Goal: Task Accomplishment & Management: Manage account settings

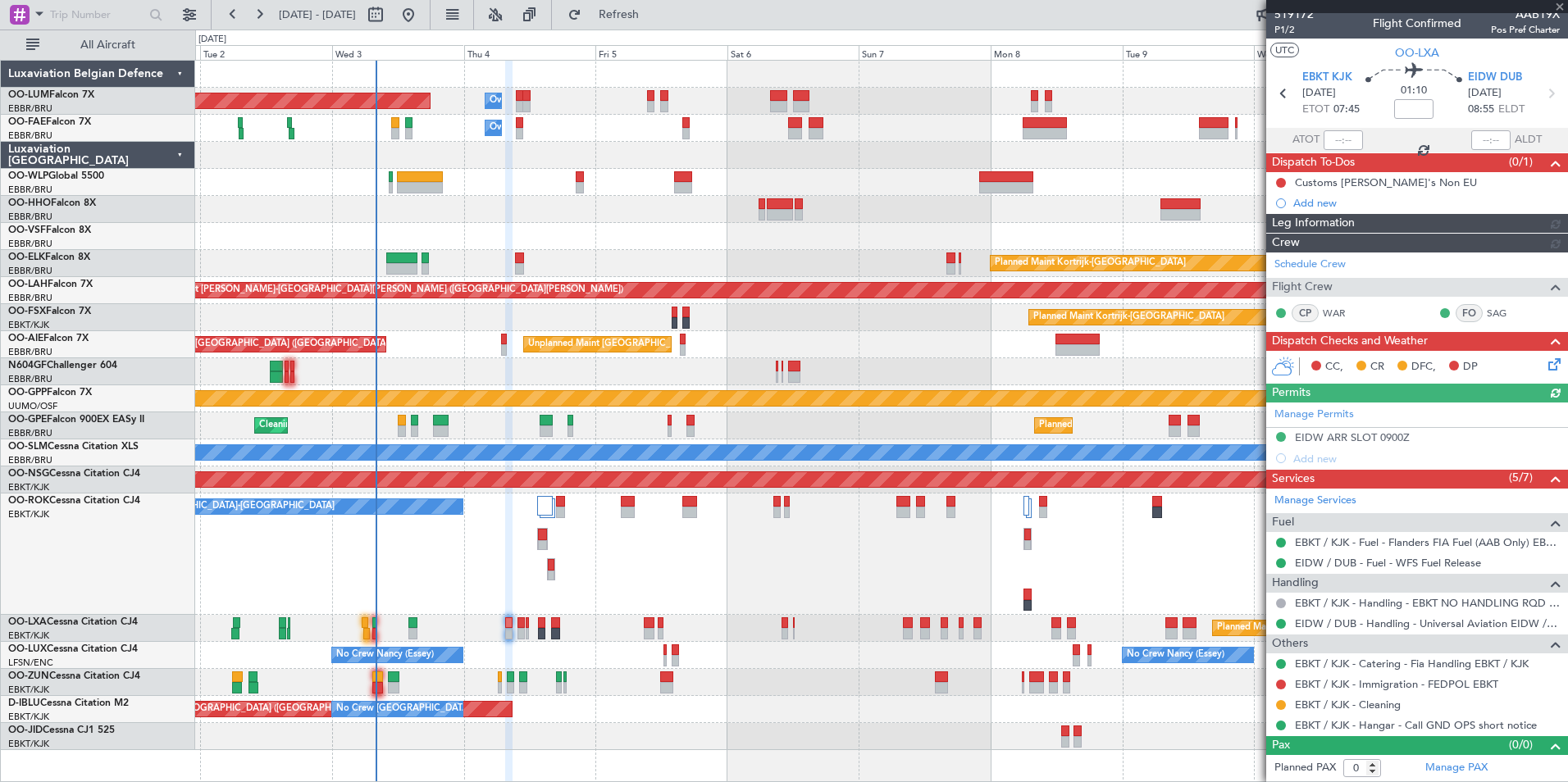
scroll to position [6, 0]
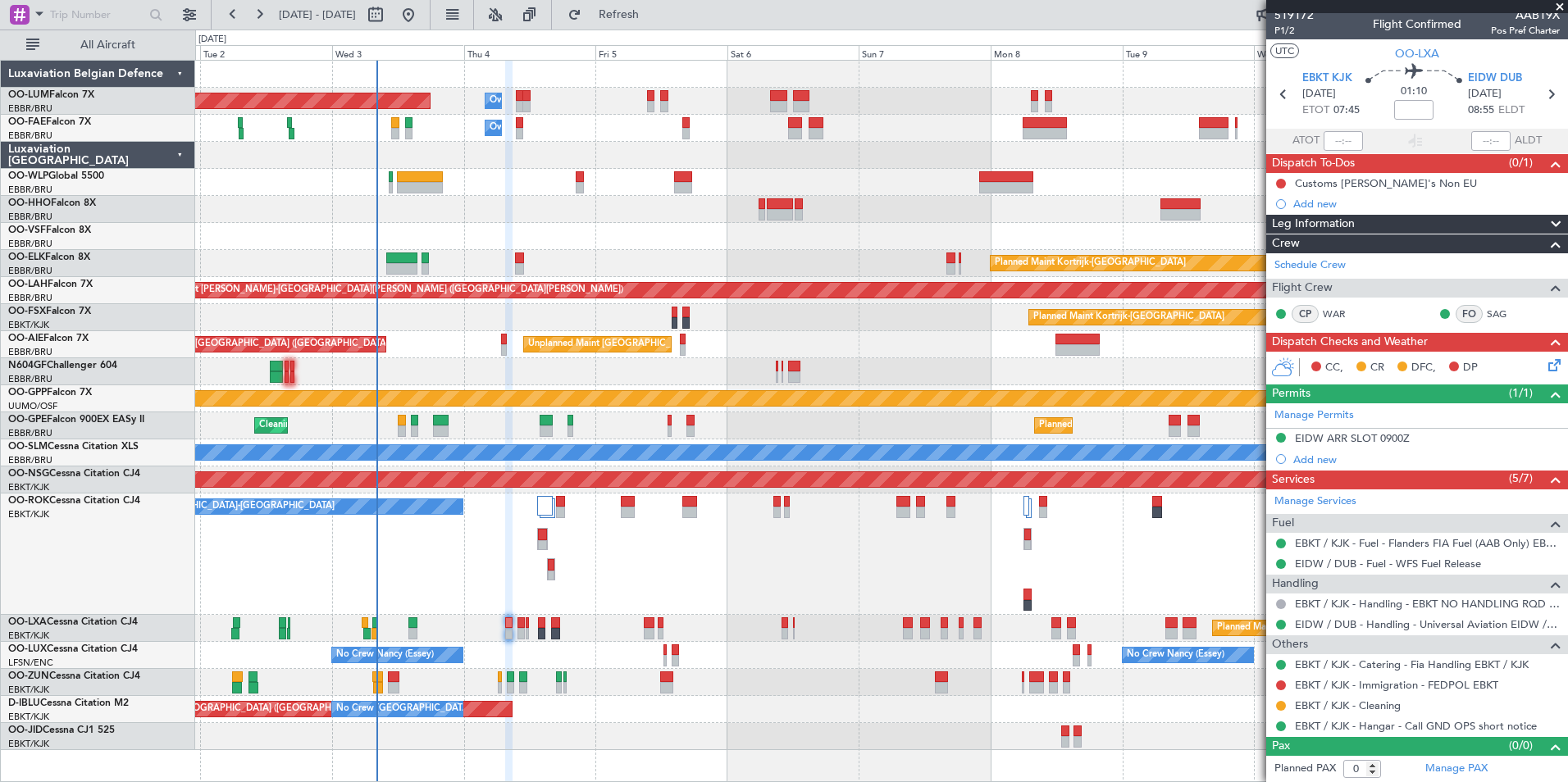
click at [516, 582] on div "A/C Unavailable [GEOGRAPHIC_DATA]-[GEOGRAPHIC_DATA]" at bounding box center [881, 554] width 1372 height 121
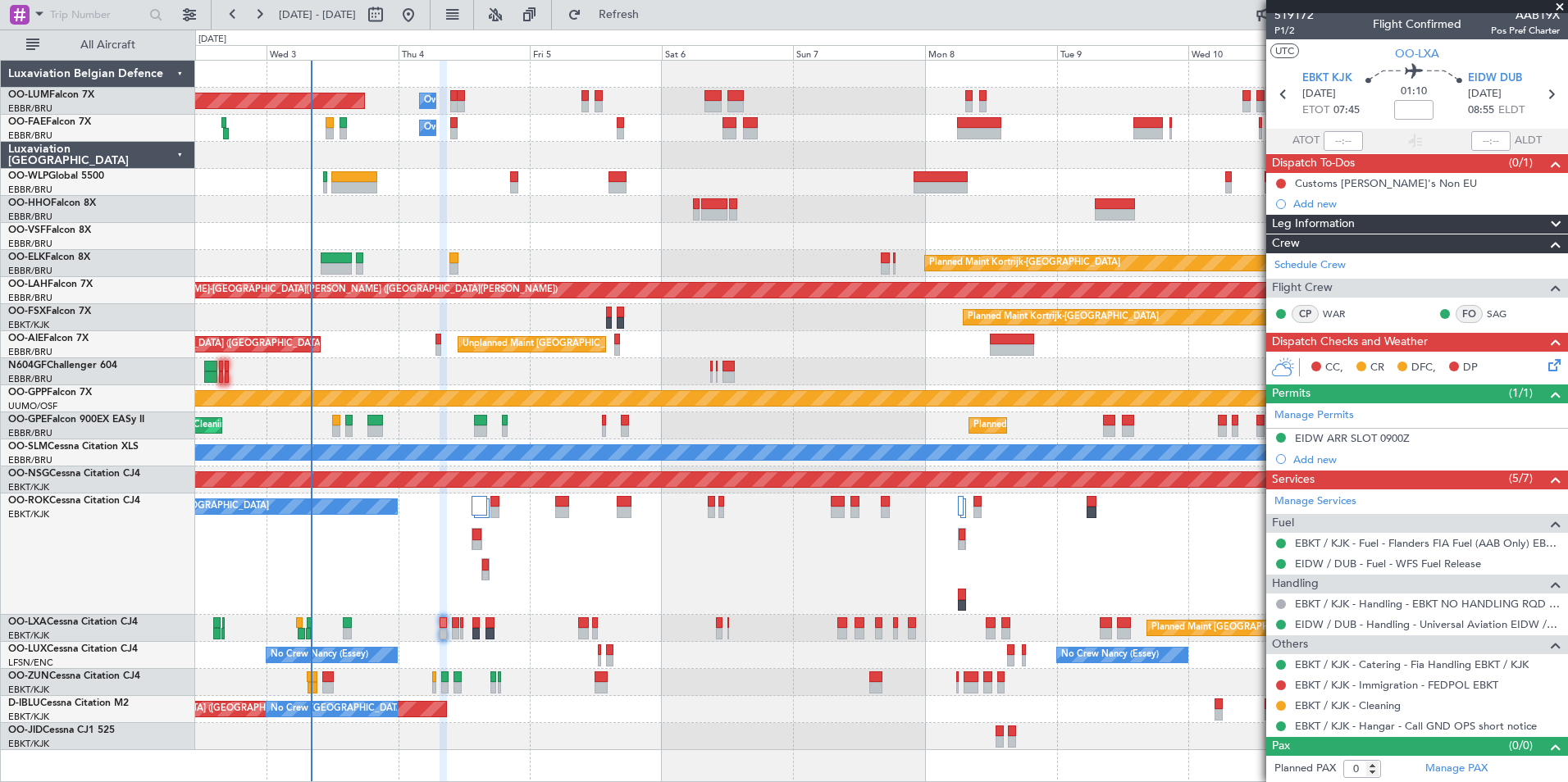
click at [541, 390] on div "Planned Maint Brussels (Brussels National) Owner Melsbroek Air Base Owner Melsb…" at bounding box center [881, 405] width 1372 height 690
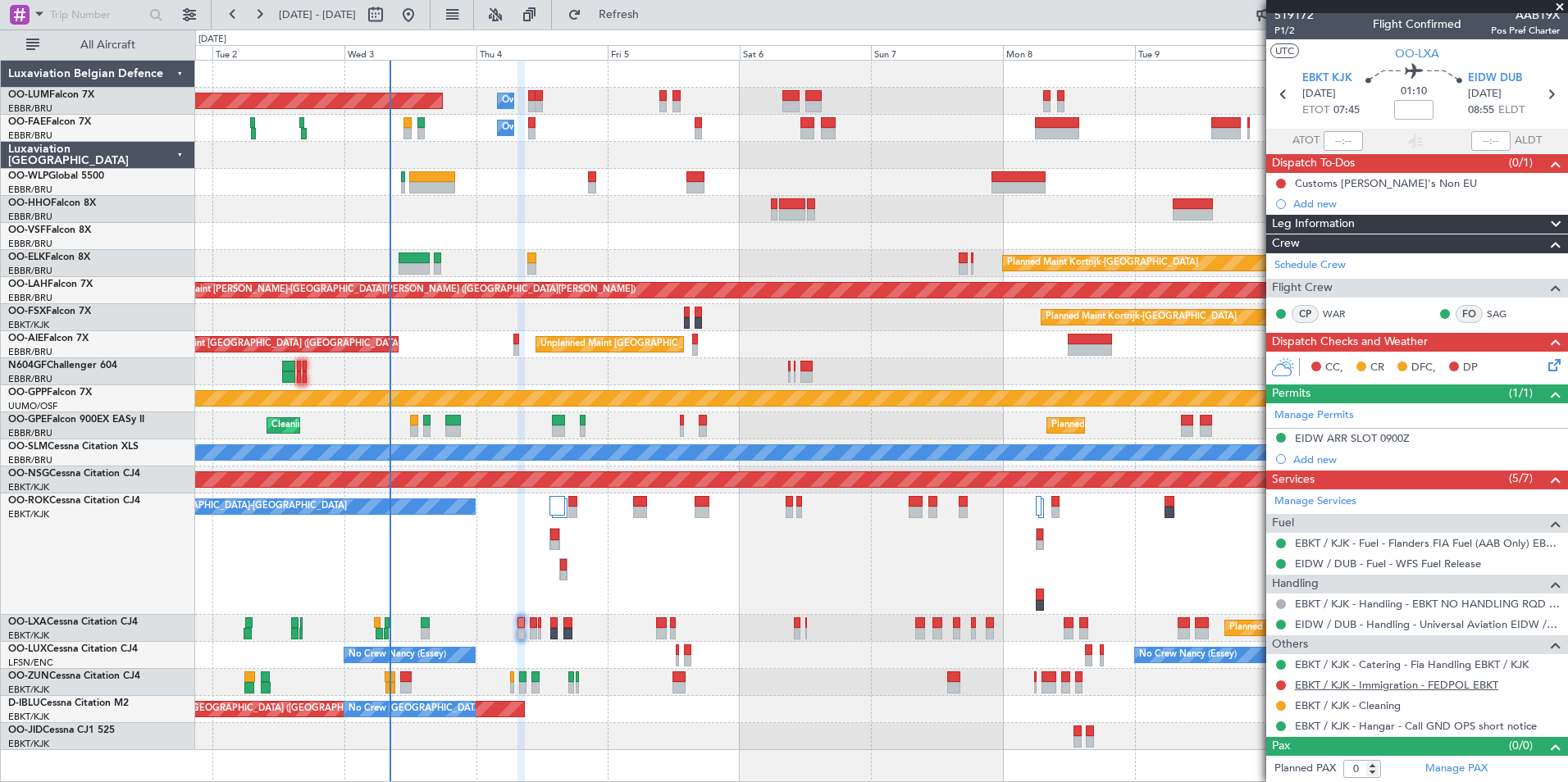
click at [1331, 683] on link "EBKT / KJK - Immigration - FEDPOL EBKT" at bounding box center [1396, 685] width 204 height 14
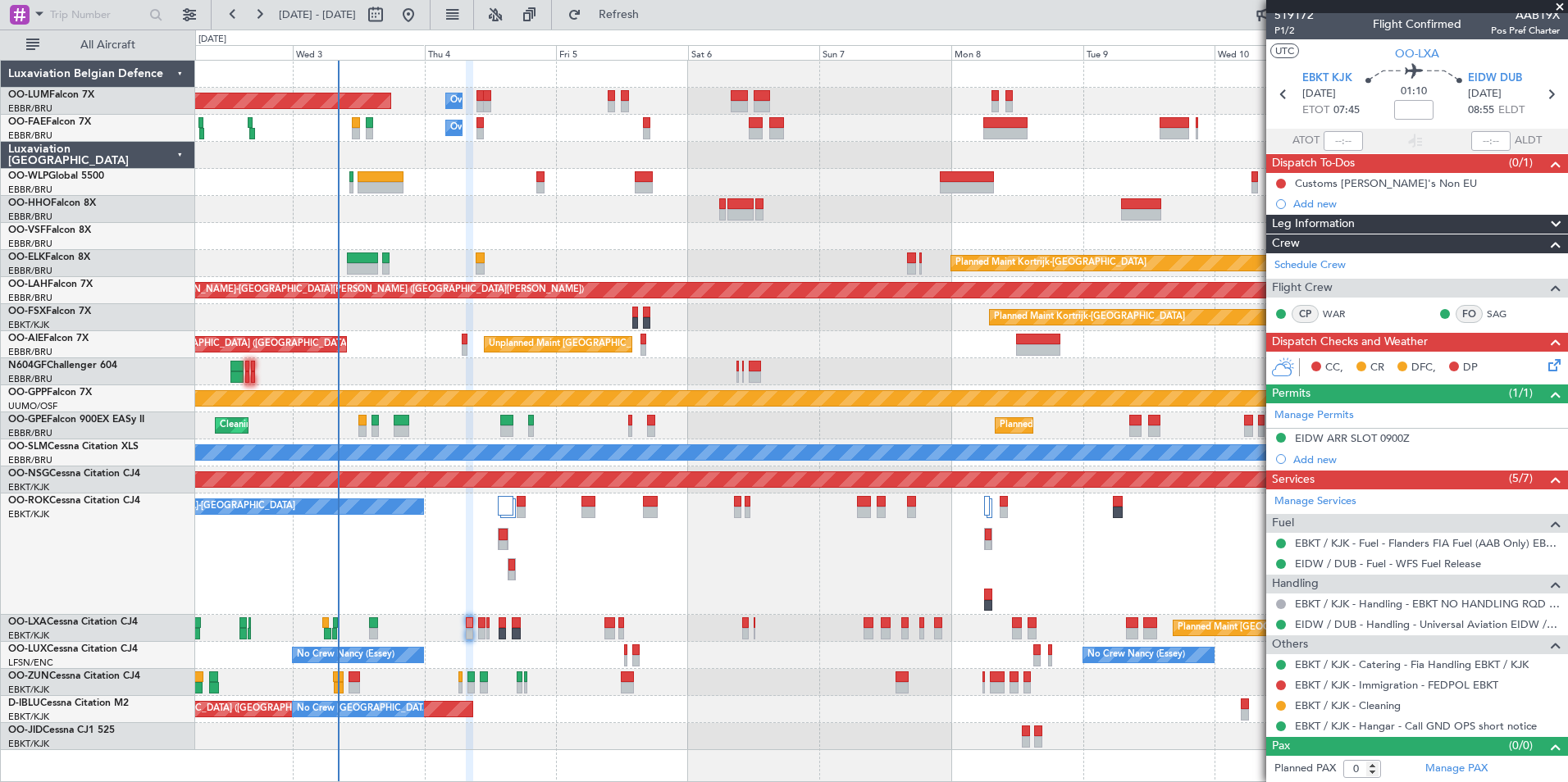
click at [645, 587] on div "A/C Unavailable [GEOGRAPHIC_DATA]-[GEOGRAPHIC_DATA]" at bounding box center [881, 554] width 1372 height 121
click at [1425, 686] on mat-tooltip-component "EBKT / KJK - Hangar - Call GND OPS short notice" at bounding box center [1415, 698] width 233 height 43
click at [1447, 684] on link "EBKT / KJK - Immigration - FEDPOL EBKT" at bounding box center [1396, 685] width 204 height 14
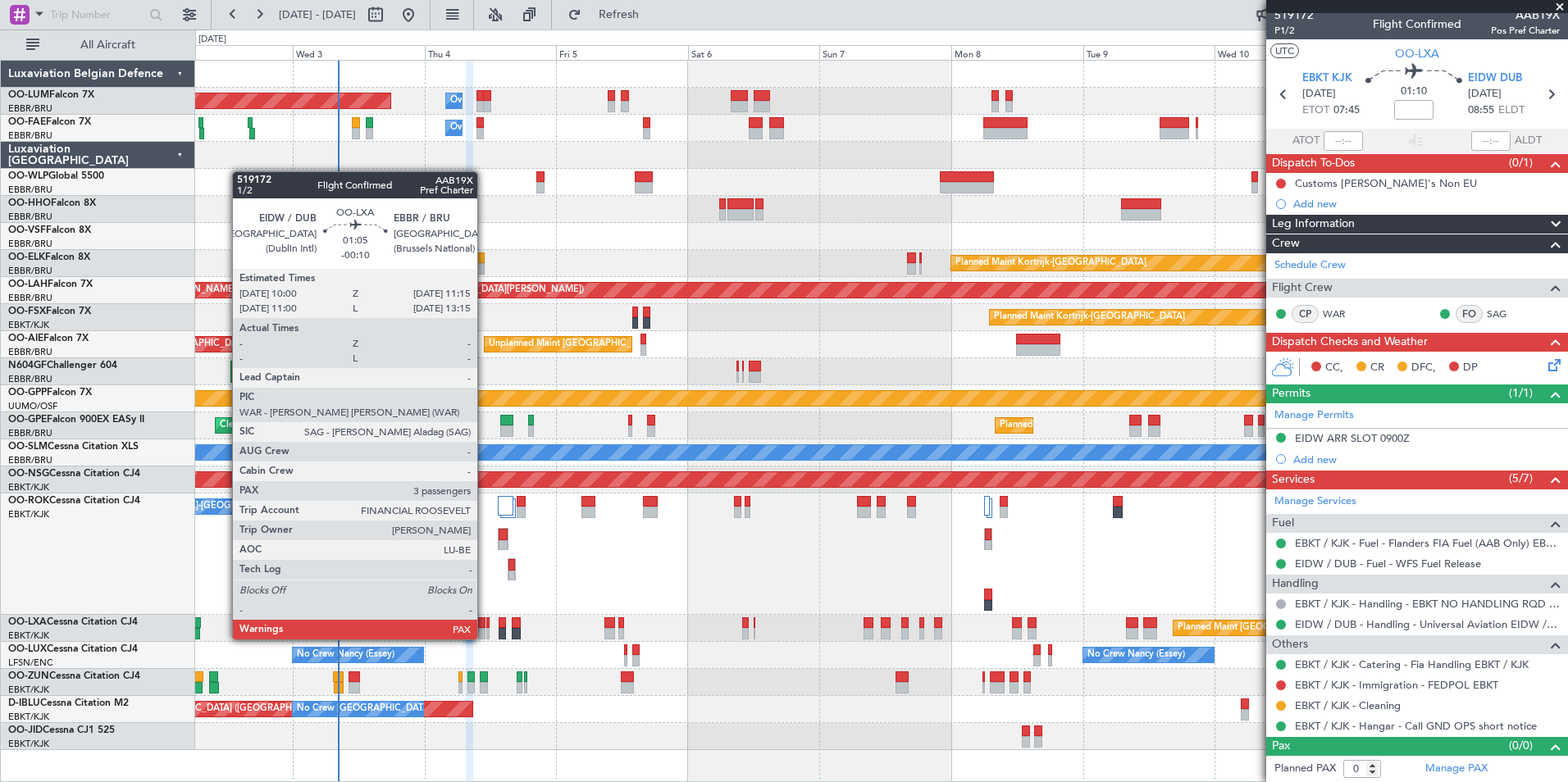
click at [485, 625] on div at bounding box center [481, 623] width 7 height 12
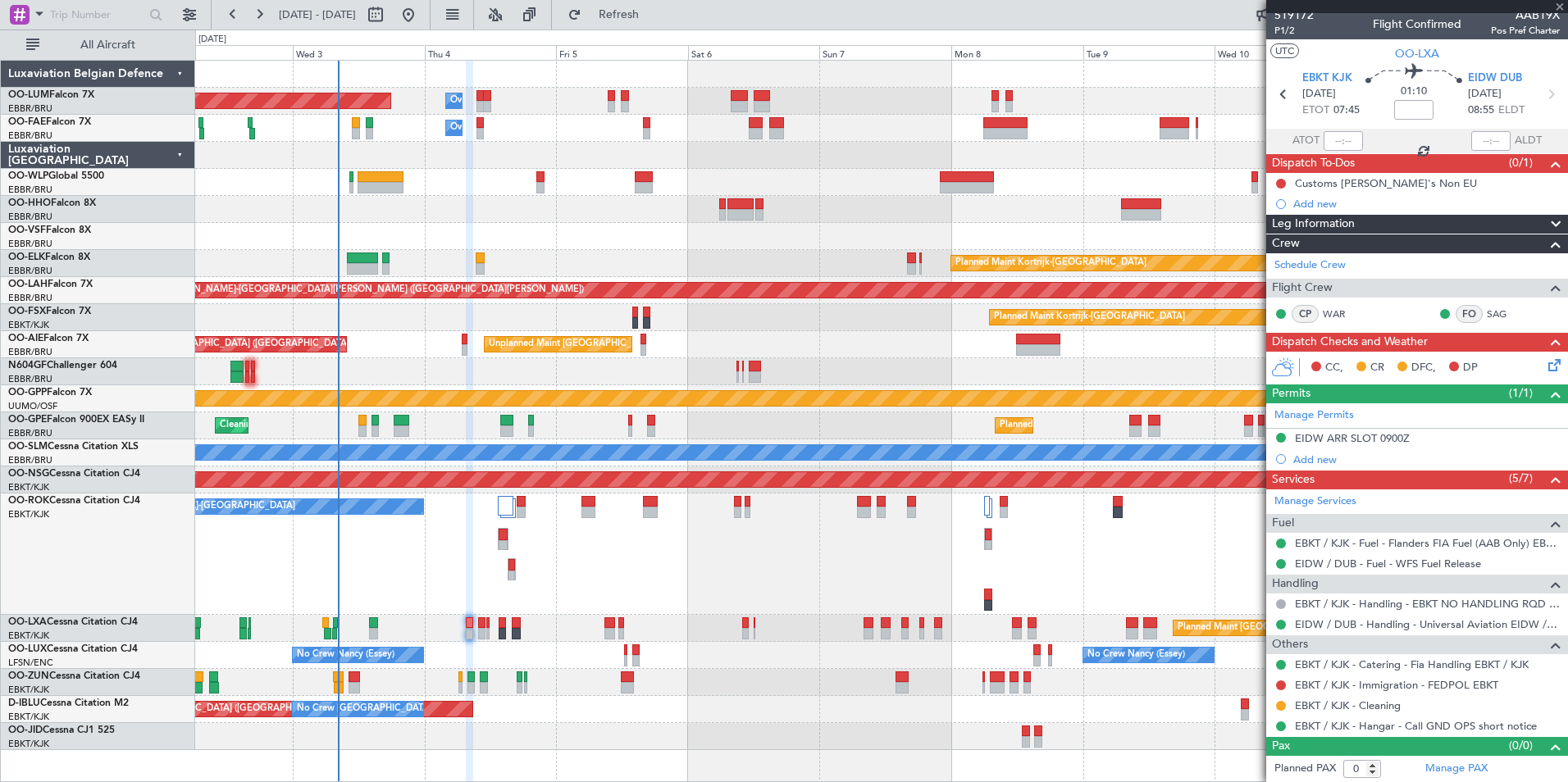
type input "-00:10"
type input "3"
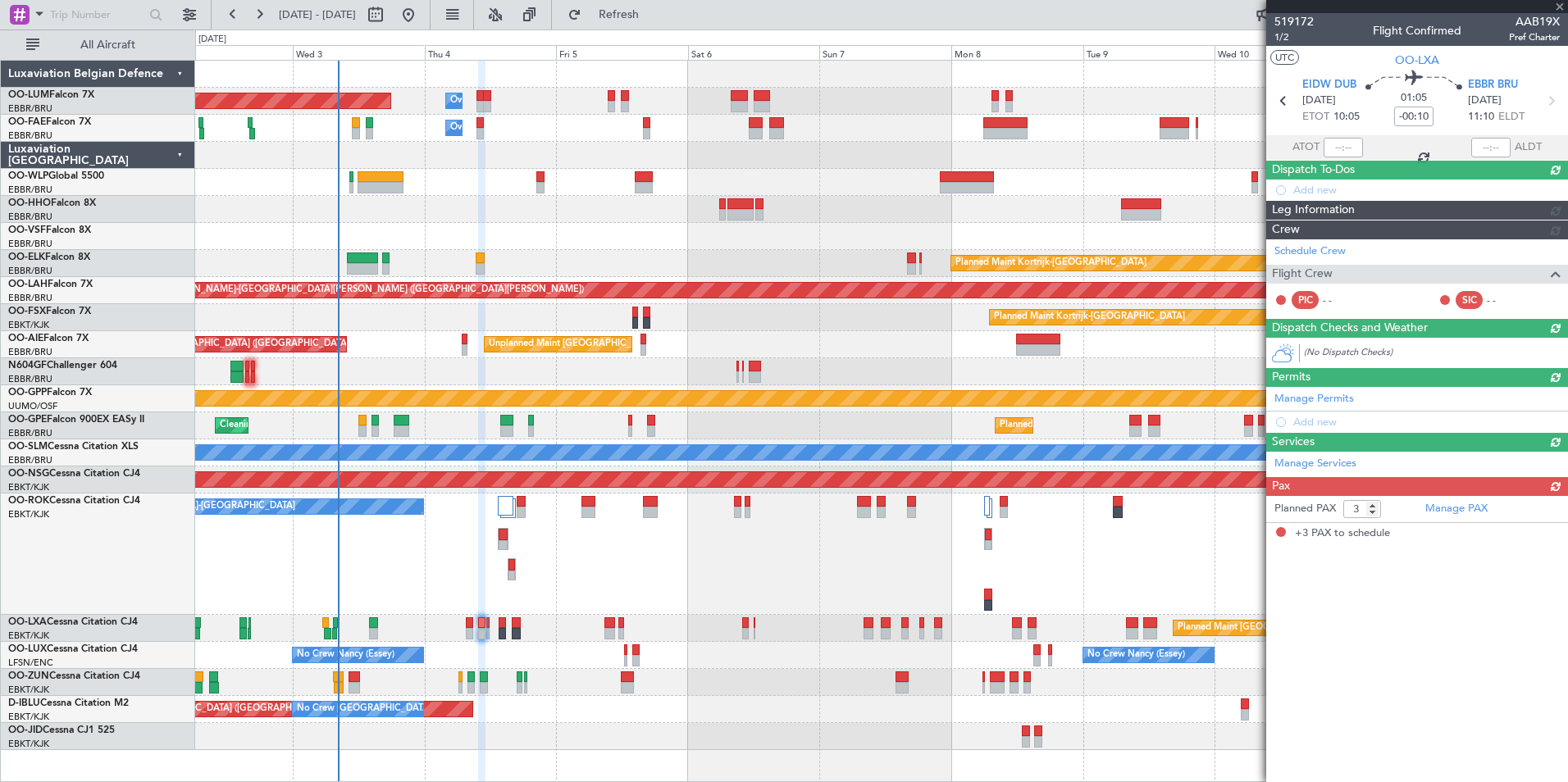
scroll to position [0, 0]
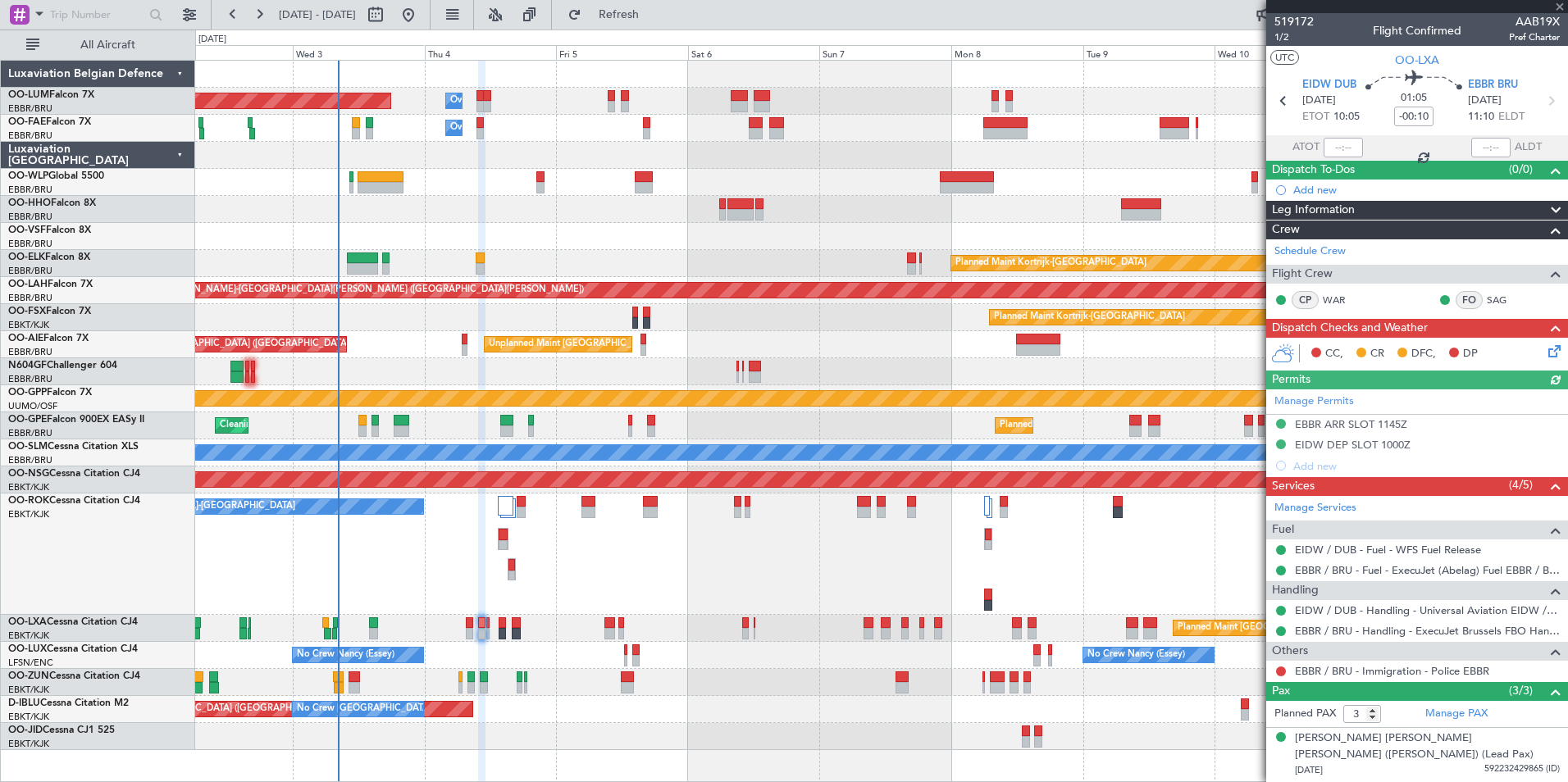
click at [1283, 31] on mat-tooltip-component "Trip Number" at bounding box center [1293, 52] width 82 height 43
click at [1289, 41] on span "1/2" at bounding box center [1294, 38] width 39 height 14
click at [1304, 253] on link "Schedule Crew" at bounding box center [1310, 252] width 72 height 16
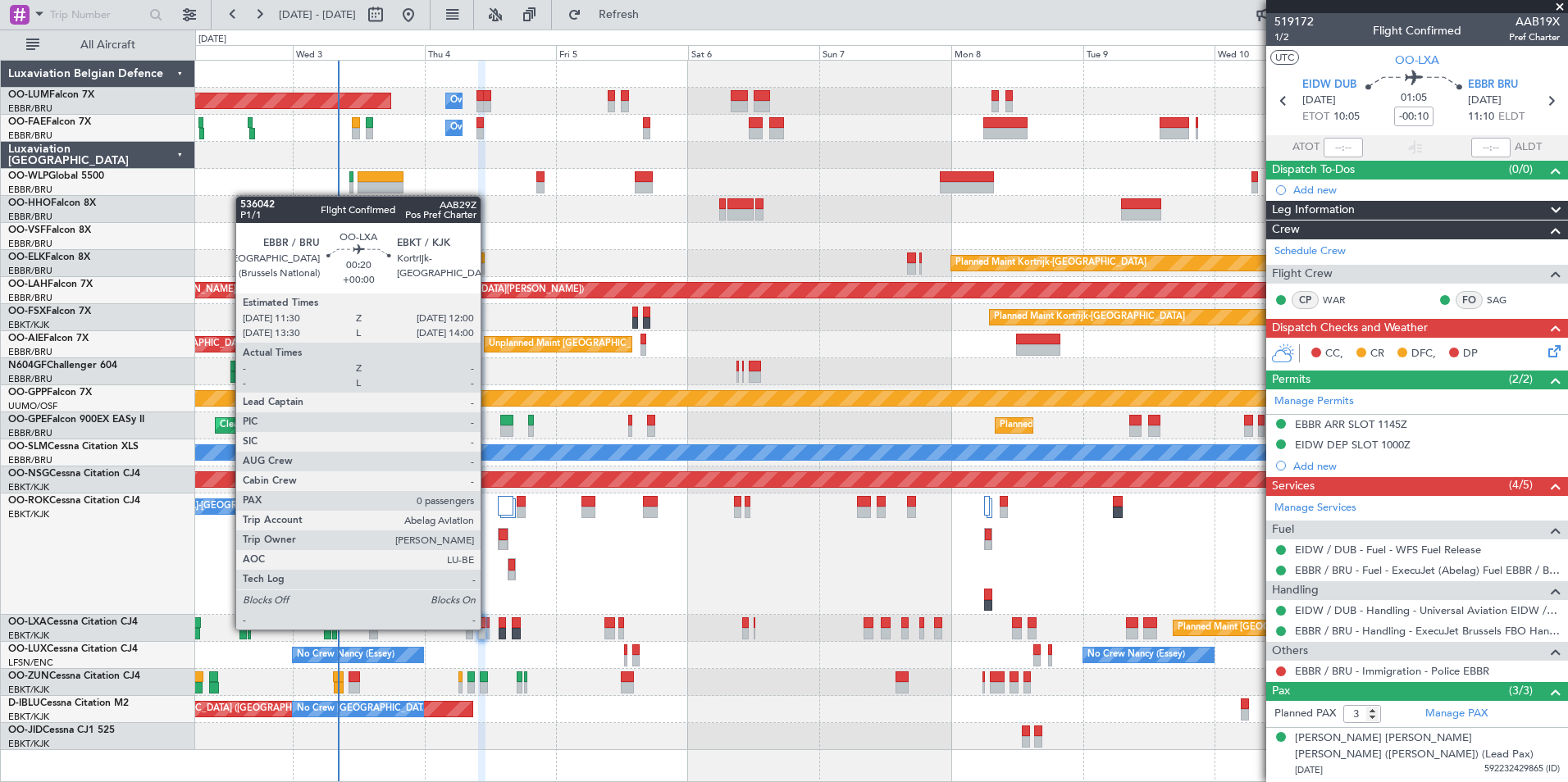
click at [488, 630] on div at bounding box center [488, 634] width 4 height 12
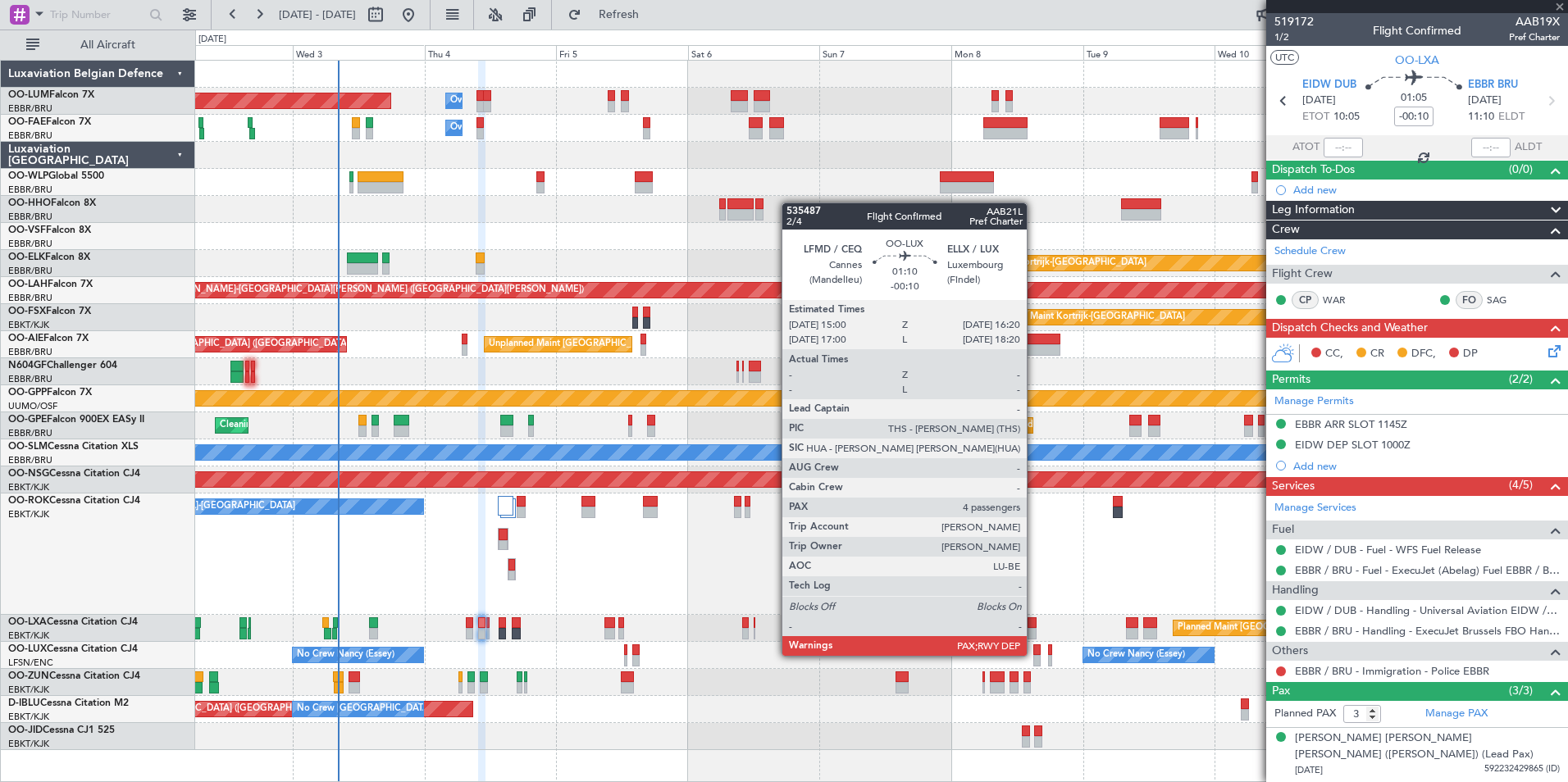
type input "0"
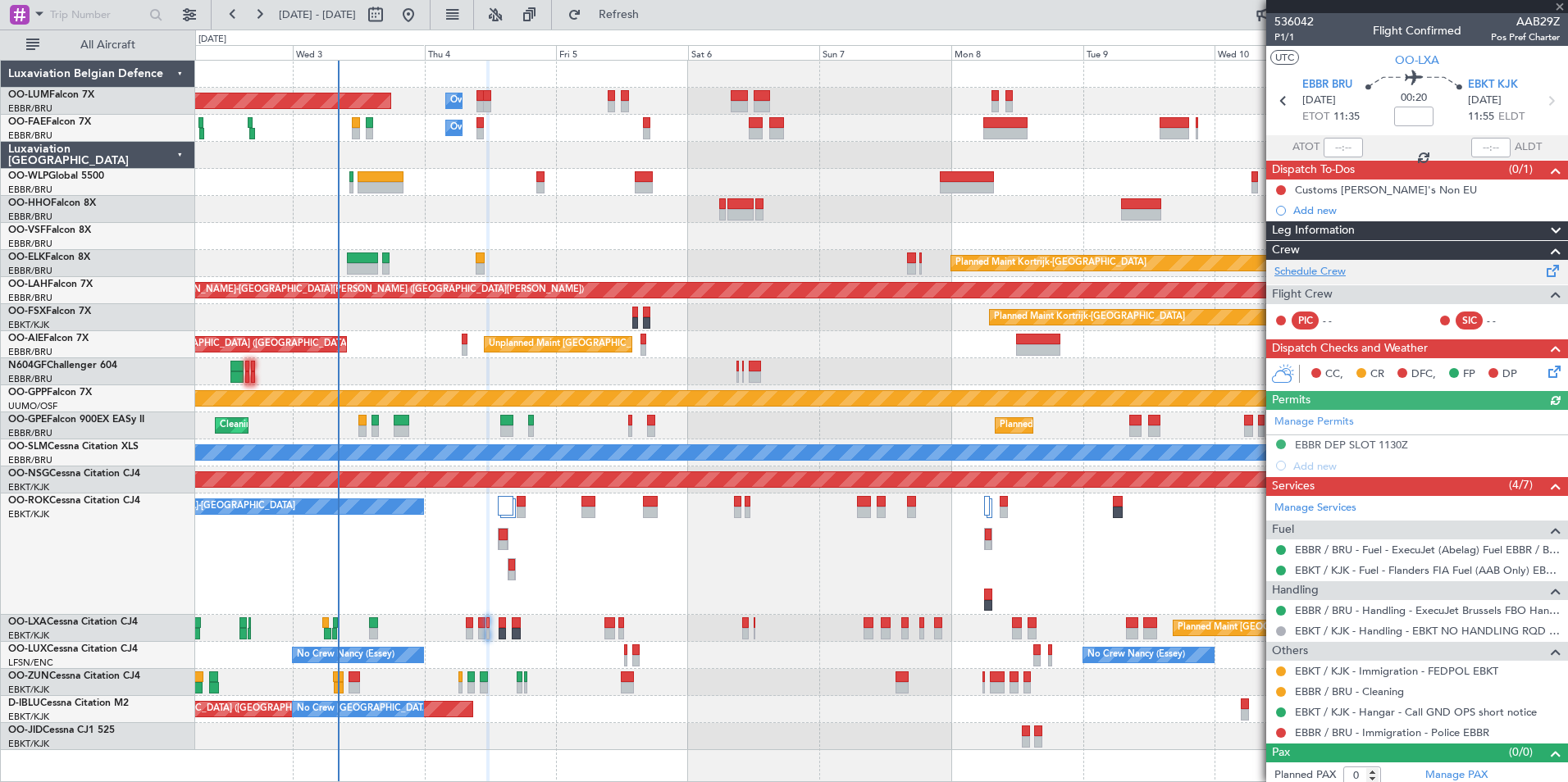
click at [1328, 274] on link "Schedule Crew" at bounding box center [1310, 272] width 72 height 16
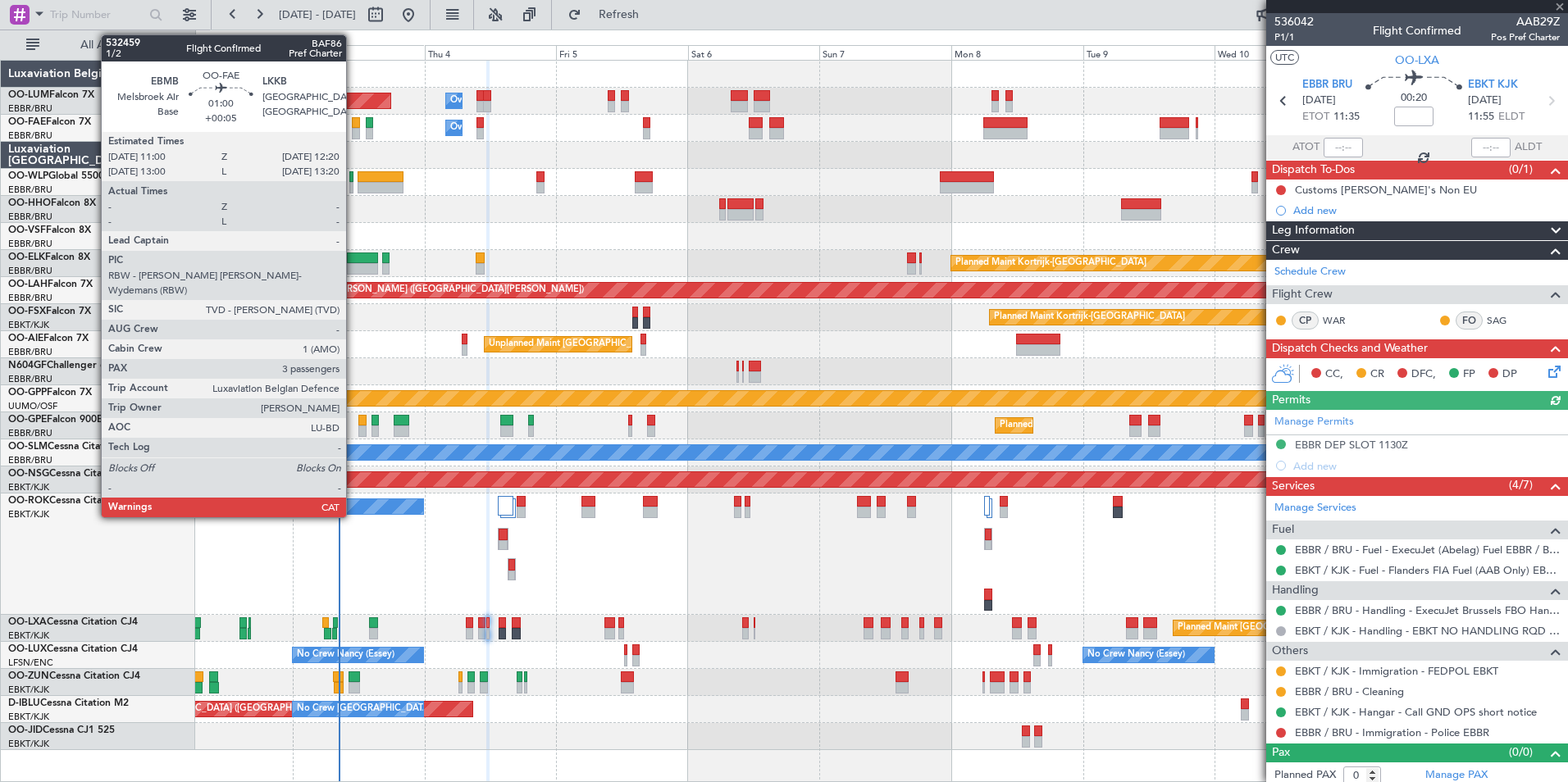
click at [353, 125] on div at bounding box center [355, 123] width 7 height 12
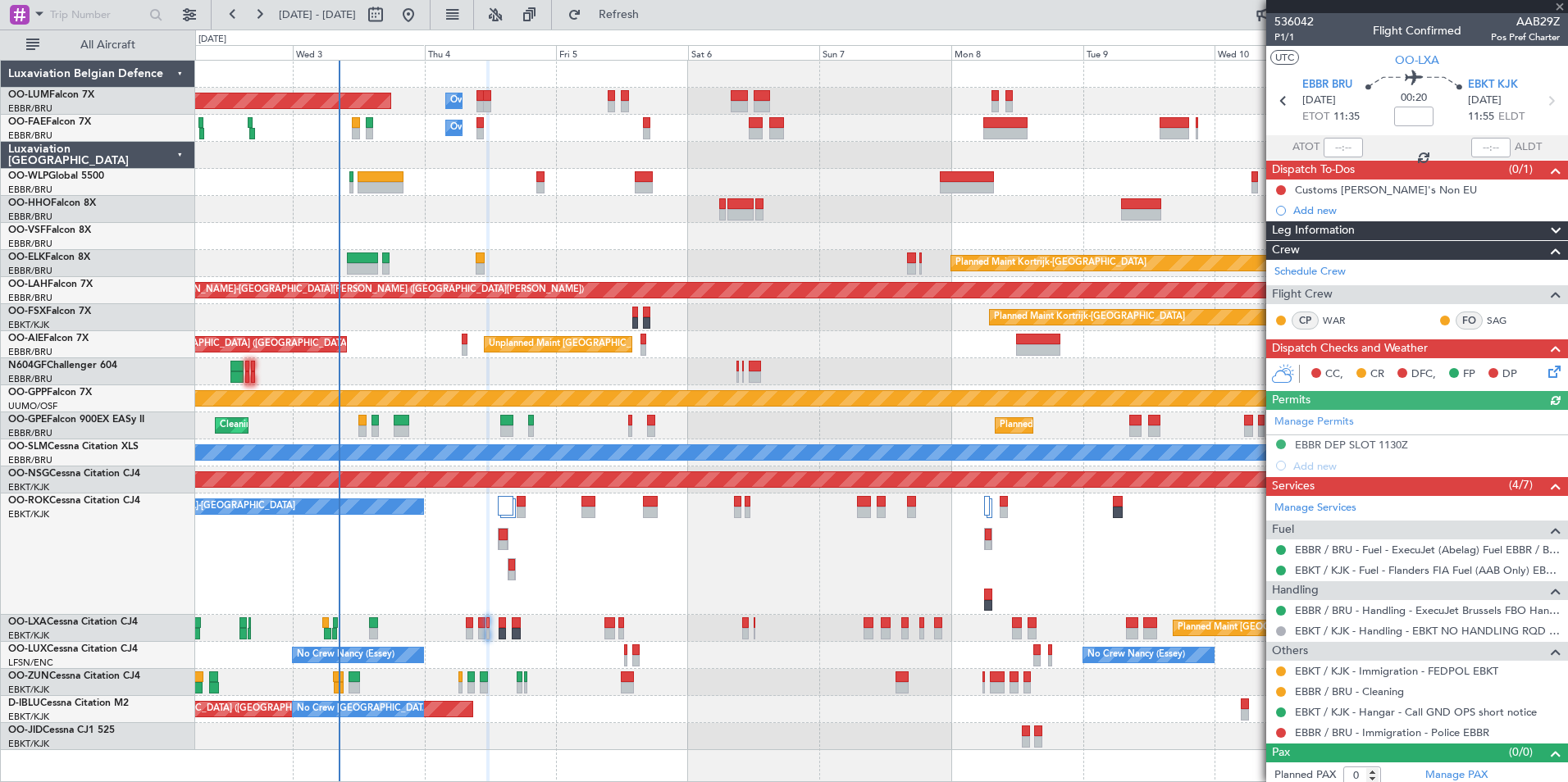
type input "+00:05"
type input "3"
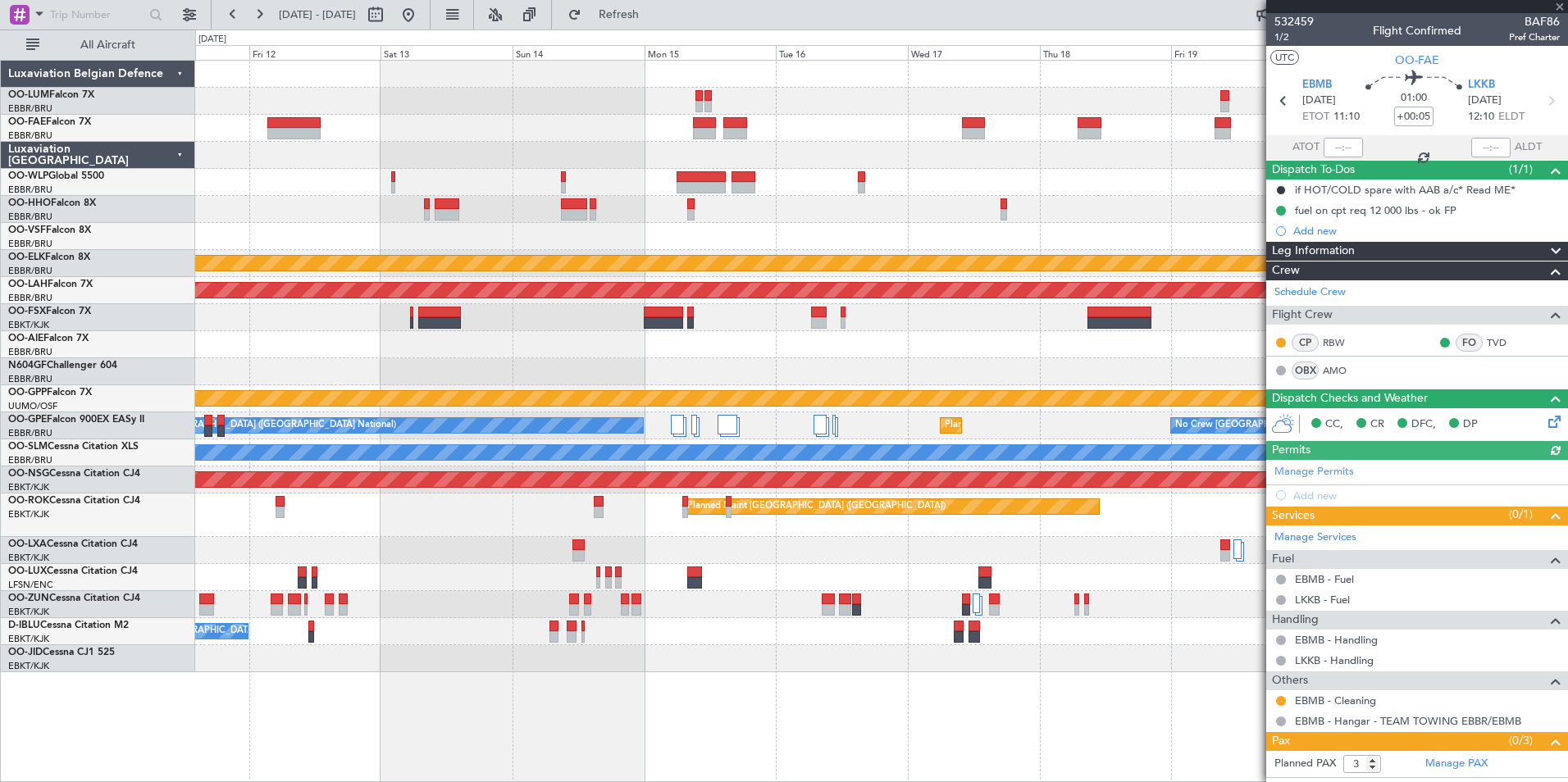
click at [402, 192] on div "Planned Maint Kortrijk-Wevelgem Planned Maint Alton-st Louis (St Louis Regl) Pl…" at bounding box center [881, 367] width 1372 height 612
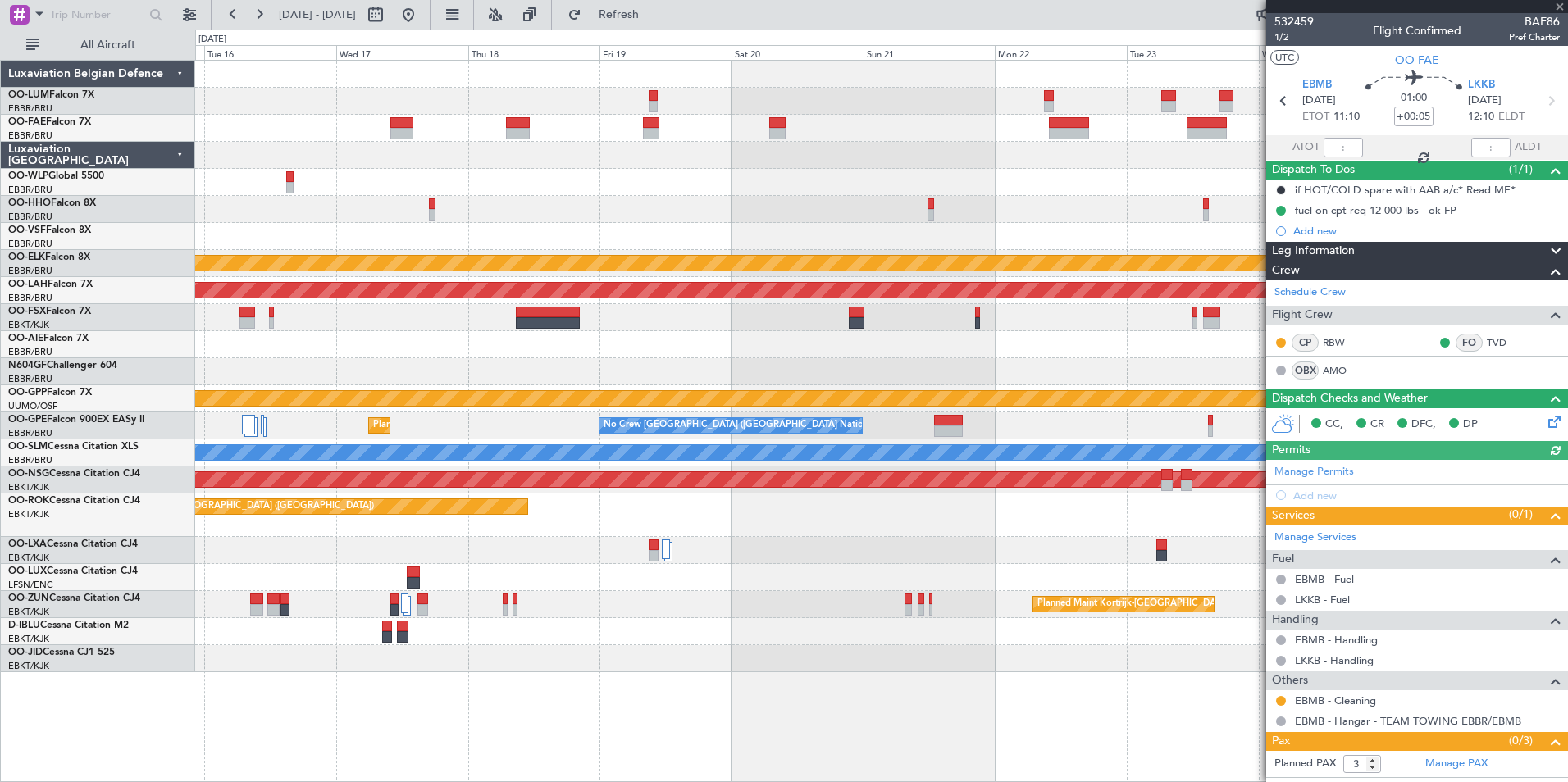
click at [584, 141] on div at bounding box center [881, 128] width 1372 height 27
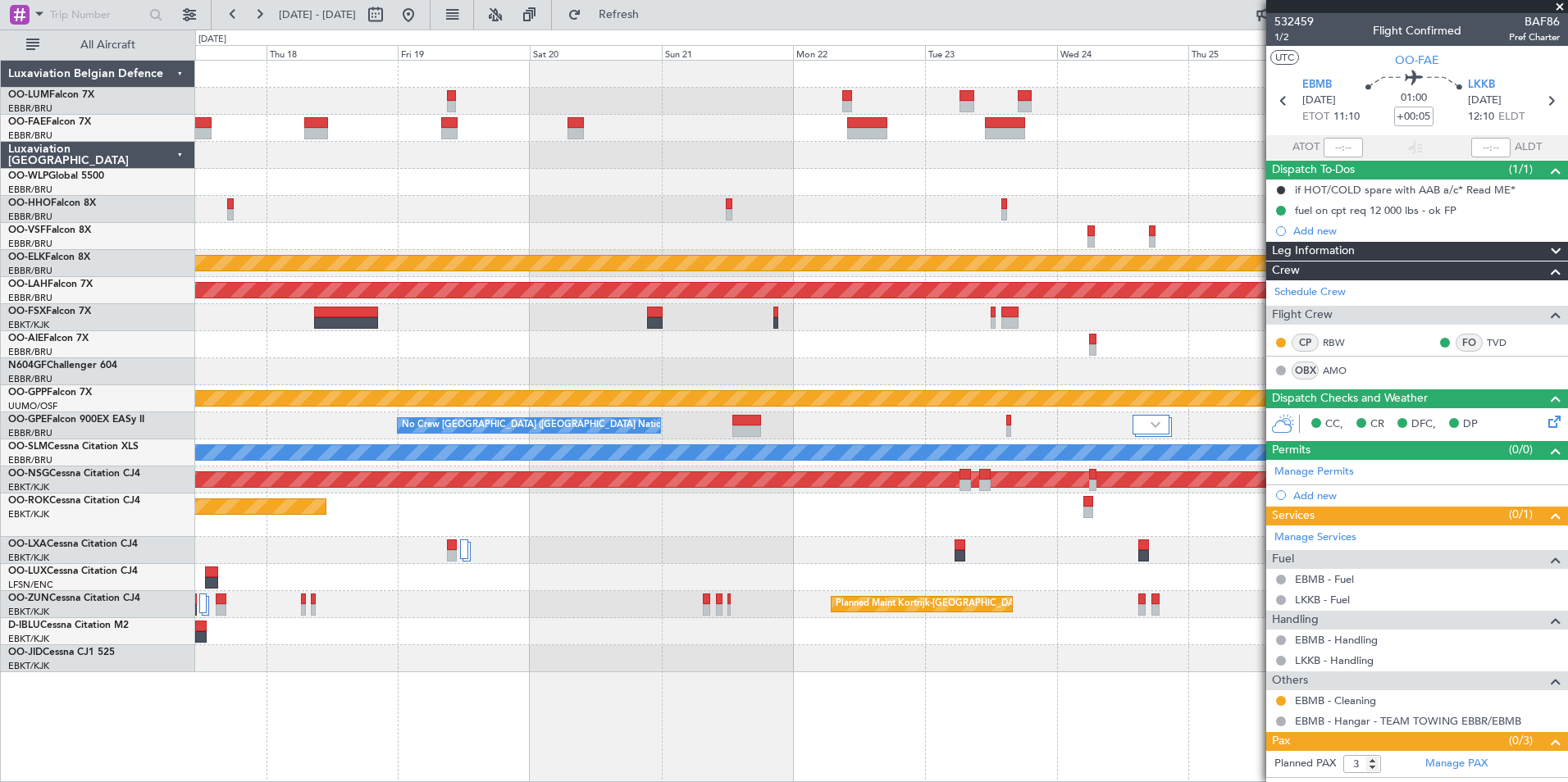
click at [743, 123] on div "Planned Maint Kortrijk-Wevelgem Planned Maint Alton-st Louis (St Louis Regl) Gr…" at bounding box center [881, 367] width 1372 height 612
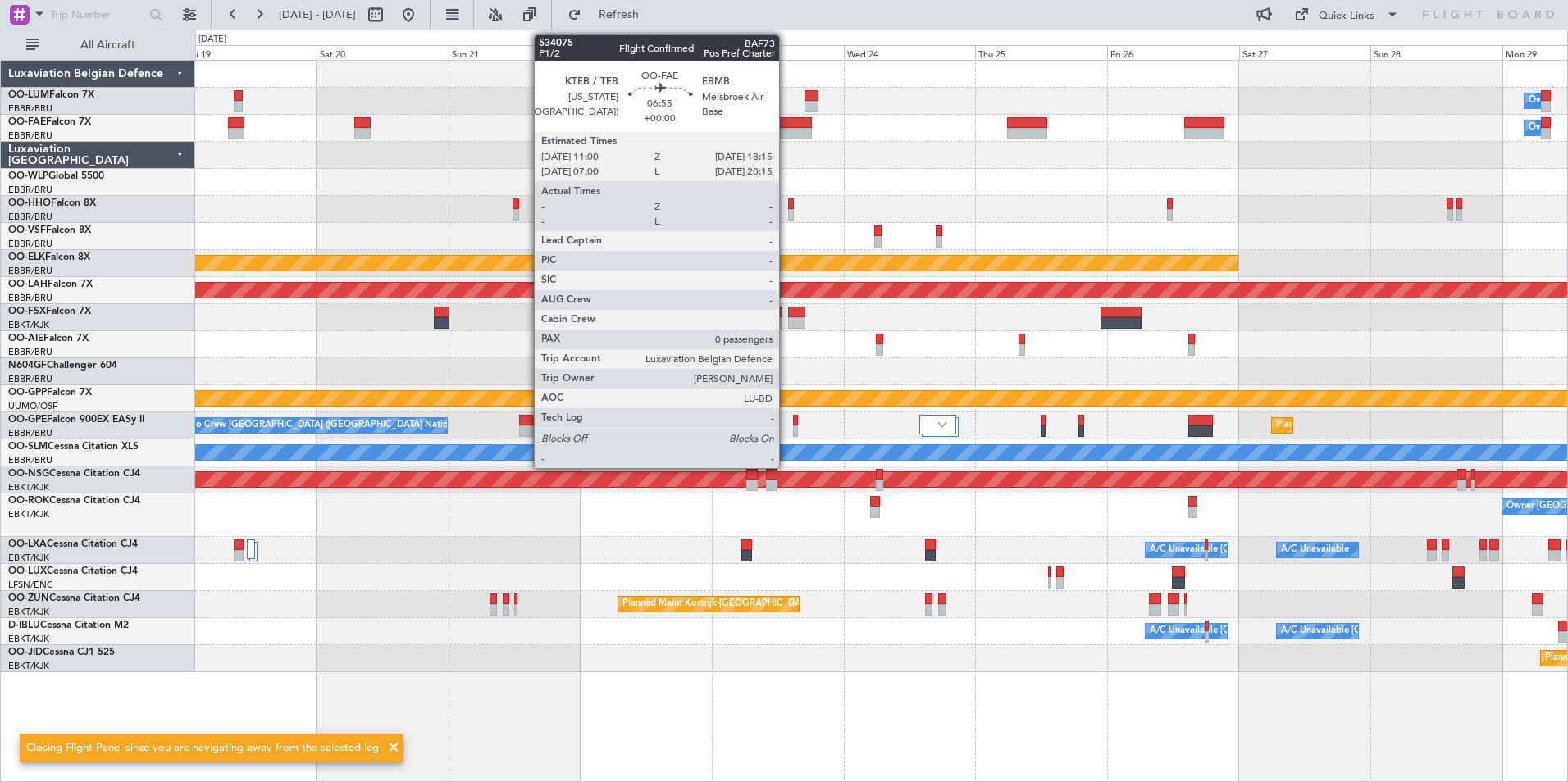
click at [786, 130] on div at bounding box center [792, 134] width 40 height 12
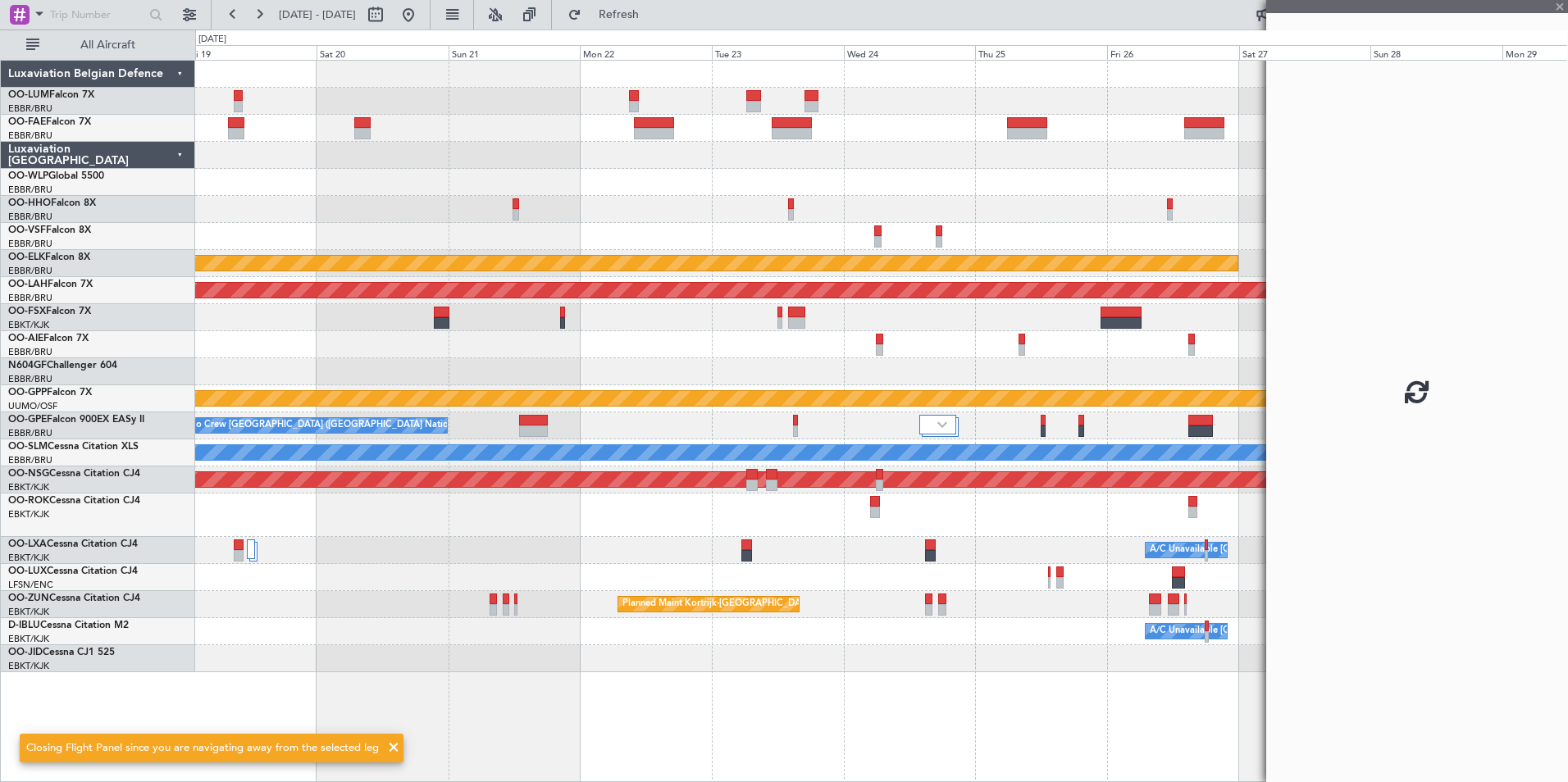
click at [777, 160] on div at bounding box center [881, 155] width 1372 height 27
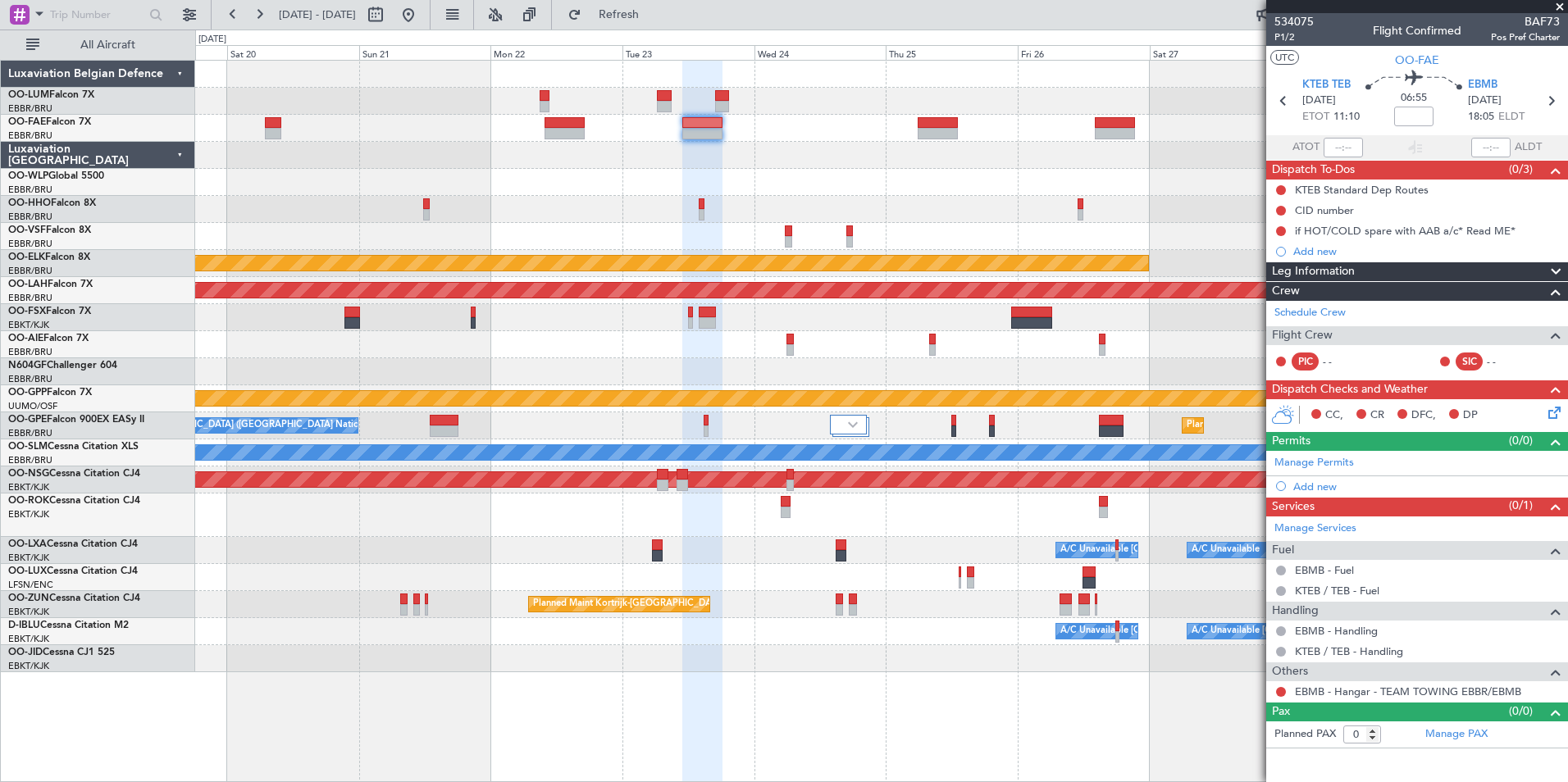
click at [1416, 174] on fb-app "19 Sep 2025 - 30 Sep 2025 Refresh Quick Links All Aircraft Owner Melsbroek Air …" at bounding box center [784, 397] width 1568 height 770
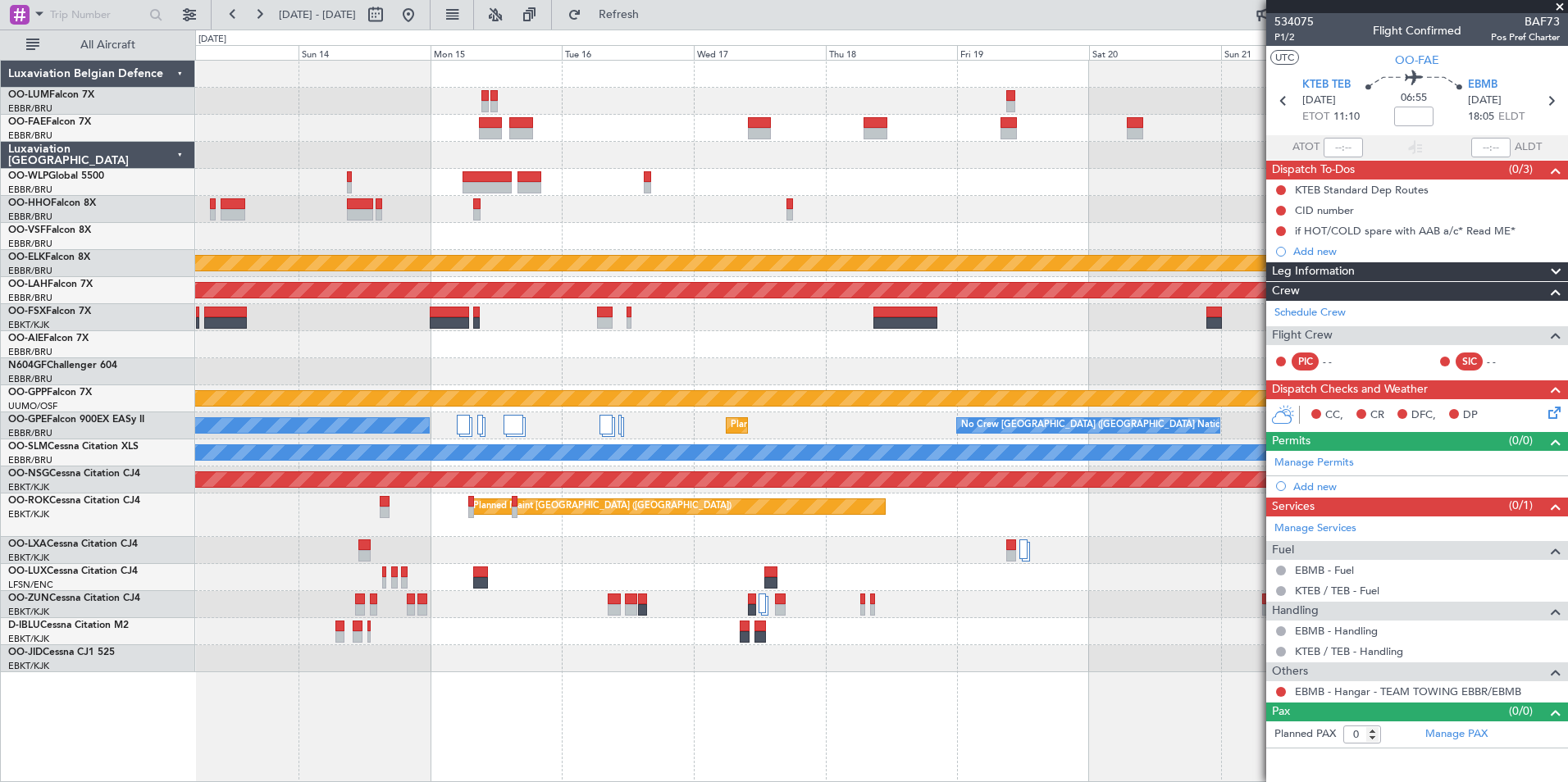
click at [1456, 180] on fb-app "19 Sep 2025 - 30 Sep 2025 Refresh Quick Links All Aircraft Planned Maint Kortri…" at bounding box center [784, 397] width 1568 height 770
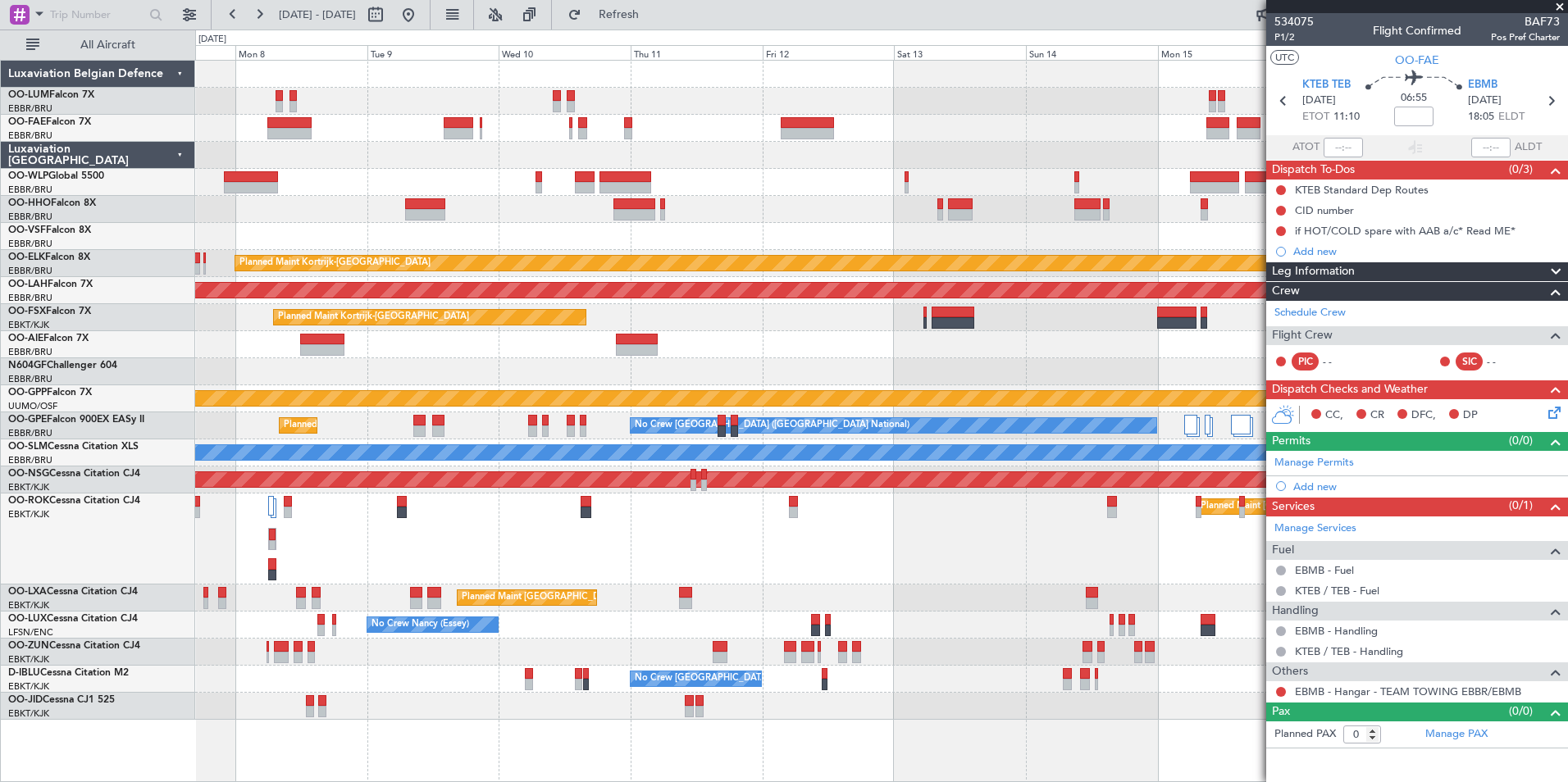
click at [1306, 194] on fb-app "19 Sep 2025 - 30 Sep 2025 Refresh Quick Links All Aircraft Planned Maint Kortri…" at bounding box center [784, 397] width 1568 height 770
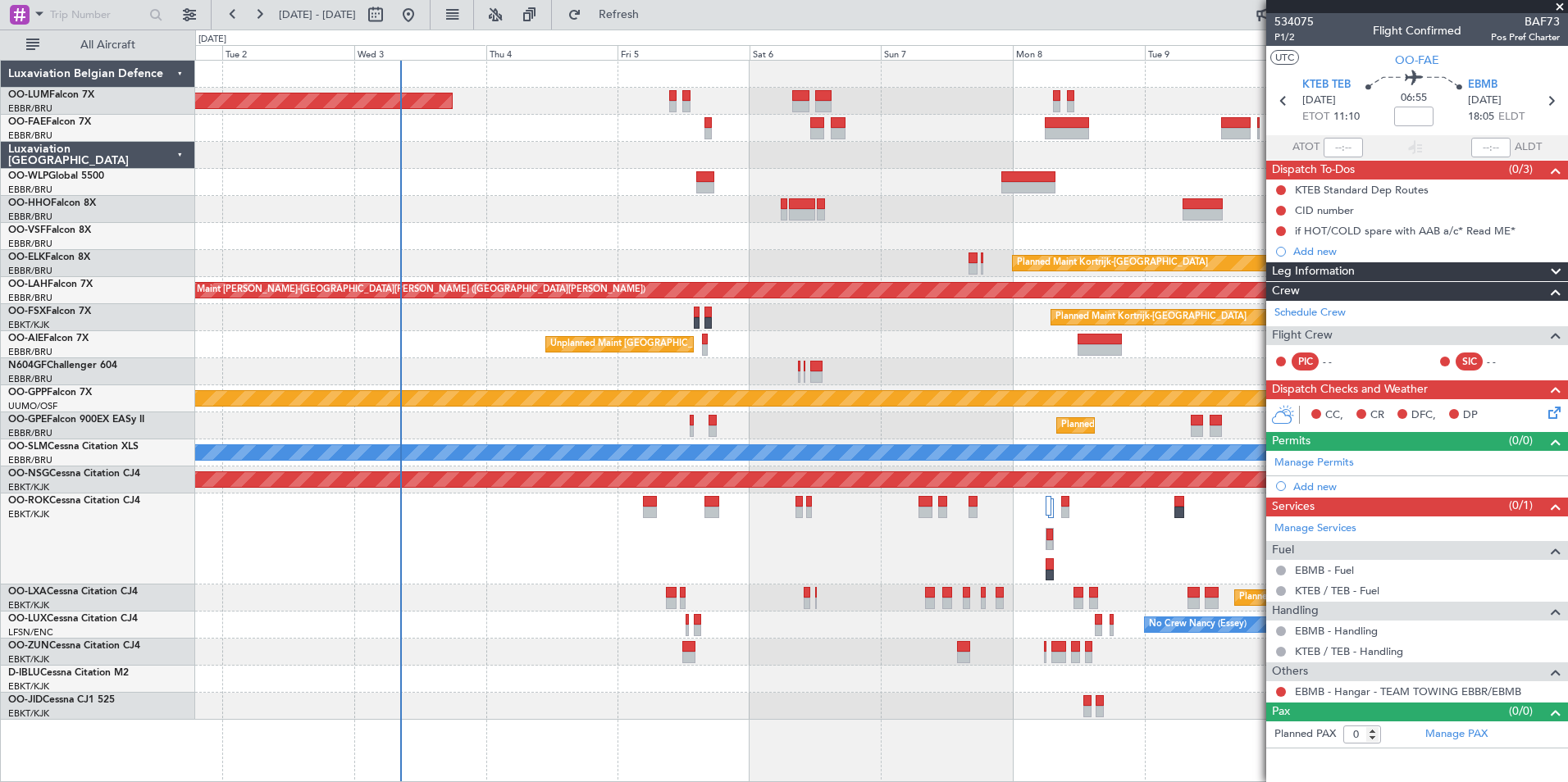
click at [950, 224] on div "Planned Maint Brussels (Brussels National) Planned Maint Kortrijk-Wevelgem Plan…" at bounding box center [881, 390] width 1372 height 659
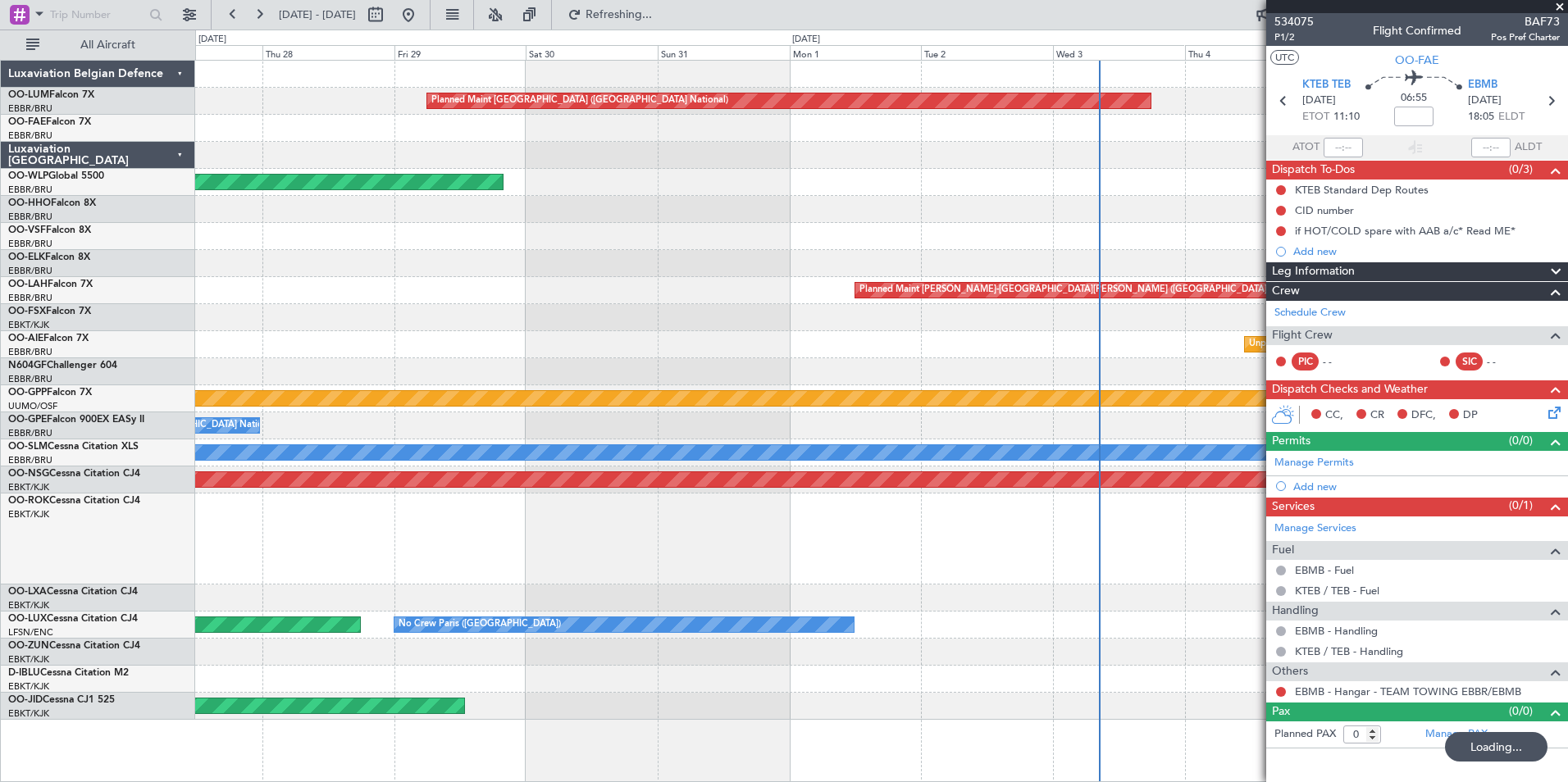
click at [925, 204] on div "Planned Maint Brussels (Brussels National) Planned Maint Berlin (Brandenburg) P…" at bounding box center [881, 390] width 1372 height 659
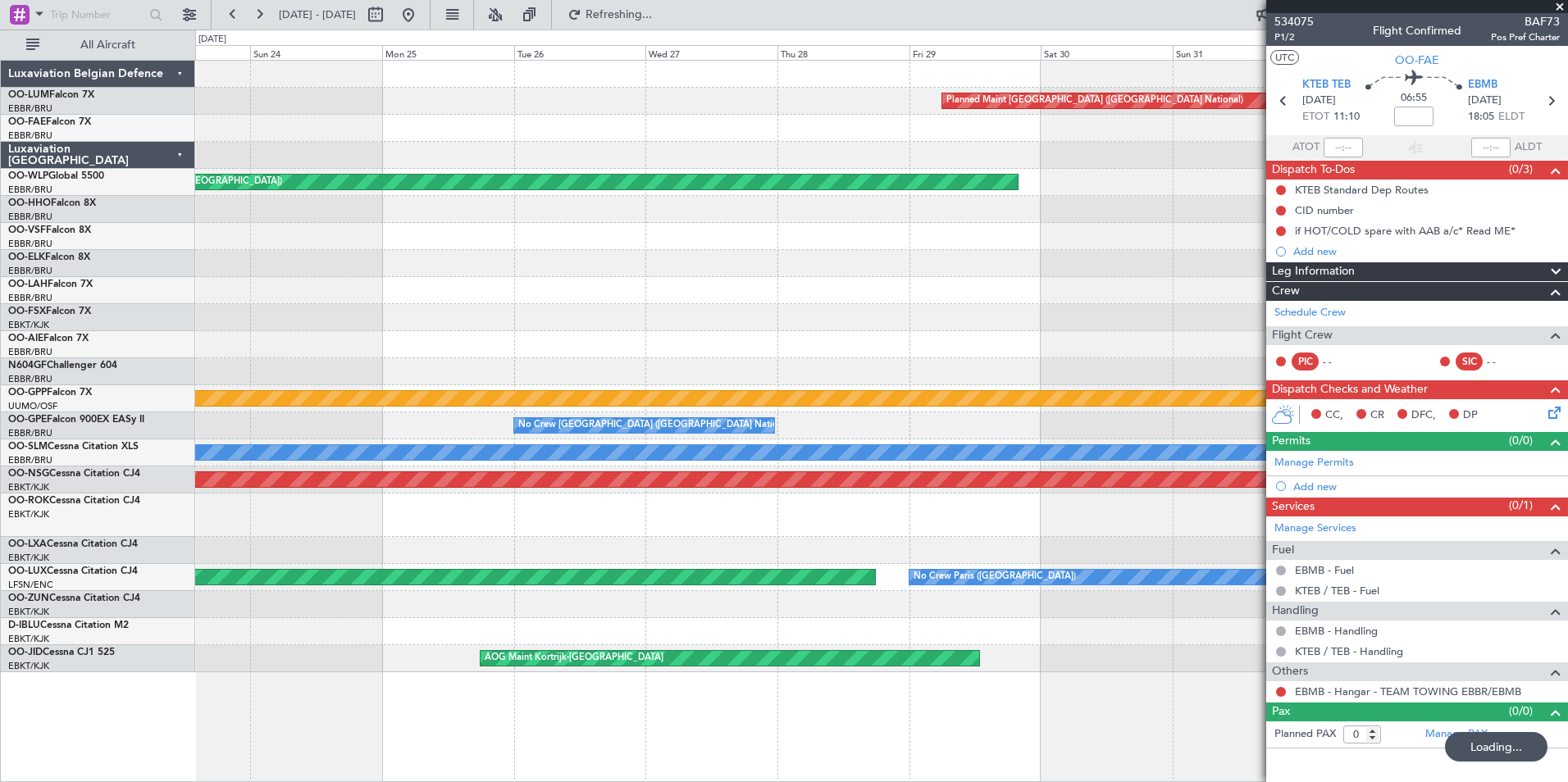
click at [811, 226] on div "Planned Maint Brussels (Brussels National) Planned Maint Kortrijk-Wevelgem Plan…" at bounding box center [881, 367] width 1372 height 612
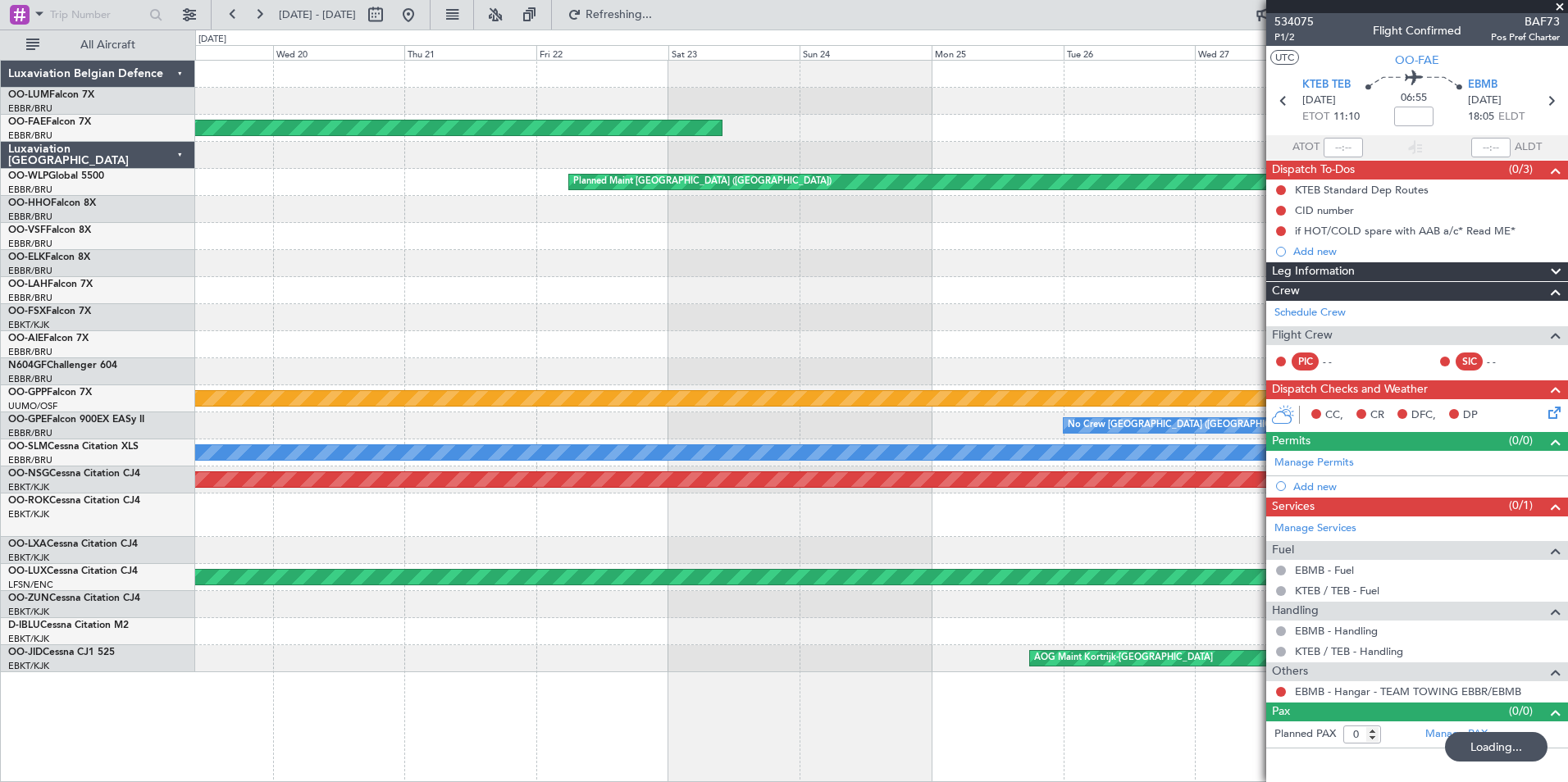
click at [718, 238] on div at bounding box center [881, 237] width 1372 height 27
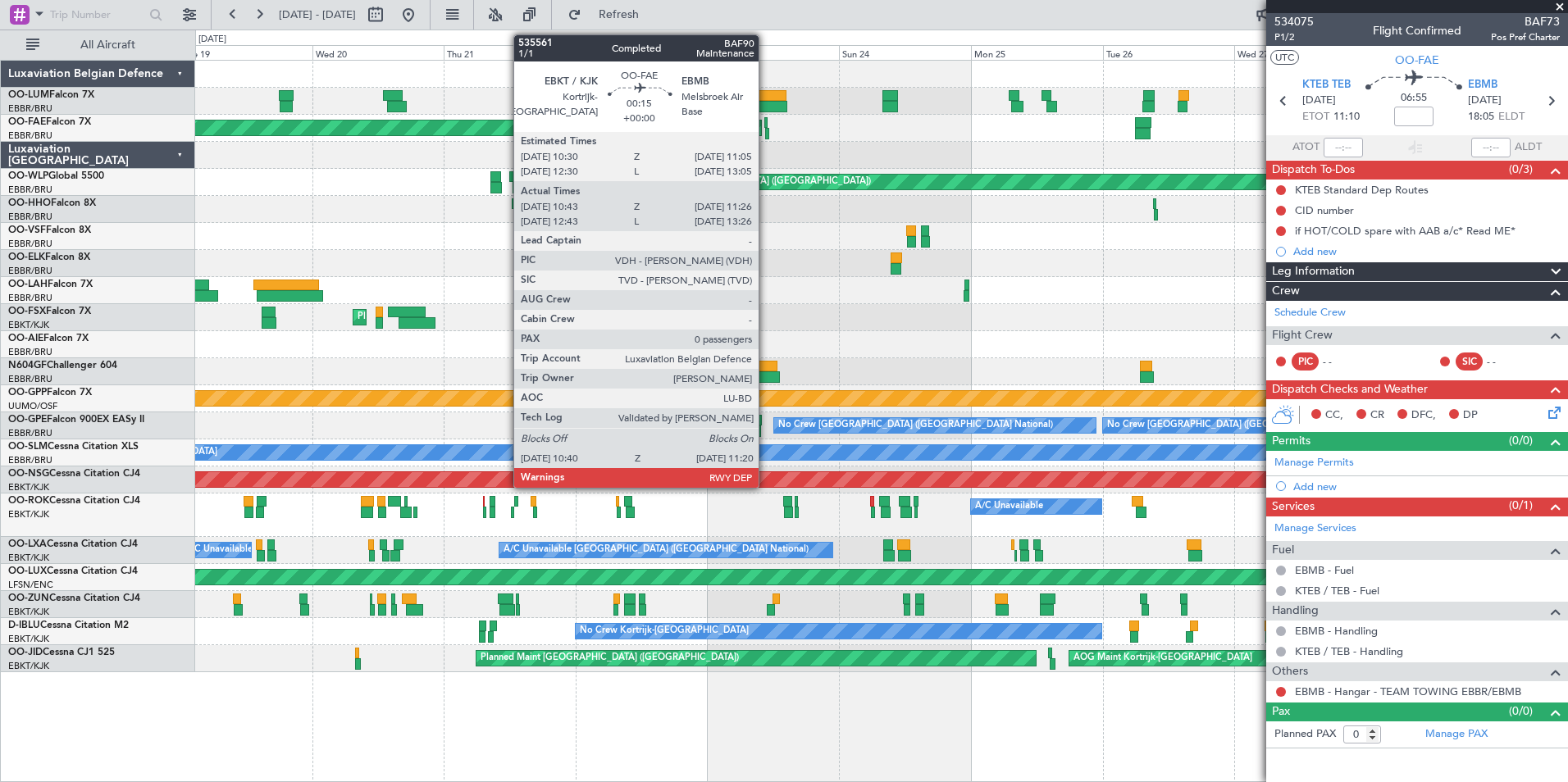
click at [766, 128] on div at bounding box center [767, 134] width 4 height 12
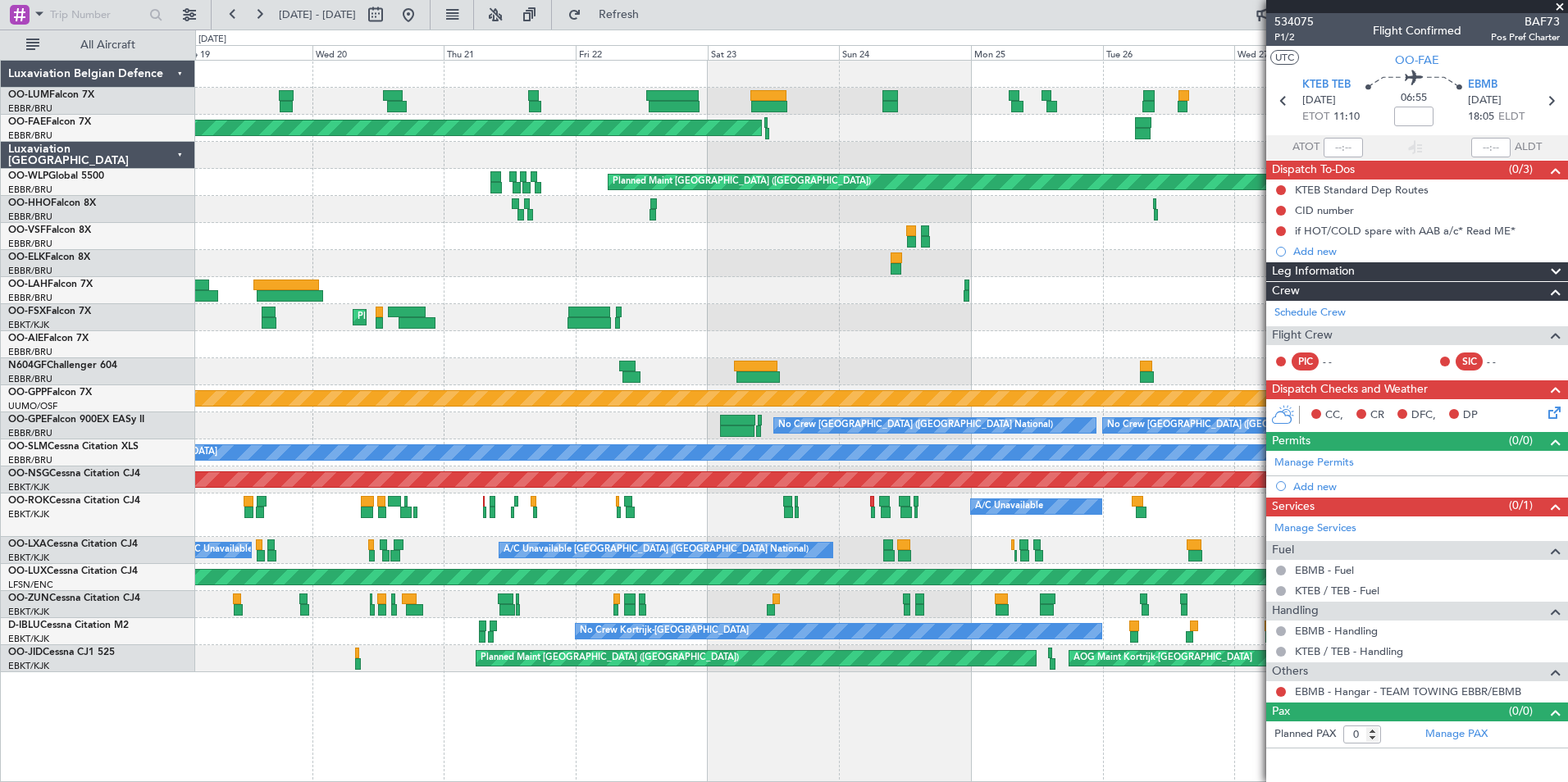
click at [684, 156] on div "Planned Maint Brussels (Brussels National) Planned Maint Brussels (Brussels Nat…" at bounding box center [881, 367] width 1372 height 612
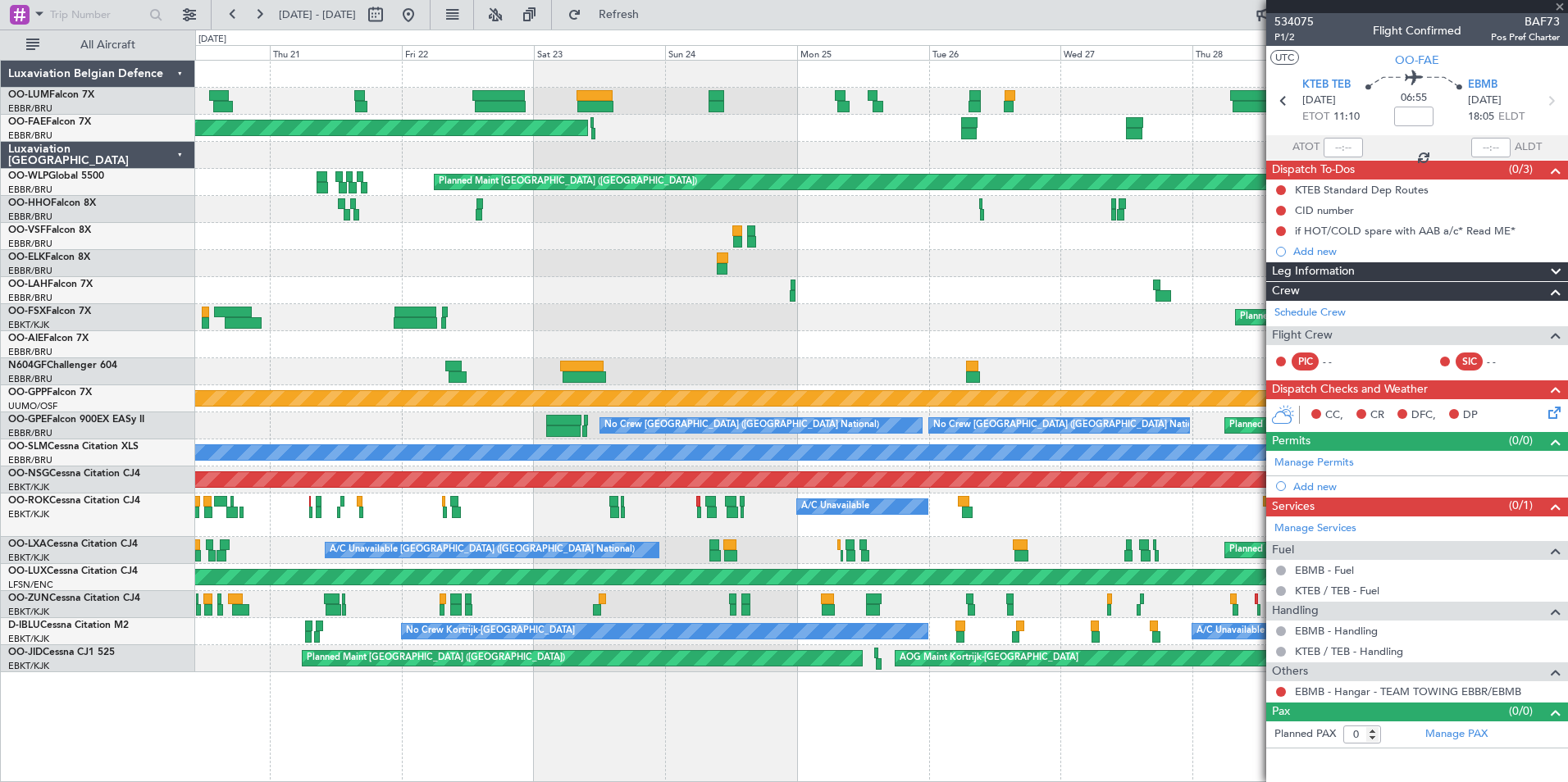
type input "10:53"
type input "11:16"
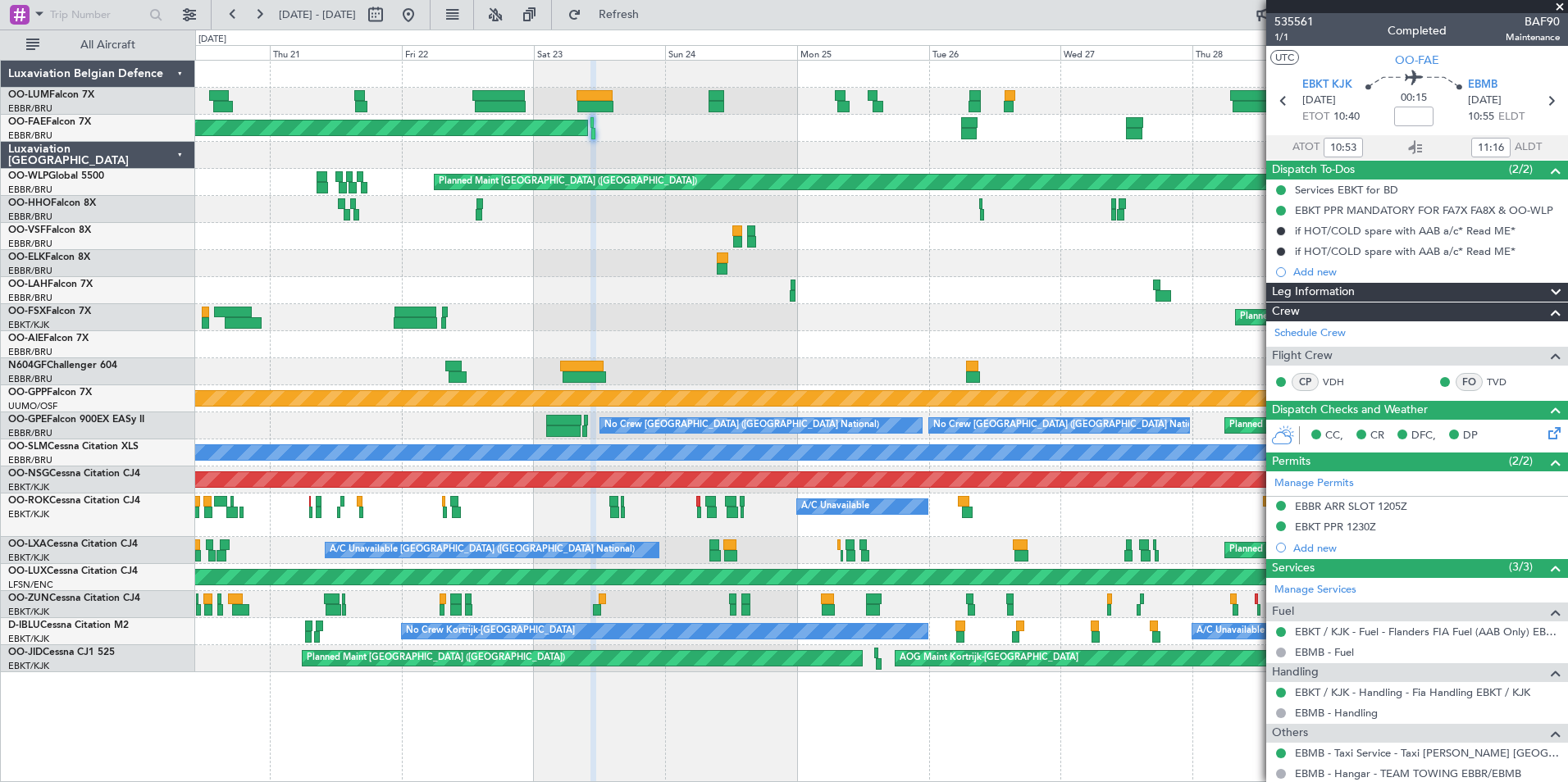
click at [582, 173] on div "Planned Maint Brussels (Brussels National) Planned Maint Kortrijk-Wevelgem Plan…" at bounding box center [881, 367] width 1372 height 612
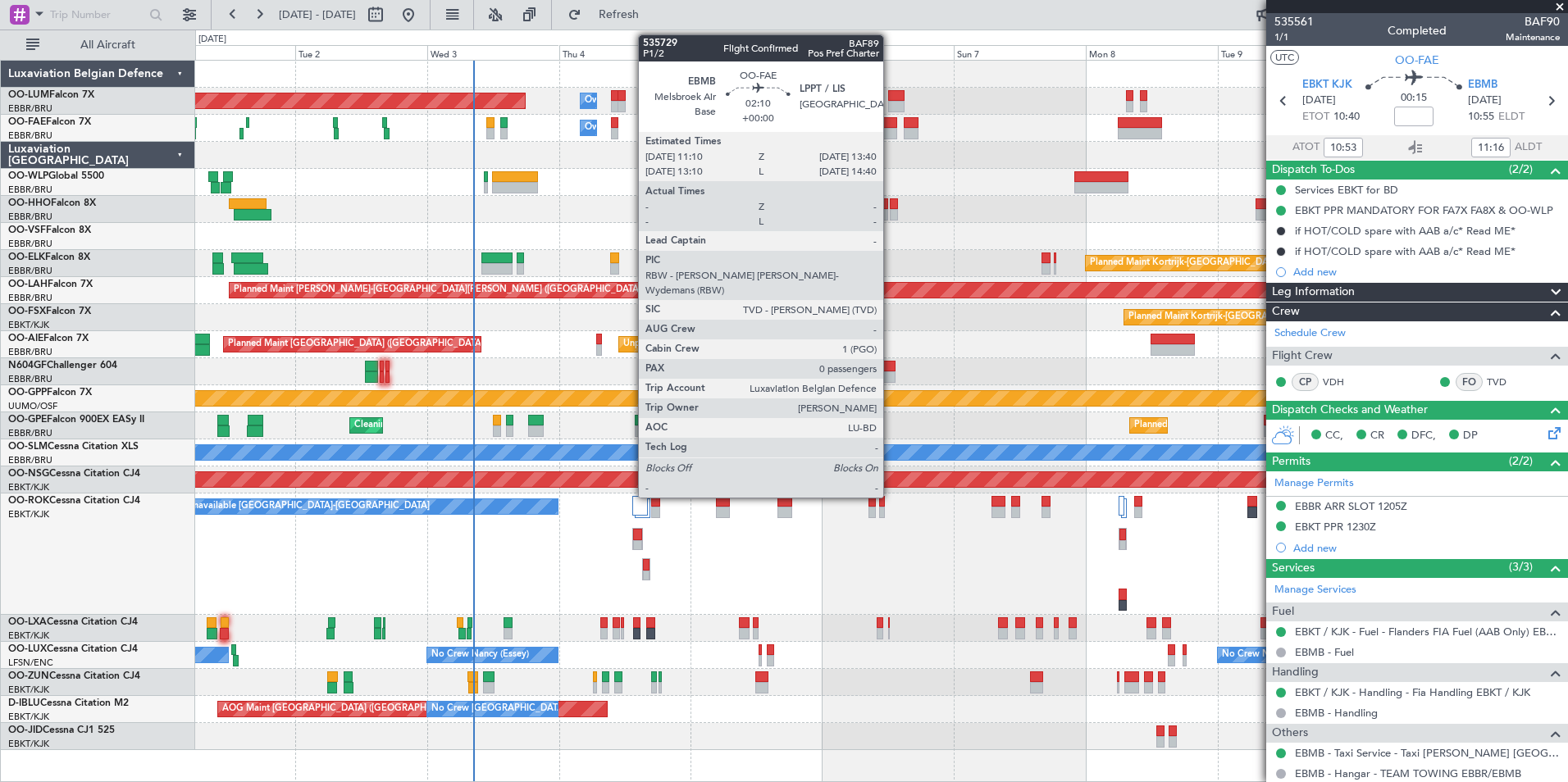
click at [890, 128] on div at bounding box center [890, 134] width 14 height 12
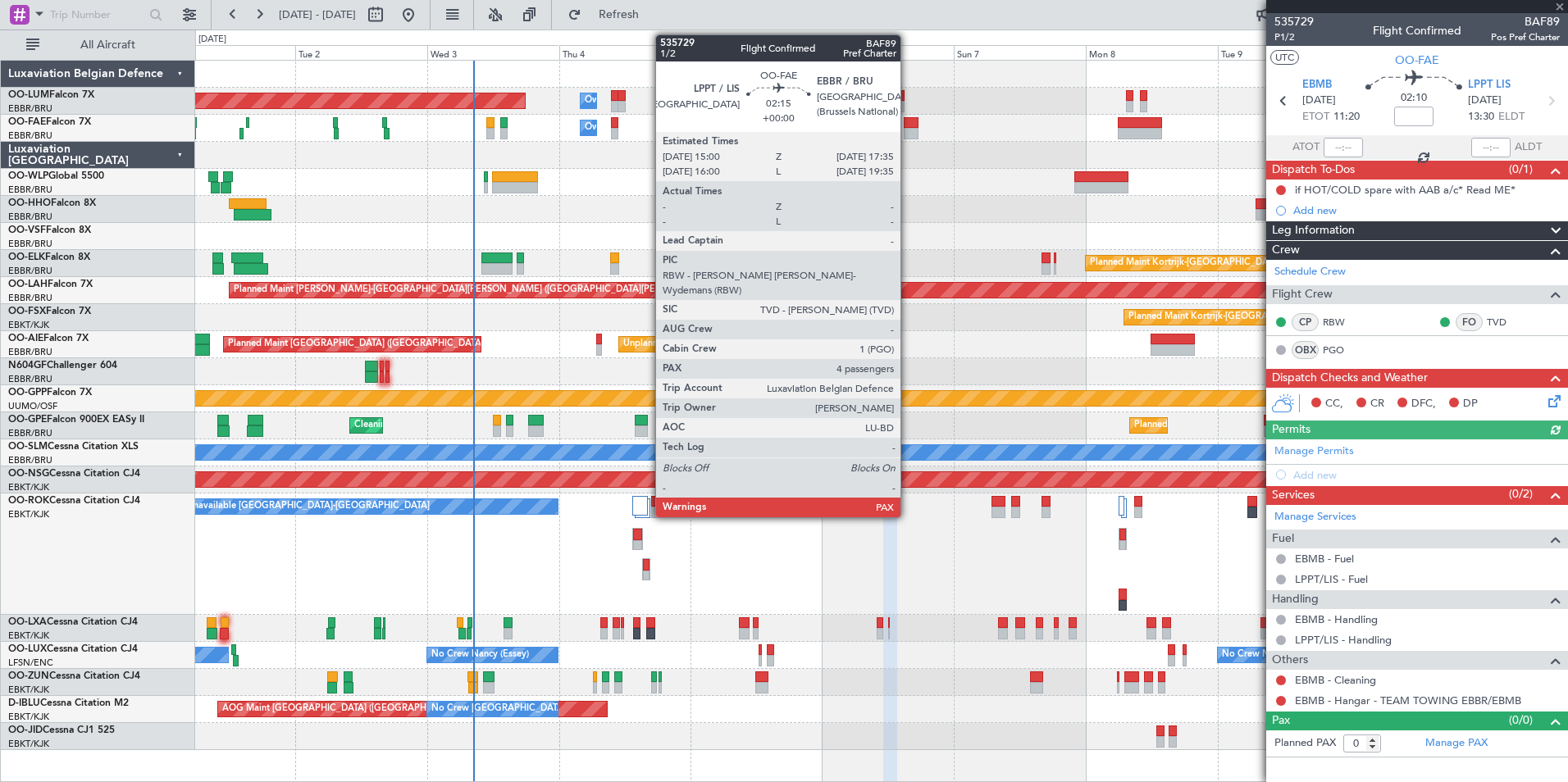
click at [907, 126] on div at bounding box center [911, 123] width 14 height 12
type input "4"
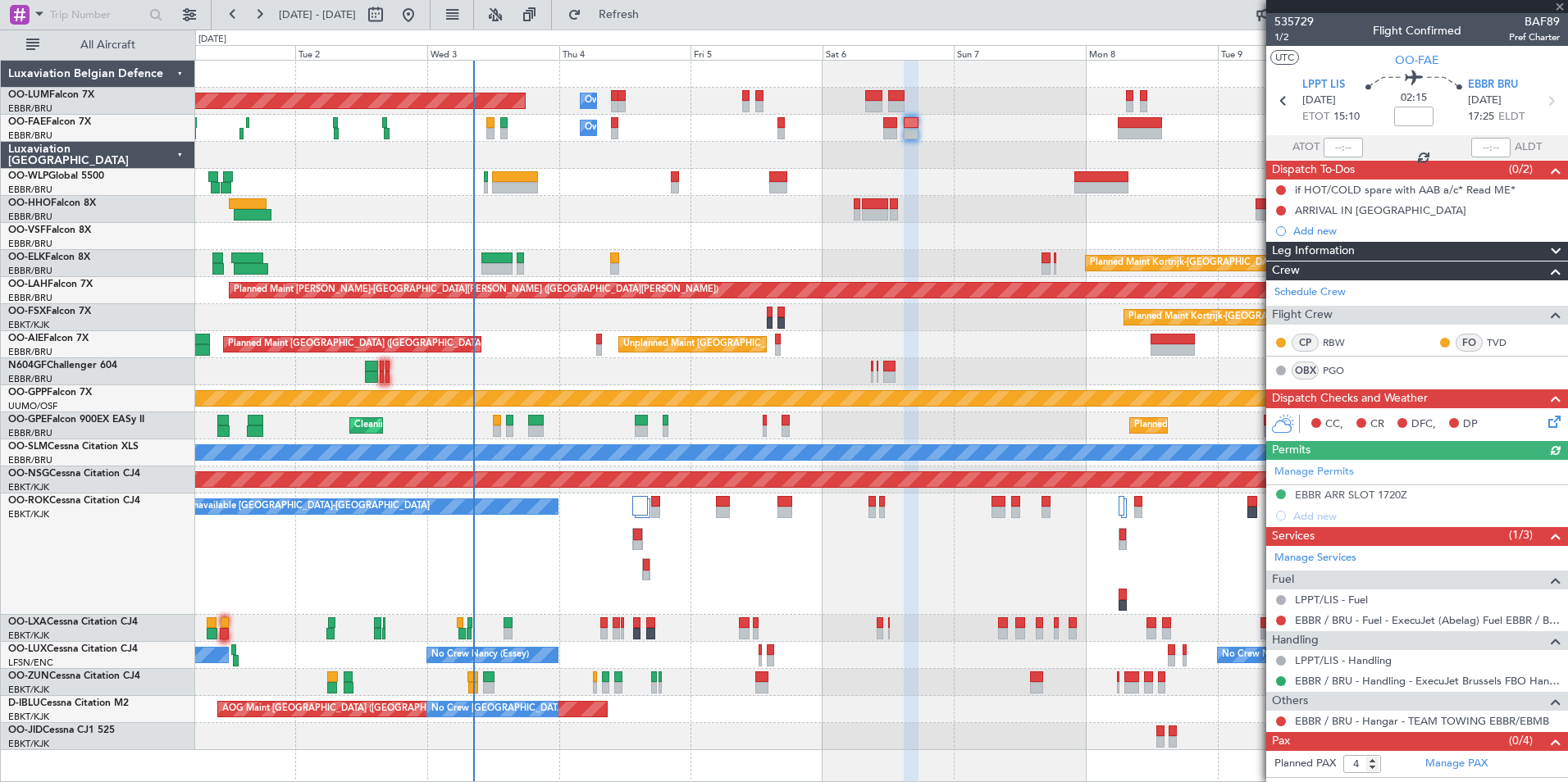
drag, startPoint x: 1419, startPoint y: 494, endPoint x: 1284, endPoint y: 494, distance: 135.0
click at [1284, 494] on div "Manage Permits EBBR ARR SLOT 1720Z Add new" at bounding box center [1416, 493] width 302 height 66
click at [828, 177] on div "Planned Maint Brussels (Brussels National) Owner Melsbroek Air Base Owner Melsb…" at bounding box center [881, 405] width 1372 height 690
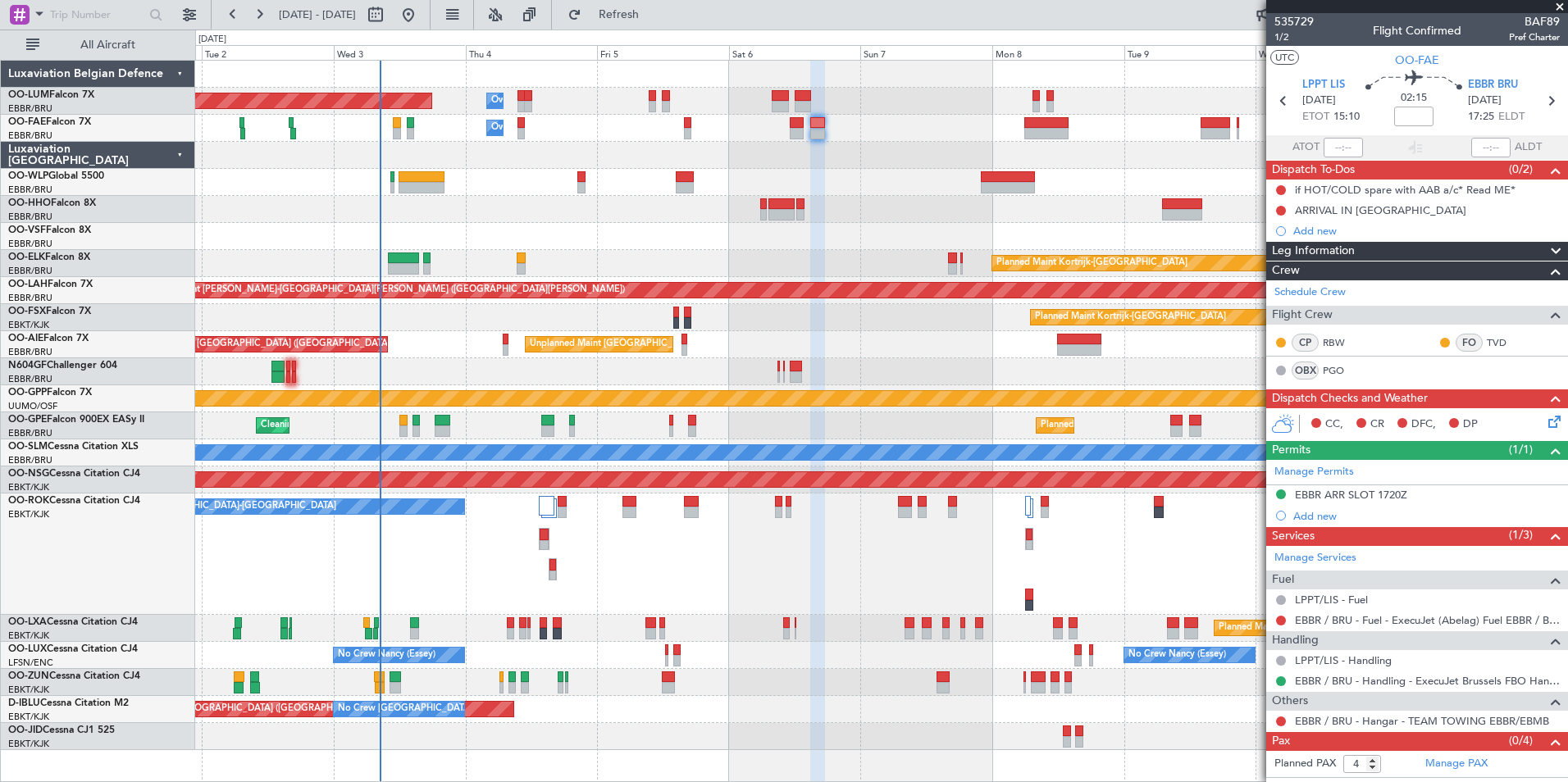
click at [907, 170] on div "Planned Maint Brussels (Brussels National) Owner Melsbroek Air Base Owner Melsb…" at bounding box center [881, 405] width 1372 height 690
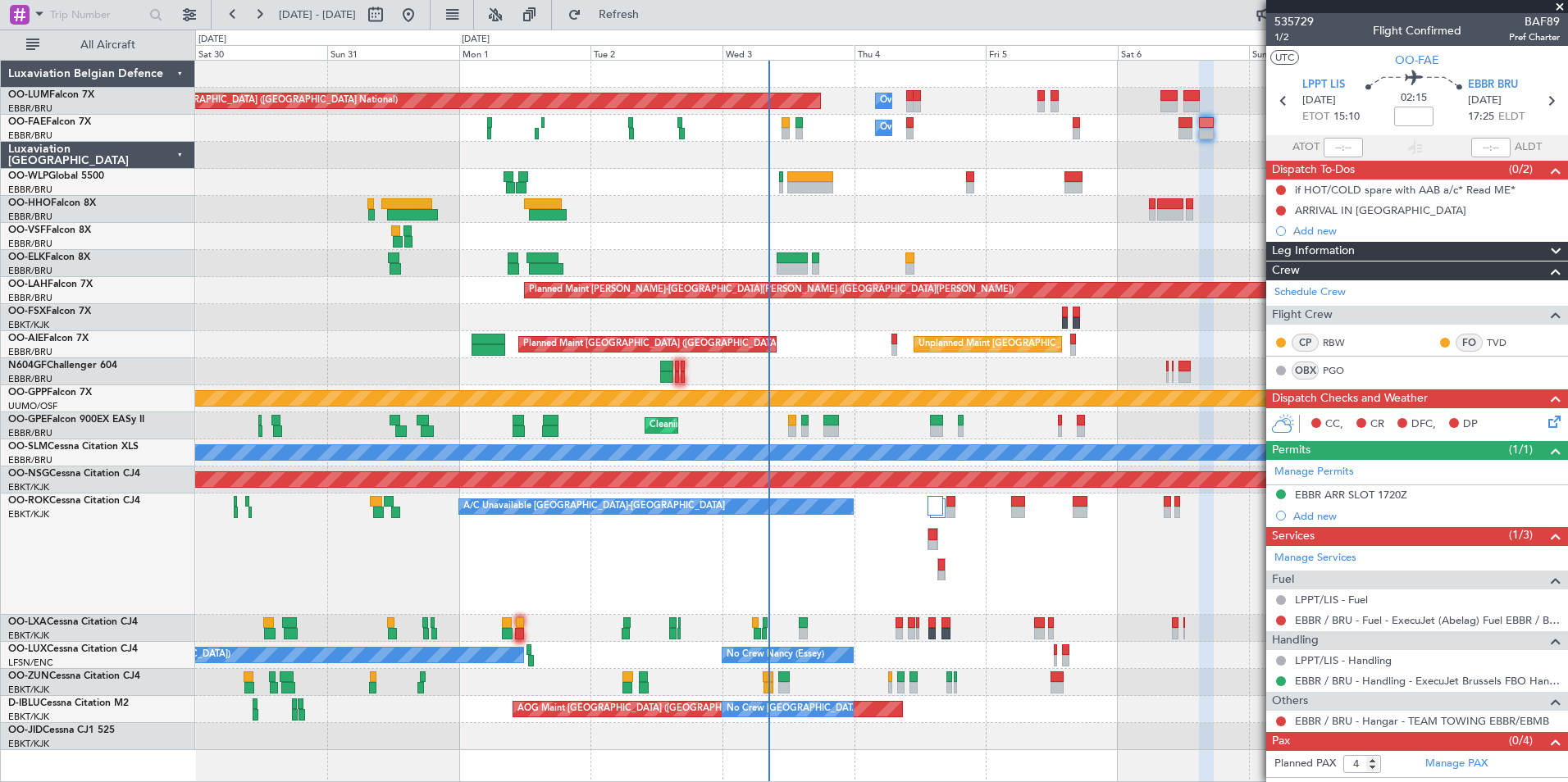
click at [1065, 168] on div at bounding box center [881, 155] width 1372 height 27
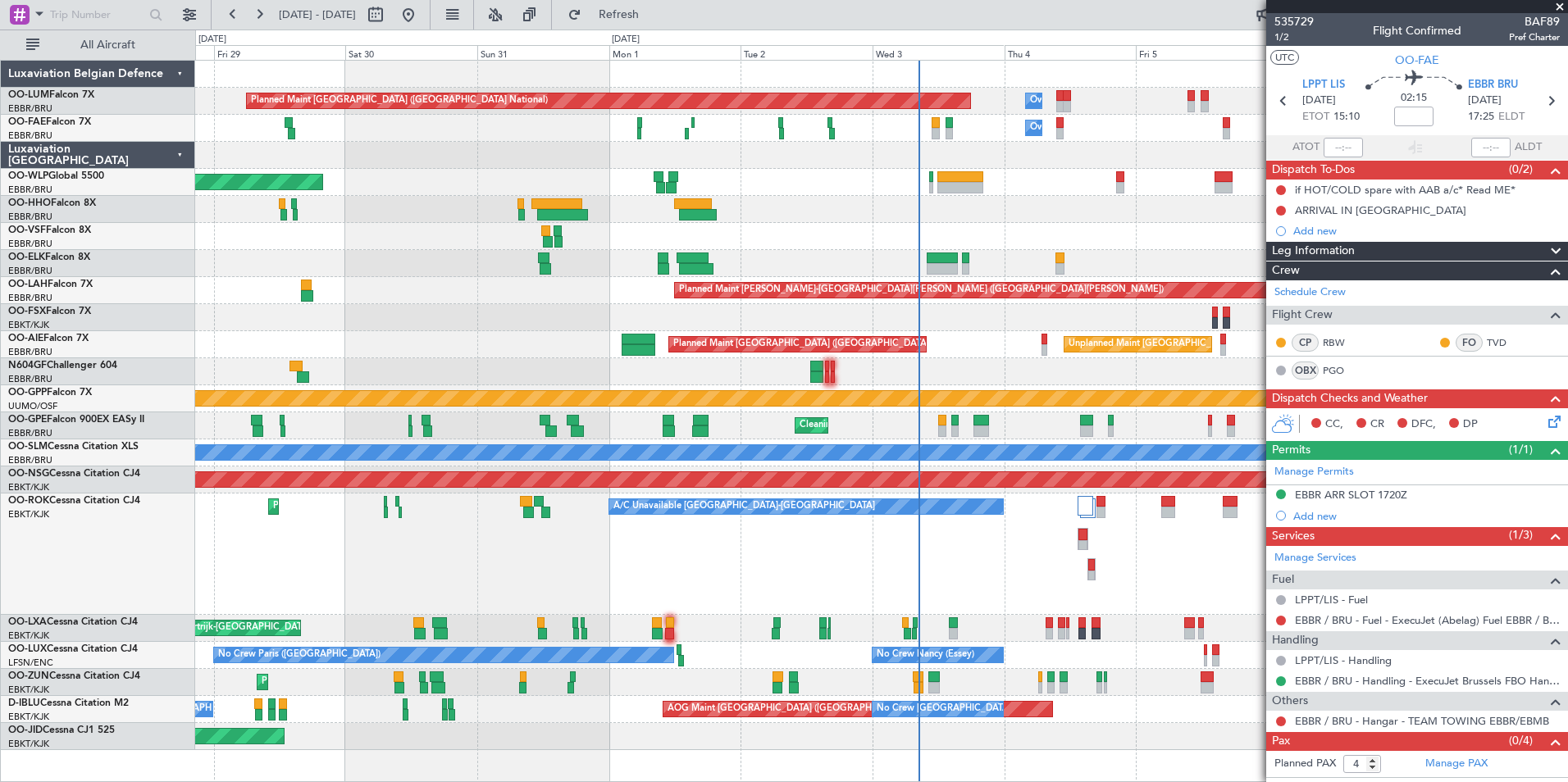
click at [674, 167] on div at bounding box center [881, 155] width 1372 height 27
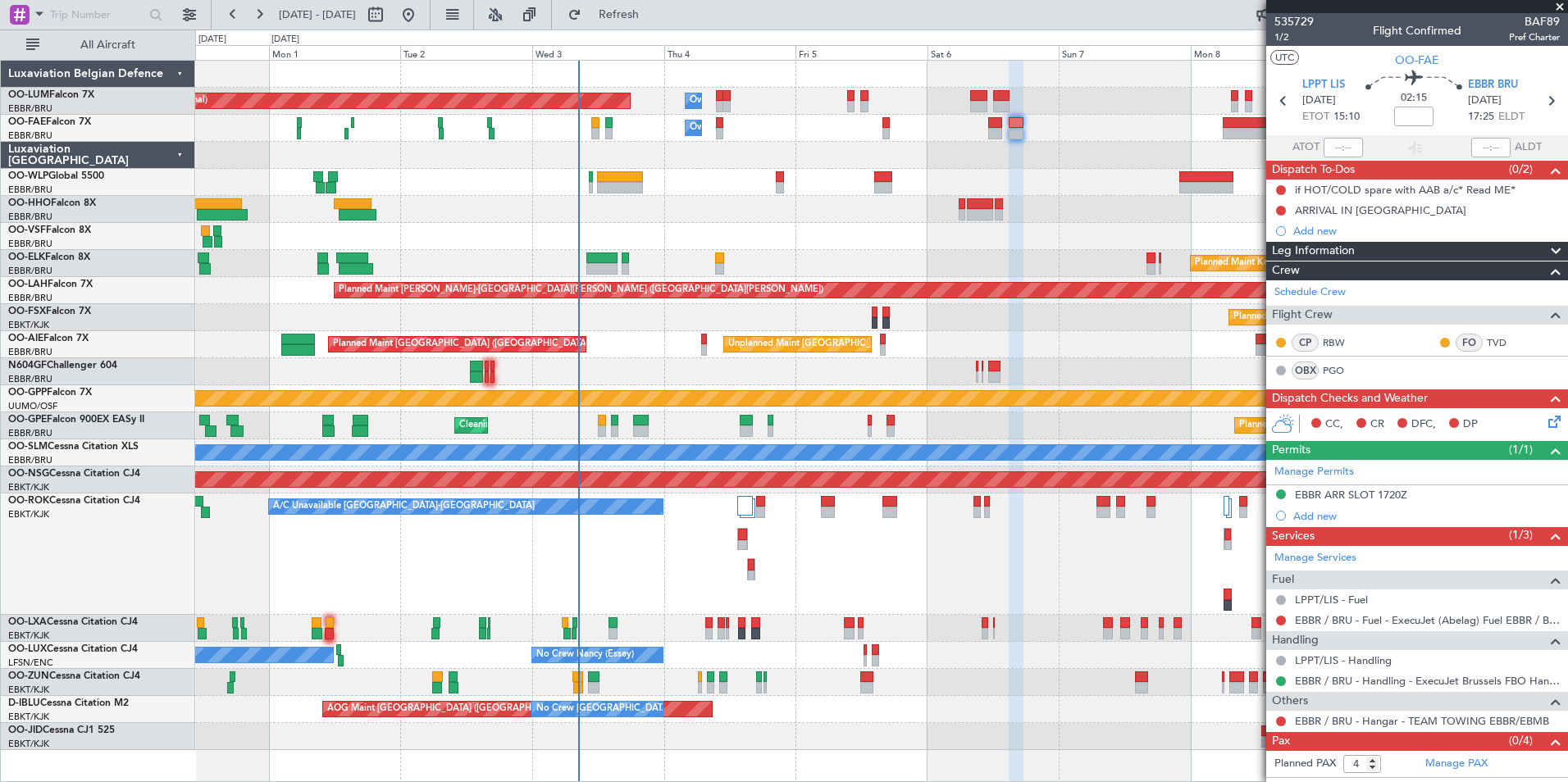
click at [1358, 213] on fb-app "31 Aug 2025 - 10 Sep 2025 Refresh Quick Links All Aircraft Planned Maint Brusse…" at bounding box center [784, 397] width 1568 height 770
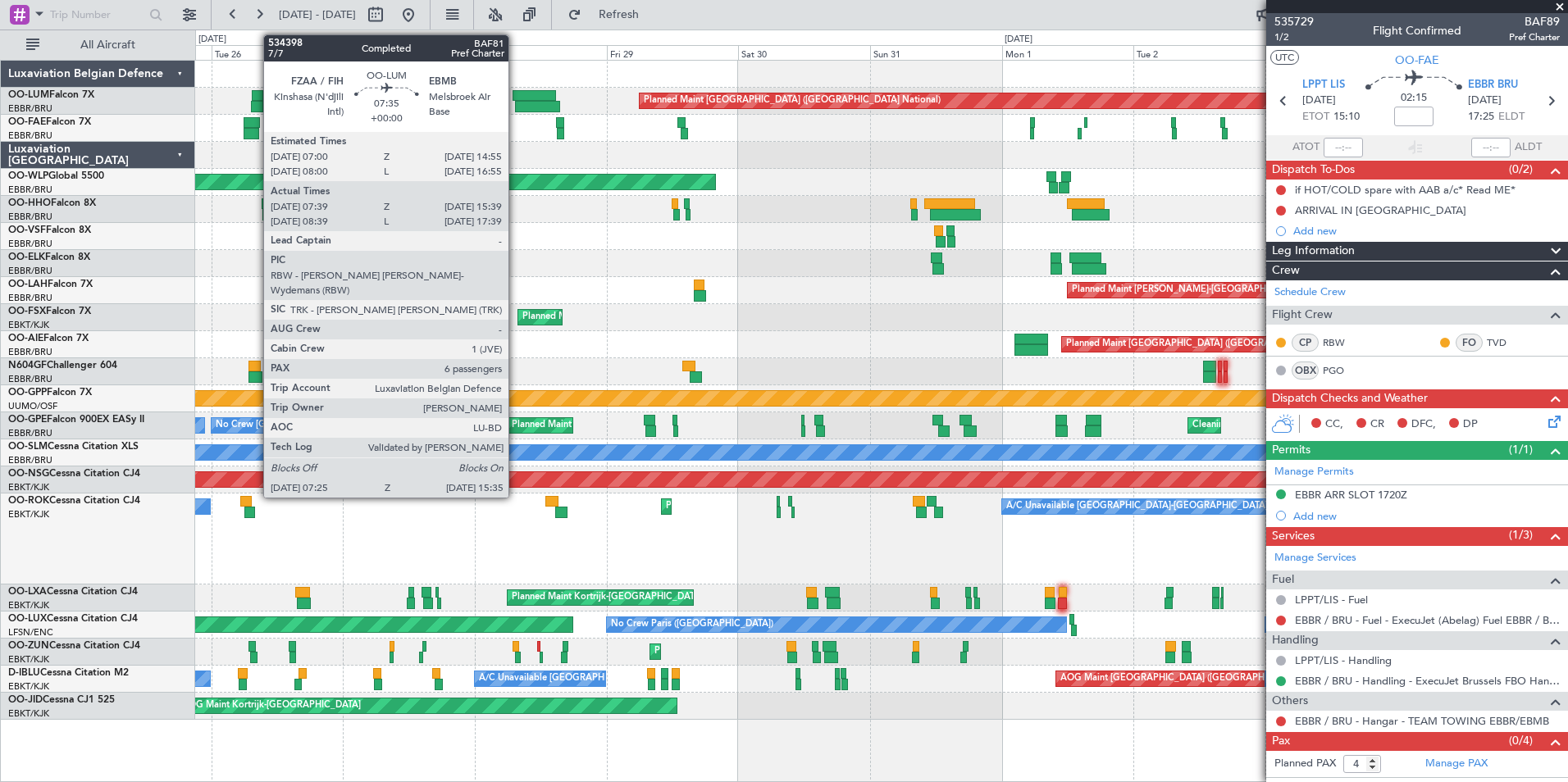
click at [895, 131] on div "Planned Maint Brussels (Brussels National) Owner Melsbroek Air Base Owner Melsb…" at bounding box center [881, 390] width 1372 height 659
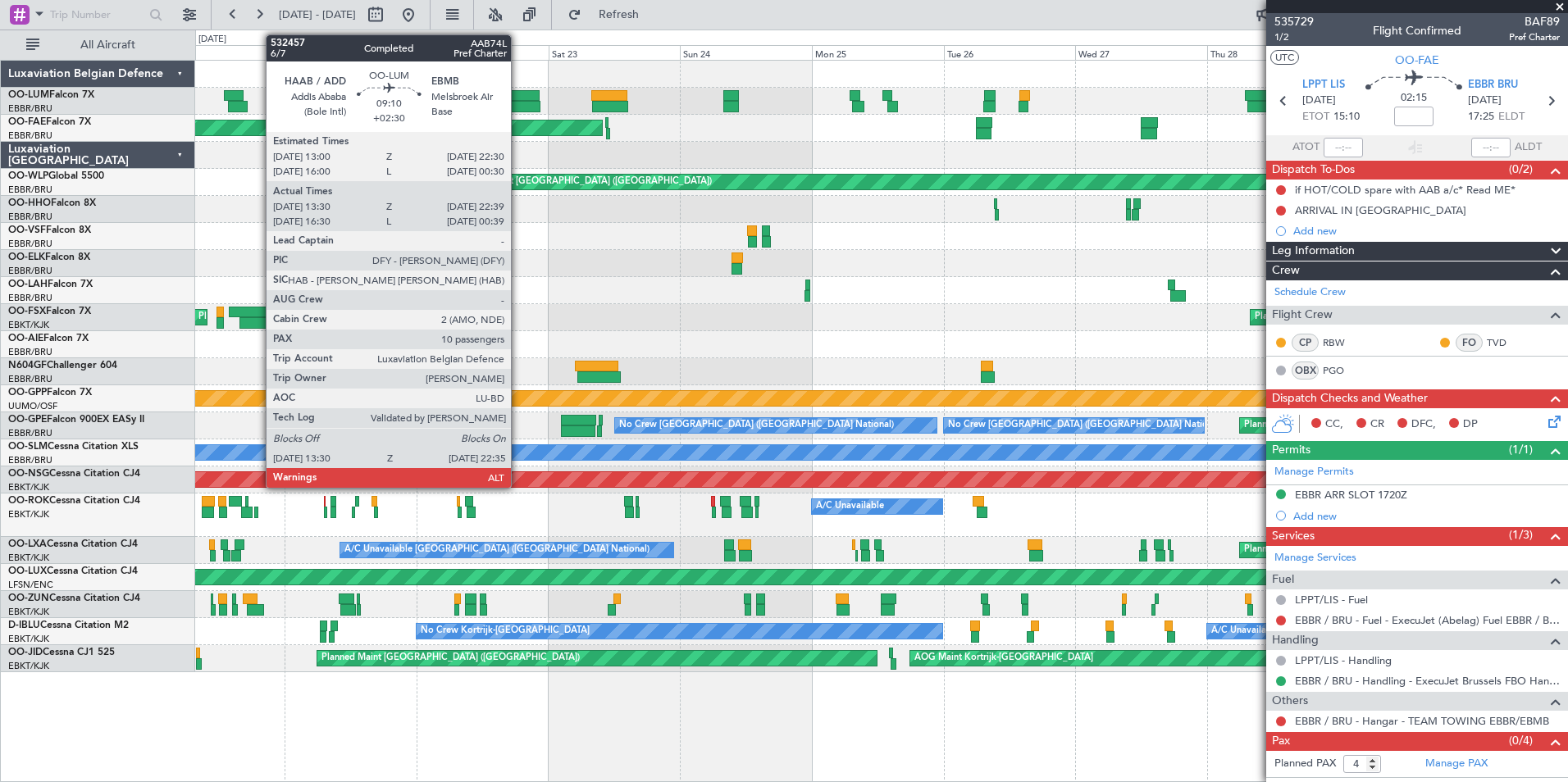
click at [518, 100] on div at bounding box center [515, 106] width 50 height 12
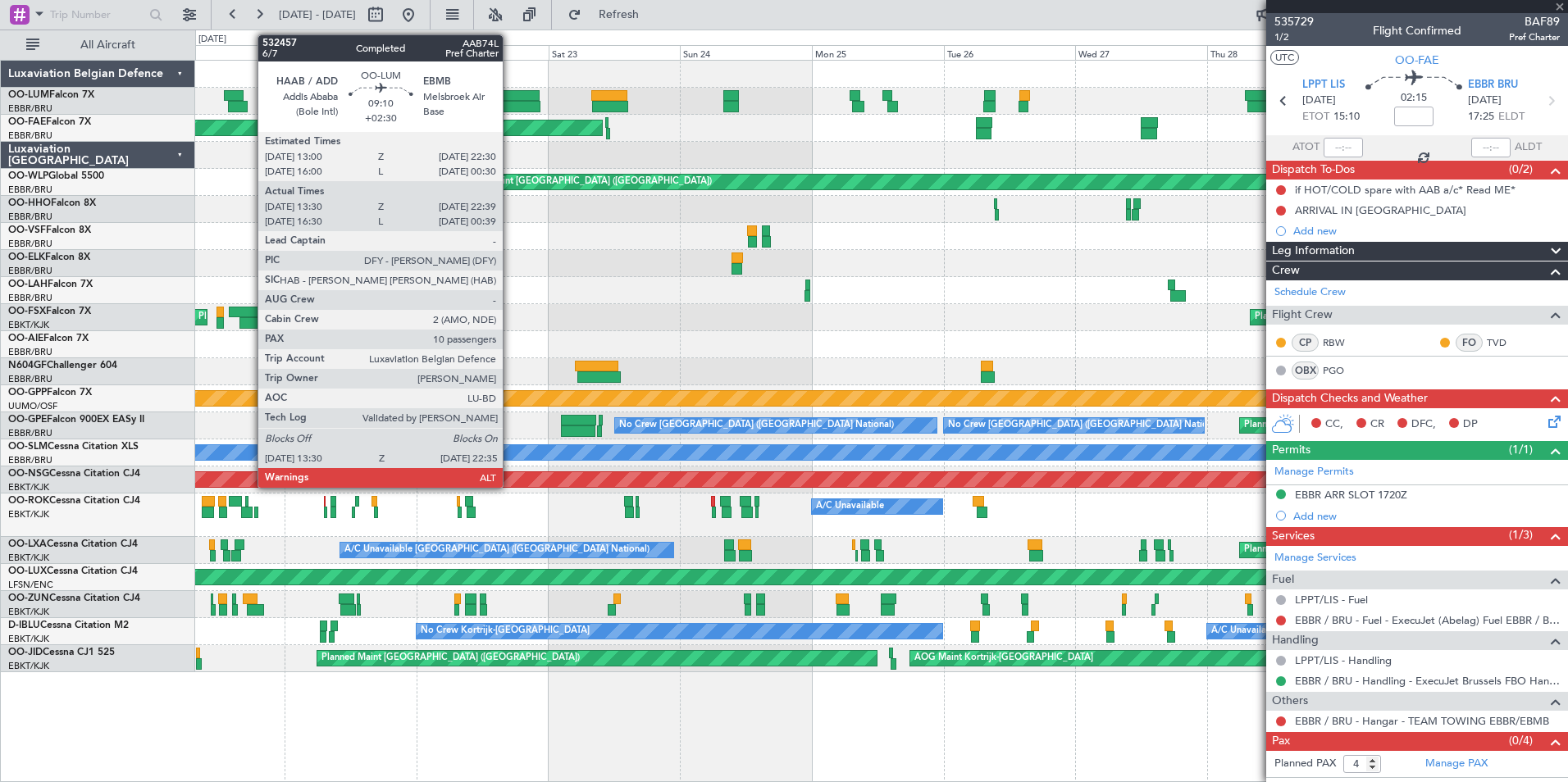
type input "+02:30"
type input "13:40"
type input "22:29"
type input "10"
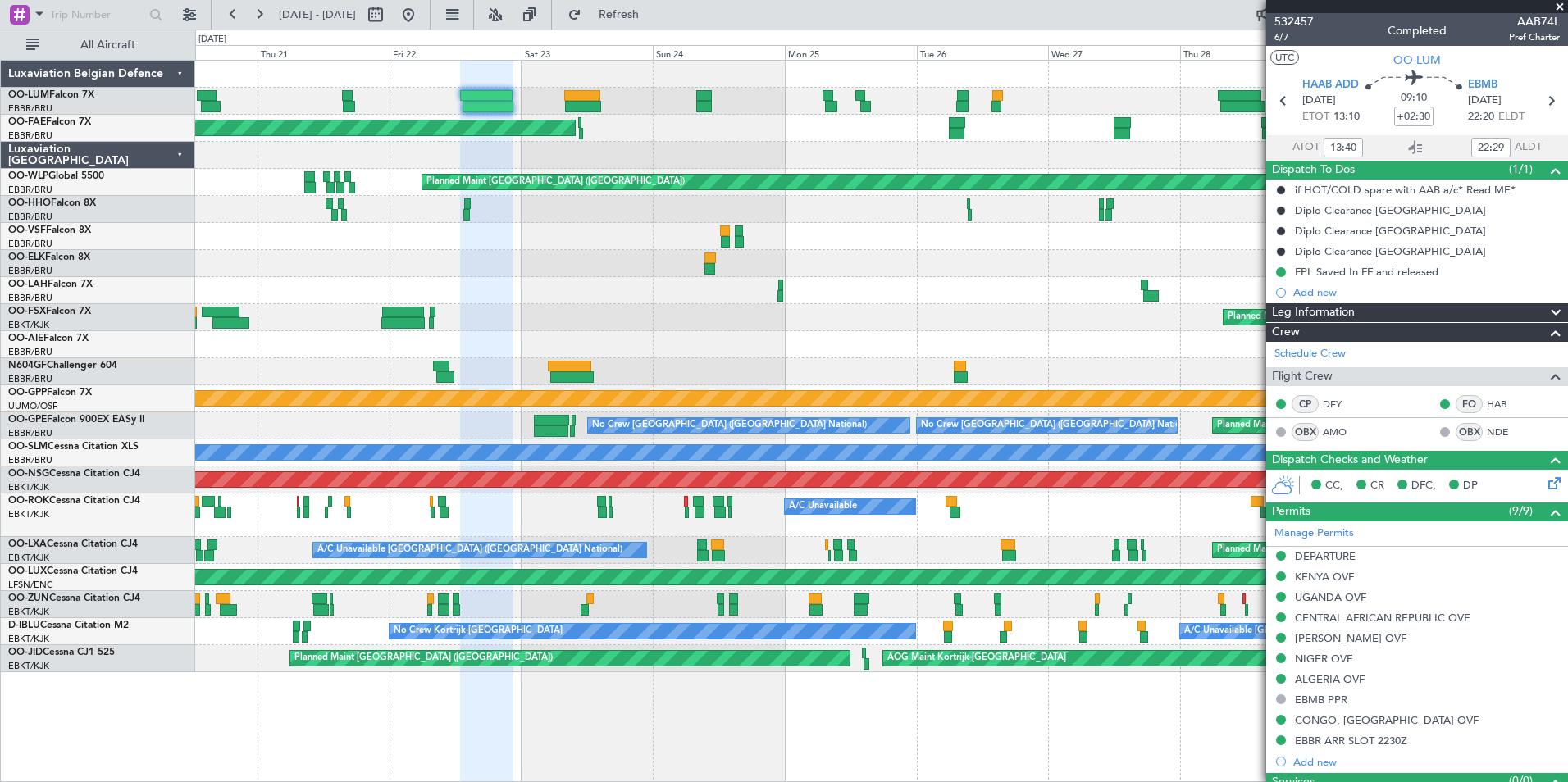
click at [590, 130] on div "Planned Maint Kortrijk-[GEOGRAPHIC_DATA]" at bounding box center [881, 128] width 1372 height 27
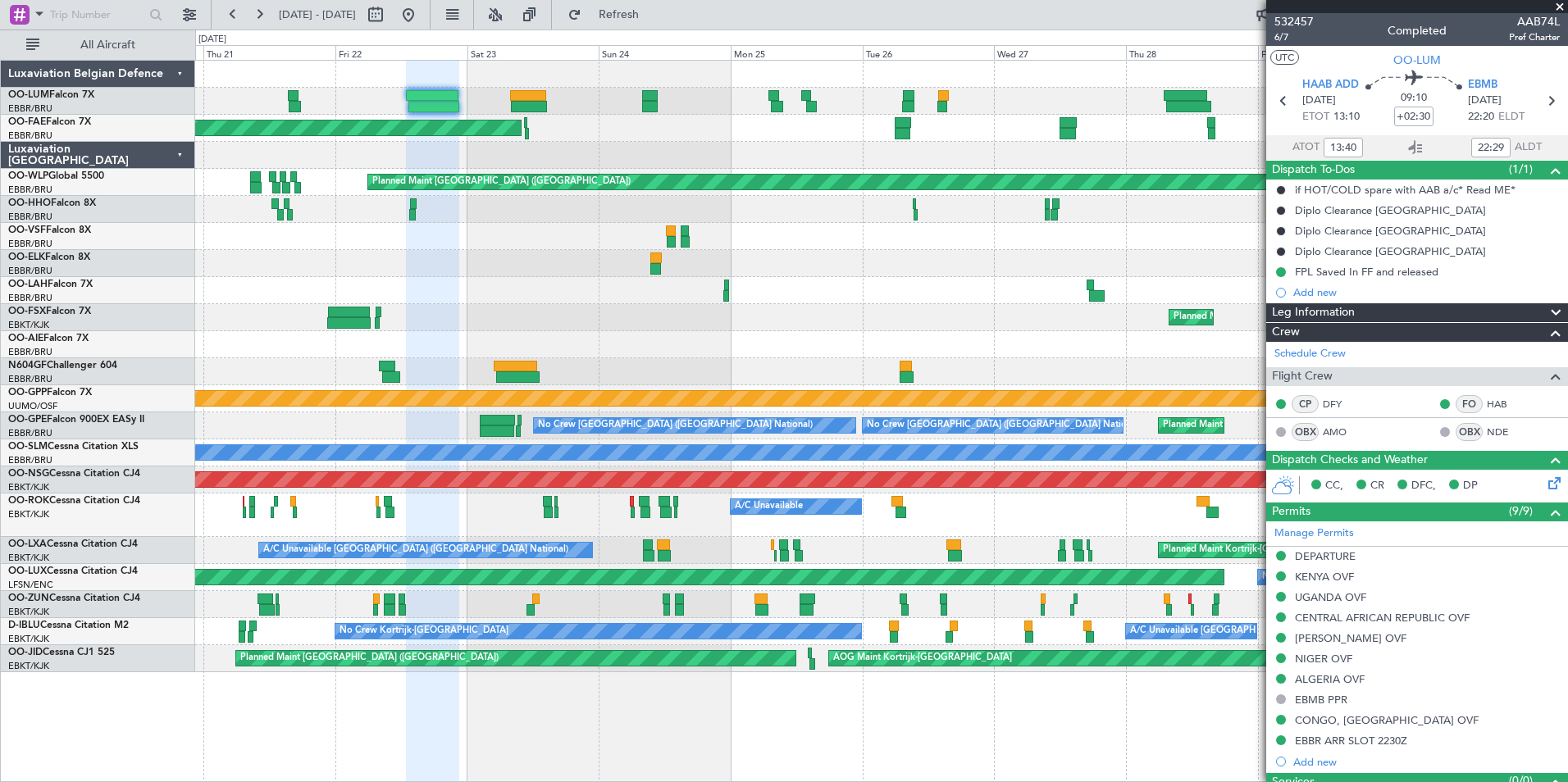
click at [588, 137] on div "Planned Maint Kortrijk-[GEOGRAPHIC_DATA]" at bounding box center [881, 128] width 1372 height 27
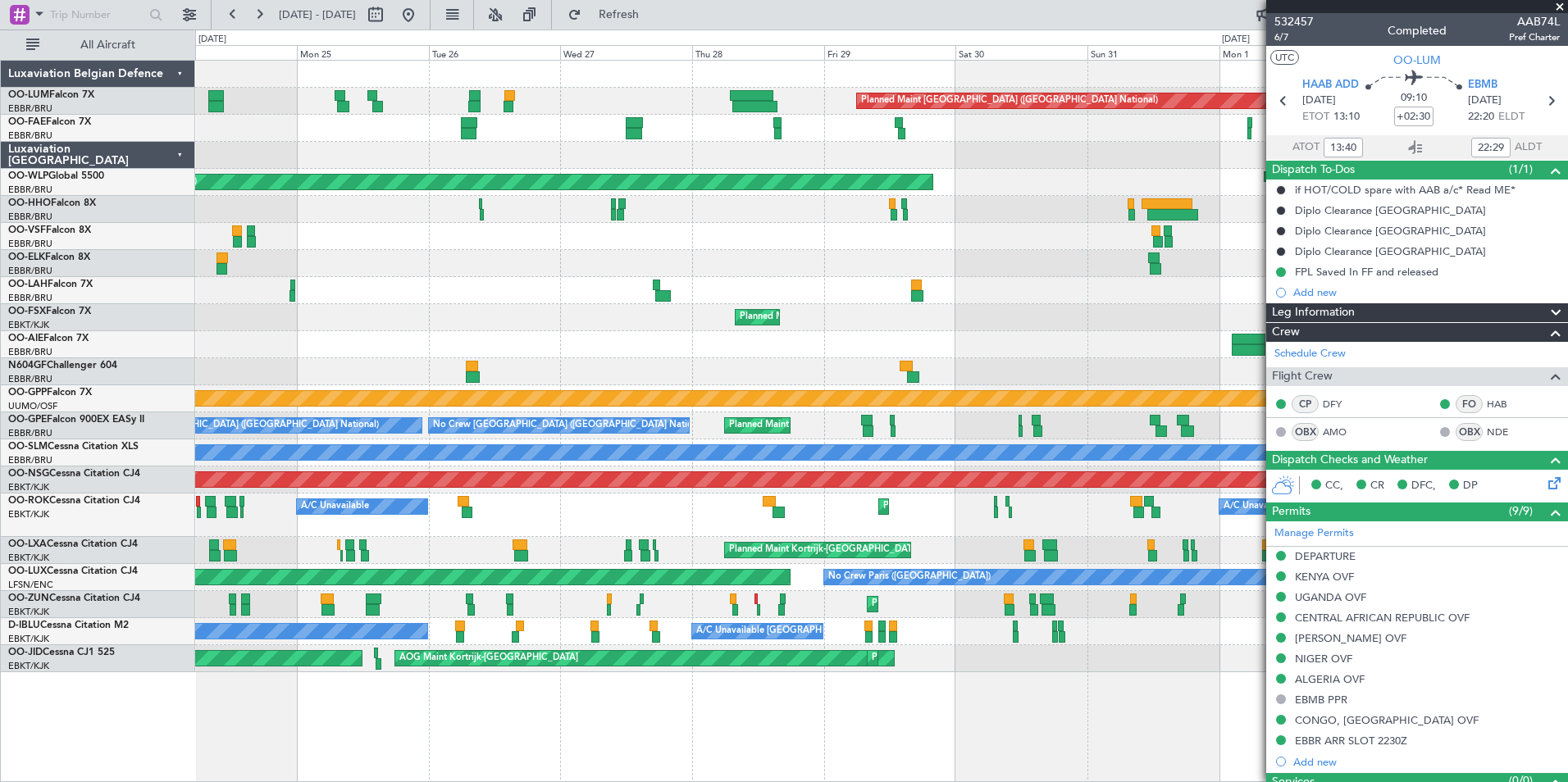
click at [152, 219] on div "Planned Maint Brussels (Brussels National) Owner Melsbroek Air Base Owner Melsb…" at bounding box center [784, 406] width 1568 height 753
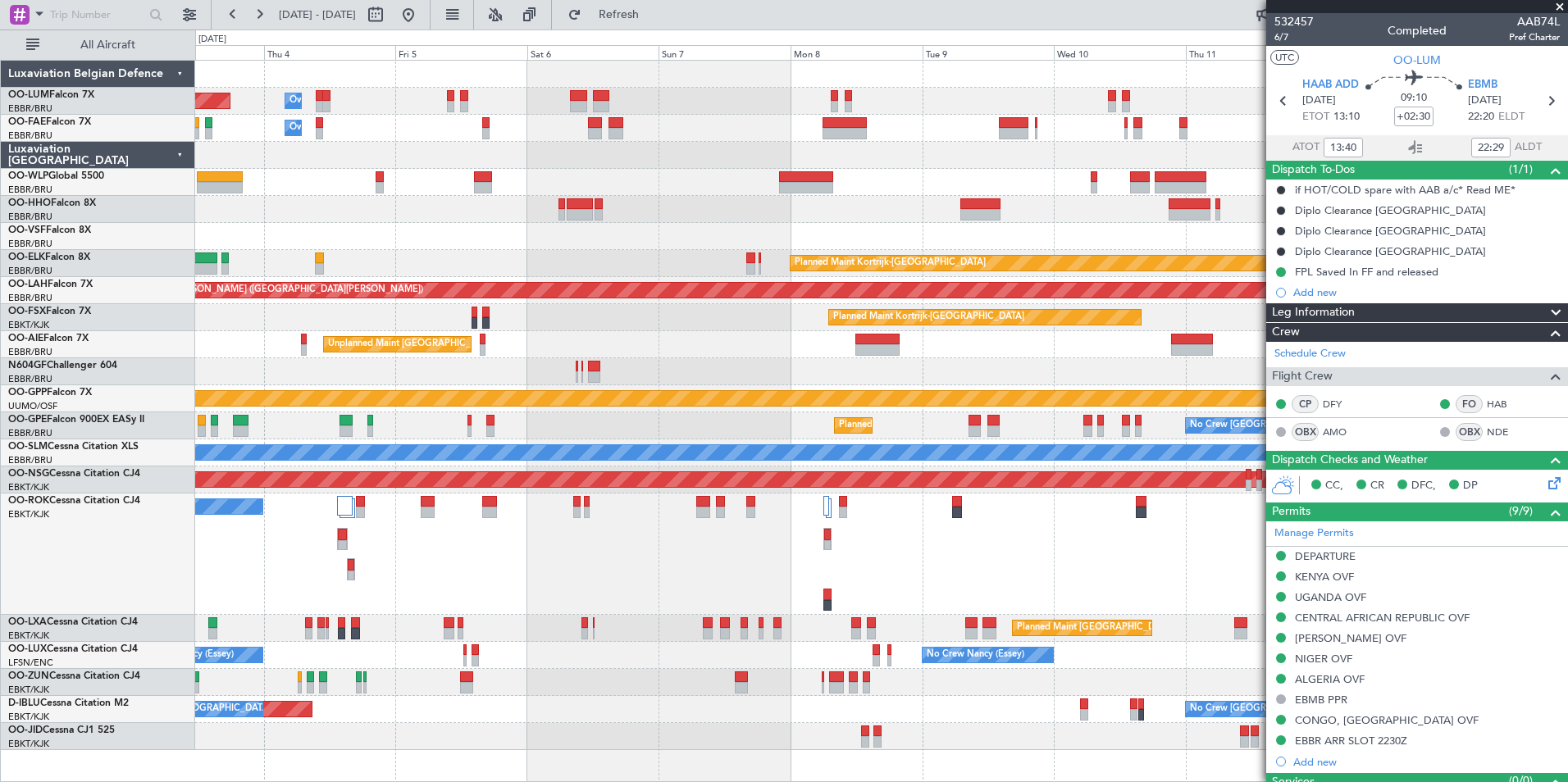
click at [403, 194] on div "Planned Maint Brussels (Brussels National) Owner Melsbroek Air Base Owner Melsb…" at bounding box center [881, 405] width 1372 height 690
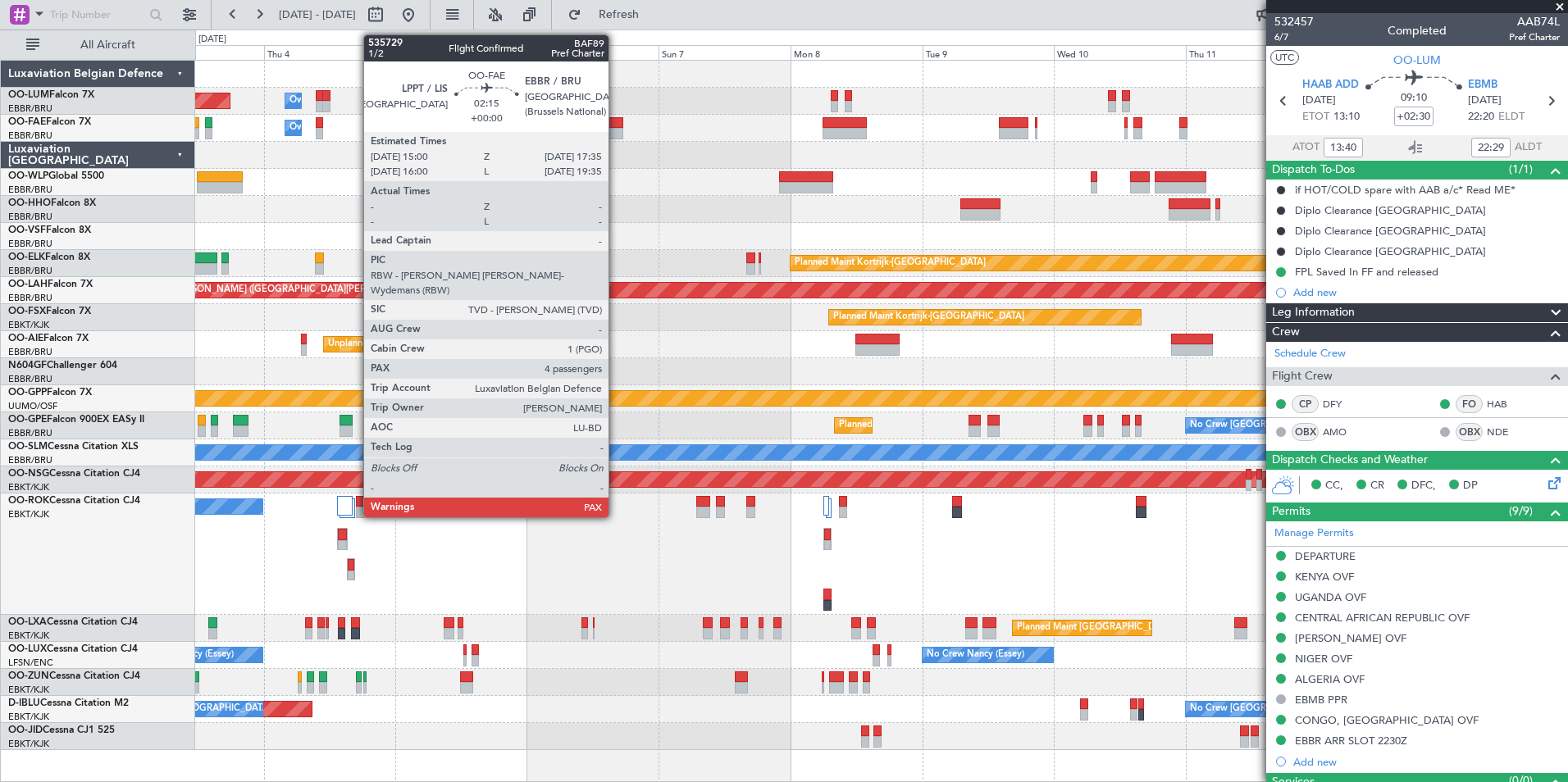
click at [616, 130] on div at bounding box center [616, 134] width 14 height 12
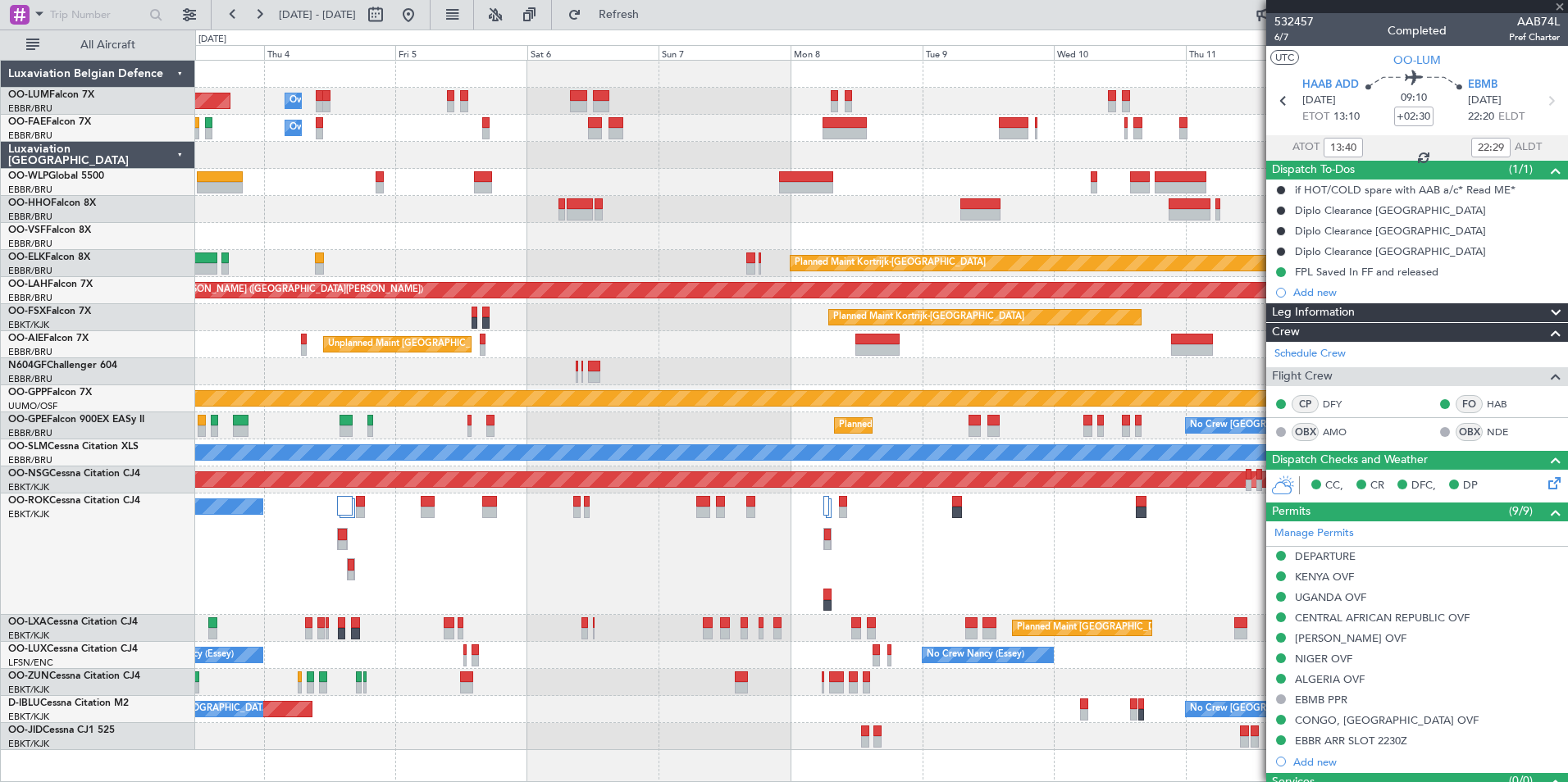
type input "4"
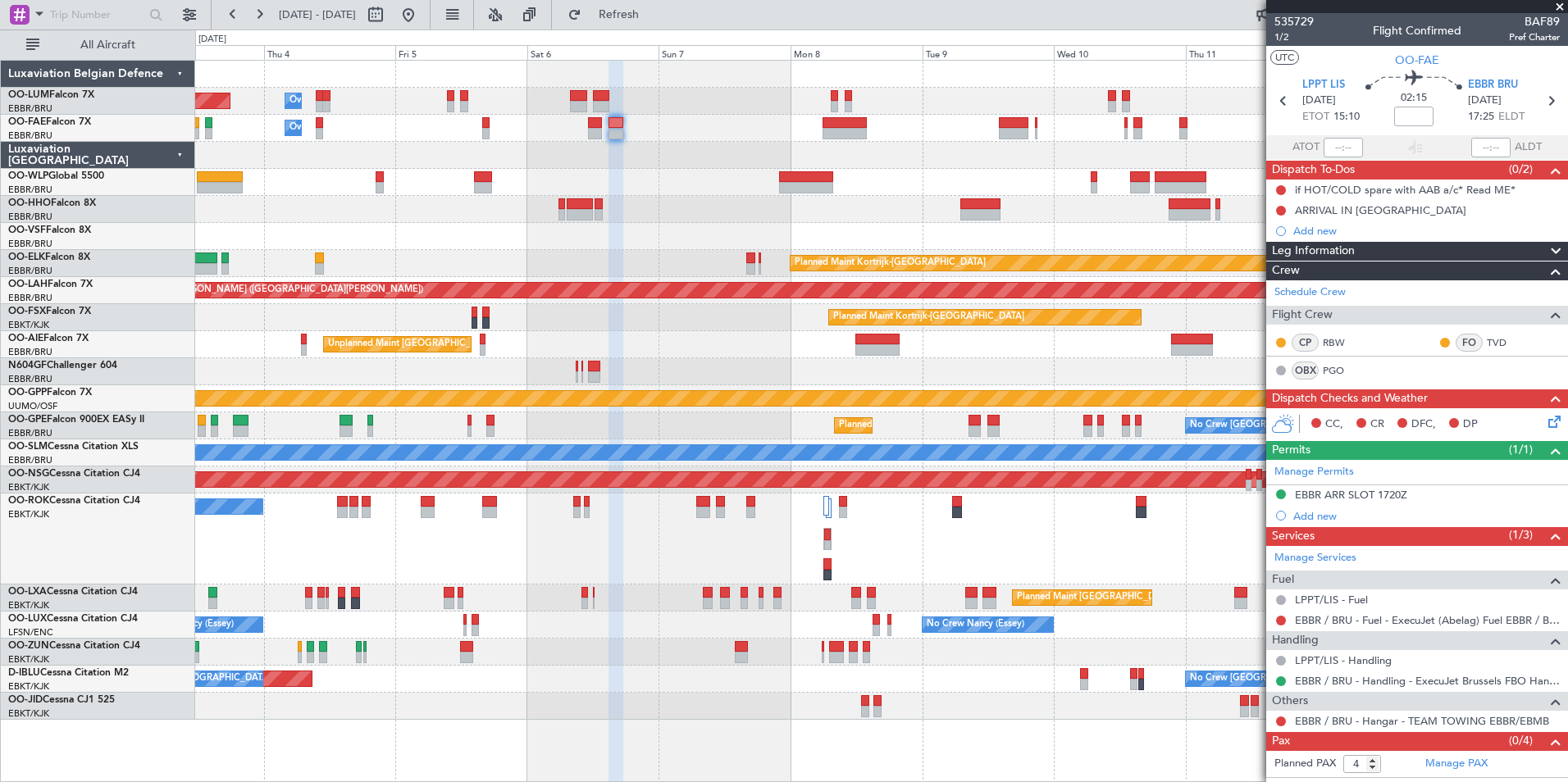
click at [1096, 241] on div "Planned Maint Brussels (Brussels National) Owner Melsbroek Air Base Owner Melsb…" at bounding box center [881, 390] width 1372 height 659
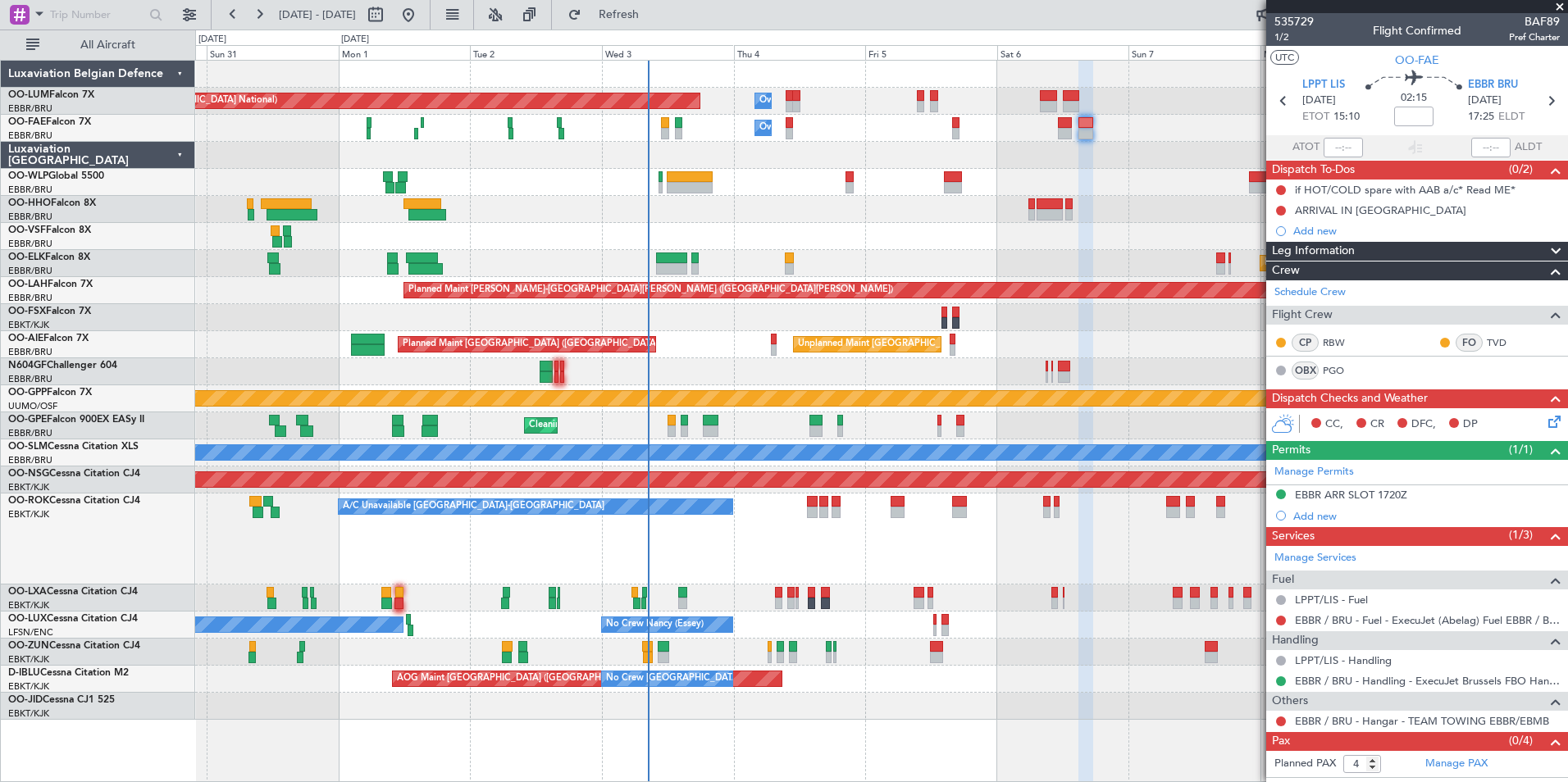
click at [947, 268] on div "Planned Maint Kortrijk-[GEOGRAPHIC_DATA]" at bounding box center [881, 264] width 1372 height 27
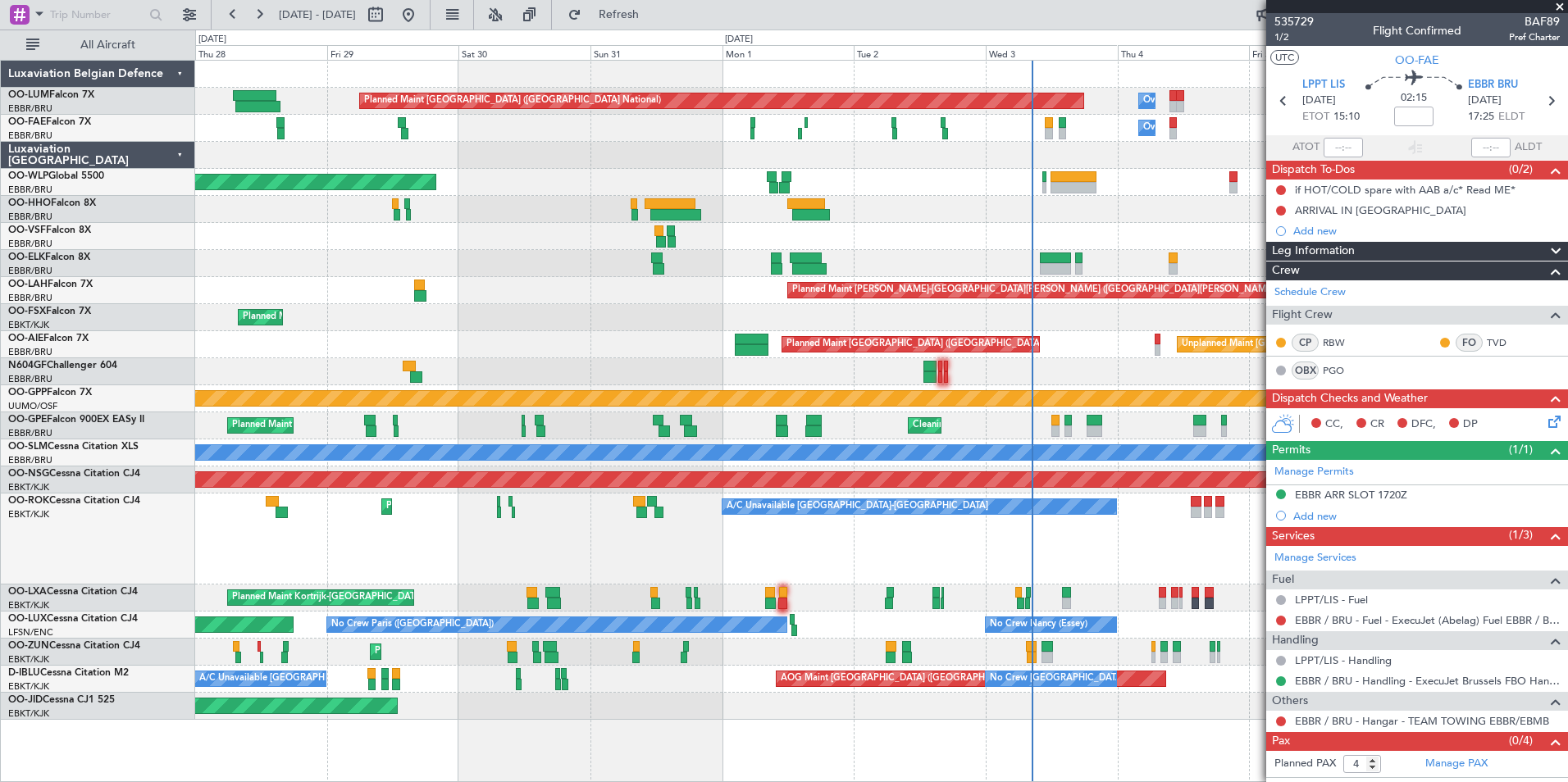
click at [645, 290] on div "Planned Maint [PERSON_NAME]-[GEOGRAPHIC_DATA][PERSON_NAME] ([GEOGRAPHIC_DATA][P…" at bounding box center [881, 291] width 1372 height 27
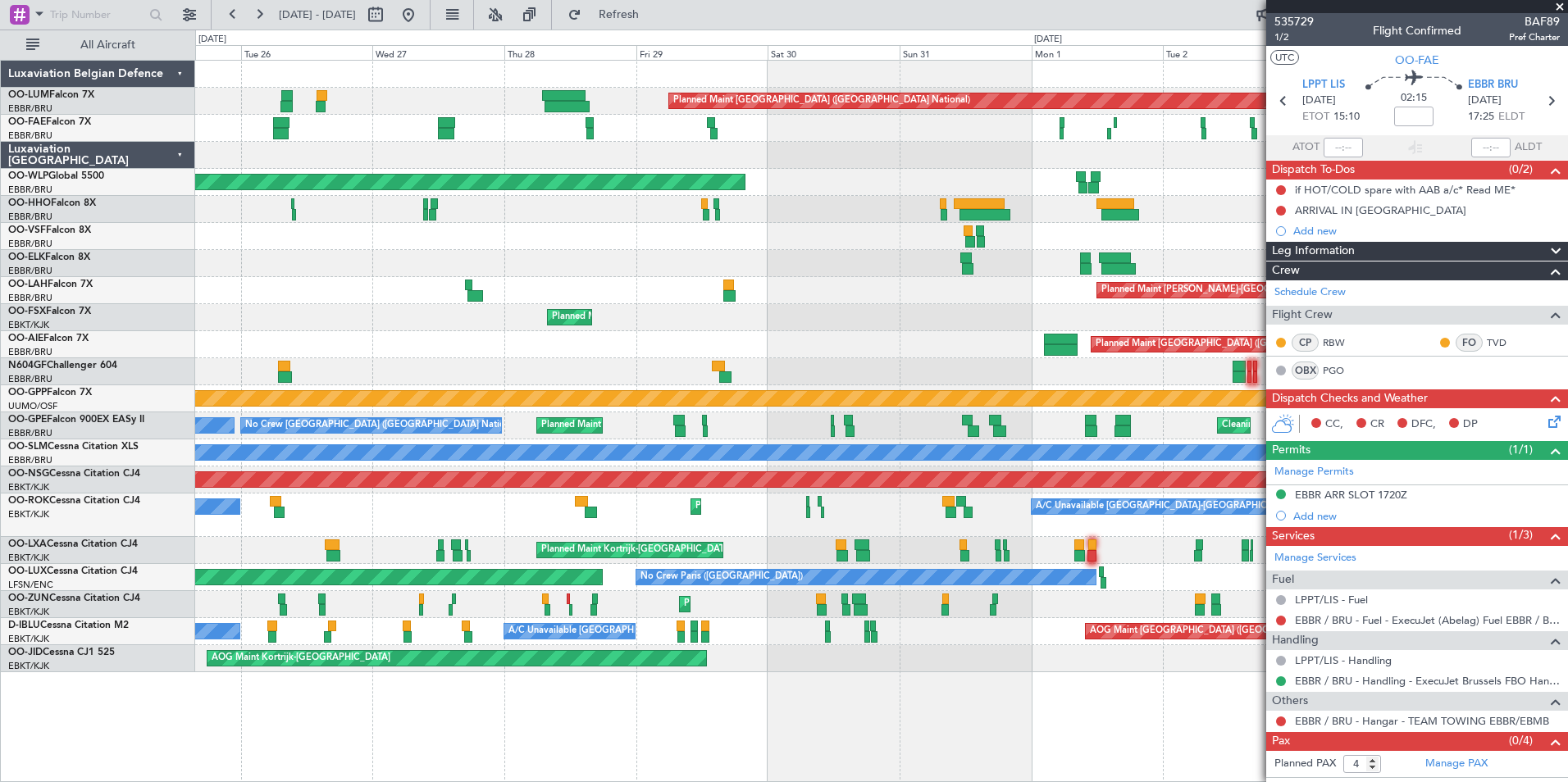
click at [673, 214] on div at bounding box center [881, 210] width 1372 height 27
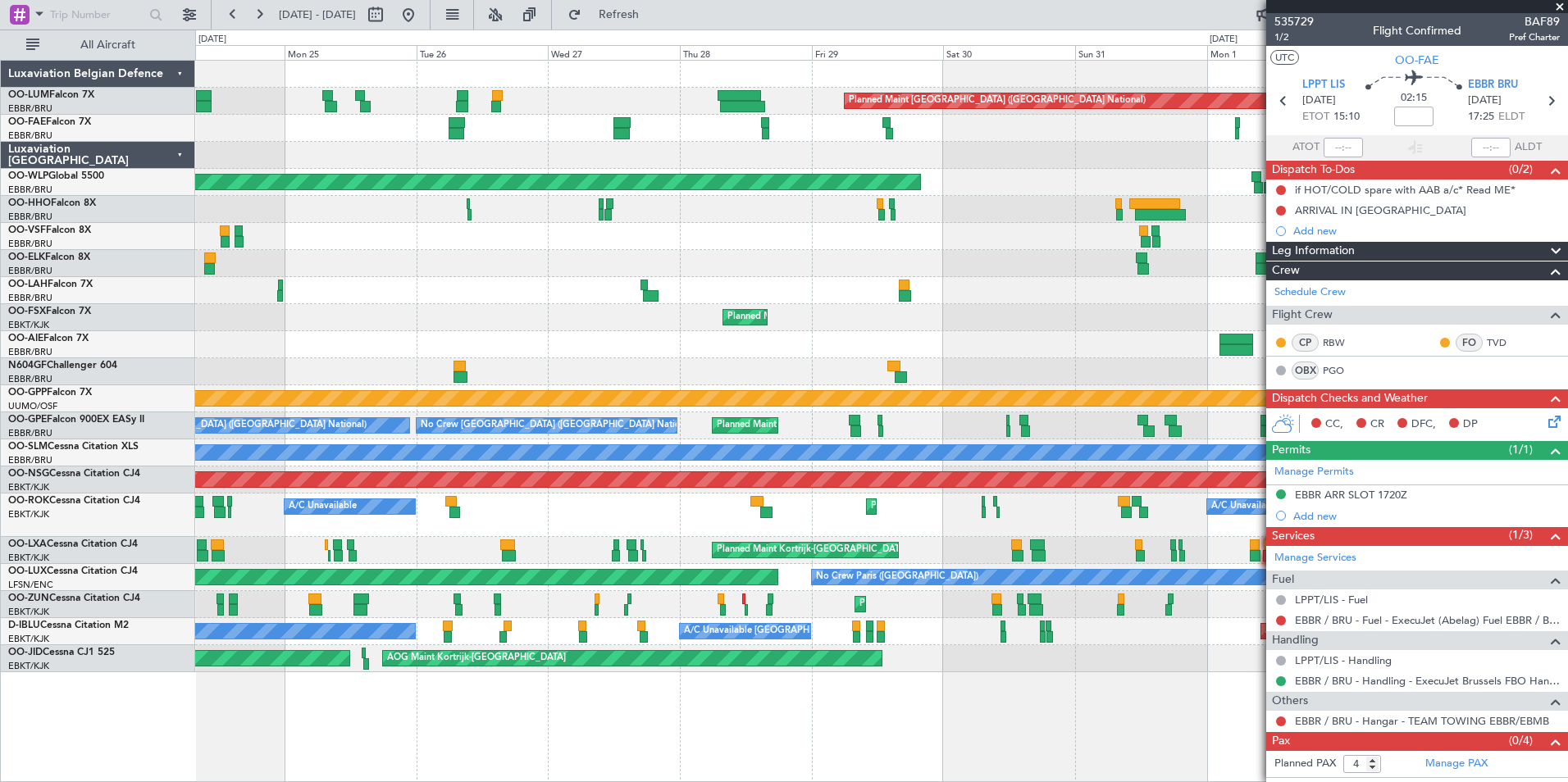
click at [778, 169] on div "Planned Maint Brussels (Brussels National) Owner Melsbroek Air Base Owner Melsb…" at bounding box center [881, 367] width 1372 height 612
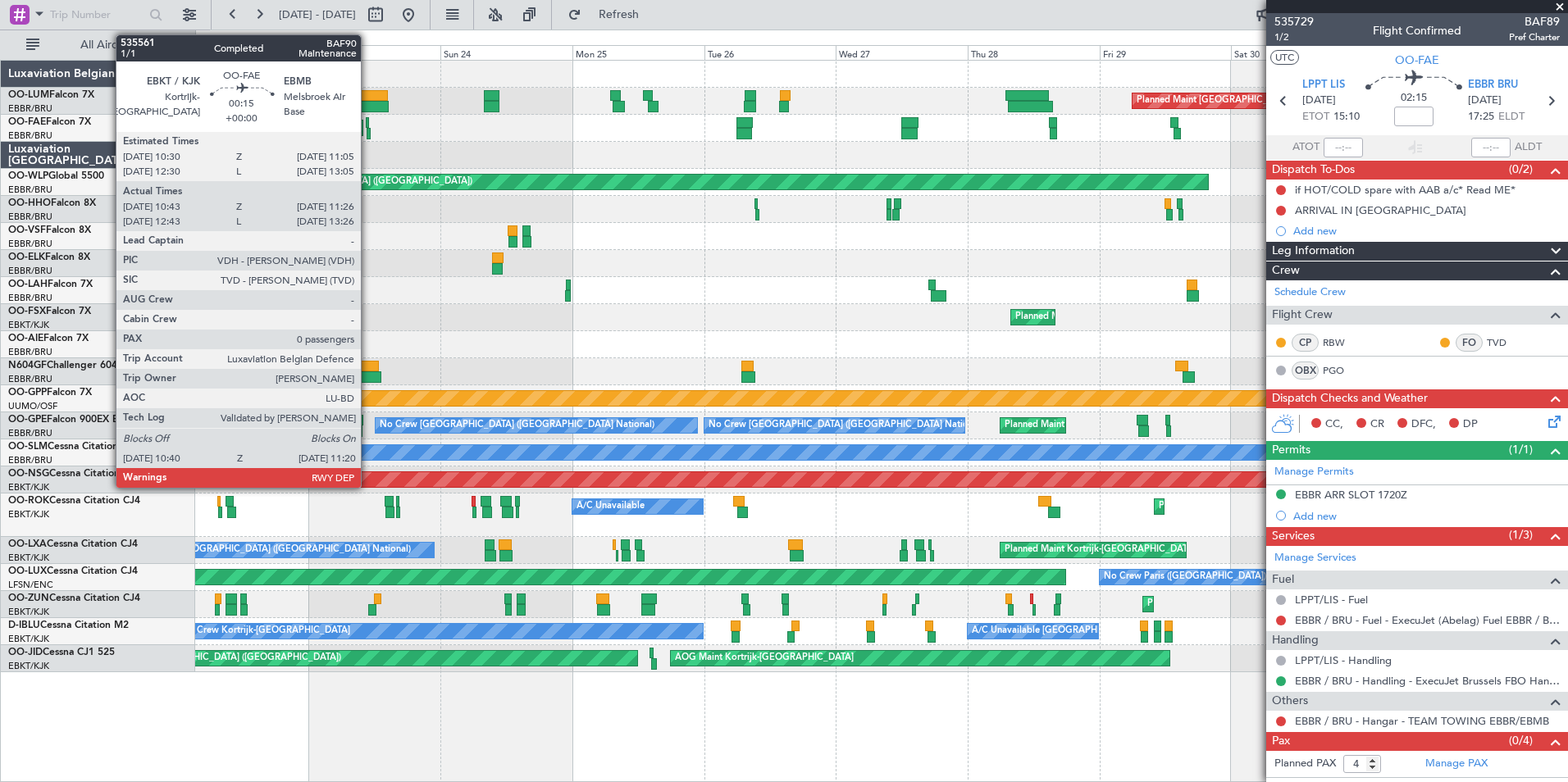
click at [368, 129] on div at bounding box center [368, 134] width 4 height 12
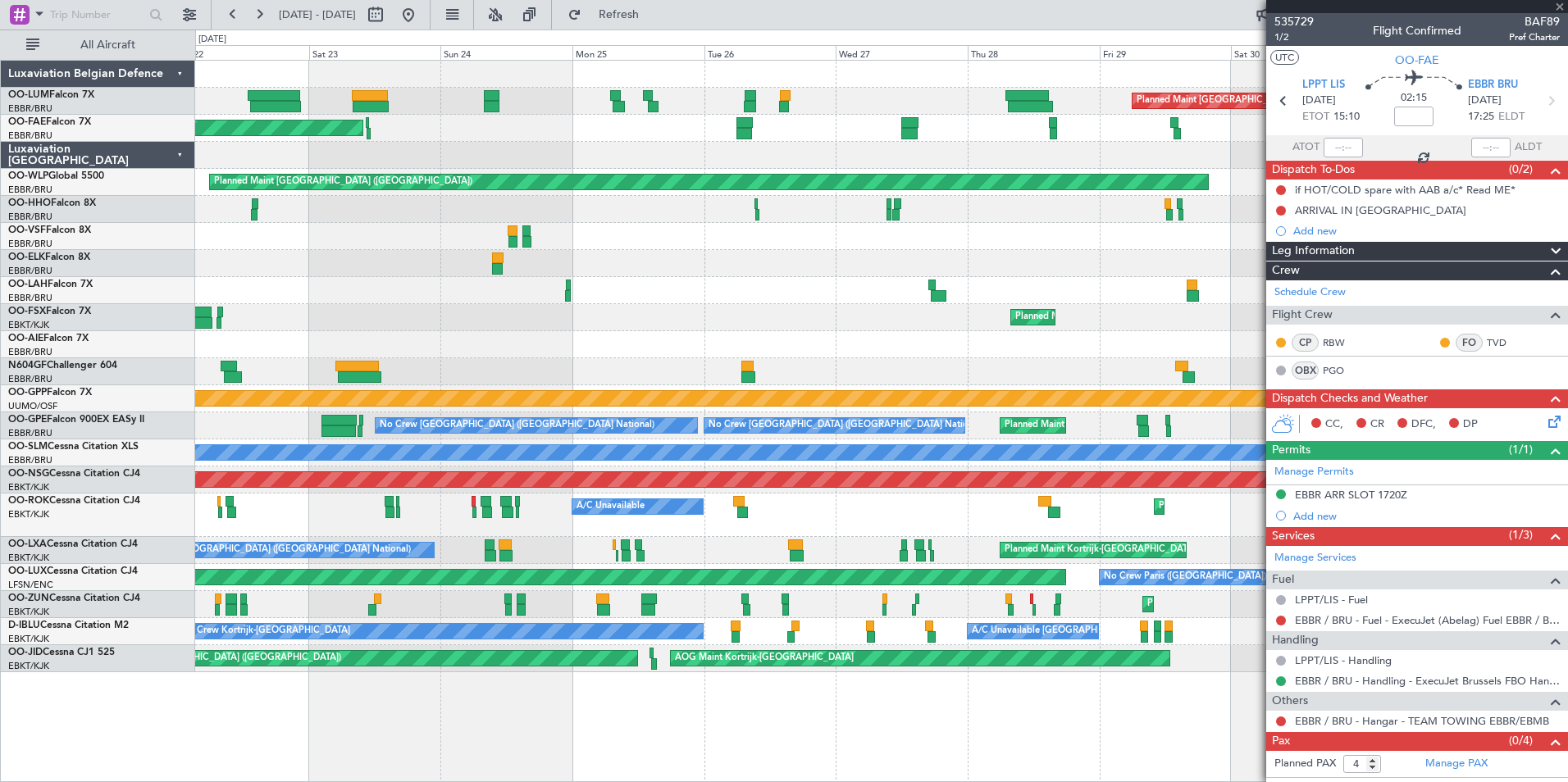
type input "10:53"
type input "11:16"
type input "0"
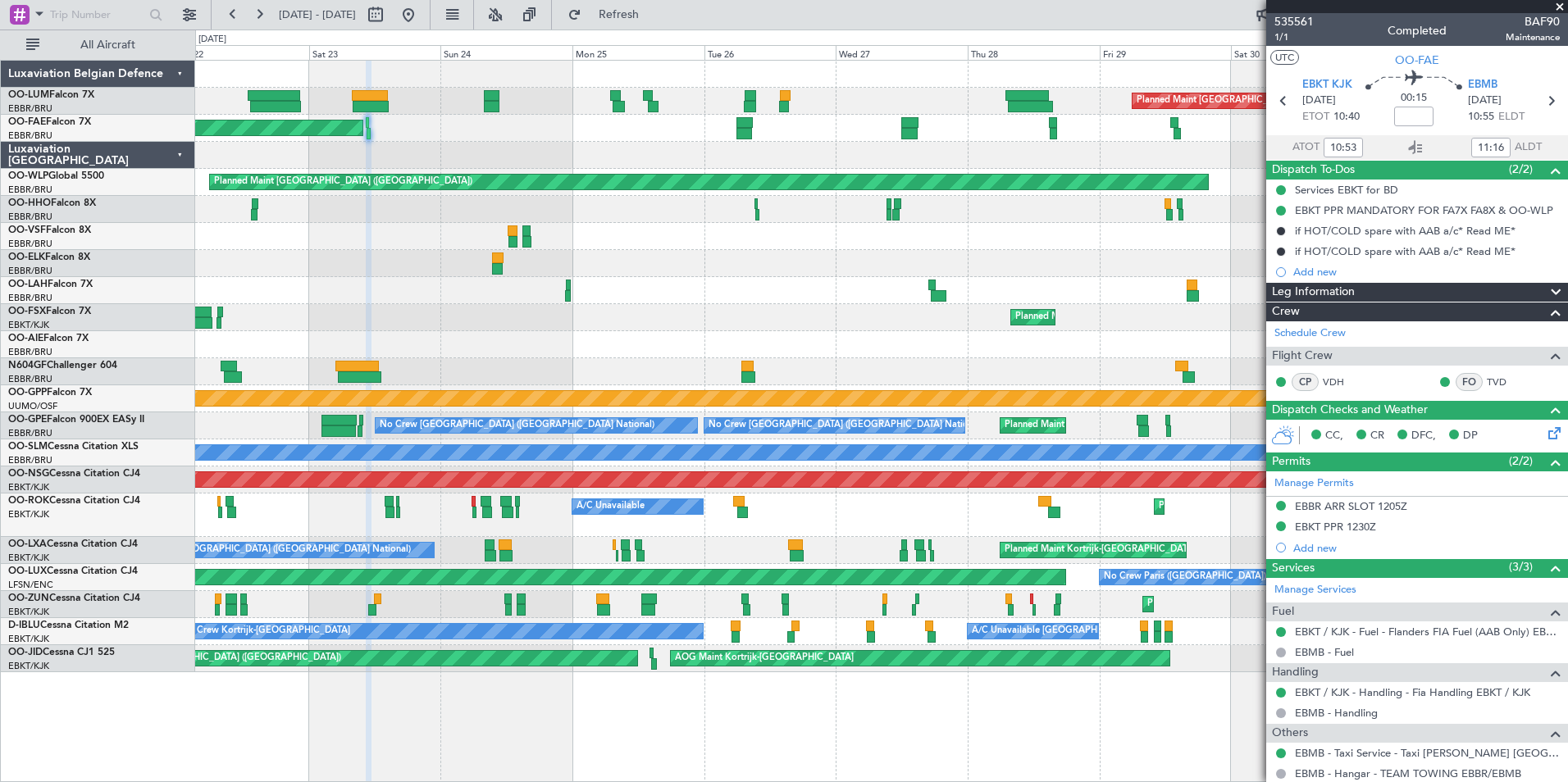
drag, startPoint x: 1486, startPoint y: 36, endPoint x: 1551, endPoint y: 33, distance: 65.1
click at [1551, 33] on div "535561 1/1 Completed BAF90 Maintenance" at bounding box center [1416, 30] width 302 height 33
drag, startPoint x: 1481, startPoint y: 35, endPoint x: 1540, endPoint y: 37, distance: 59.0
click at [1540, 37] on div "535561 1/1 Completed BAF90 Maintenance" at bounding box center [1416, 30] width 302 height 33
click at [316, 148] on div at bounding box center [881, 155] width 1372 height 27
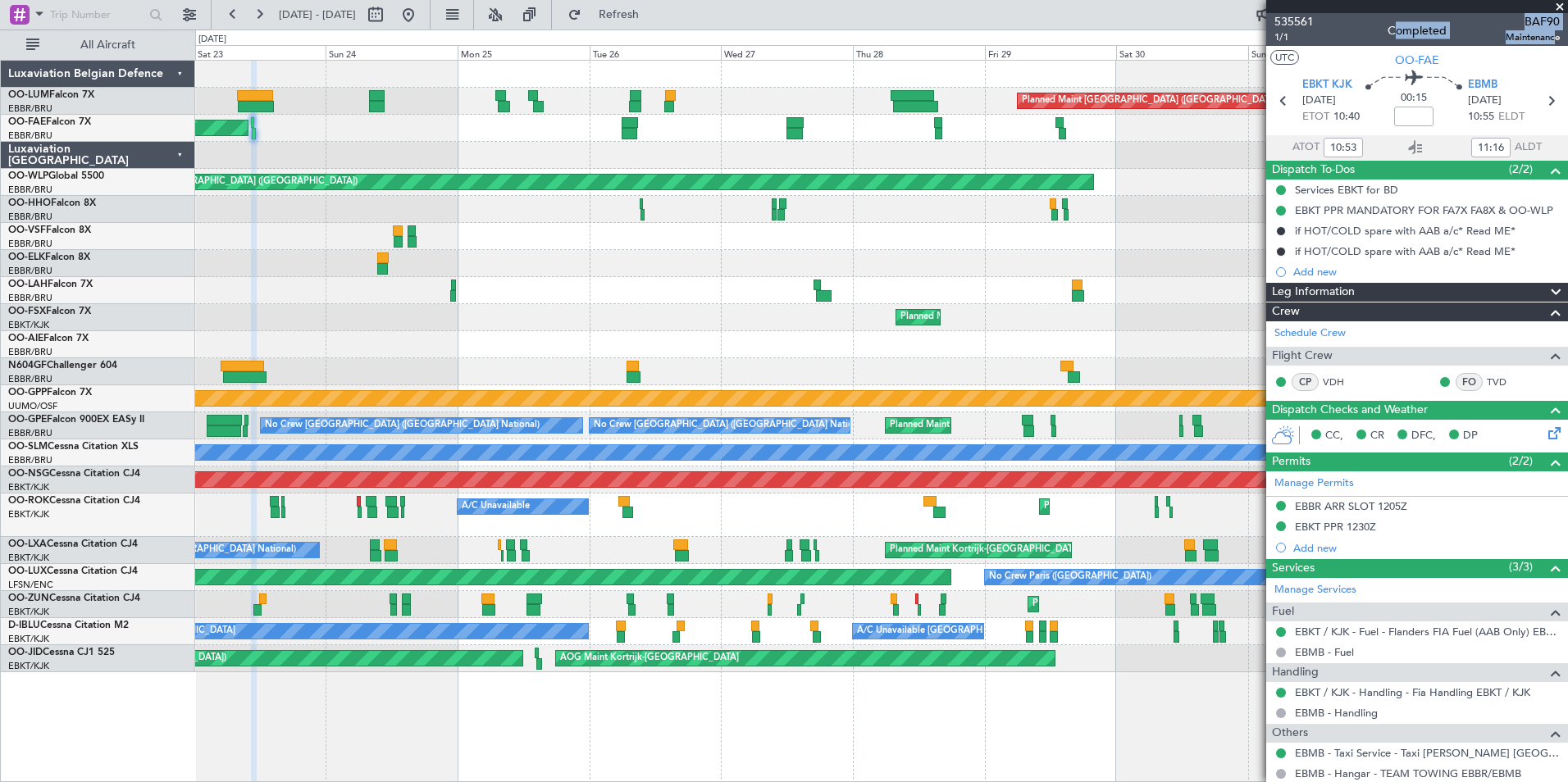
click at [356, 162] on div at bounding box center [881, 155] width 1372 height 27
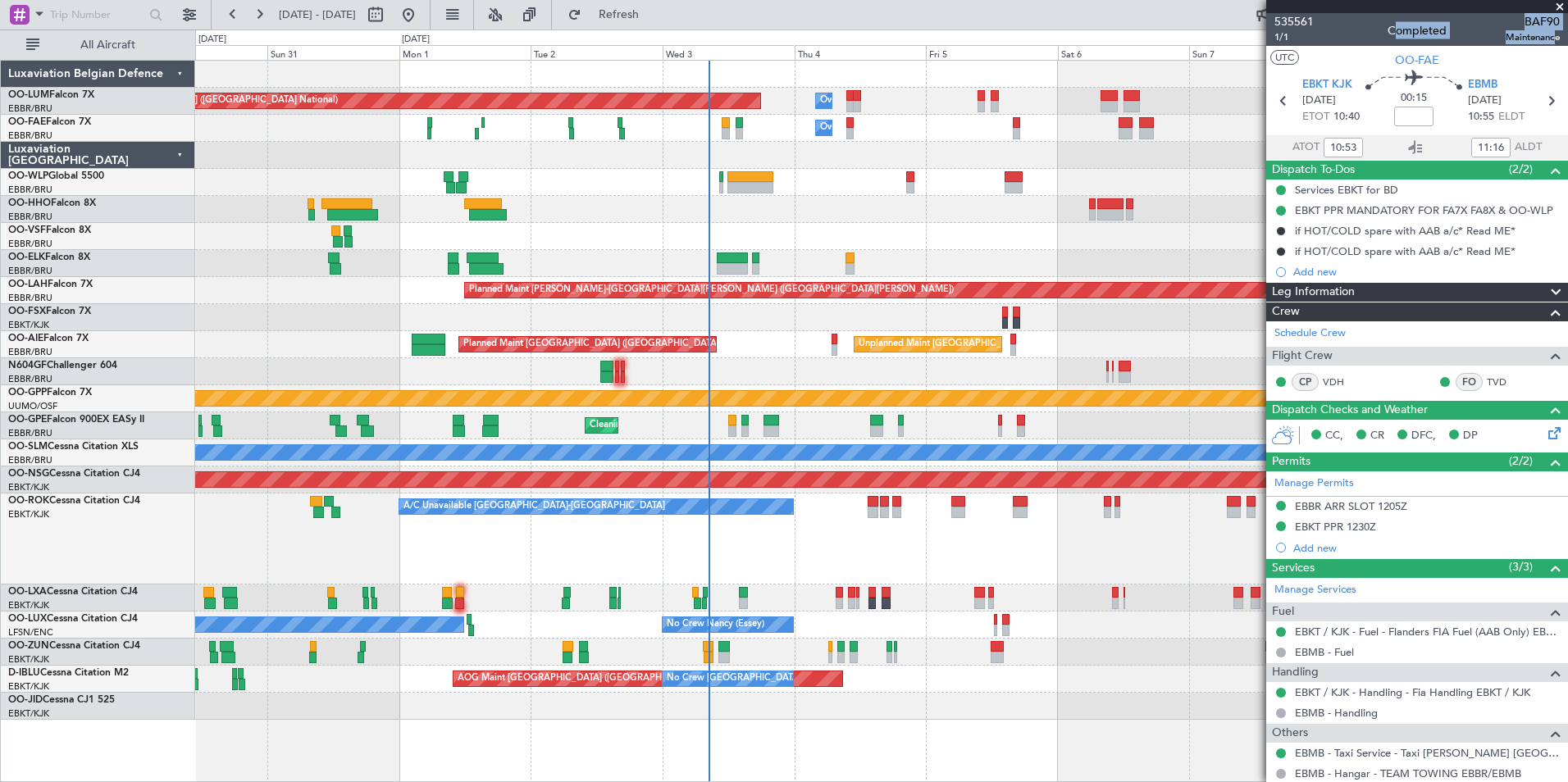
click at [619, 183] on div "Planned Maint Brussels (Brussels National) Owner Melsbroek Air Base Owner Melsb…" at bounding box center [881, 390] width 1372 height 659
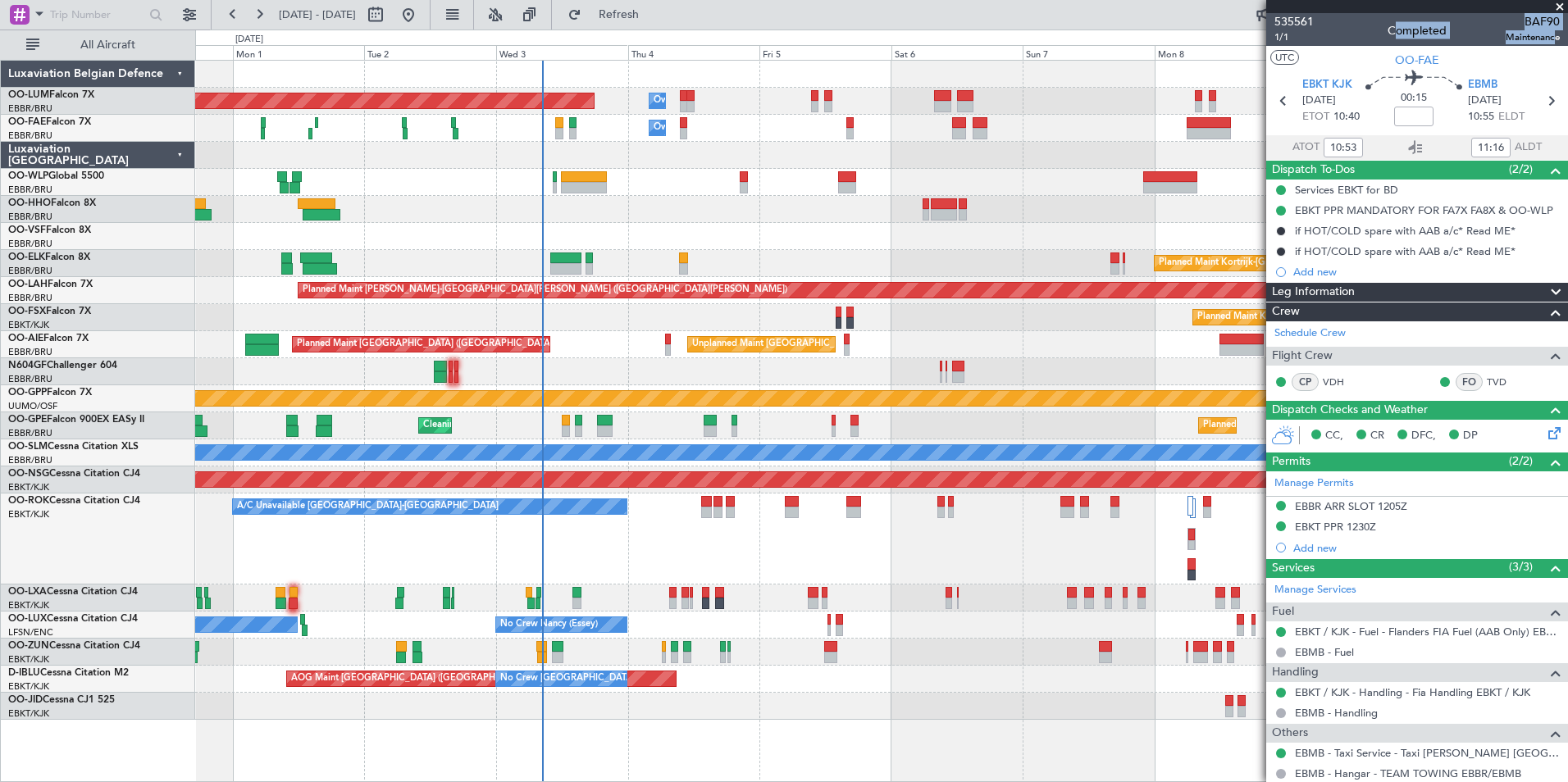
click at [686, 182] on div "Planned Maint [GEOGRAPHIC_DATA] ([GEOGRAPHIC_DATA])" at bounding box center [881, 182] width 1372 height 27
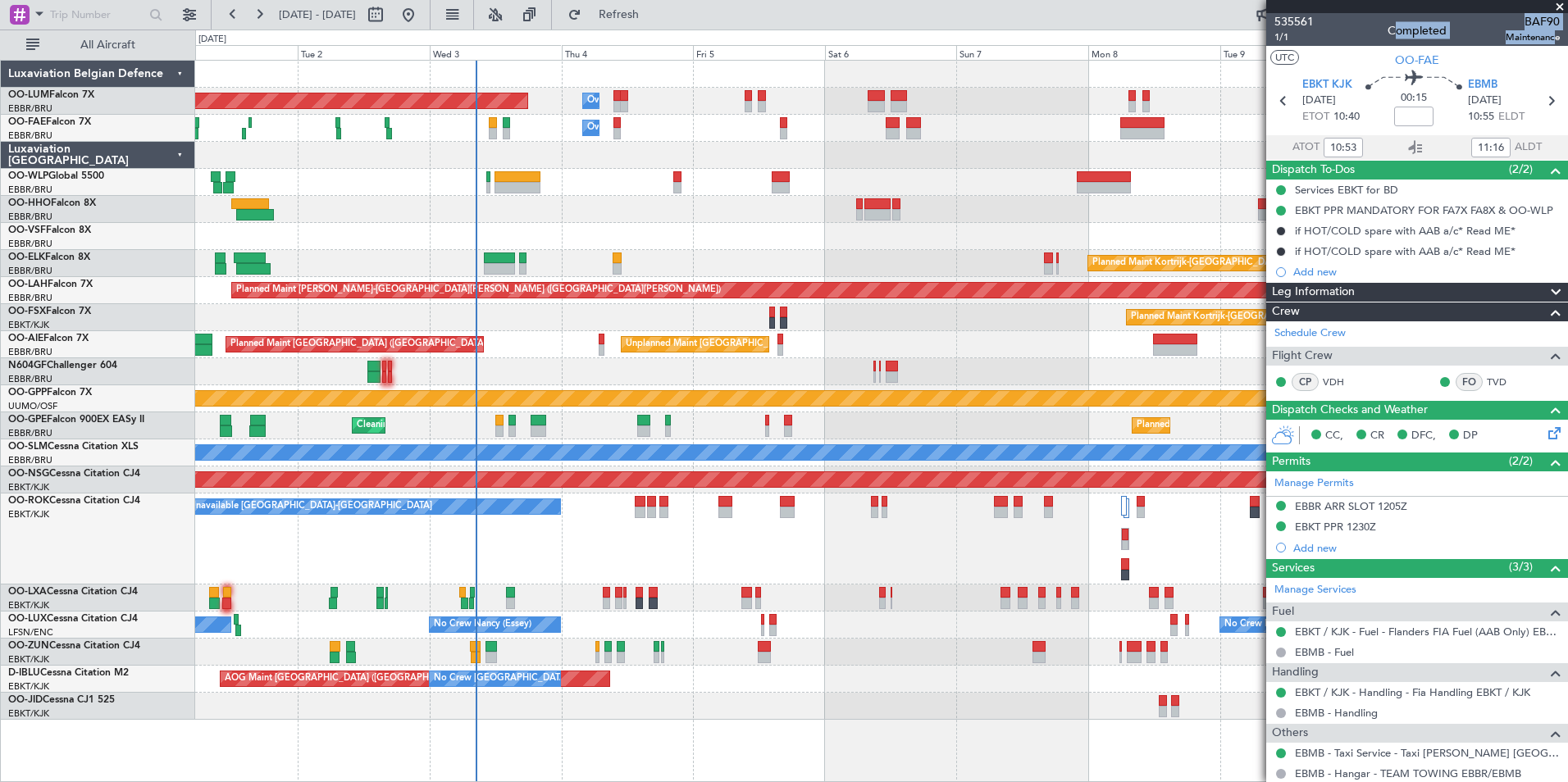
click at [548, 163] on div at bounding box center [881, 155] width 1372 height 27
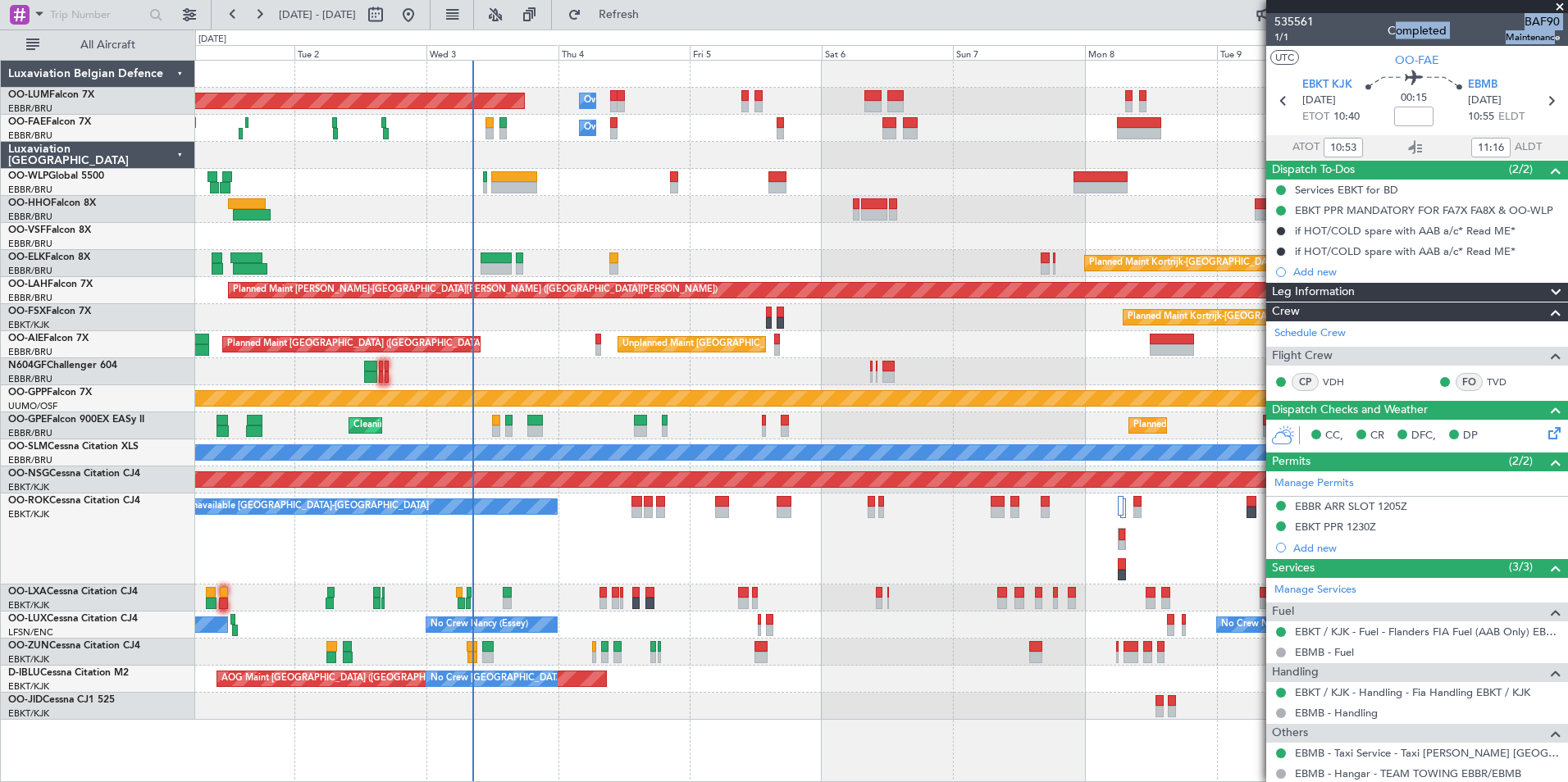
click at [803, 197] on div "Planned Maint Brussels (Brussels National) Owner Melsbroek Air Base Owner Melsb…" at bounding box center [881, 390] width 1372 height 659
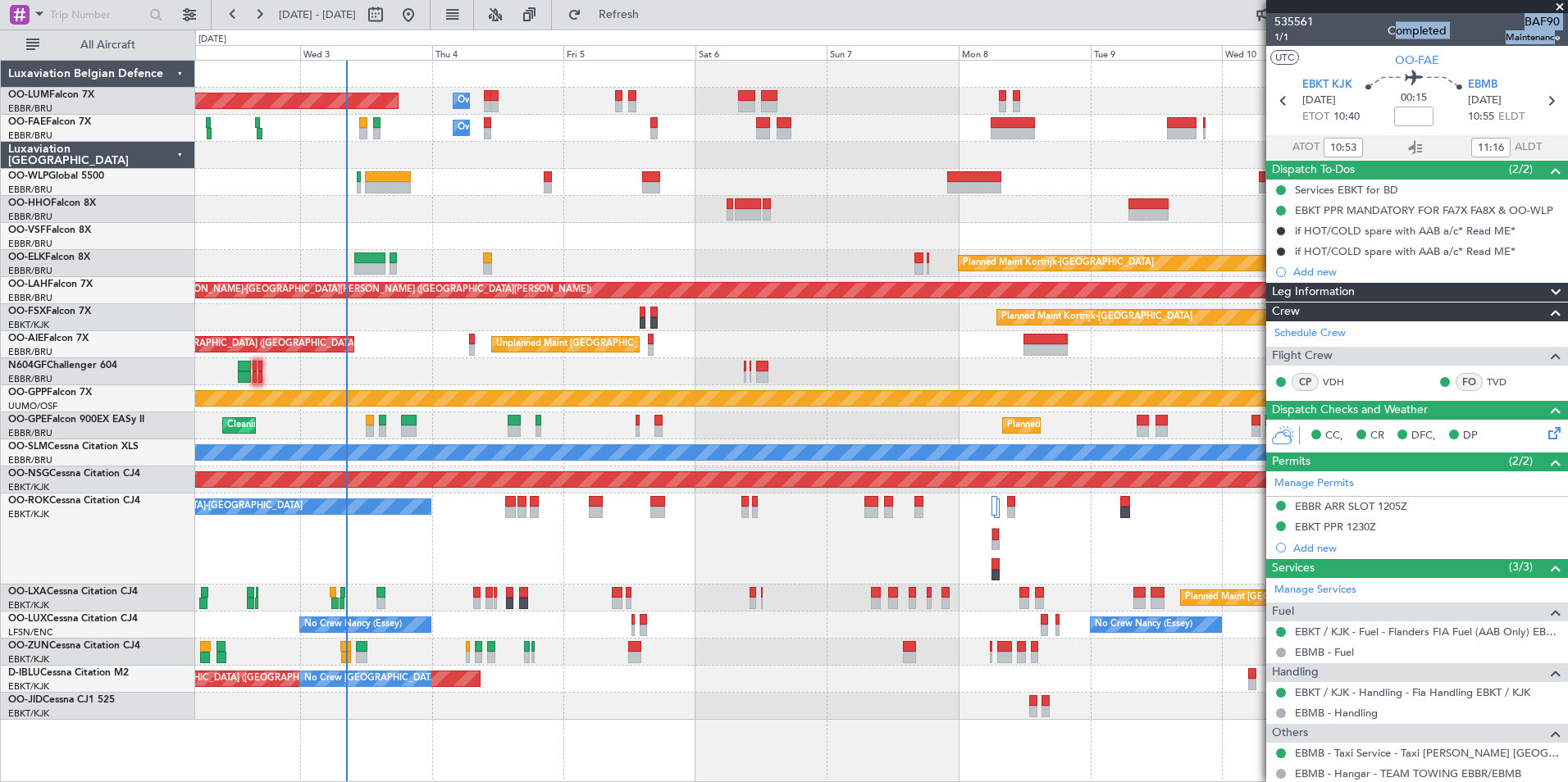
click at [706, 159] on div at bounding box center [881, 155] width 1372 height 27
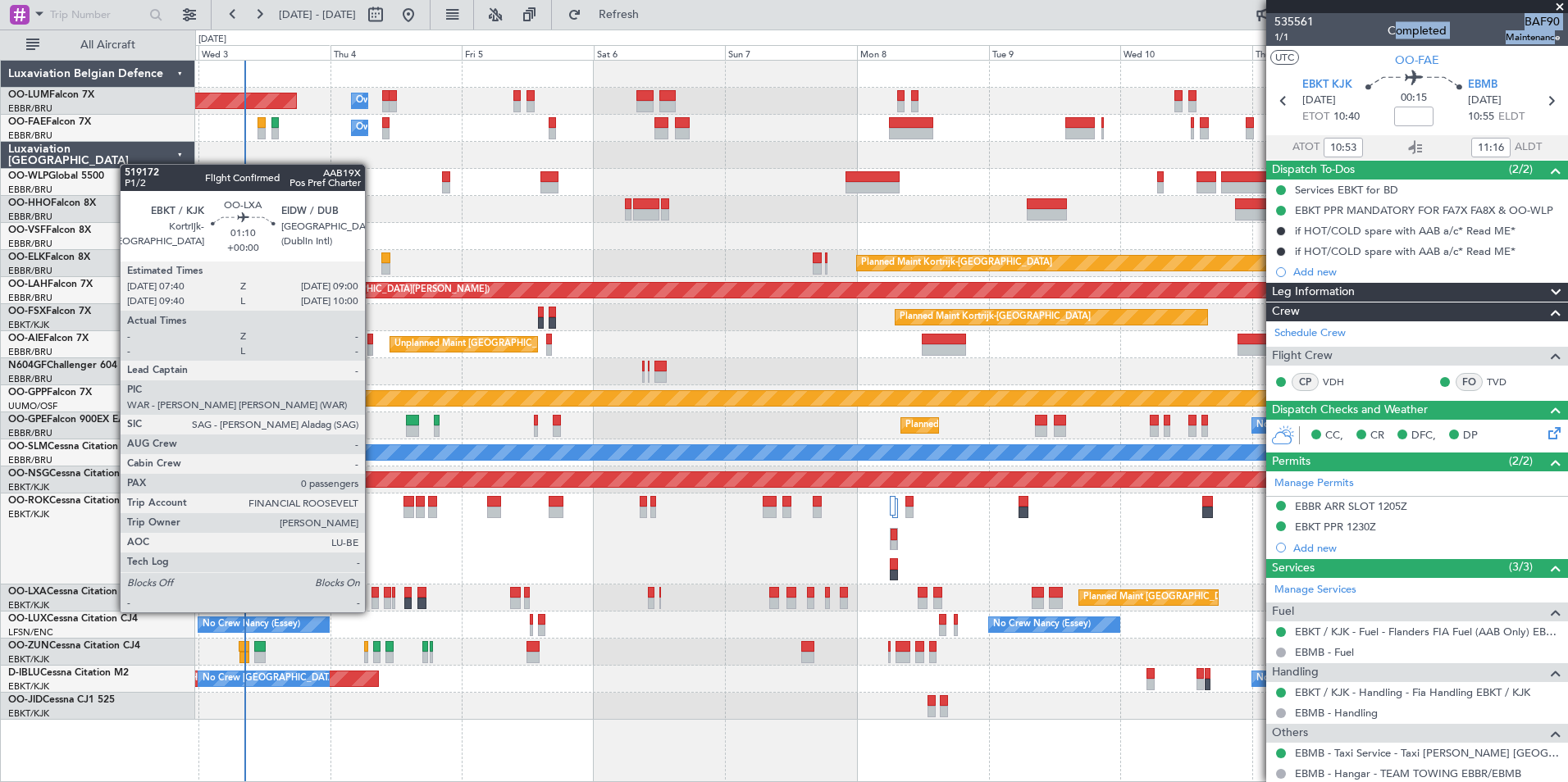
click at [372, 596] on div at bounding box center [375, 593] width 7 height 12
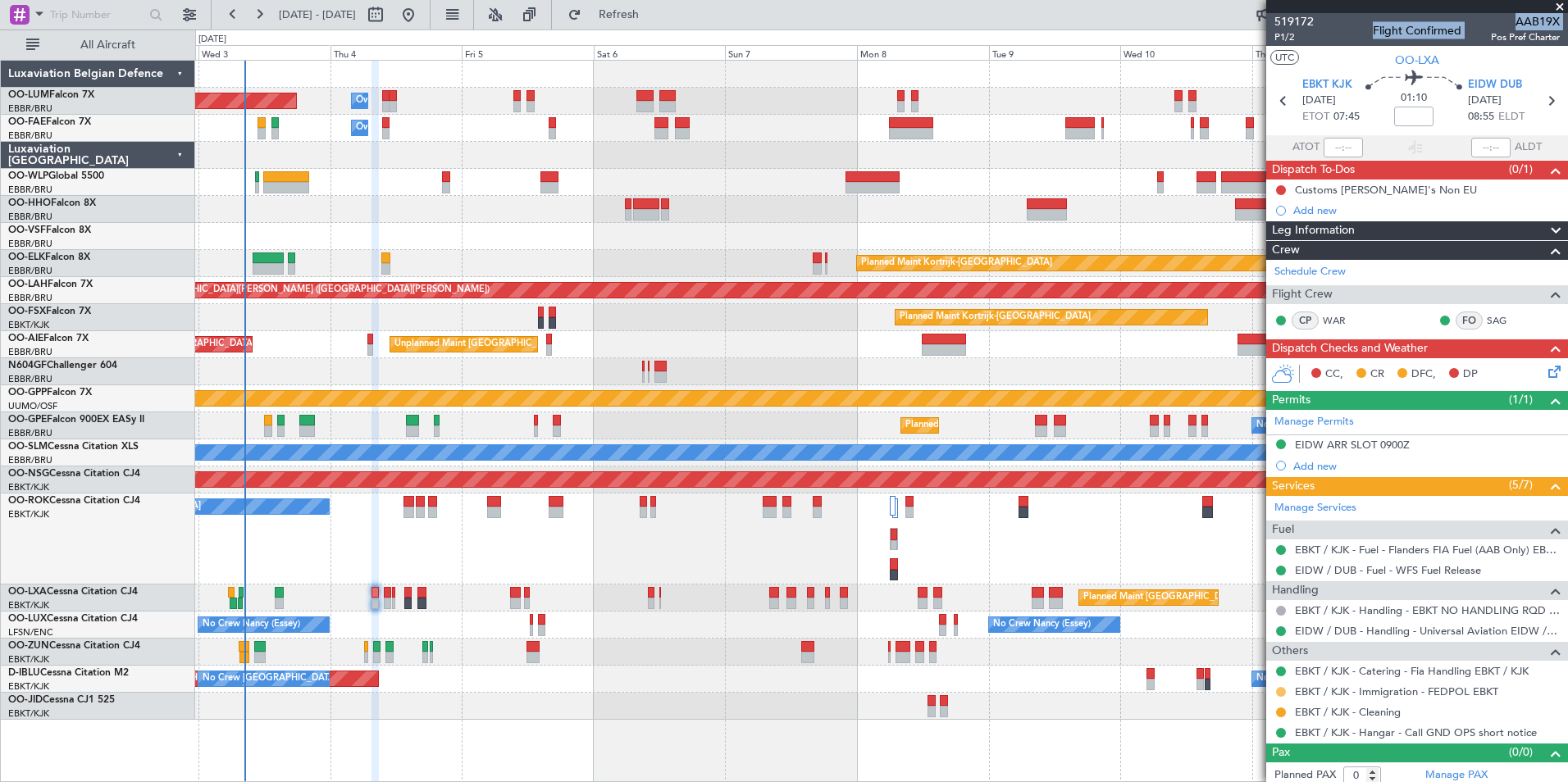
click at [1283, 691] on button at bounding box center [1280, 691] width 10 height 10
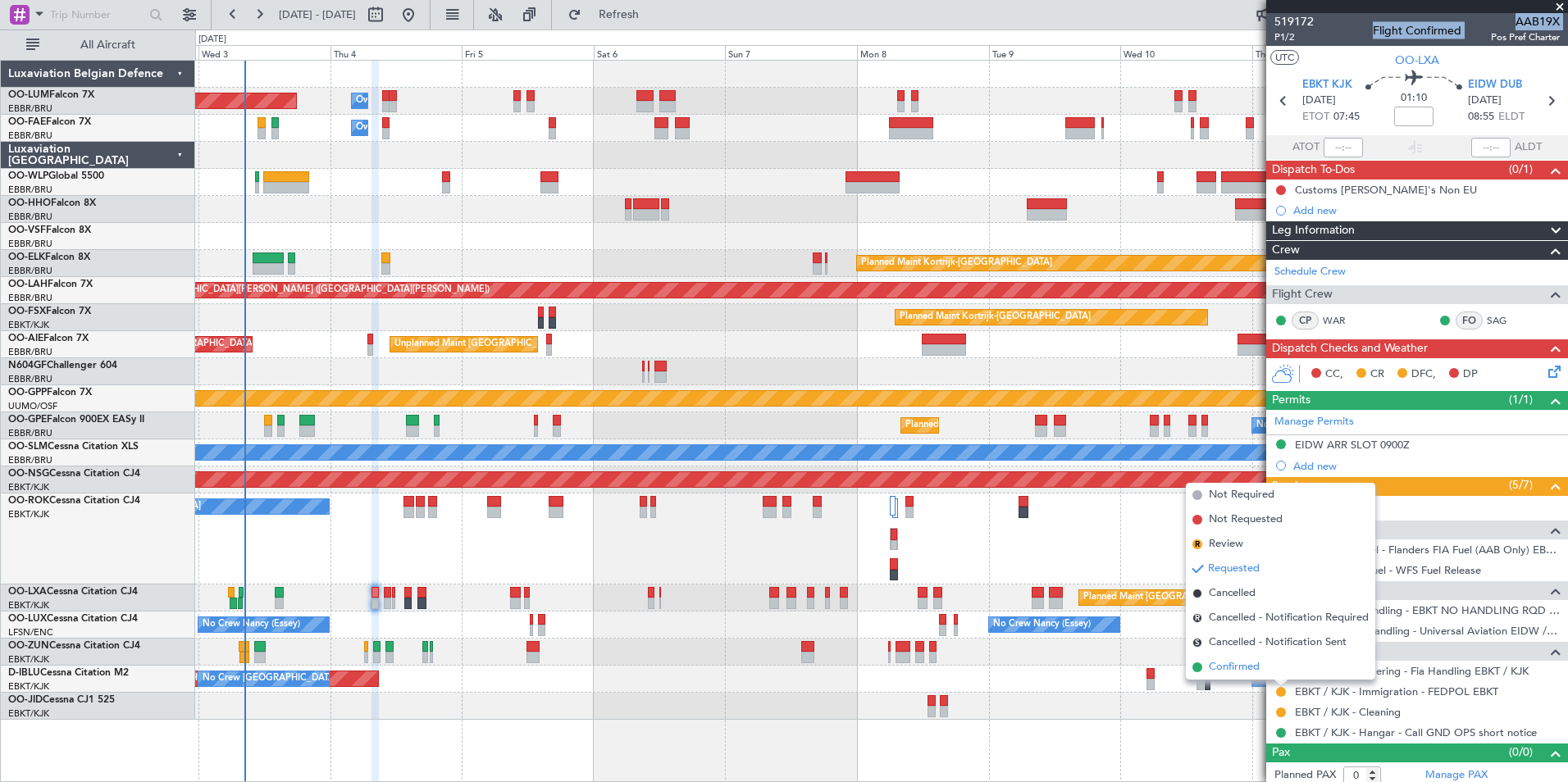
click at [1246, 665] on span "Confirmed" at bounding box center [1234, 667] width 51 height 16
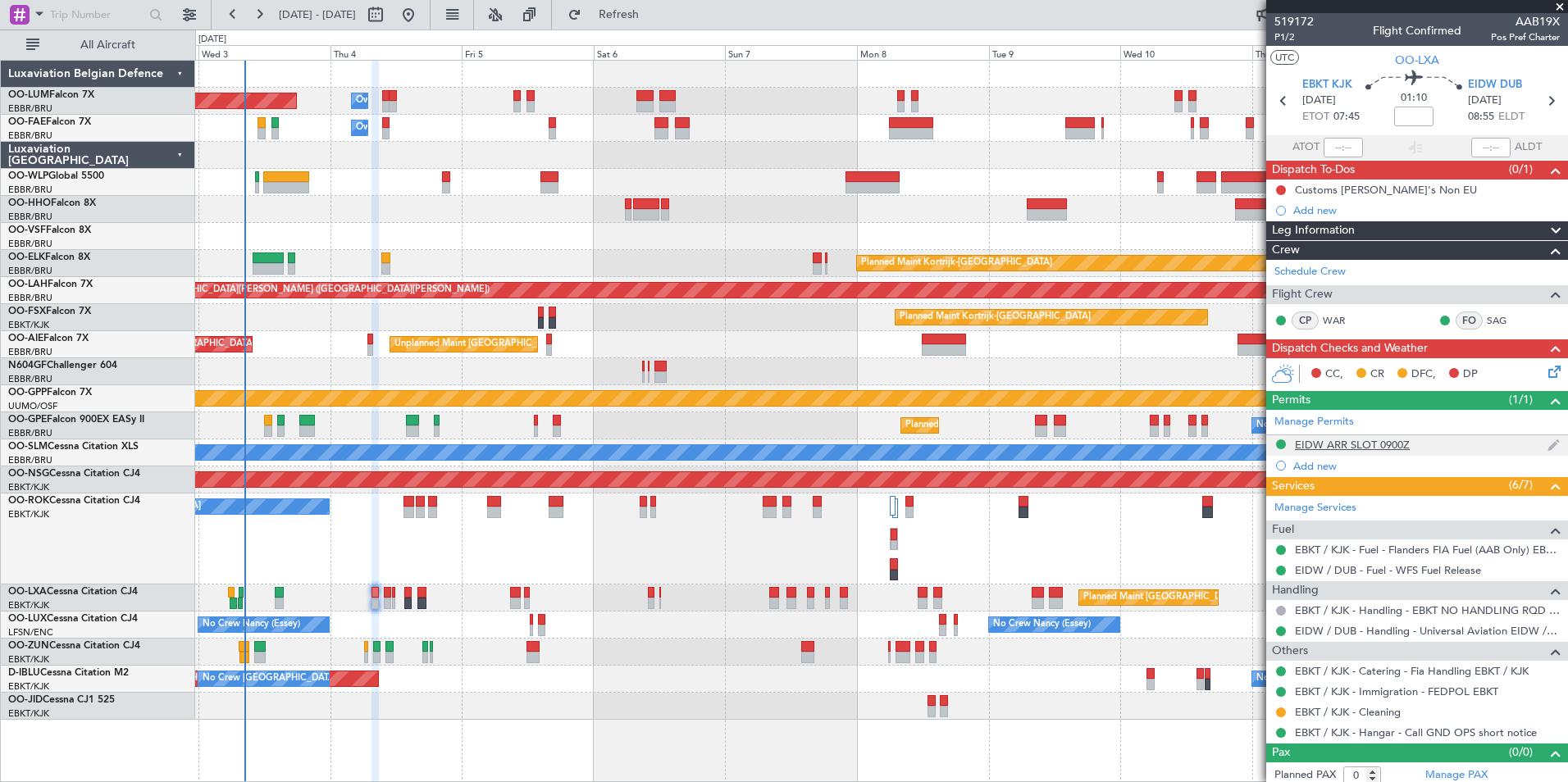
click at [1369, 439] on div "EIDW ARR SLOT 0900Z" at bounding box center [1352, 445] width 115 height 14
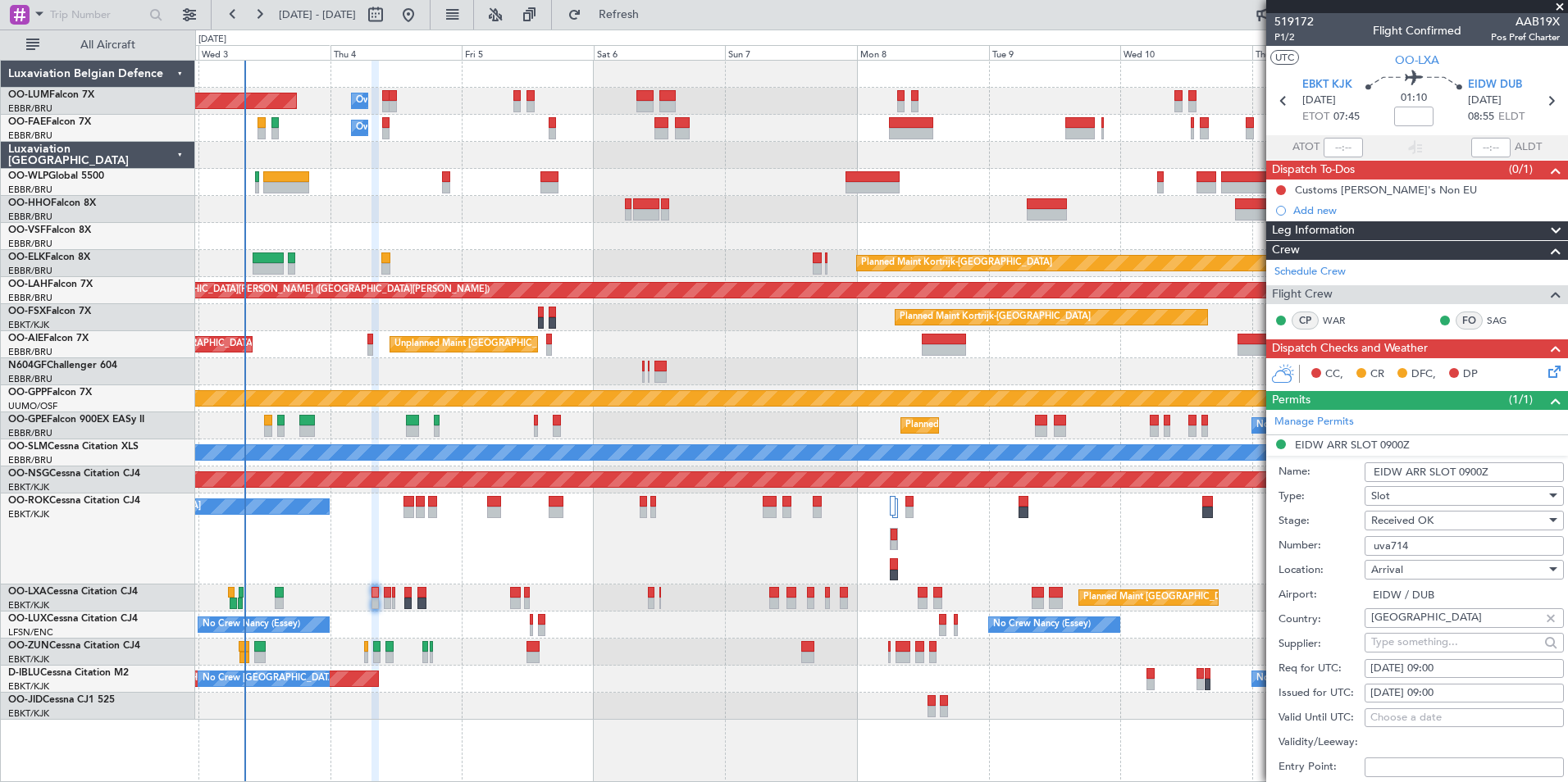
drag, startPoint x: 1449, startPoint y: 551, endPoint x: 1344, endPoint y: 543, distance: 105.3
click at [1344, 543] on div "Number: uva714" at bounding box center [1421, 545] width 285 height 24
click at [521, 615] on div "Planned Maint Brussels (Brussels National) Owner Melsbroek Air Base Owner Melsb…" at bounding box center [881, 390] width 1372 height 659
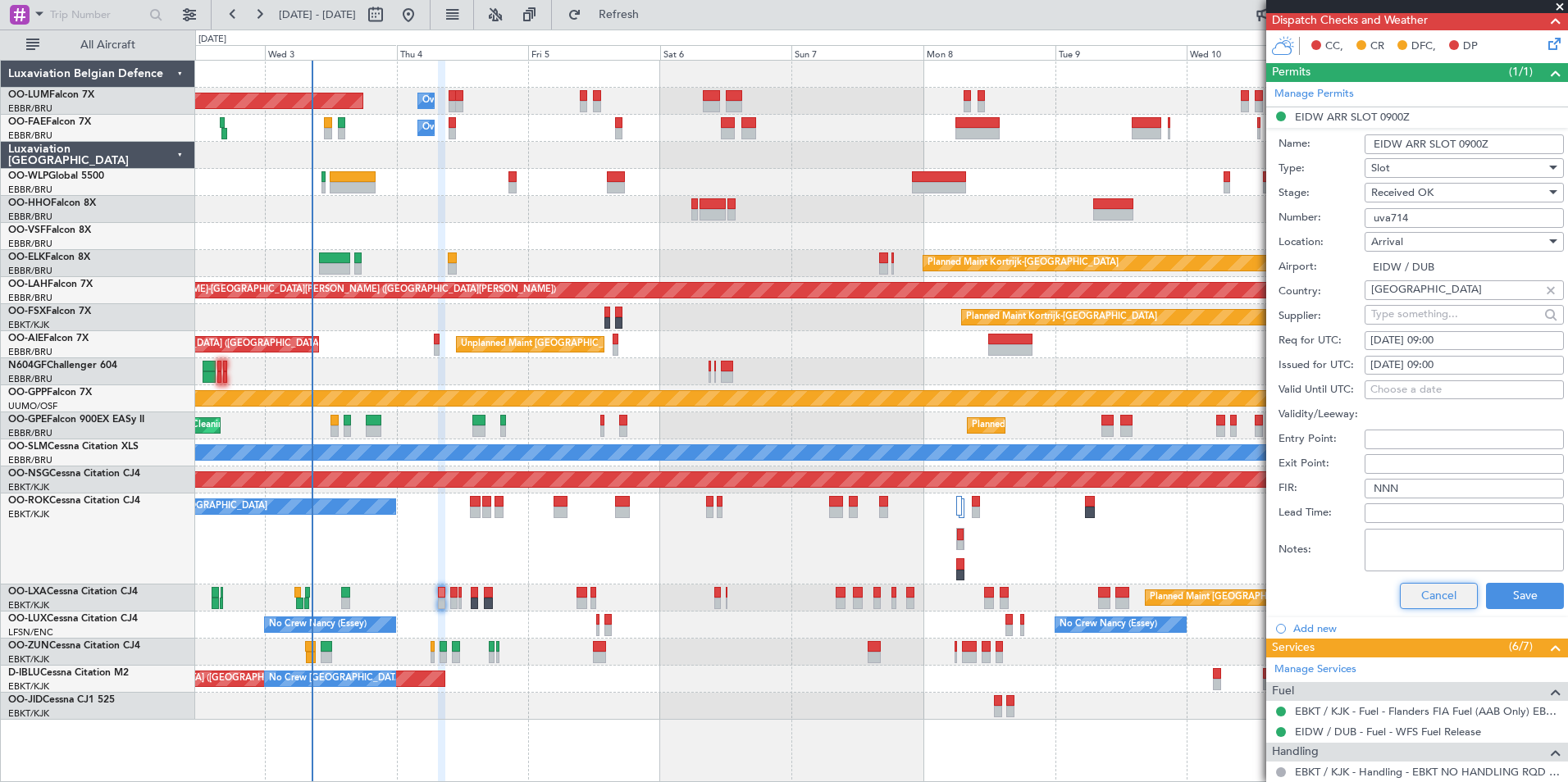
click at [1442, 602] on button "Cancel" at bounding box center [1438, 595] width 78 height 26
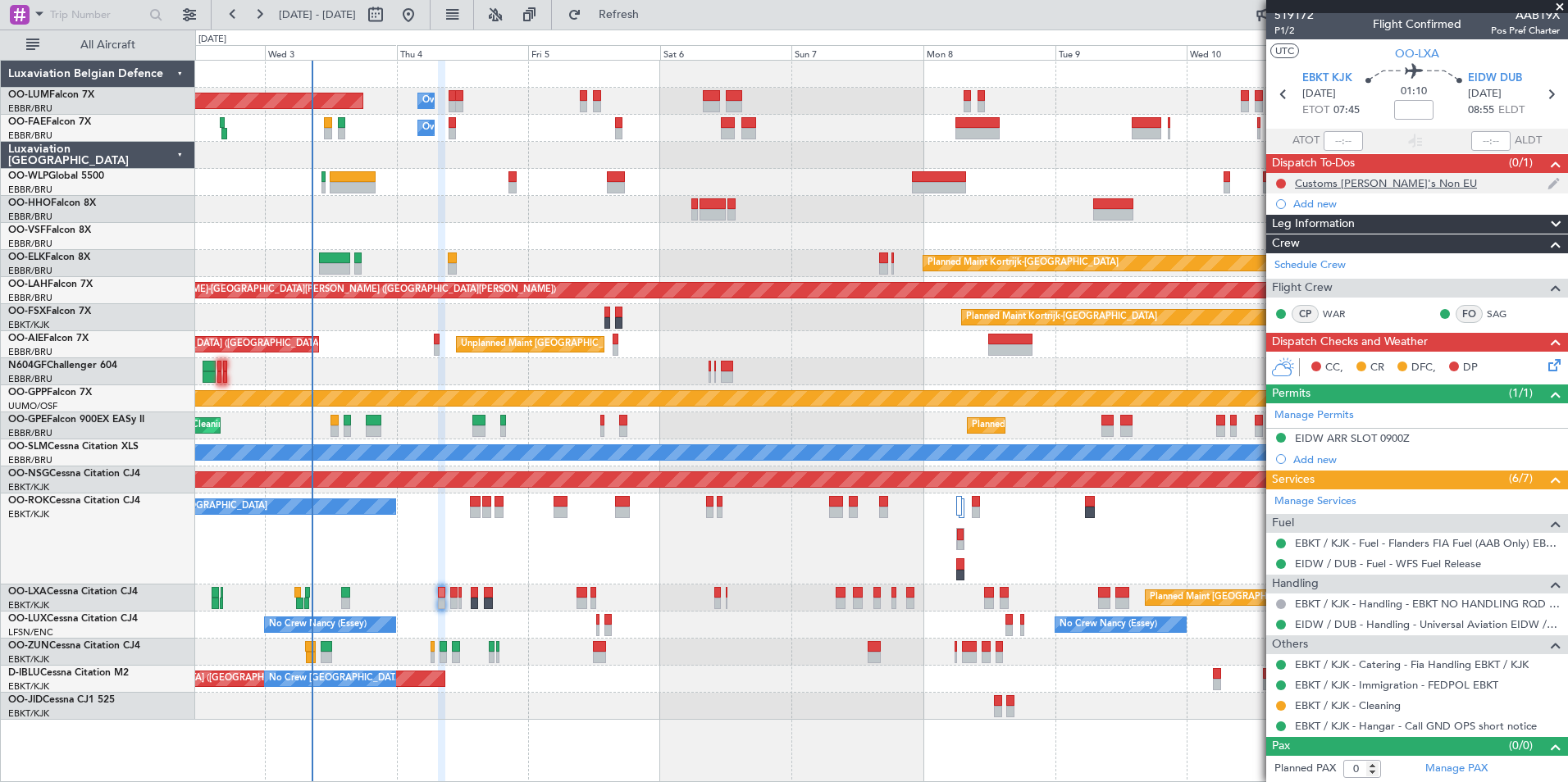
click at [1281, 188] on div at bounding box center [1280, 184] width 13 height 13
click at [1281, 182] on button at bounding box center [1280, 183] width 10 height 10
click at [1274, 261] on span "Completed" at bounding box center [1288, 256] width 54 height 16
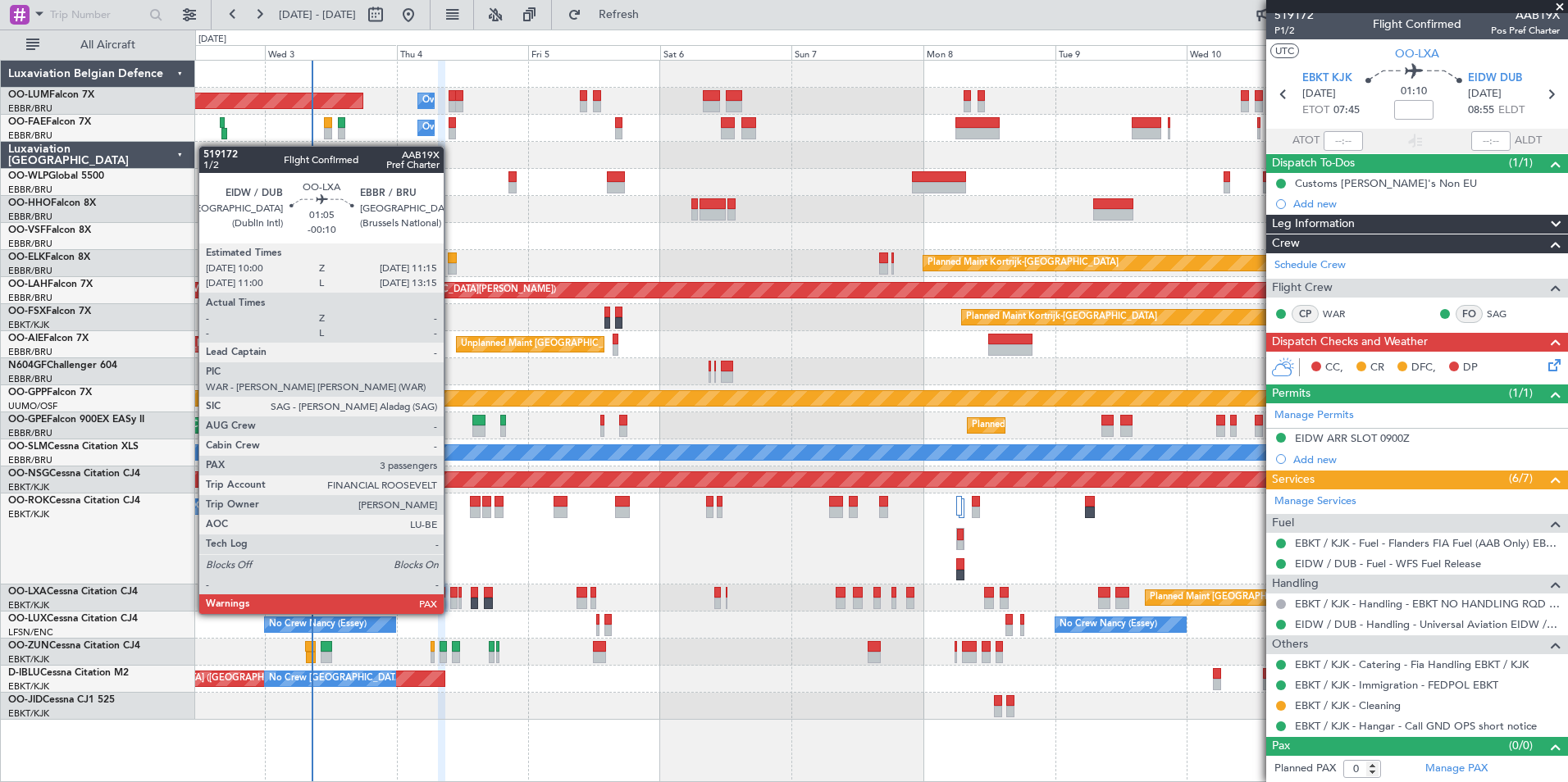
click at [451, 600] on div at bounding box center [454, 604] width 7 height 12
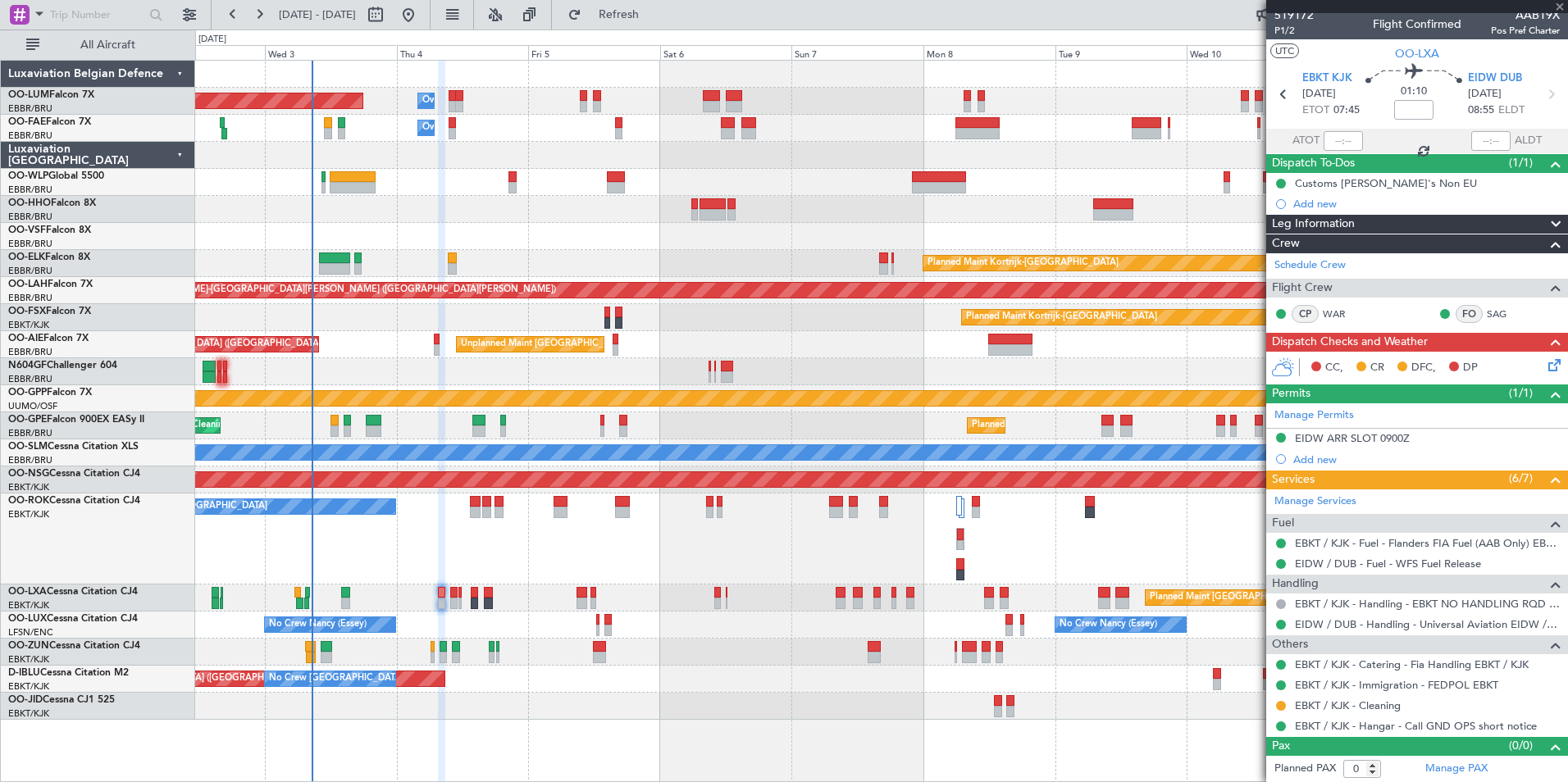
type input "-00:10"
type input "3"
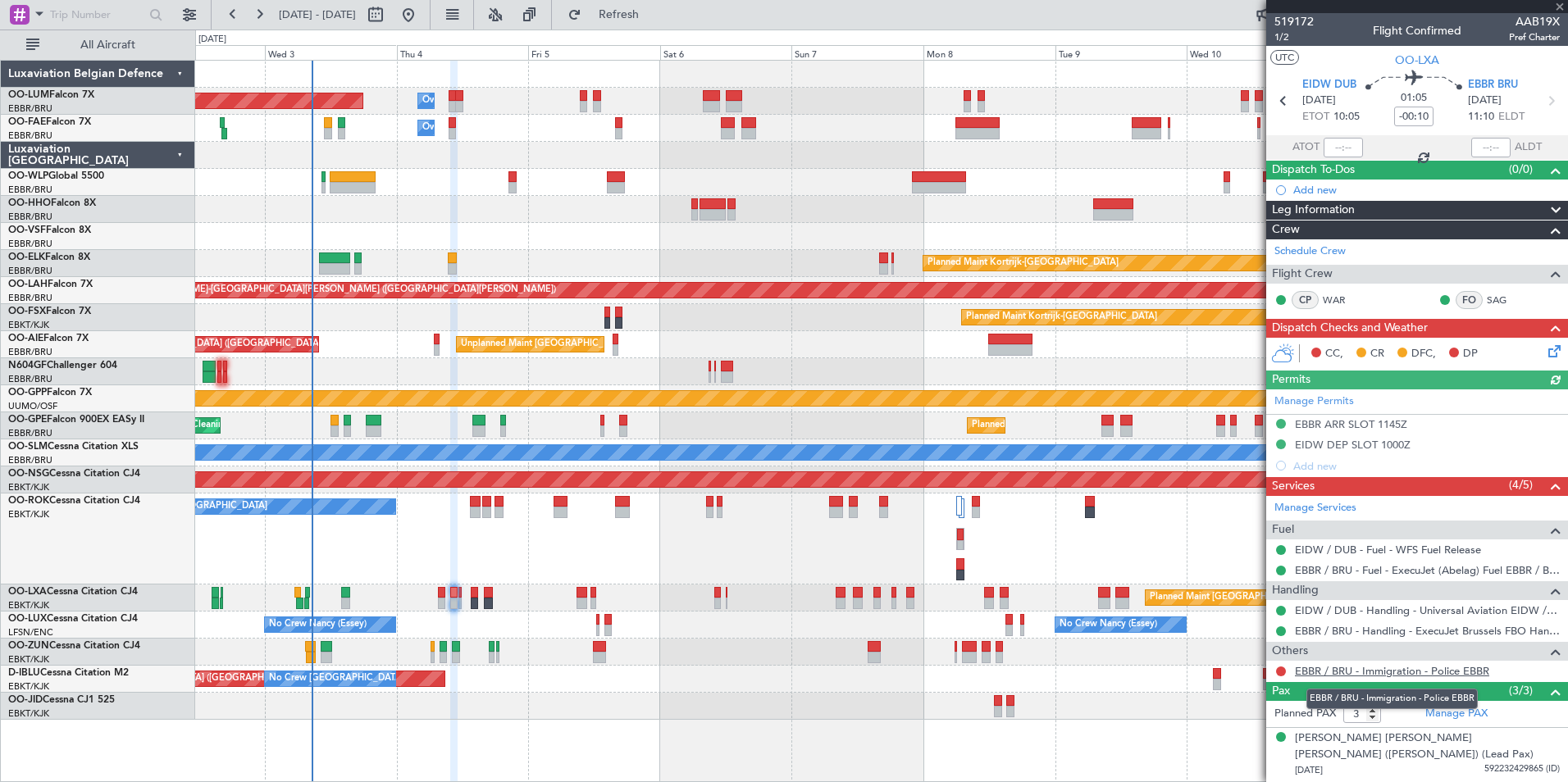
click at [1333, 670] on link "EBBR / BRU - Immigration - Police EBBR" at bounding box center [1391, 672] width 195 height 14
click at [658, 22] on button "Refresh" at bounding box center [610, 14] width 99 height 26
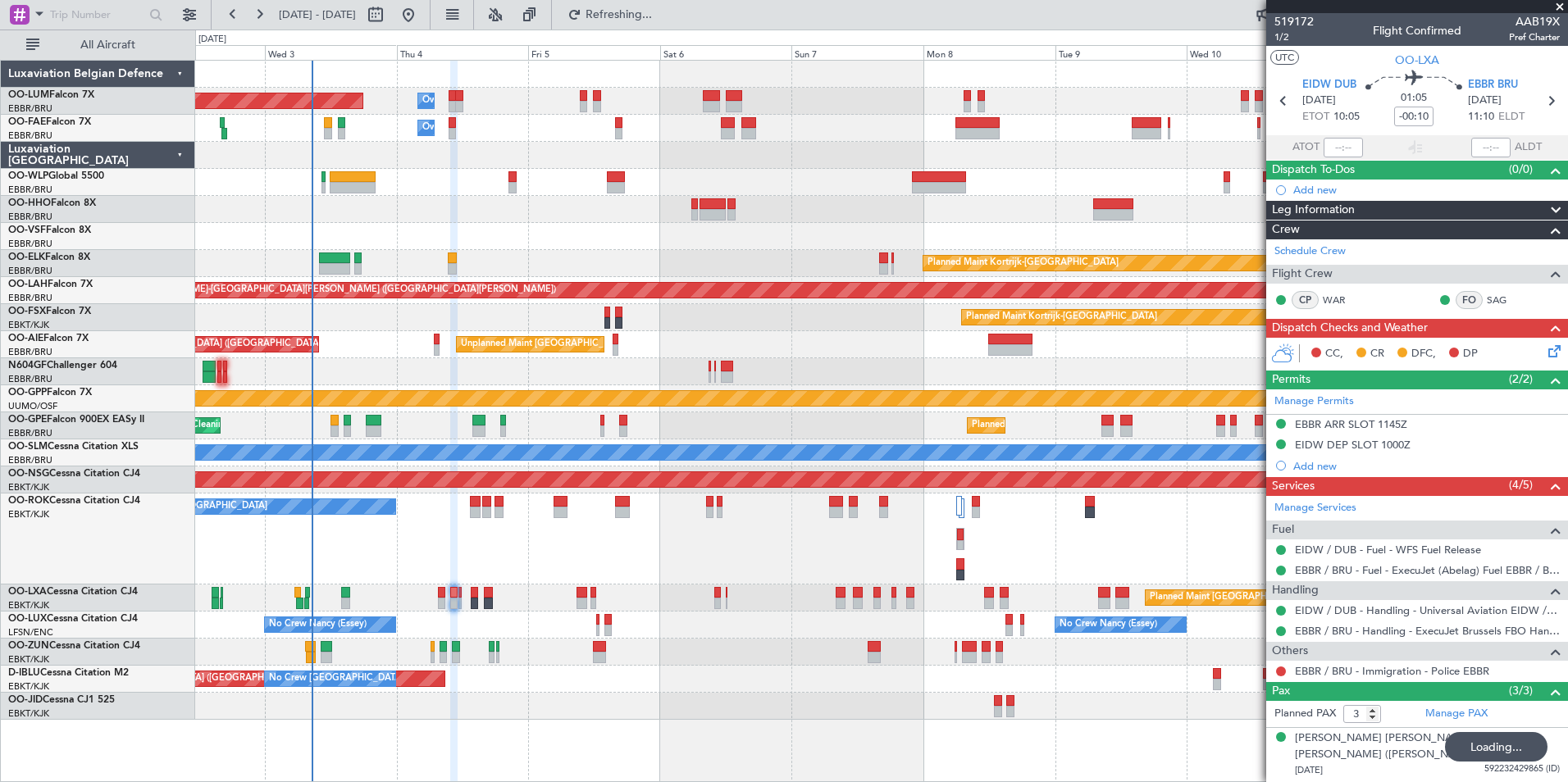
click at [602, 566] on div "A/C Unavailable Kortrijk-Wevelgem Planned Maint Paris (Le Bourget)" at bounding box center [881, 540] width 1372 height 91
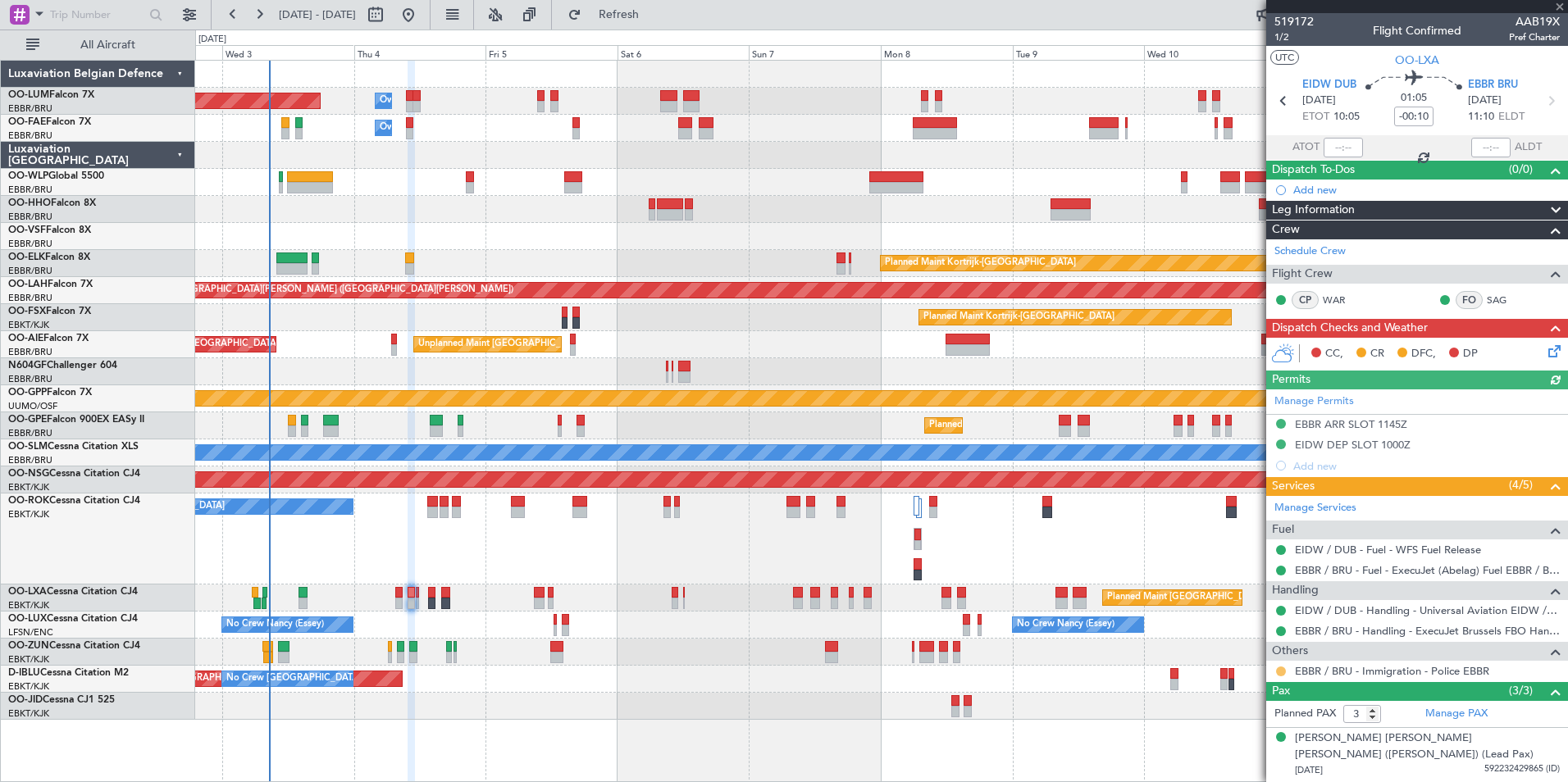
click at [1280, 672] on button at bounding box center [1280, 672] width 10 height 10
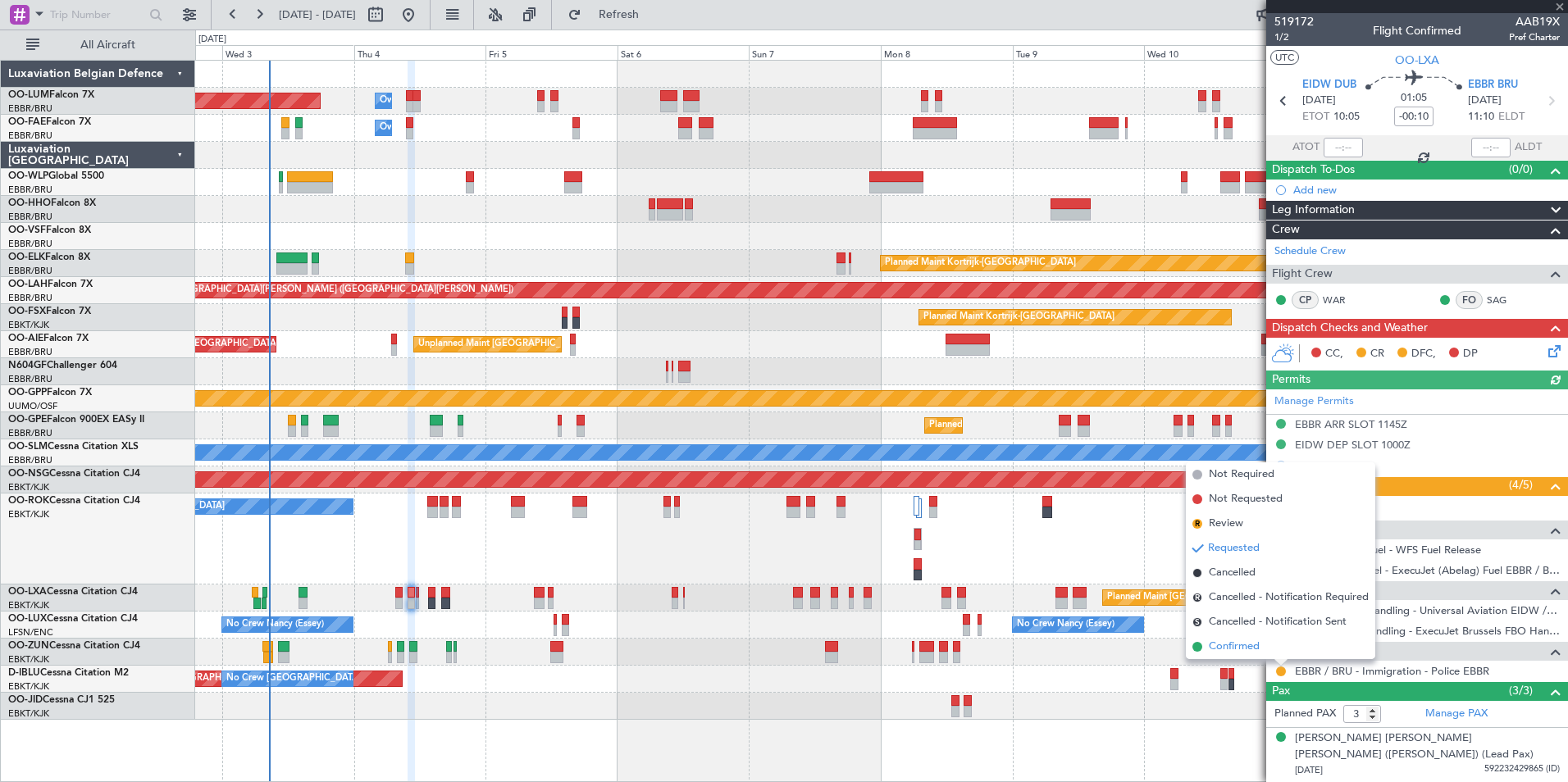
click at [1224, 639] on span "Confirmed" at bounding box center [1234, 647] width 51 height 16
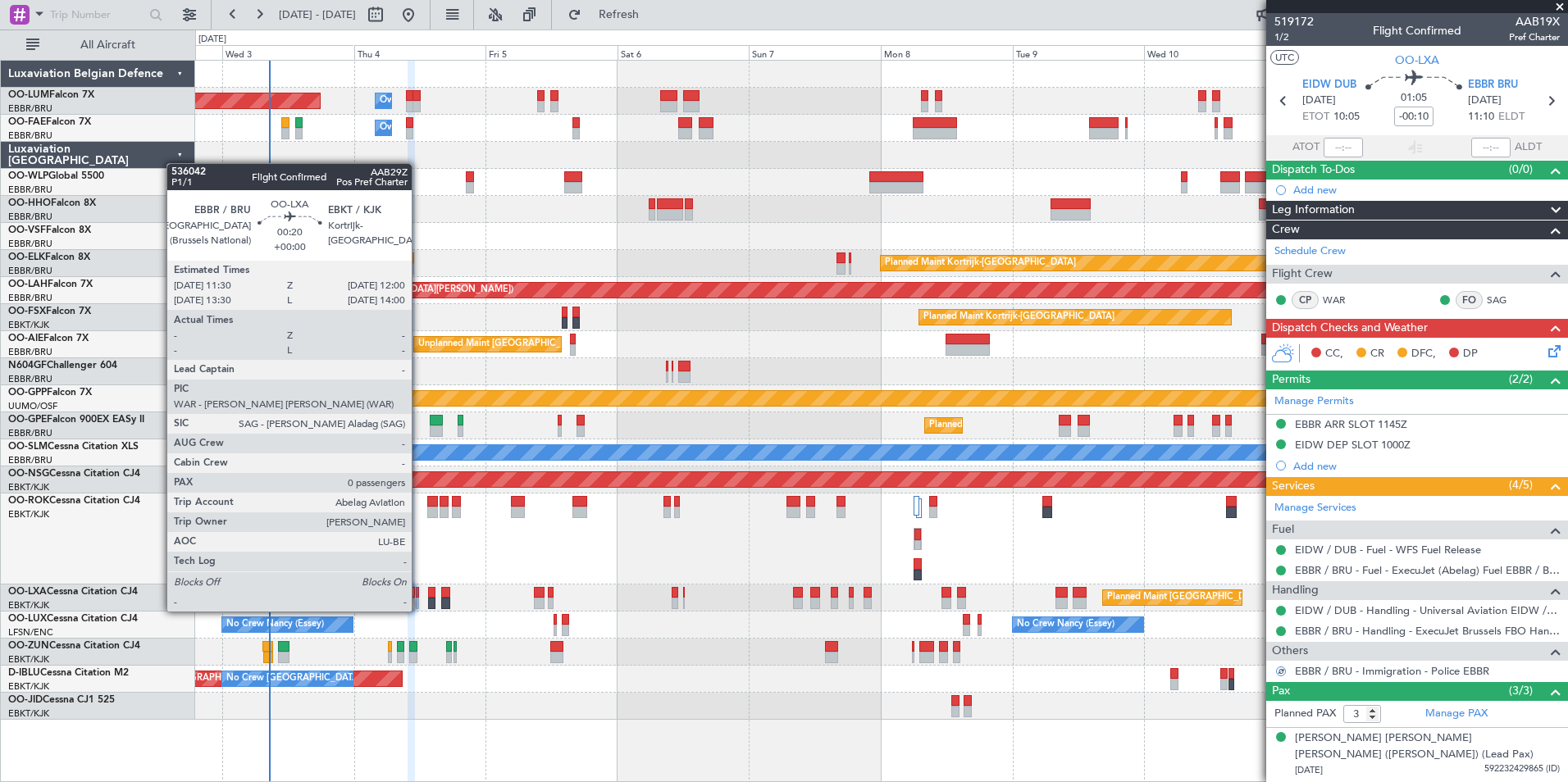
click at [419, 597] on div at bounding box center [418, 593] width 4 height 12
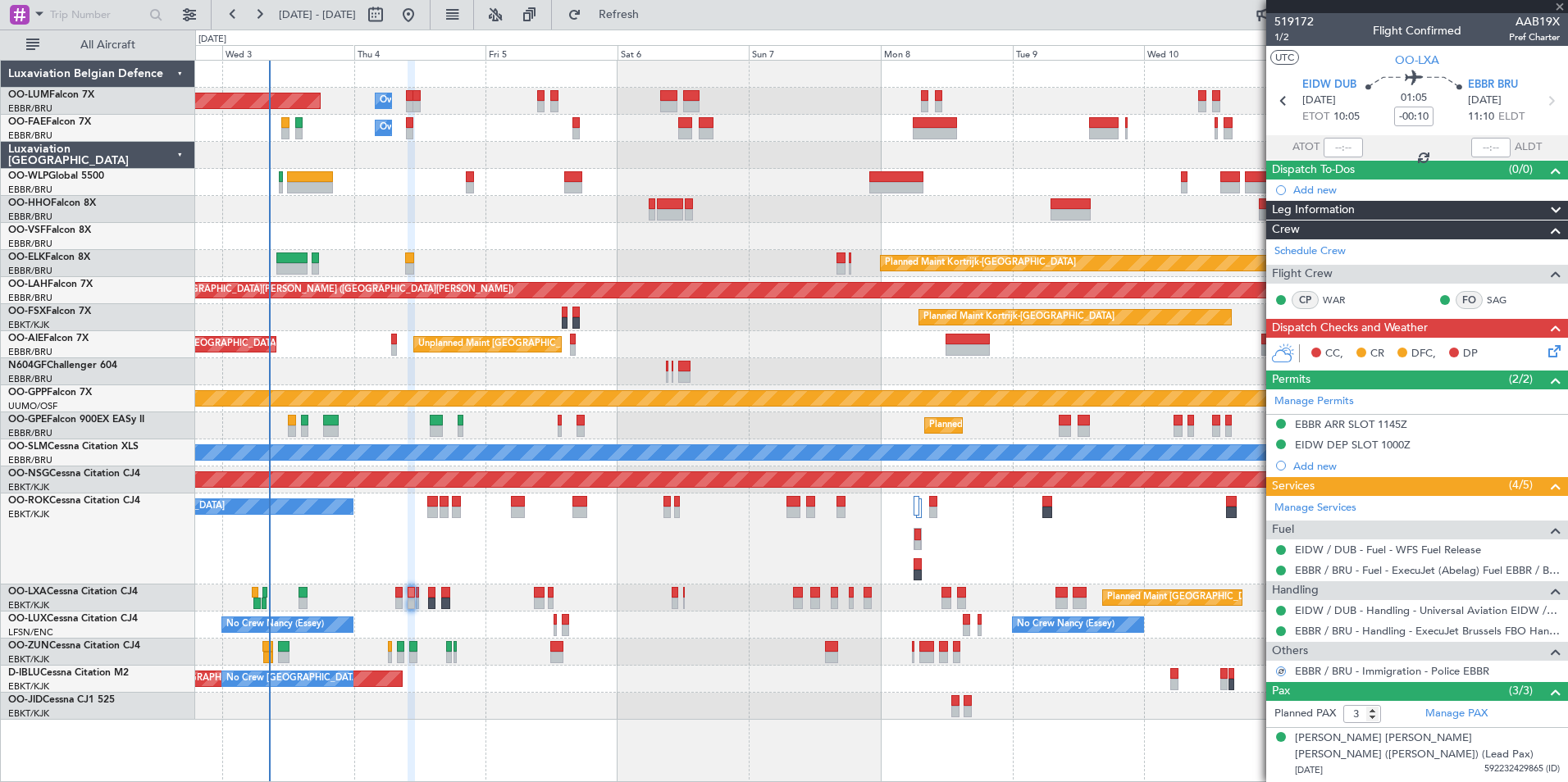
type input "0"
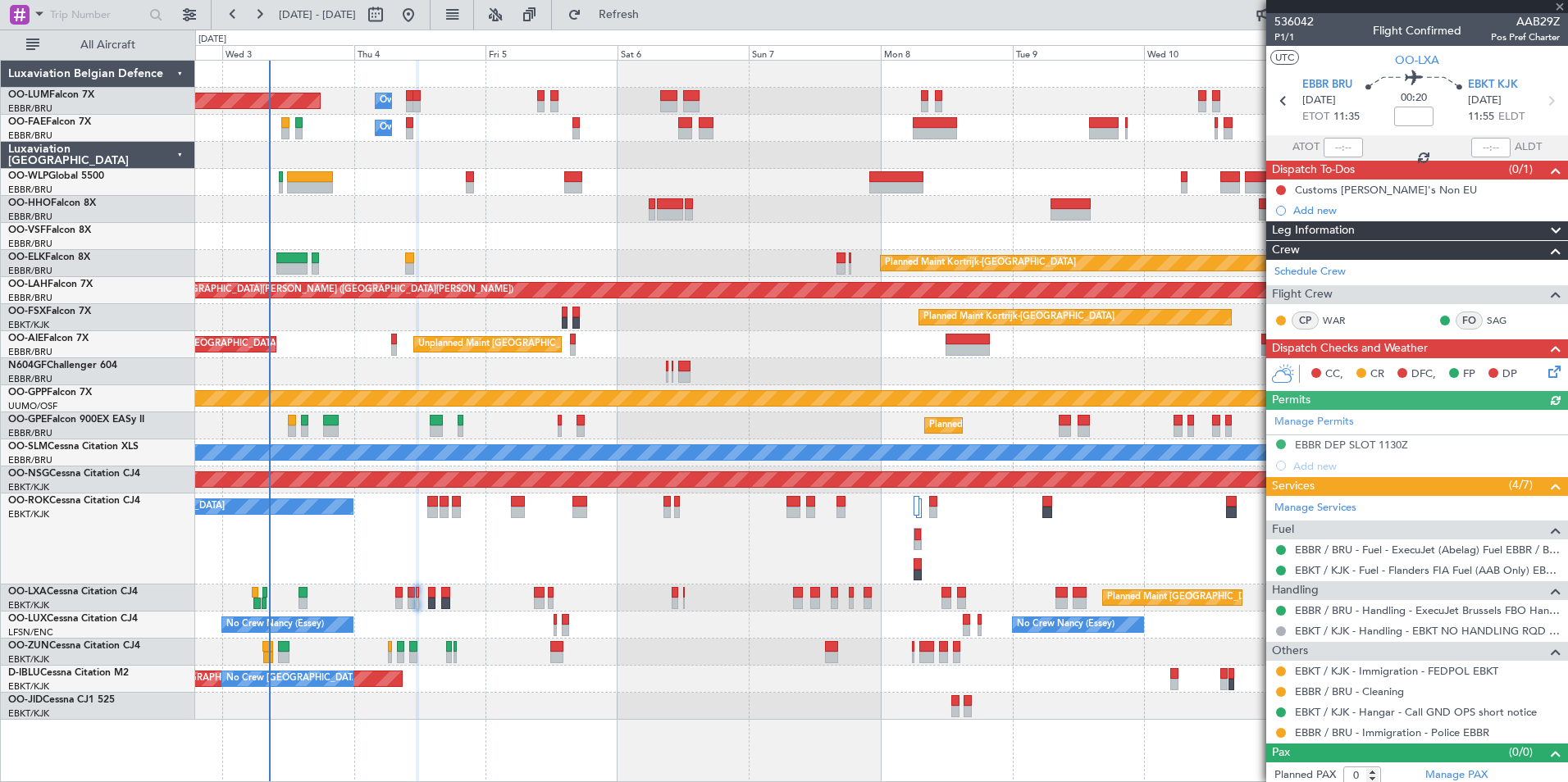
click at [1274, 731] on div at bounding box center [1280, 733] width 13 height 13
click at [1279, 732] on button at bounding box center [1280, 733] width 10 height 10
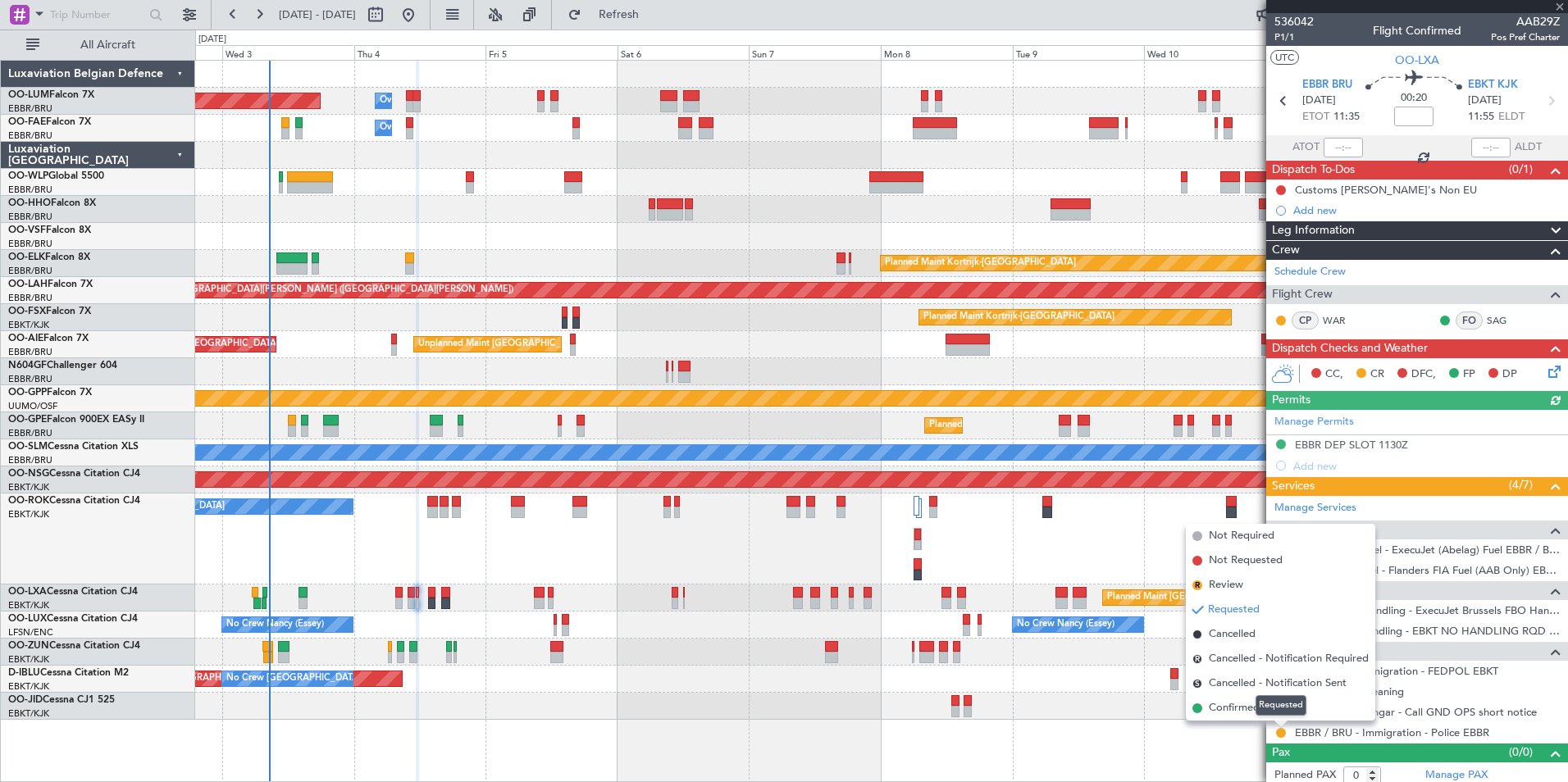
click at [1245, 708] on mat-tooltip-component "Requested" at bounding box center [1280, 706] width 74 height 43
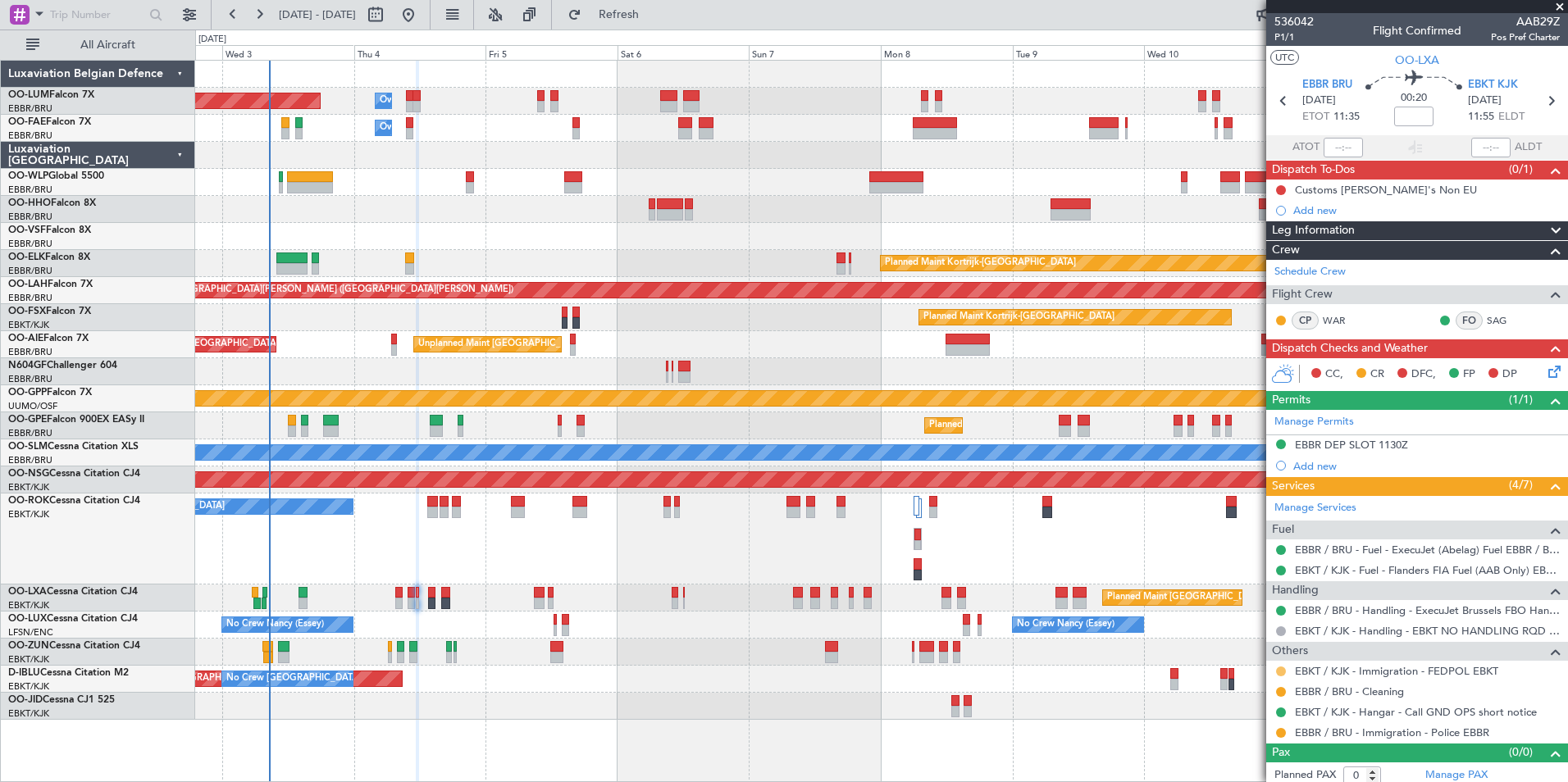
click at [1280, 673] on button at bounding box center [1280, 672] width 10 height 10
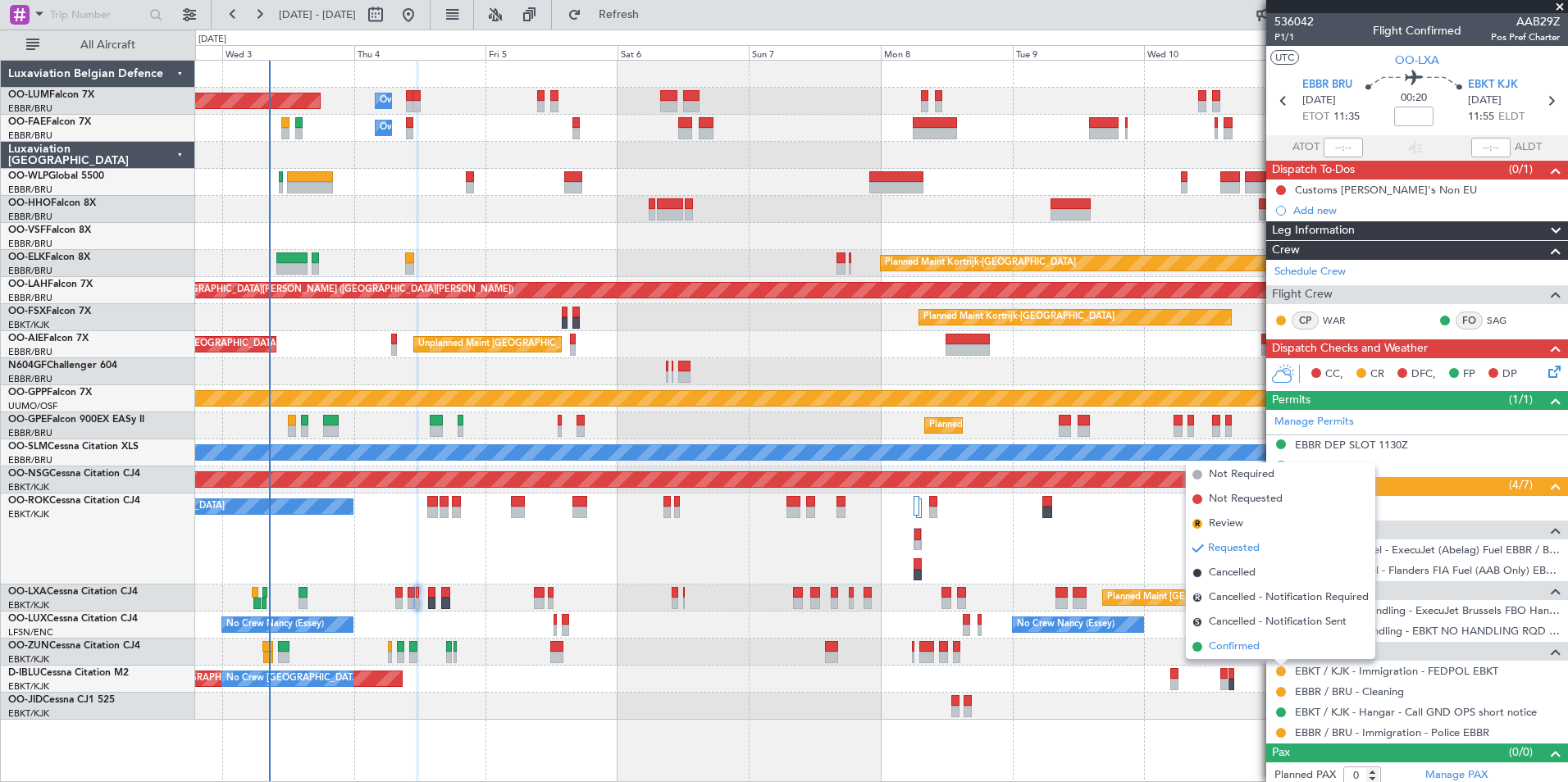
click at [1238, 656] on li "Confirmed" at bounding box center [1279, 647] width 189 height 24
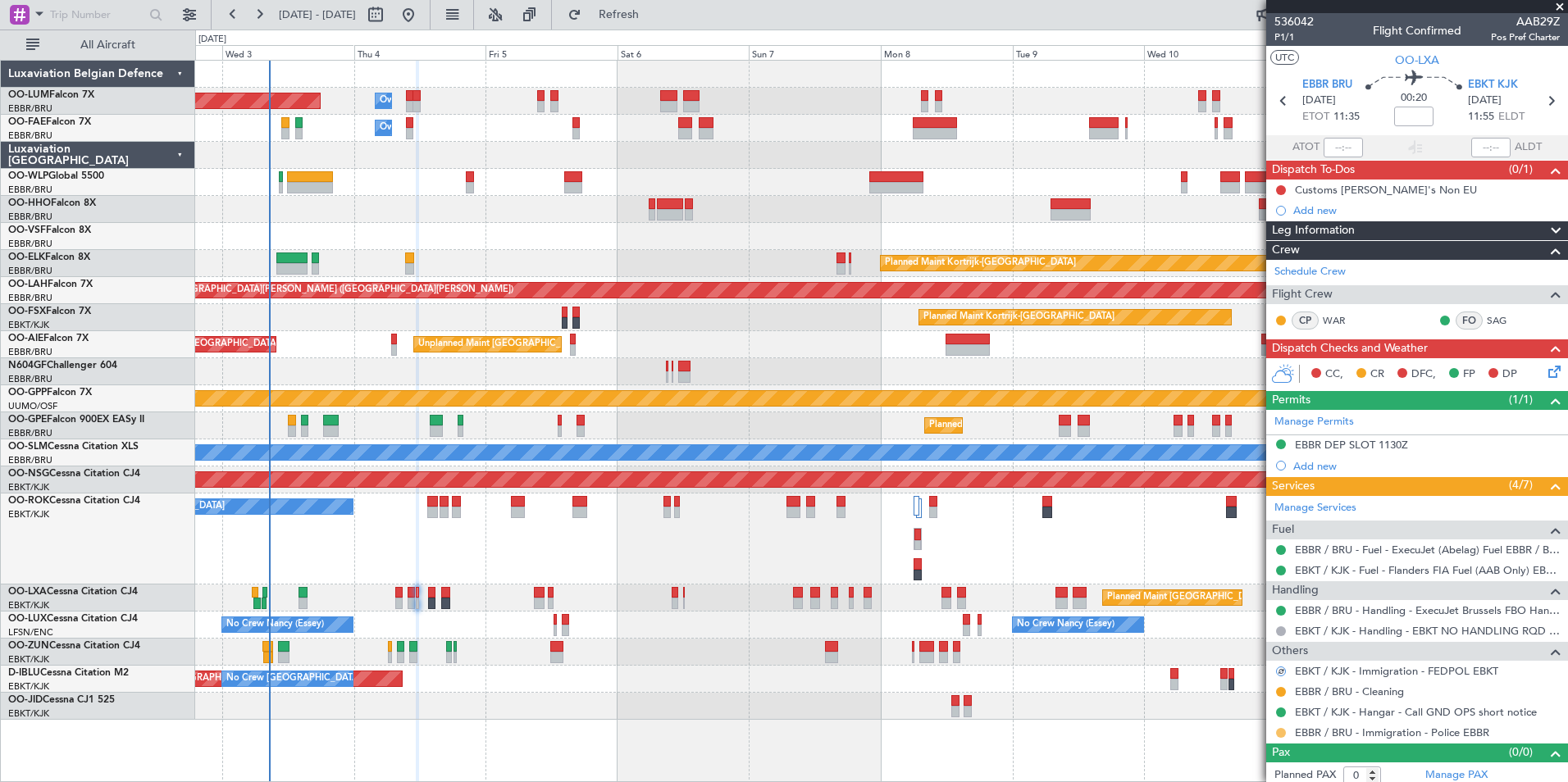
click at [1280, 735] on button at bounding box center [1280, 733] width 10 height 10
click at [463, 663] on div at bounding box center [881, 652] width 1372 height 27
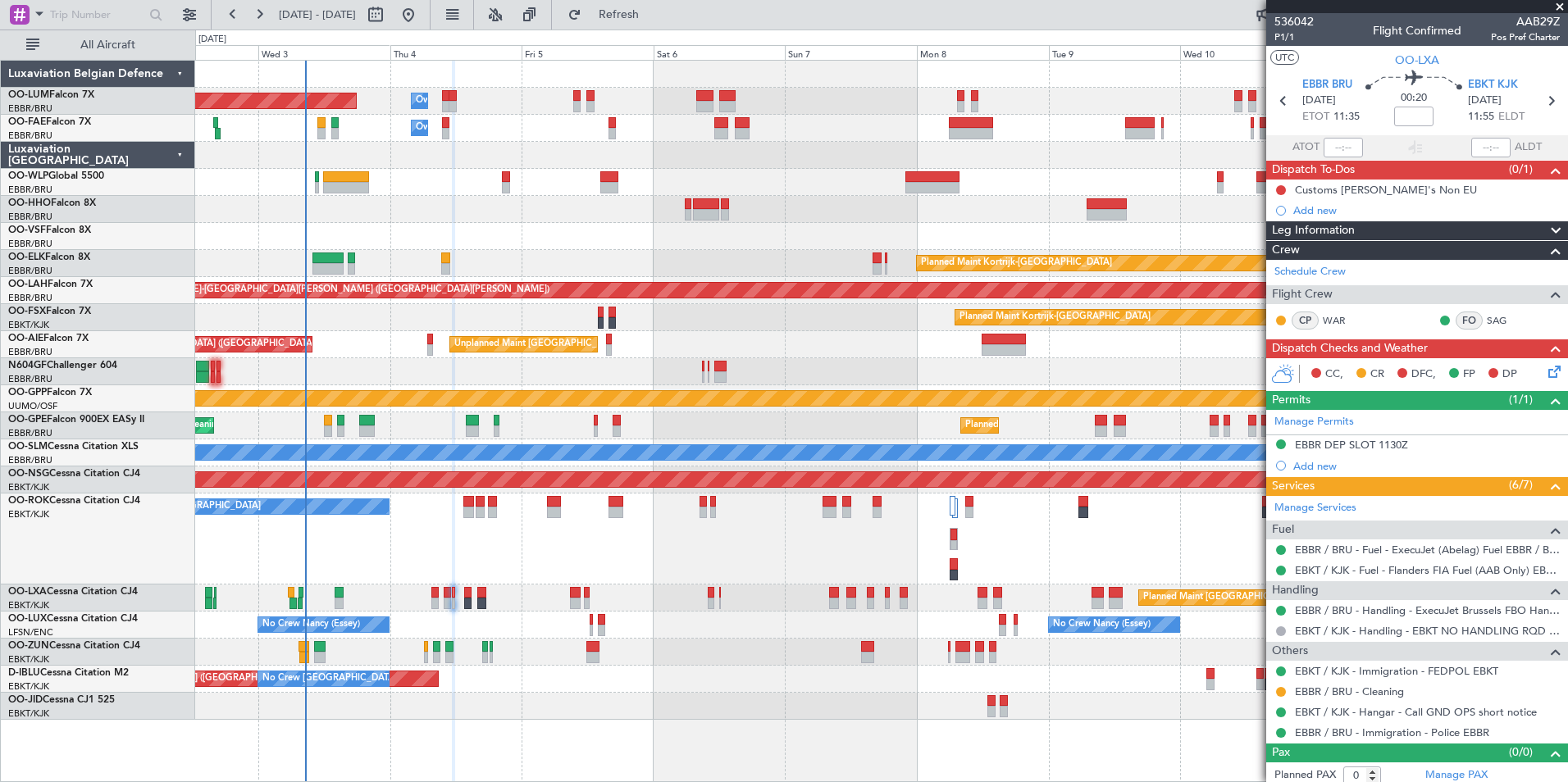
click at [511, 579] on div "A/C Unavailable Kortrijk-Wevelgem Planned Maint Paris (Le Bourget)" at bounding box center [881, 540] width 1372 height 91
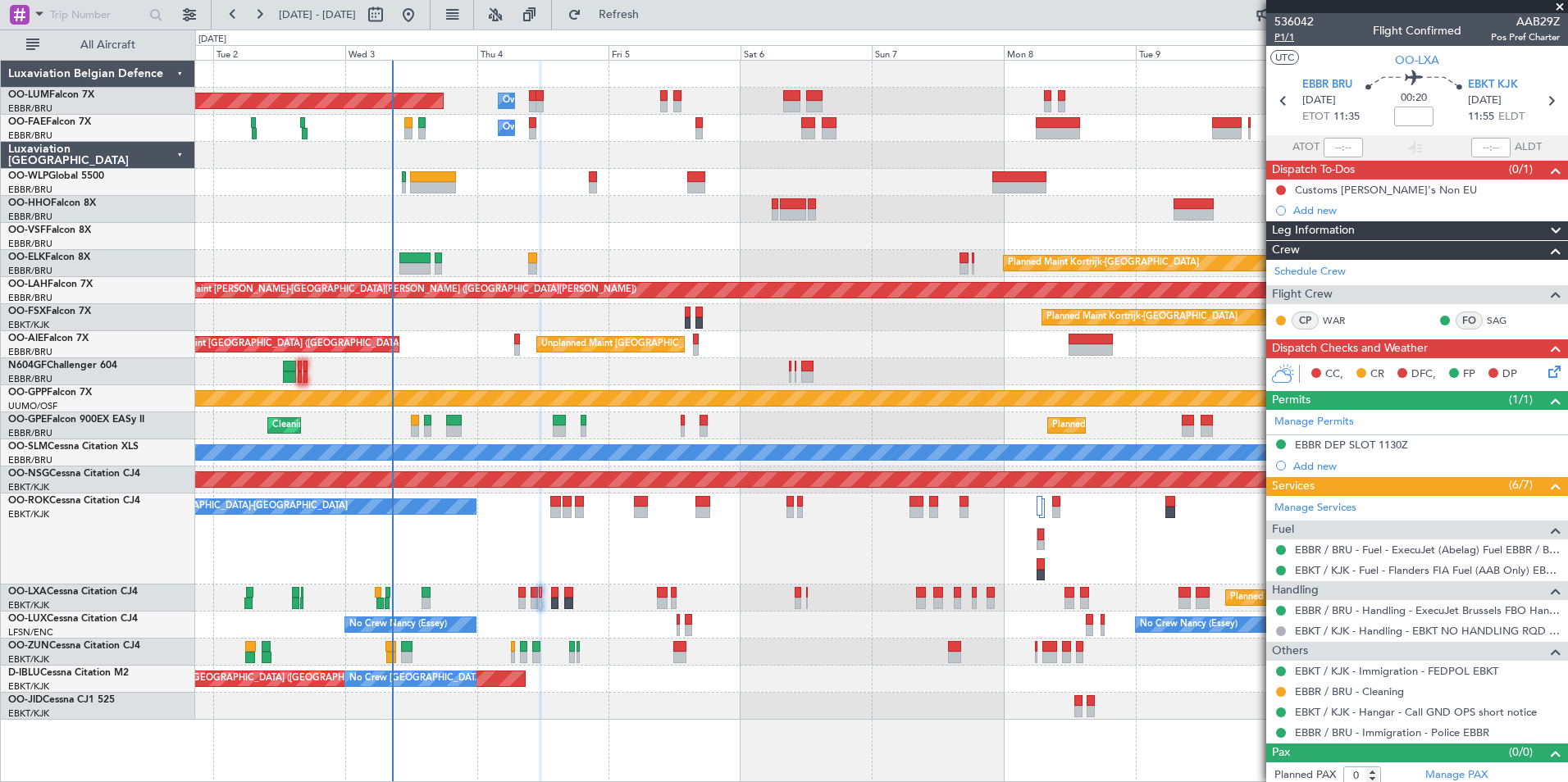
click at [1281, 33] on span "P1/1" at bounding box center [1294, 38] width 39 height 14
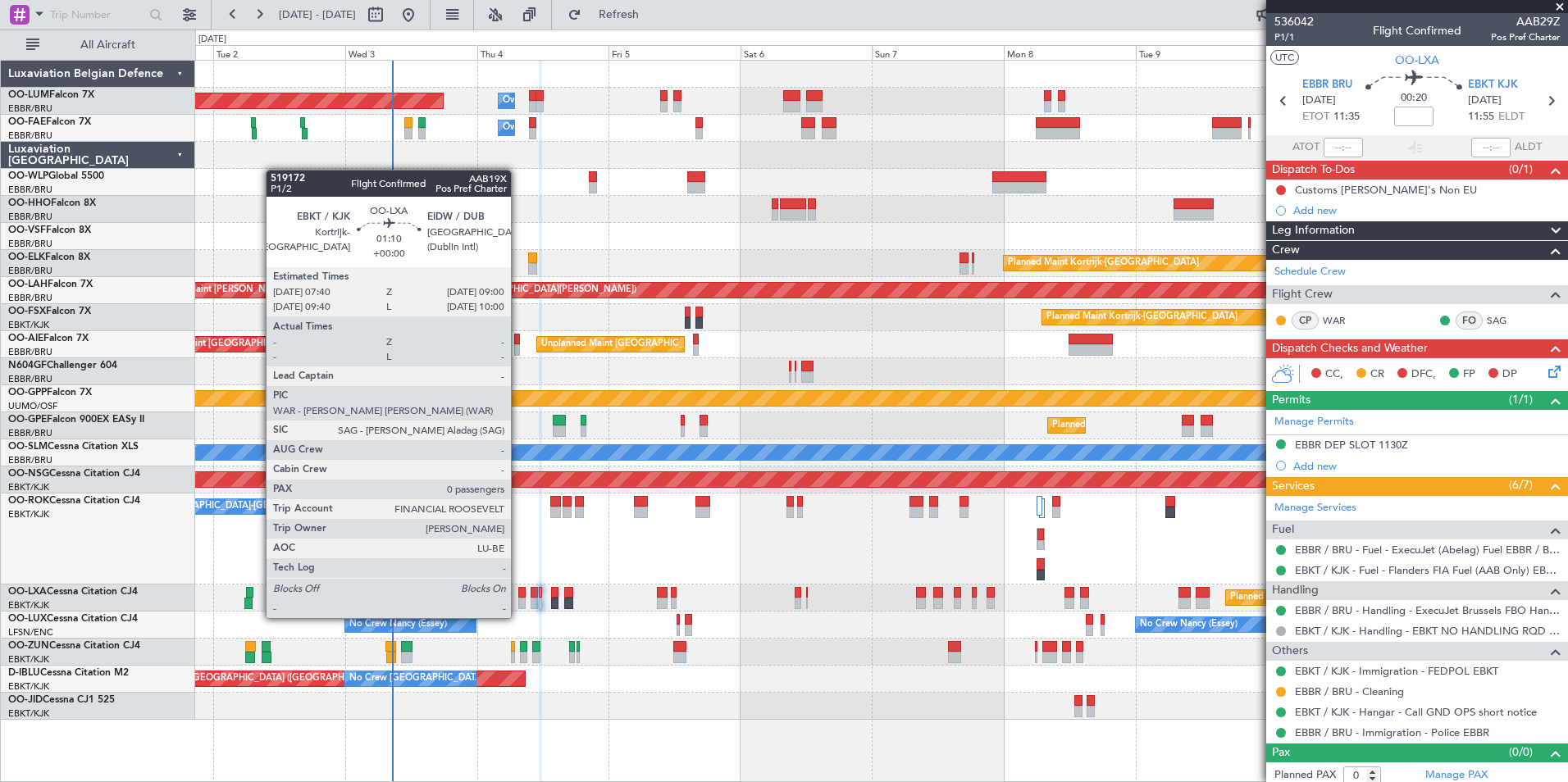
click at [518, 602] on div at bounding box center [522, 604] width 7 height 12
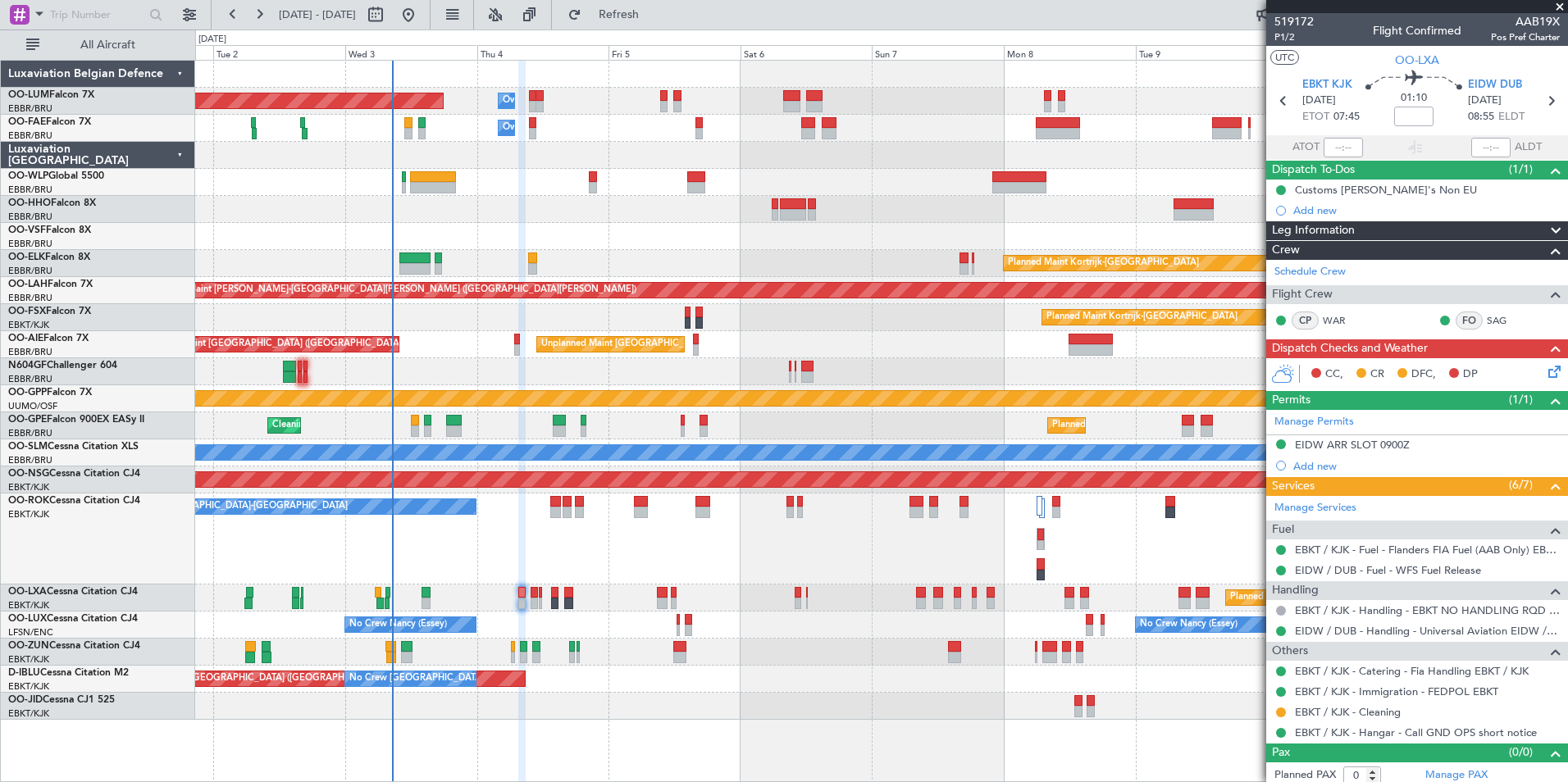
click at [1387, 124] on div "01:10" at bounding box center [1413, 101] width 108 height 61
click at [1411, 118] on input at bounding box center [1414, 117] width 39 height 20
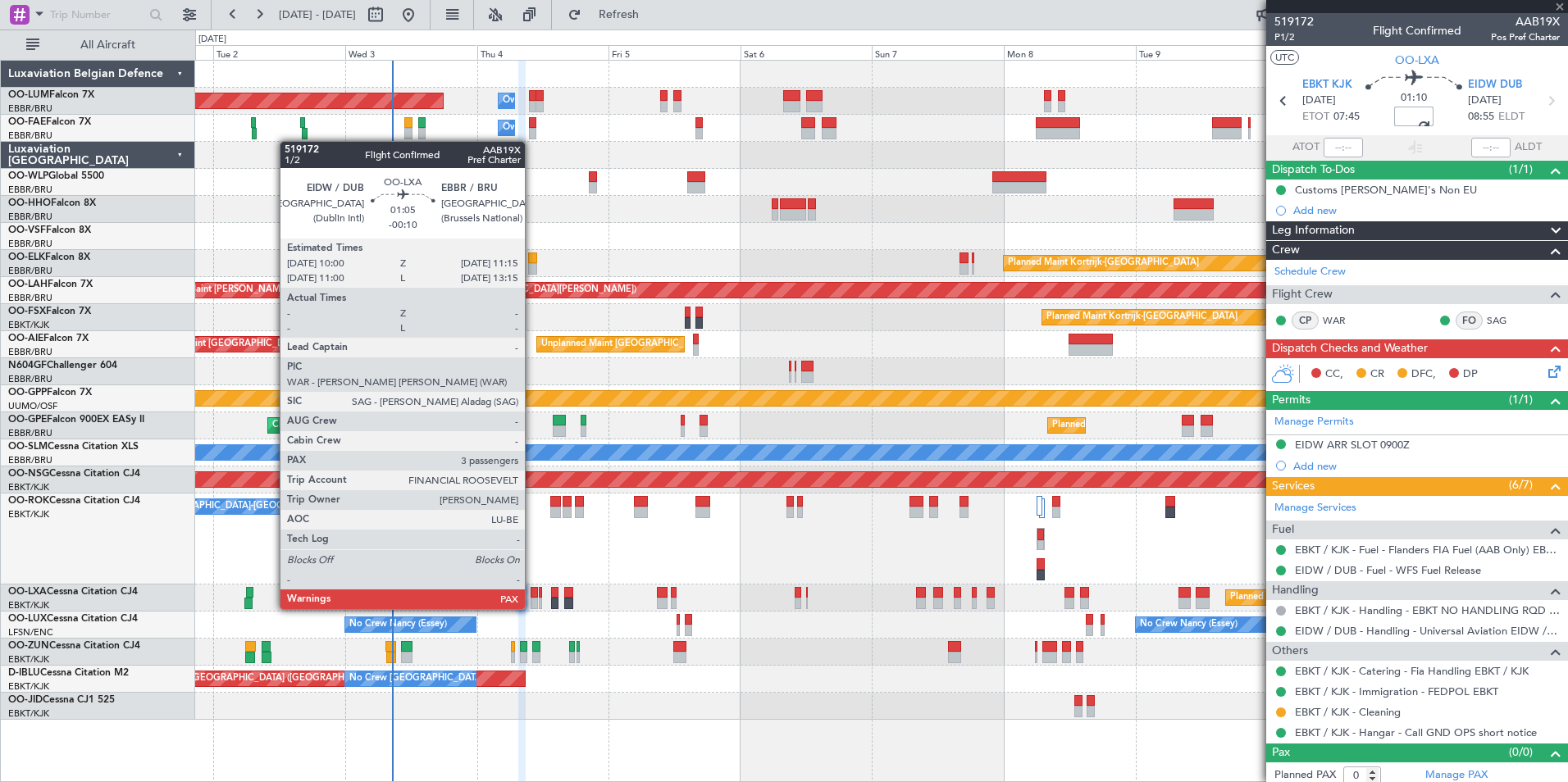
click at [533, 595] on div at bounding box center [534, 593] width 7 height 12
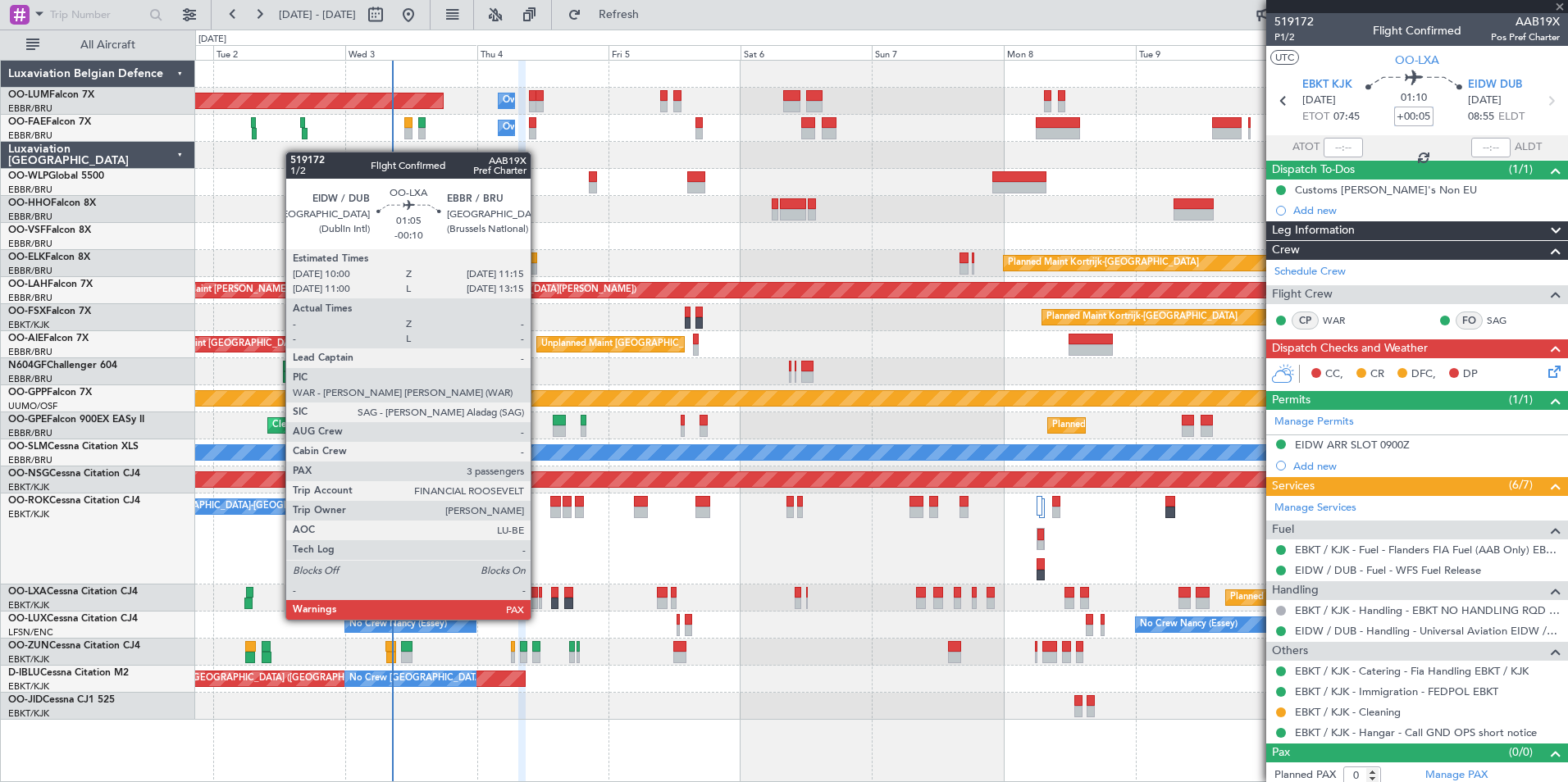
type input "-00:10"
type input "3"
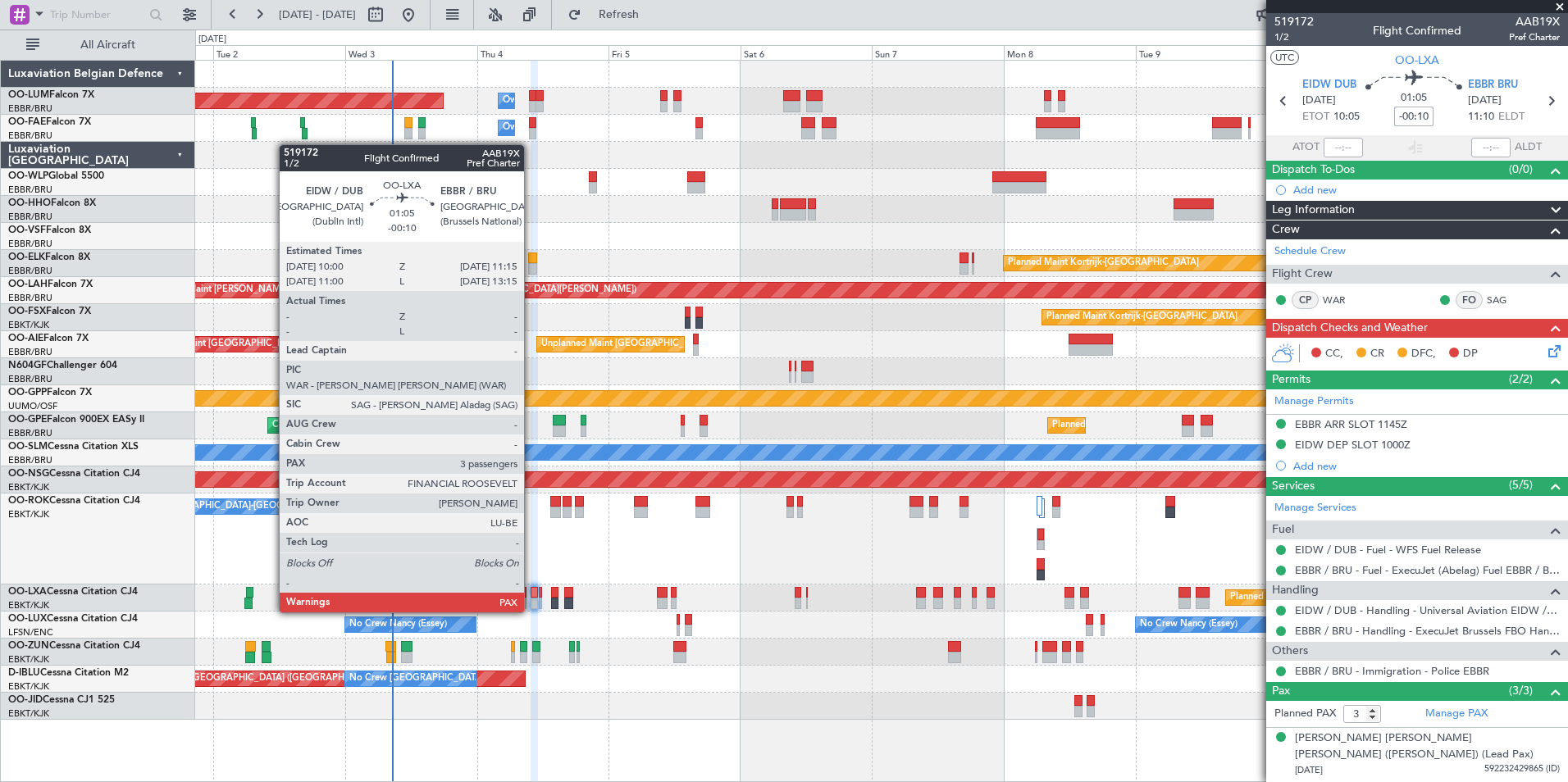
click at [532, 598] on div at bounding box center [534, 604] width 7 height 12
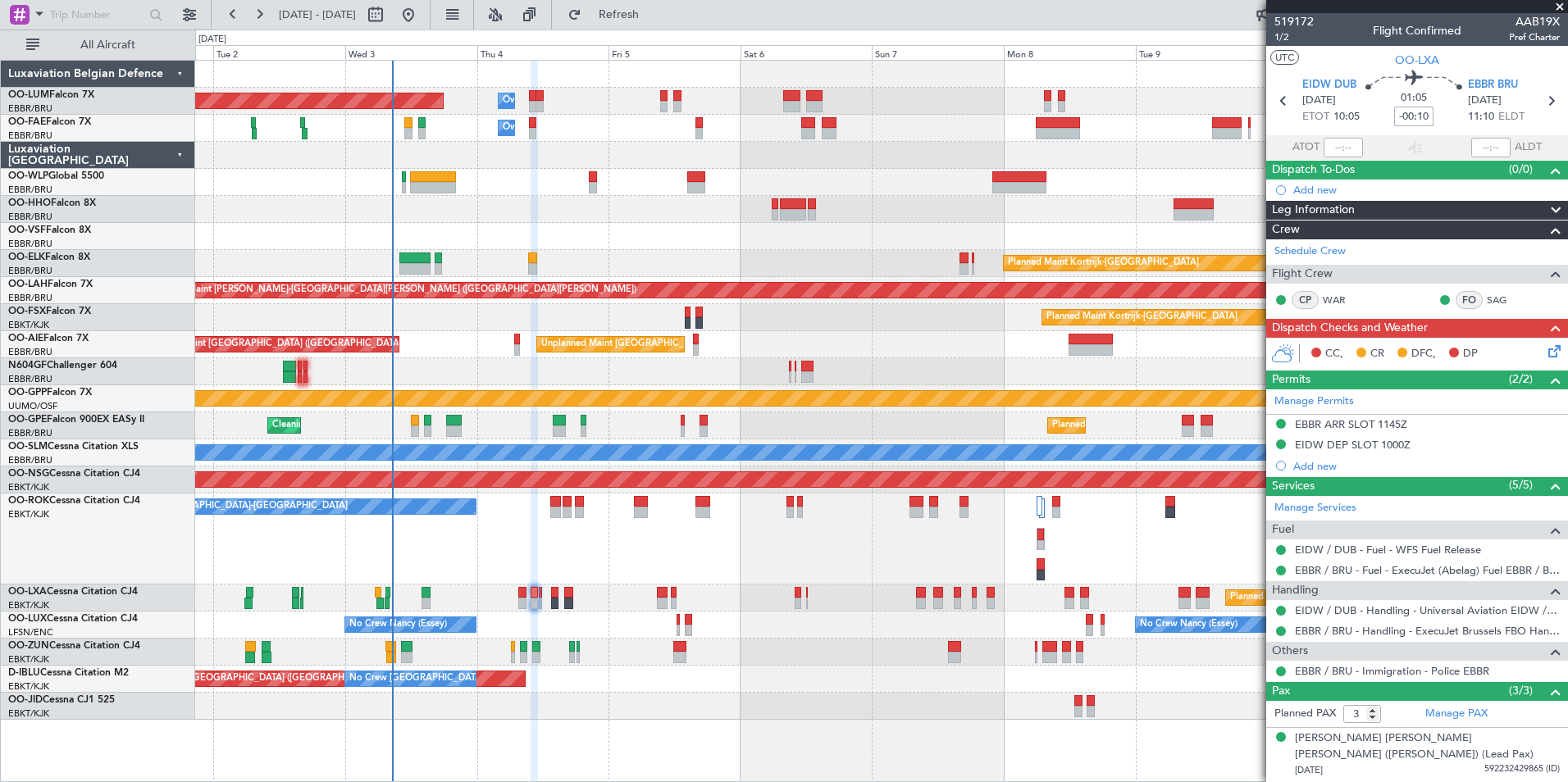
click at [1422, 116] on input "-00:10" at bounding box center [1414, 117] width 39 height 20
click at [1425, 114] on input "-00:10" at bounding box center [1414, 117] width 39 height 20
type input "+00:05"
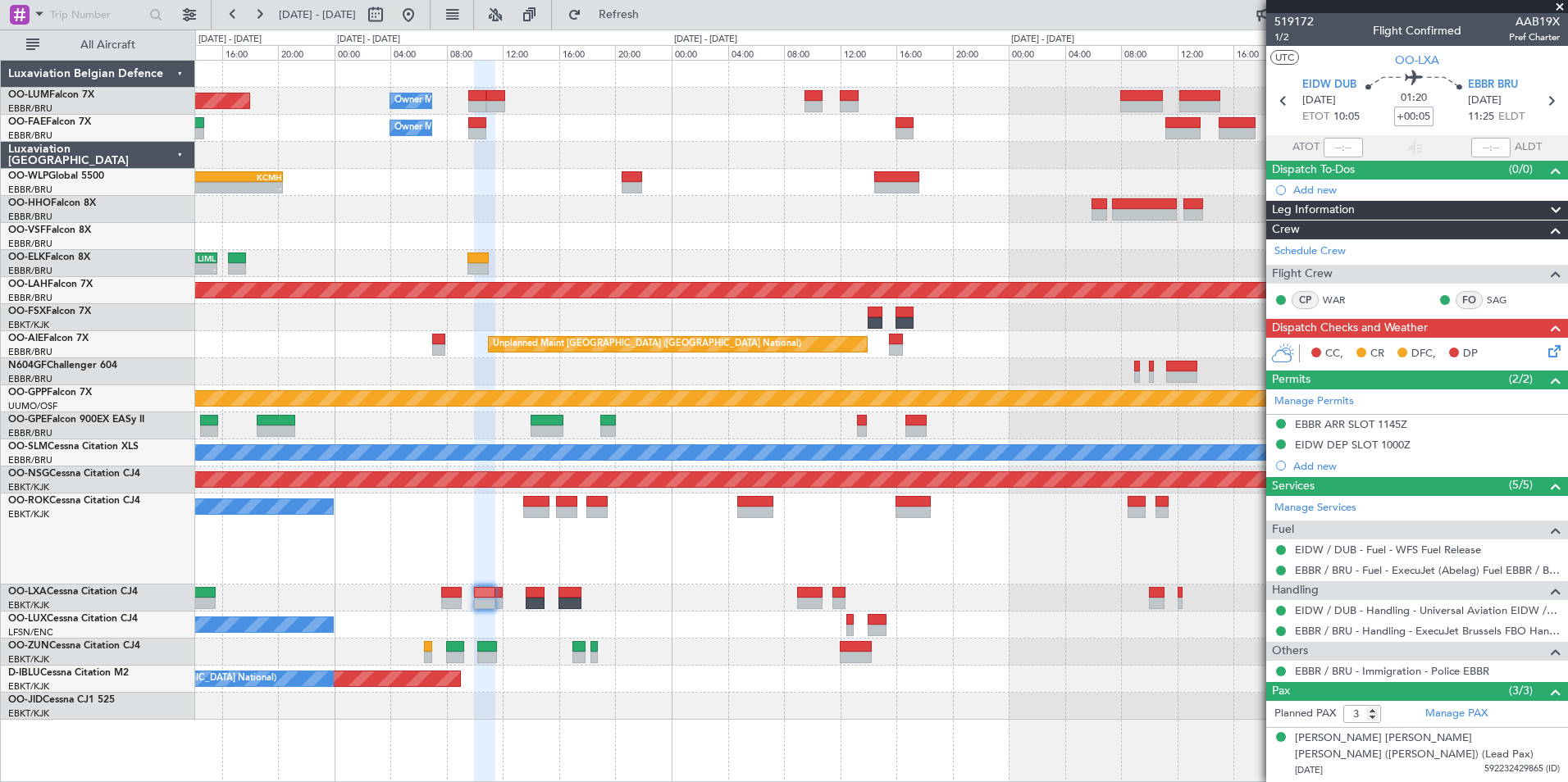
click at [604, 388] on div "Grounded [PERSON_NAME]" at bounding box center [881, 399] width 1372 height 27
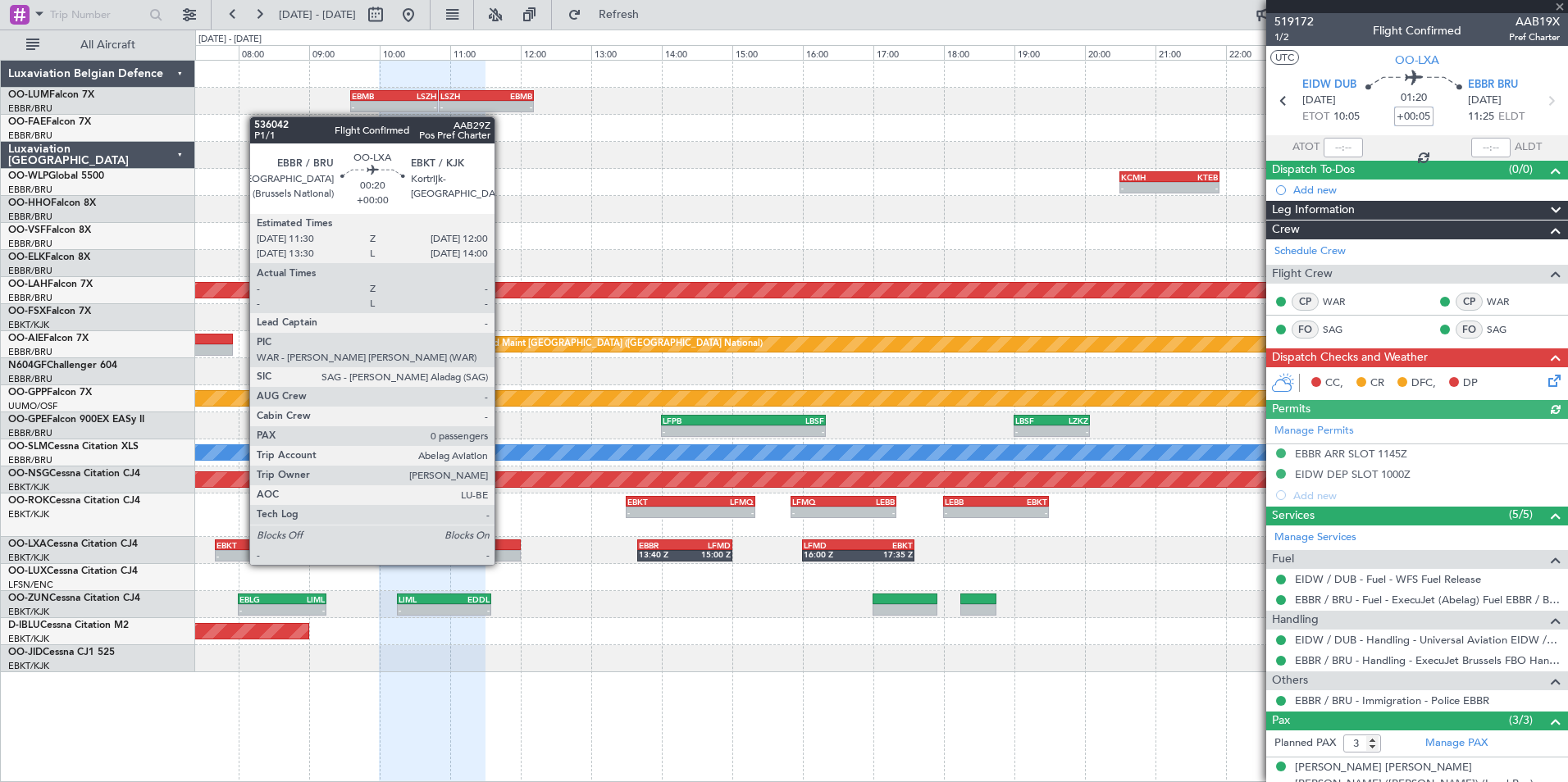
click at [502, 551] on div at bounding box center [502, 556] width 35 height 12
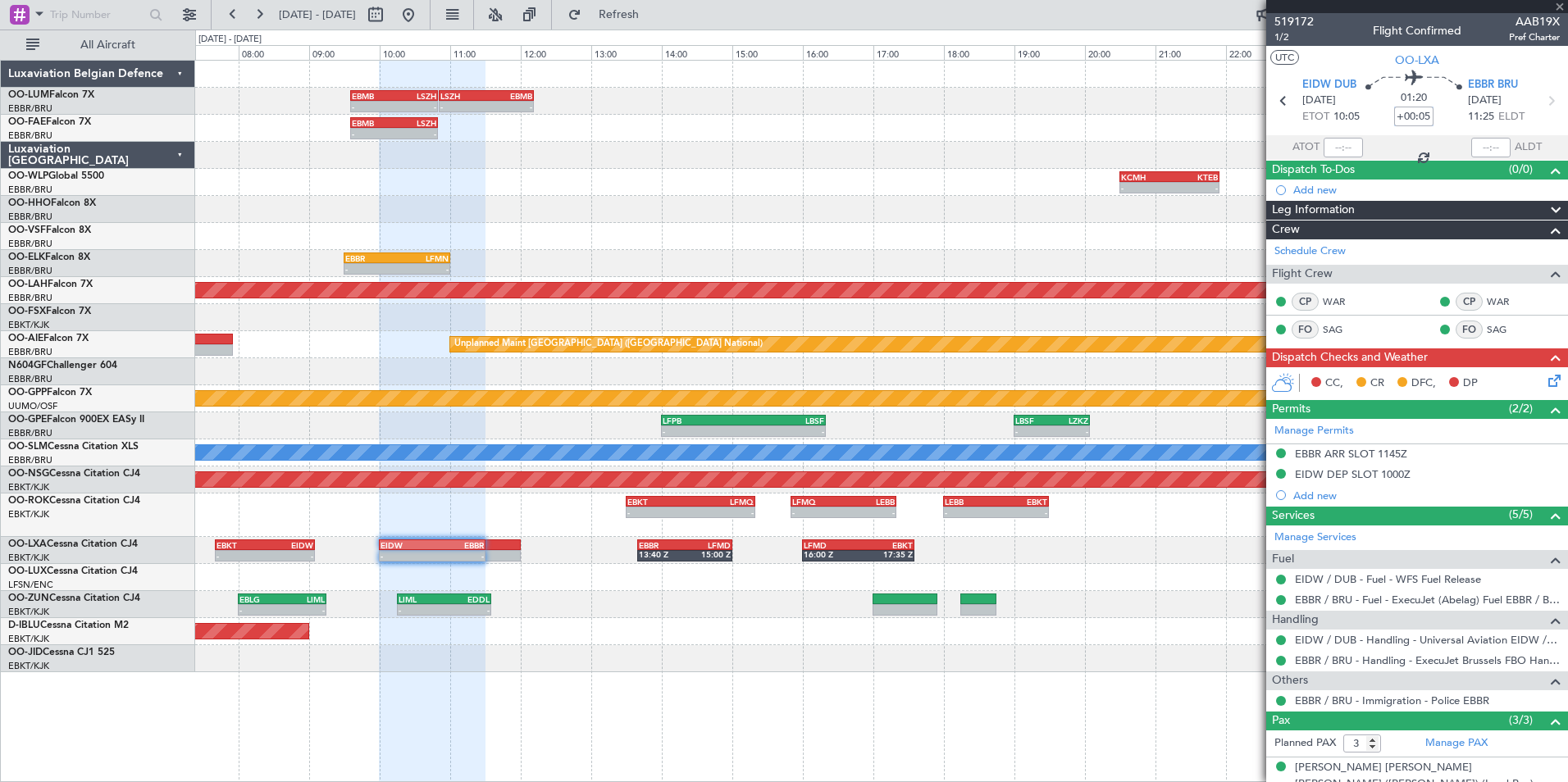
type input "0"
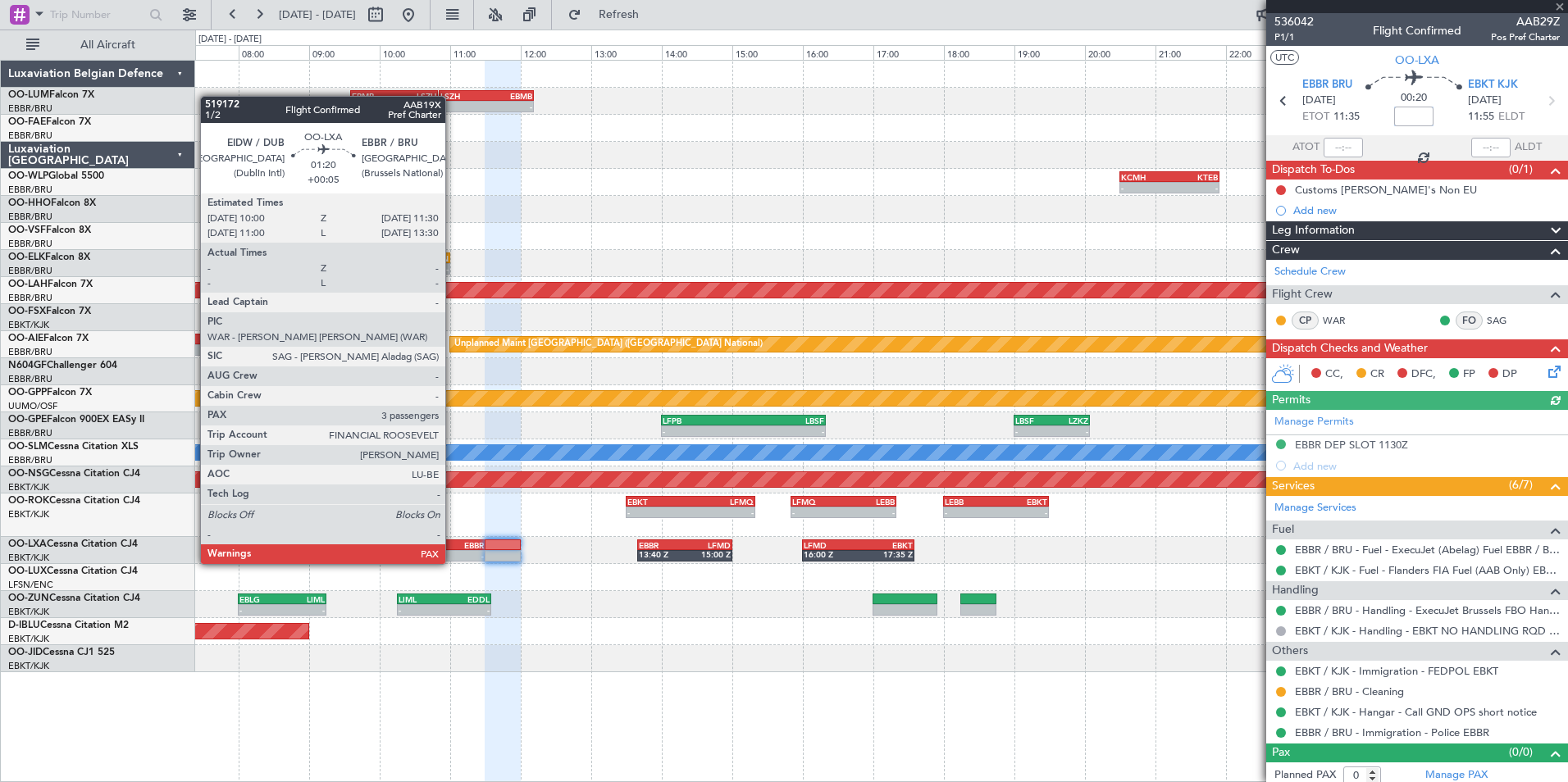
click at [453, 550] on div "EIDW 10:00 Z EBBR 11:30 Z" at bounding box center [432, 545] width 106 height 12
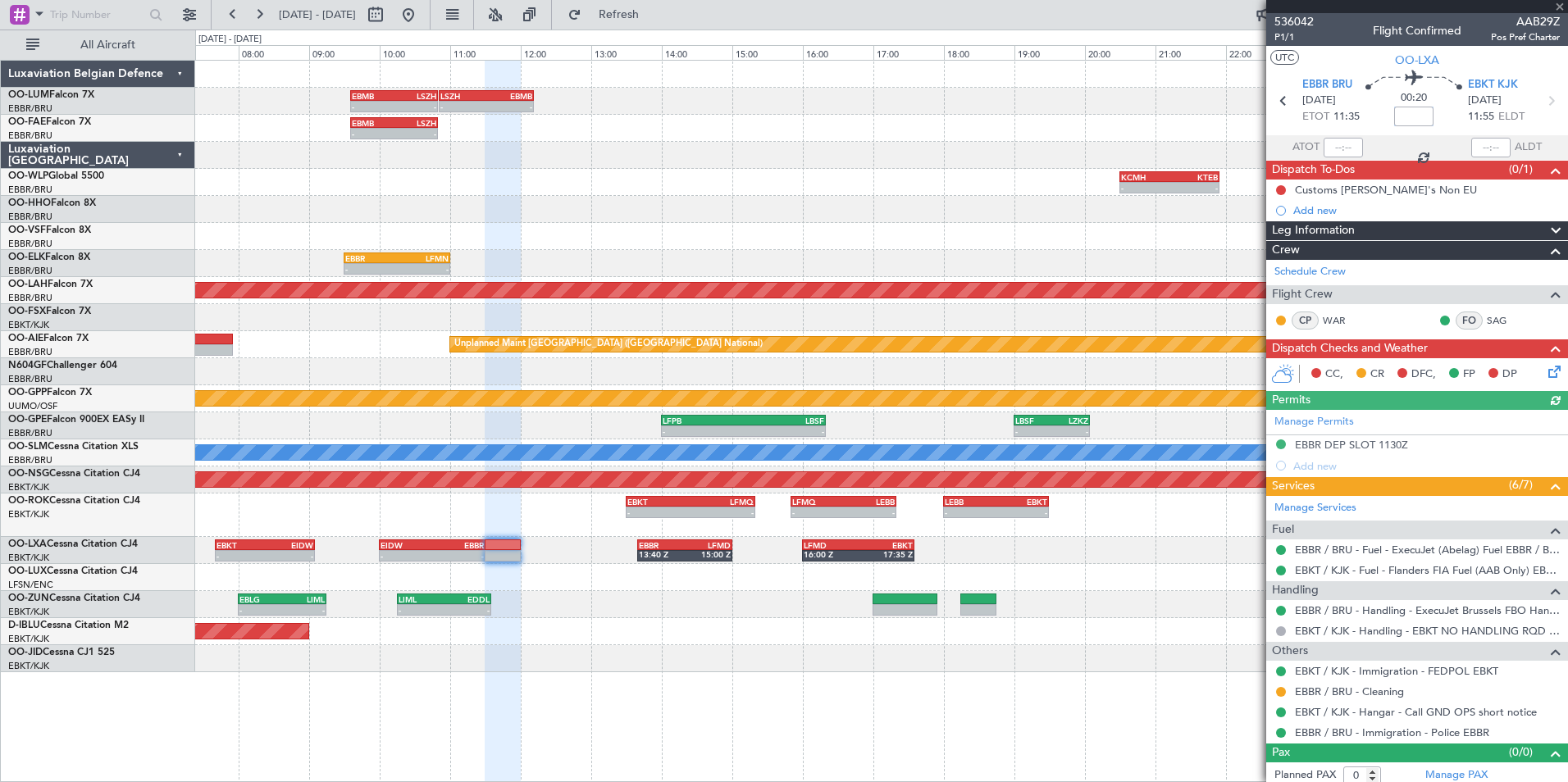
type input "+00:05"
type input "3"
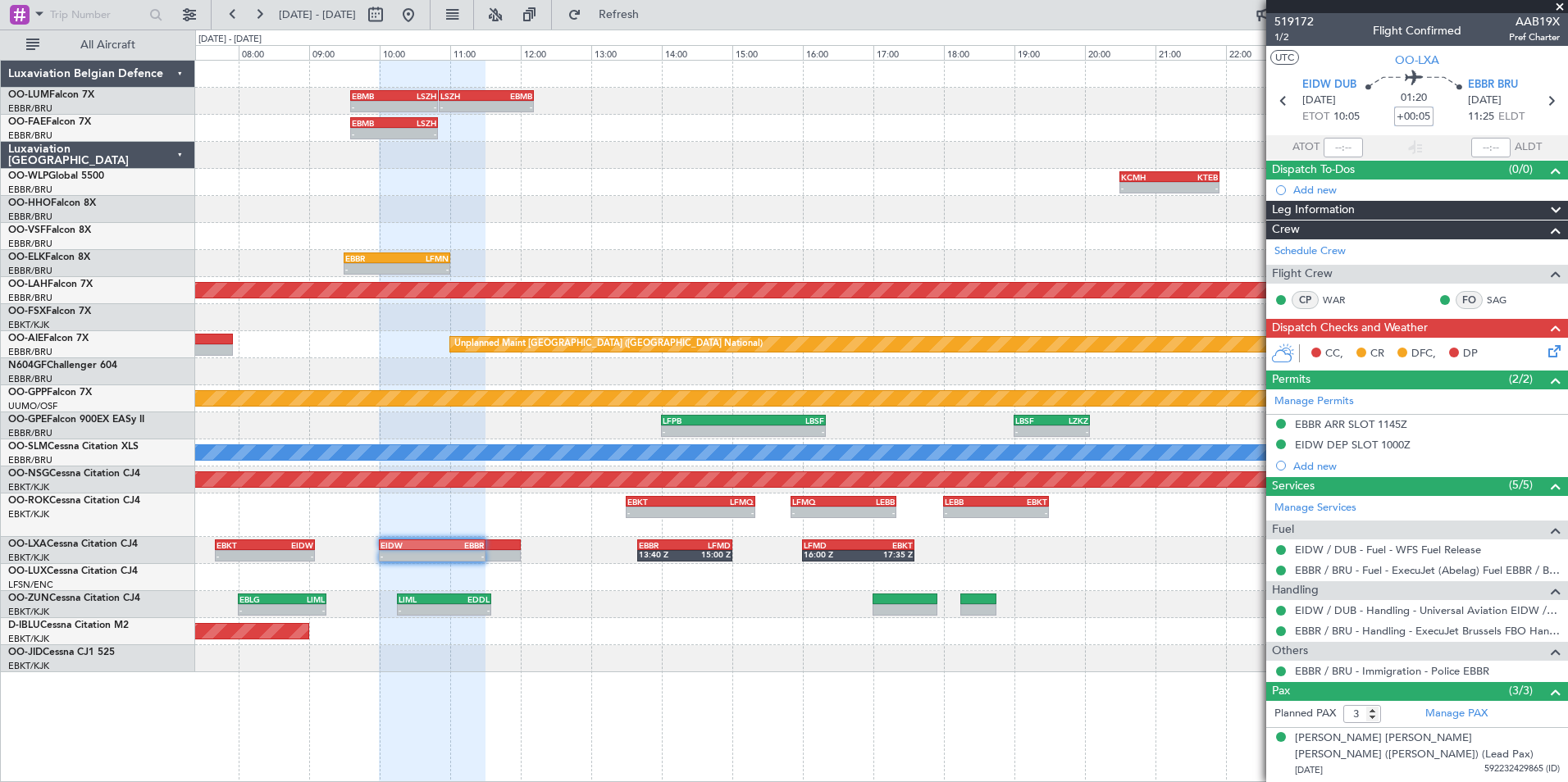
click at [1408, 113] on input "+00:05" at bounding box center [1414, 117] width 39 height 20
click at [576, 504] on div "- - EBKT 13:30 Z LFMQ 15:20 Z - - LFMQ 15:50 Z LEBB 17:20 Z - - LEBB 18:00 Z EB…" at bounding box center [881, 516] width 1372 height 43
type input "+00:00"
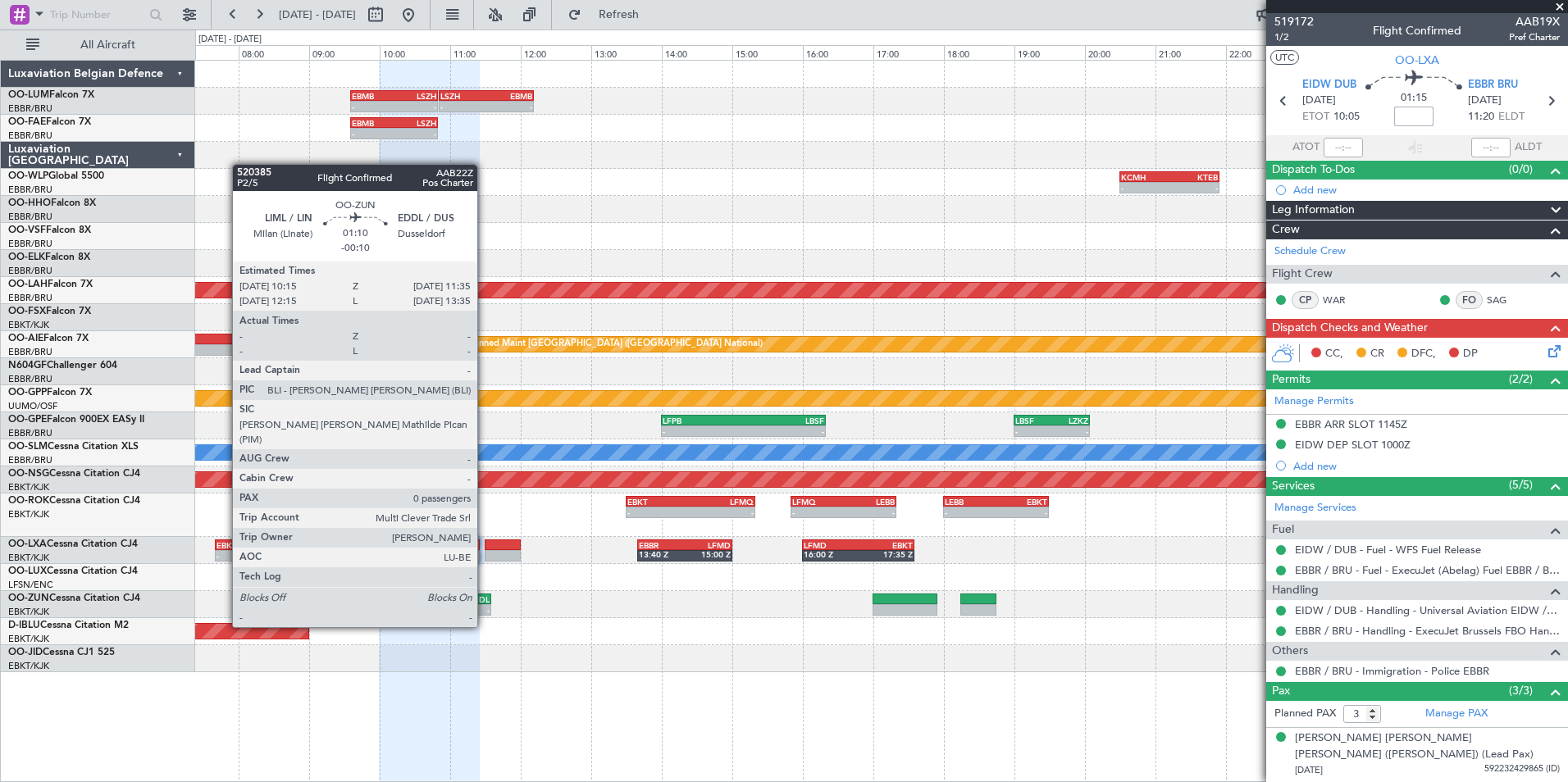
click at [489, 596] on div "EDDL" at bounding box center [466, 599] width 46 height 10
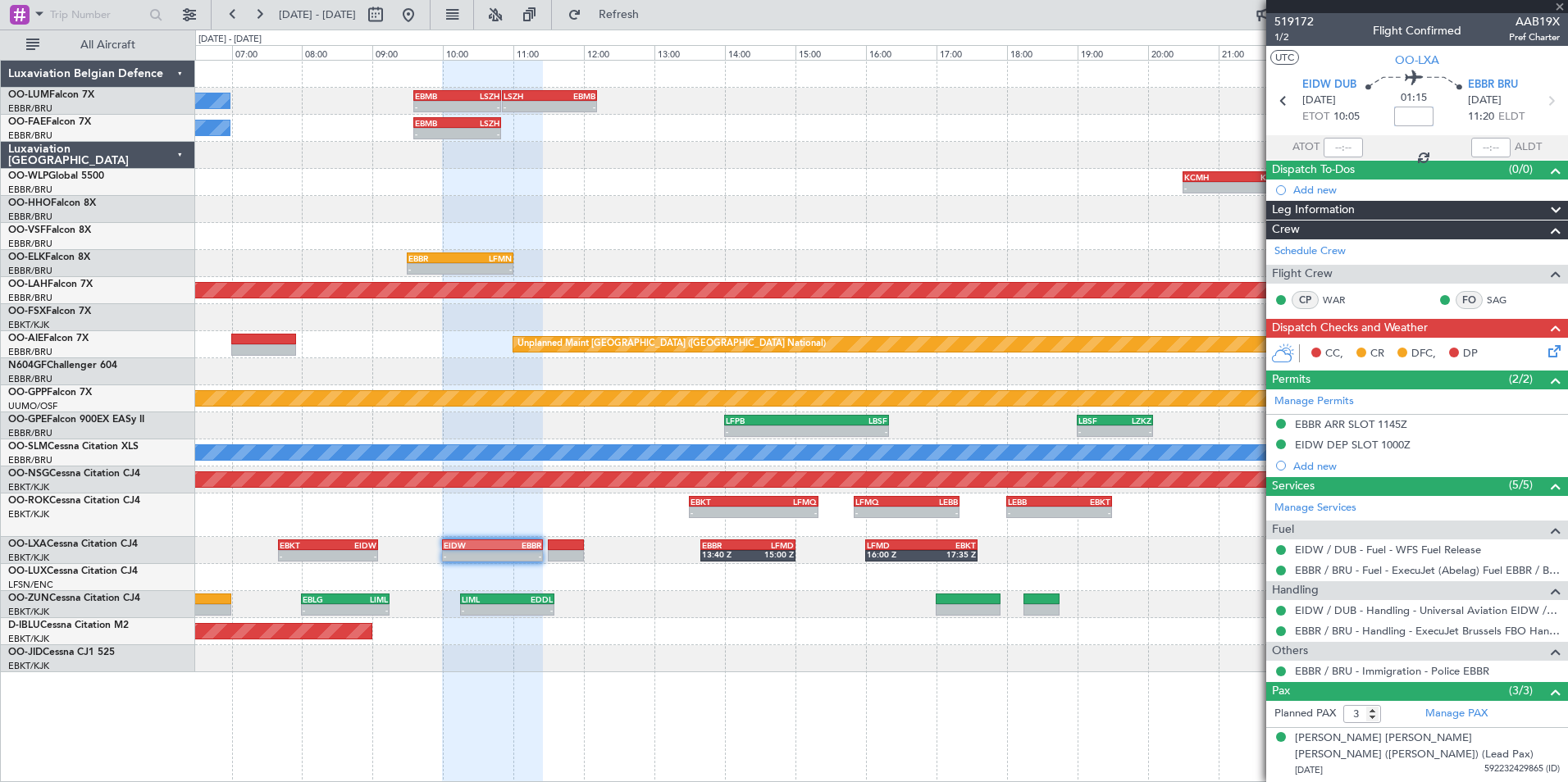
type input "-00:10"
type input "0"
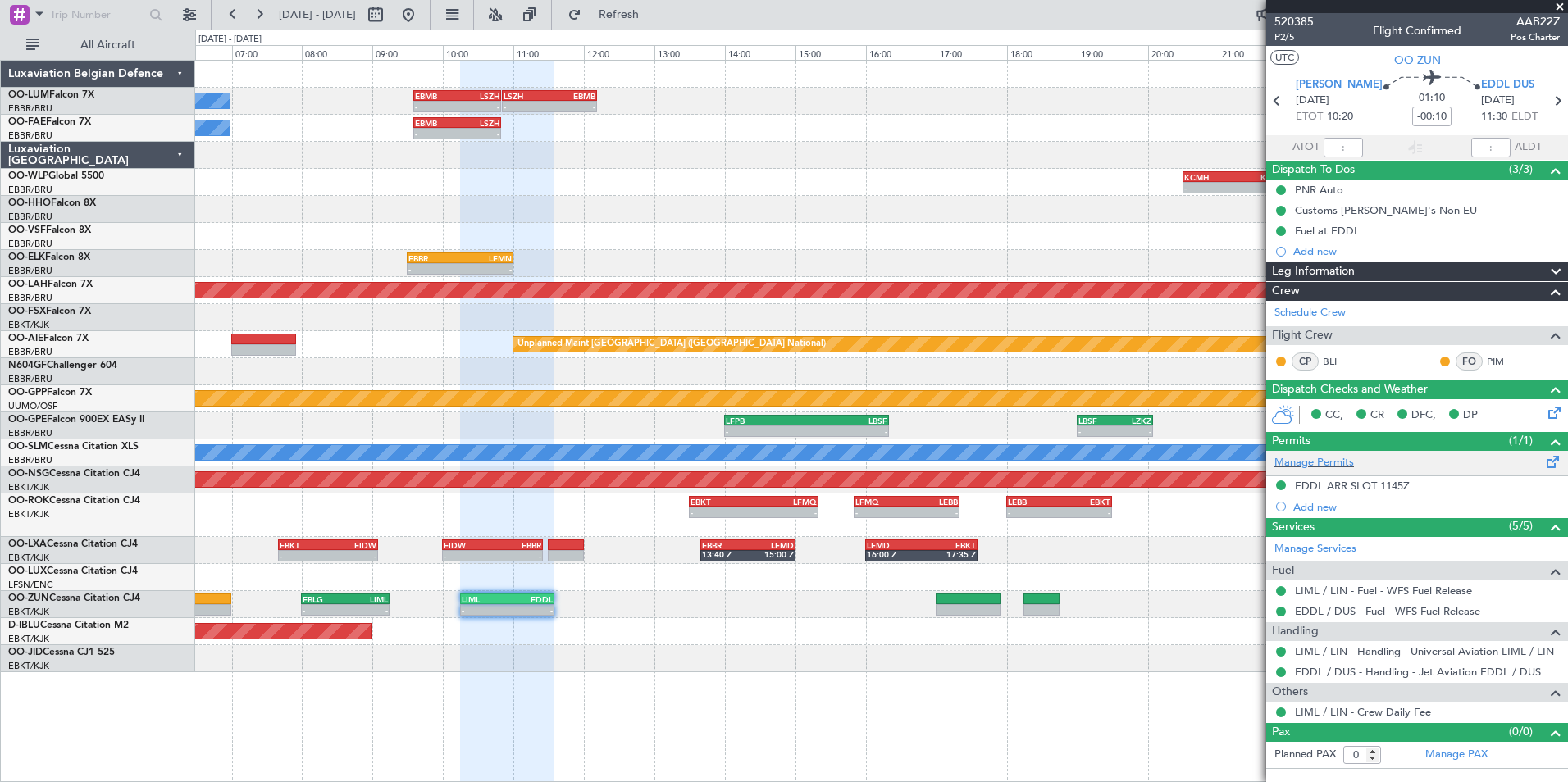
click at [1364, 474] on div "Manage Permits" at bounding box center [1416, 463] width 302 height 24
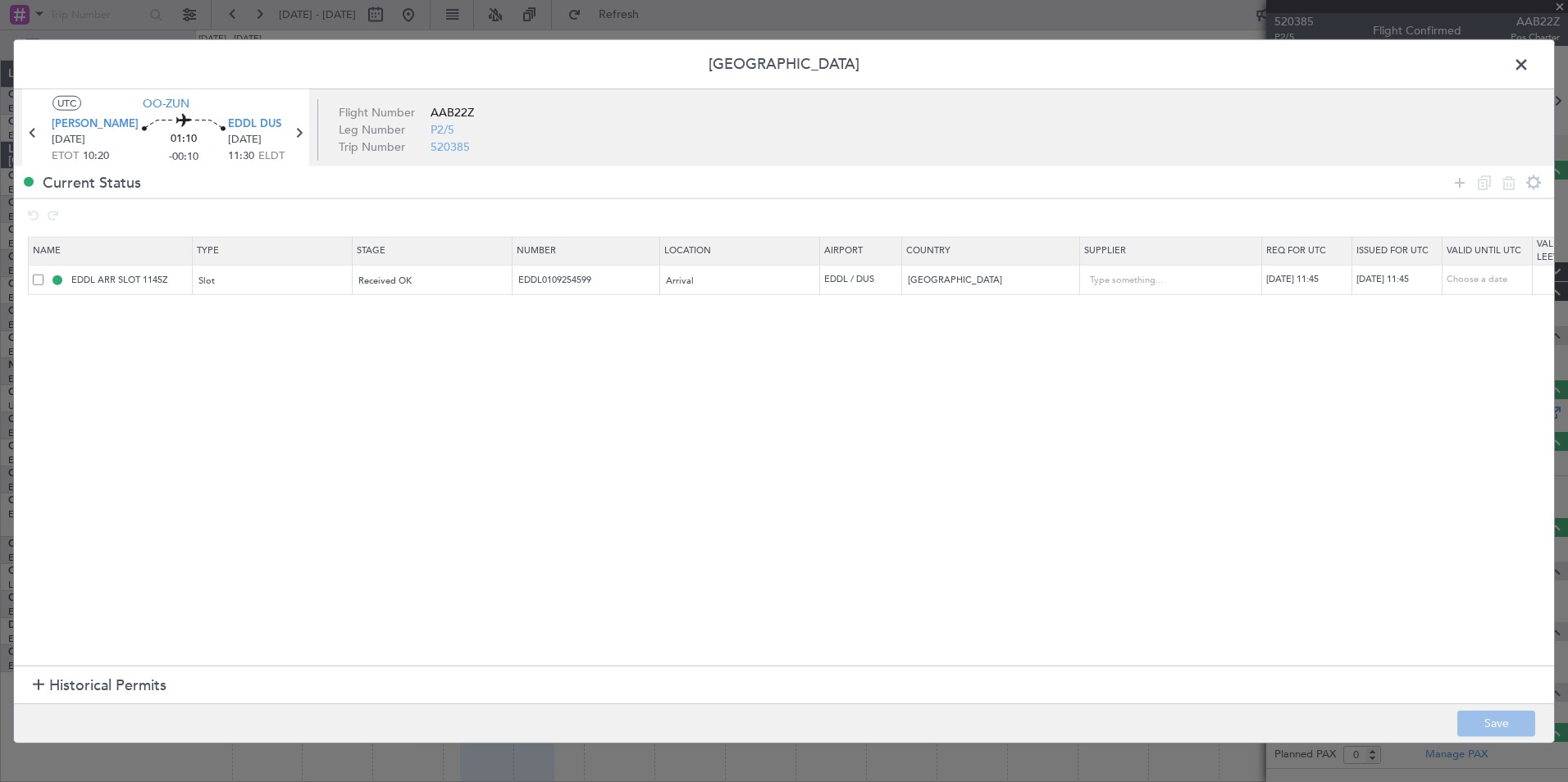
click at [1529, 61] on span at bounding box center [1529, 69] width 0 height 33
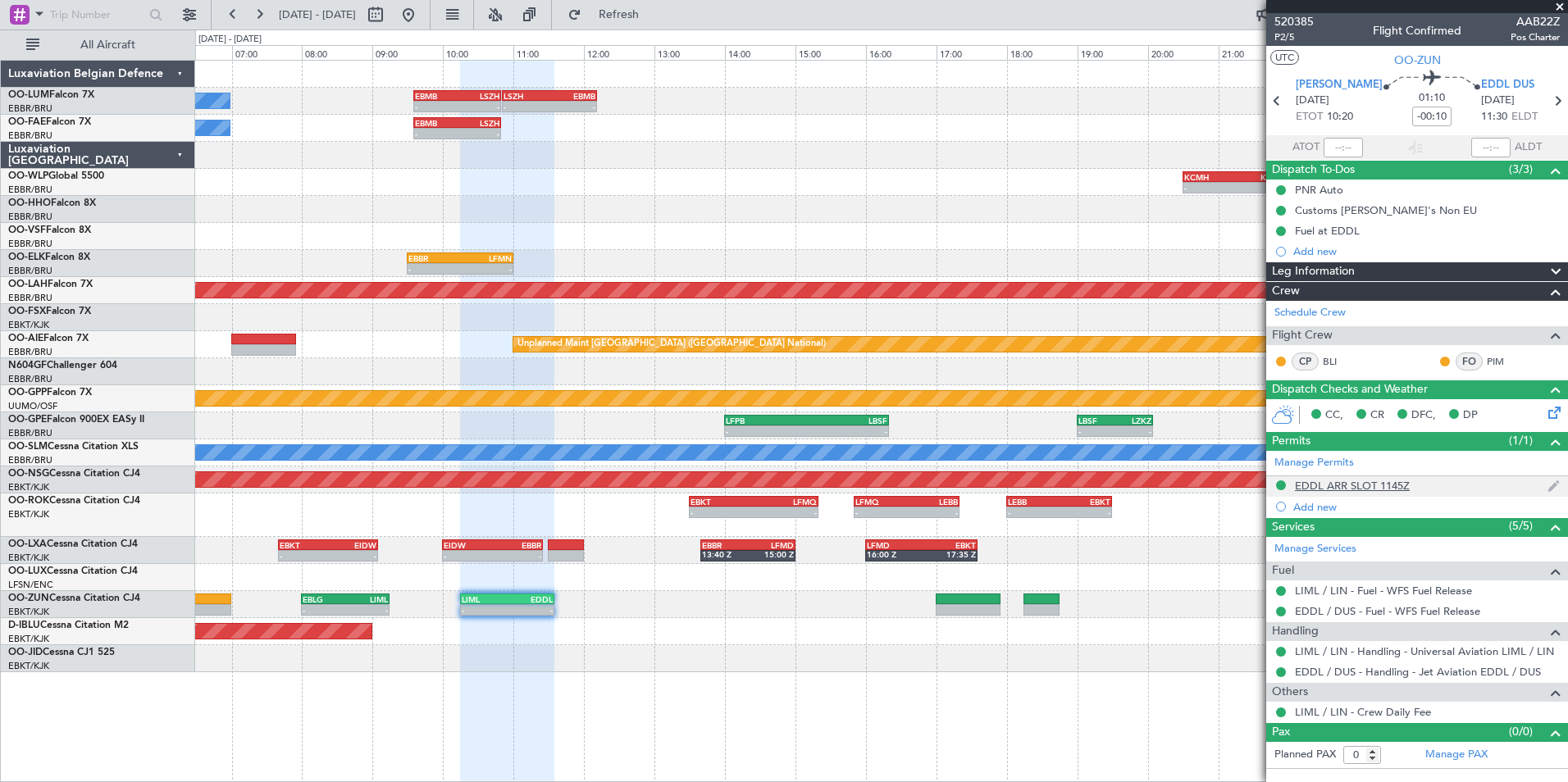
click at [1334, 481] on div "EDDL ARR SLOT 1145Z" at bounding box center [1352, 486] width 115 height 14
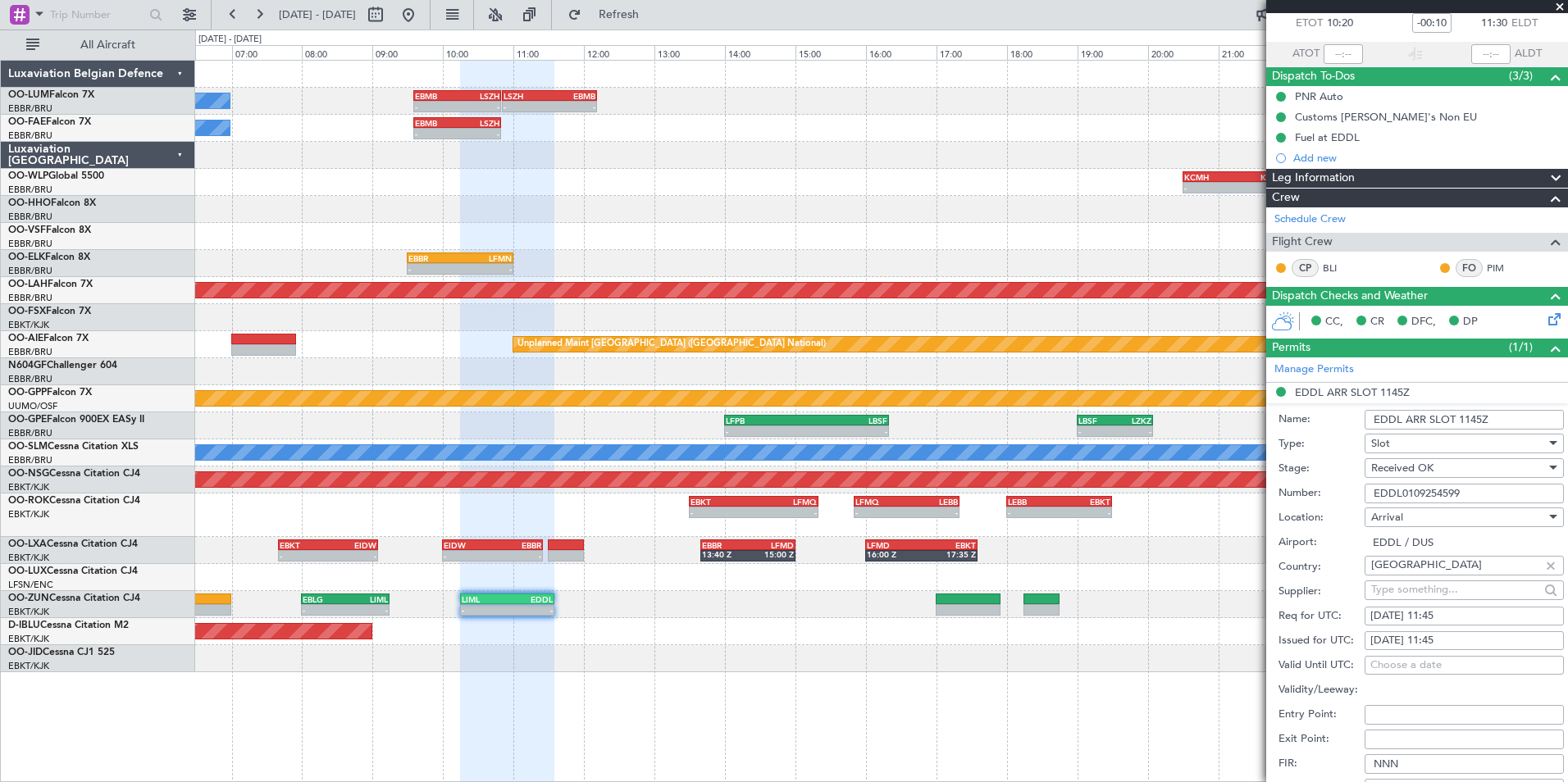
scroll to position [410, 0]
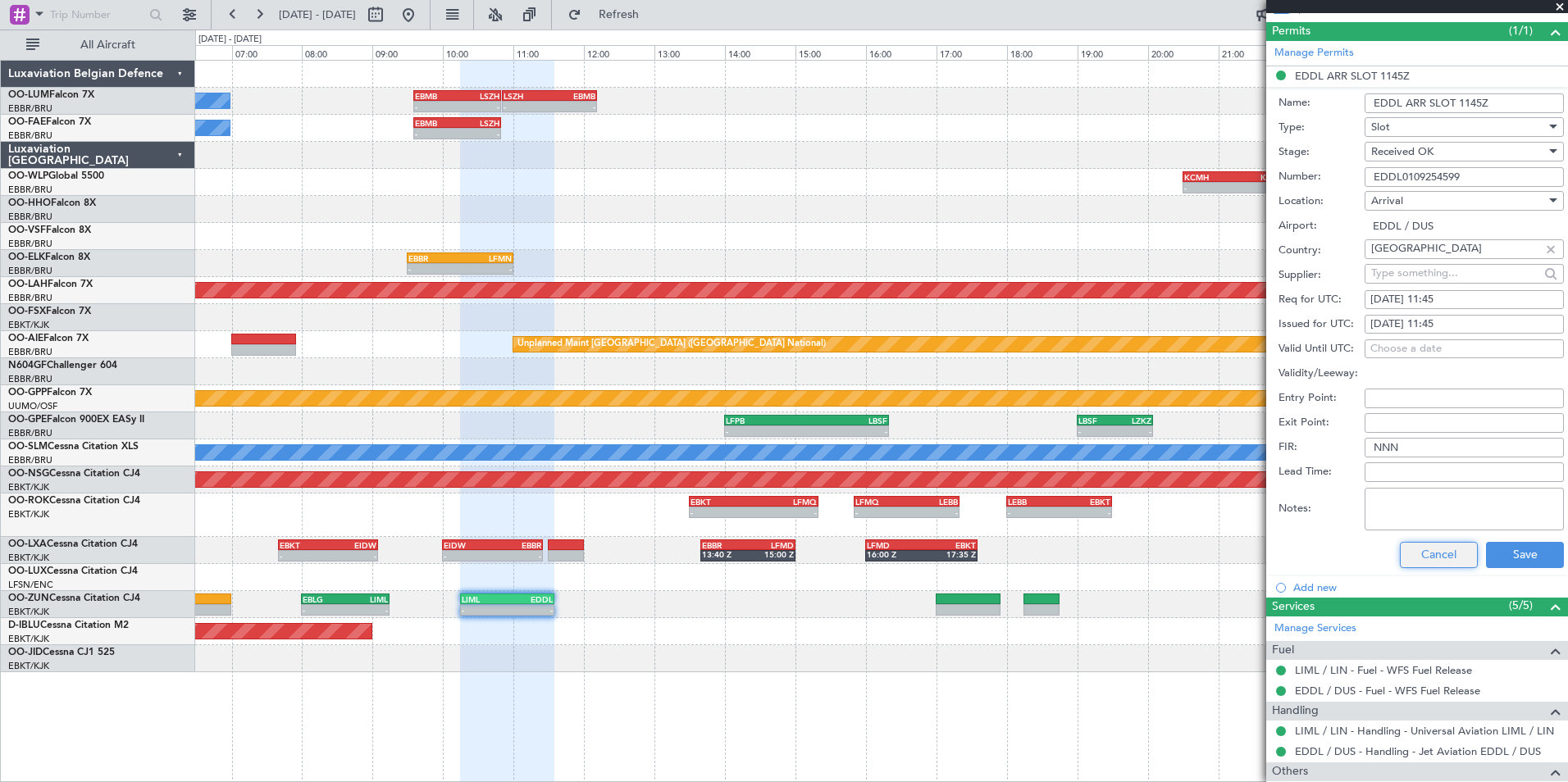
click at [1413, 560] on button "Cancel" at bounding box center [1438, 555] width 78 height 26
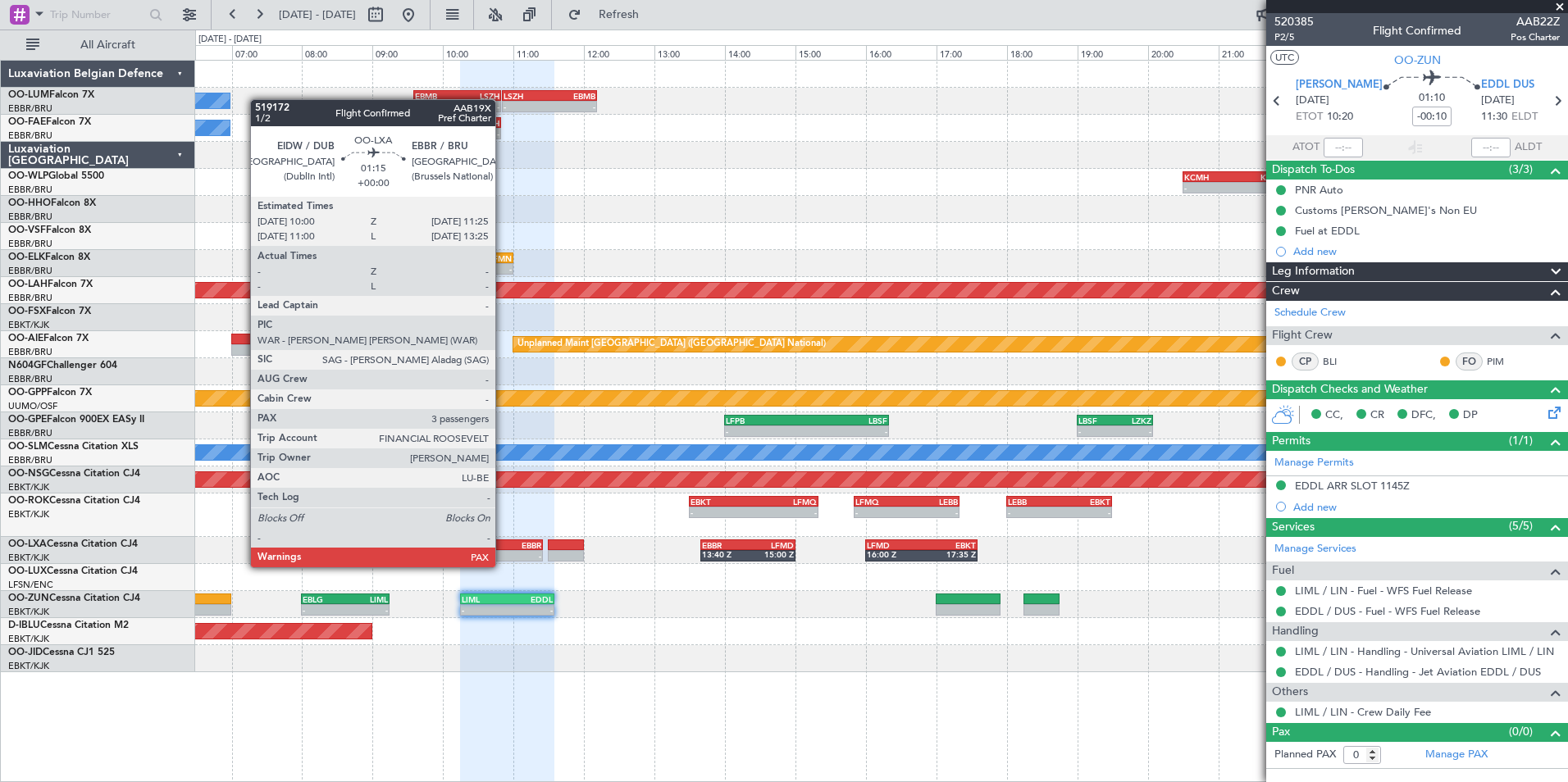
click at [501, 552] on div "-" at bounding box center [516, 556] width 48 height 10
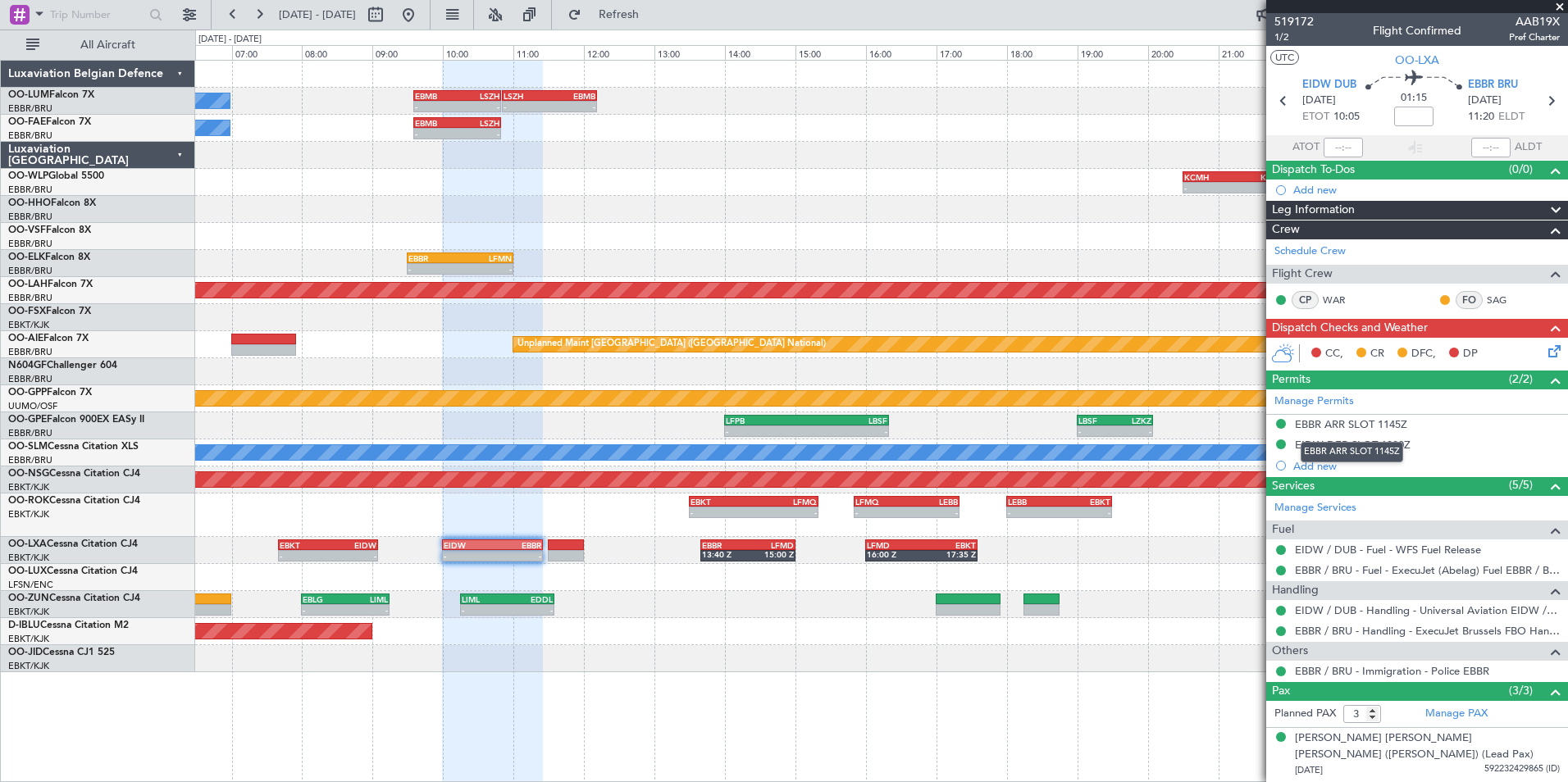
click at [1325, 447] on div "EBBR ARR SLOT 1145Z" at bounding box center [1352, 452] width 102 height 21
click at [1358, 453] on div "EIDW DEP SLOT 1000Z" at bounding box center [1416, 446] width 302 height 21
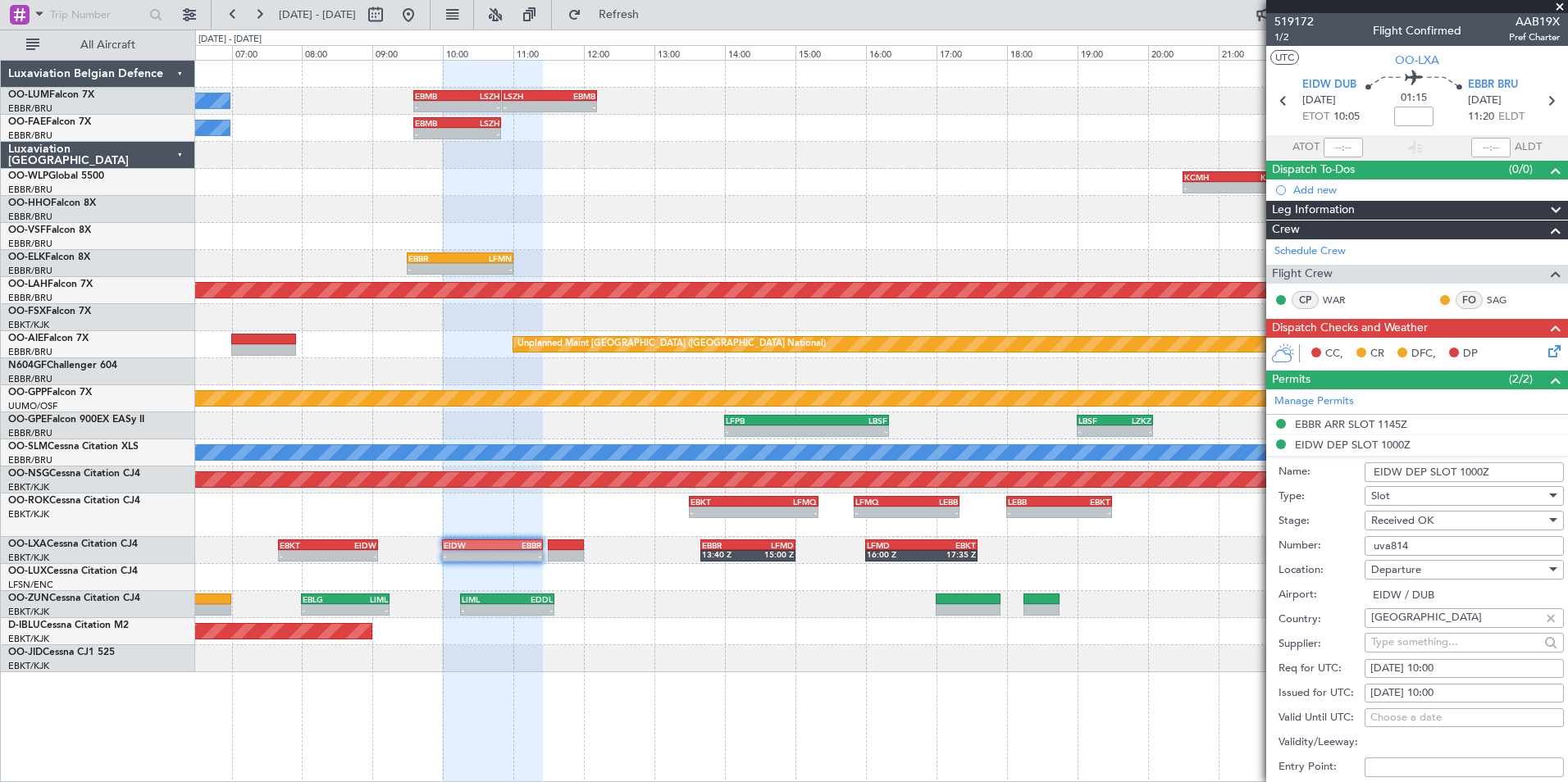
drag, startPoint x: 1424, startPoint y: 549, endPoint x: 1316, endPoint y: 543, distance: 108.2
click at [1316, 543] on div "Number: uva814" at bounding box center [1421, 545] width 285 height 24
click at [1342, 425] on div "EBBR ARR SLOT 1145Z" at bounding box center [1350, 425] width 112 height 14
drag, startPoint x: 1312, startPoint y: 527, endPoint x: 1269, endPoint y: 523, distance: 43.2
click at [1269, 523] on form "Name: EBBR ARR SLOT 1145Z Type: Slot Stage: Received OK Number: EBBRAAB5408A00 …" at bounding box center [1416, 681] width 302 height 490
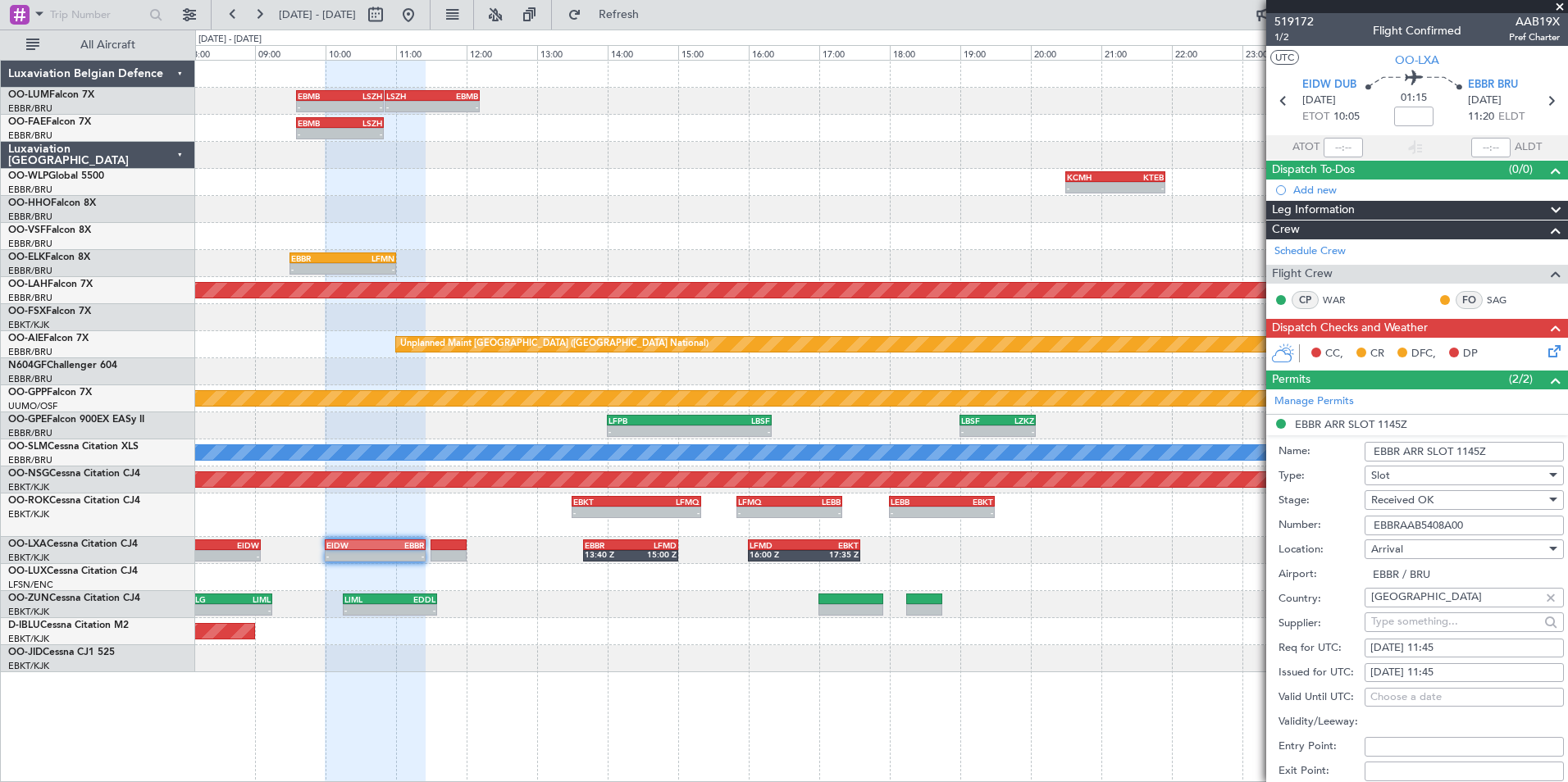
click at [636, 590] on div "- - EBMB 09:35 Z LSZH 10:50 Z - - LSZH 10:51 Z EBMB 12:11 Z Owner Melsbroek Air…" at bounding box center [881, 367] width 1372 height 612
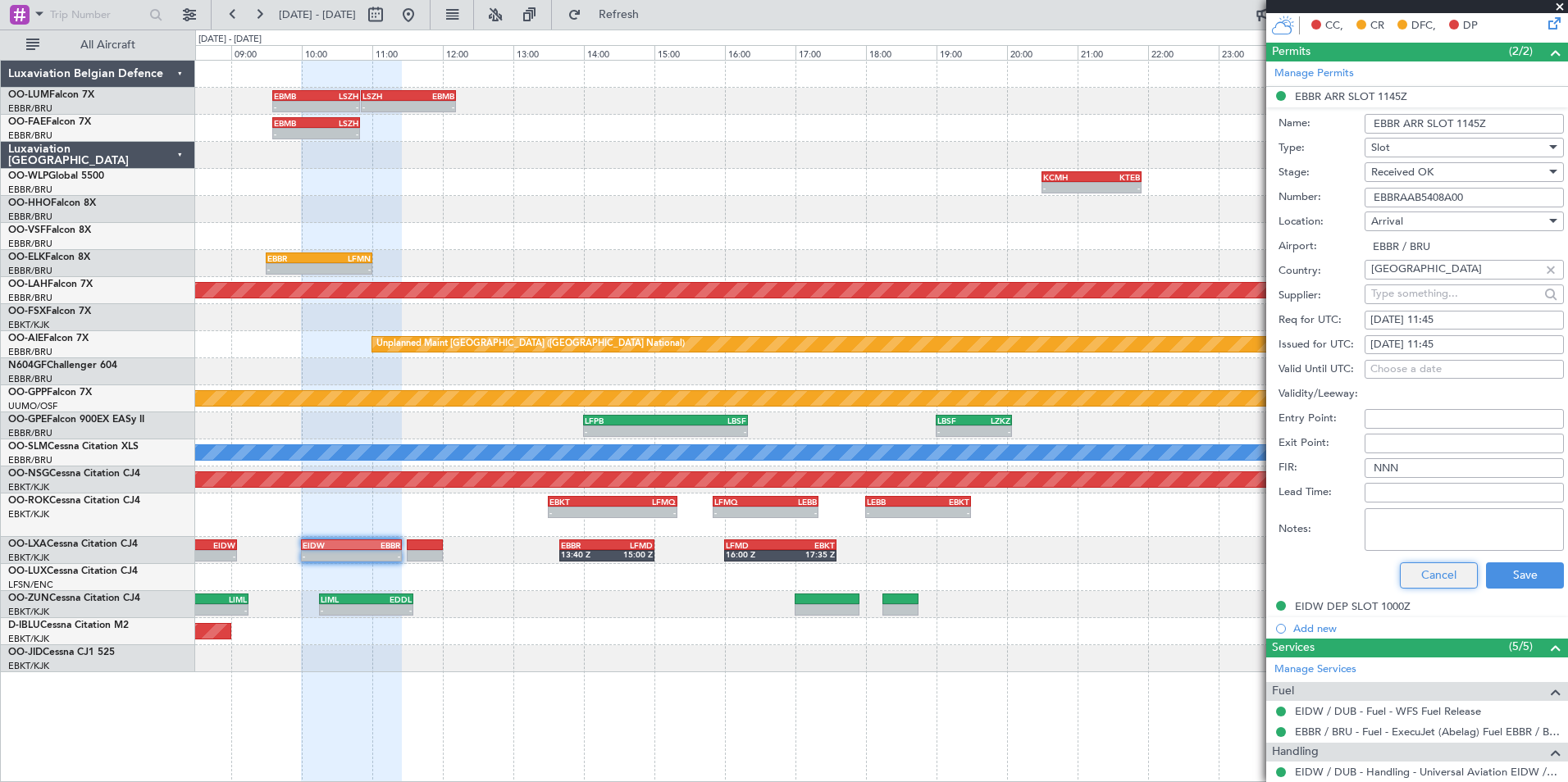
click at [1416, 571] on button "Cancel" at bounding box center [1438, 575] width 78 height 26
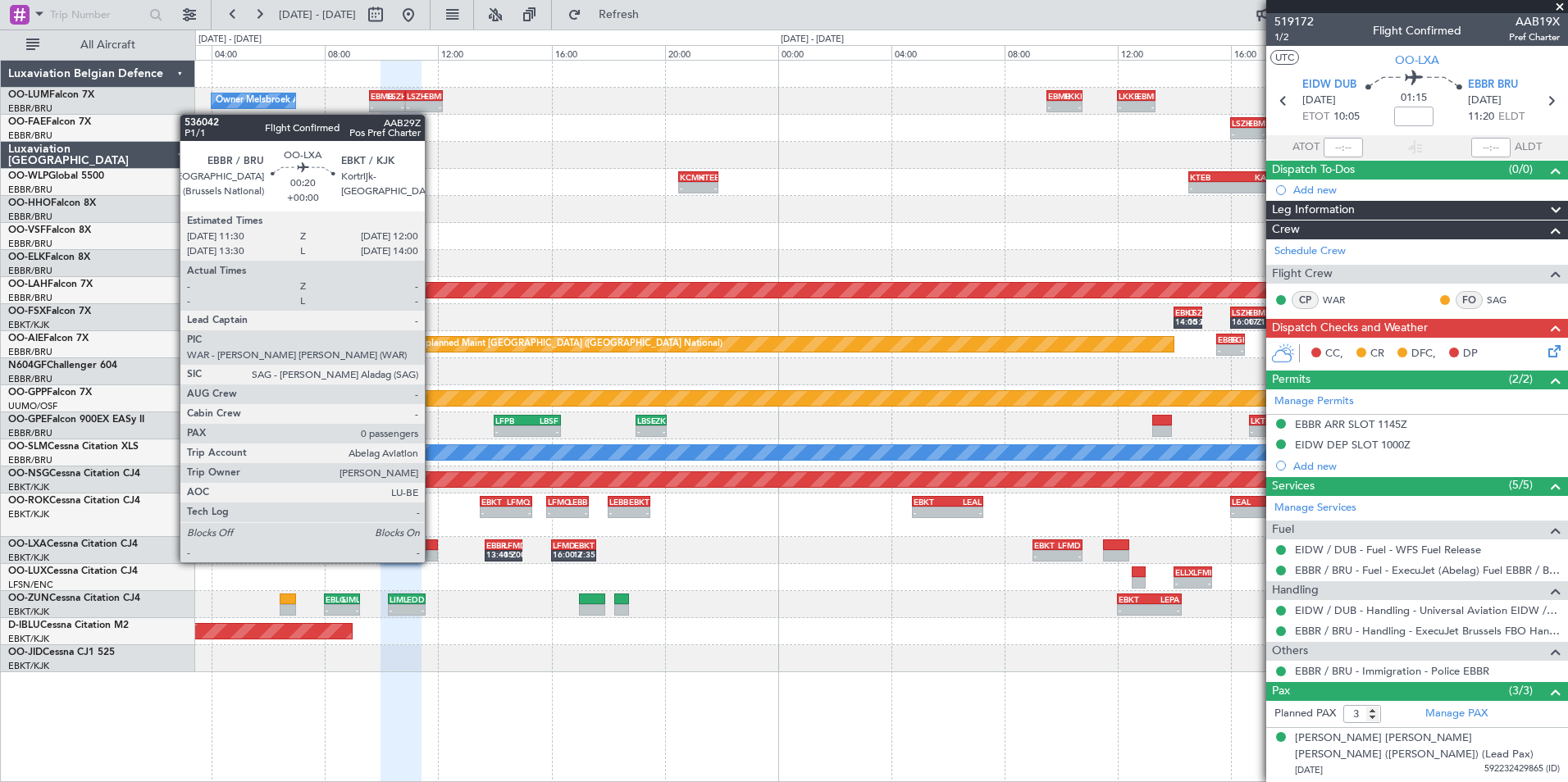
click at [432, 548] on div at bounding box center [430, 545] width 14 height 12
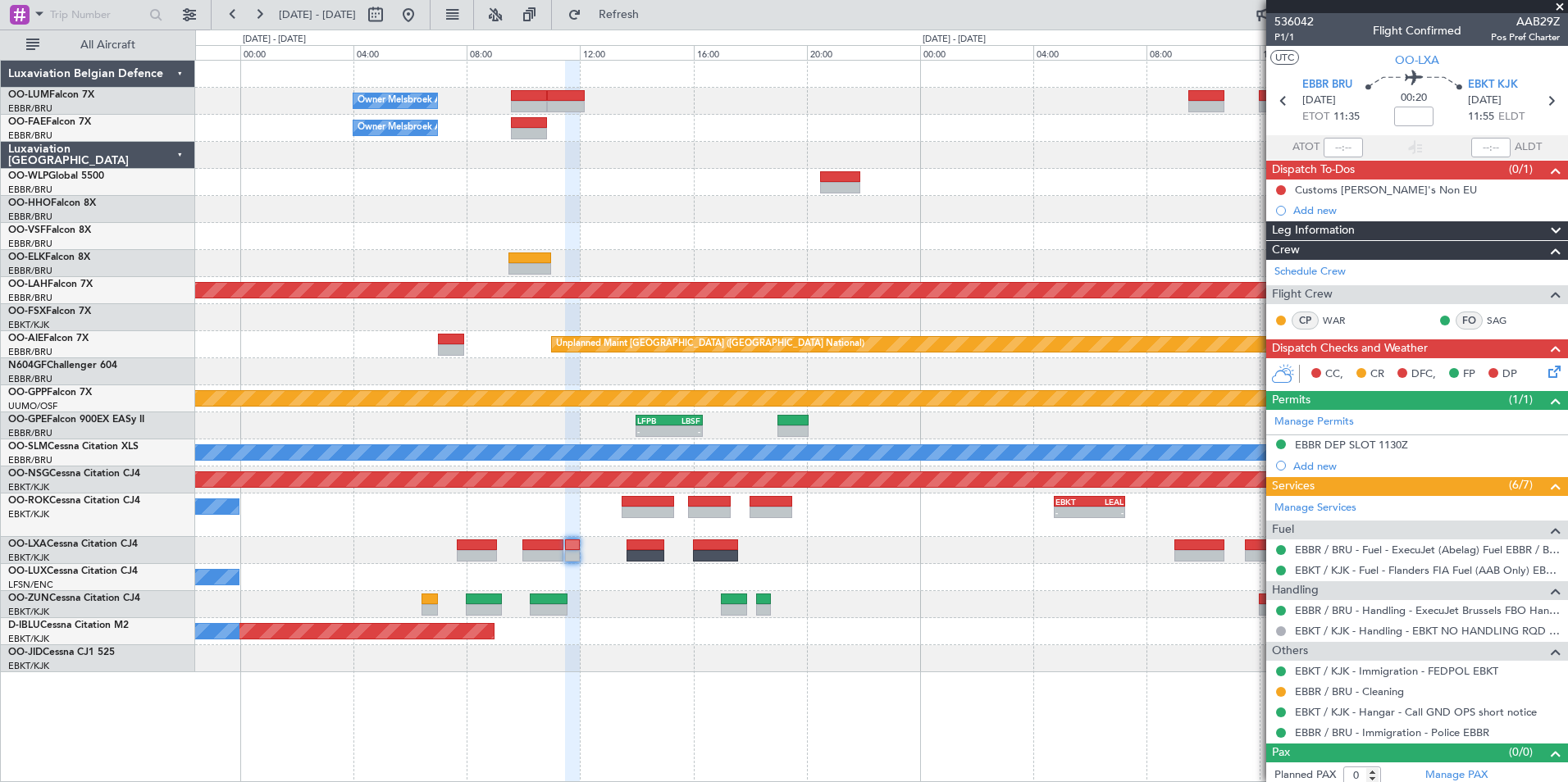
click at [609, 558] on div at bounding box center [881, 551] width 1372 height 27
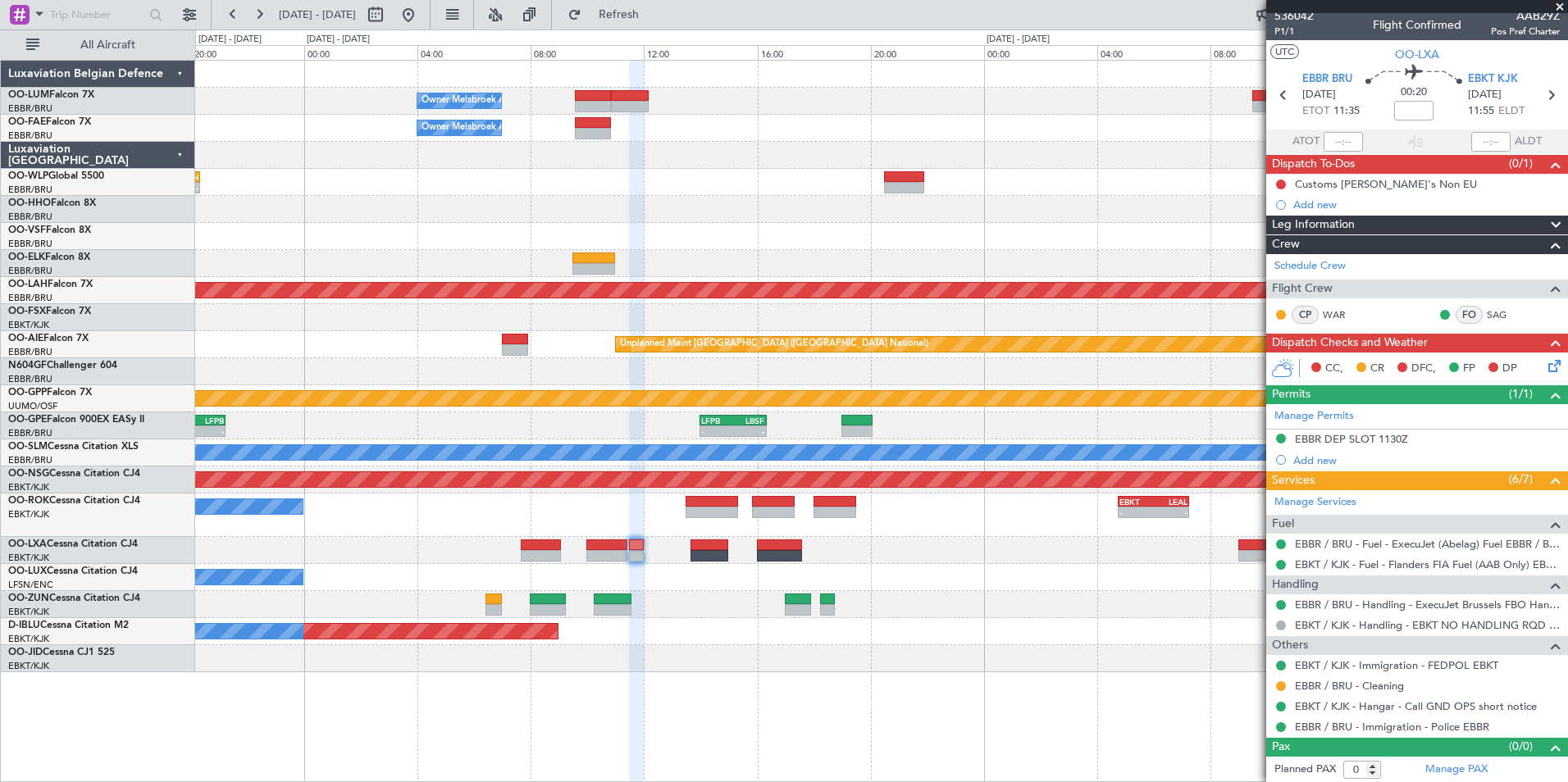
scroll to position [6, 0]
click at [1350, 440] on div "EBBR DEP SLOT 1130Z" at bounding box center [1351, 439] width 113 height 14
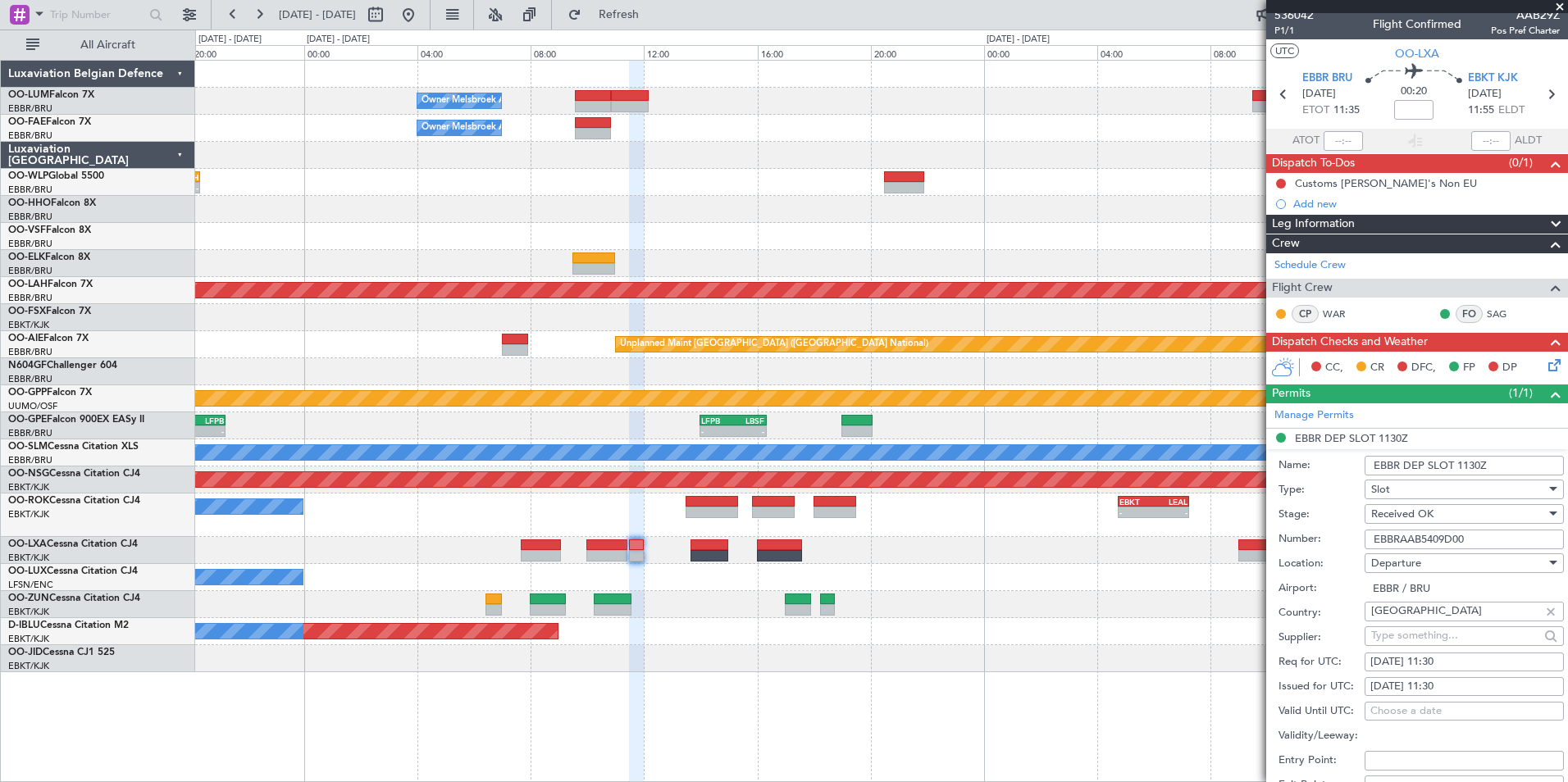
drag, startPoint x: 1478, startPoint y: 539, endPoint x: 1281, endPoint y: 544, distance: 197.1
click at [1283, 540] on div "Number: EBBRAAB5409D00" at bounding box center [1421, 539] width 285 height 24
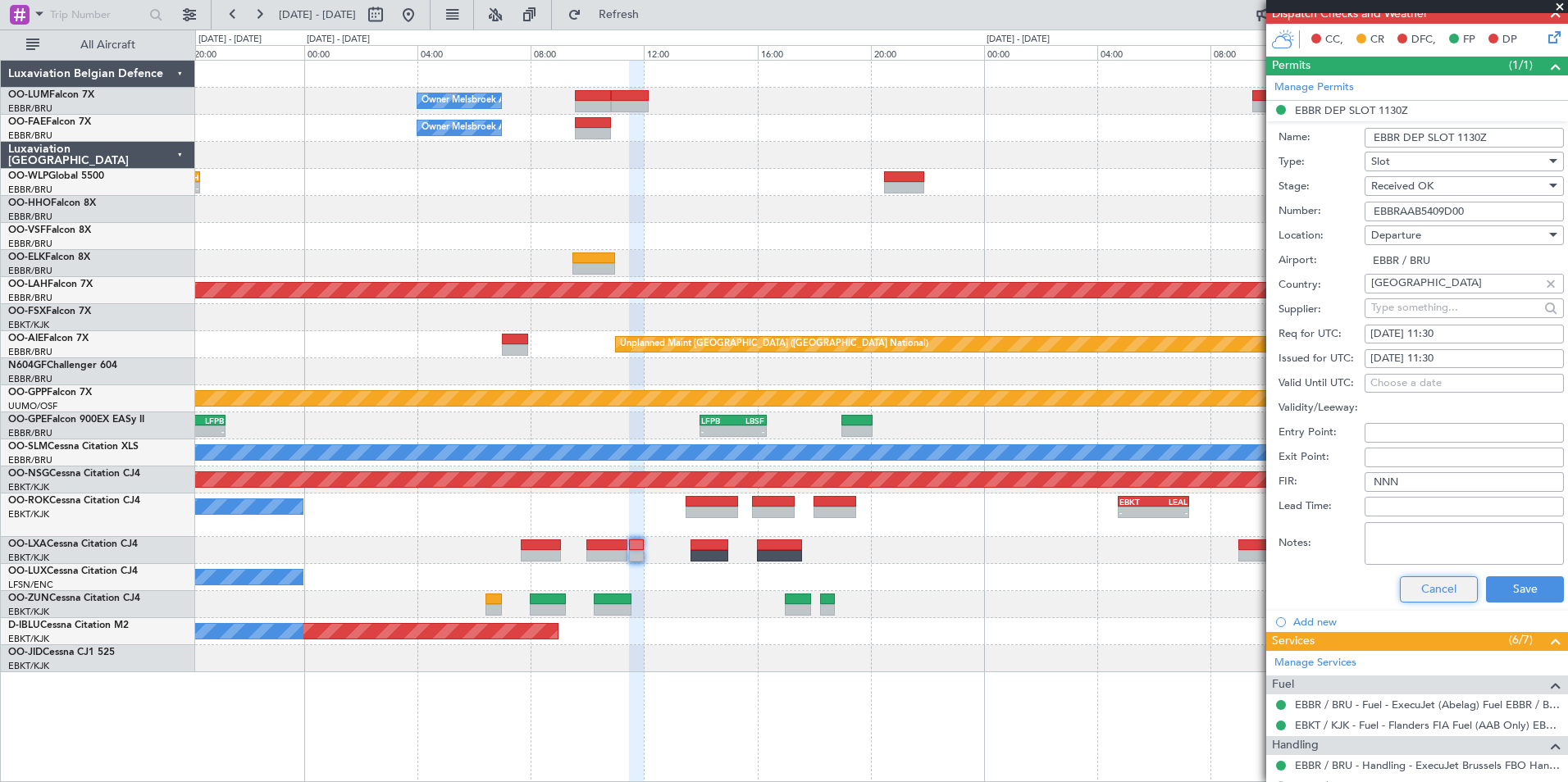
click at [1412, 584] on button "Cancel" at bounding box center [1438, 589] width 78 height 26
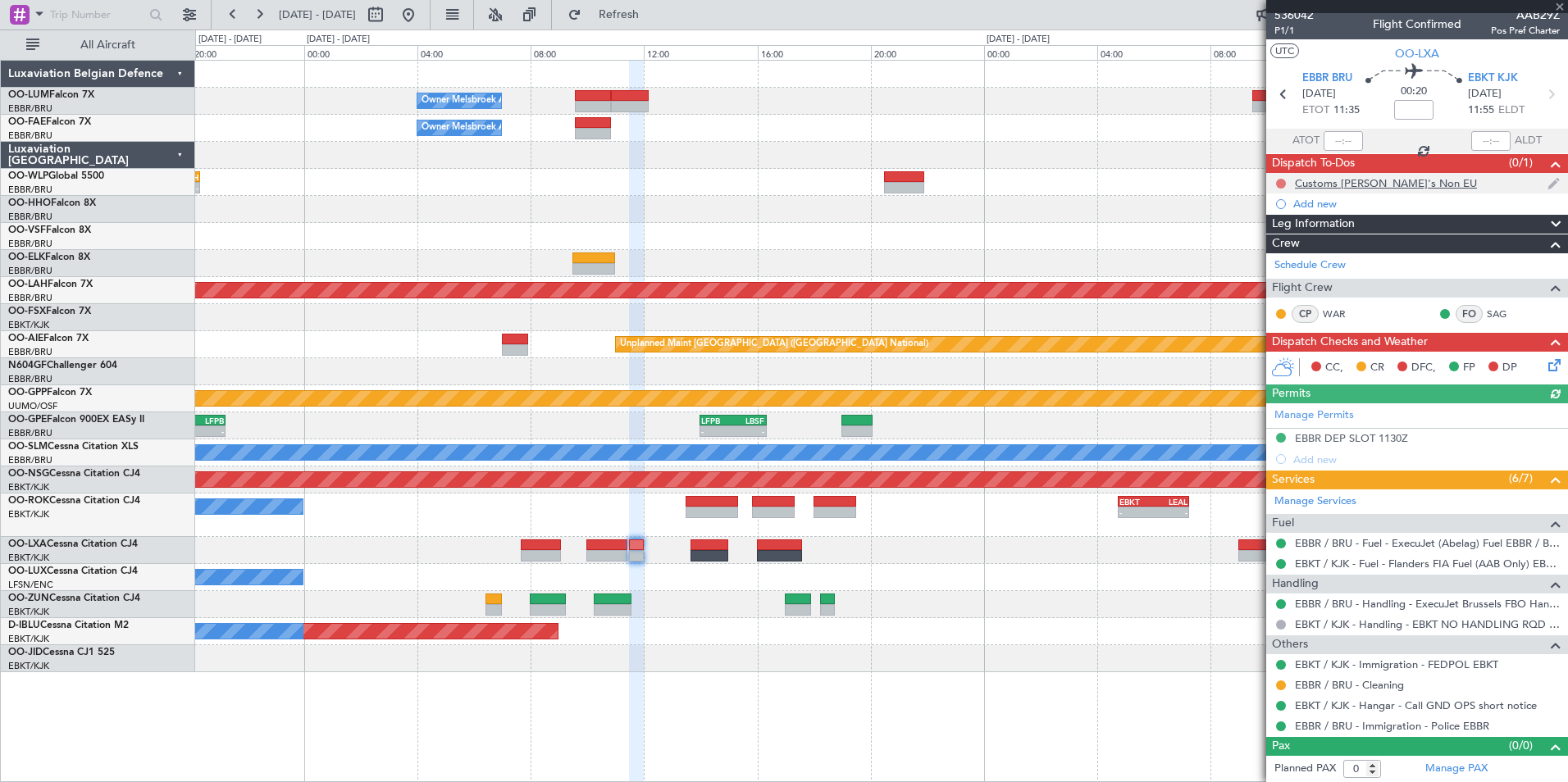
click at [1279, 182] on button at bounding box center [1280, 183] width 10 height 10
click at [1276, 250] on span "Completed" at bounding box center [1288, 256] width 54 height 16
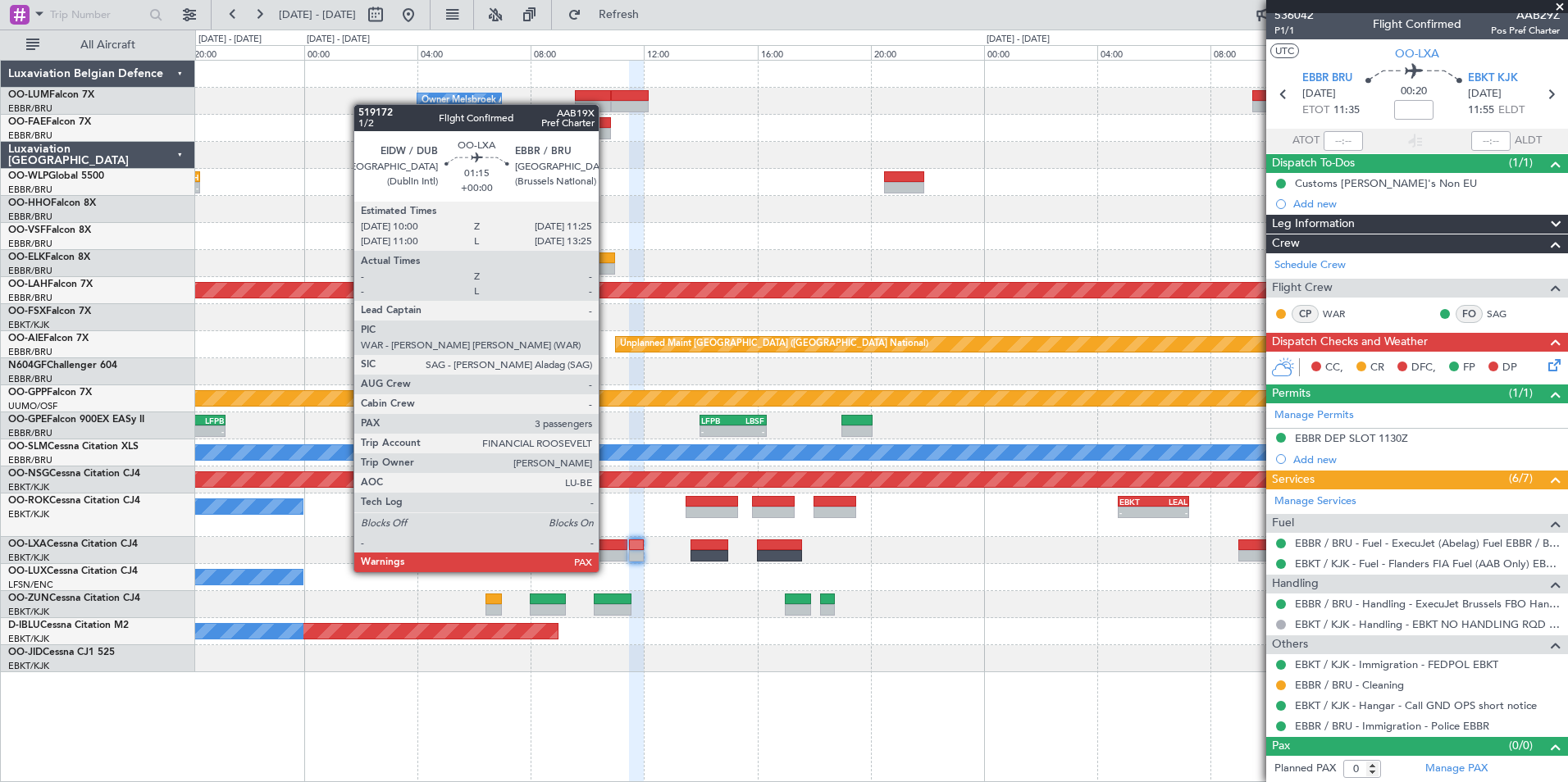
click at [614, 553] on div at bounding box center [606, 556] width 40 height 12
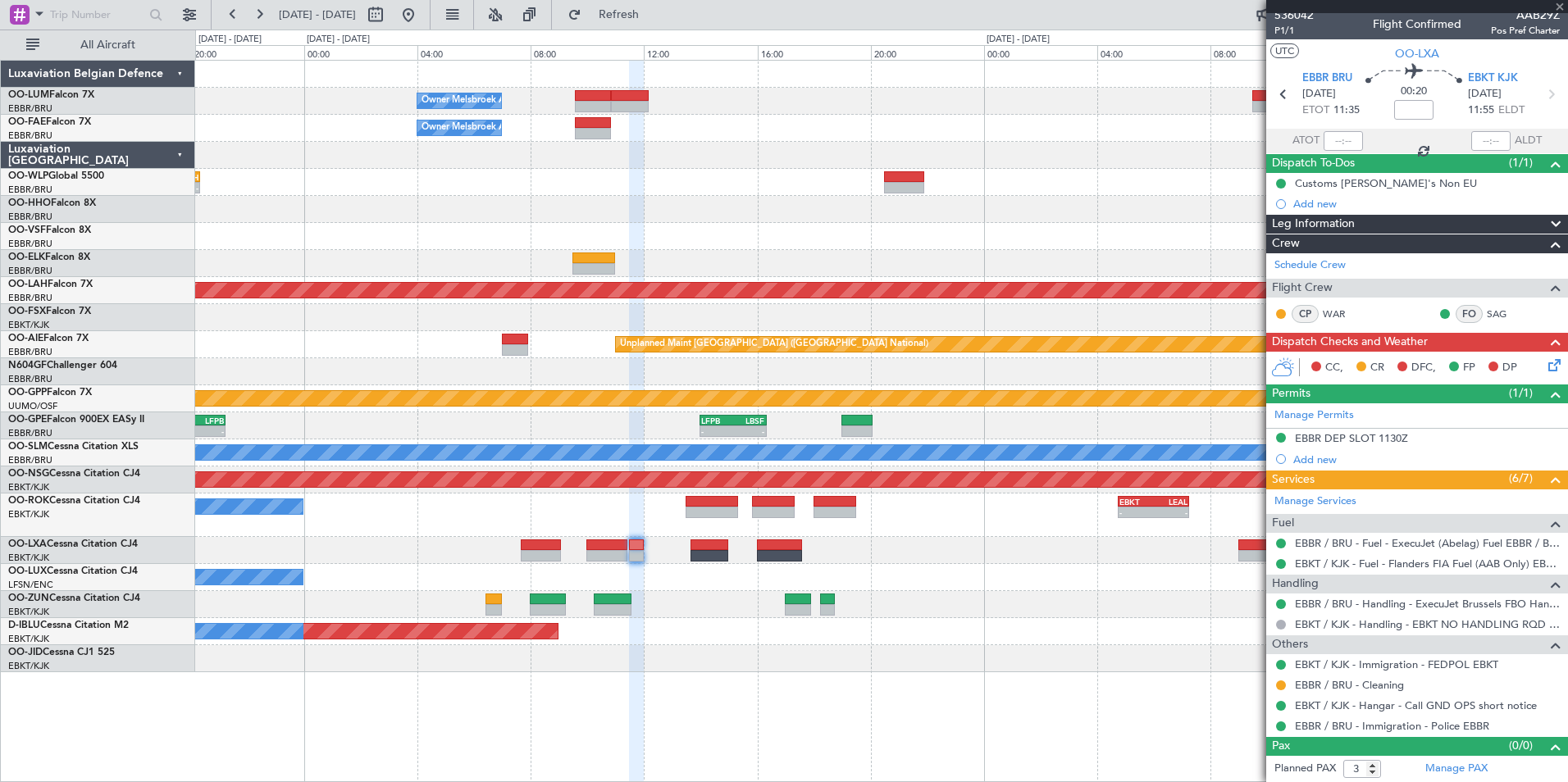
scroll to position [0, 0]
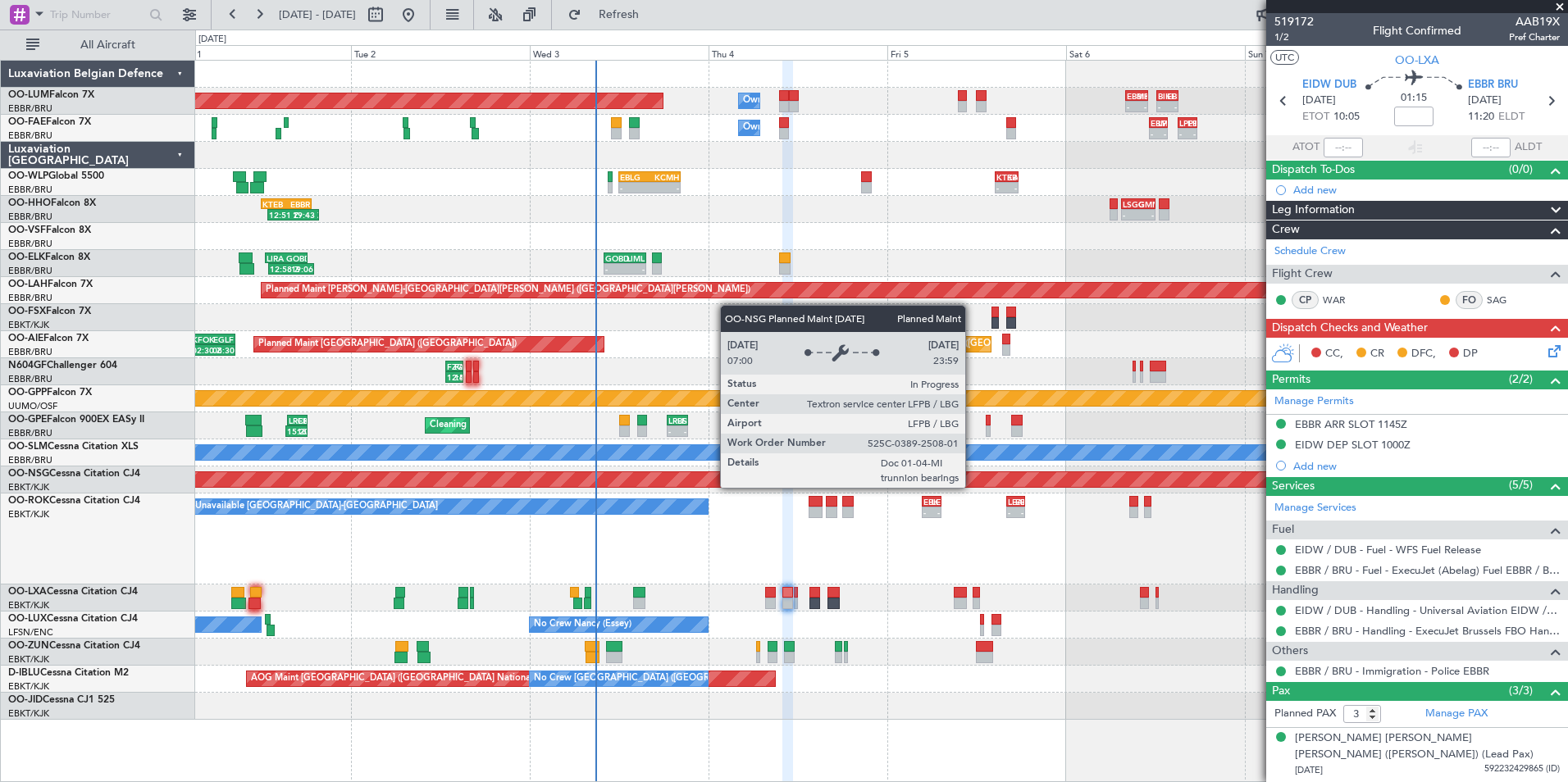
click at [701, 514] on div "Owner Melsbroek Air Base Planned Maint Brussels (Brussels National) - - EBMB 08…" at bounding box center [881, 390] width 1372 height 659
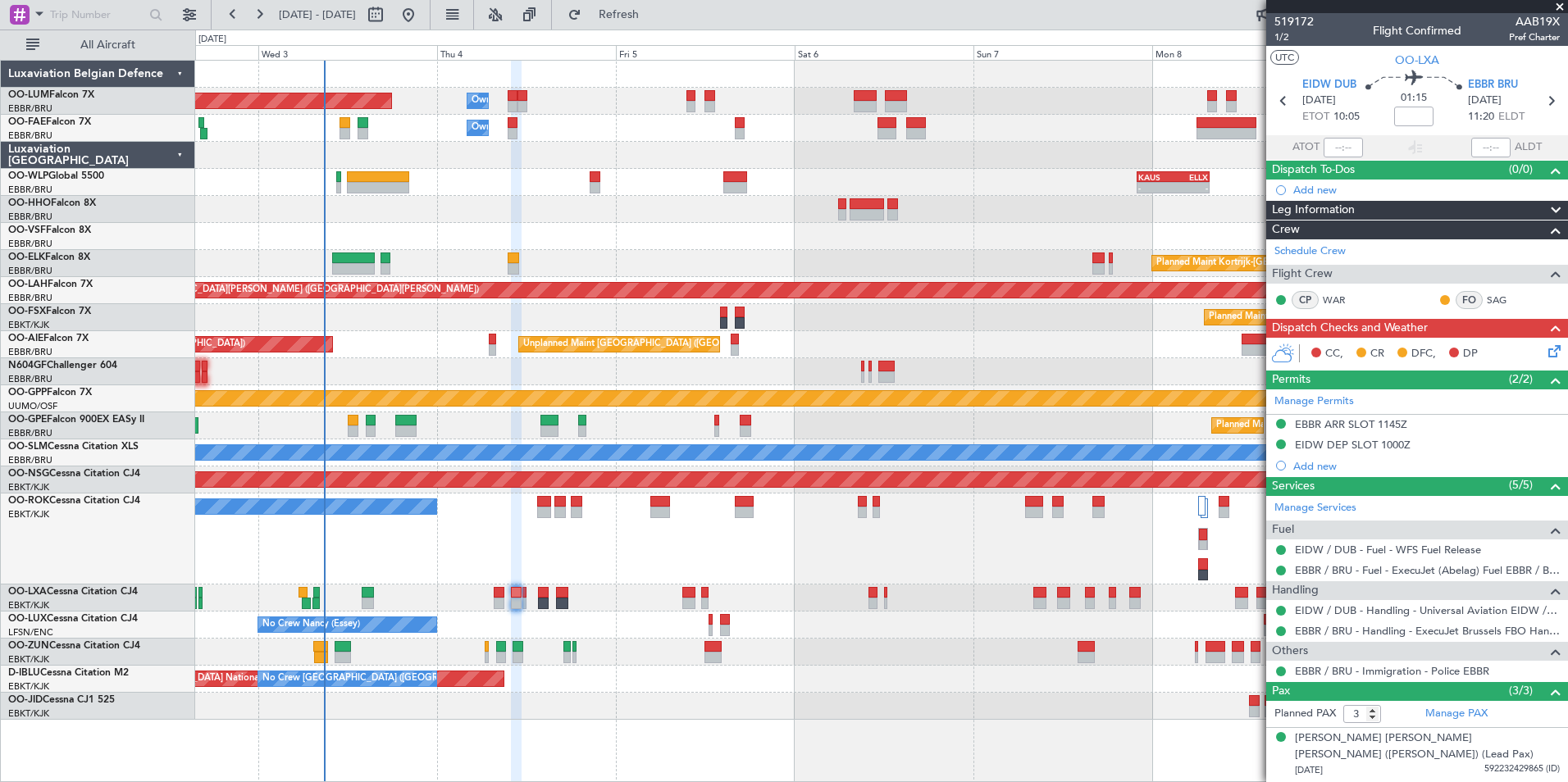
click at [887, 526] on div "A/C Unavailable [GEOGRAPHIC_DATA]-[GEOGRAPHIC_DATA]" at bounding box center [881, 540] width 1372 height 91
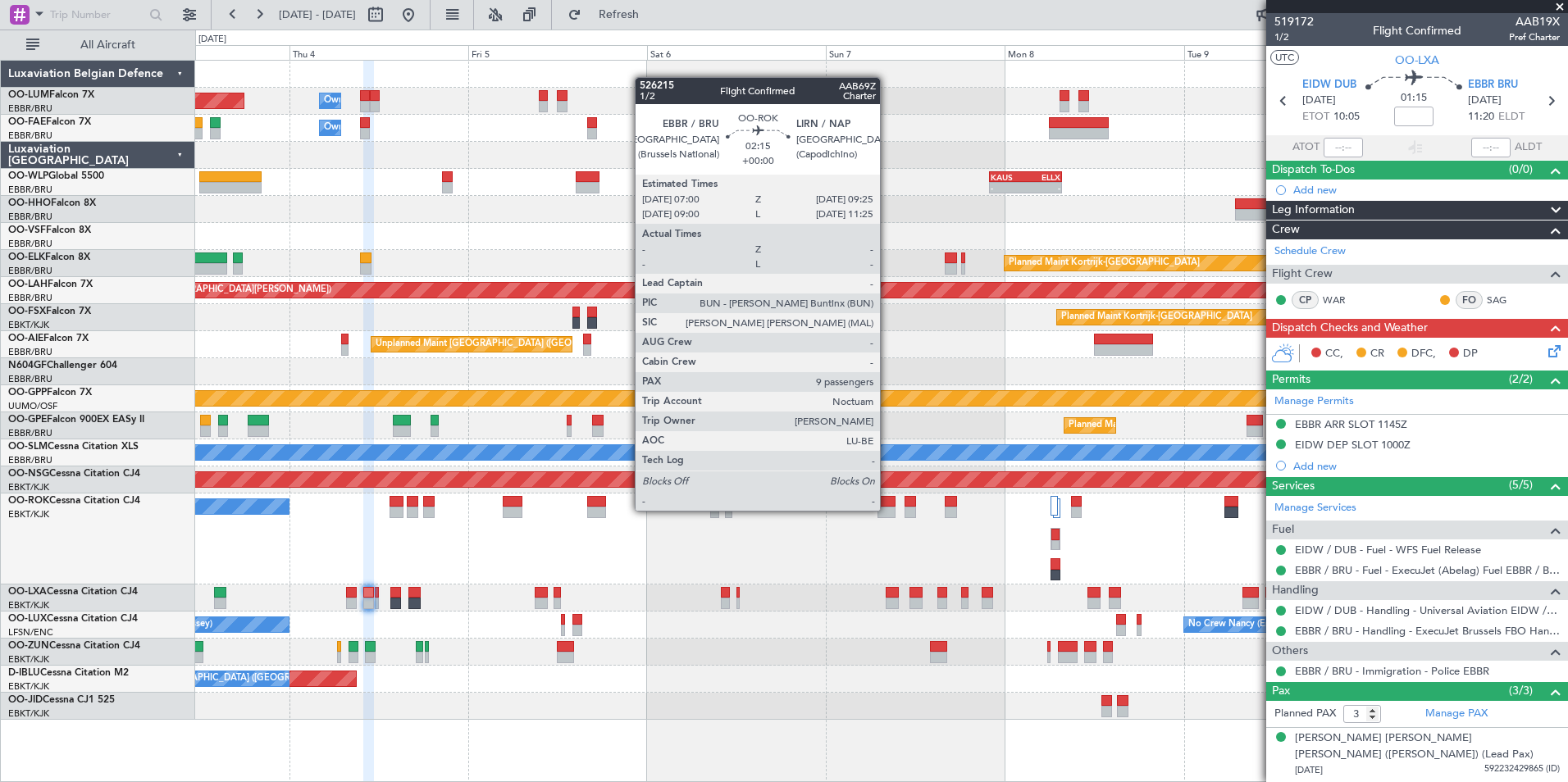
click at [796, 554] on div "A/C Unavailable [GEOGRAPHIC_DATA]-[GEOGRAPHIC_DATA]" at bounding box center [881, 540] width 1372 height 91
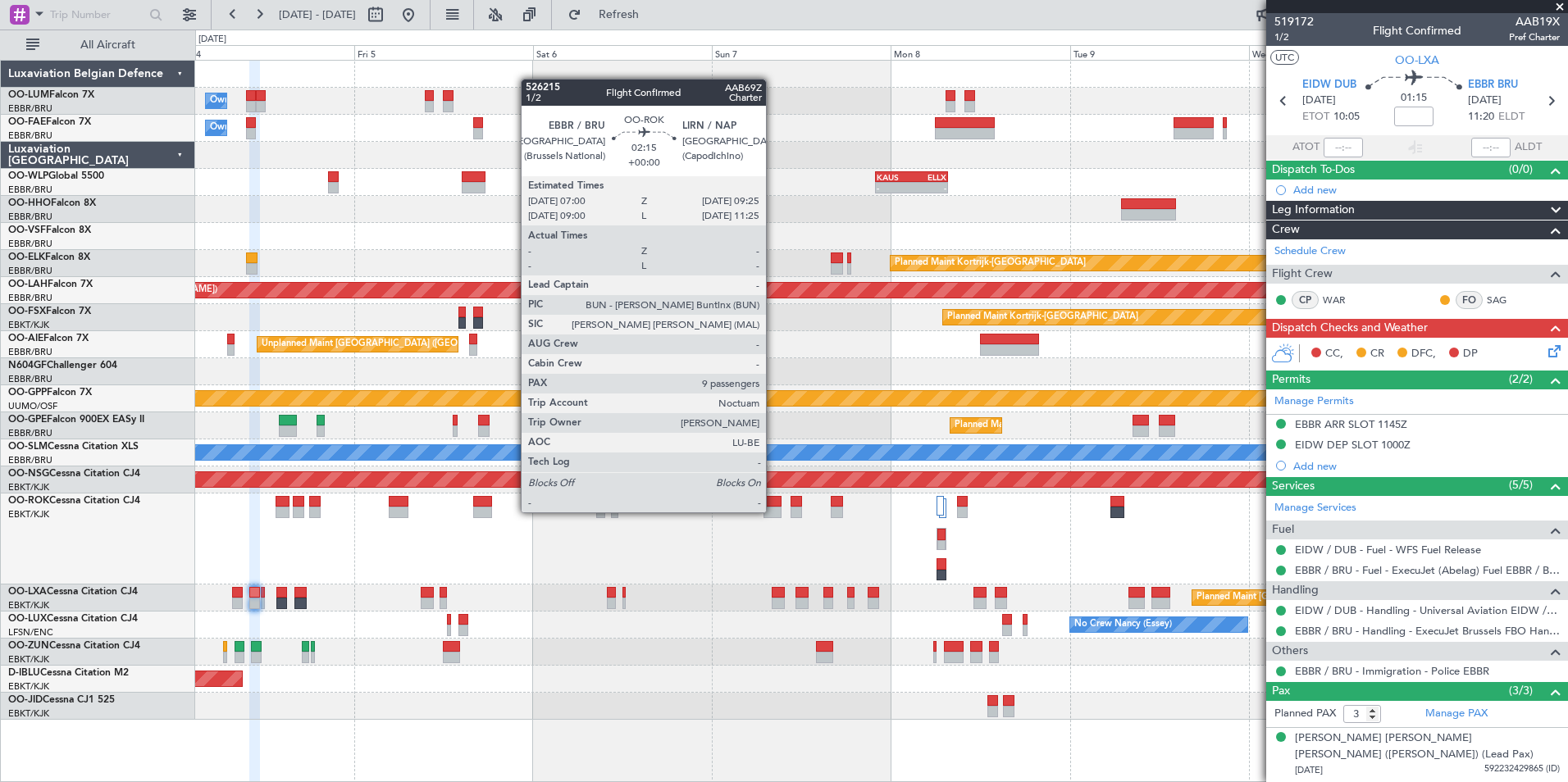
click at [773, 512] on div at bounding box center [772, 512] width 18 height 12
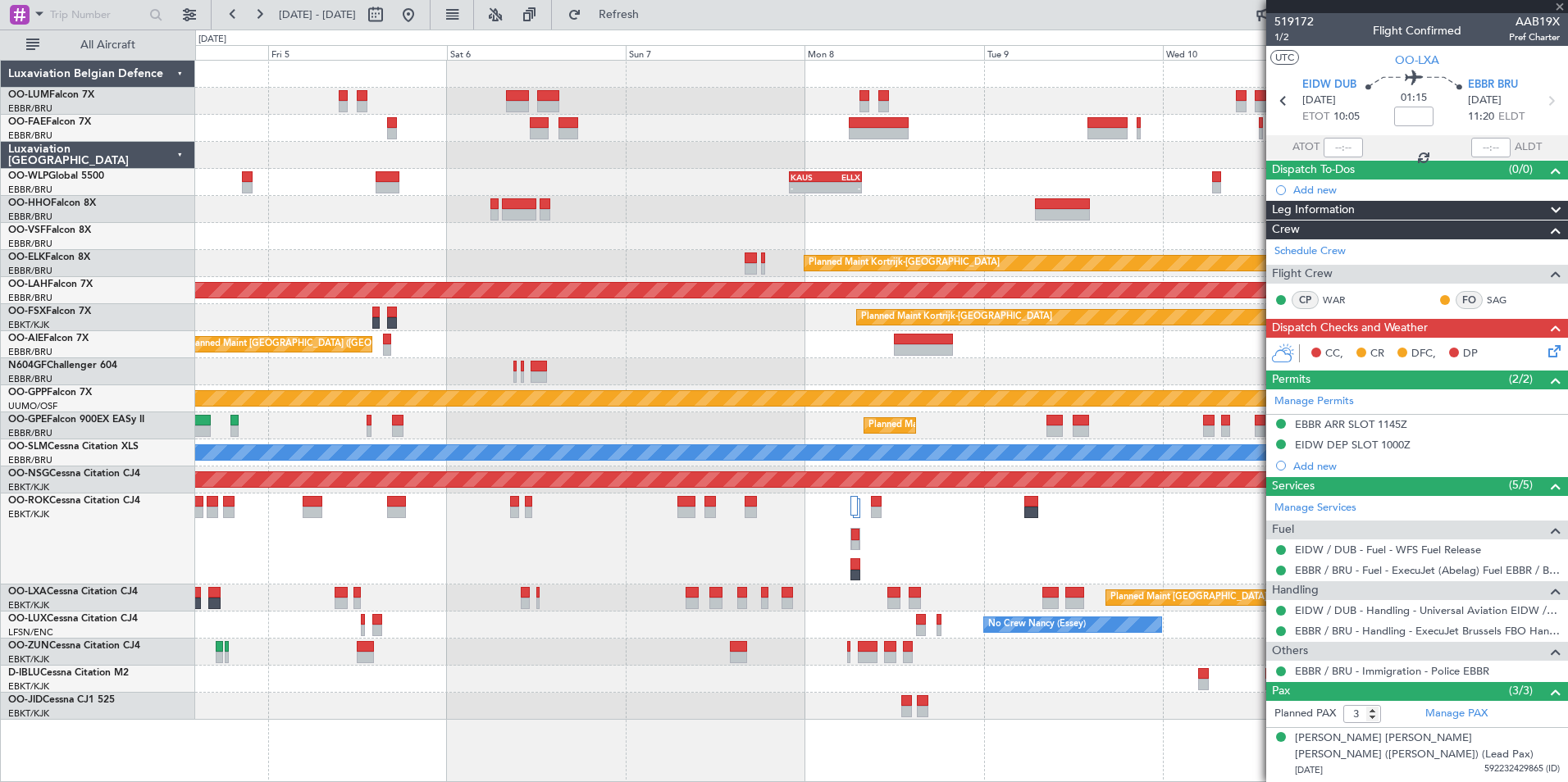
click at [714, 561] on div "A/C Unavailable [GEOGRAPHIC_DATA]-[GEOGRAPHIC_DATA]" at bounding box center [881, 540] width 1372 height 91
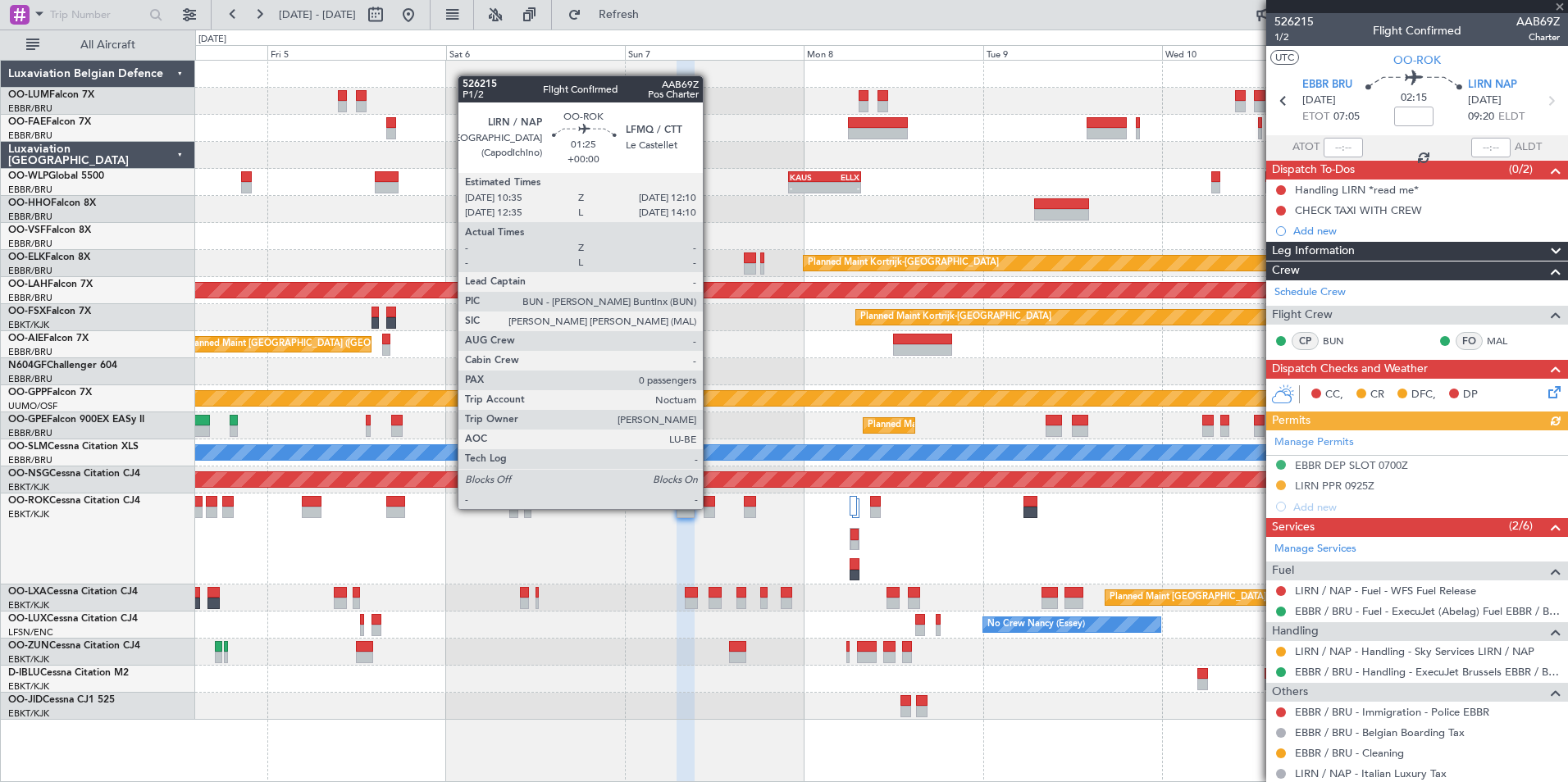
click at [710, 508] on div at bounding box center [710, 512] width 13 height 12
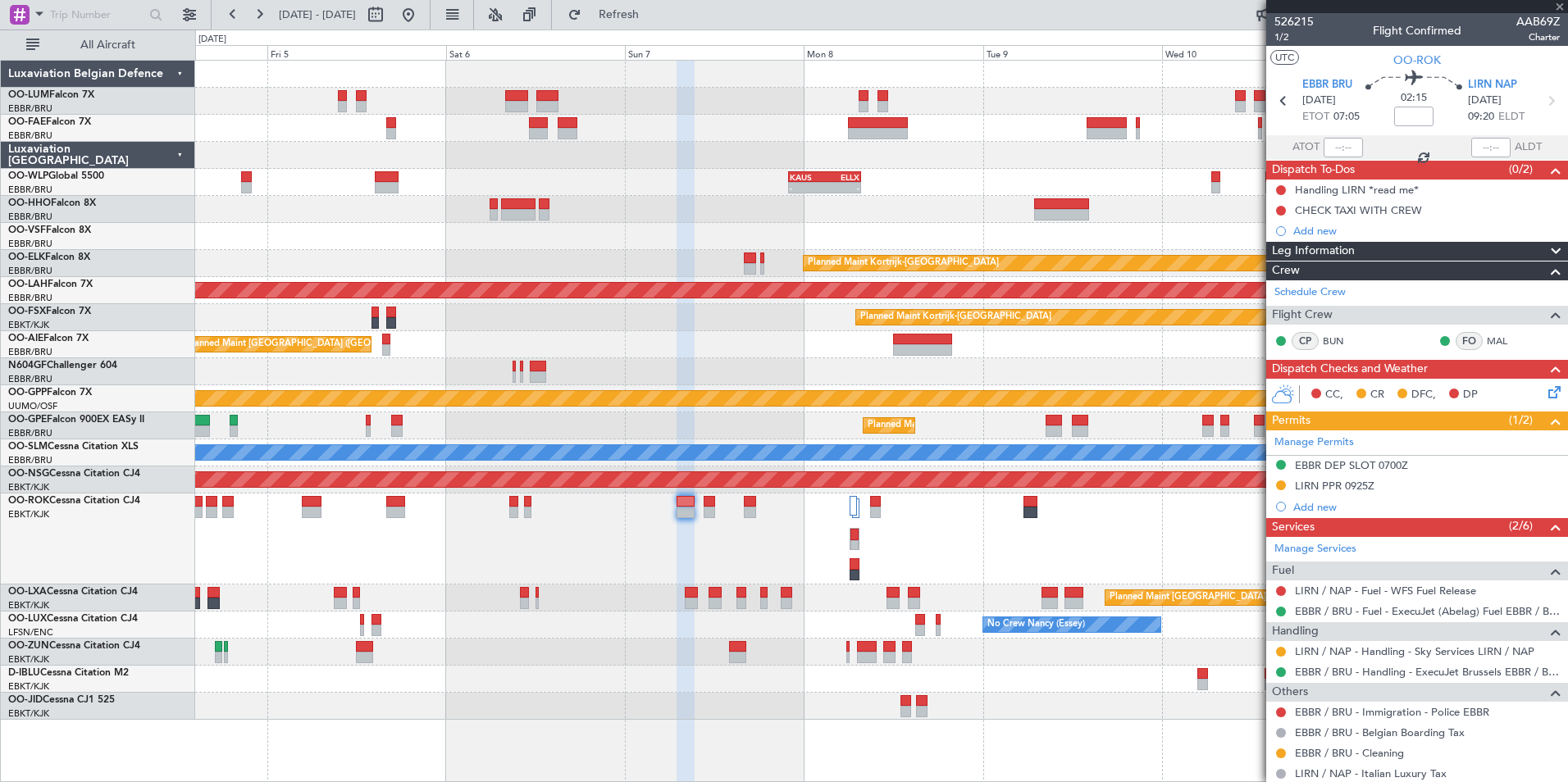
type input "0"
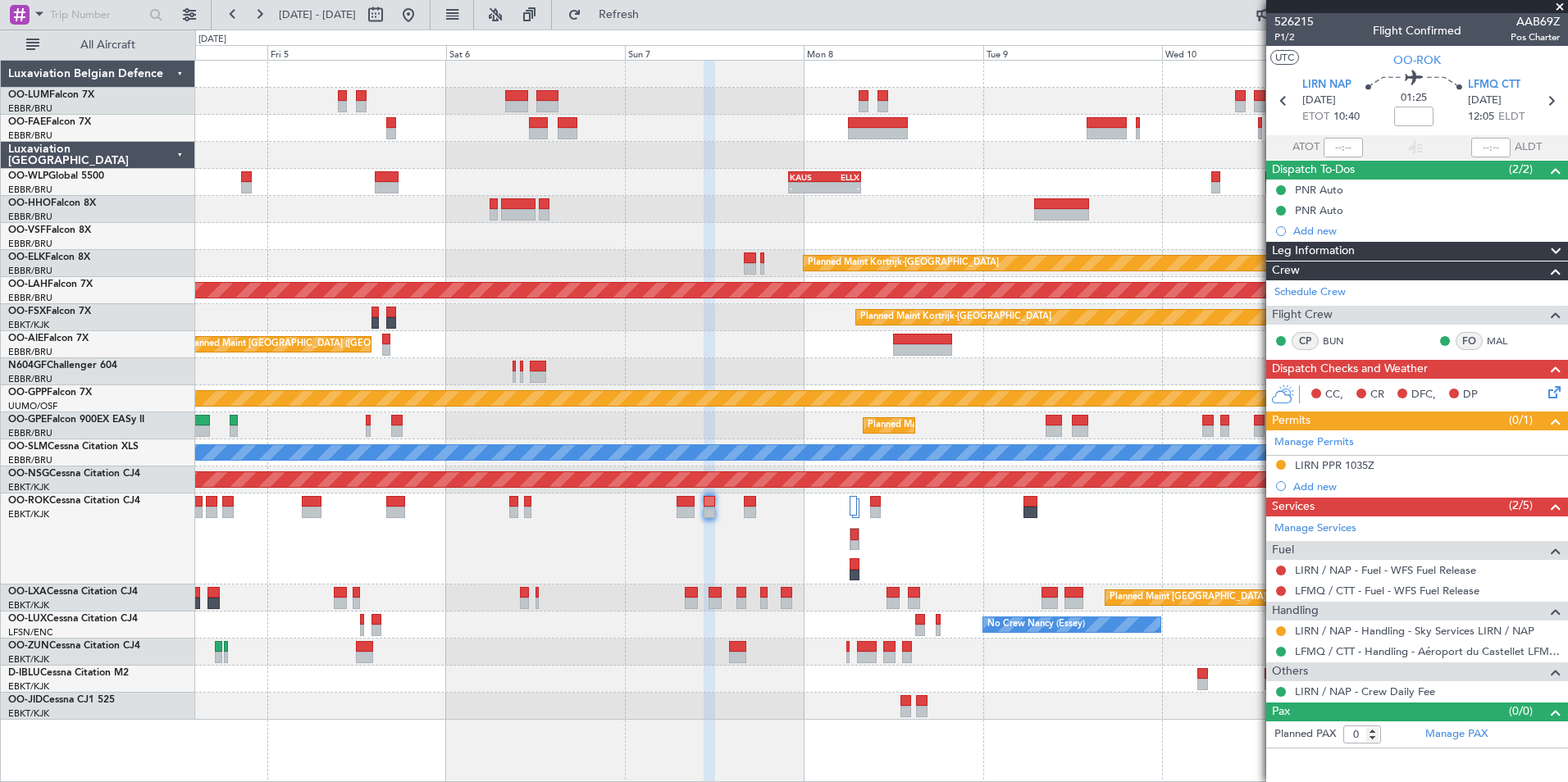
click at [811, 527] on div "A/C Unavailable [GEOGRAPHIC_DATA]-[GEOGRAPHIC_DATA]" at bounding box center [881, 540] width 1372 height 91
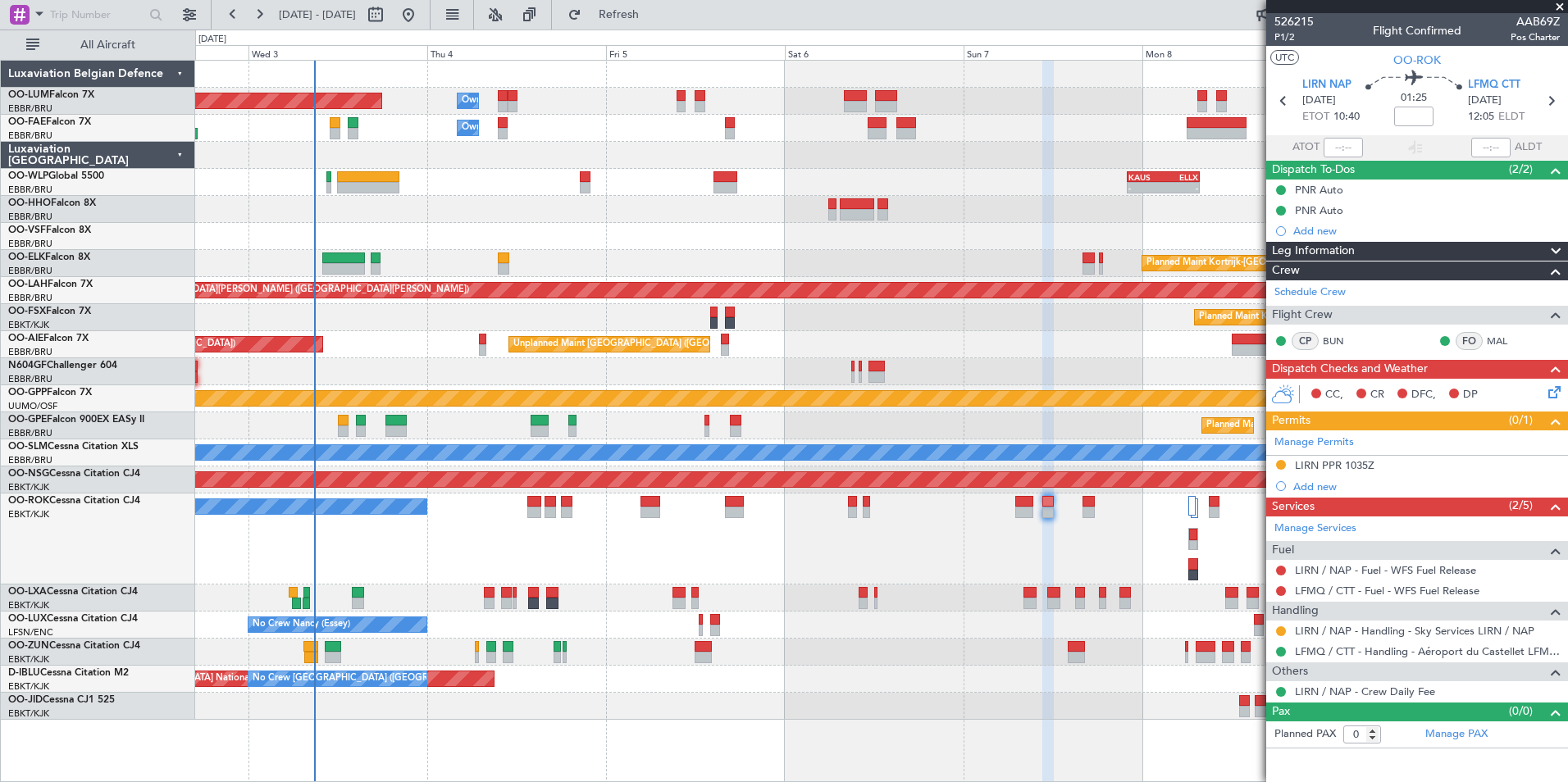
click at [687, 534] on div "A/C Unavailable [GEOGRAPHIC_DATA]-[GEOGRAPHIC_DATA]" at bounding box center [881, 540] width 1372 height 91
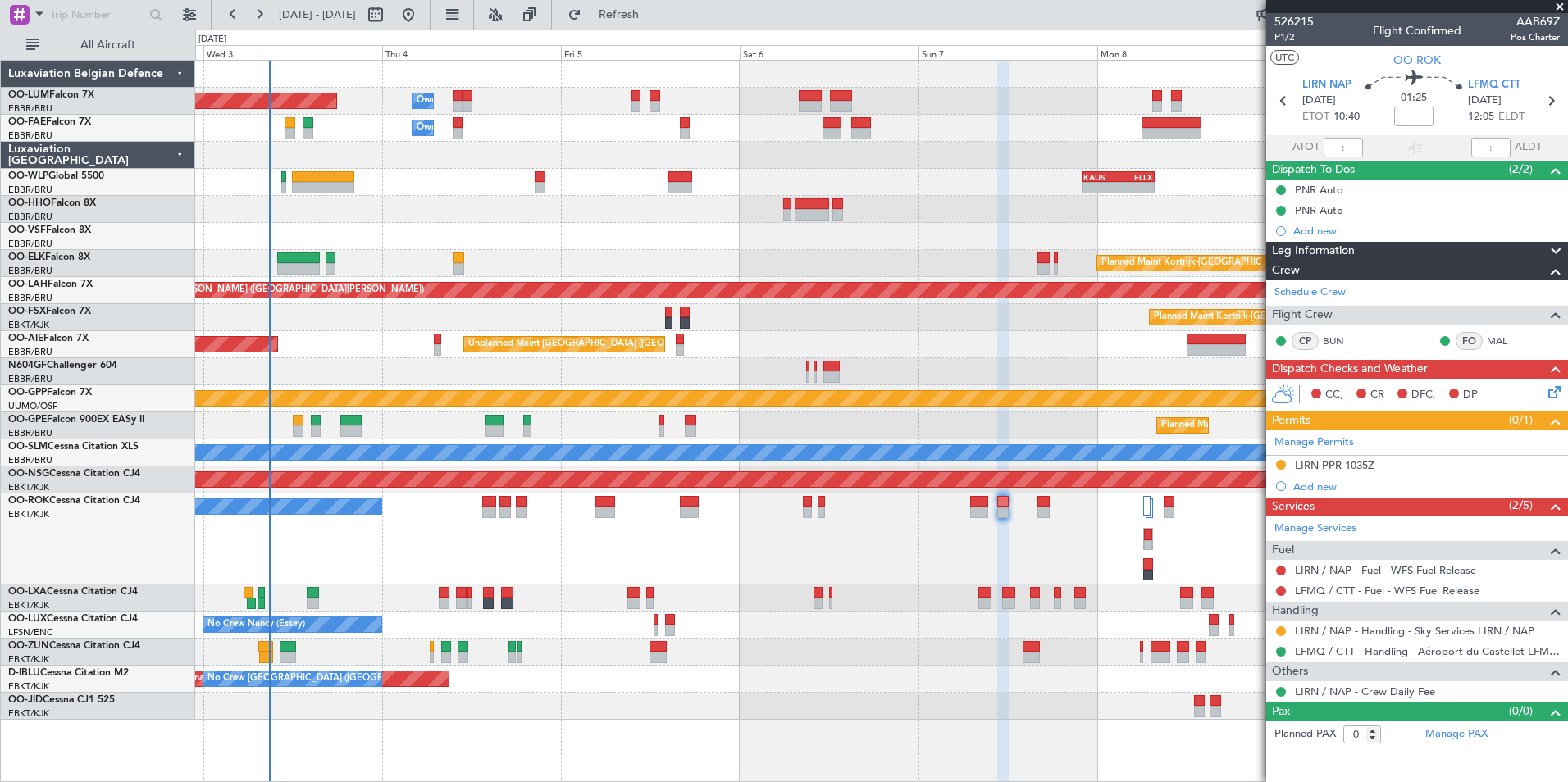
click at [169, 562] on div "Owner Melsbroek Air Base Planned Maint Brussels (Brussels National) Owner Melsb…" at bounding box center [784, 406] width 1568 height 753
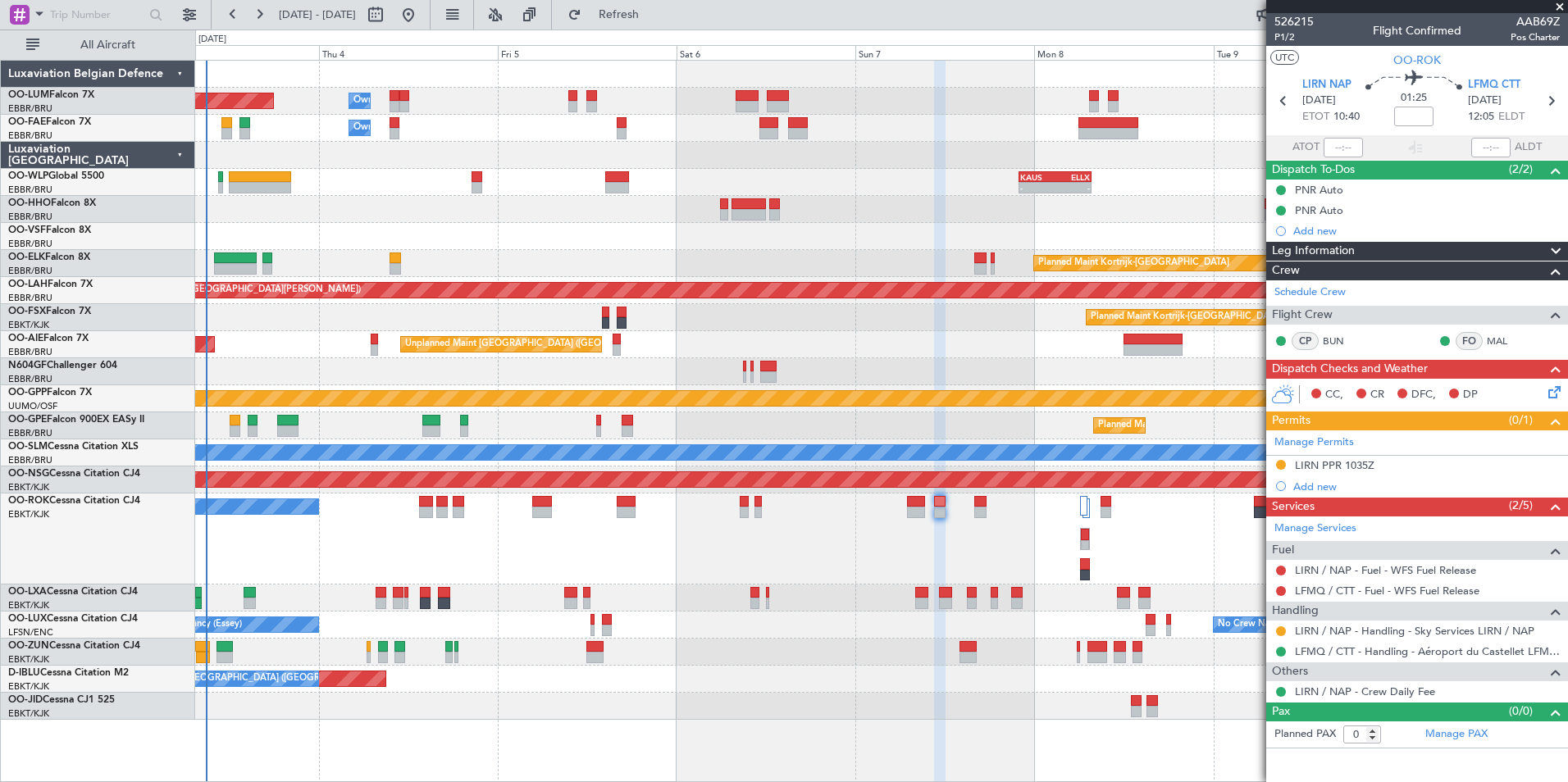
click at [611, 558] on div "A/C Unavailable [GEOGRAPHIC_DATA]-[GEOGRAPHIC_DATA]" at bounding box center [881, 540] width 1372 height 91
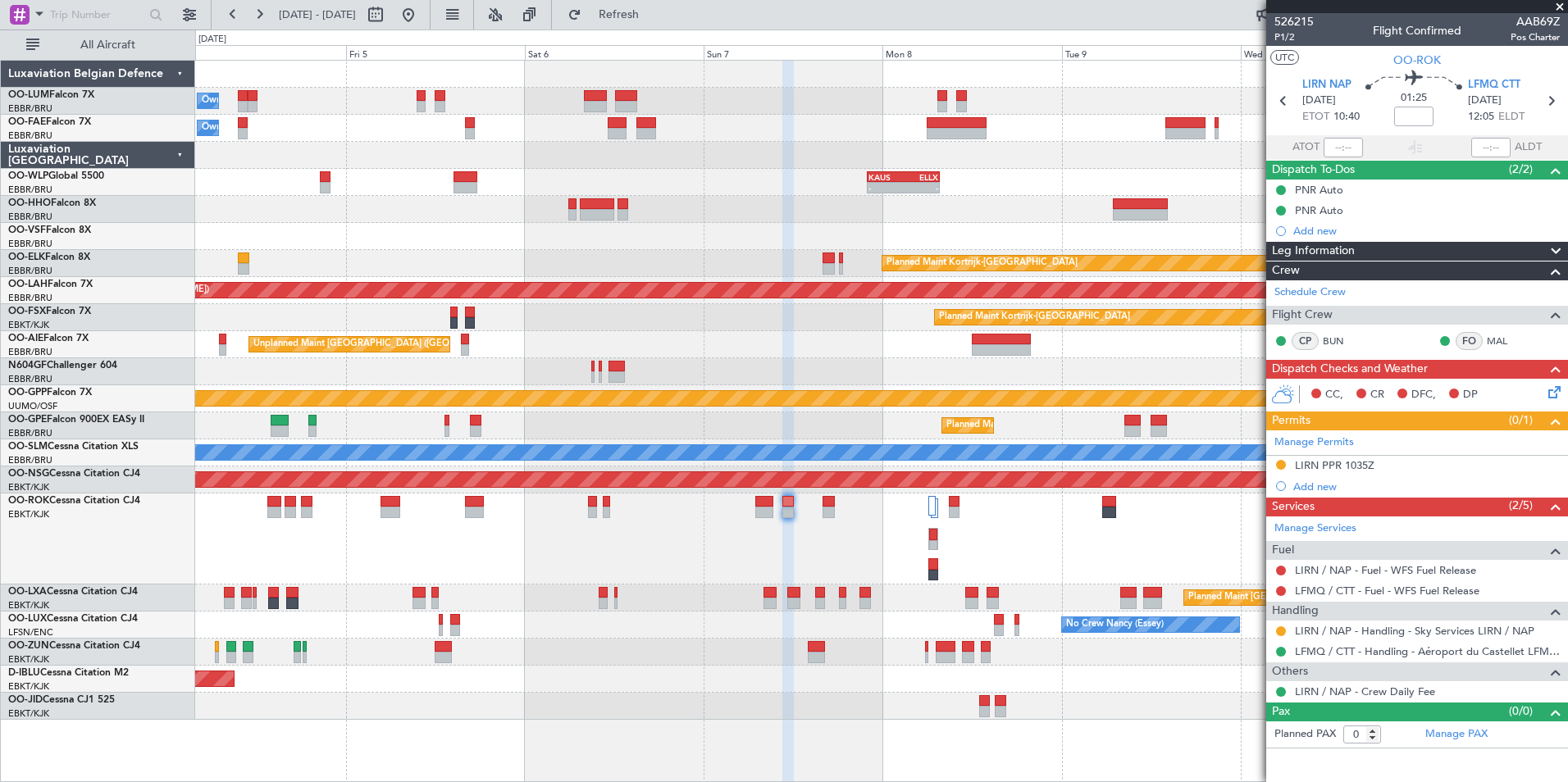
click at [571, 546] on div "A/C Unavailable [GEOGRAPHIC_DATA]-[GEOGRAPHIC_DATA]" at bounding box center [881, 540] width 1372 height 91
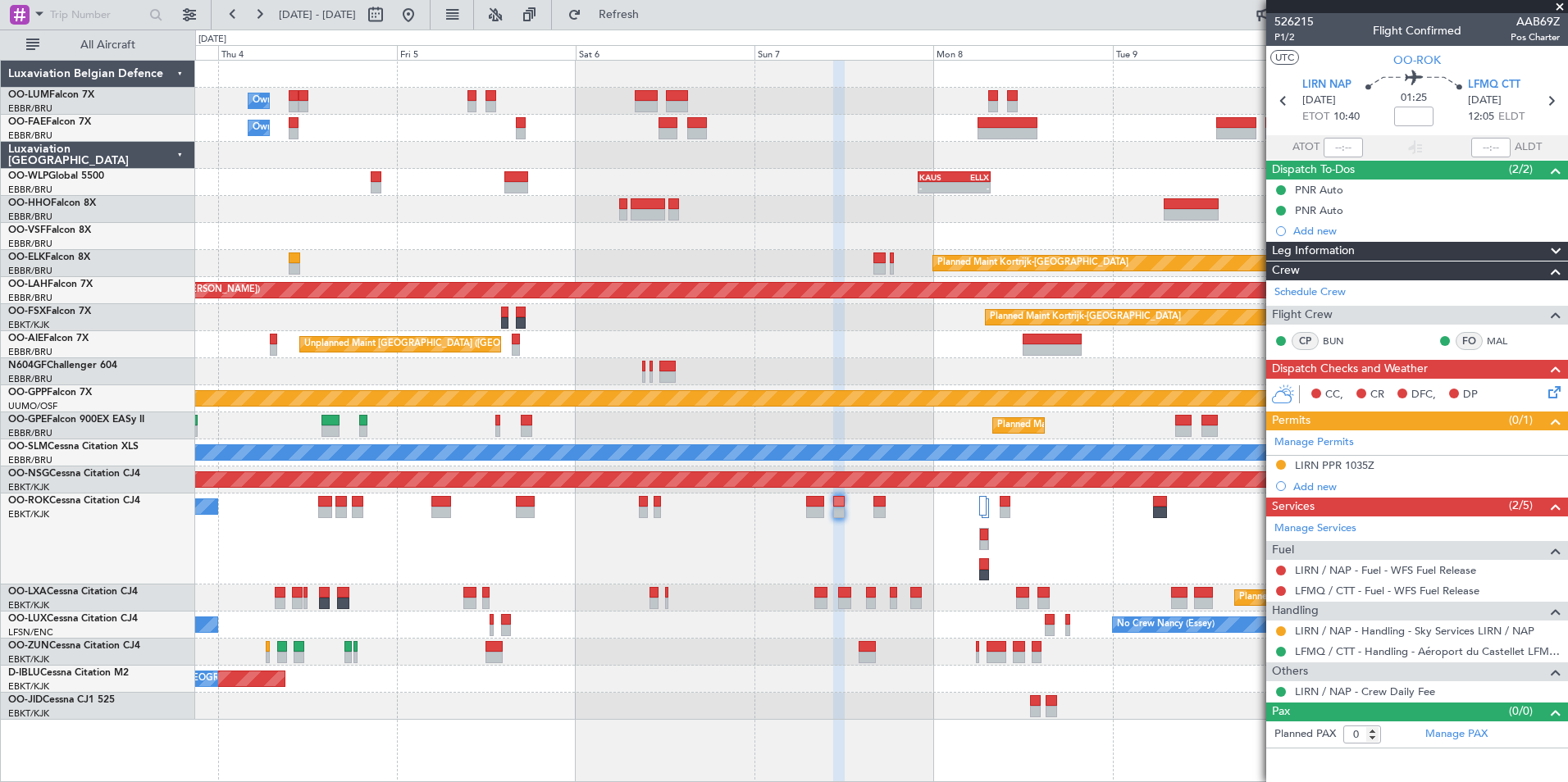
click at [522, 543] on div "A/C Unavailable [GEOGRAPHIC_DATA]-[GEOGRAPHIC_DATA]" at bounding box center [881, 540] width 1372 height 91
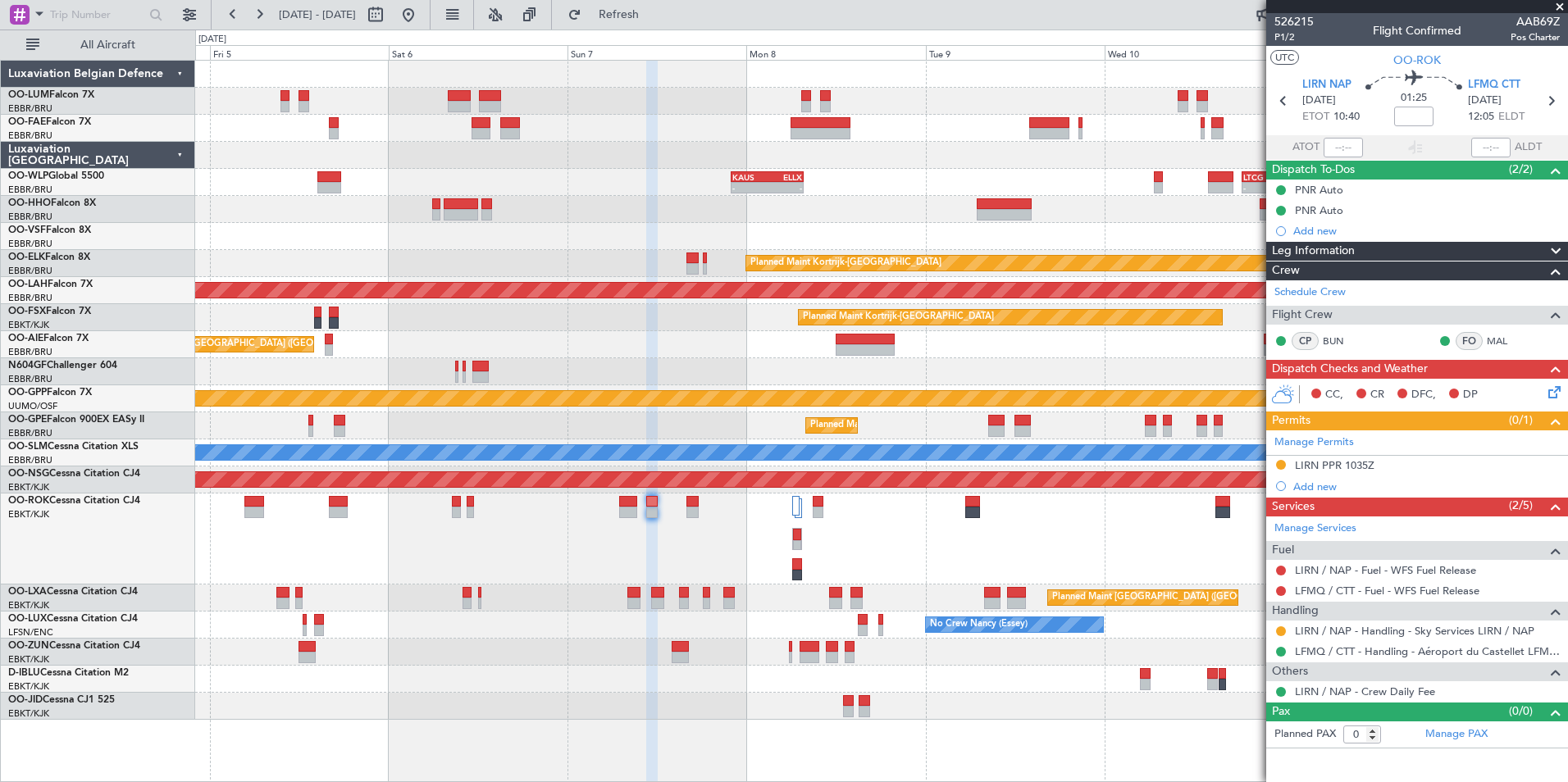
click at [648, 549] on div "A/C Unavailable [GEOGRAPHIC_DATA]-[GEOGRAPHIC_DATA]" at bounding box center [881, 540] width 1372 height 91
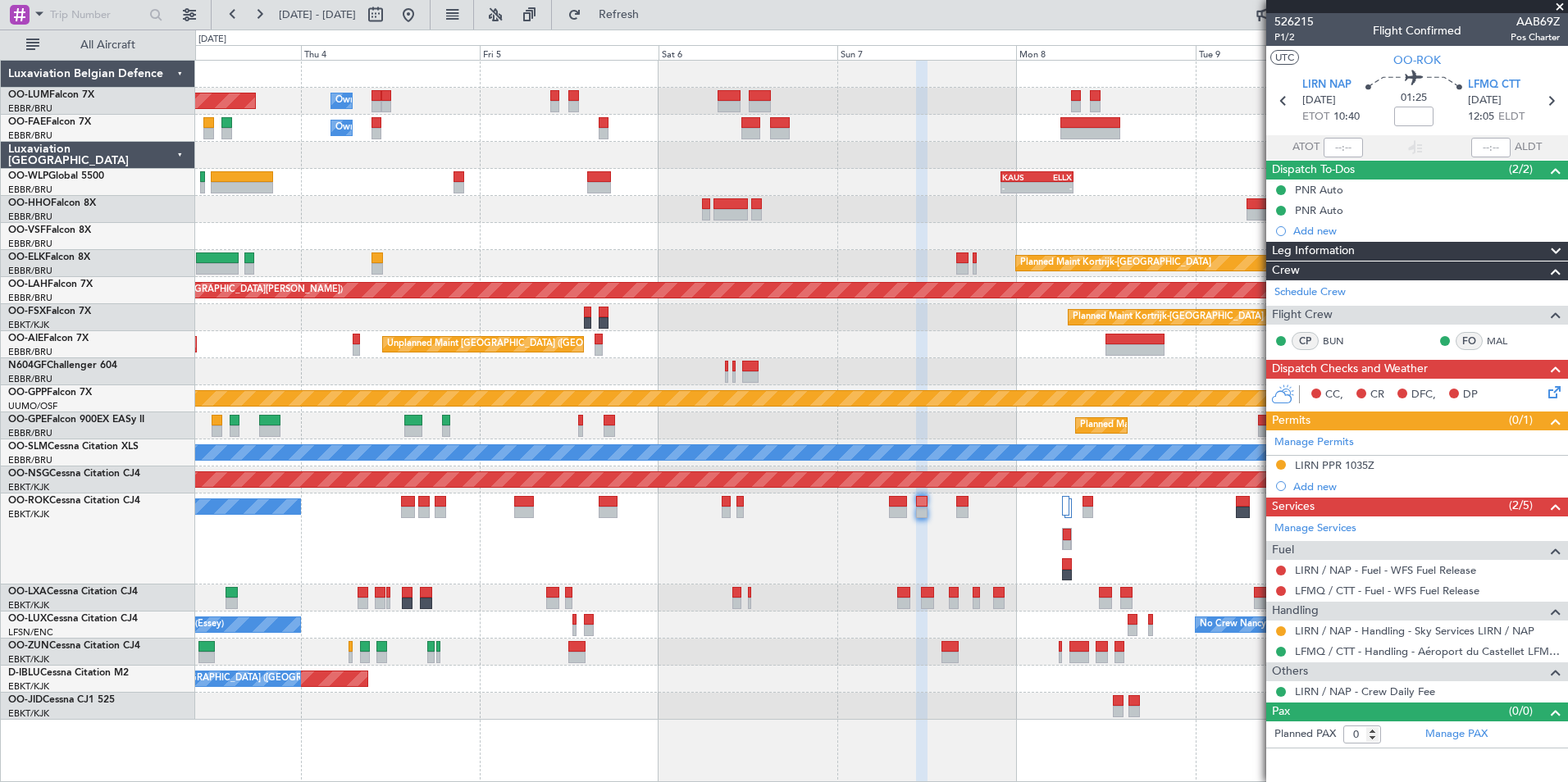
click at [769, 517] on div "A/C Unavailable [GEOGRAPHIC_DATA]-[GEOGRAPHIC_DATA]" at bounding box center [881, 540] width 1372 height 91
click at [967, 526] on div "A/C Unavailable [GEOGRAPHIC_DATA]-[GEOGRAPHIC_DATA]" at bounding box center [881, 540] width 1372 height 91
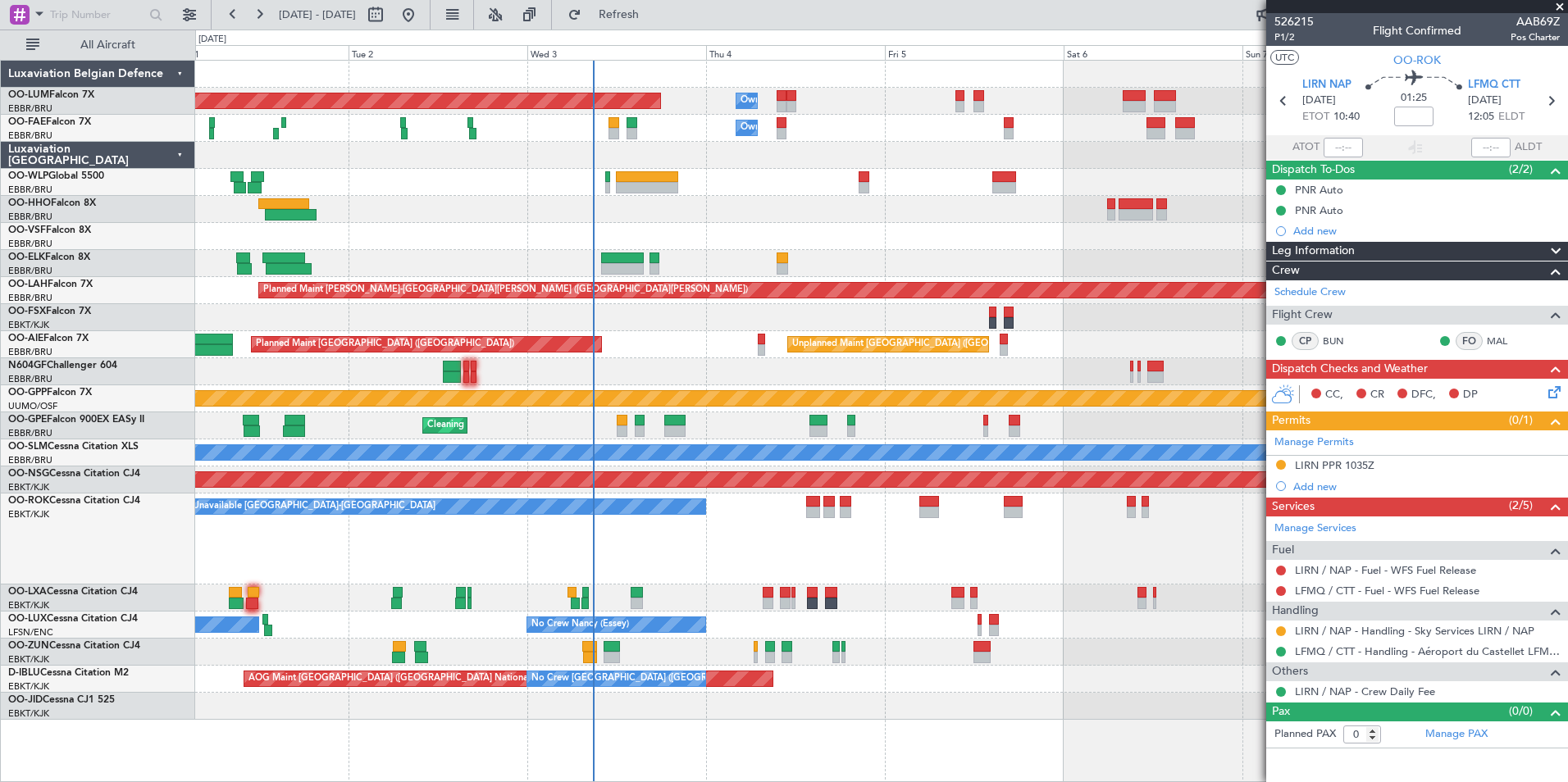
click at [468, 547] on div "A/C Unavailable [GEOGRAPHIC_DATA]-[GEOGRAPHIC_DATA]" at bounding box center [881, 540] width 1372 height 91
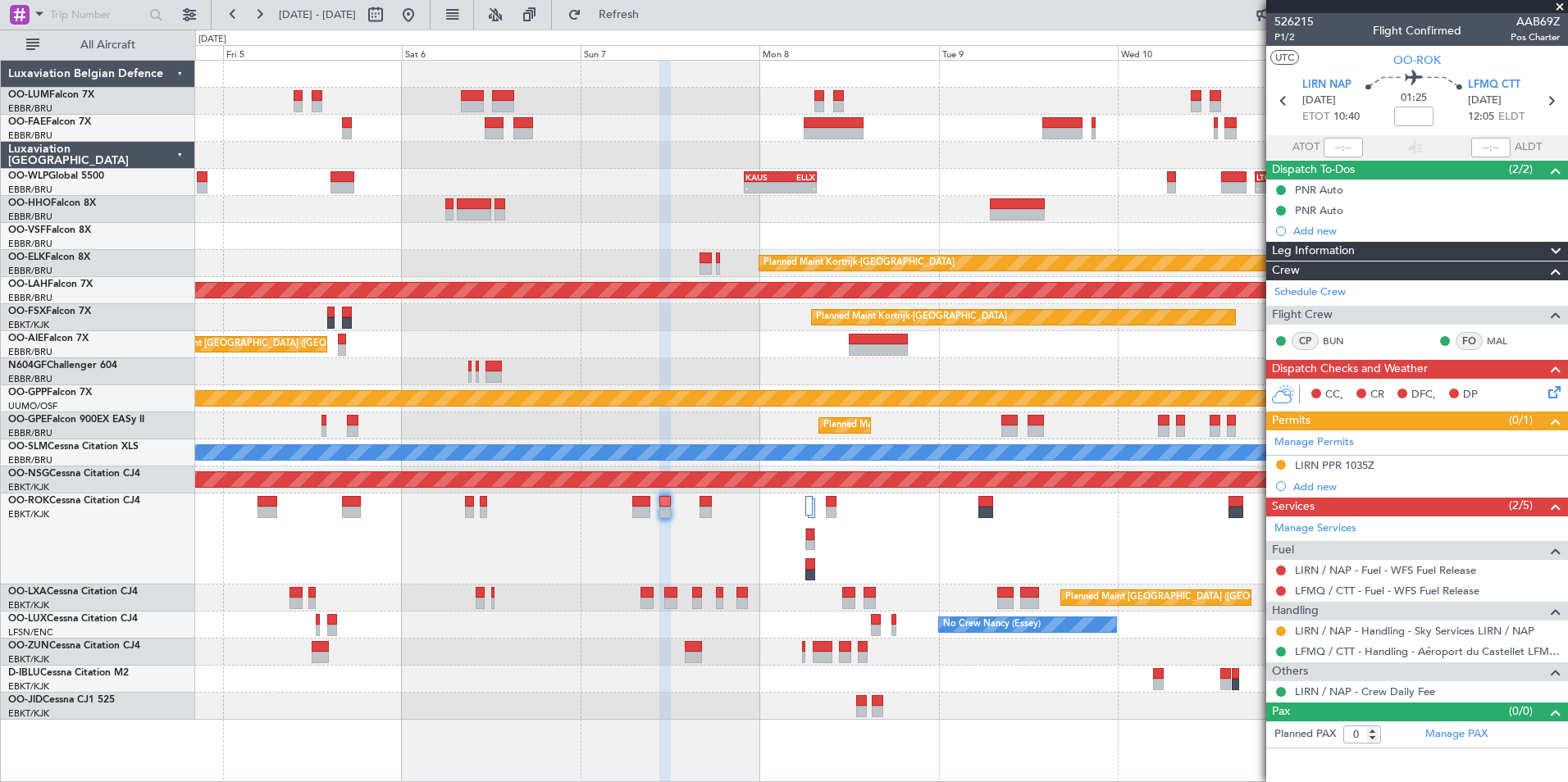
click at [639, 543] on div "A/C Unavailable [GEOGRAPHIC_DATA]-[GEOGRAPHIC_DATA]" at bounding box center [881, 540] width 1372 height 91
click at [696, 567] on div "A/C Unavailable [GEOGRAPHIC_DATA]-[GEOGRAPHIC_DATA]" at bounding box center [881, 540] width 1372 height 91
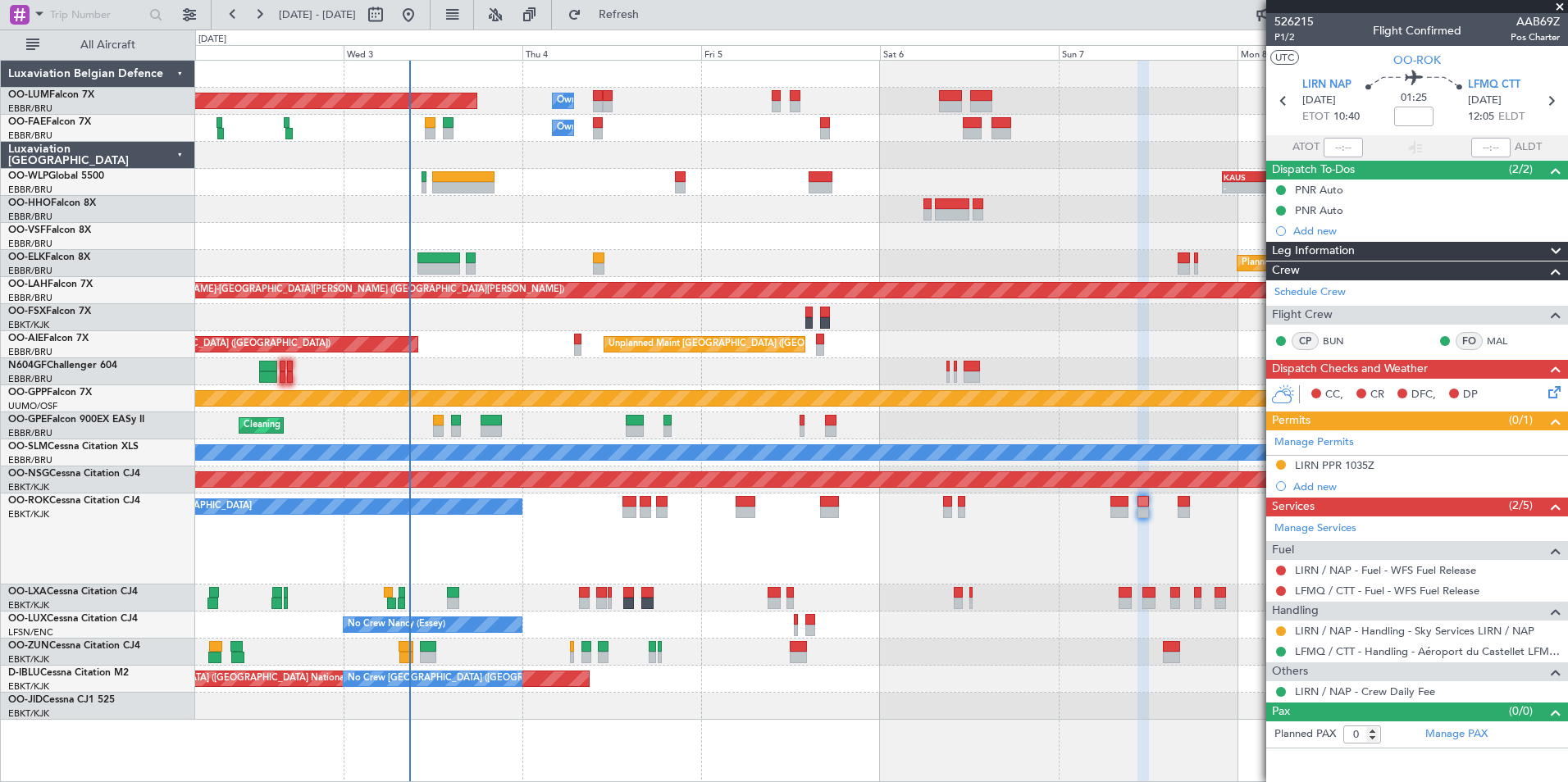
click at [930, 563] on div "A/C Unavailable [GEOGRAPHIC_DATA]-[GEOGRAPHIC_DATA]" at bounding box center [881, 540] width 1372 height 91
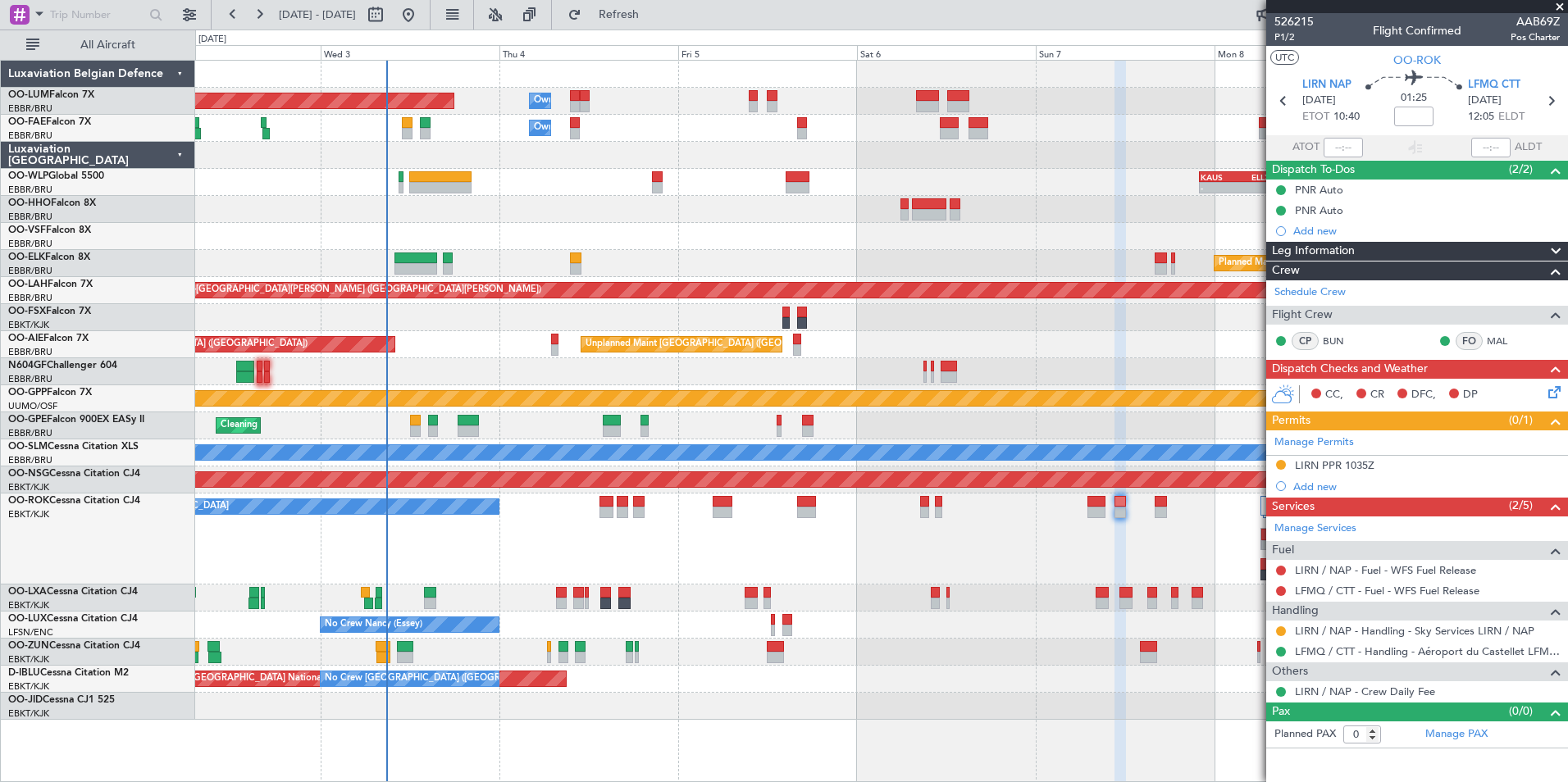
click at [484, 543] on div "A/C Unavailable [GEOGRAPHIC_DATA]-[GEOGRAPHIC_DATA]" at bounding box center [881, 540] width 1372 height 91
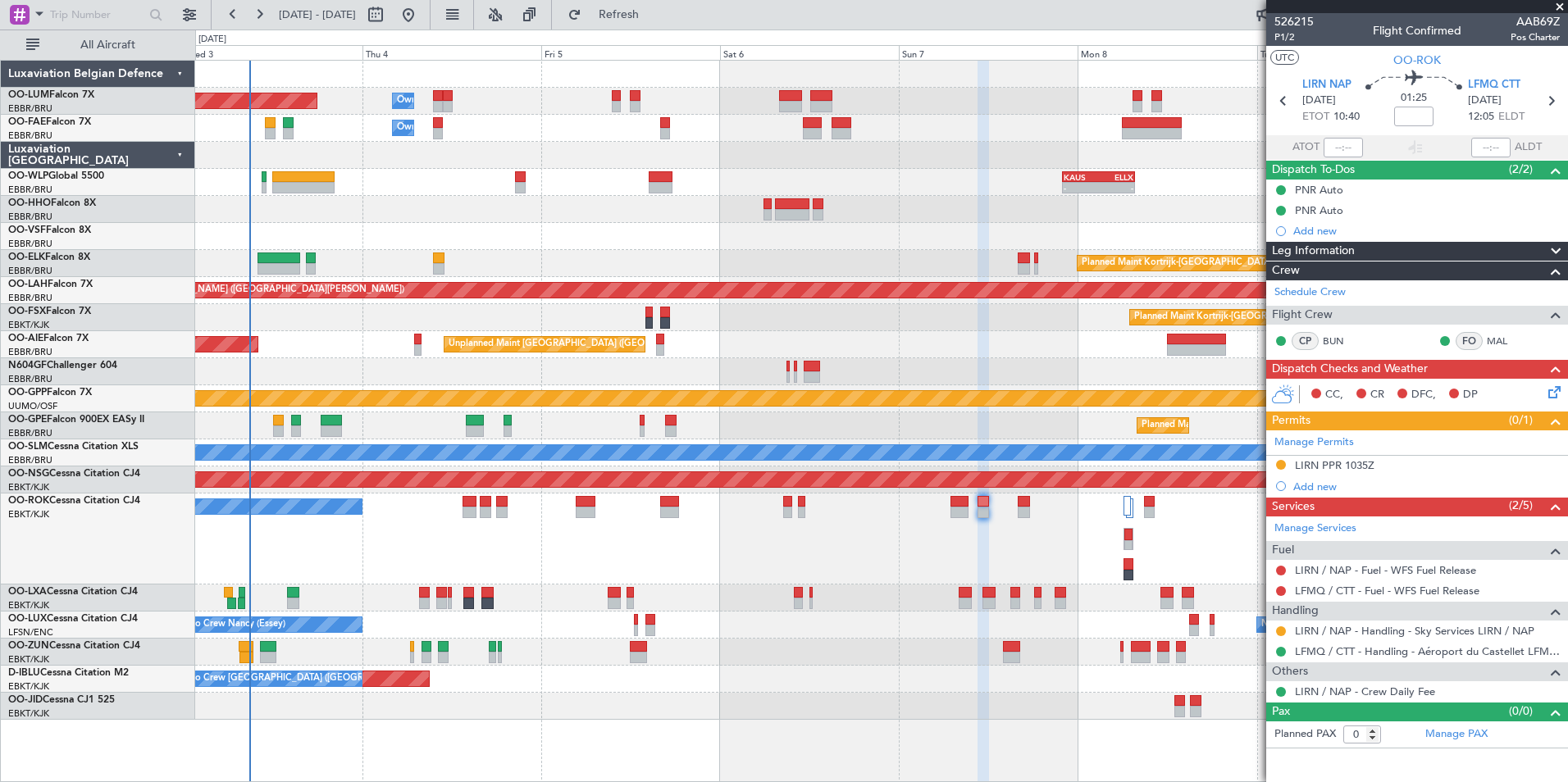
click at [633, 552] on div "A/C Unavailable [GEOGRAPHIC_DATA]-[GEOGRAPHIC_DATA]" at bounding box center [881, 540] width 1372 height 91
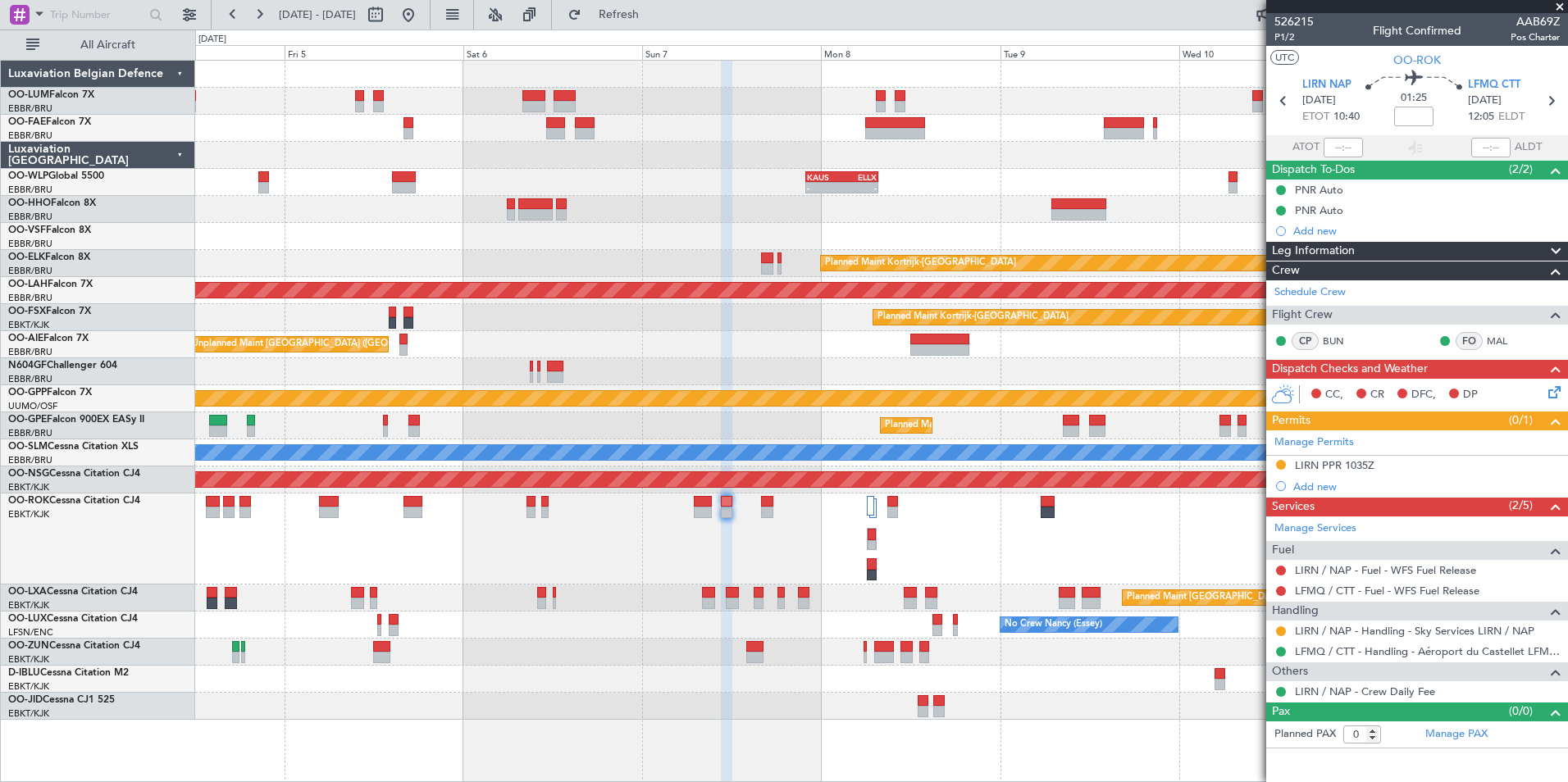
click at [751, 547] on div "A/C Unavailable [GEOGRAPHIC_DATA]-[GEOGRAPHIC_DATA]" at bounding box center [881, 540] width 1372 height 91
click at [750, 550] on div "A/C Unavailable [GEOGRAPHIC_DATA]-[GEOGRAPHIC_DATA]" at bounding box center [881, 540] width 1372 height 91
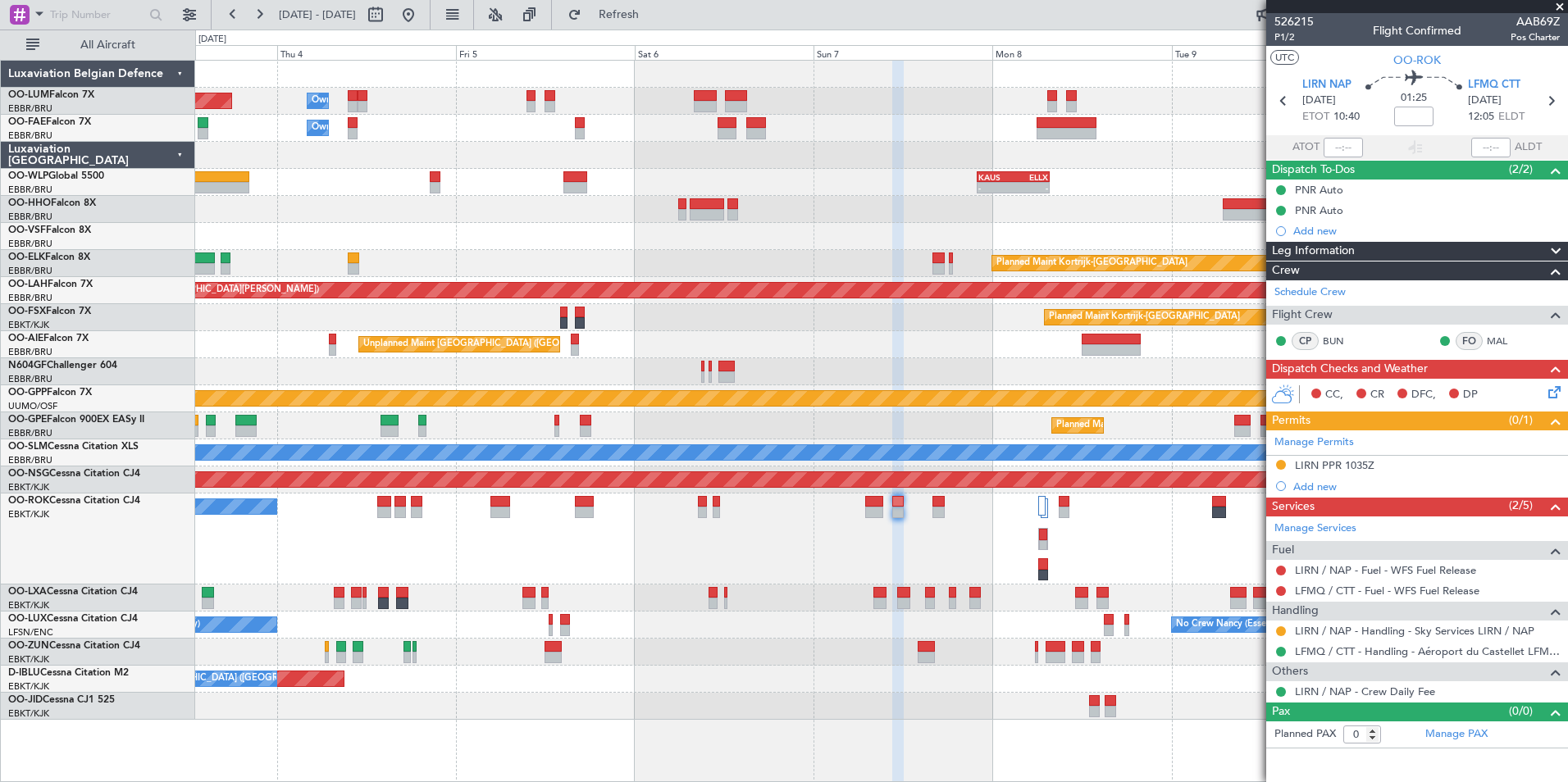
click at [711, 557] on div "A/C Unavailable [GEOGRAPHIC_DATA]-[GEOGRAPHIC_DATA]" at bounding box center [881, 540] width 1372 height 91
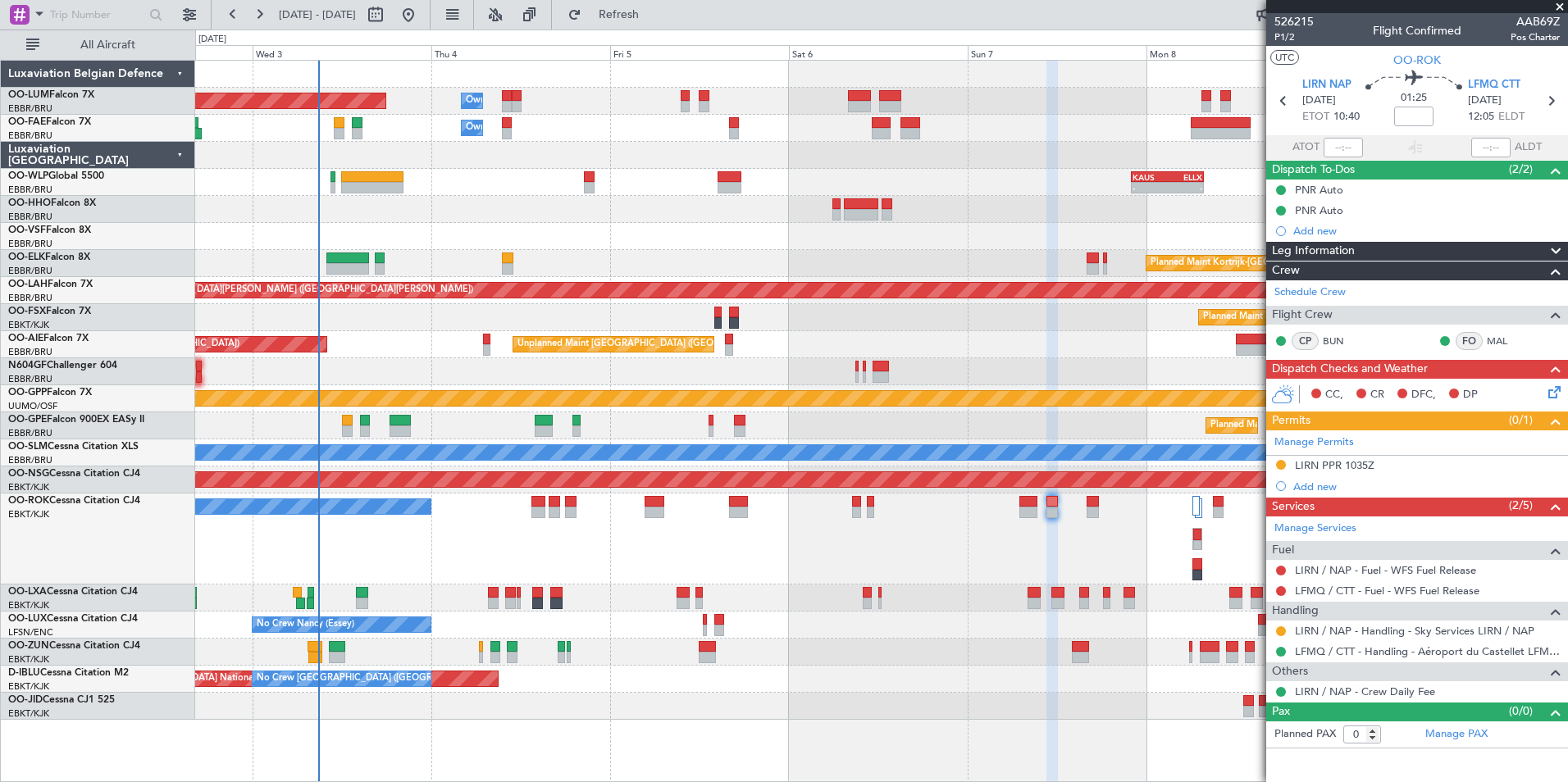
click at [655, 545] on div "A/C Unavailable [GEOGRAPHIC_DATA]-[GEOGRAPHIC_DATA]" at bounding box center [881, 540] width 1372 height 91
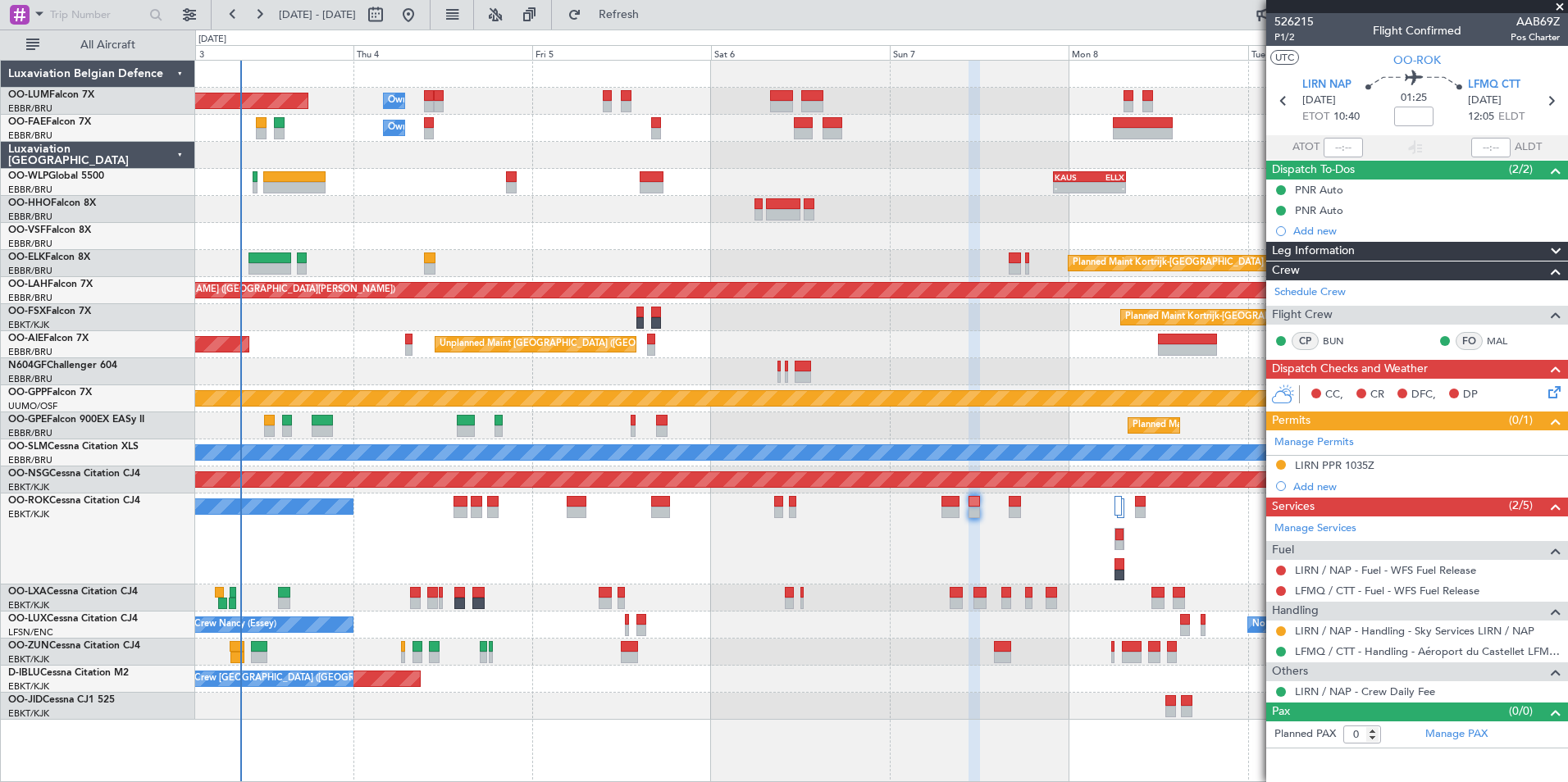
click at [573, 543] on div "A/C Unavailable [GEOGRAPHIC_DATA]-[GEOGRAPHIC_DATA]" at bounding box center [881, 540] width 1372 height 91
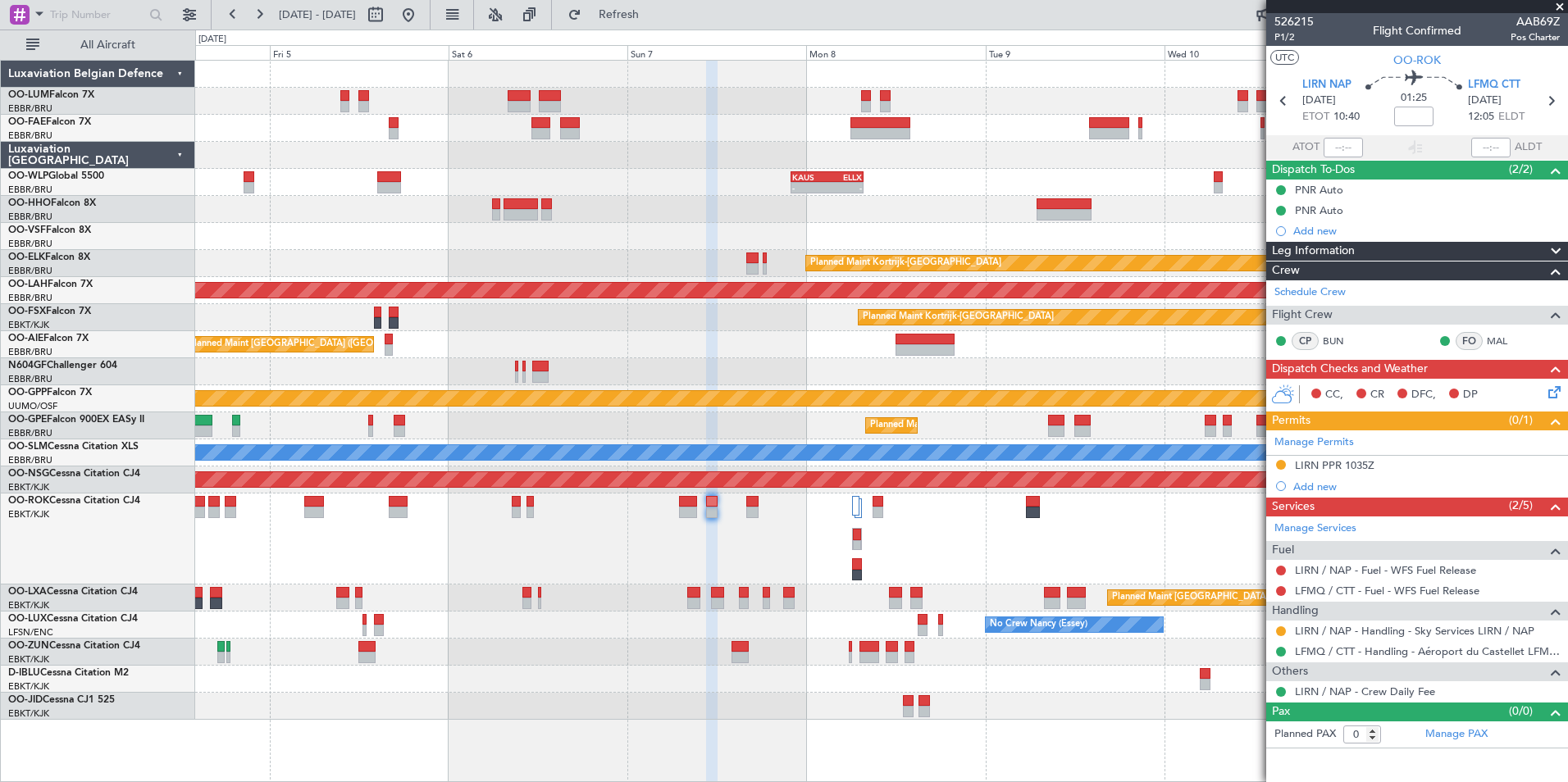
click at [652, 540] on div "A/C Unavailable [GEOGRAPHIC_DATA]-[GEOGRAPHIC_DATA]" at bounding box center [881, 540] width 1372 height 91
click at [585, 568] on div "A/C Unavailable [GEOGRAPHIC_DATA]-[GEOGRAPHIC_DATA]" at bounding box center [881, 540] width 1372 height 91
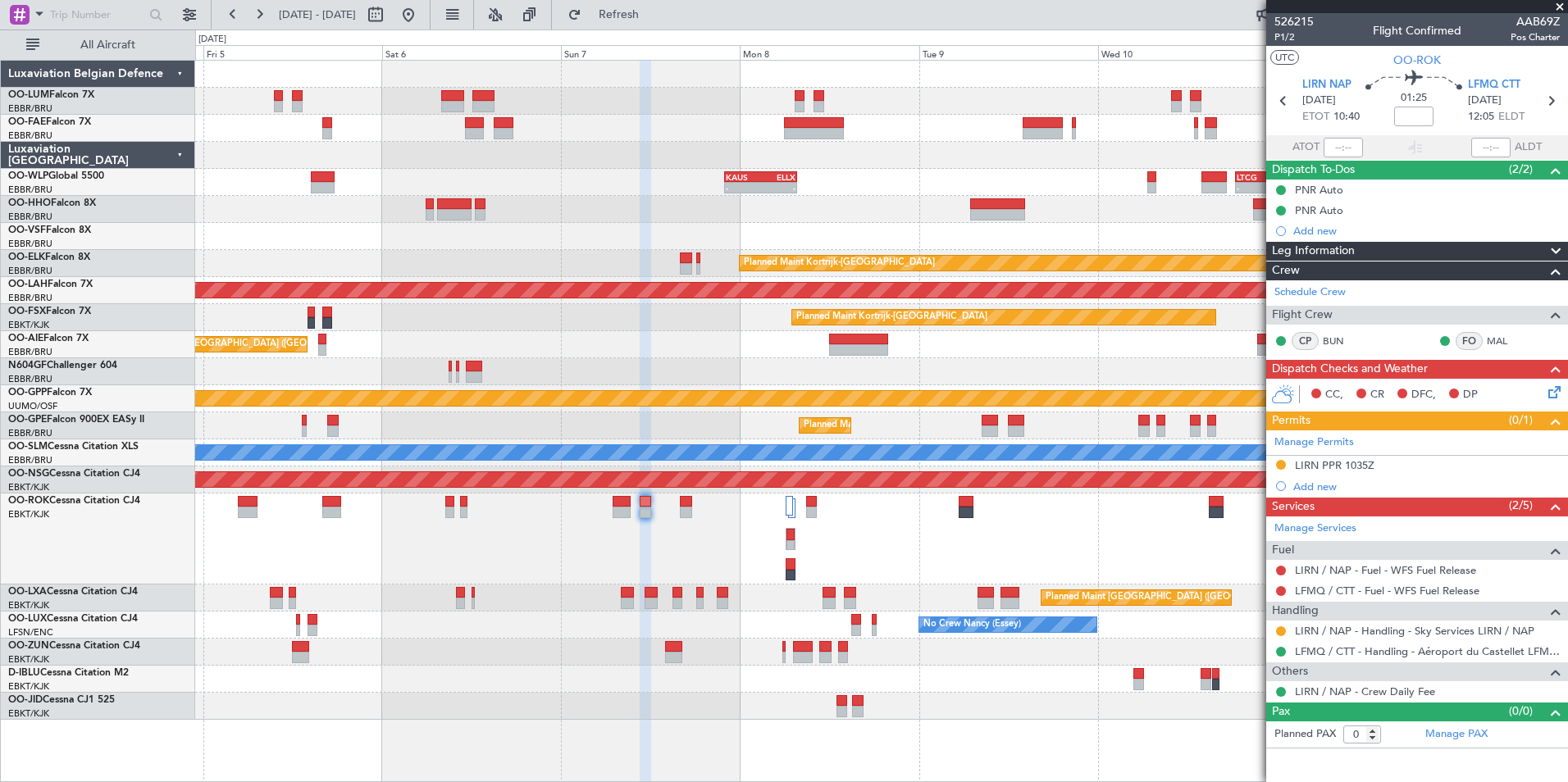
click at [690, 545] on div "A/C Unavailable [GEOGRAPHIC_DATA]-[GEOGRAPHIC_DATA]" at bounding box center [881, 540] width 1372 height 91
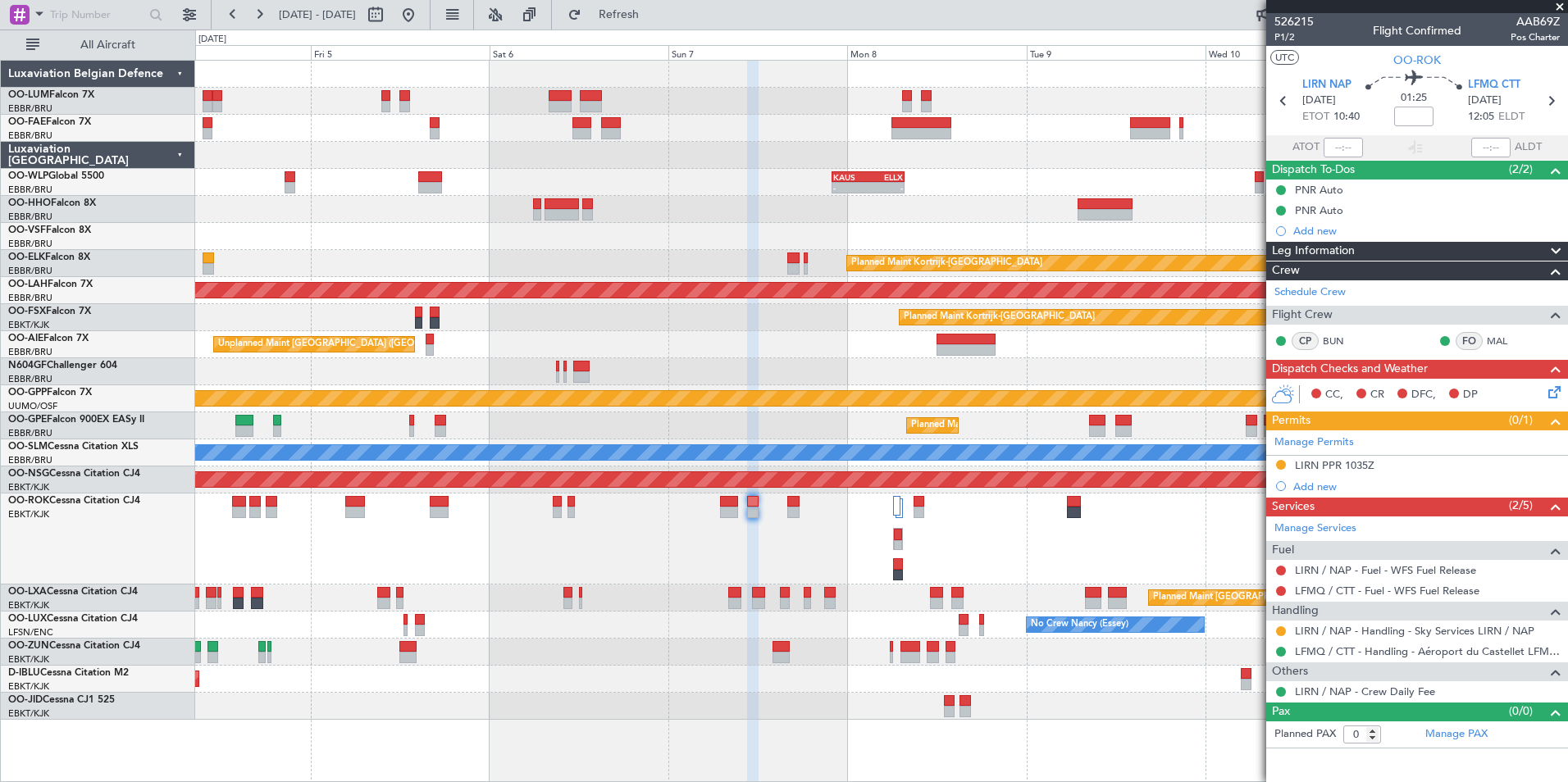
click at [627, 569] on div "A/C Unavailable [GEOGRAPHIC_DATA]-[GEOGRAPHIC_DATA]" at bounding box center [881, 540] width 1372 height 91
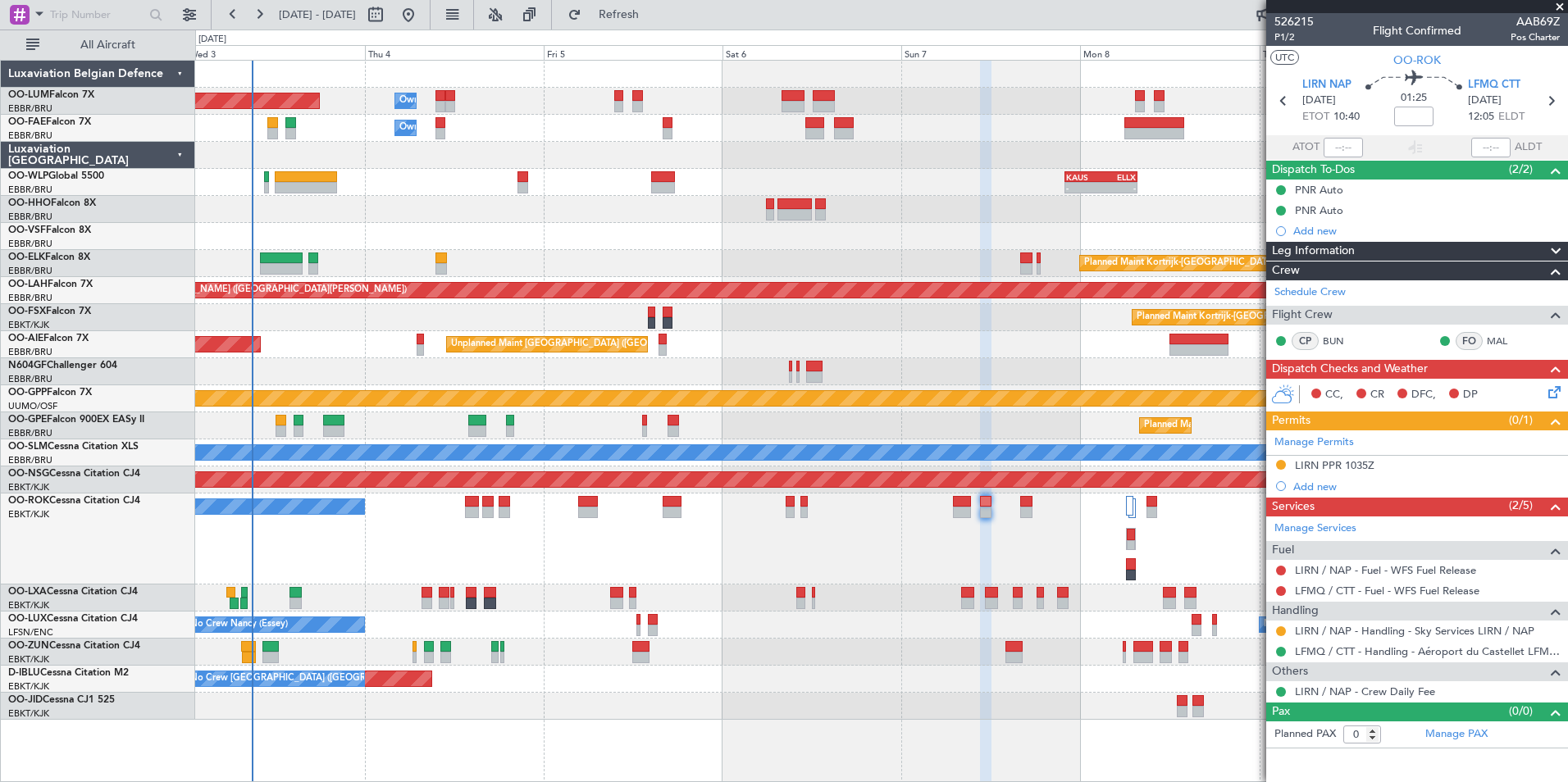
click at [804, 562] on div "A/C Unavailable [GEOGRAPHIC_DATA]-[GEOGRAPHIC_DATA]" at bounding box center [881, 540] width 1372 height 91
click at [507, 560] on div "A/C Unavailable [GEOGRAPHIC_DATA]-[GEOGRAPHIC_DATA]" at bounding box center [881, 540] width 1372 height 91
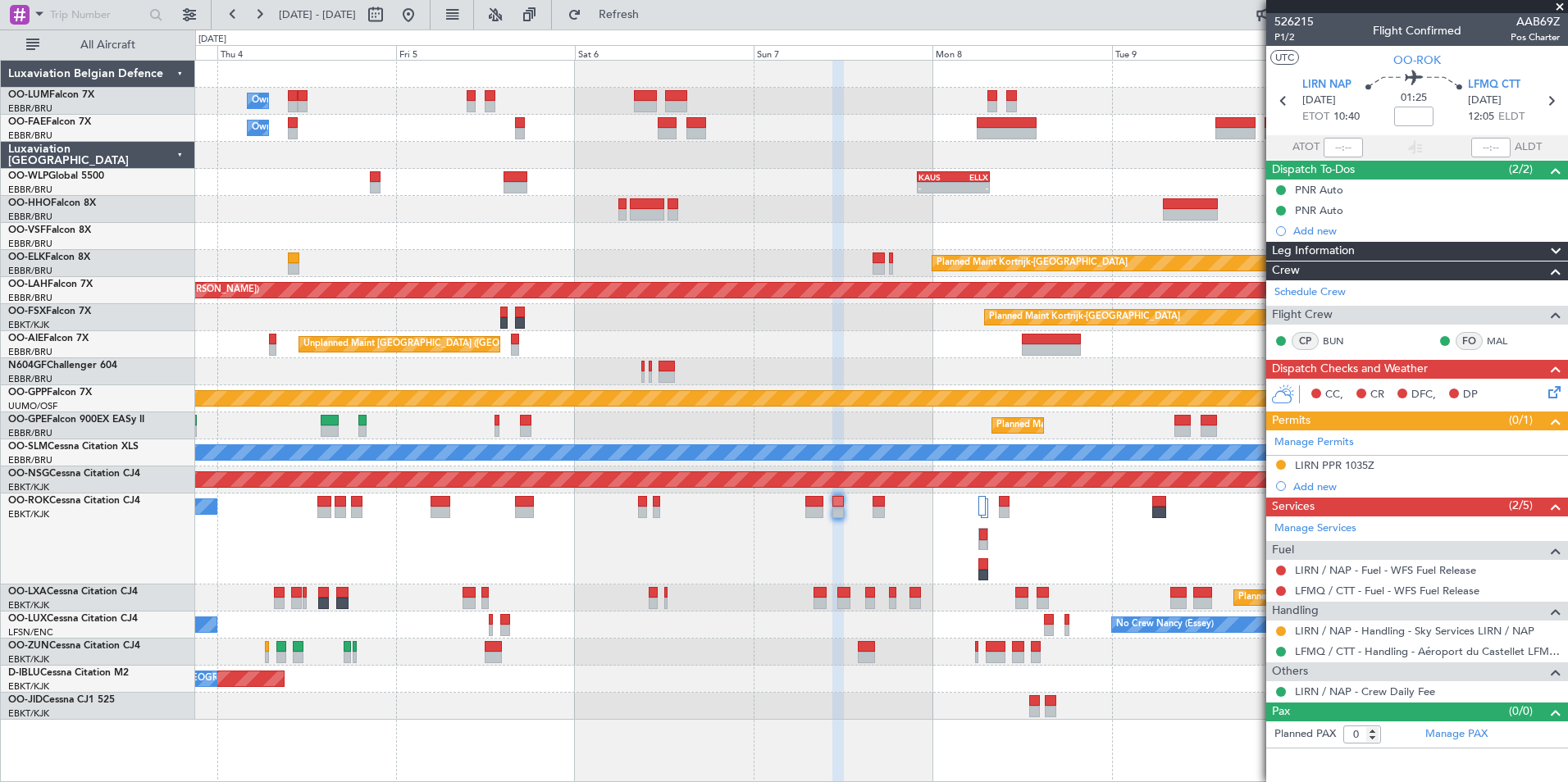
click at [446, 564] on div "A/C Unavailable [GEOGRAPHIC_DATA]-[GEOGRAPHIC_DATA]" at bounding box center [881, 540] width 1372 height 91
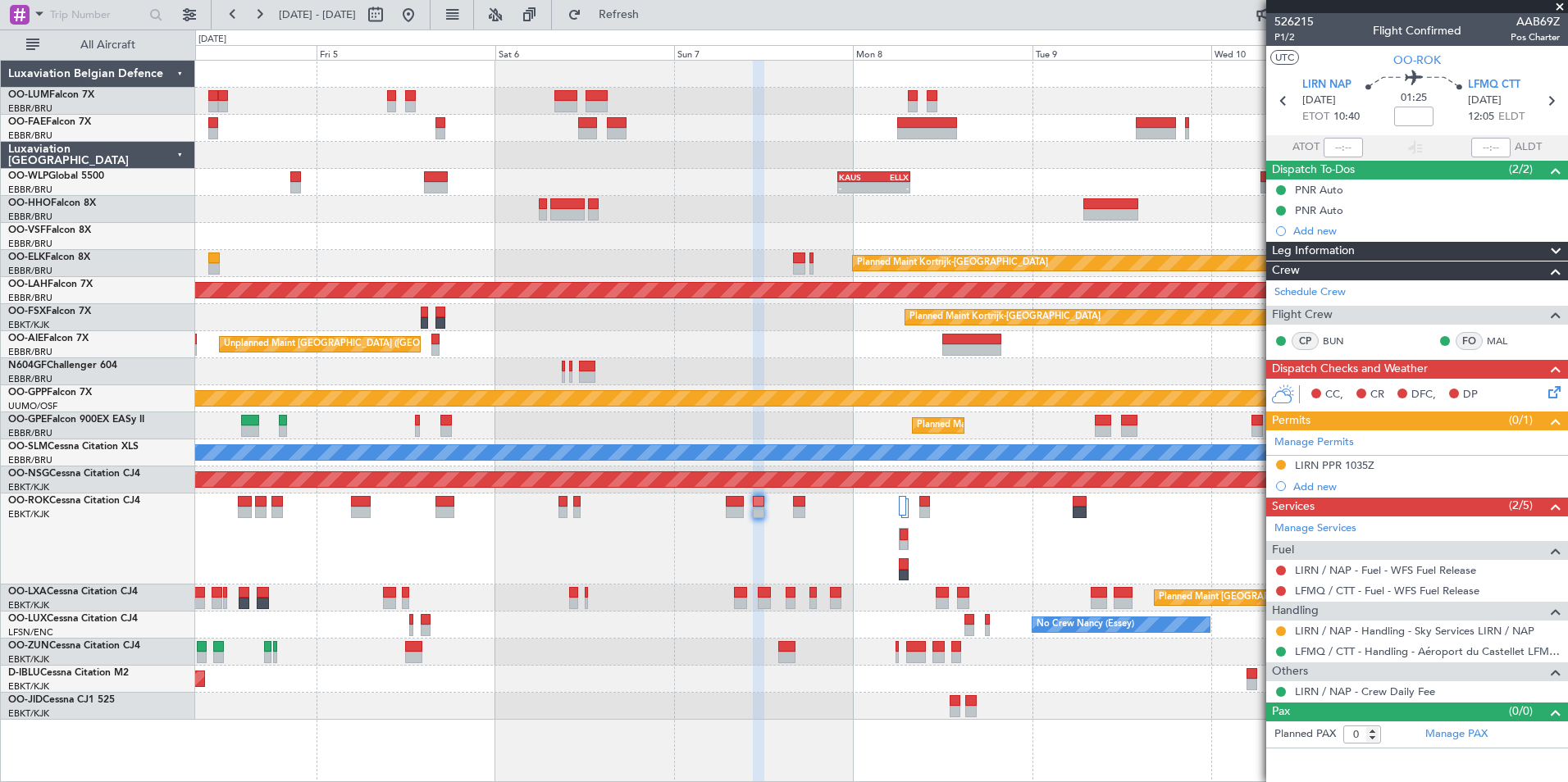
click at [721, 551] on div "A/C Unavailable [GEOGRAPHIC_DATA]-[GEOGRAPHIC_DATA]" at bounding box center [881, 540] width 1372 height 91
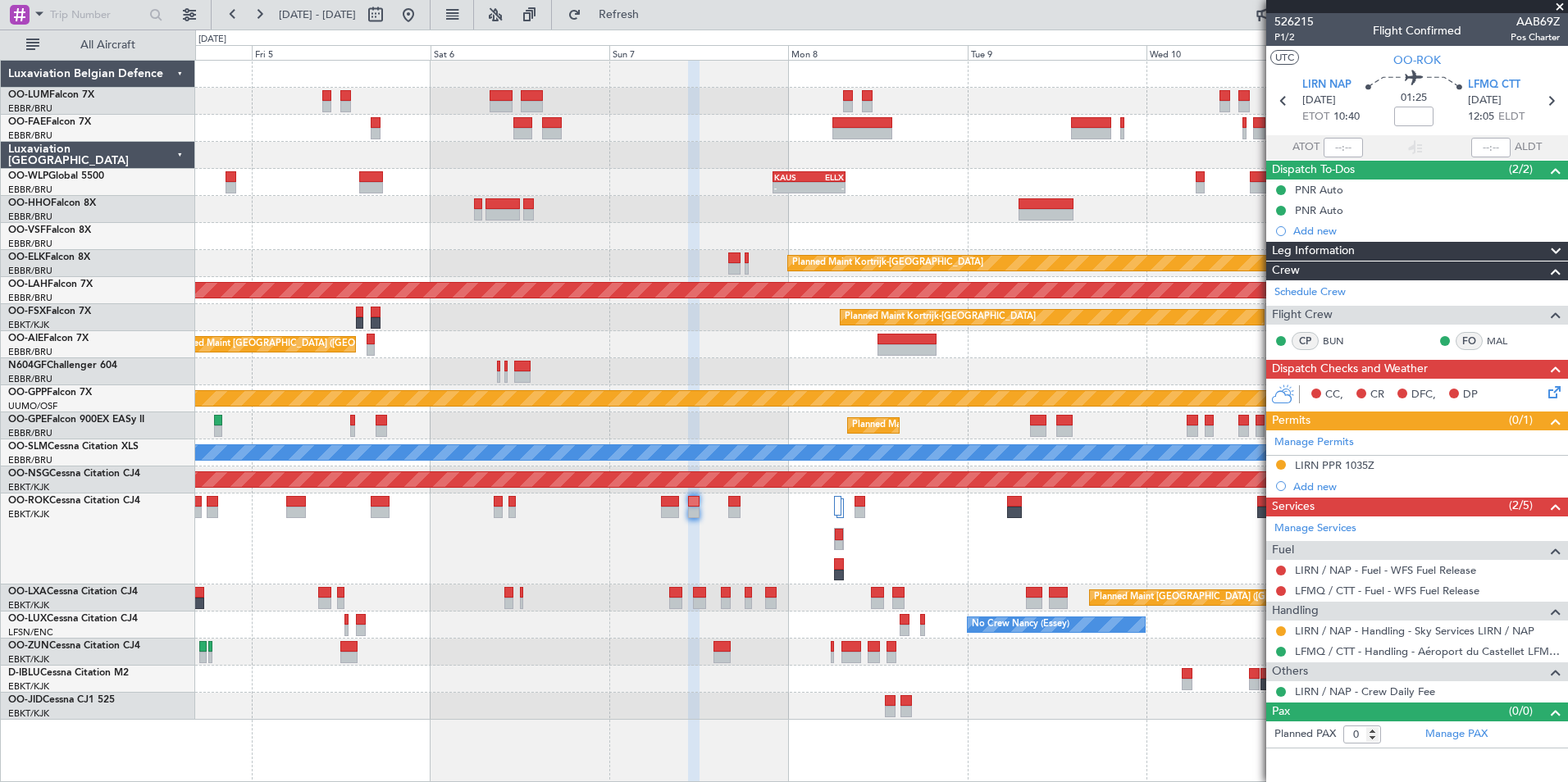
click at [702, 559] on div "A/C Unavailable [GEOGRAPHIC_DATA]-[GEOGRAPHIC_DATA]" at bounding box center [881, 540] width 1372 height 91
click at [667, 556] on div "A/C Unavailable [GEOGRAPHIC_DATA]-[GEOGRAPHIC_DATA]" at bounding box center [881, 540] width 1372 height 91
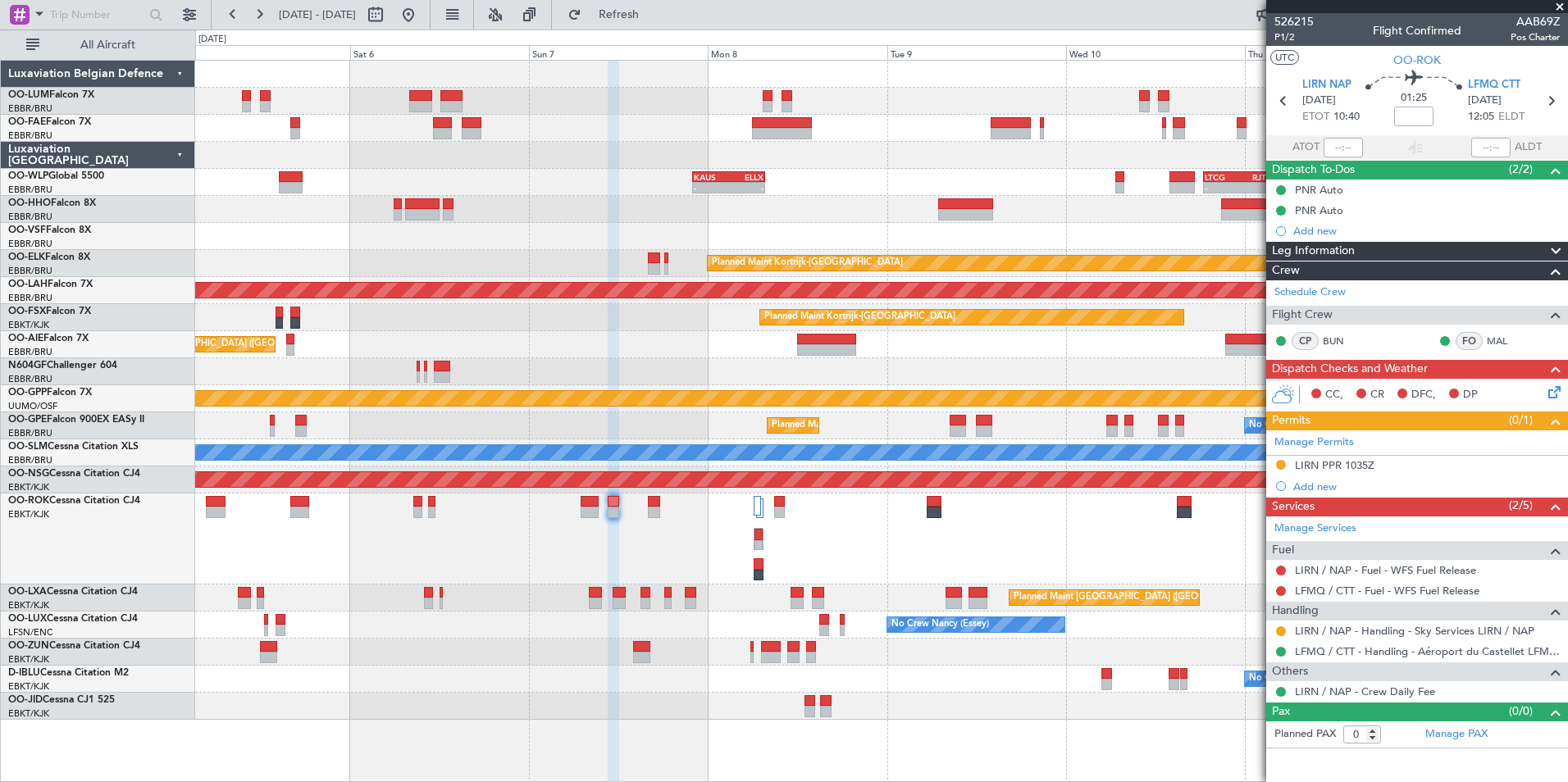
click at [593, 550] on div "A/C Unavailable [GEOGRAPHIC_DATA]-[GEOGRAPHIC_DATA]" at bounding box center [881, 540] width 1372 height 91
click at [646, 546] on div "A/C Unavailable [GEOGRAPHIC_DATA]-[GEOGRAPHIC_DATA]" at bounding box center [881, 540] width 1372 height 91
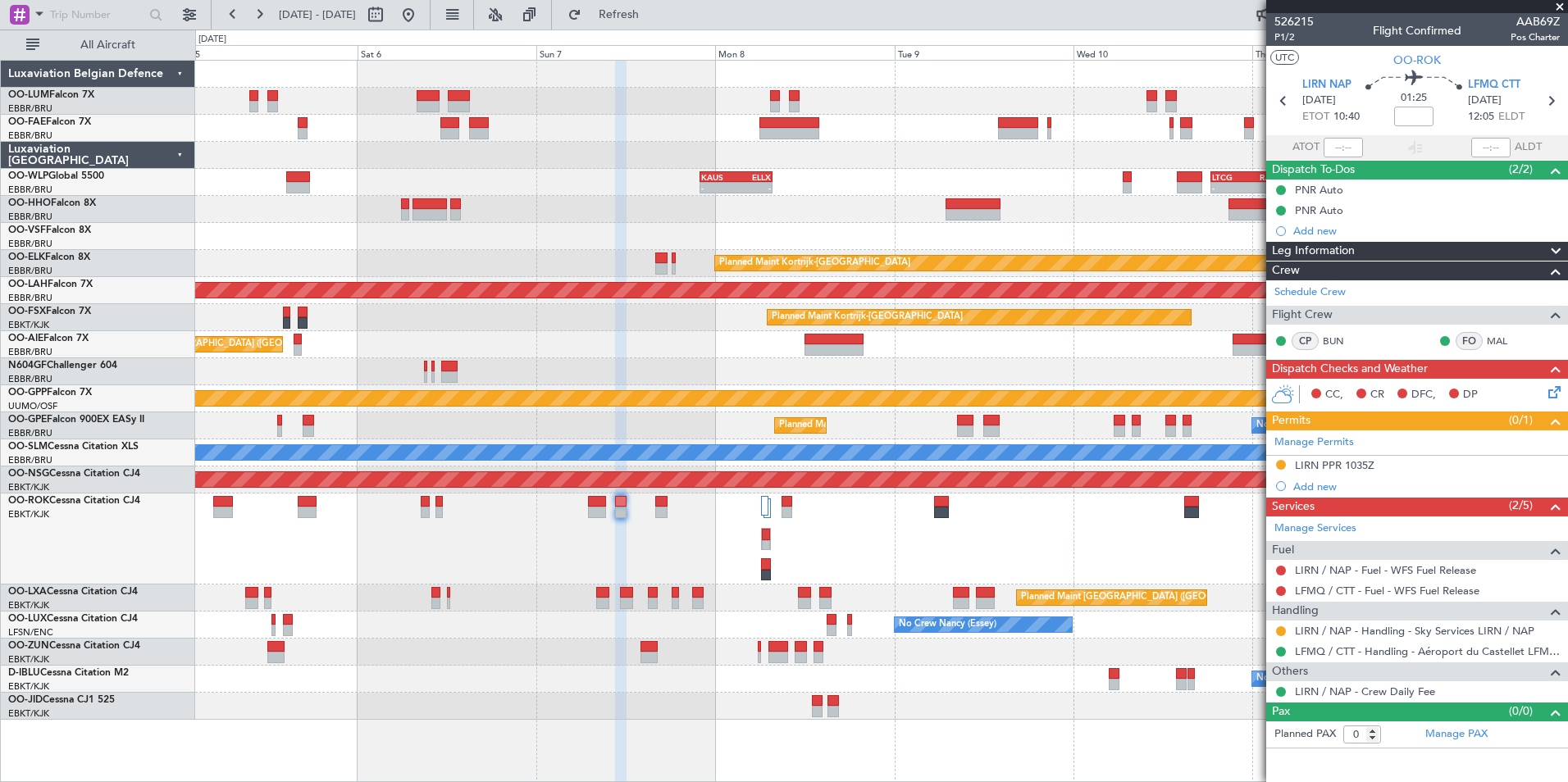
click at [632, 544] on div "A/C Unavailable [GEOGRAPHIC_DATA]-[GEOGRAPHIC_DATA]" at bounding box center [881, 540] width 1372 height 91
click at [1181, 465] on div "Owner Melsbroek Air Base Planned Maint Brussels (Brussels National) - - KSPS 03…" at bounding box center [881, 390] width 1372 height 659
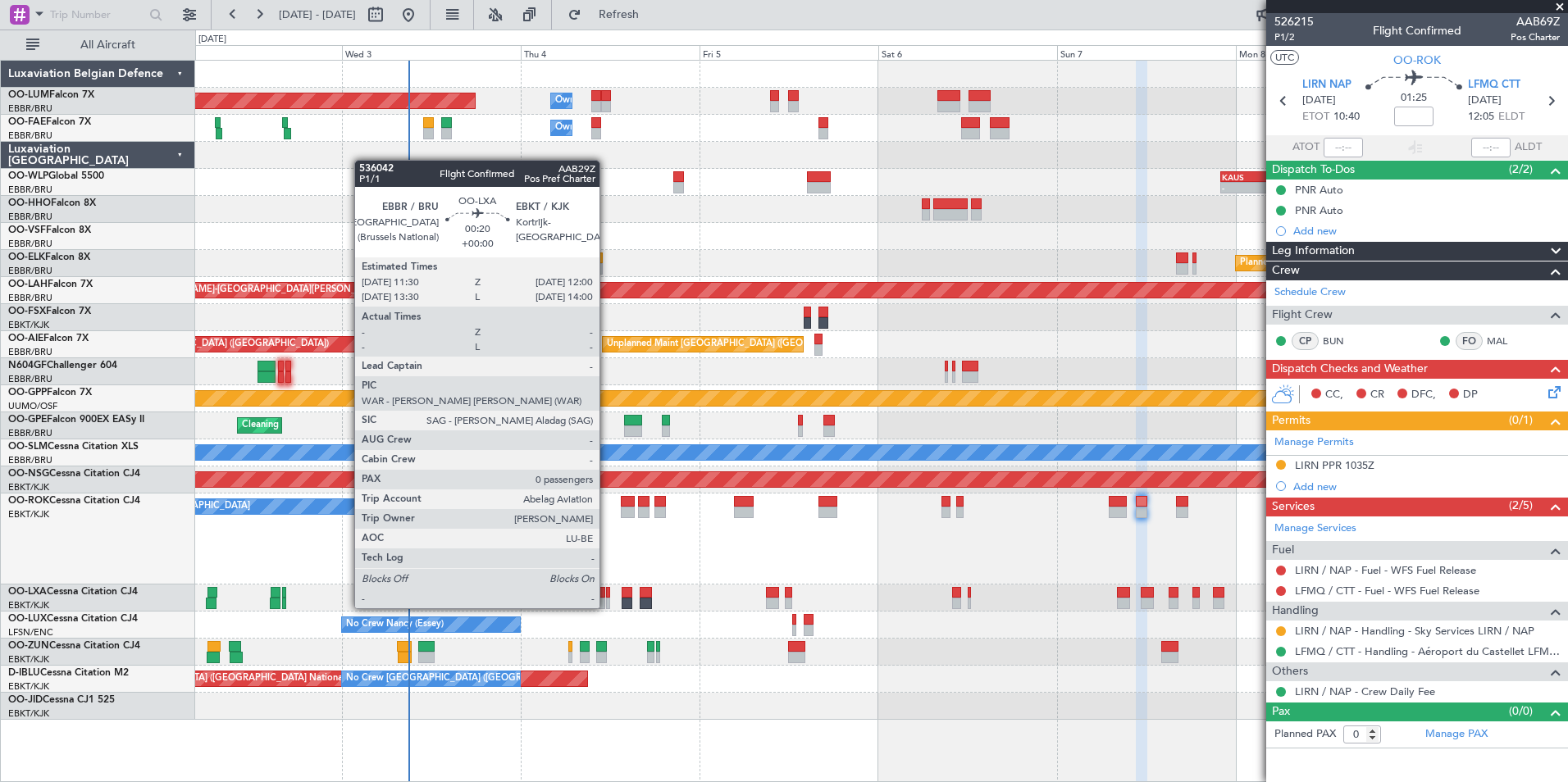
click at [607, 594] on div at bounding box center [608, 593] width 4 height 12
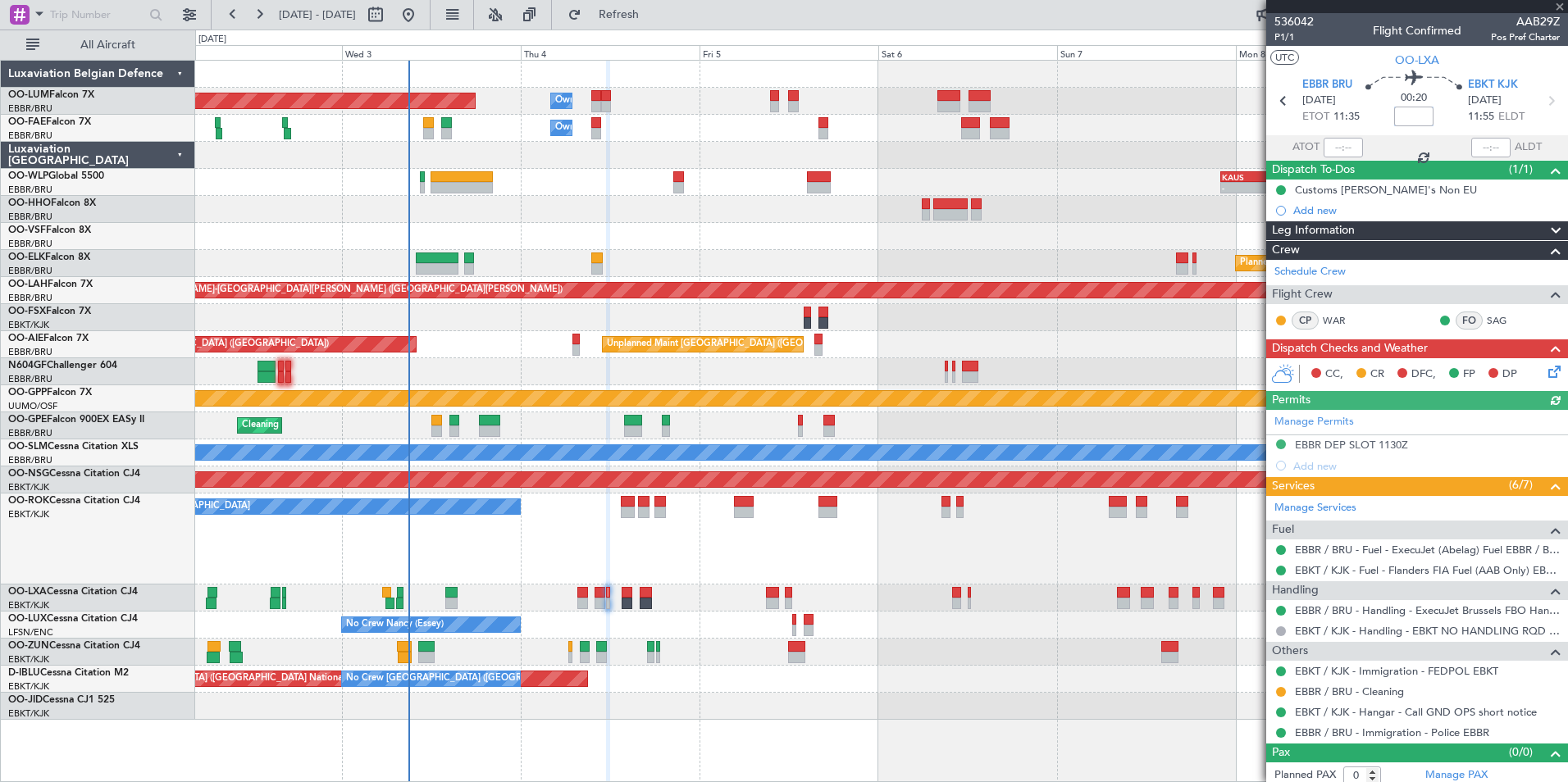
click at [1416, 109] on input at bounding box center [1414, 117] width 39 height 20
click at [849, 630] on div "Planned Maint [GEOGRAPHIC_DATA] ([GEOGRAPHIC_DATA] National) Owner [GEOGRAPHIC_…" at bounding box center [881, 390] width 1372 height 659
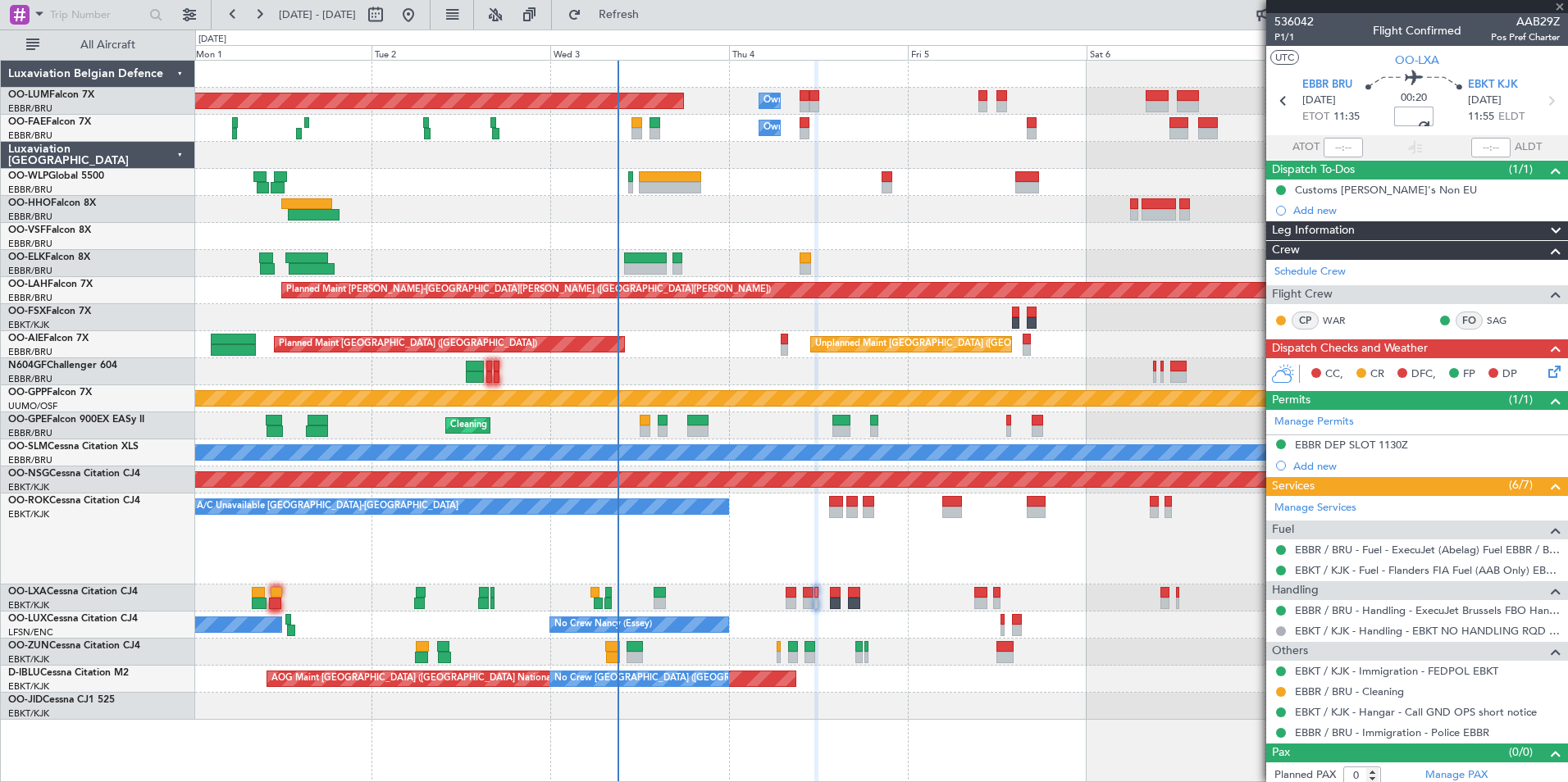
click at [877, 620] on div "No Crew Nancy (Essey) No Crew Paris (Le Bourget) No Crew Nancy (Essey)" at bounding box center [881, 625] width 1372 height 27
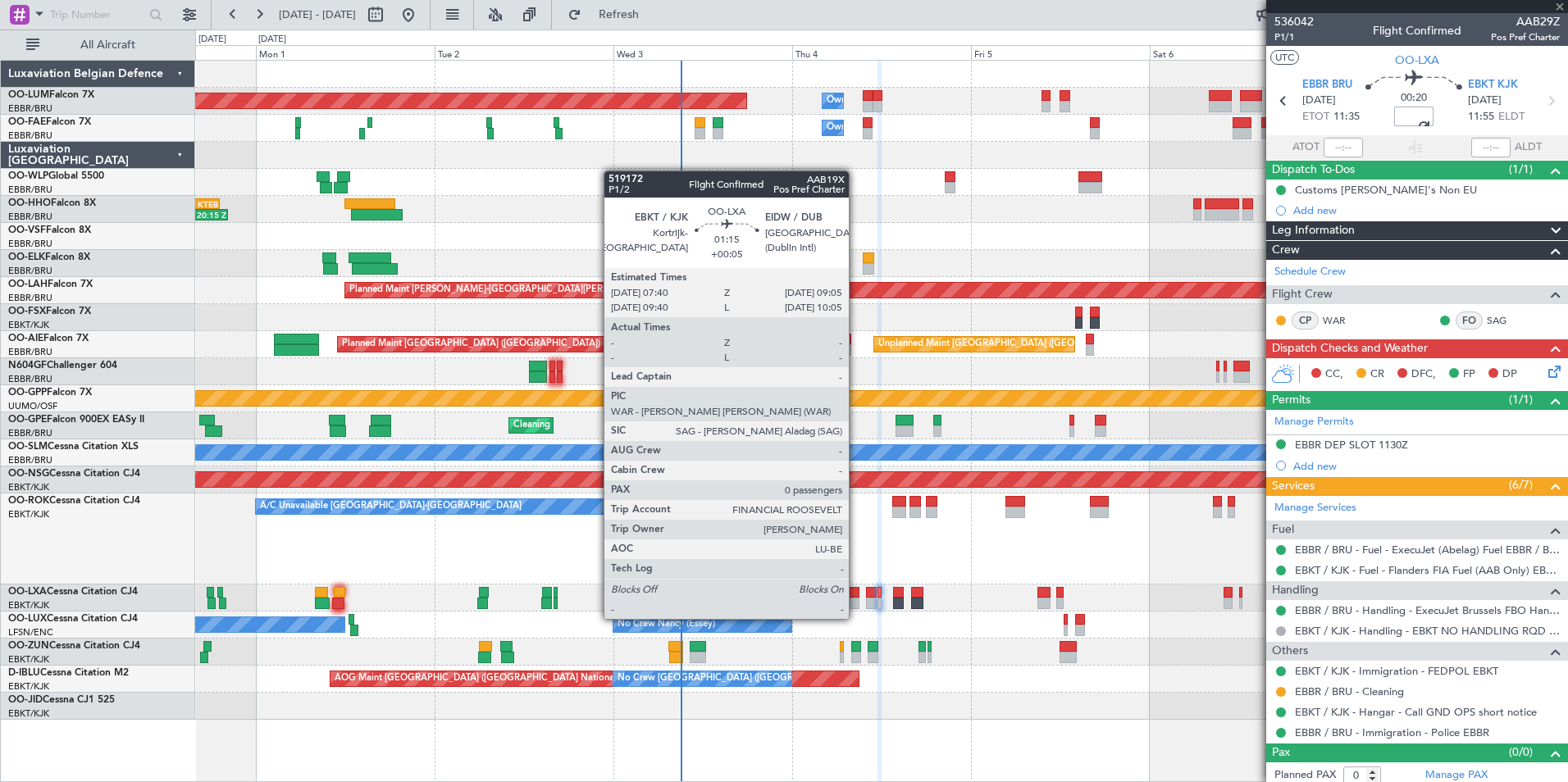
click at [856, 603] on div at bounding box center [854, 604] width 11 height 12
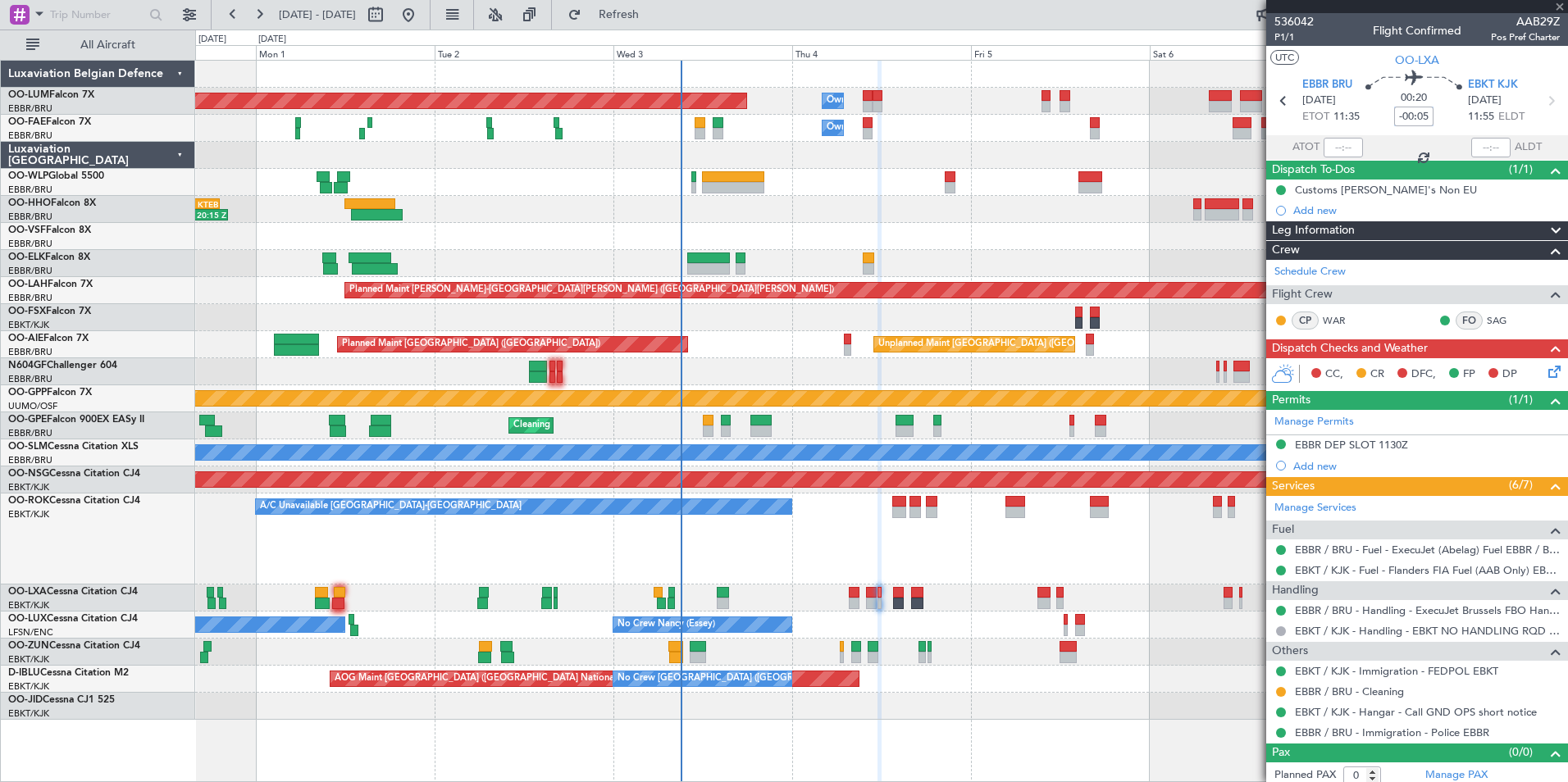
type input "+00:05"
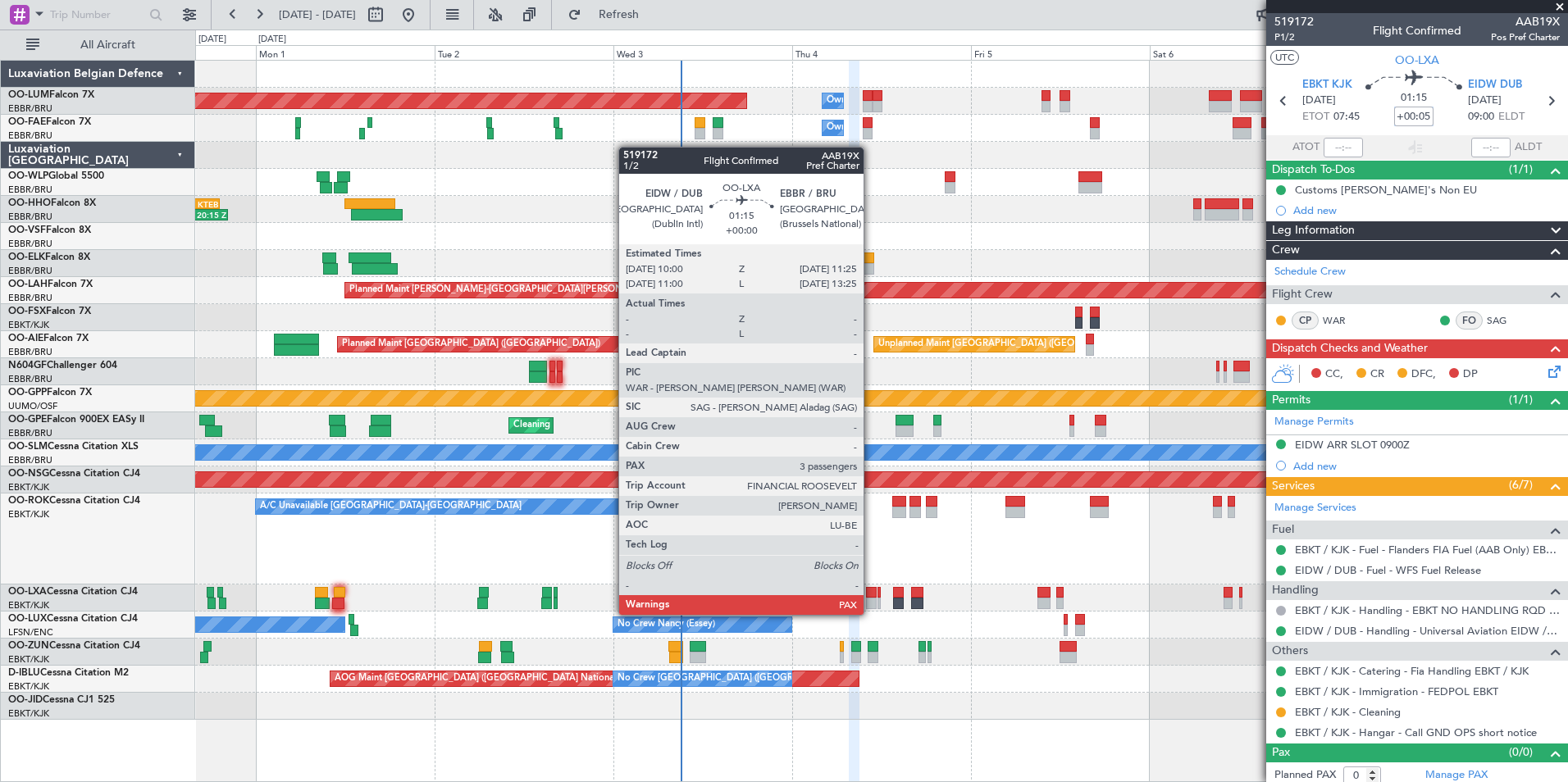
click at [871, 600] on div at bounding box center [871, 604] width 11 height 12
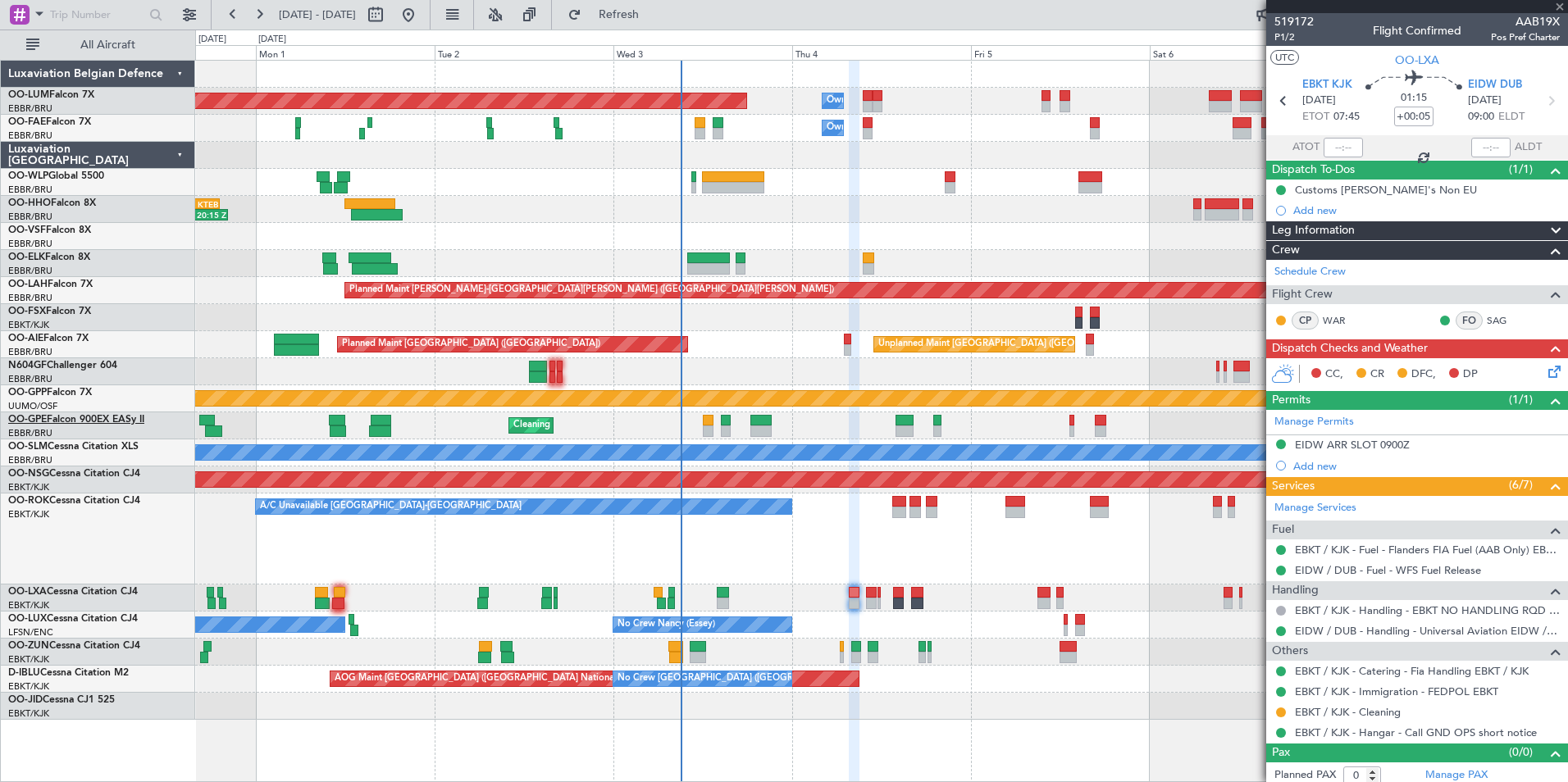
type input "3"
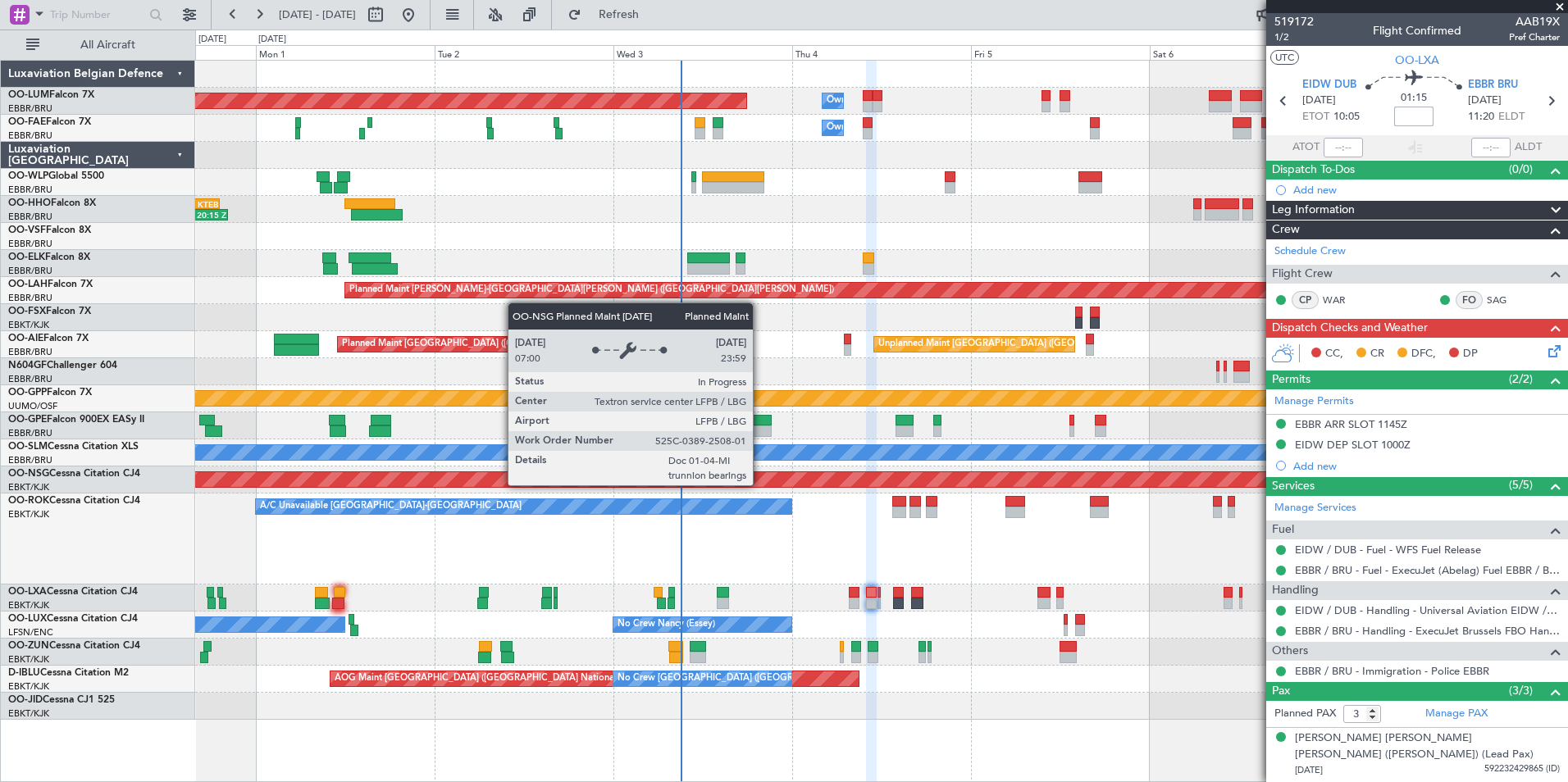
click at [666, 494] on div "Planned Maint Brussels (Brussels National) Owner Melsbroek Air Base Owner Melsb…" at bounding box center [881, 390] width 1372 height 659
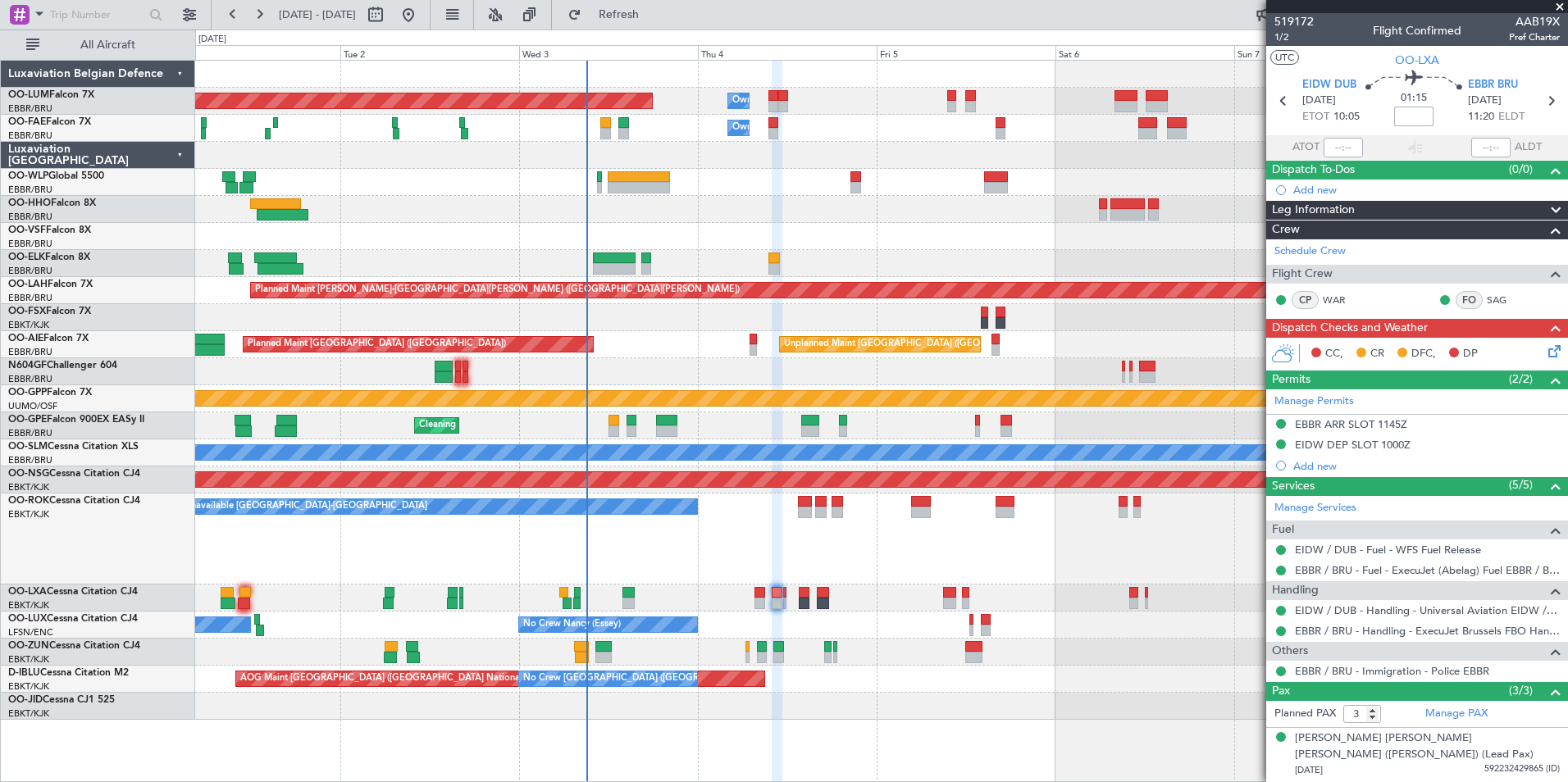
click at [902, 562] on div "A/C Unavailable [GEOGRAPHIC_DATA]-[GEOGRAPHIC_DATA]" at bounding box center [881, 540] width 1372 height 91
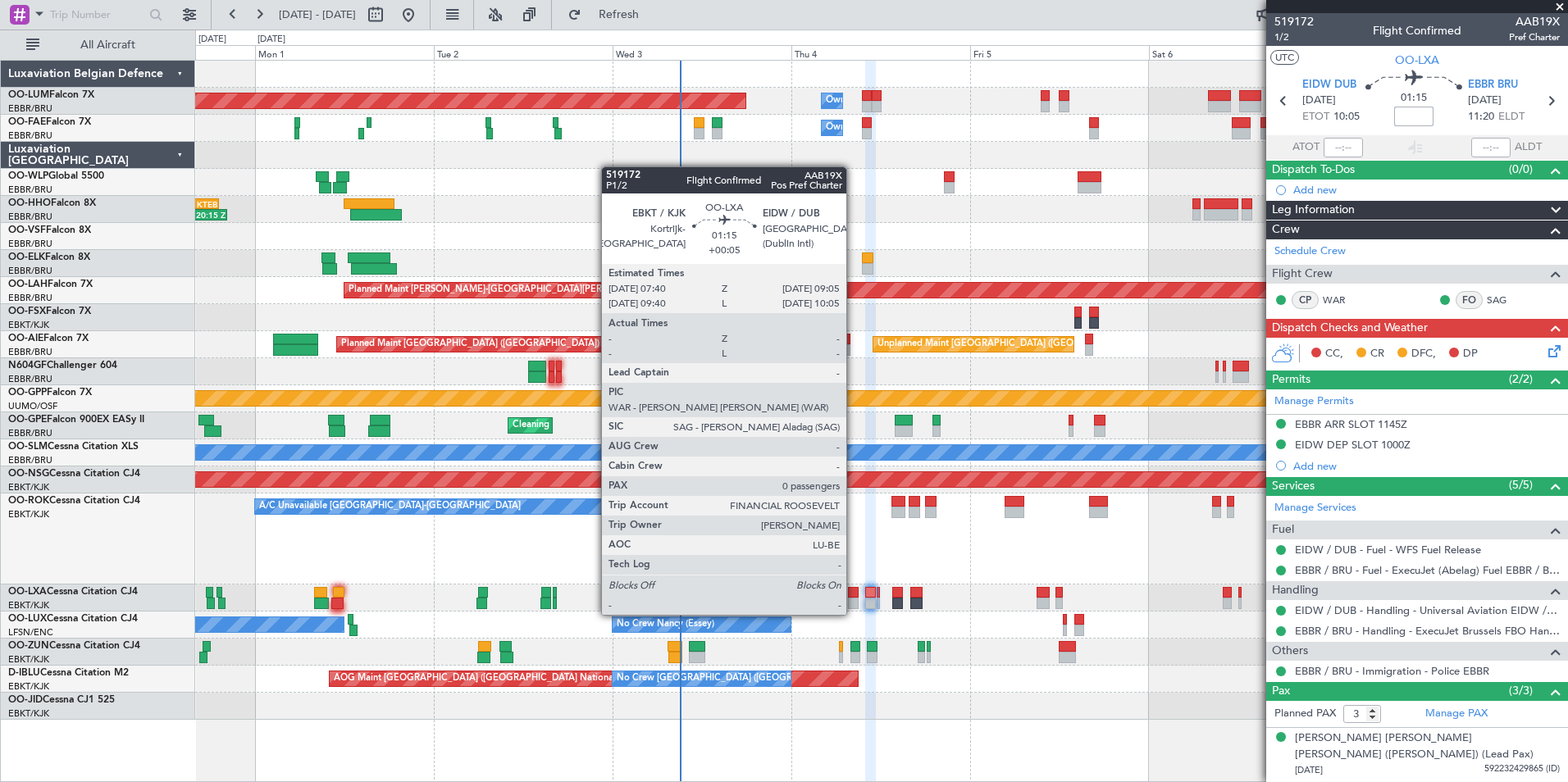
click at [854, 598] on div at bounding box center [853, 604] width 11 height 12
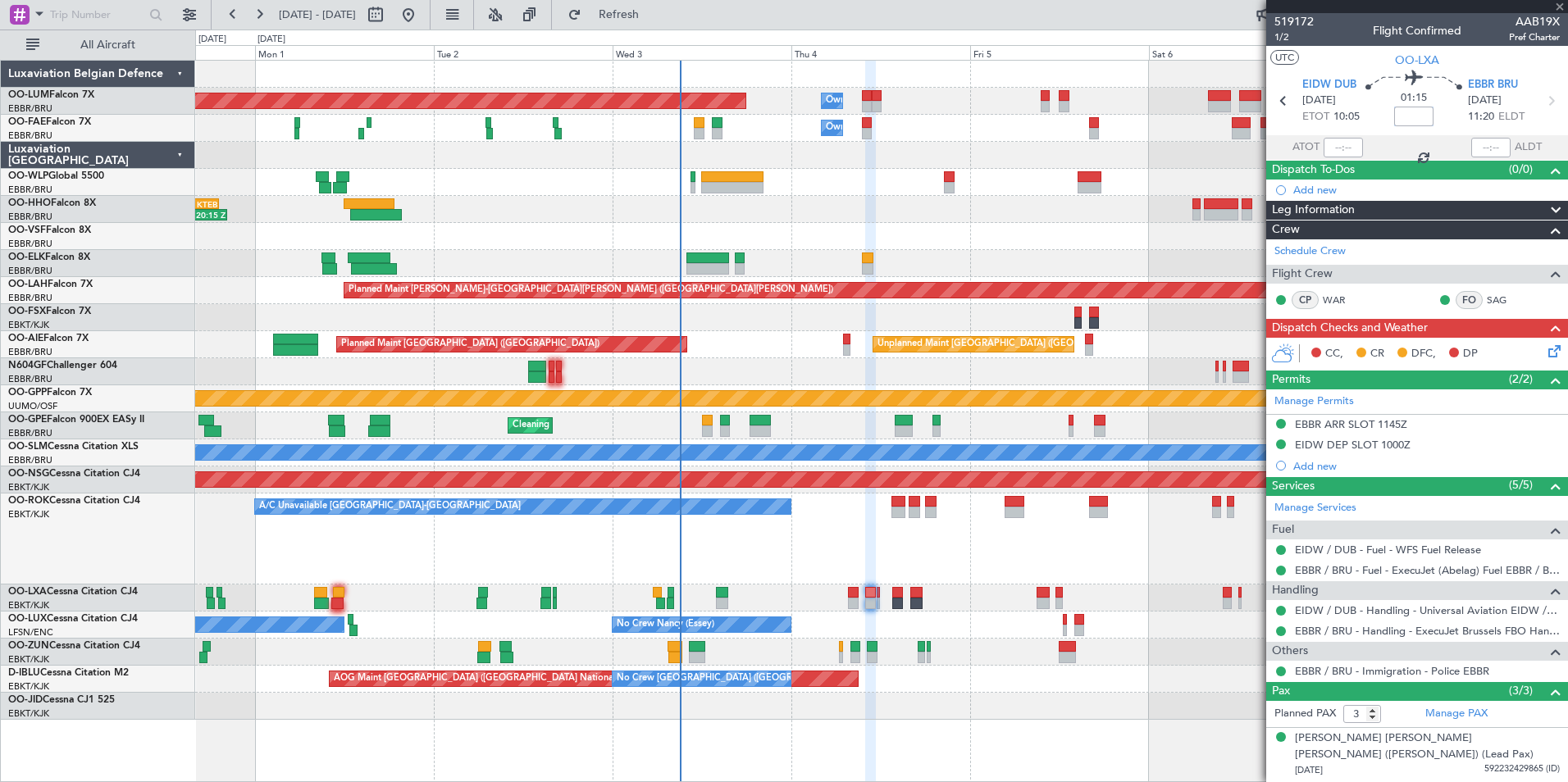
type input "+00:05"
type input "0"
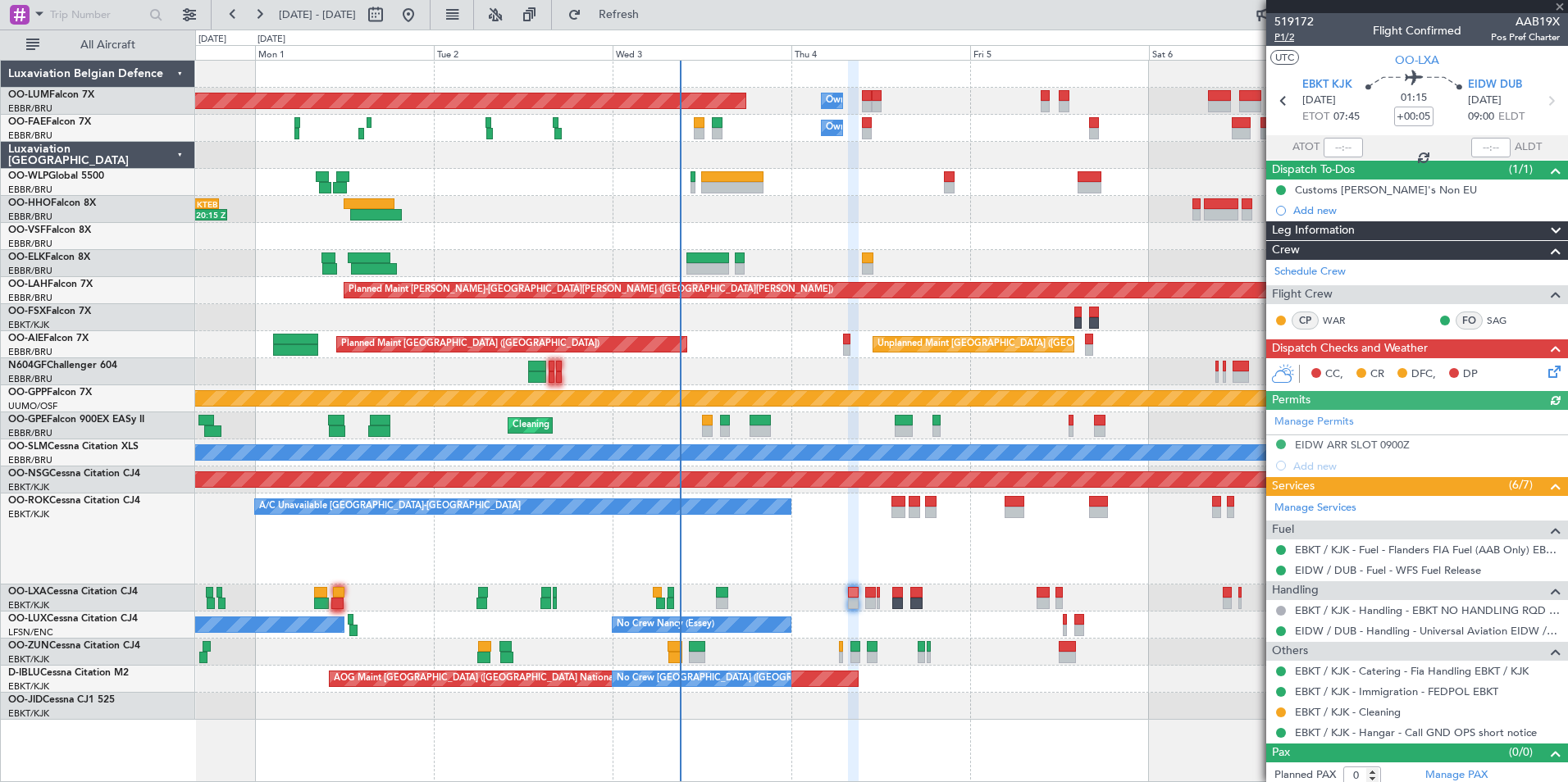
click at [1284, 33] on span "P1/2" at bounding box center [1294, 38] width 39 height 14
click at [709, 535] on div "A/C Unavailable [GEOGRAPHIC_DATA]-[GEOGRAPHIC_DATA]" at bounding box center [881, 540] width 1372 height 91
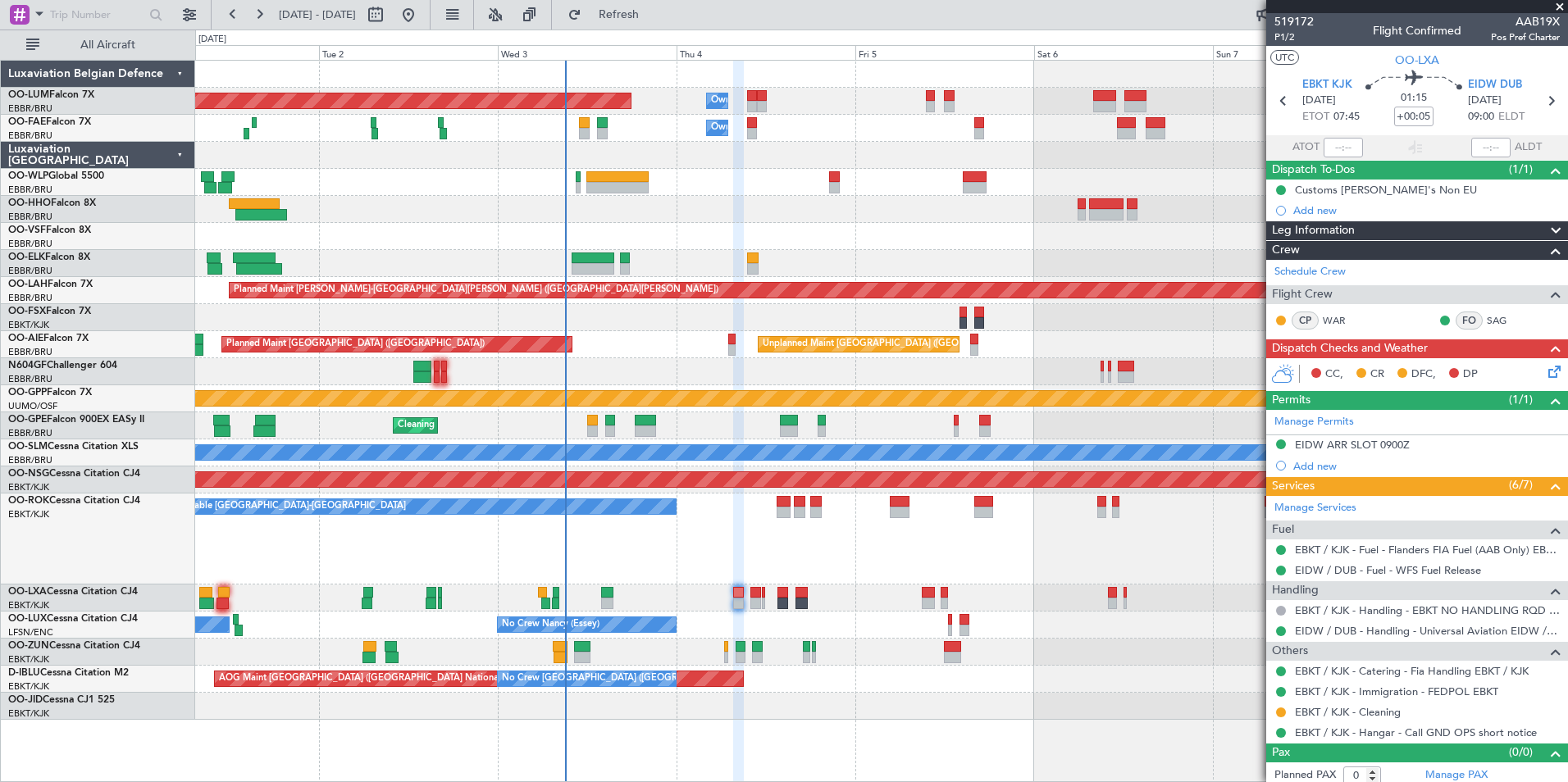
click at [706, 552] on div "A/C Unavailable [GEOGRAPHIC_DATA]-[GEOGRAPHIC_DATA]" at bounding box center [881, 540] width 1372 height 91
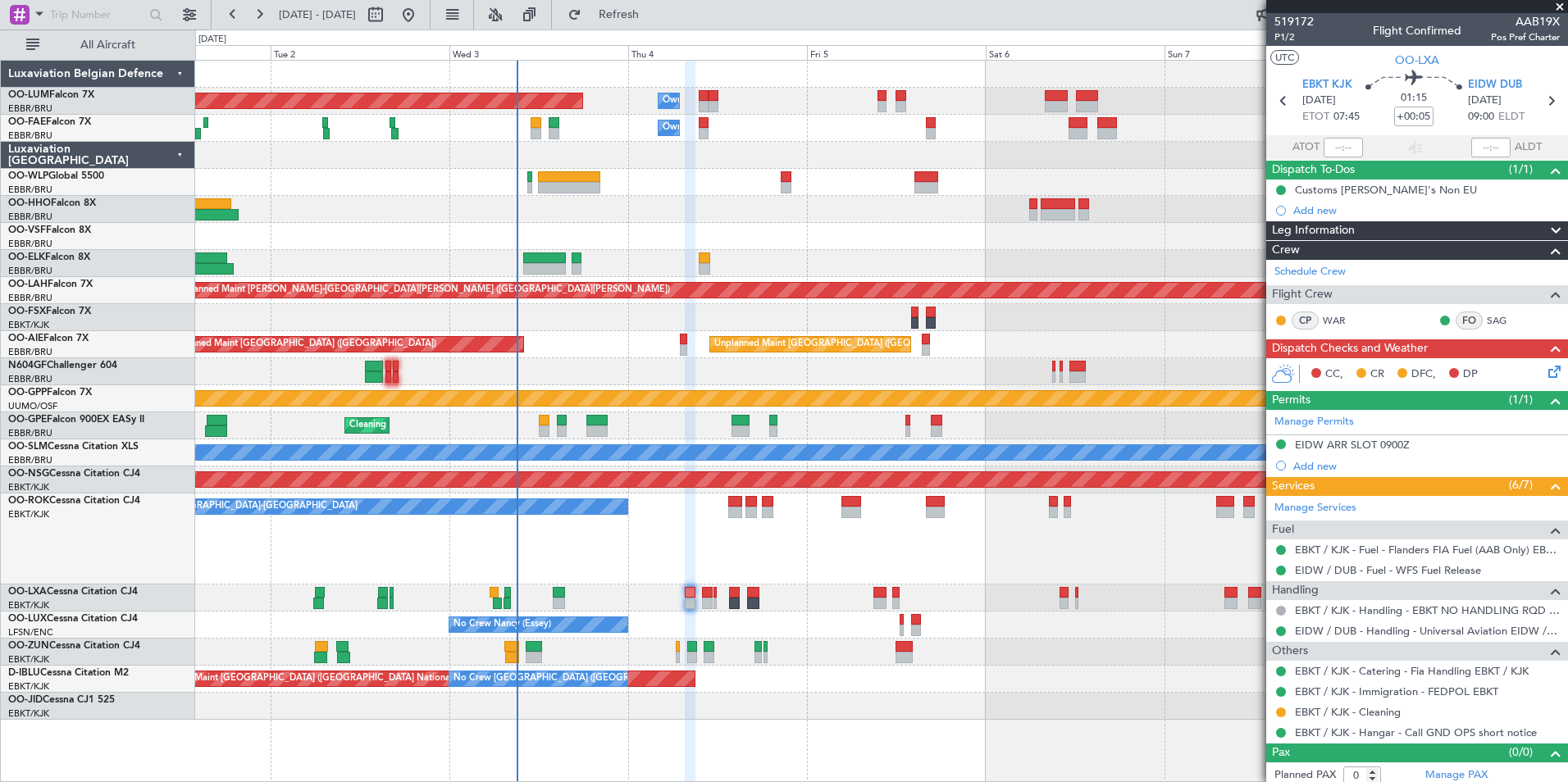
click at [1545, 376] on icon at bounding box center [1551, 369] width 13 height 13
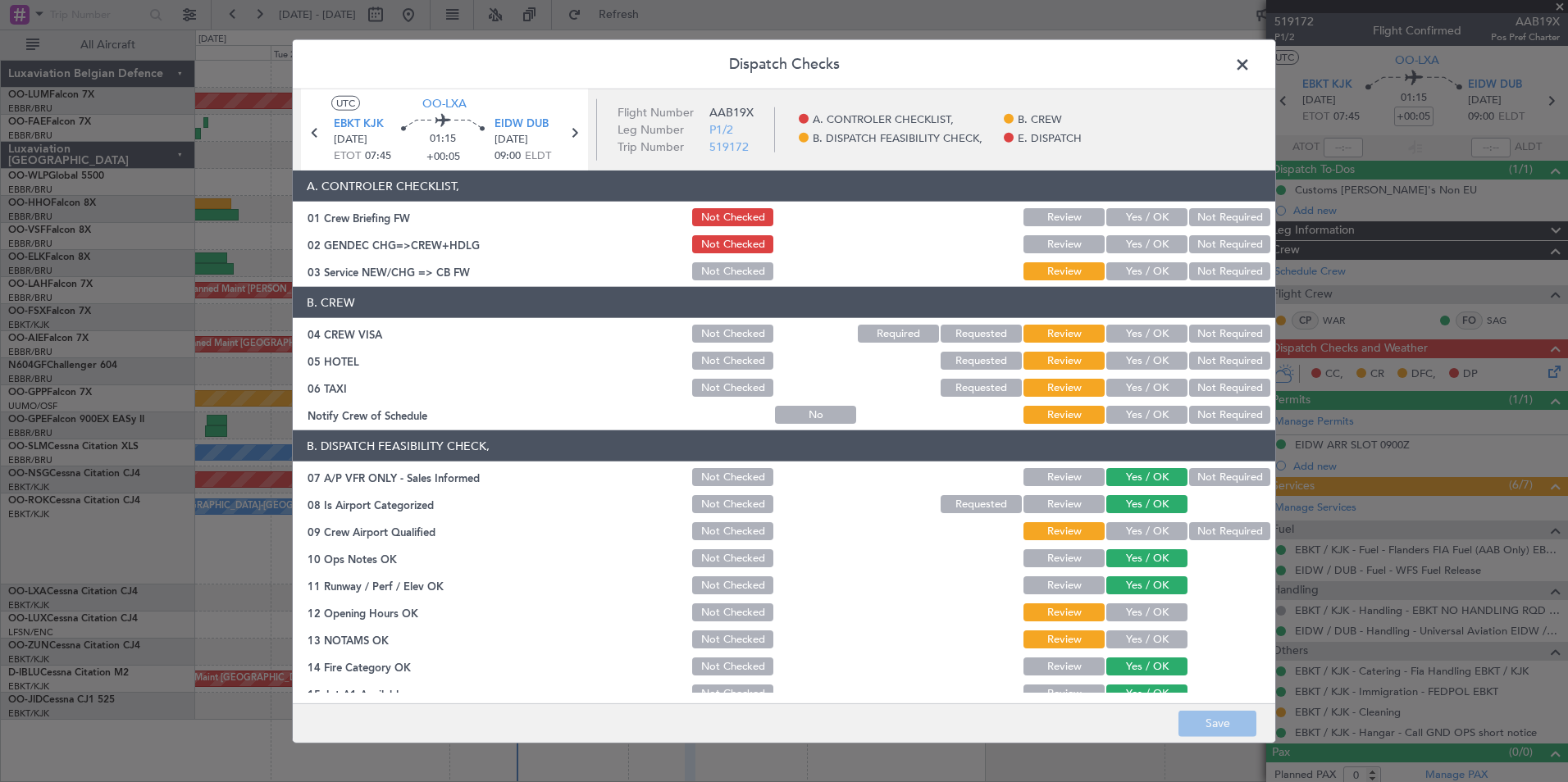
click at [1251, 54] on span at bounding box center [1251, 69] width 0 height 33
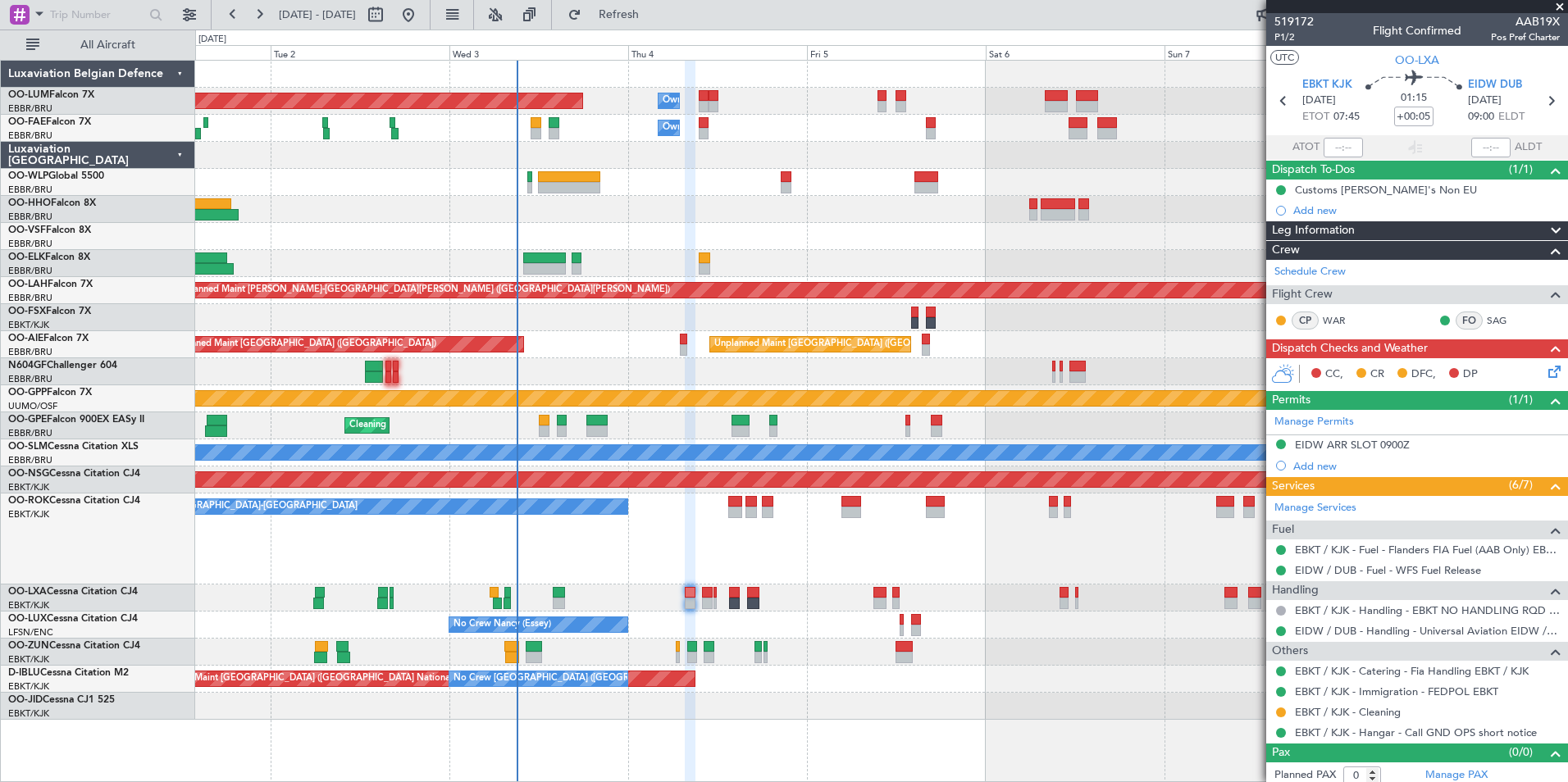
click at [1545, 371] on icon at bounding box center [1551, 369] width 13 height 13
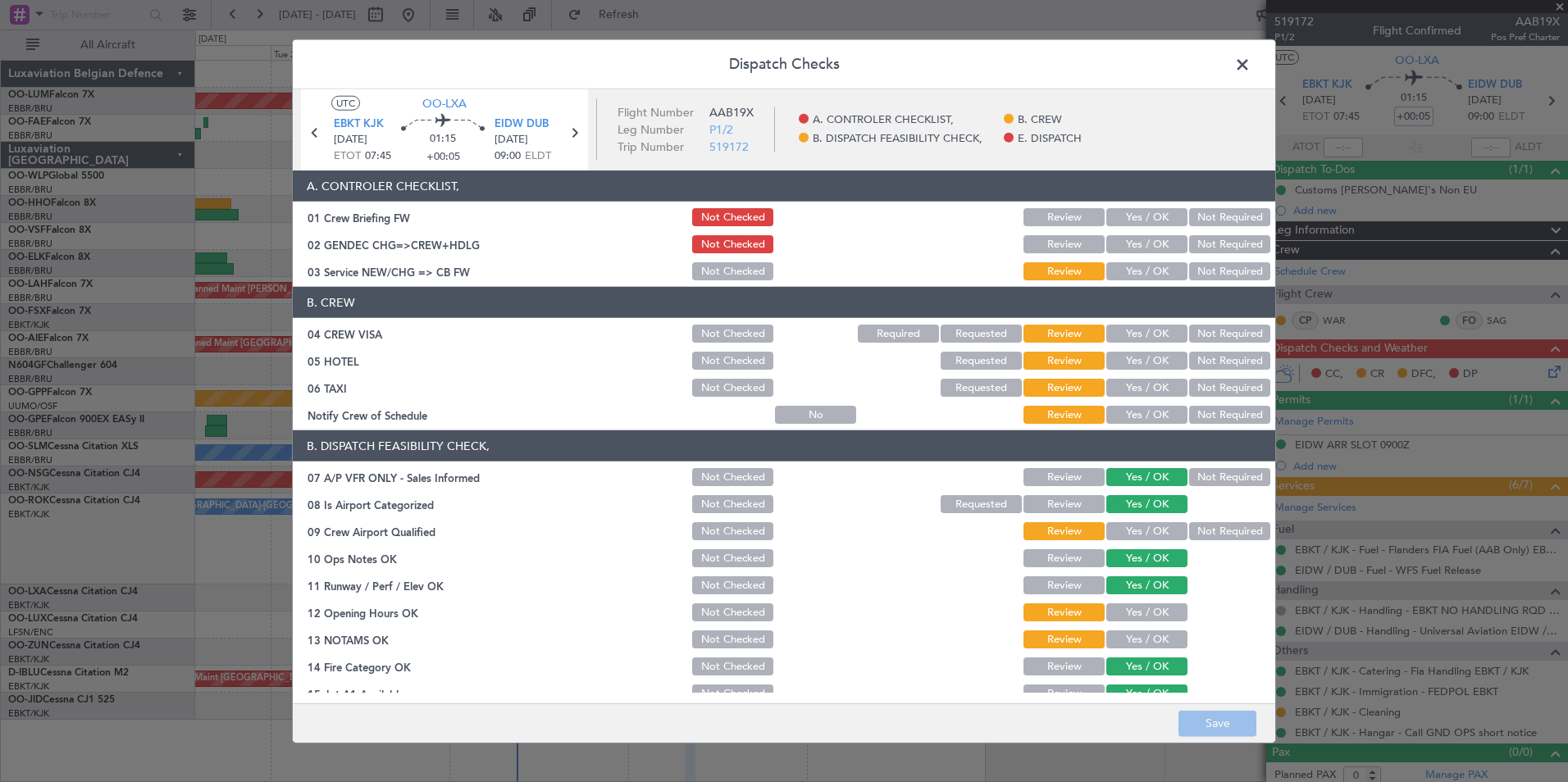
click at [1131, 216] on button "Yes / OK" at bounding box center [1147, 217] width 82 height 18
click at [1139, 275] on button "Yes / OK" at bounding box center [1147, 272] width 82 height 18
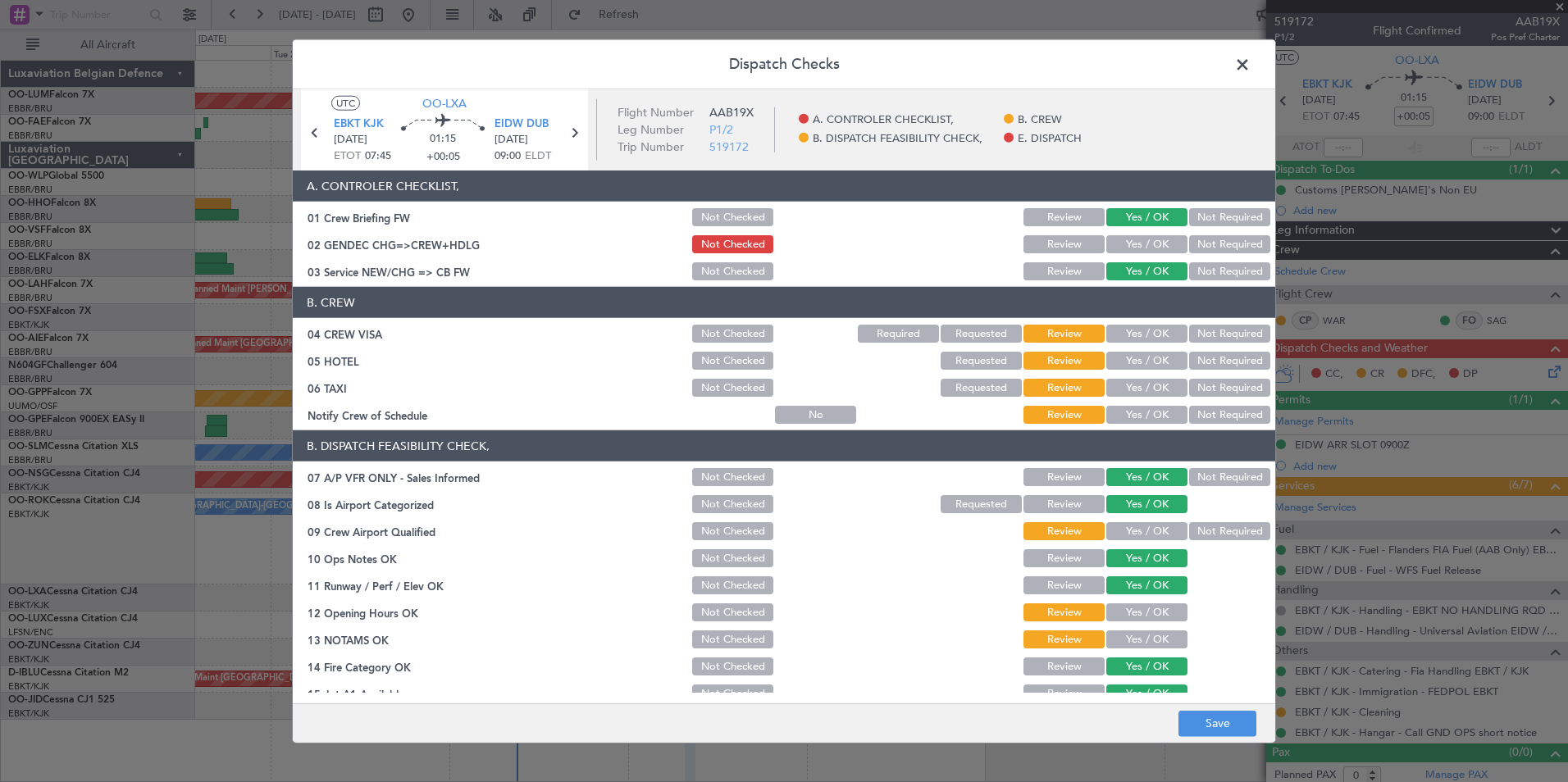
click at [1227, 330] on button "Not Required" at bounding box center [1229, 334] width 82 height 18
click at [1220, 348] on section "B. CREW 04 CREW VISA Not Checked Required Requested Review Yes / OK Not Require…" at bounding box center [784, 356] width 983 height 139
click at [1216, 368] on button "Not Required" at bounding box center [1229, 361] width 82 height 18
click at [1216, 380] on button "Not Required" at bounding box center [1229, 388] width 82 height 18
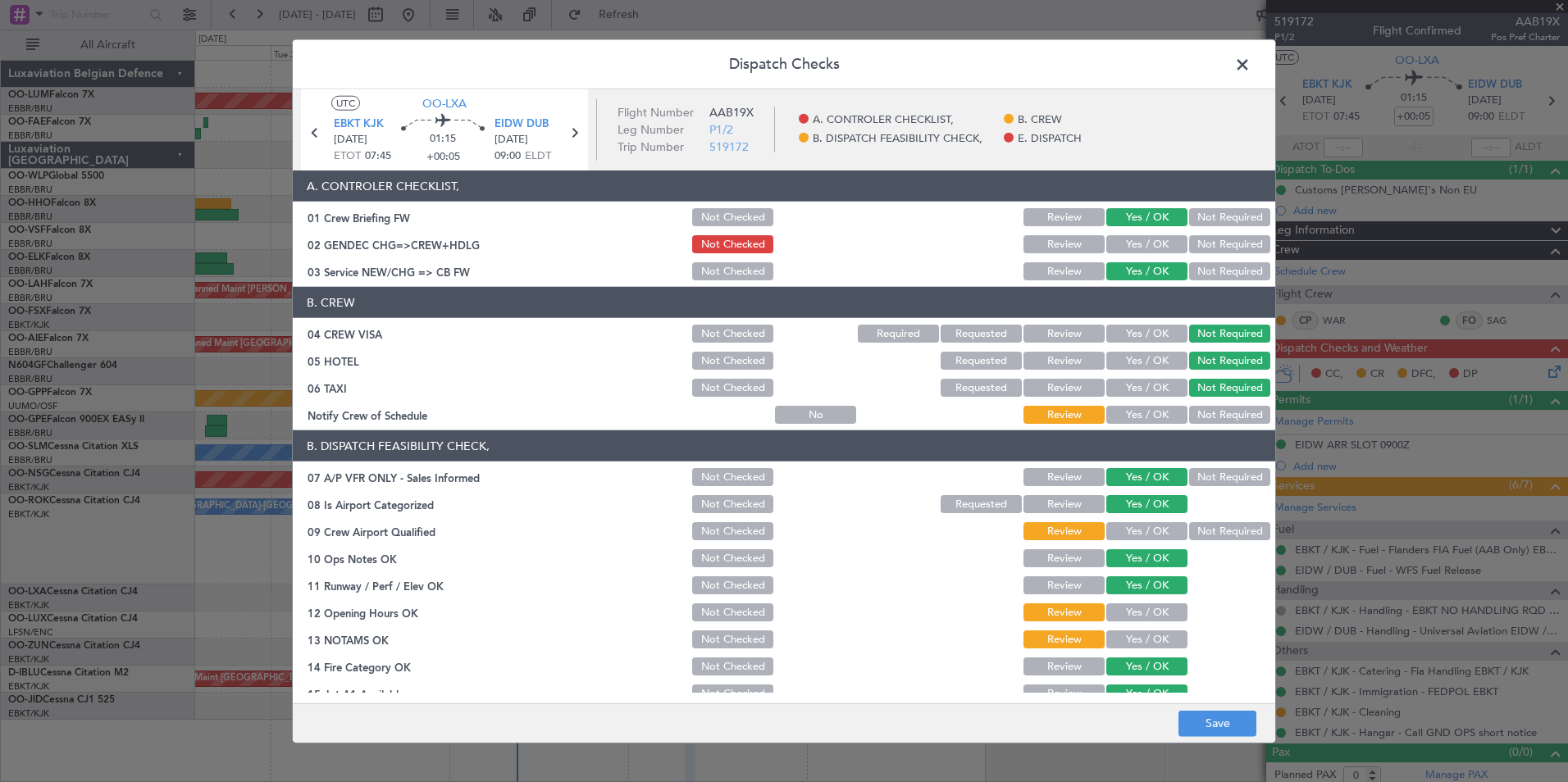
click at [1144, 420] on button "Yes / OK" at bounding box center [1147, 415] width 82 height 18
click at [1192, 534] on button "Not Required" at bounding box center [1229, 532] width 82 height 18
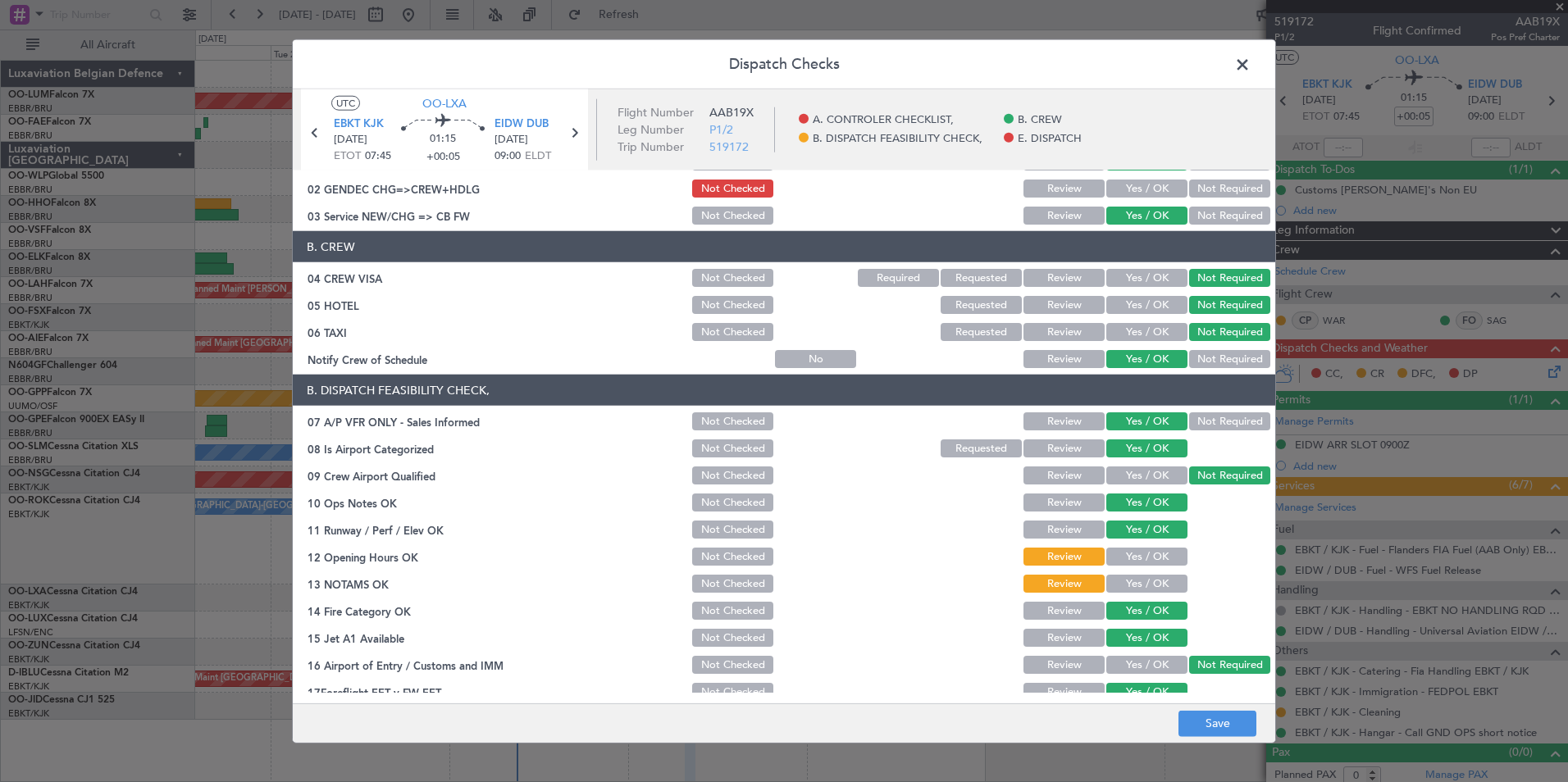
scroll to position [82, 0]
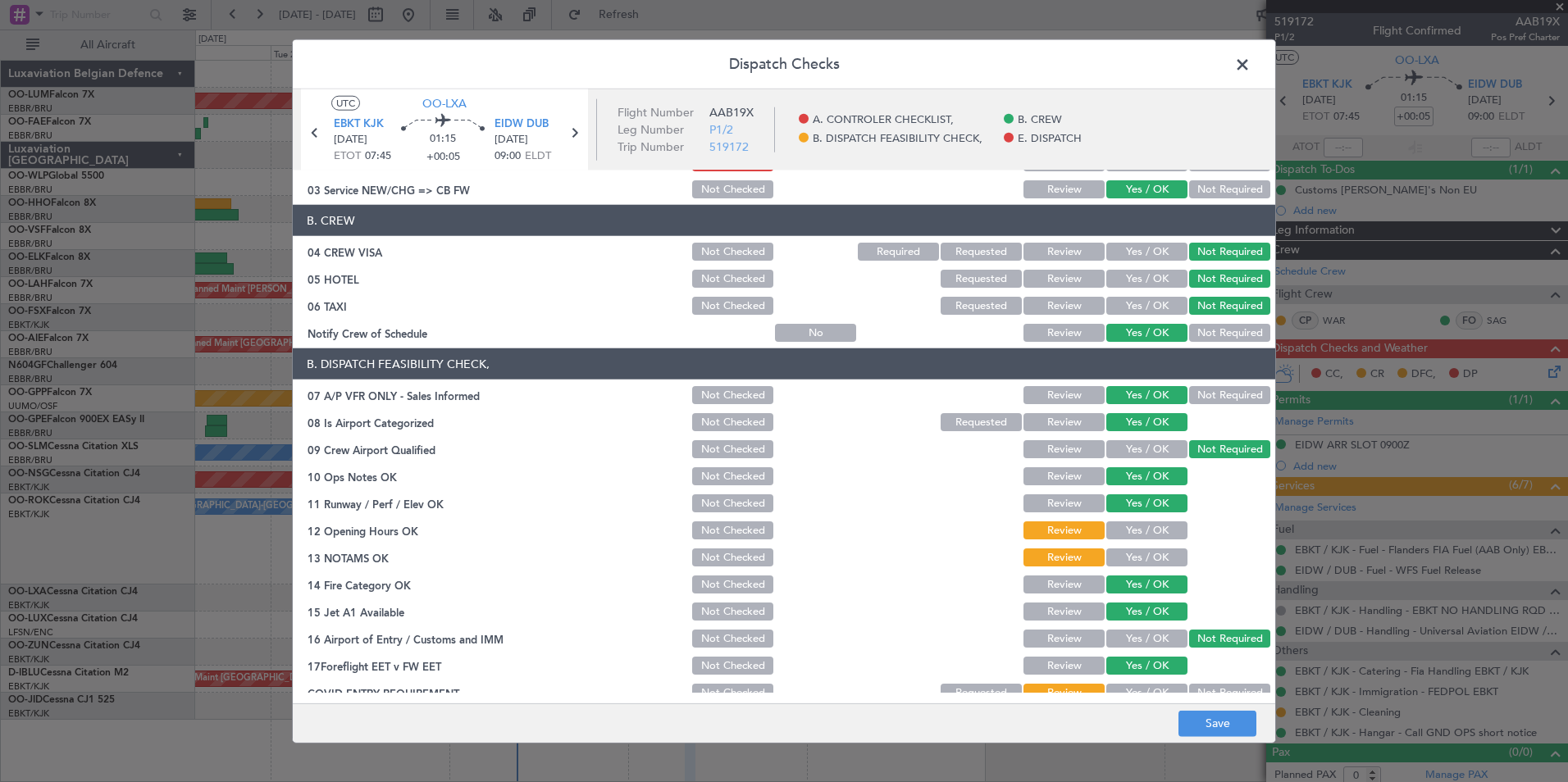
click at [1139, 526] on button "Yes / OK" at bounding box center [1147, 531] width 82 height 18
click at [1131, 556] on button "Yes / OK" at bounding box center [1147, 558] width 82 height 18
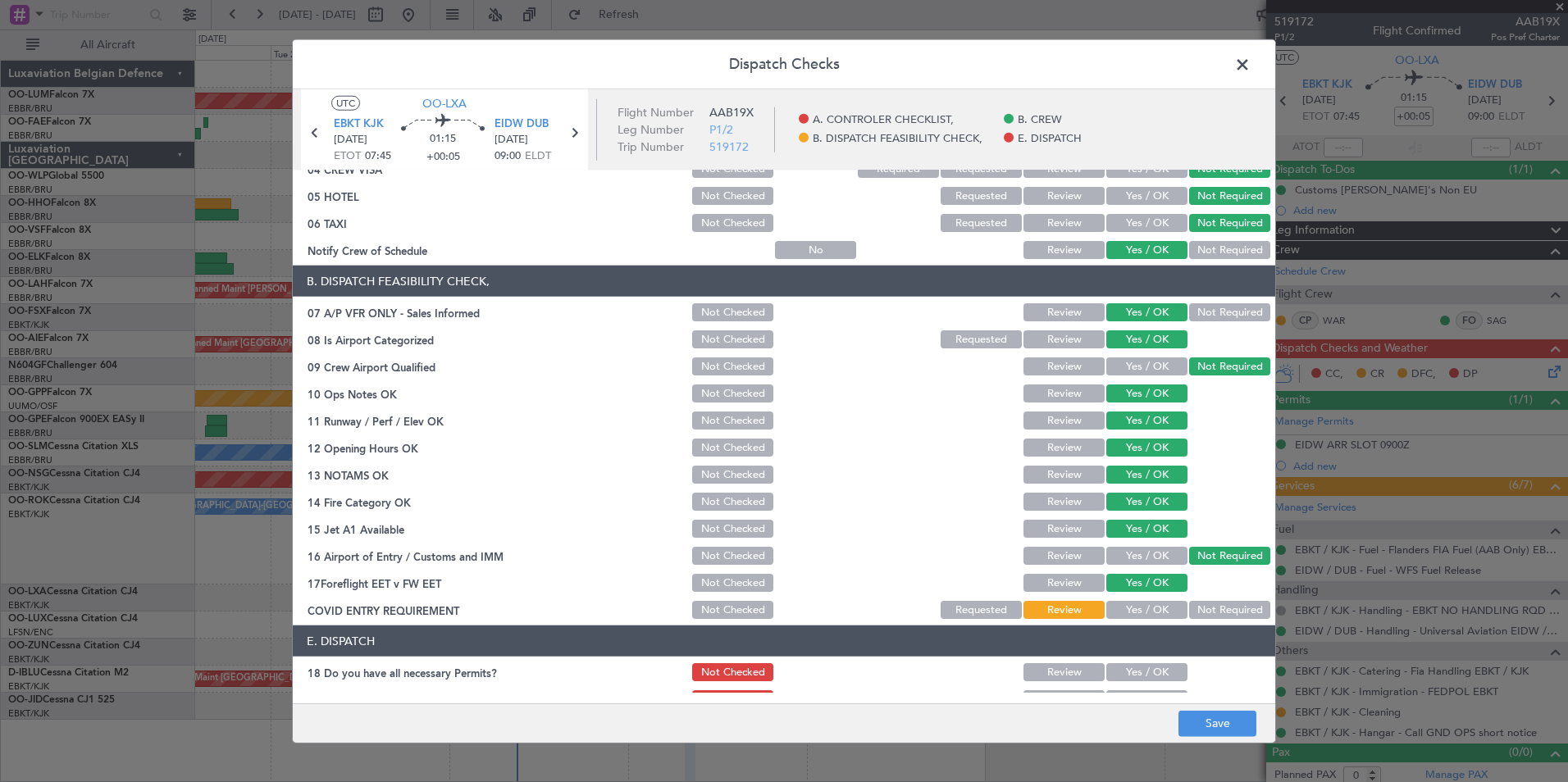
scroll to position [241, 0]
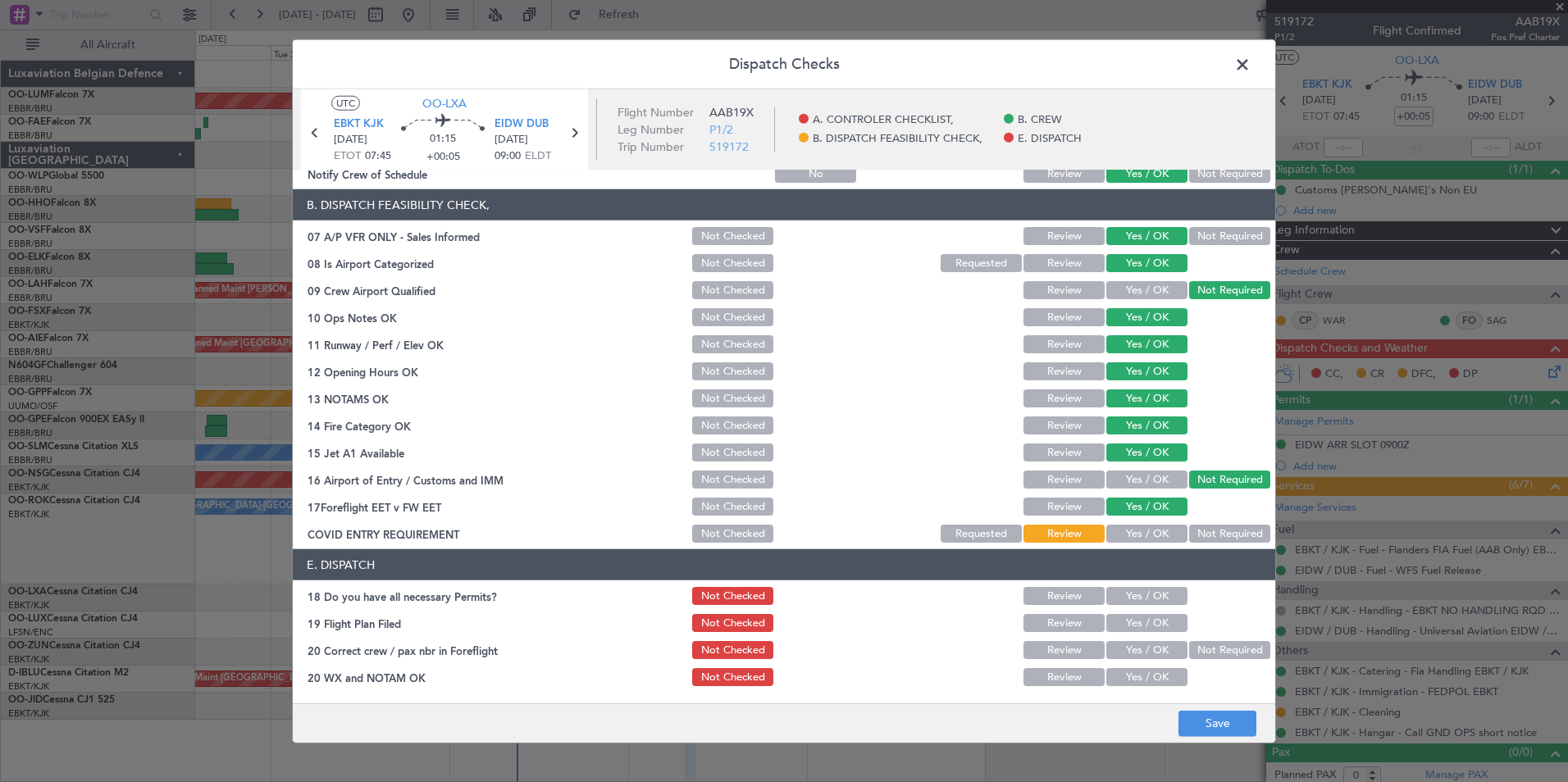
click at [1203, 539] on button "Not Required" at bounding box center [1229, 534] width 82 height 18
click at [1126, 598] on button "Yes / OK" at bounding box center [1147, 596] width 82 height 18
click at [1127, 625] on button "Yes / OK" at bounding box center [1147, 623] width 82 height 18
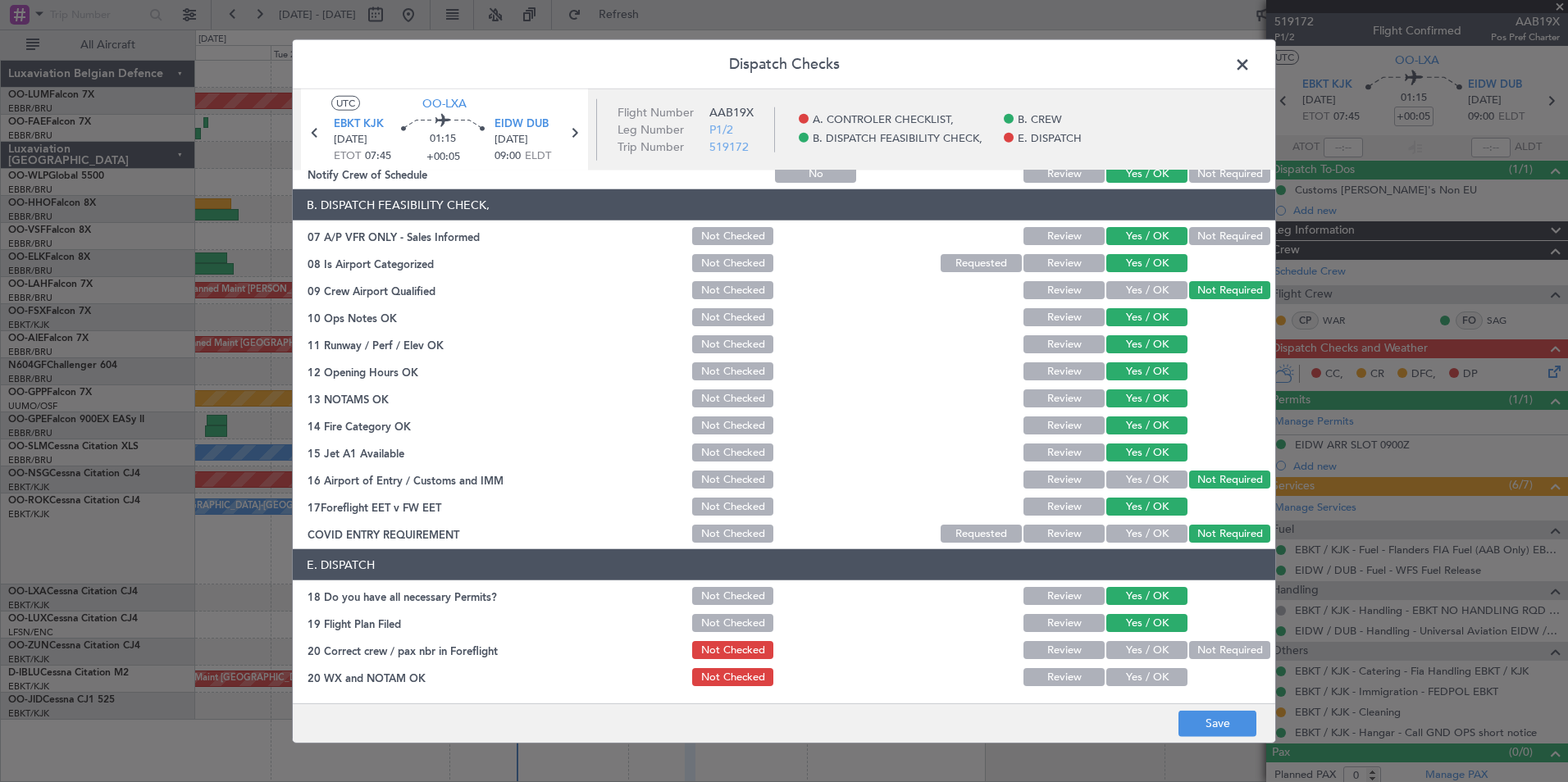
drag, startPoint x: 1127, startPoint y: 656, endPoint x: 1129, endPoint y: 677, distance: 21.1
click at [1127, 657] on button "Yes / OK" at bounding box center [1147, 650] width 82 height 18
drag, startPoint x: 1131, startPoint y: 681, endPoint x: 1189, endPoint y: 706, distance: 63.2
click at [1131, 681] on button "Yes / OK" at bounding box center [1147, 677] width 82 height 18
click at [1209, 717] on button "Save" at bounding box center [1217, 723] width 78 height 26
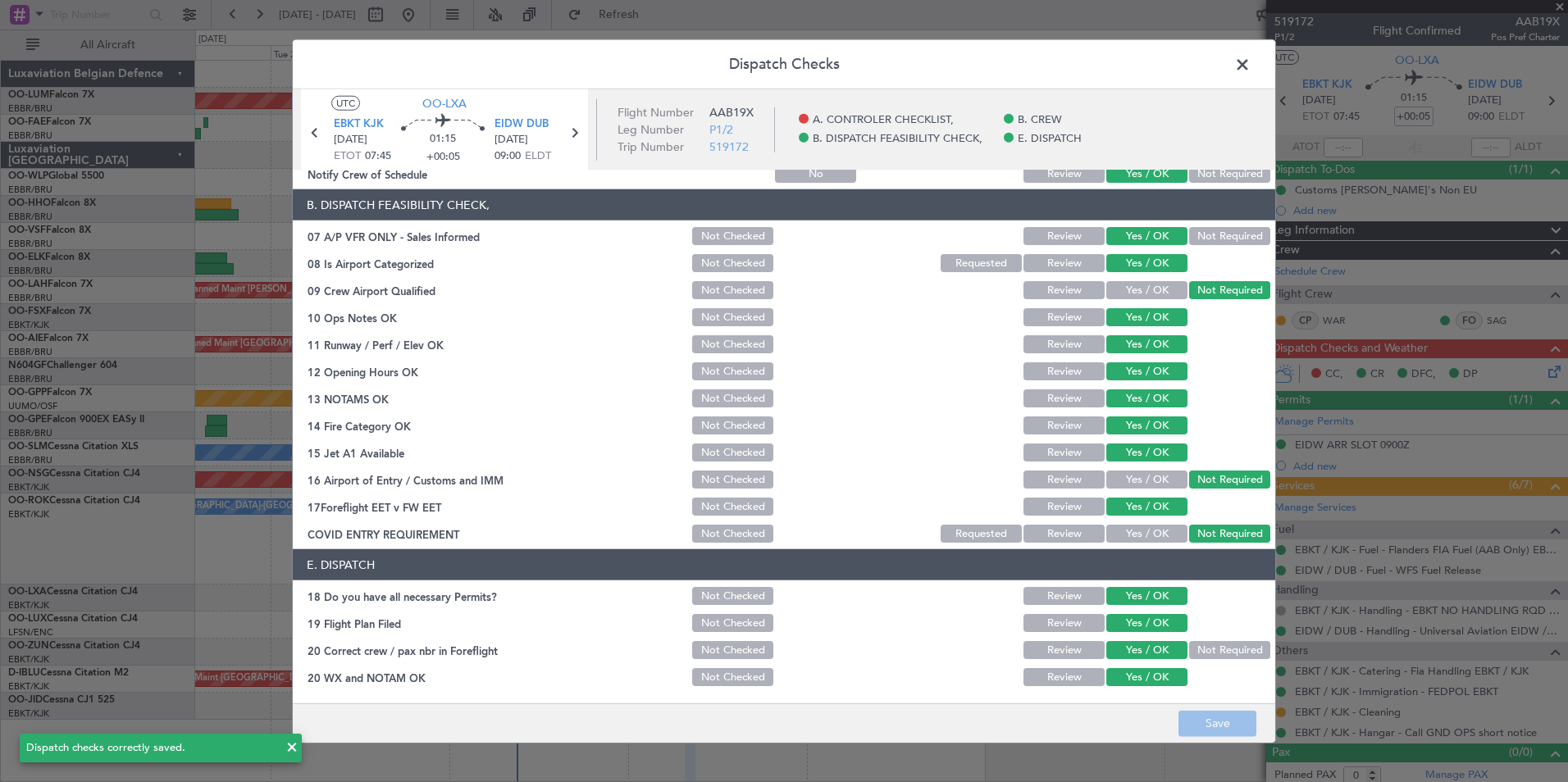
click at [1251, 65] on span at bounding box center [1251, 69] width 0 height 33
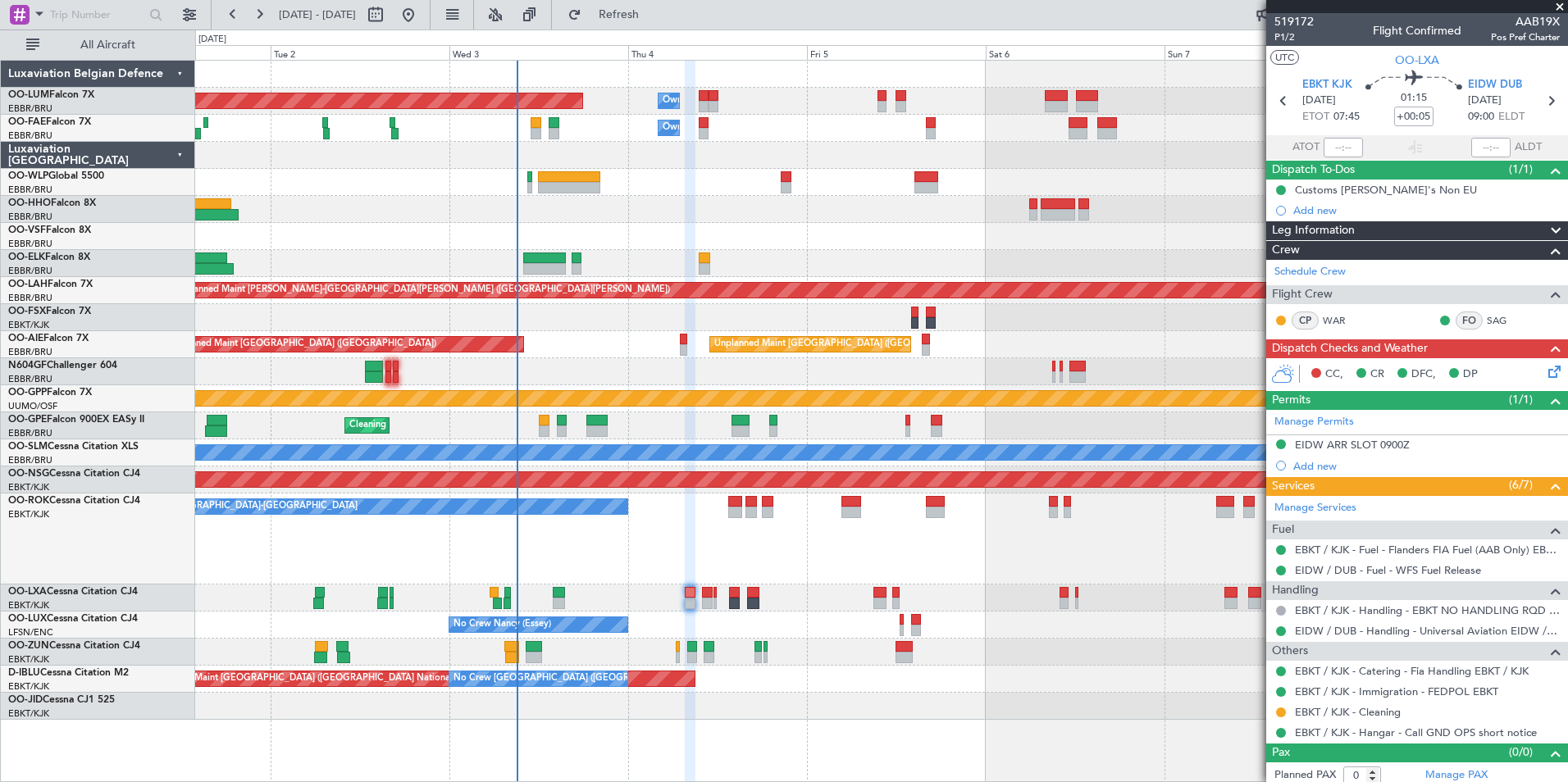
click at [1545, 376] on icon at bounding box center [1551, 369] width 13 height 13
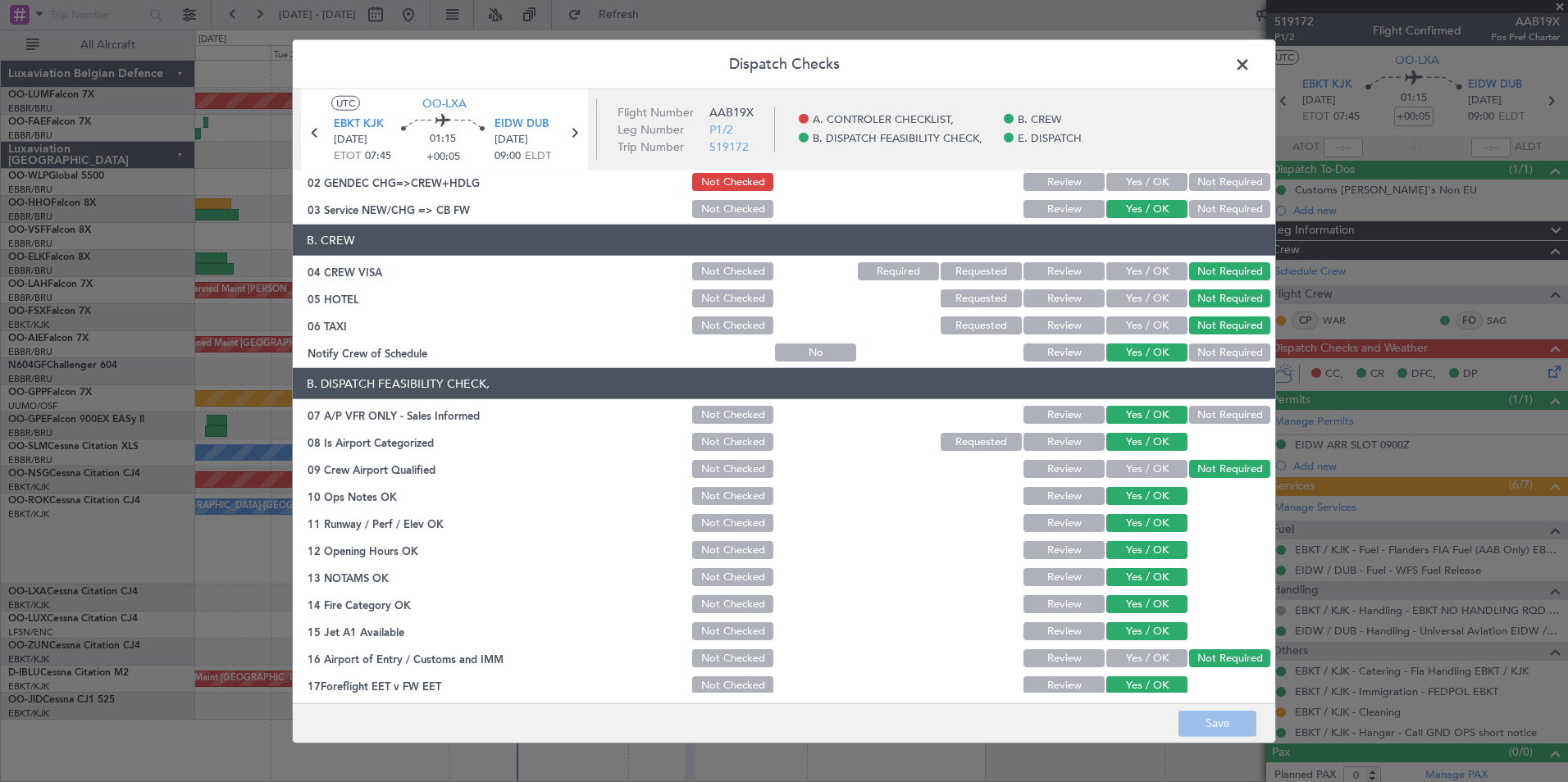
scroll to position [0, 0]
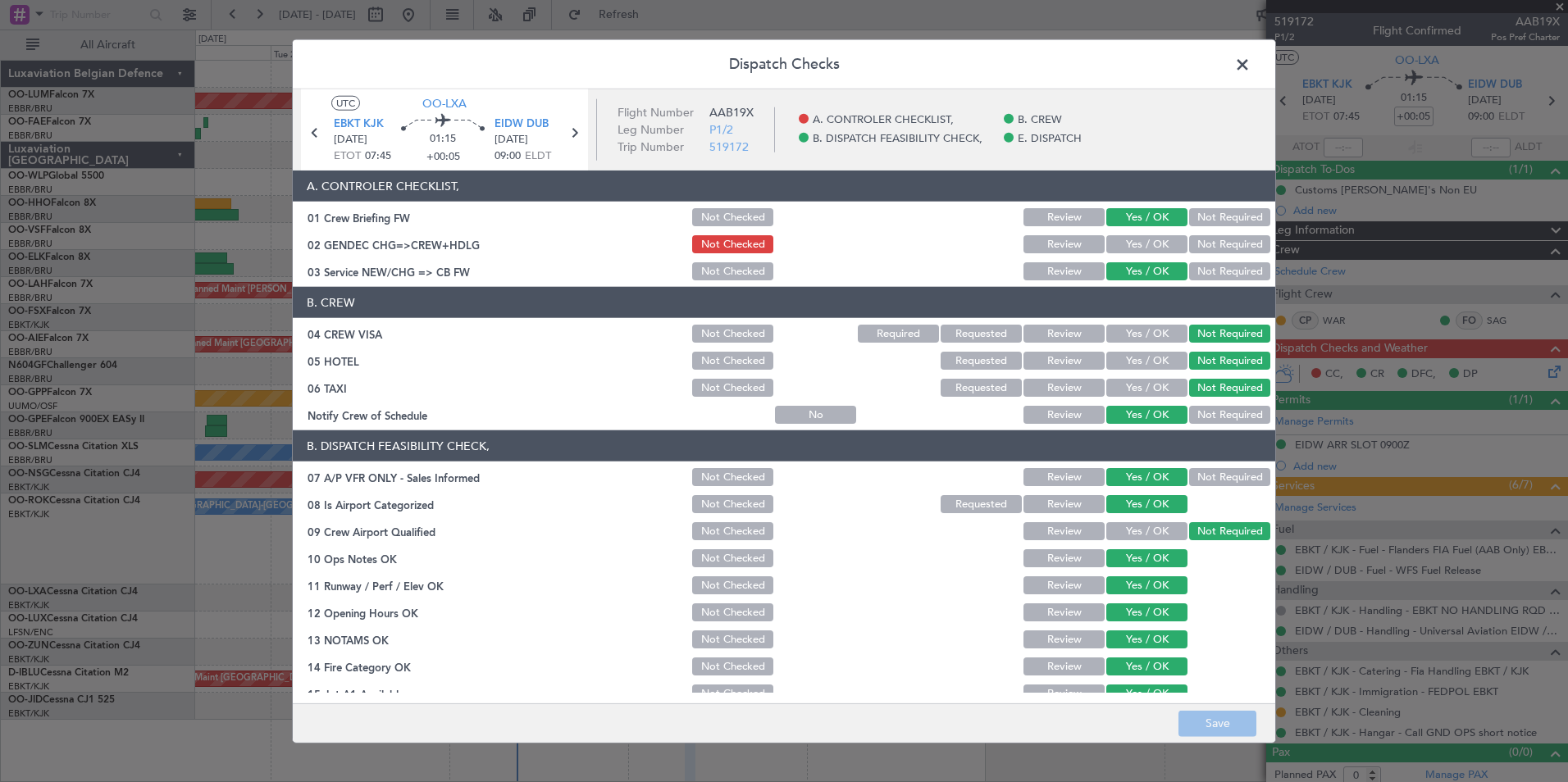
click at [1251, 63] on span at bounding box center [1251, 69] width 0 height 33
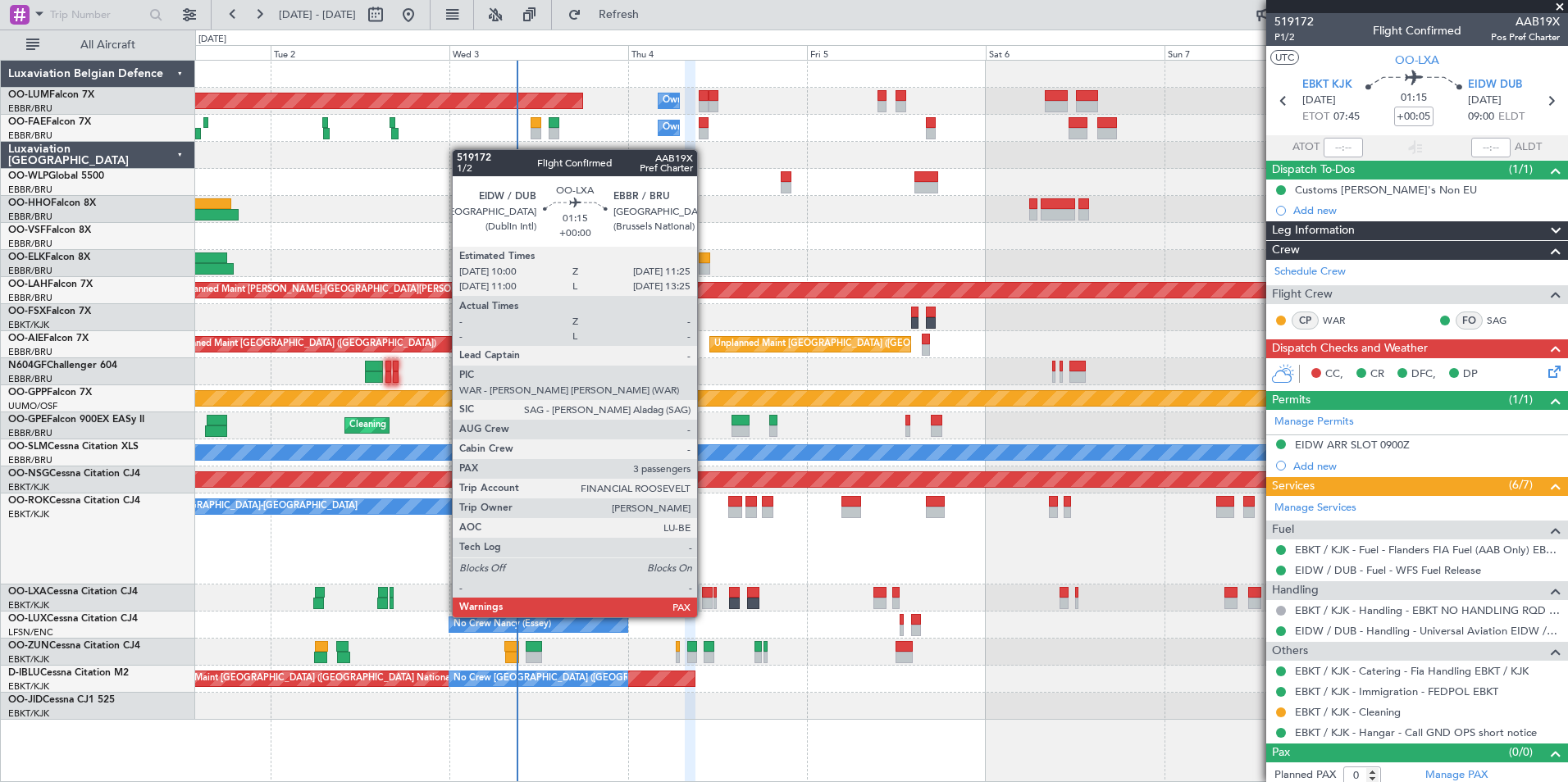
click at [705, 603] on div at bounding box center [707, 604] width 11 height 12
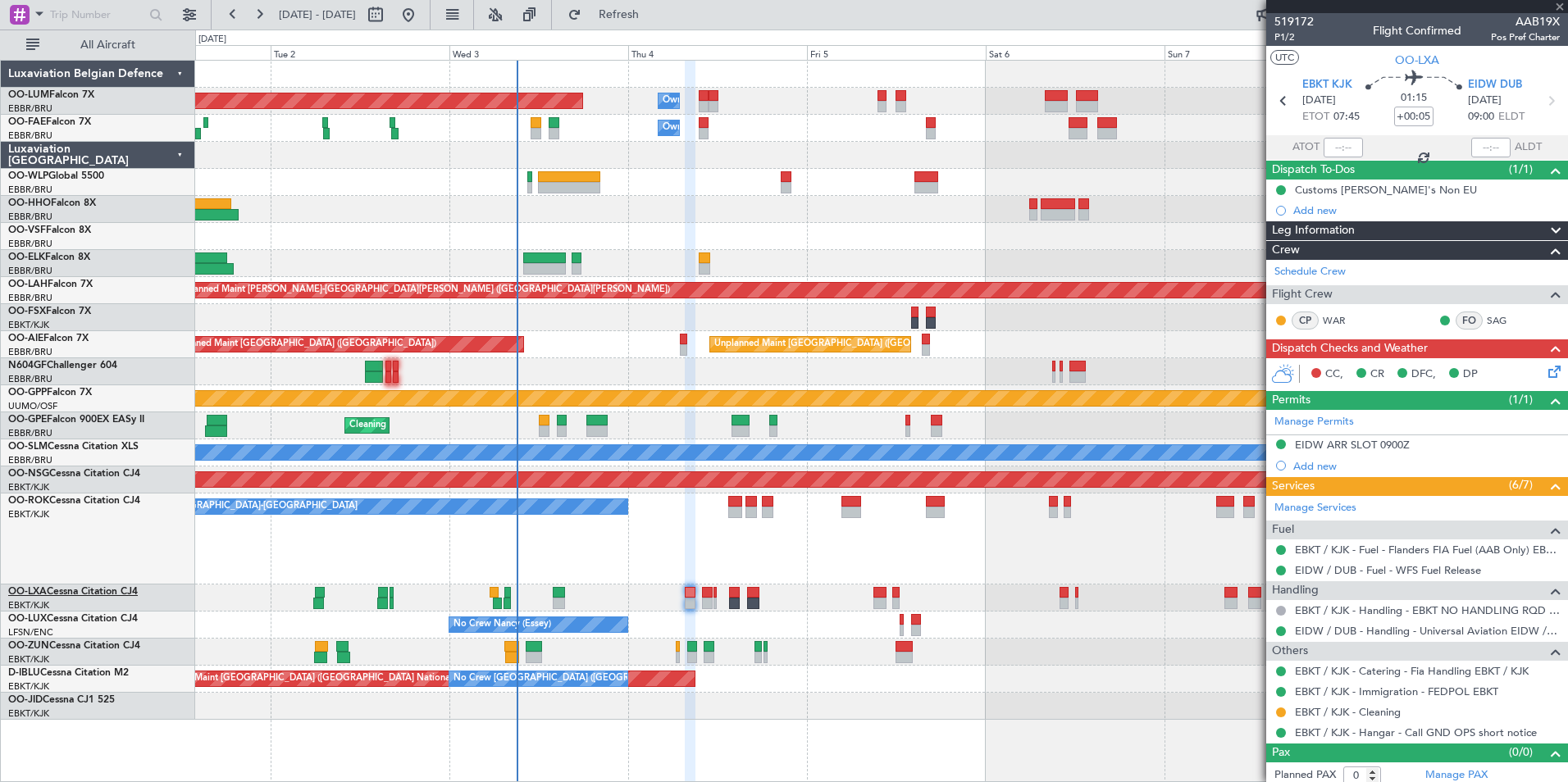
type input "3"
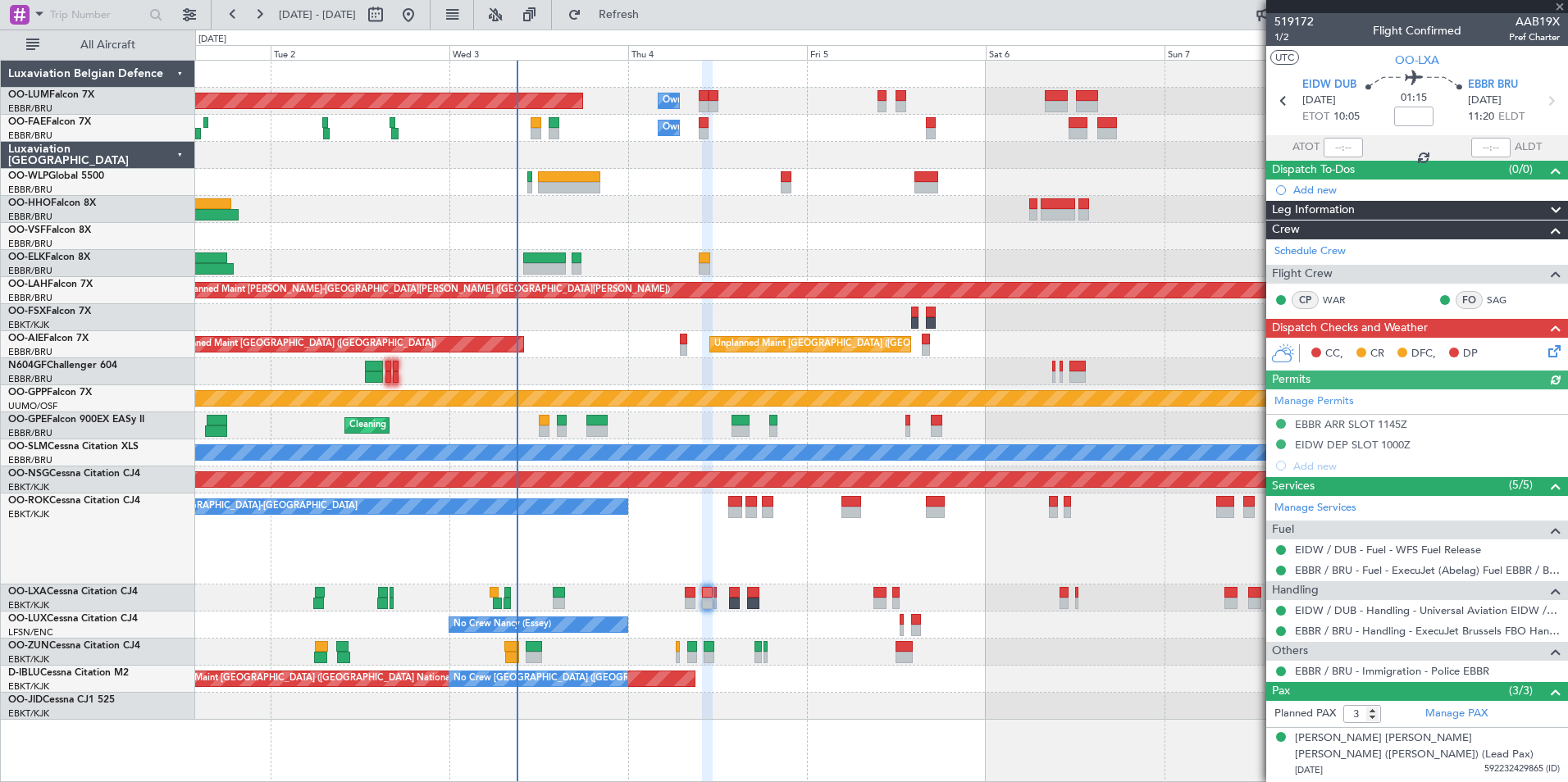
click at [1545, 348] on icon at bounding box center [1551, 348] width 13 height 13
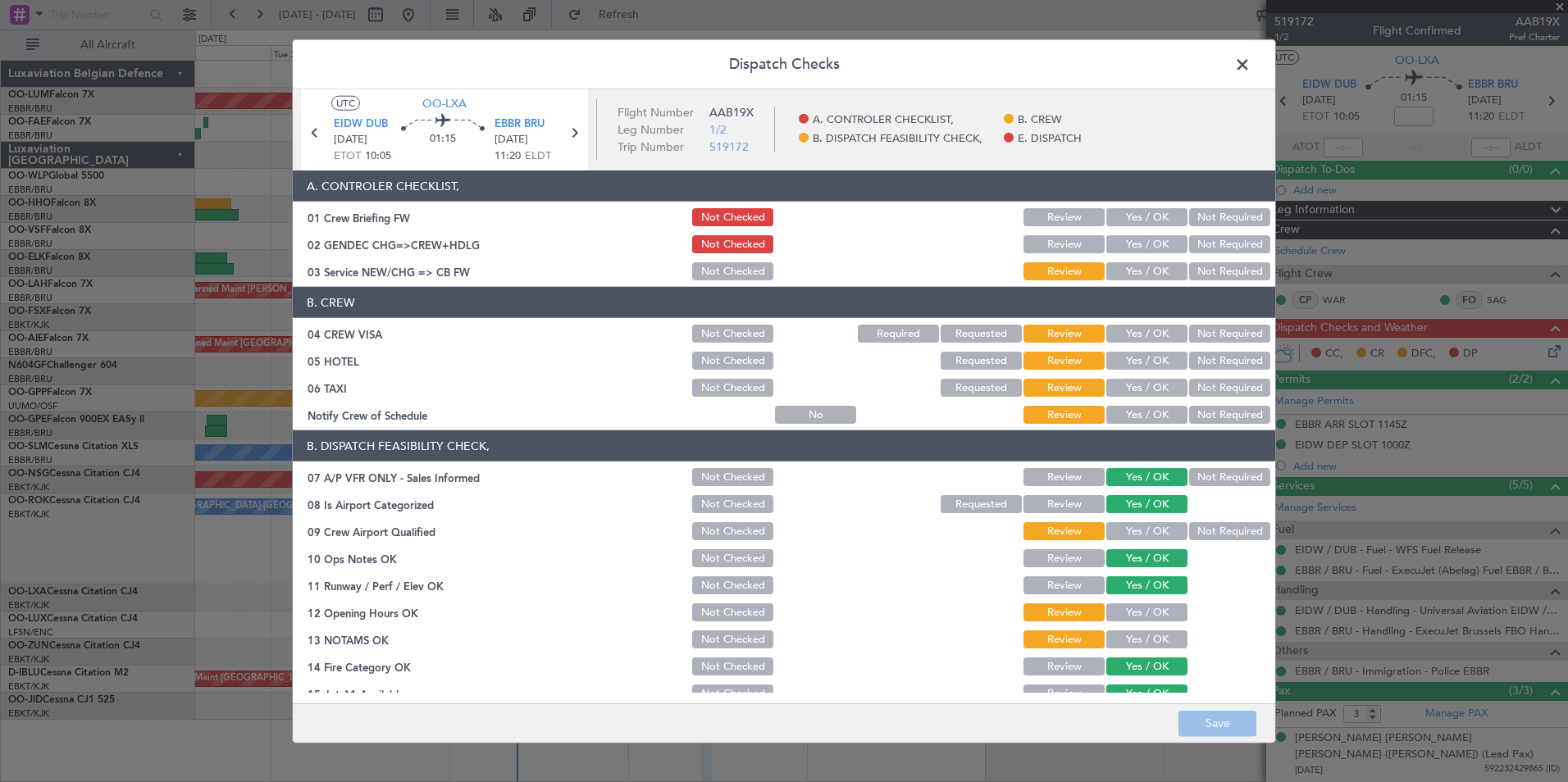
click at [1136, 217] on button "Yes / OK" at bounding box center [1147, 217] width 82 height 18
click at [1139, 282] on div "Yes / OK" at bounding box center [1145, 272] width 82 height 23
click at [1140, 278] on button "Yes / OK" at bounding box center [1147, 272] width 82 height 18
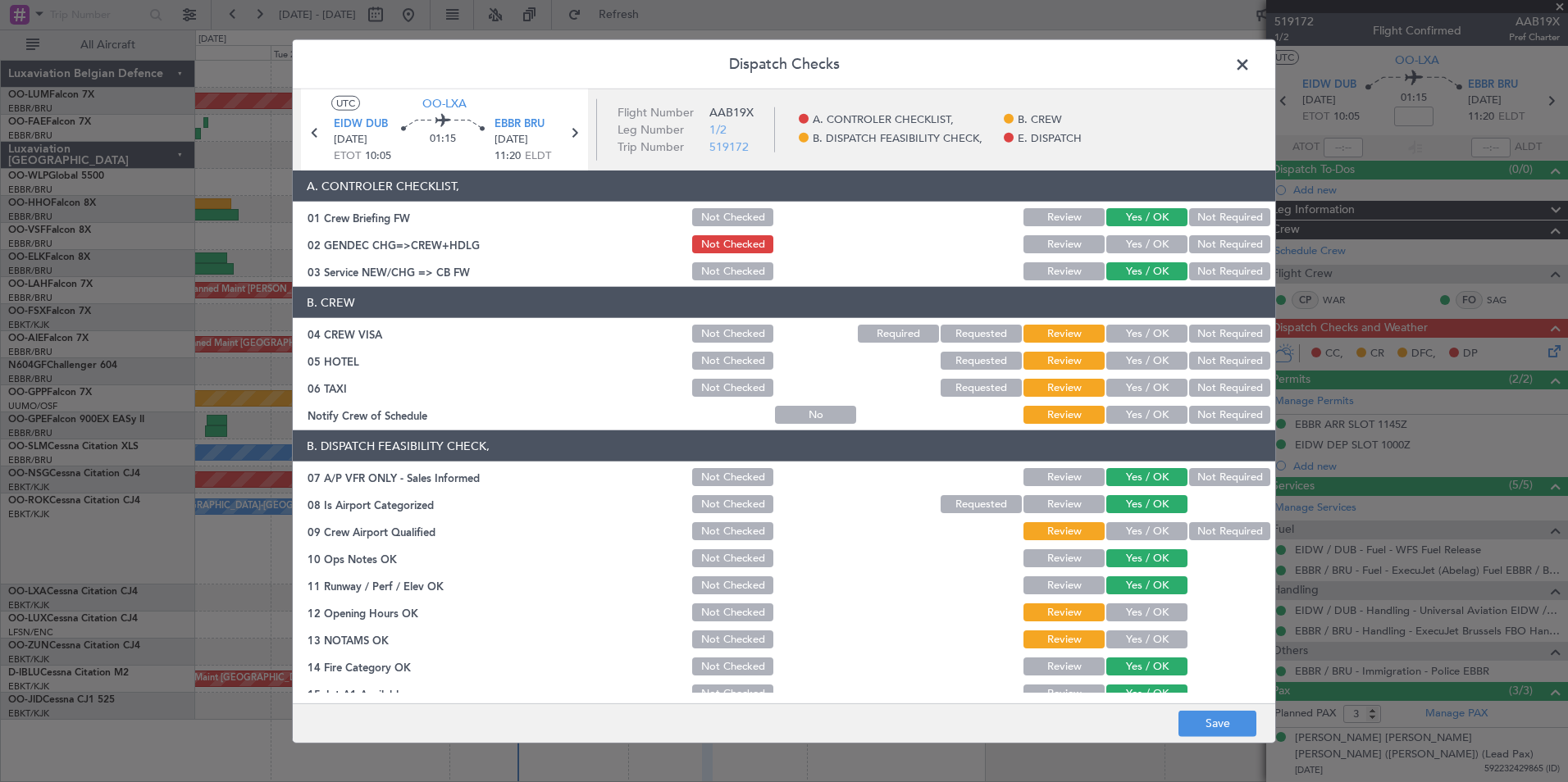
click at [1225, 328] on button "Not Required" at bounding box center [1229, 334] width 82 height 18
click at [1216, 360] on button "Not Required" at bounding box center [1229, 361] width 82 height 18
click at [1215, 383] on button "Not Required" at bounding box center [1229, 388] width 82 height 18
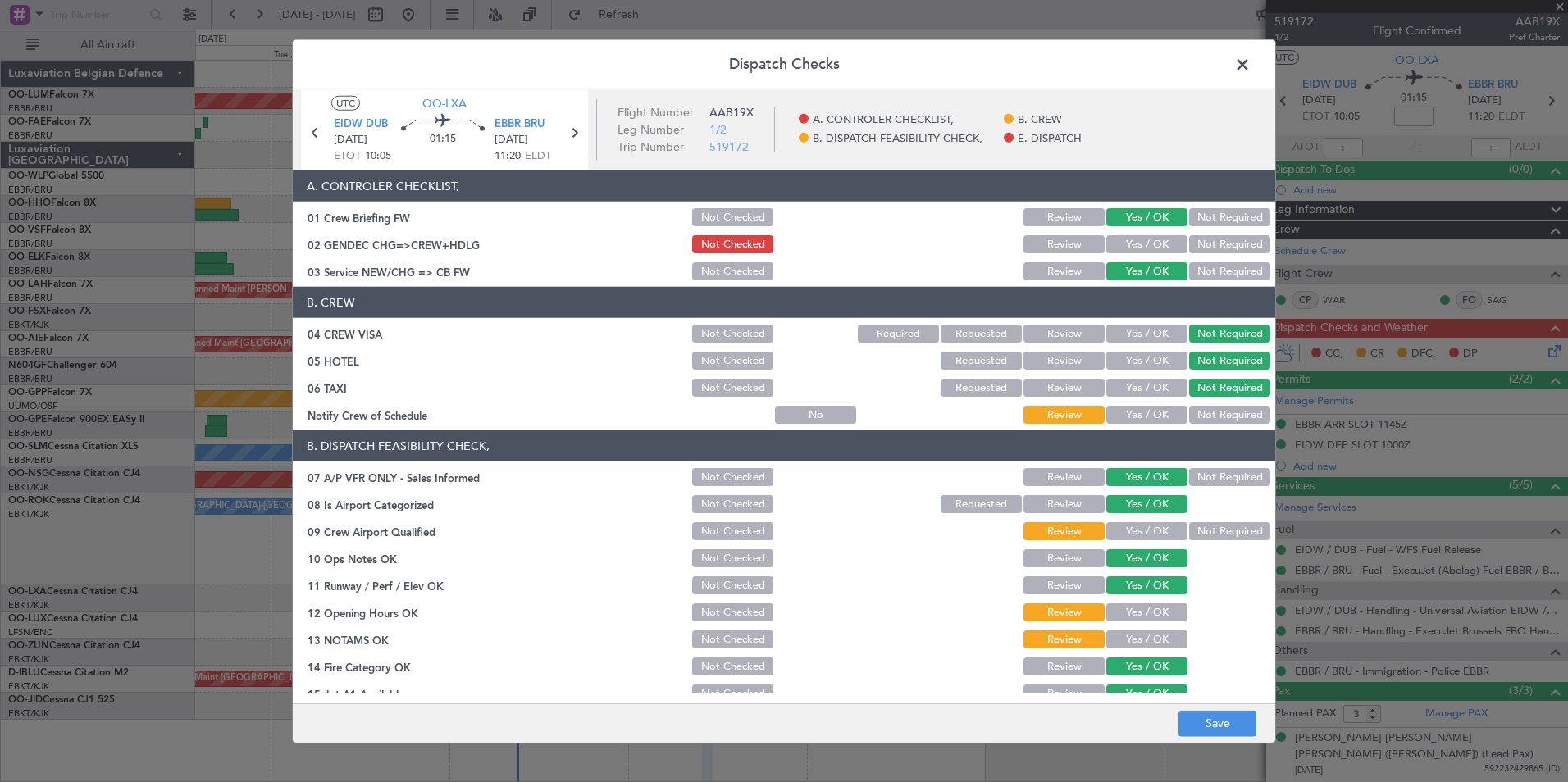
click at [1134, 421] on button "Yes / OK" at bounding box center [1147, 415] width 82 height 18
click at [1216, 479] on button "Not Required" at bounding box center [1229, 477] width 82 height 18
click at [1151, 529] on button "Yes / OK" at bounding box center [1147, 532] width 82 height 18
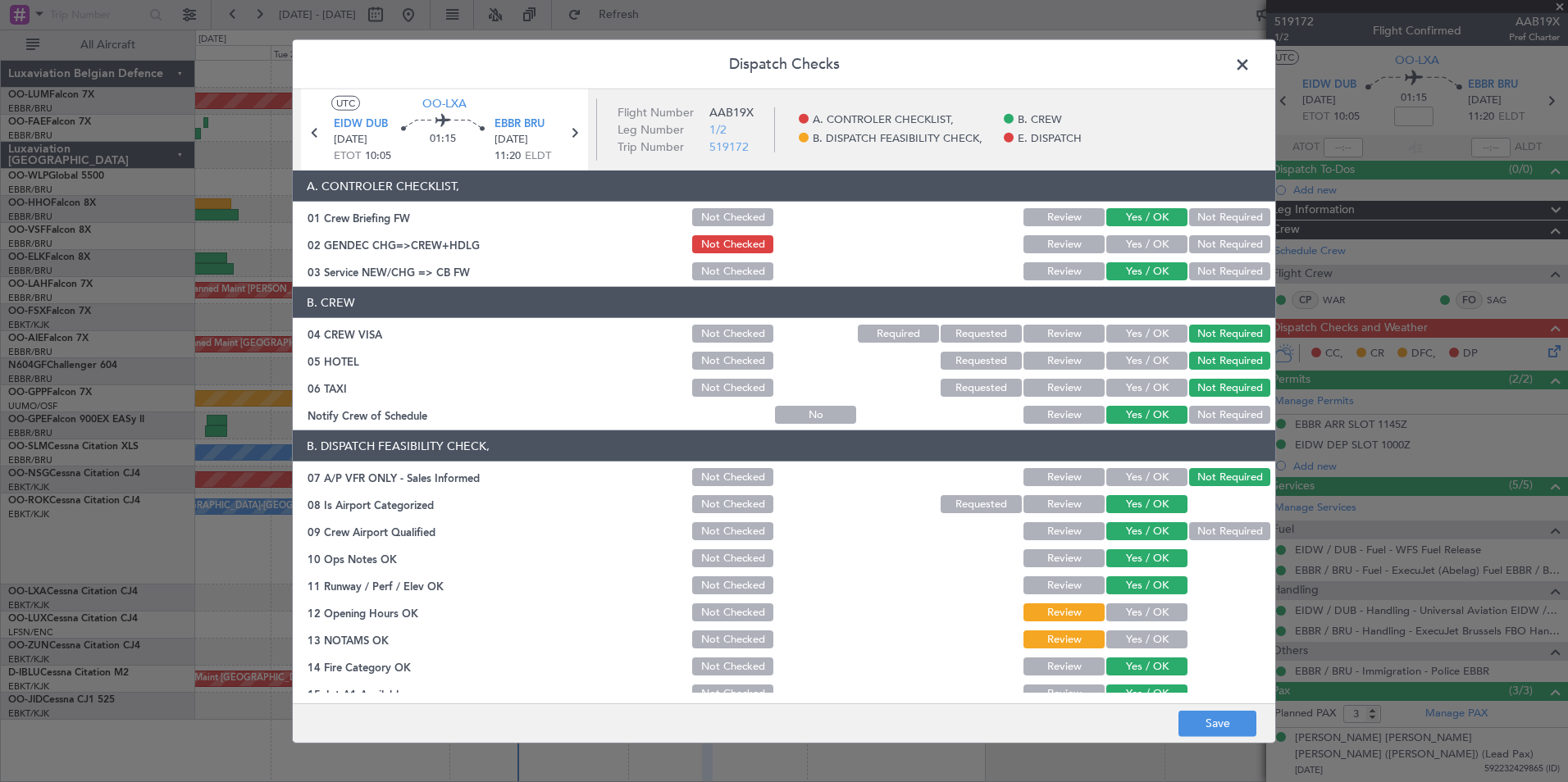
click at [1219, 520] on div "Not Required" at bounding box center [1227, 532] width 82 height 23
click at [1213, 535] on button "Not Required" at bounding box center [1229, 532] width 82 height 18
click at [1122, 615] on button "Yes / OK" at bounding box center [1147, 613] width 82 height 18
click at [1123, 631] on button "Yes / OK" at bounding box center [1147, 639] width 82 height 18
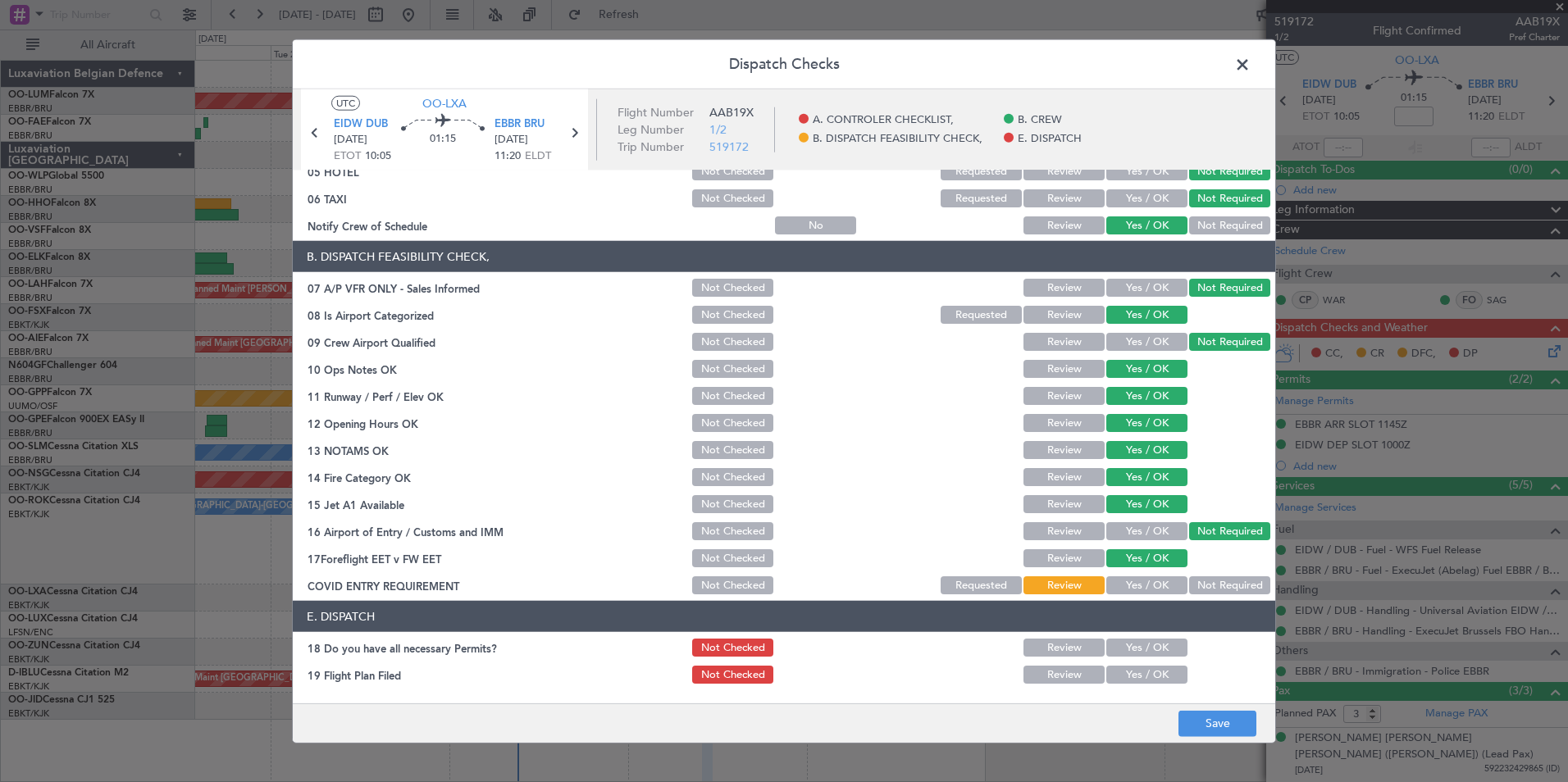
scroll to position [241, 0]
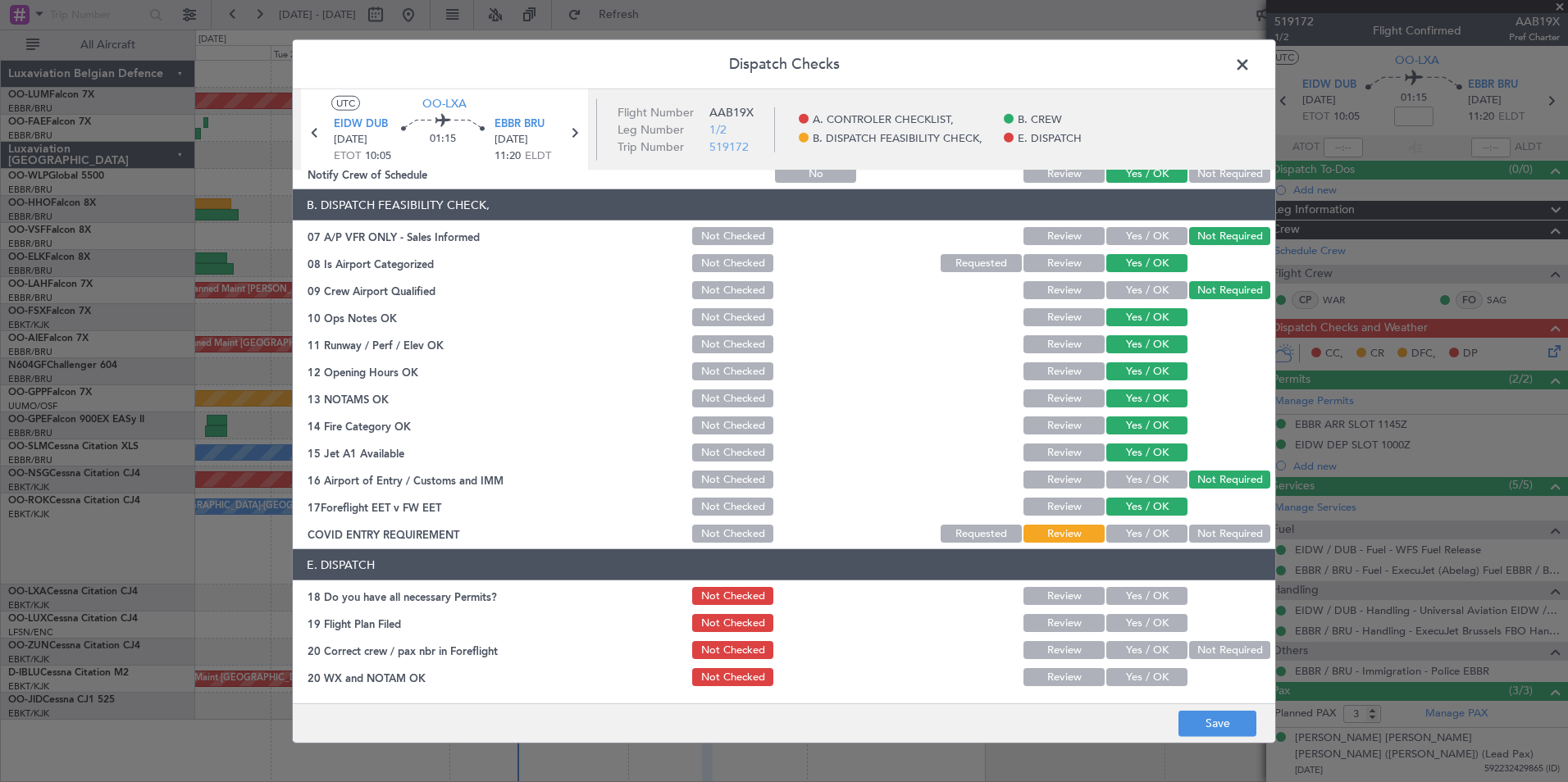
click at [1234, 538] on button "Not Required" at bounding box center [1229, 534] width 82 height 18
click at [1165, 610] on section "E. DISPATCH 18 Do you have all necessary Permits? Not Checked Review Yes / OK 1…" at bounding box center [784, 619] width 983 height 139
click at [1156, 635] on section "E. DISPATCH 18 Do you have all necessary Permits? Not Checked Review Yes / OK 1…" at bounding box center [784, 619] width 983 height 139
click at [1151, 648] on button "Yes / OK" at bounding box center [1147, 650] width 82 height 18
drag, startPoint x: 1143, startPoint y: 617, endPoint x: 1143, endPoint y: 593, distance: 24.0
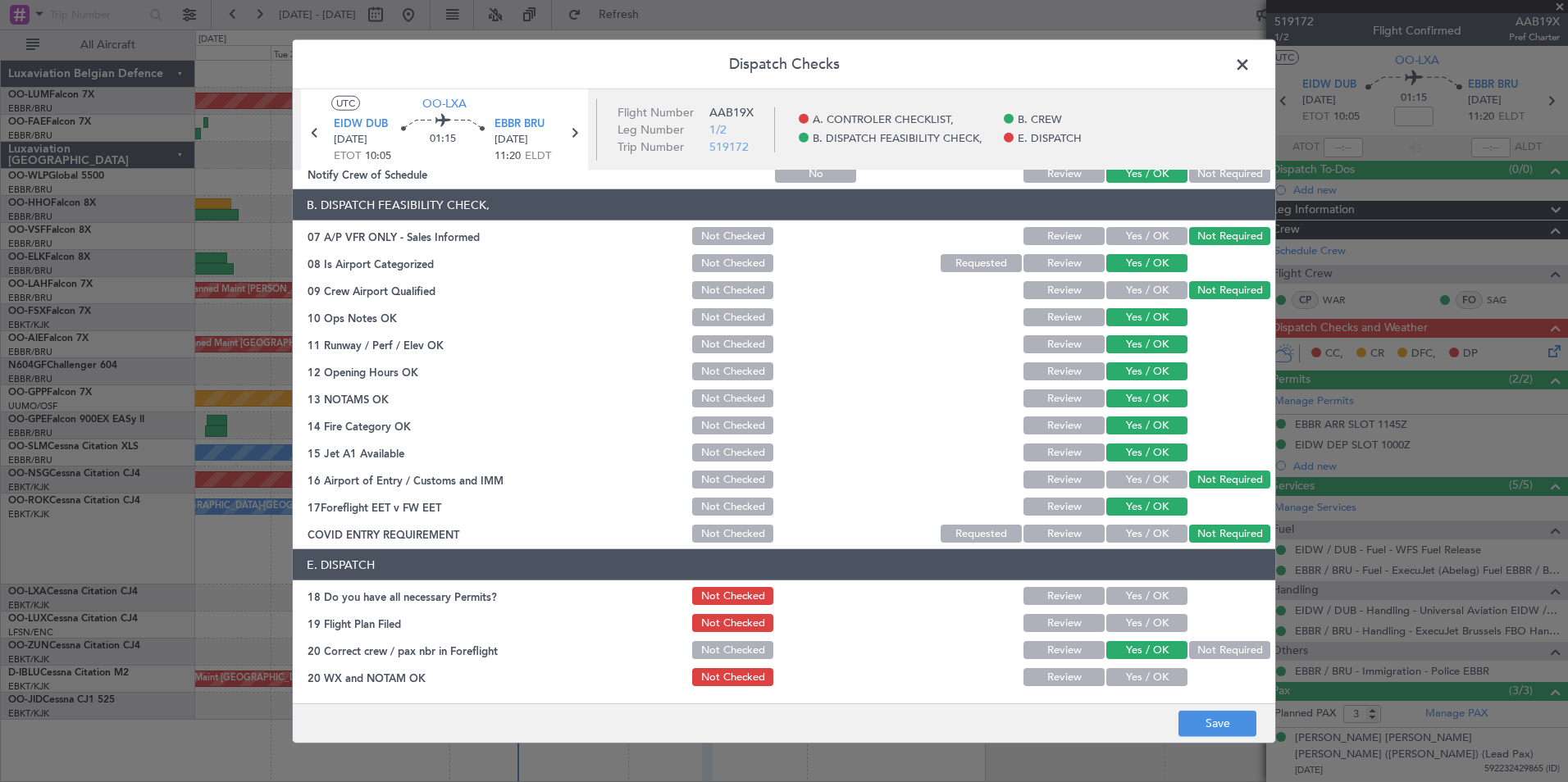
click at [1143, 615] on button "Yes / OK" at bounding box center [1147, 623] width 82 height 18
drag, startPoint x: 1143, startPoint y: 590, endPoint x: 1147, endPoint y: 613, distance: 23.3
click at [1143, 597] on button "Yes / OK" at bounding box center [1147, 596] width 82 height 18
click at [1148, 668] on button "Yes / OK" at bounding box center [1147, 677] width 82 height 18
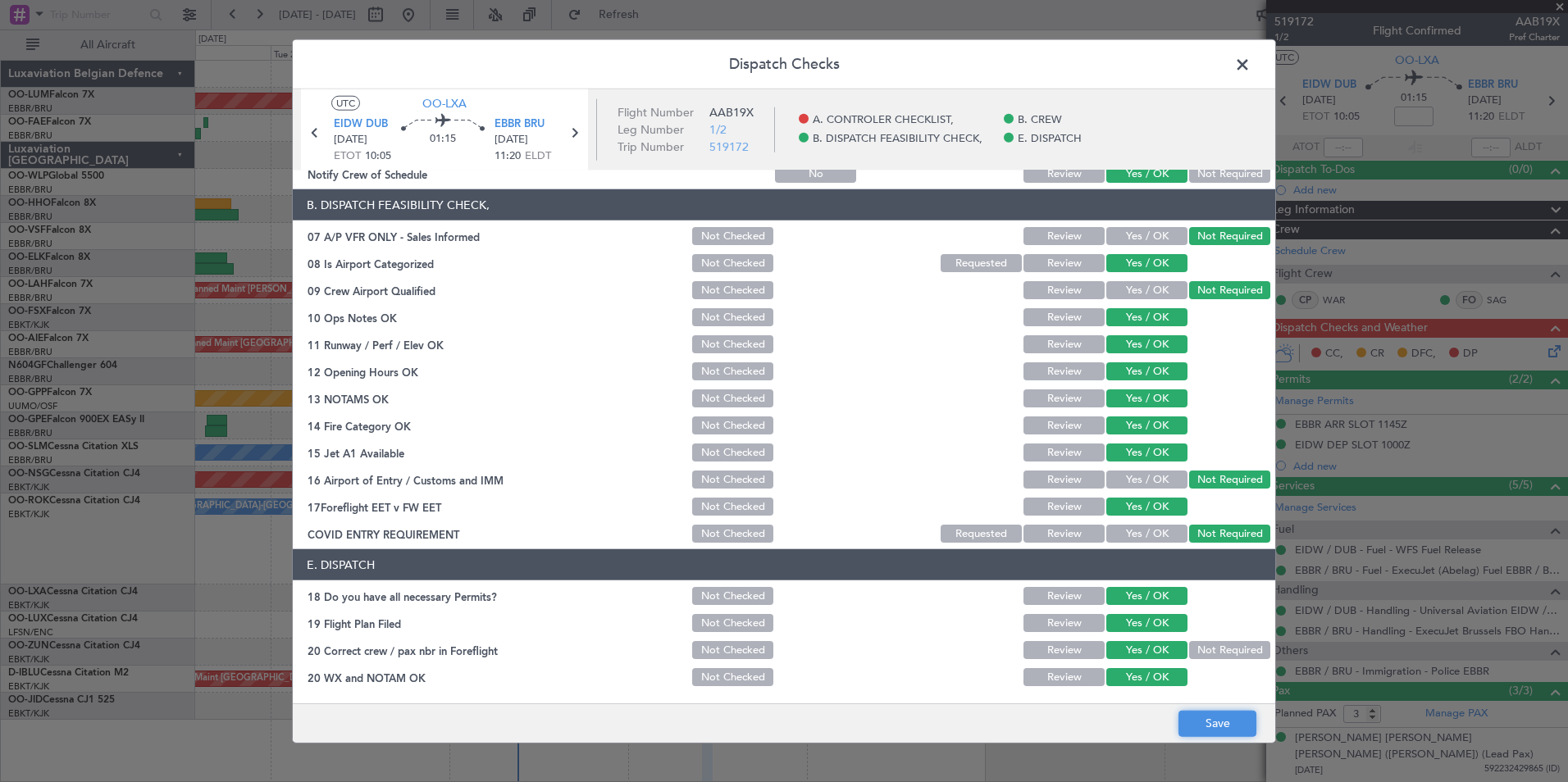
drag, startPoint x: 1224, startPoint y: 725, endPoint x: 1187, endPoint y: 710, distance: 39.9
click at [1224, 725] on button "Save" at bounding box center [1217, 723] width 78 height 26
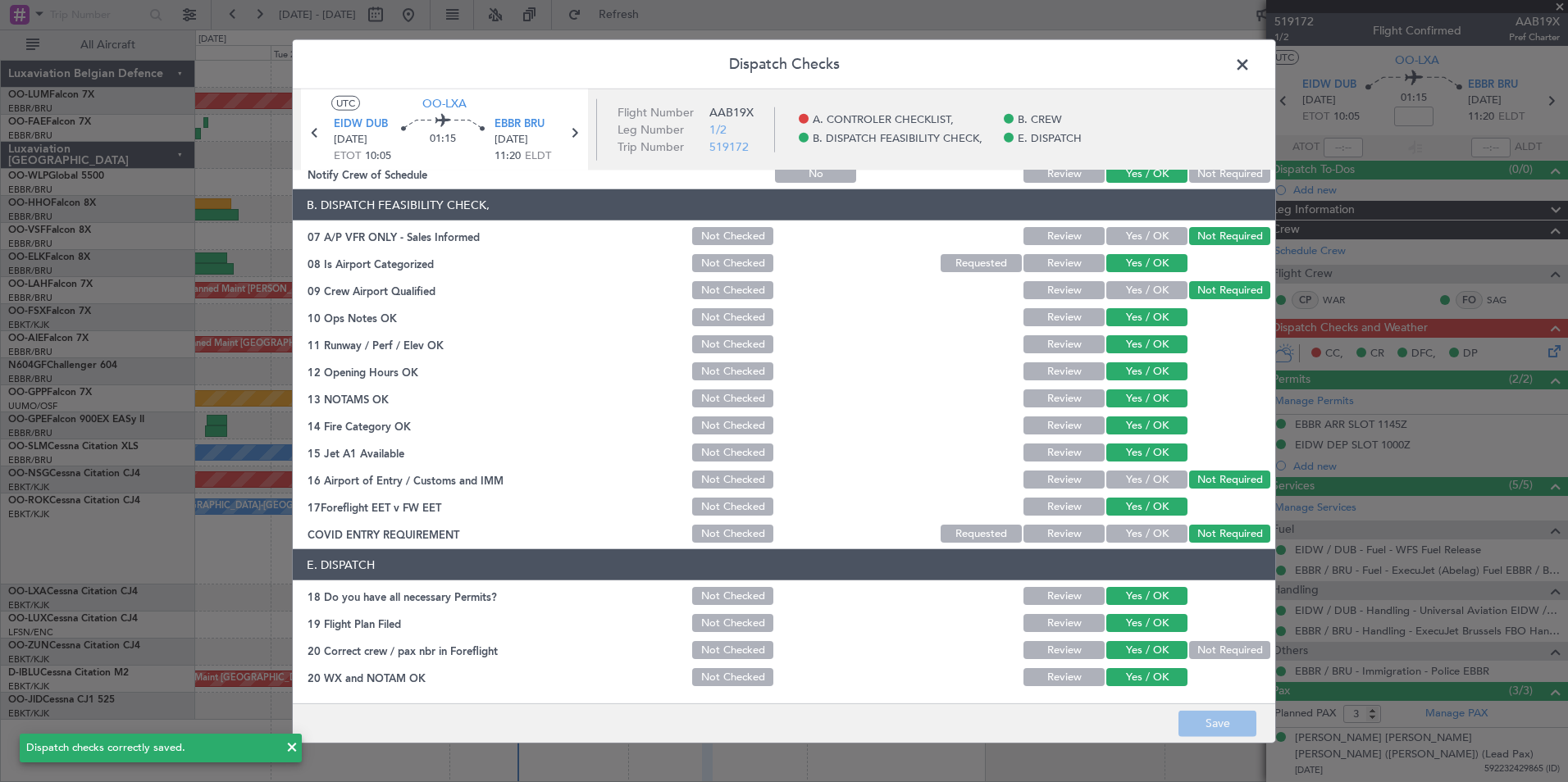
click at [1251, 67] on span at bounding box center [1251, 69] width 0 height 33
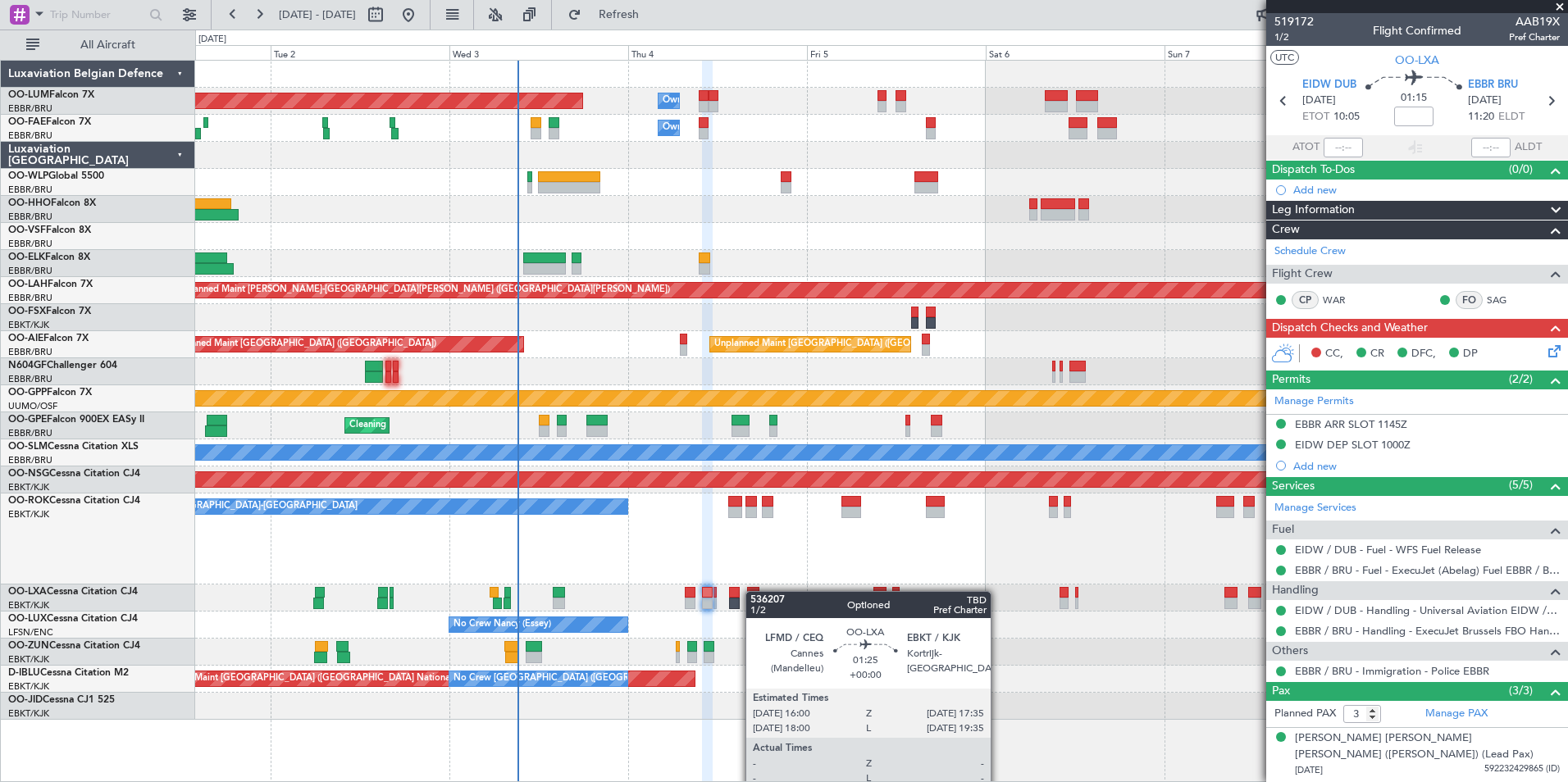
click at [742, 590] on div "Planned Maint [GEOGRAPHIC_DATA] ([GEOGRAPHIC_DATA] National)" at bounding box center [881, 598] width 1372 height 27
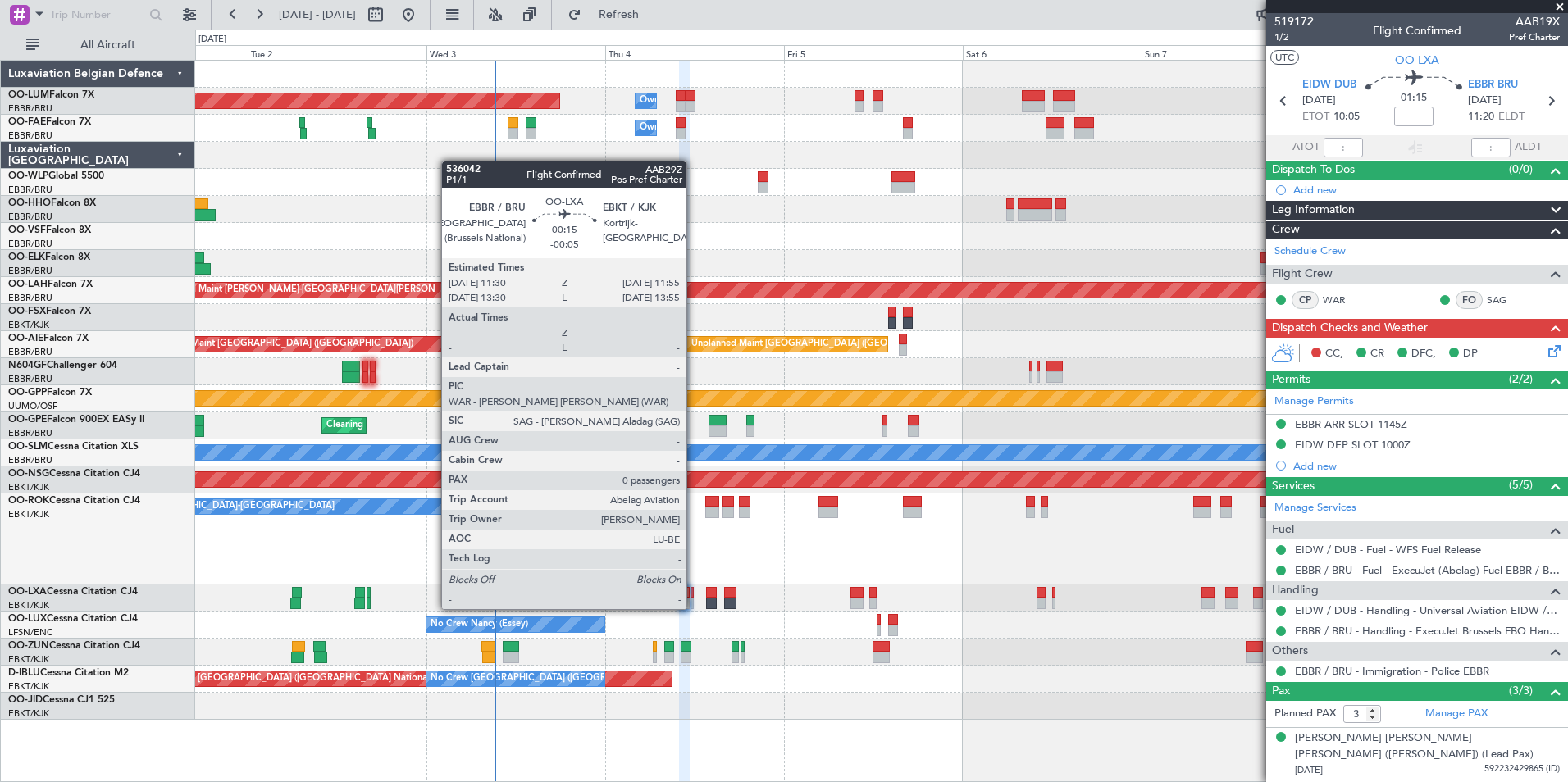
click at [695, 594] on div "Planned Maint [GEOGRAPHIC_DATA] ([GEOGRAPHIC_DATA] National)" at bounding box center [881, 598] width 1372 height 27
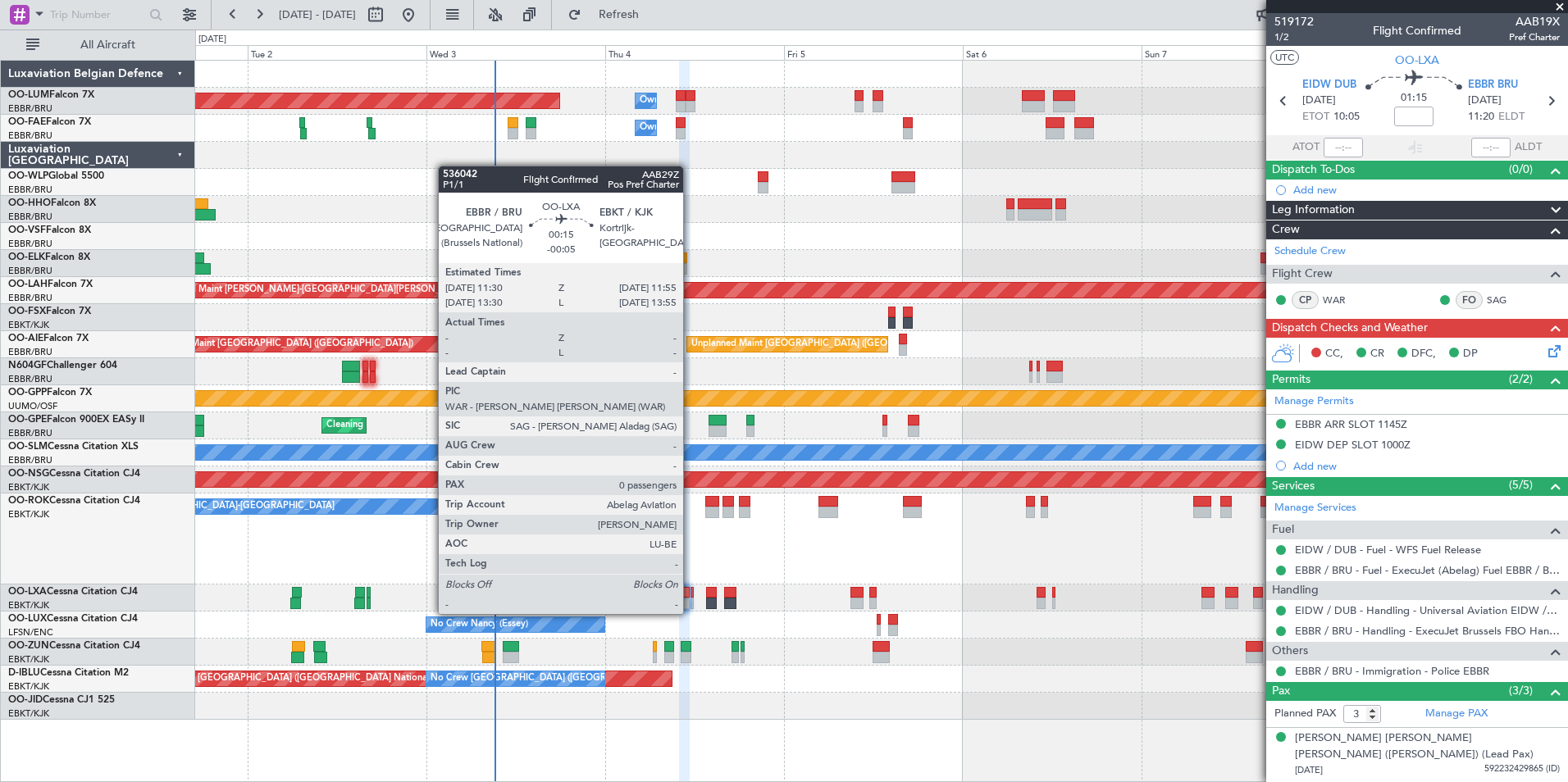
click at [690, 599] on div at bounding box center [692, 604] width 4 height 12
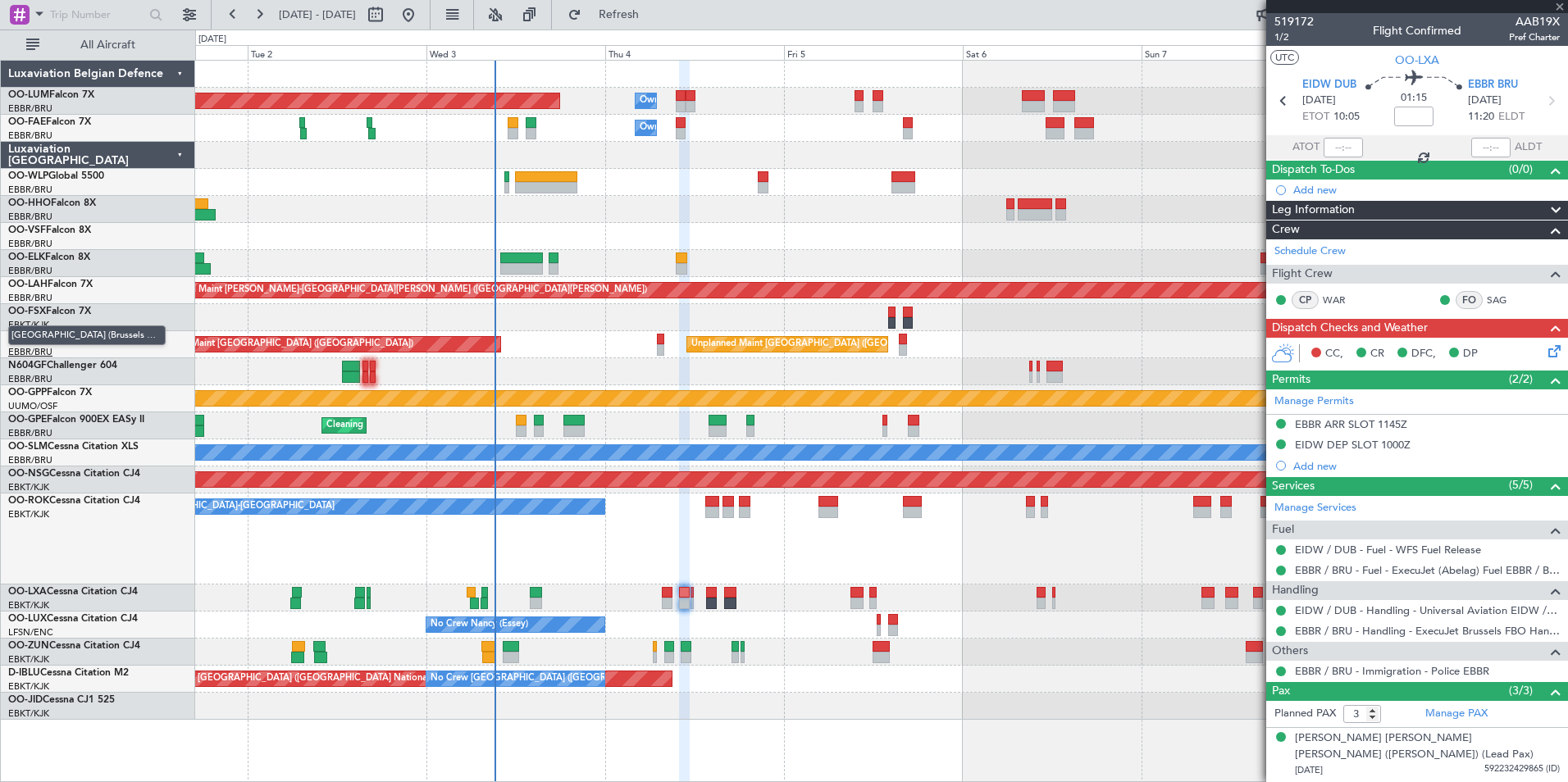
type input "-00:05"
type input "0"
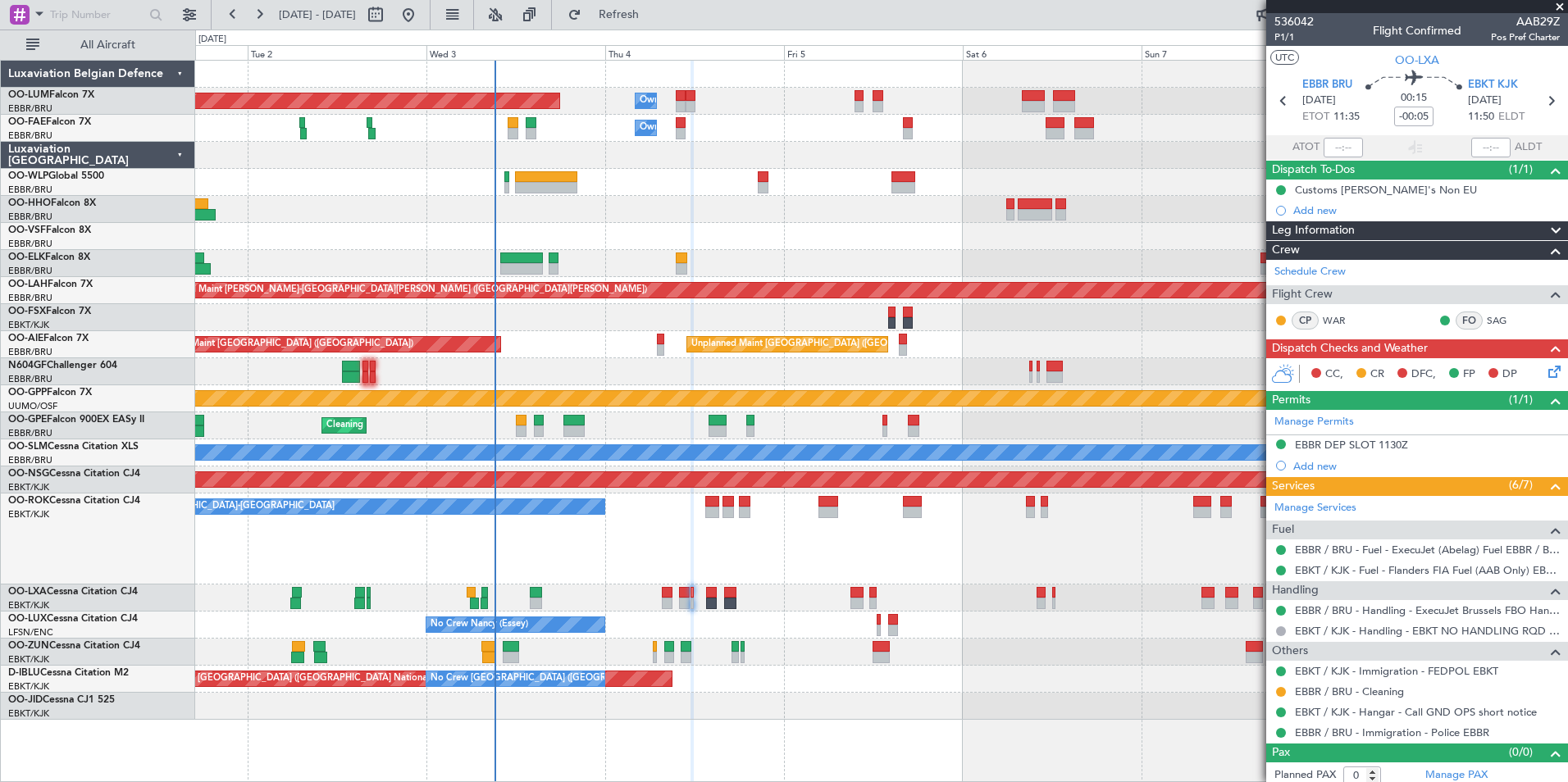
click at [1545, 369] on icon at bounding box center [1551, 369] width 13 height 13
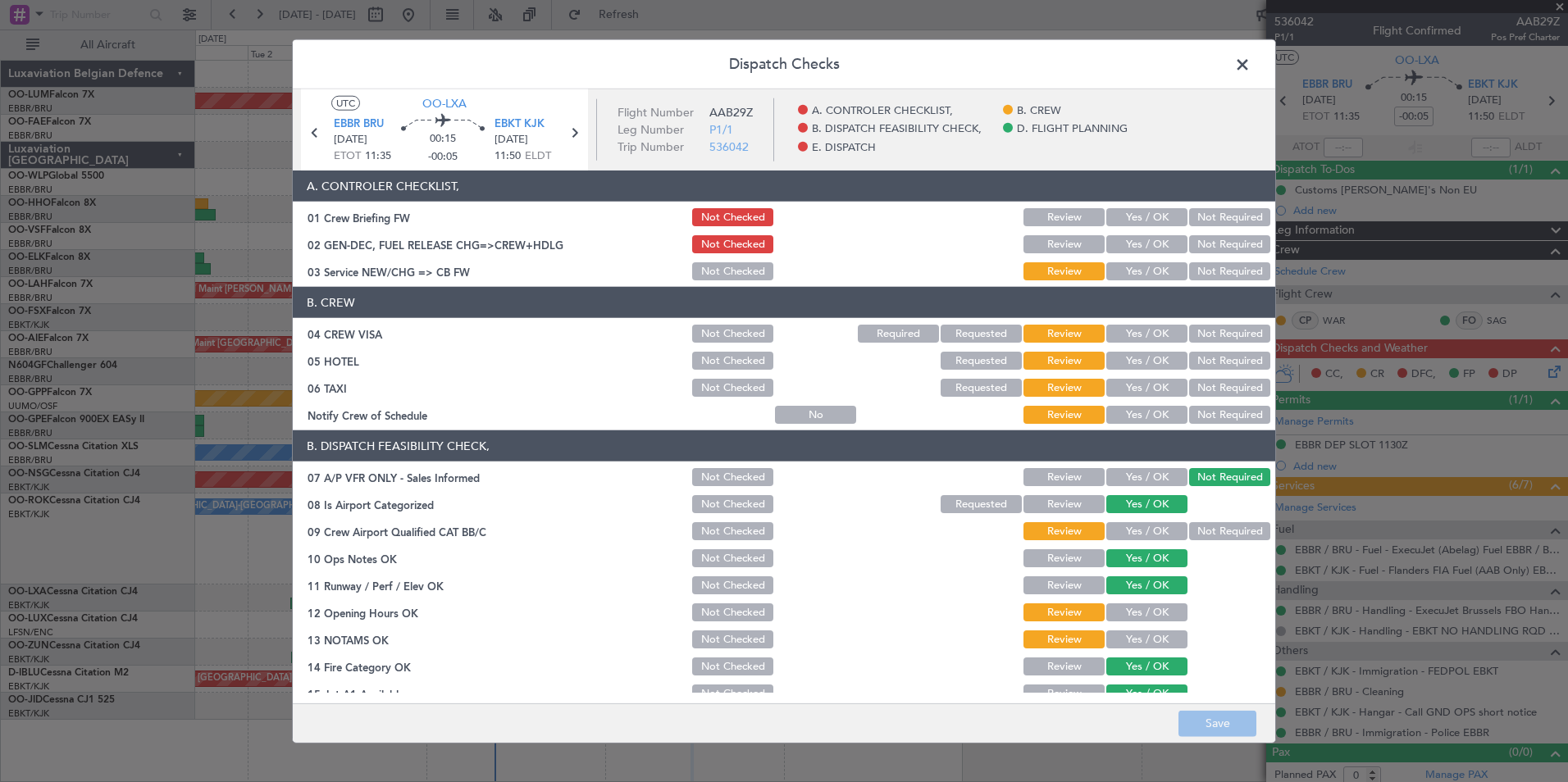
click at [1116, 266] on button "Yes / OK" at bounding box center [1147, 272] width 82 height 18
click at [1138, 226] on div "Yes / OK" at bounding box center [1145, 218] width 82 height 23
click at [1139, 223] on button "Yes / OK" at bounding box center [1147, 217] width 82 height 18
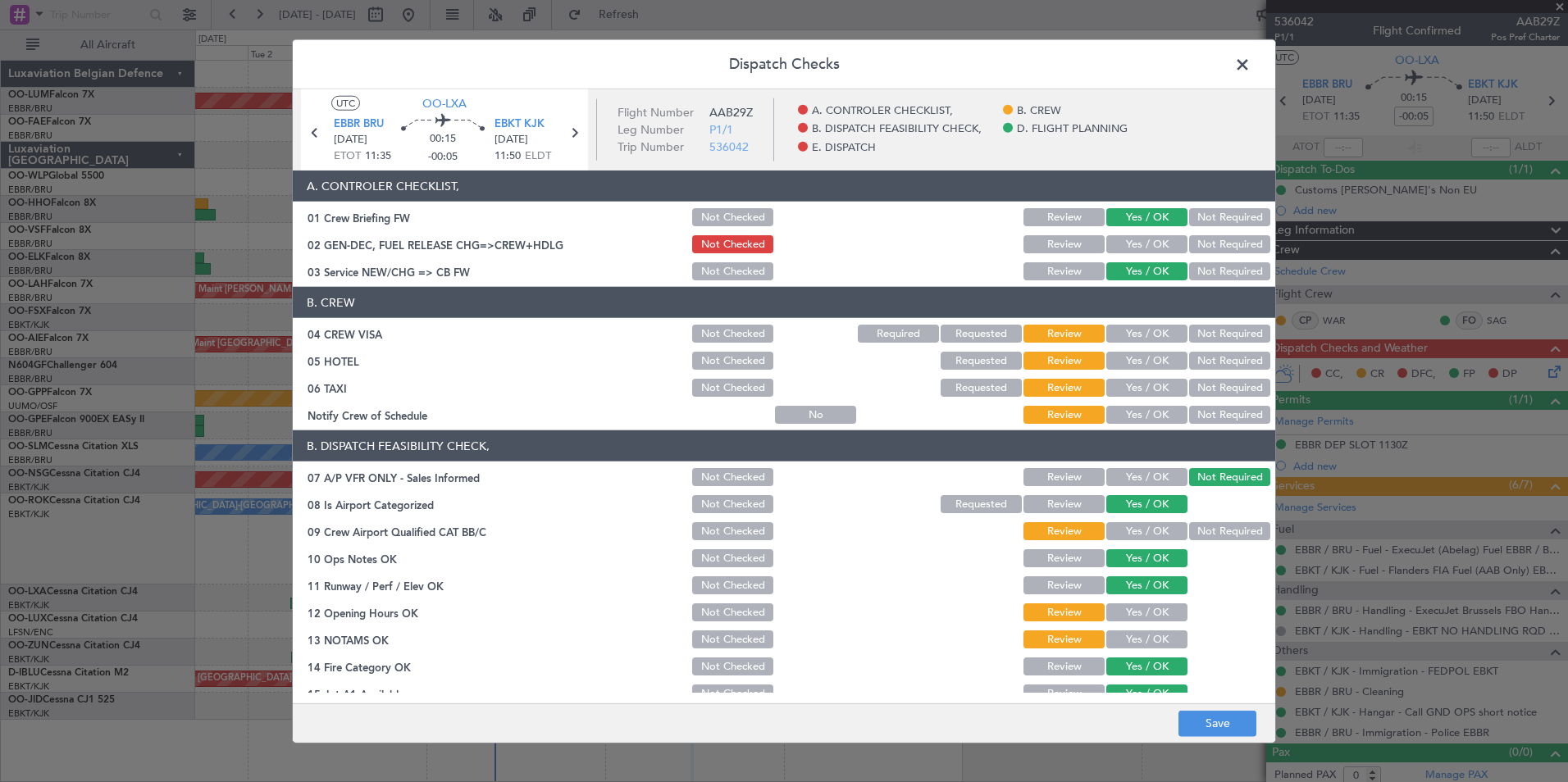
click at [1222, 331] on button "Not Required" at bounding box center [1229, 334] width 82 height 18
click at [1216, 345] on section "B. CREW 04 CREW VISA Not Checked Required Requested Review Yes / OK Not Require…" at bounding box center [784, 356] width 983 height 139
click at [1214, 360] on button "Not Required" at bounding box center [1229, 361] width 82 height 18
click at [1216, 373] on section "B. CREW 04 CREW VISA Not Checked Required Requested Review Yes / OK Not Require…" at bounding box center [784, 356] width 983 height 139
click at [1215, 384] on button "Not Required" at bounding box center [1229, 388] width 82 height 18
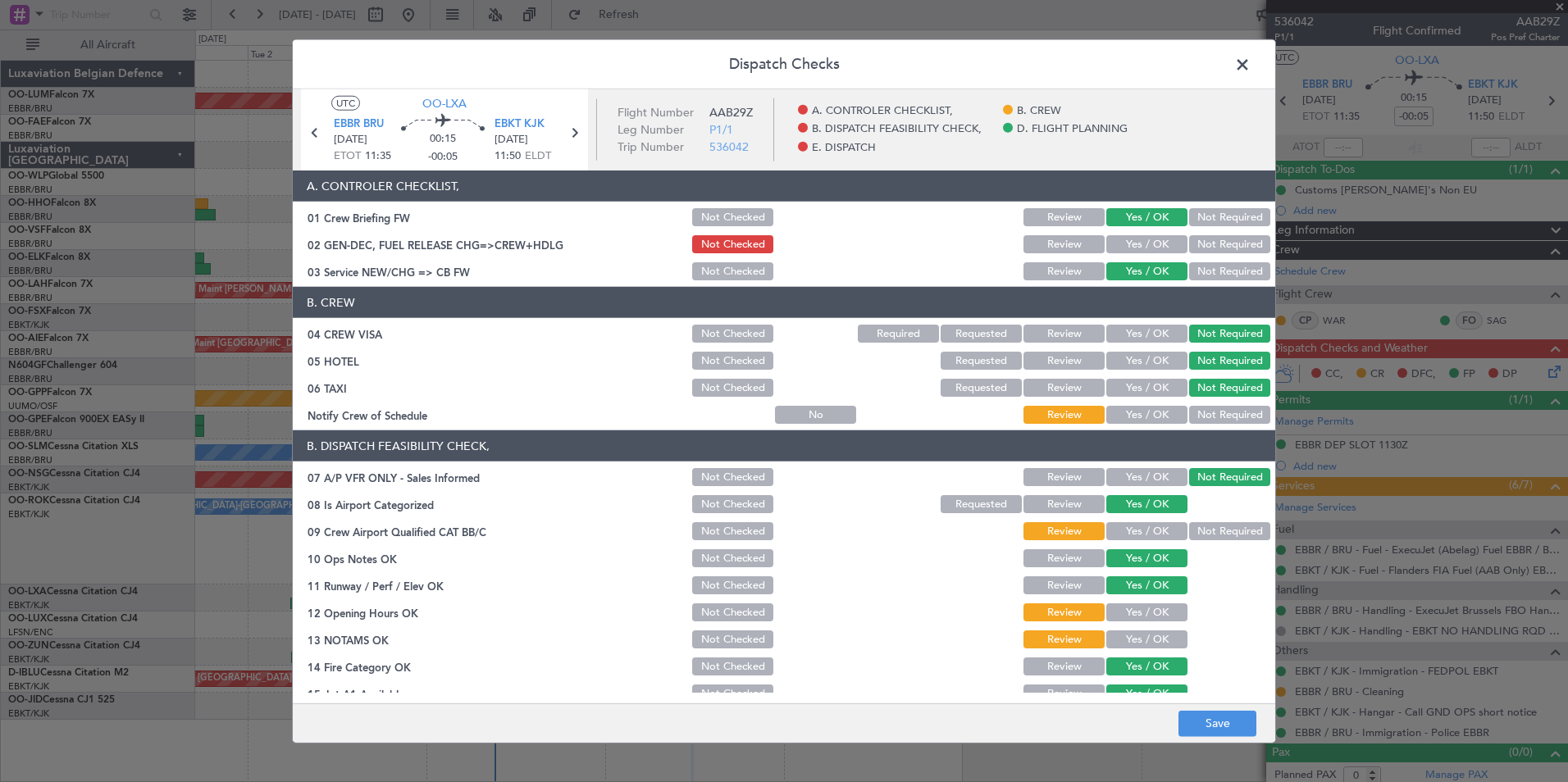
click at [1165, 408] on button "Yes / OK" at bounding box center [1147, 415] width 82 height 18
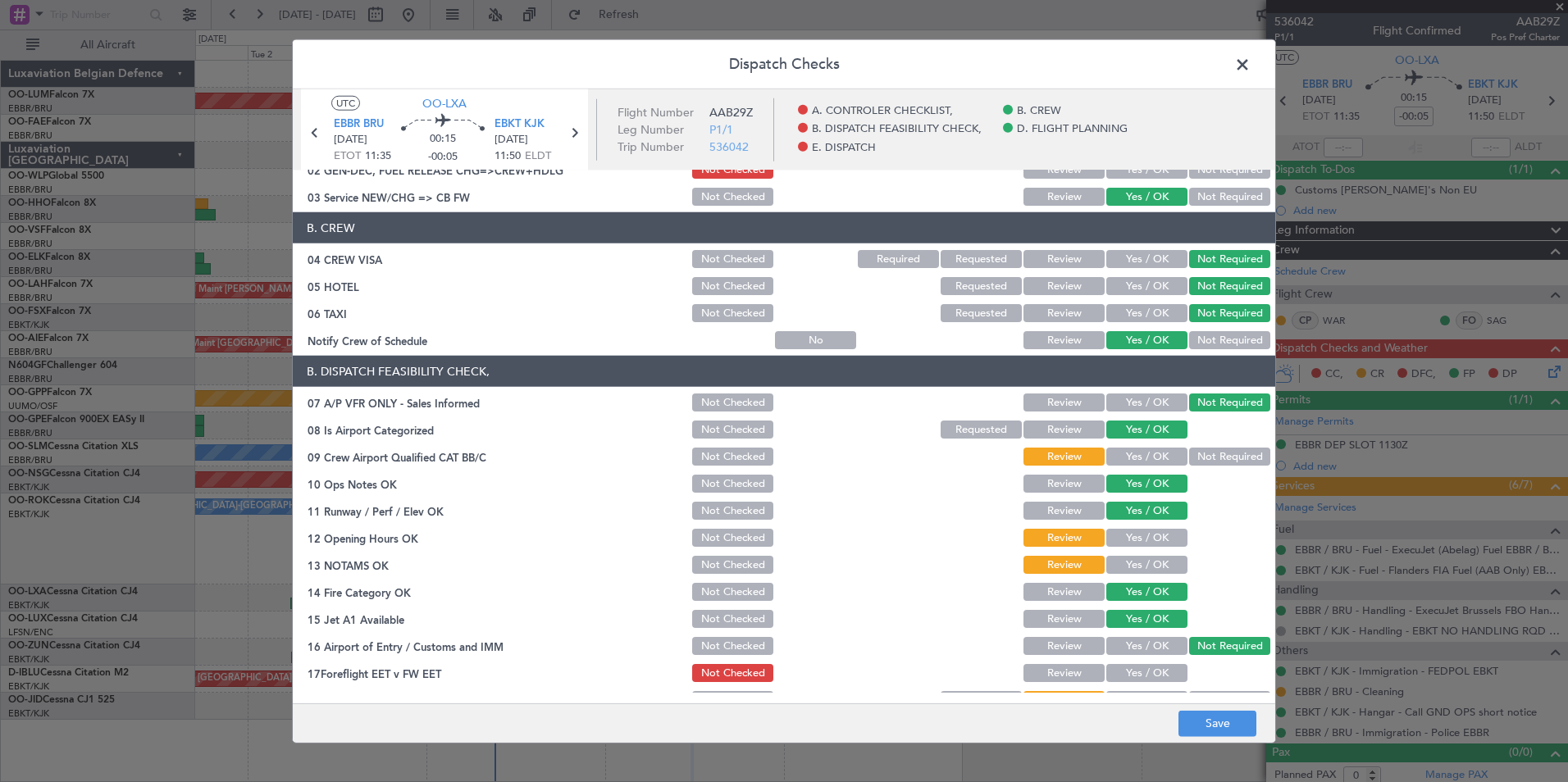
scroll to position [164, 0]
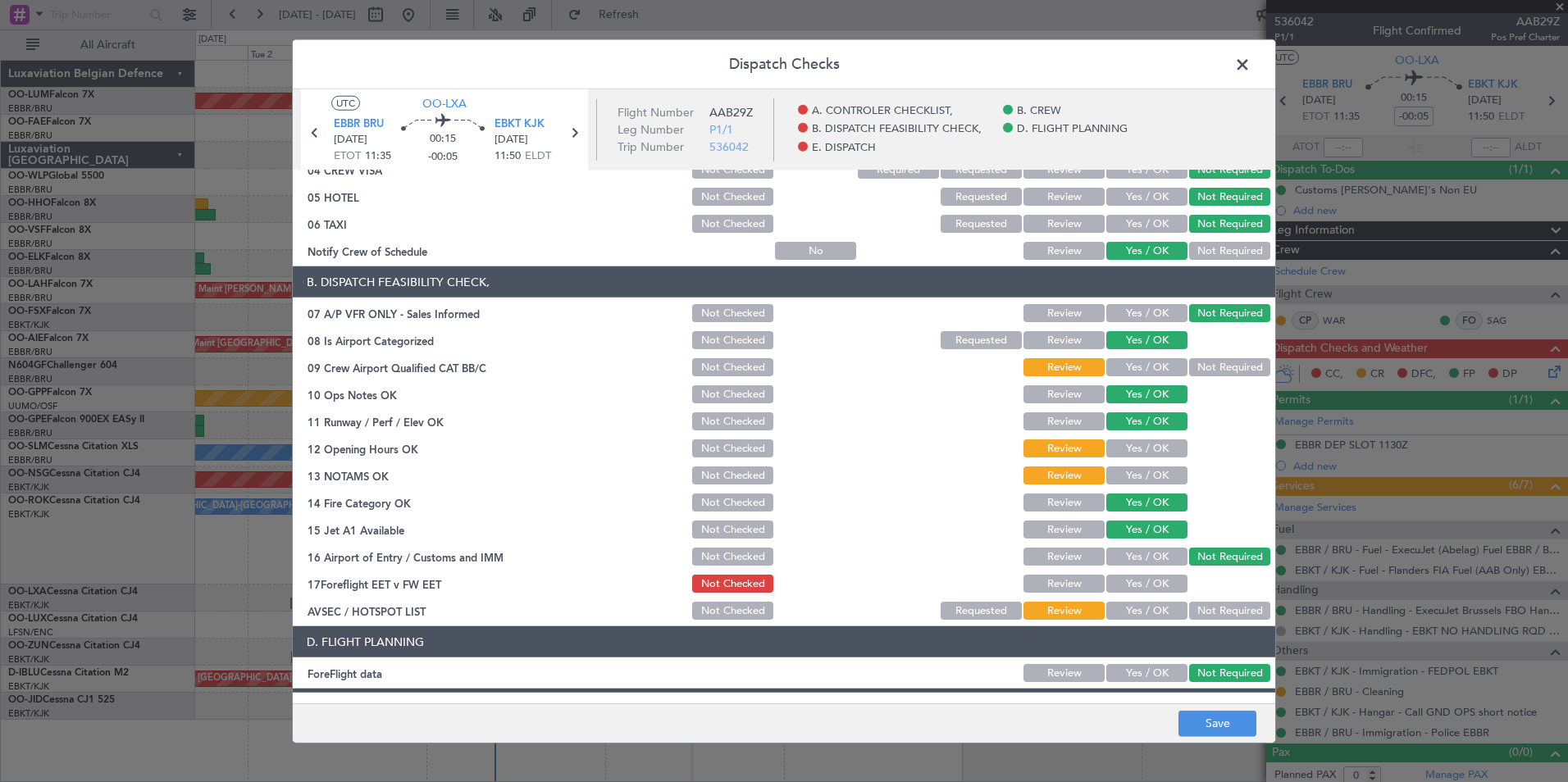
click at [1227, 358] on div "Not Required" at bounding box center [1227, 368] width 82 height 23
click at [1134, 444] on button "Yes / OK" at bounding box center [1147, 448] width 82 height 18
click at [1203, 377] on div "Not Required" at bounding box center [1227, 368] width 82 height 23
click at [1138, 476] on button "Yes / OK" at bounding box center [1147, 475] width 82 height 18
click at [1224, 370] on button "Not Required" at bounding box center [1229, 368] width 82 height 18
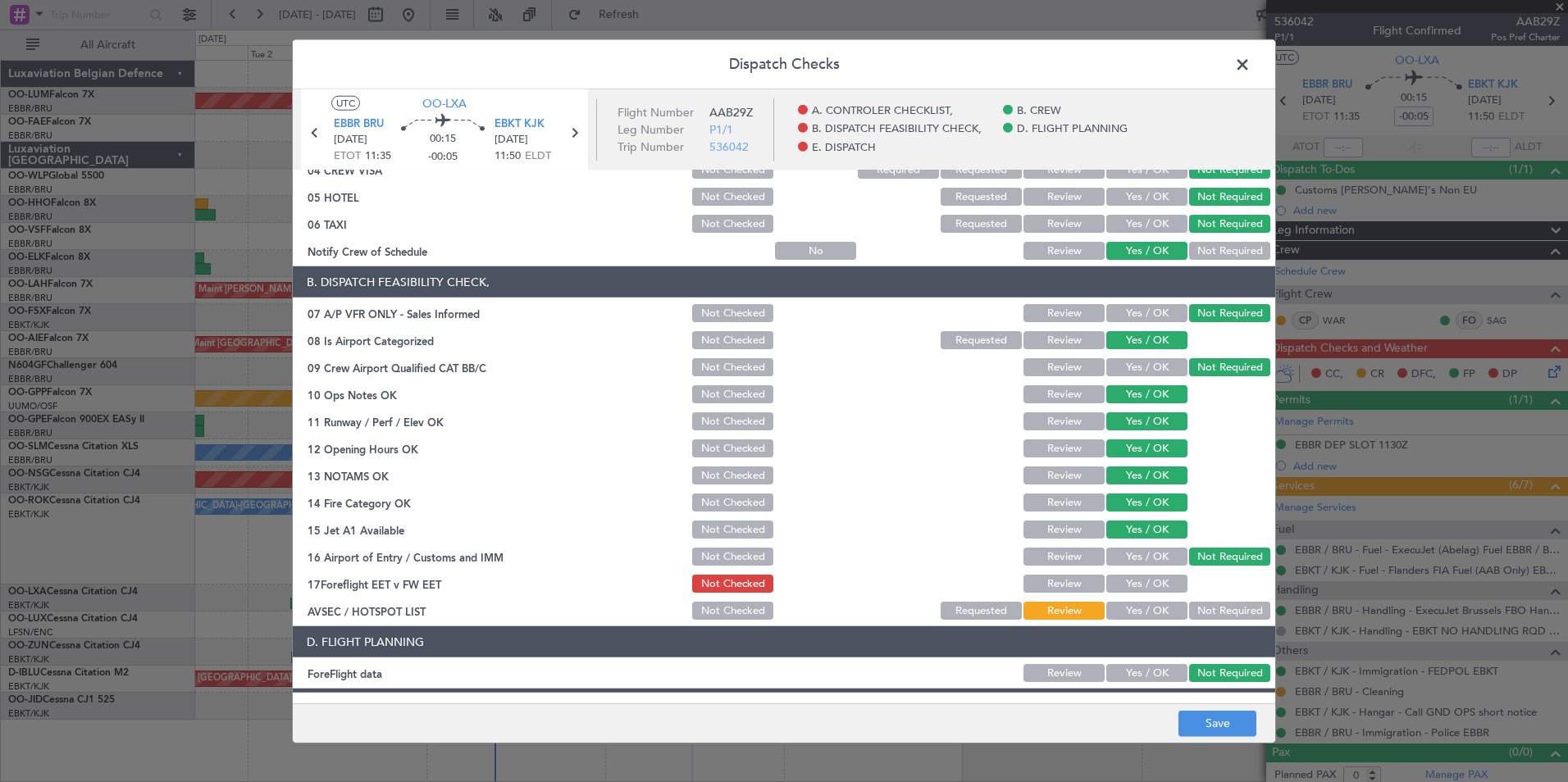
drag, startPoint x: 1125, startPoint y: 586, endPoint x: 1137, endPoint y: 600, distance: 18.4
click at [1124, 586] on button "Yes / OK" at bounding box center [1147, 584] width 82 height 18
click at [1189, 603] on button "Not Required" at bounding box center [1229, 611] width 82 height 18
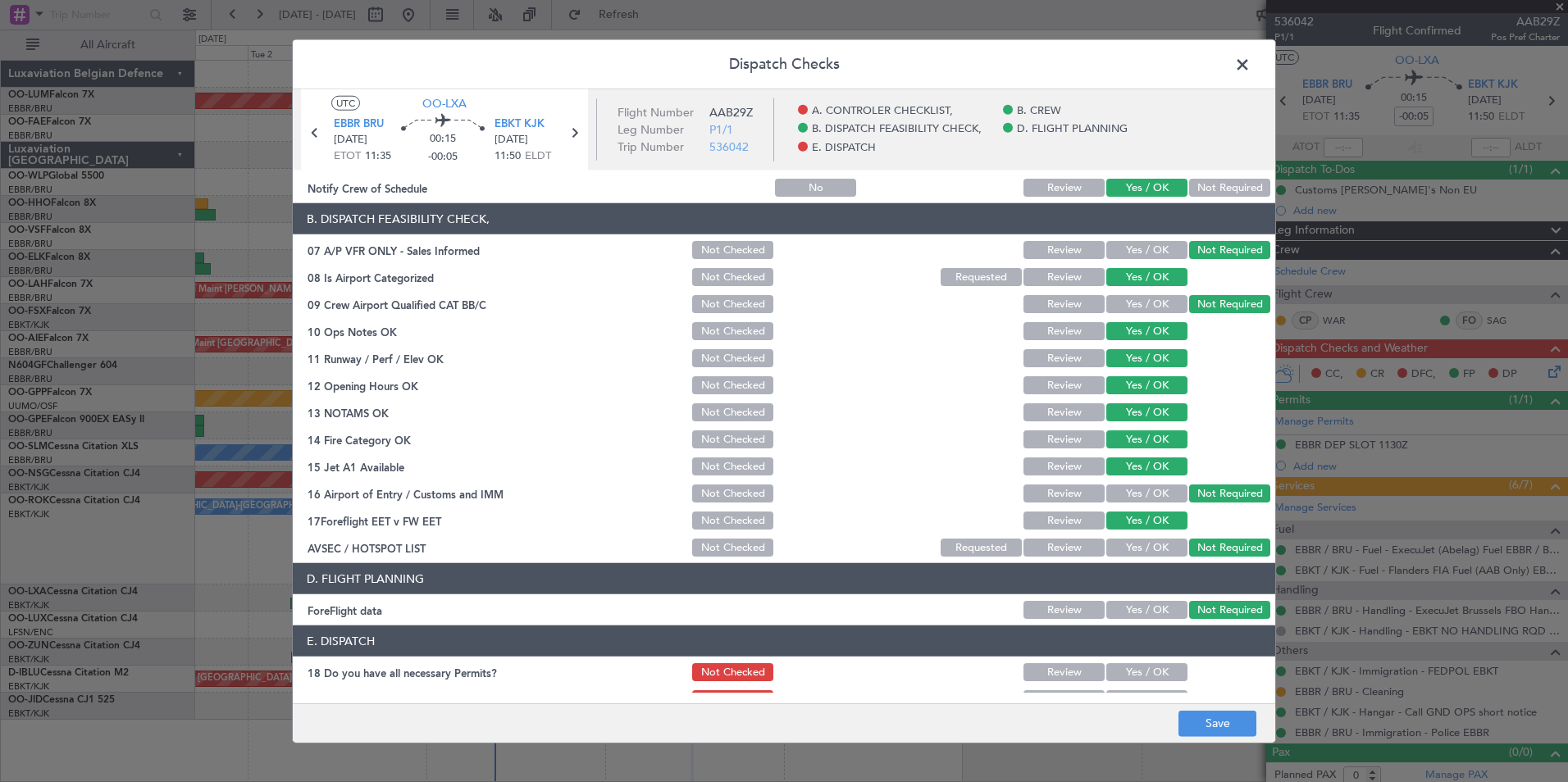
scroll to position [303, 0]
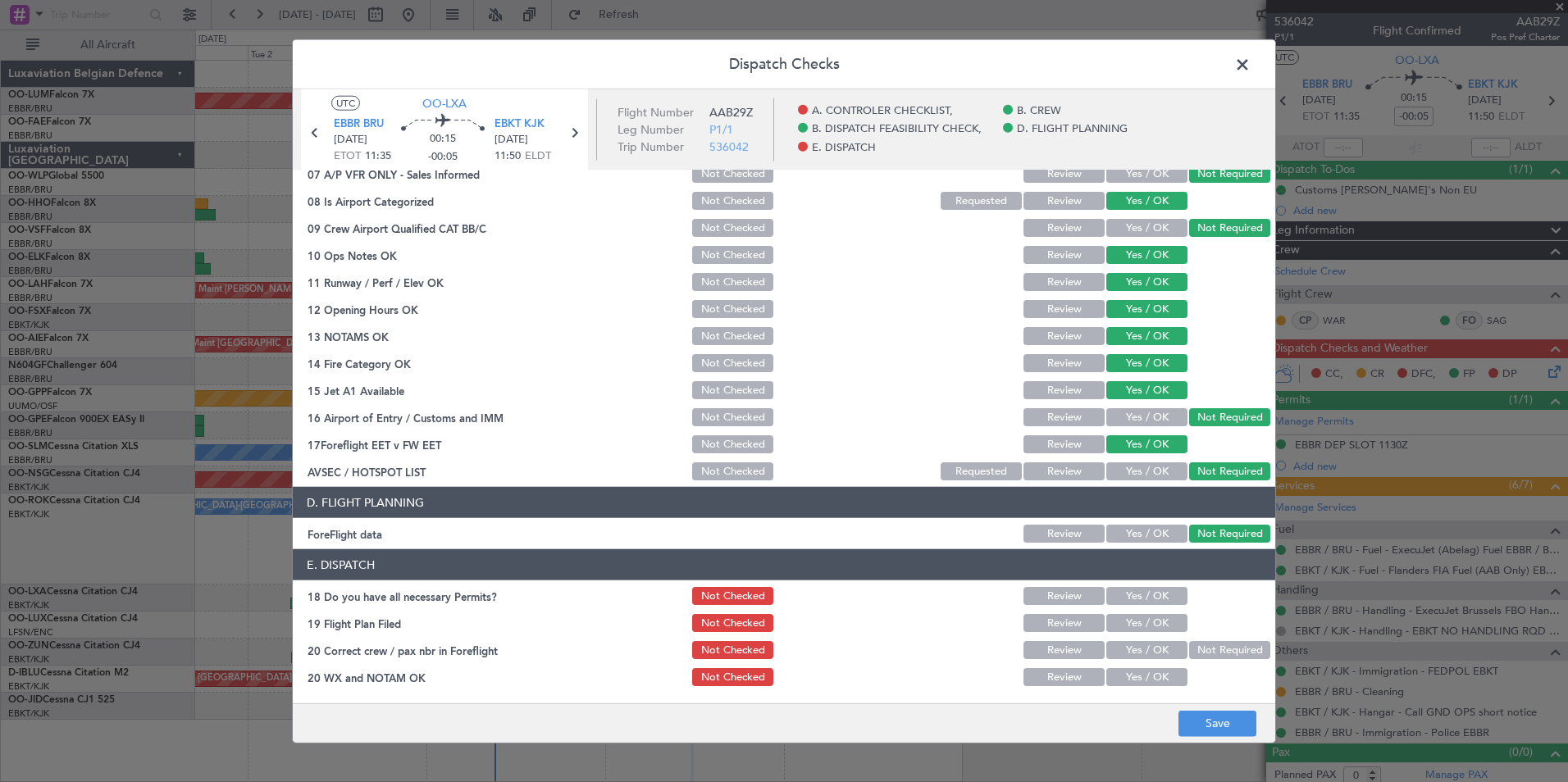
click at [1148, 596] on button "Yes / OK" at bounding box center [1147, 596] width 82 height 18
click at [1122, 621] on button "Yes / OK" at bounding box center [1147, 623] width 82 height 18
click at [1130, 646] on button "Yes / OK" at bounding box center [1147, 650] width 82 height 18
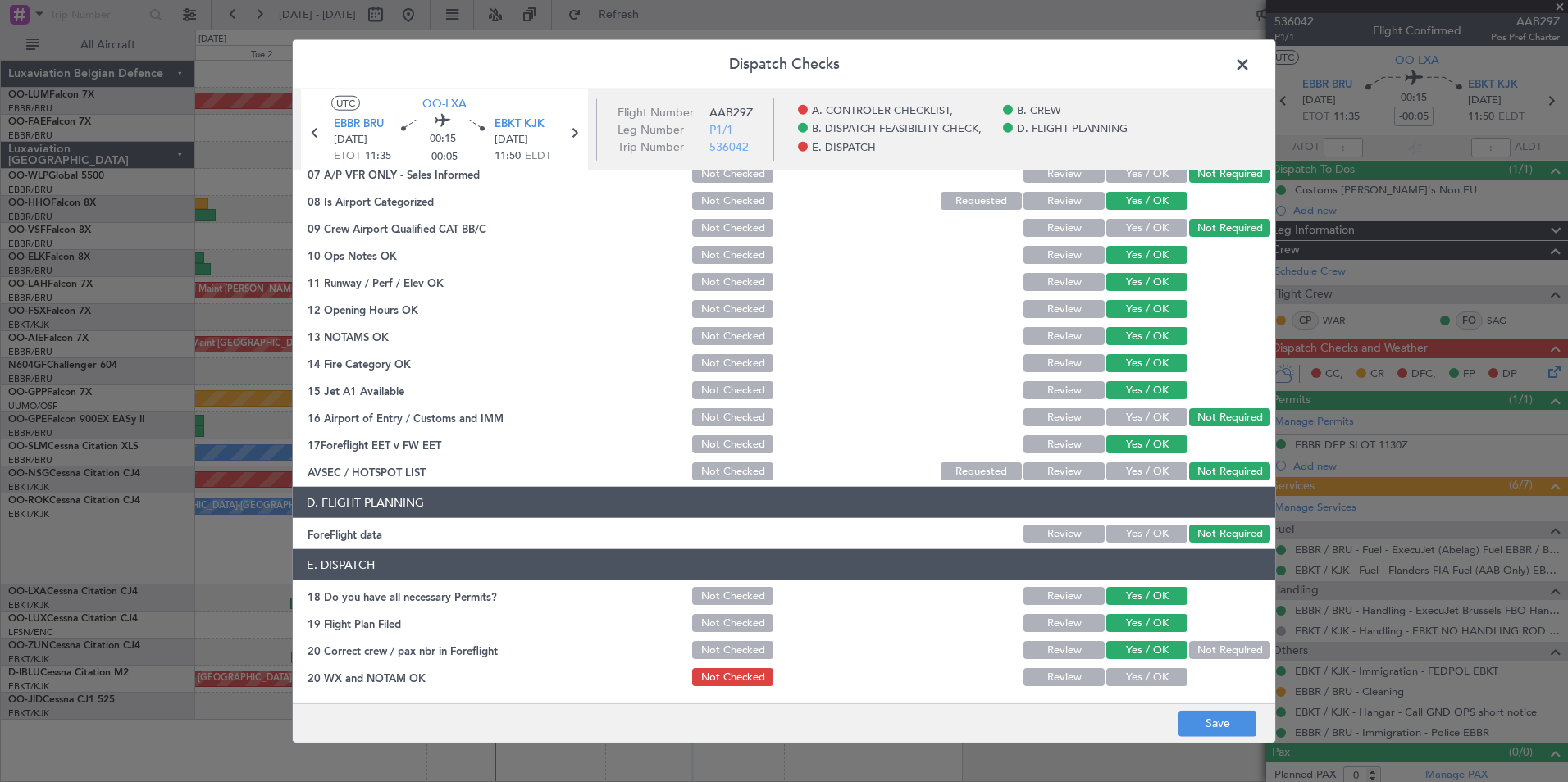
click at [1133, 665] on section "E. DISPATCH 18 Do you have all necessary Permits? Not Checked Review Yes / OK 1…" at bounding box center [784, 619] width 983 height 139
click at [1139, 682] on button "Yes / OK" at bounding box center [1147, 677] width 82 height 18
click at [1188, 717] on button "Save" at bounding box center [1217, 723] width 78 height 26
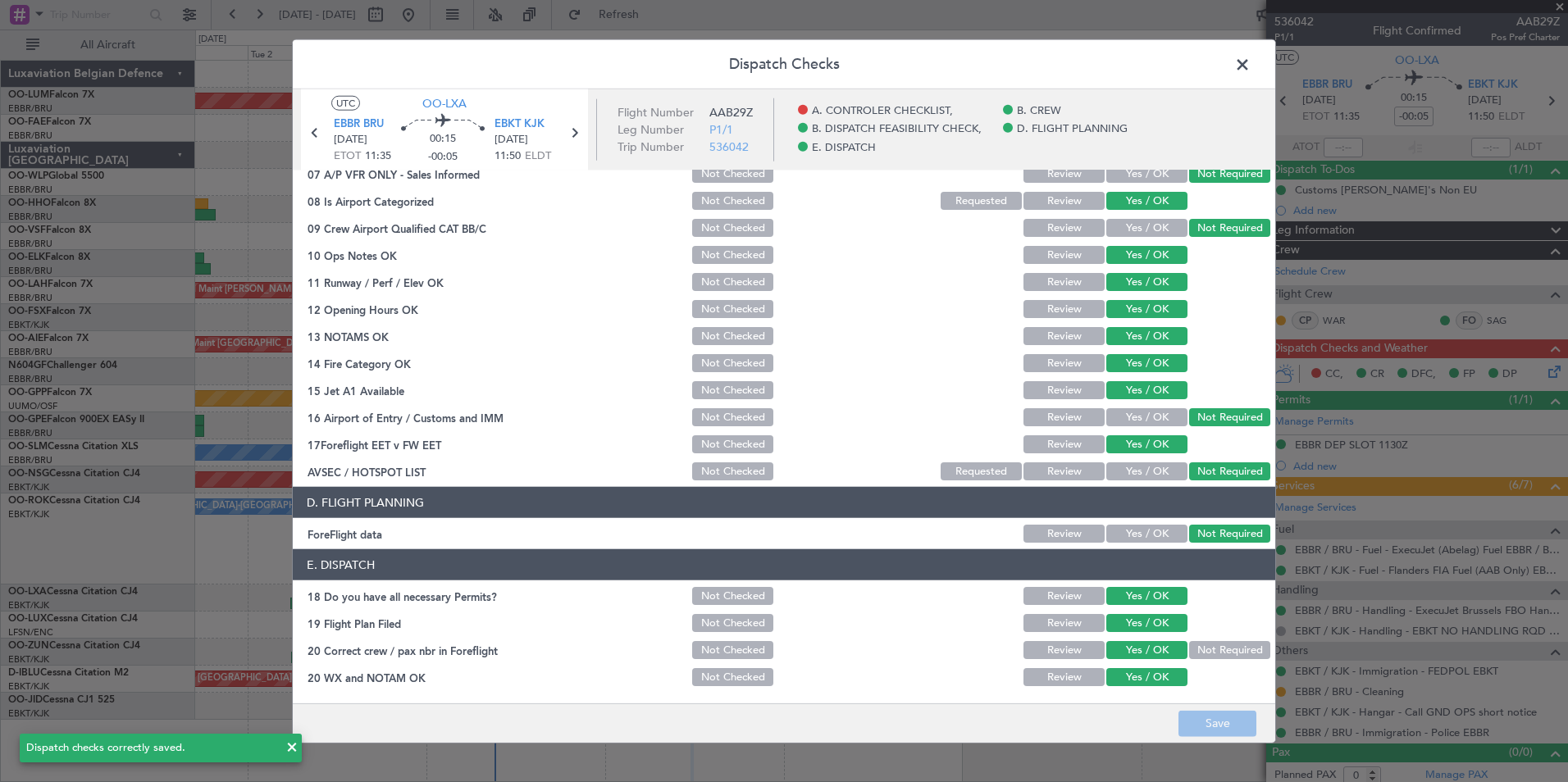
click at [1239, 78] on header "Dispatch Checks" at bounding box center [784, 65] width 983 height 49
click at [1229, 67] on header "Dispatch Checks" at bounding box center [784, 65] width 983 height 49
click at [1251, 67] on span at bounding box center [1251, 69] width 0 height 33
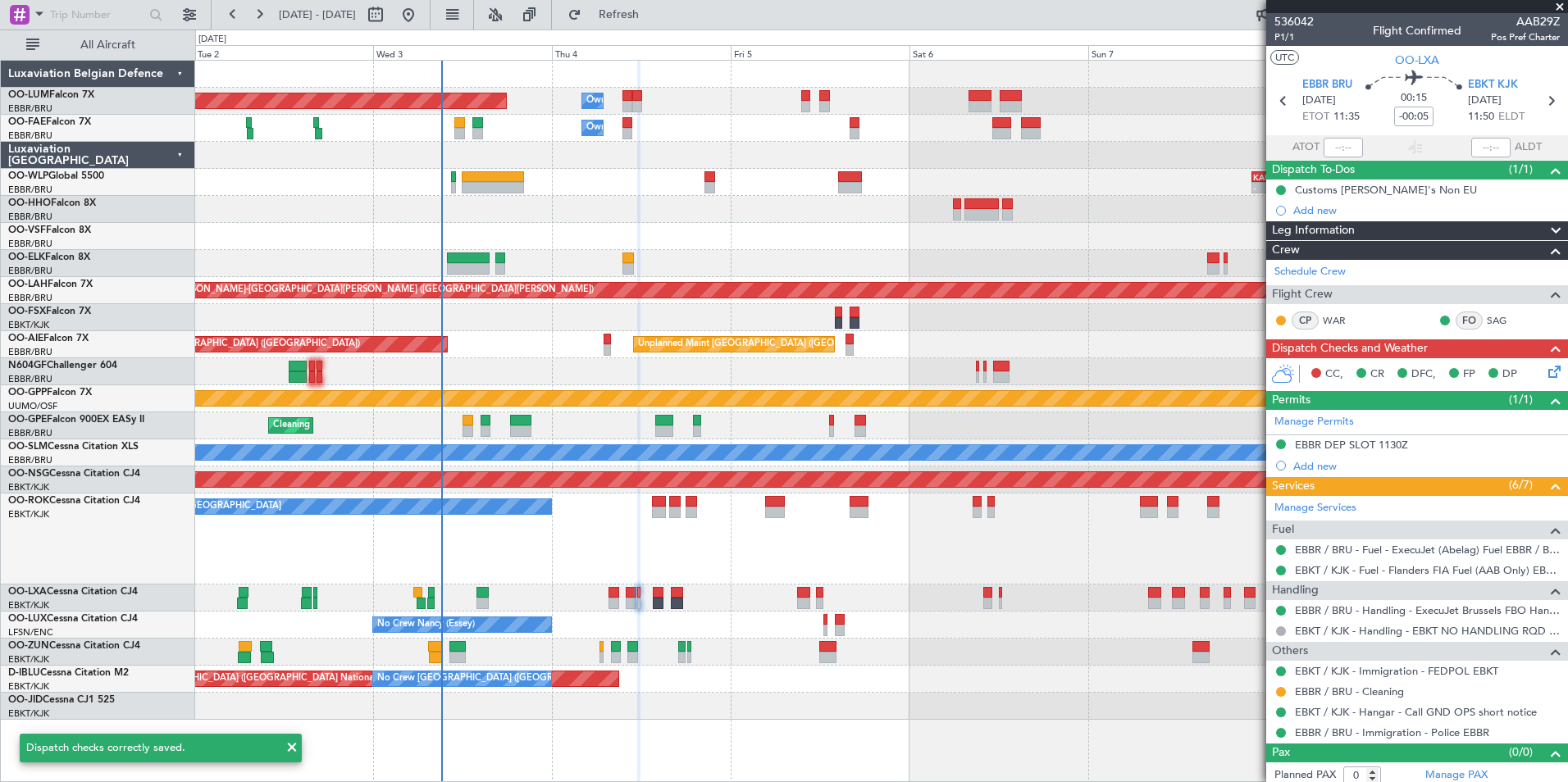
click at [563, 604] on div "Planned Maint [GEOGRAPHIC_DATA] ([GEOGRAPHIC_DATA] National)" at bounding box center [881, 598] width 1372 height 27
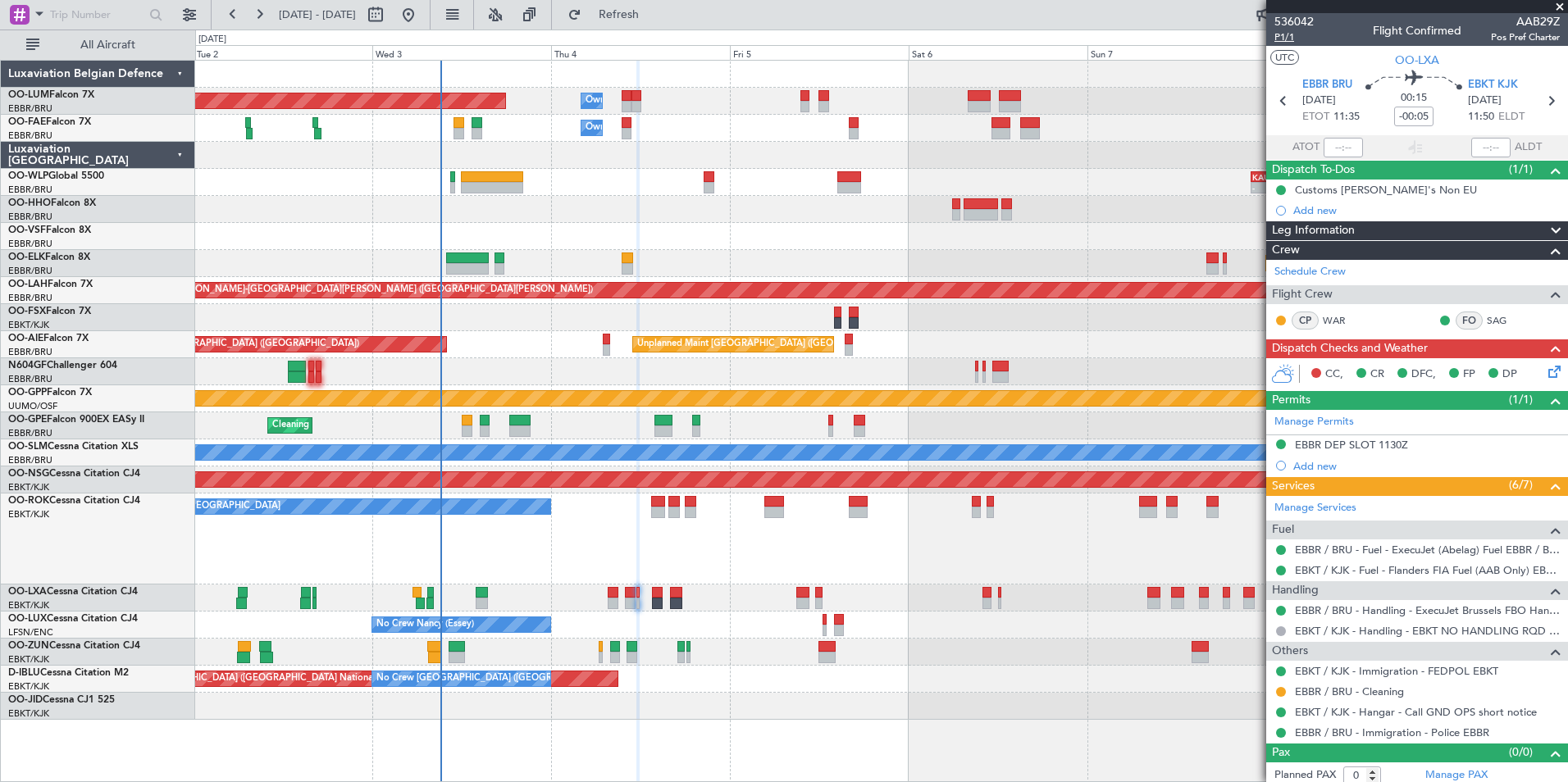
click at [1281, 33] on span "P1/1" at bounding box center [1294, 38] width 39 height 14
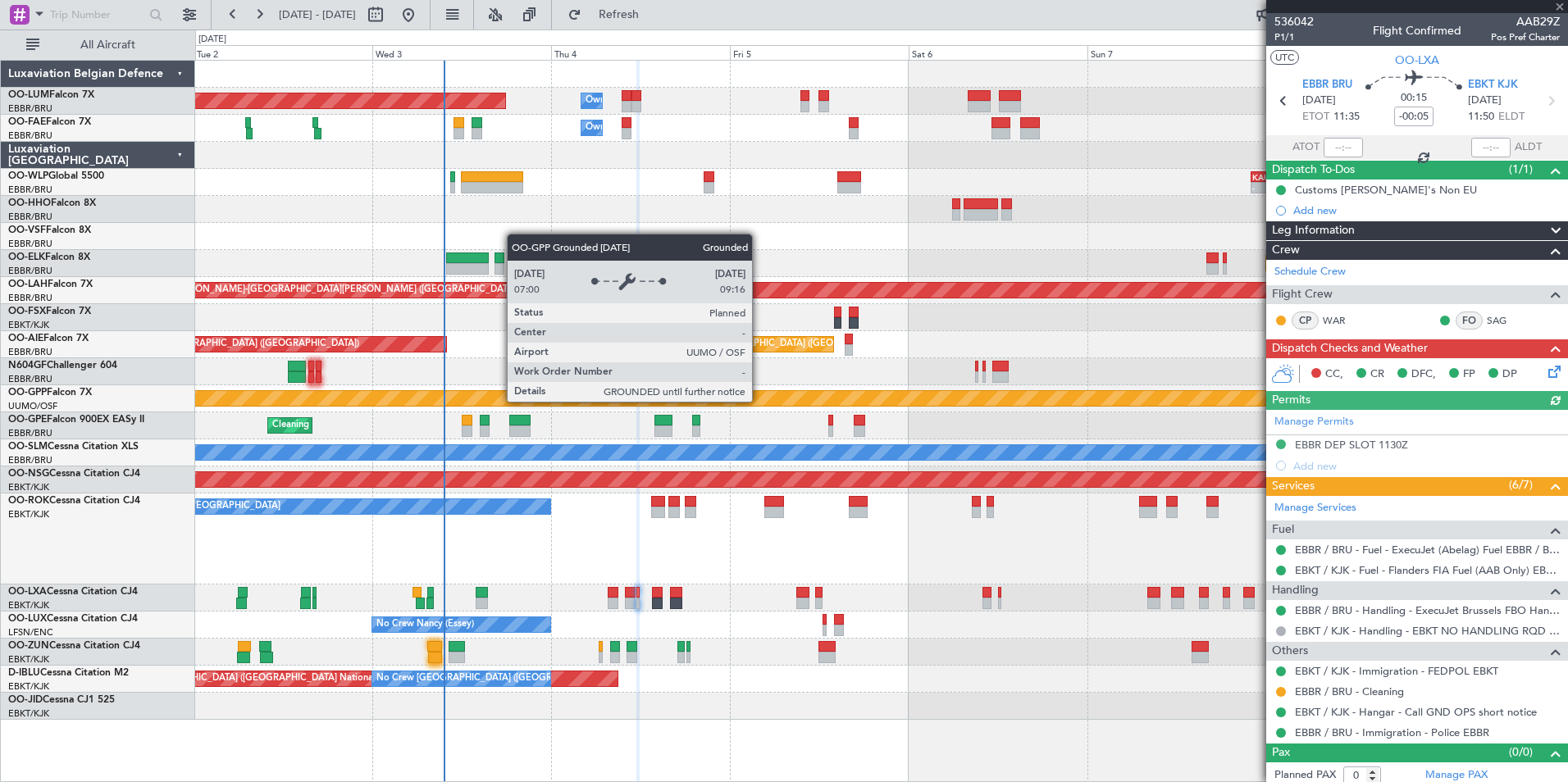
click at [721, 411] on div "Grounded [PERSON_NAME]" at bounding box center [881, 399] width 1372 height 27
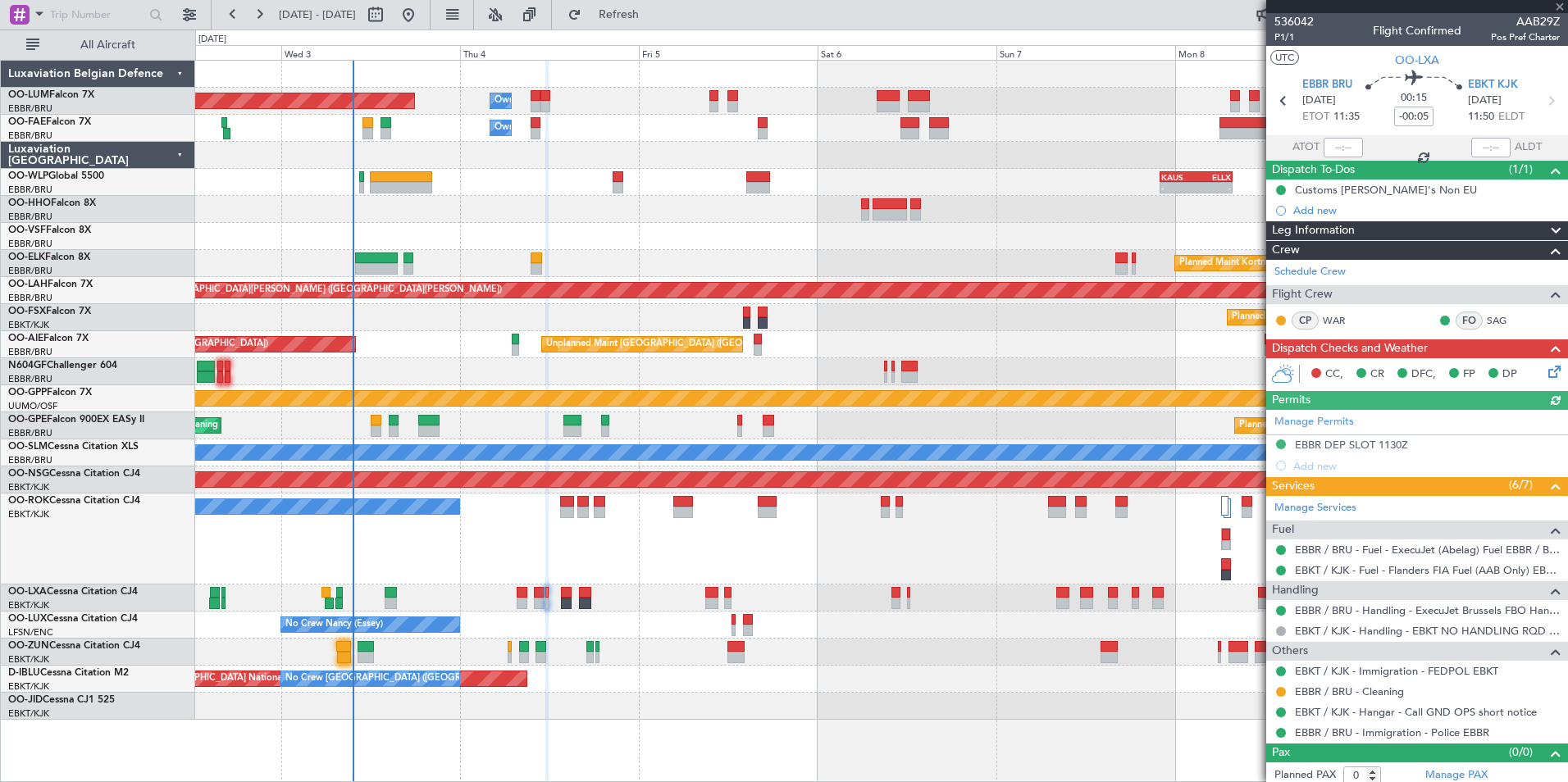
click at [651, 184] on div "- - KAUS 22:00 Z ELLX 07:45 Z - - LTCG 18:30 Z RJTT 03:50 Z" at bounding box center [881, 182] width 1372 height 27
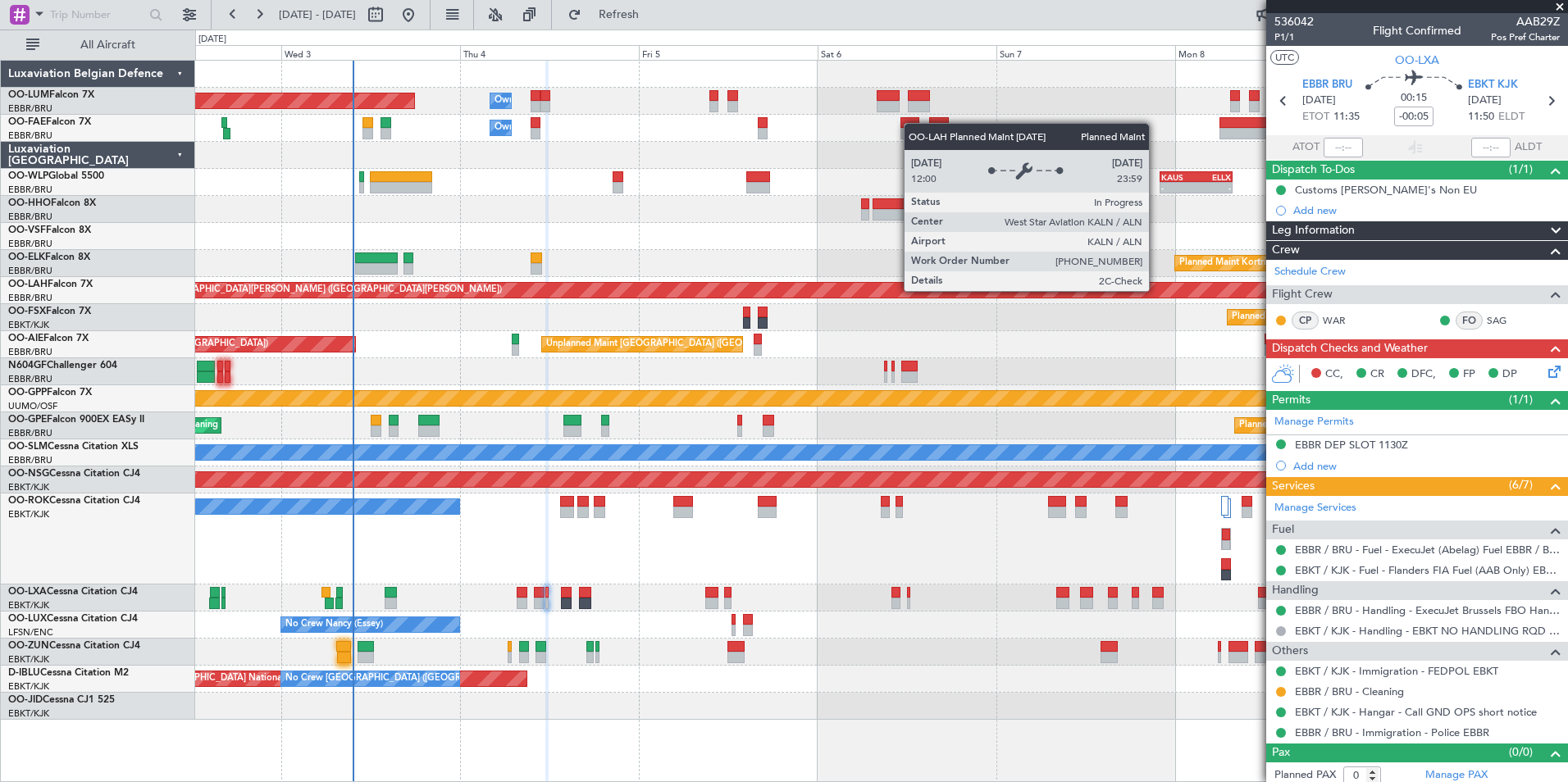
click at [810, 334] on div "Planned Maint Brussels (Brussels National) Owner Melsbroek Air Base Owner Melsb…" at bounding box center [881, 390] width 1372 height 659
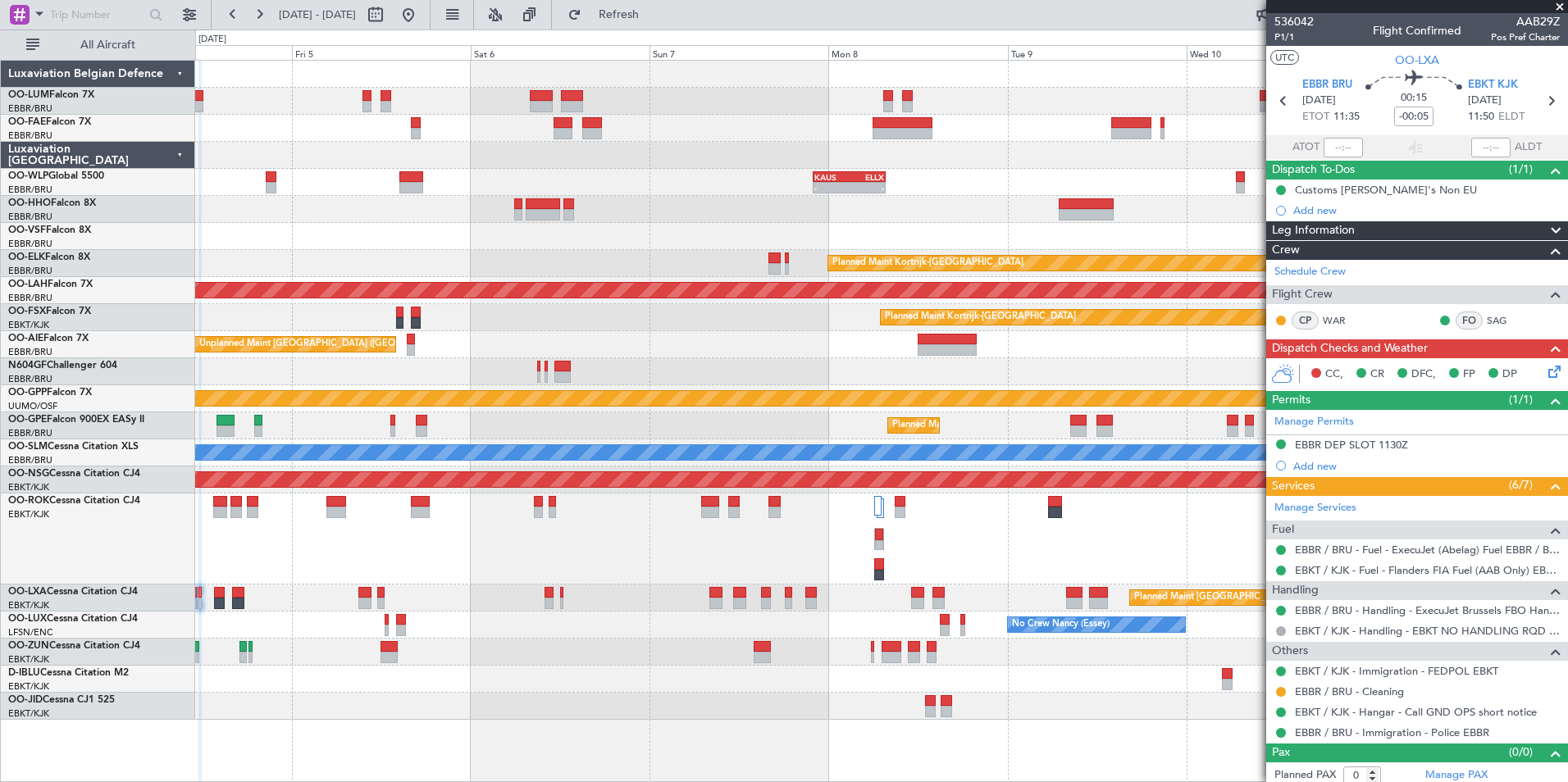
click at [627, 260] on div "Owner Melsbroek Air Base Planned Maint Brussels (Brussels National) Owner Melsb…" at bounding box center [881, 390] width 1372 height 659
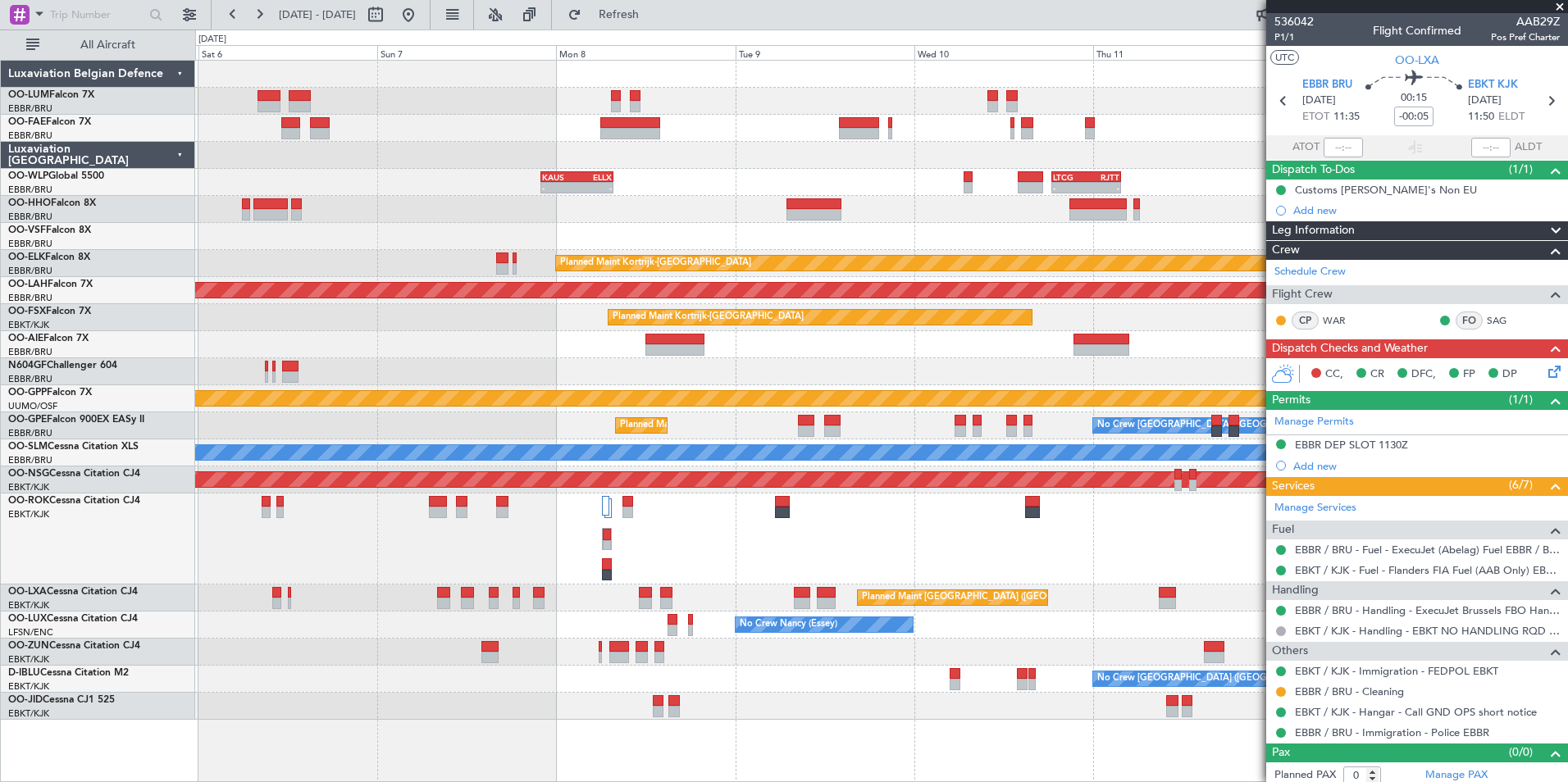
click at [733, 231] on div at bounding box center [881, 237] width 1372 height 27
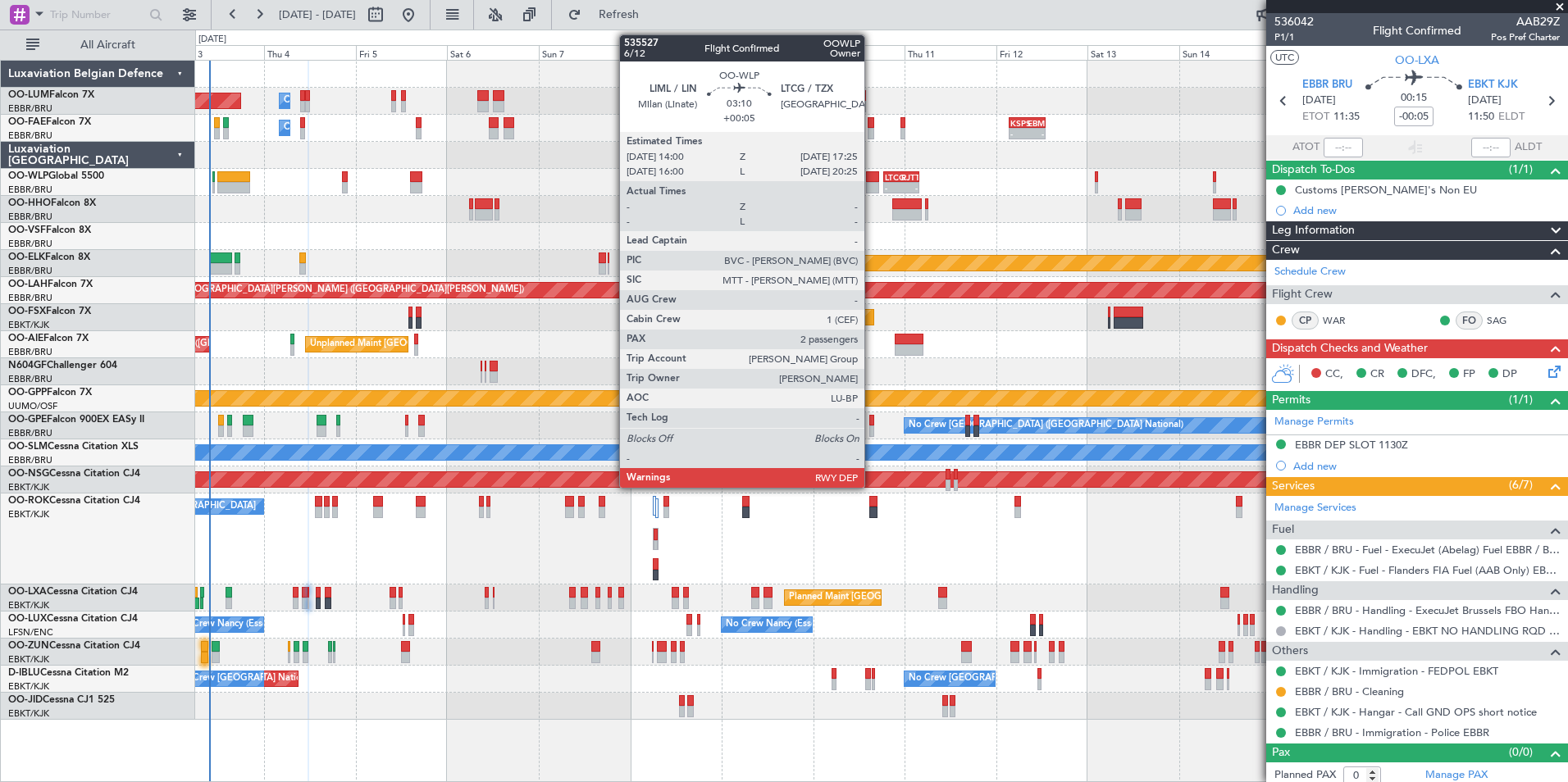
click at [871, 187] on div at bounding box center [872, 187] width 13 height 12
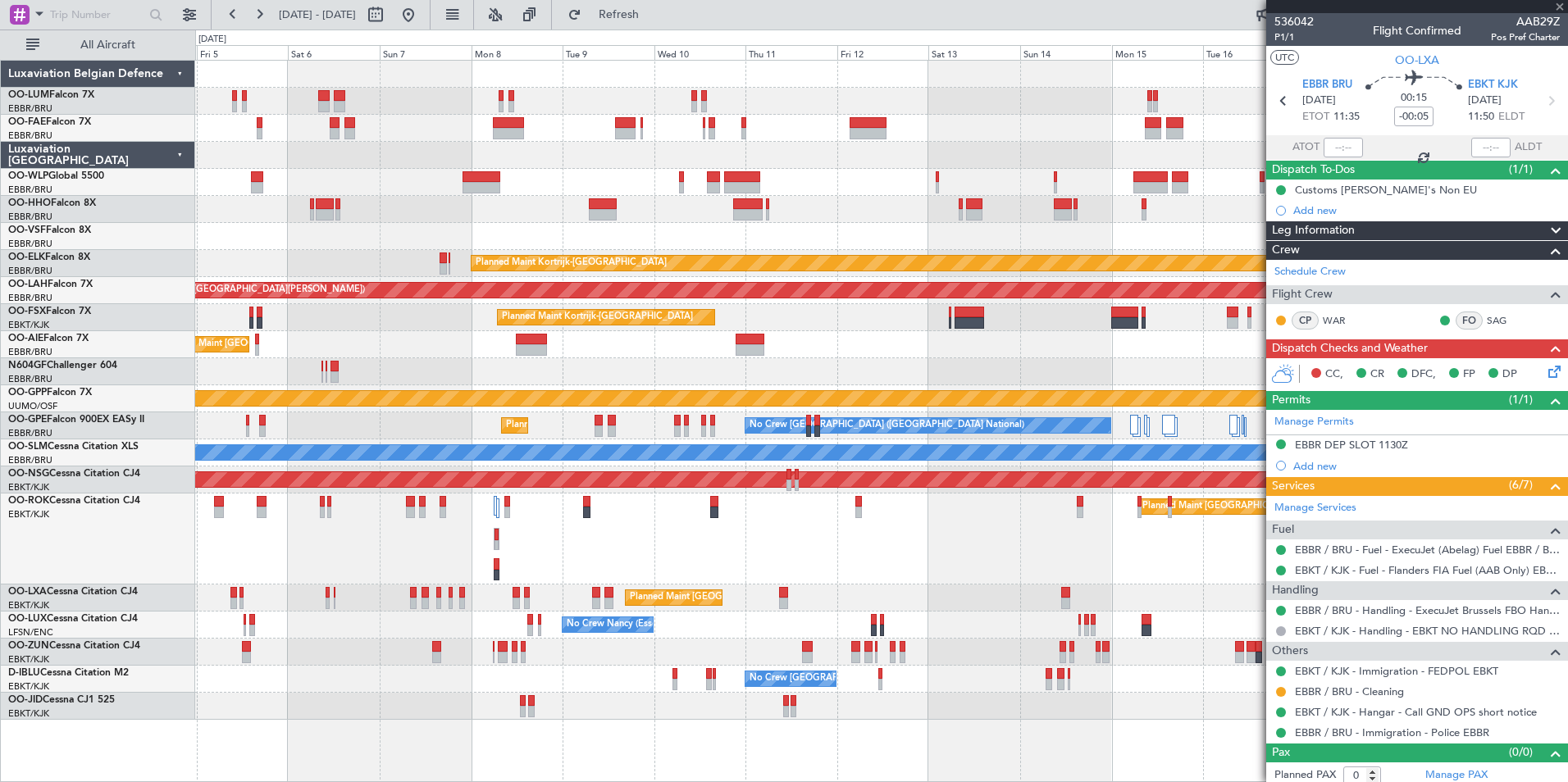
click at [783, 225] on div "Owner Melsbroek Air Base Planned Maint Brussels (Brussels National) Owner Melsb…" at bounding box center [881, 390] width 1372 height 659
type input "+00:05"
type input "2"
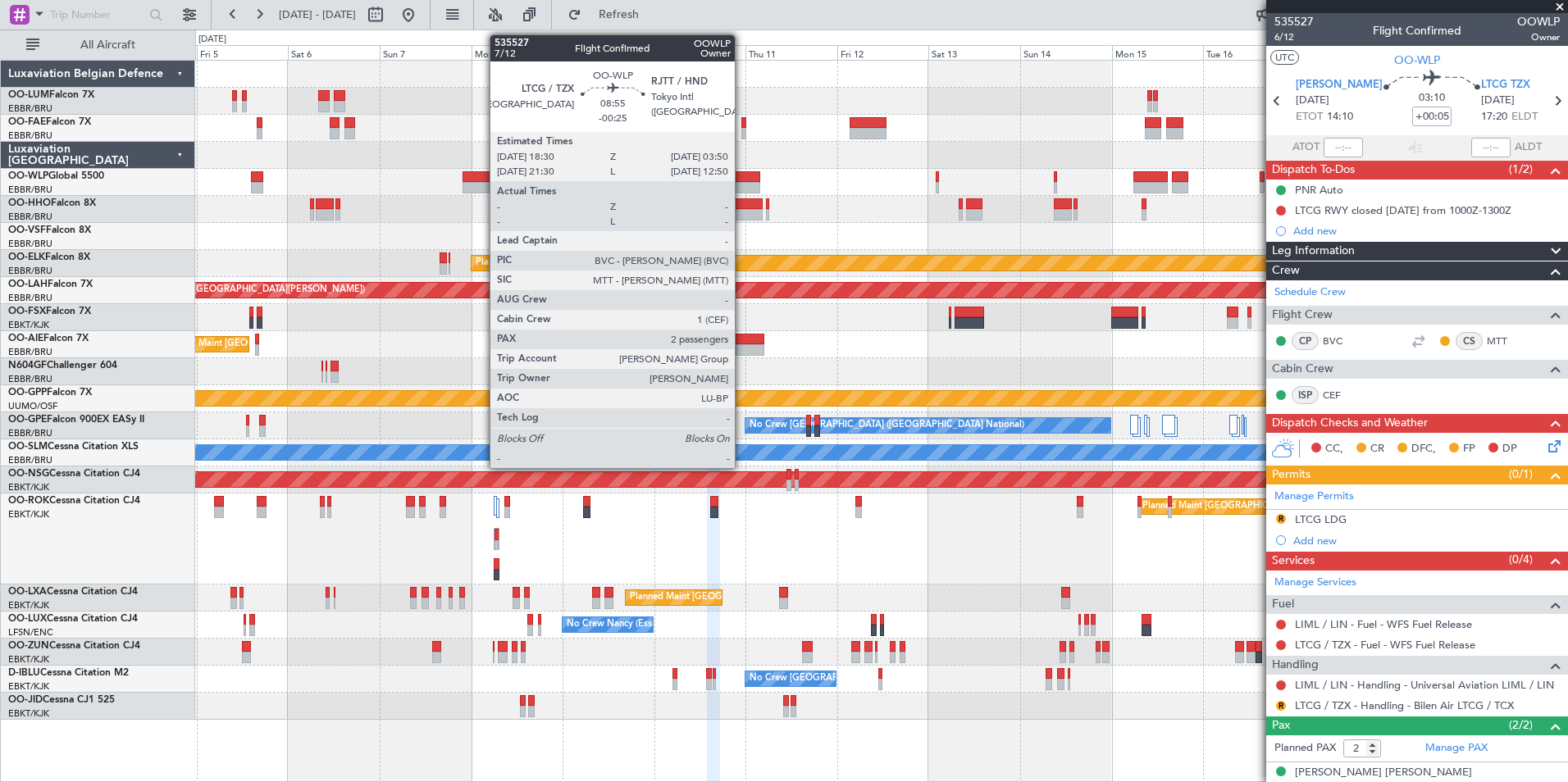
click at [742, 180] on div at bounding box center [742, 177] width 36 height 12
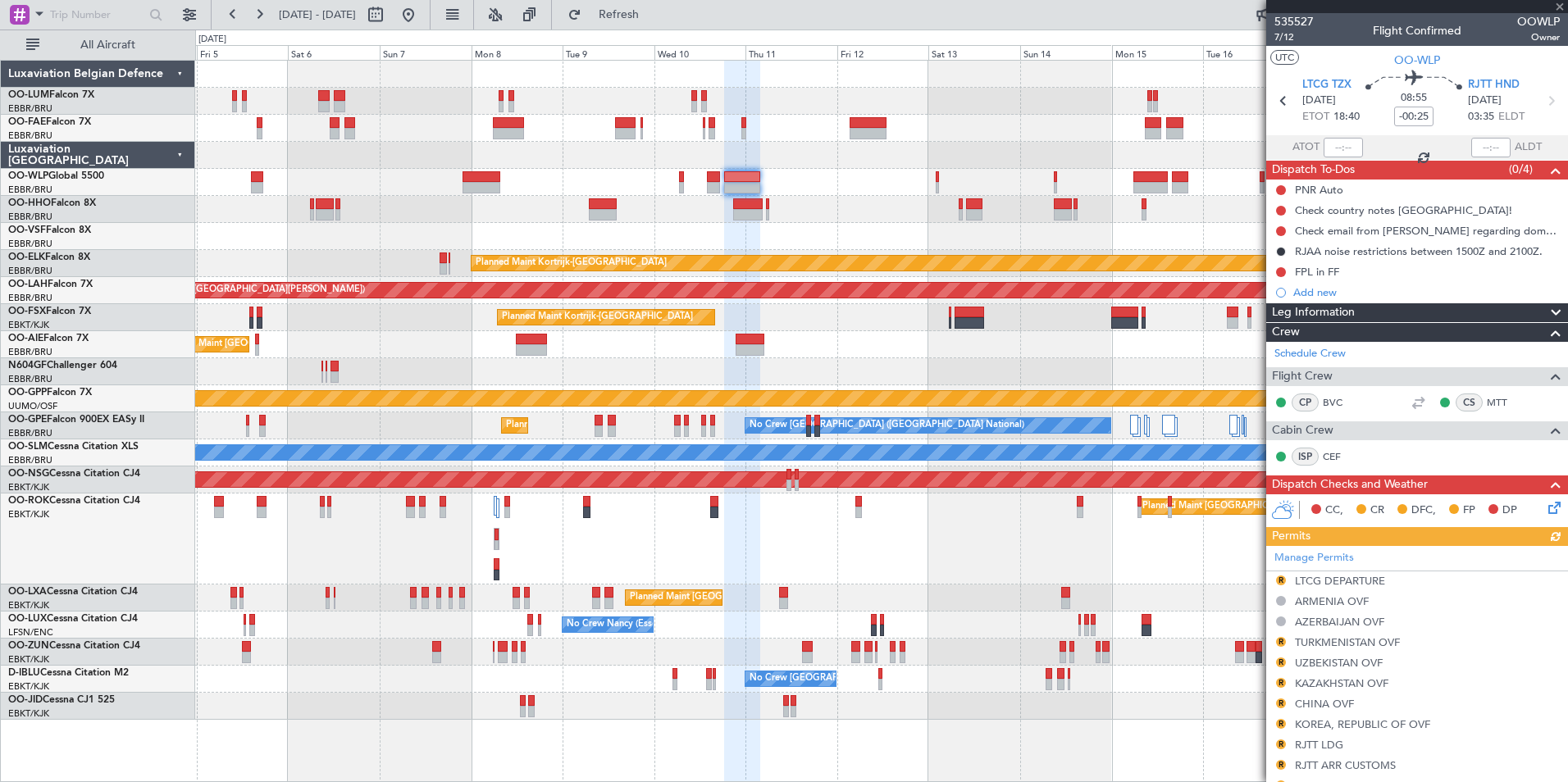
scroll to position [360, 0]
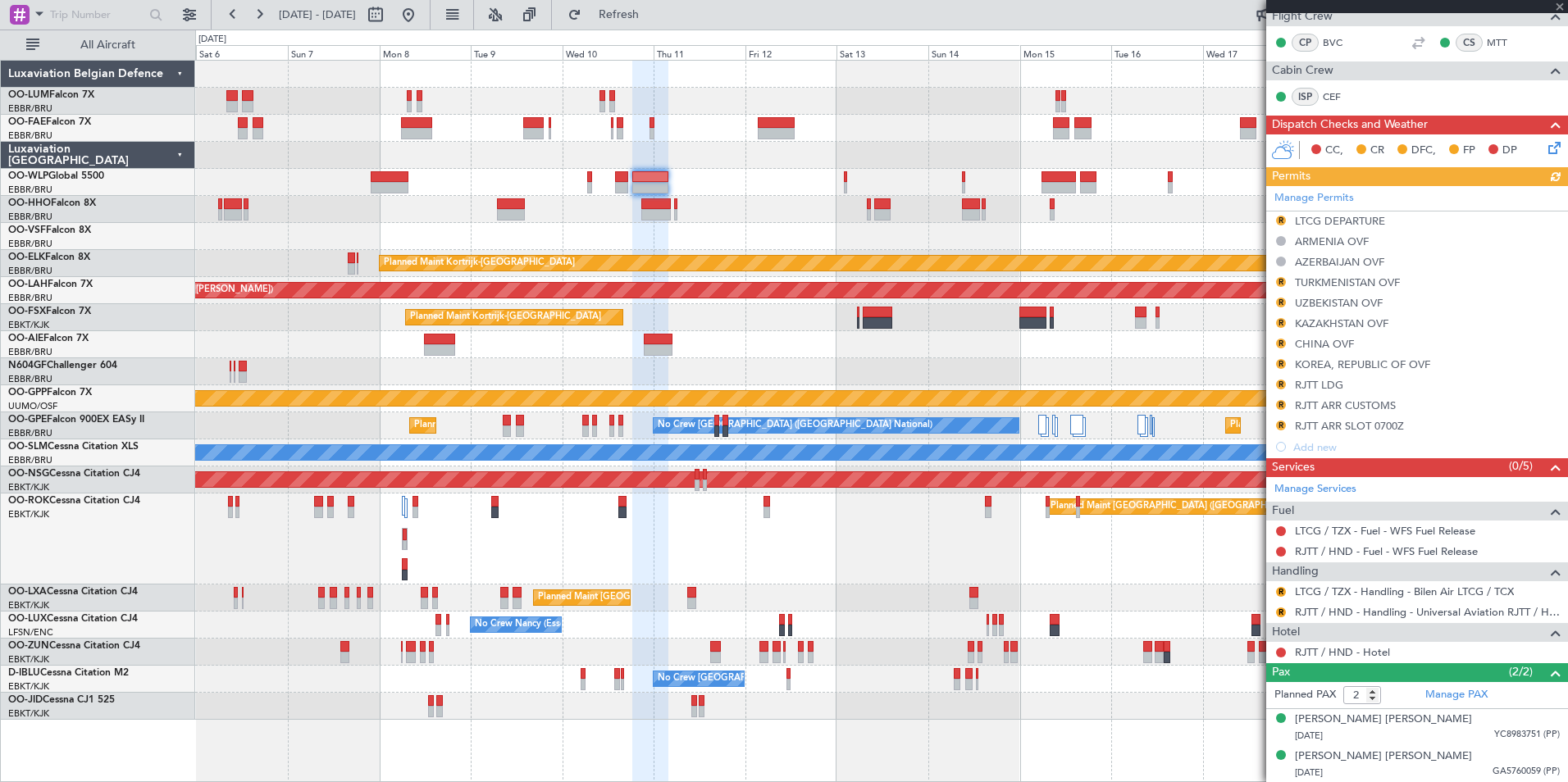
click at [715, 205] on div "Owner Melsbroek Air Base Planned Maint Brussels (Brussels National) Owner Melsb…" at bounding box center [881, 390] width 1372 height 659
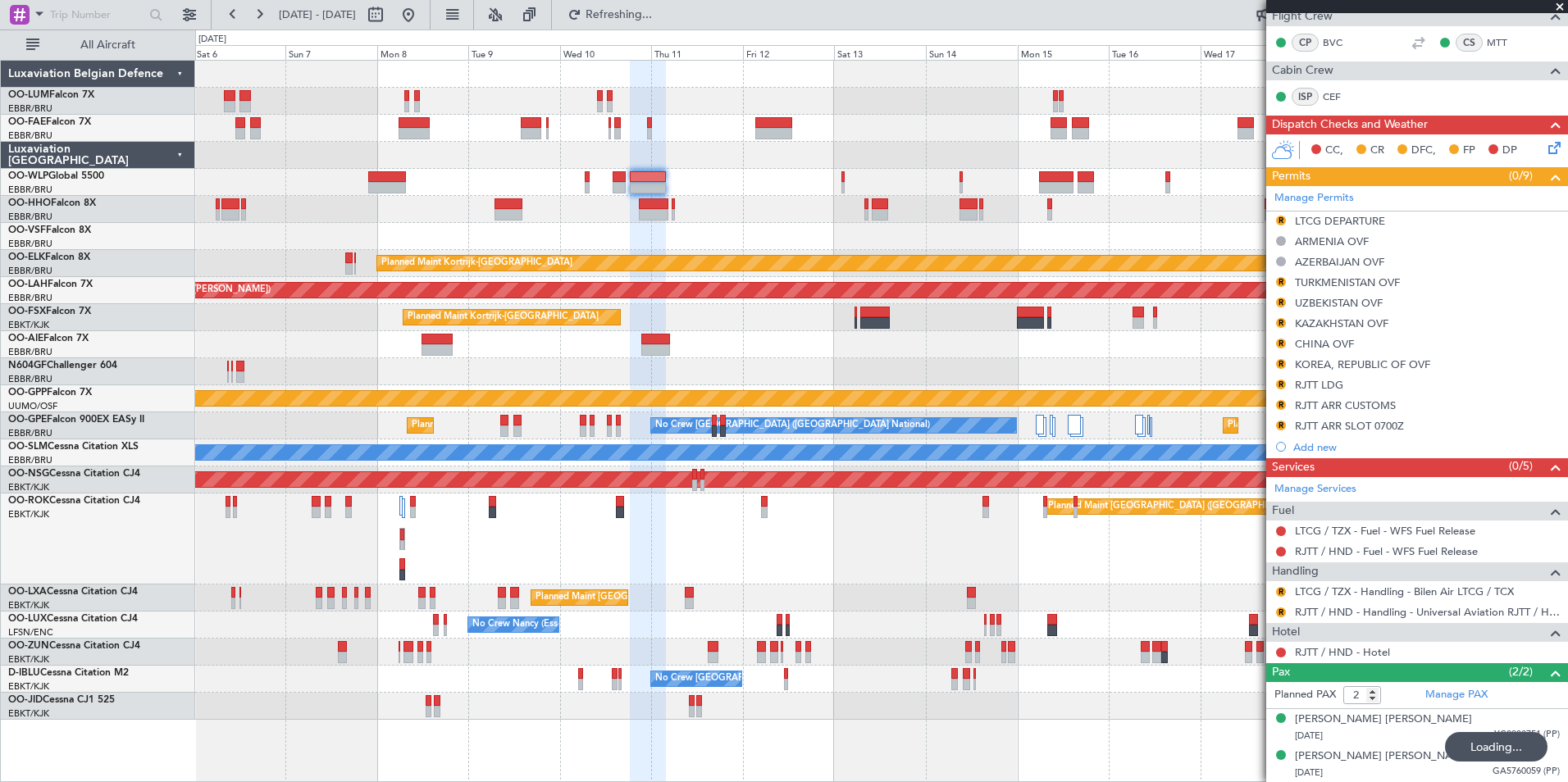
click at [845, 183] on div at bounding box center [881, 182] width 1372 height 27
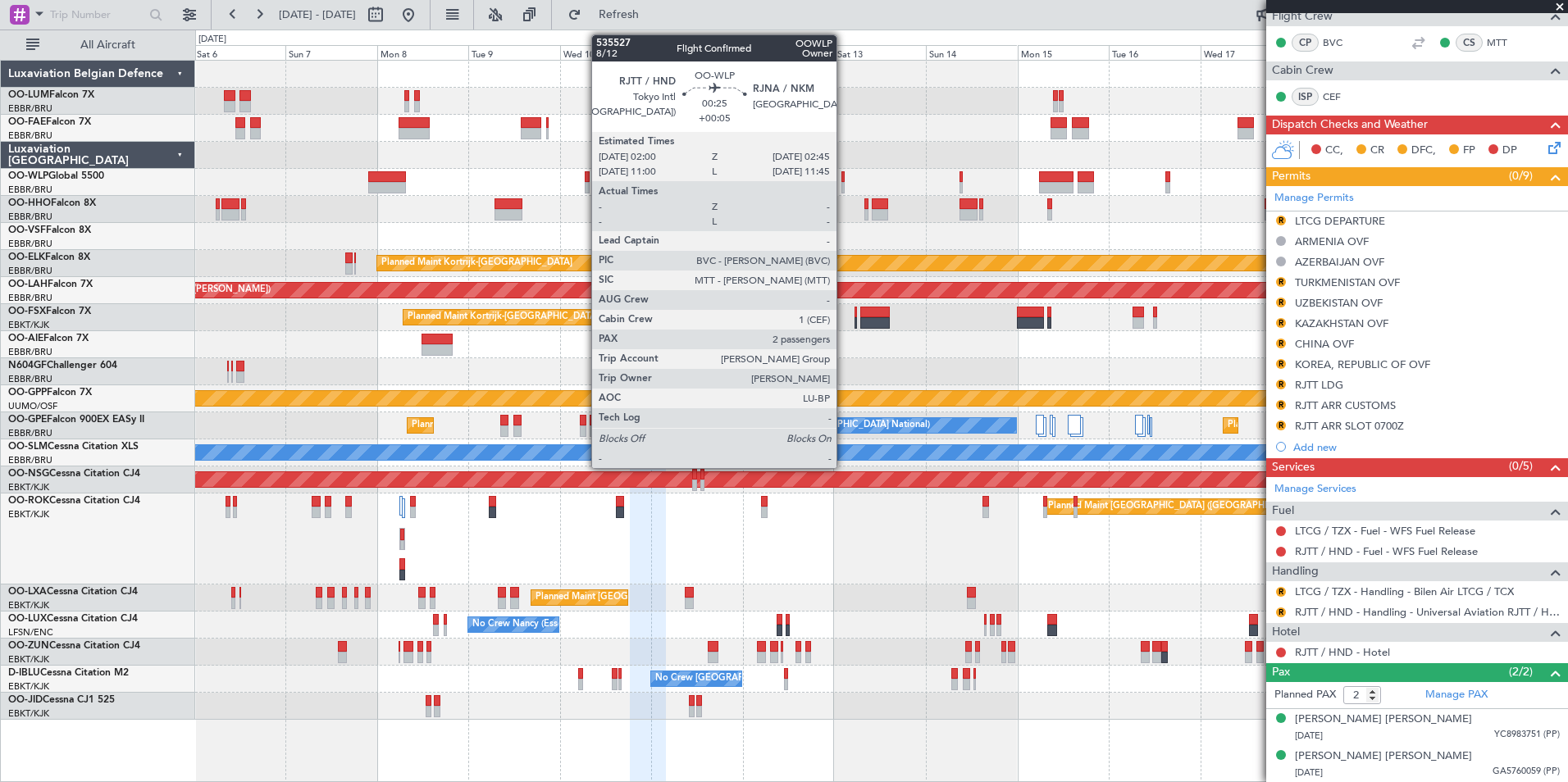
click at [844, 178] on div at bounding box center [843, 177] width 4 height 12
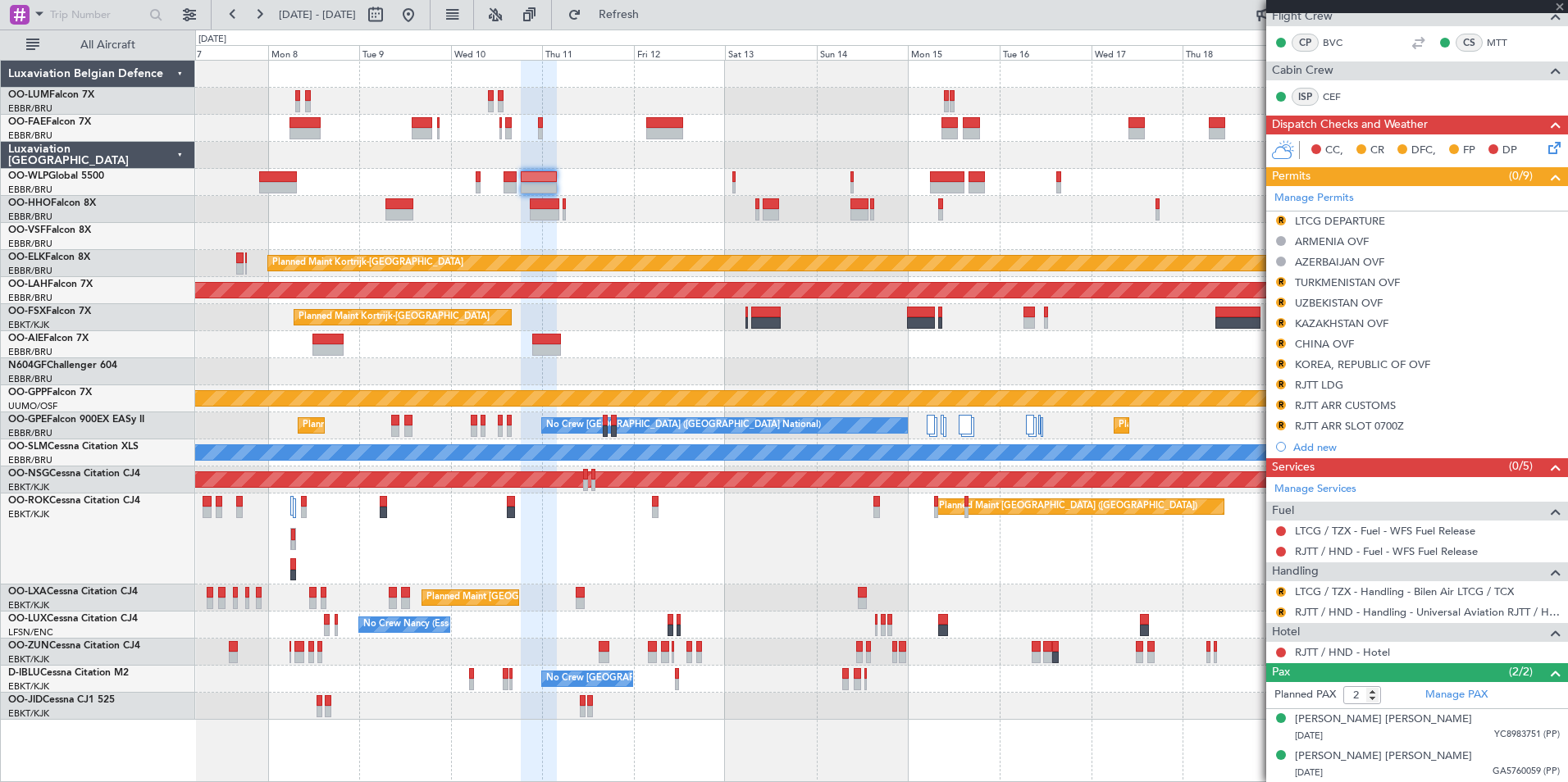
click at [713, 210] on div at bounding box center [881, 210] width 1372 height 27
type input "+00:05"
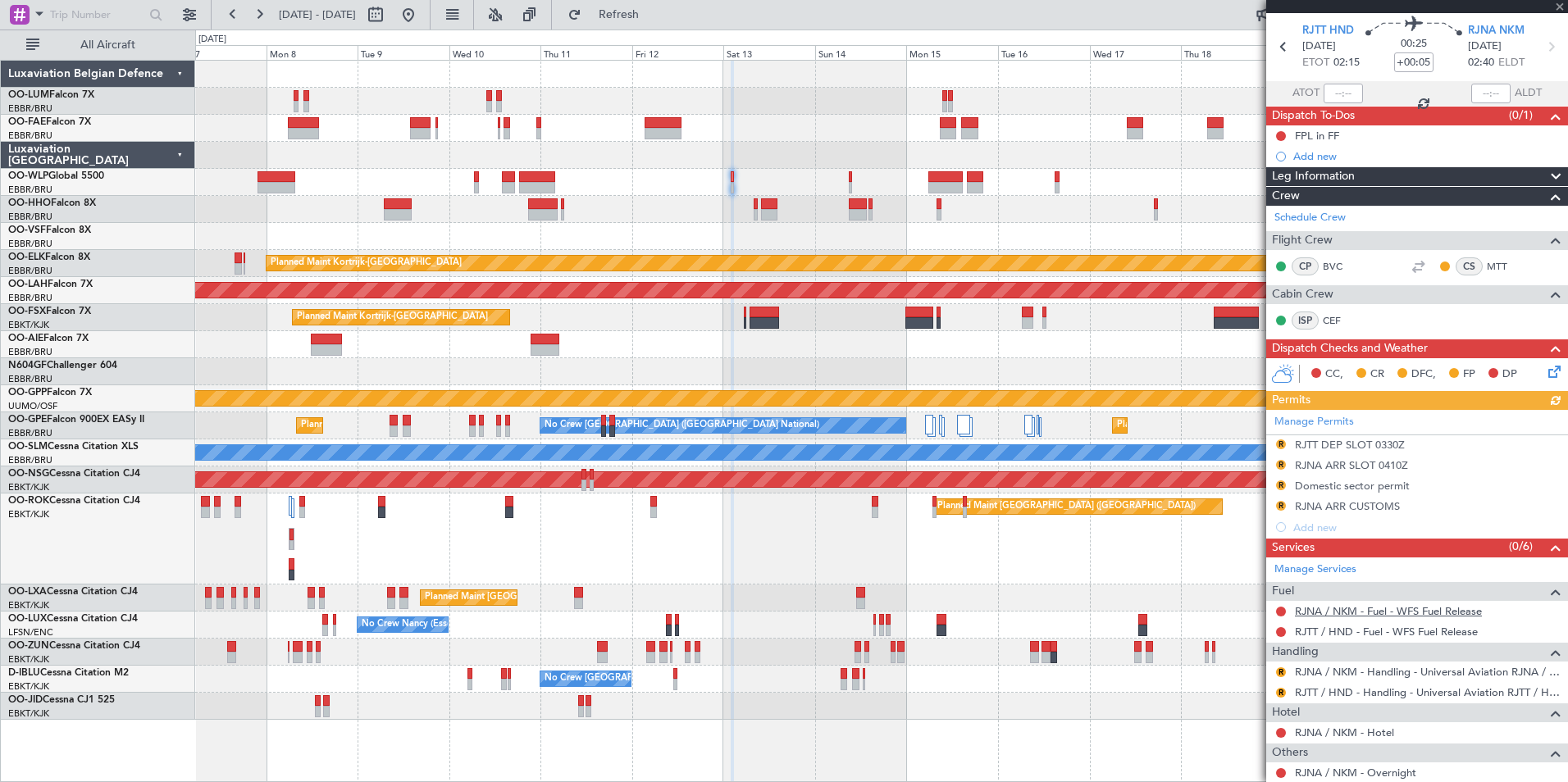
scroll to position [82, 0]
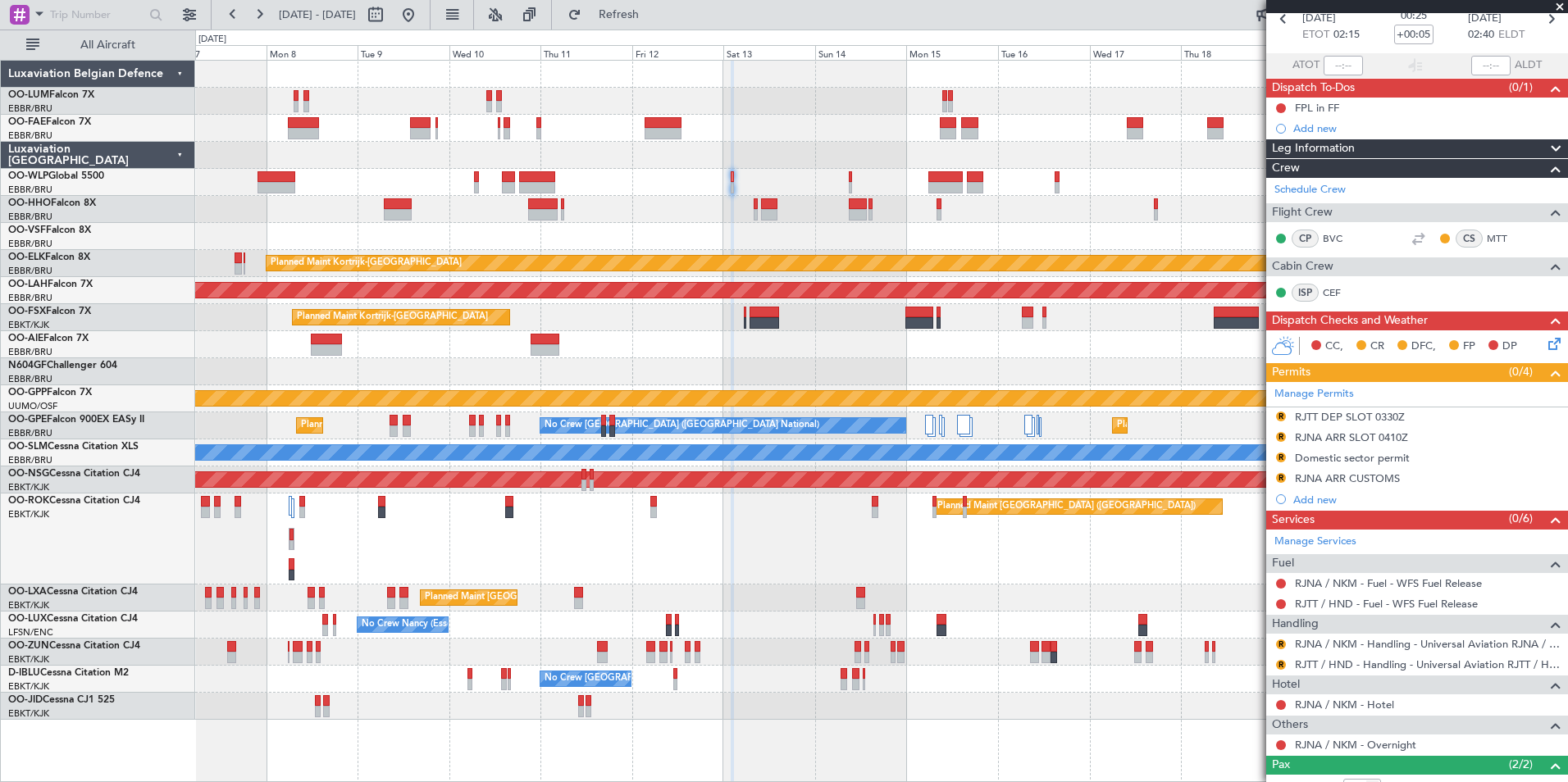
click at [853, 174] on div at bounding box center [881, 182] width 1372 height 27
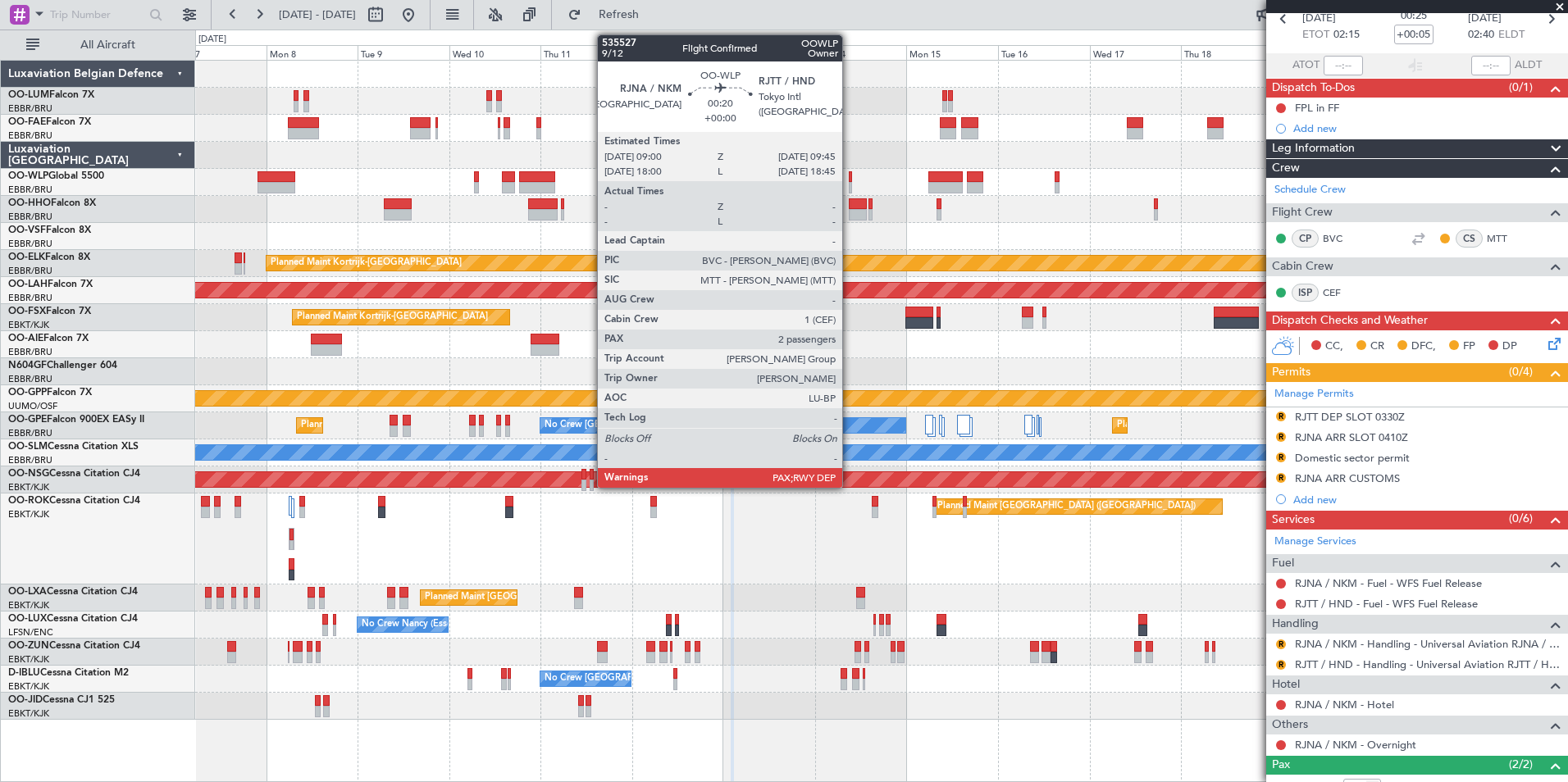
click at [849, 180] on div at bounding box center [851, 177] width 4 height 12
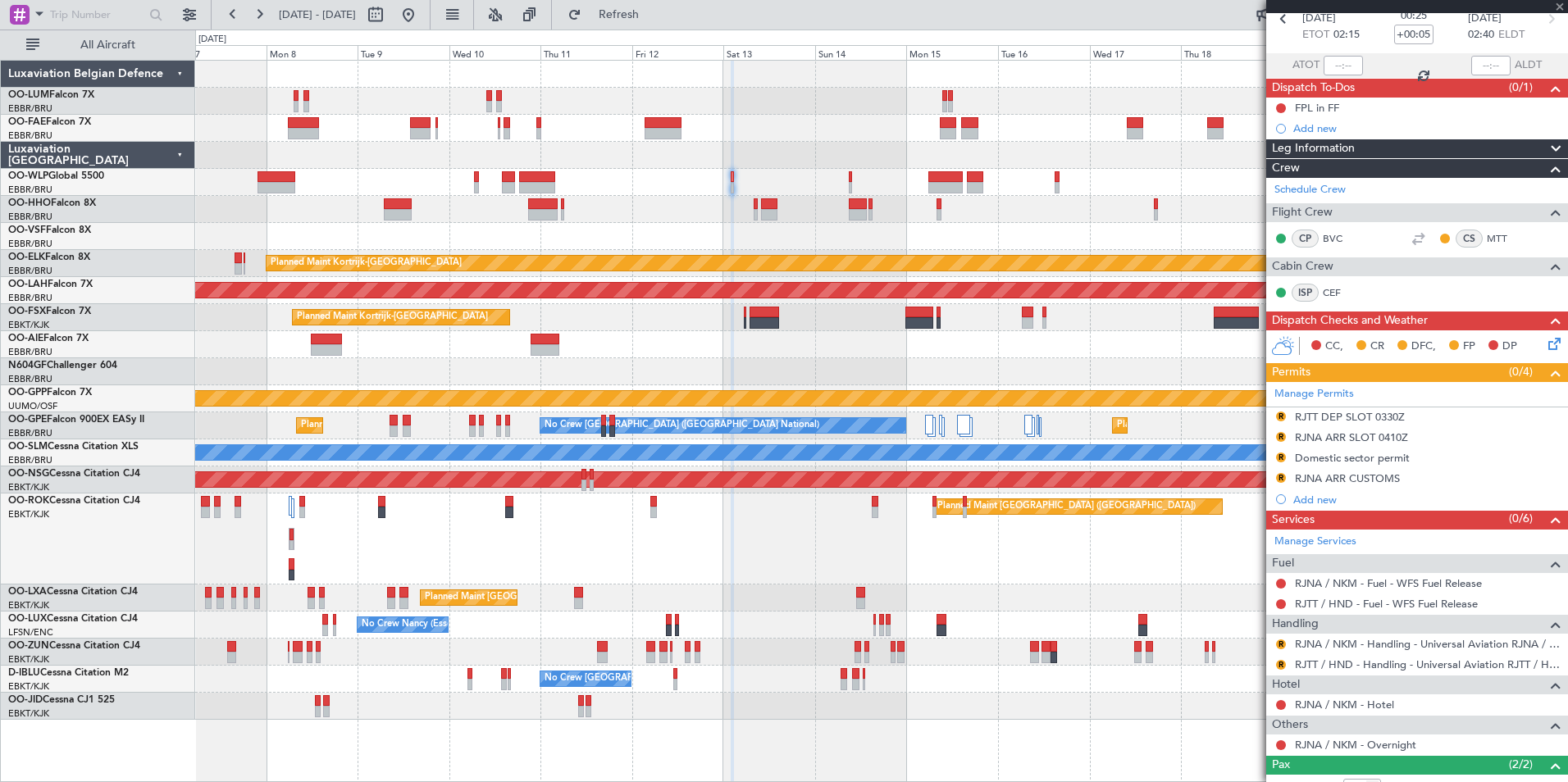
type input "3"
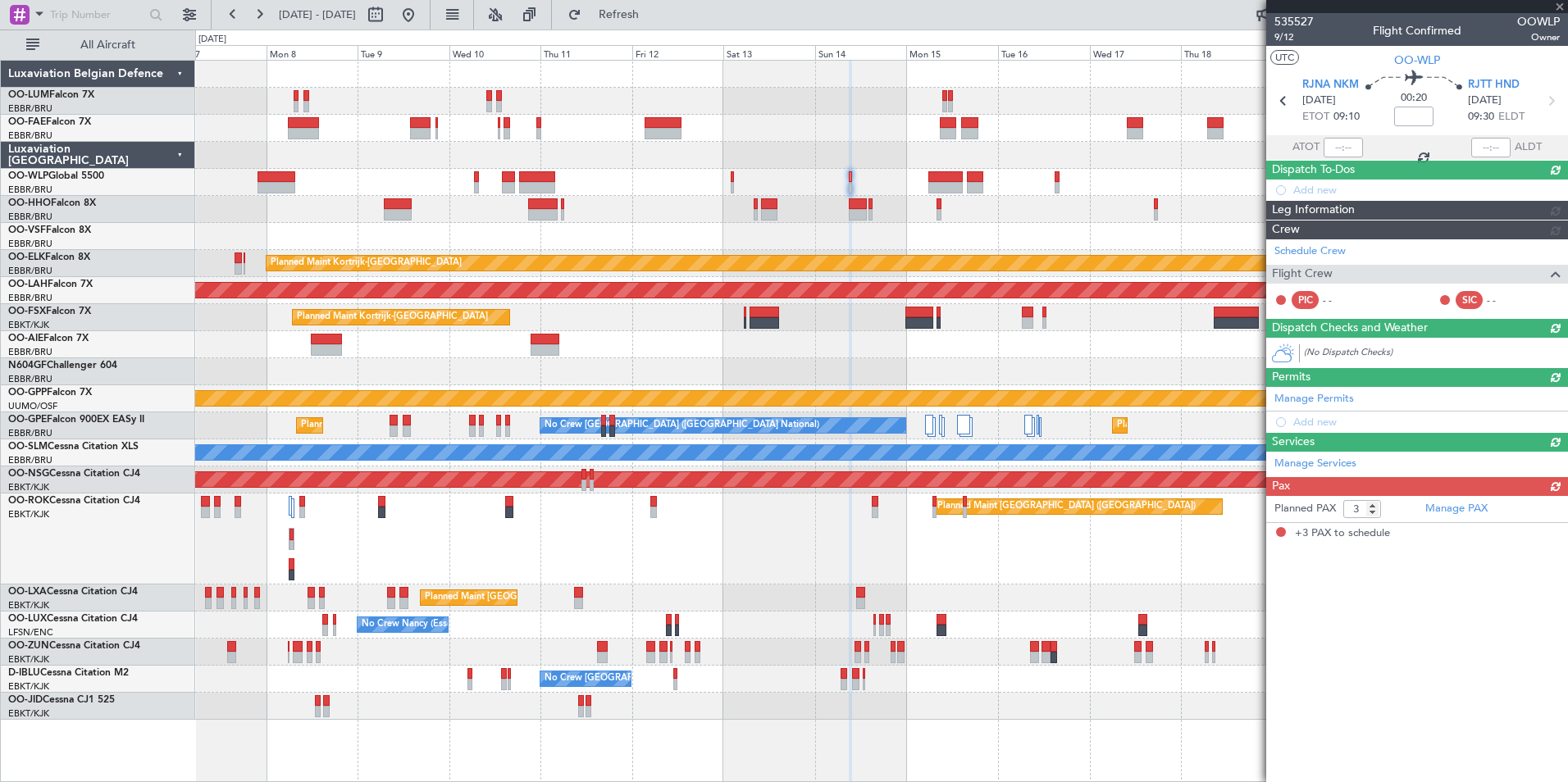
scroll to position [0, 0]
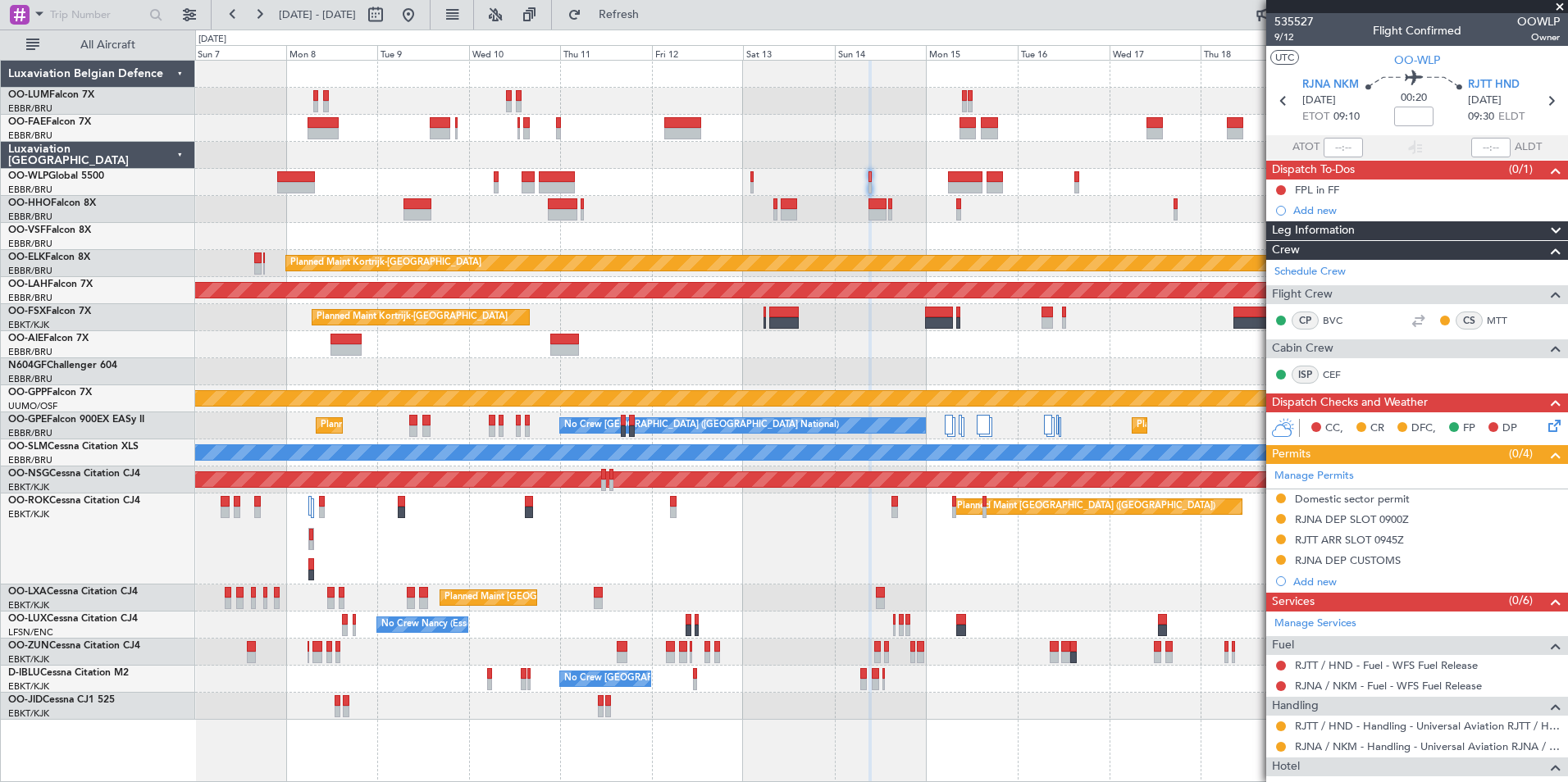
click at [827, 356] on div "Unplanned Maint [GEOGRAPHIC_DATA] ([GEOGRAPHIC_DATA] National) Planned Maint [G…" at bounding box center [881, 344] width 1372 height 27
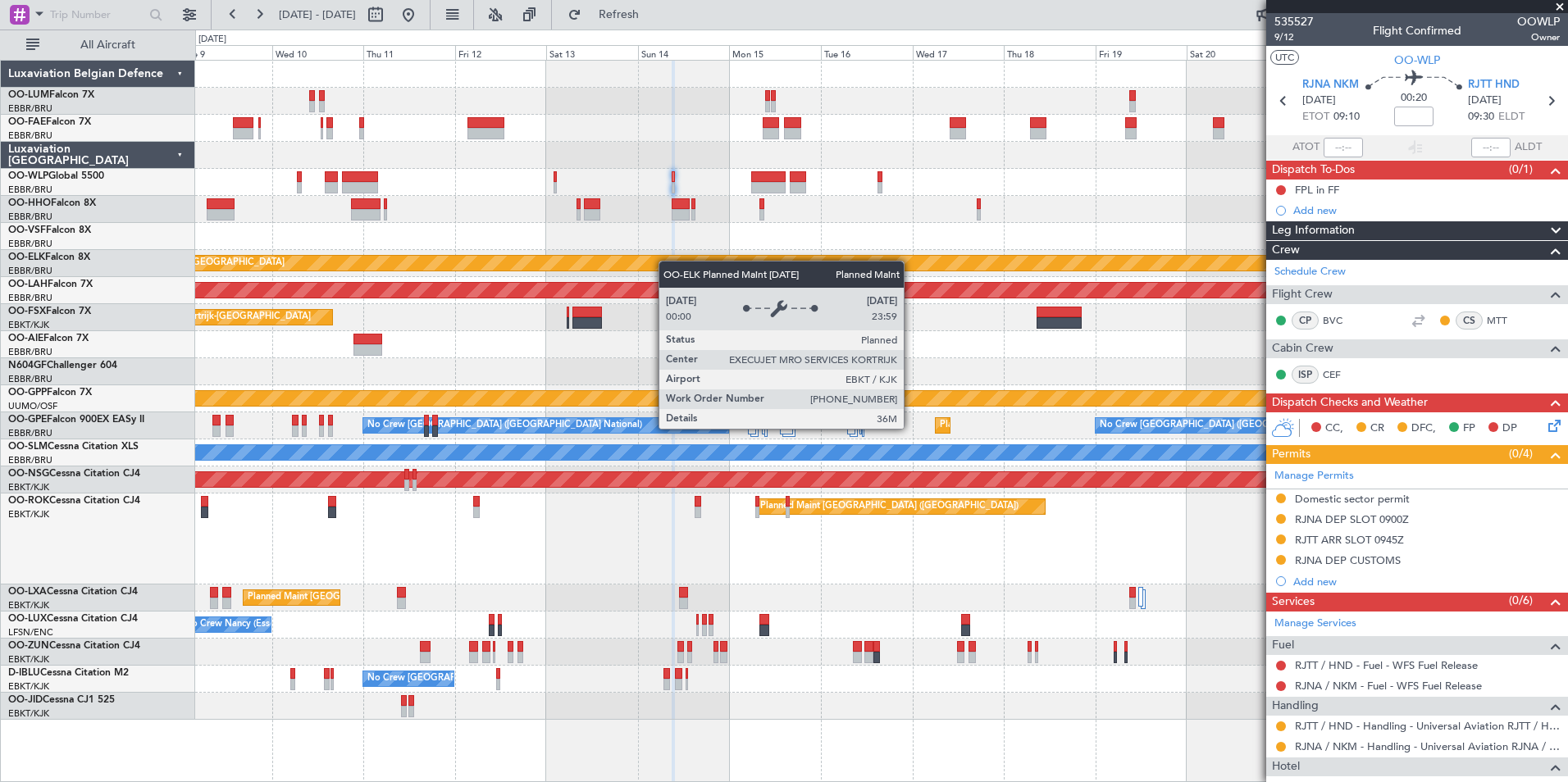
click at [642, 265] on div "Planned Maint Kortrijk-Wevelgem Planned Maint Alton-st Louis (St Louis Regl) Pl…" at bounding box center [881, 390] width 1372 height 659
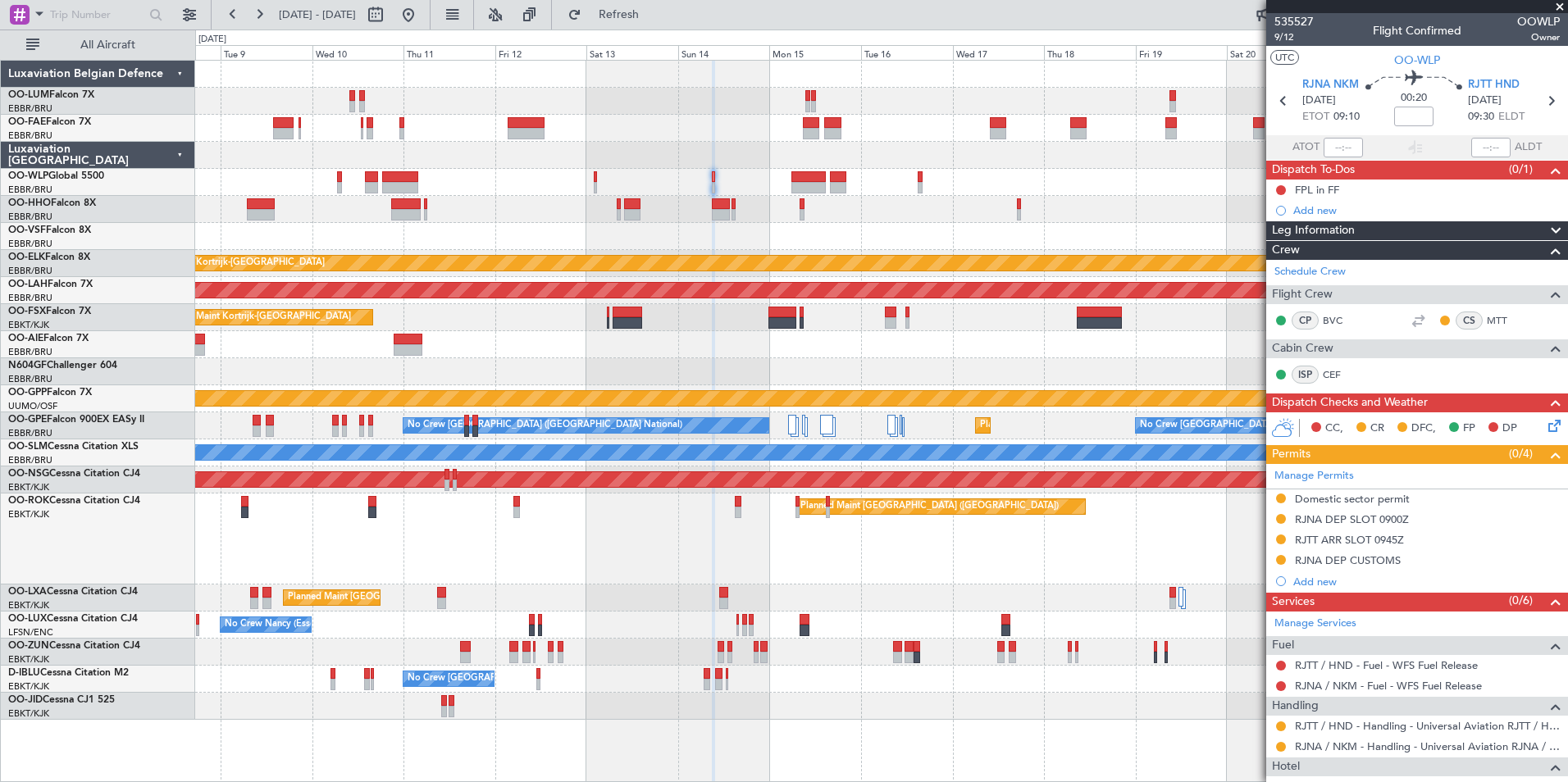
click at [552, 361] on div at bounding box center [881, 372] width 1372 height 27
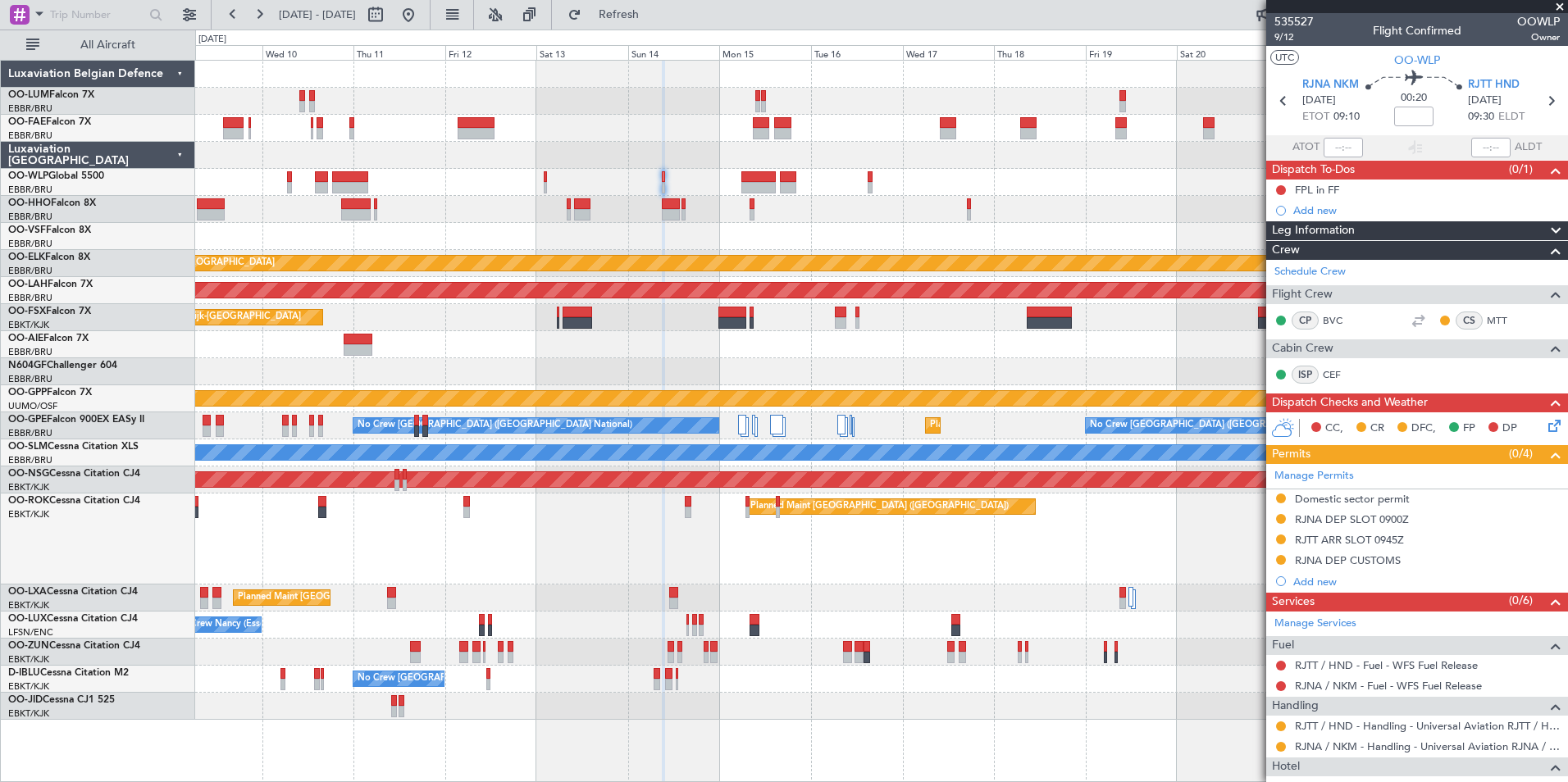
click at [541, 369] on div at bounding box center [881, 372] width 1372 height 27
click at [585, 372] on div at bounding box center [881, 372] width 1372 height 27
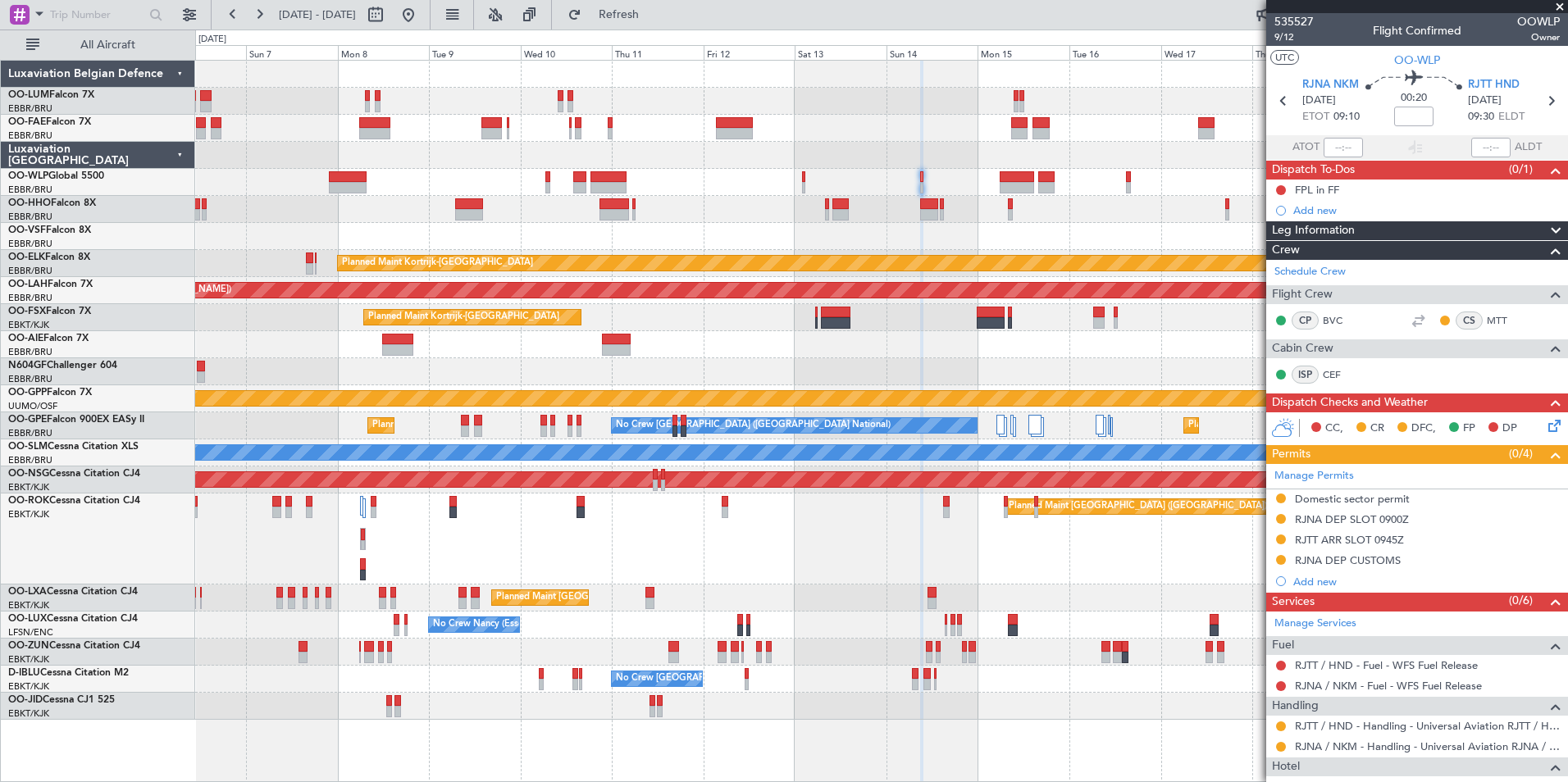
click at [689, 338] on div "Unplanned Maint [GEOGRAPHIC_DATA] ([GEOGRAPHIC_DATA] National) Planned Maint [G…" at bounding box center [881, 344] width 1372 height 27
click at [630, 248] on div at bounding box center [881, 237] width 1372 height 27
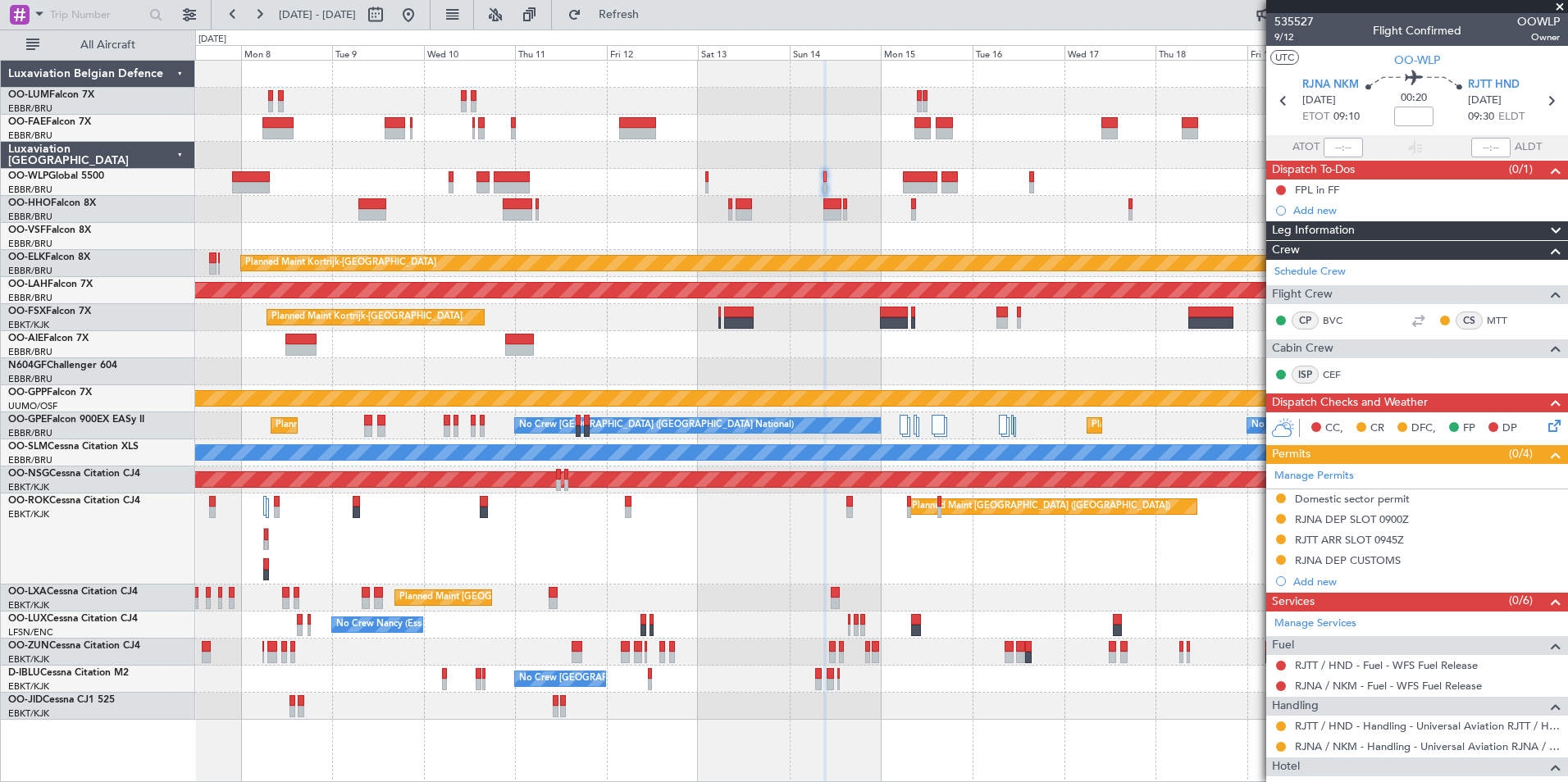
click at [523, 233] on div "Owner Melsbroek Air Base Owner Melsbroek Air Base Planned Maint Kortrijk-Wevelg…" at bounding box center [881, 390] width 1372 height 659
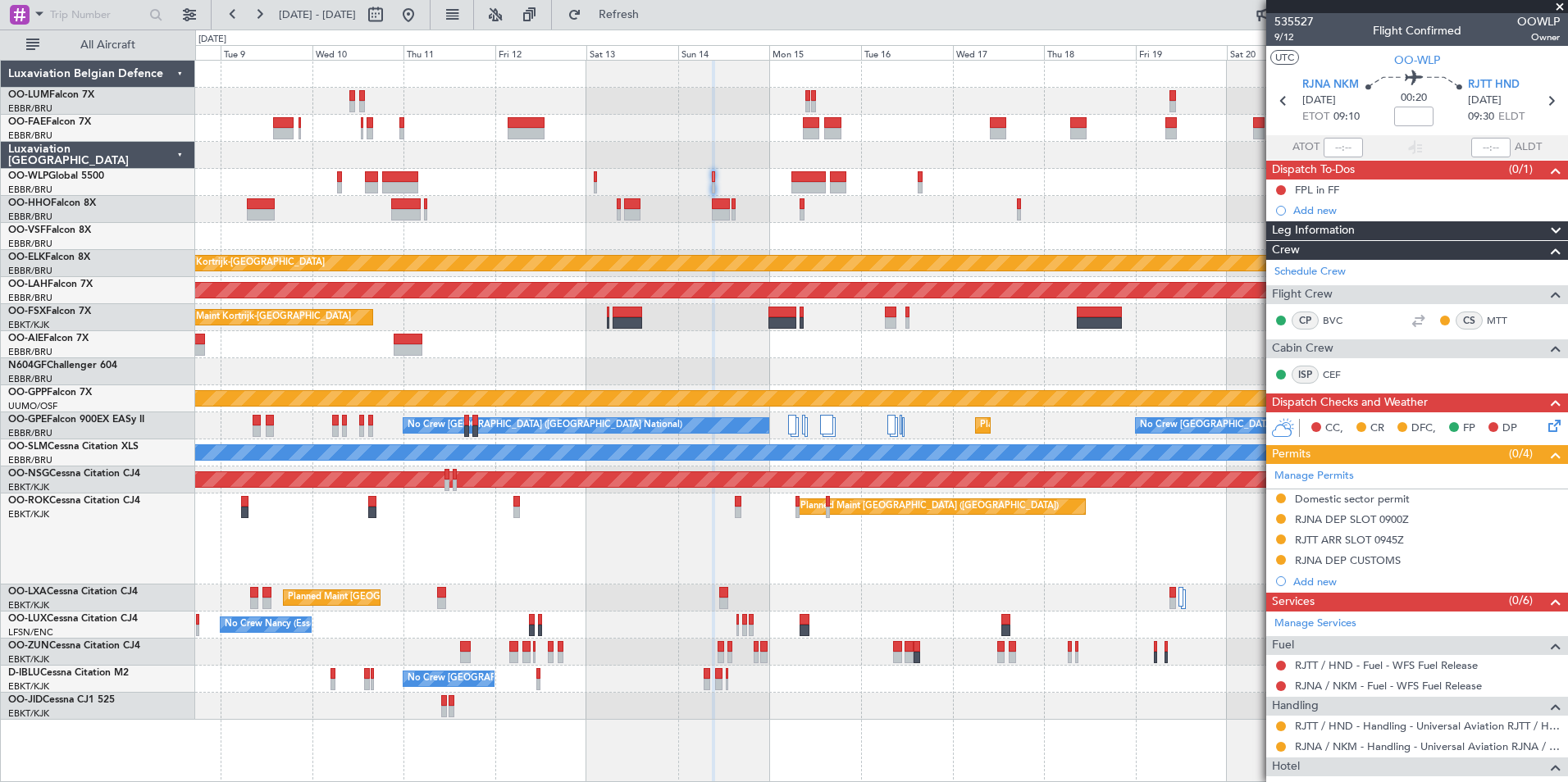
click at [544, 242] on div "Planned Maint Kortrijk-Wevelgem Planned Maint Alton-st Louis (St Louis Regl) Pl…" at bounding box center [881, 390] width 1372 height 659
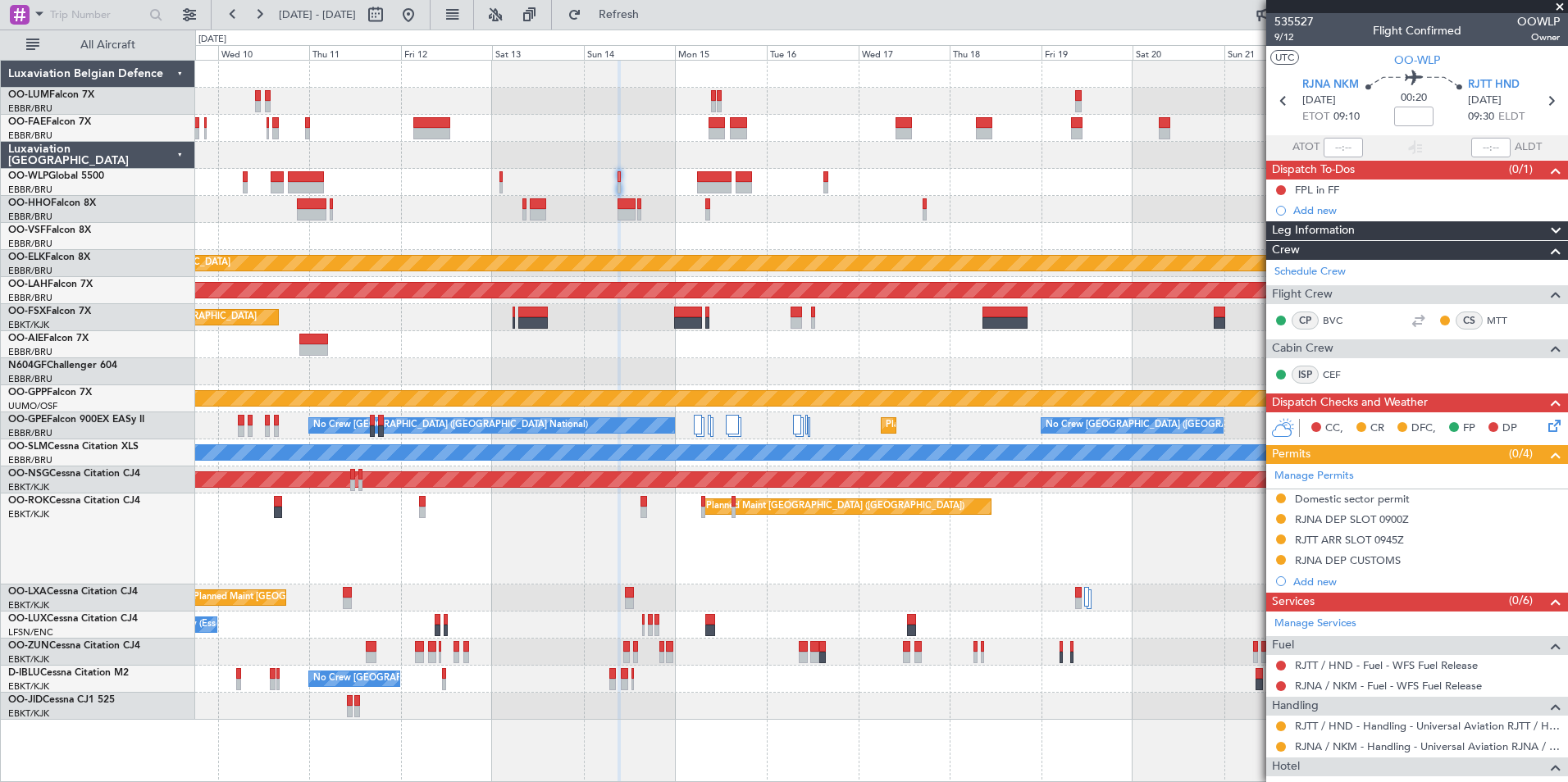
click at [570, 196] on div "Planned Maint Kortrijk-Wevelgem Planned Maint Alton-st Louis (St Louis Regl) Pl…" at bounding box center [881, 390] width 1372 height 659
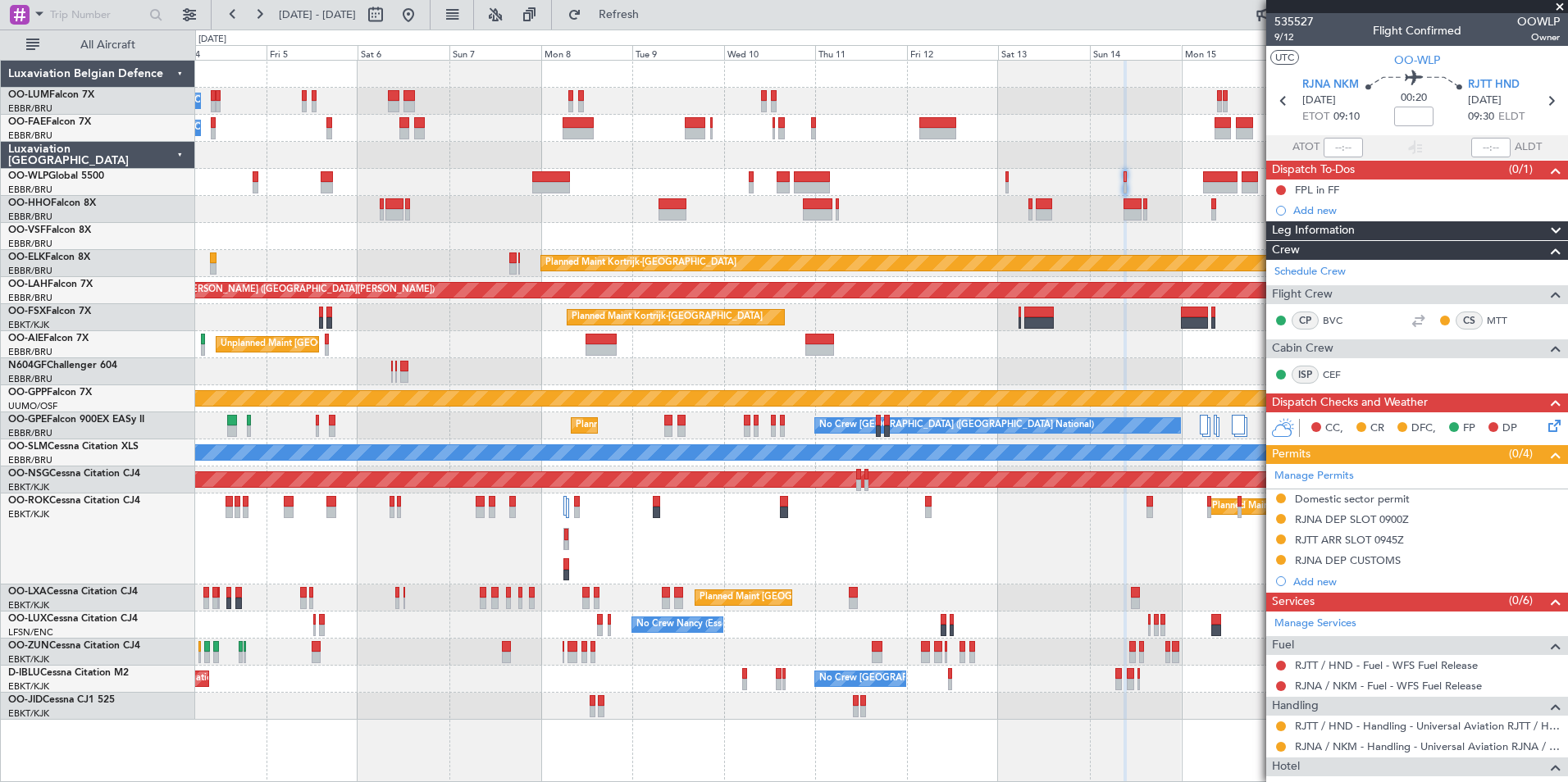
click at [1174, 407] on div "Owner Melsbroek Air Base Planned Maint Brussels (Brussels National) Owner Melsb…" at bounding box center [881, 390] width 1372 height 659
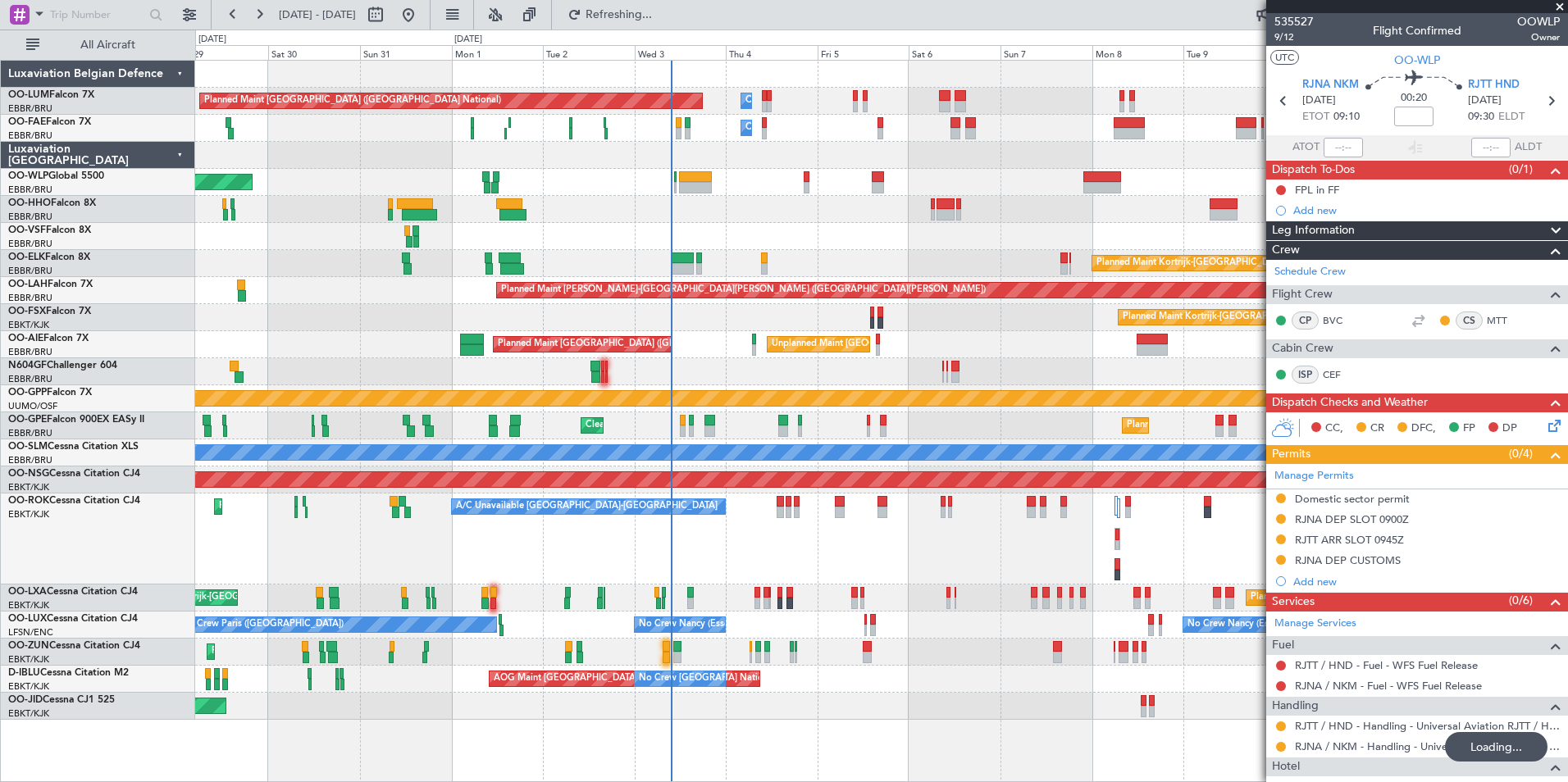
click at [922, 413] on div "No Crew Brussels (Brussels National) Planned Maint Brussels (Brussels National)…" at bounding box center [881, 426] width 1372 height 27
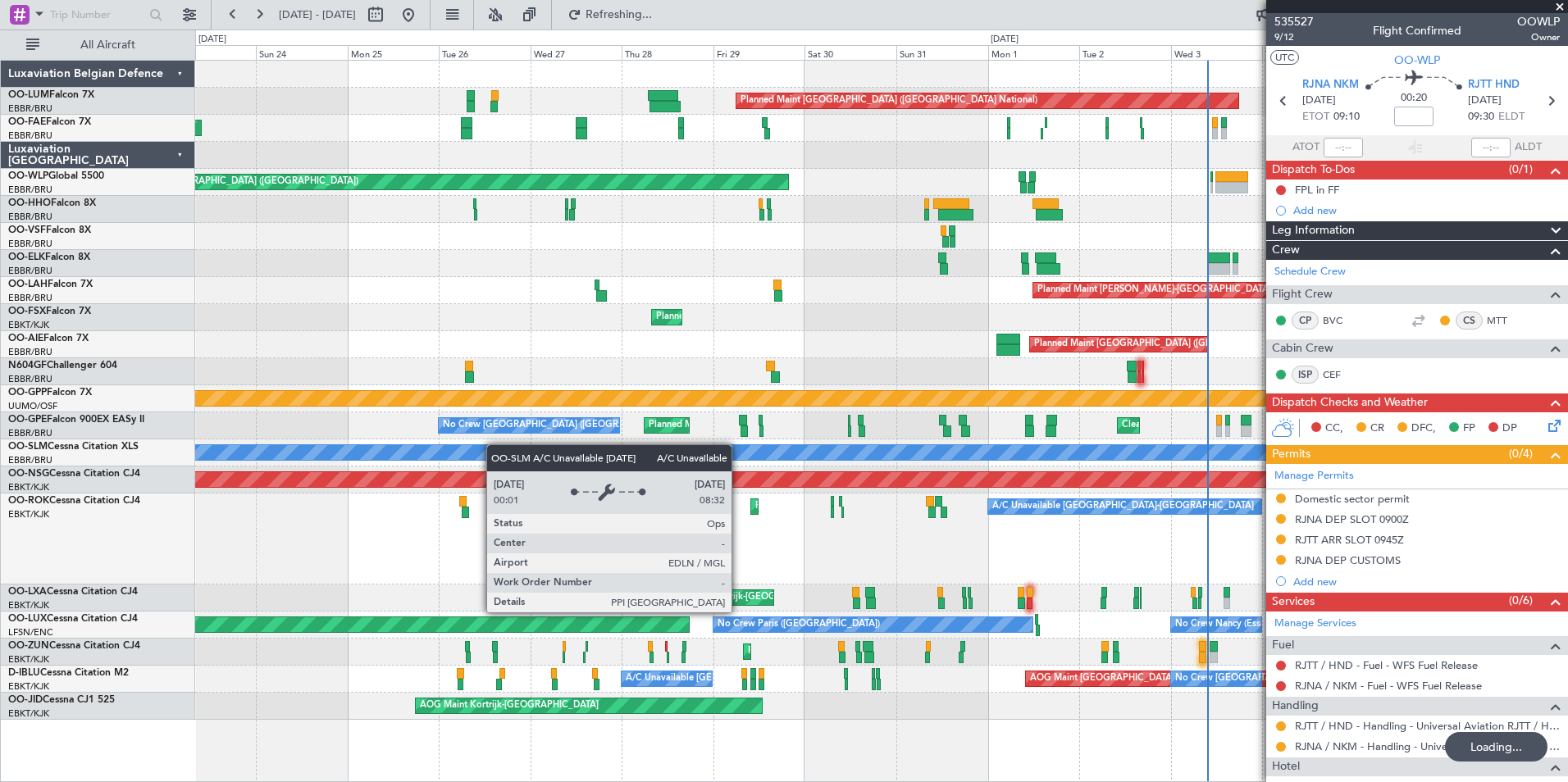
click at [933, 422] on div "Owner Melsbroek Air Base Planned Maint Brussels (Brussels National) Owner Melsb…" at bounding box center [881, 390] width 1372 height 659
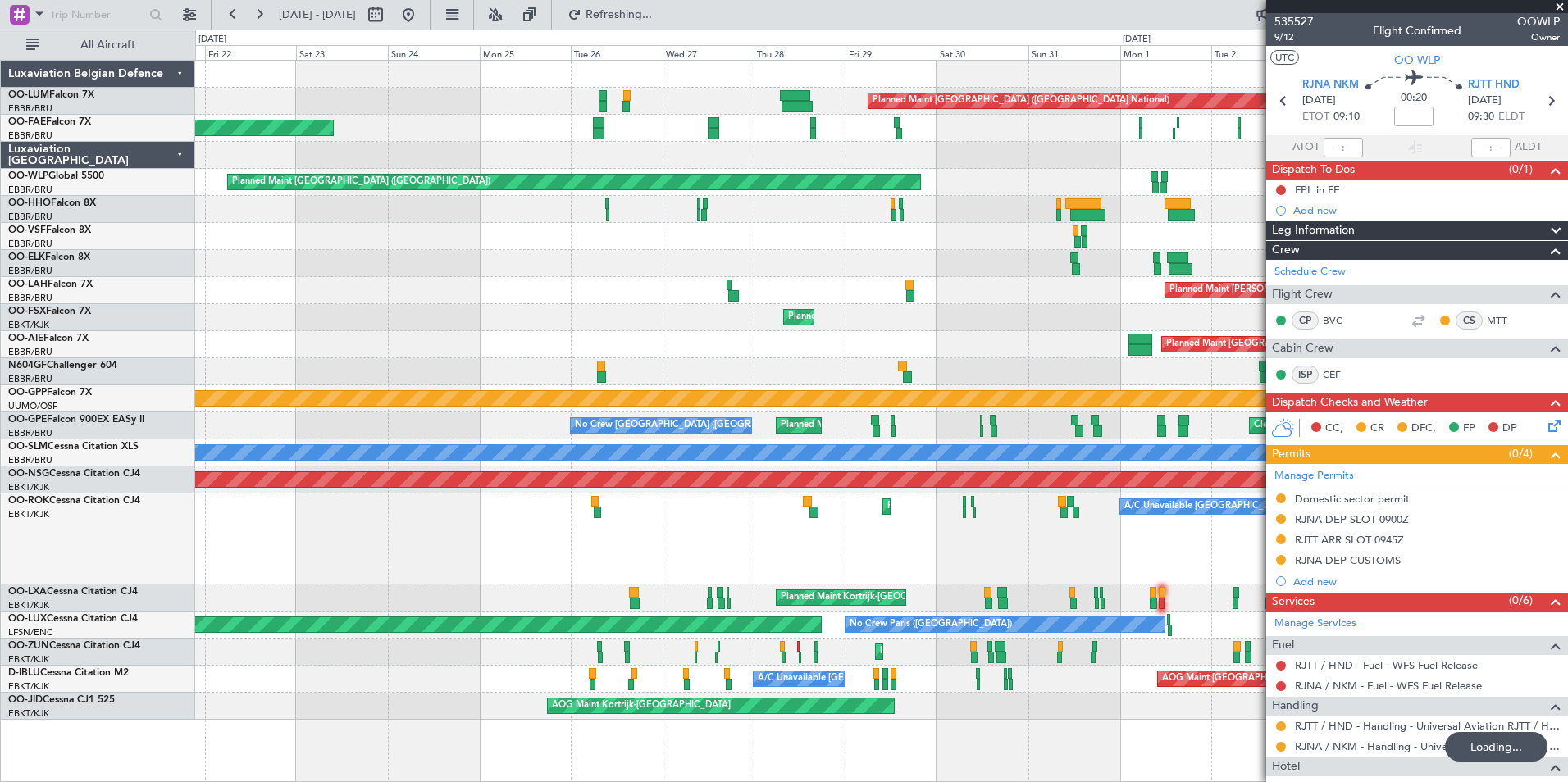
click at [841, 387] on div "Grounded [PERSON_NAME]" at bounding box center [881, 399] width 1372 height 27
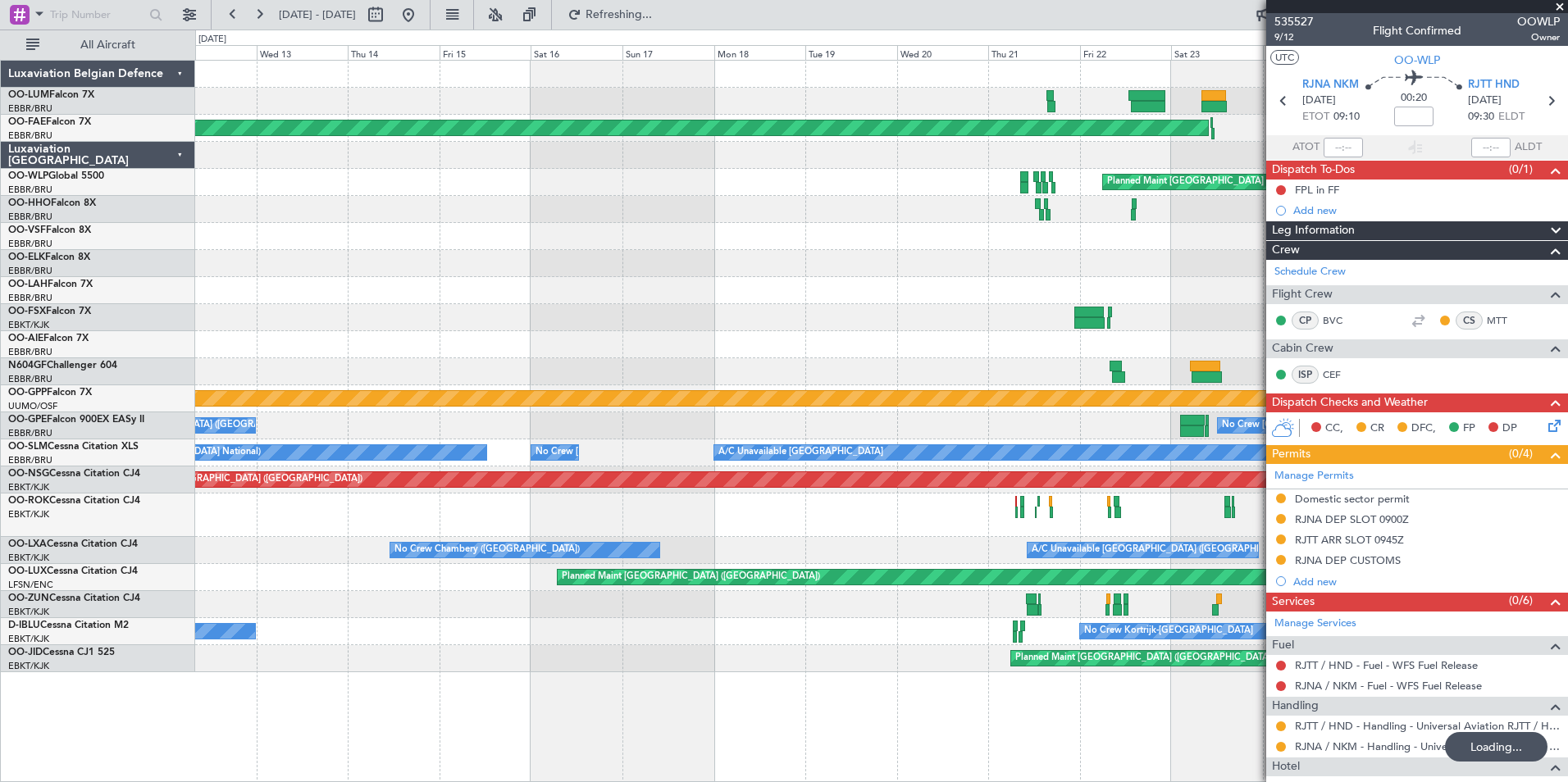
click at [796, 298] on div at bounding box center [881, 291] width 1372 height 27
click at [289, 331] on div "Planned Maint Brussels (Brussels National) Planned Maint Kortrijk-Wevelgem Plan…" at bounding box center [881, 367] width 1372 height 612
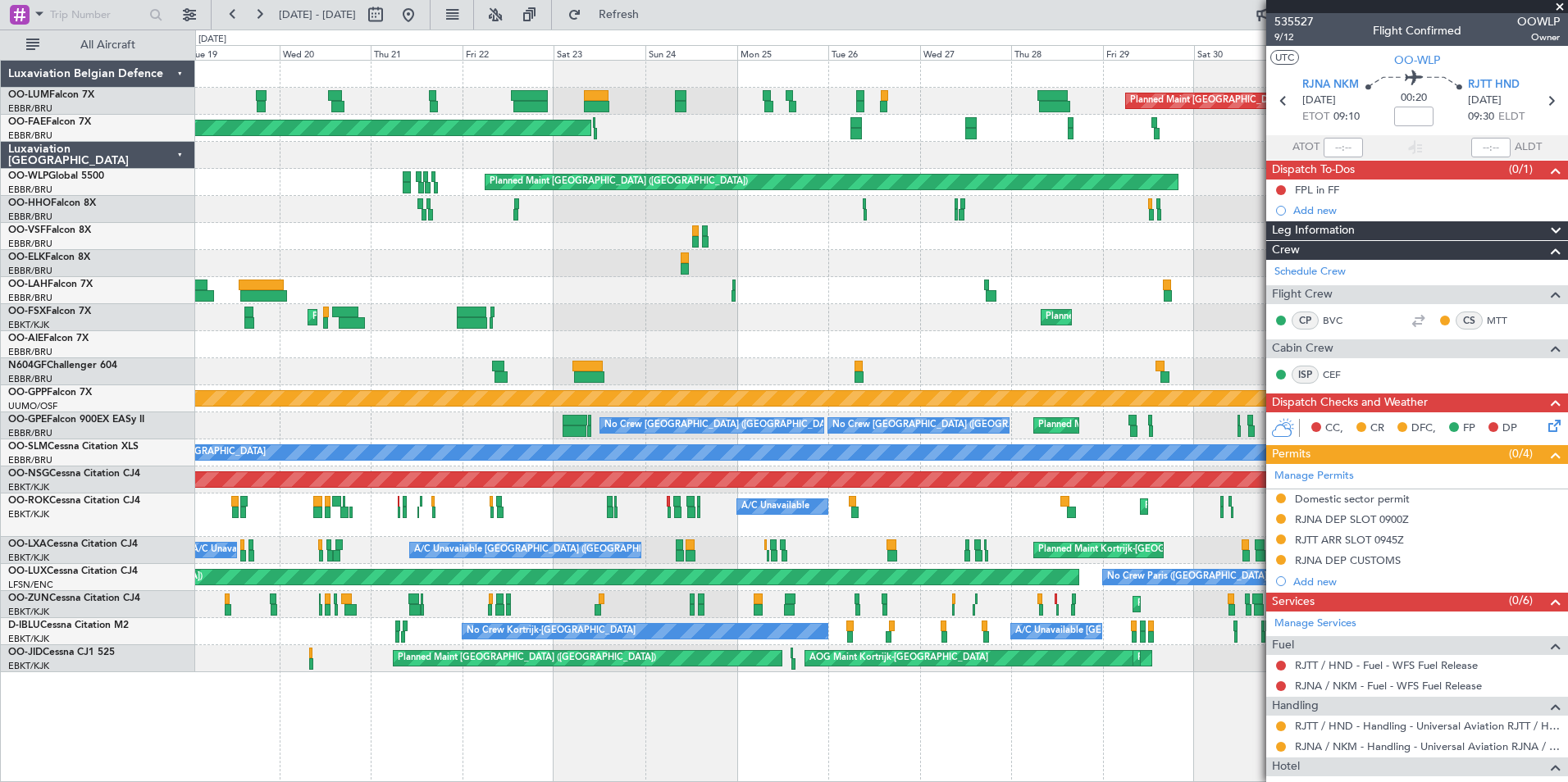
click at [548, 315] on div "Planned Maint Brussels (Brussels National) Planned Maint Brussels (Brussels Nat…" at bounding box center [881, 367] width 1372 height 612
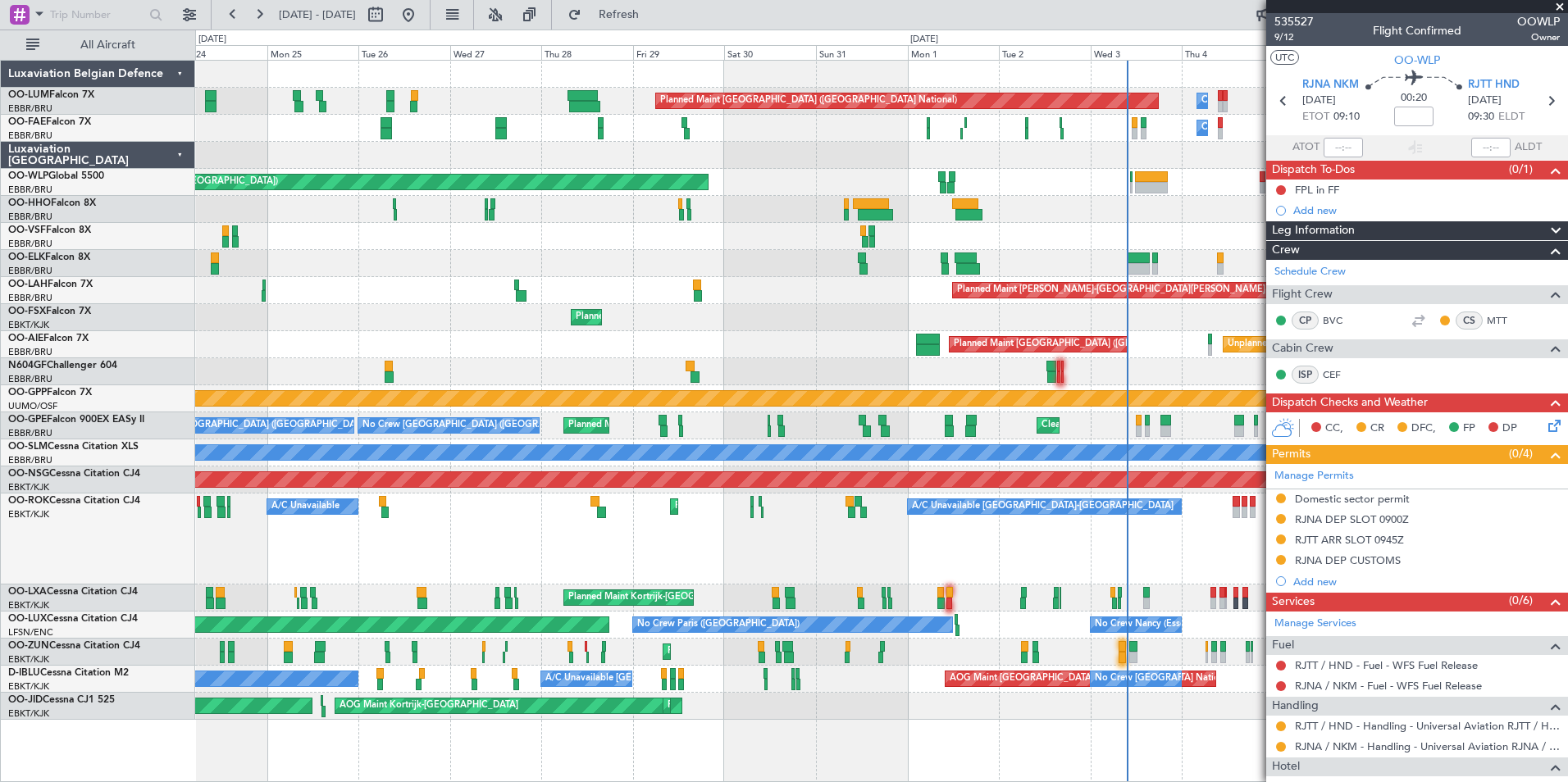
click at [1105, 198] on div at bounding box center [881, 210] width 1372 height 27
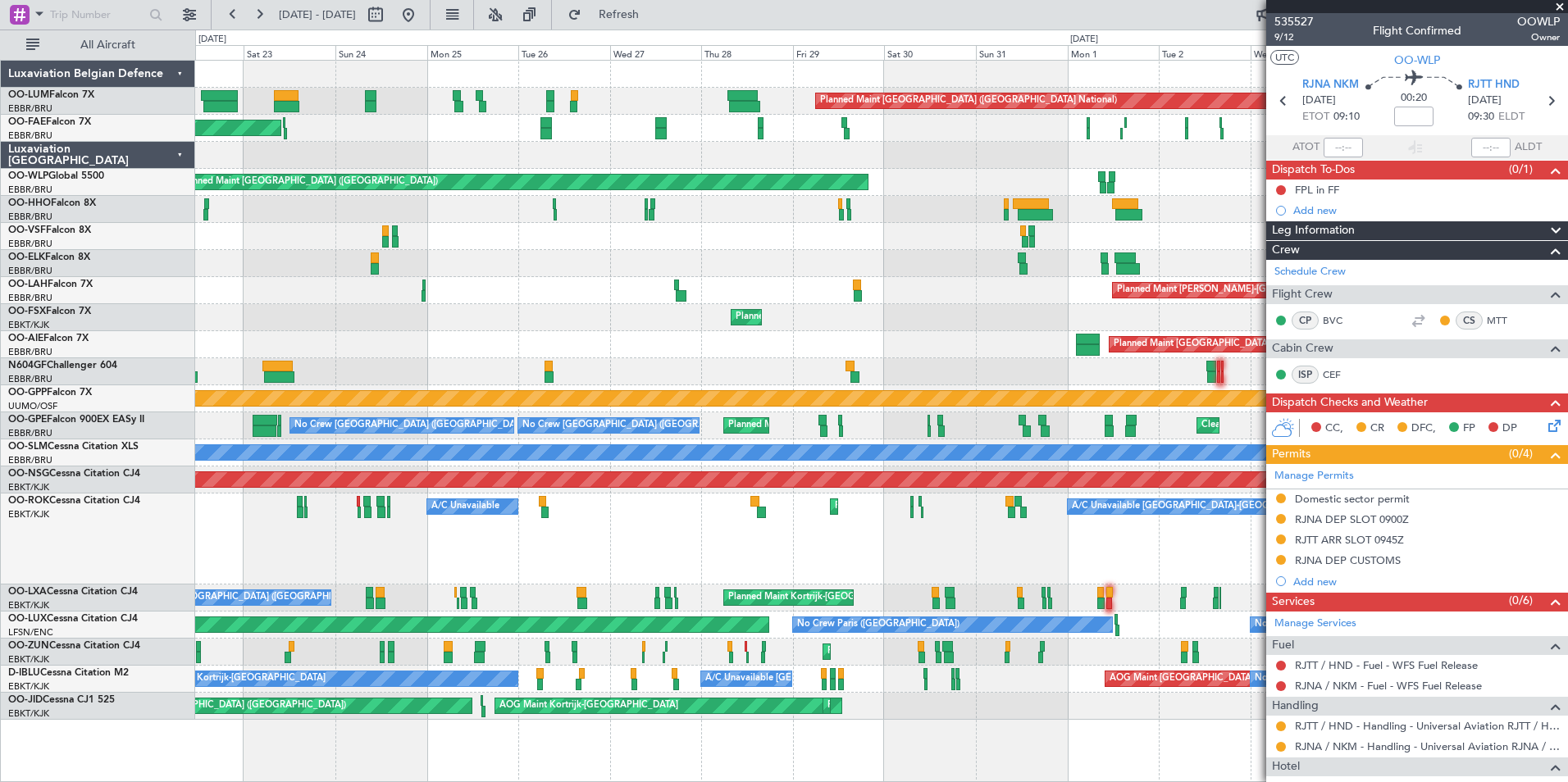
click at [623, 204] on div at bounding box center [881, 210] width 1372 height 27
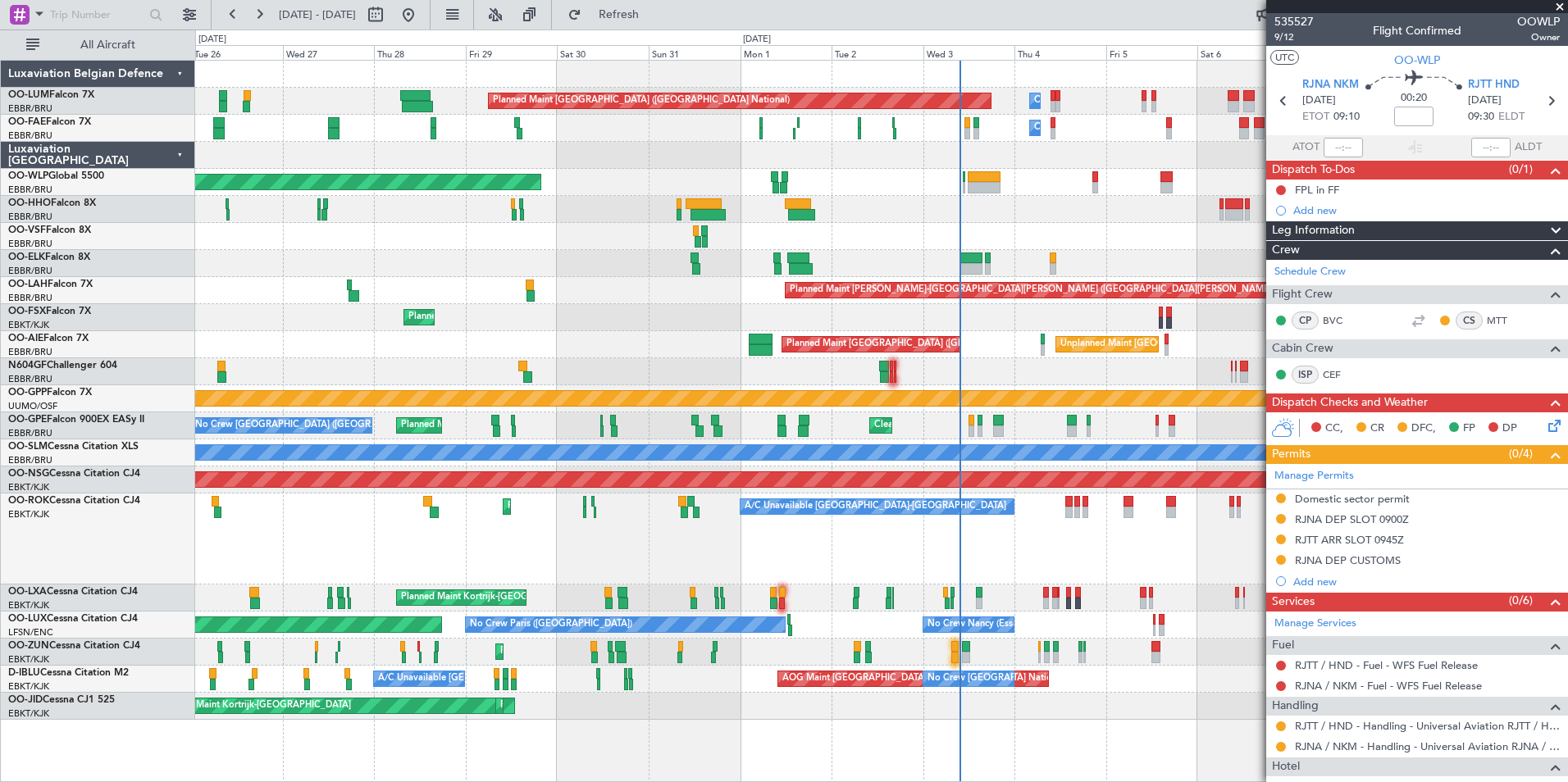
click at [351, 298] on div "Planned Maint Brussels (Brussels National) Owner Melsbroek Air Base Owner Melsb…" at bounding box center [881, 390] width 1372 height 659
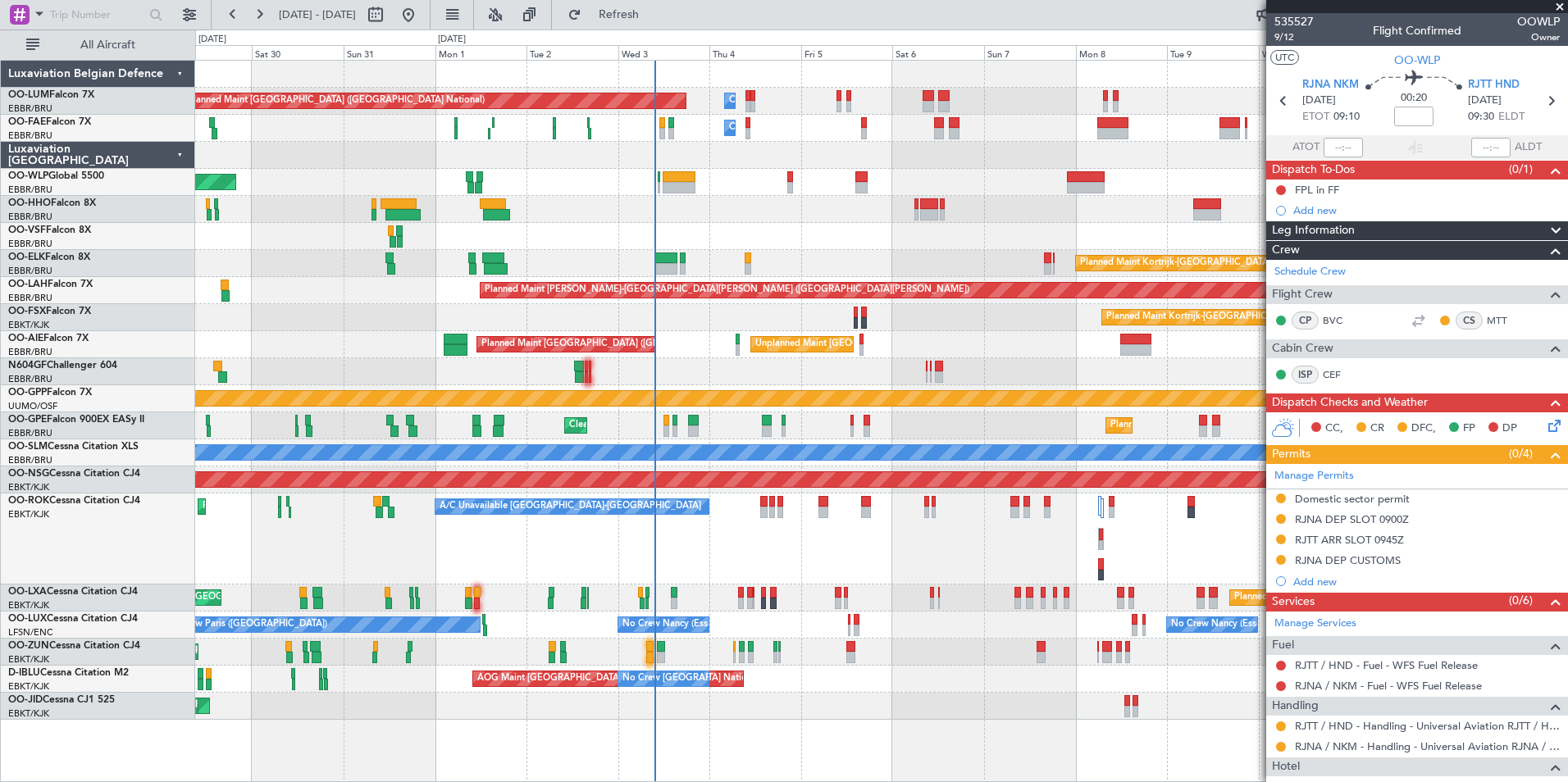
click at [715, 349] on div "Planned Maint London (Farnborough) Unplanned Maint Brussels (Brussels National)" at bounding box center [881, 344] width 1372 height 27
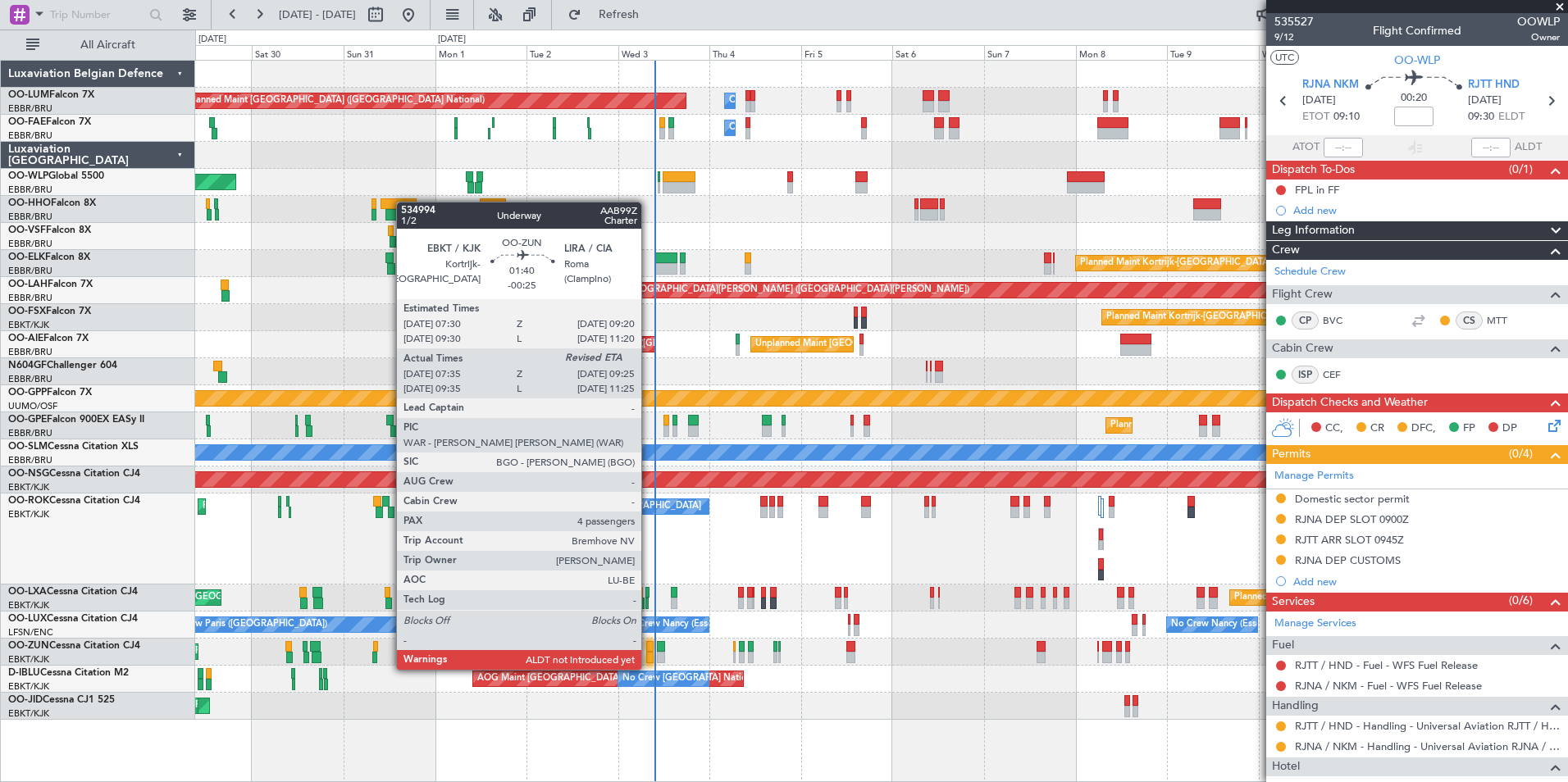
click at [648, 654] on div at bounding box center [650, 657] width 7 height 12
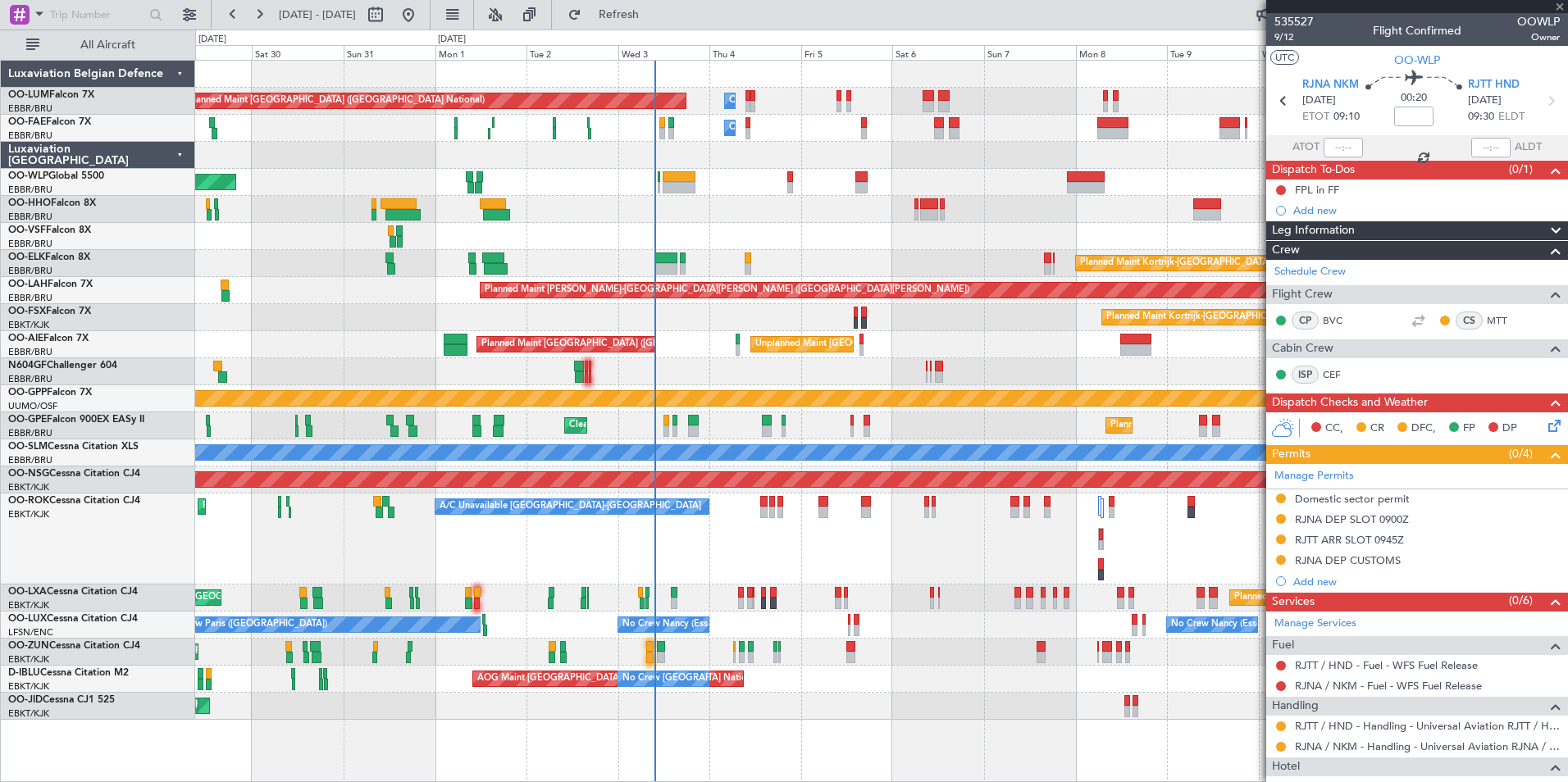
type input "-00:25"
type input "07:40"
type input "4"
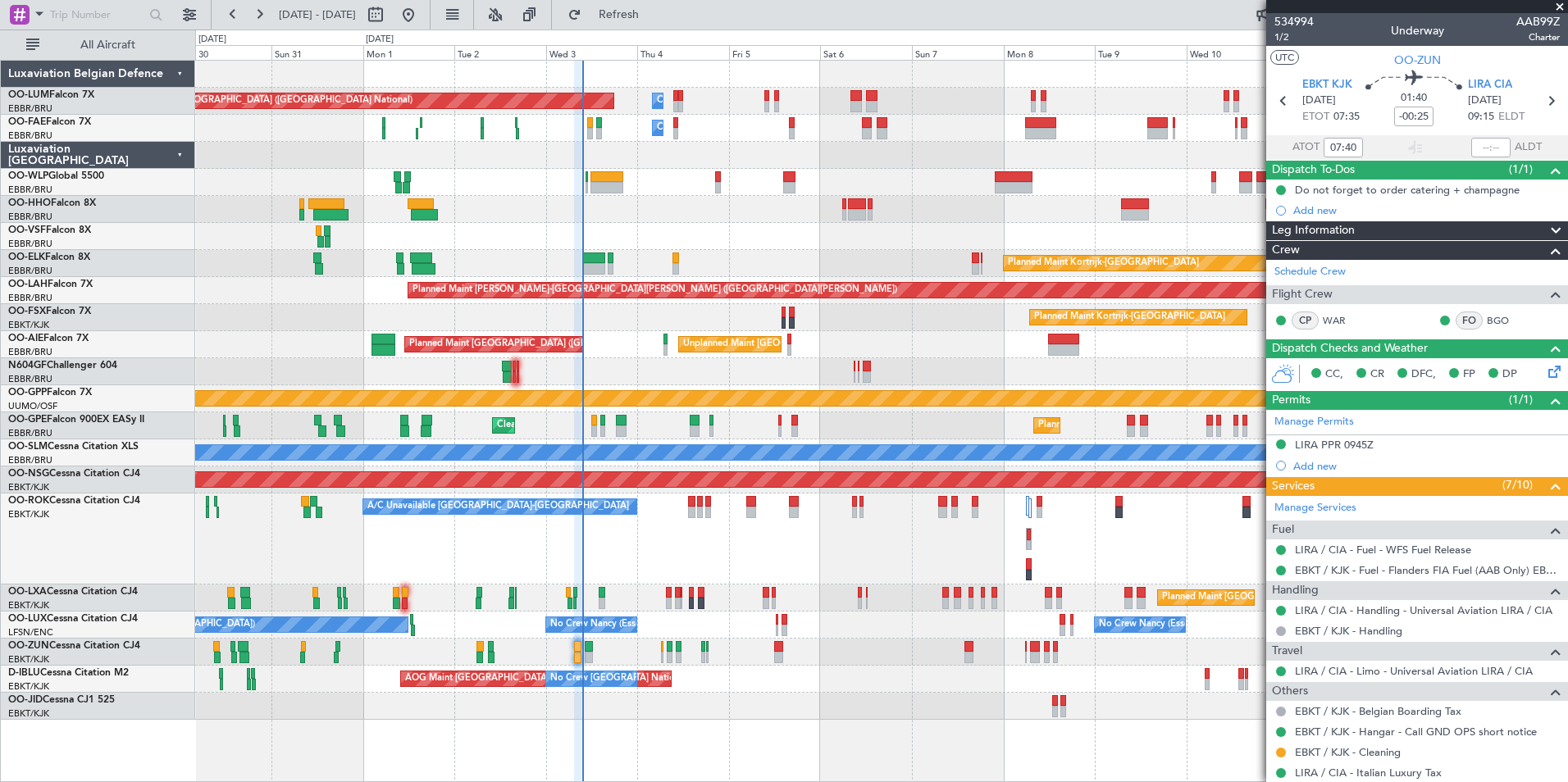
click at [646, 553] on div "A/C Unavailable [GEOGRAPHIC_DATA]-[GEOGRAPHIC_DATA] Planned Maint [GEOGRAPHIC_D…" at bounding box center [881, 540] width 1372 height 91
click at [404, 259] on div "Planned Maint Kortrijk-[GEOGRAPHIC_DATA]" at bounding box center [881, 264] width 1372 height 27
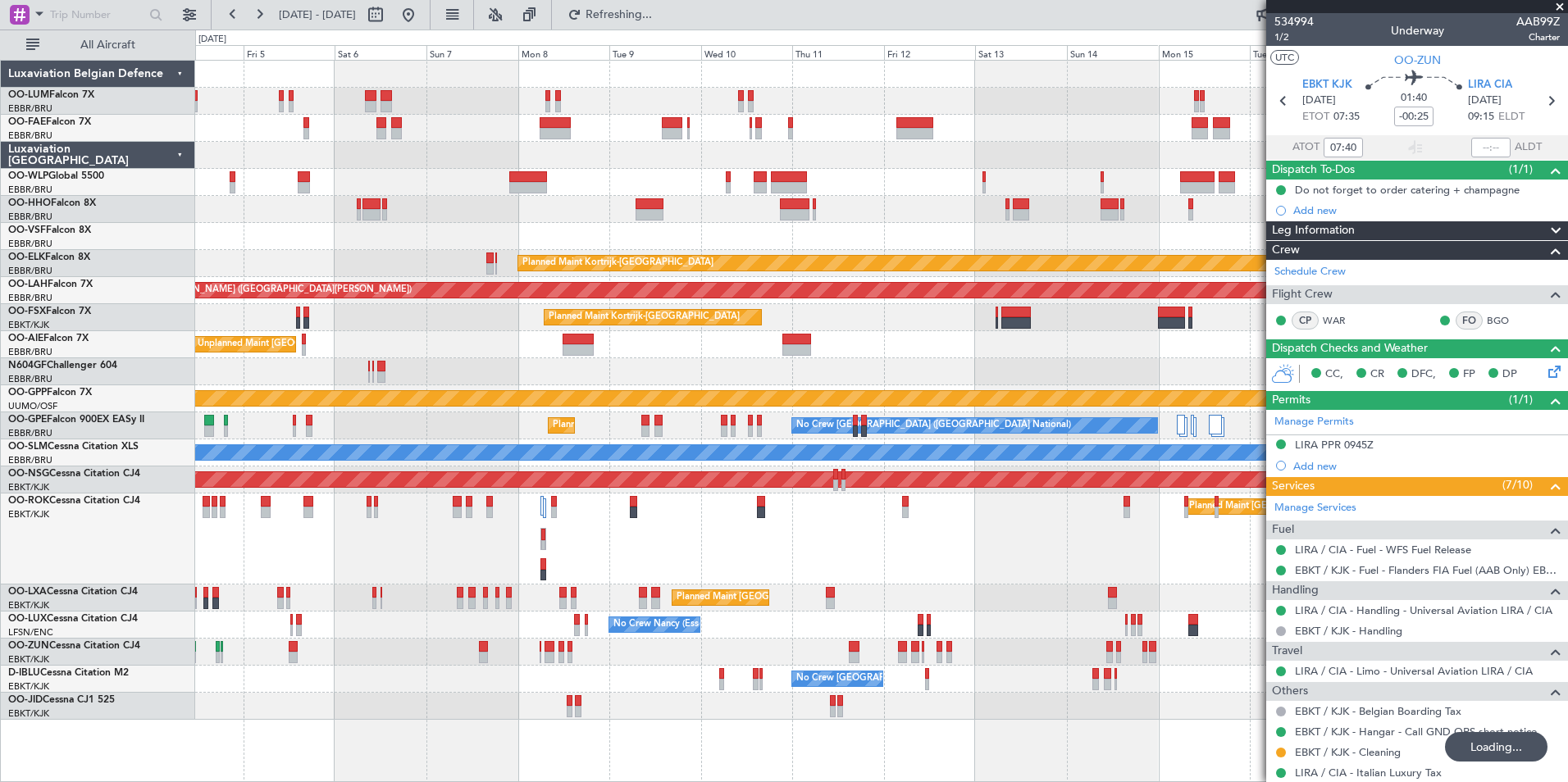
click at [422, 203] on div "Owner Melsbroek Air Base Planned Maint Brussels (Brussels National) Owner Melsb…" at bounding box center [881, 390] width 1372 height 659
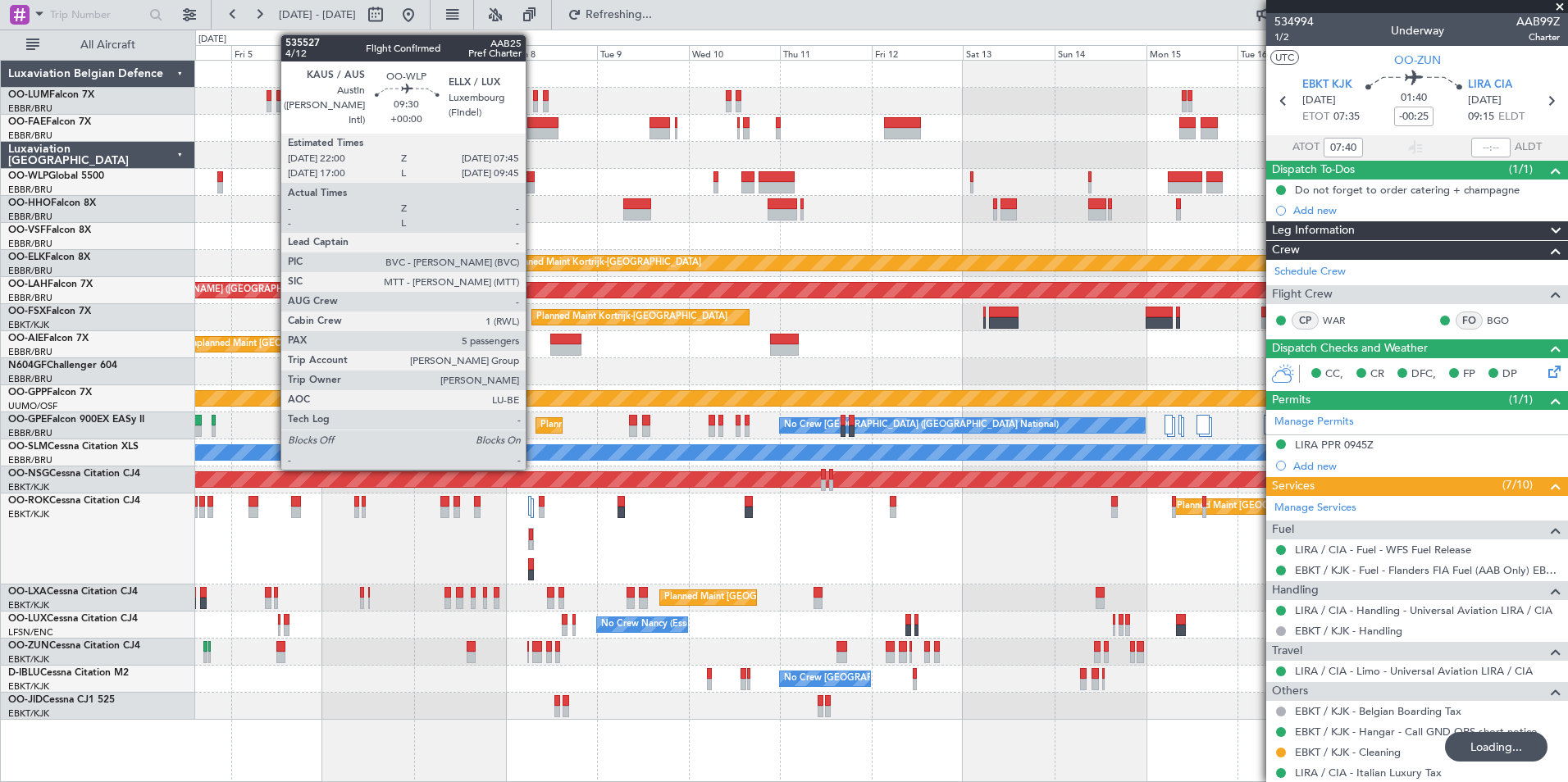
click at [80, 237] on div "Owner Melsbroek Air Base Planned Maint Brussels (Brussels National) Owner Melsb…" at bounding box center [784, 406] width 1568 height 753
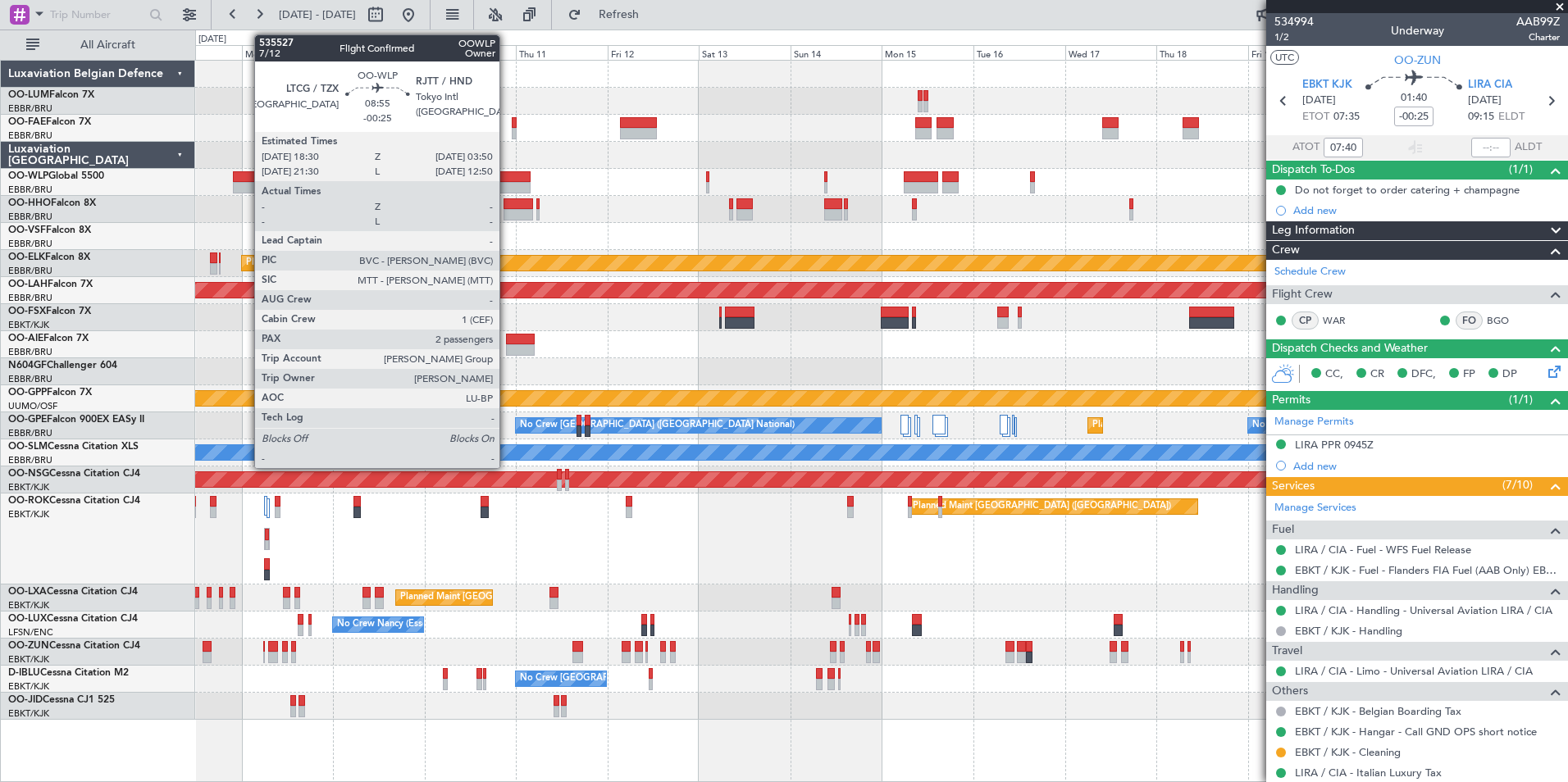
click at [507, 181] on div at bounding box center [512, 177] width 36 height 12
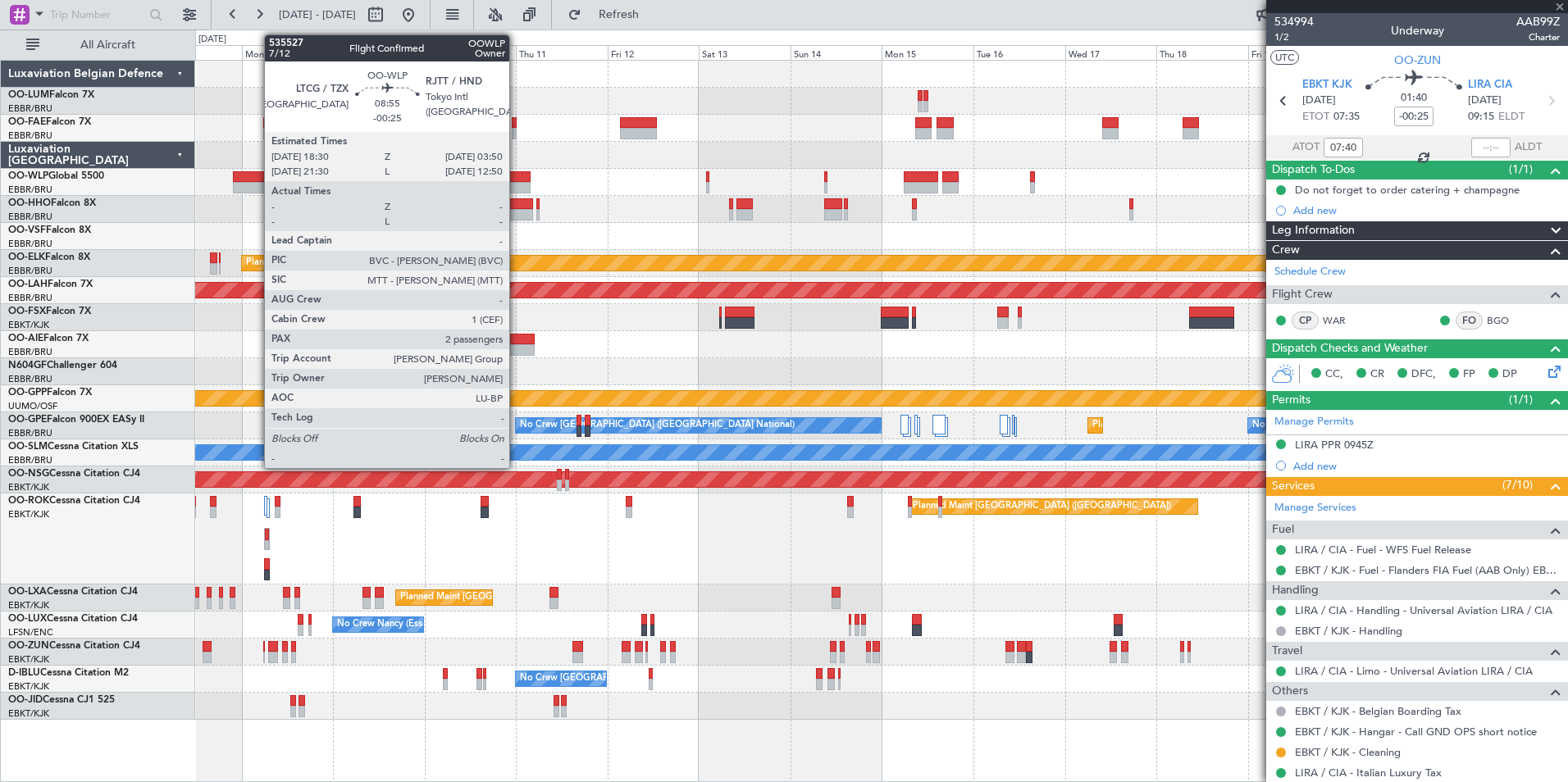
type input "2"
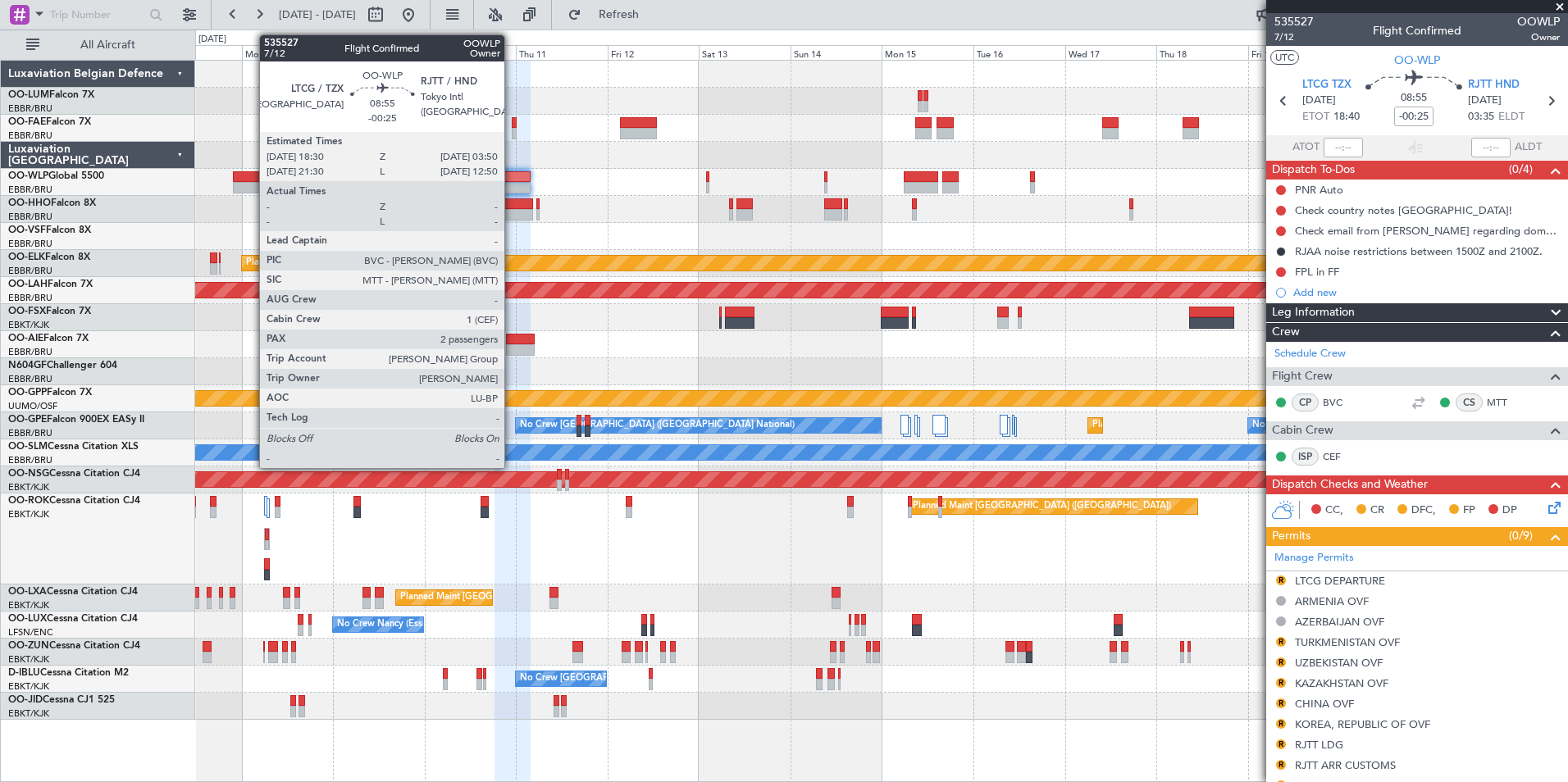
click at [512, 178] on div at bounding box center [512, 177] width 36 height 12
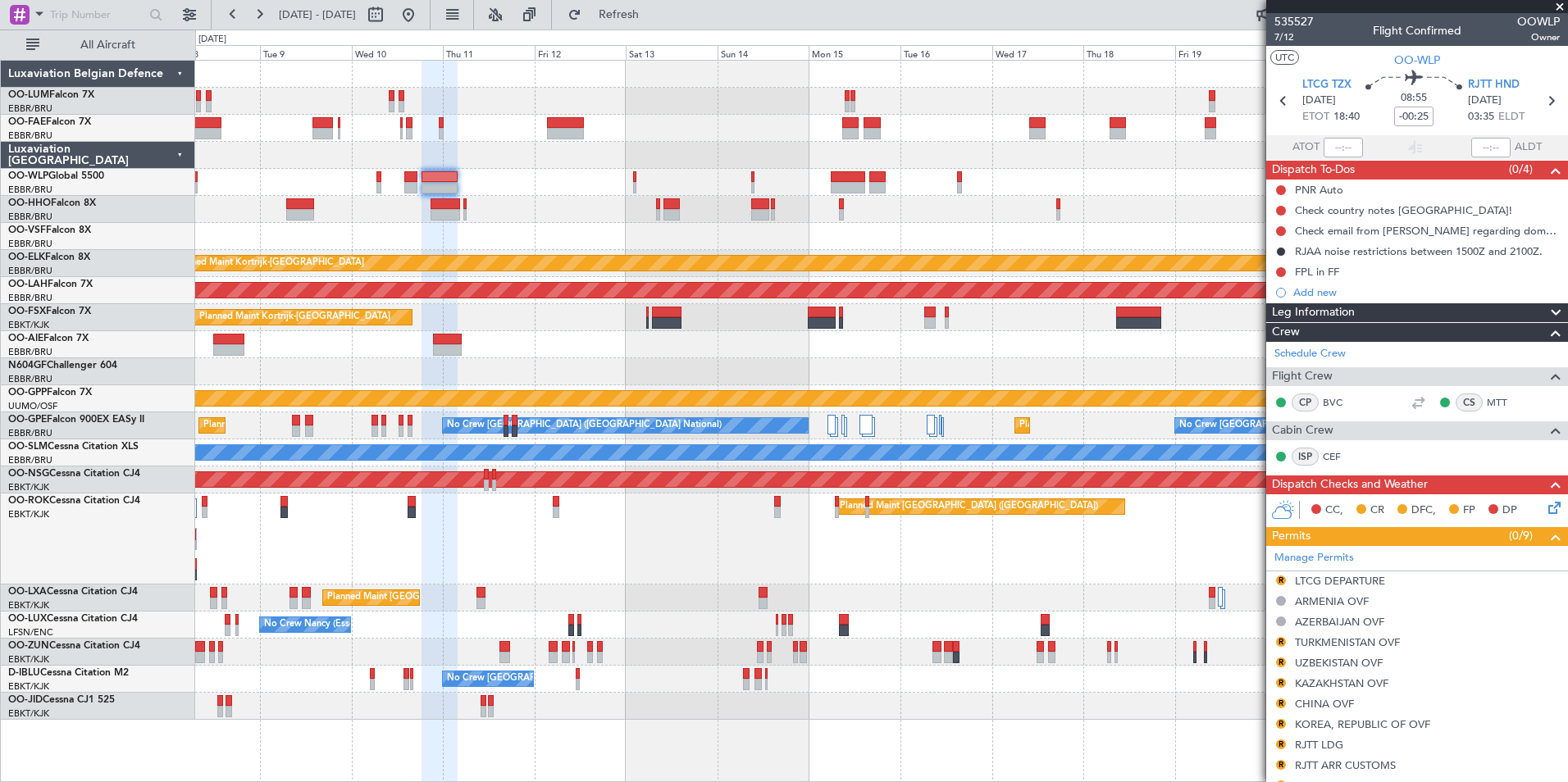
click at [790, 339] on div "Unplanned Maint [GEOGRAPHIC_DATA] ([GEOGRAPHIC_DATA] National)" at bounding box center [881, 344] width 1372 height 27
click at [523, 198] on div "Planned Maint Kortrijk-Wevelgem Planned Maint Alton-st Louis (St Louis Regl) Pl…" at bounding box center [881, 390] width 1372 height 659
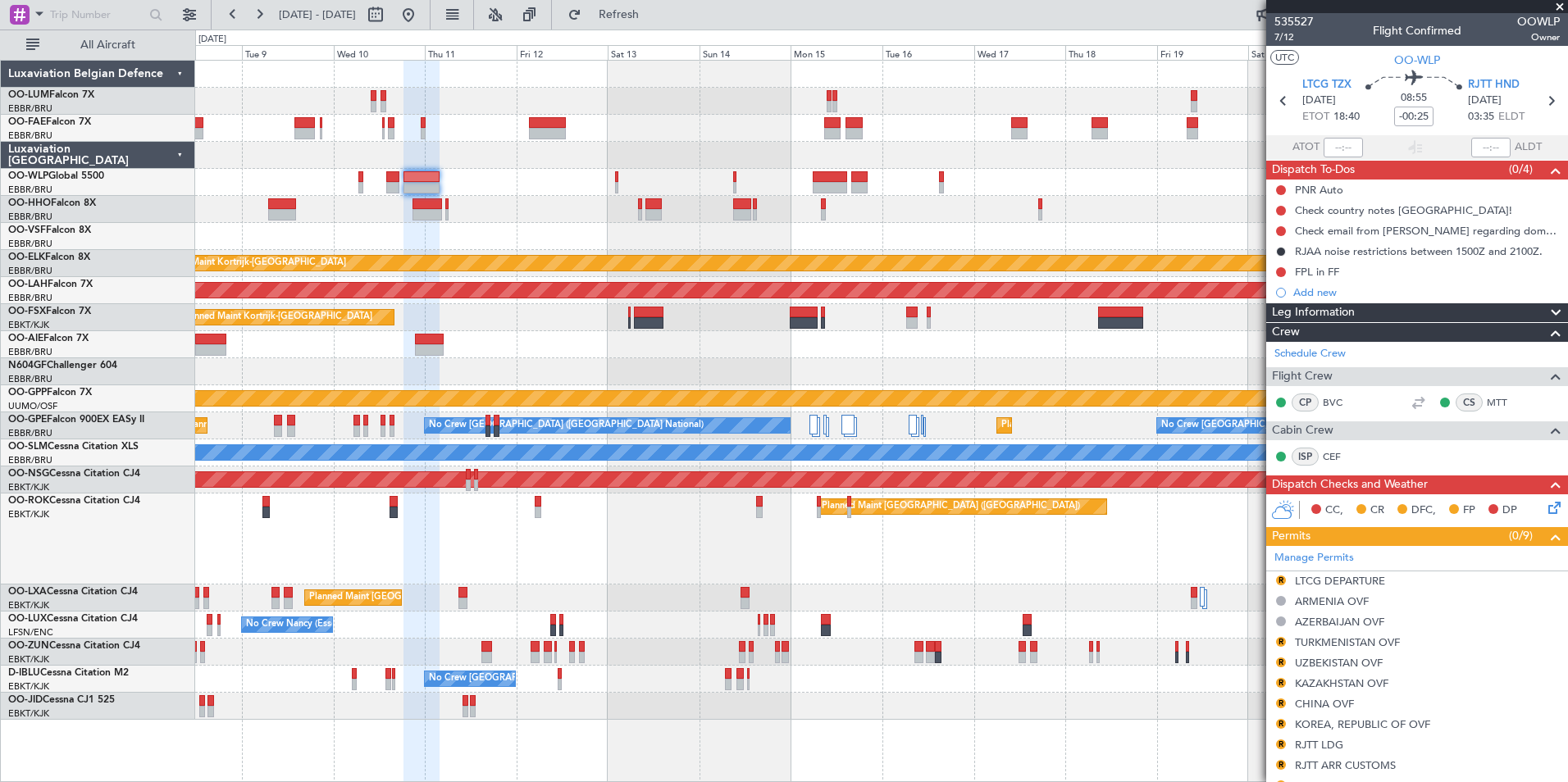
click at [554, 197] on div "Planned Maint Kortrijk-Wevelgem Planned Maint Alton-st Louis (St Louis Regl) Pl…" at bounding box center [881, 390] width 1372 height 659
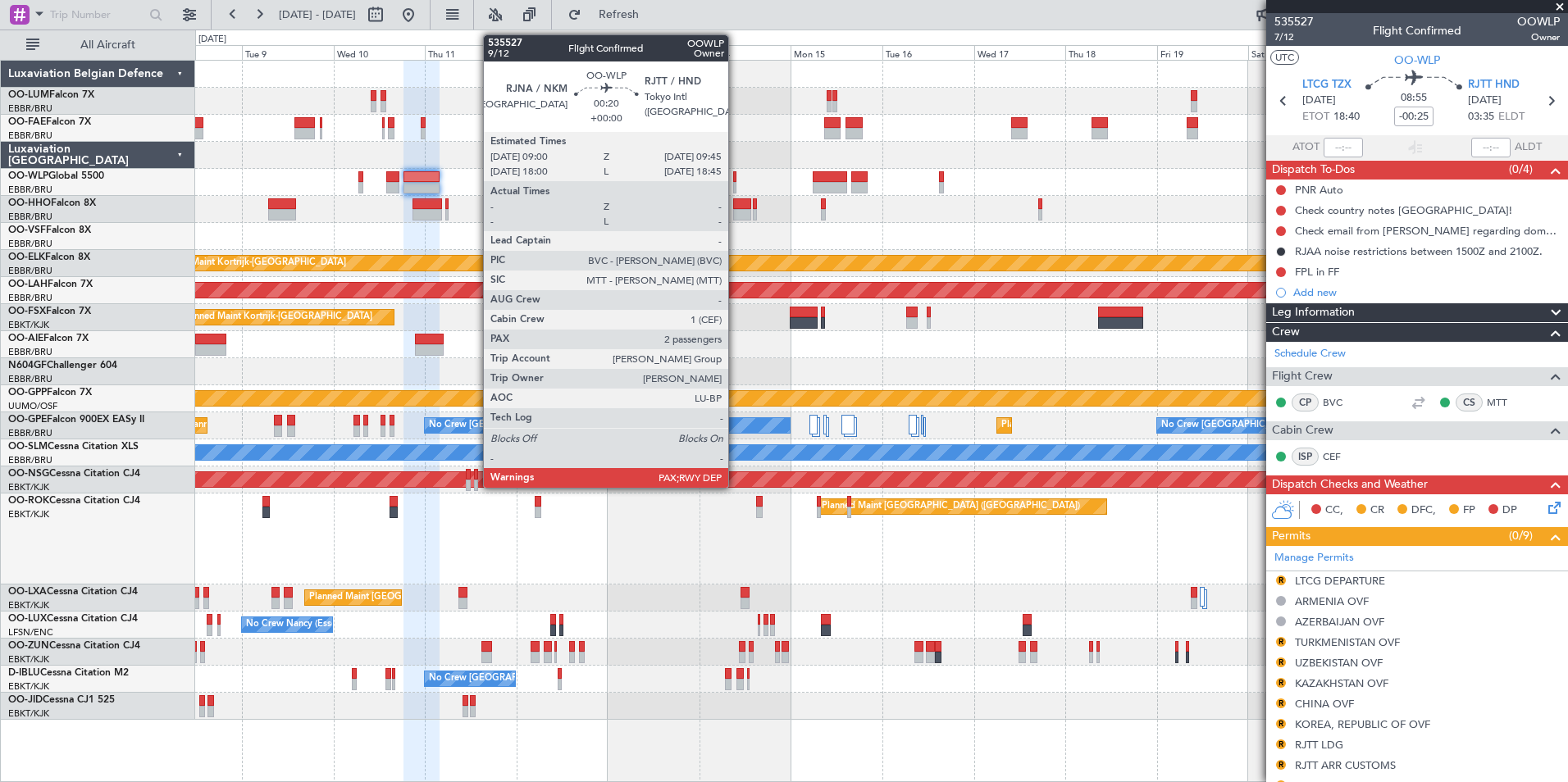
click at [735, 181] on div at bounding box center [735, 177] width 4 height 12
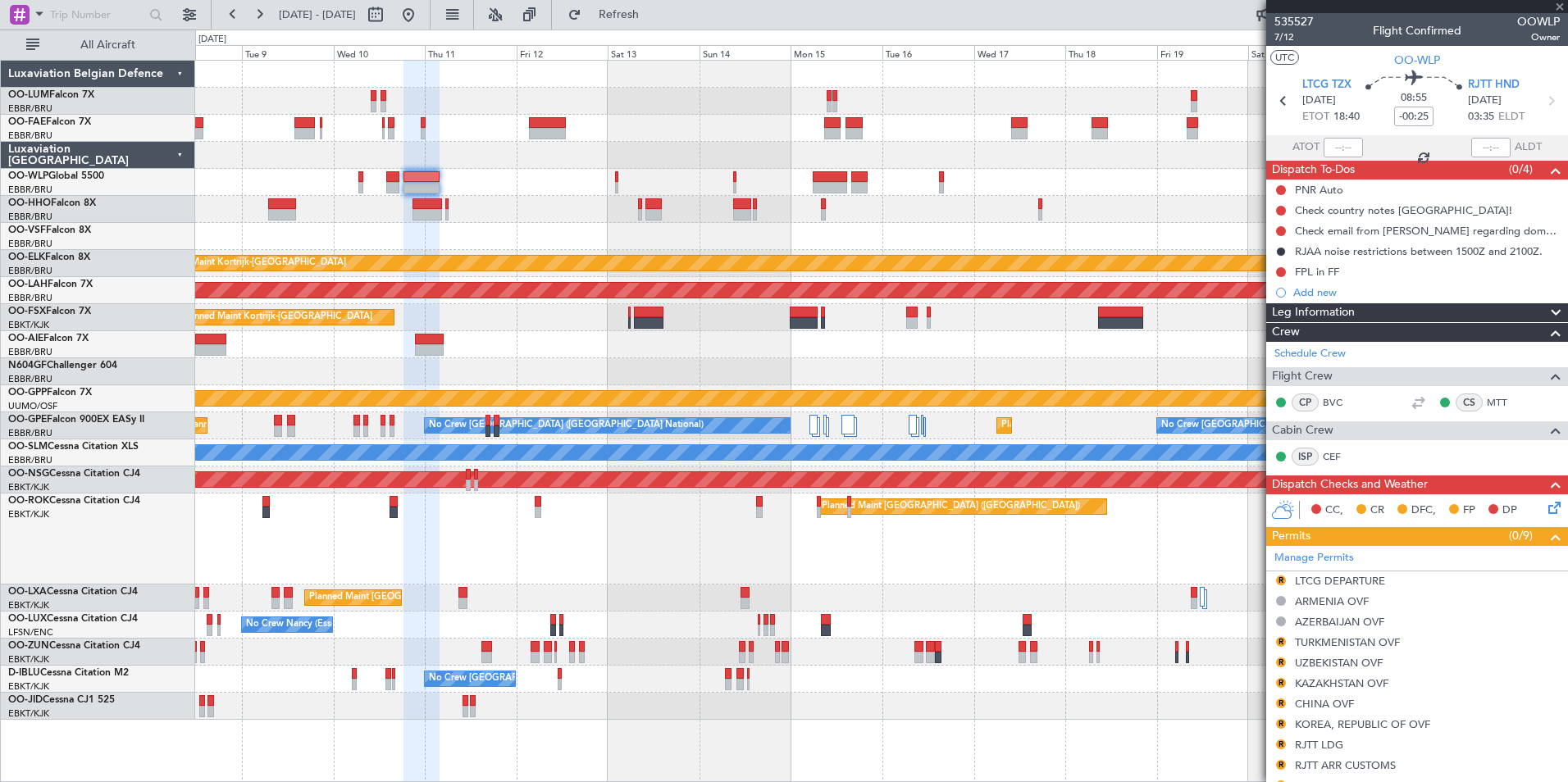
type input "3"
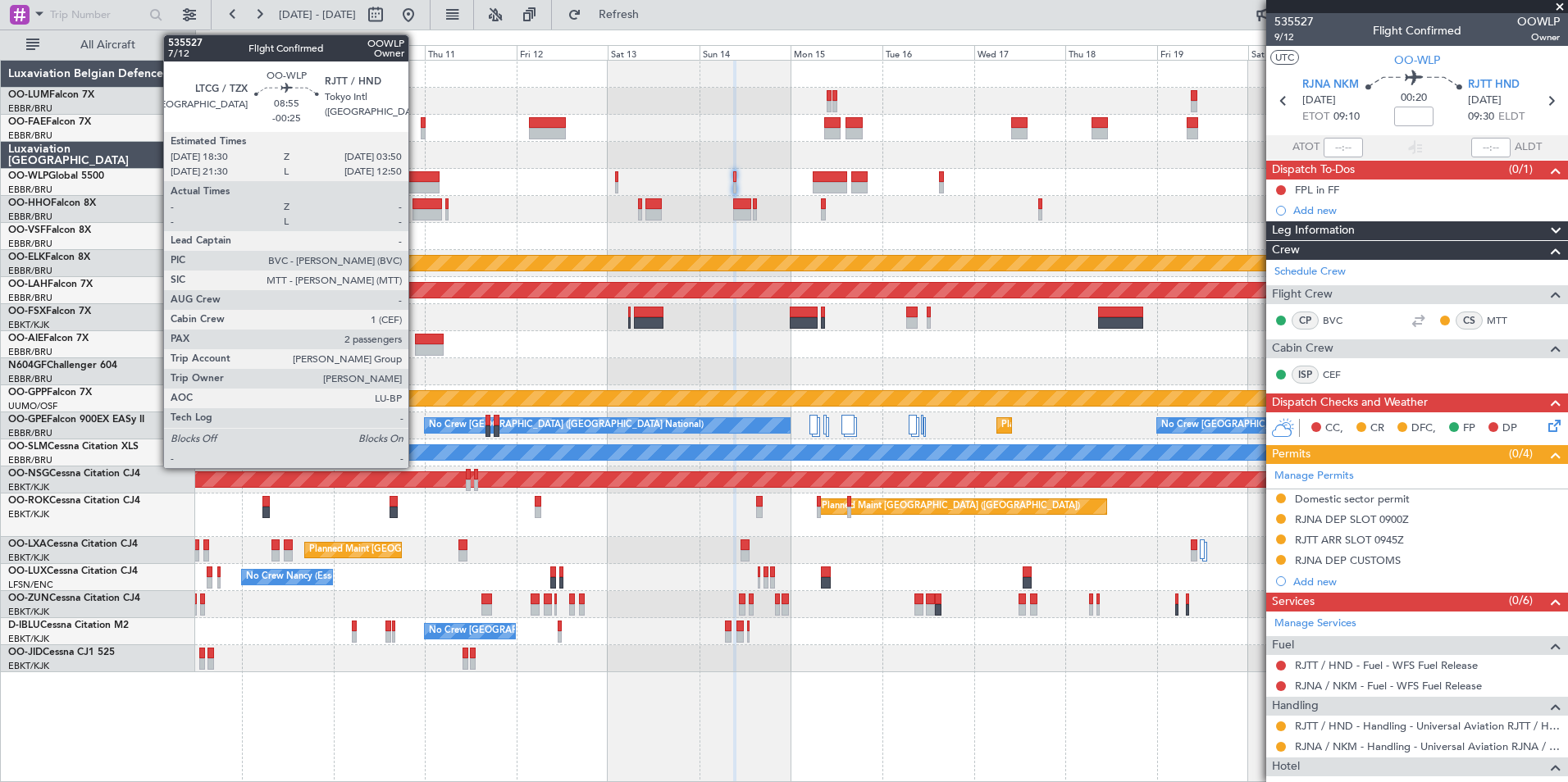
click at [416, 189] on div at bounding box center [421, 187] width 36 height 12
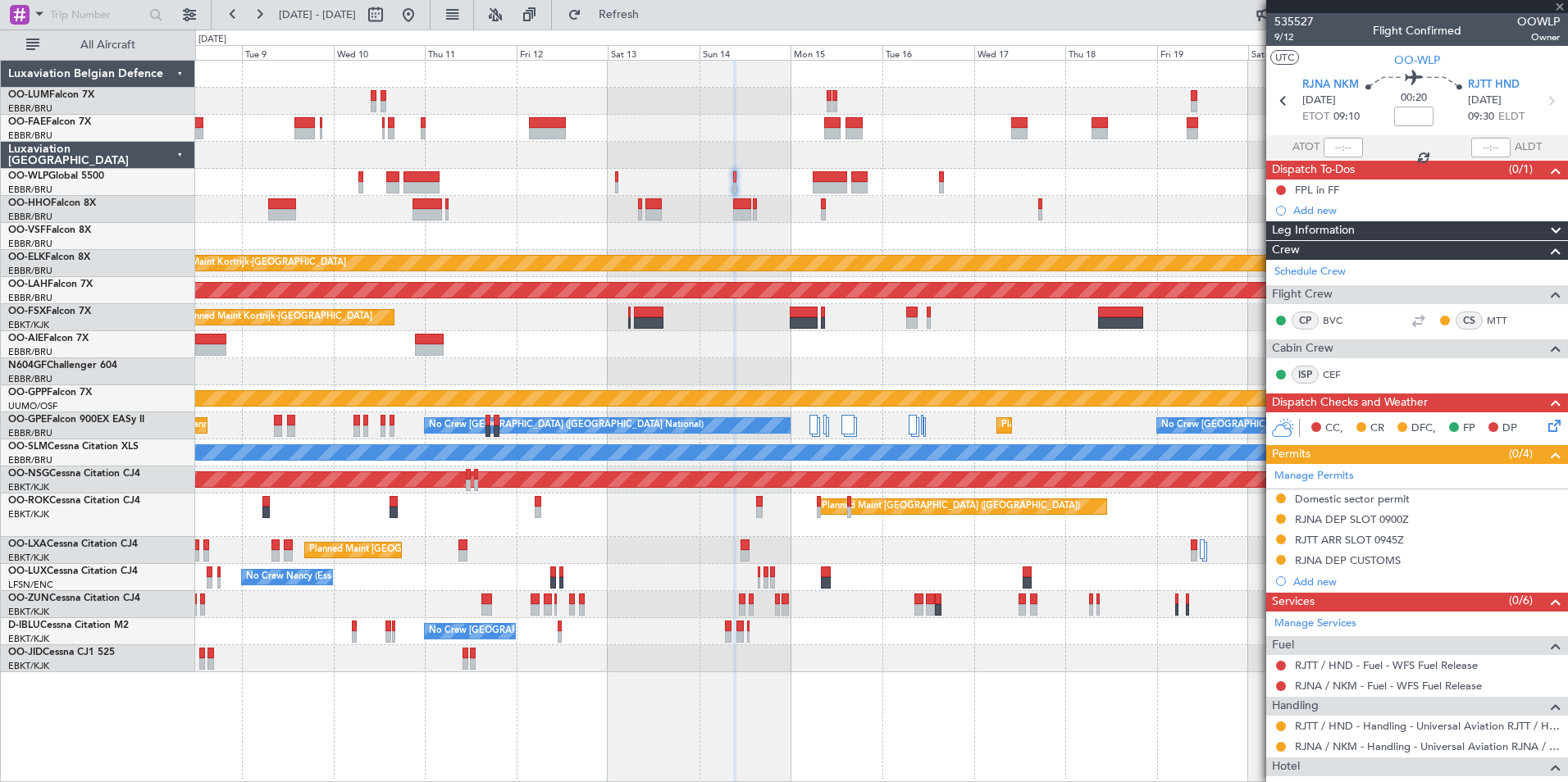
type input "-00:25"
type input "2"
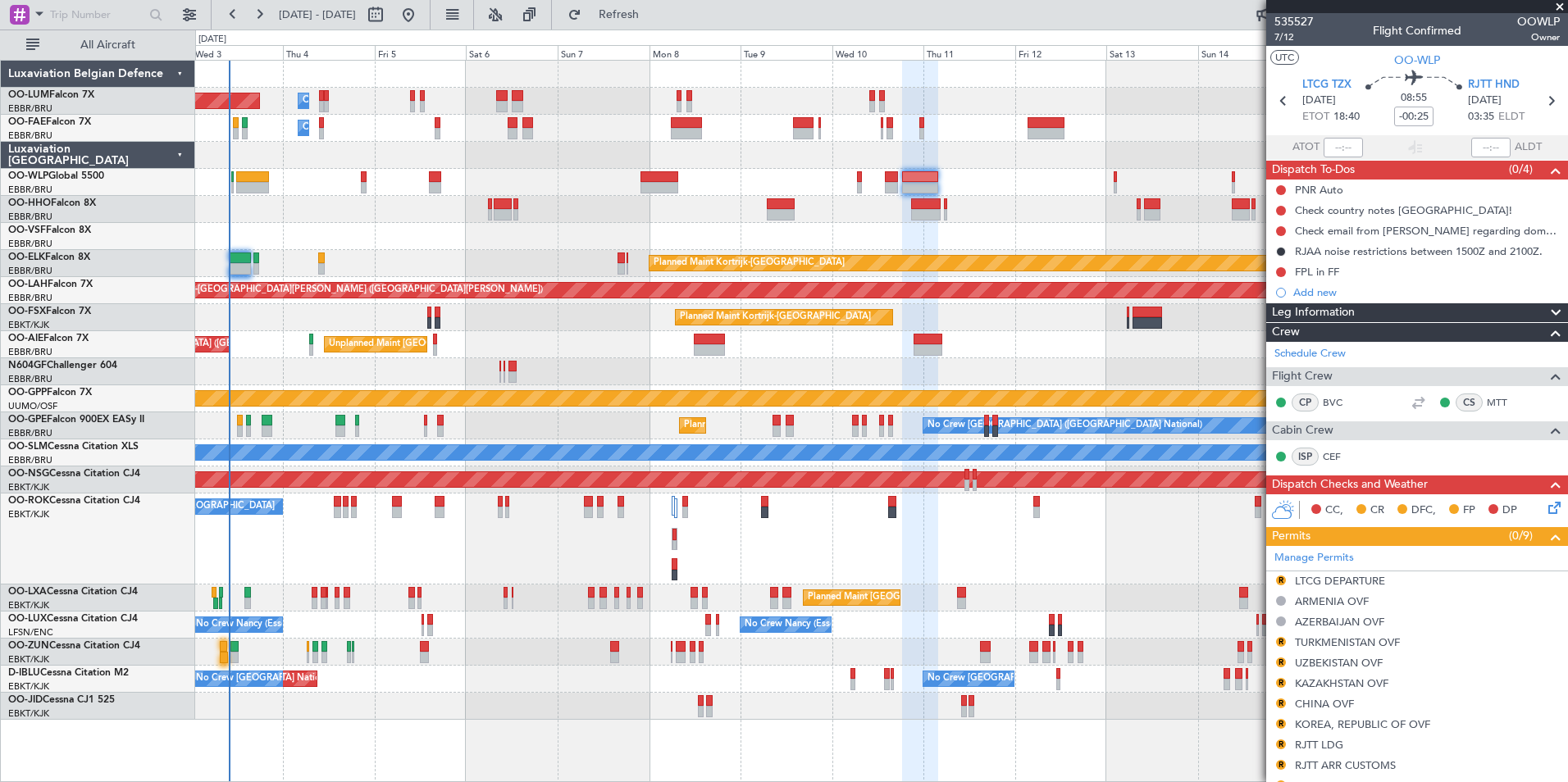
click at [611, 215] on div at bounding box center [881, 210] width 1372 height 27
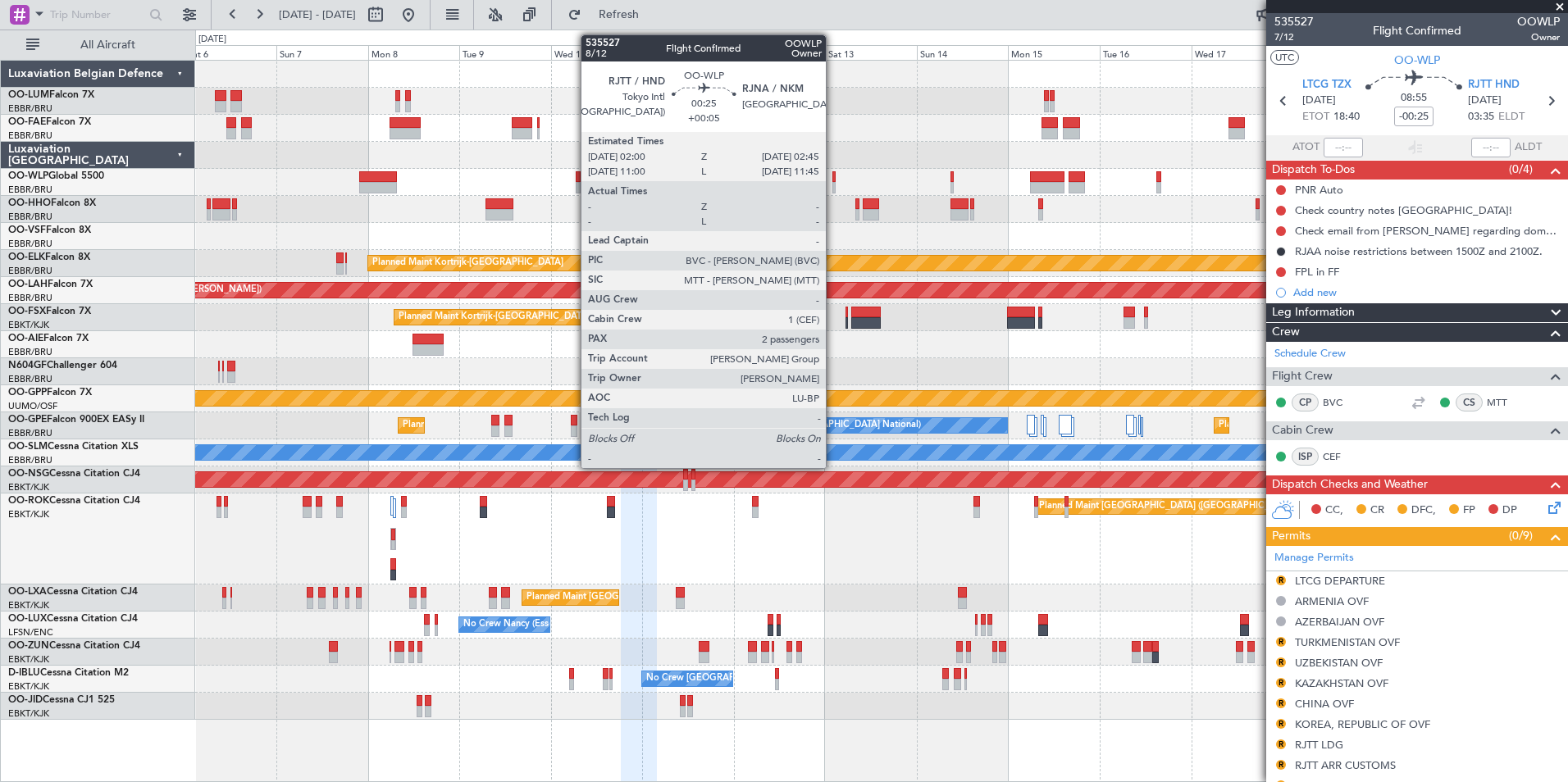
click at [833, 179] on div at bounding box center [834, 177] width 4 height 12
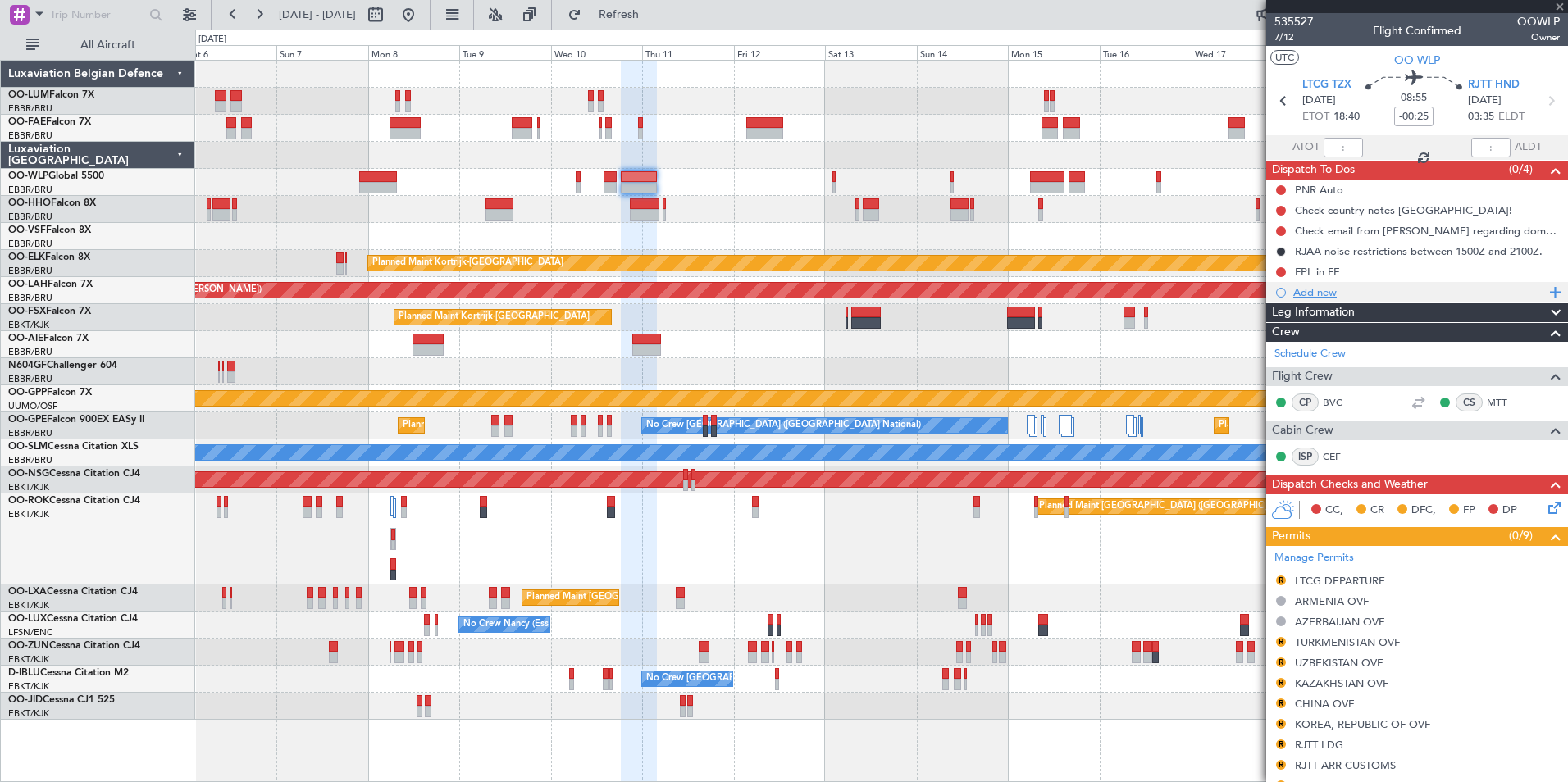
type input "+00:05"
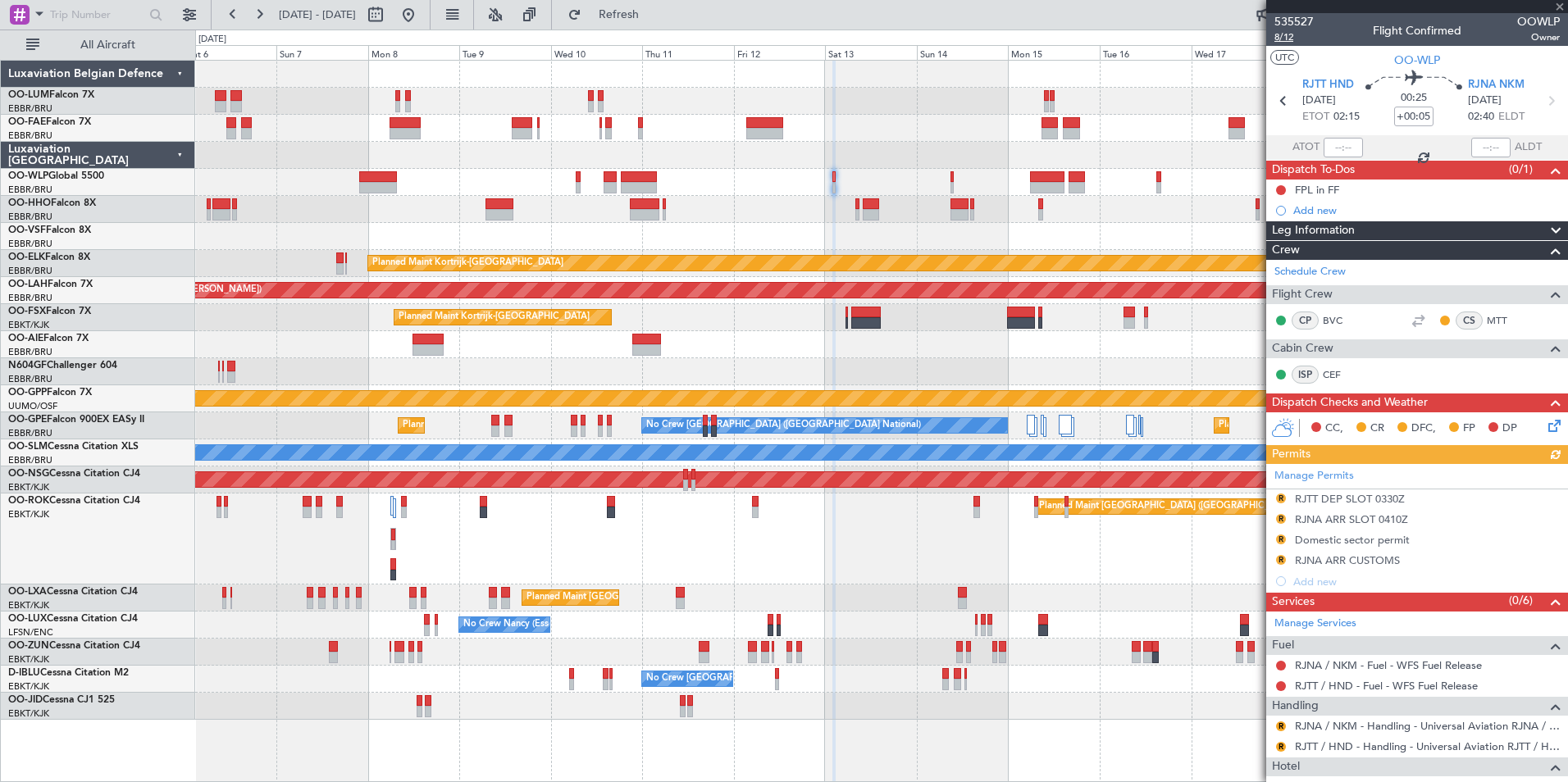
click at [1287, 40] on span "8/12" at bounding box center [1294, 38] width 39 height 14
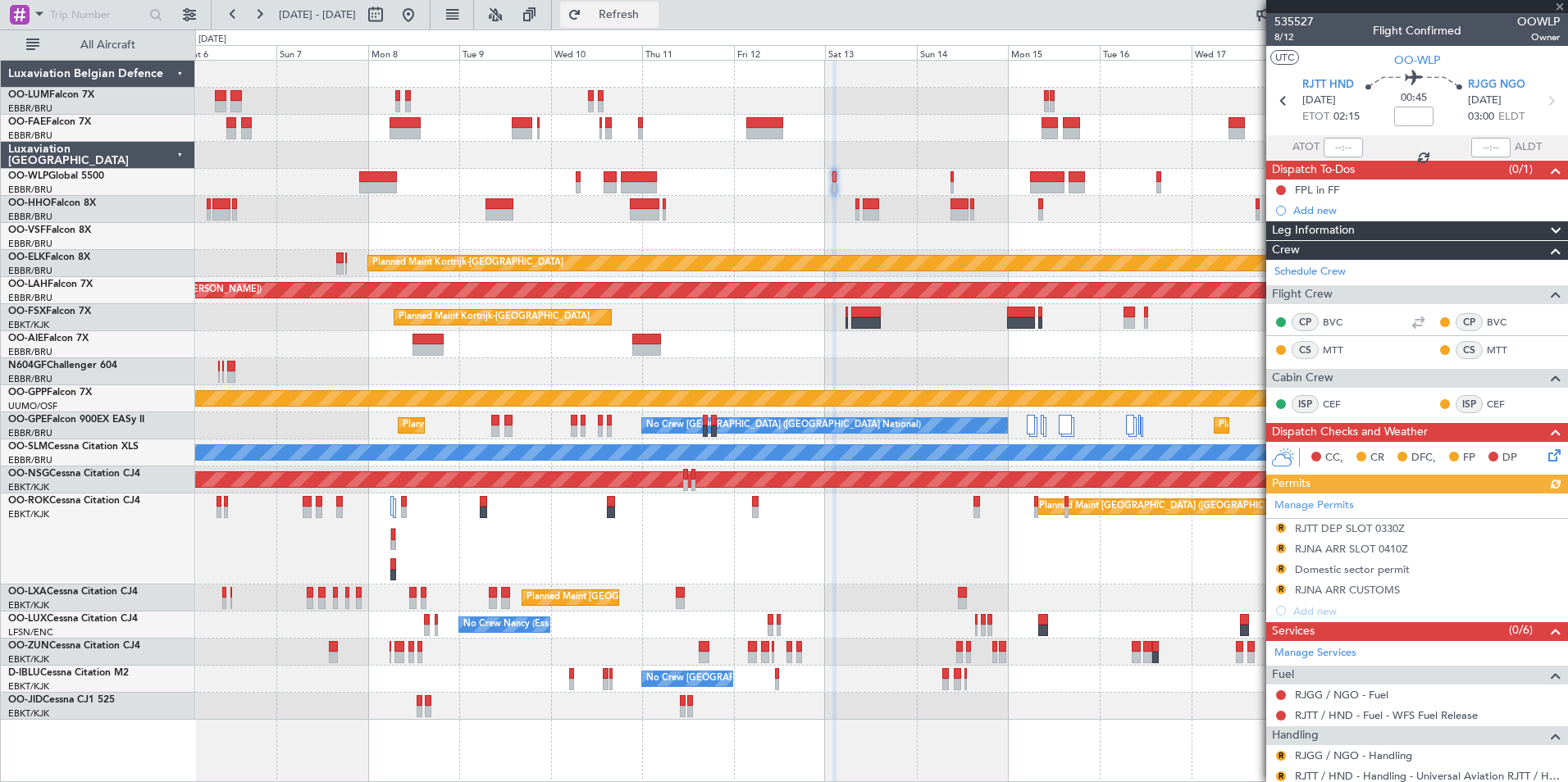
click at [654, 12] on span "Refresh" at bounding box center [619, 14] width 69 height 12
click at [673, 173] on div "Owner Melsbroek Air Base Planned Maint Brussels (Brussels National) Owner Melsb…" at bounding box center [881, 390] width 1372 height 659
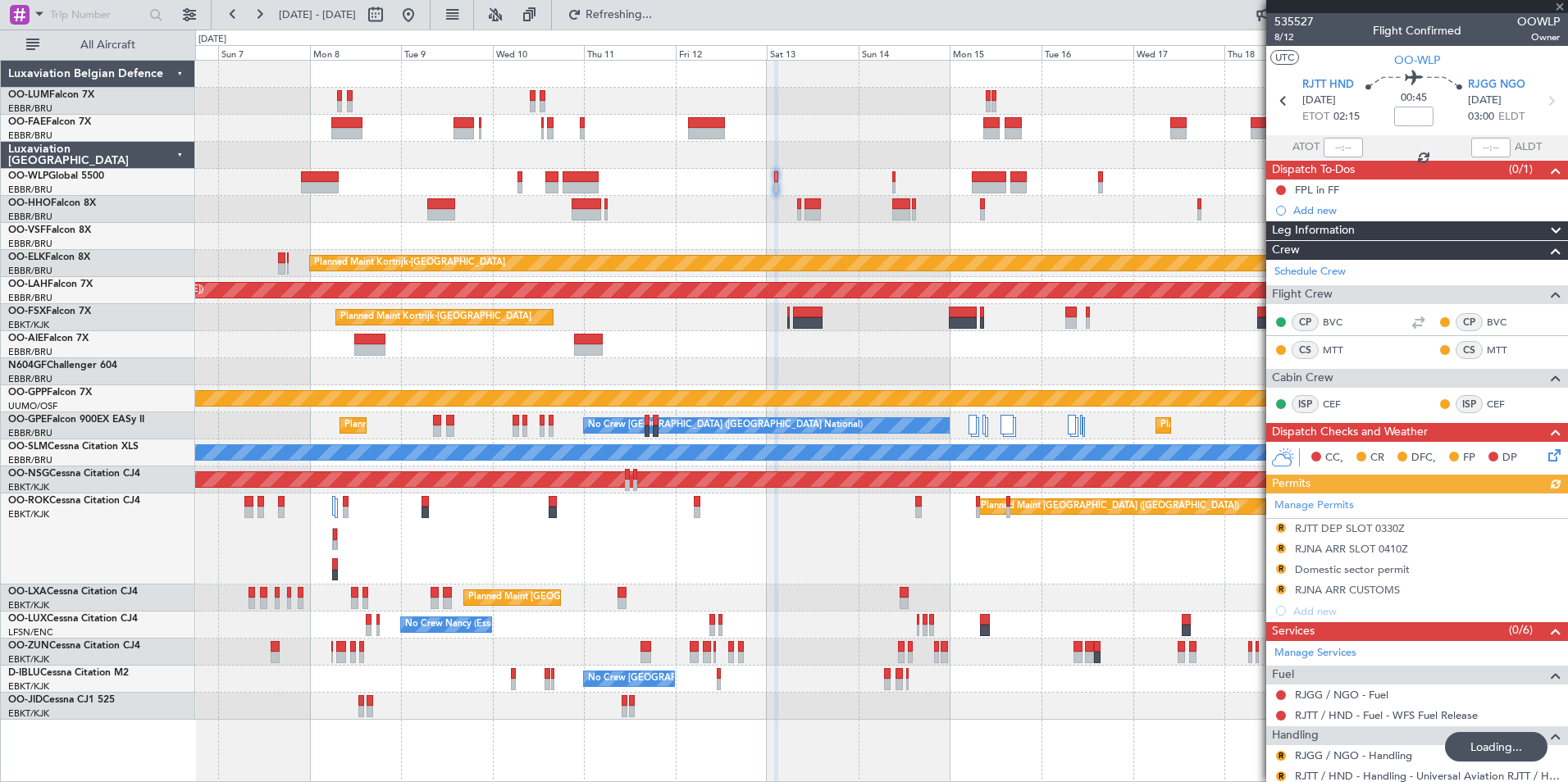
click at [515, 192] on div at bounding box center [881, 182] width 1372 height 27
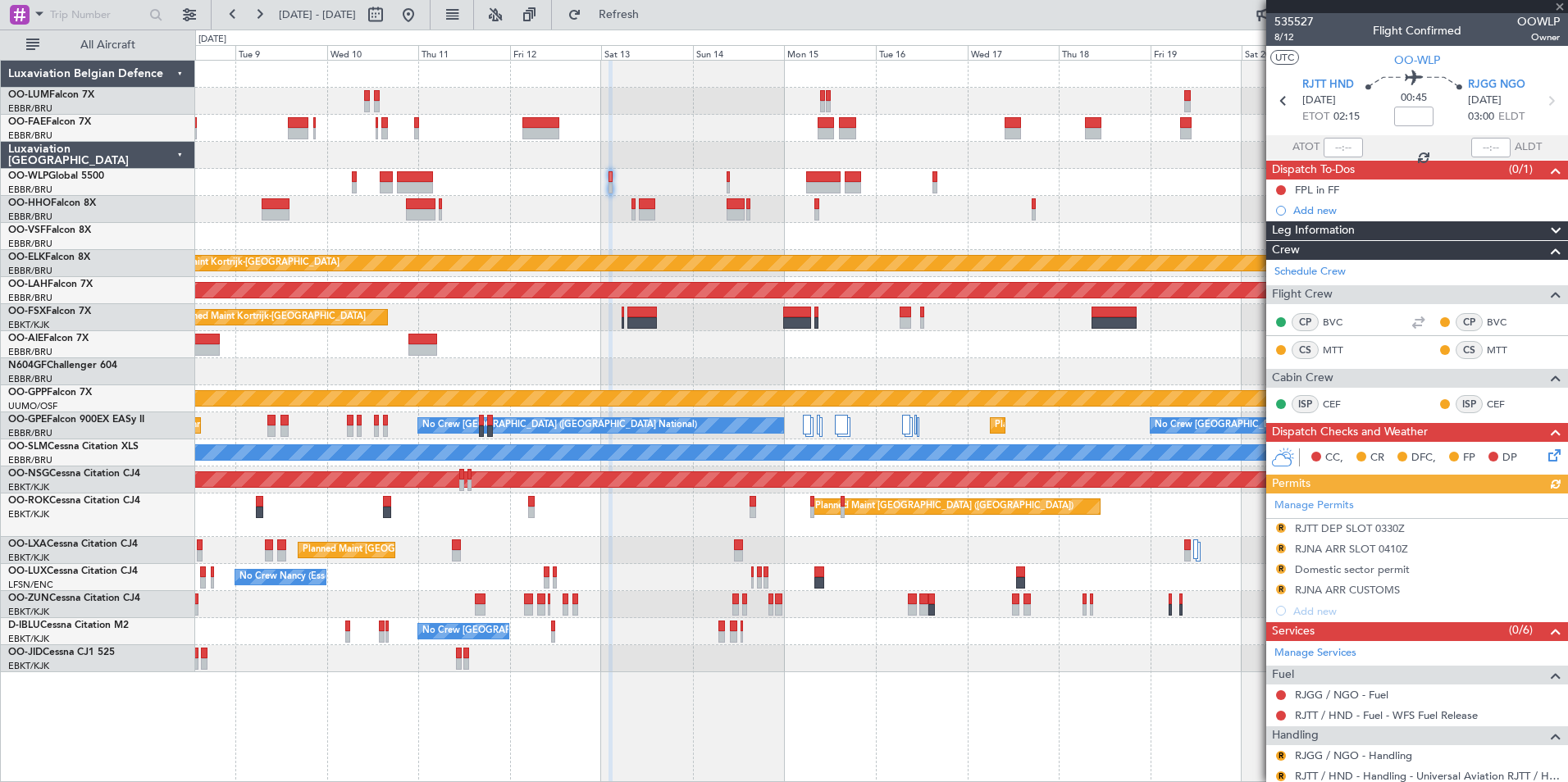
click at [449, 218] on div at bounding box center [881, 210] width 1372 height 27
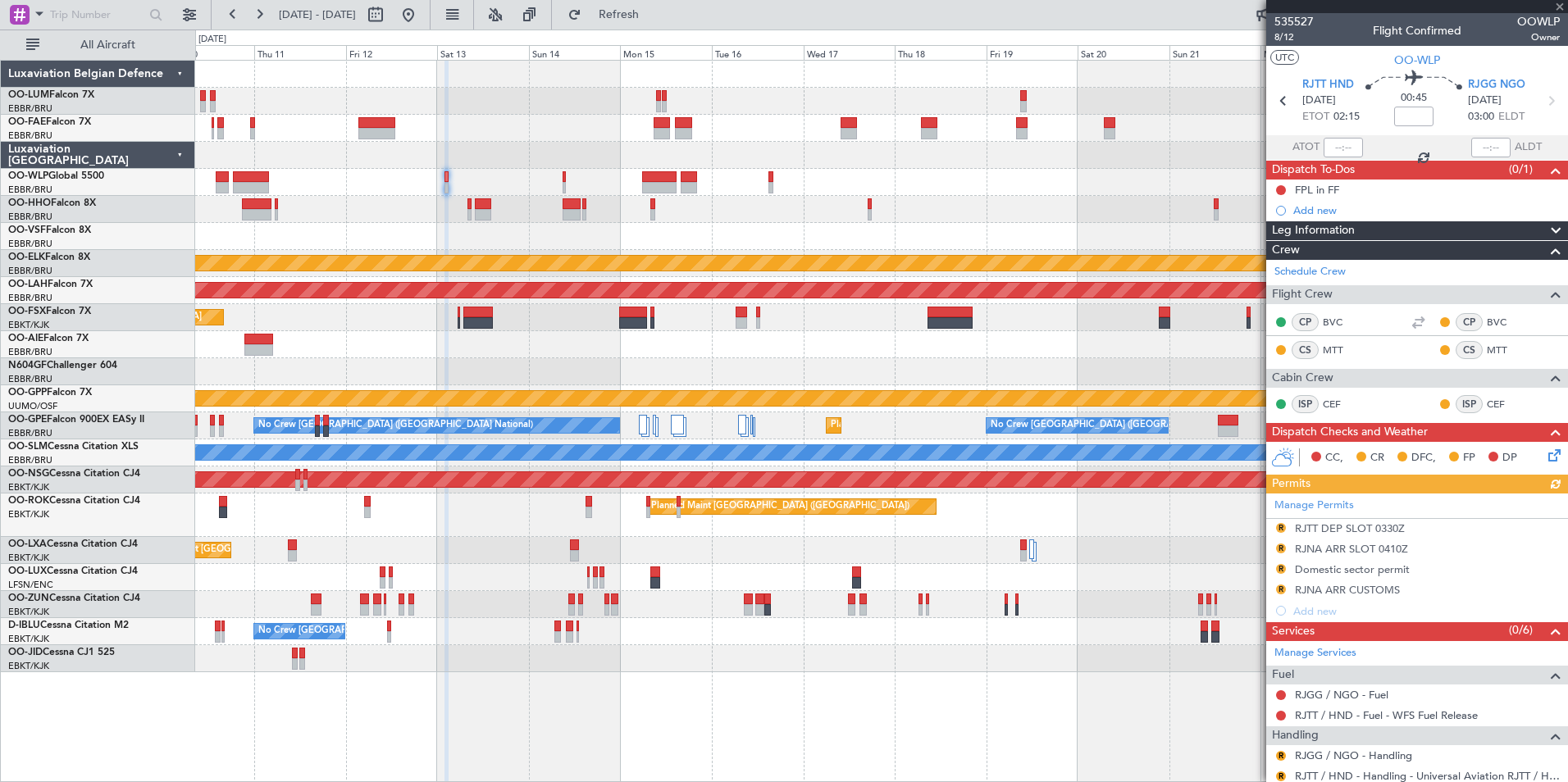
click at [477, 222] on div at bounding box center [881, 210] width 1372 height 27
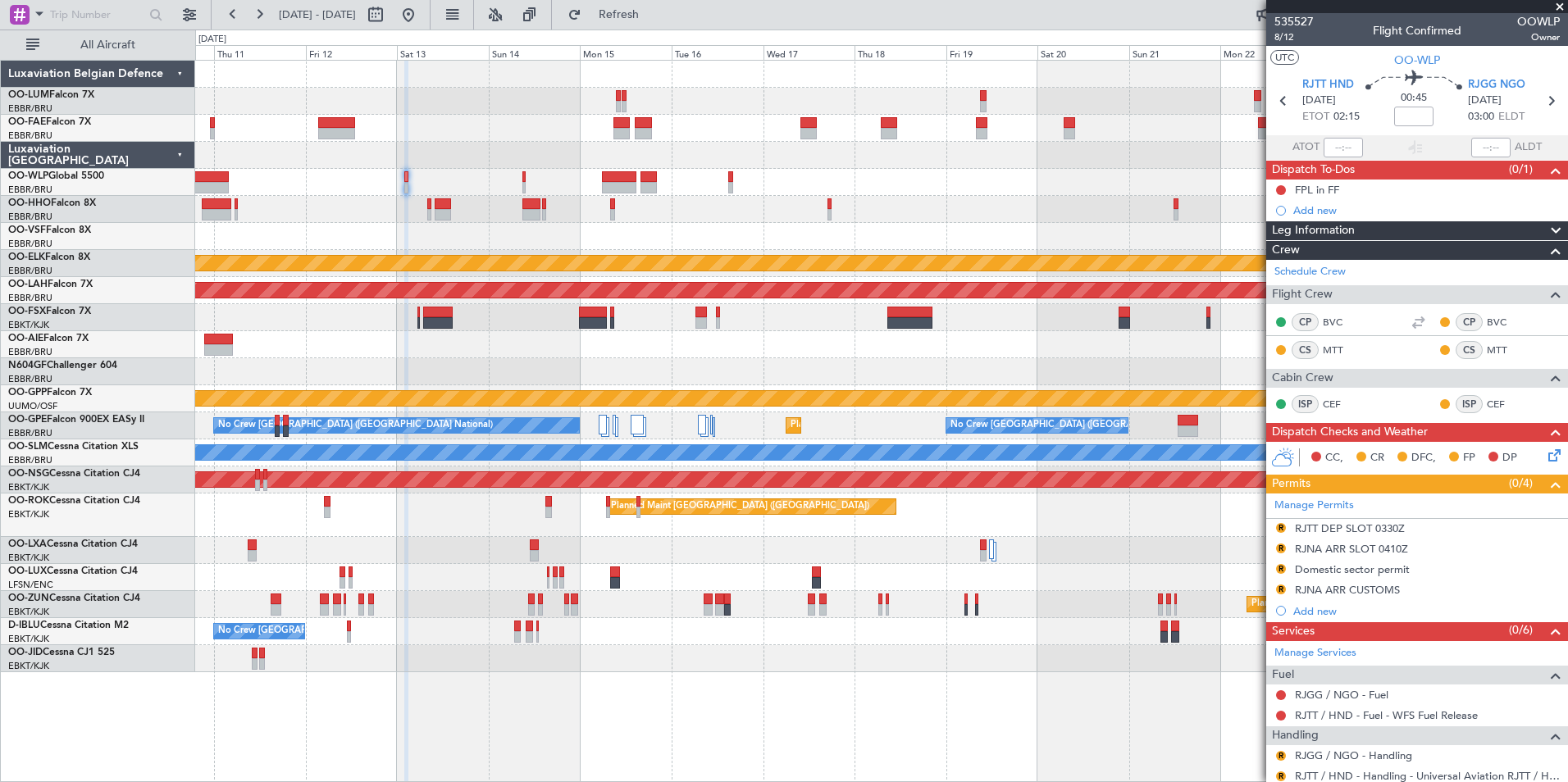
click at [552, 206] on div at bounding box center [881, 210] width 1372 height 27
click at [537, 183] on div at bounding box center [881, 182] width 1372 height 27
click at [521, 181] on div at bounding box center [881, 182] width 1372 height 27
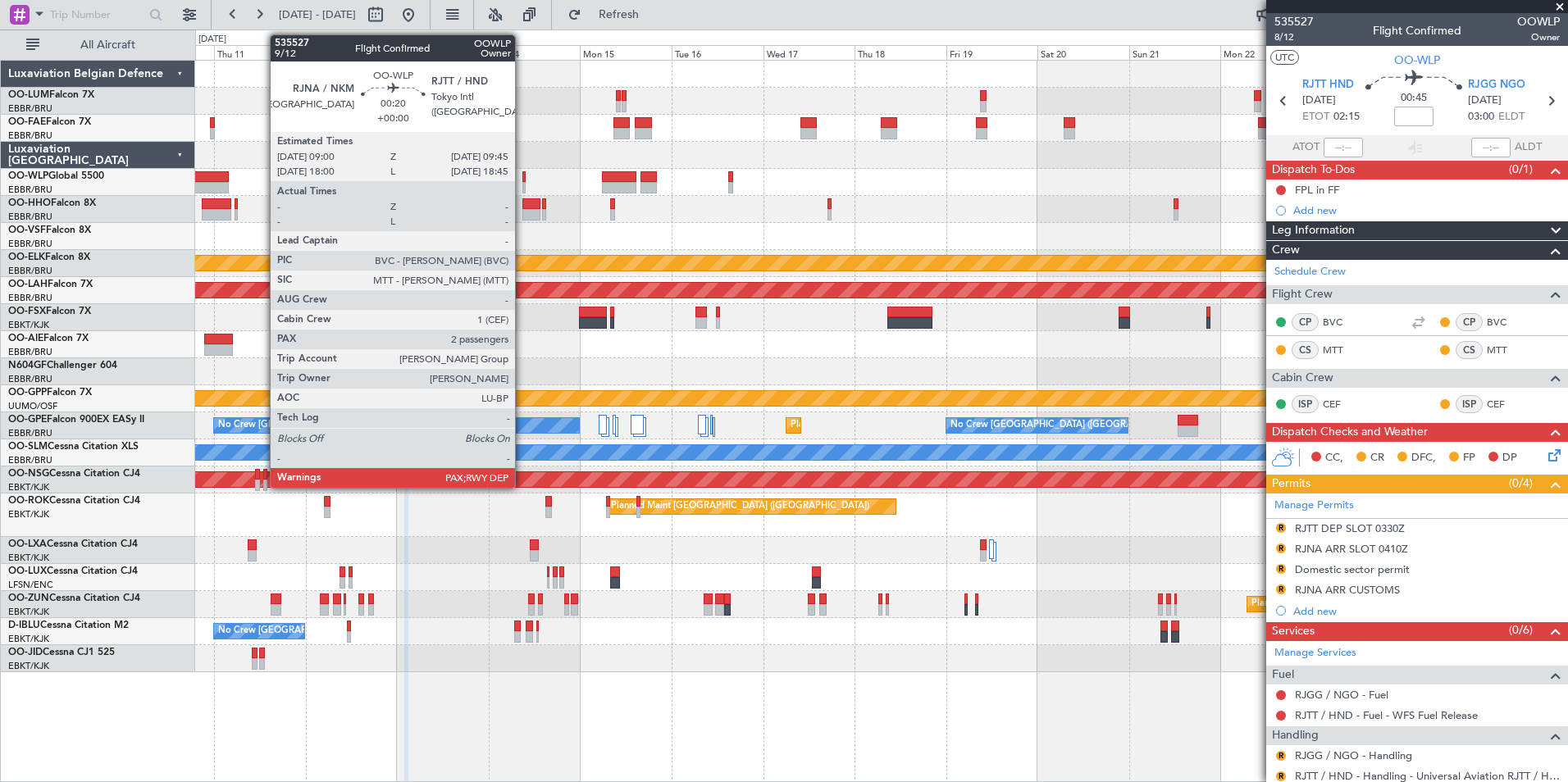
click at [523, 181] on div at bounding box center [524, 177] width 4 height 12
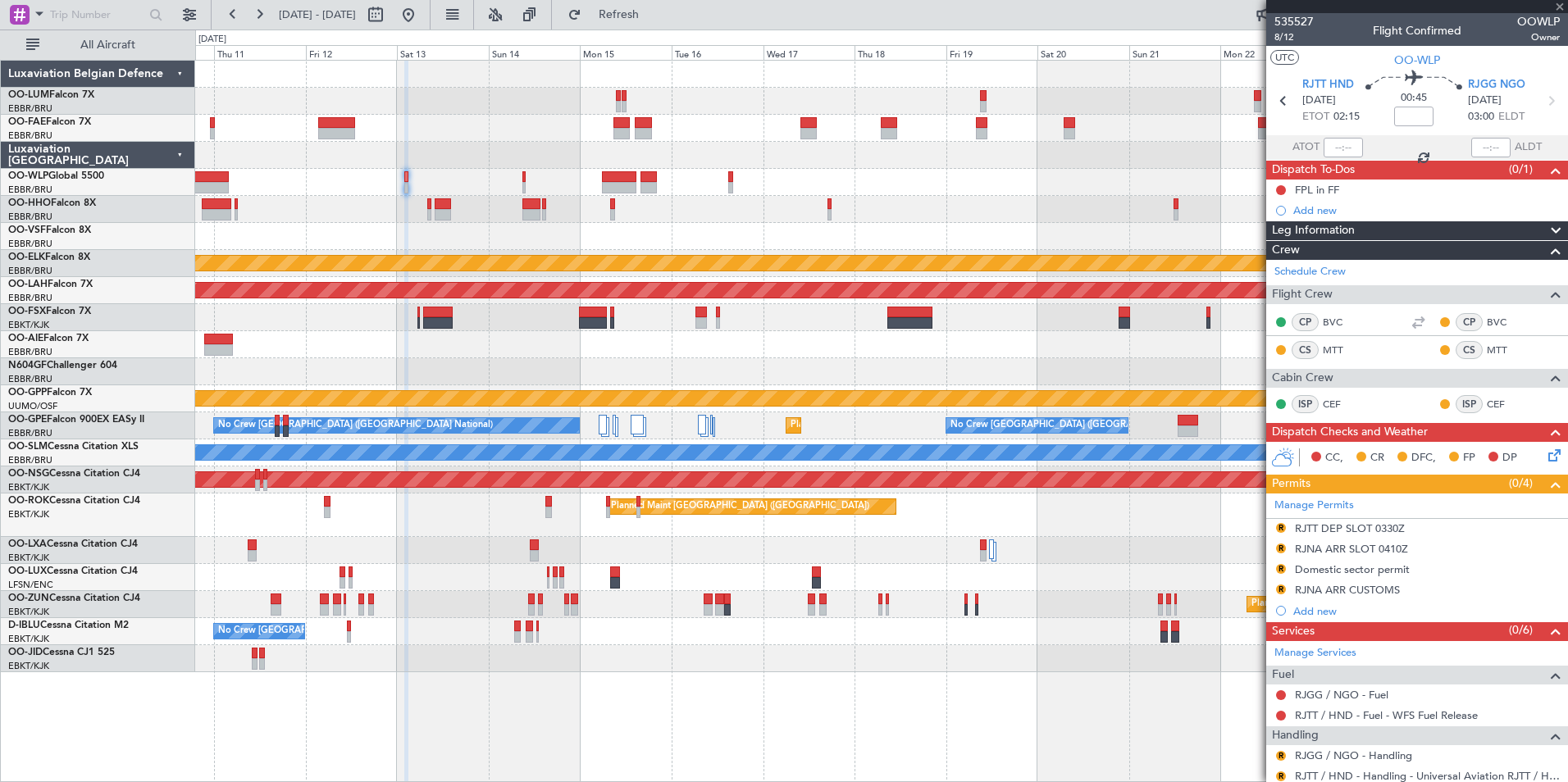
type input "3"
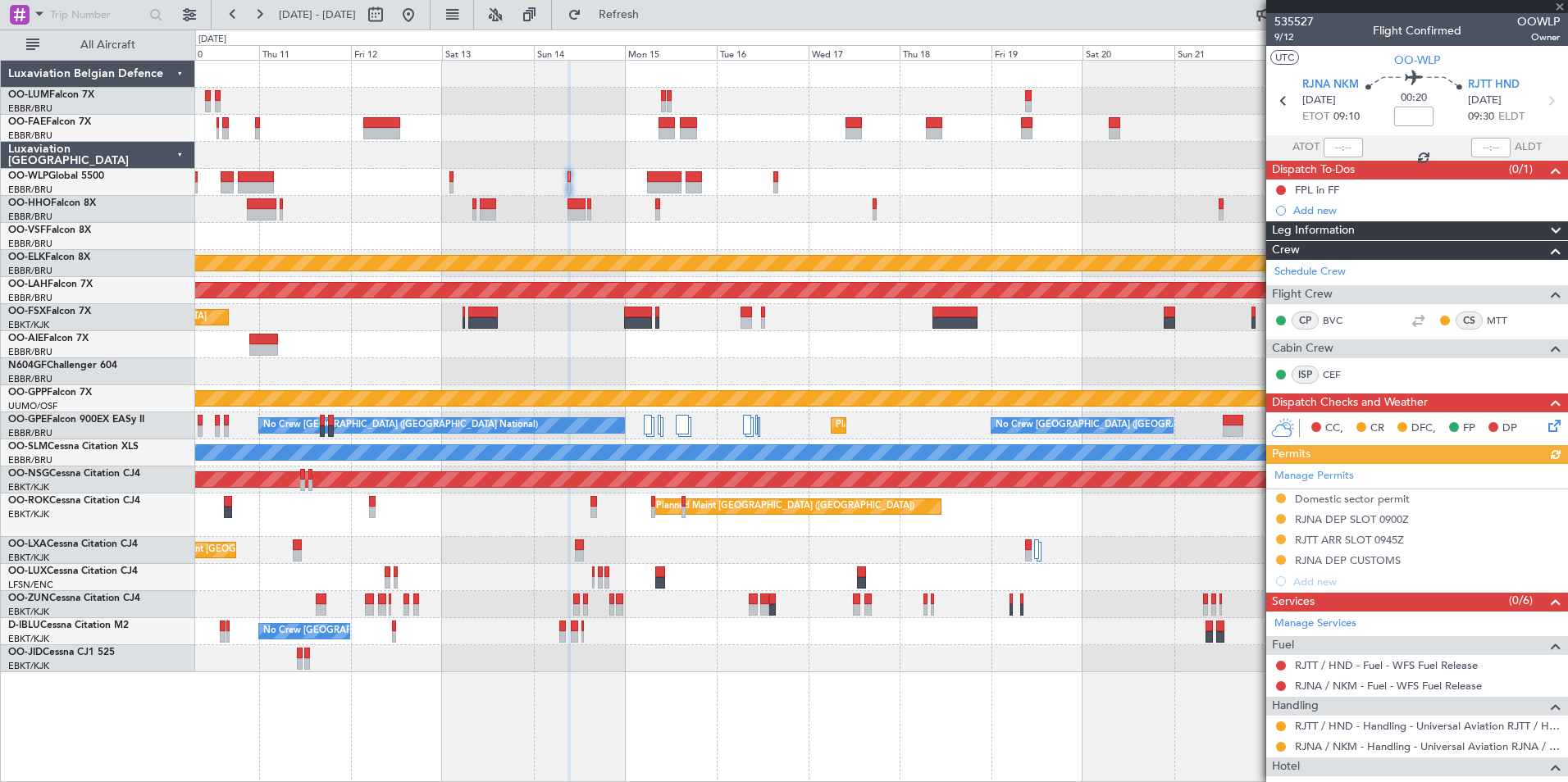
click at [571, 185] on div at bounding box center [881, 182] width 1372 height 27
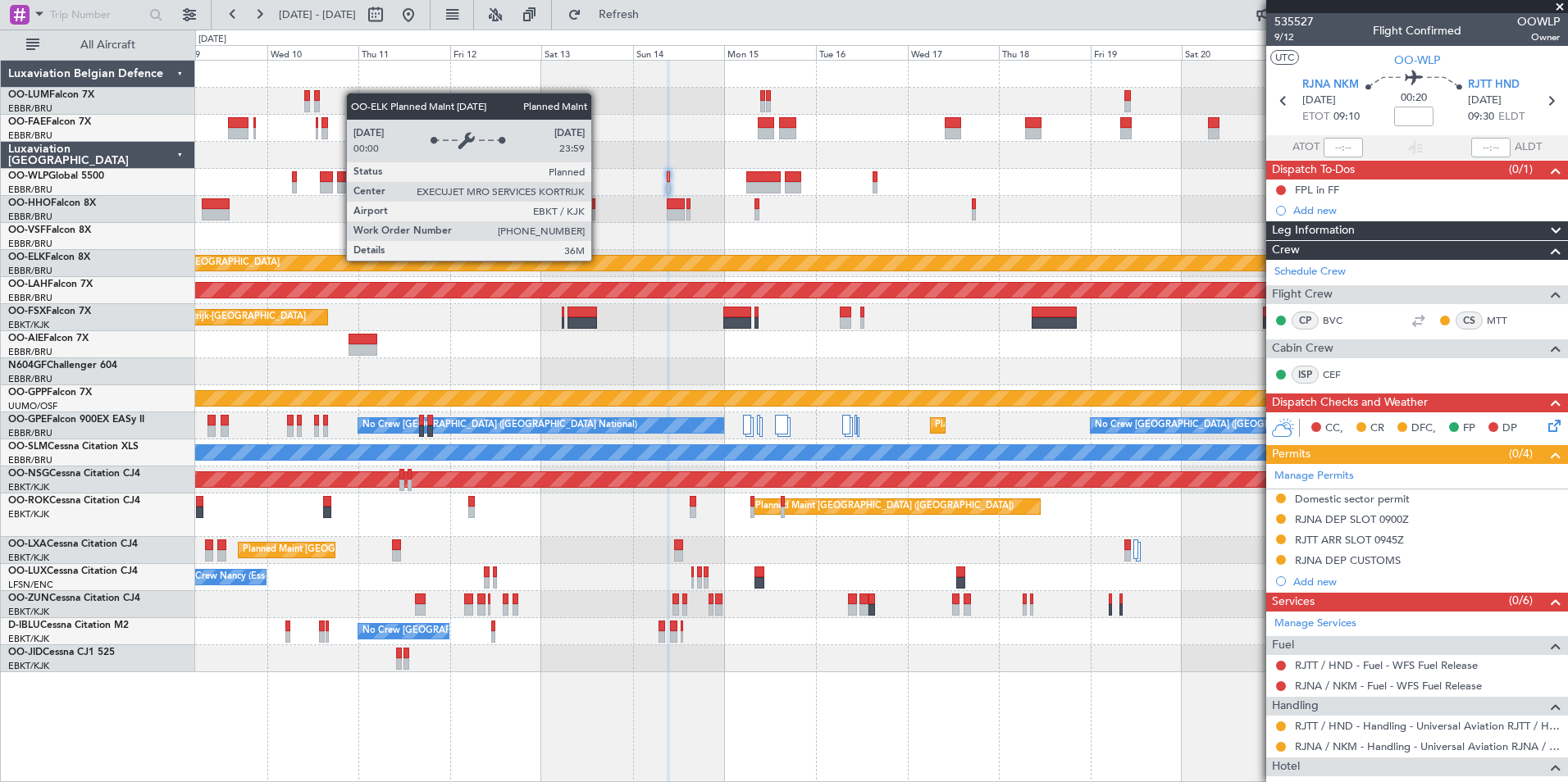
click at [697, 260] on div "Planned Maint Kortrijk-[GEOGRAPHIC_DATA]" at bounding box center [952, 263] width 1737 height 14
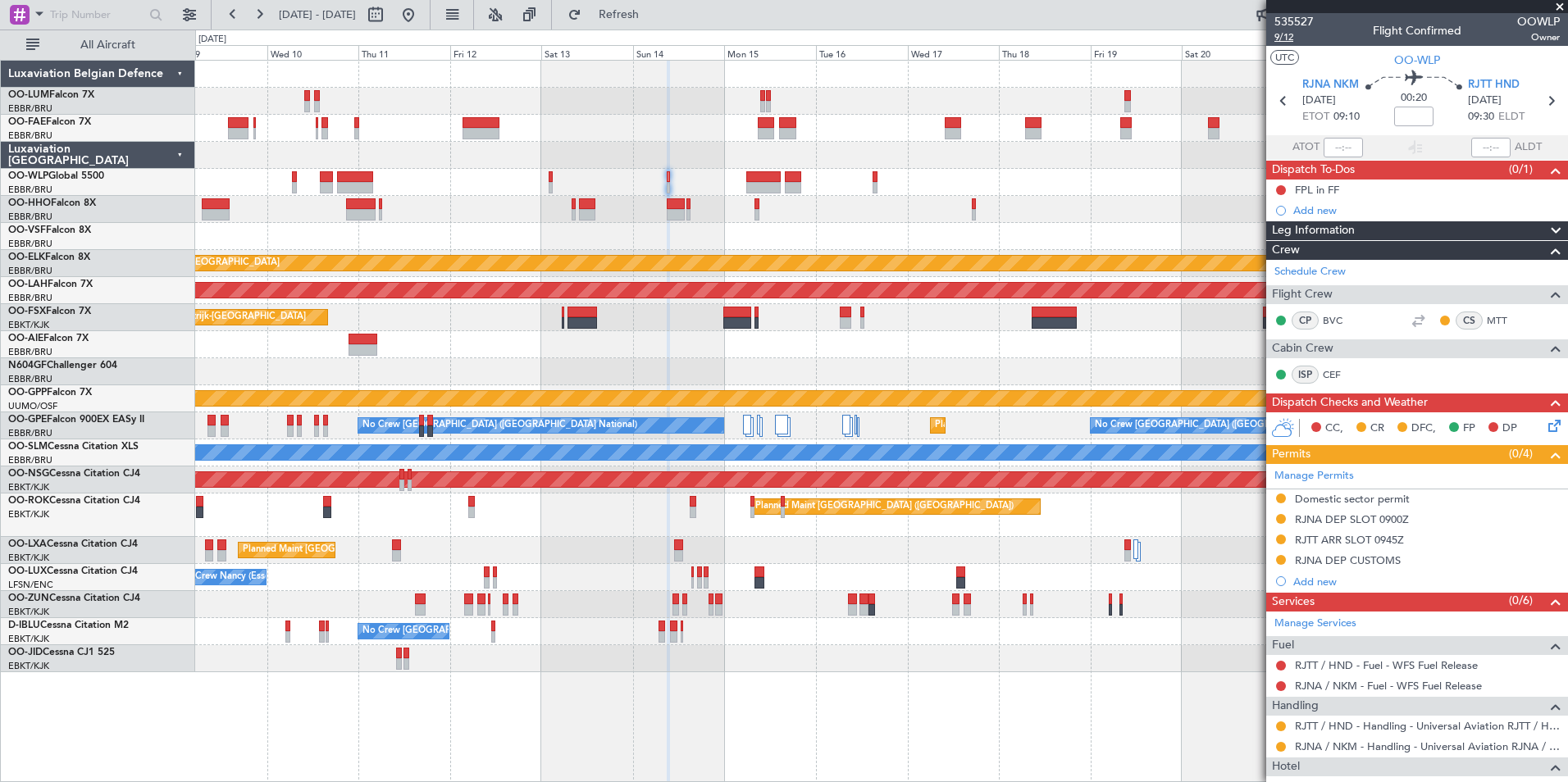
click at [1291, 33] on span "9/12" at bounding box center [1294, 38] width 39 height 14
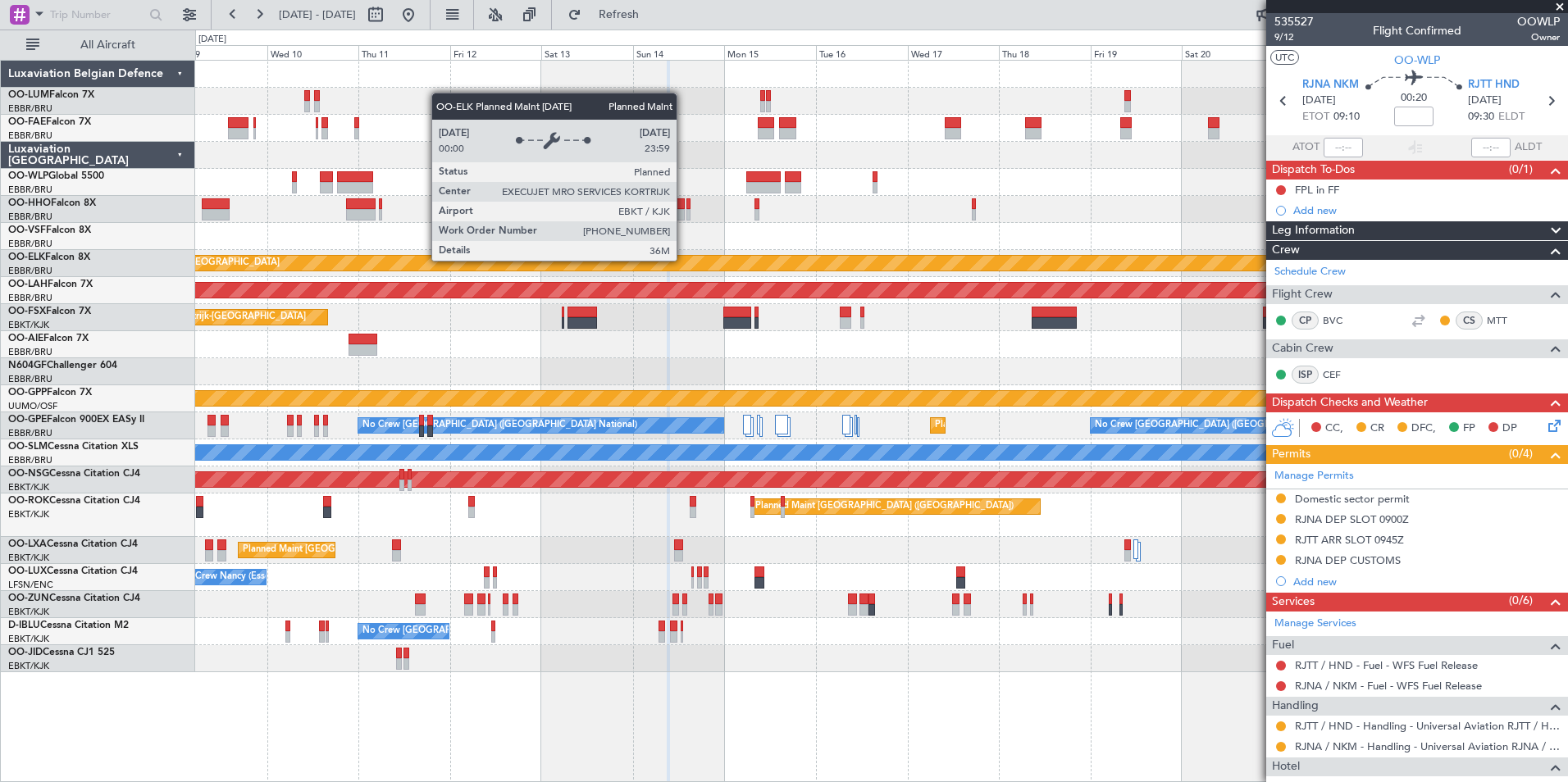
click at [767, 246] on div at bounding box center [881, 237] width 1372 height 27
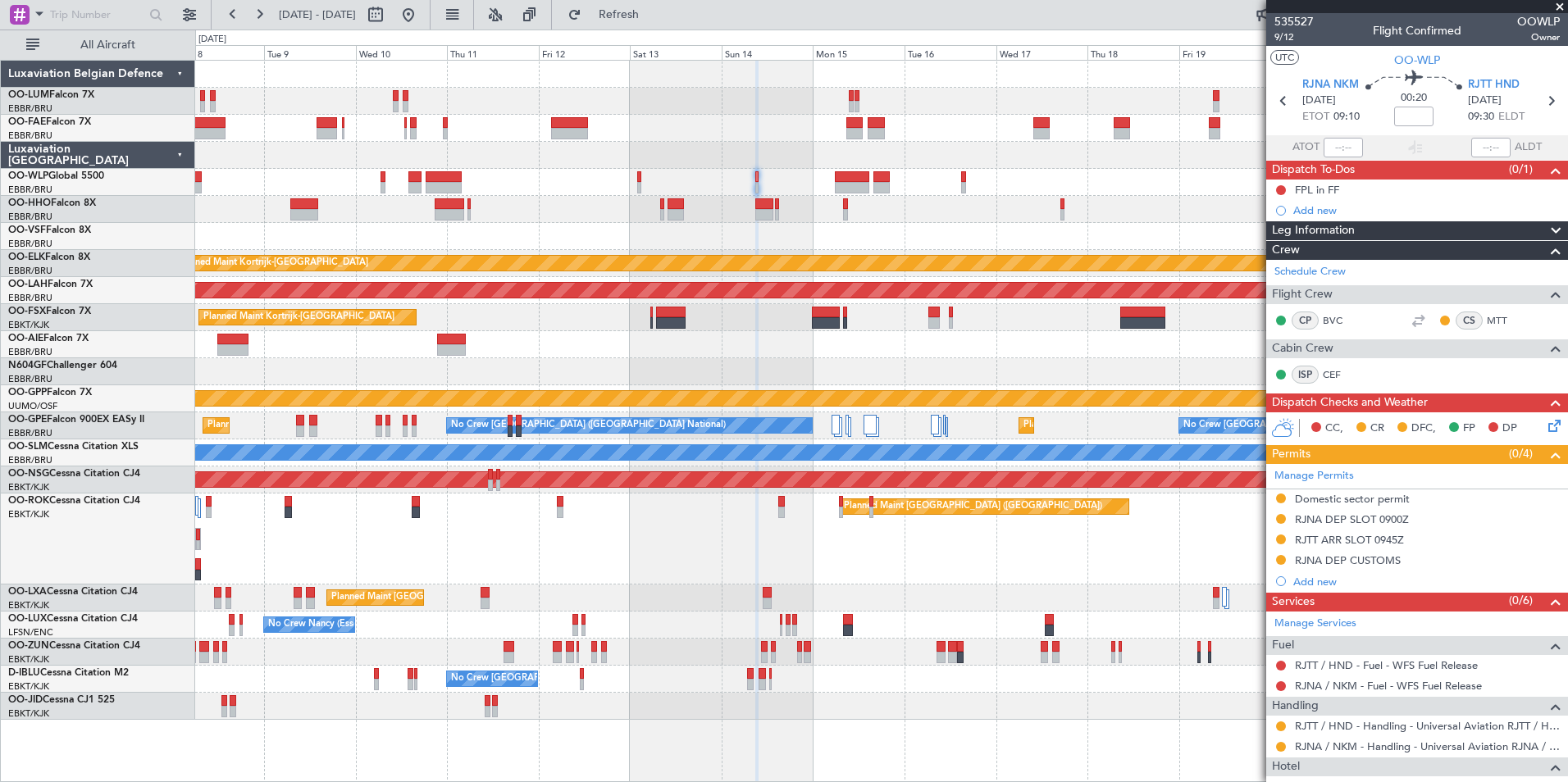
click at [761, 213] on div at bounding box center [881, 210] width 1372 height 27
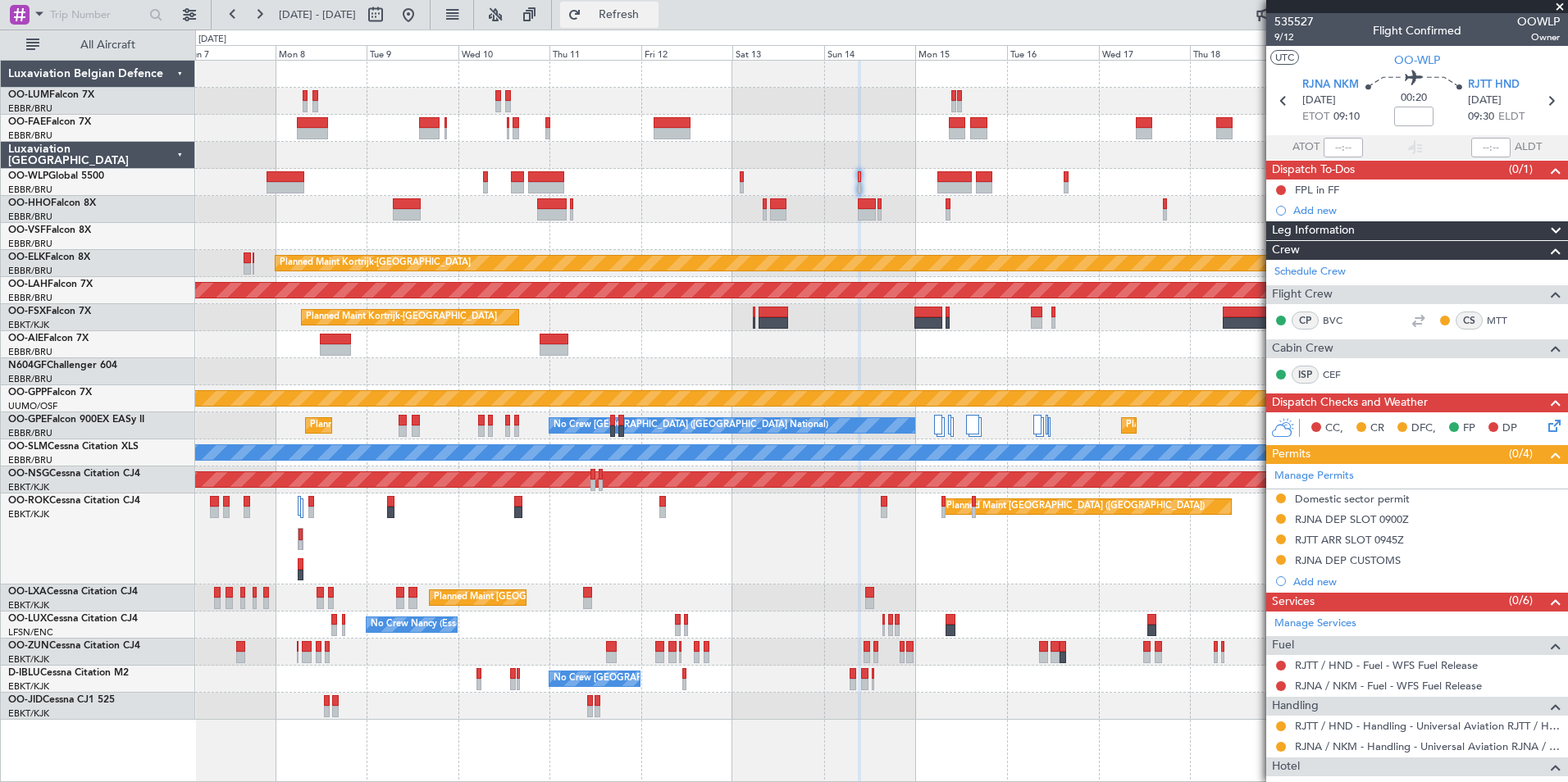
click at [654, 21] on span "Refresh" at bounding box center [619, 14] width 69 height 12
click at [658, 22] on button "Refresh" at bounding box center [610, 14] width 99 height 26
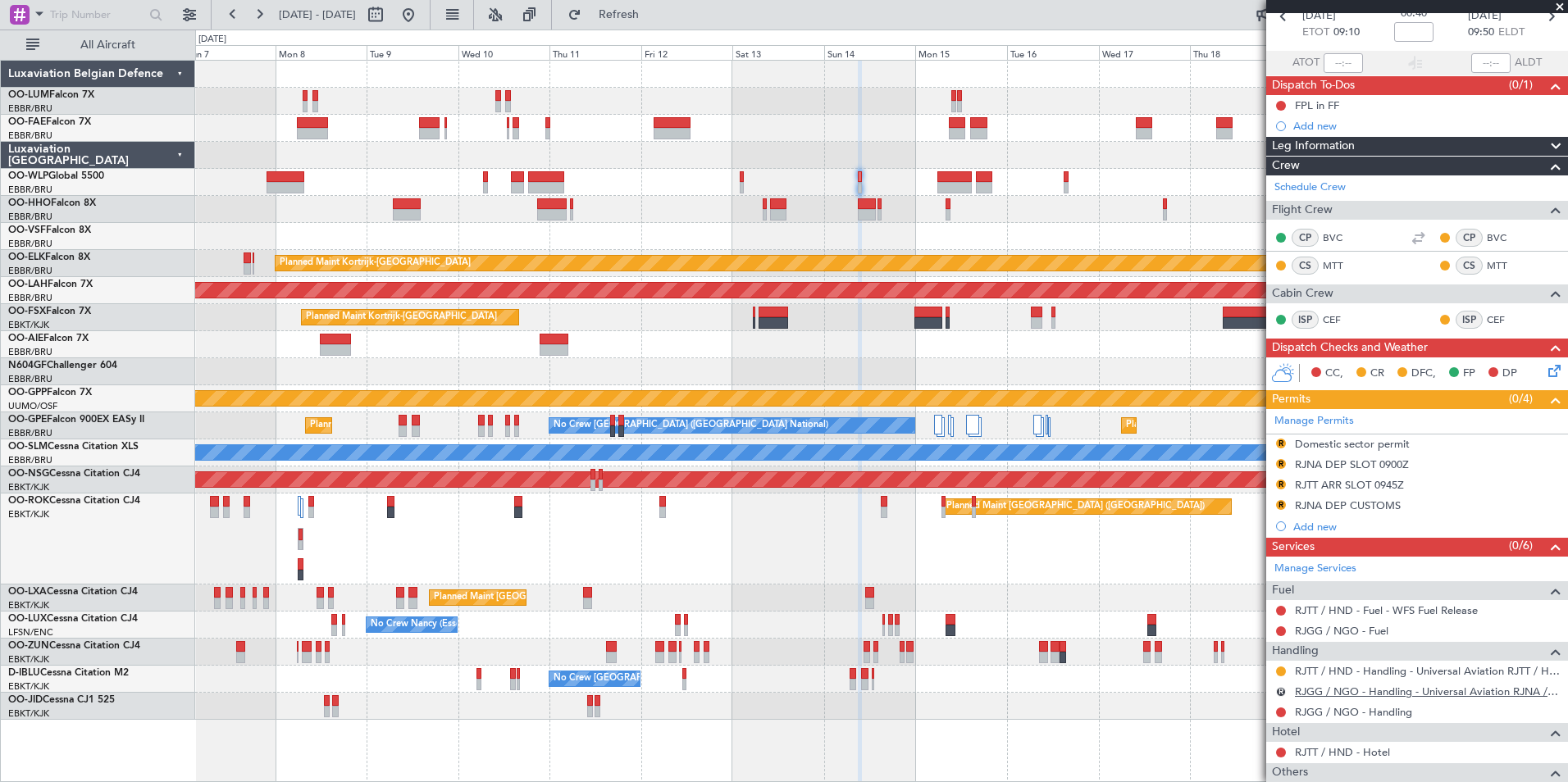
scroll to position [164, 0]
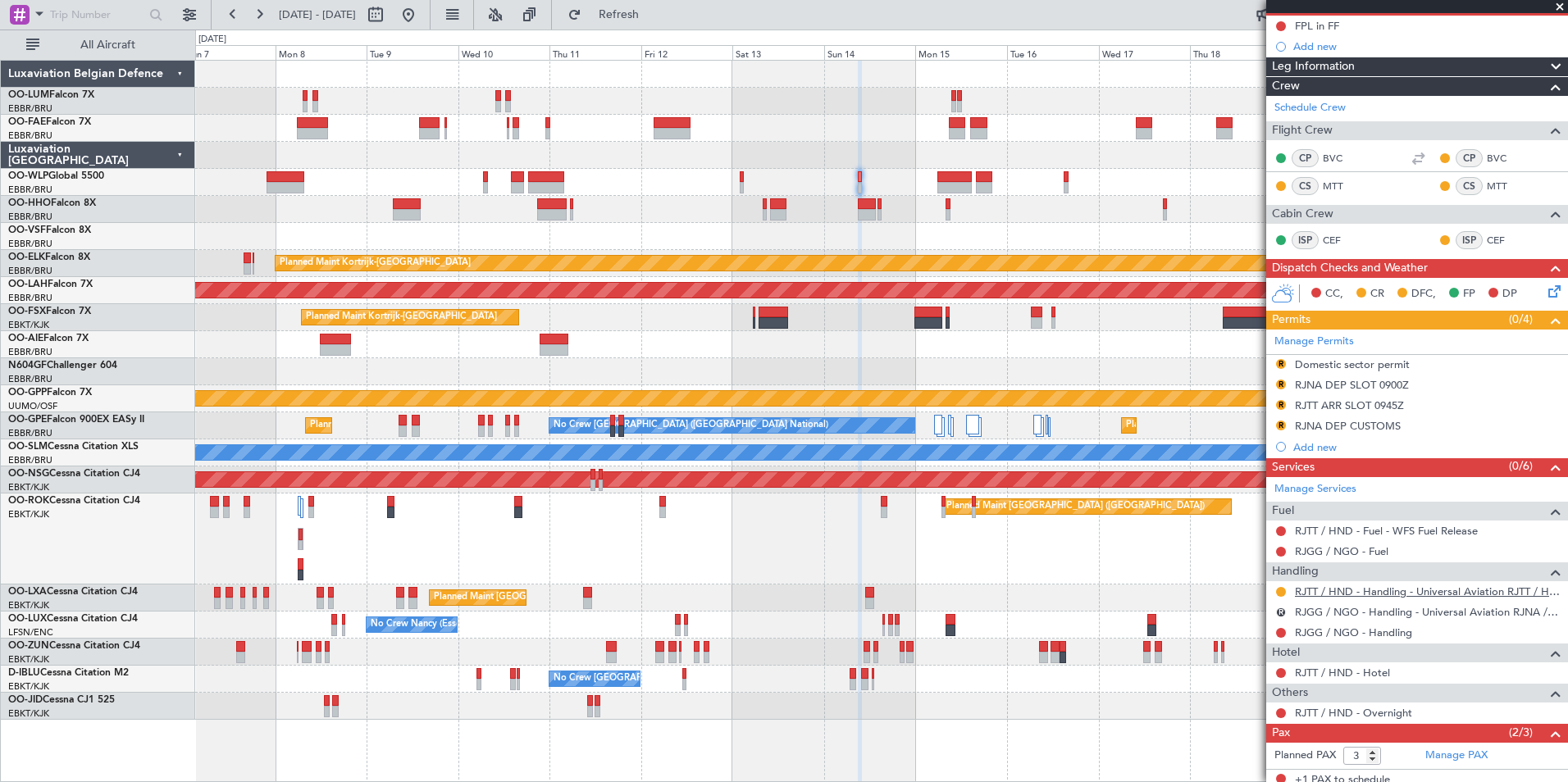
click at [1360, 590] on link "RJTT / HND - Handling - Universal Aviation RJTT / HND" at bounding box center [1426, 592] width 264 height 14
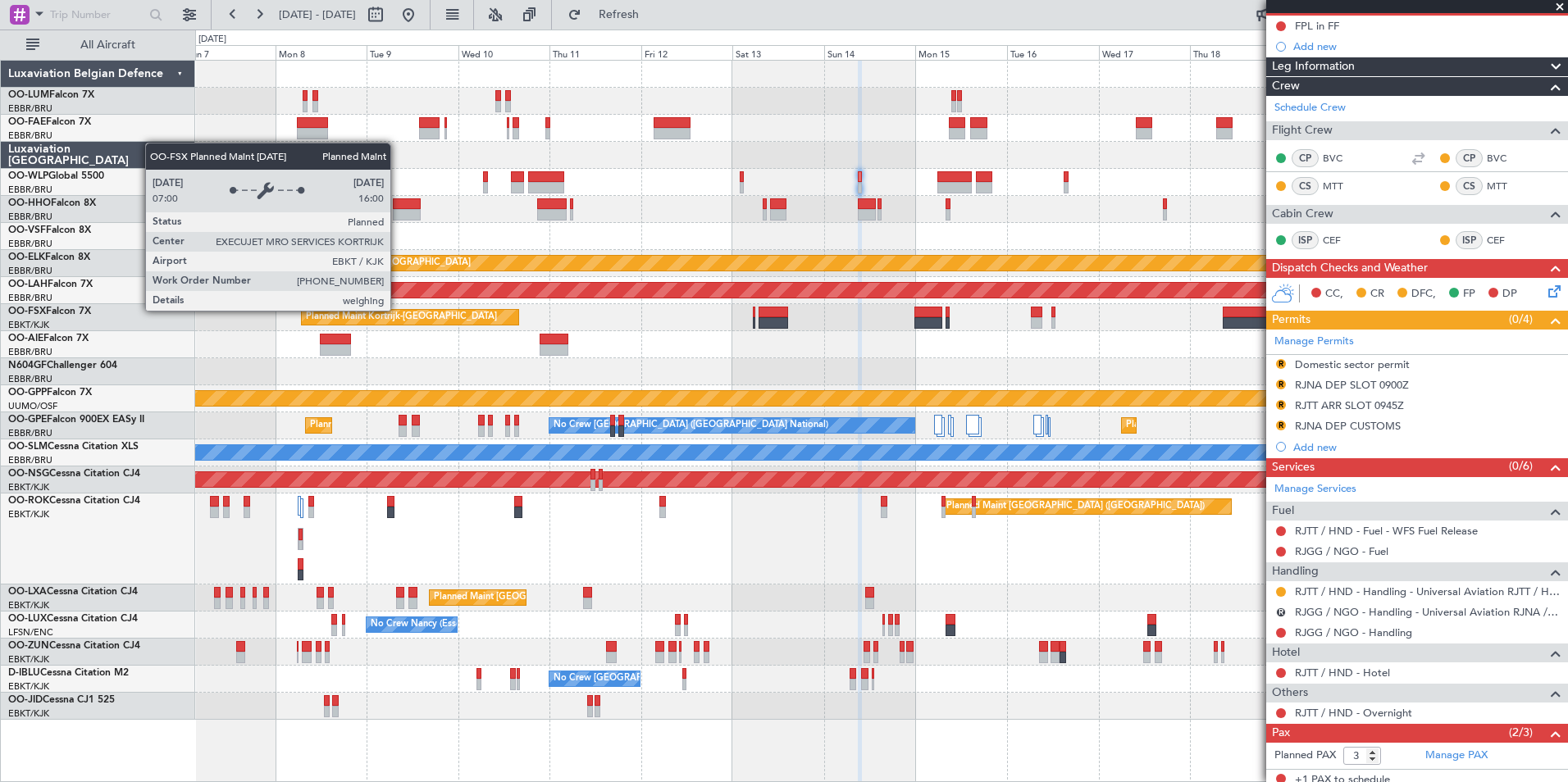
click at [832, 555] on div "Planned Maint Paris (Le Bourget) A/C Unavailable Kortrijk-Wevelgem" at bounding box center [881, 540] width 1372 height 91
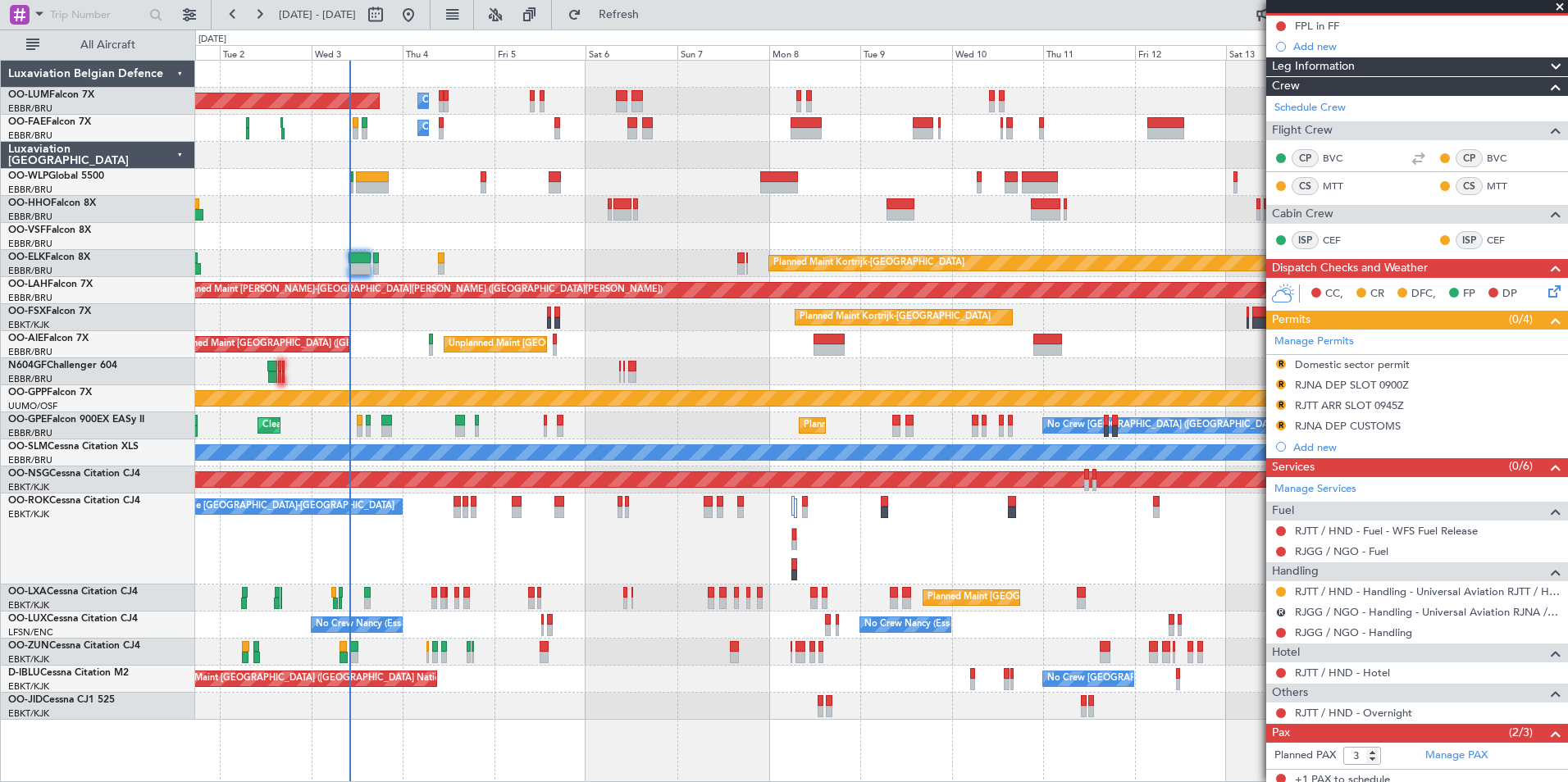
click at [656, 565] on div "Planned Maint Paris (Le Bourget) A/C Unavailable Kortrijk-Wevelgem Planned Main…" at bounding box center [881, 540] width 1372 height 91
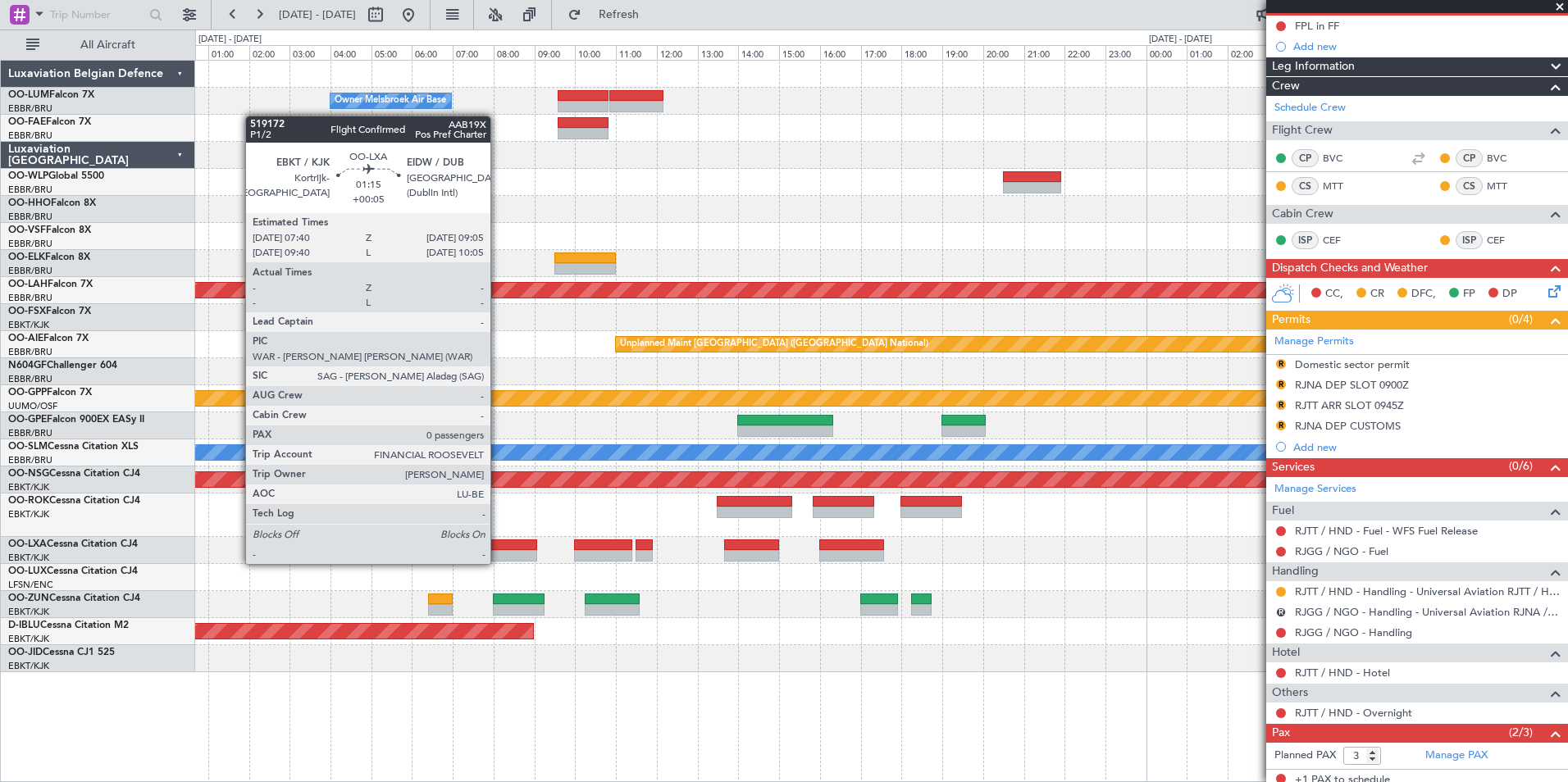
click at [498, 548] on div at bounding box center [507, 545] width 58 height 12
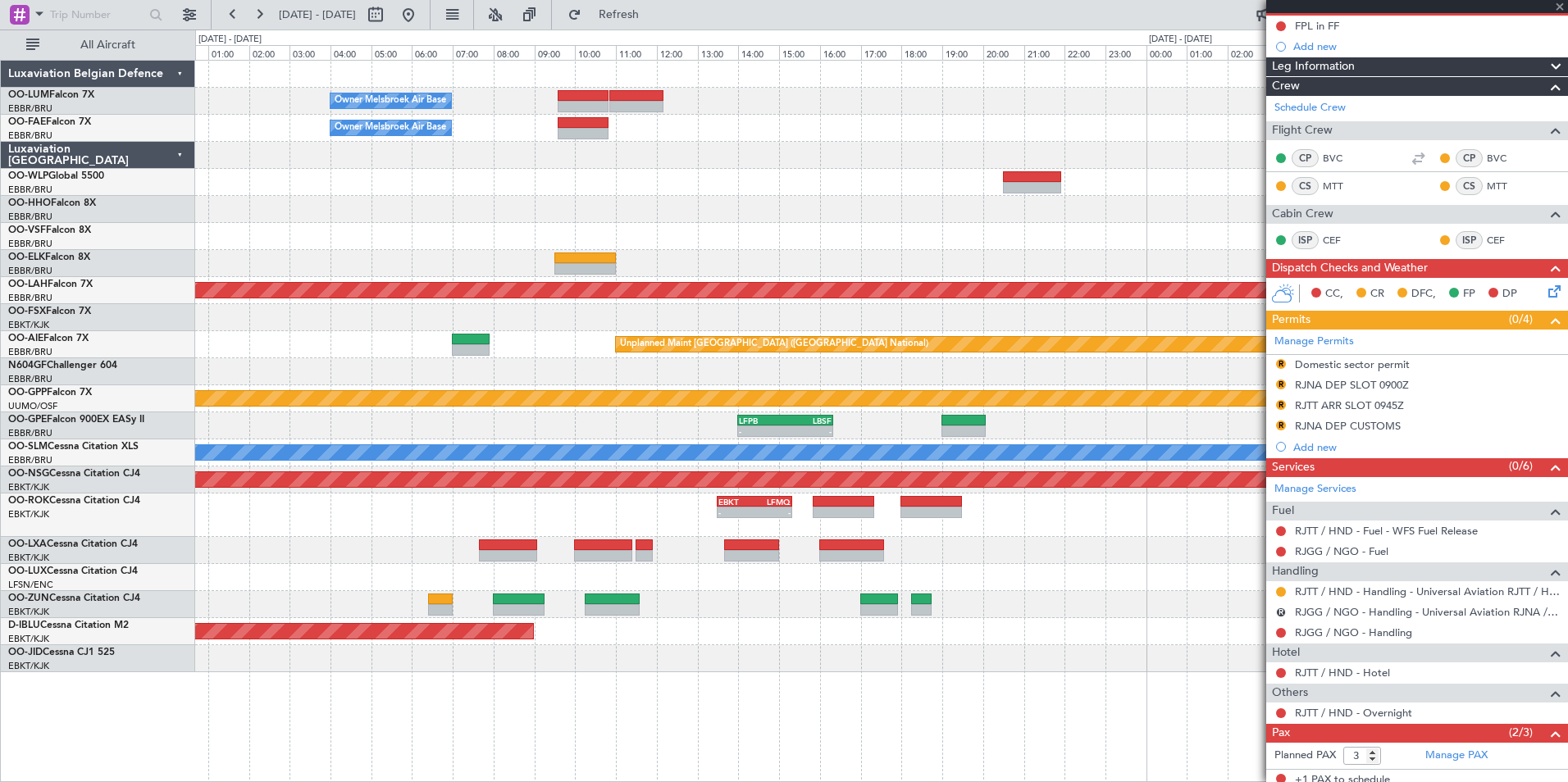
type input "+00:05"
type input "0"
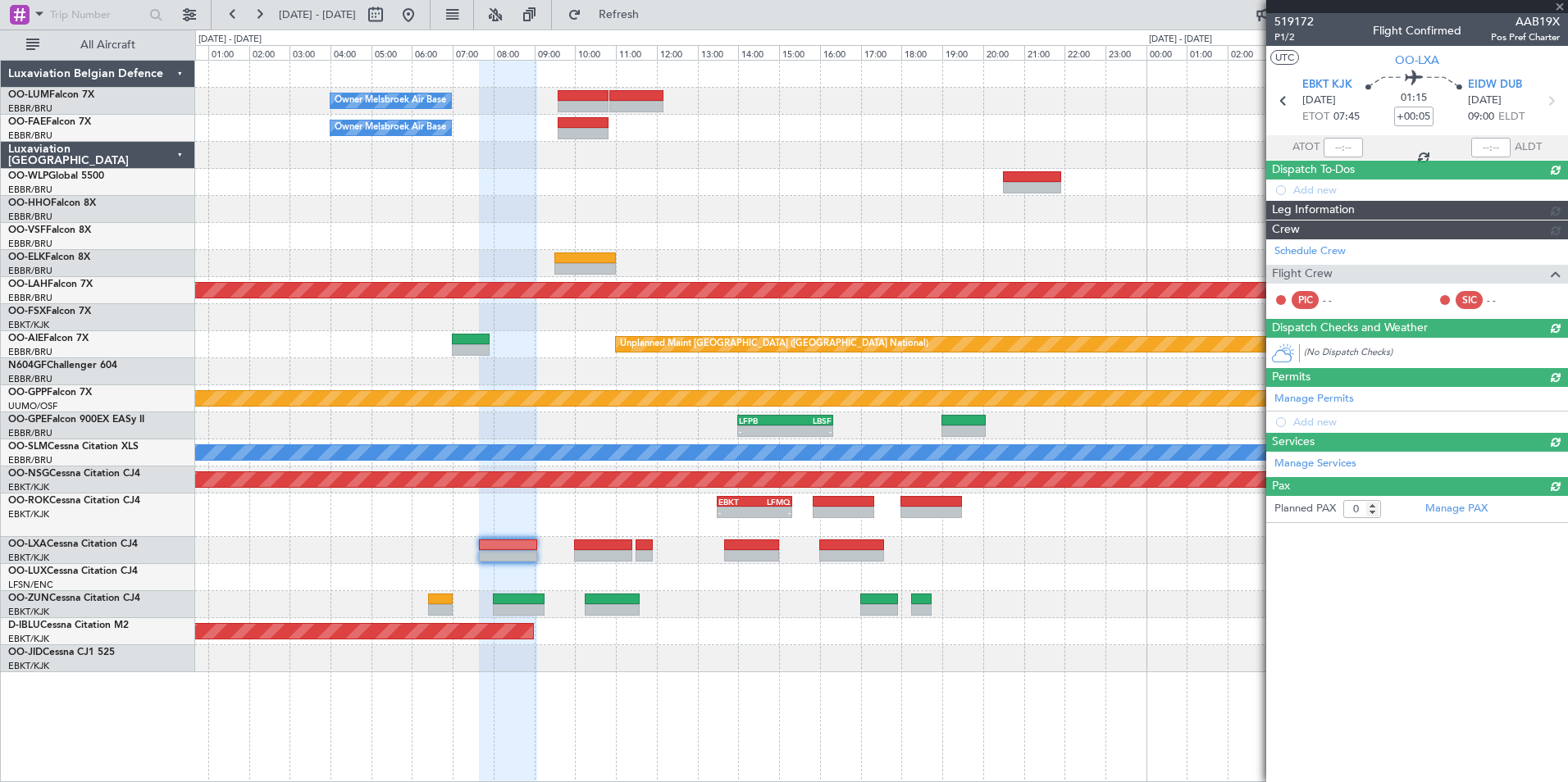
scroll to position [0, 0]
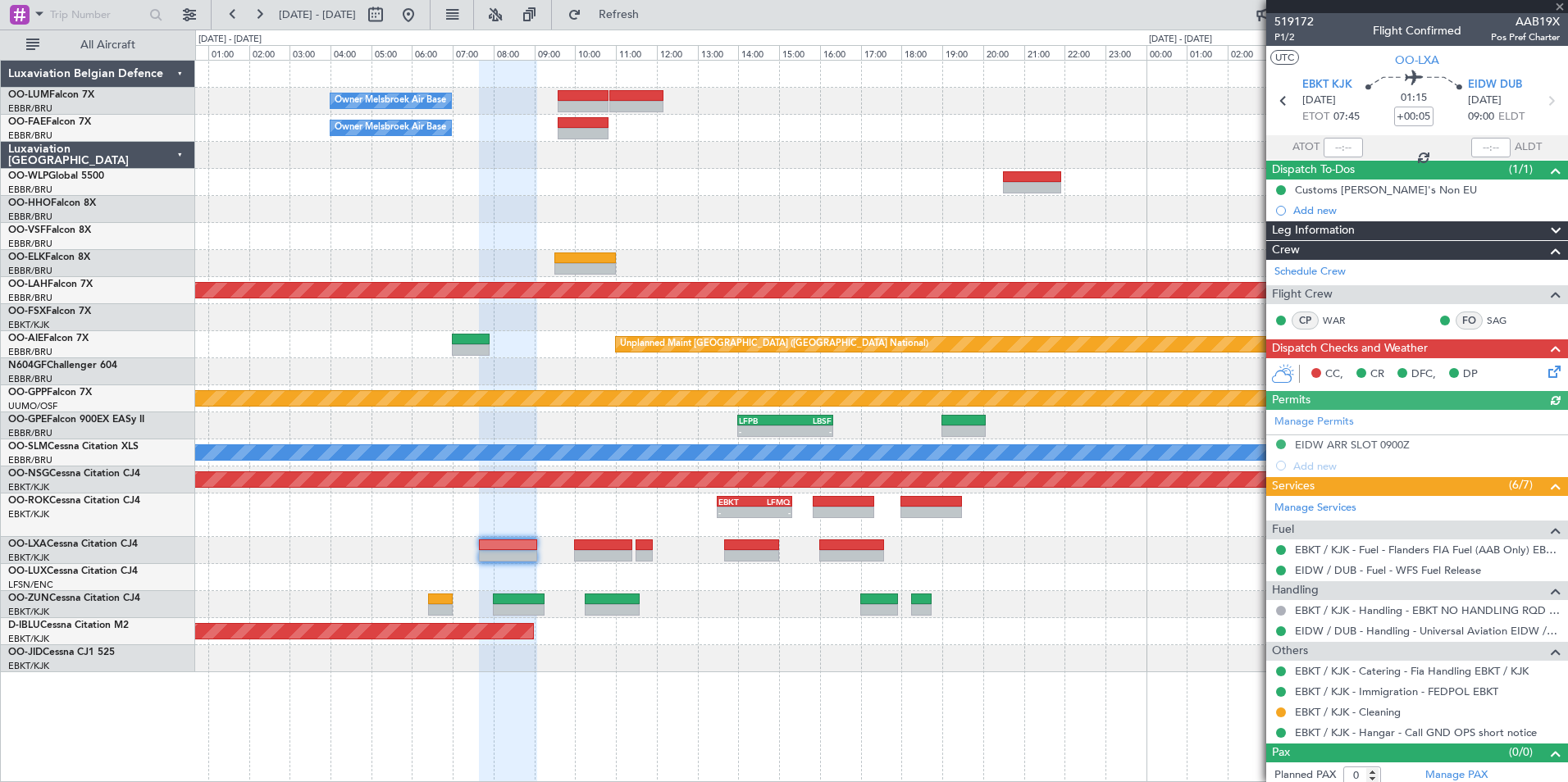
click at [1545, 367] on icon at bounding box center [1551, 369] width 13 height 13
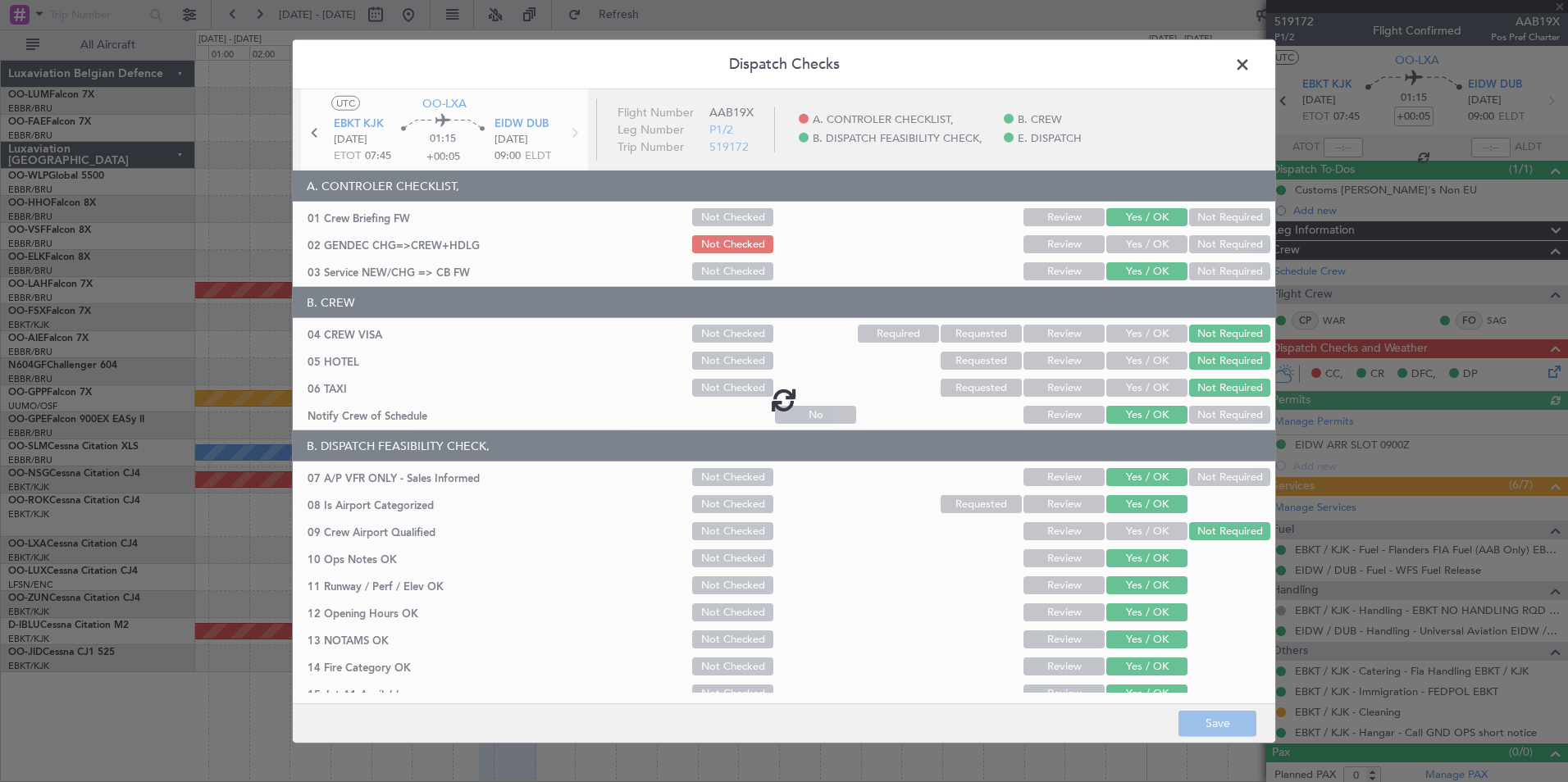
click at [1118, 250] on div at bounding box center [784, 400] width 983 height 621
click at [1124, 246] on div at bounding box center [784, 400] width 983 height 621
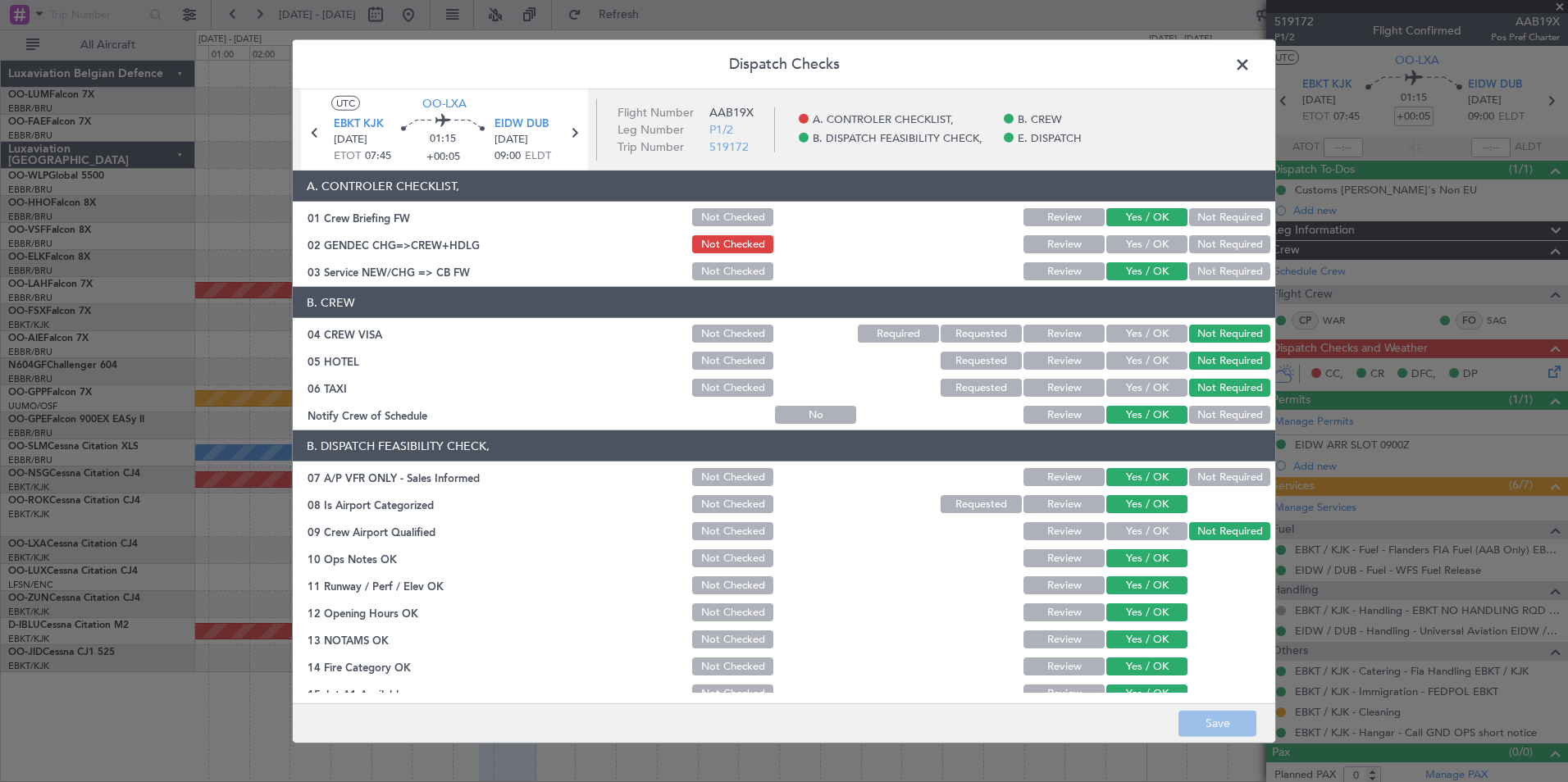
click at [1138, 243] on button "Yes / OK" at bounding box center [1147, 244] width 82 height 18
click at [1215, 726] on button "Save" at bounding box center [1217, 723] width 78 height 26
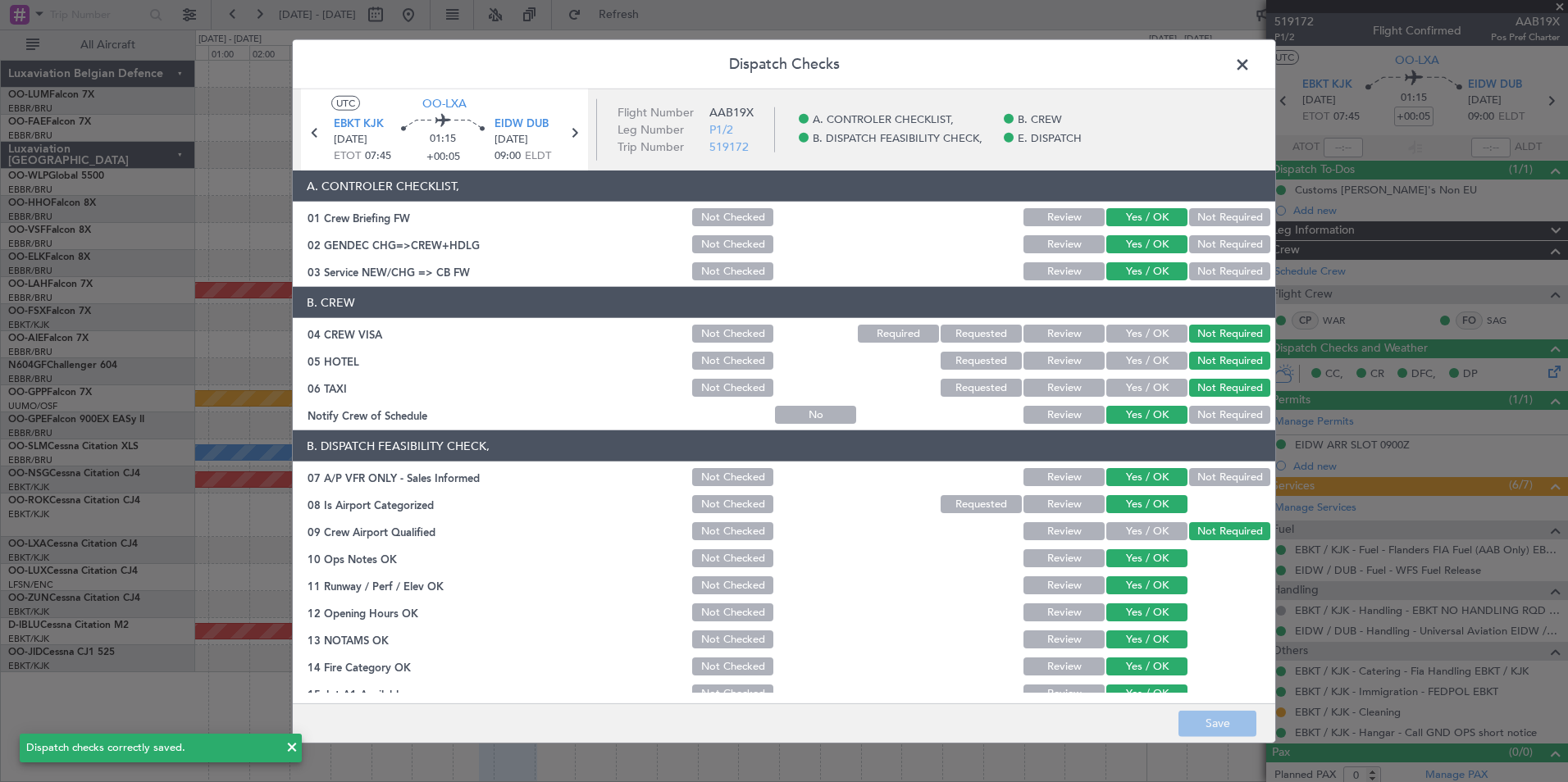
click at [1251, 59] on span at bounding box center [1251, 69] width 0 height 33
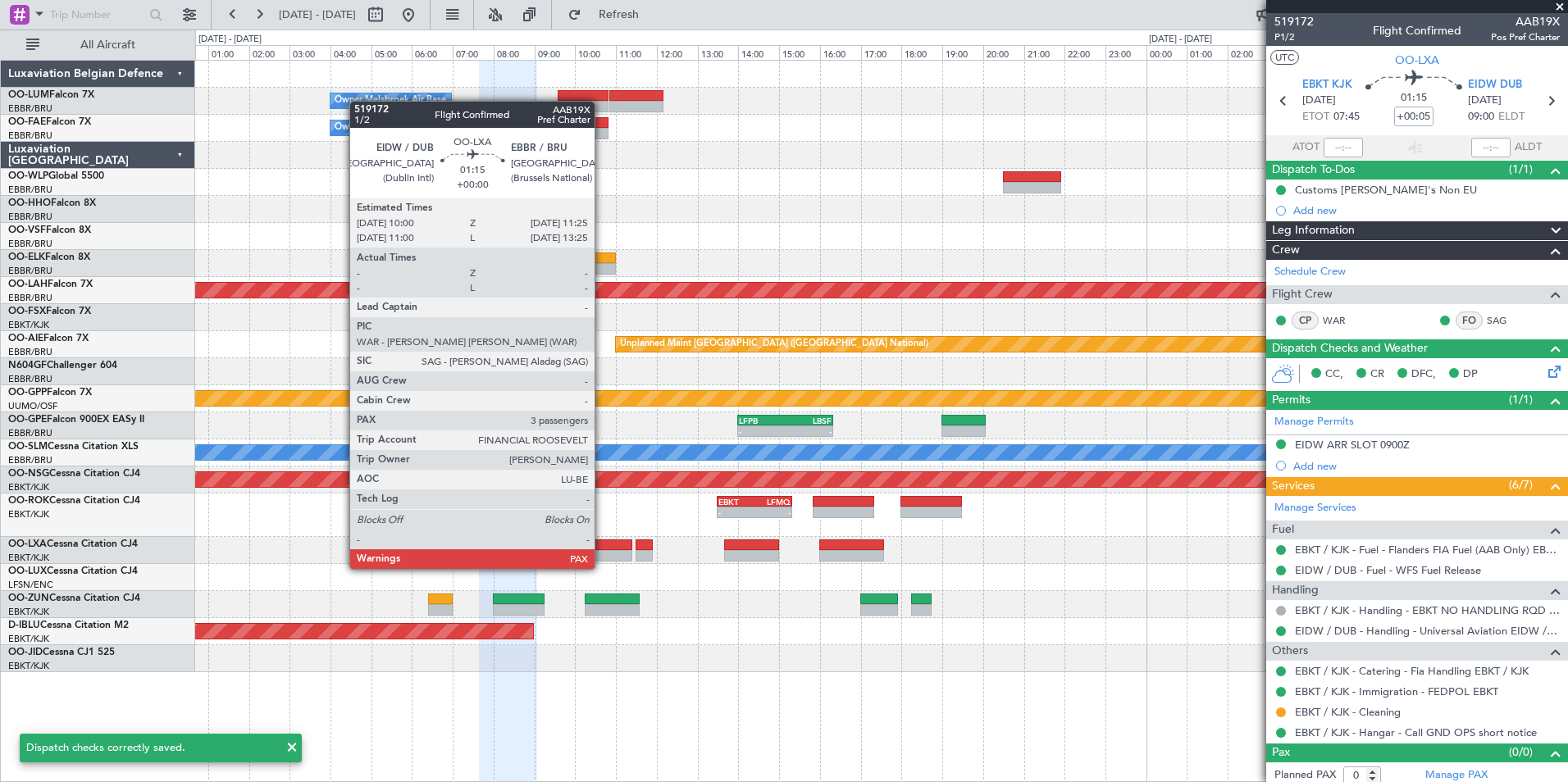
click at [609, 552] on div at bounding box center [602, 556] width 58 height 12
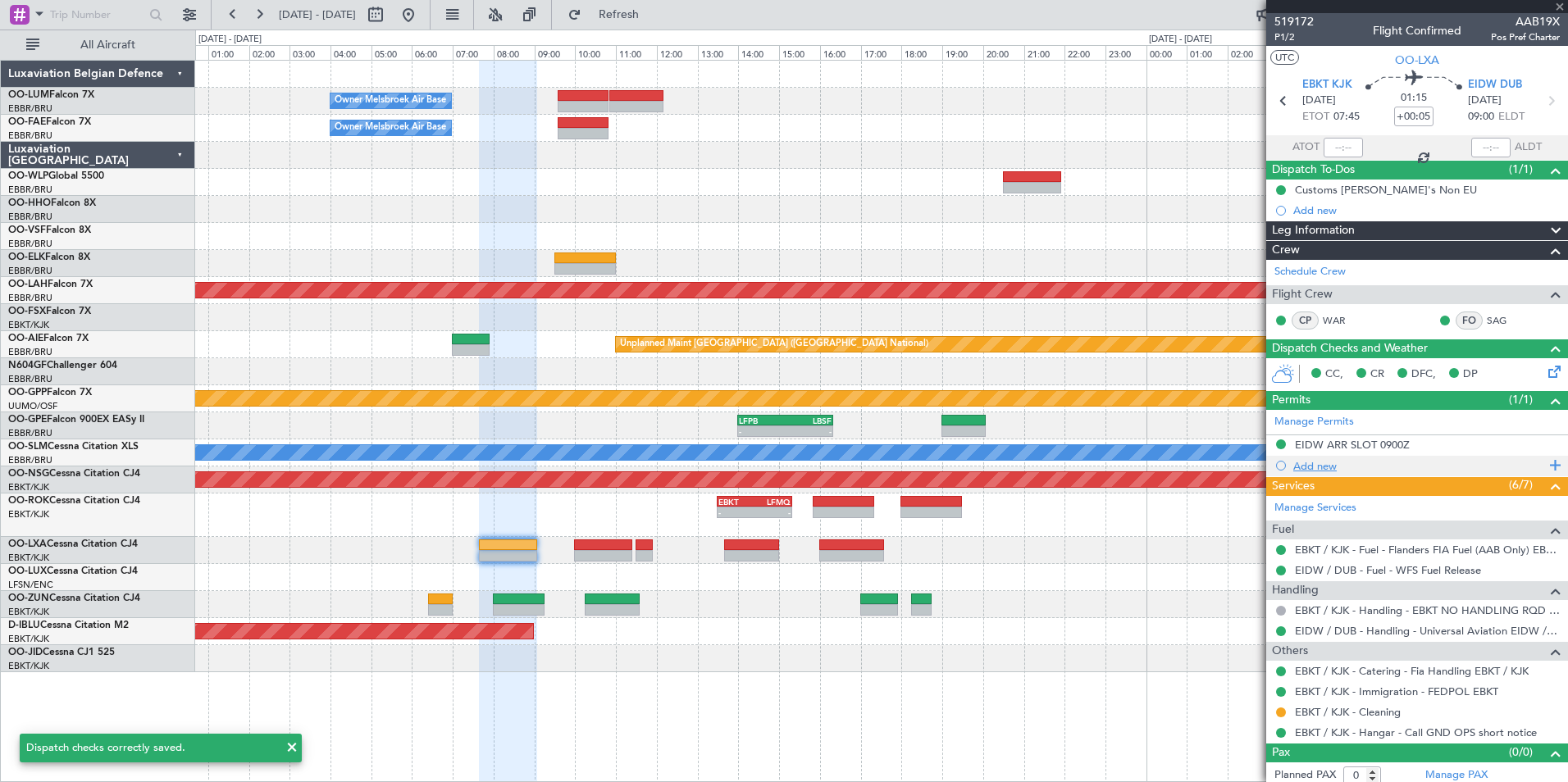
type input "3"
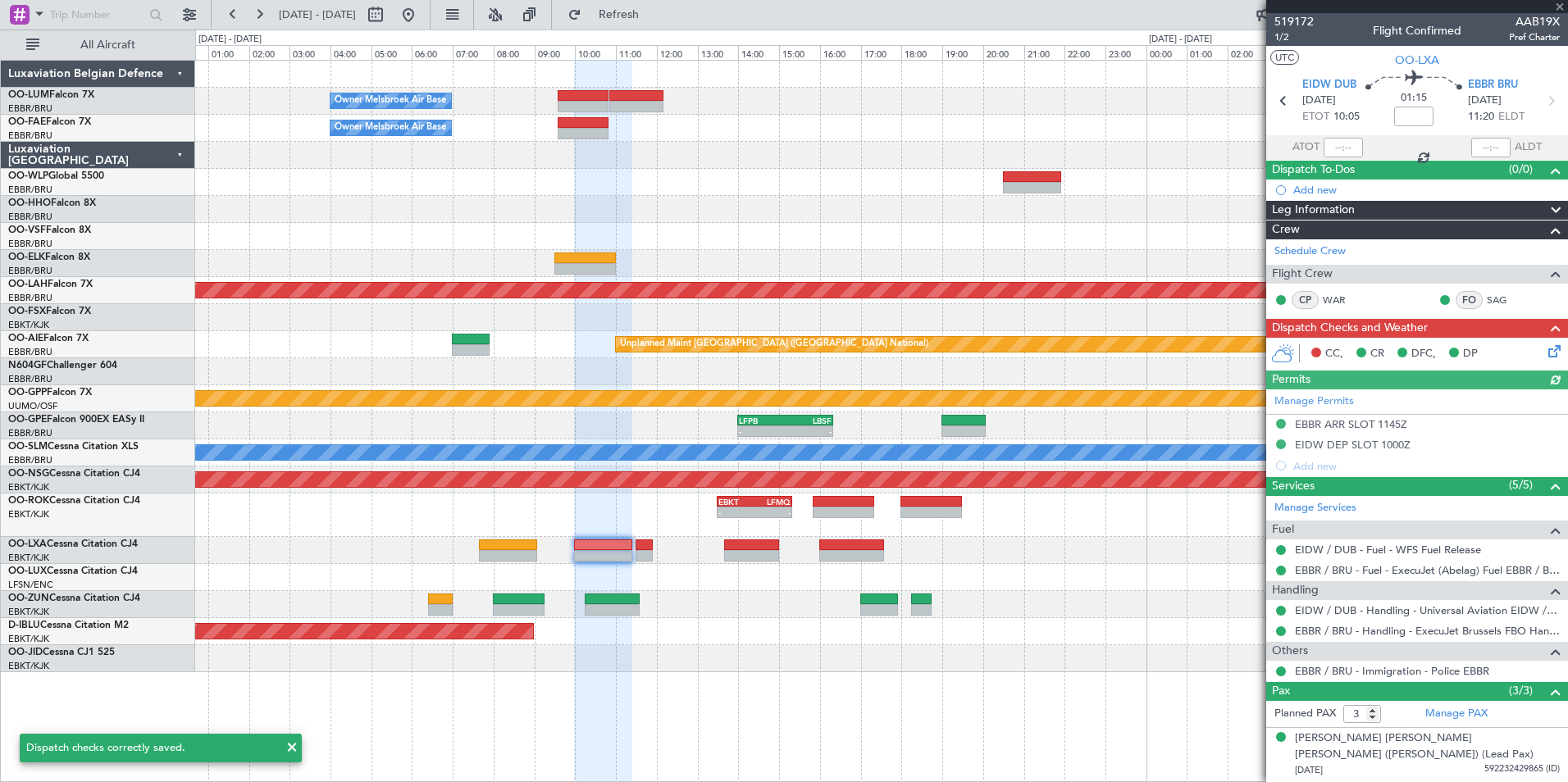
click at [1545, 355] on icon at bounding box center [1551, 348] width 13 height 13
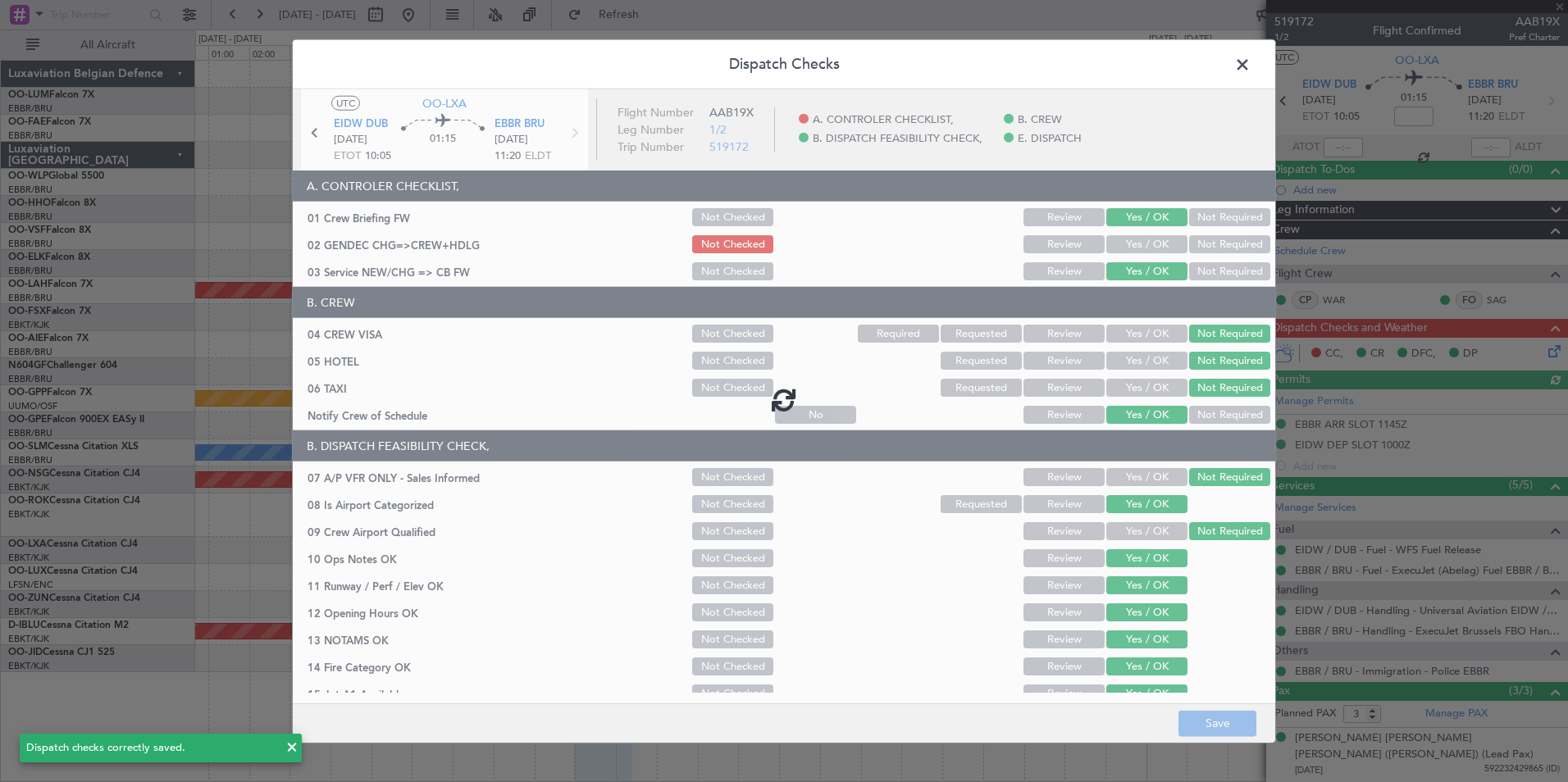
click at [1143, 246] on div at bounding box center [784, 400] width 983 height 621
click at [1134, 242] on div at bounding box center [784, 400] width 983 height 621
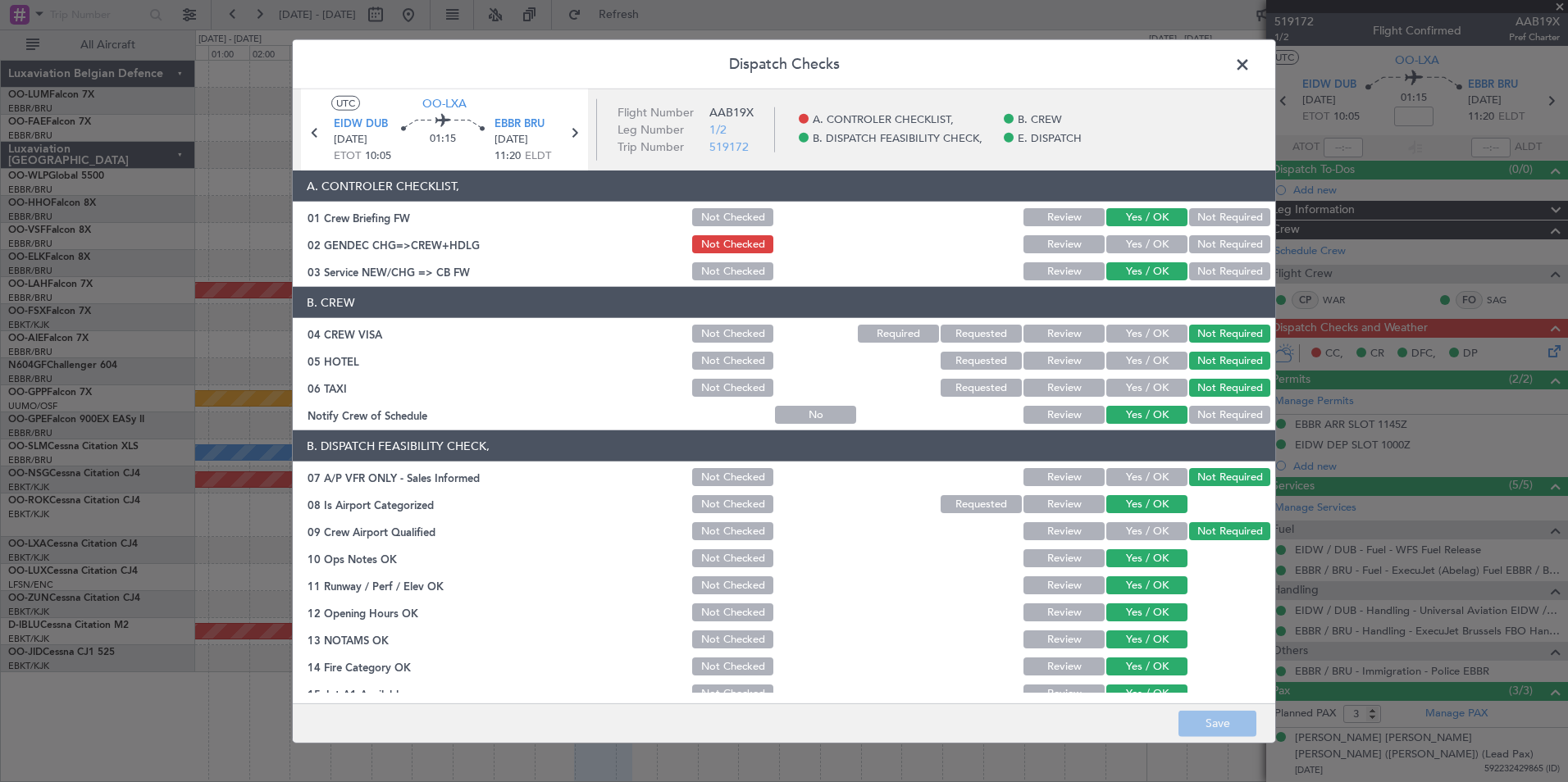
click at [1134, 242] on button "Yes / OK" at bounding box center [1147, 244] width 82 height 18
click at [1234, 724] on button "Save" at bounding box center [1217, 723] width 78 height 26
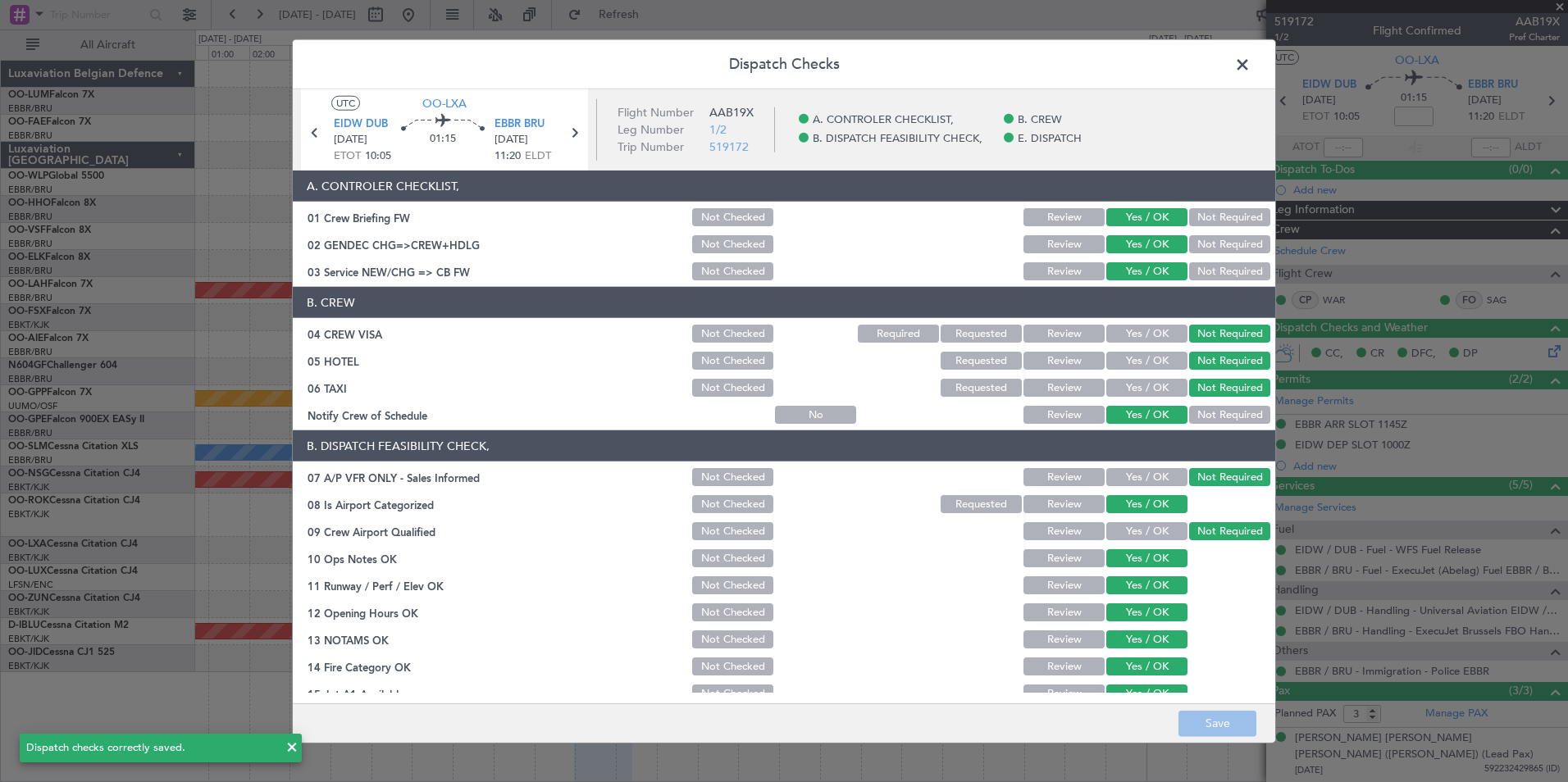
click at [1251, 65] on span at bounding box center [1251, 69] width 0 height 33
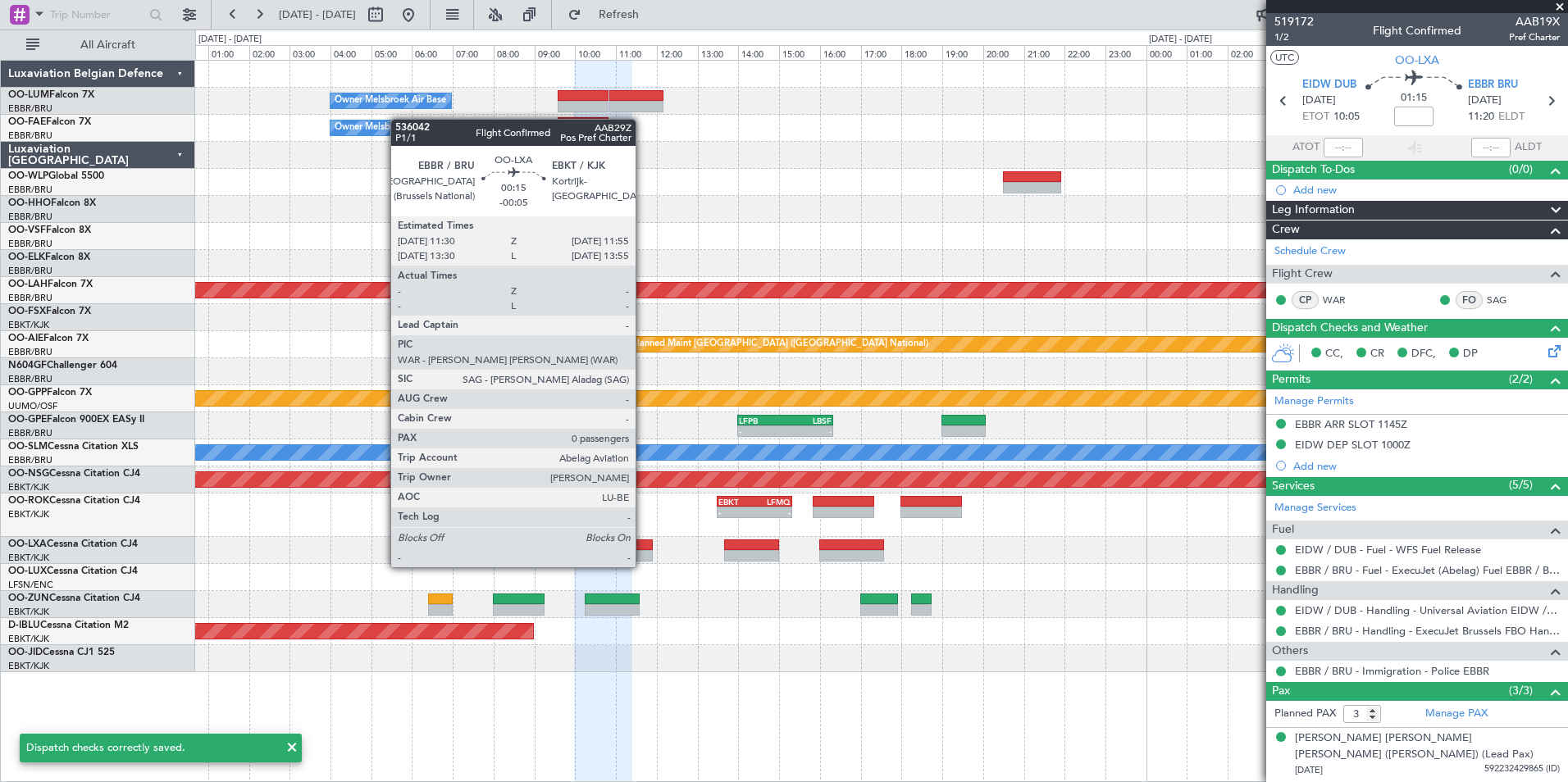
click at [643, 552] on div at bounding box center [644, 556] width 17 height 12
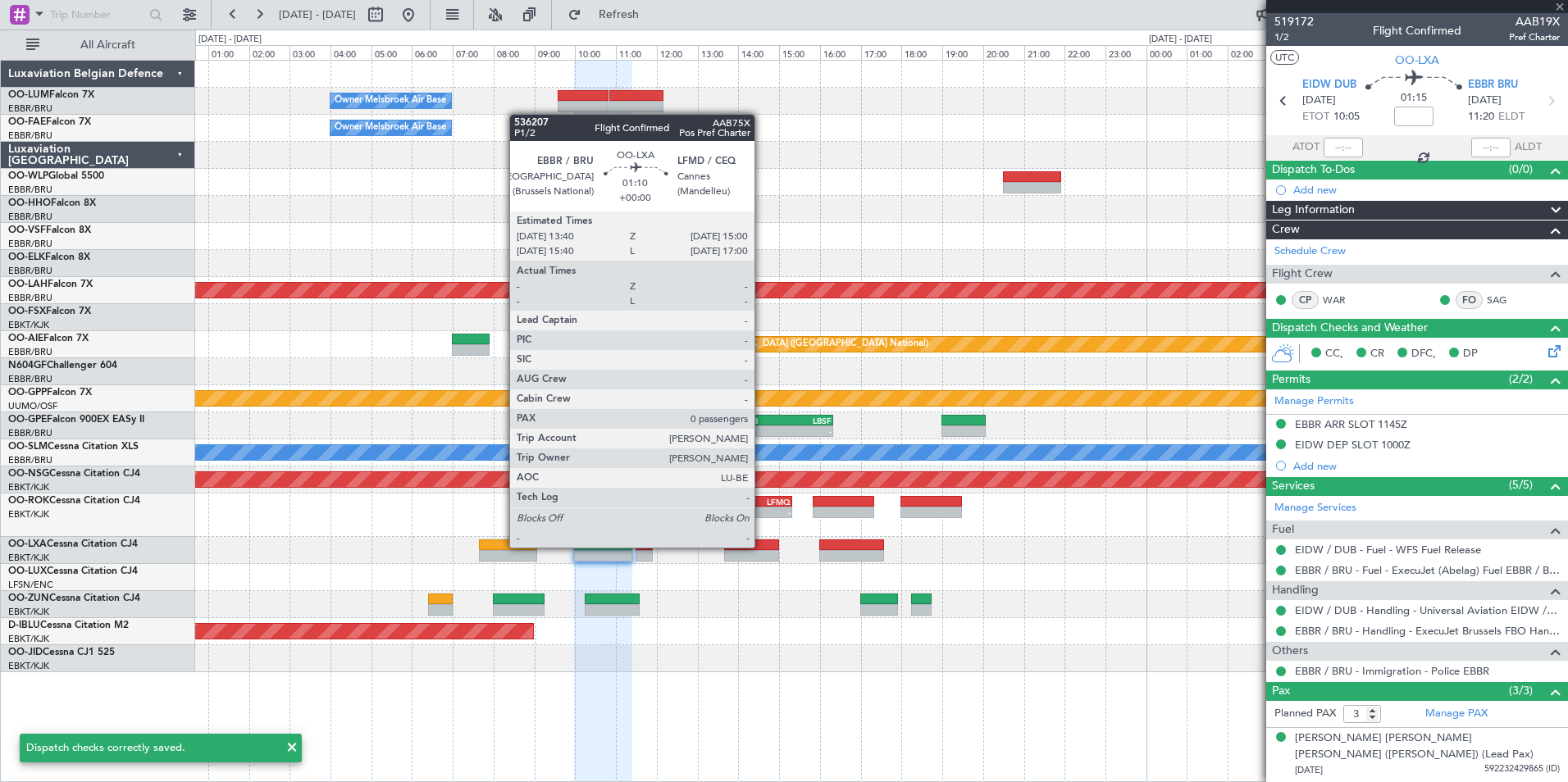
type input "-00:05"
type input "0"
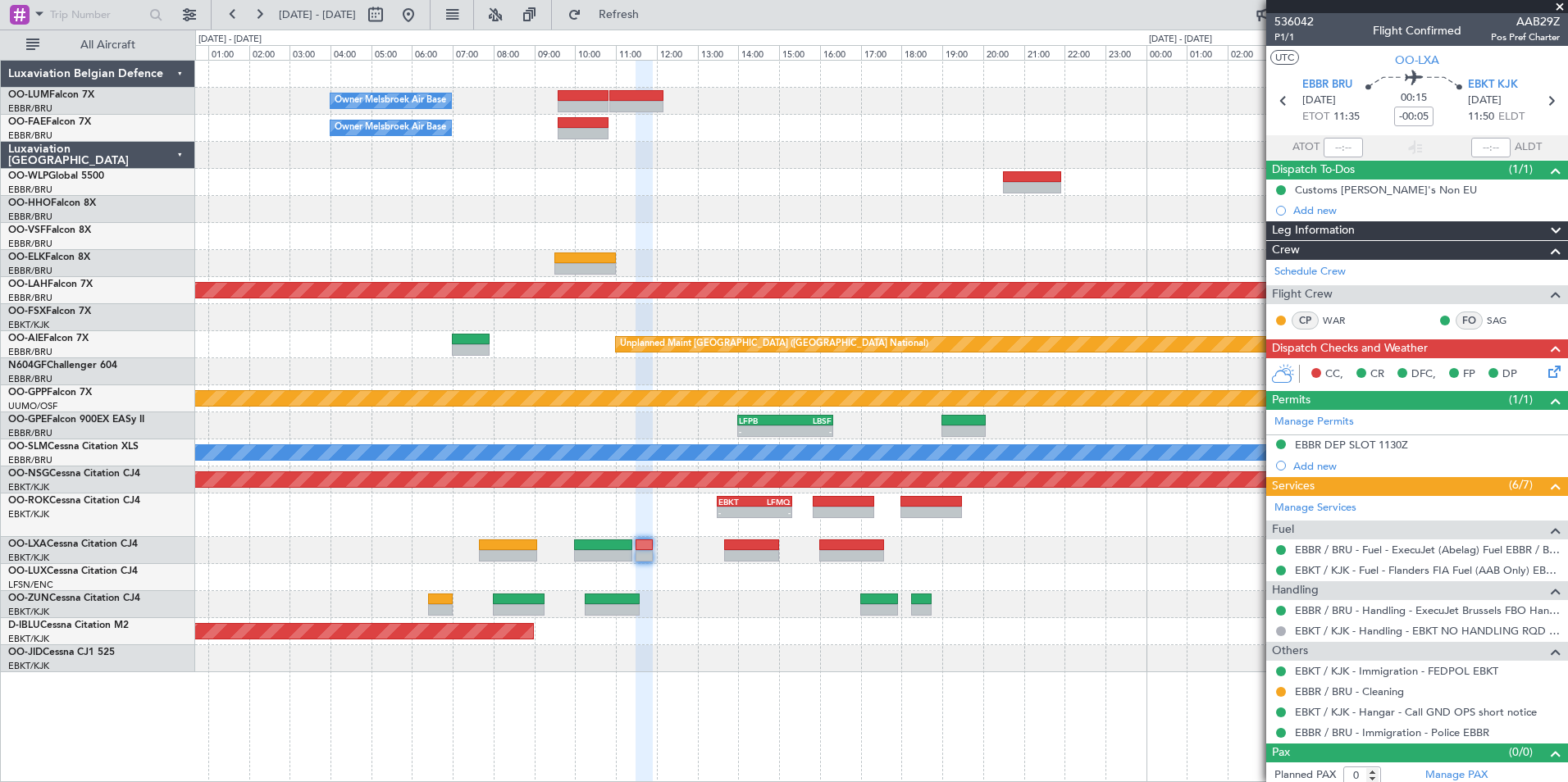
click at [1530, 368] on div "CC, CR DFC, FP DP" at bounding box center [1424, 374] width 241 height 24
click at [1545, 368] on icon at bounding box center [1551, 369] width 13 height 13
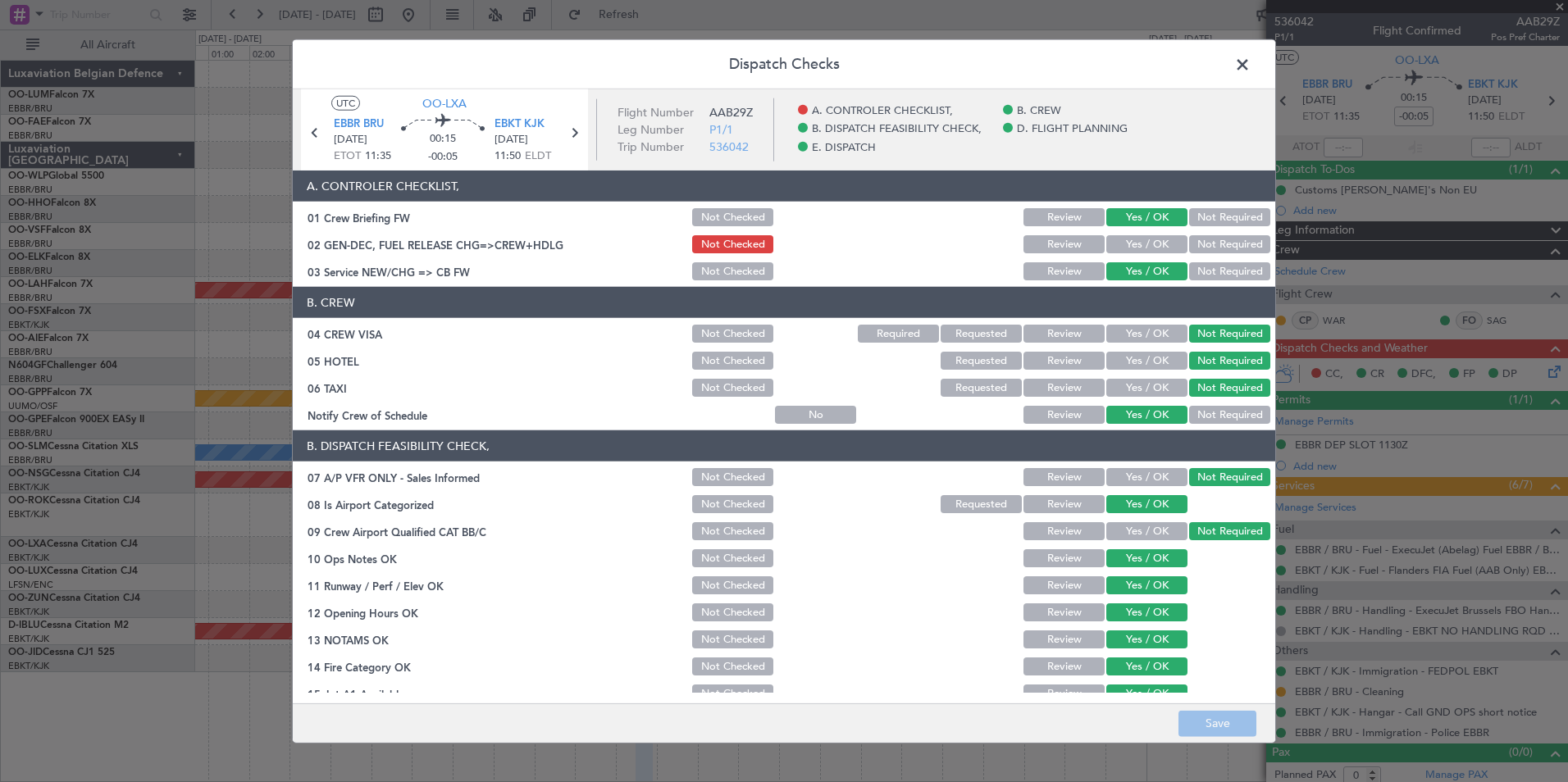
click at [1136, 255] on div "Yes / OK" at bounding box center [1145, 245] width 82 height 23
click at [1139, 252] on button "Yes / OK" at bounding box center [1147, 244] width 82 height 18
click at [1219, 717] on button "Save" at bounding box center [1217, 723] width 78 height 26
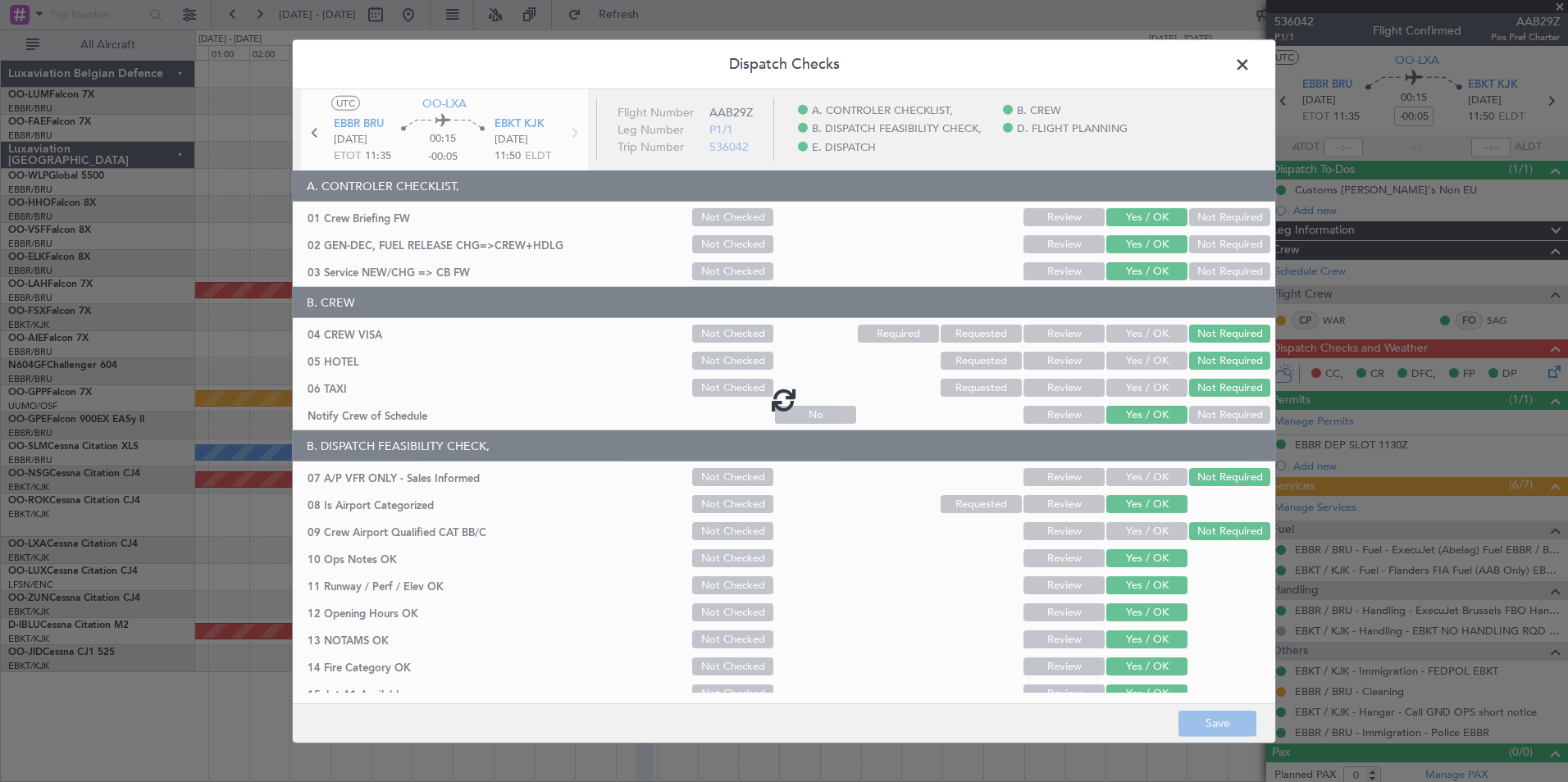
click at [1251, 56] on span at bounding box center [1251, 69] width 0 height 33
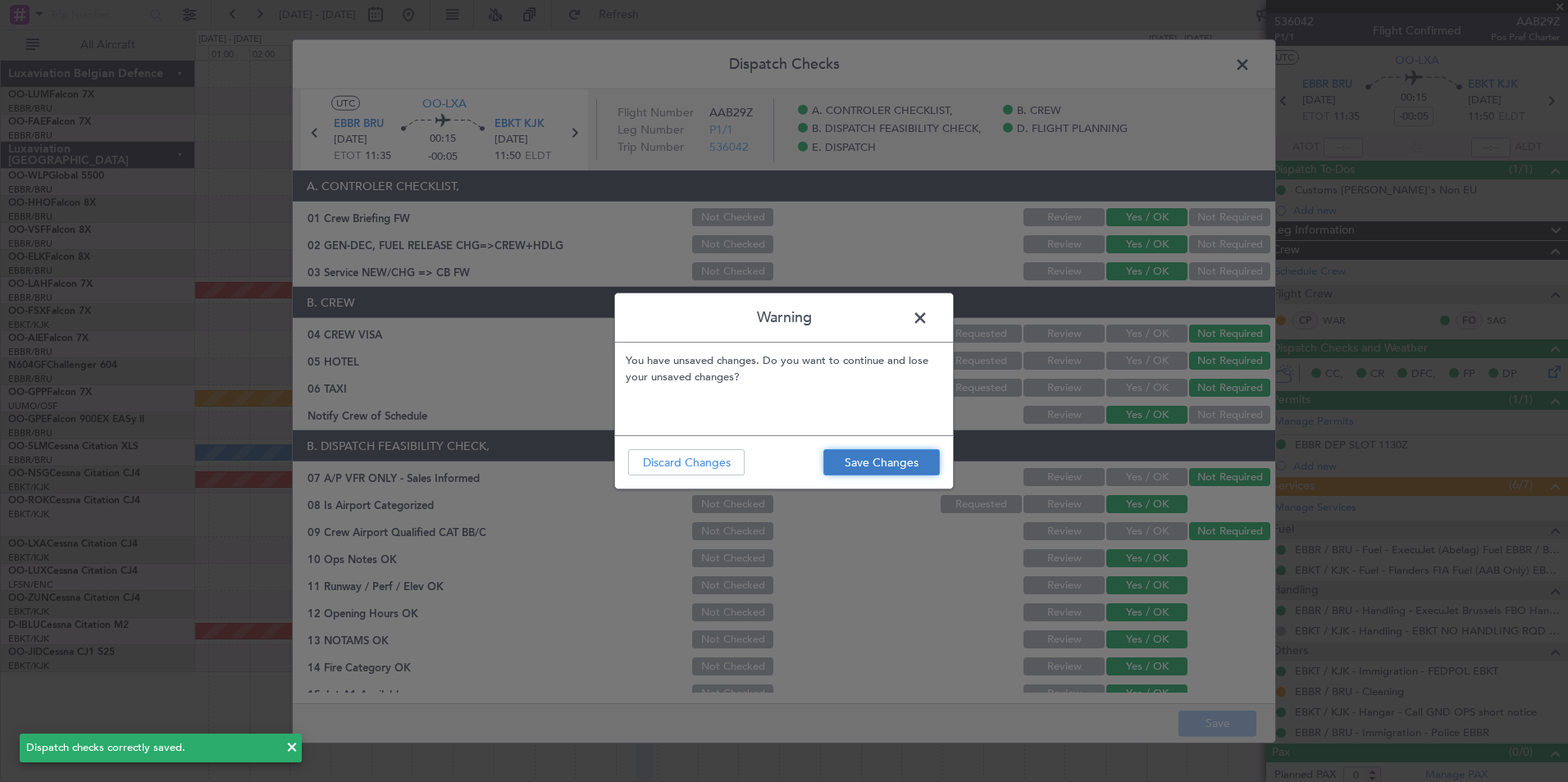
click at [879, 466] on button "Save Changes" at bounding box center [881, 462] width 117 height 26
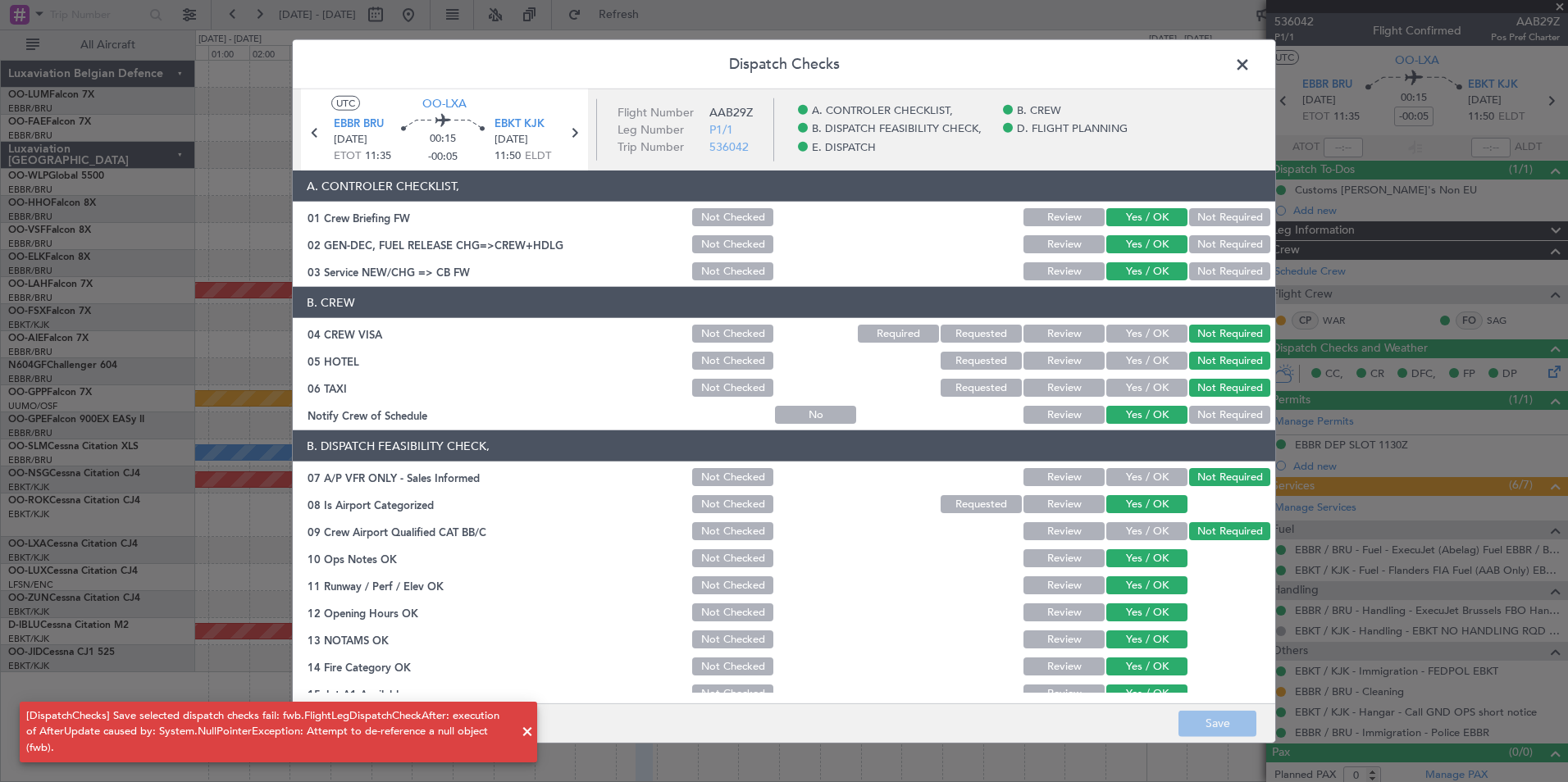
click at [1251, 65] on span at bounding box center [1251, 69] width 0 height 33
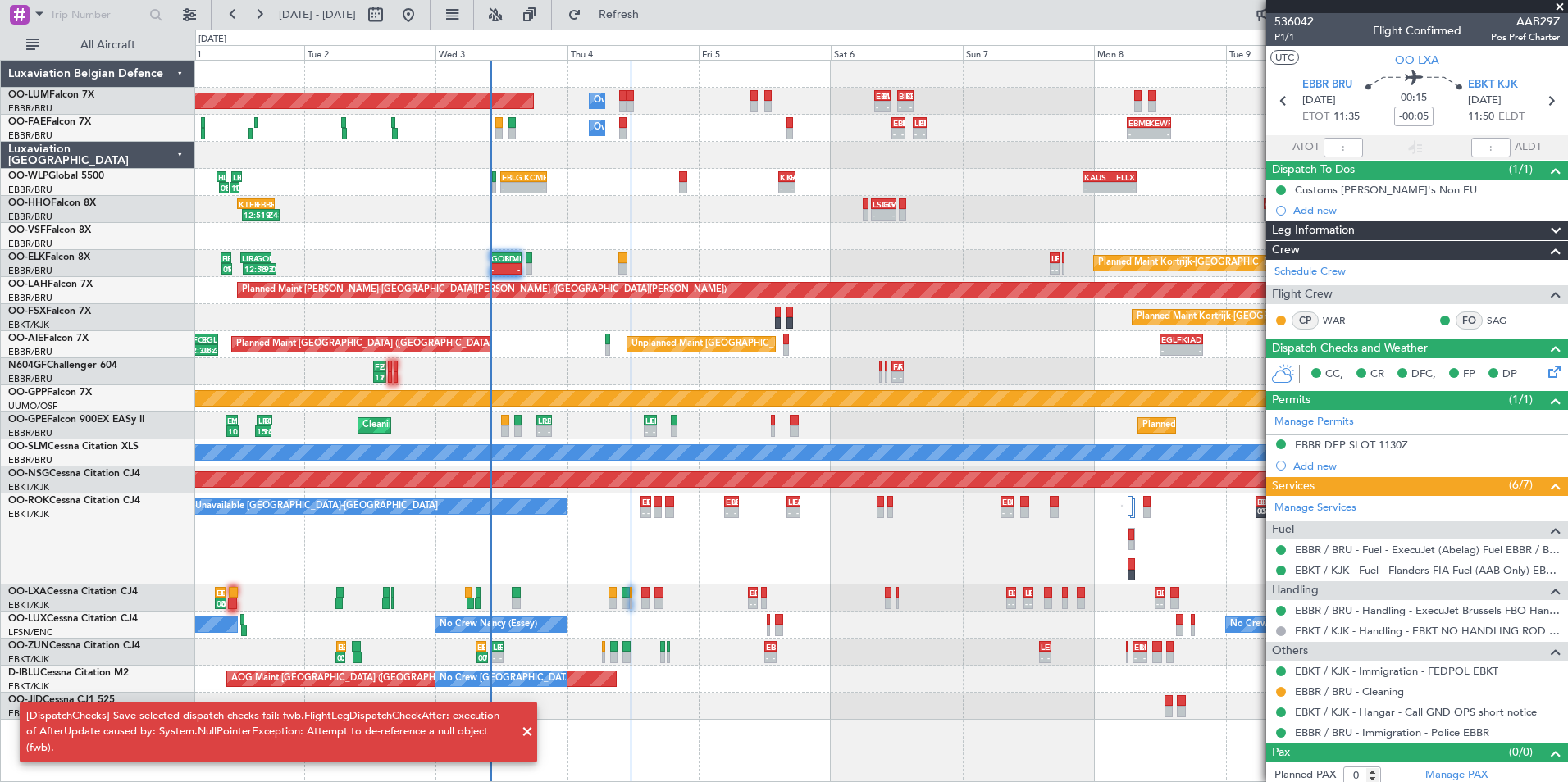
click at [753, 562] on div "- - EBKT 13:30 Z LFMQ 15:20 Z - - EBKT 04:45 Z LEAL 07:15 Z A/C Unavailable Kor…" at bounding box center [881, 540] width 1372 height 91
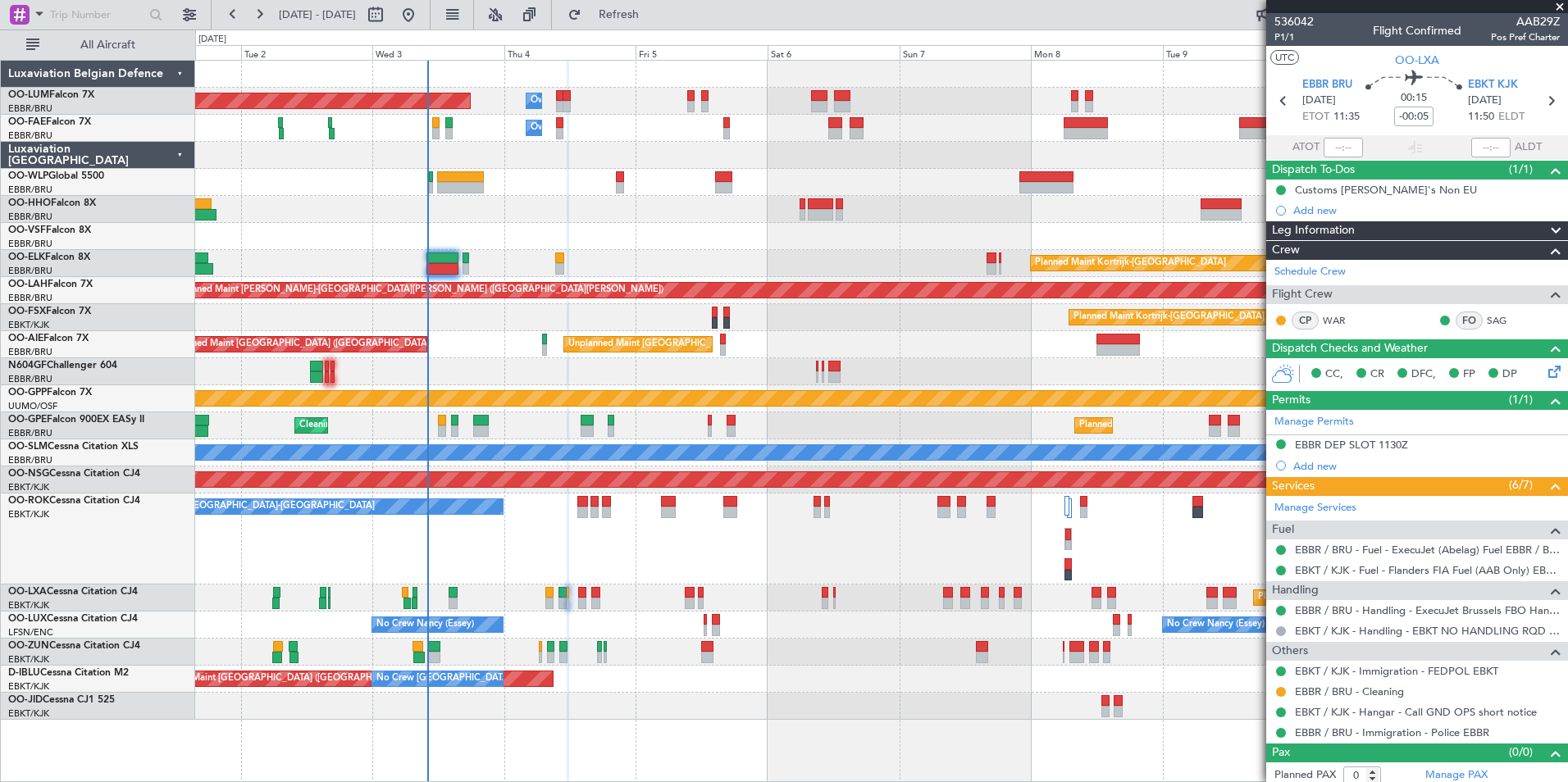
click at [619, 688] on div "Owner Melsbroek Air Base Planned Maint Brussels (Brussels National) Owner Melsb…" at bounding box center [881, 390] width 1372 height 659
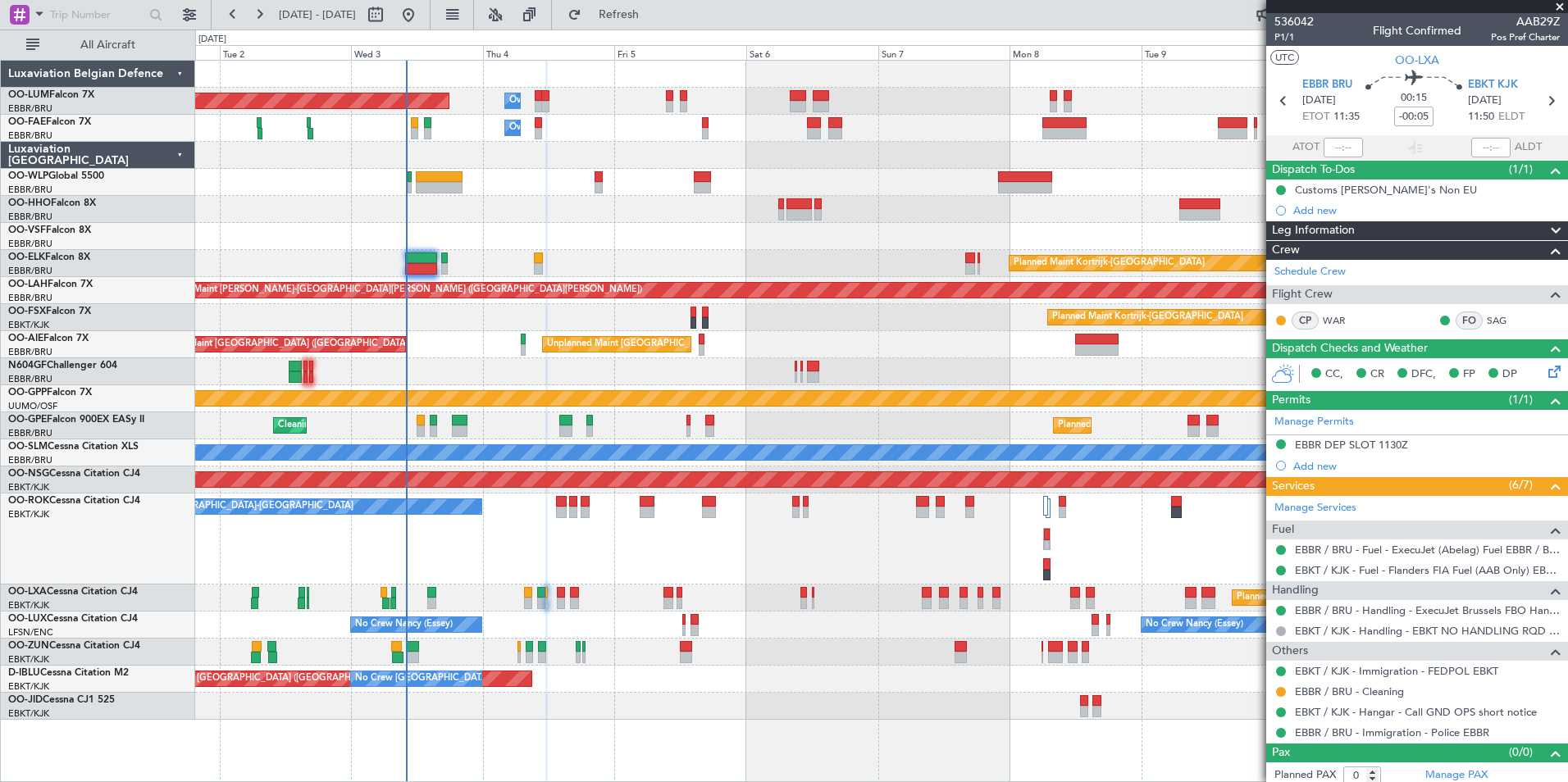
click at [610, 222] on div "Planned Maint Brussels (Brussels National) Owner Melsbroek Air Base Owner Melsb…" at bounding box center [881, 390] width 1372 height 659
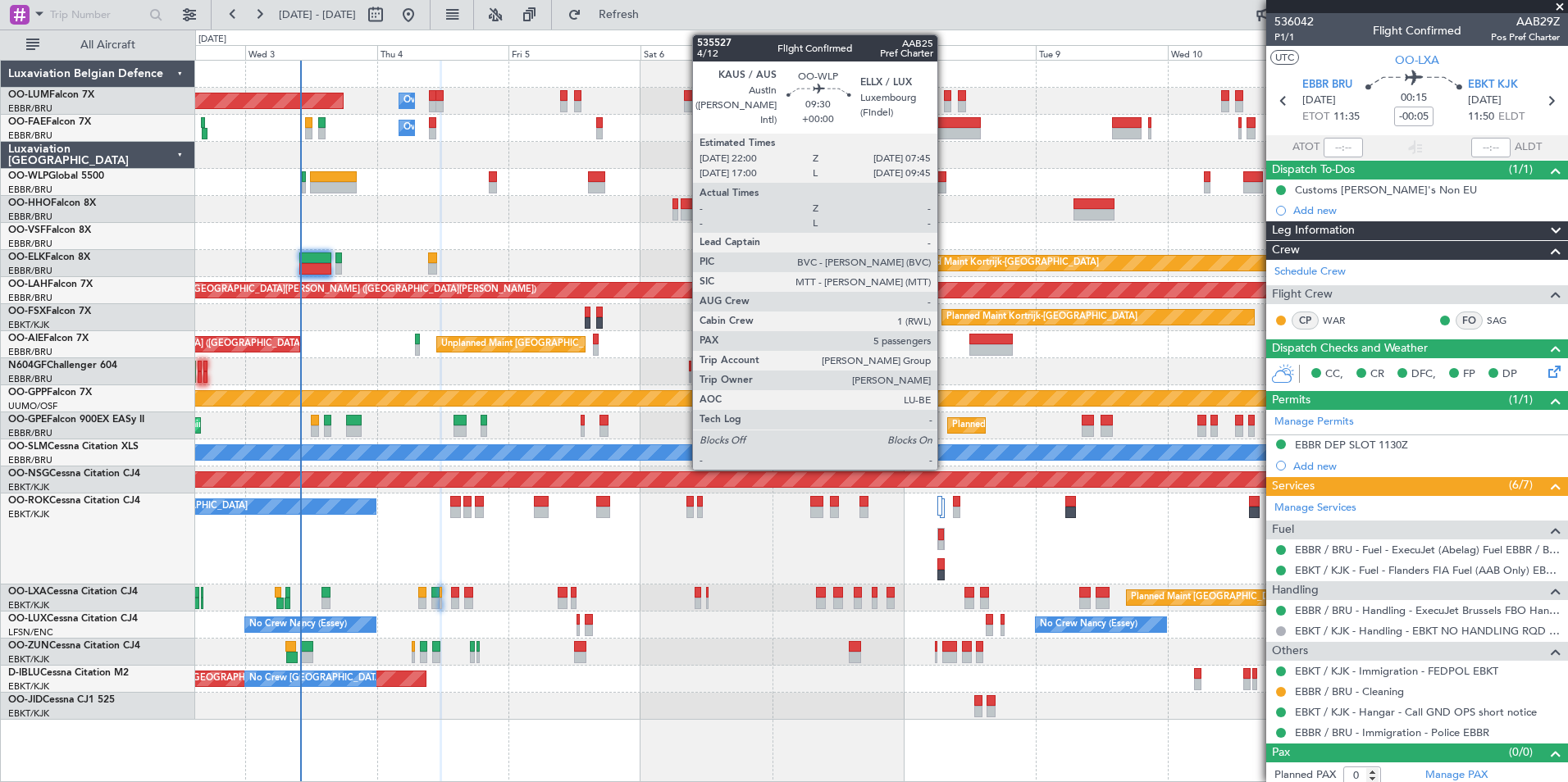
click at [548, 221] on div "Planned Maint Brussels (Brussels National) Owner Melsbroek Air Base Owner Melsb…" at bounding box center [881, 390] width 1372 height 659
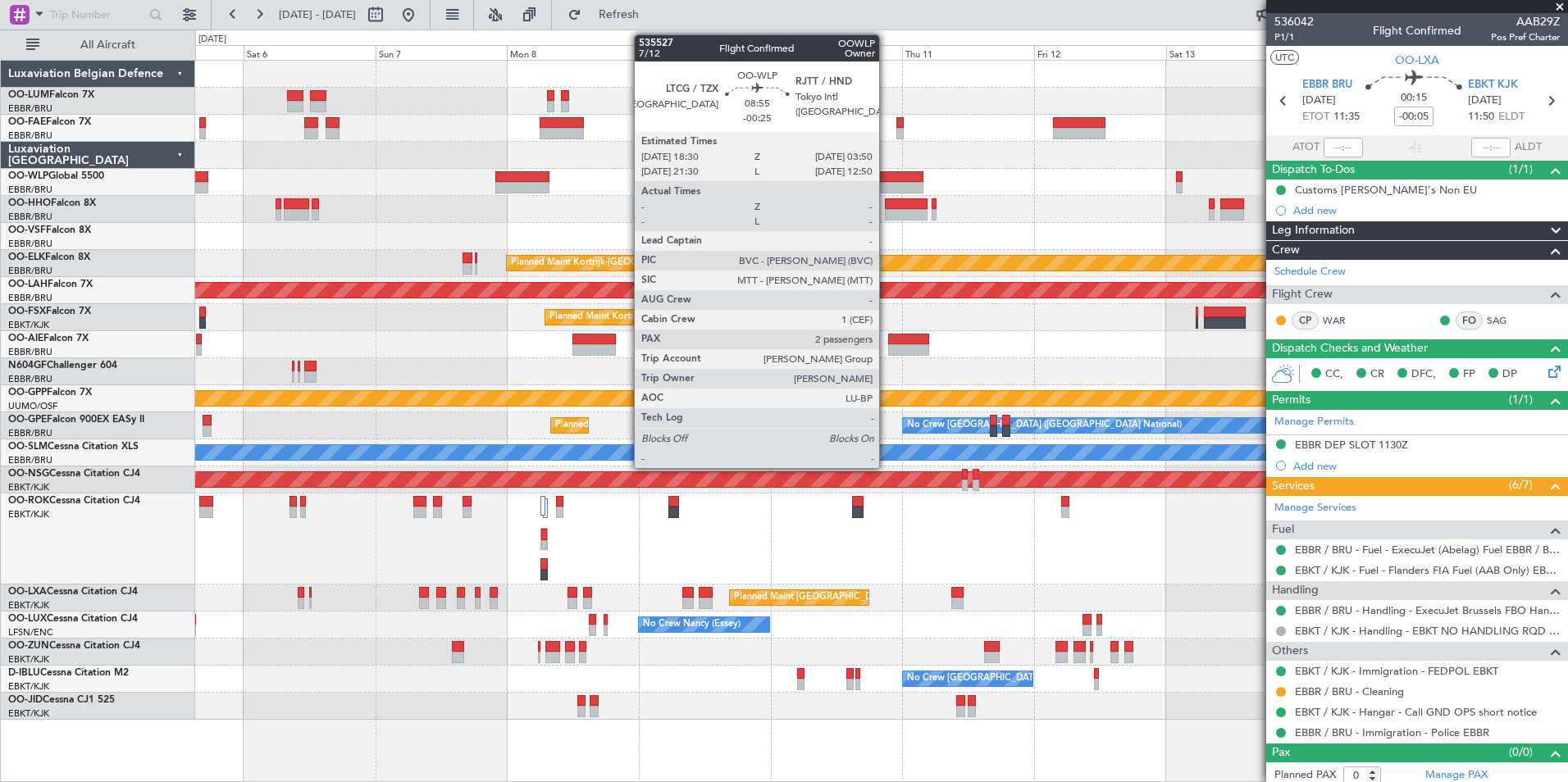
click at [887, 187] on div at bounding box center [897, 187] width 52 height 12
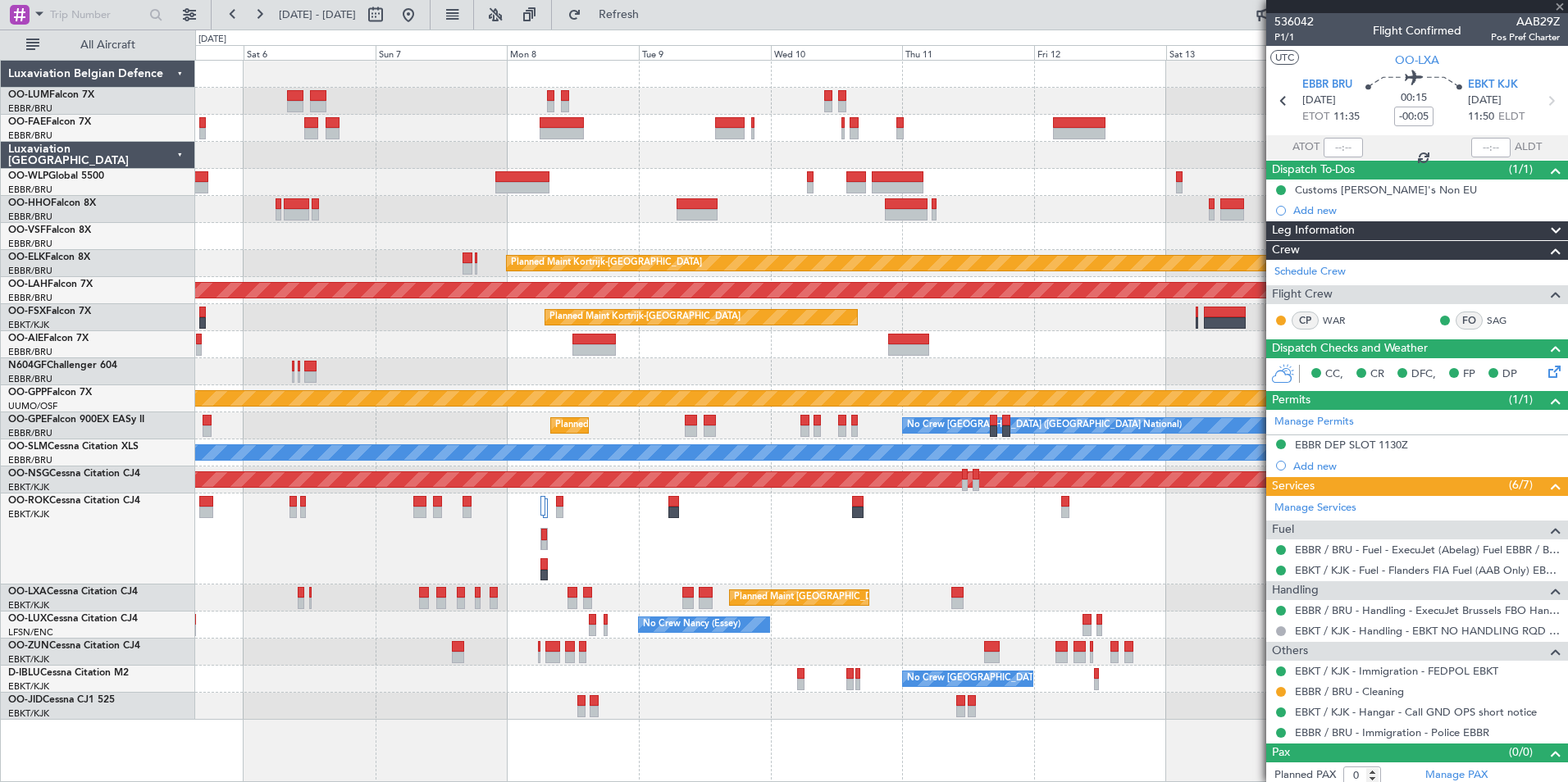
type input "-00:25"
type input "2"
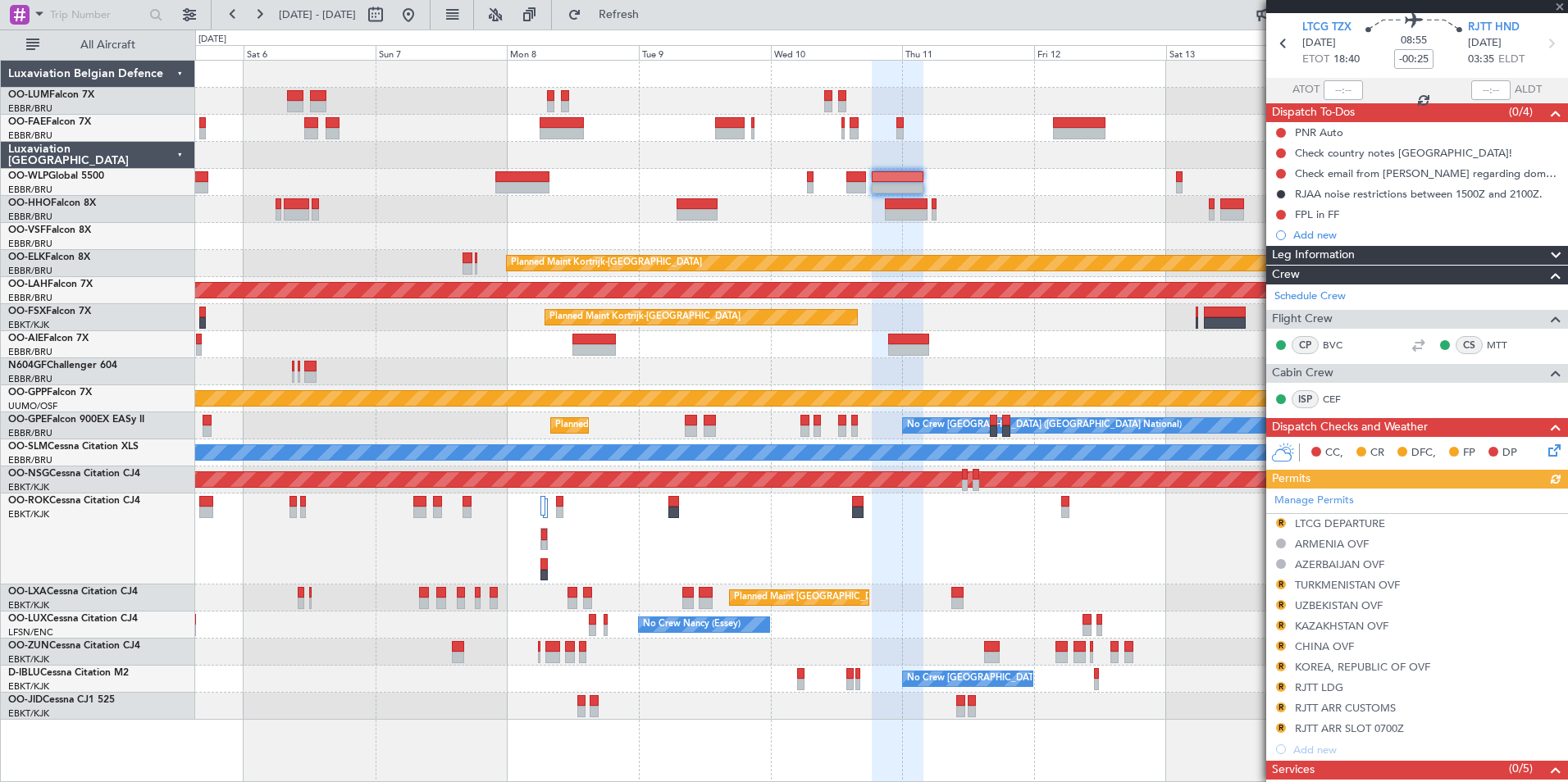
scroll to position [82, 0]
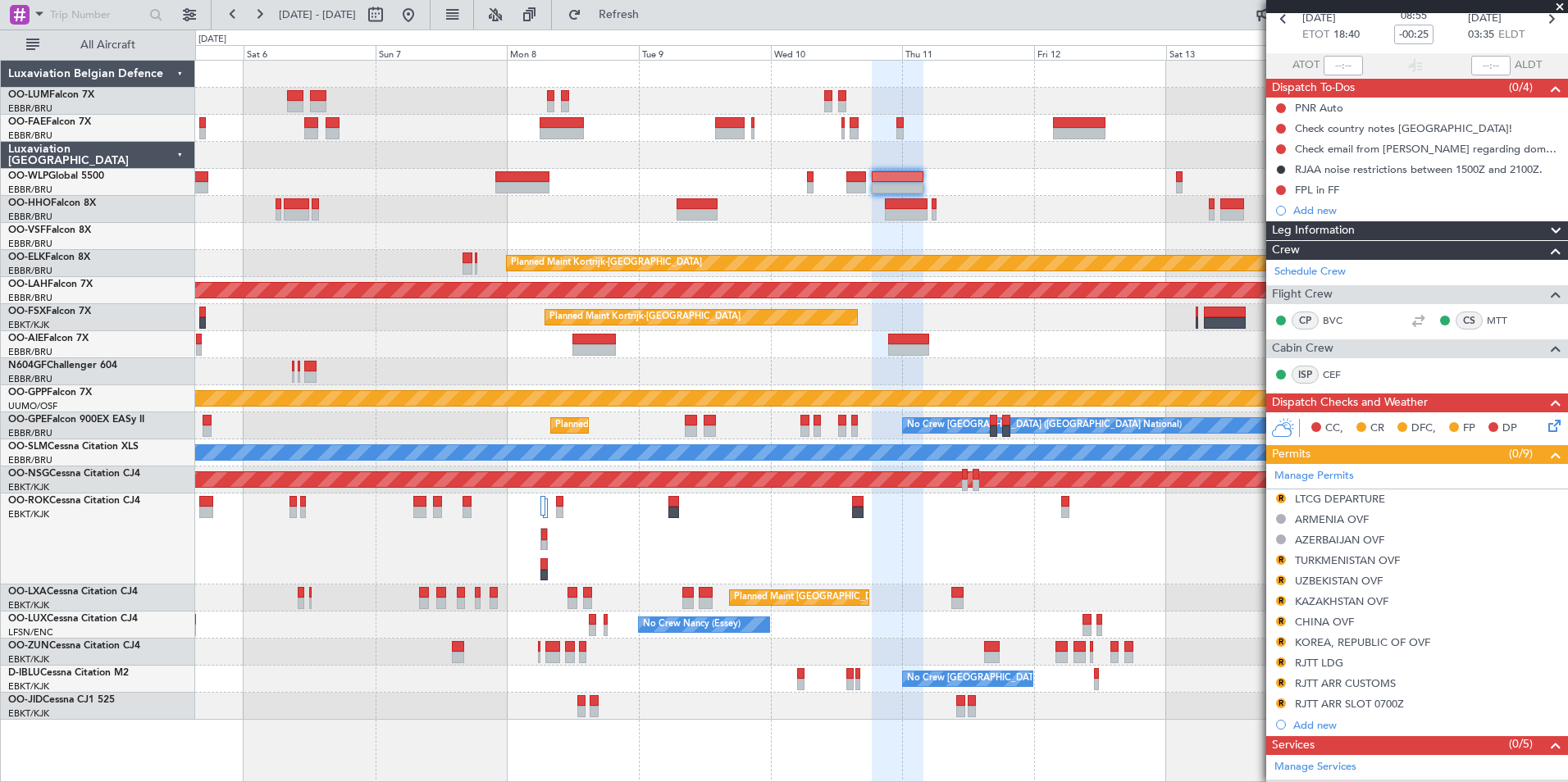
click at [742, 373] on div "Owner Melsbroek Air Base Planned Maint Brussels (Brussels National) Owner Melsb…" at bounding box center [881, 390] width 1372 height 659
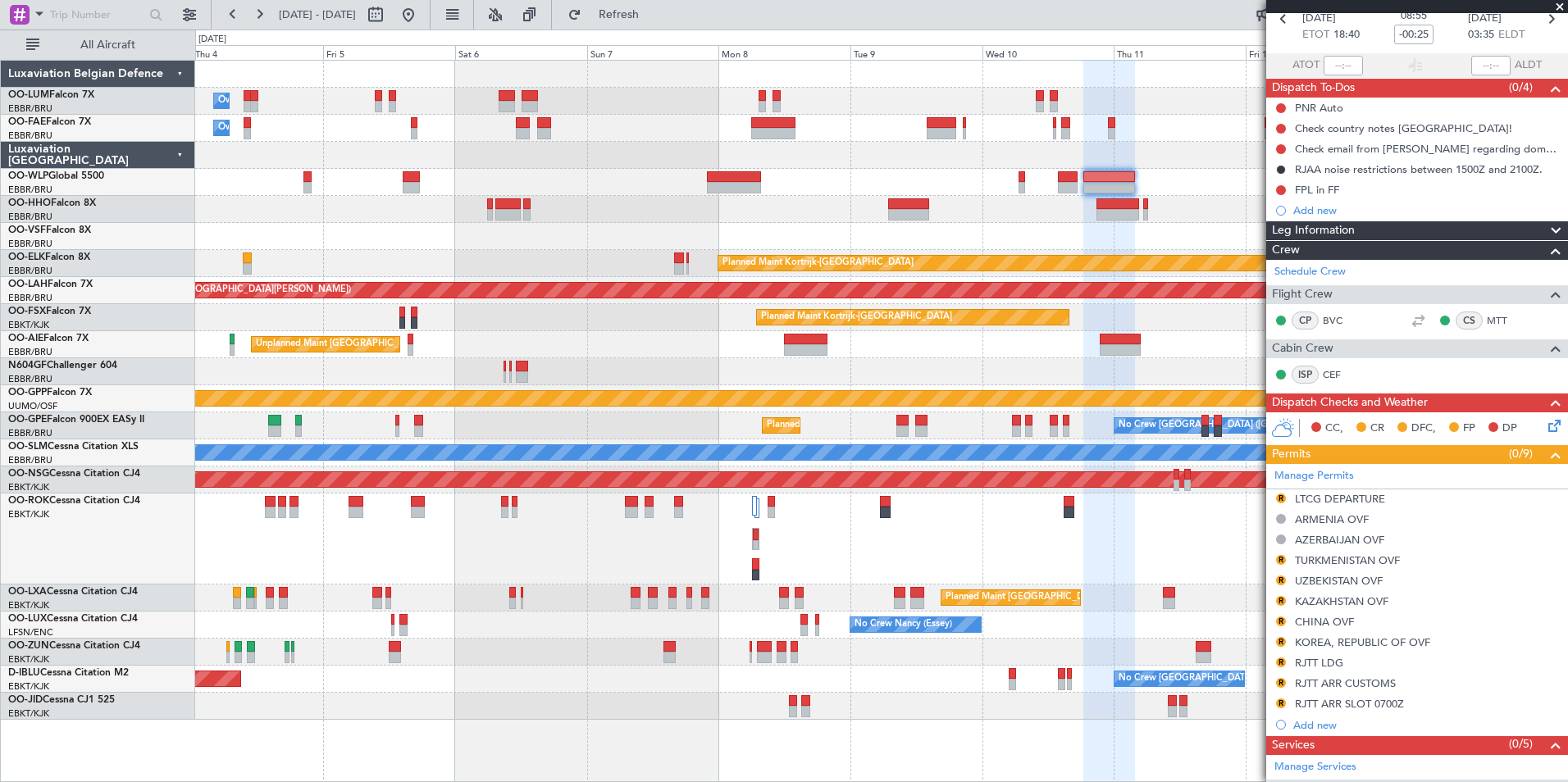
click at [475, 378] on div "Owner Melsbroek Air Base Planned Maint Brussels (Brussels National) Owner Melsb…" at bounding box center [881, 390] width 1372 height 659
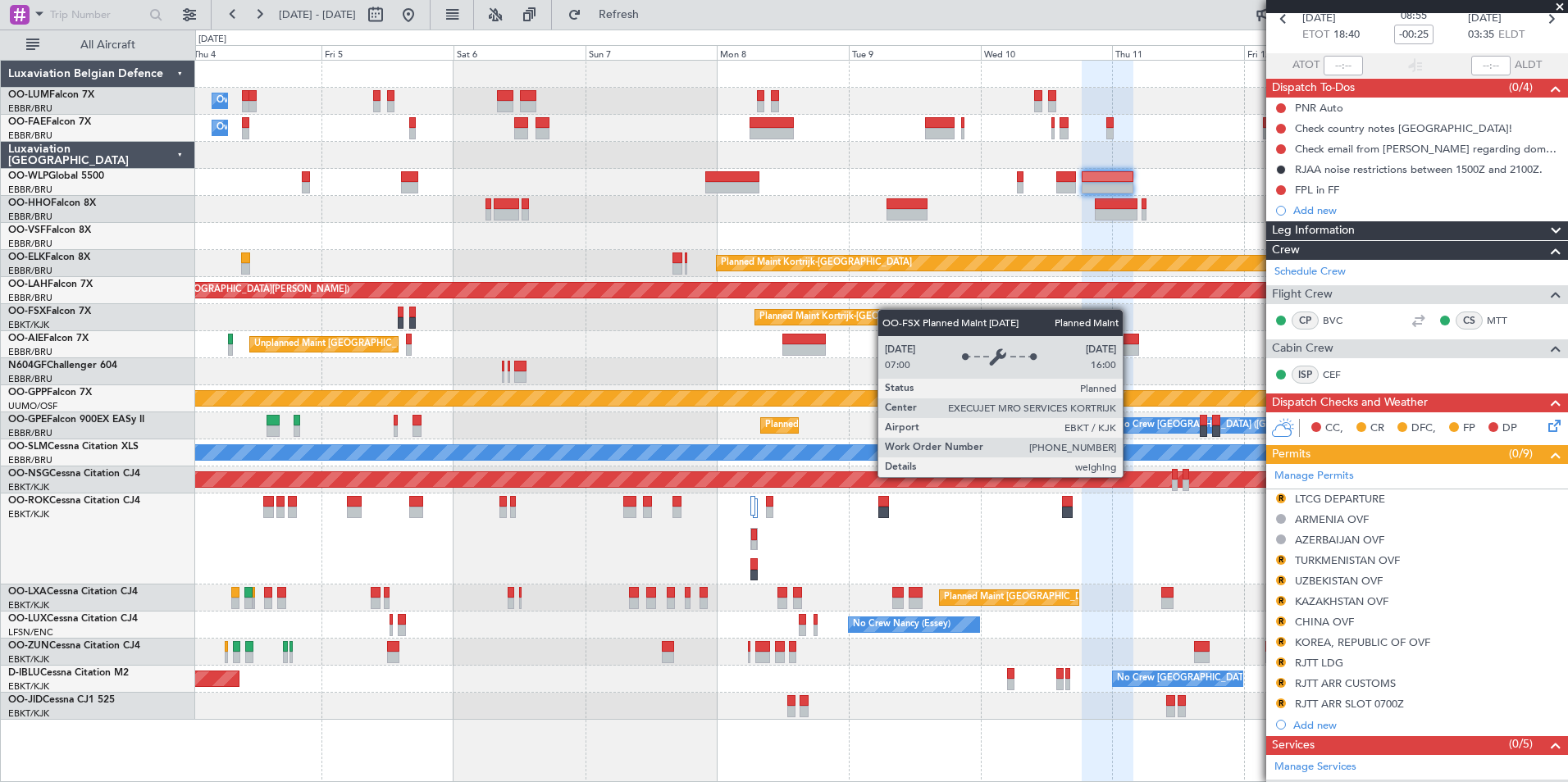
click at [667, 343] on div "Owner Melsbroek Air Base Planned Maint Brussels (Brussels National) Owner Melsb…" at bounding box center [881, 390] width 1372 height 659
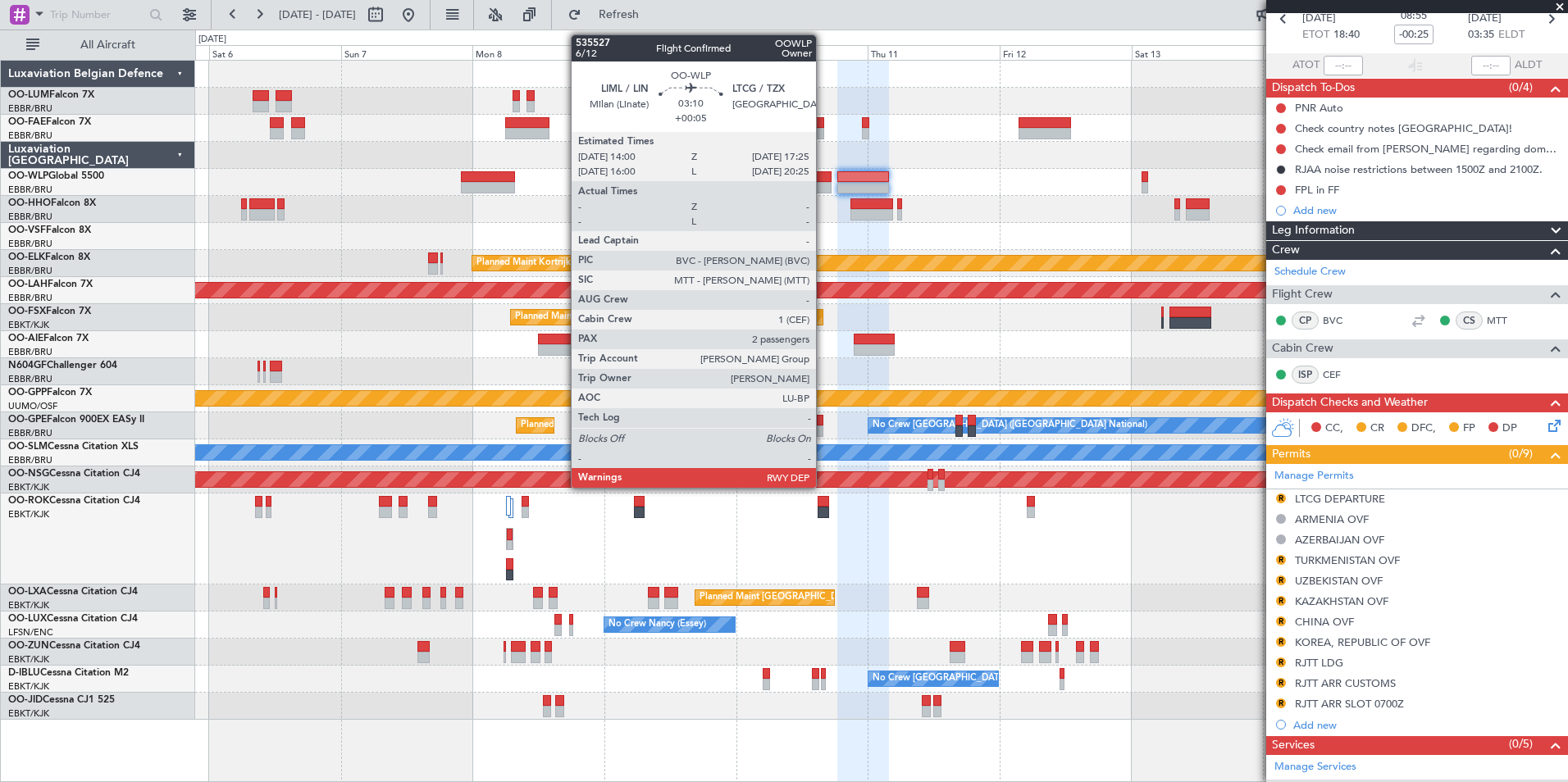
click at [823, 186] on div at bounding box center [820, 187] width 19 height 12
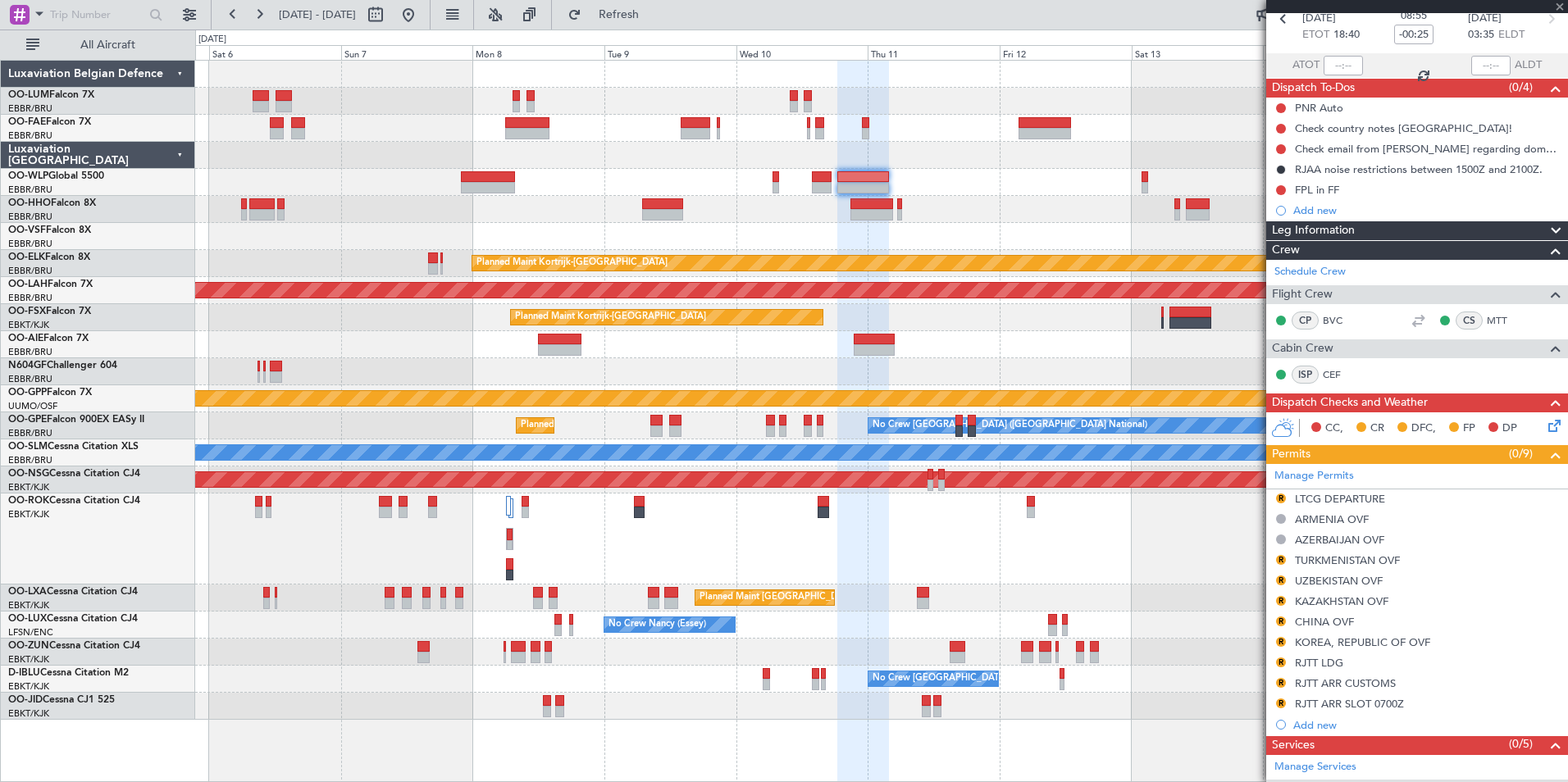
type input "+00:05"
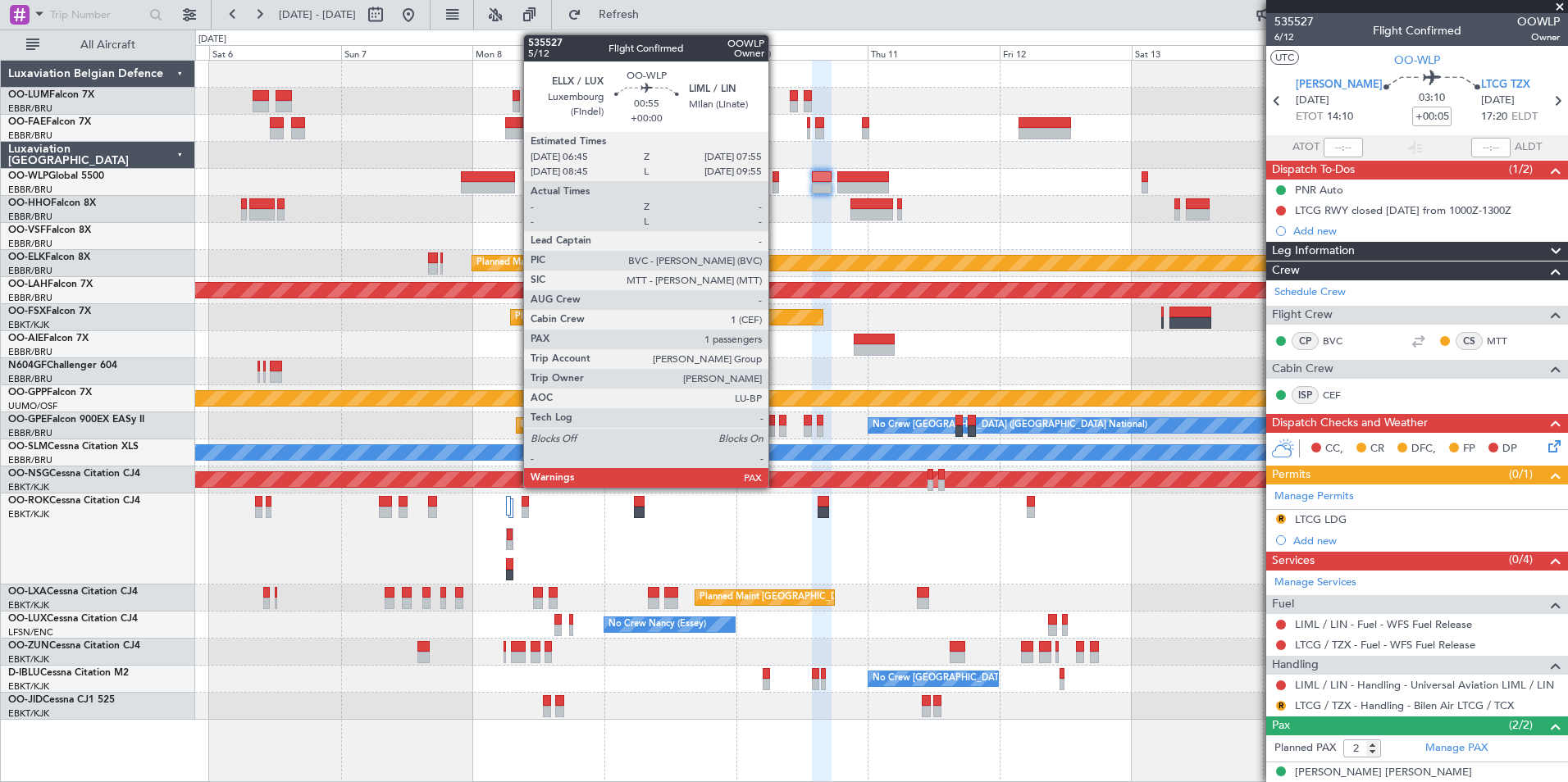
click at [775, 179] on div at bounding box center [775, 177] width 6 height 12
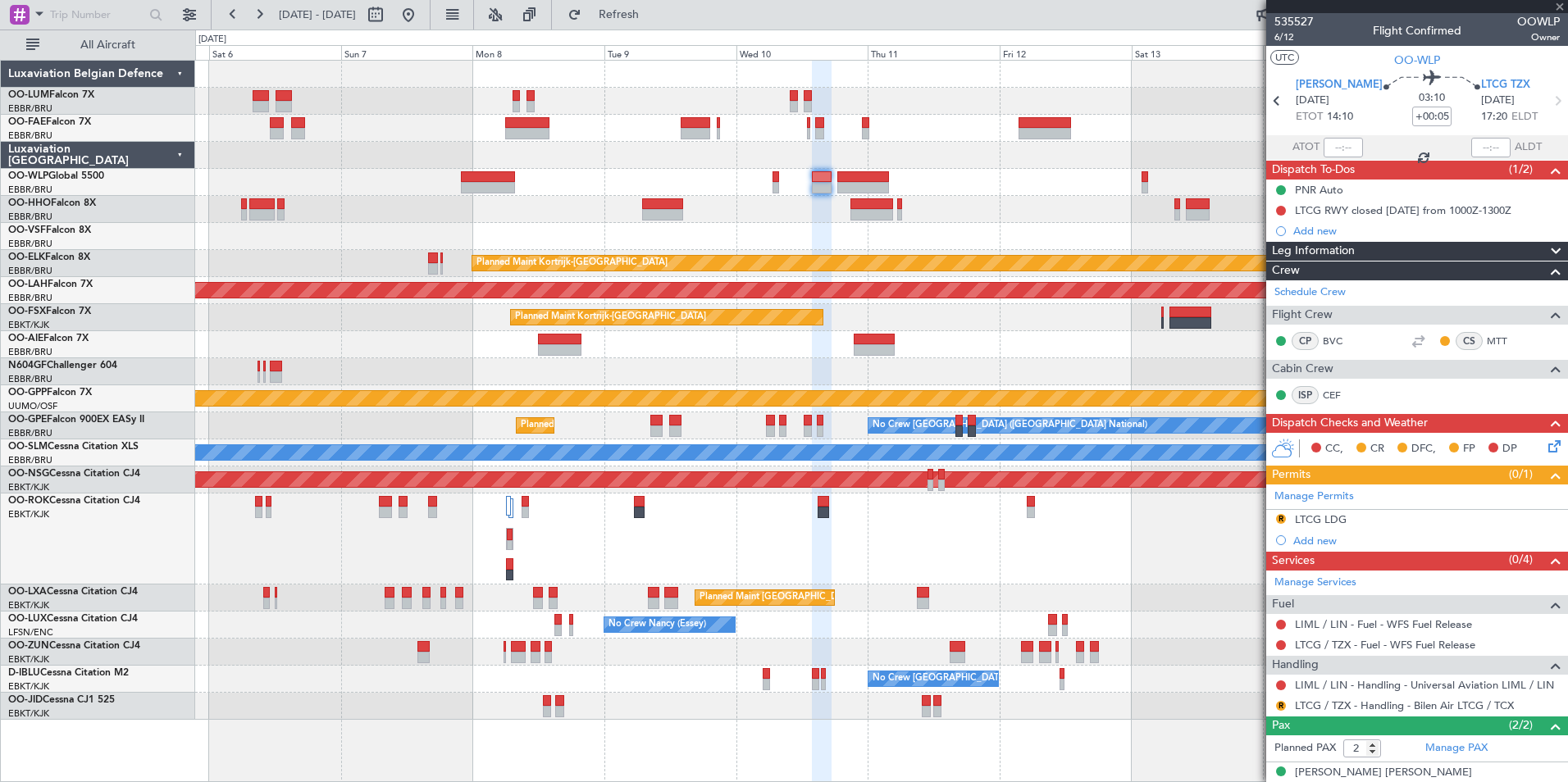
type input "3"
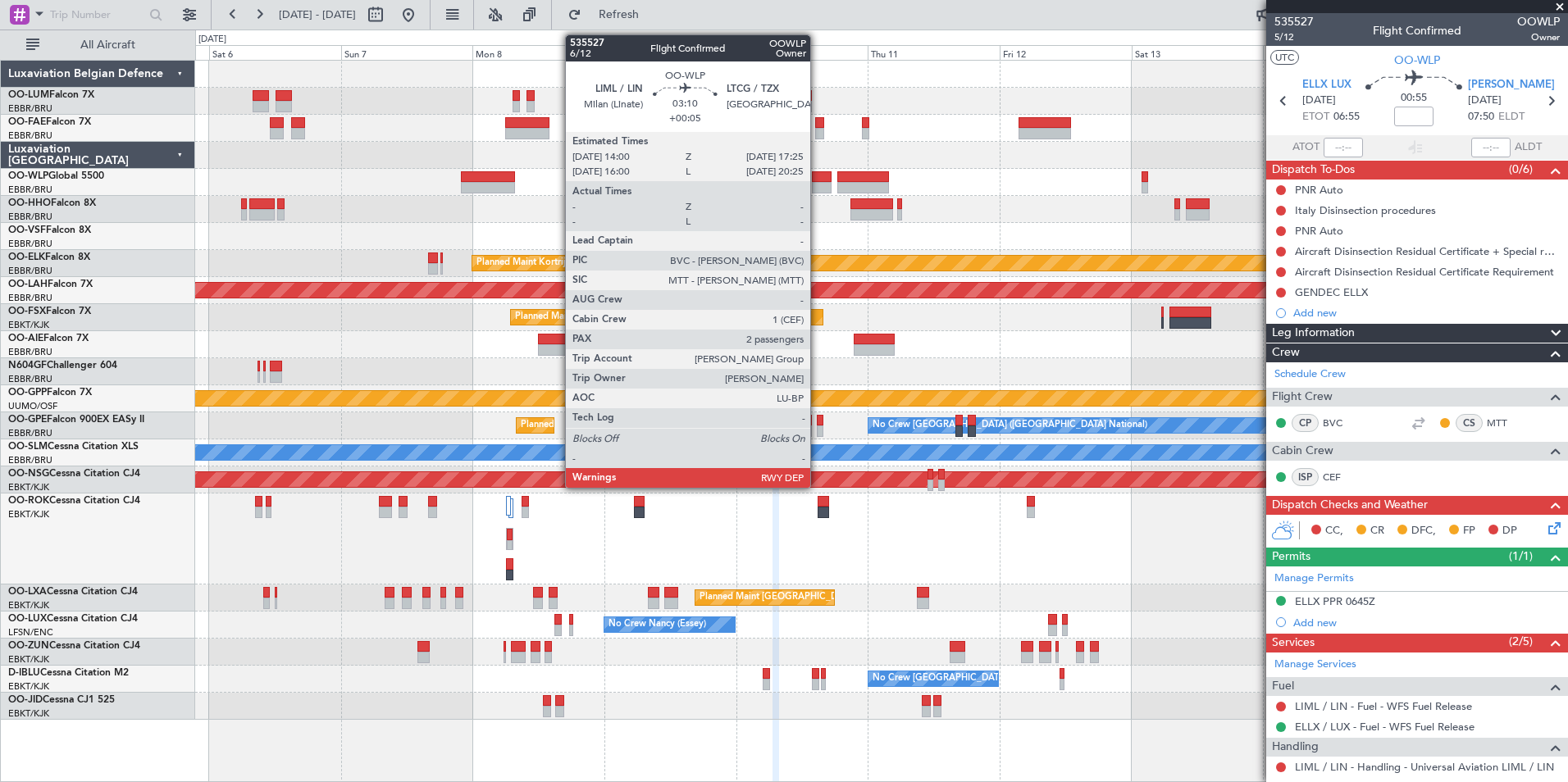
click at [818, 183] on div at bounding box center [820, 187] width 19 height 12
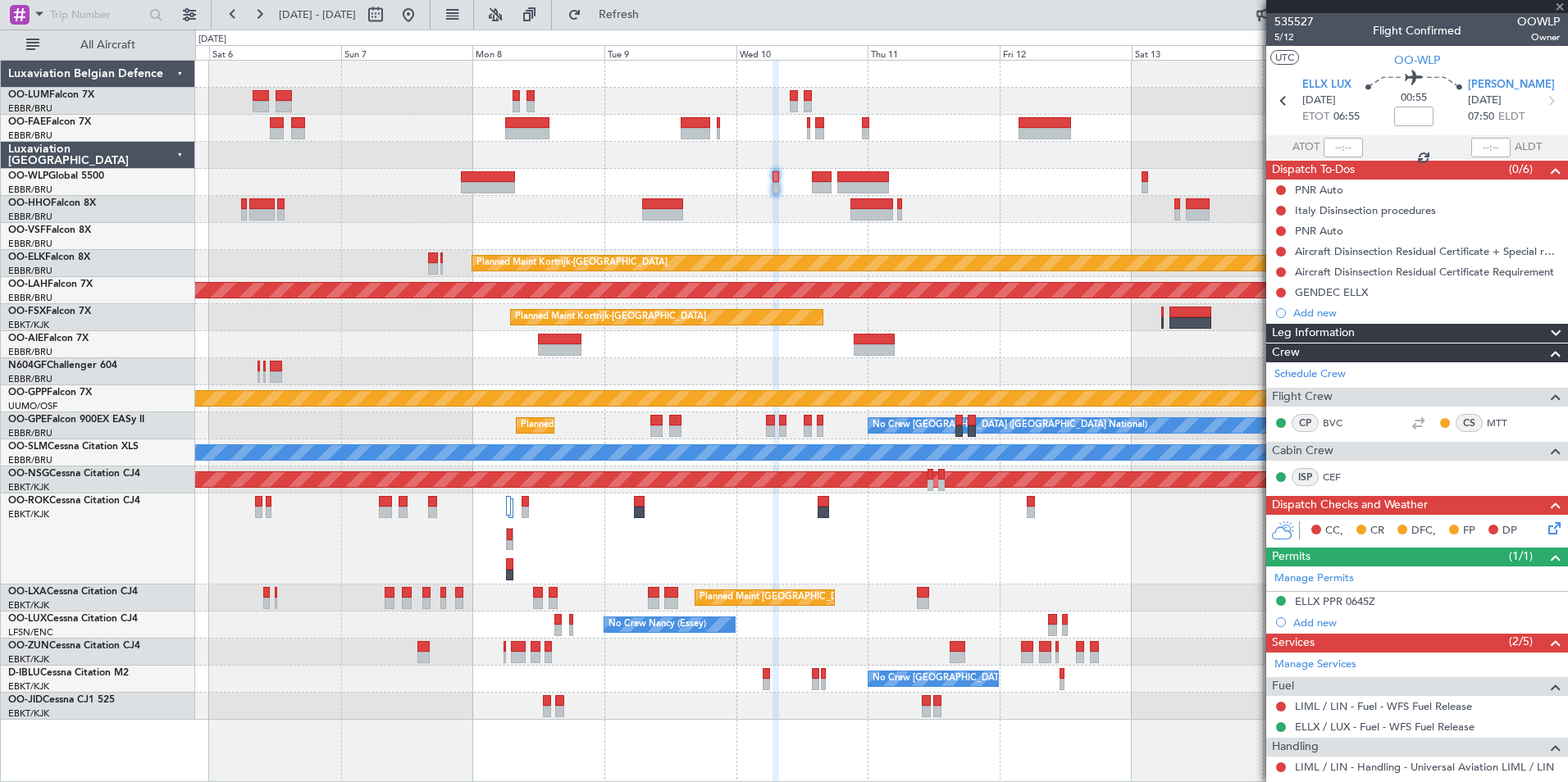
type input "+00:05"
type input "2"
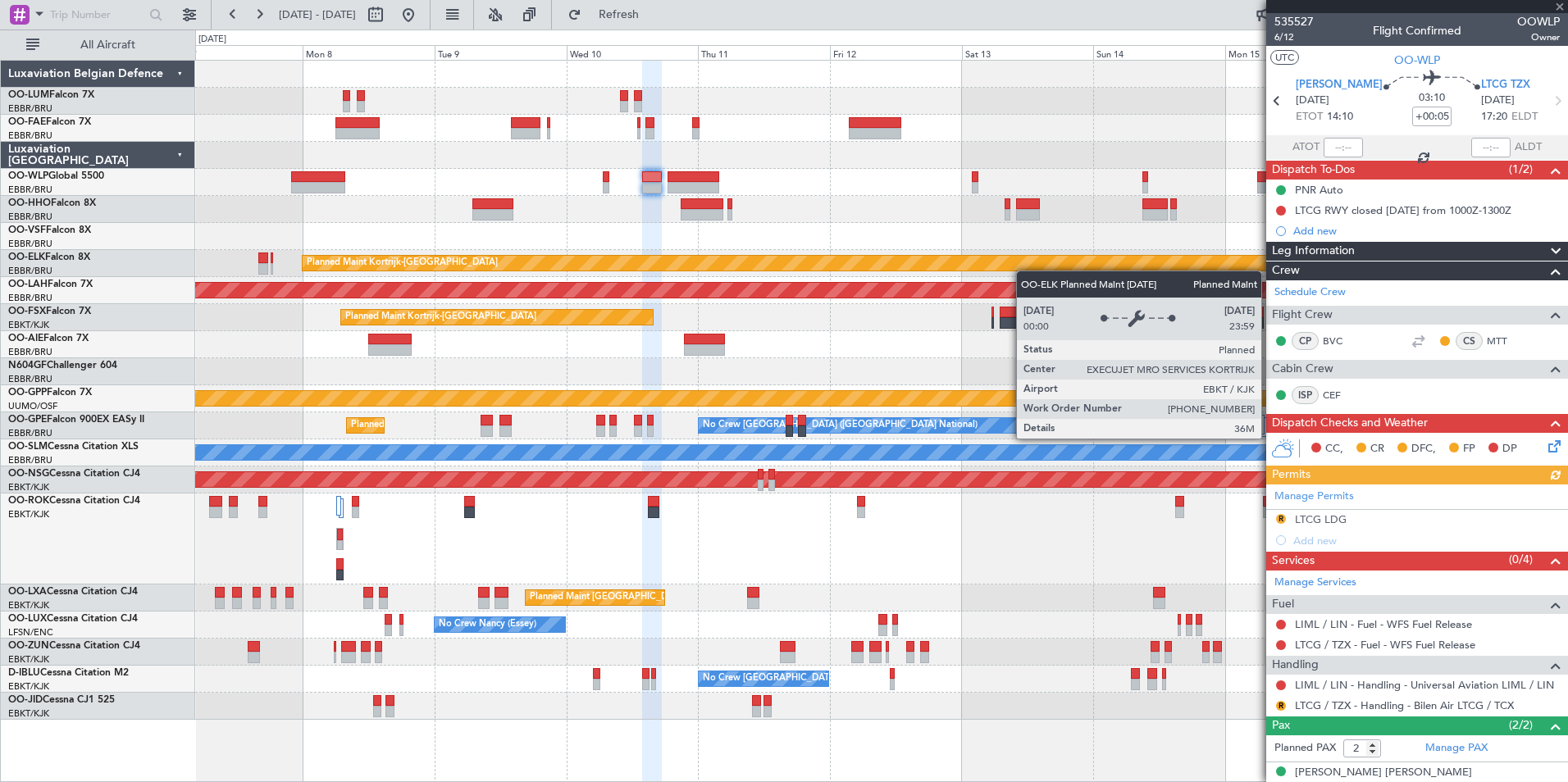
click at [853, 272] on div "Planned Maint Kortrijk-[GEOGRAPHIC_DATA]" at bounding box center [881, 264] width 1372 height 27
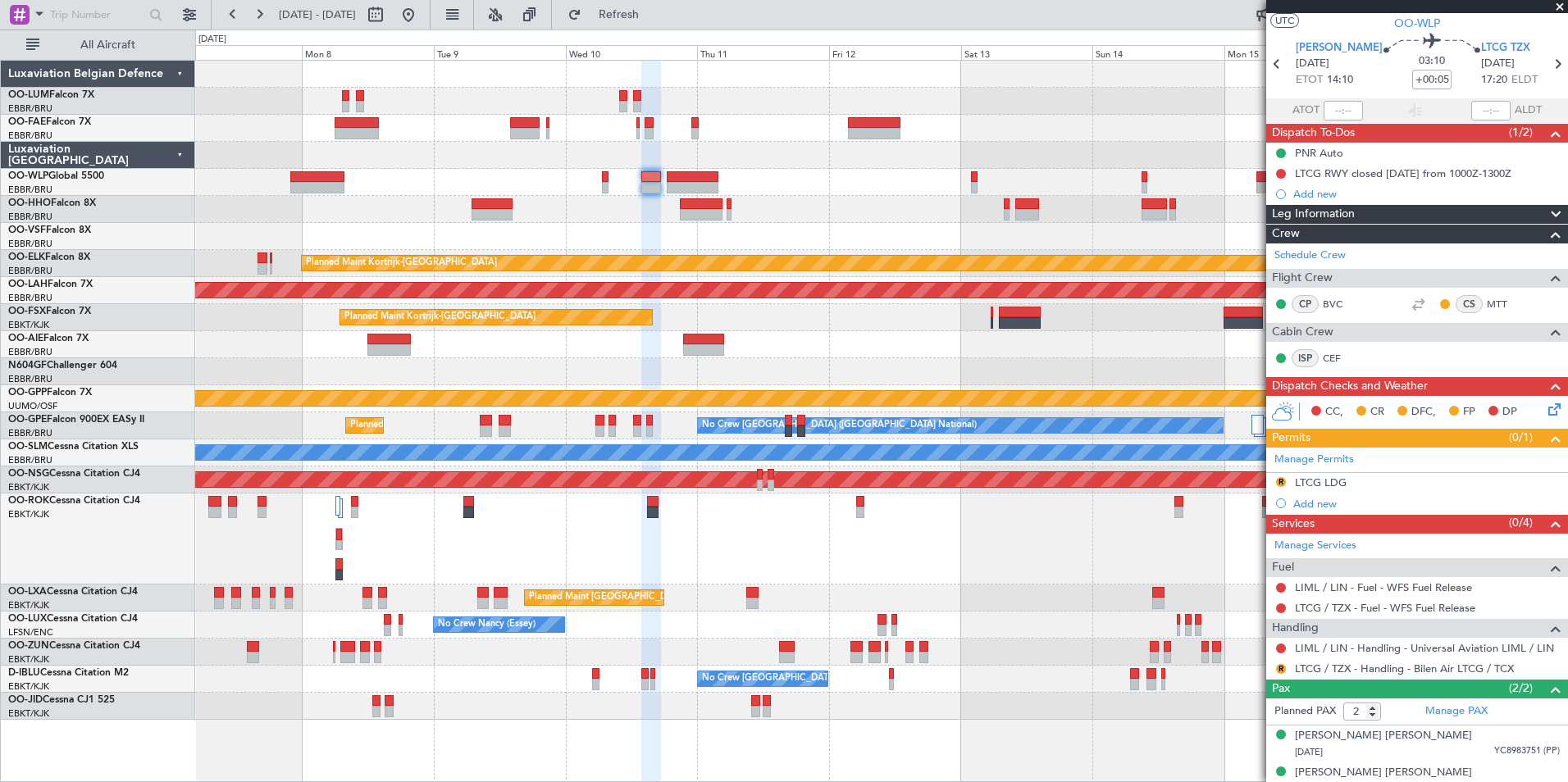
scroll to position [53, 0]
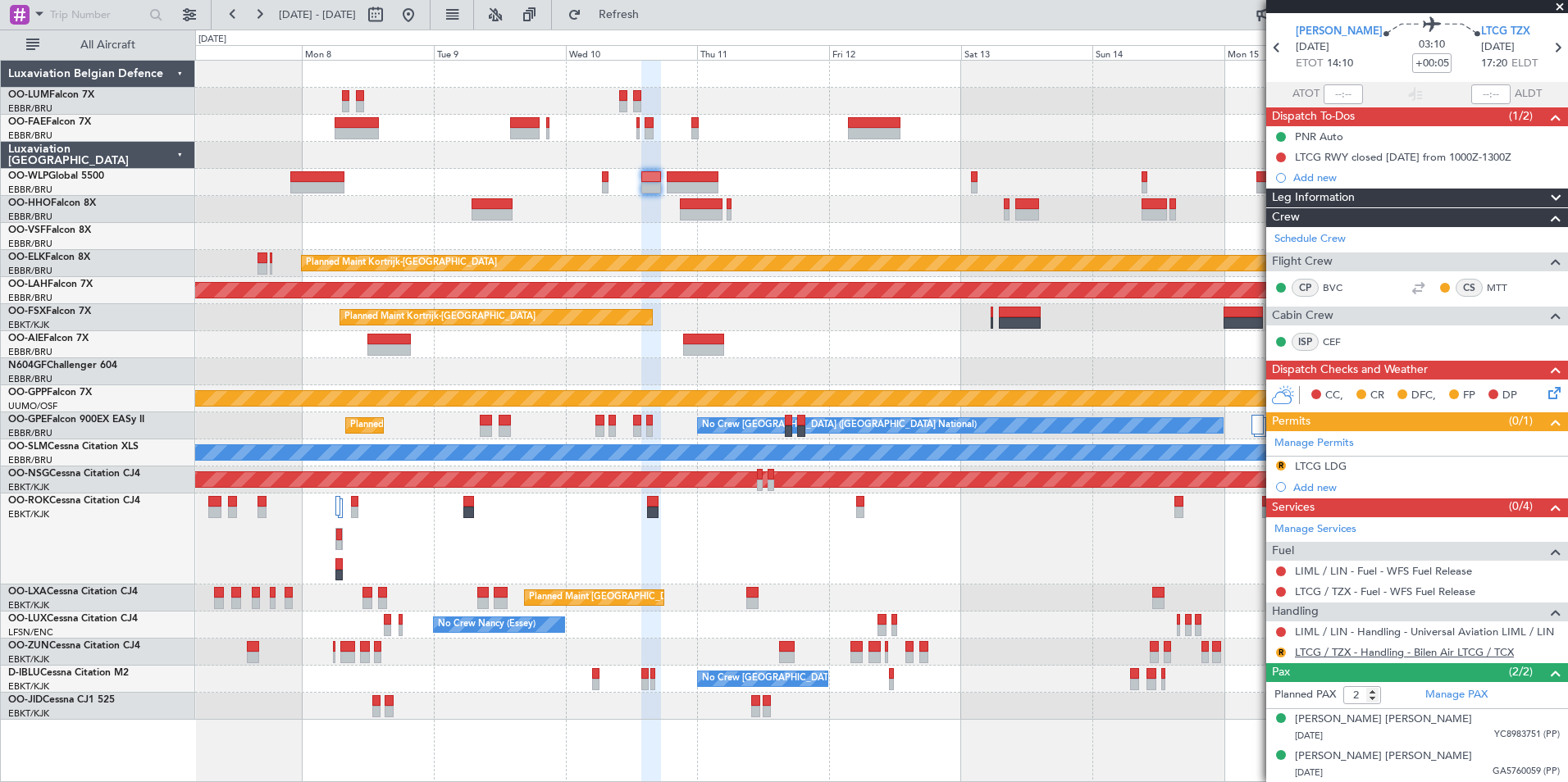
click at [1348, 647] on link "LTCG / TZX - Handling - Bilen Air LTCG / TCX" at bounding box center [1404, 653] width 219 height 14
click at [1322, 652] on link "LTCG / TZX - Handling - Bilen Air LTCG / TCX" at bounding box center [1404, 653] width 219 height 14
click at [1281, 465] on button "R" at bounding box center [1280, 465] width 10 height 10
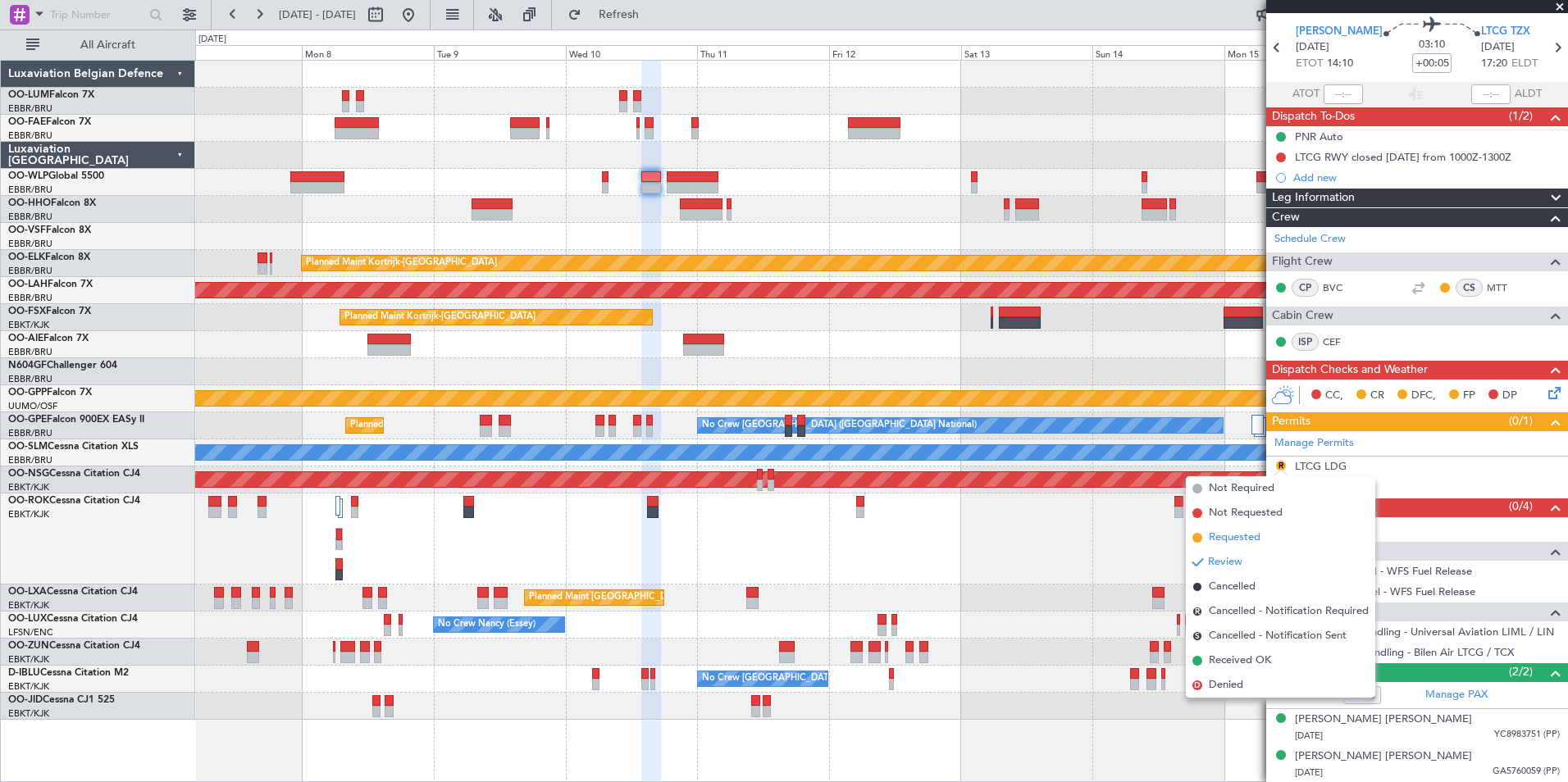
click at [1266, 537] on li "Requested" at bounding box center [1279, 537] width 189 height 24
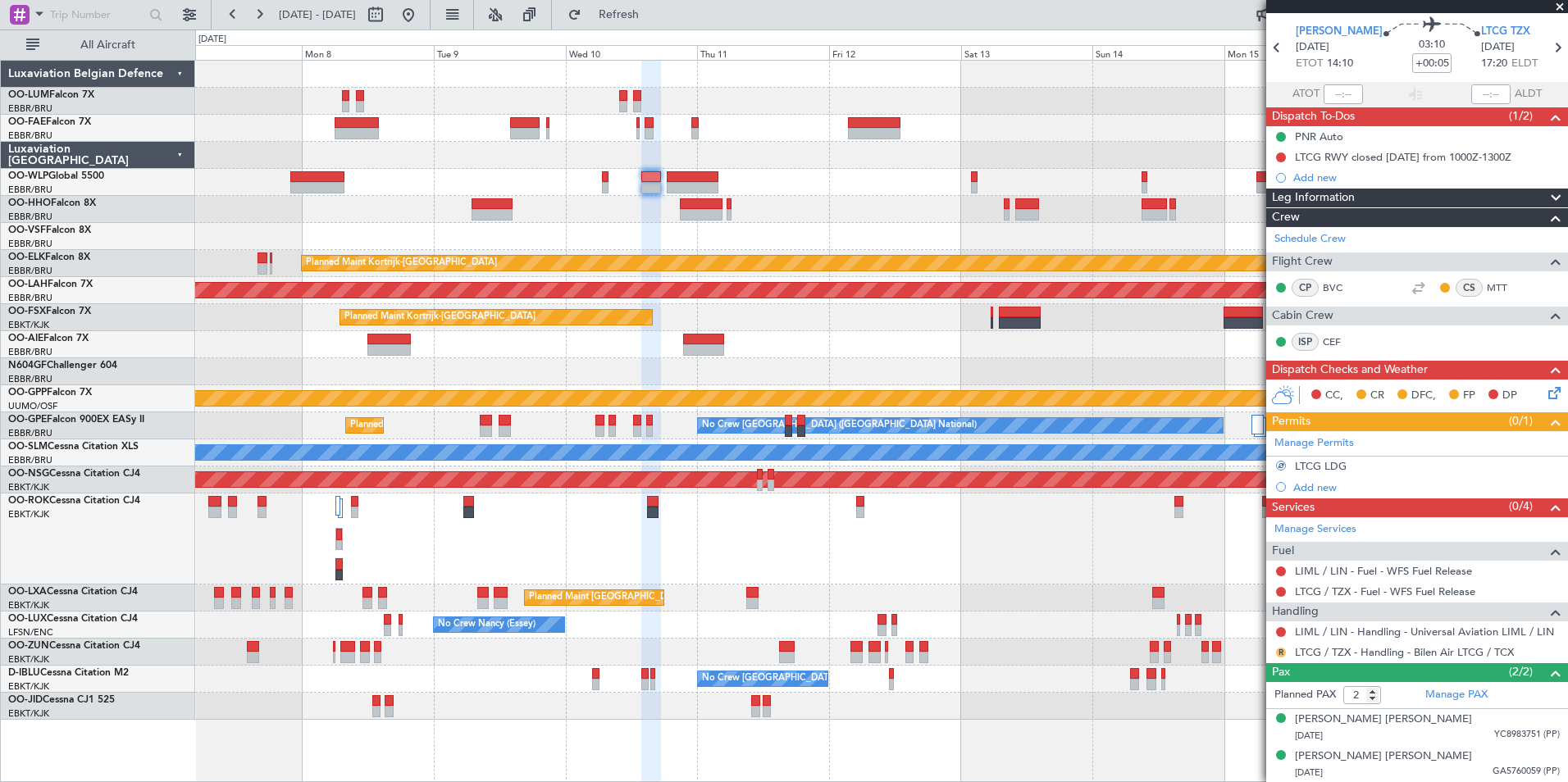
click at [1281, 650] on button "R" at bounding box center [1280, 653] width 10 height 10
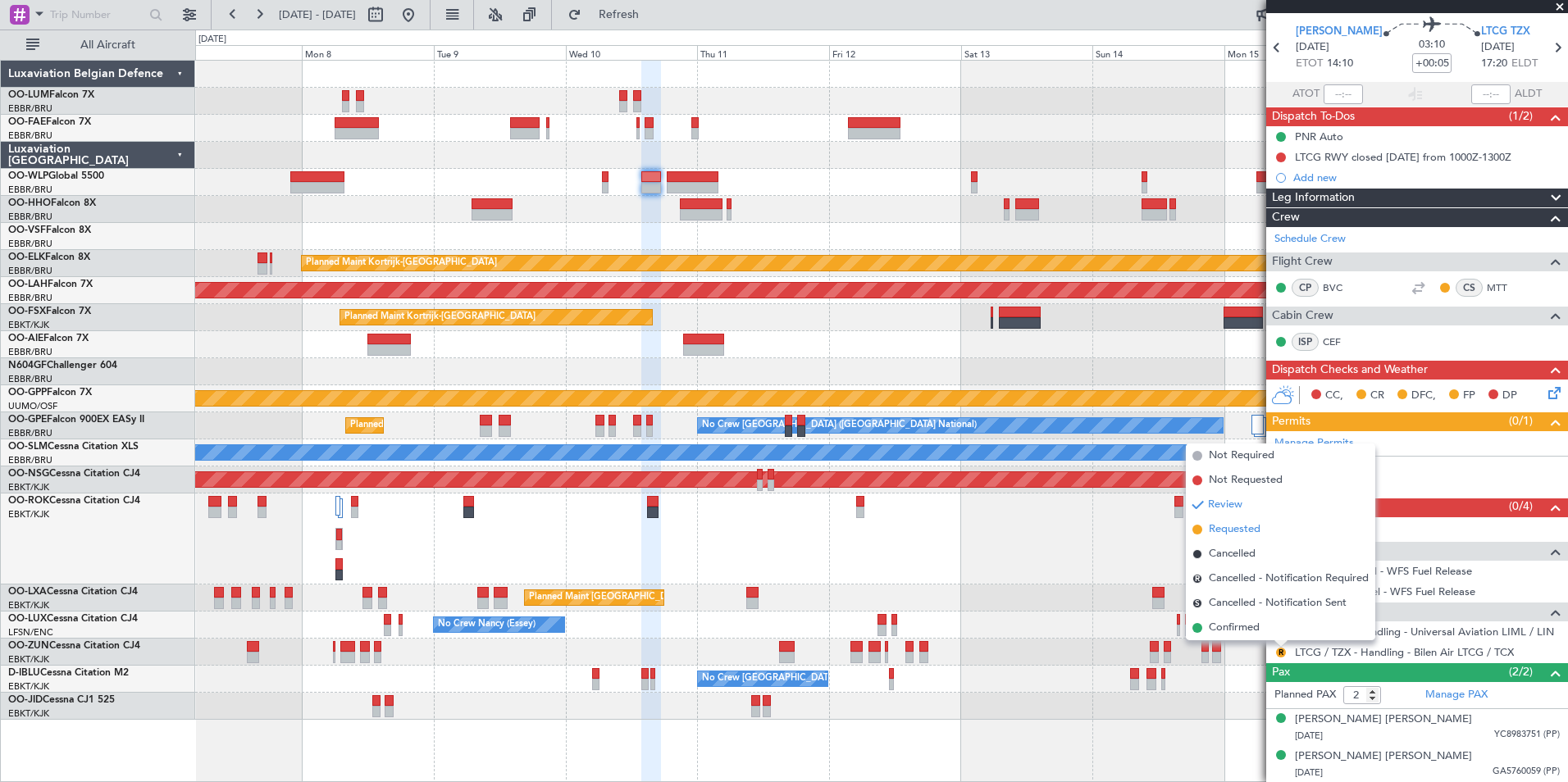
click at [1248, 534] on span "Requested" at bounding box center [1234, 530] width 52 height 16
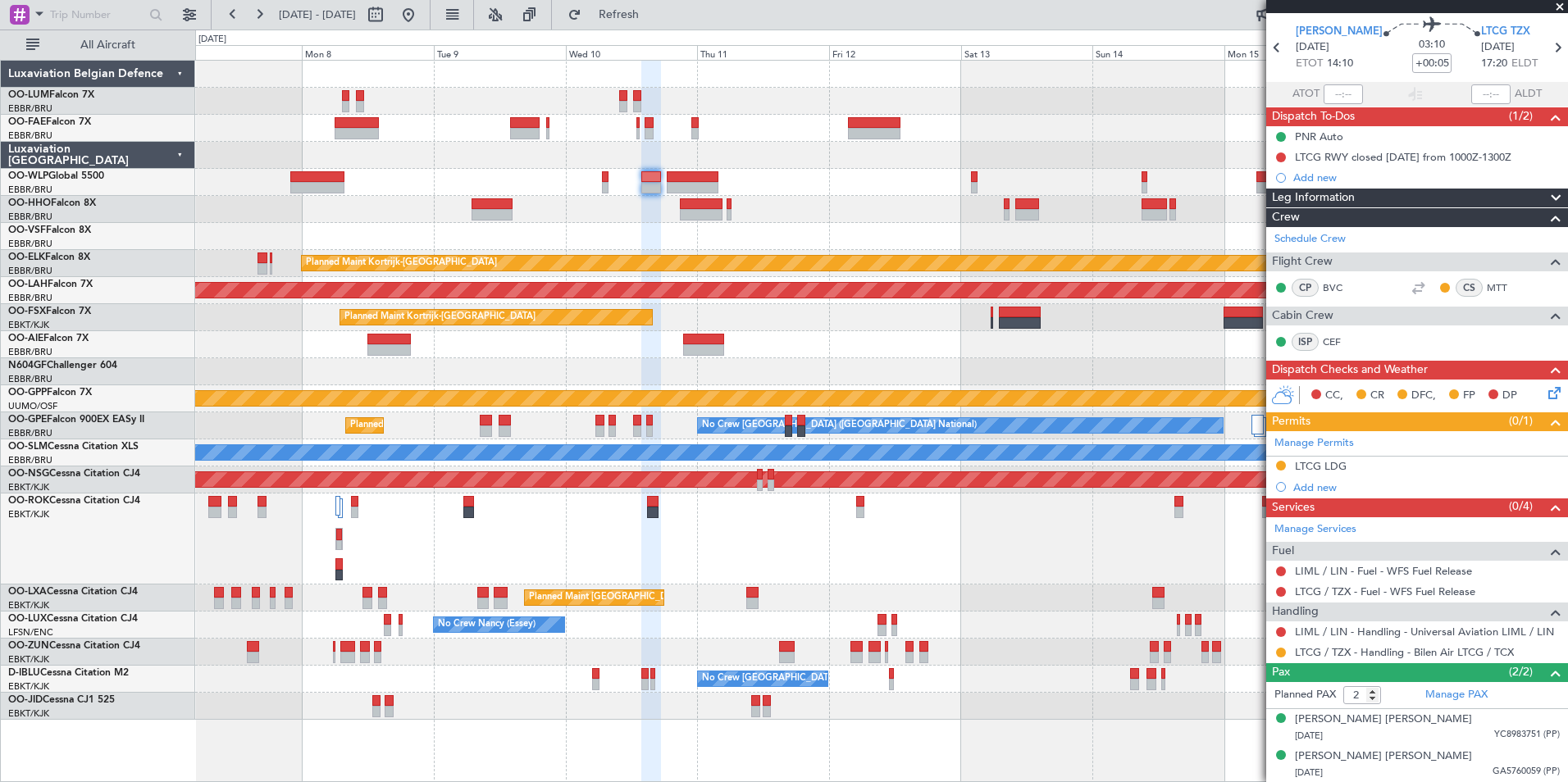
click at [1545, 392] on icon at bounding box center [1551, 390] width 13 height 13
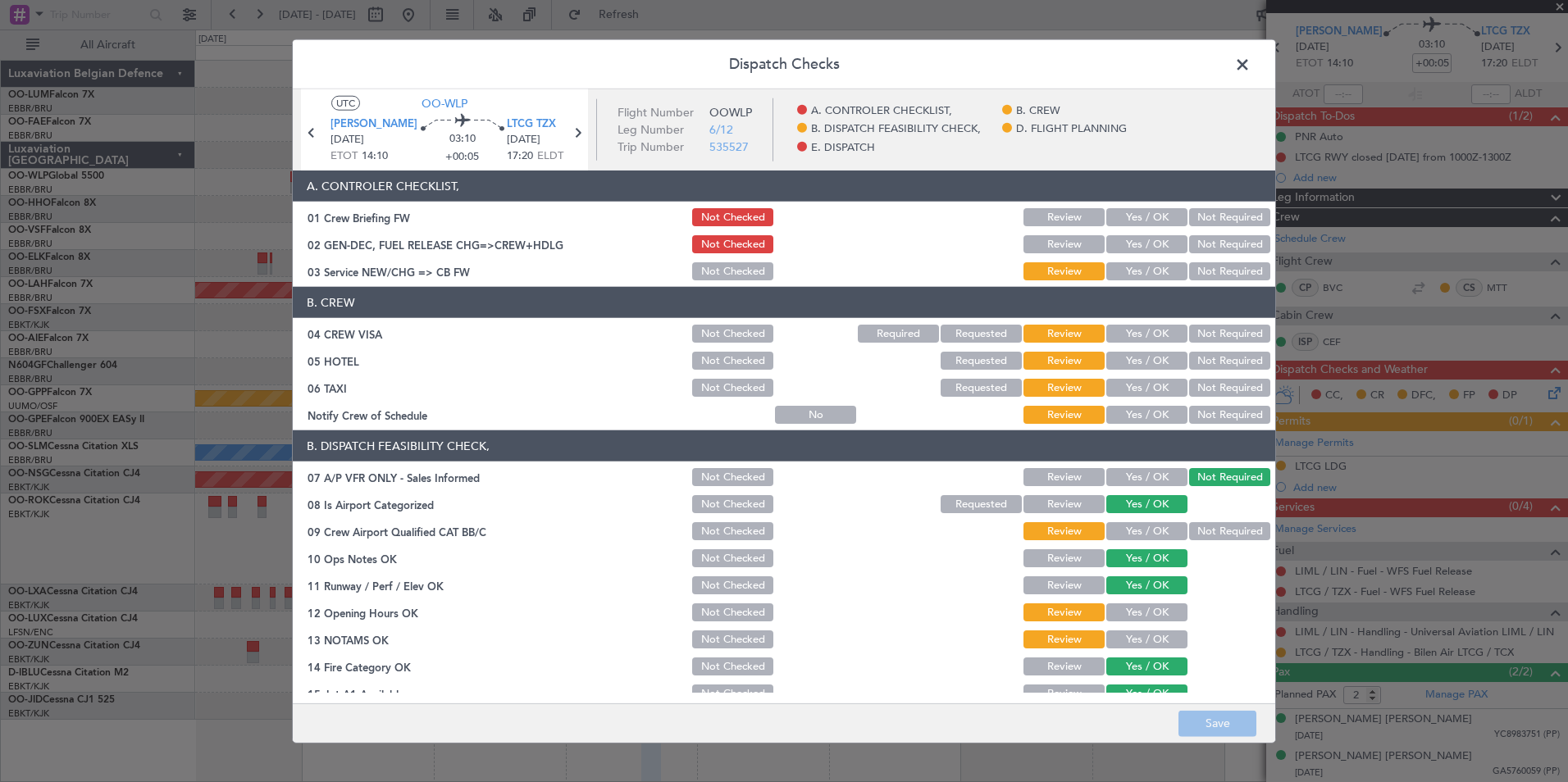
click at [1126, 268] on button "Yes / OK" at bounding box center [1147, 272] width 82 height 18
click at [1209, 334] on button "Not Required" at bounding box center [1229, 334] width 82 height 18
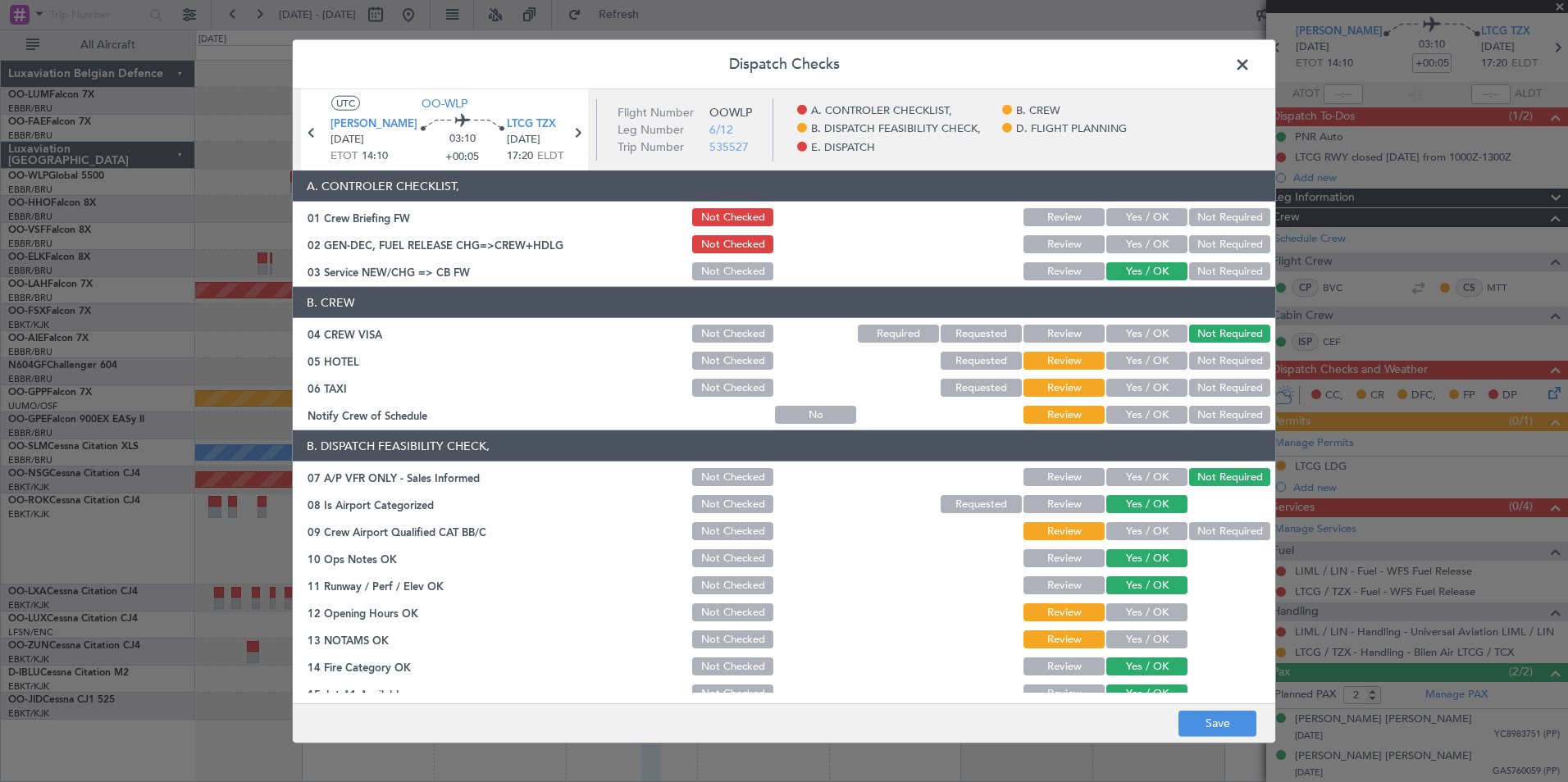
click at [1214, 354] on button "Not Required" at bounding box center [1229, 361] width 82 height 18
click at [1209, 396] on button "Not Required" at bounding box center [1229, 388] width 82 height 18
click at [1202, 534] on button "Not Required" at bounding box center [1229, 532] width 82 height 18
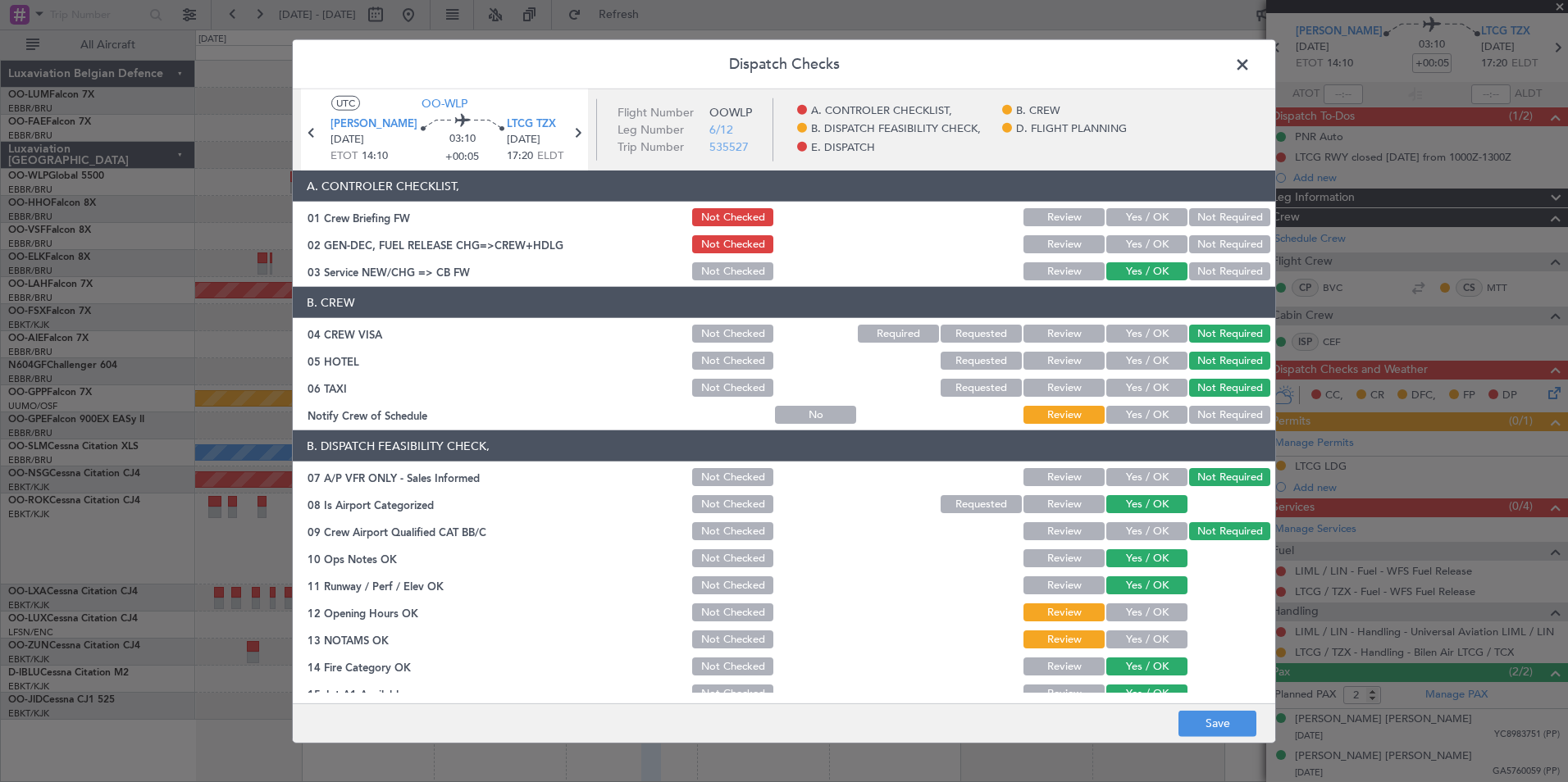
click at [1132, 610] on button "Yes / OK" at bounding box center [1147, 613] width 82 height 18
click at [1142, 635] on button "Yes / OK" at bounding box center [1147, 639] width 82 height 18
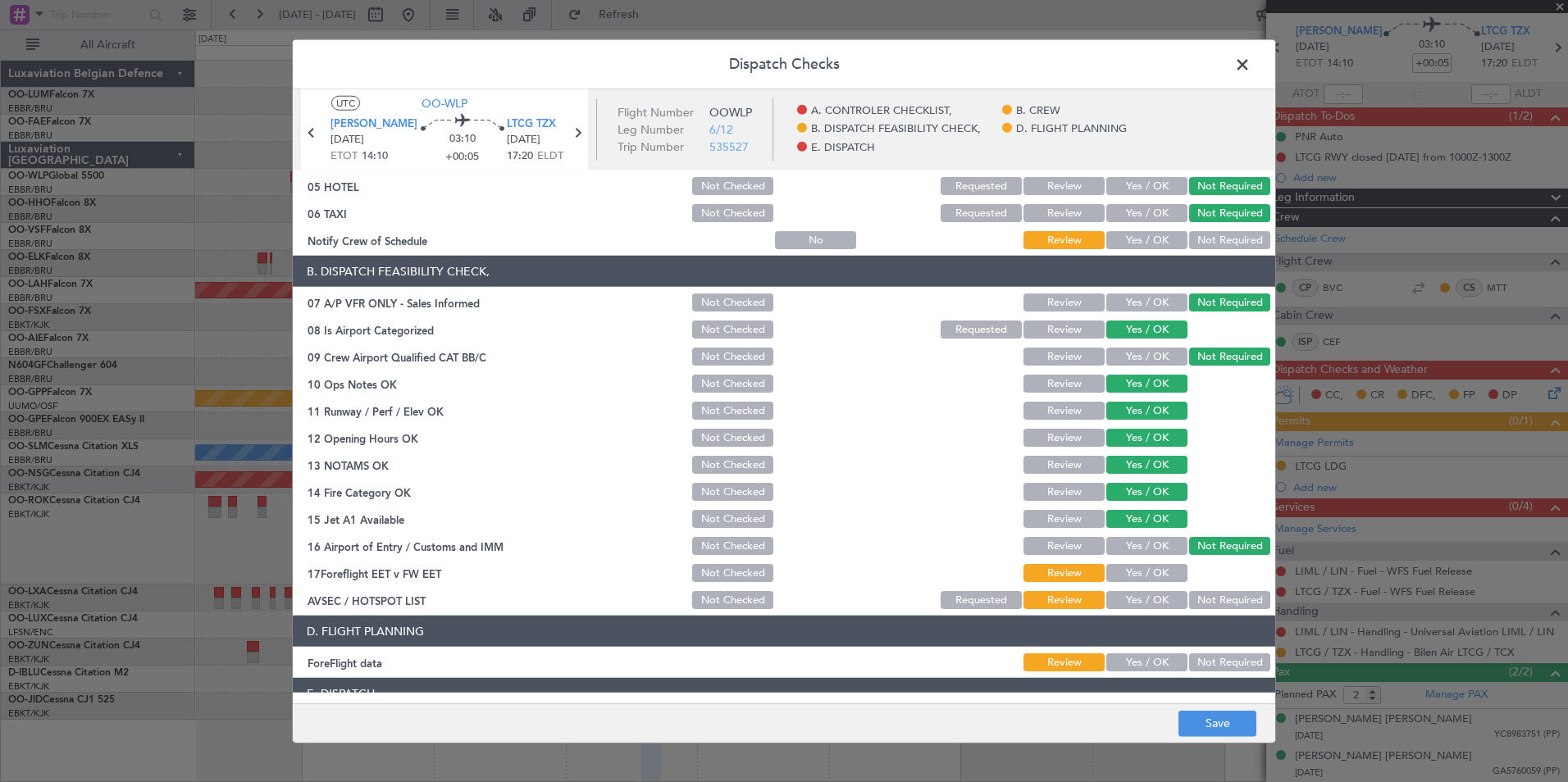
scroll to position [303, 0]
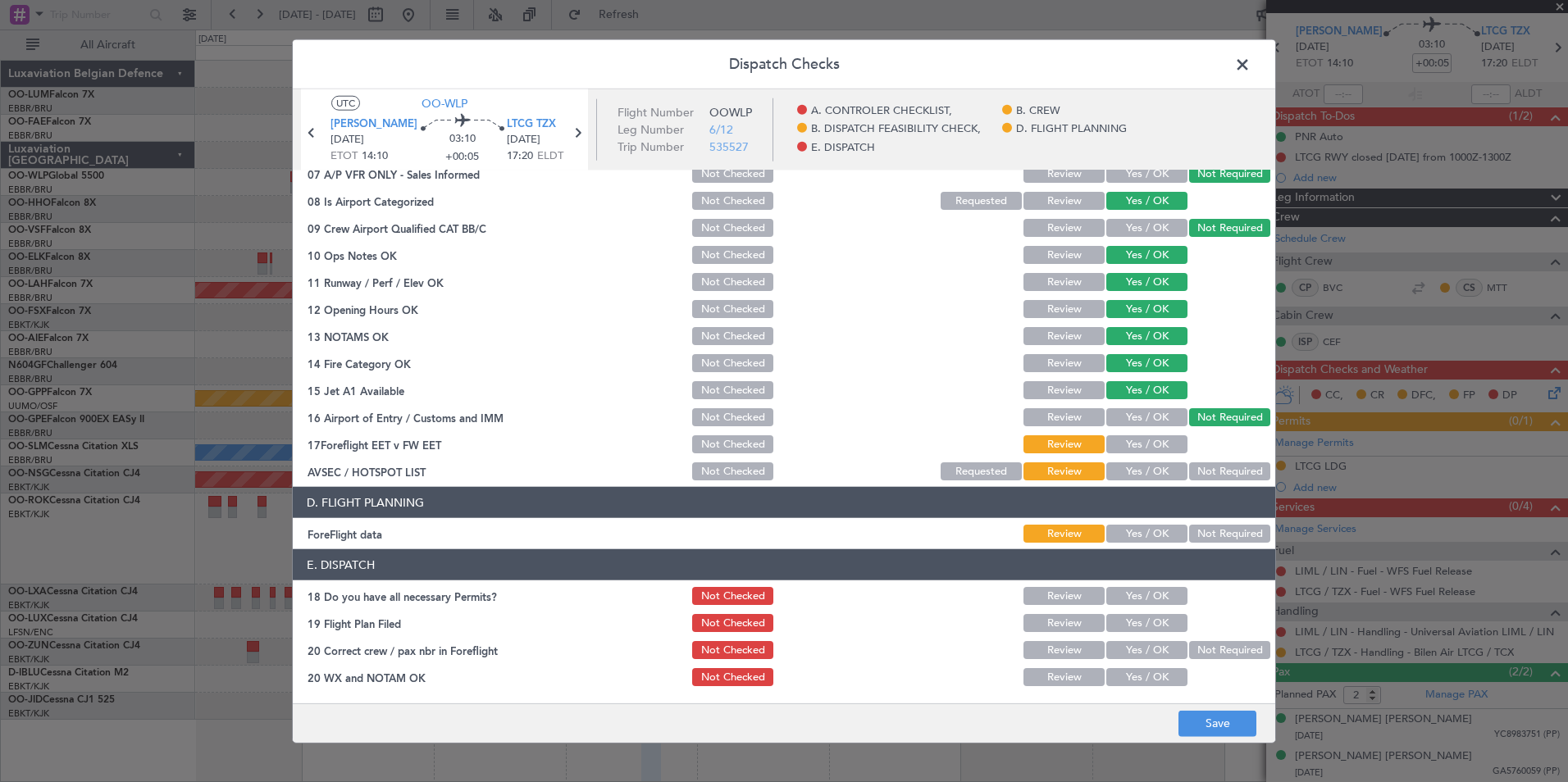
click at [1141, 448] on button "Yes / OK" at bounding box center [1147, 445] width 82 height 18
click at [1219, 472] on button "Not Required" at bounding box center [1229, 472] width 82 height 18
click at [1223, 734] on button "Save" at bounding box center [1217, 723] width 78 height 26
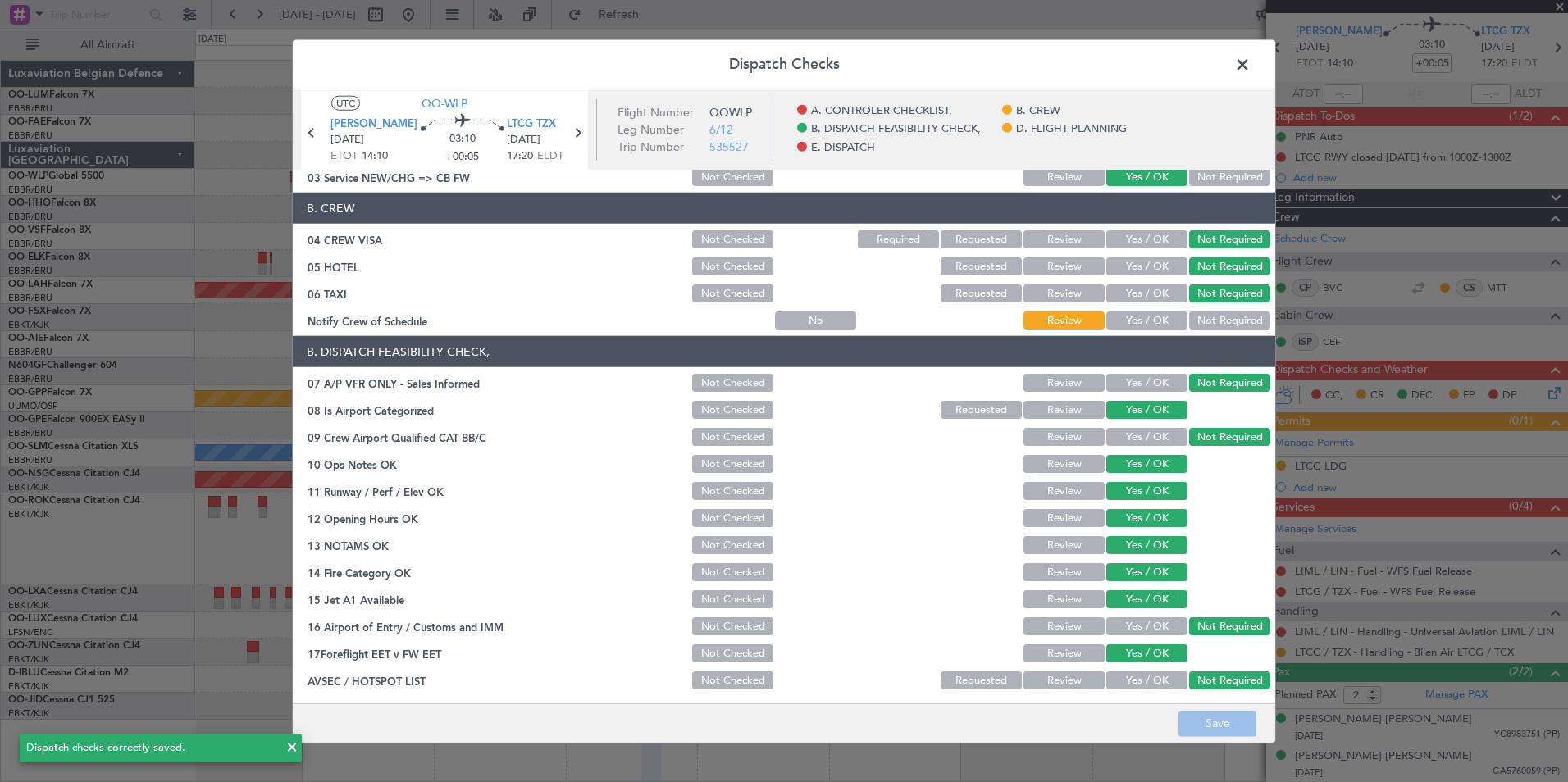
scroll to position [0, 0]
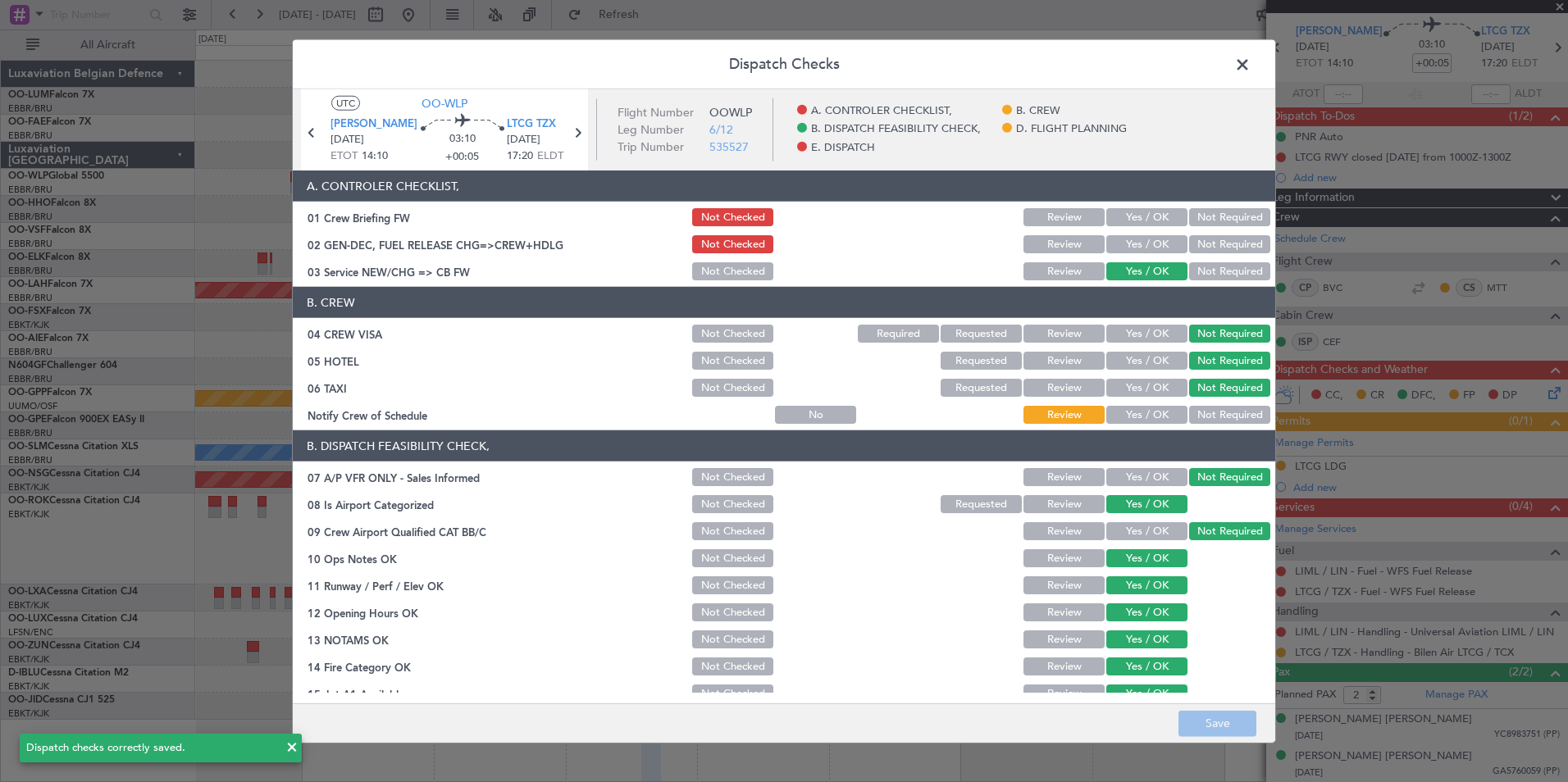
click at [1251, 59] on span at bounding box center [1251, 69] width 0 height 33
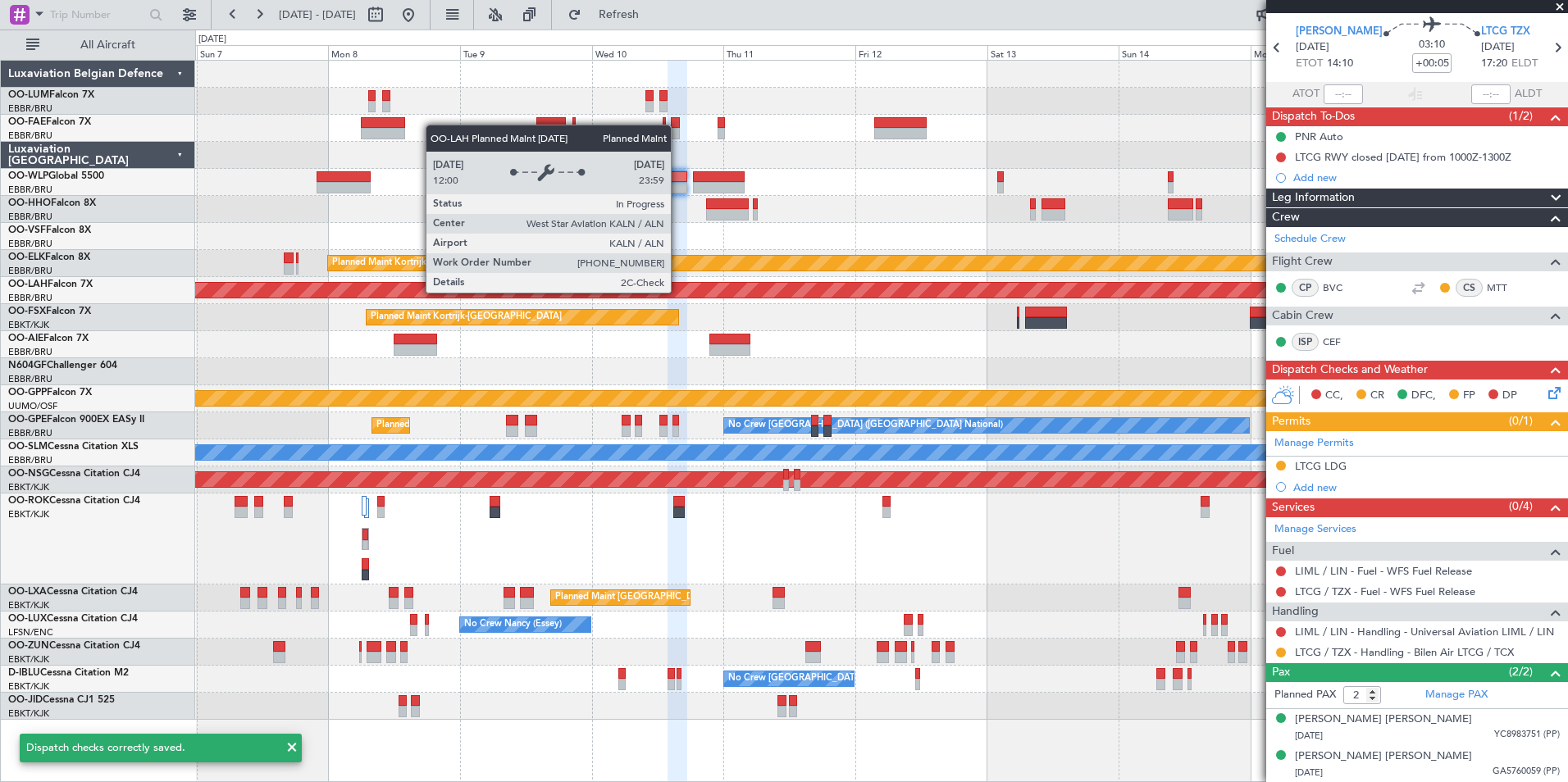
click at [705, 297] on div "Planned Maint [PERSON_NAME]-[GEOGRAPHIC_DATA][PERSON_NAME] ([GEOGRAPHIC_DATA][P…" at bounding box center [1205, 291] width 3466 height 14
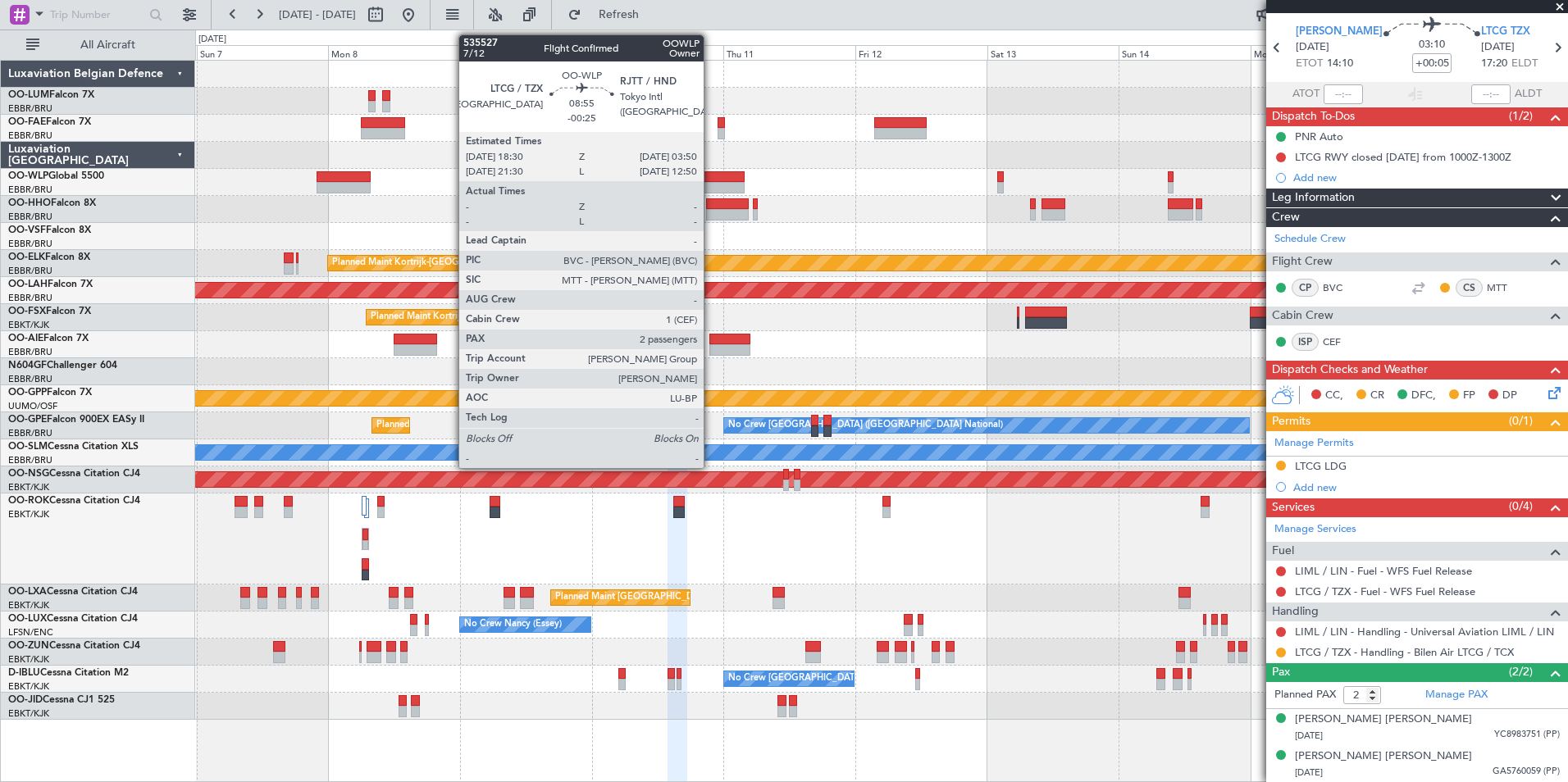
click at [711, 180] on div at bounding box center [719, 177] width 52 height 12
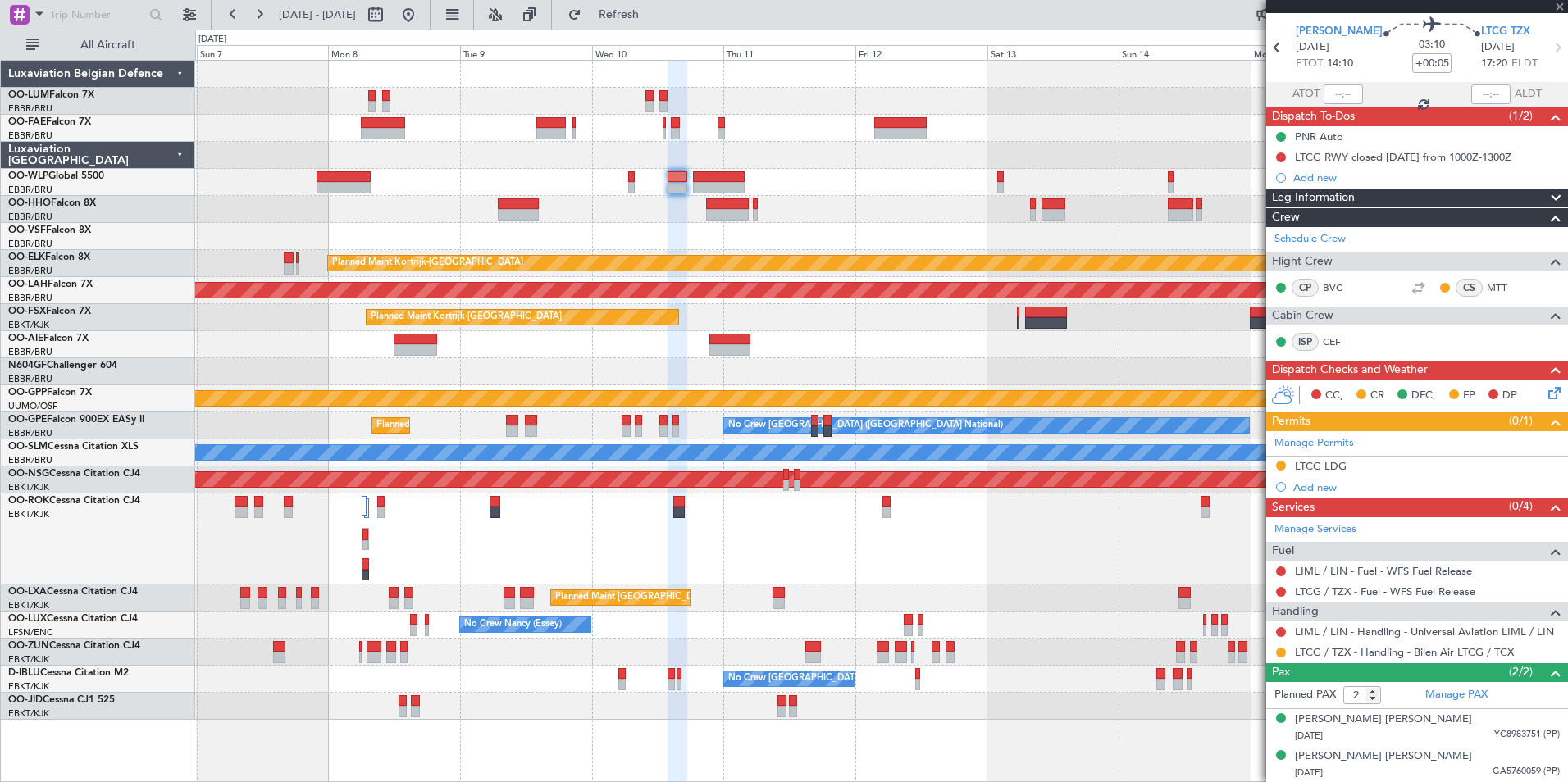
type input "-00:25"
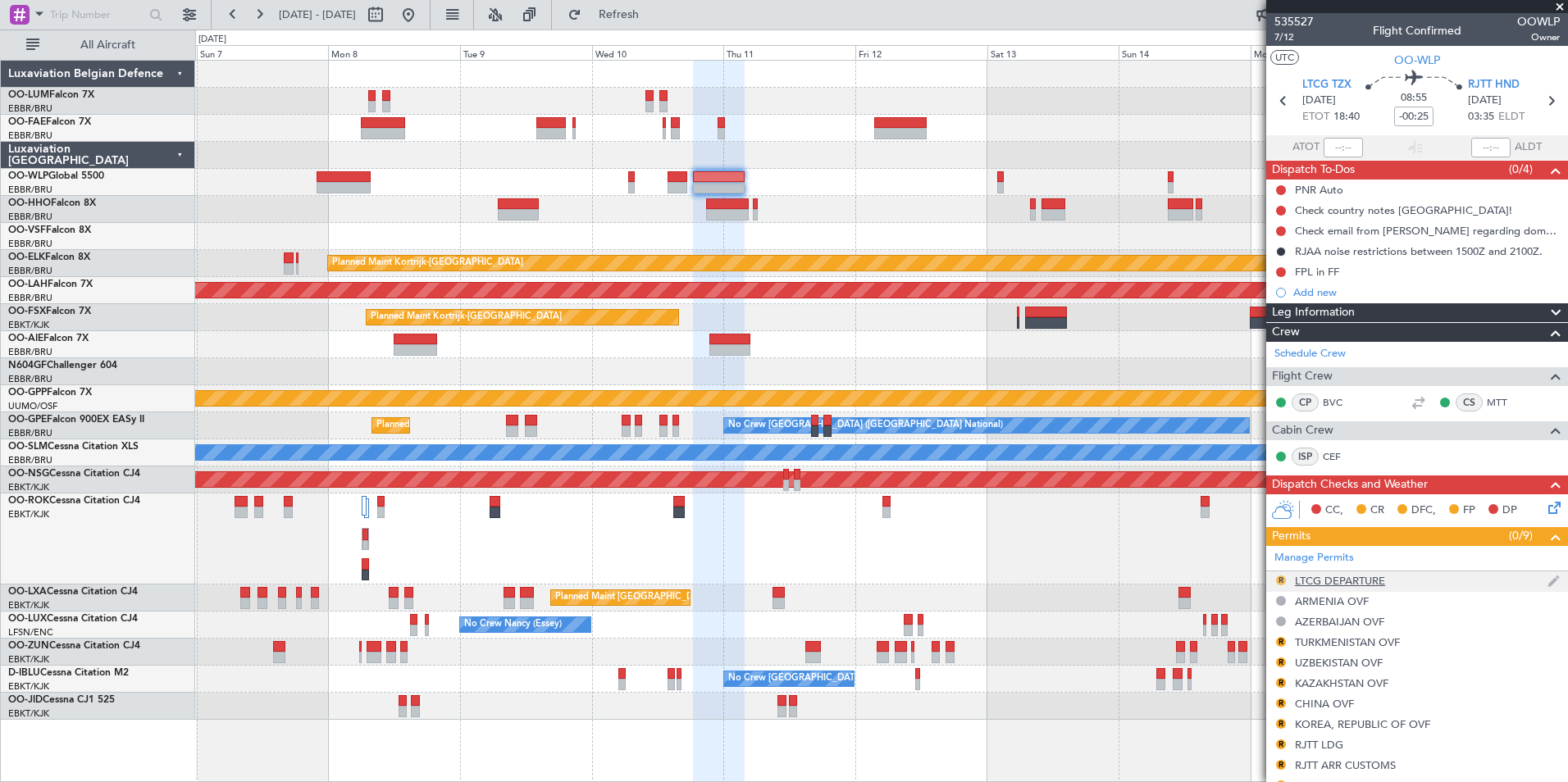
click at [1276, 585] on mat-tooltip-component "Review" at bounding box center [1281, 606] width 59 height 43
click at [1281, 580] on button "R" at bounding box center [1280, 580] width 10 height 10
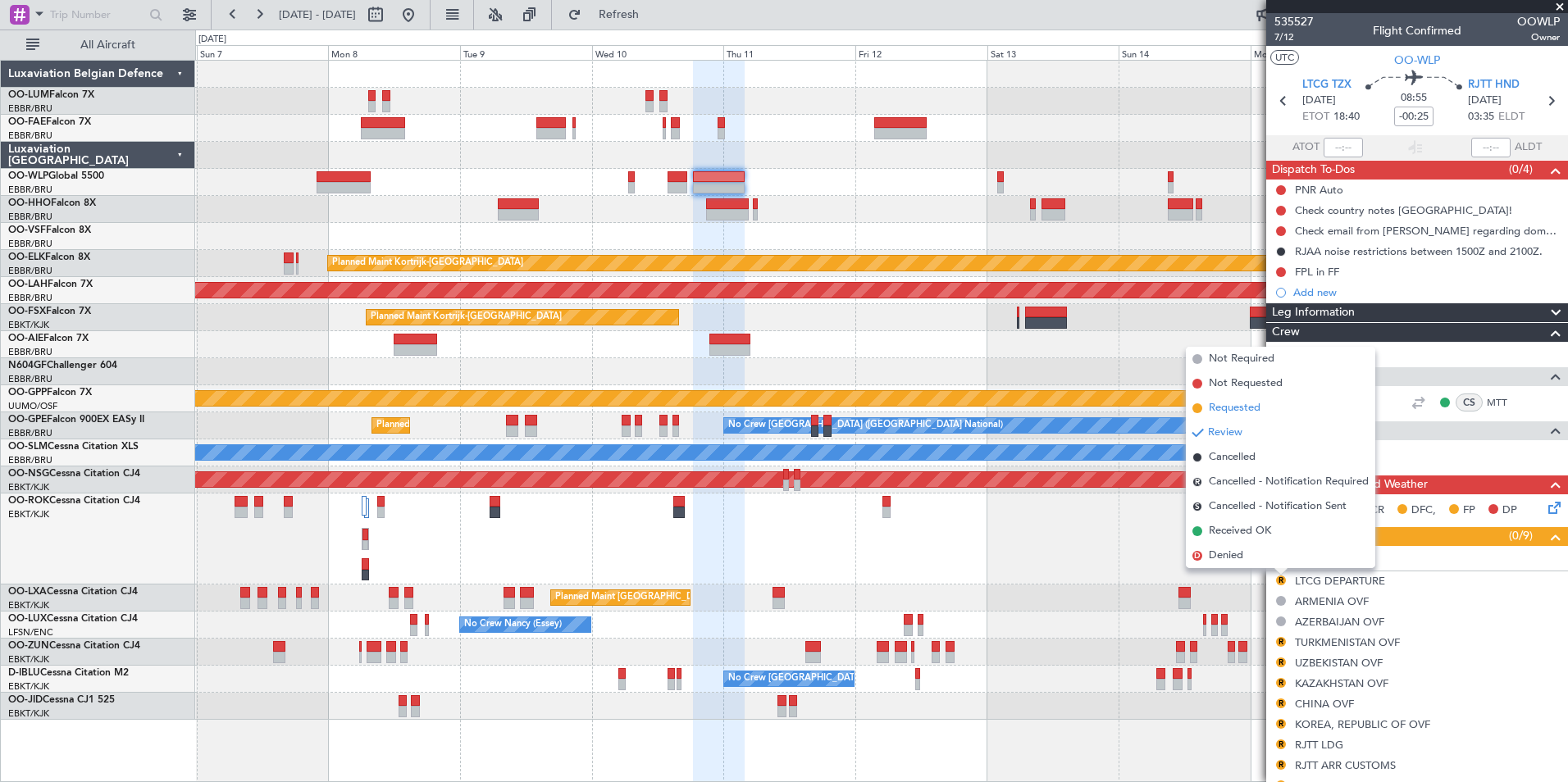
click at [1224, 402] on span "Requested" at bounding box center [1234, 408] width 52 height 16
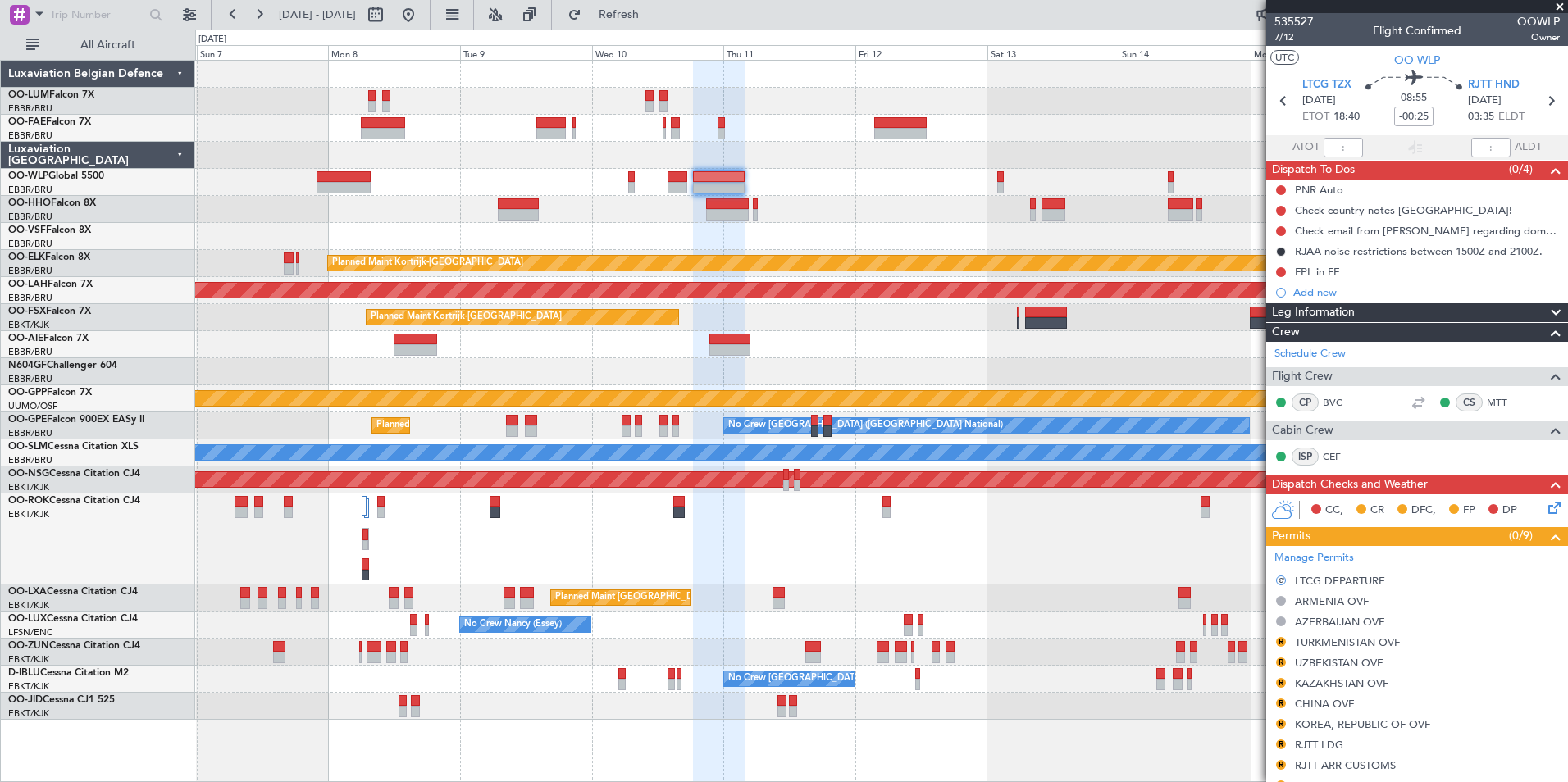
click at [1096, 656] on div at bounding box center [881, 652] width 1372 height 27
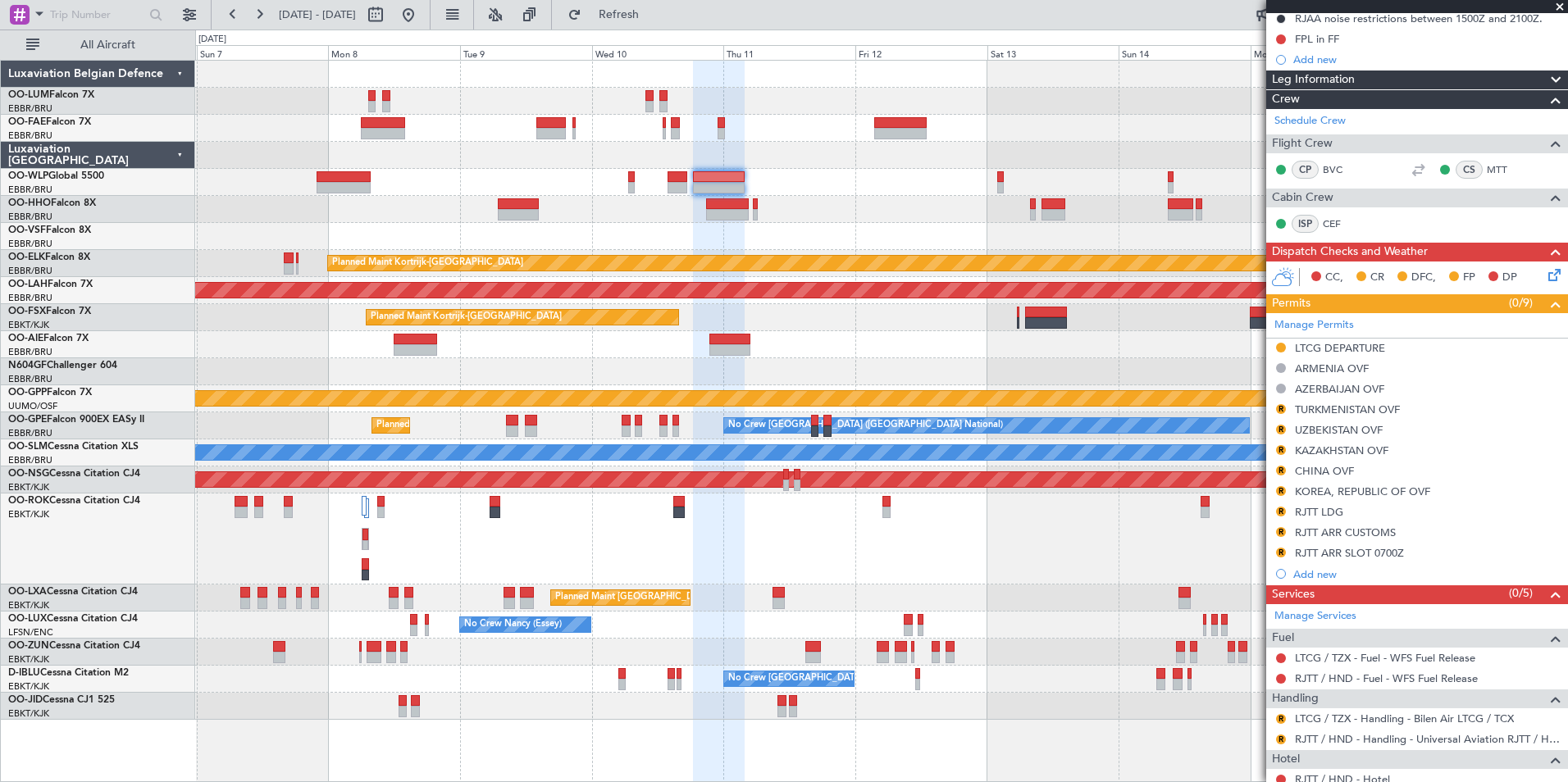
scroll to position [360, 0]
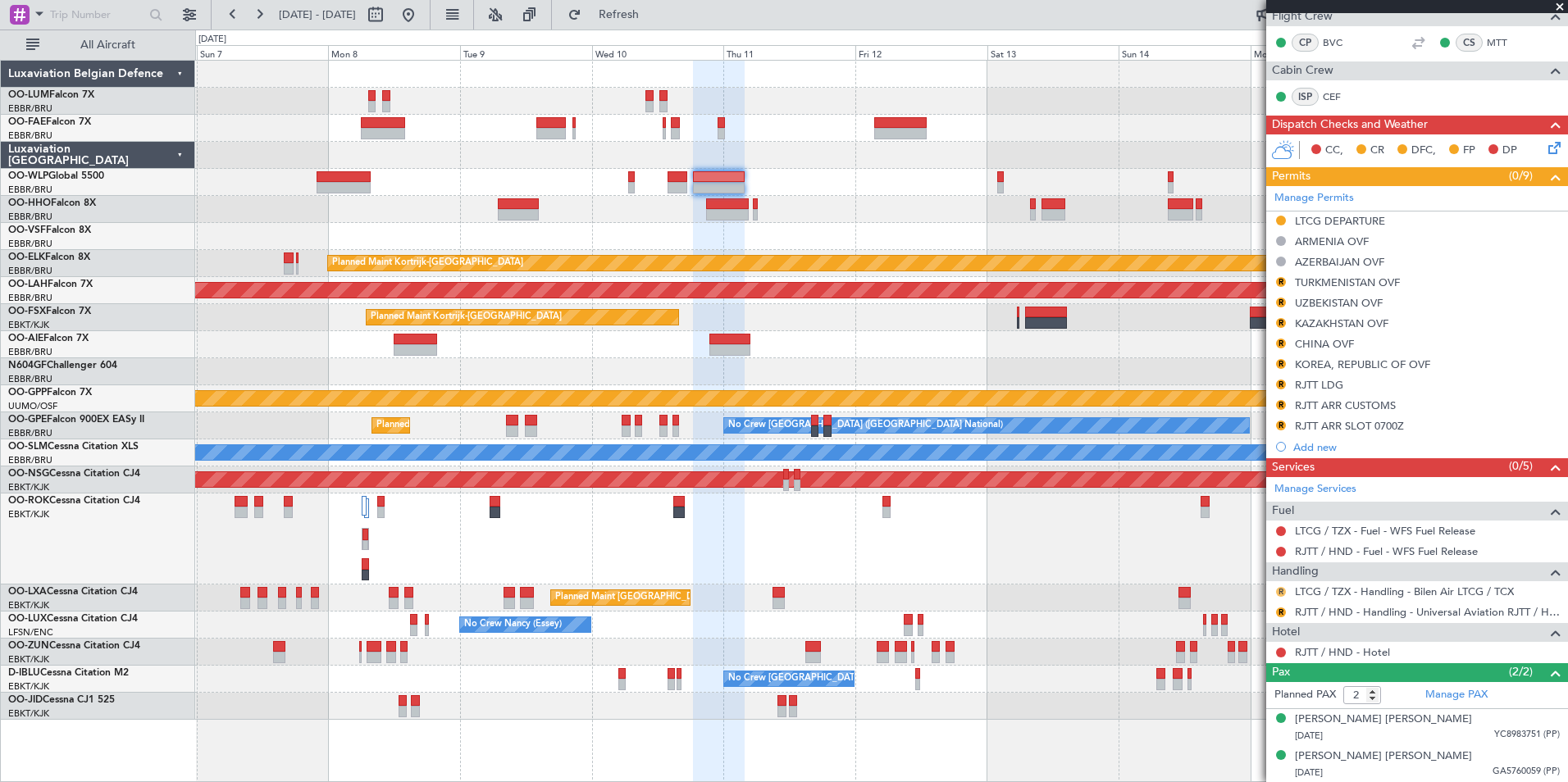
click at [1278, 591] on button "R" at bounding box center [1280, 592] width 10 height 10
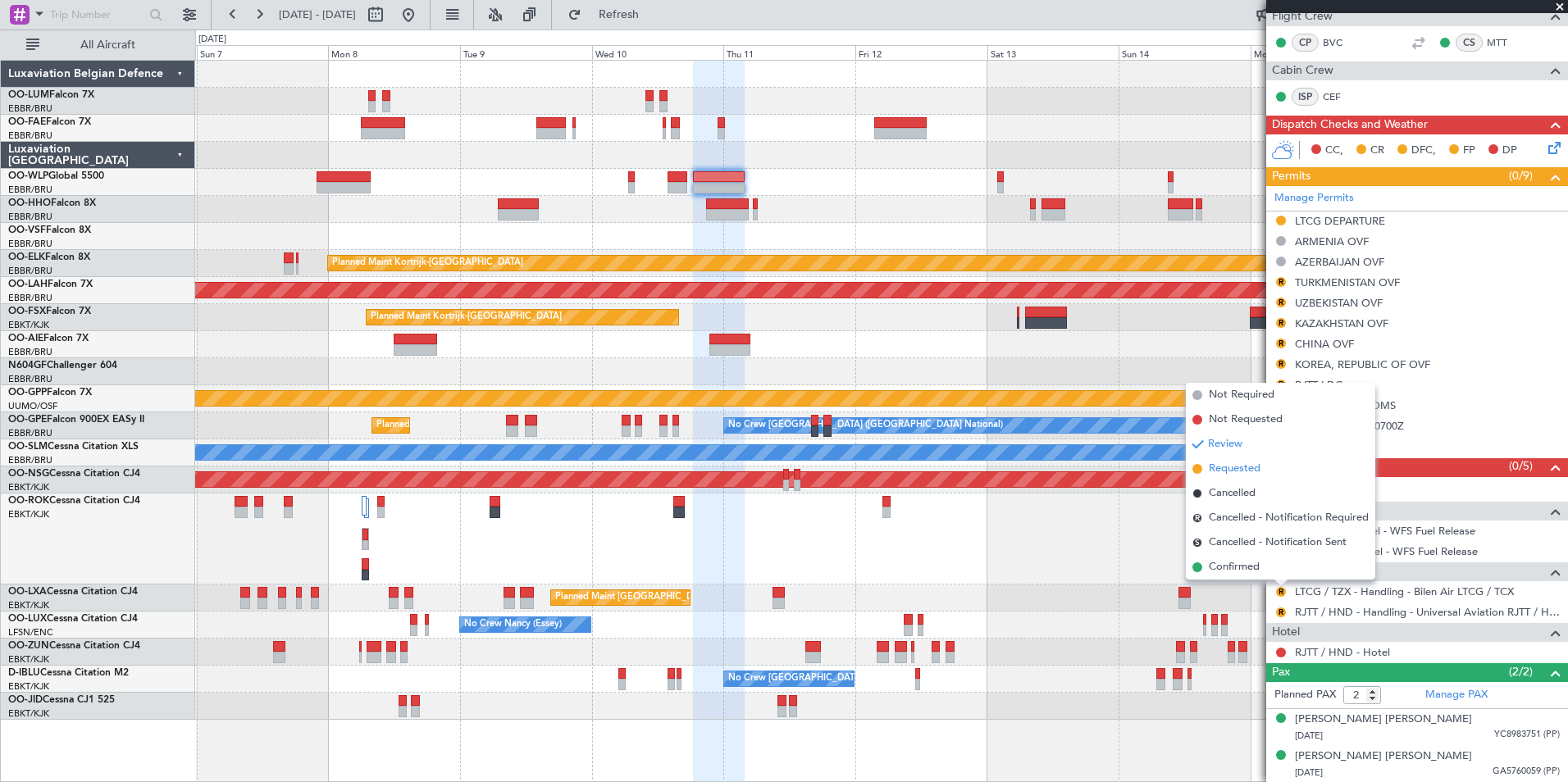
click at [1229, 465] on span "Requested" at bounding box center [1234, 469] width 52 height 16
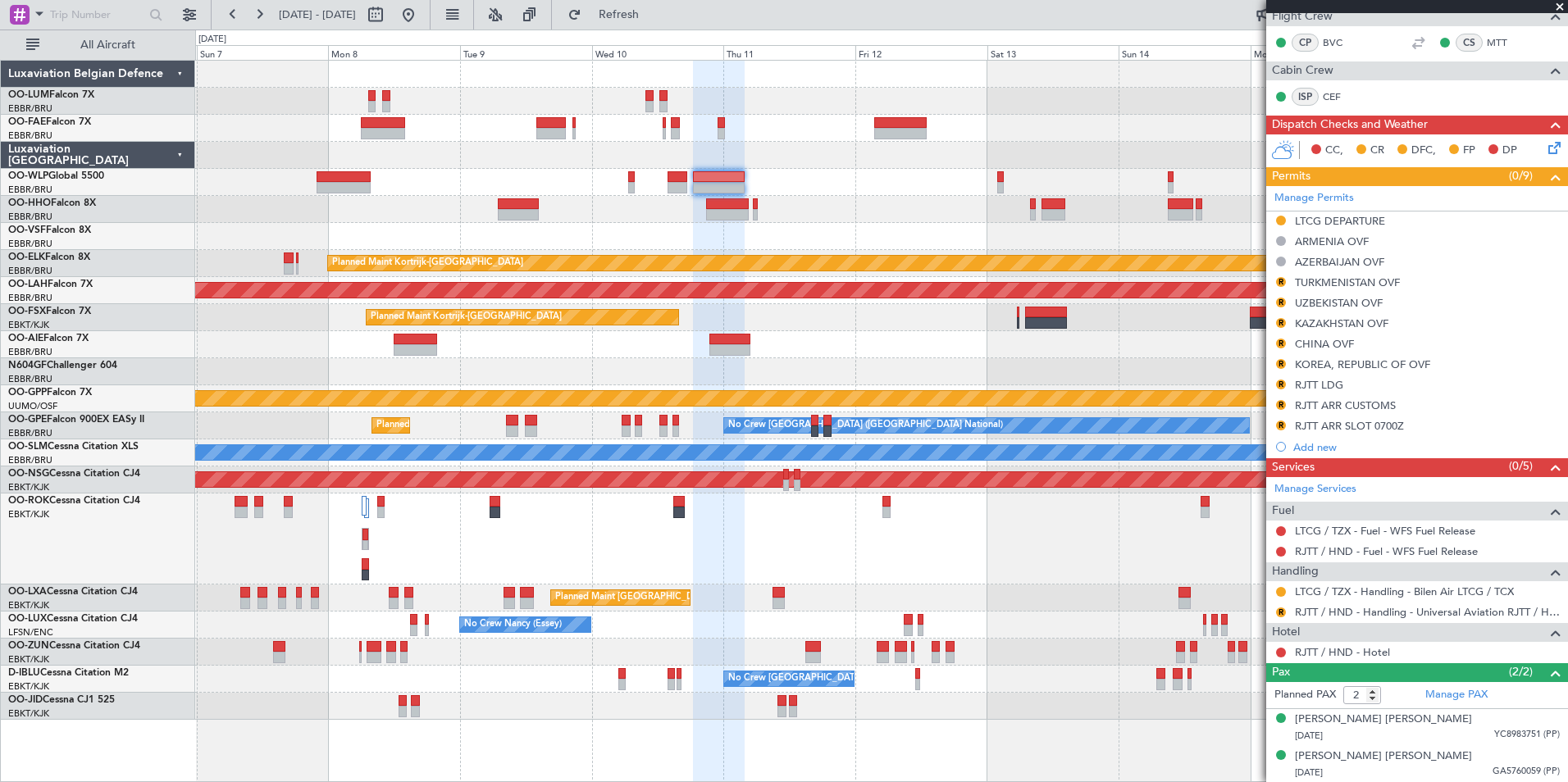
click at [752, 311] on div "Planned Maint Kortrijk-Wevelgem Planned Maint Alton-st Louis (St Louis Regl) Pl…" at bounding box center [881, 390] width 1372 height 659
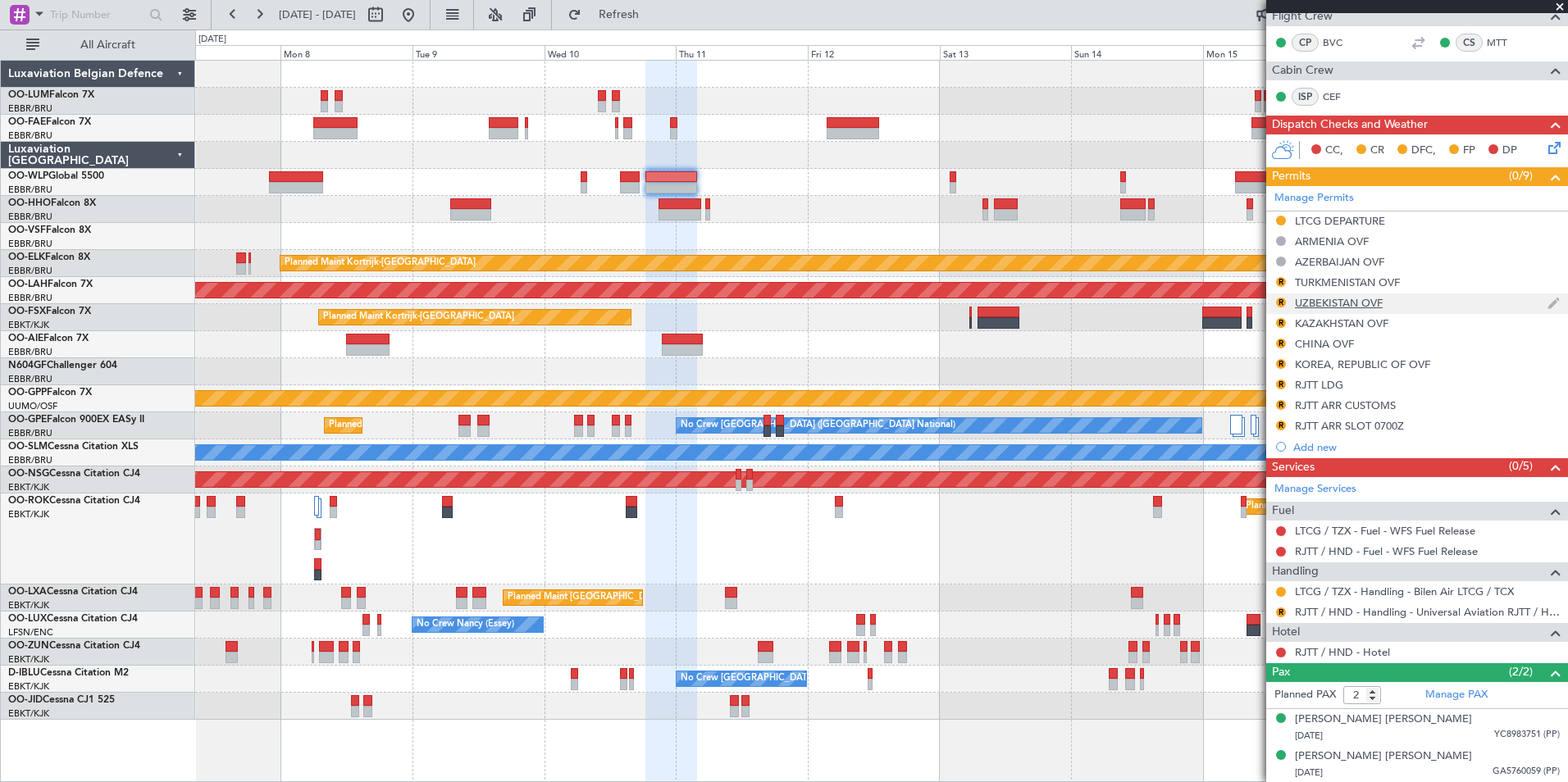
click at [1338, 305] on fb-app "07 Sep 2025 - 17 Sep 2025 Refresh Quick Links All Aircraft Planned Maint Kortri…" at bounding box center [784, 397] width 1568 height 770
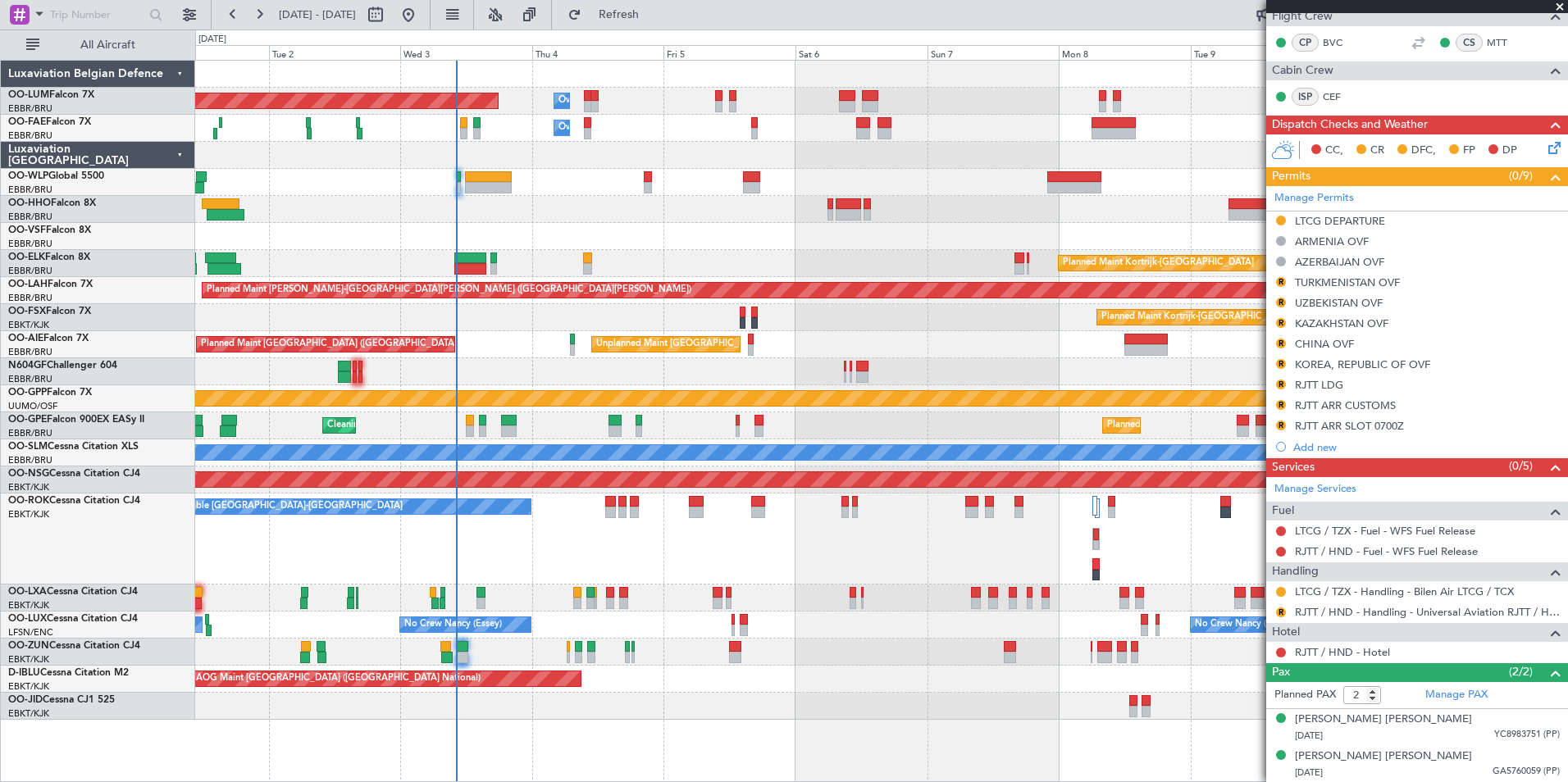
click at [600, 629] on div "No Crew Nancy (Essey) No Crew Nancy (Essey) No Crew Paris (Le Bourget)" at bounding box center [881, 625] width 1372 height 27
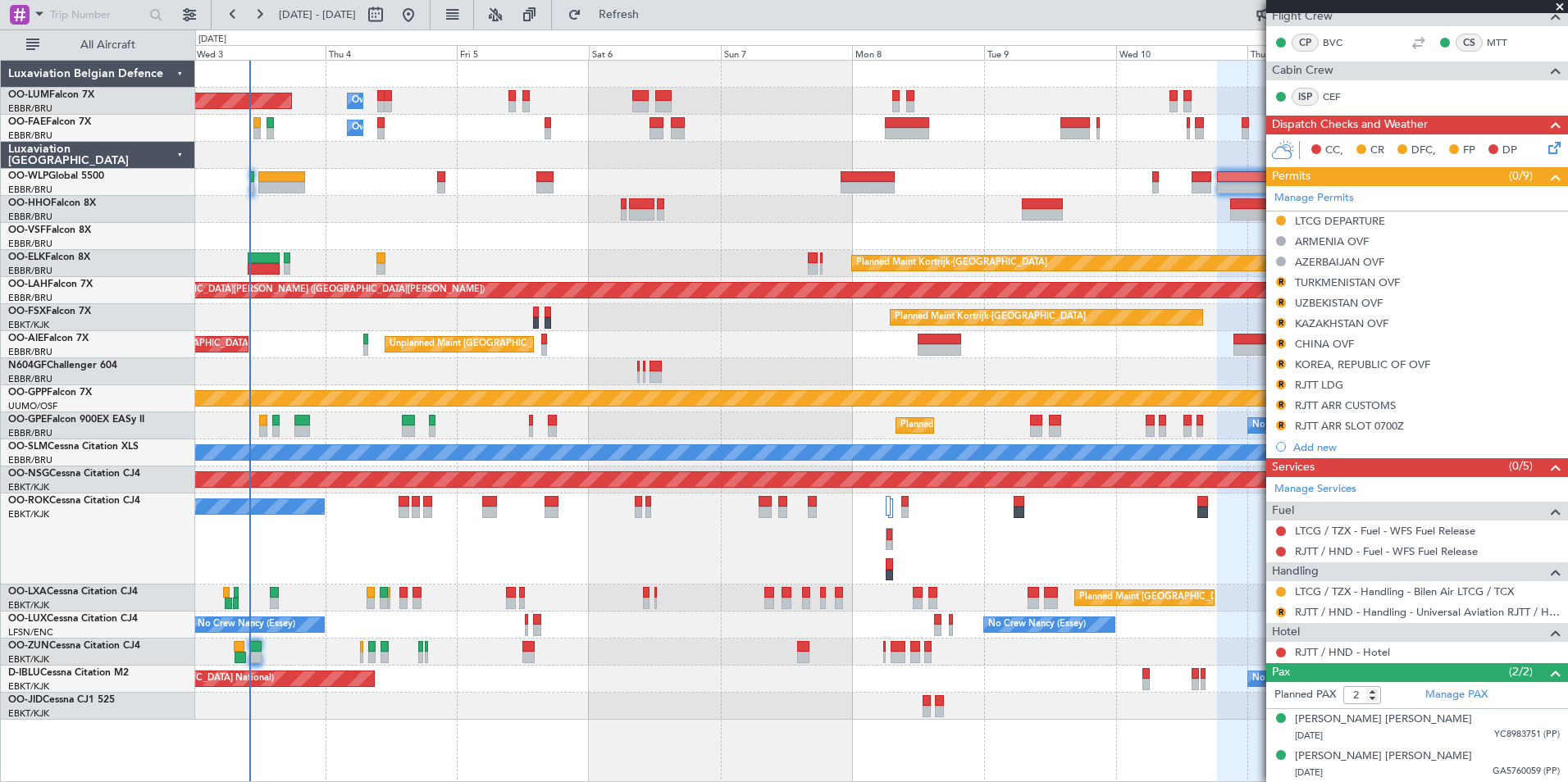
click at [641, 571] on div "A/C Unavailable Kortrijk-Wevelgem Planned Maint Paris (Le Bourget)" at bounding box center [881, 540] width 1372 height 91
click at [277, 568] on div "A/C Unavailable Kortrijk-Wevelgem Planned Maint Paris (Le Bourget)" at bounding box center [881, 540] width 1372 height 91
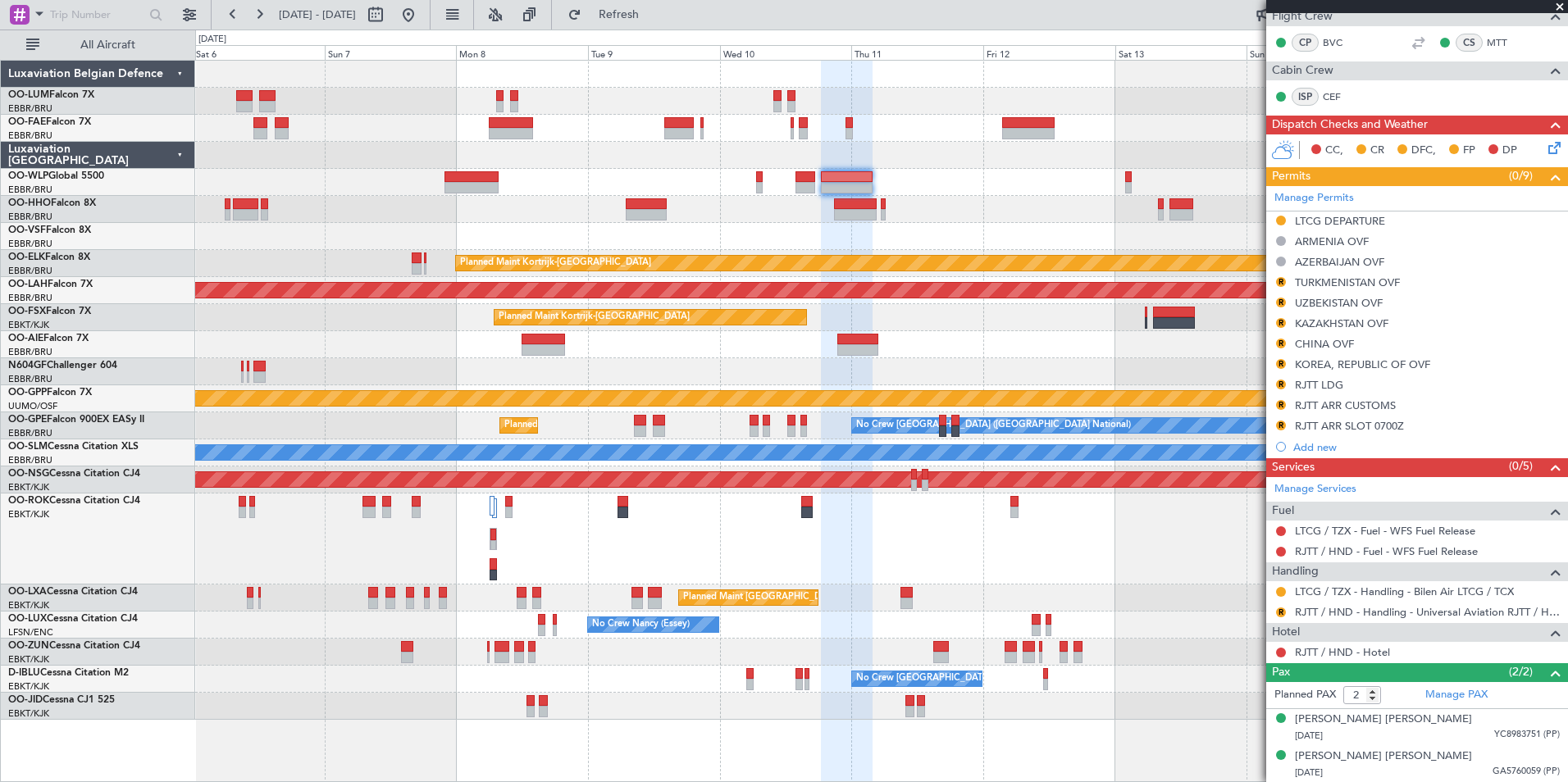
click at [451, 466] on div "Owner Melsbroek Air Base Planned Maint Brussels (Brussels National) Owner Melsb…" at bounding box center [881, 390] width 1372 height 659
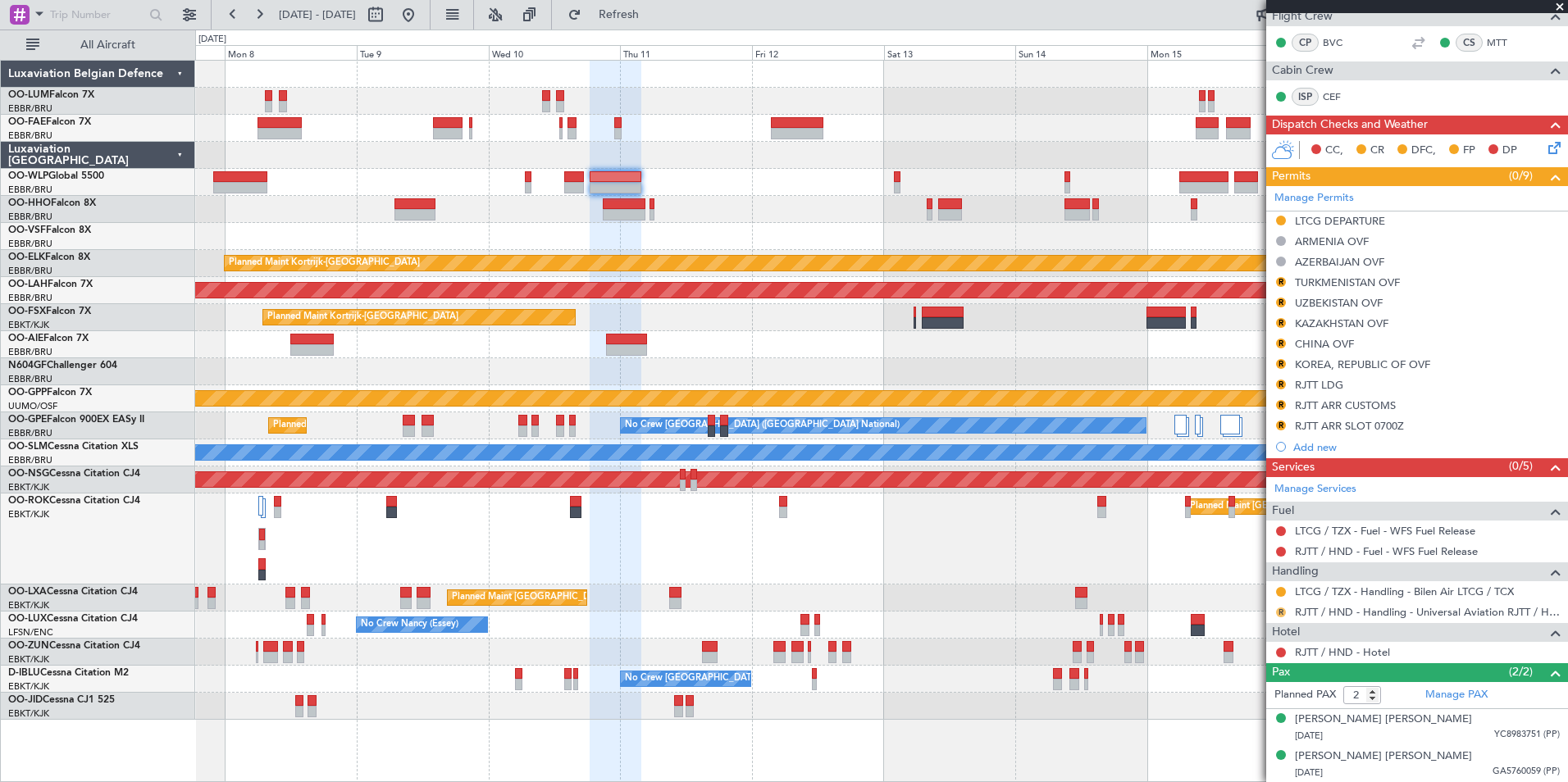
click at [1278, 615] on button "R" at bounding box center [1280, 613] width 10 height 10
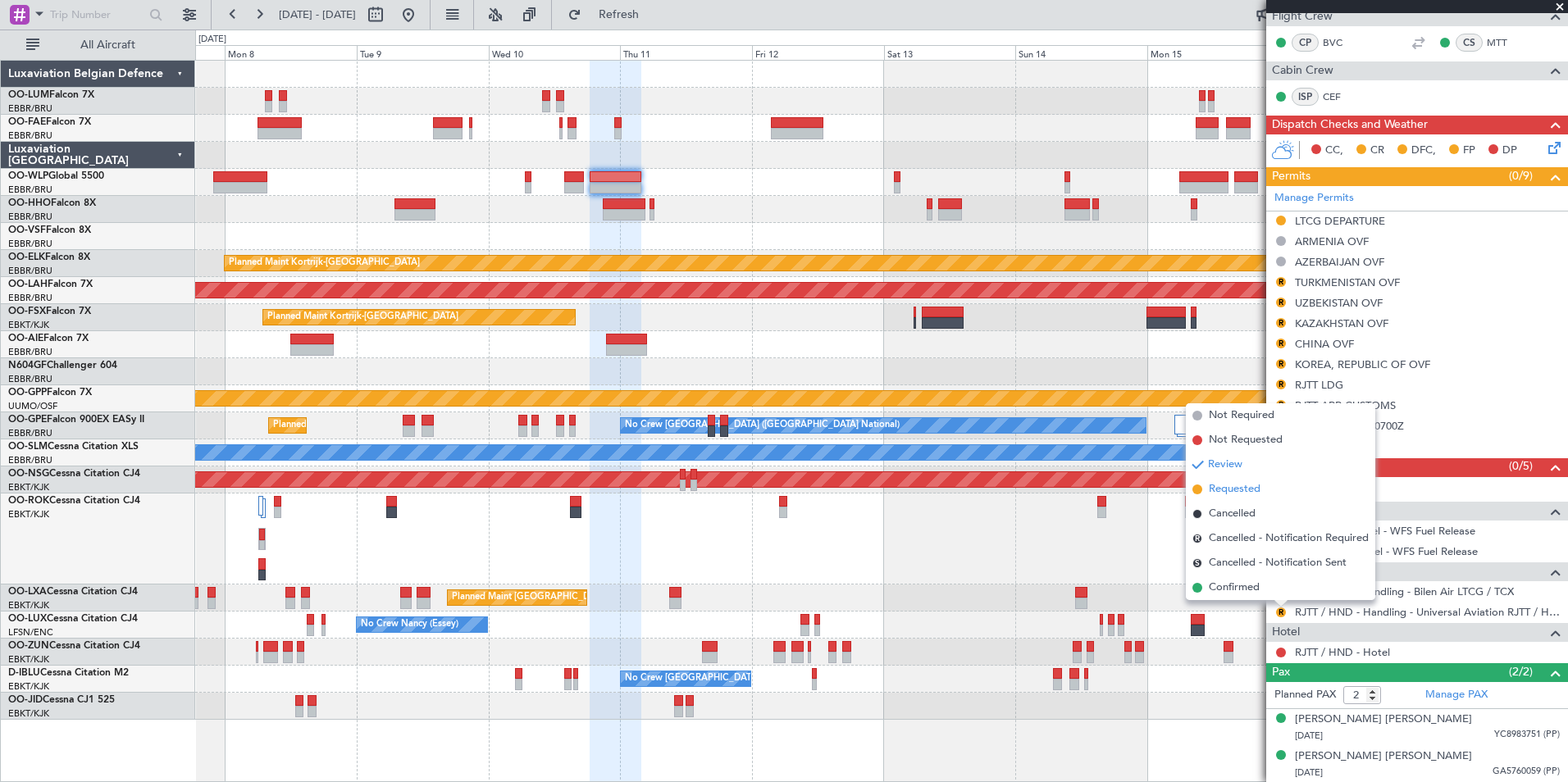
click at [1242, 487] on span "Requested" at bounding box center [1234, 490] width 52 height 16
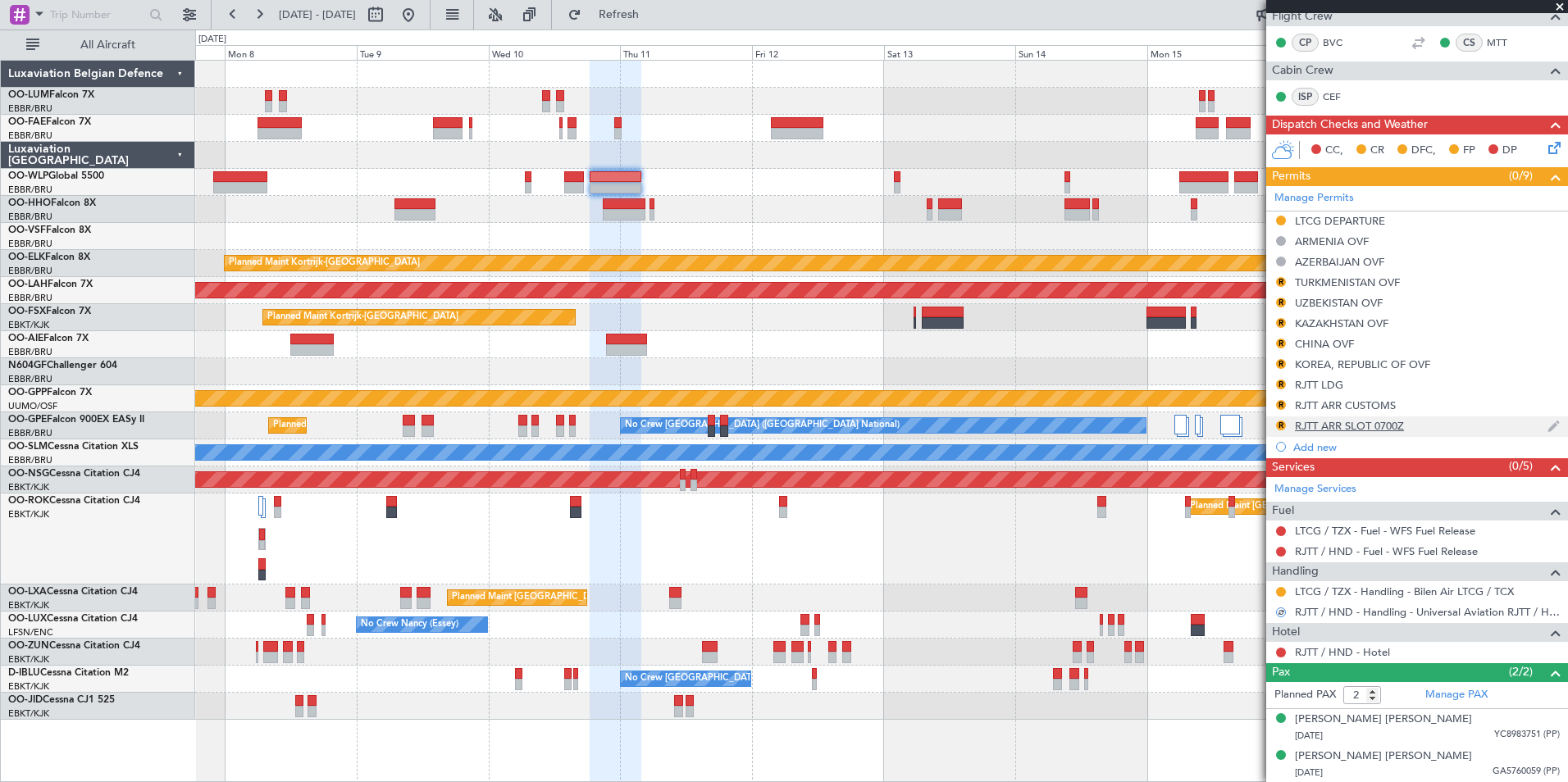
click at [1360, 423] on div "RJTT ARR SLOT 0700Z" at bounding box center [1349, 426] width 109 height 14
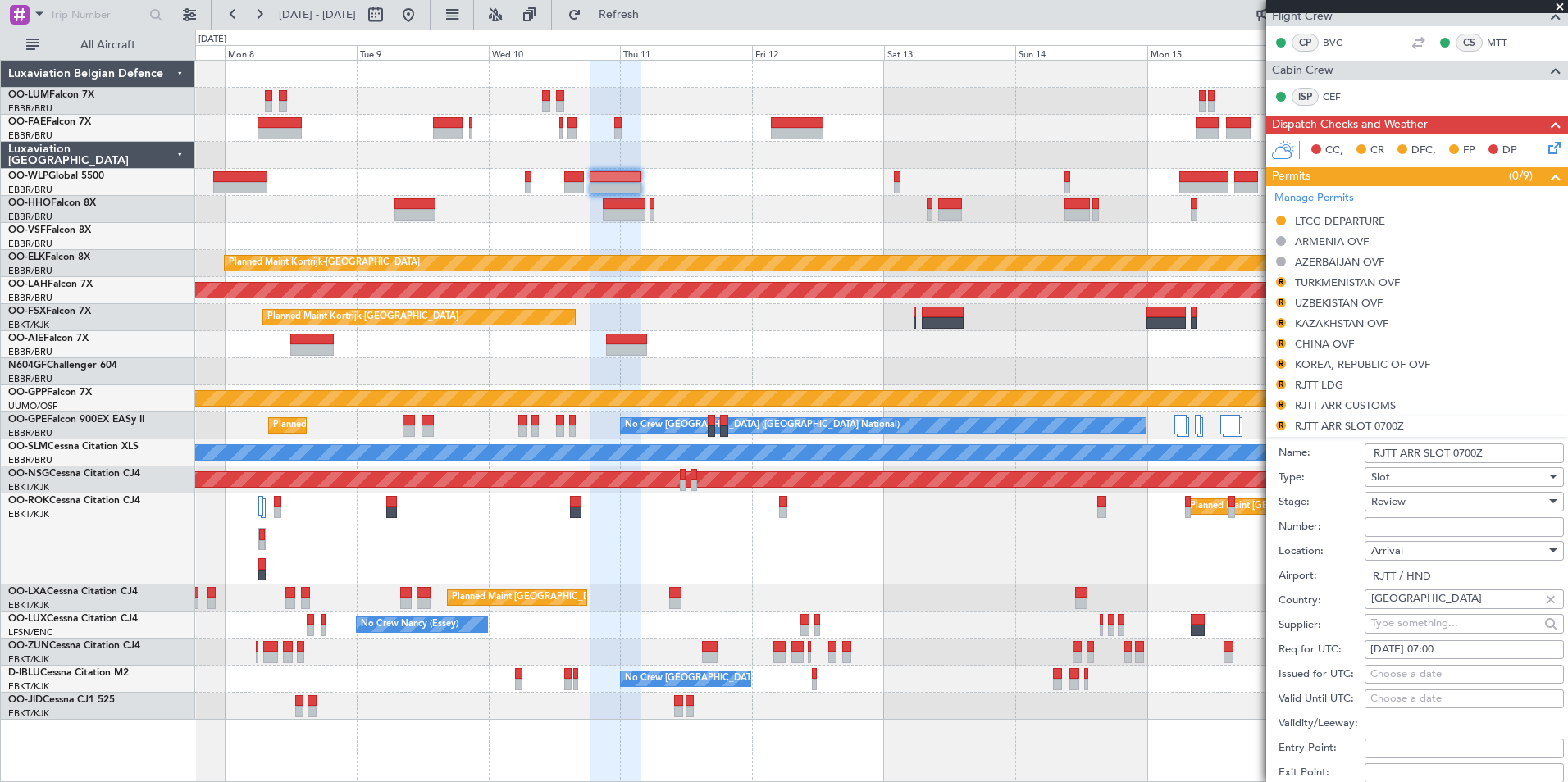
click at [1455, 647] on div "10/09/2025 07:00" at bounding box center [1463, 650] width 187 height 16
select select "9"
select select "2025"
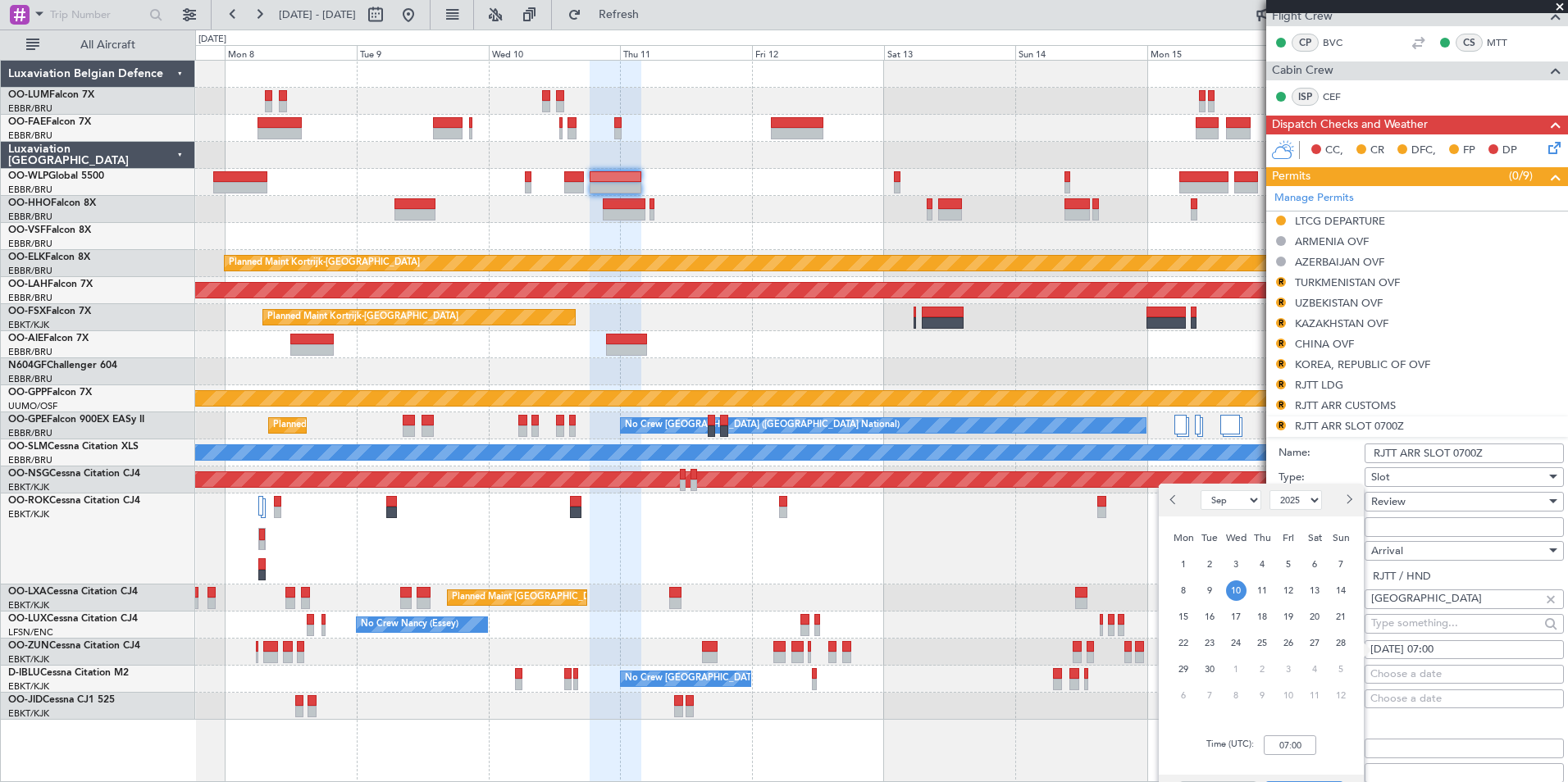
click at [1259, 587] on span "11" at bounding box center [1262, 591] width 21 height 21
click at [1301, 747] on input "00:00" at bounding box center [1289, 745] width 53 height 20
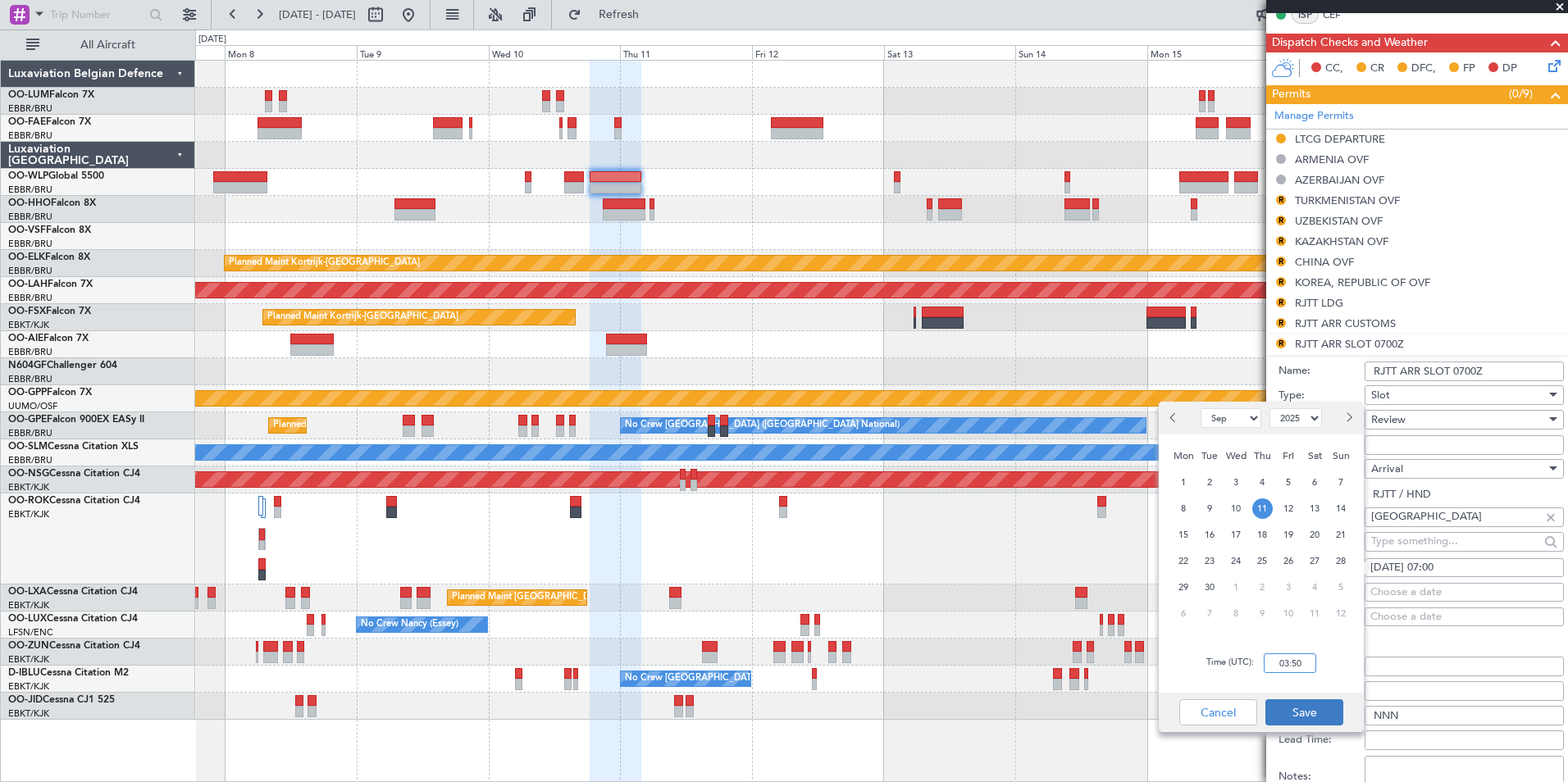
type input "03:50"
click at [1276, 716] on button "Save" at bounding box center [1304, 712] width 78 height 26
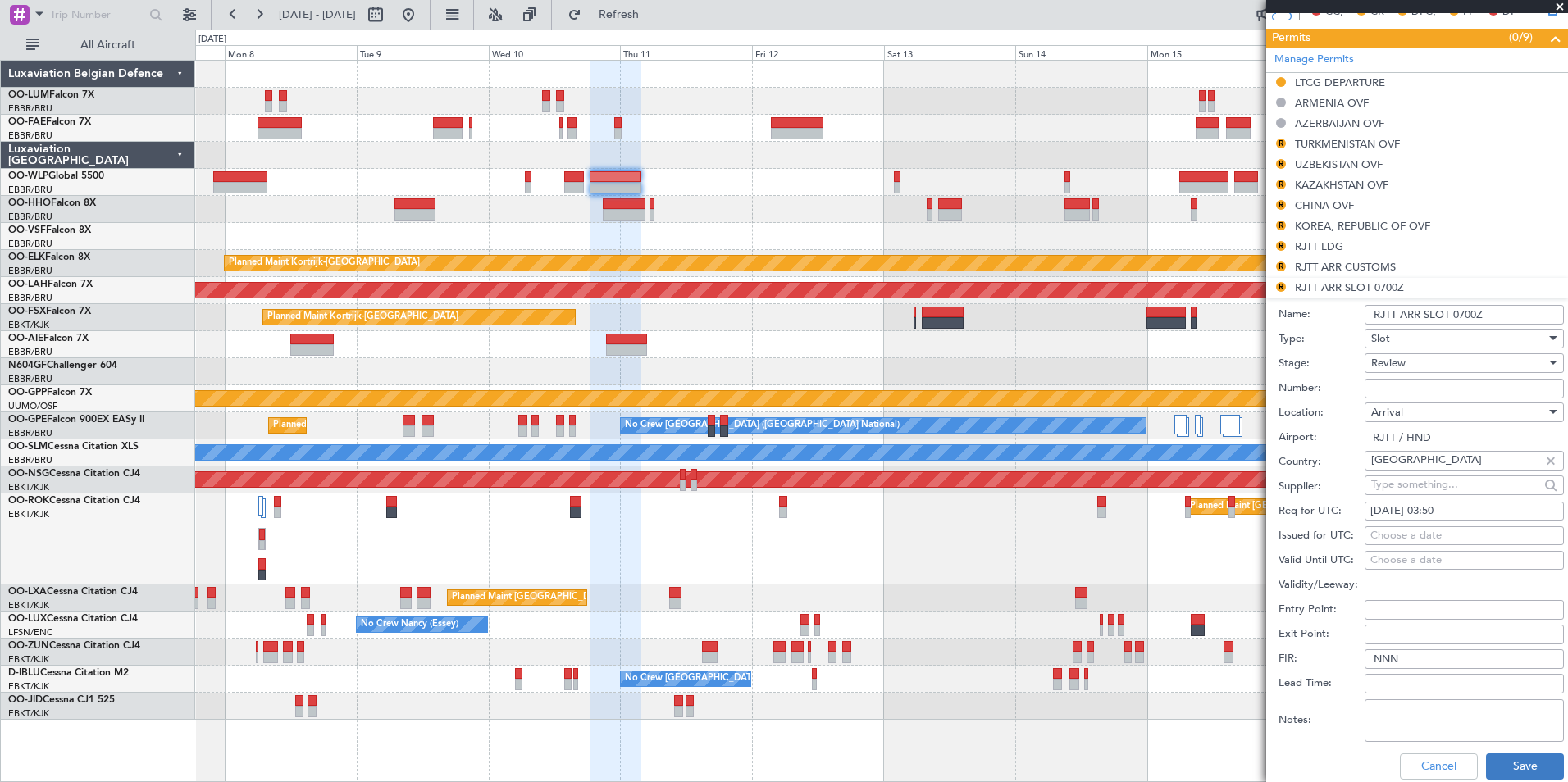
scroll to position [606, 0]
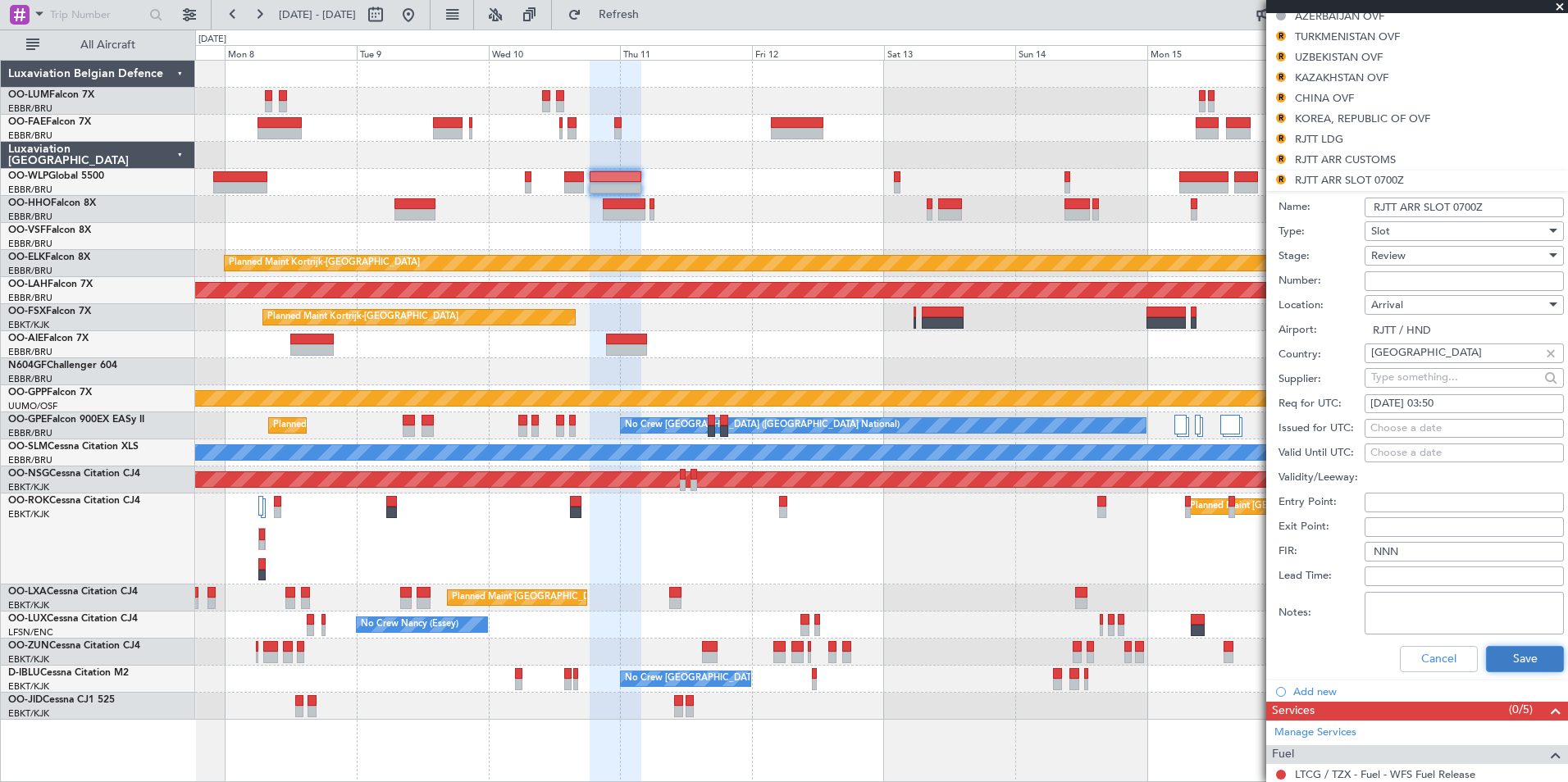
click at [1507, 663] on button "Save" at bounding box center [1524, 659] width 78 height 26
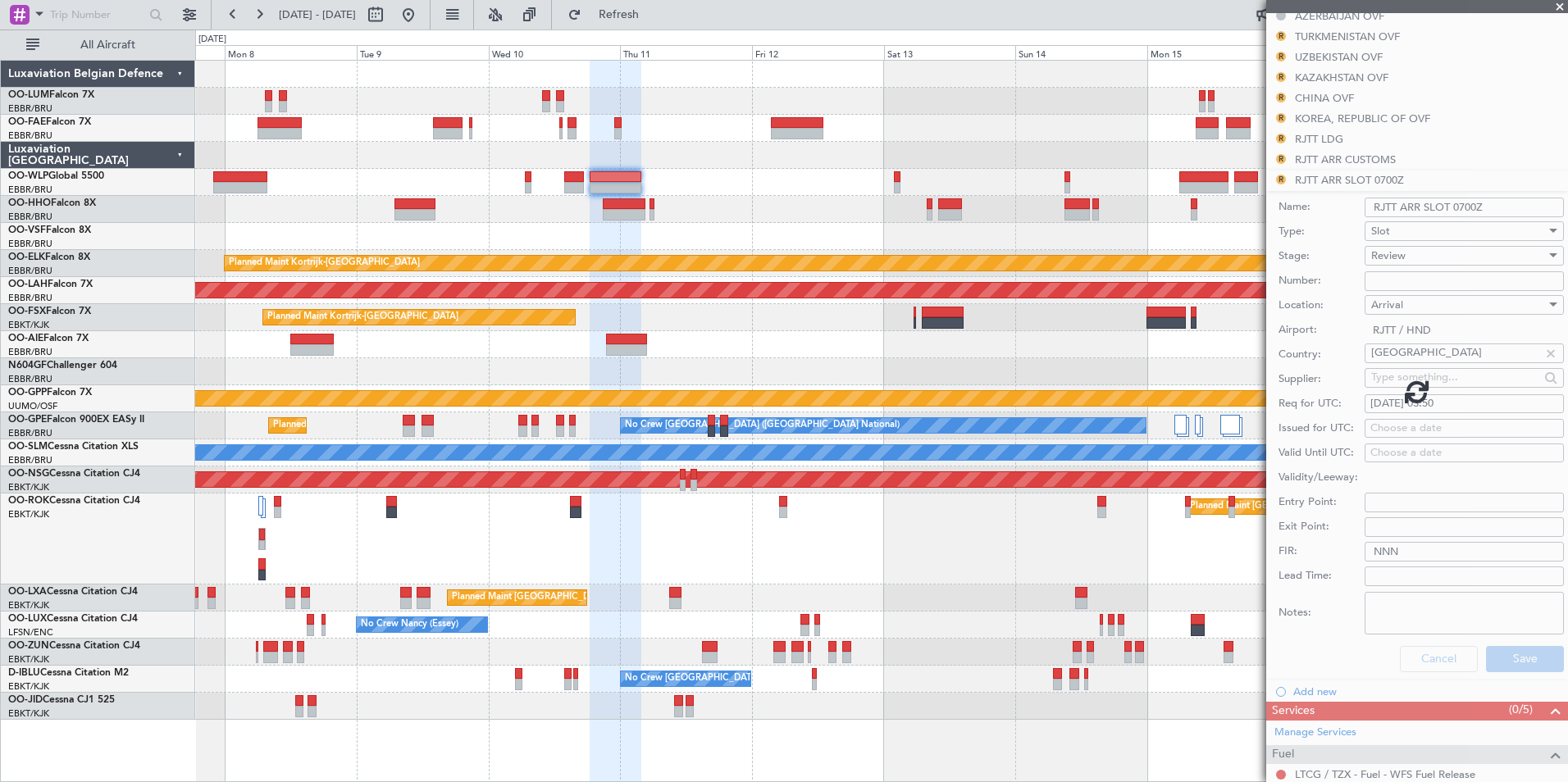
scroll to position [360, 0]
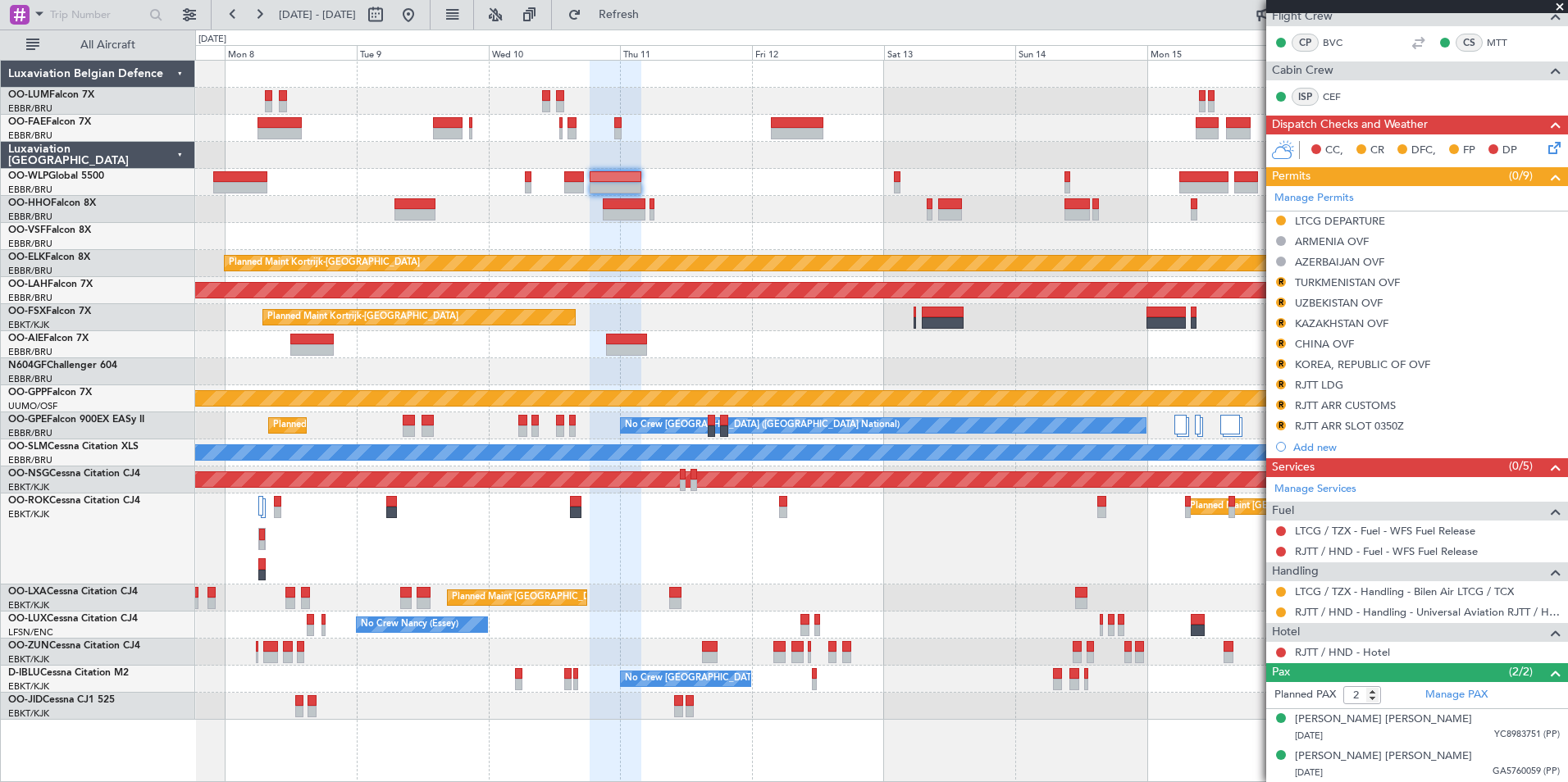
click at [1122, 361] on div "Planned Maint Kortrijk-Wevelgem Planned Maint Alton-st Louis (St Louis Regl) Pl…" at bounding box center [881, 390] width 1372 height 659
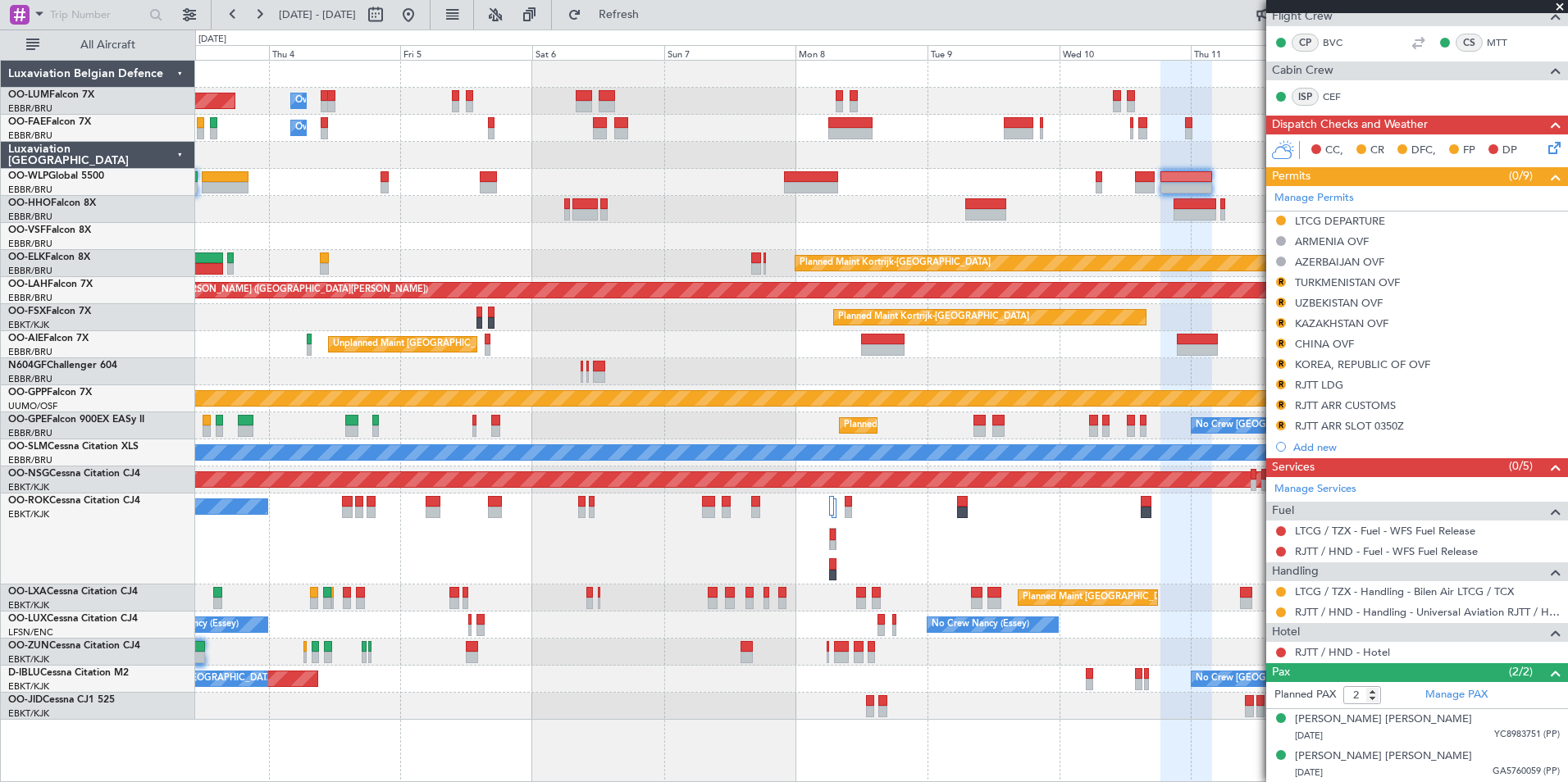
click at [831, 320] on div "Owner Melsbroek Air Base Planned Maint Brussels (Brussels National) Owner Melsb…" at bounding box center [881, 390] width 1372 height 659
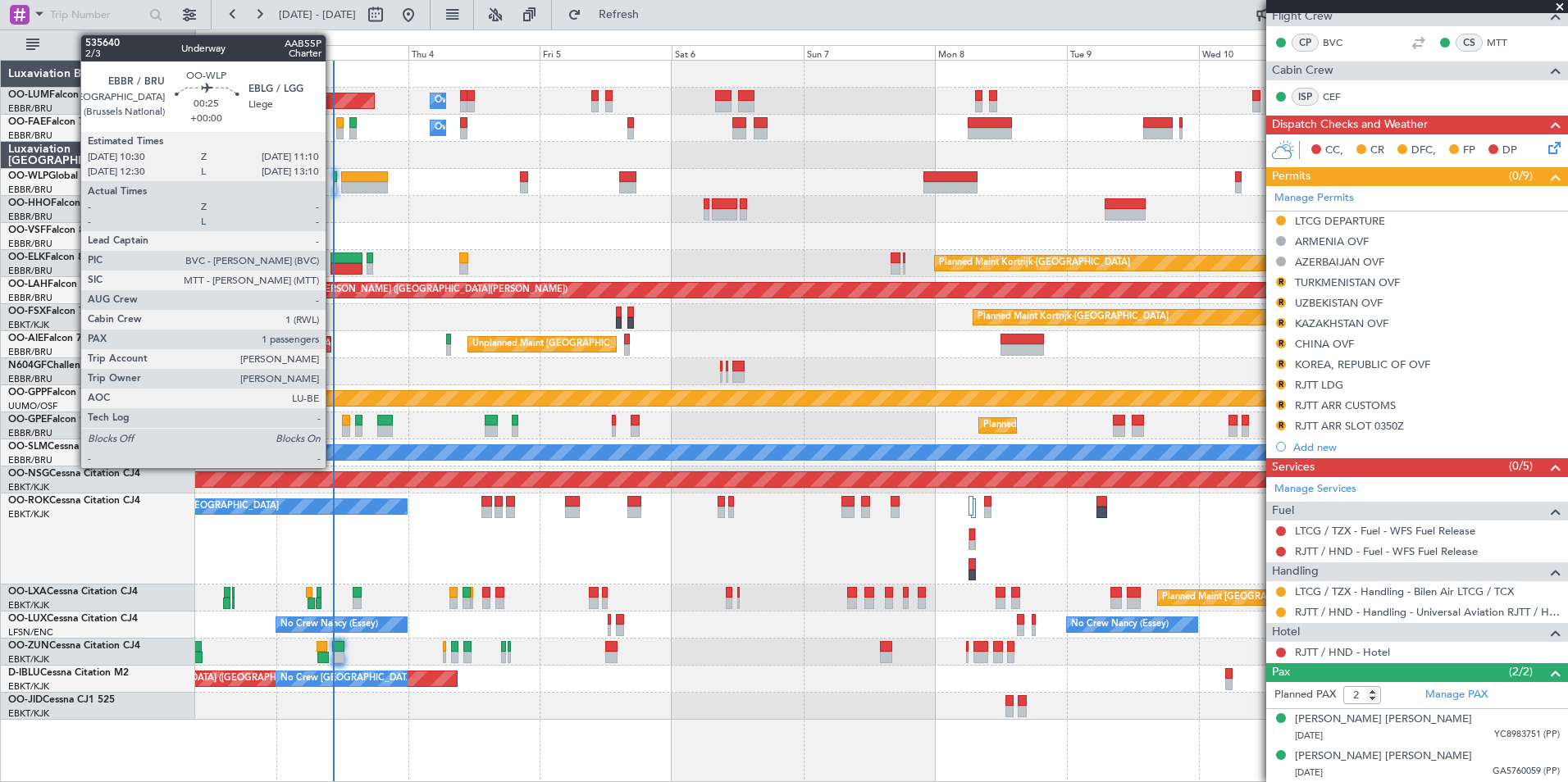
click at [333, 183] on div at bounding box center [334, 187] width 4 height 12
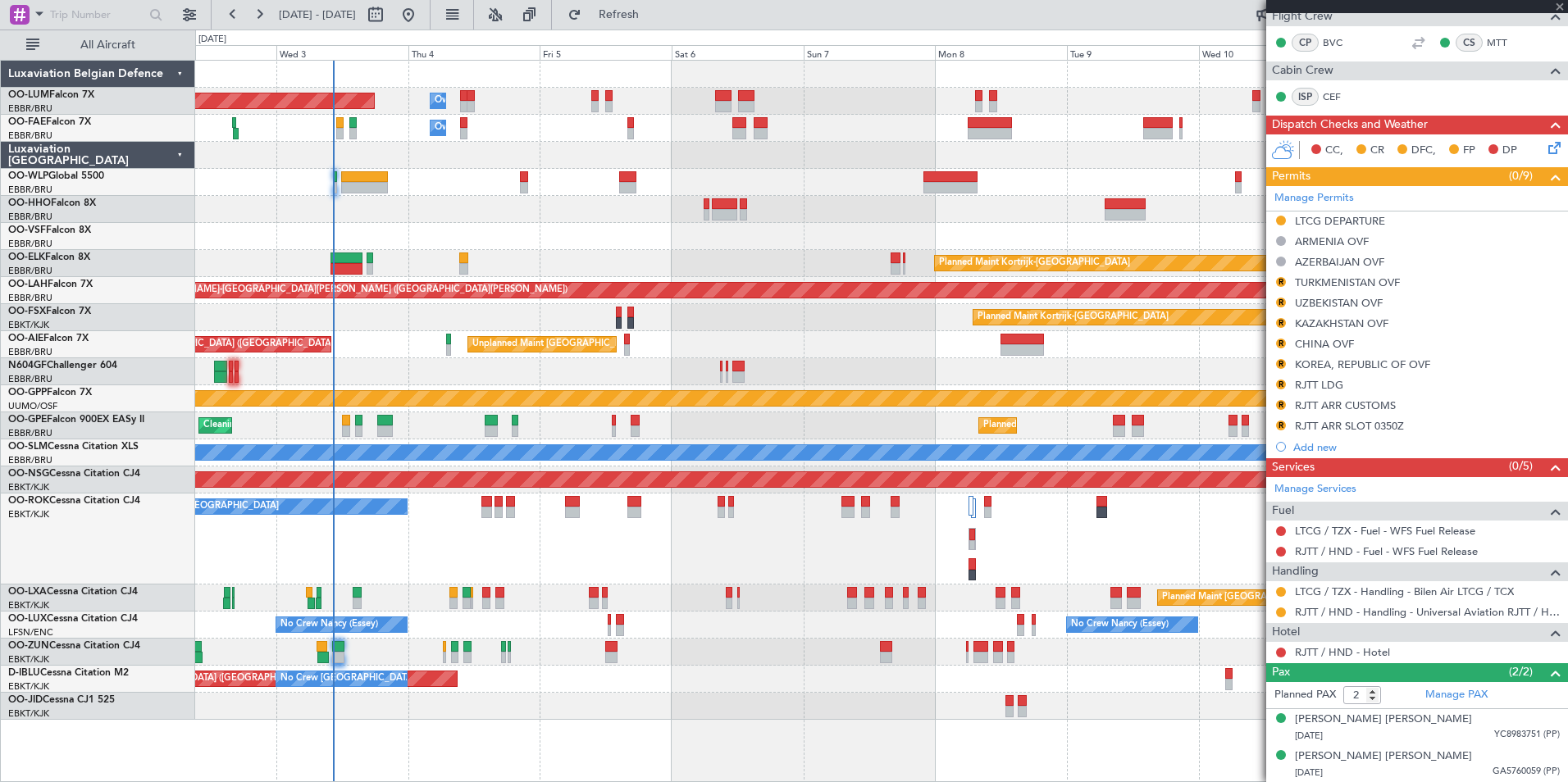
type input "1"
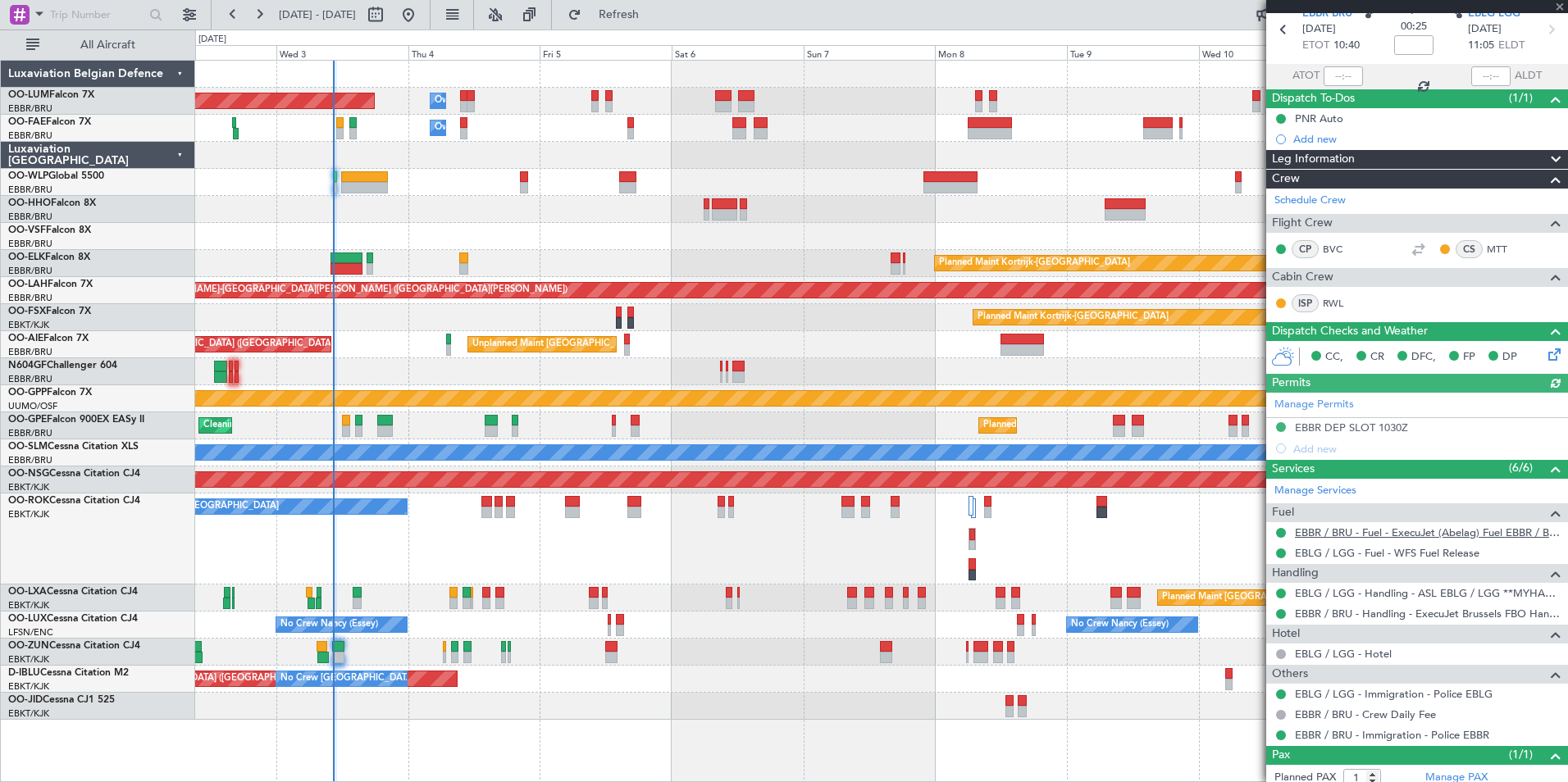
scroll to position [117, 0]
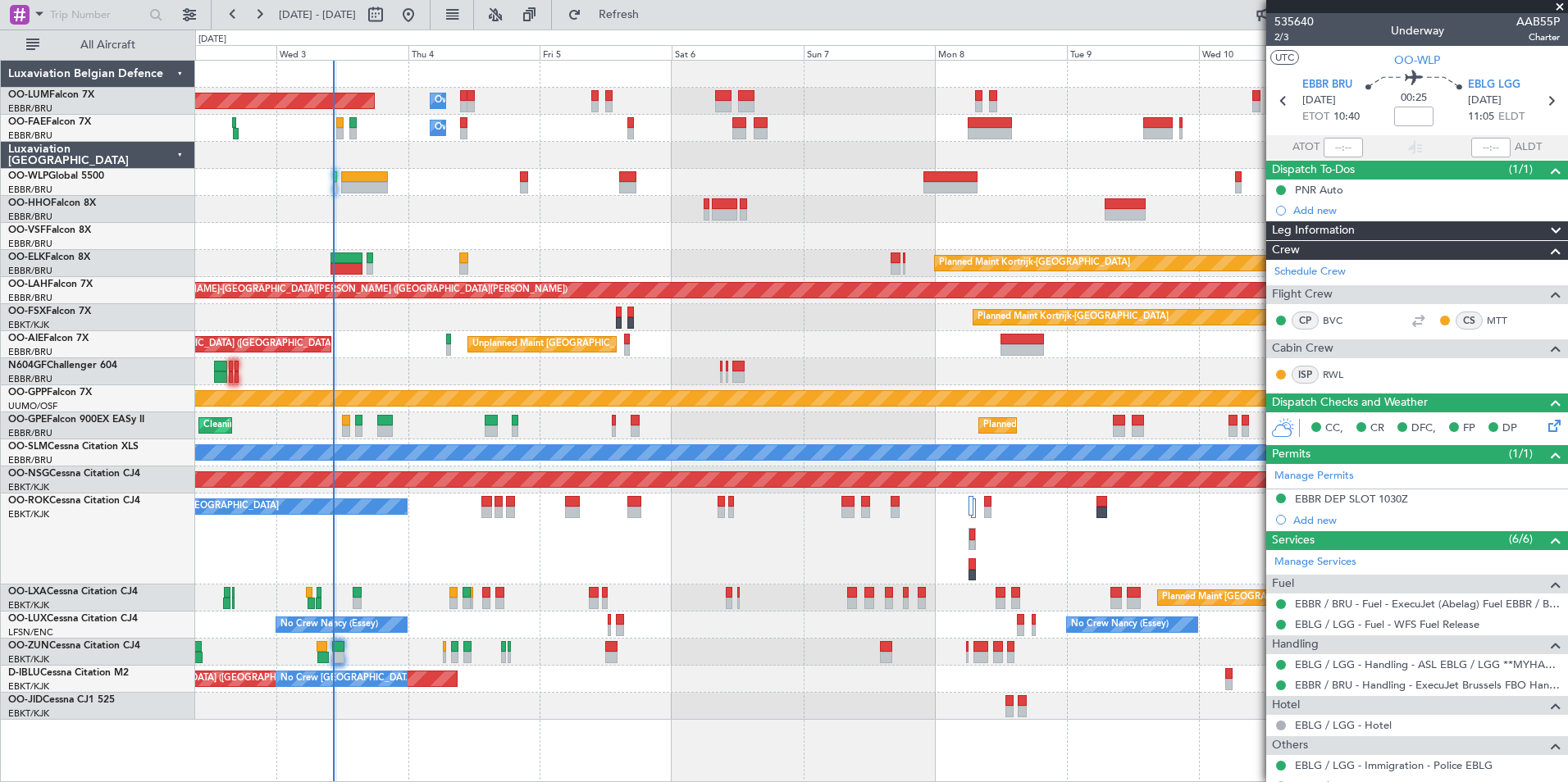
scroll to position [117, 0]
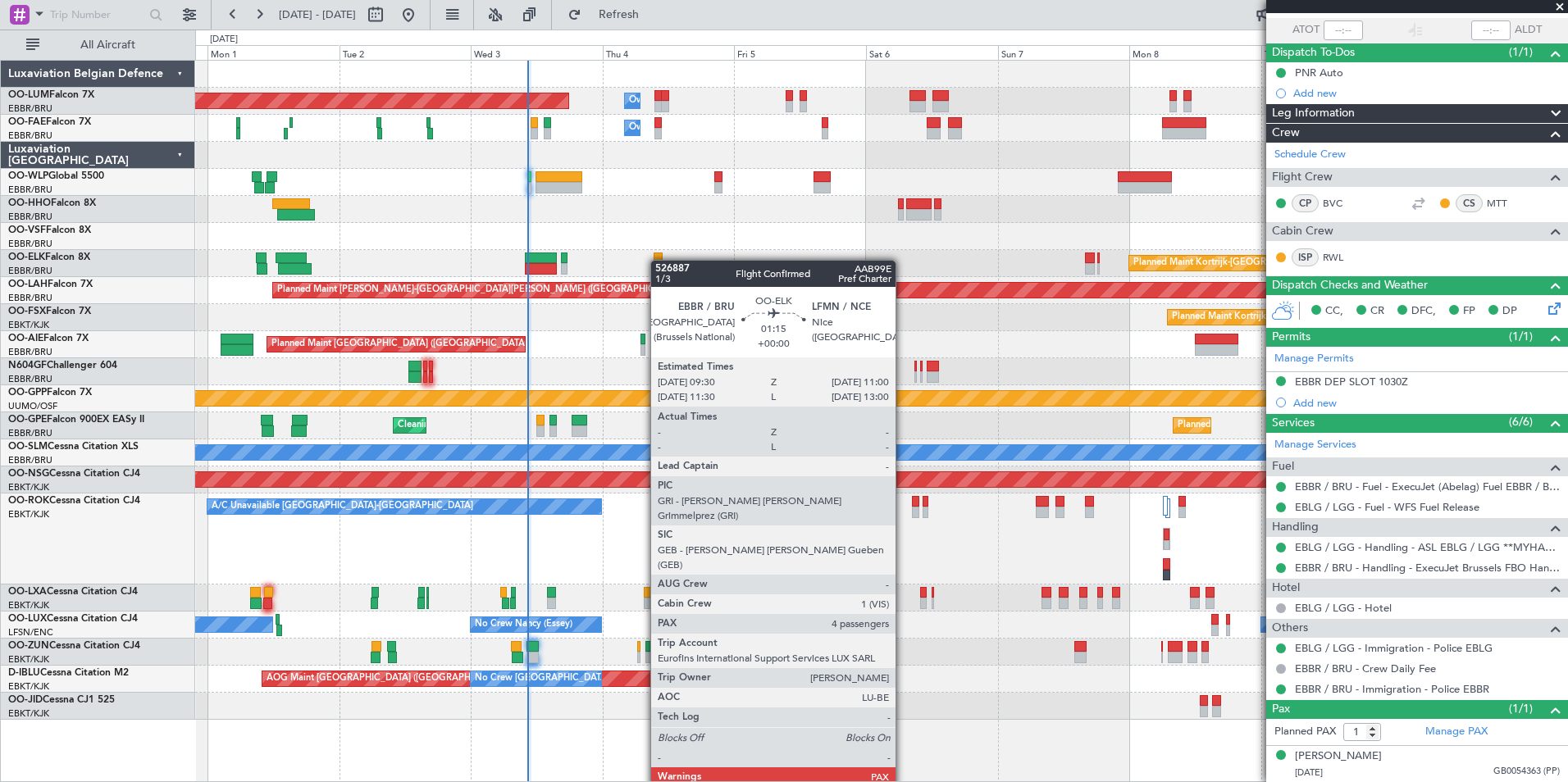
click at [658, 260] on div "Planned Maint [GEOGRAPHIC_DATA] ([GEOGRAPHIC_DATA] National) Owner [GEOGRAPHIC_…" at bounding box center [881, 390] width 1372 height 659
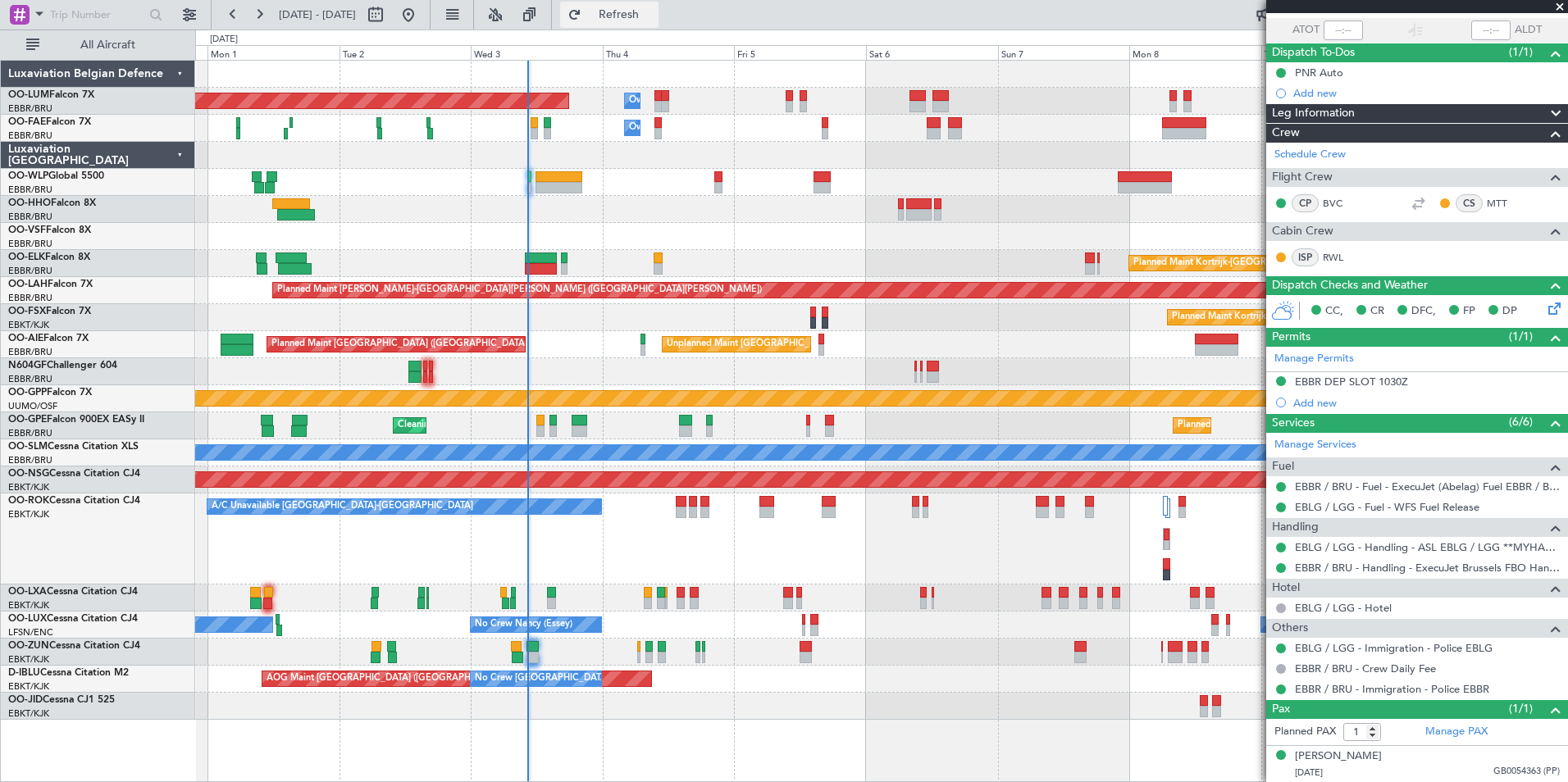
click at [654, 16] on span "Refresh" at bounding box center [619, 14] width 69 height 12
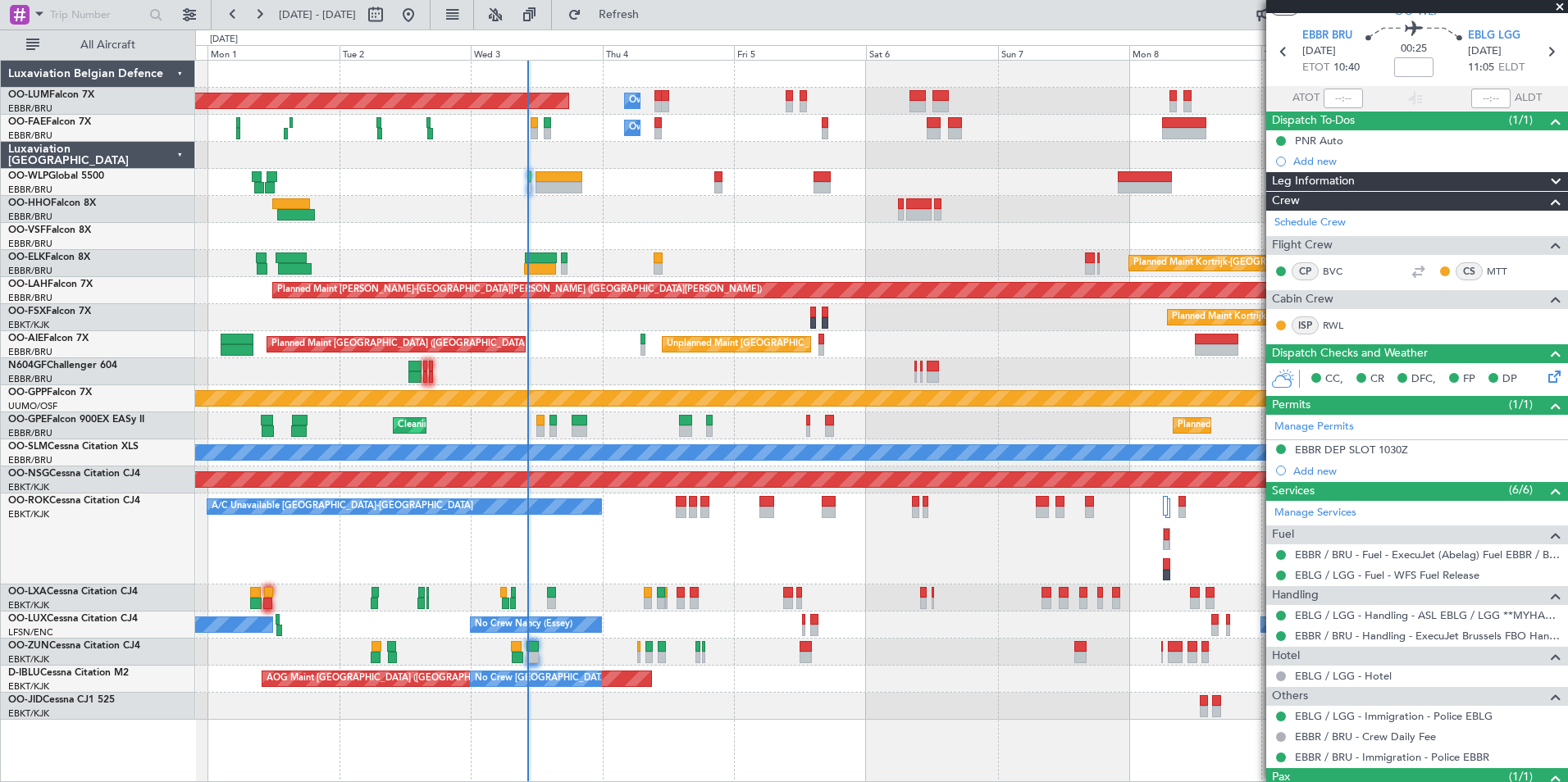
scroll to position [0, 0]
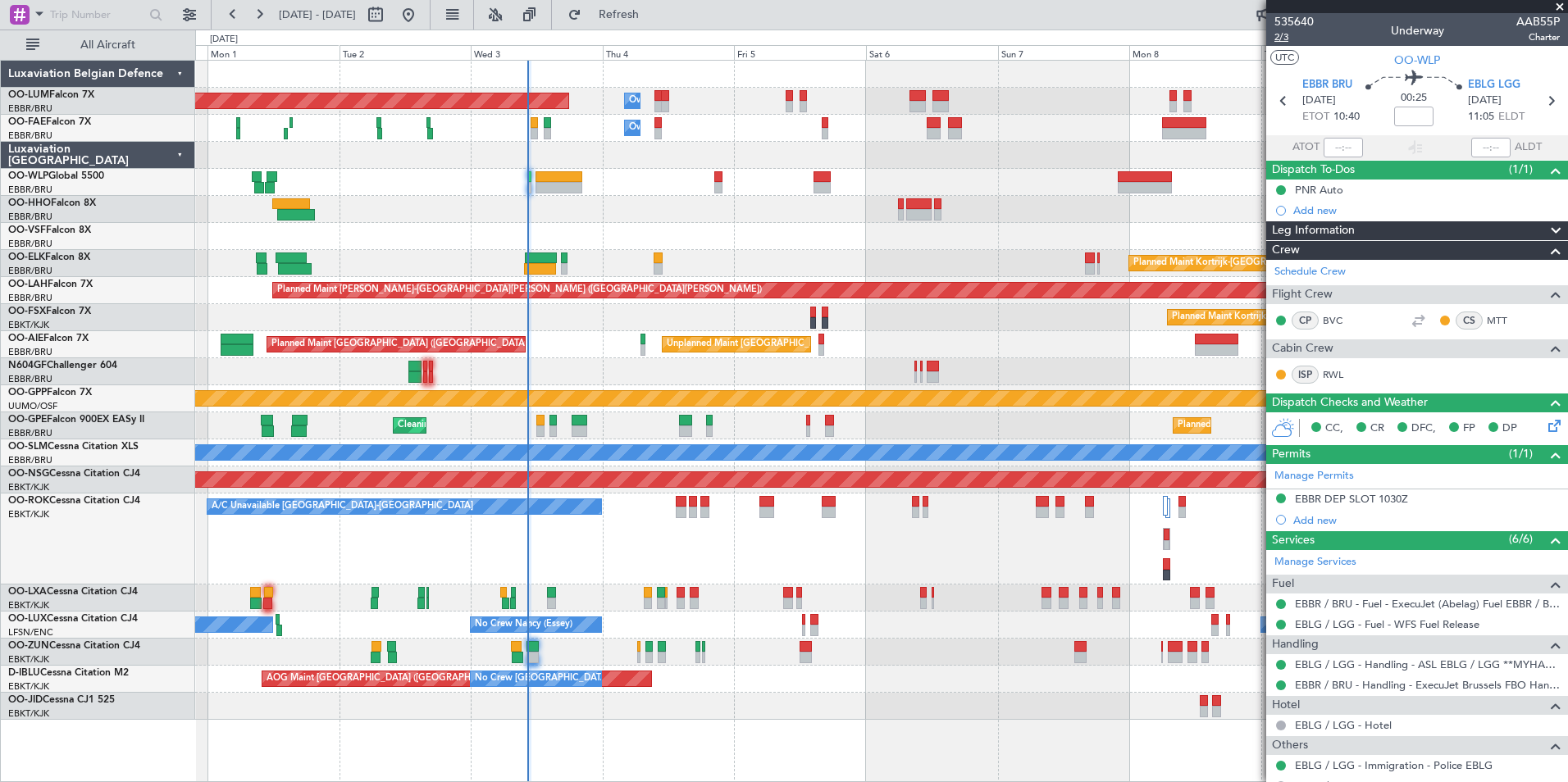
click at [1277, 39] on span "2/3" at bounding box center [1294, 38] width 39 height 14
click at [1277, 37] on span "2/3" at bounding box center [1294, 38] width 39 height 14
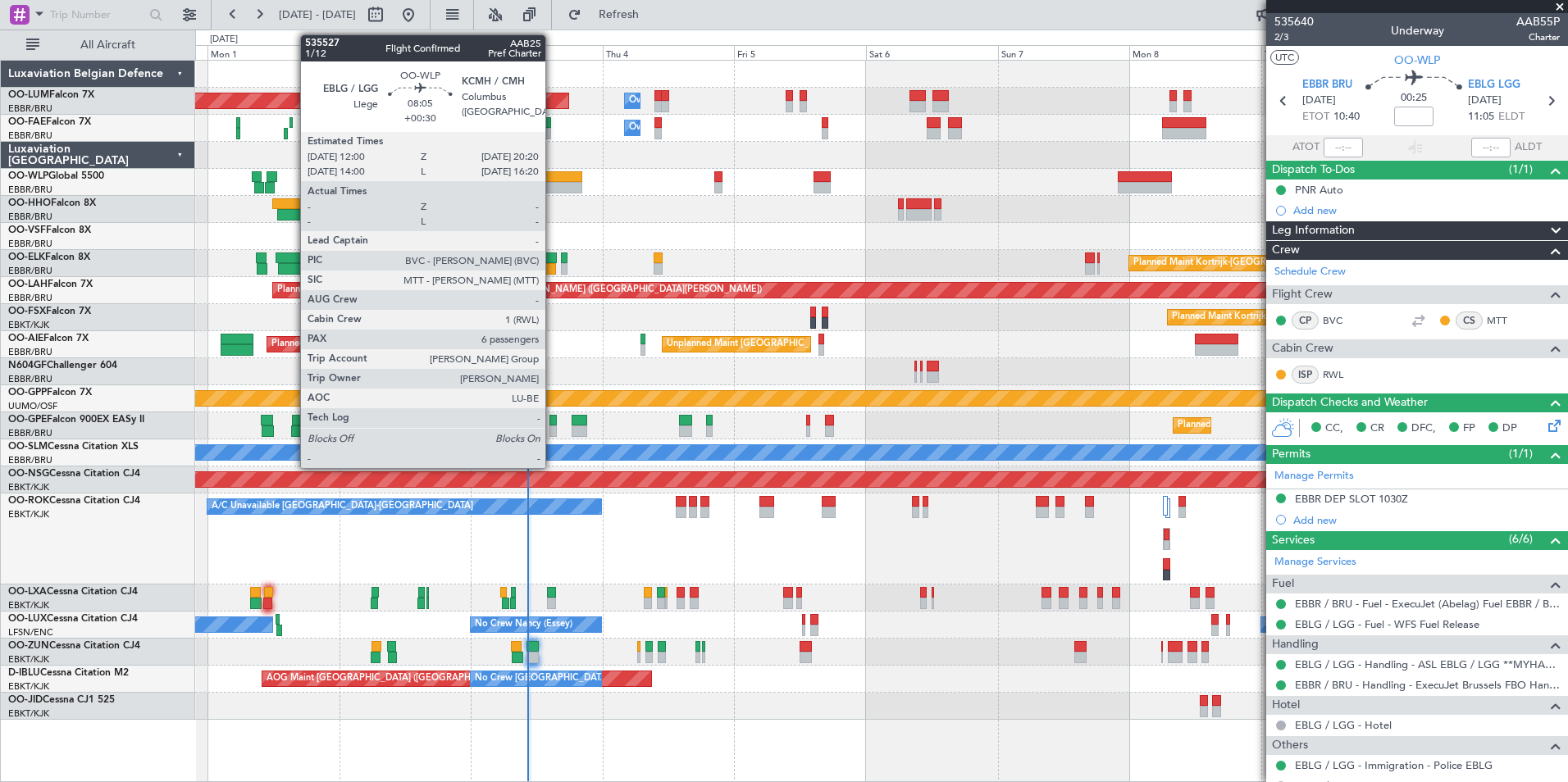
click at [550, 173] on div at bounding box center [558, 177] width 46 height 12
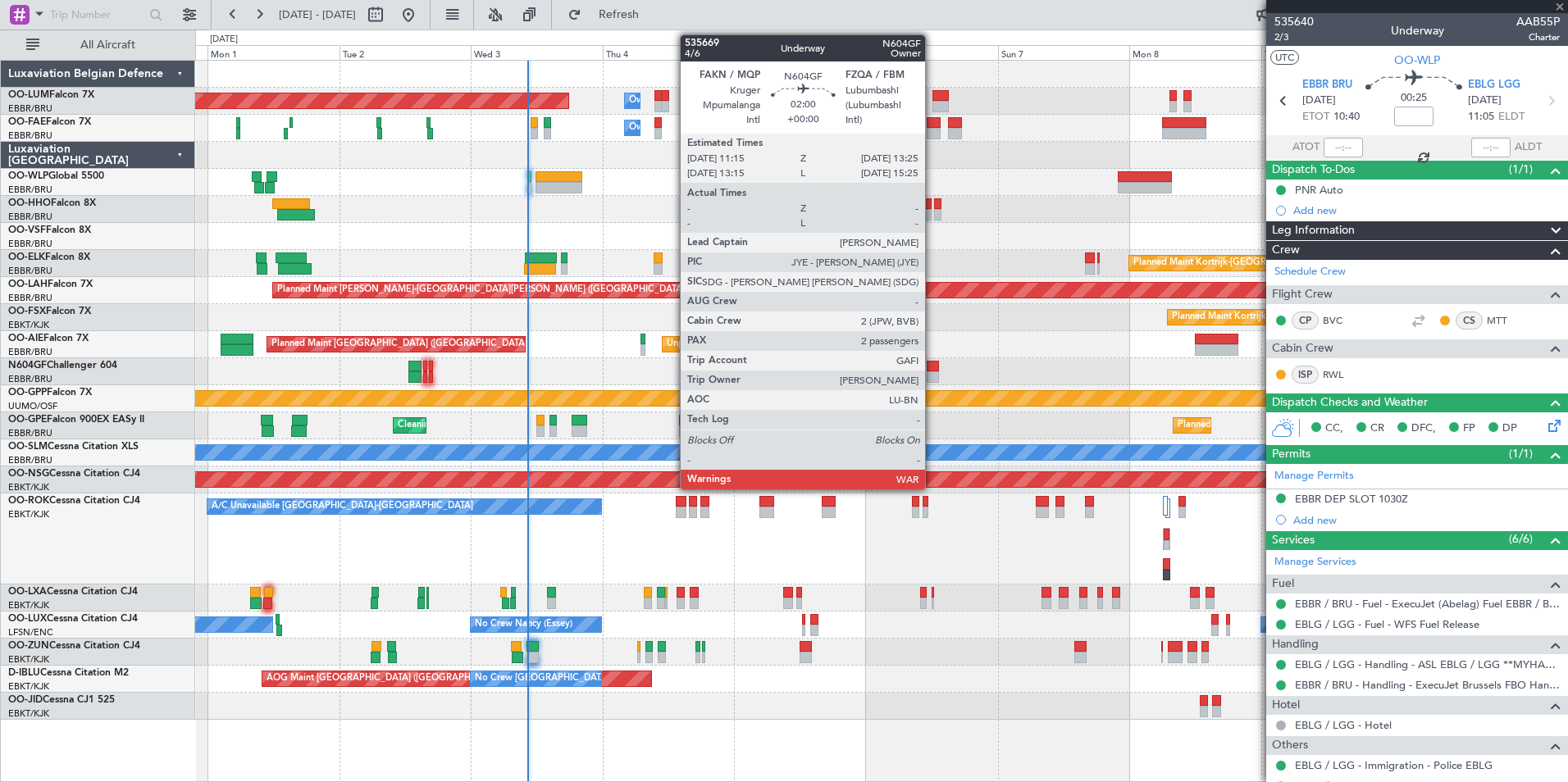
type input "+00:30"
type input "6"
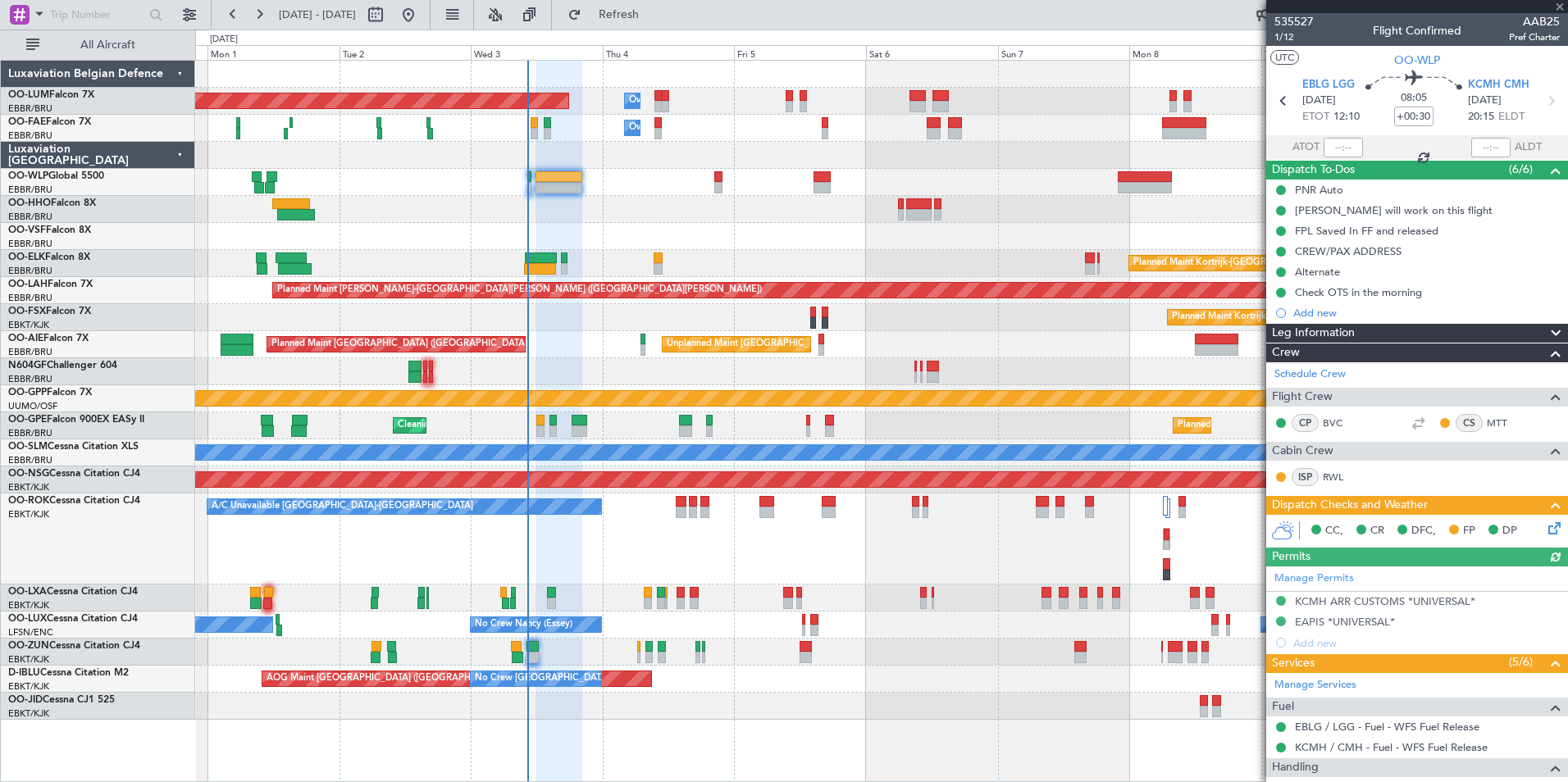
click at [1545, 527] on icon at bounding box center [1551, 526] width 13 height 13
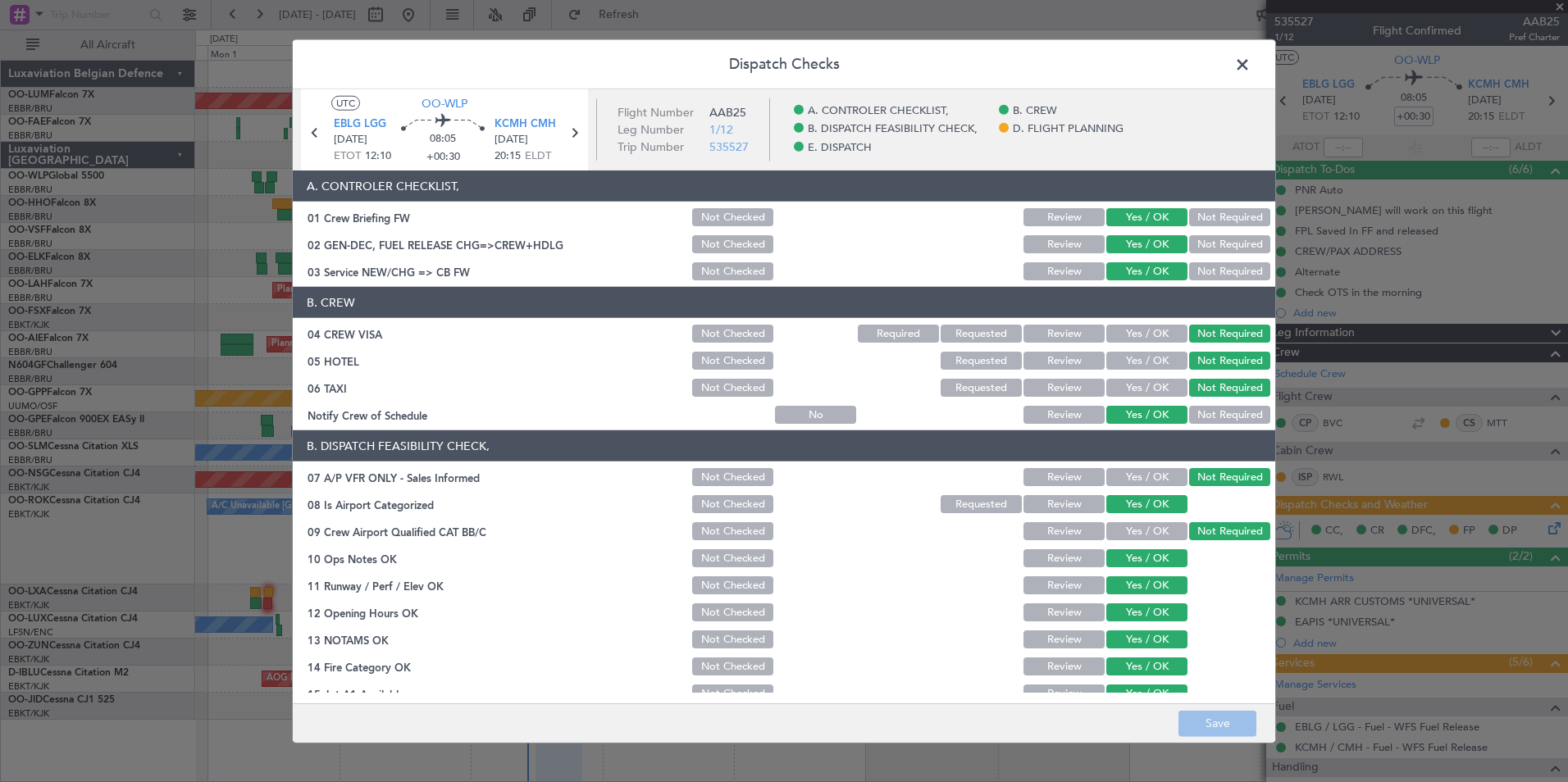
click at [1251, 68] on span at bounding box center [1251, 69] width 0 height 33
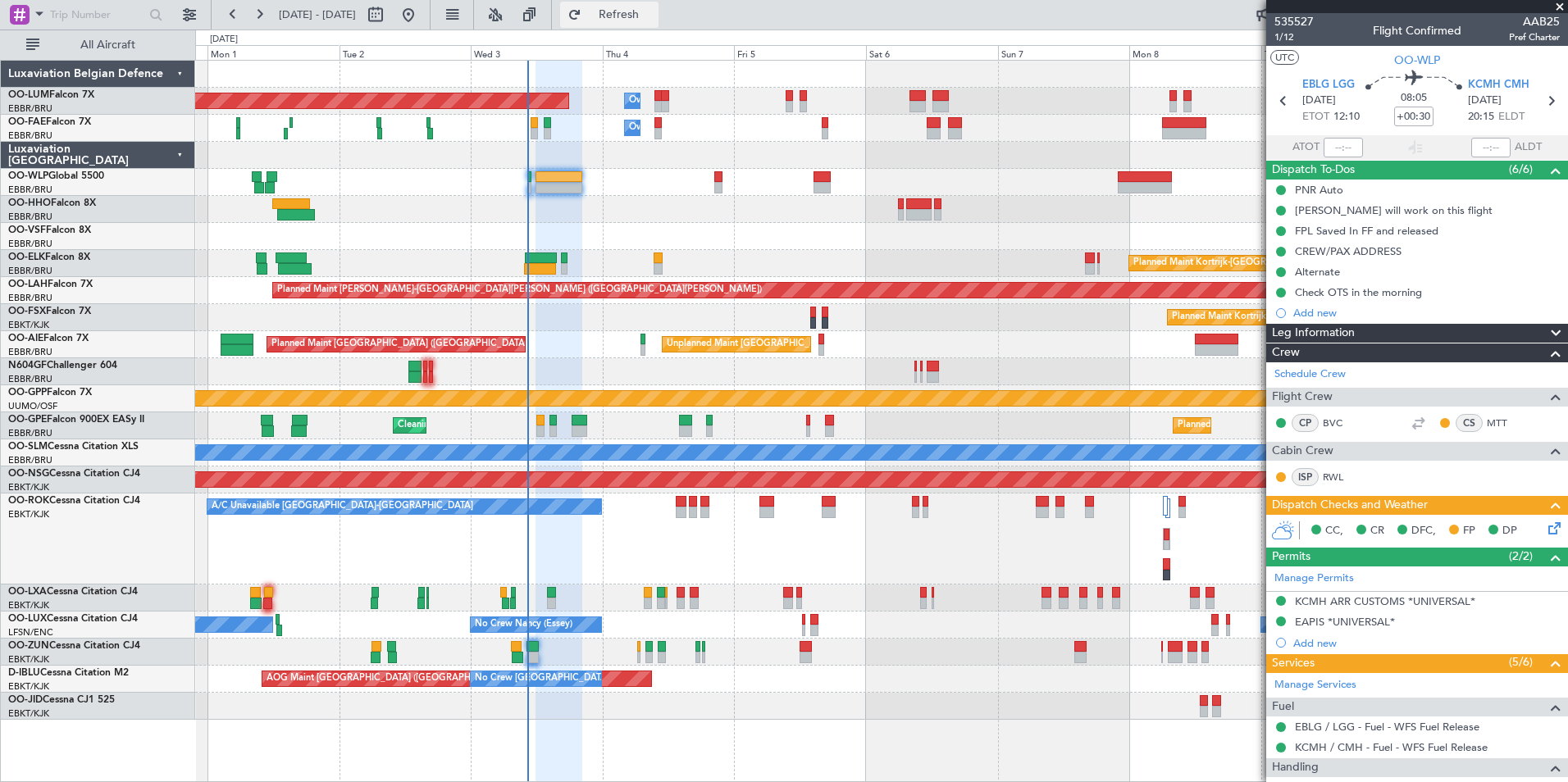
click at [658, 4] on button "Refresh" at bounding box center [610, 14] width 99 height 26
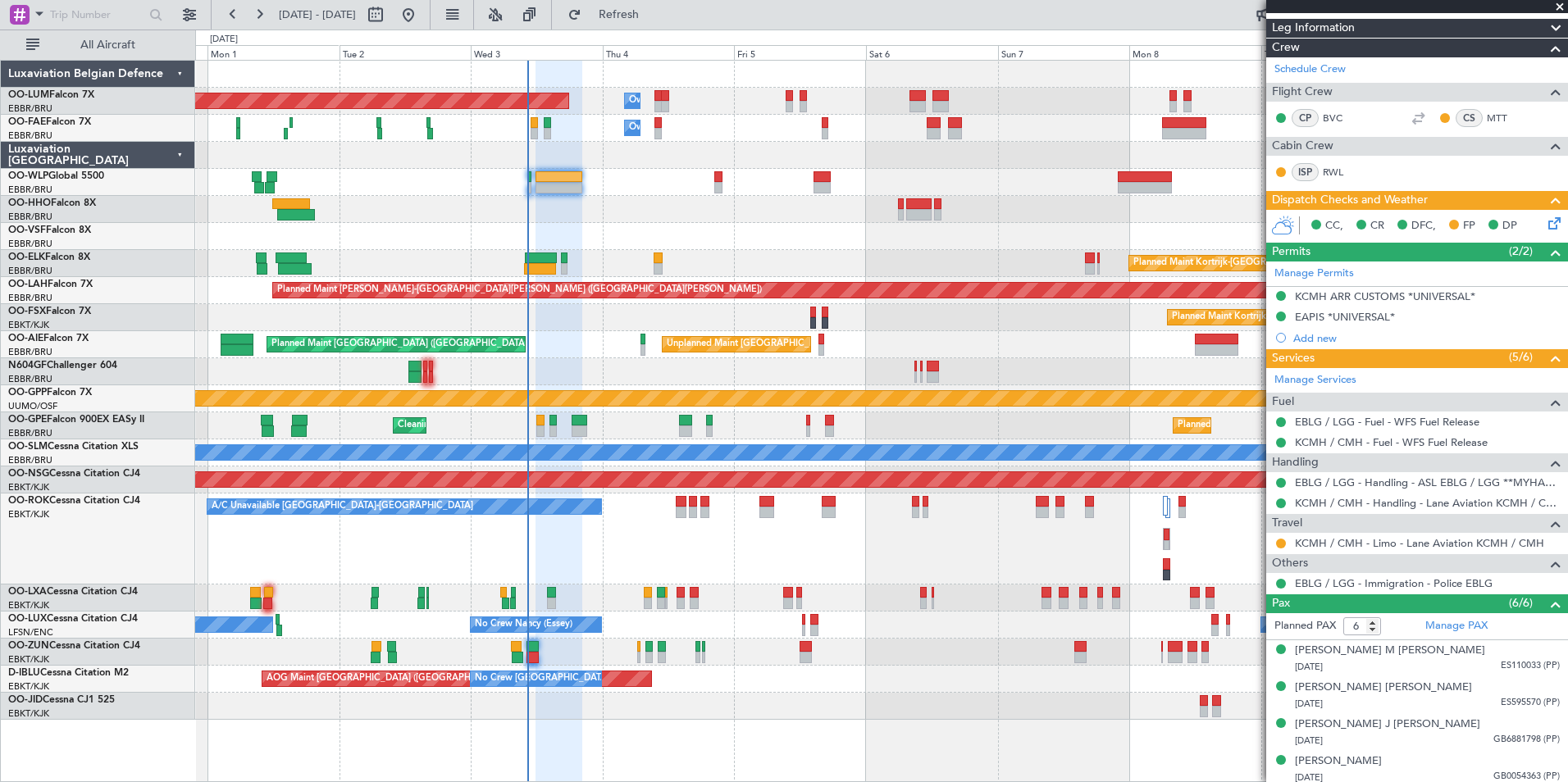
scroll to position [384, 0]
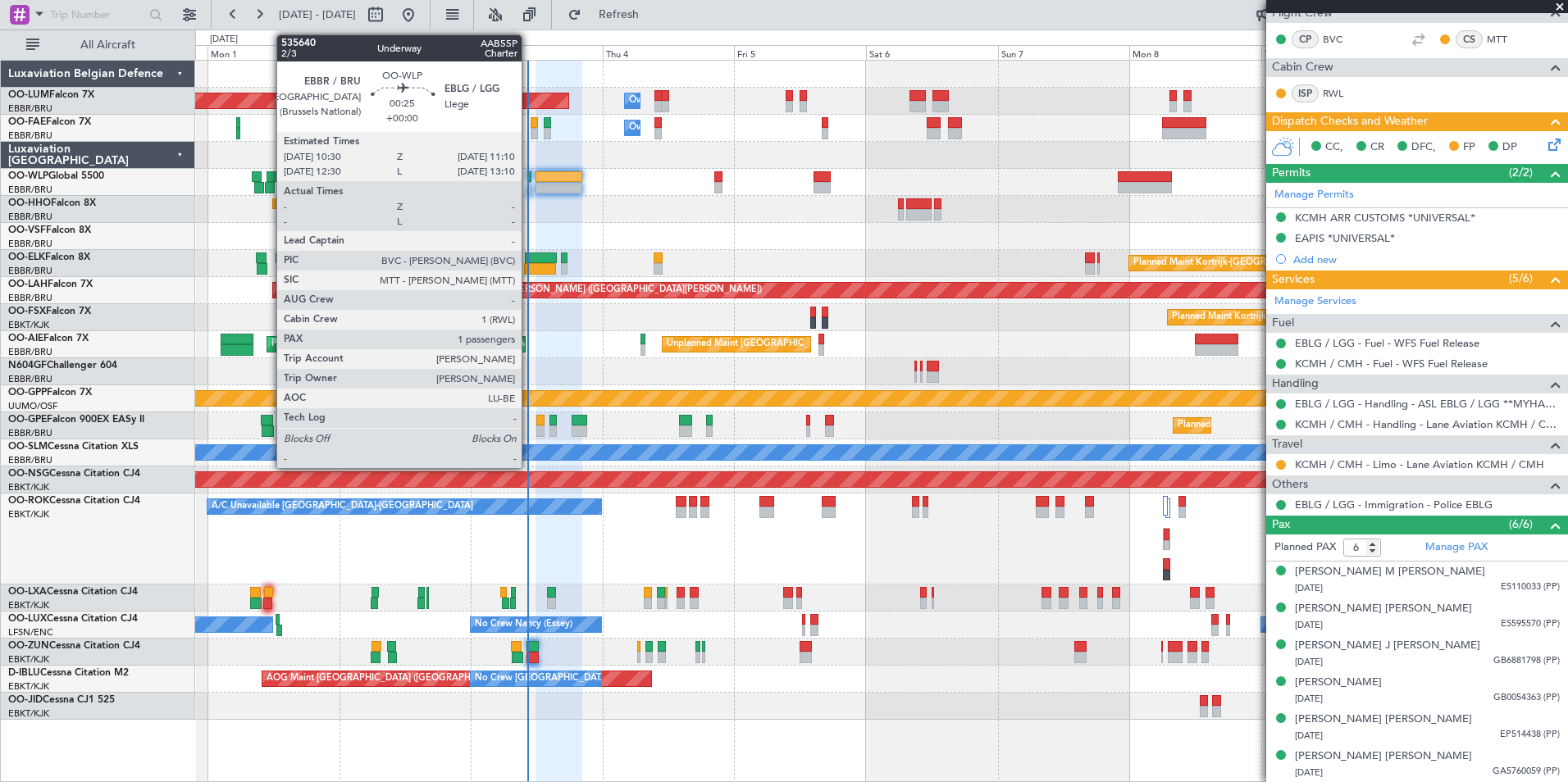
click at [529, 180] on div at bounding box center [529, 177] width 4 height 12
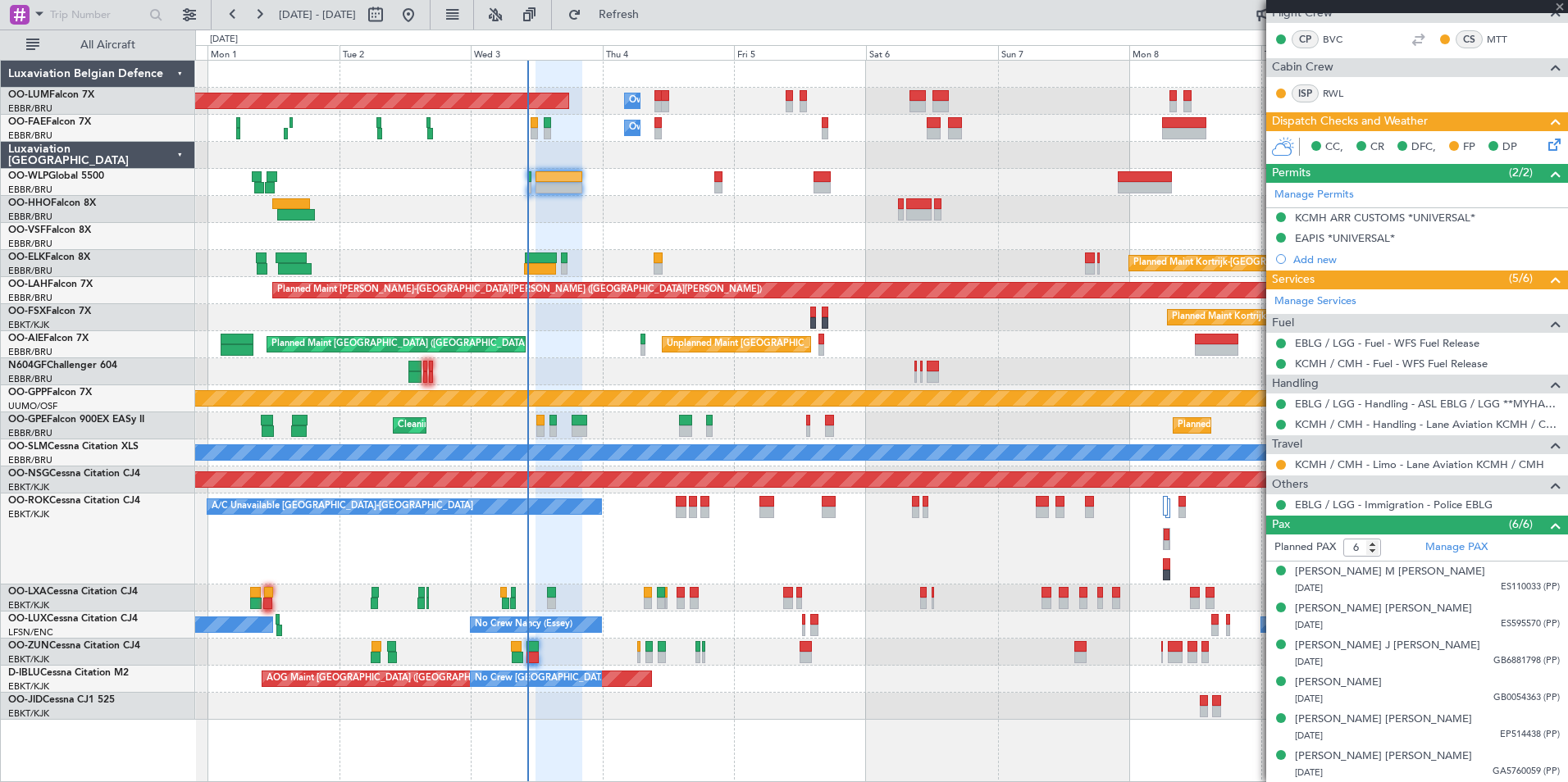
type input "1"
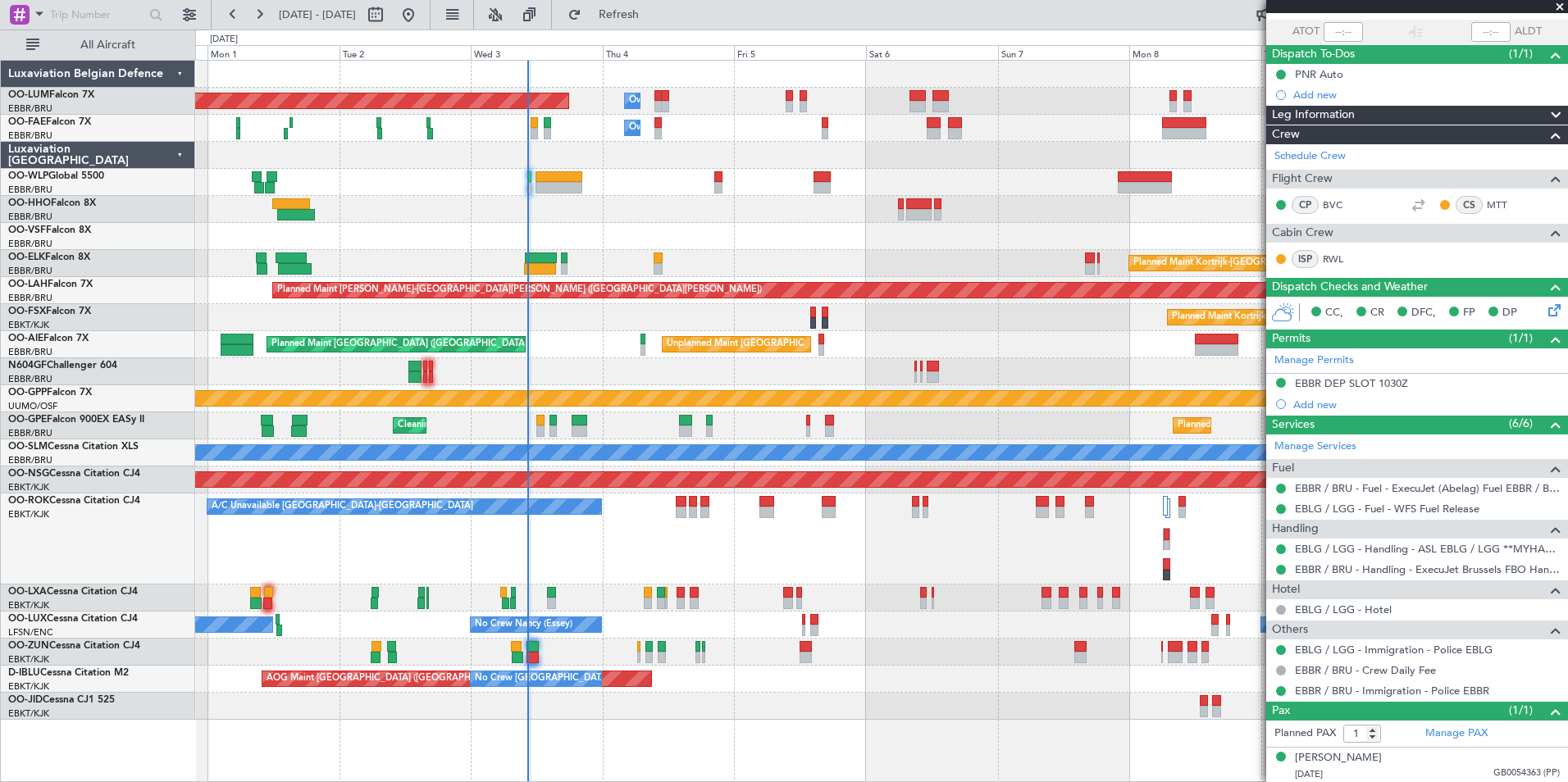
scroll to position [117, 0]
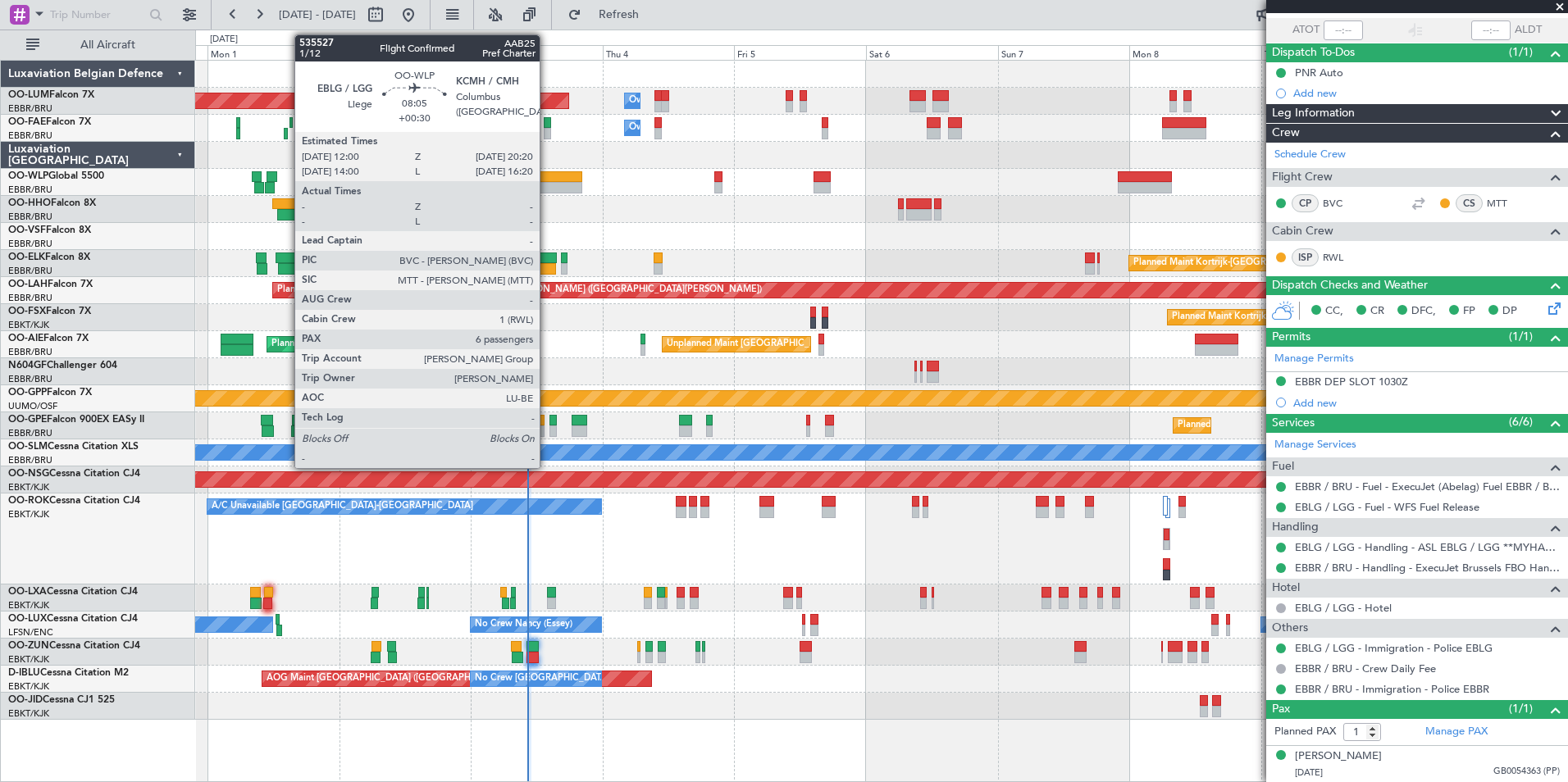
click at [547, 187] on div at bounding box center [558, 187] width 46 height 12
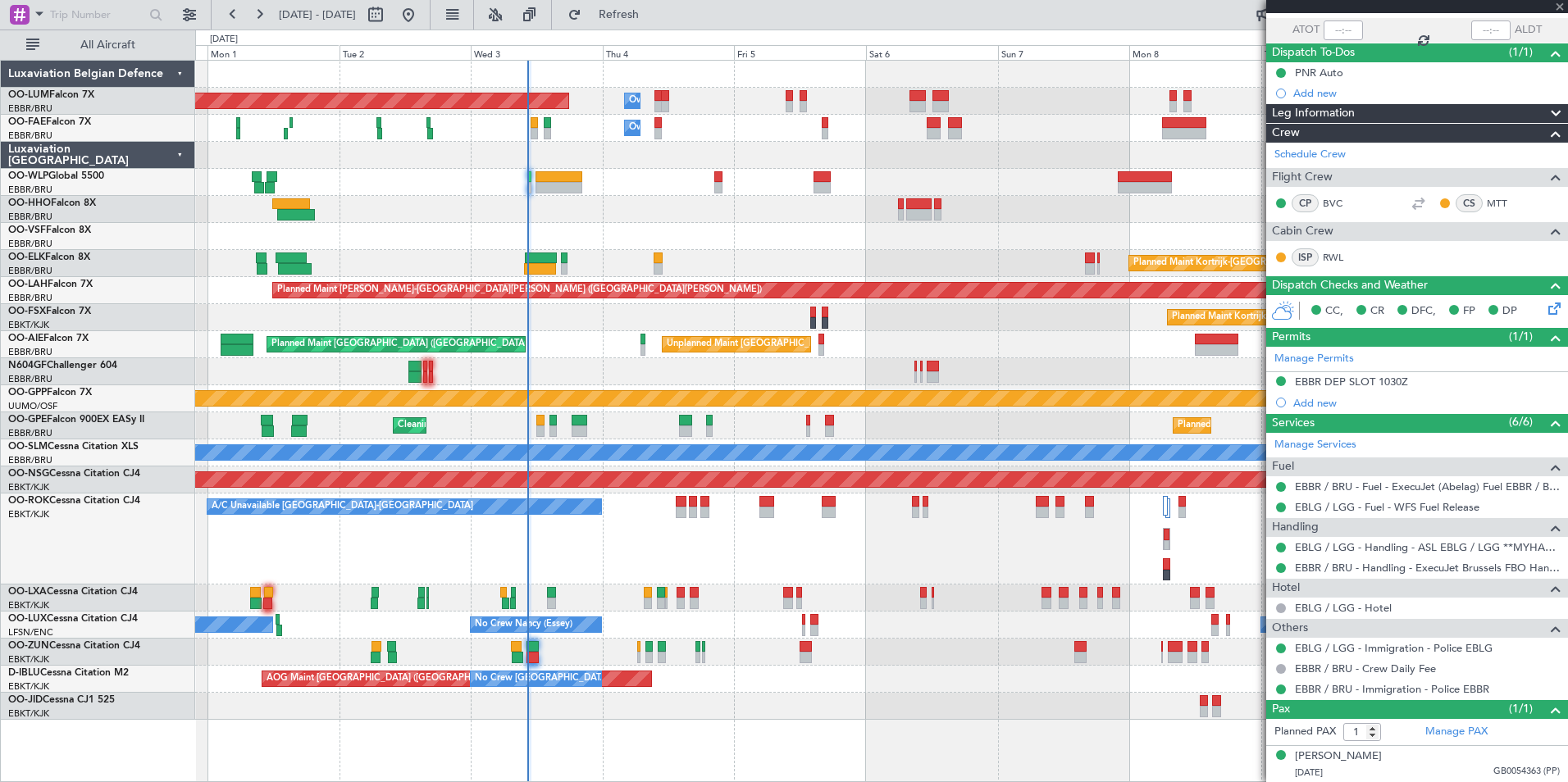
type input "+00:30"
type input "6"
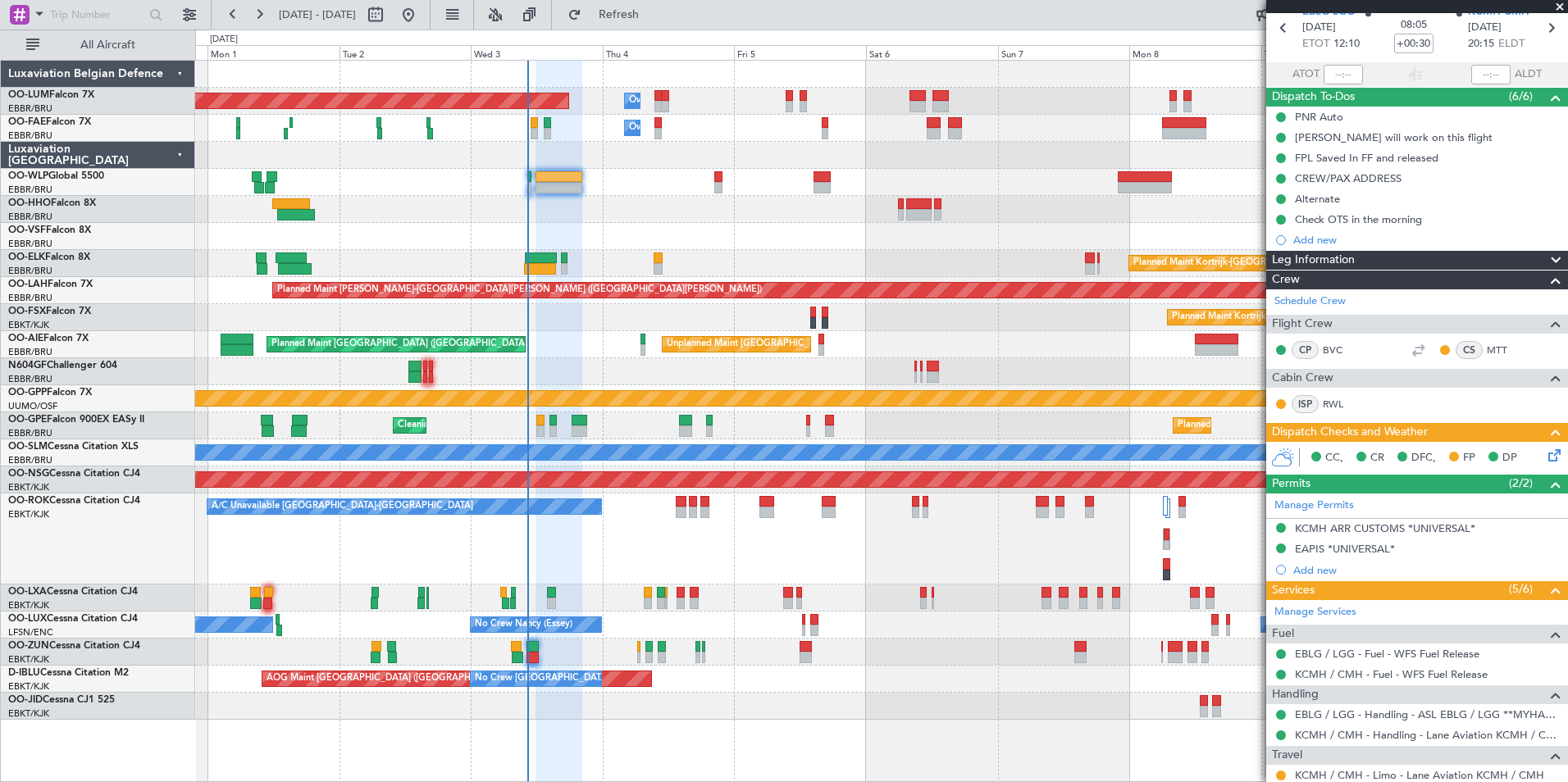
scroll to position [56, 0]
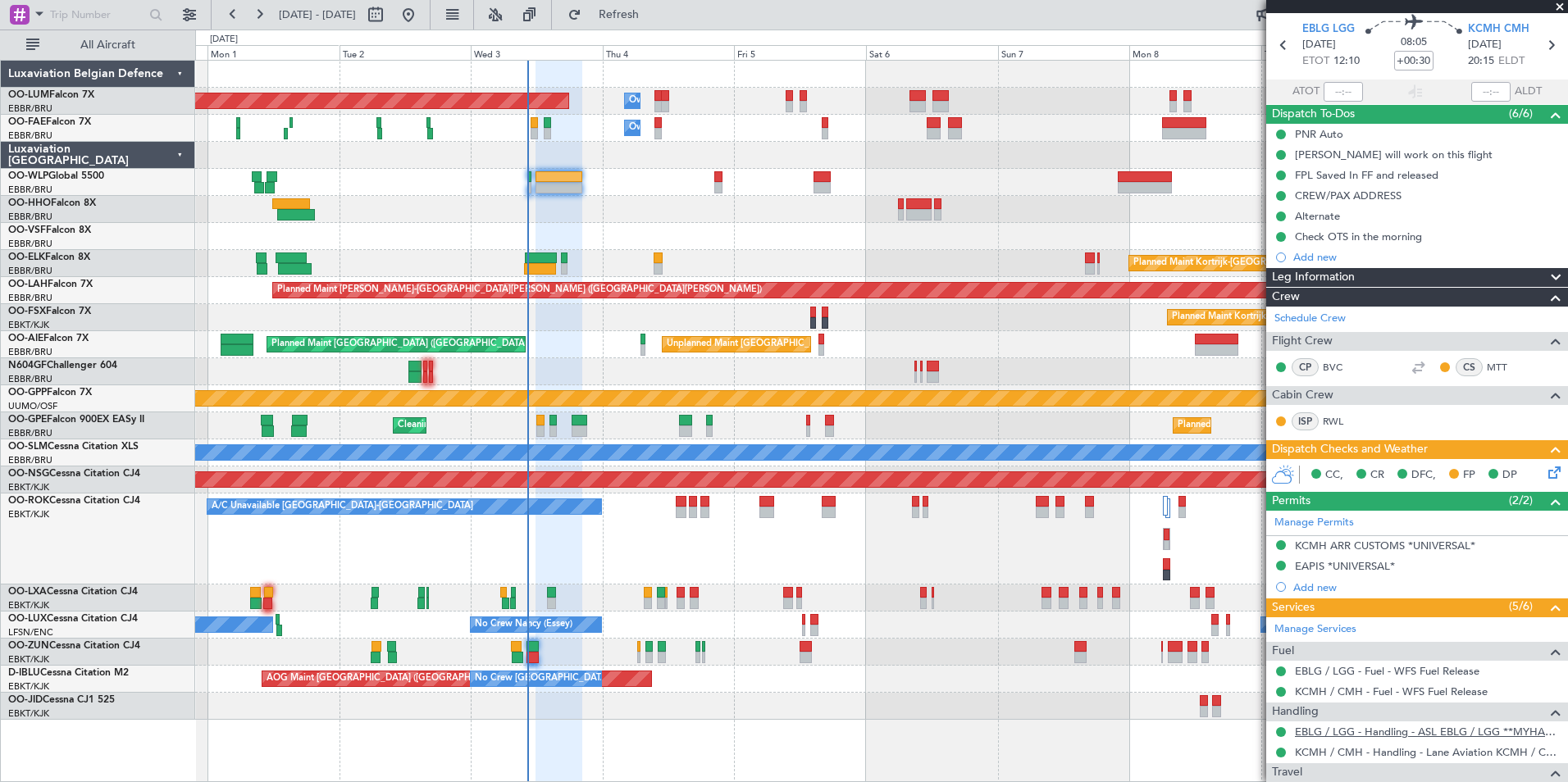
click at [1347, 733] on link "EBLG / LGG - Handling - ASL EBLG / LGG **MYHANDLING**" at bounding box center [1426, 732] width 264 height 14
click at [654, 9] on span "Refresh" at bounding box center [619, 14] width 69 height 12
click at [580, 252] on div "Planned Maint Brussels (Brussels National) Owner Melsbroek Air Base Owner Melsb…" at bounding box center [881, 390] width 1372 height 659
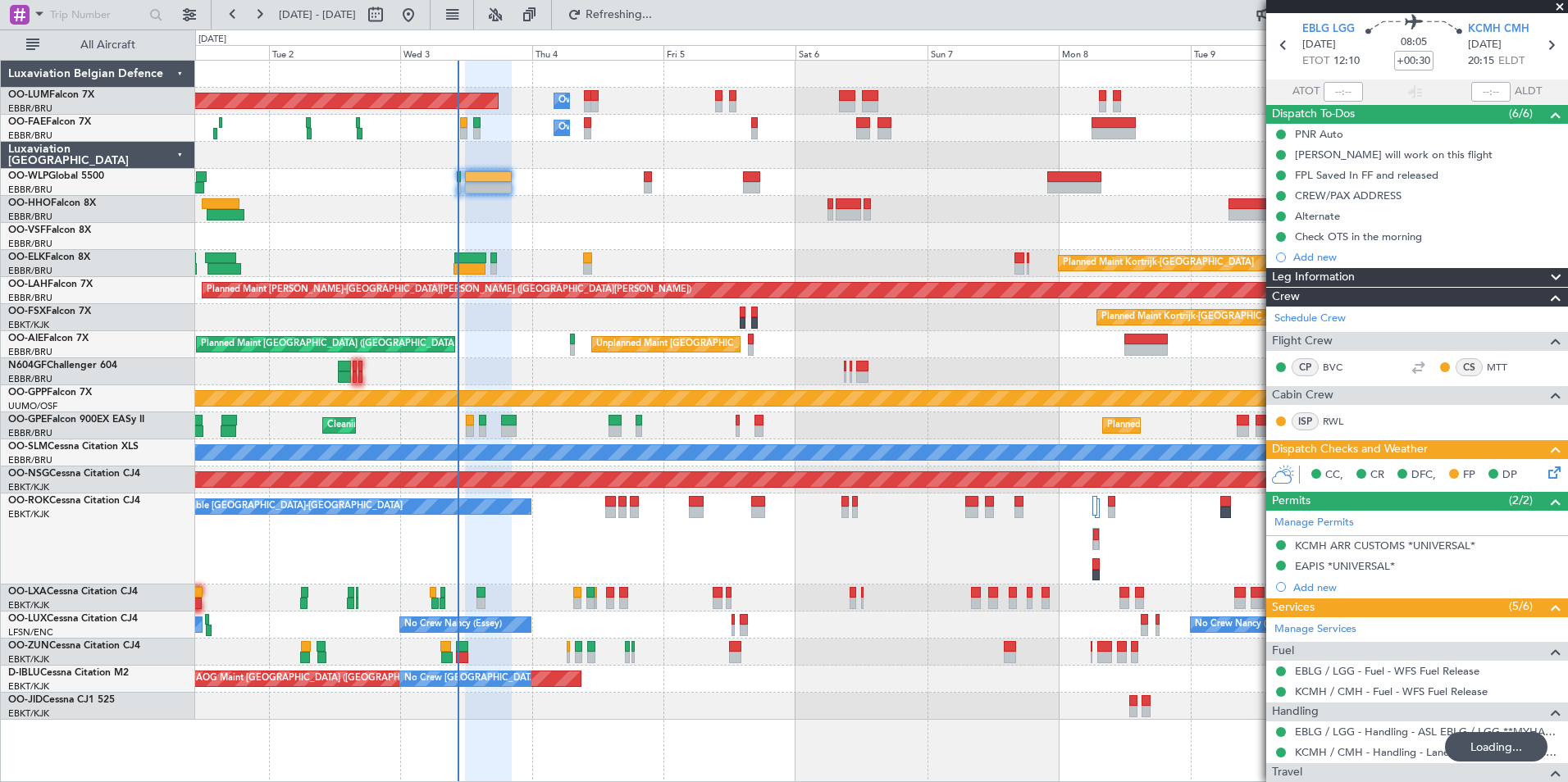
click at [423, 238] on div at bounding box center [881, 237] width 1372 height 27
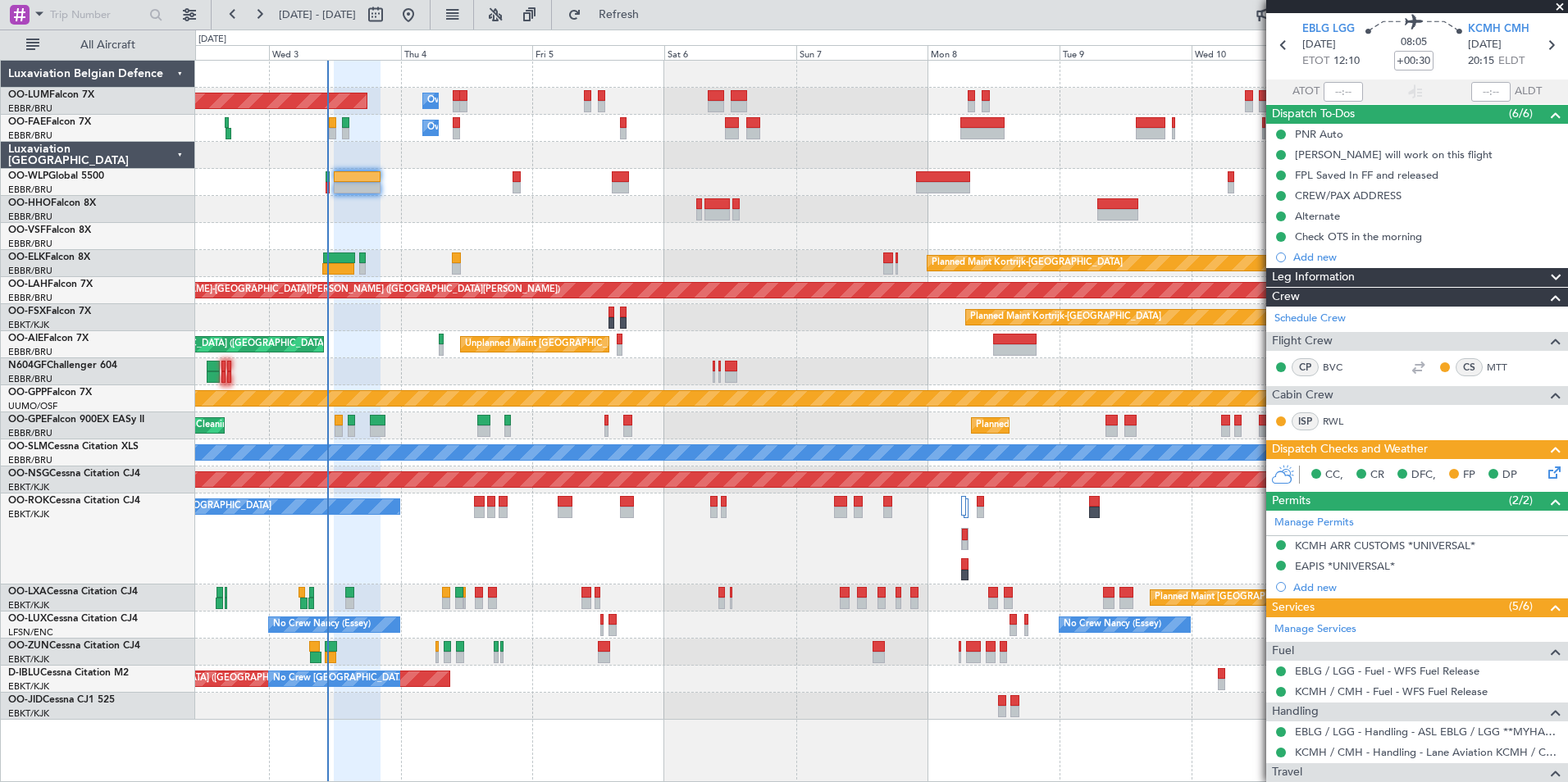
click at [534, 308] on div "Planned Maint Brussels (Brussels National) Owner Melsbroek Air Base Owner Melsb…" at bounding box center [881, 390] width 1372 height 659
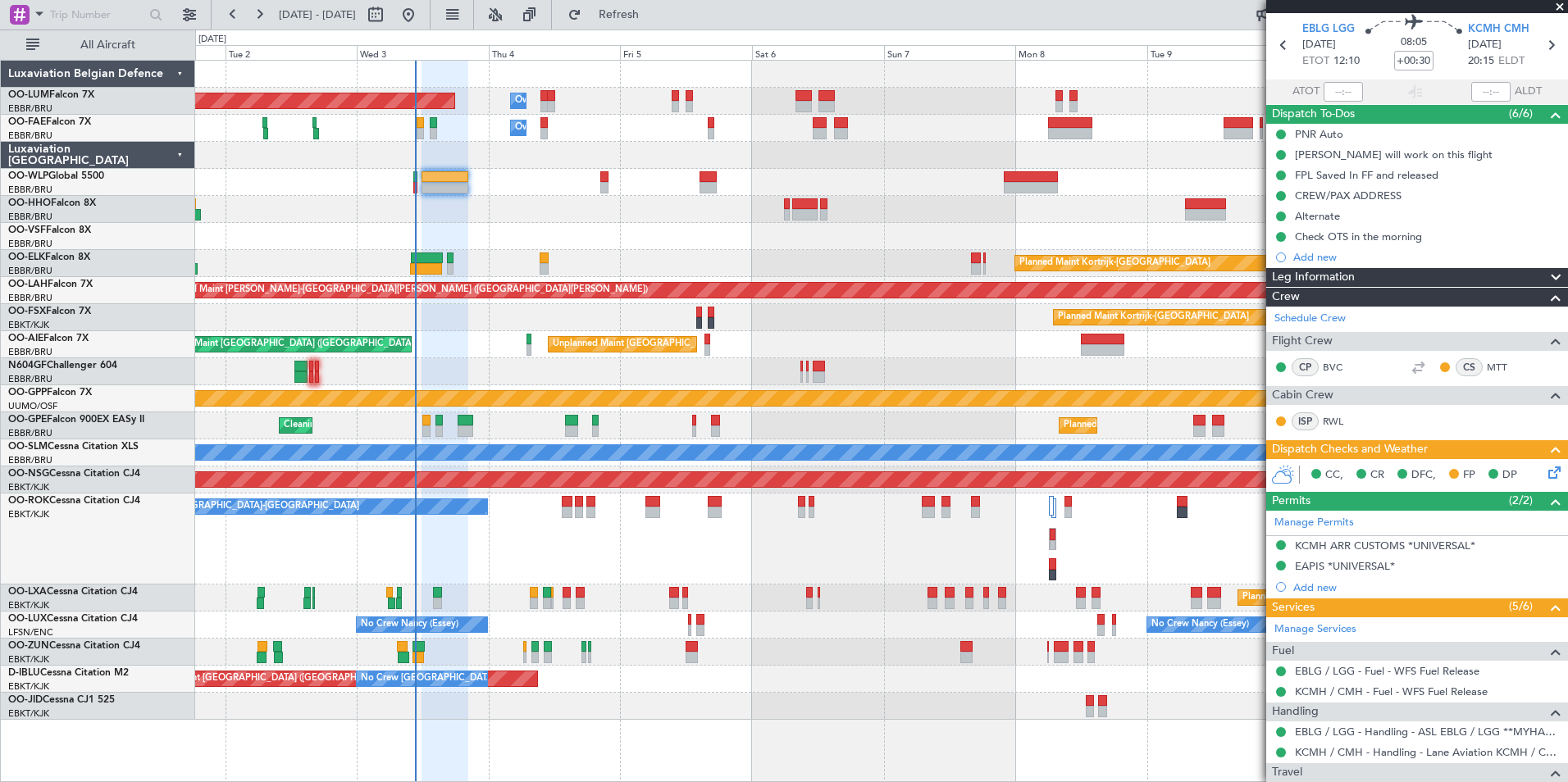
click at [467, 256] on div "Planned Maint Kortrijk-[GEOGRAPHIC_DATA]" at bounding box center [881, 264] width 1372 height 27
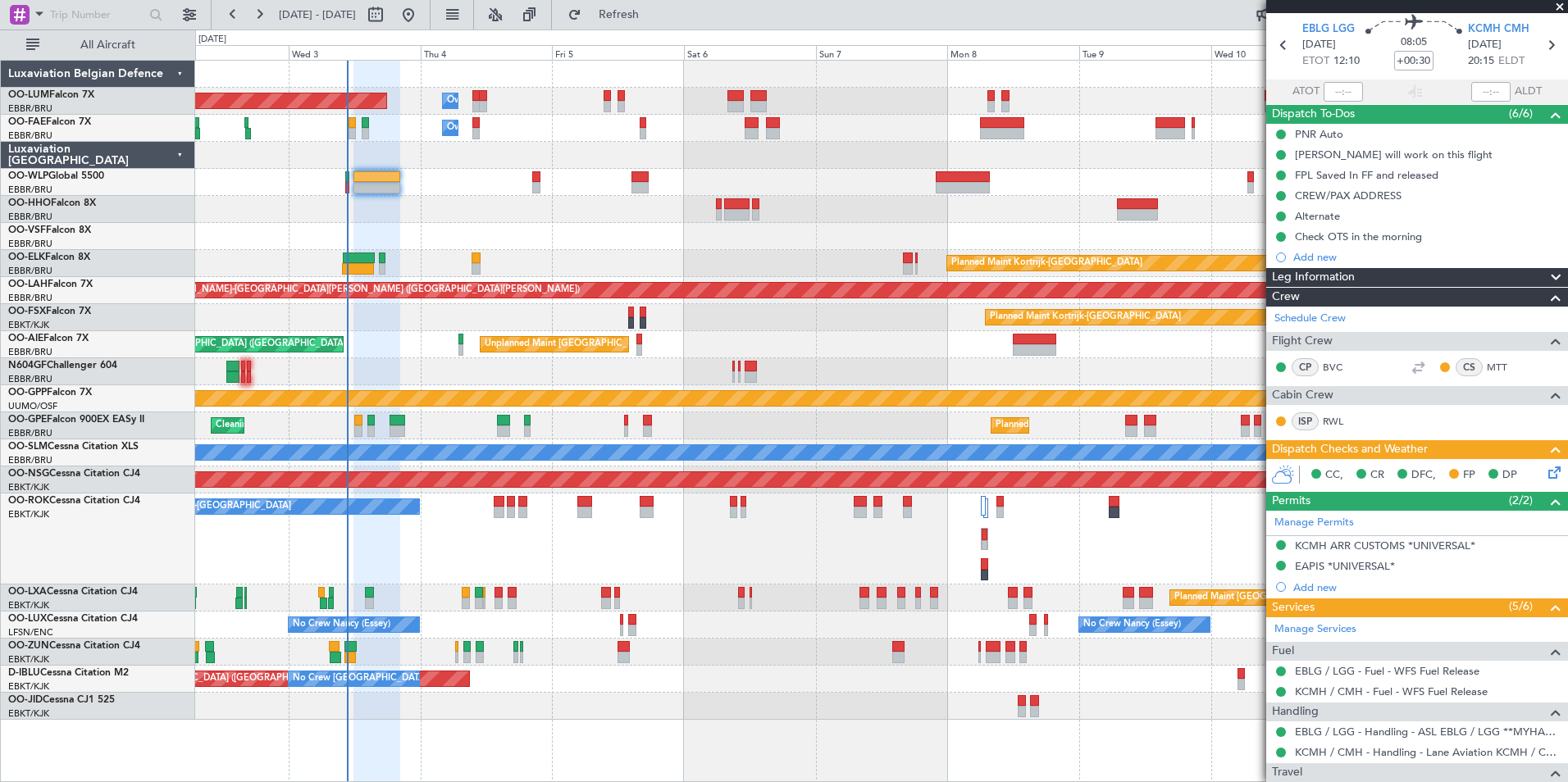
click at [42, 387] on div "Planned Maint Brussels (Brussels National) Owner Melsbroek Air Base Owner Melsb…" at bounding box center [784, 406] width 1568 height 753
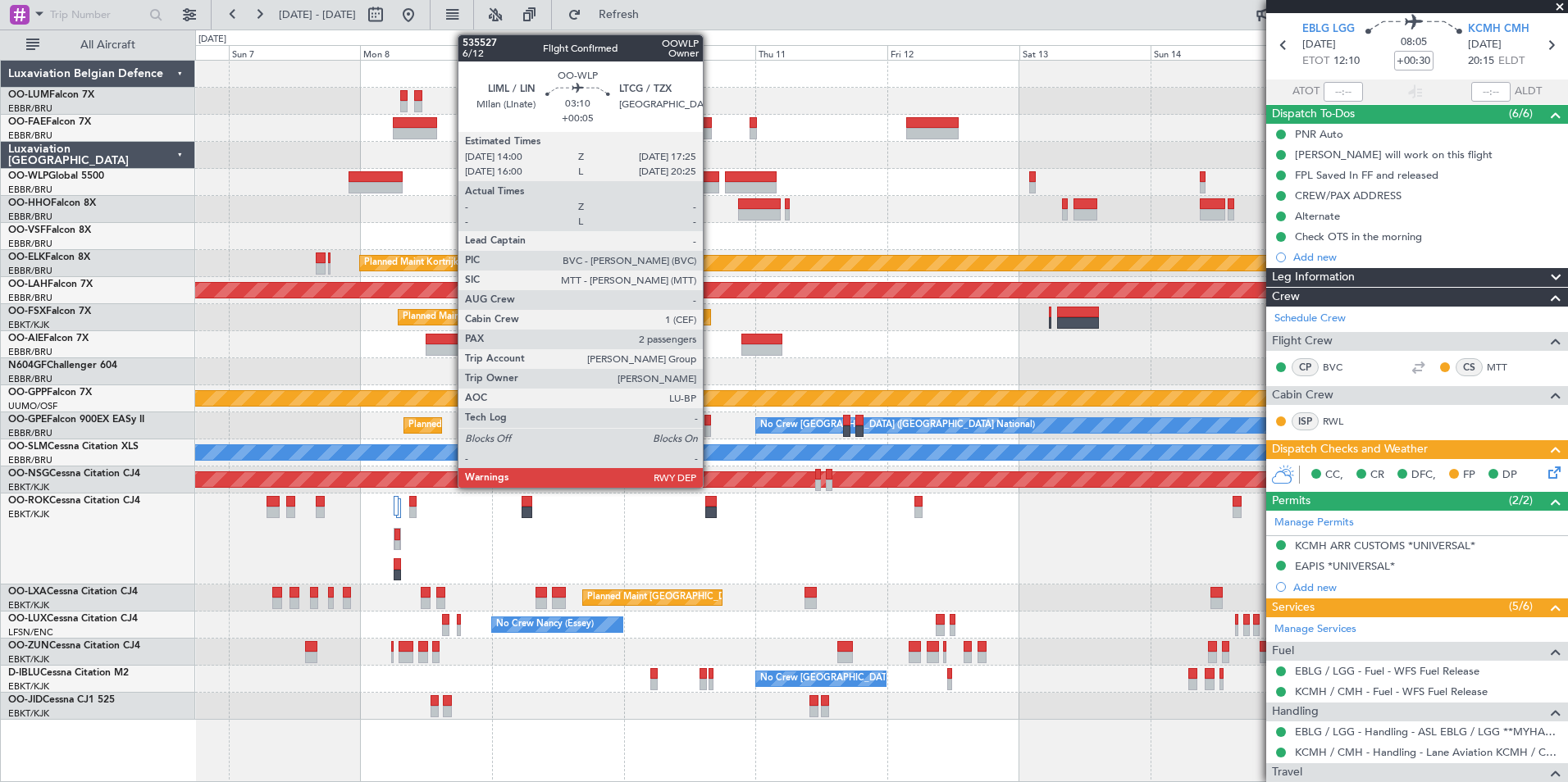
click at [710, 185] on div at bounding box center [708, 187] width 19 height 12
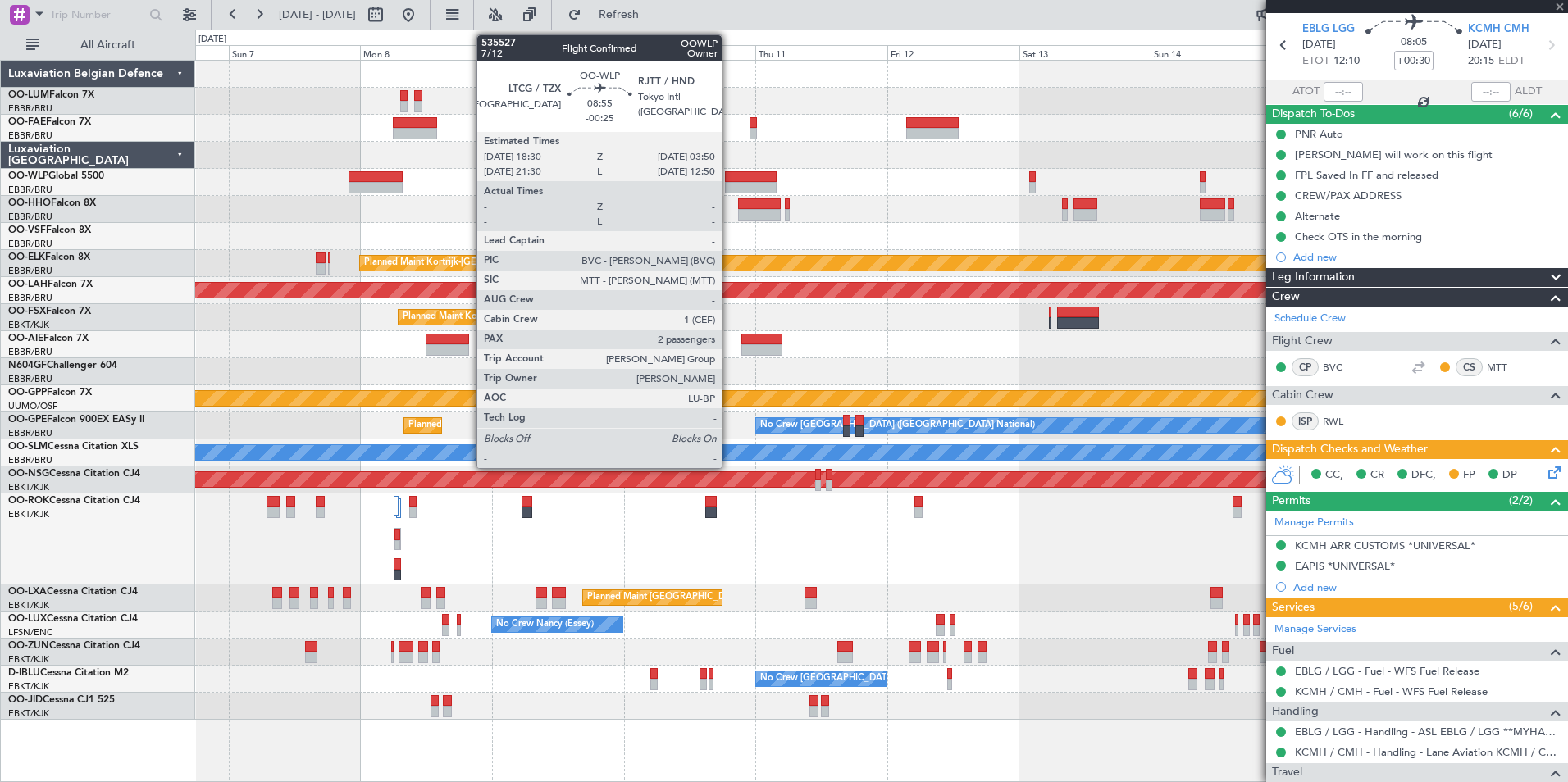
type input "+00:05"
type input "2"
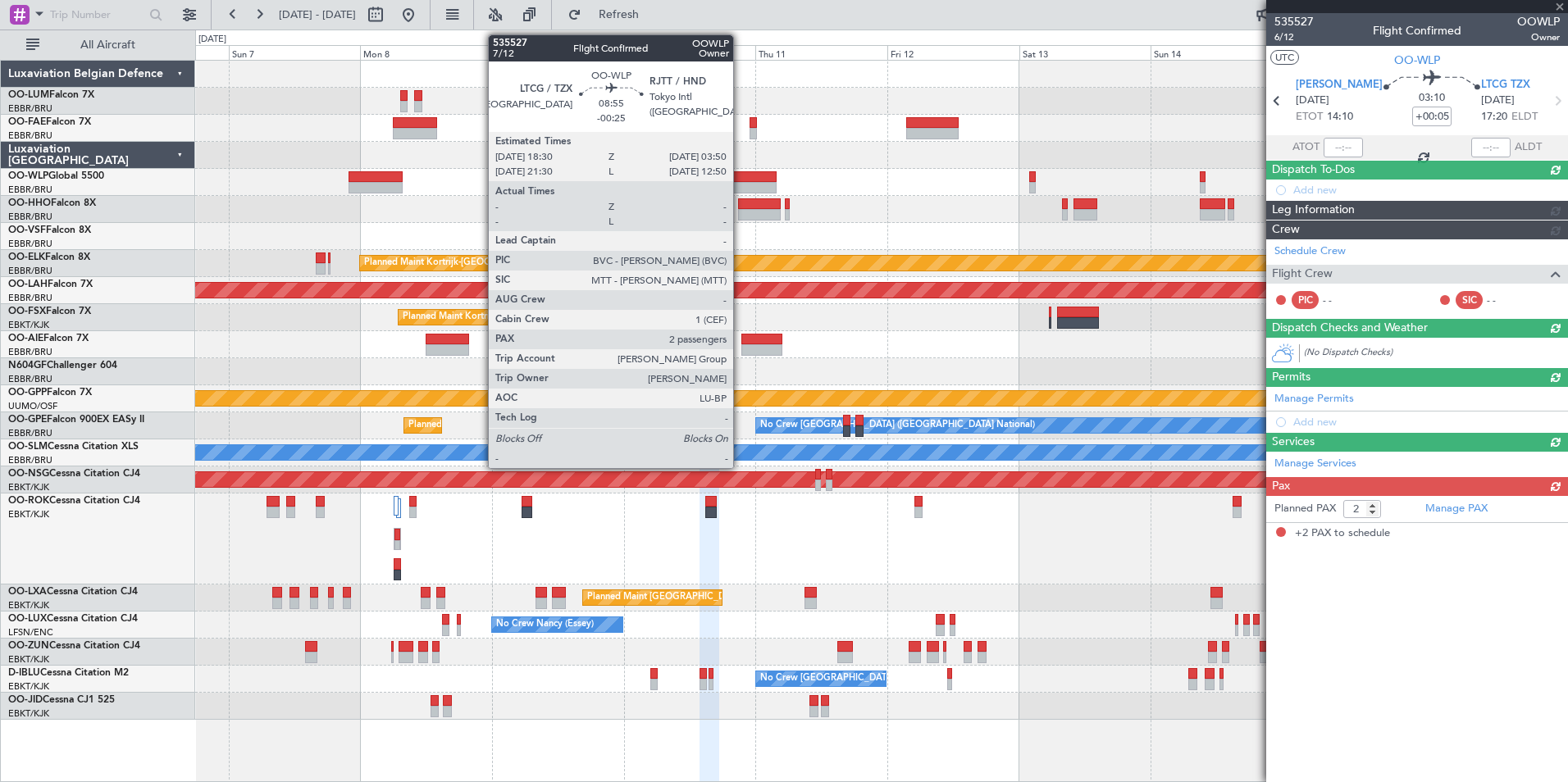
scroll to position [0, 0]
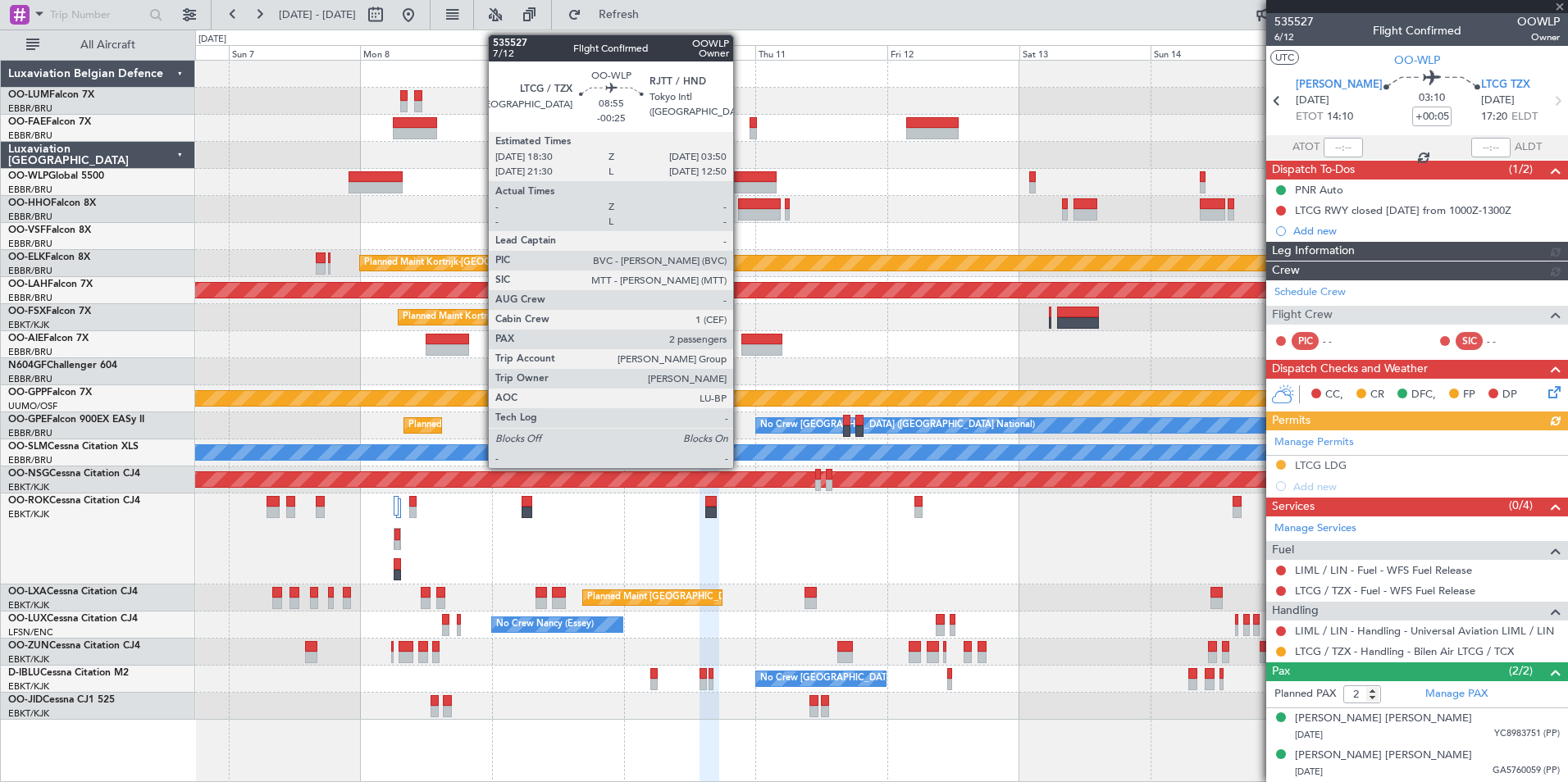
click at [741, 175] on div at bounding box center [750, 177] width 52 height 12
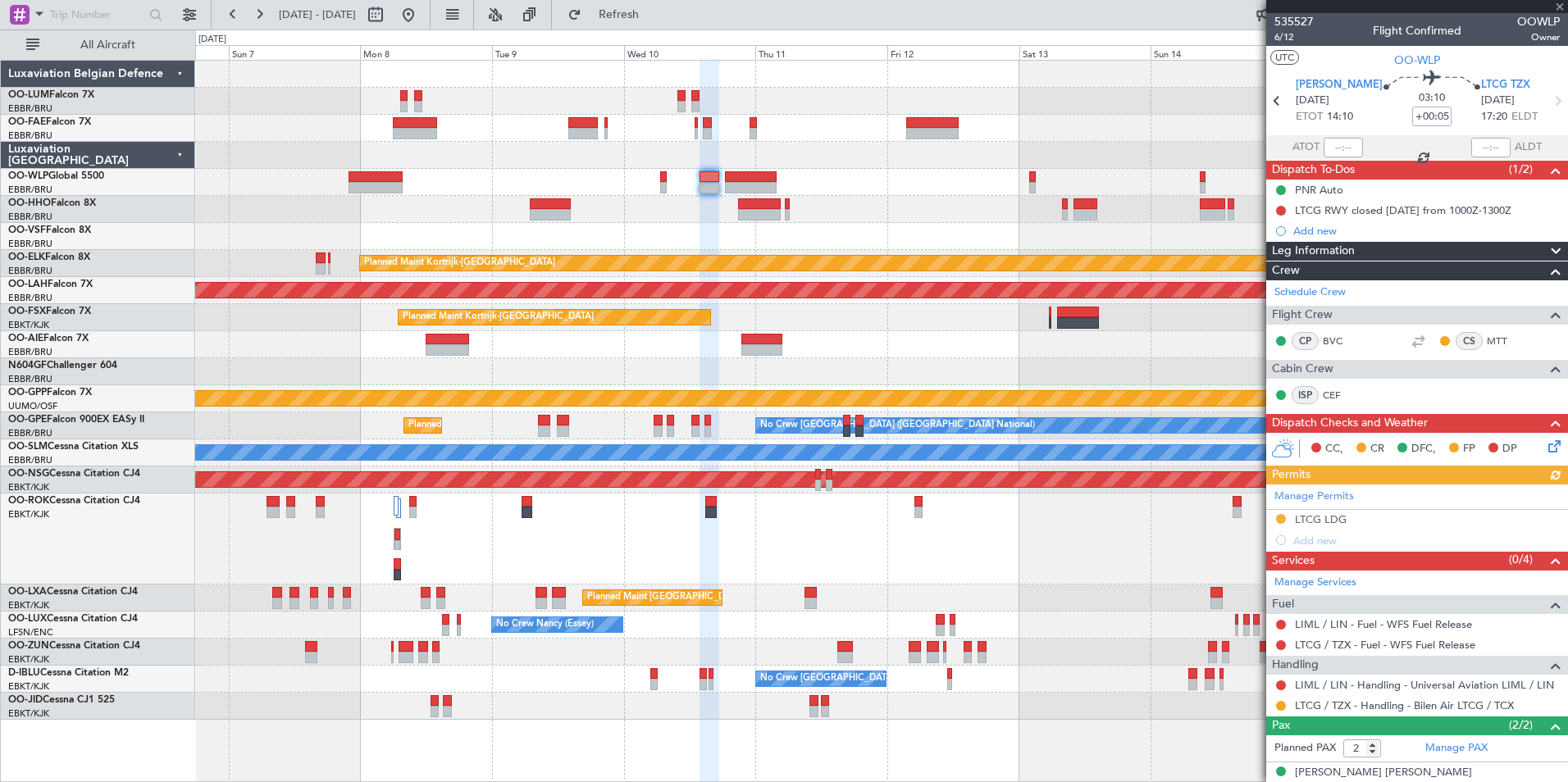
type input "-00:25"
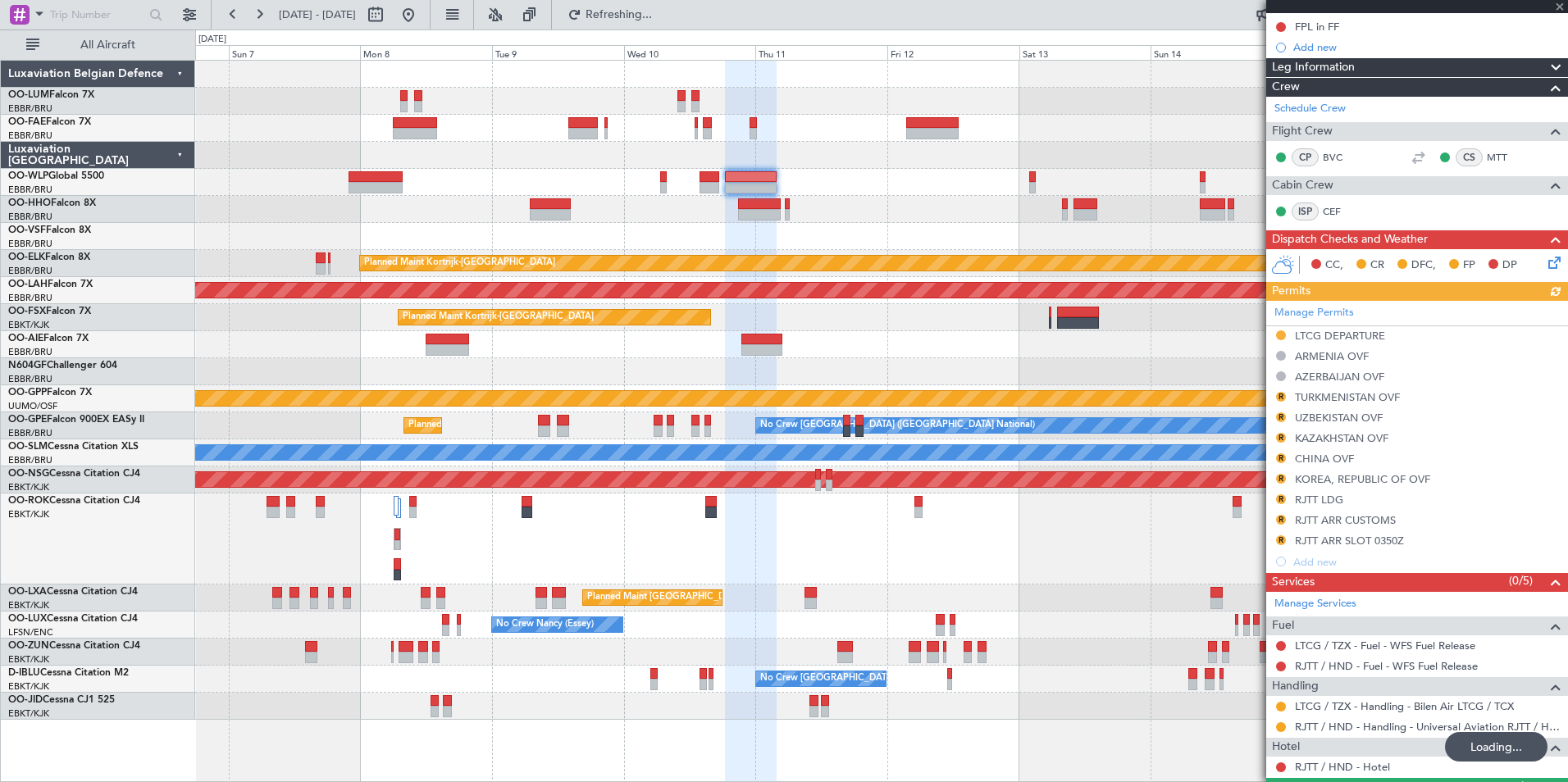
scroll to position [246, 0]
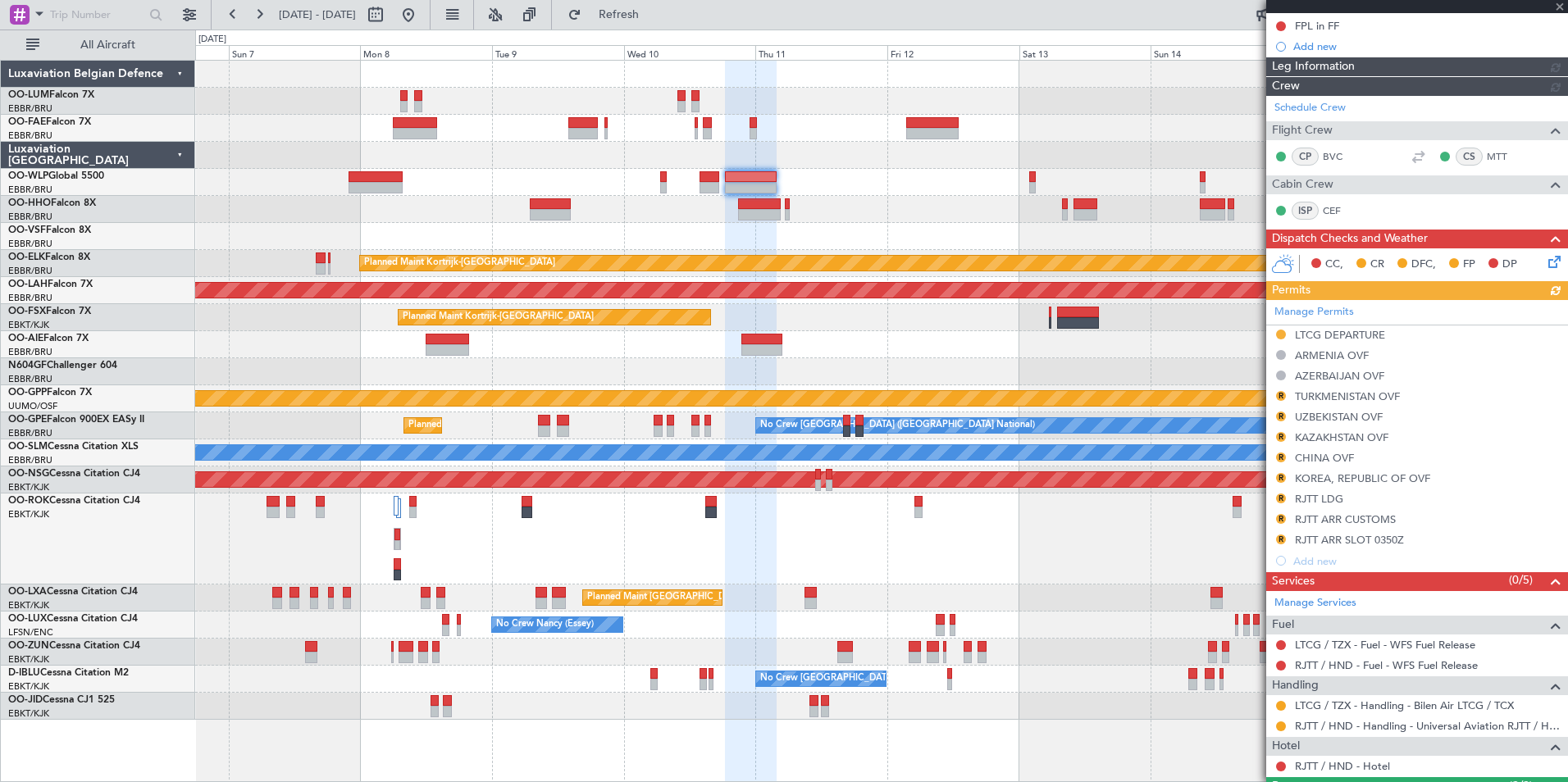
click at [1288, 499] on div "Manage Permits LTCG DEPARTURE ARMENIA OVF AZERBAIJAN OVF R TURKMENISTAN OVF R U…" at bounding box center [1416, 436] width 302 height 272
click at [1282, 499] on div "Manage Permits LTCG DEPARTURE ARMENIA OVF AZERBAIJAN OVF R TURKMENISTAN OVF R U…" at bounding box center [1416, 436] width 302 height 272
click at [1281, 498] on div "Manage Permits LTCG DEPARTURE ARMENIA OVF AZERBAIJAN OVF R TURKMENISTAN OVF R U…" at bounding box center [1416, 436] width 302 height 272
click at [1278, 496] on div "Manage Permits LTCG DEPARTURE ARMENIA OVF AZERBAIJAN OVF R TURKMENISTAN OVF R U…" at bounding box center [1416, 436] width 302 height 272
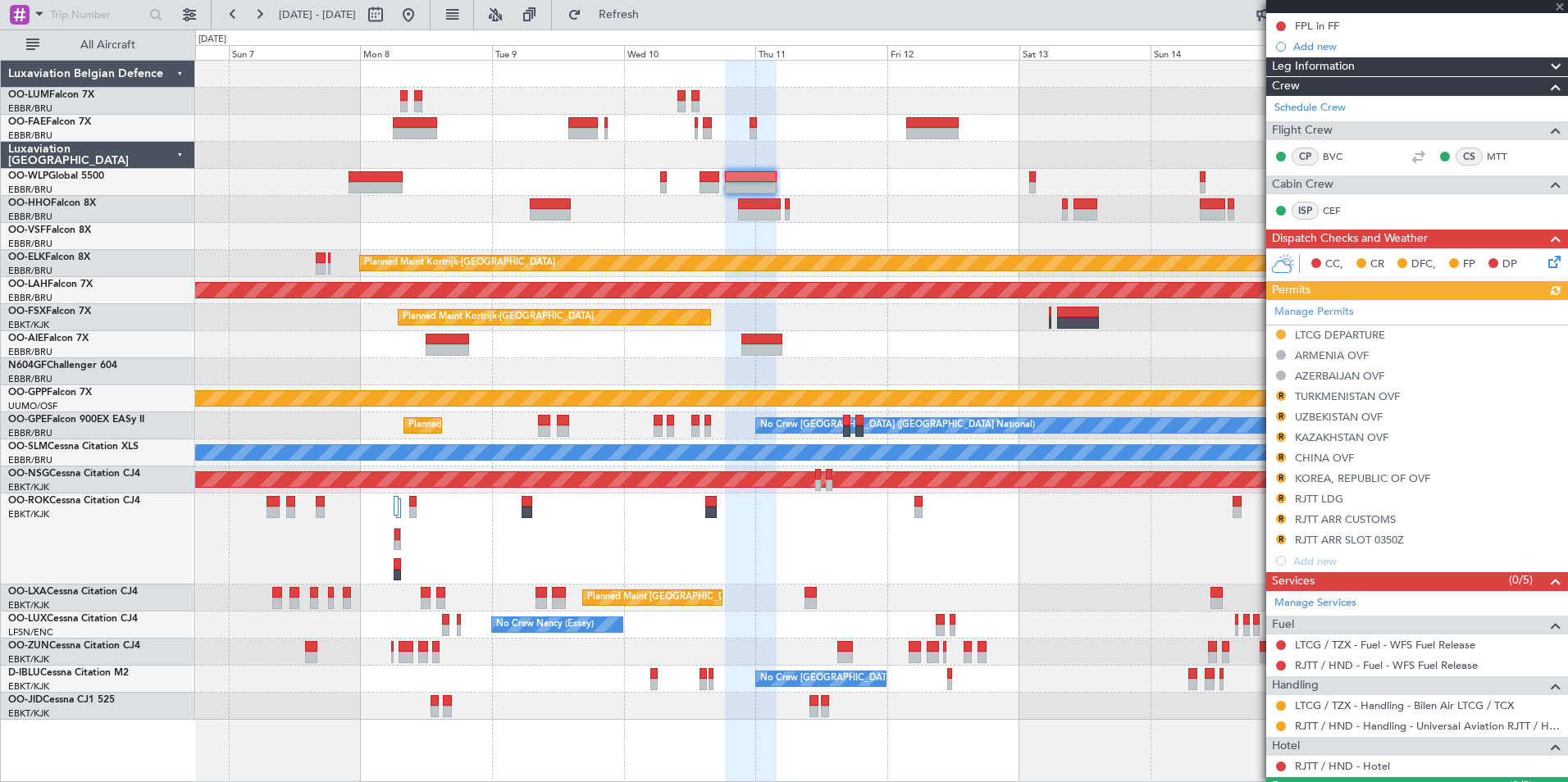
click at [1279, 498] on button "R" at bounding box center [1280, 499] width 10 height 10
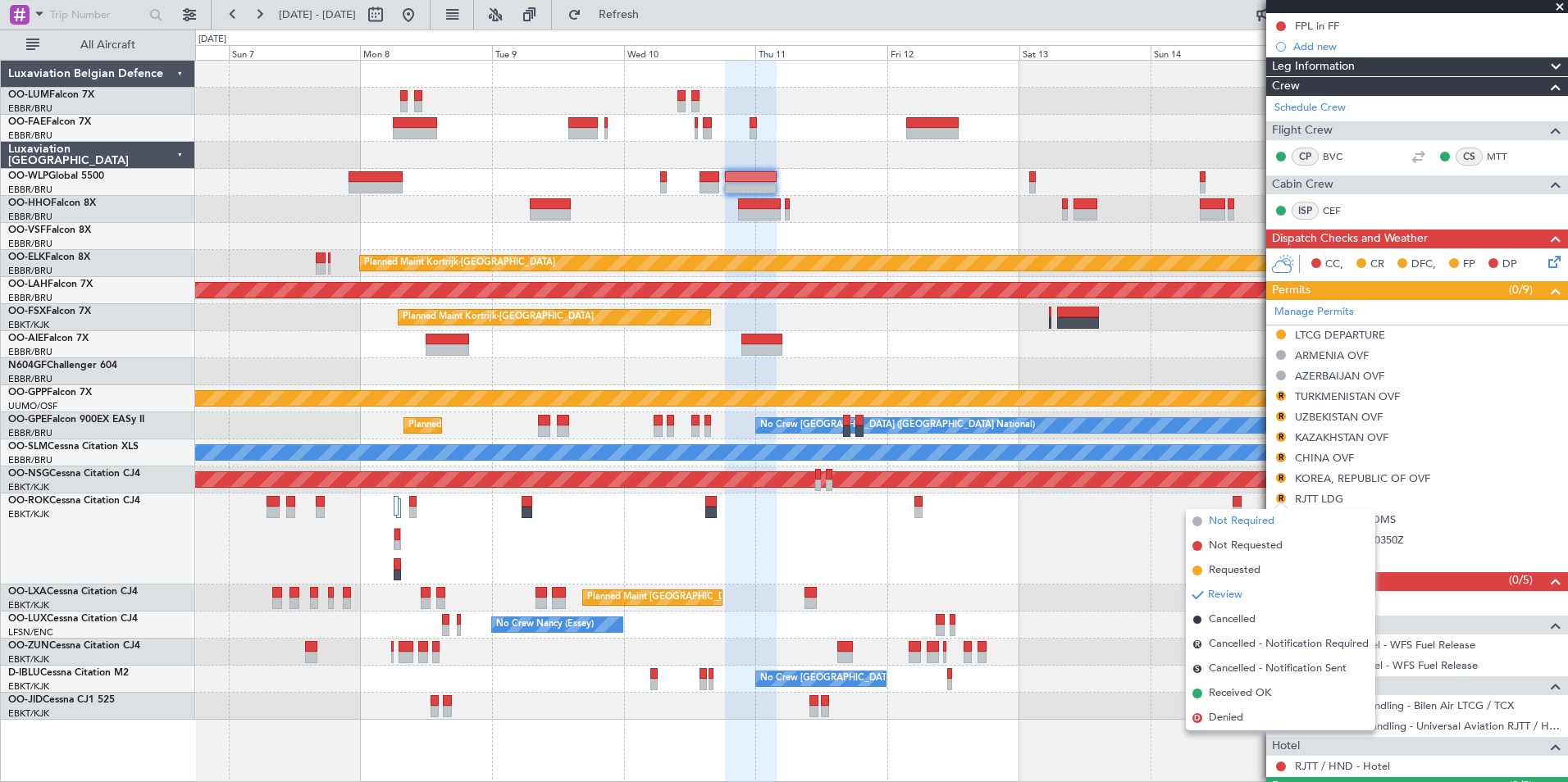
click at [1247, 527] on span "Not Required" at bounding box center [1241, 522] width 65 height 16
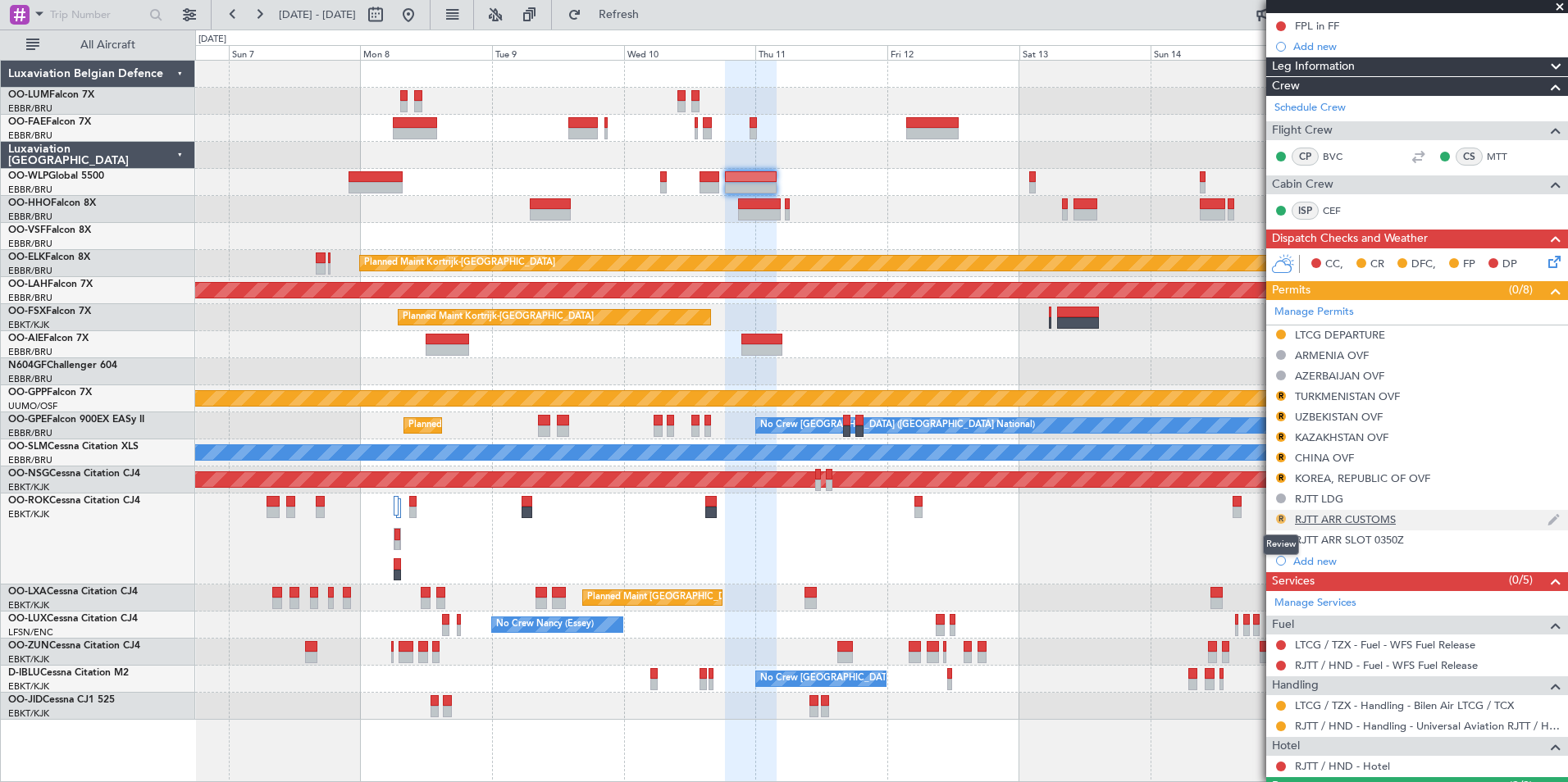
click at [1281, 516] on button "R" at bounding box center [1280, 518] width 10 height 10
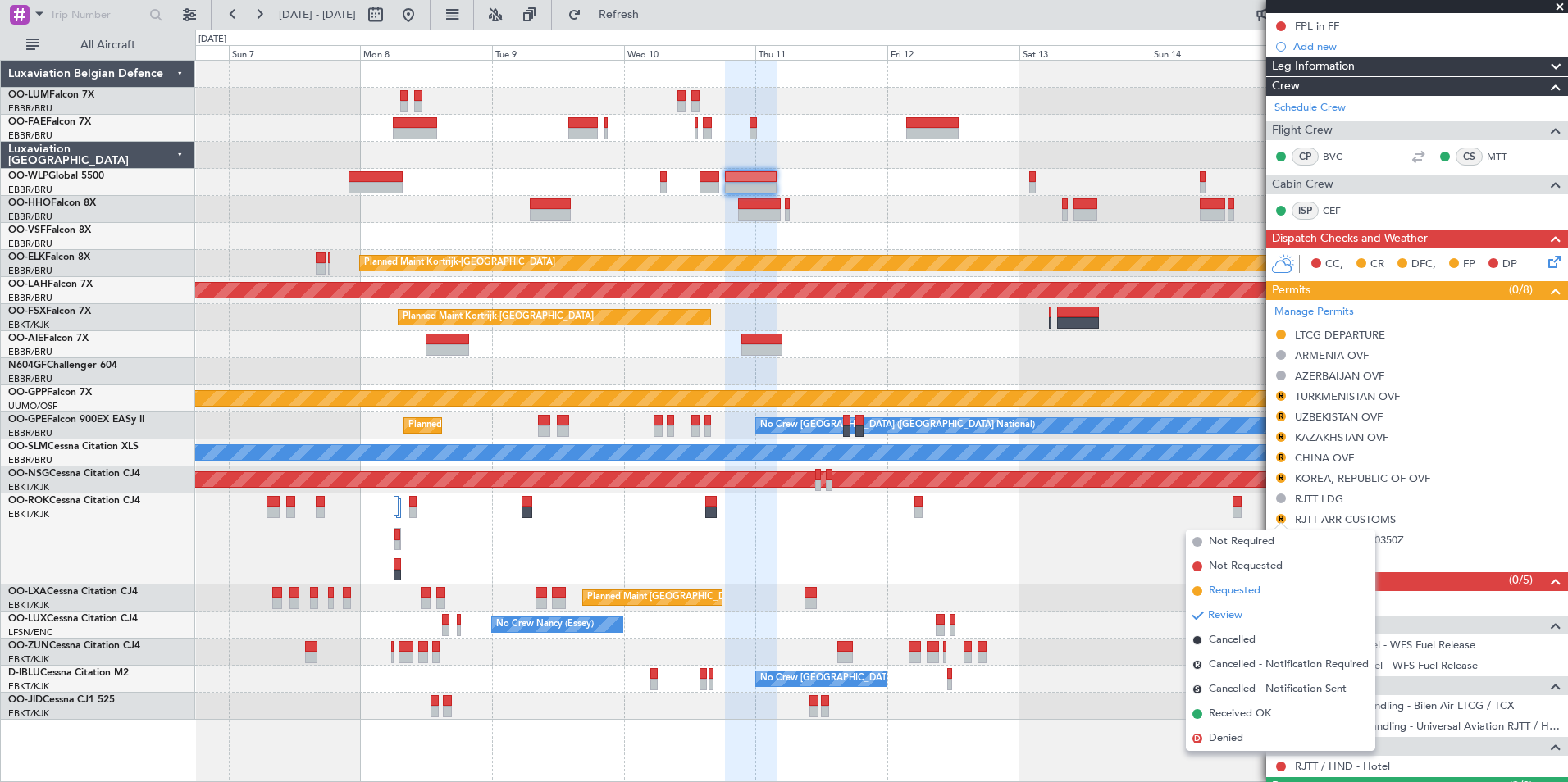
click at [1243, 588] on span "Requested" at bounding box center [1234, 591] width 52 height 16
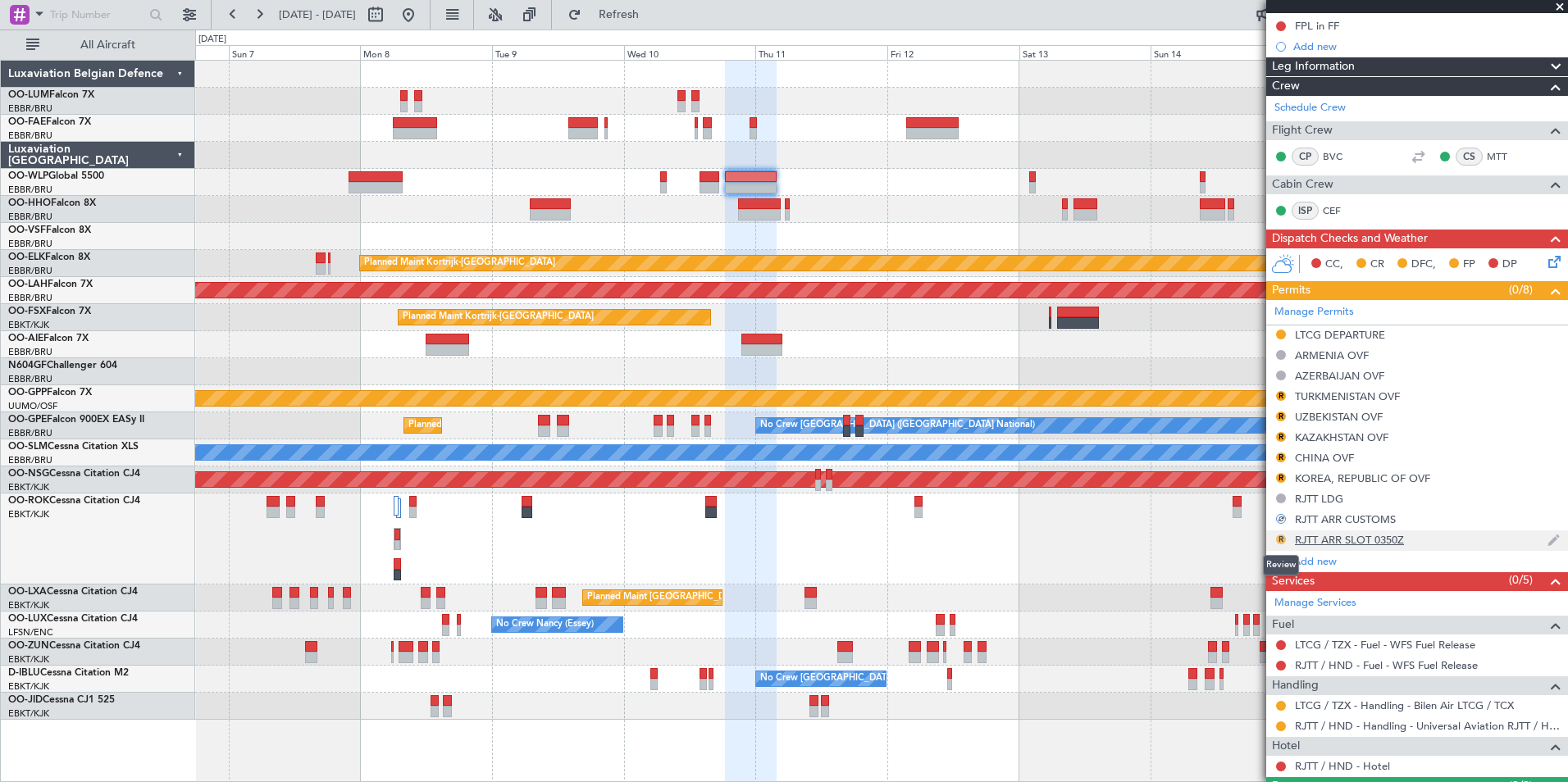
click at [1279, 540] on button "R" at bounding box center [1280, 539] width 10 height 10
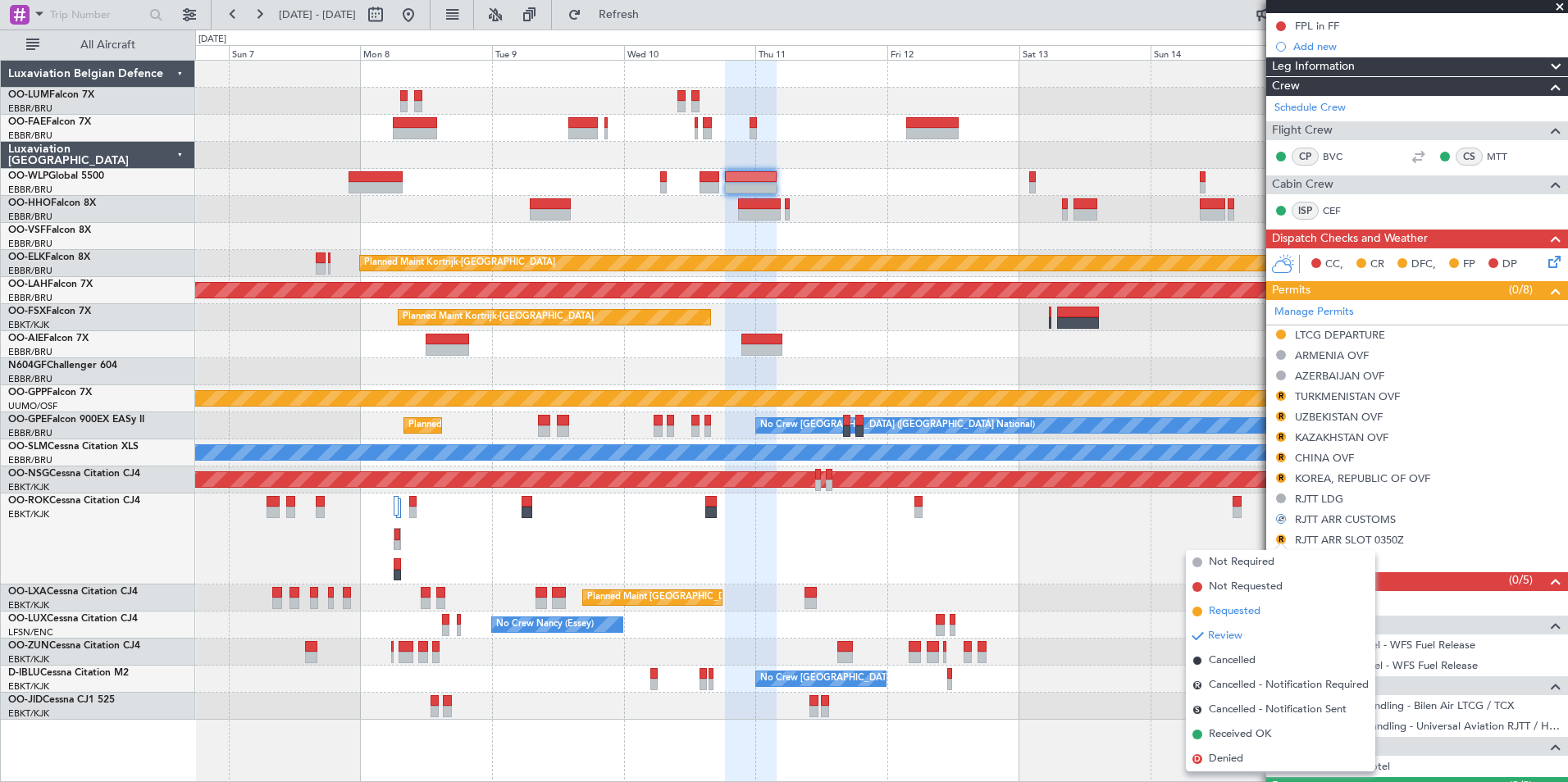
click at [1243, 612] on span "Requested" at bounding box center [1234, 612] width 52 height 16
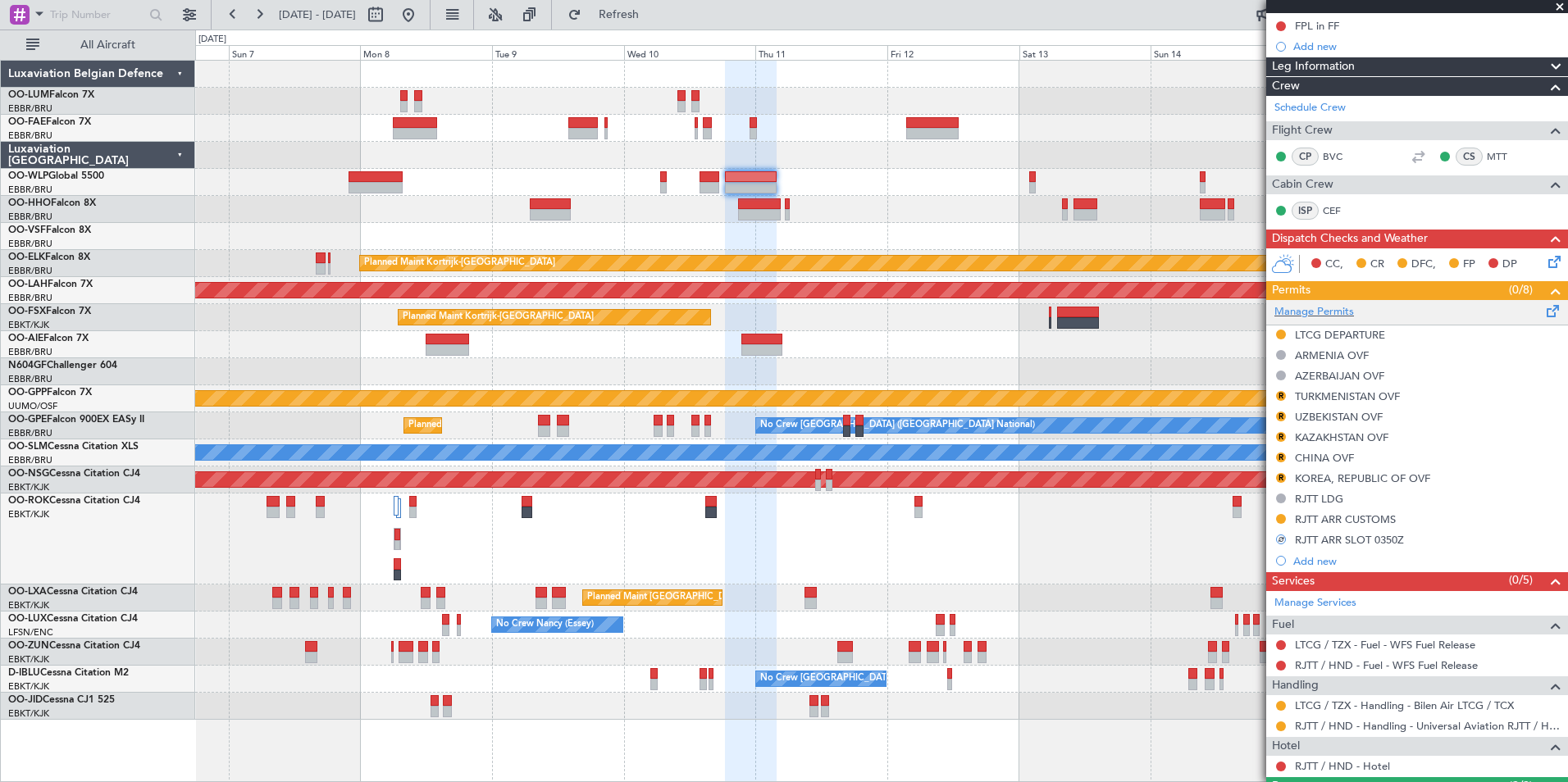
click at [1543, 314] on span at bounding box center [1553, 308] width 20 height 13
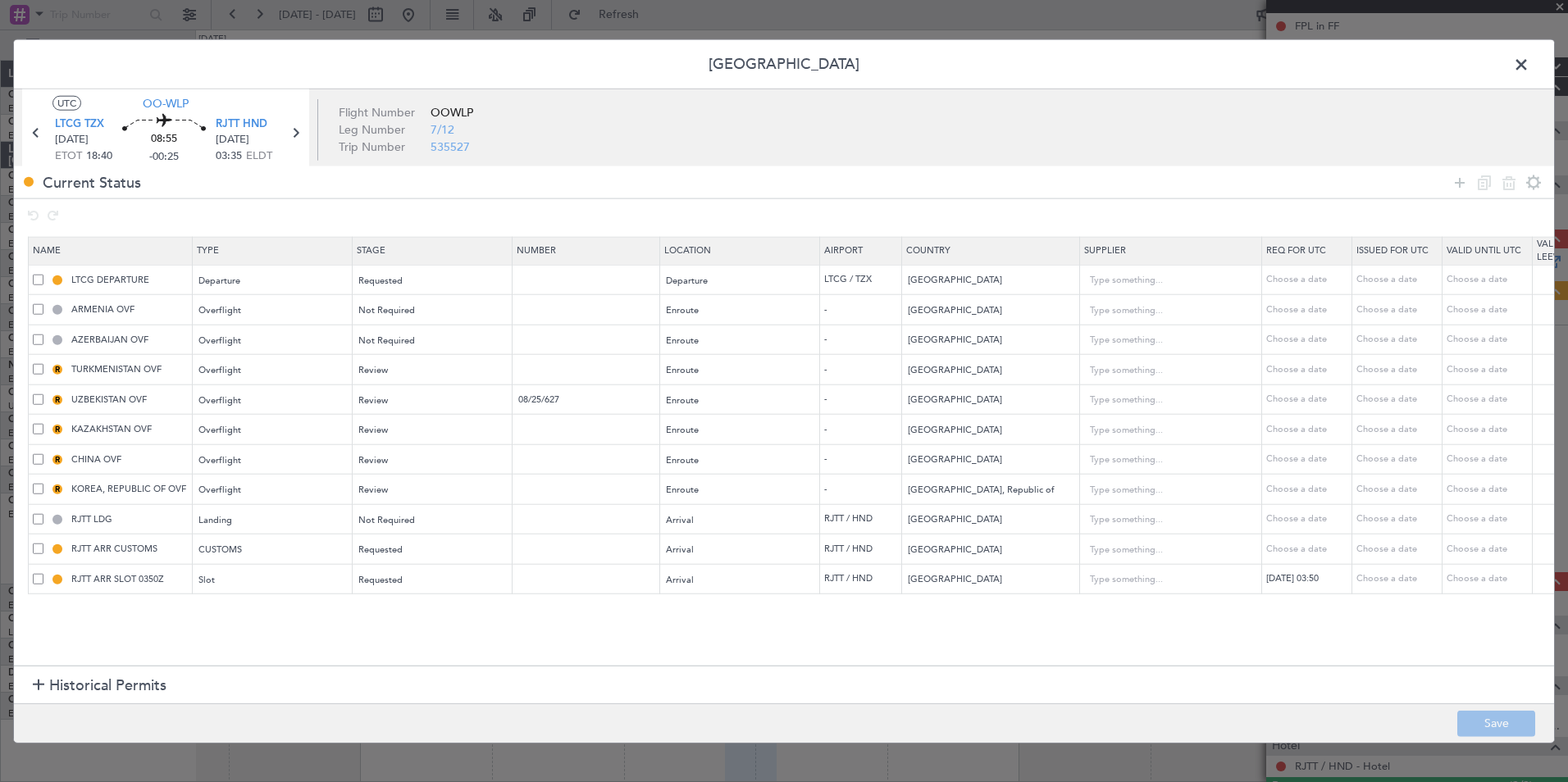
click at [38, 550] on span at bounding box center [39, 549] width 11 height 11
click at [44, 543] on input "checkbox" at bounding box center [44, 543] width 0 height 0
click at [1509, 185] on icon at bounding box center [1509, 182] width 20 height 20
type input "RJTT ARR SLOT 0350Z"
click at [1529, 745] on div "Permit Center UTC OO-WLP LTCG TZX 10/09/2025 ETOT 18:40 08:55 -00:25 RJTT HND 1…" at bounding box center [784, 391] width 1568 height 782
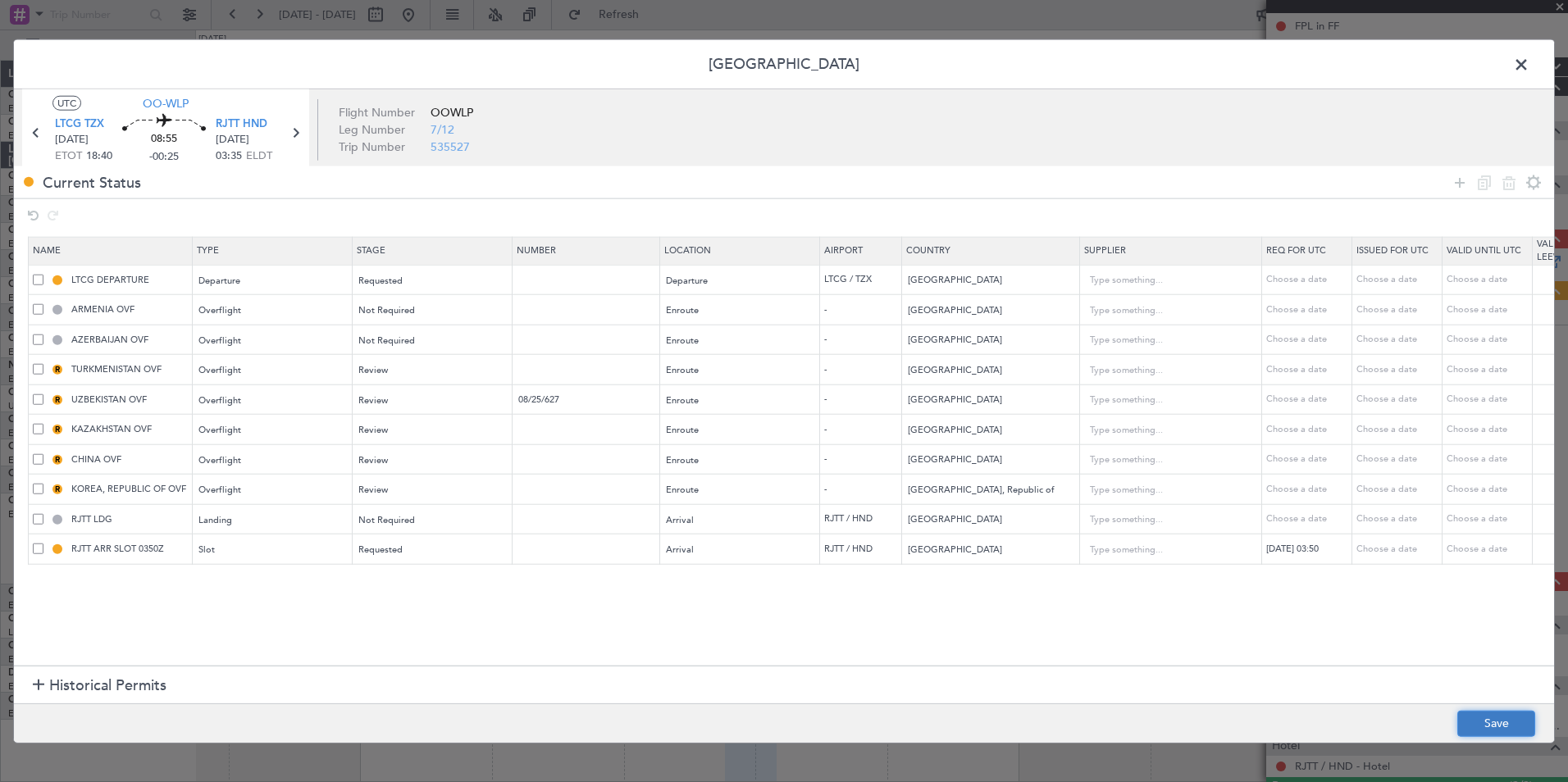
click at [1495, 717] on button "Save" at bounding box center [1495, 723] width 78 height 26
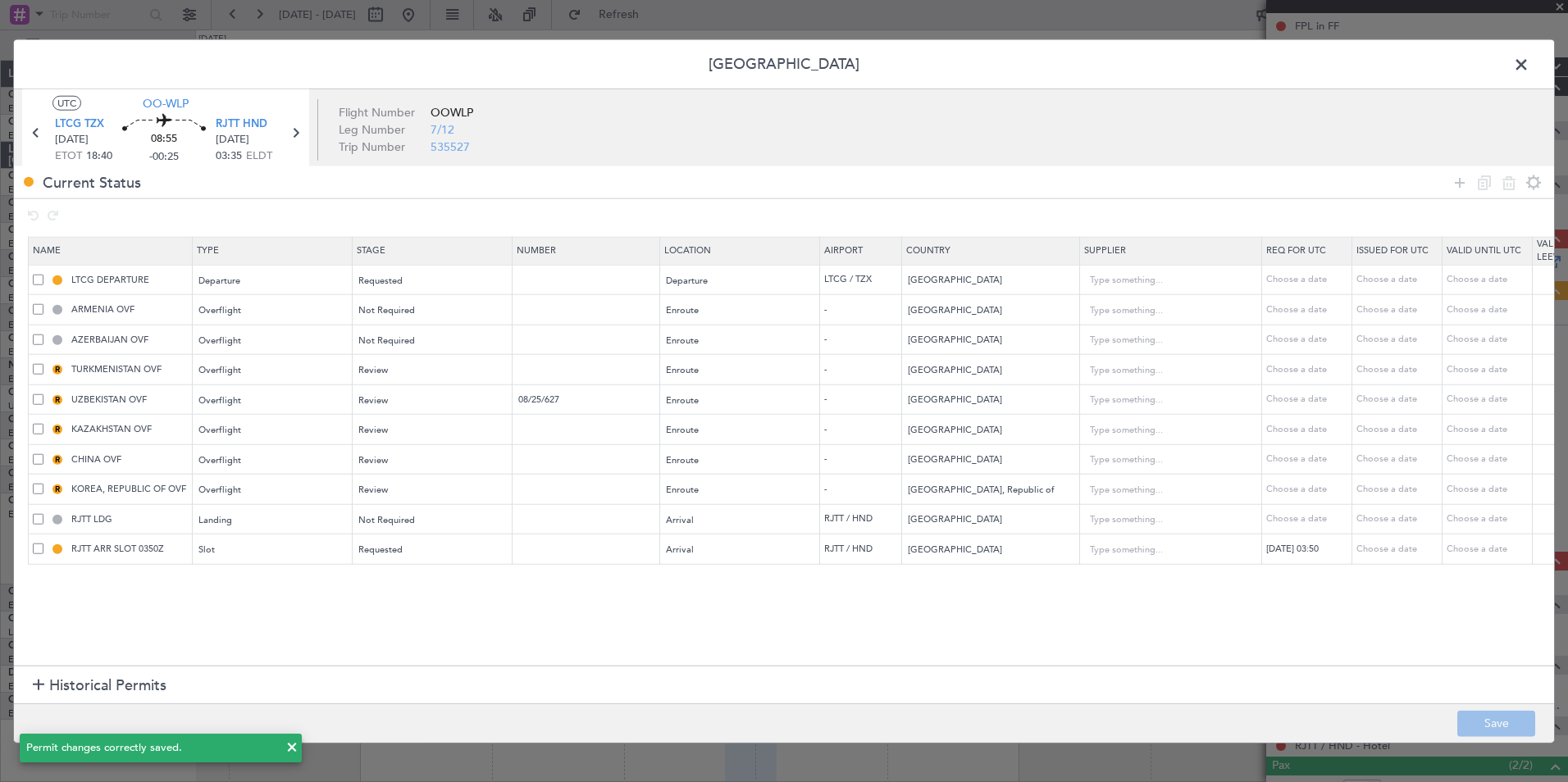
click at [1529, 67] on span at bounding box center [1529, 69] width 0 height 33
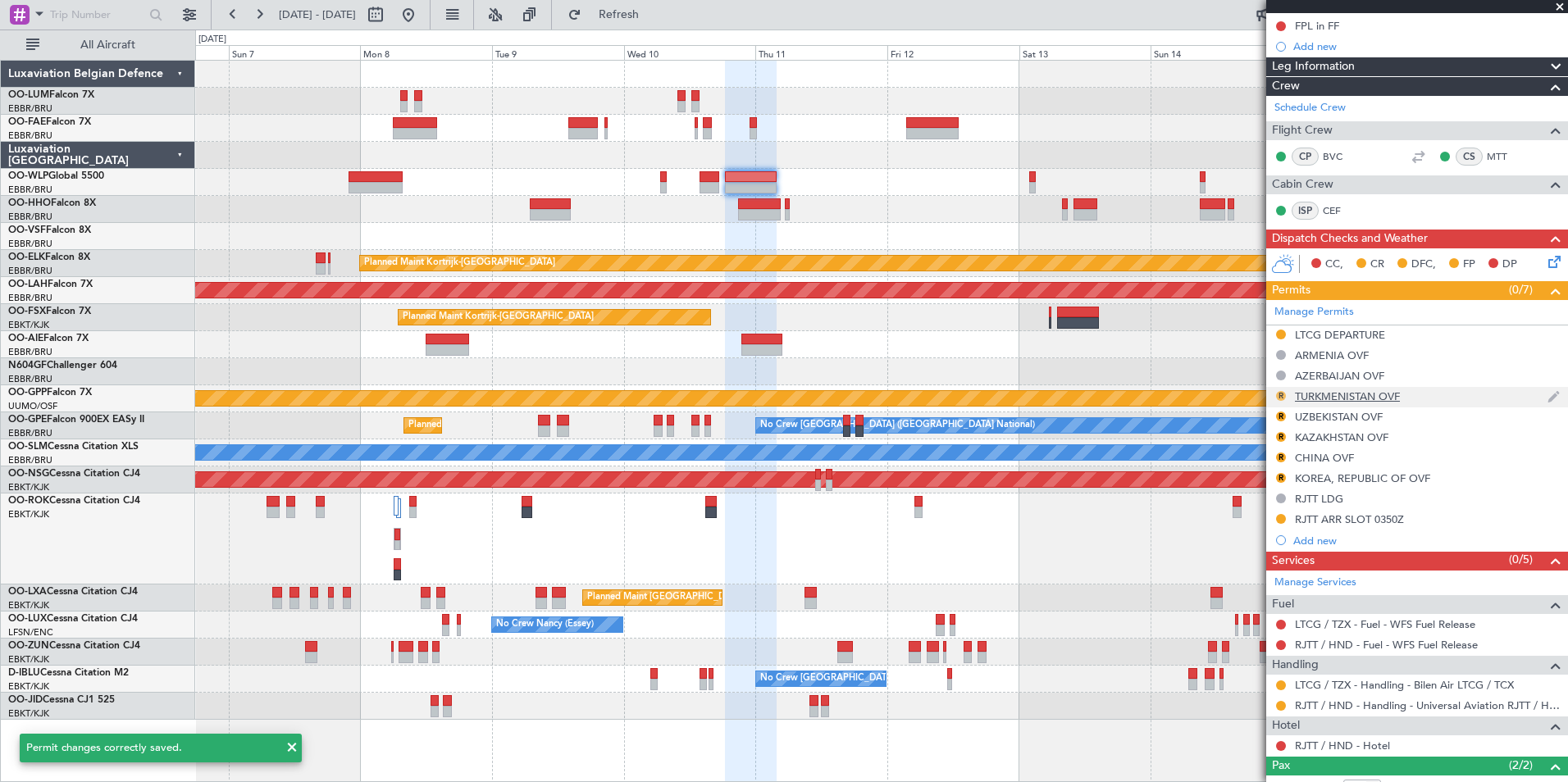
click at [1281, 395] on button "R" at bounding box center [1280, 395] width 10 height 10
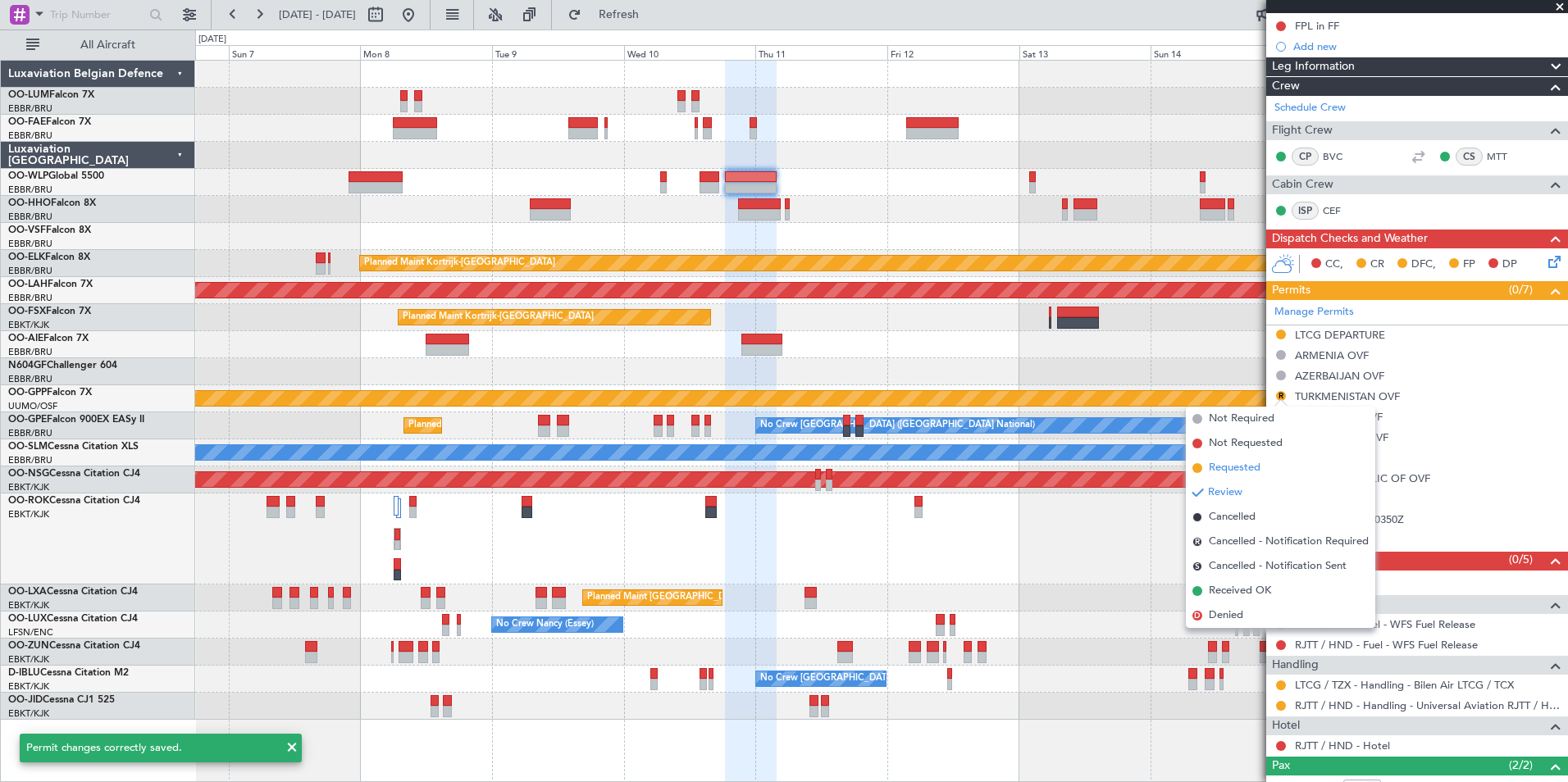
click at [1248, 479] on li "Requested" at bounding box center [1279, 467] width 189 height 24
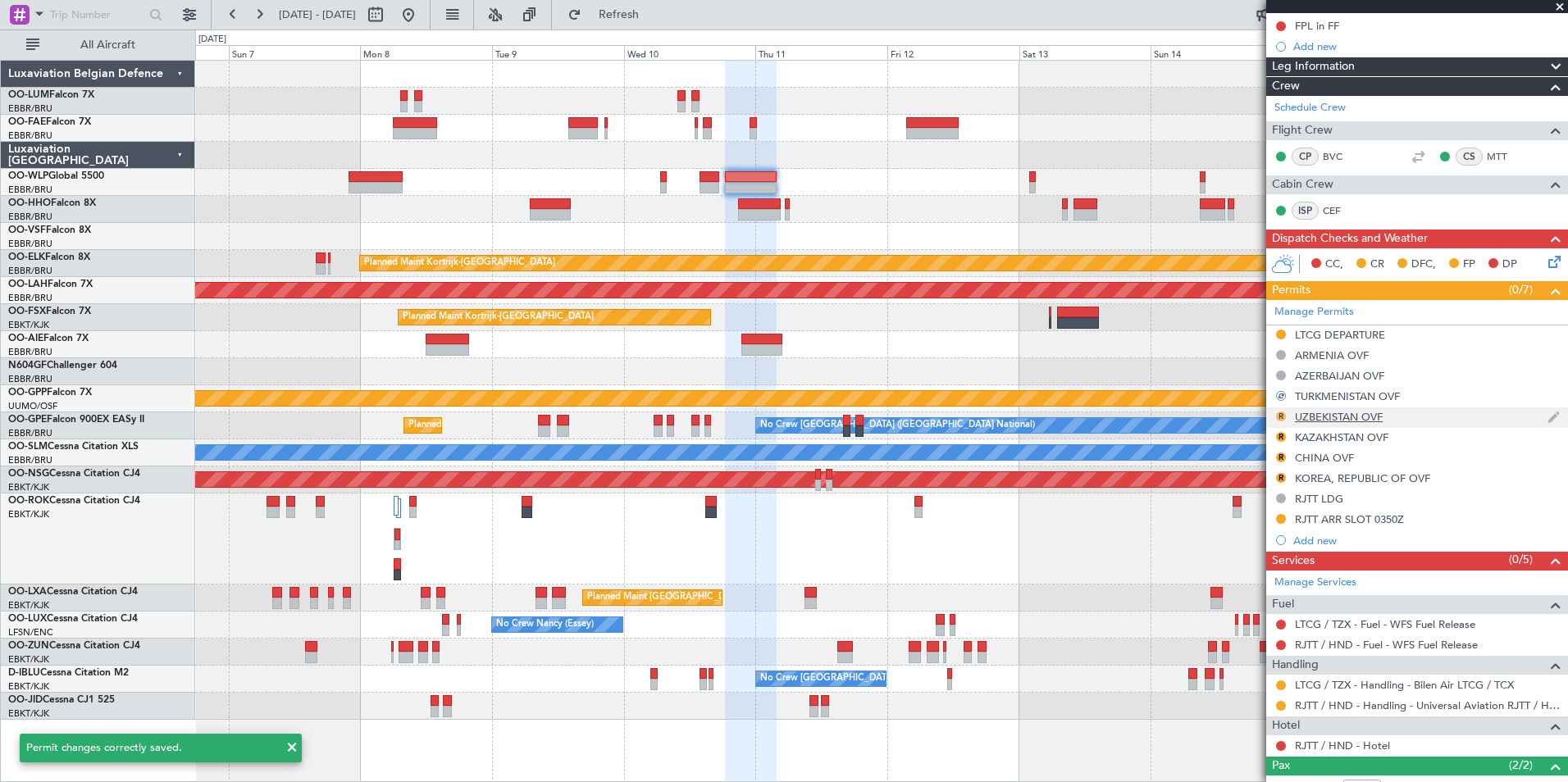
click at [1280, 413] on button "R" at bounding box center [1280, 416] width 10 height 10
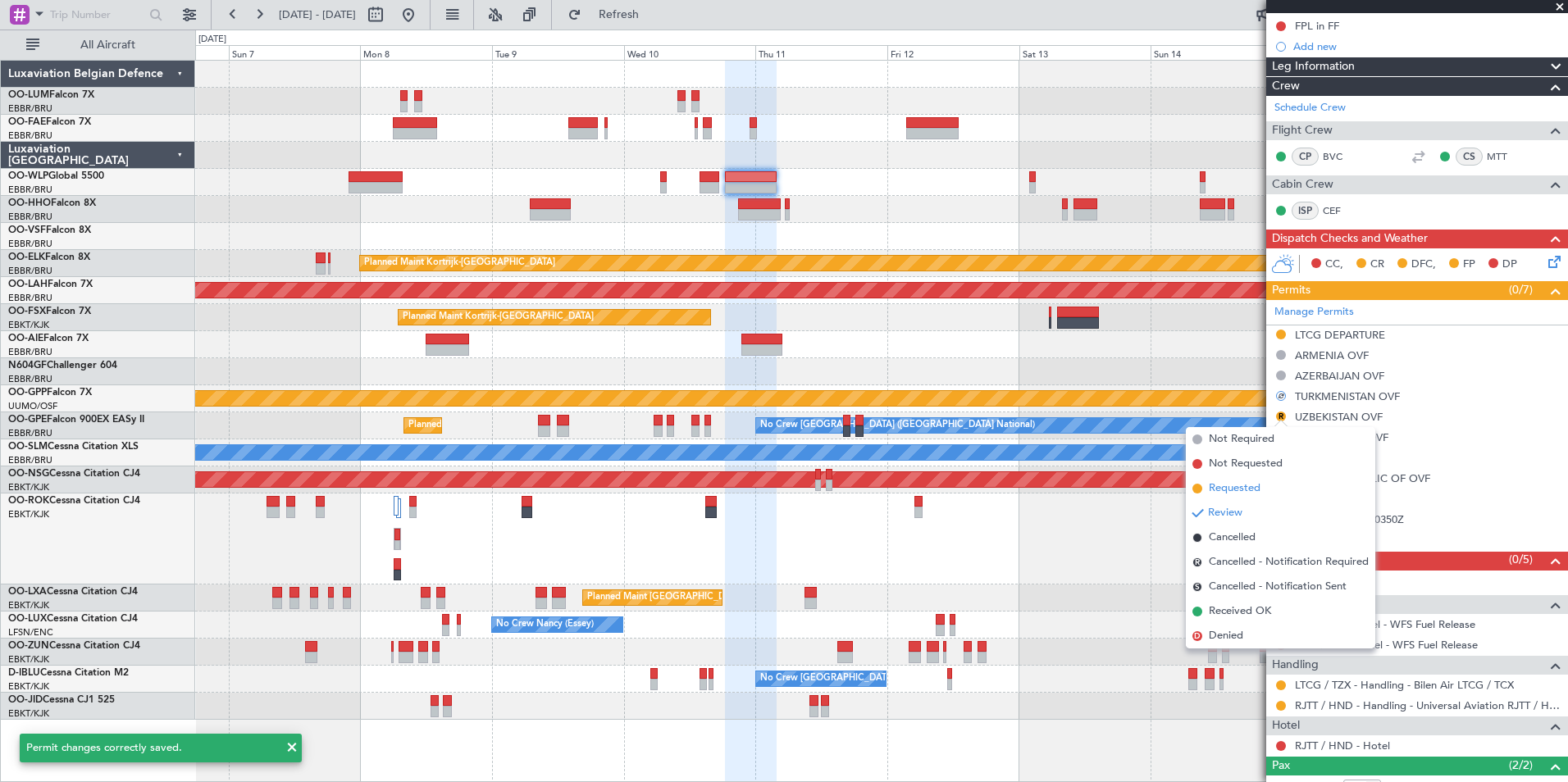
click at [1253, 490] on span "Requested" at bounding box center [1234, 489] width 52 height 16
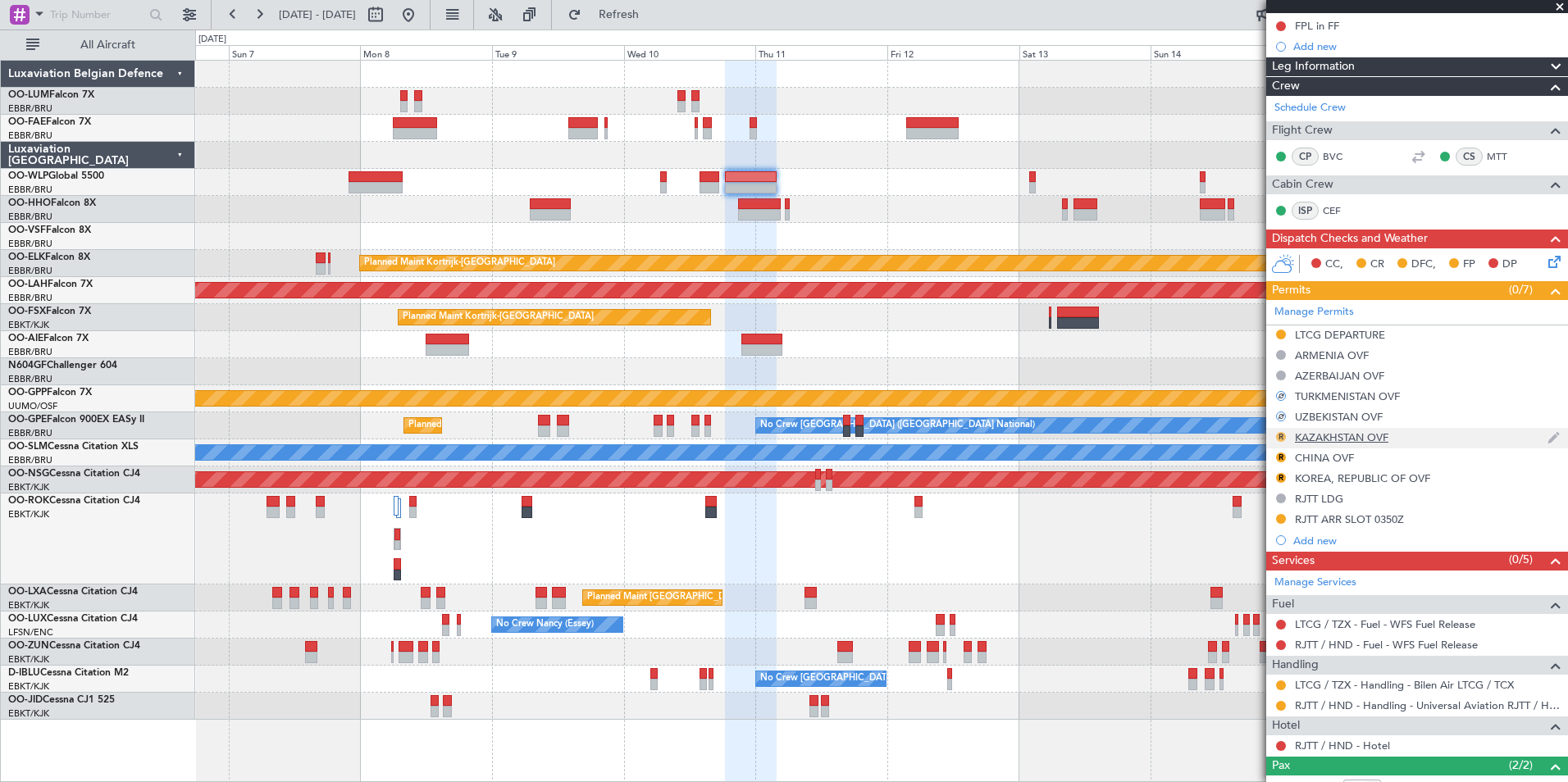
click at [1283, 434] on button "R" at bounding box center [1280, 437] width 10 height 10
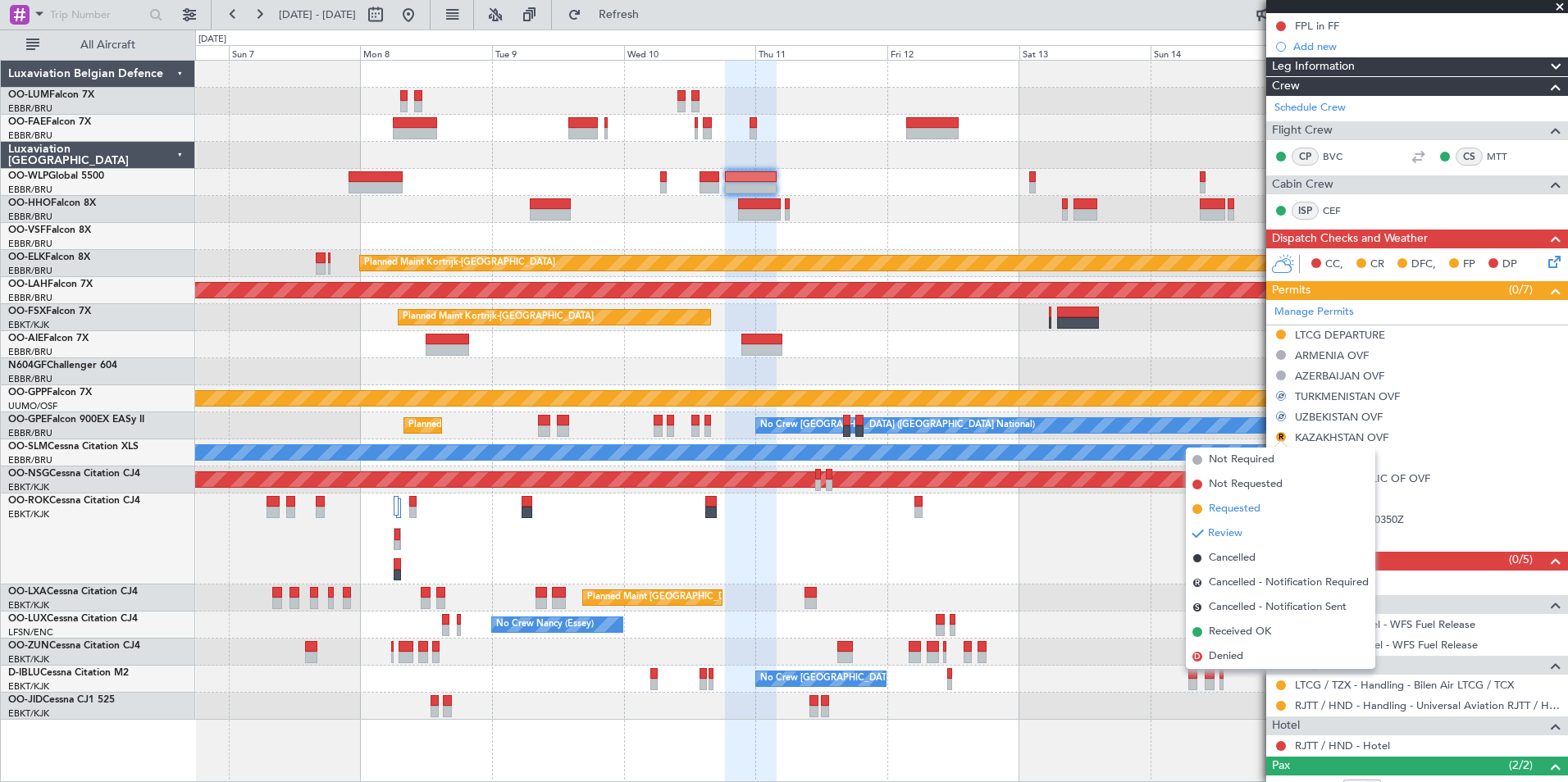
click at [1252, 505] on span "Requested" at bounding box center [1234, 509] width 52 height 16
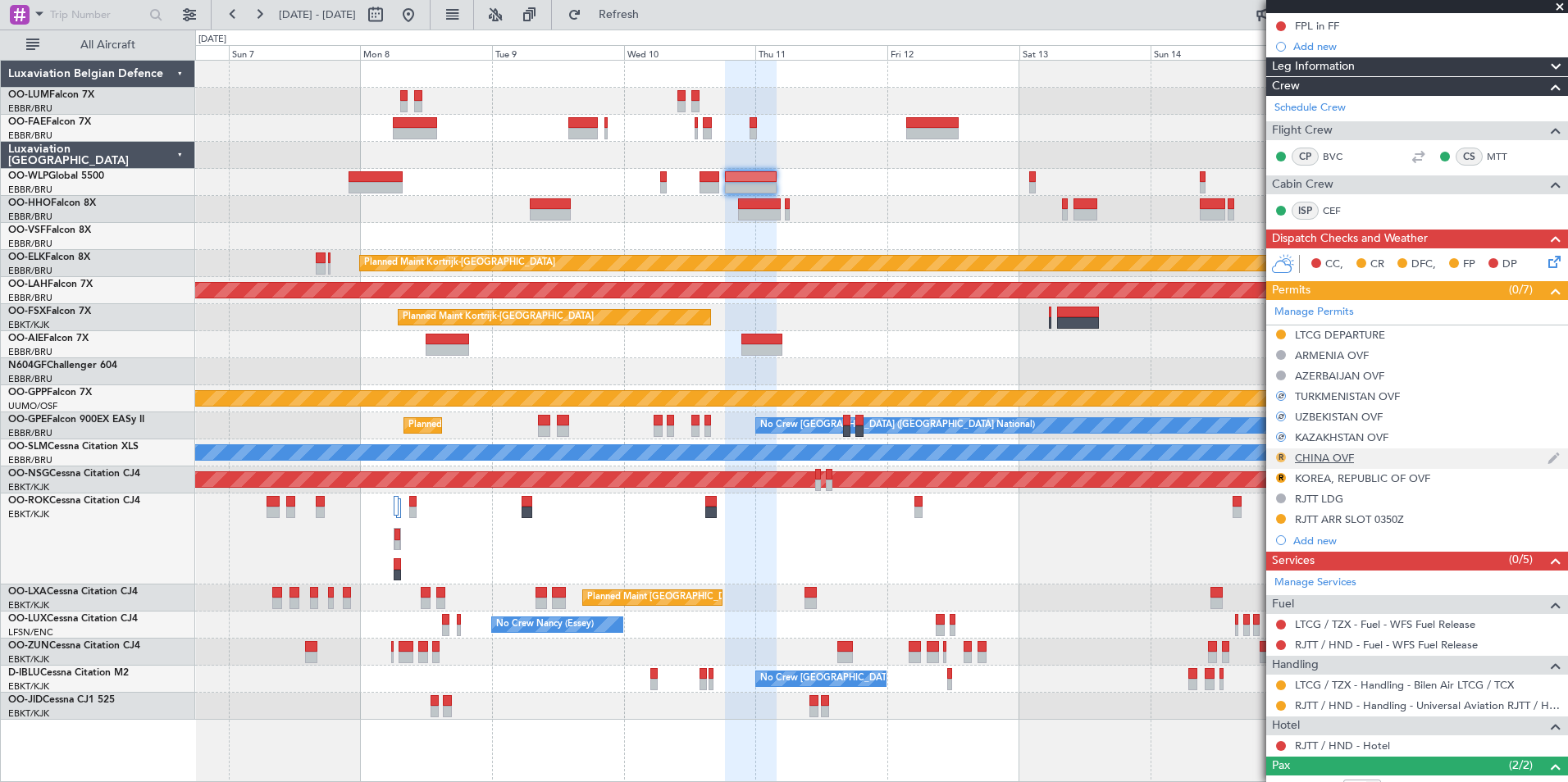
click at [1285, 457] on button "R" at bounding box center [1280, 457] width 10 height 10
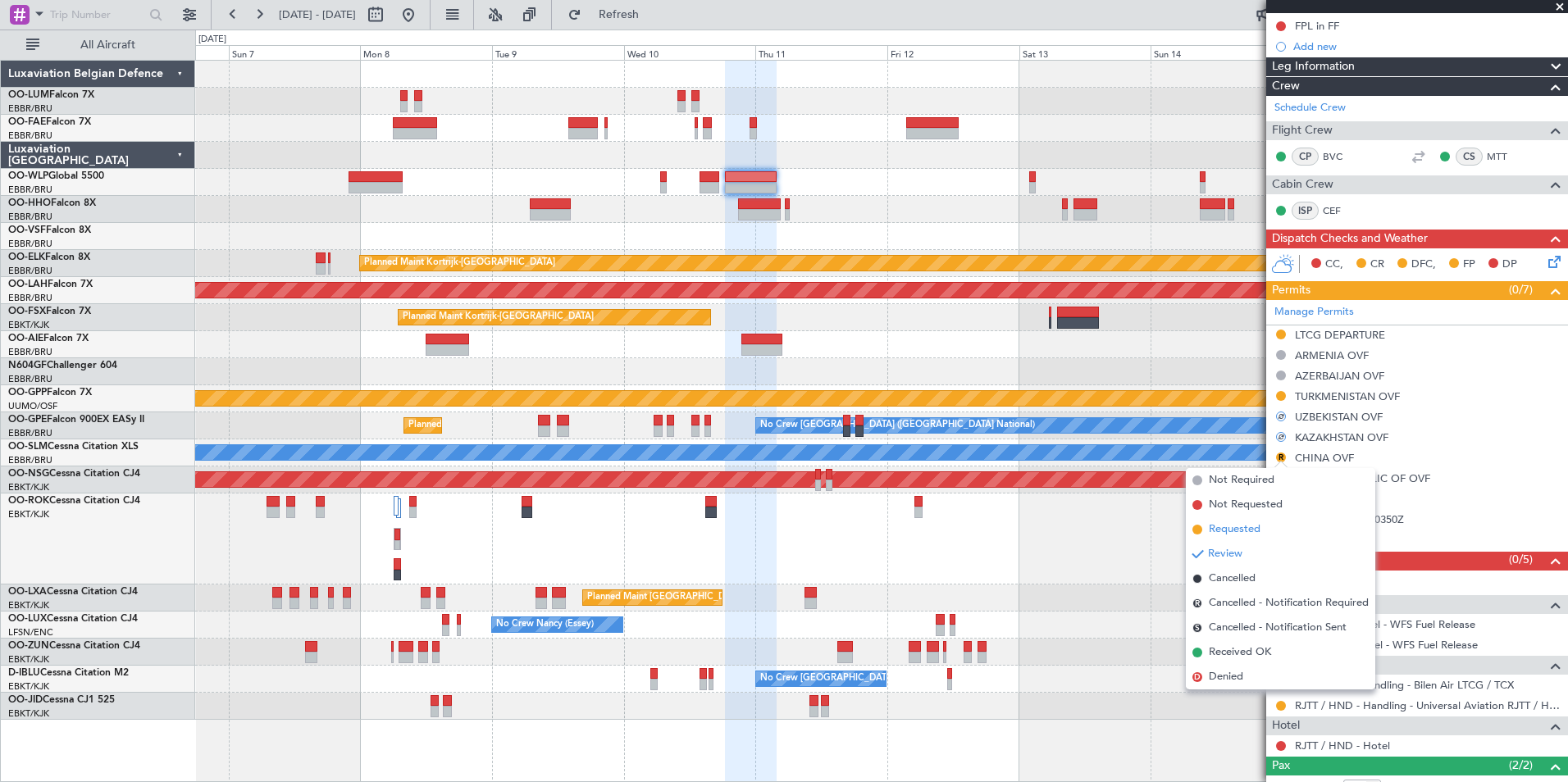
click at [1251, 530] on span "Requested" at bounding box center [1234, 530] width 52 height 16
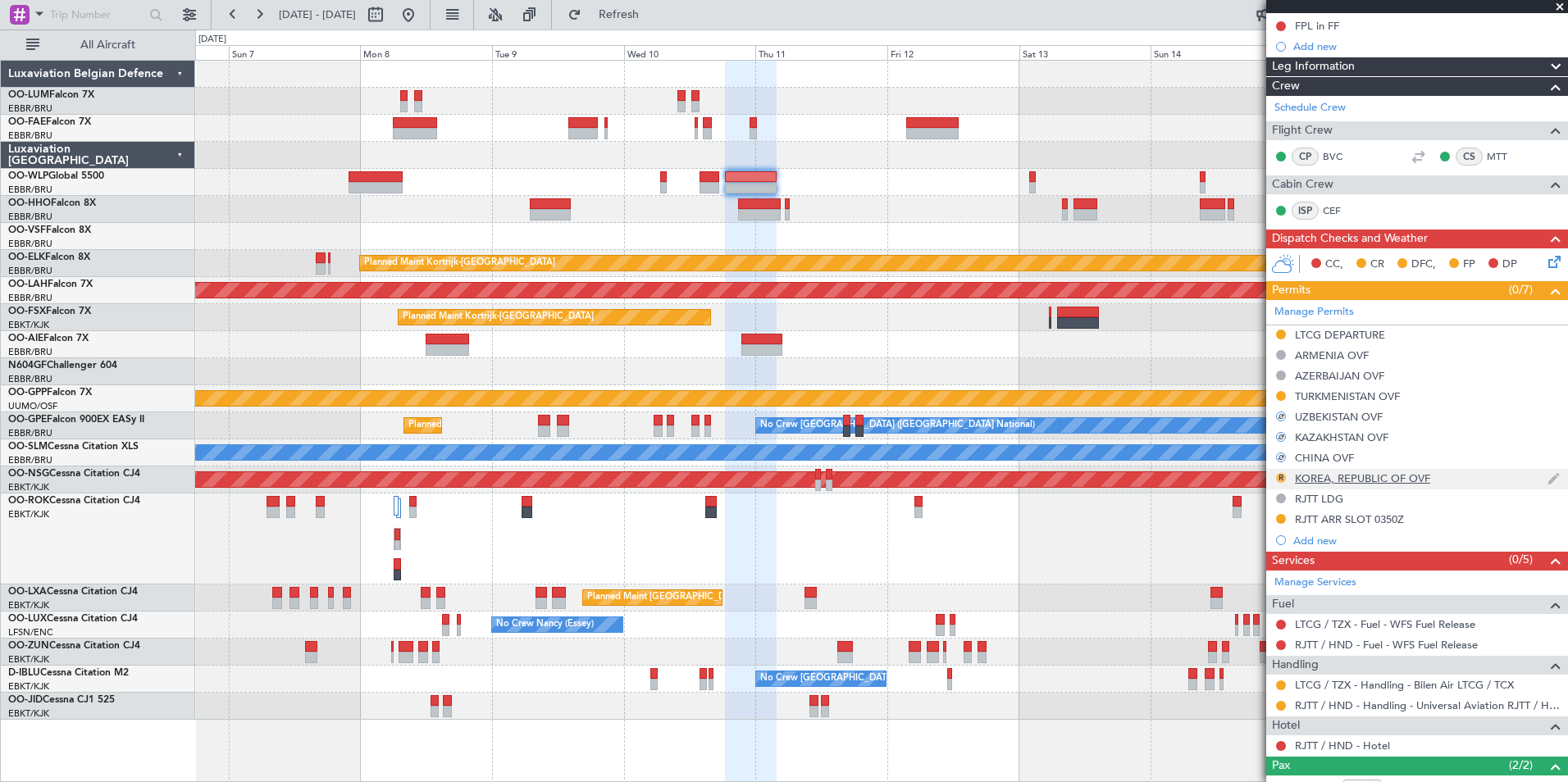
click at [1284, 474] on button "R" at bounding box center [1280, 478] width 10 height 10
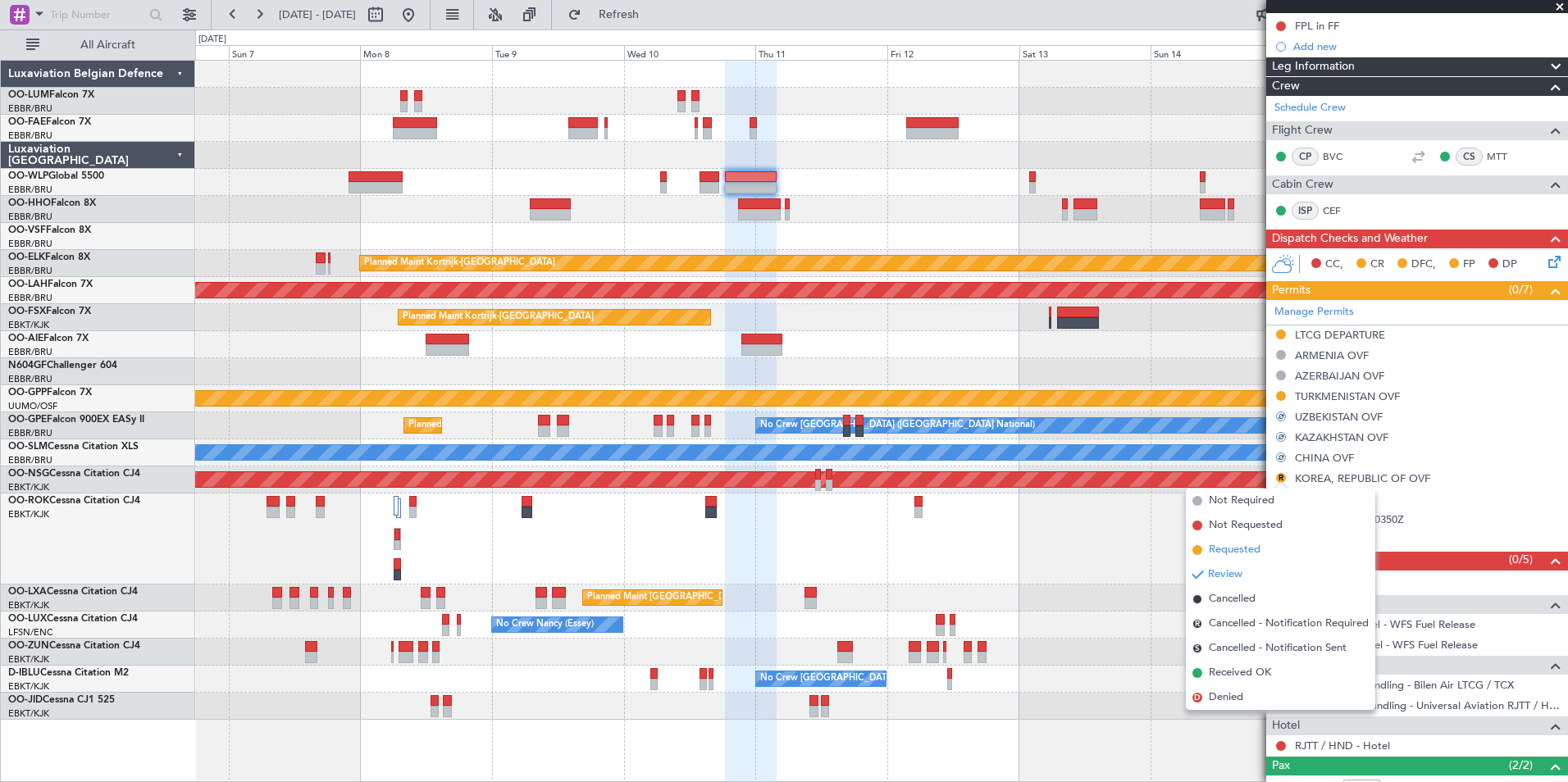
click at [1243, 547] on span "Requested" at bounding box center [1234, 551] width 52 height 16
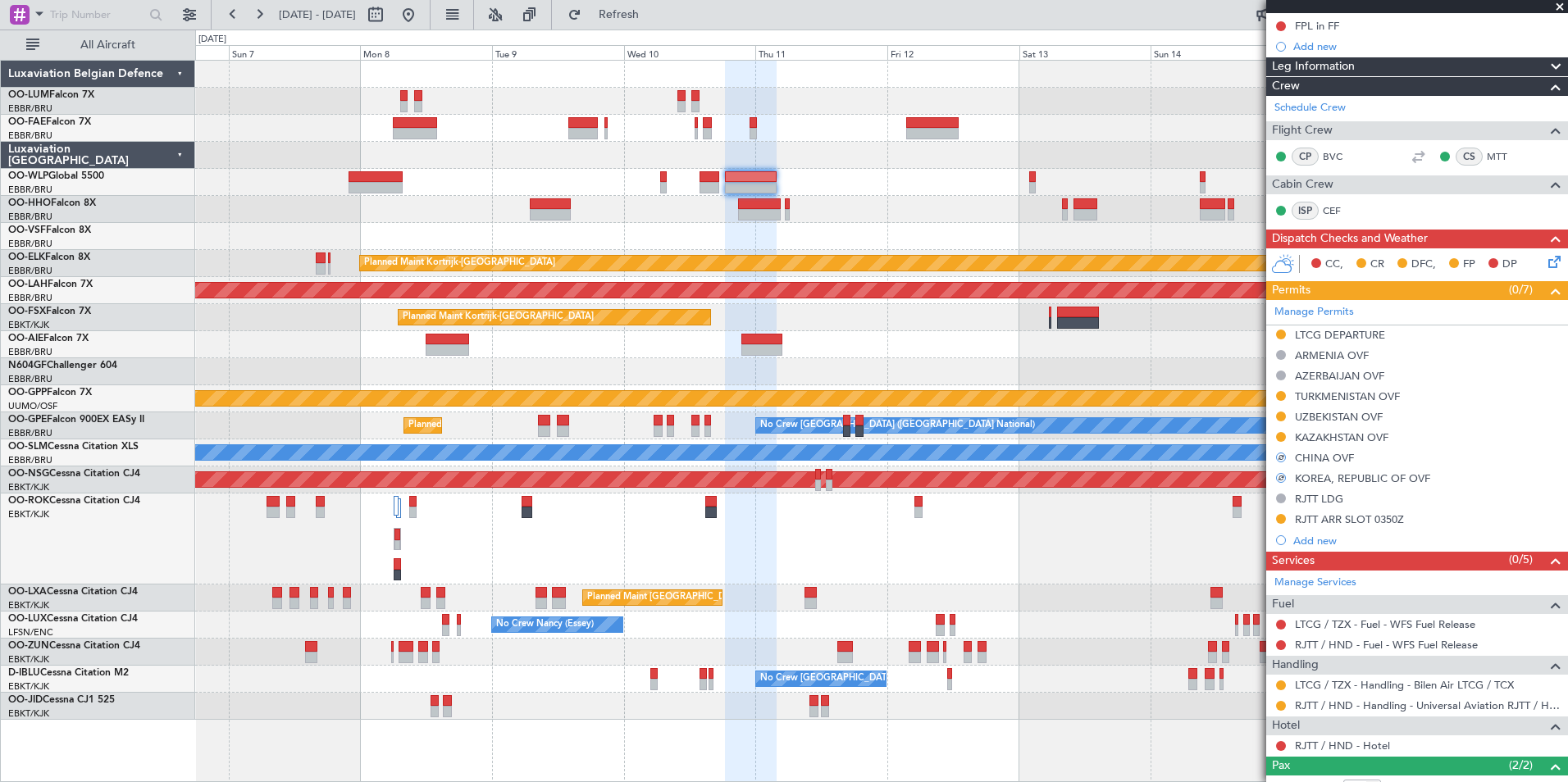
click at [782, 210] on div at bounding box center [881, 210] width 1372 height 27
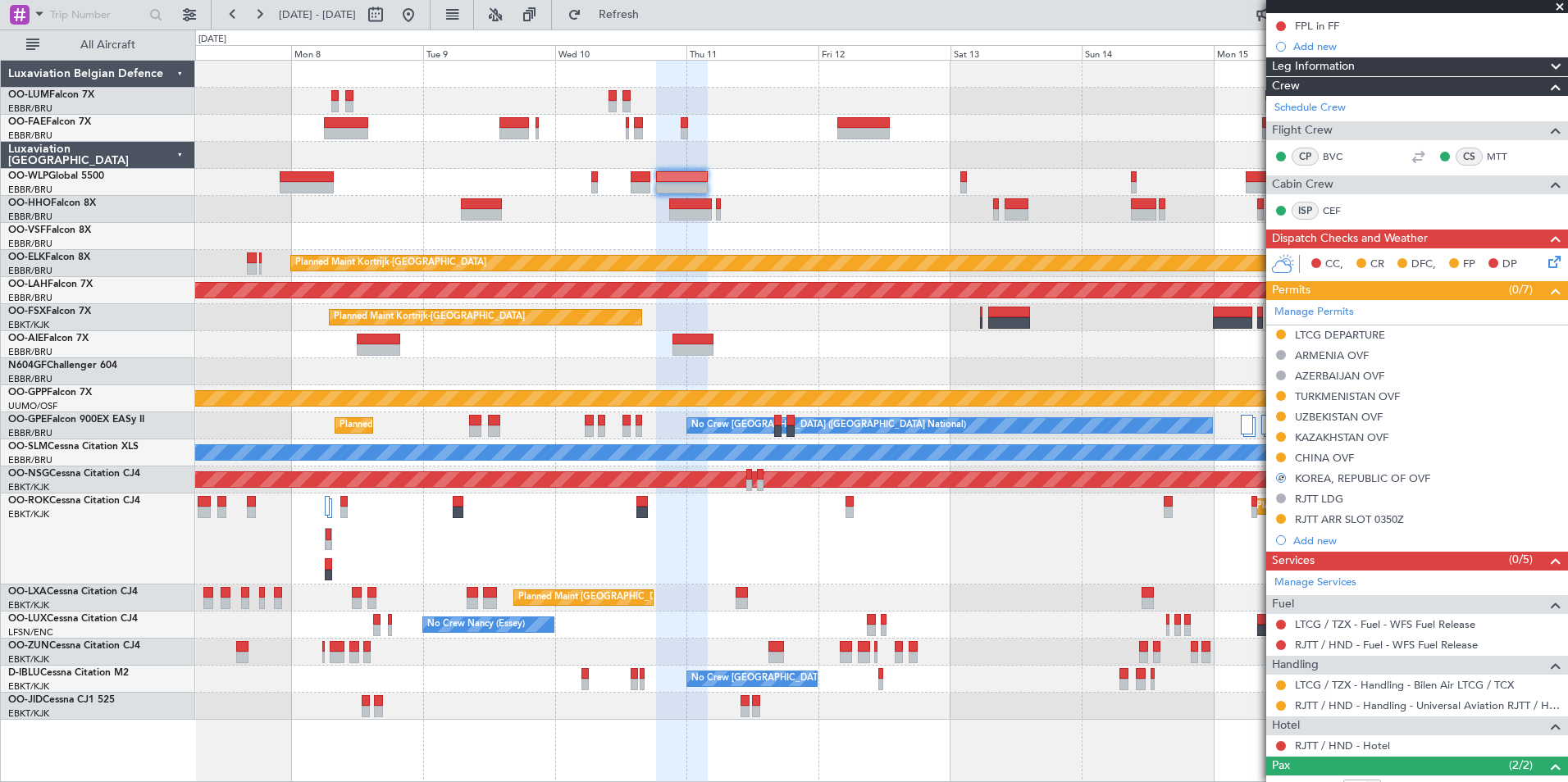
click at [636, 216] on div "Planned Maint Kortrijk-Wevelgem Planned Maint Alton-st Louis (St Louis Regl) Pl…" at bounding box center [881, 390] width 1372 height 659
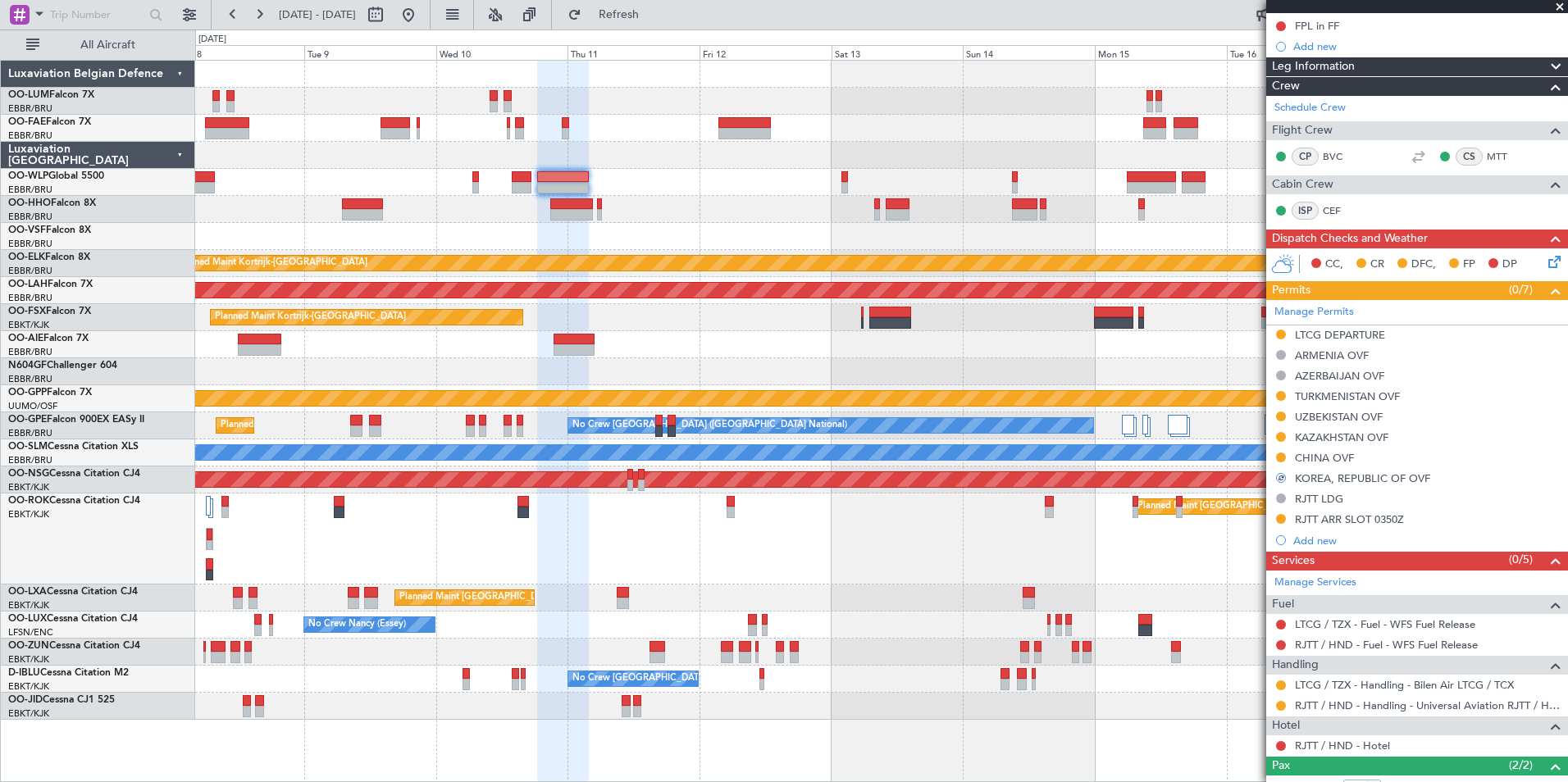
click at [602, 247] on div "Planned Maint Kortrijk-Wevelgem Planned Maint Alton-st Louis (St Louis Regl) Pl…" at bounding box center [881, 390] width 1372 height 659
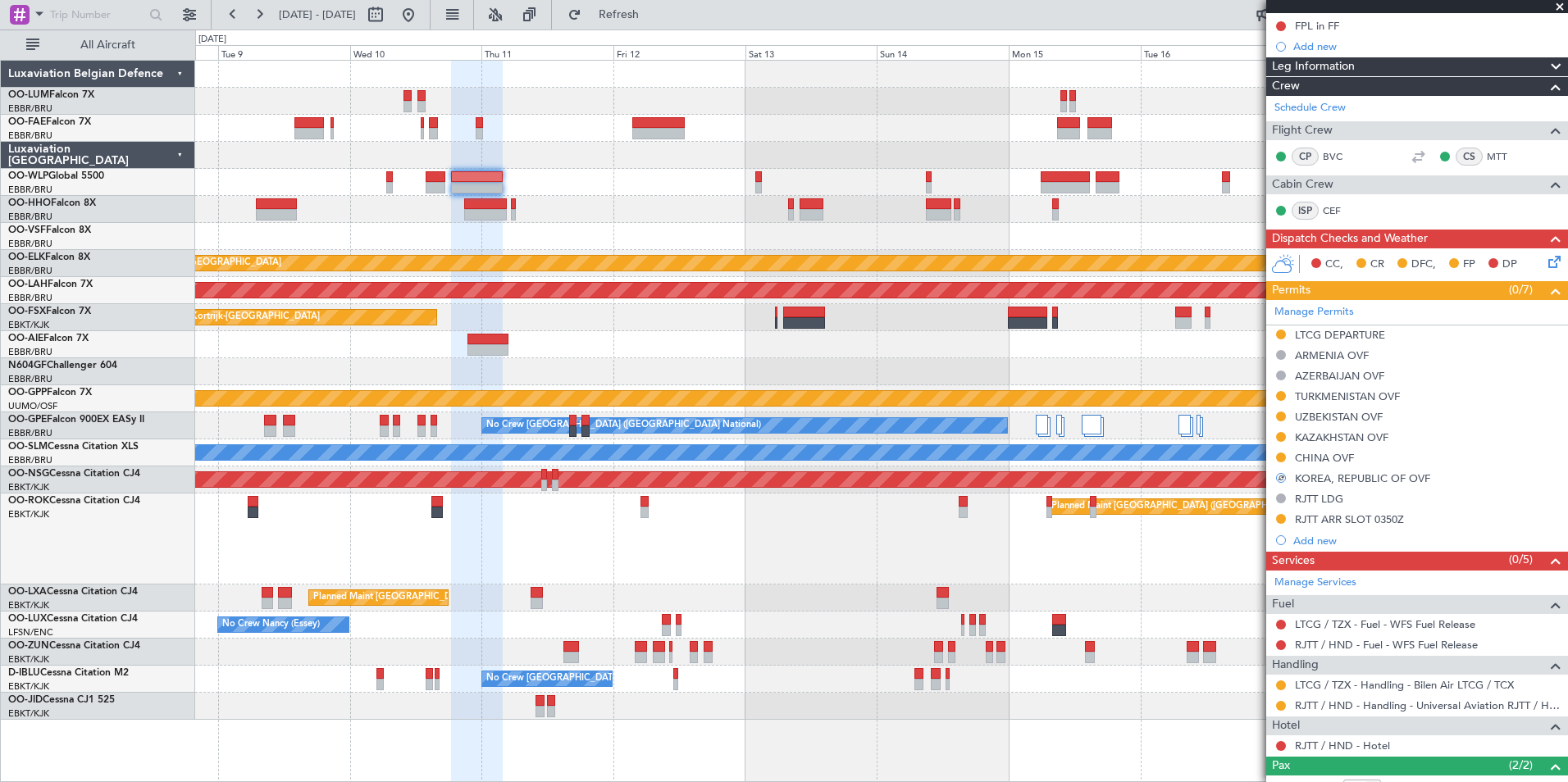
click at [600, 256] on div "Planned Maint Kortrijk-Wevelgem Planned Maint Alton-st Louis (St Louis Regl) Pl…" at bounding box center [881, 390] width 1372 height 659
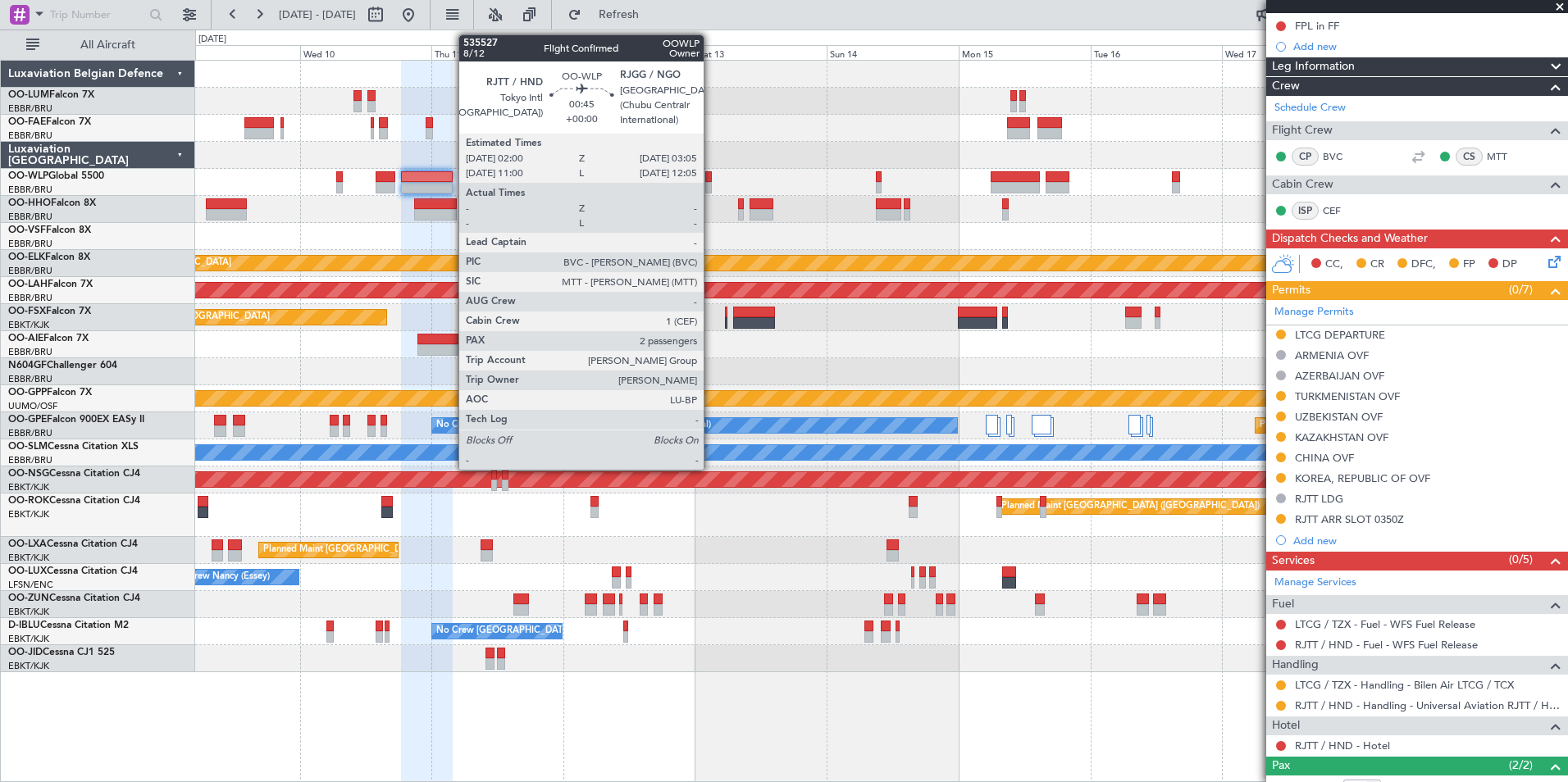
click at [711, 182] on div at bounding box center [708, 187] width 6 height 12
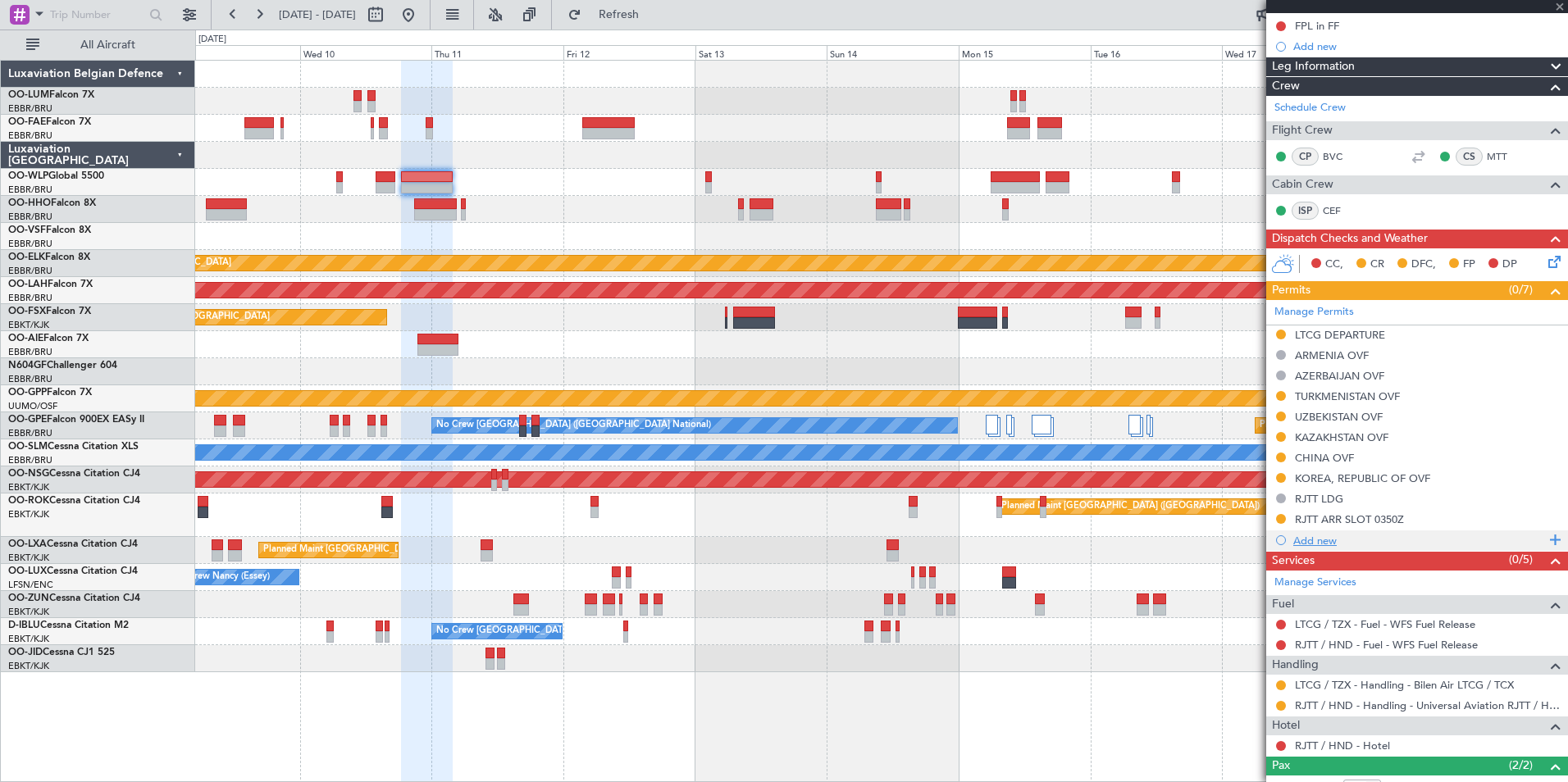
scroll to position [0, 0]
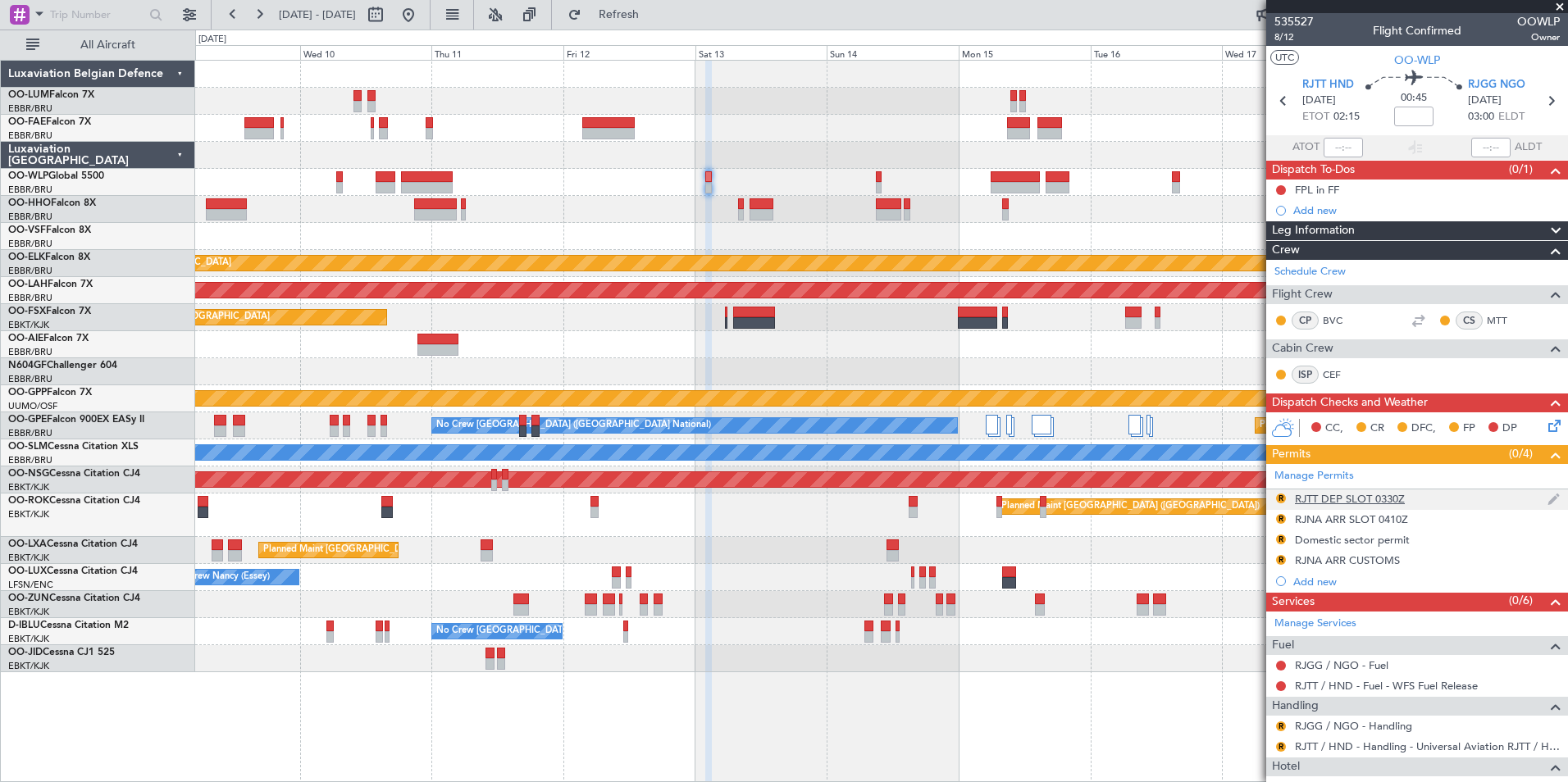
click at [1365, 501] on div "RJTT DEP SLOT 0330Z" at bounding box center [1349, 500] width 110 height 14
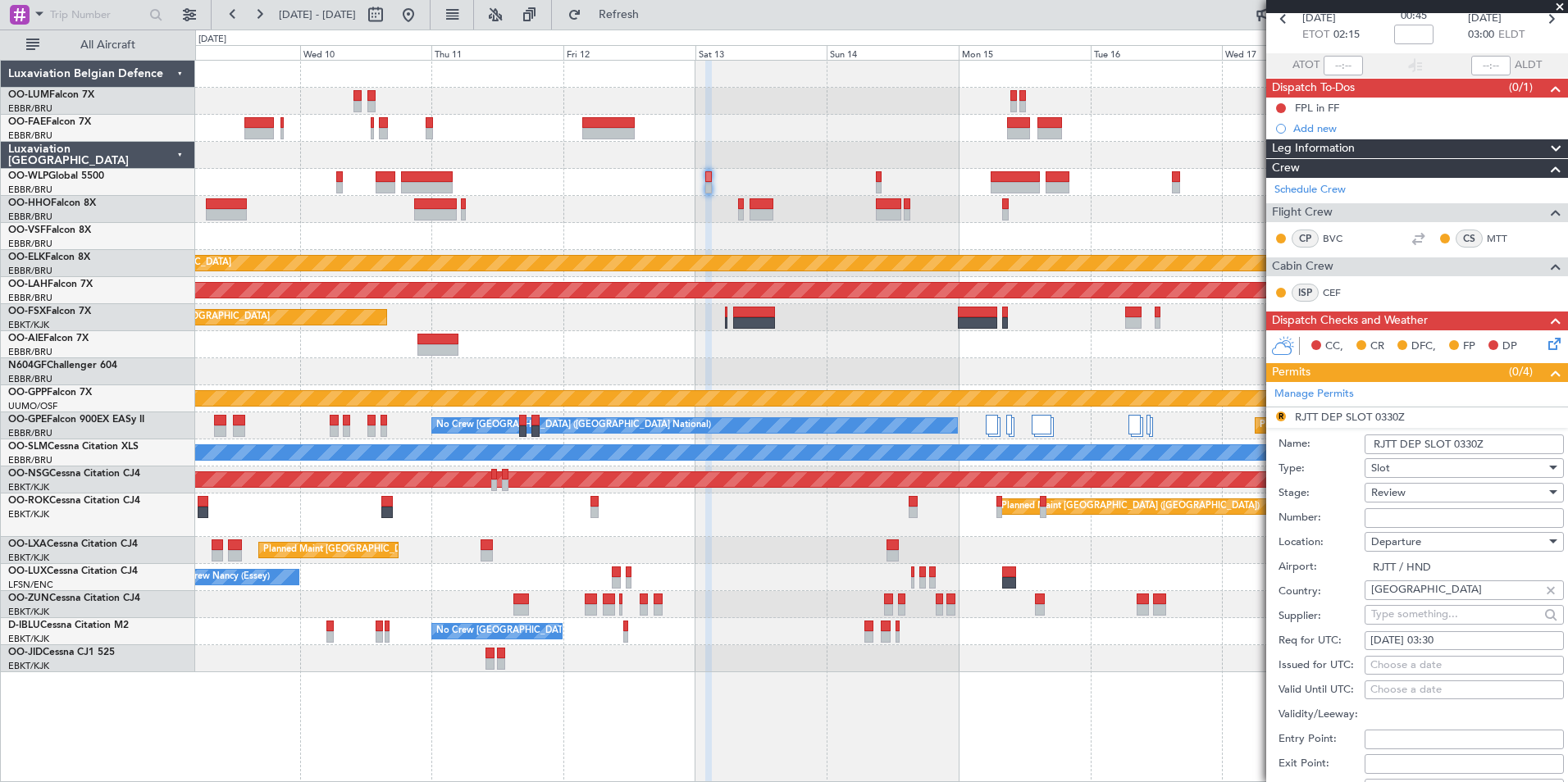
click at [1450, 644] on div "13/09/2025 03:30" at bounding box center [1463, 641] width 187 height 16
select select "9"
select select "2025"
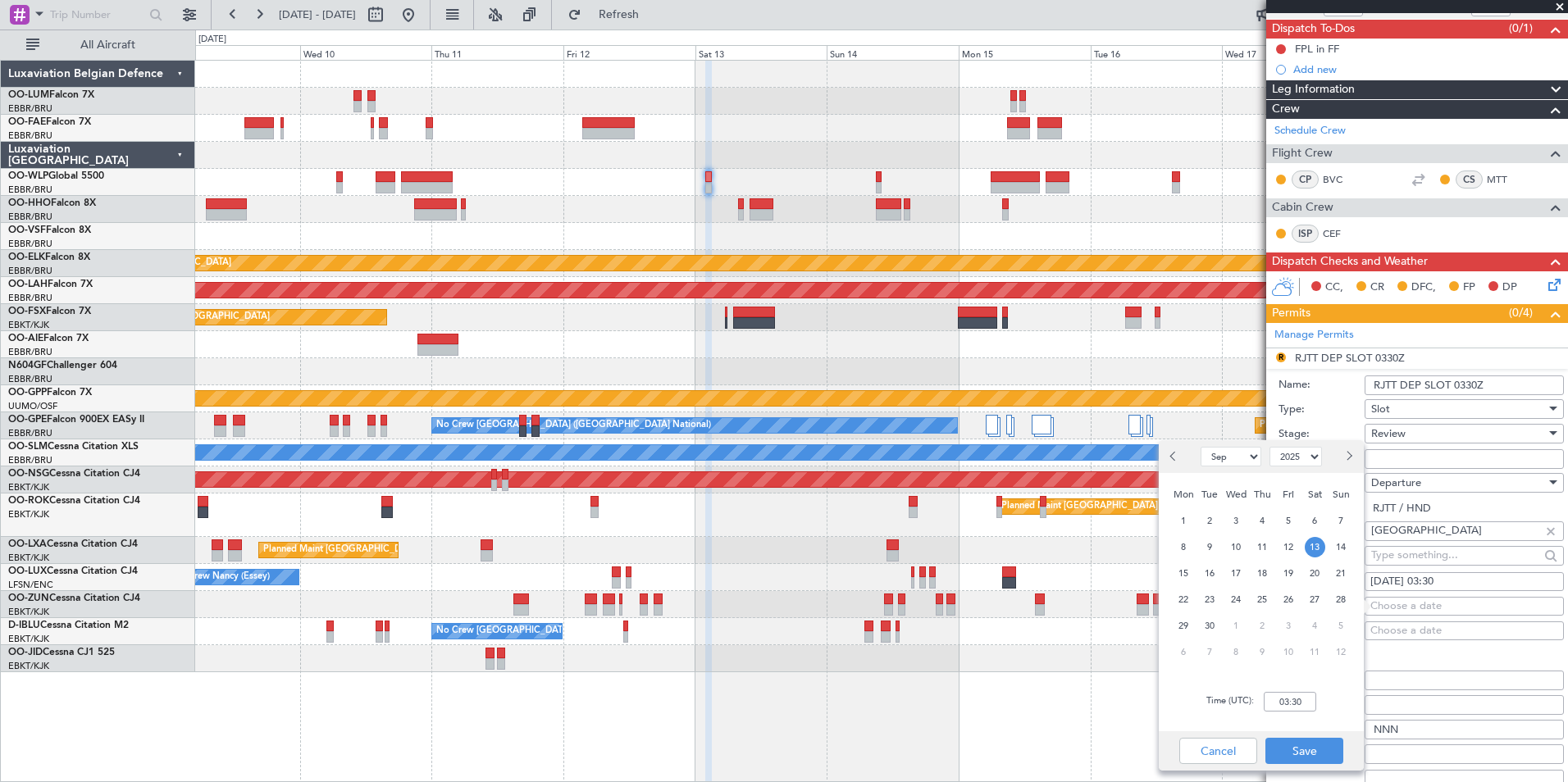
scroll to position [164, 0]
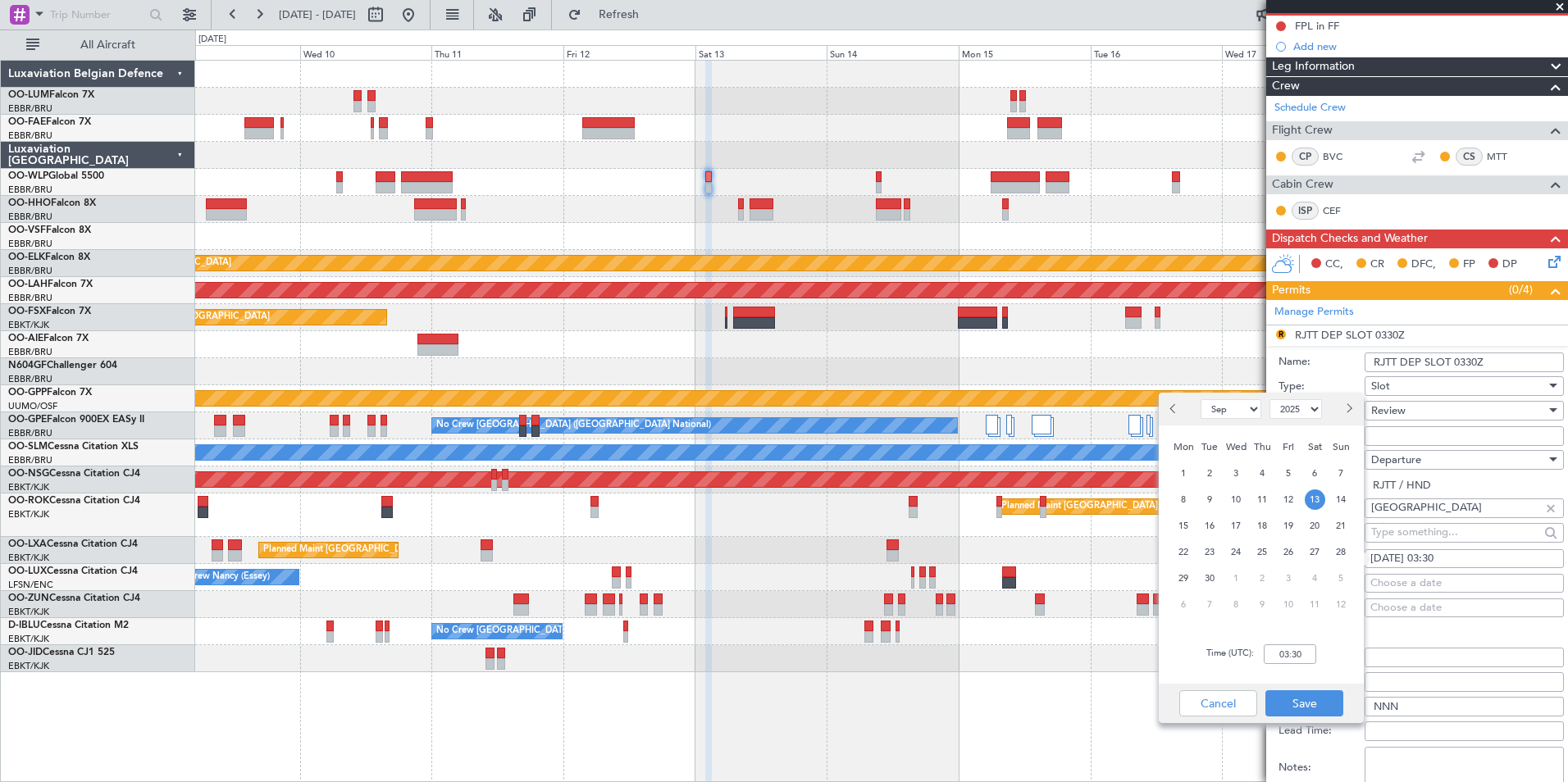
click at [1295, 491] on div "12" at bounding box center [1287, 499] width 26 height 26
click at [1318, 499] on span "13" at bounding box center [1314, 500] width 21 height 21
click at [1301, 647] on input "00:00" at bounding box center [1289, 655] width 53 height 20
type input "02:00"
click at [1301, 704] on button "Save" at bounding box center [1304, 703] width 78 height 26
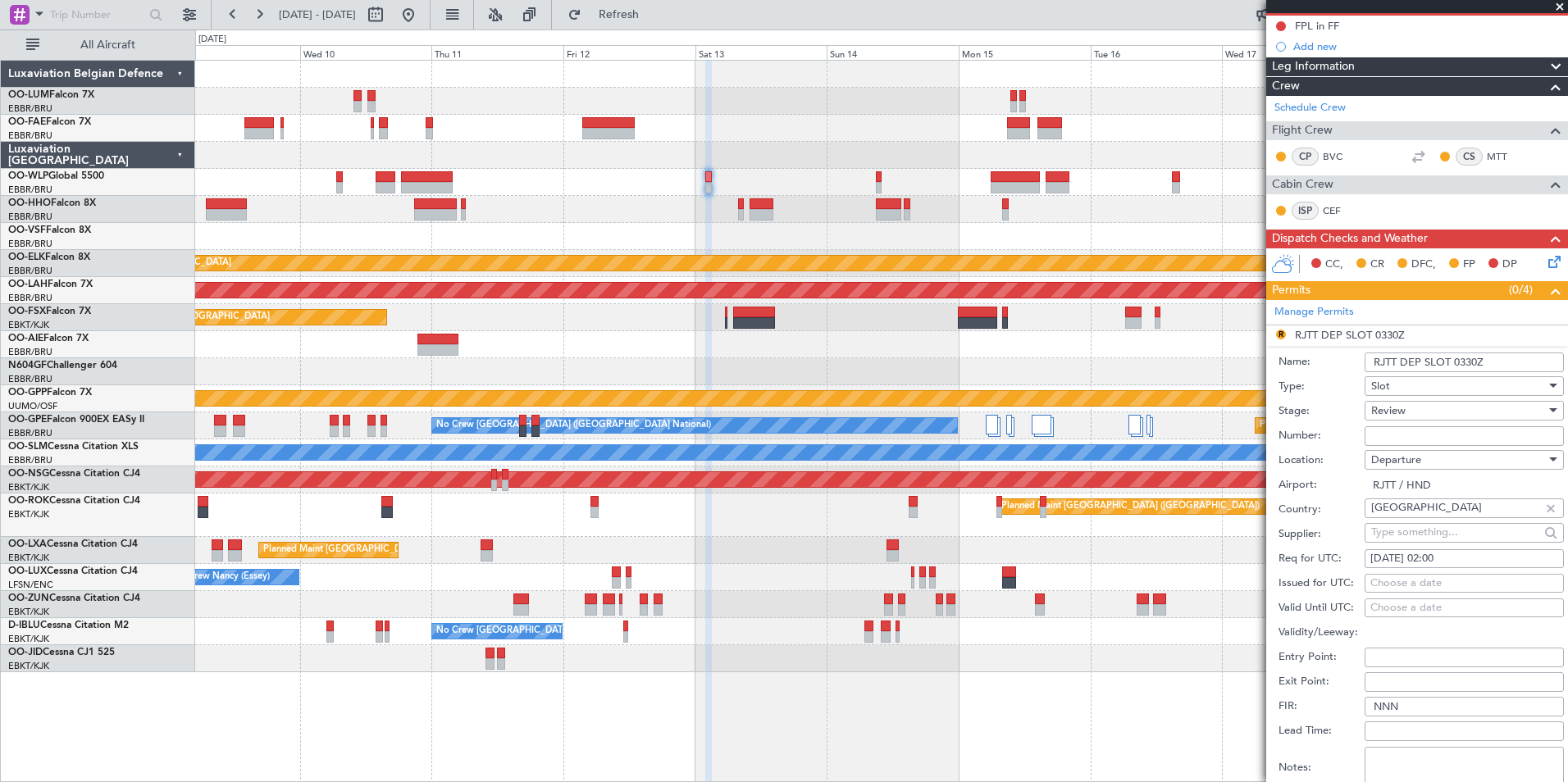
scroll to position [492, 0]
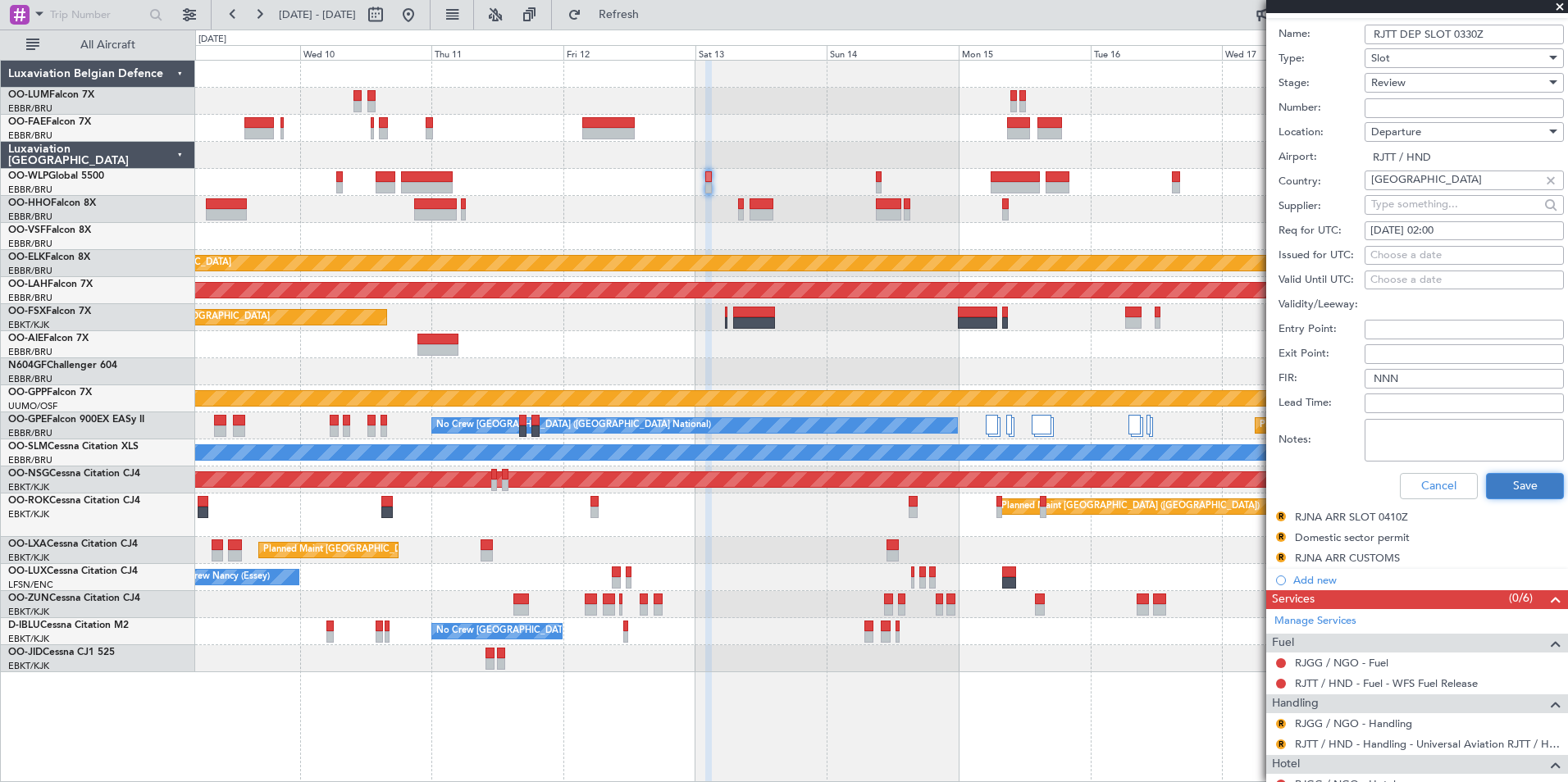
click at [1513, 497] on button "Save" at bounding box center [1524, 486] width 78 height 26
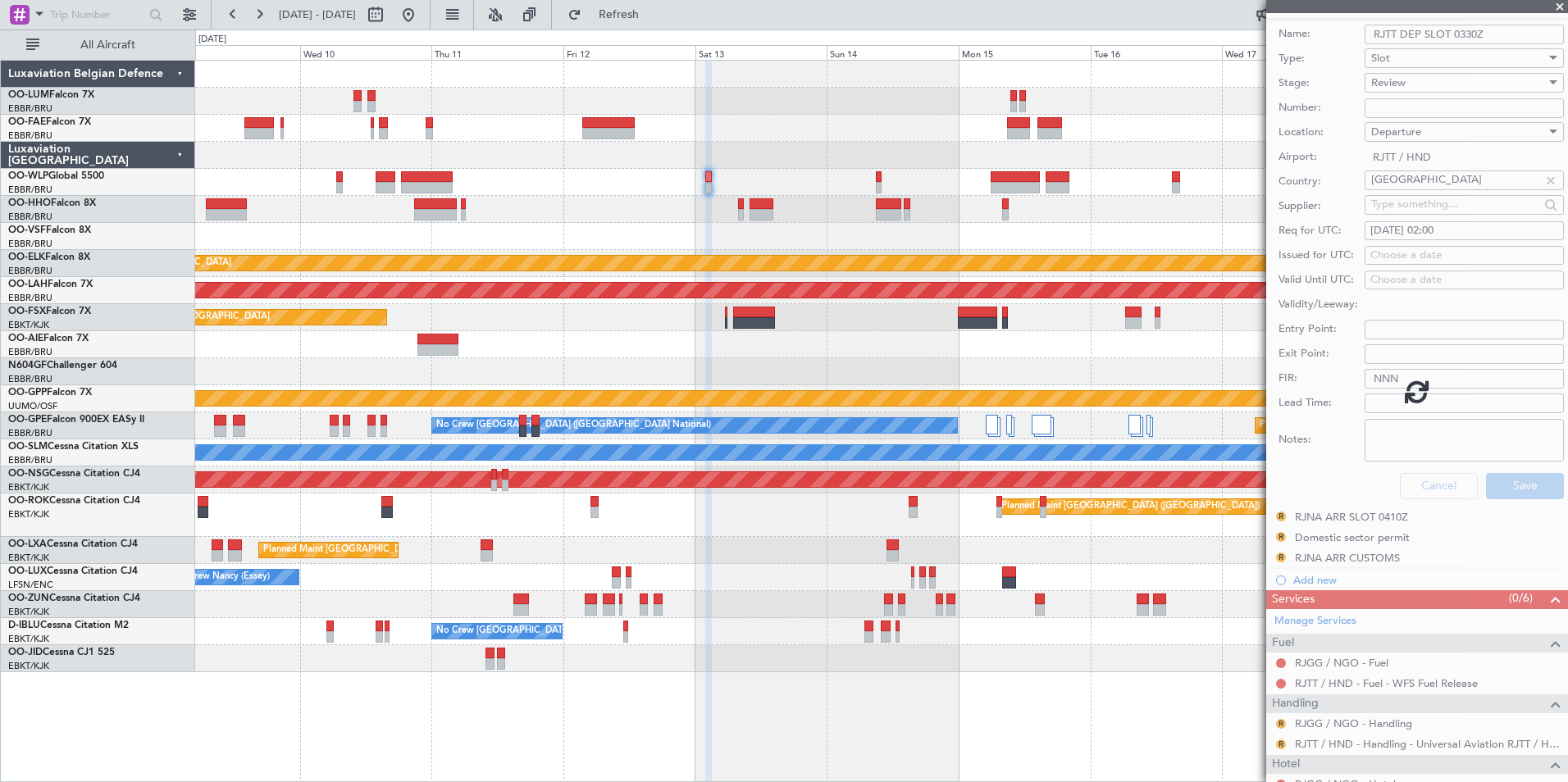
scroll to position [3, 0]
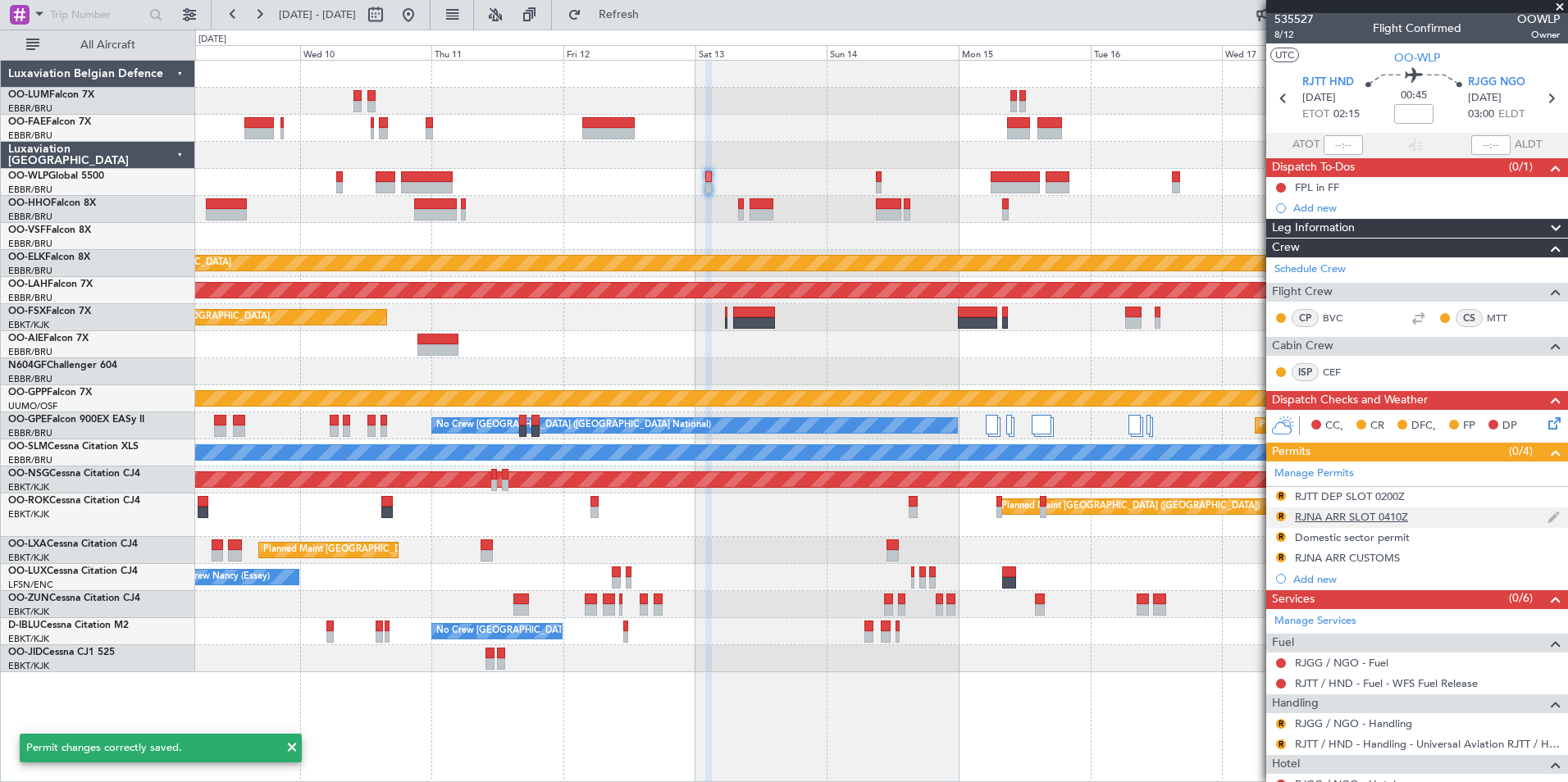
click at [1344, 523] on div "R RJNA ARR SLOT 0410Z" at bounding box center [1416, 517] width 302 height 21
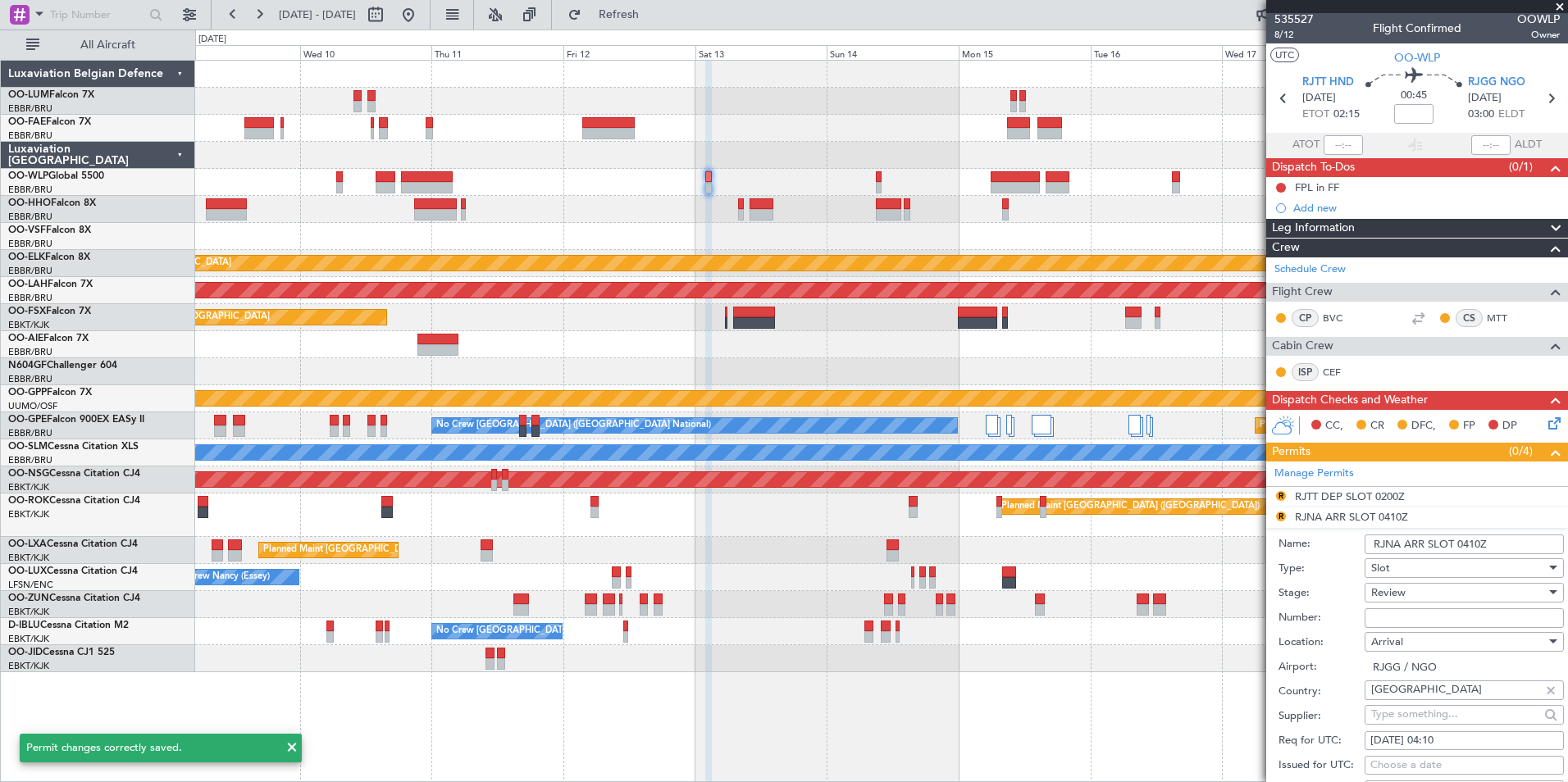
click at [1401, 549] on input "RJNA ARR SLOT 0410Z" at bounding box center [1464, 544] width 199 height 20
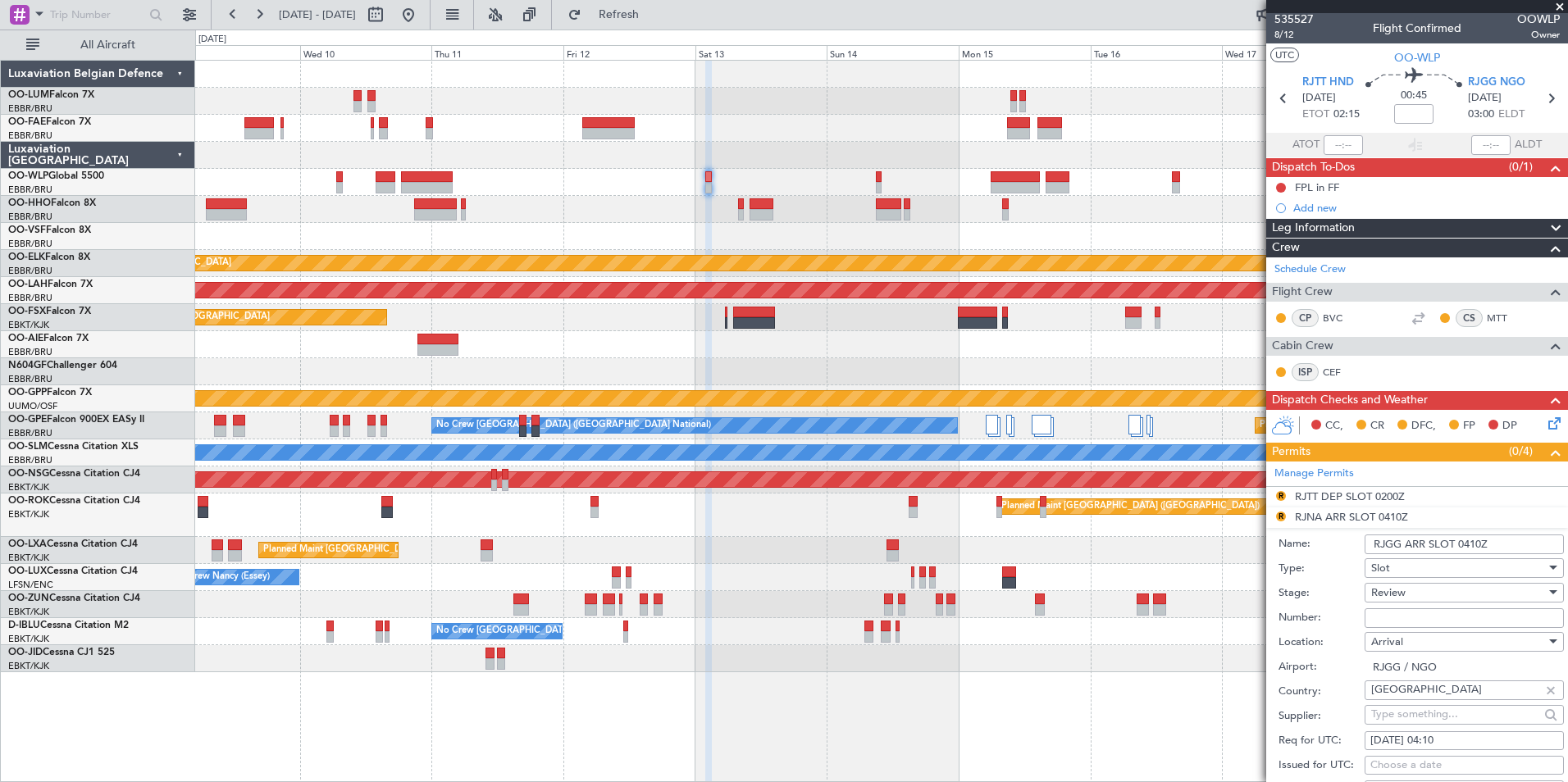
type input "RJGG ARR SLOT 0410Z"
click at [1449, 743] on div "13/09/2025 04:10" at bounding box center [1463, 742] width 187 height 16
select select "9"
select select "2025"
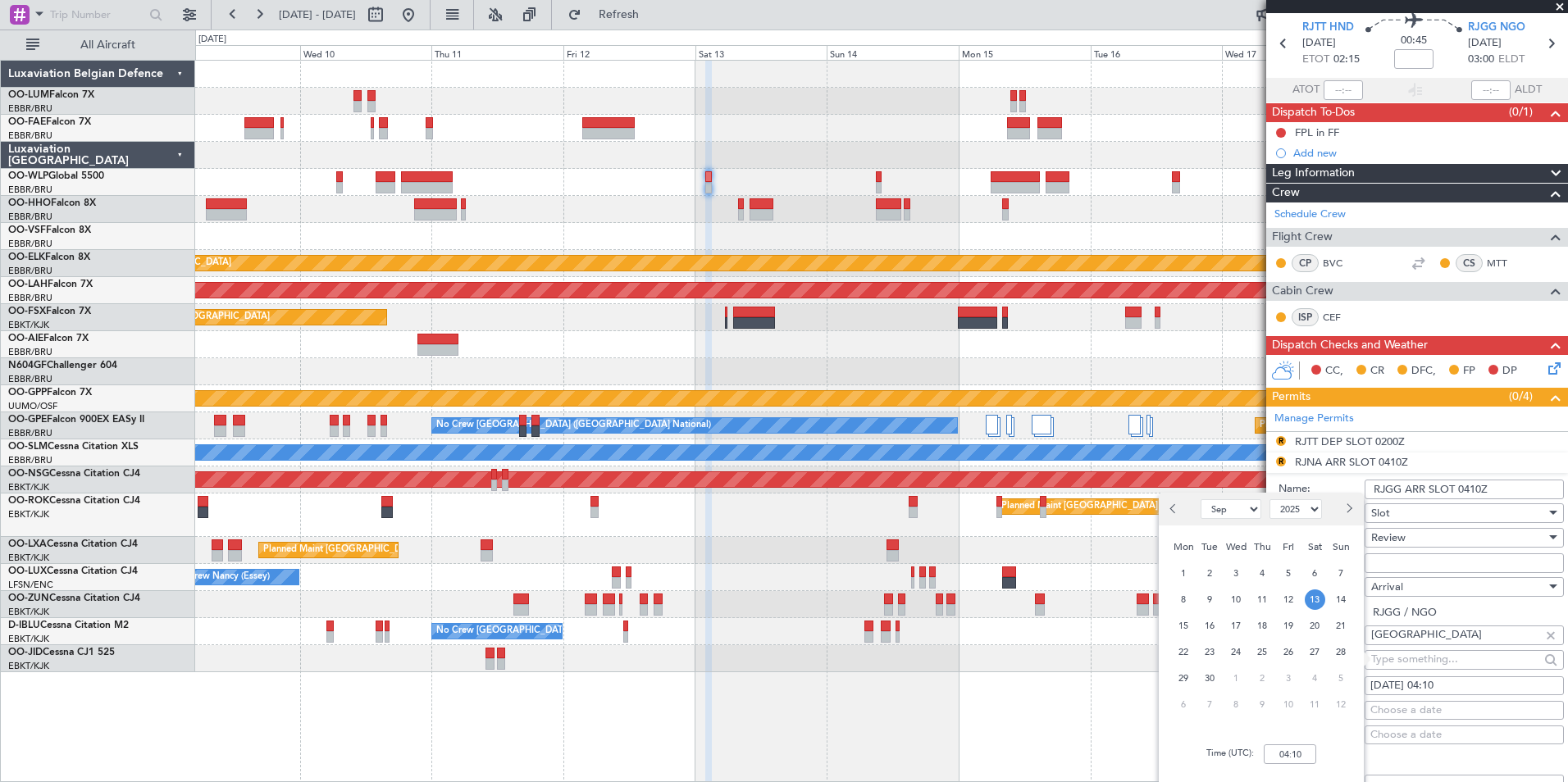
scroll to position [84, 0]
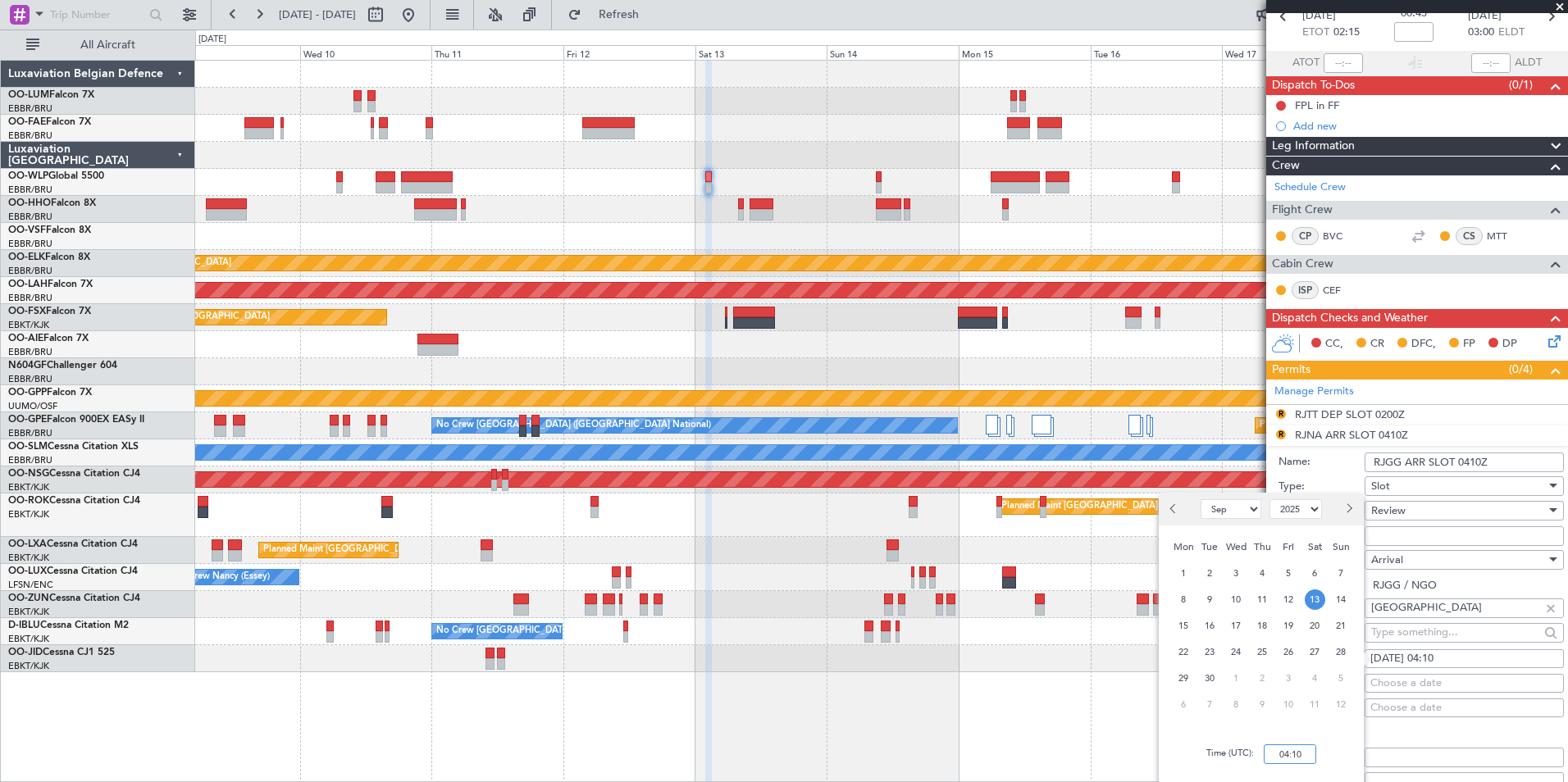
click at [1295, 748] on input "04:10" at bounding box center [1289, 754] width 53 height 20
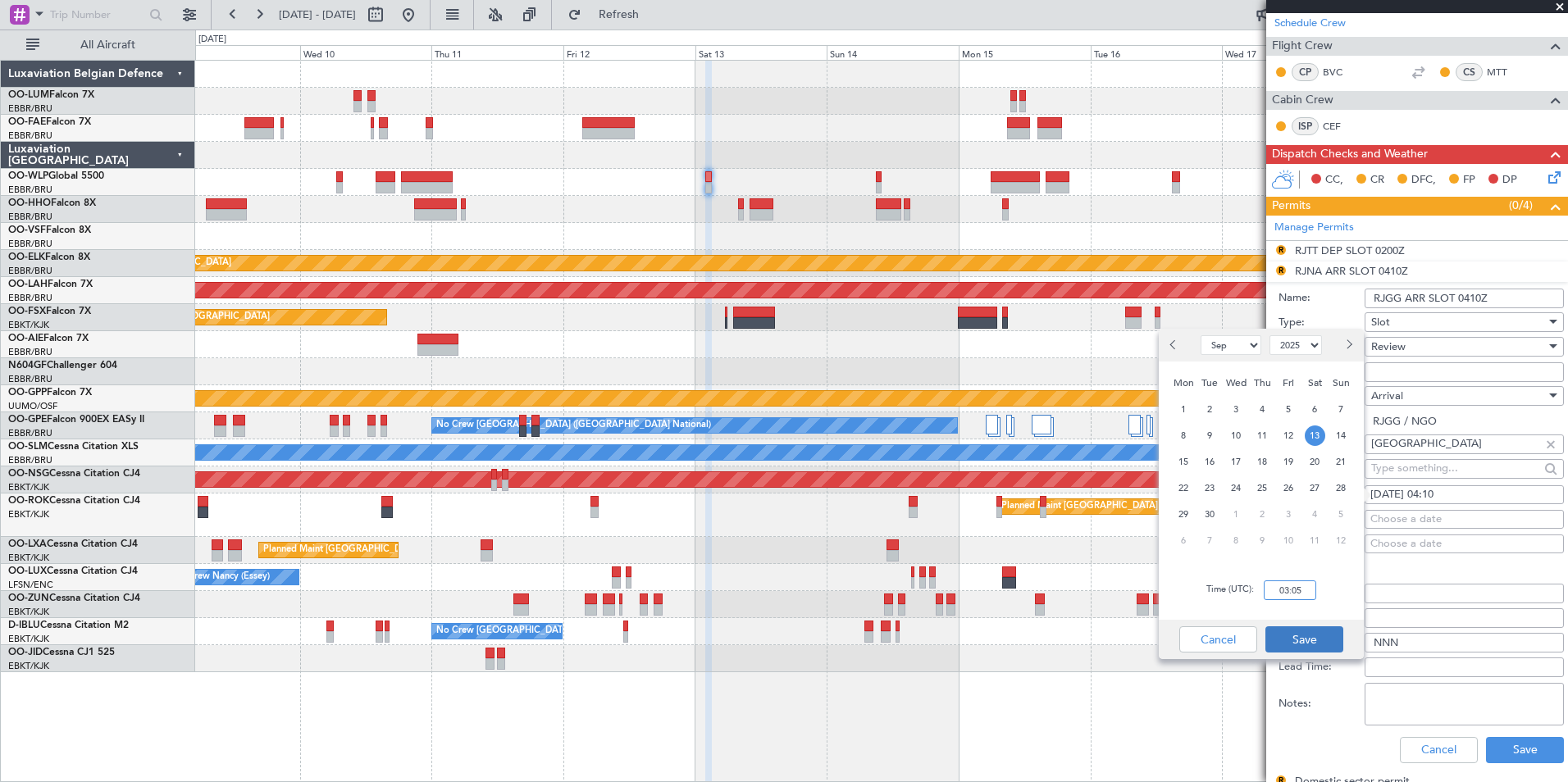
type input "03:05"
click at [1310, 642] on button "Save" at bounding box center [1304, 639] width 78 height 26
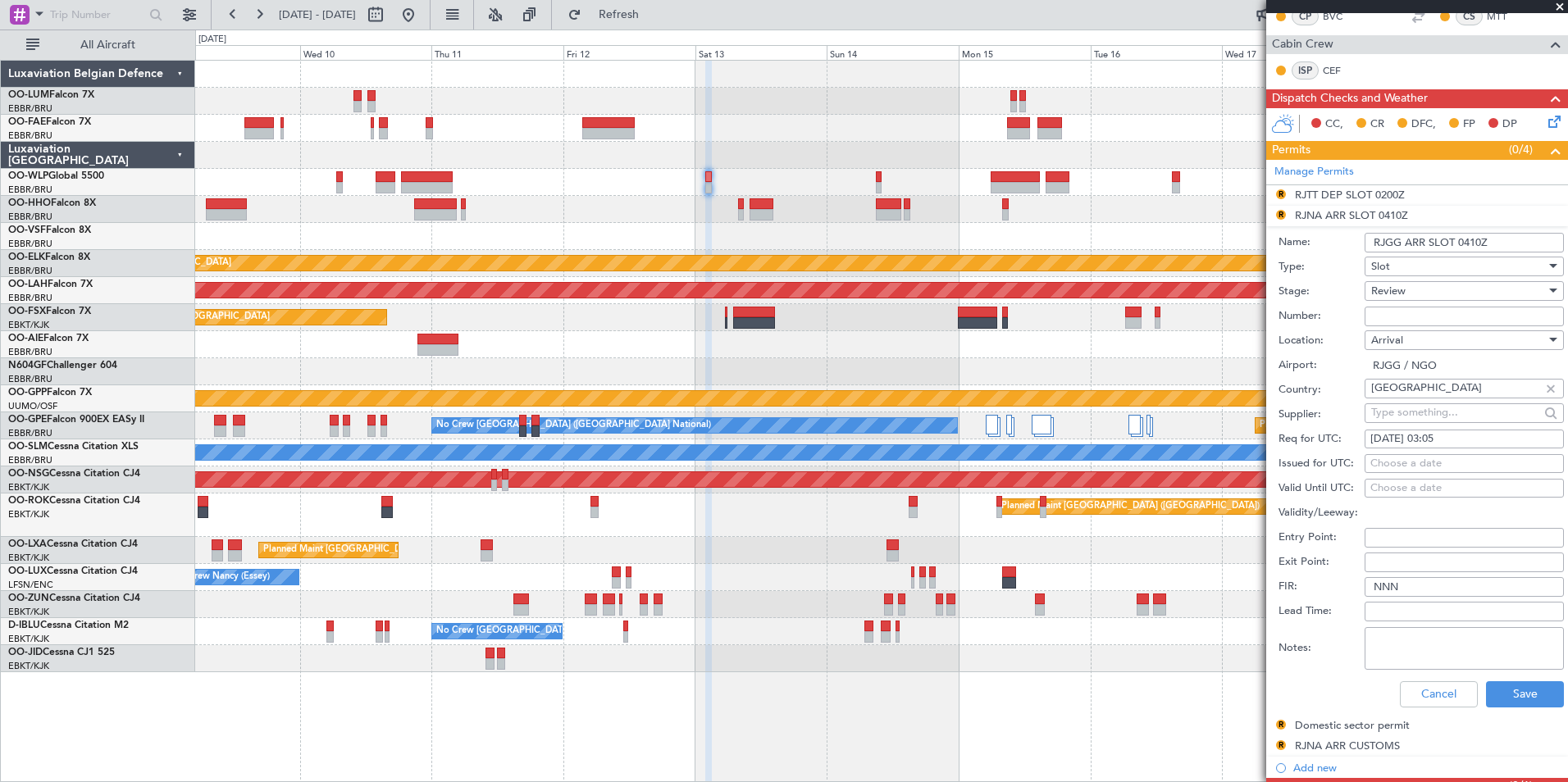
scroll to position [331, 0]
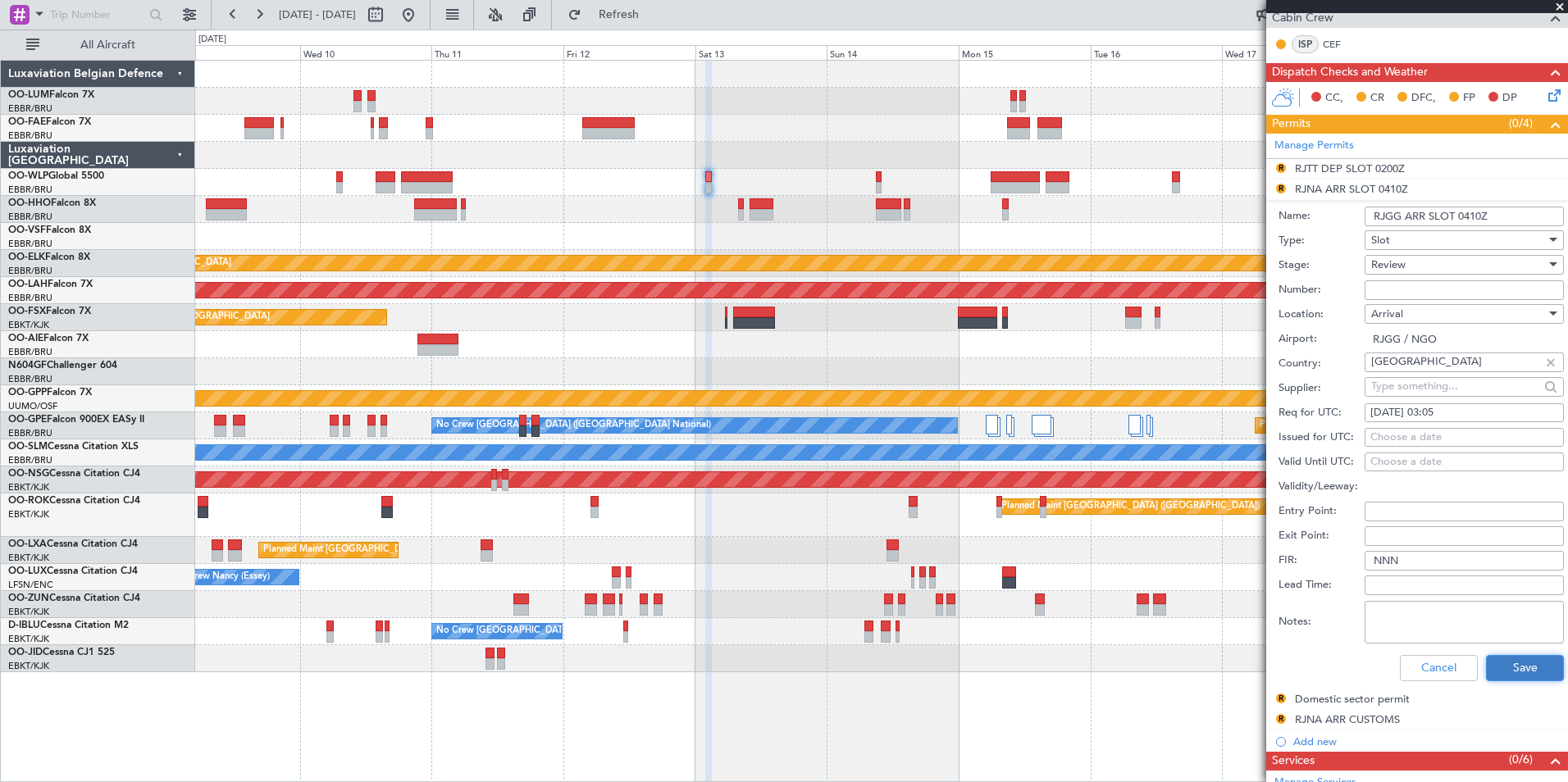
click at [1500, 663] on button "Save" at bounding box center [1524, 668] width 78 height 26
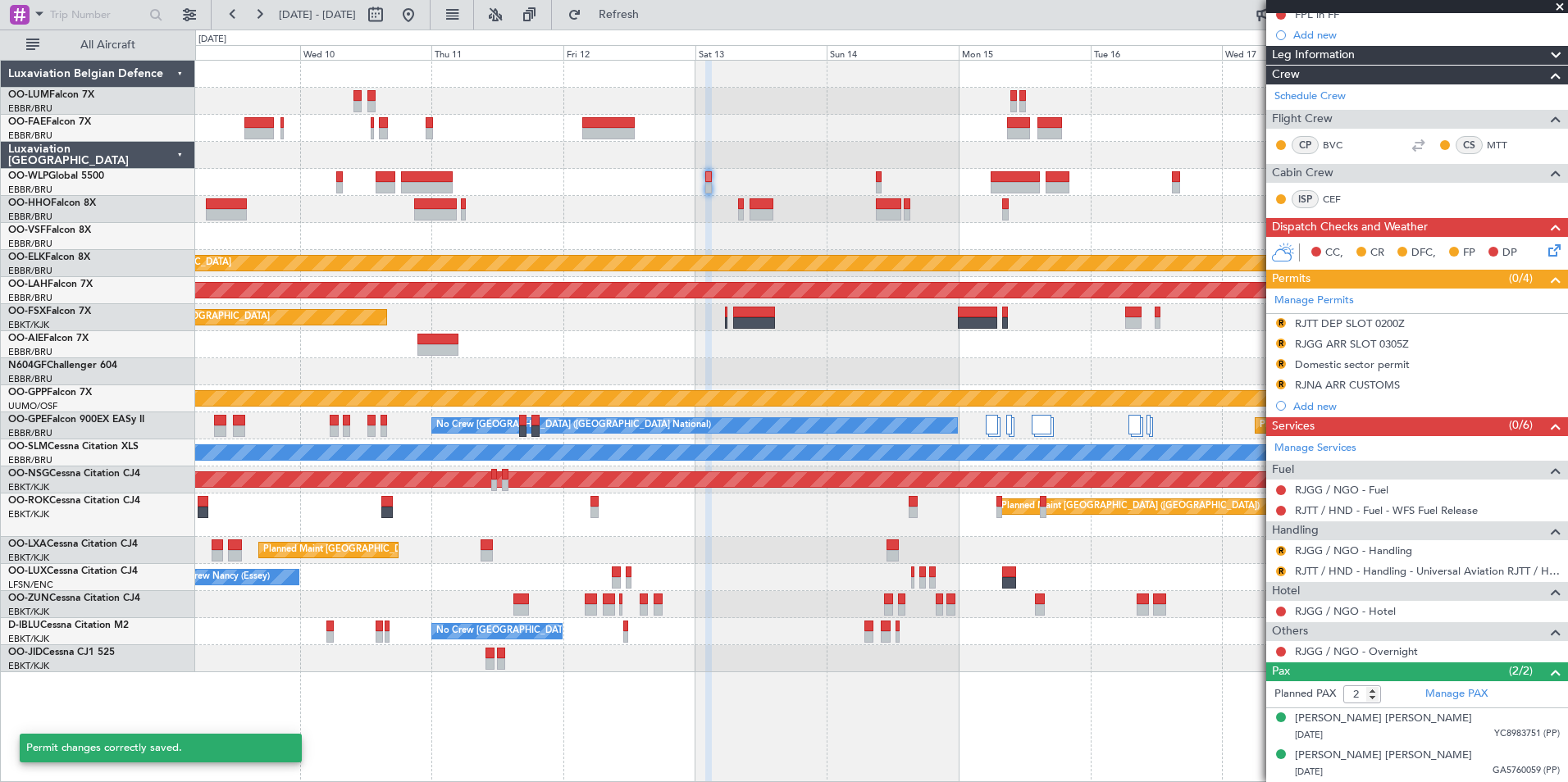
scroll to position [175, 0]
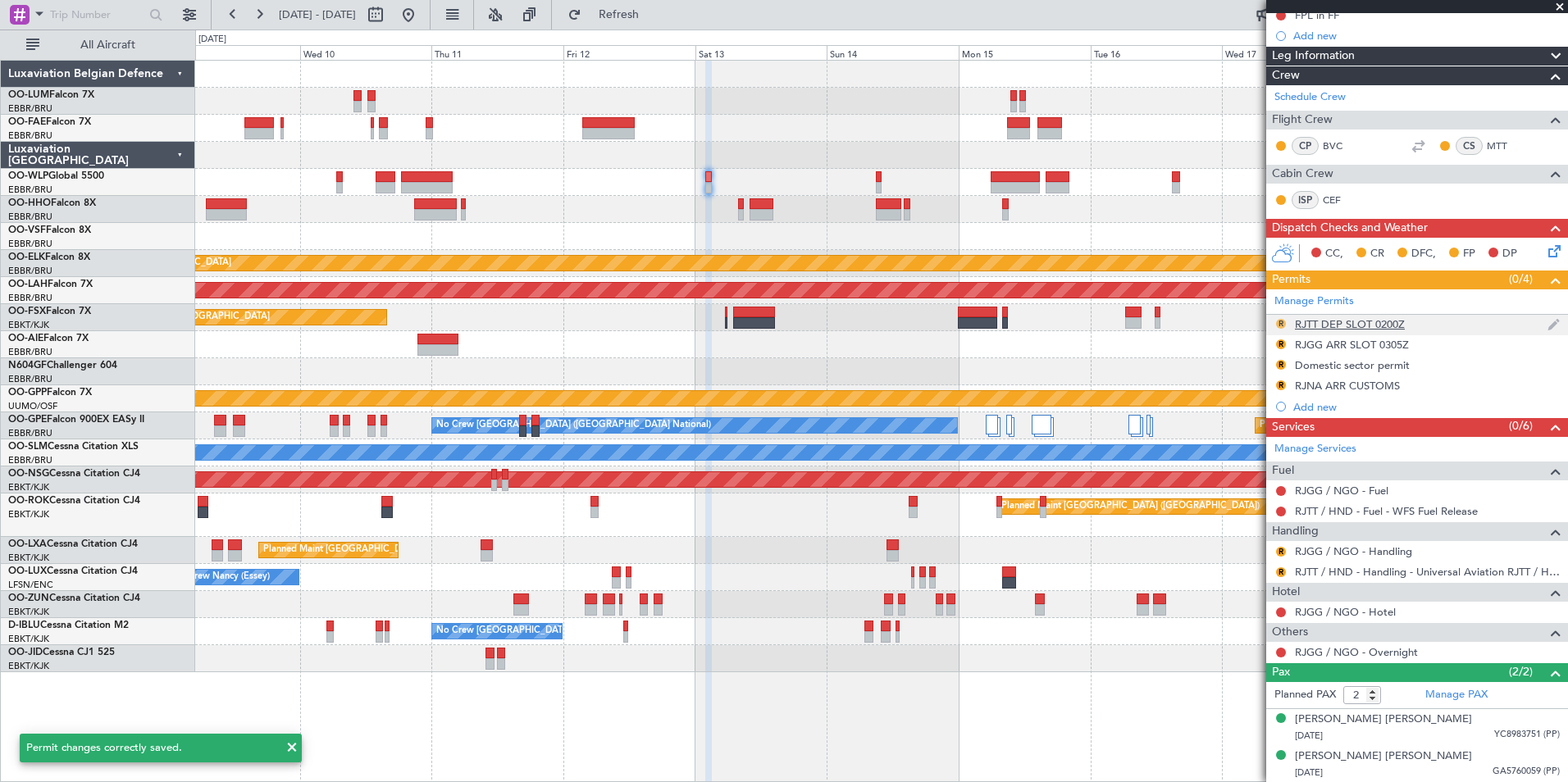
click at [1283, 322] on button "R" at bounding box center [1280, 324] width 10 height 10
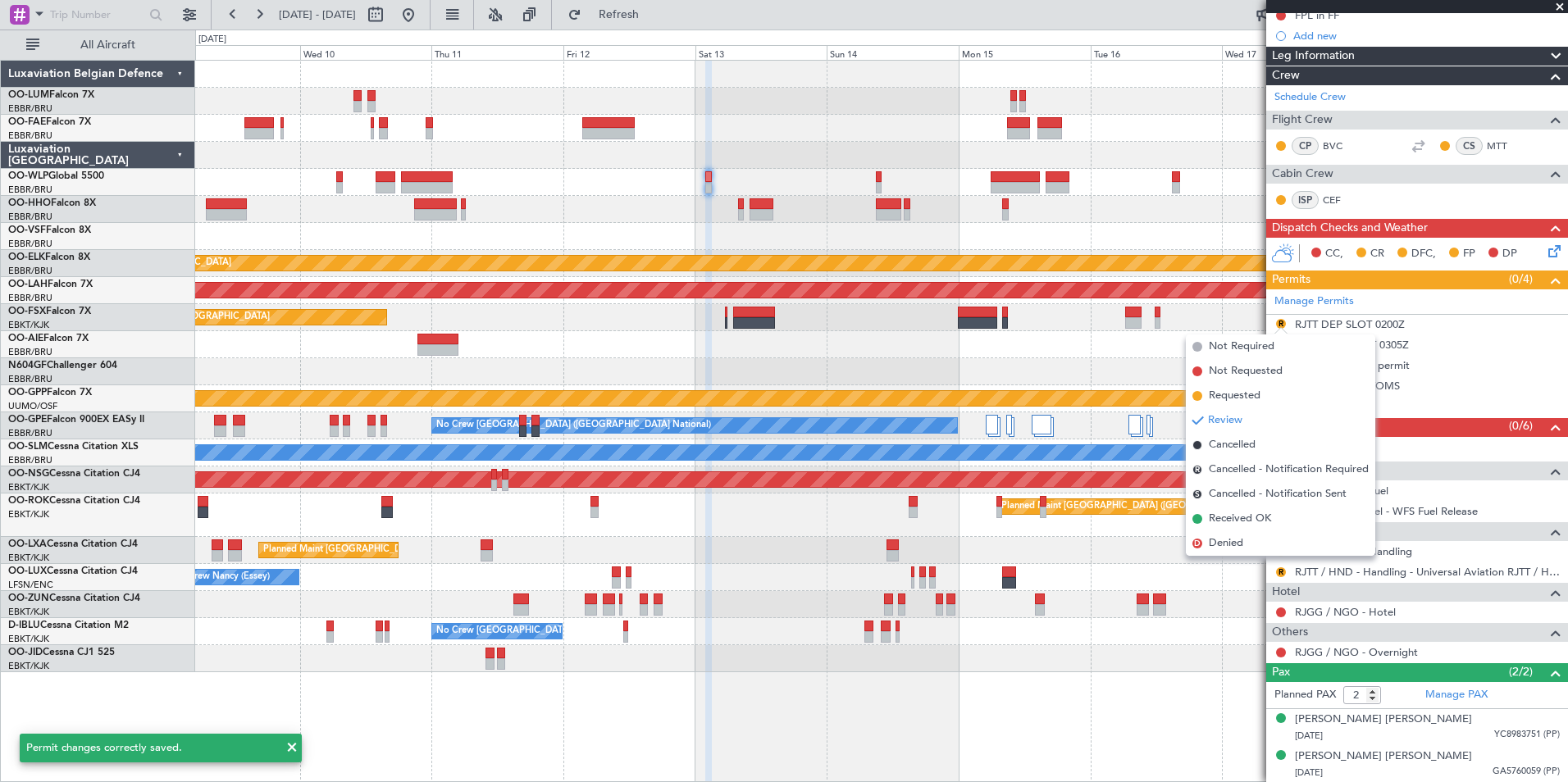
click at [1114, 427] on div "No Crew Brussels (Brussels National) Planned Maint Brussels (Brussels National)…" at bounding box center [881, 426] width 1372 height 27
click at [1095, 360] on div at bounding box center [881, 372] width 1372 height 27
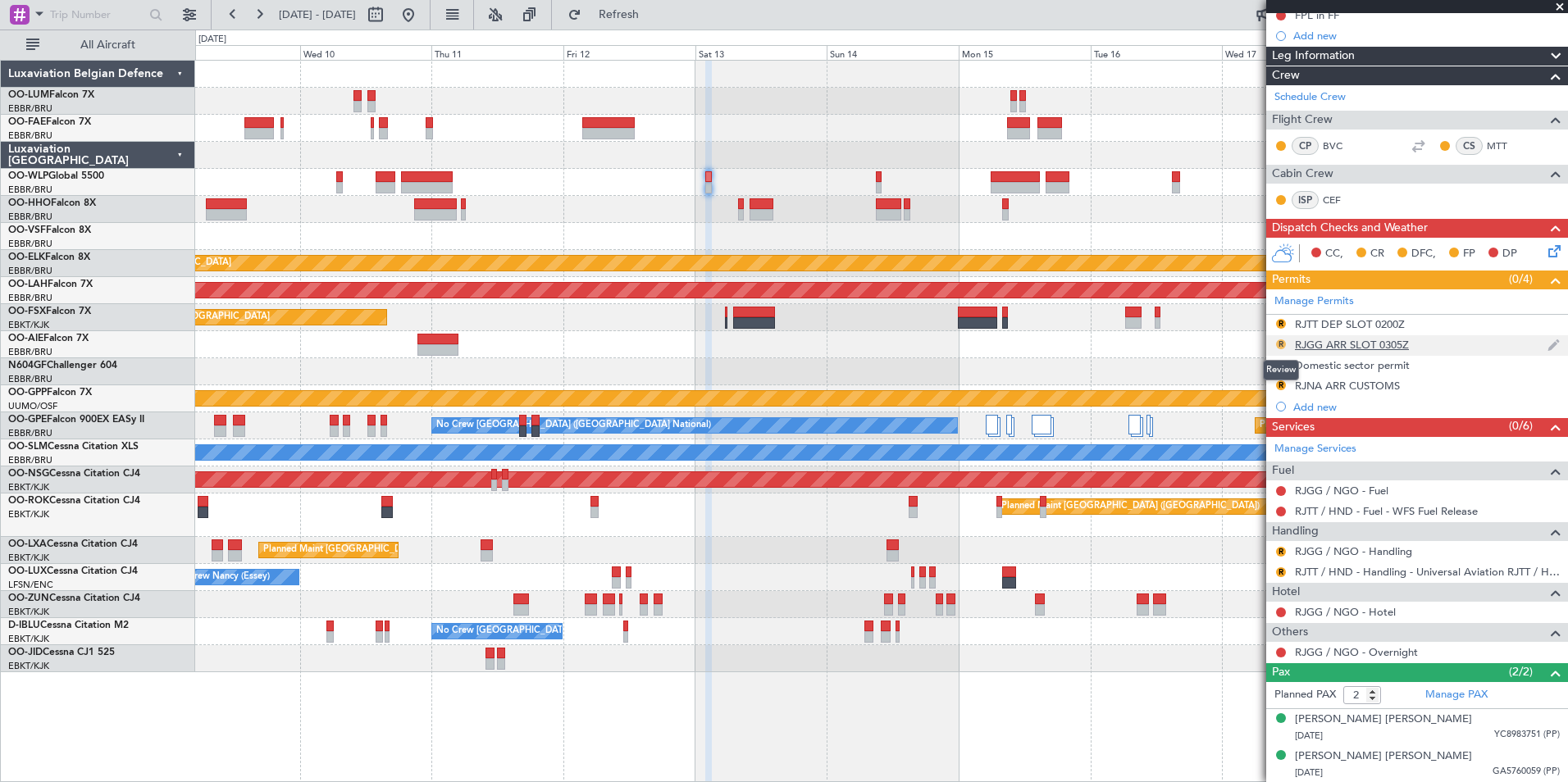
click at [1281, 345] on button "R" at bounding box center [1280, 344] width 10 height 10
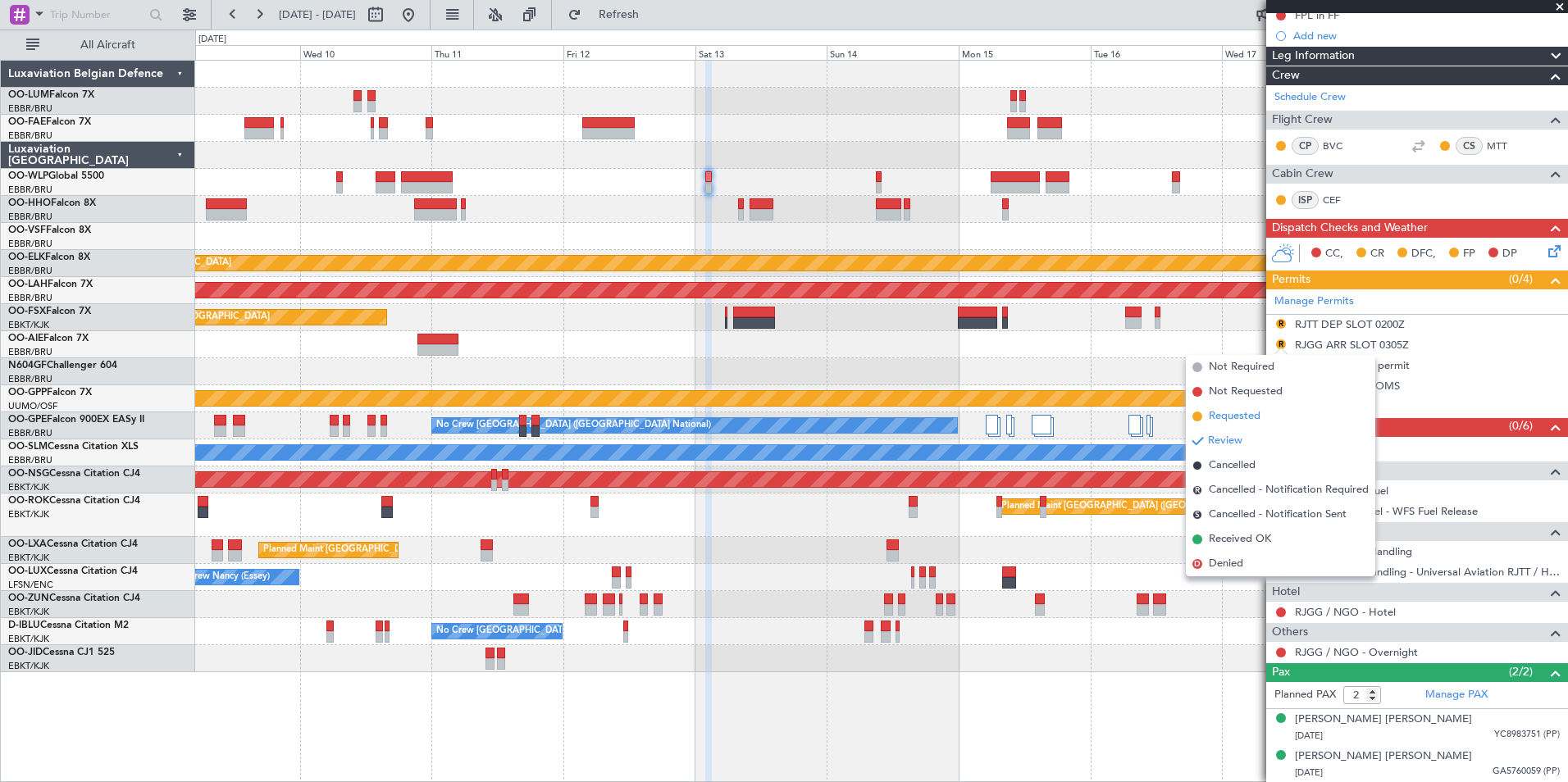
click at [1235, 413] on span "Requested" at bounding box center [1234, 416] width 52 height 16
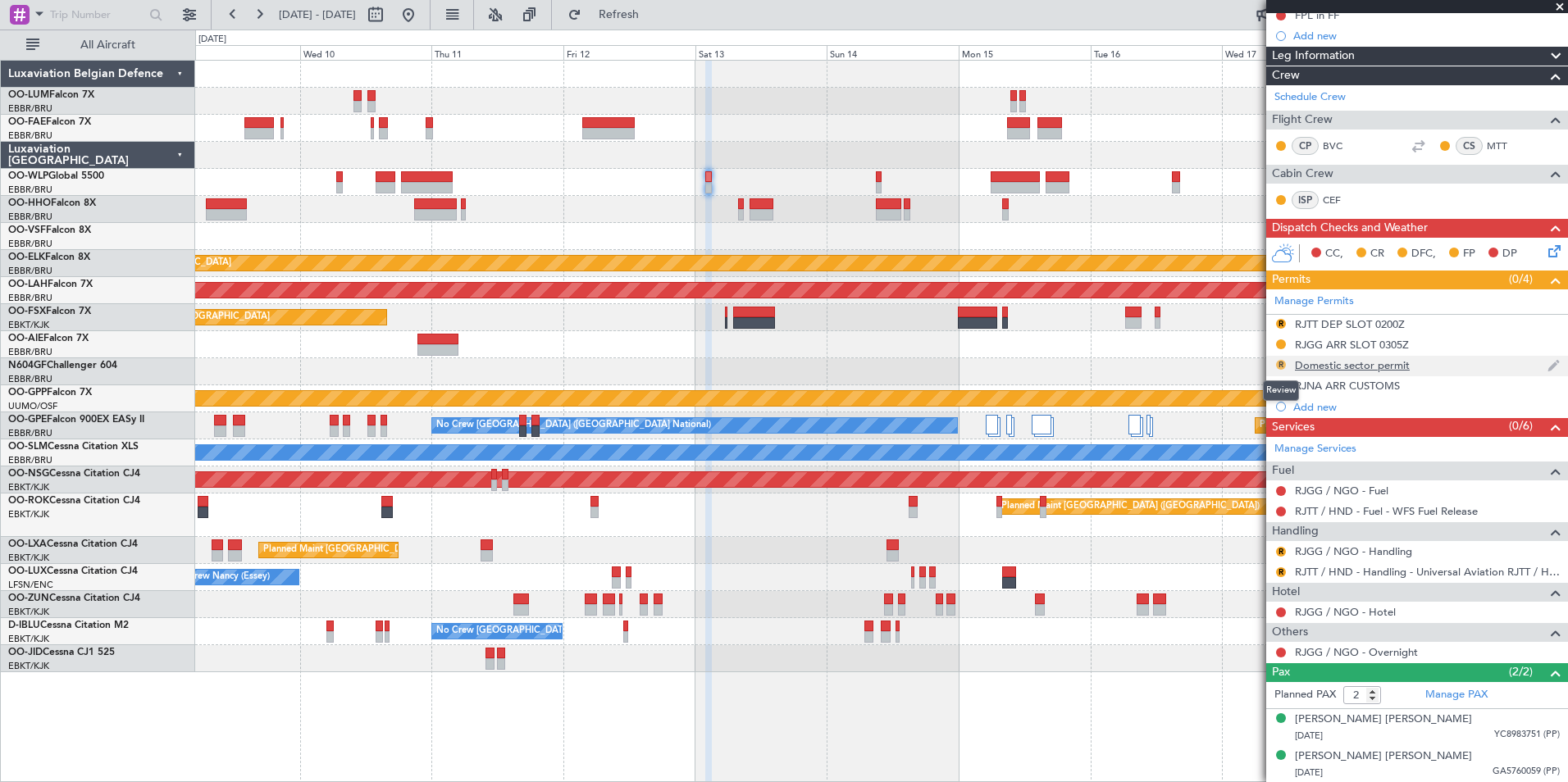
click at [1282, 365] on button "R" at bounding box center [1280, 364] width 10 height 10
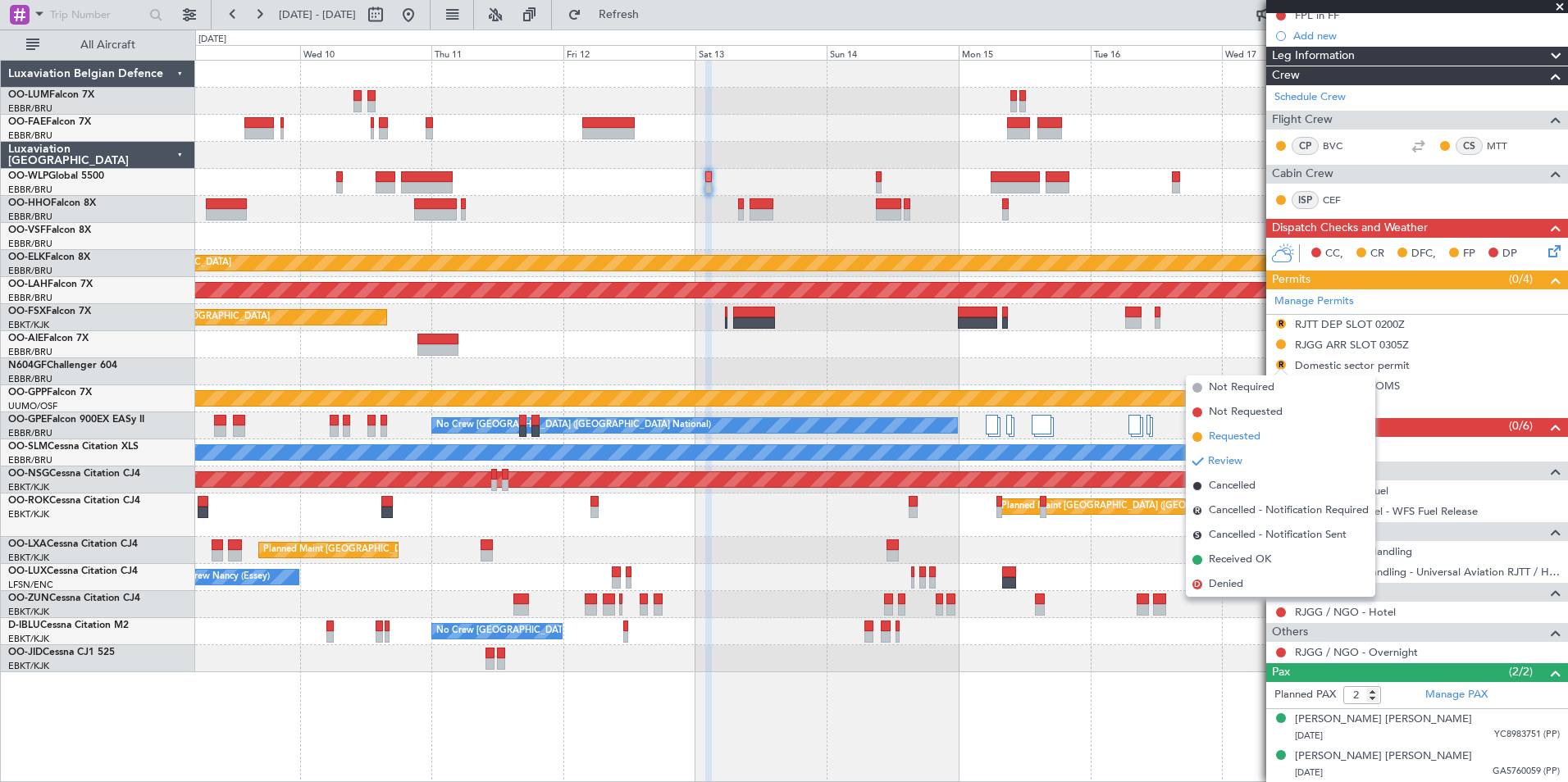
click at [1220, 439] on span "Requested" at bounding box center [1234, 437] width 52 height 16
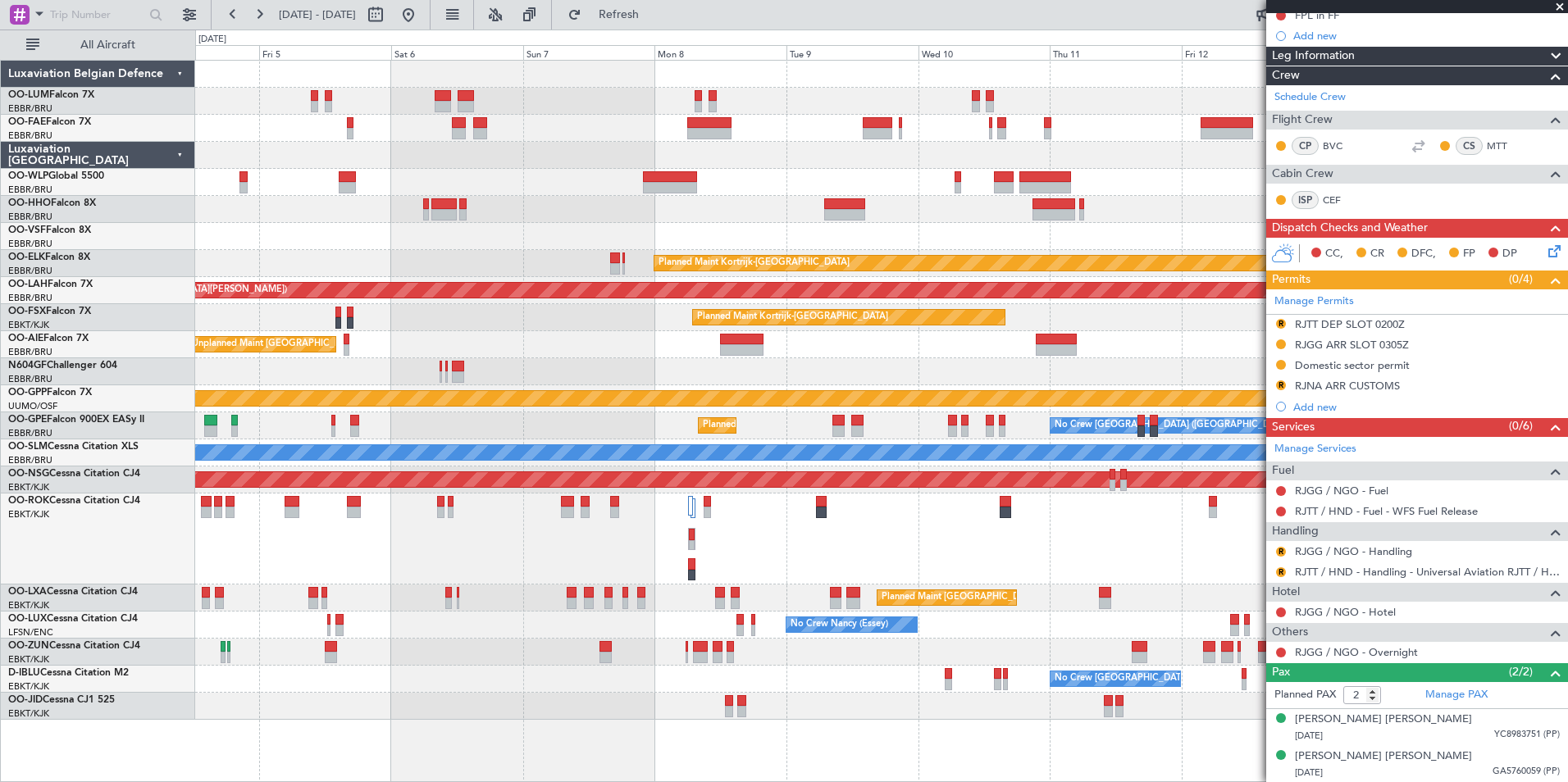
click at [1113, 444] on div "Owner Melsbroek Air Base Planned Maint Brussels (Brussels National) Owner Melsb…" at bounding box center [881, 390] width 1372 height 659
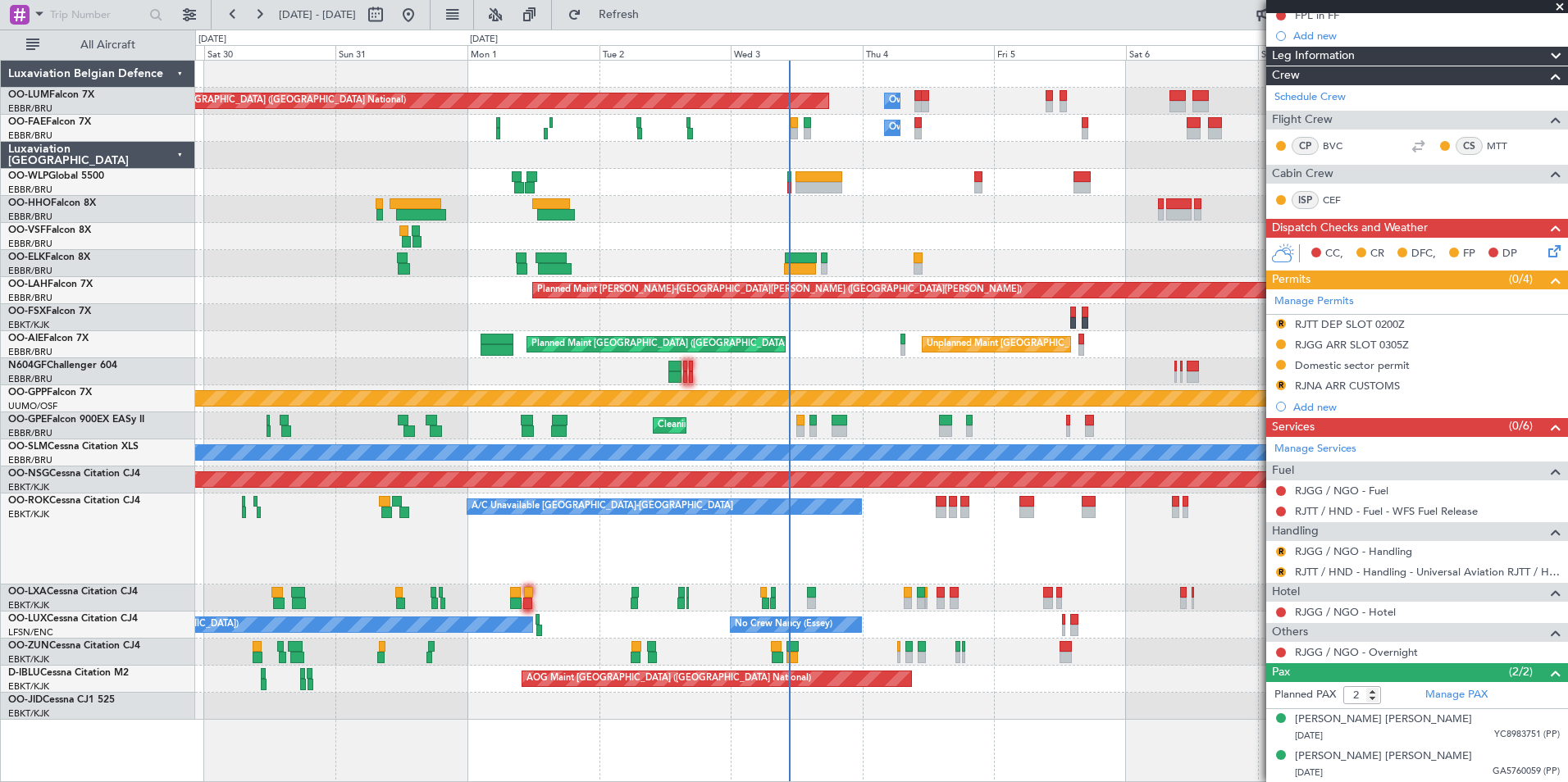
click at [774, 427] on div "Owner Melsbroek Air Base Planned Maint Brussels (Brussels National) Owner Melsb…" at bounding box center [881, 390] width 1372 height 659
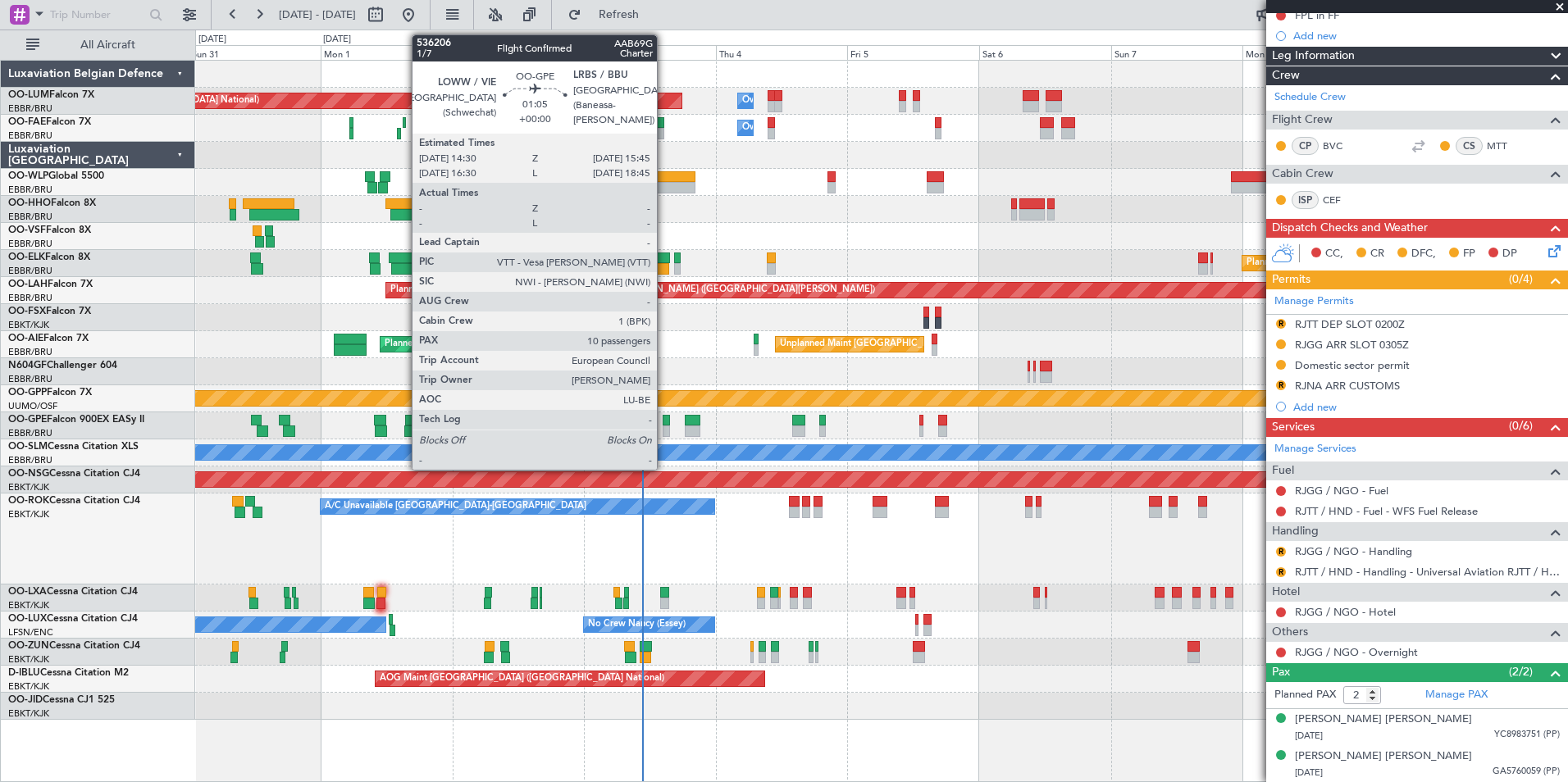
click at [664, 422] on div at bounding box center [666, 421] width 7 height 12
type input "10"
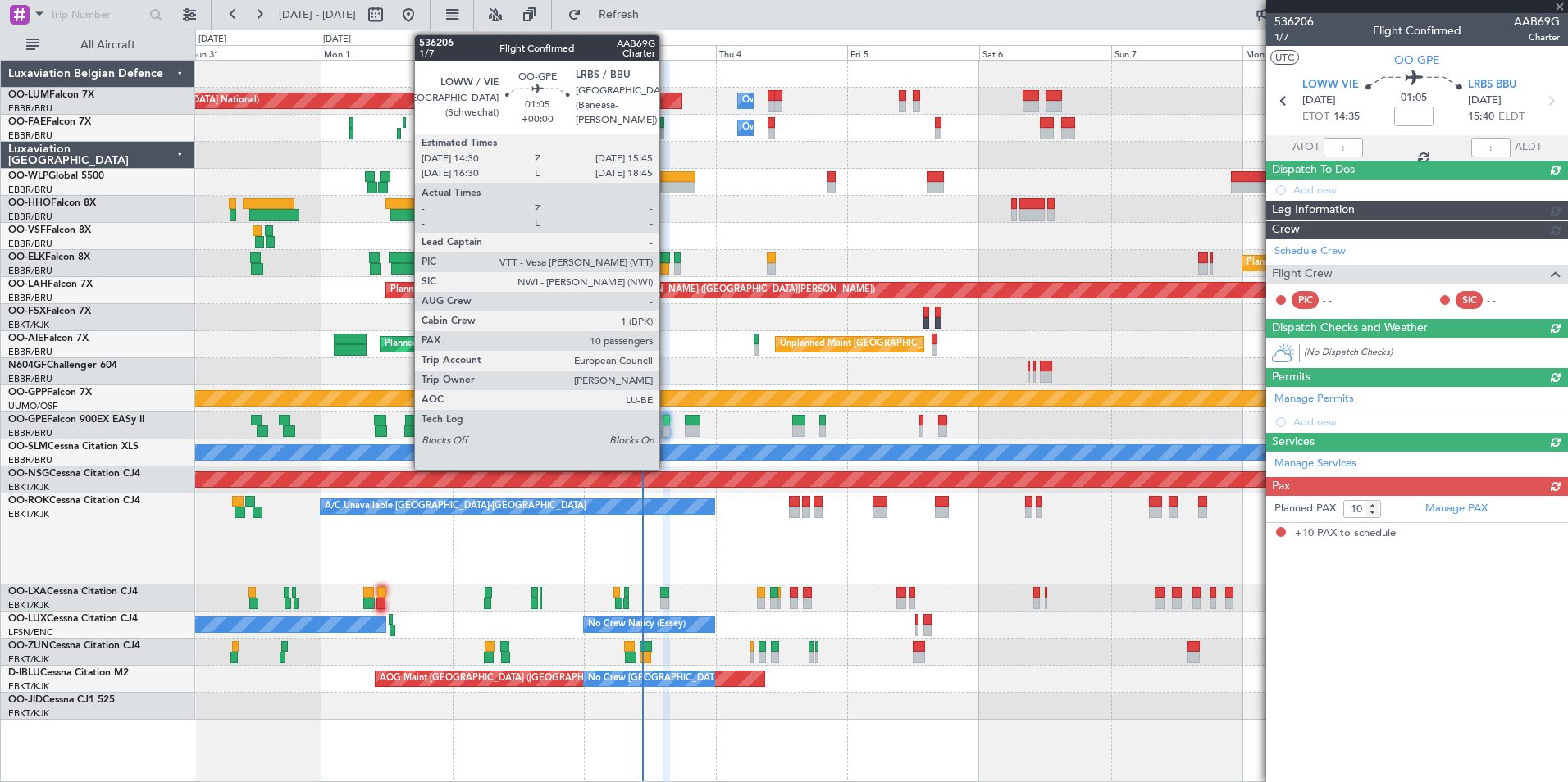
scroll to position [0, 0]
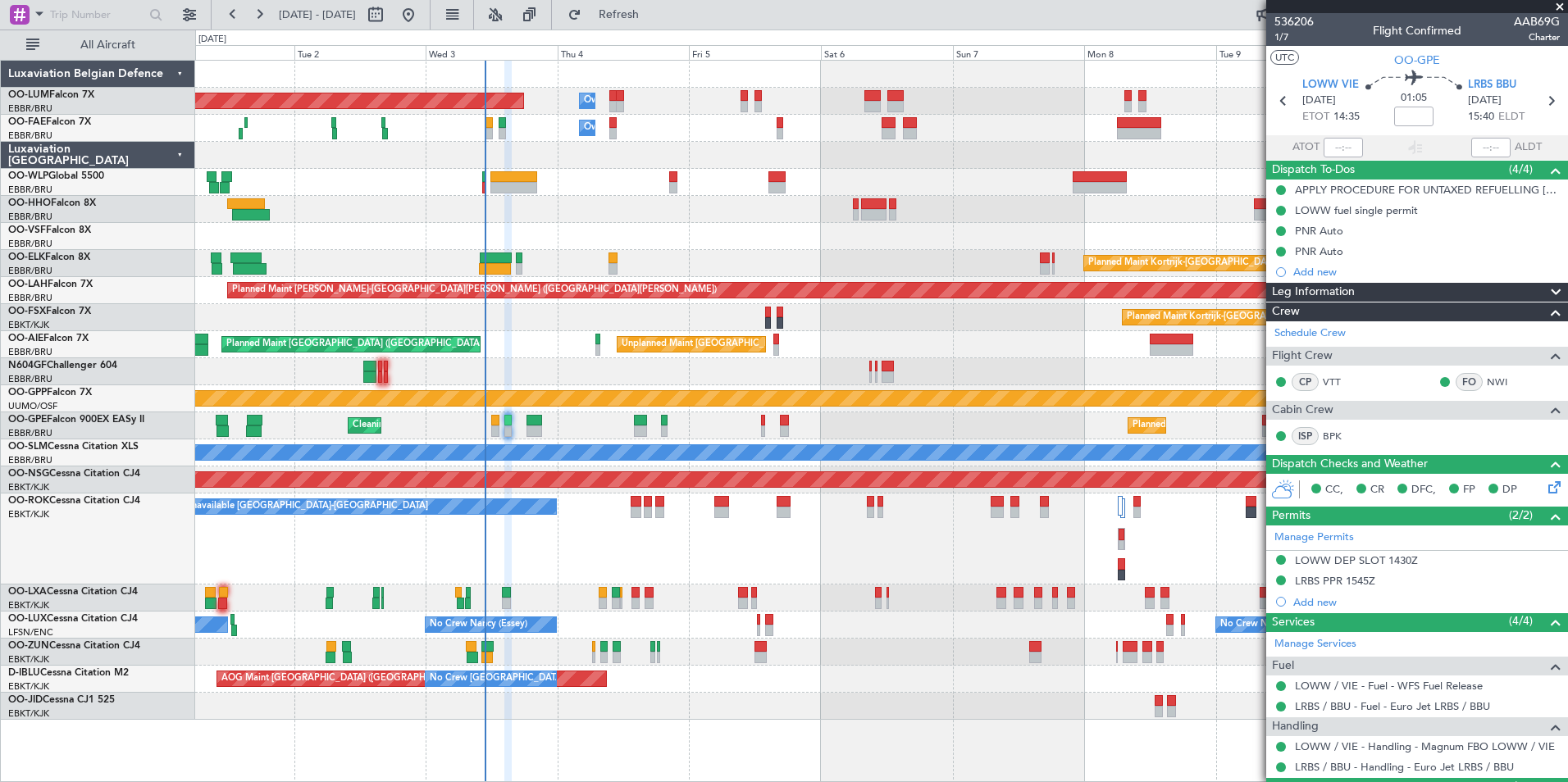
click at [664, 442] on div "Planned Maint Brussels (Brussels National) Owner Melsbroek Air Base Owner Melsb…" at bounding box center [881, 390] width 1372 height 659
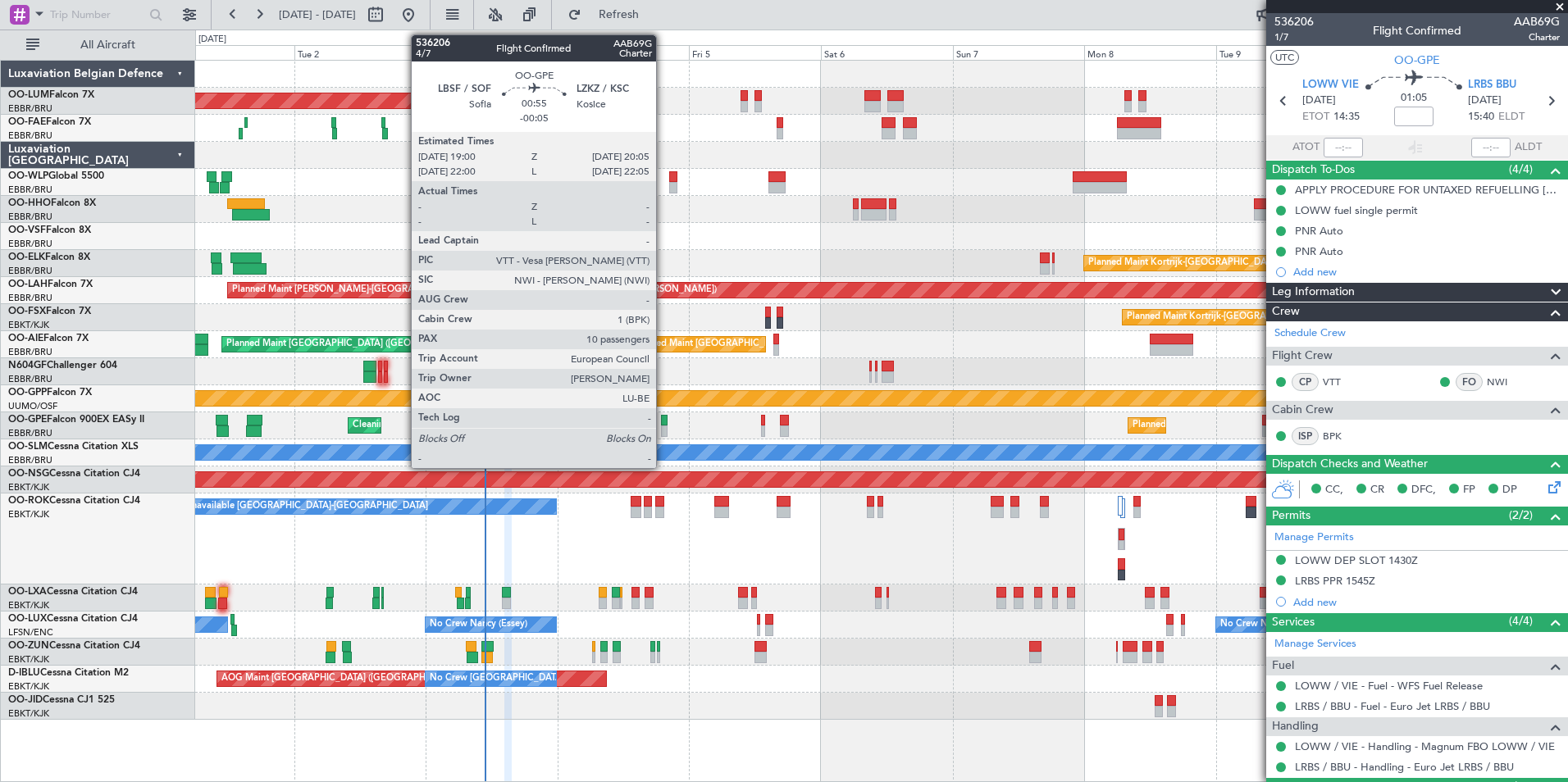
click at [663, 426] on div at bounding box center [663, 431] width 6 height 12
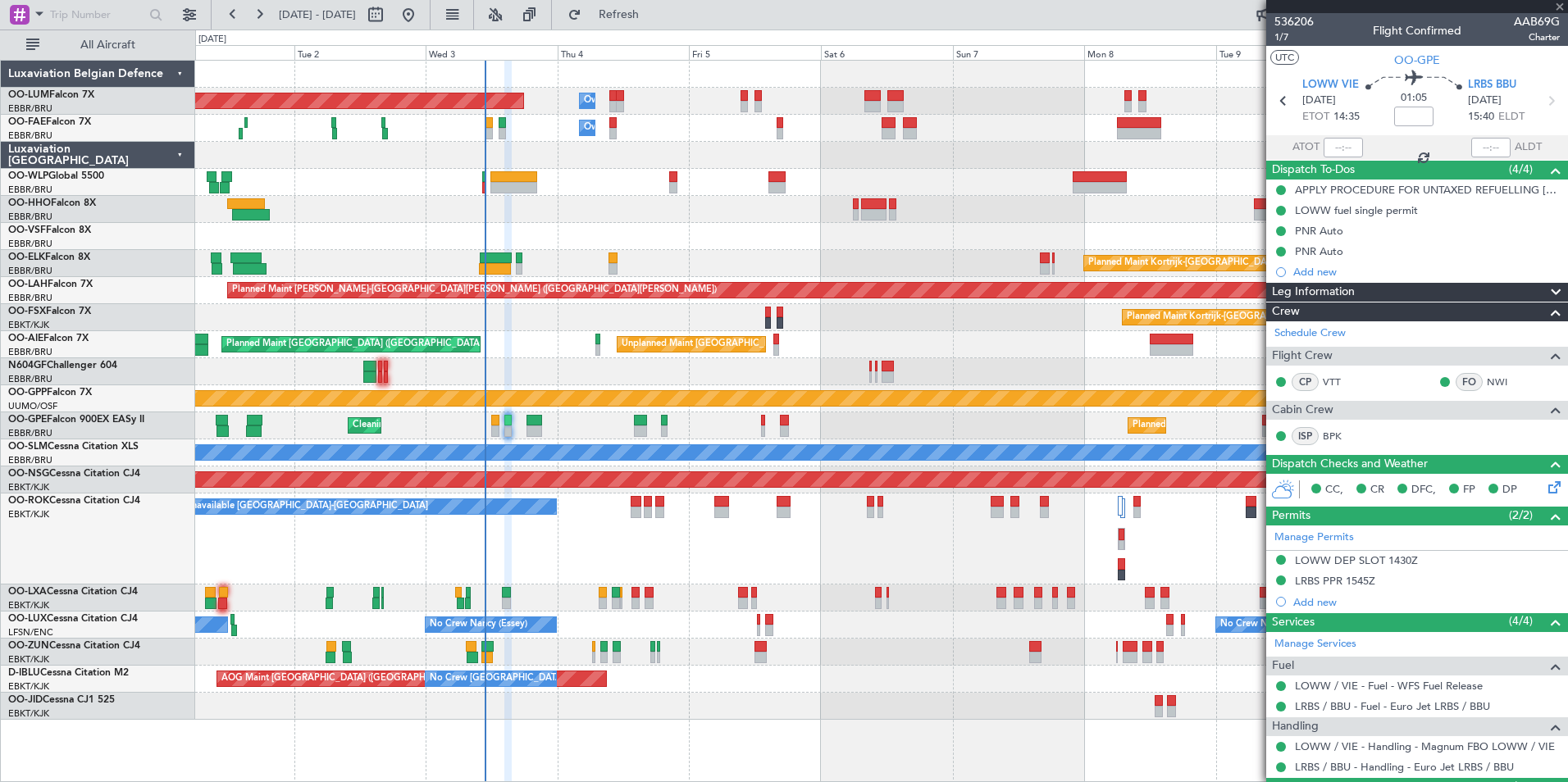
type input "-00:05"
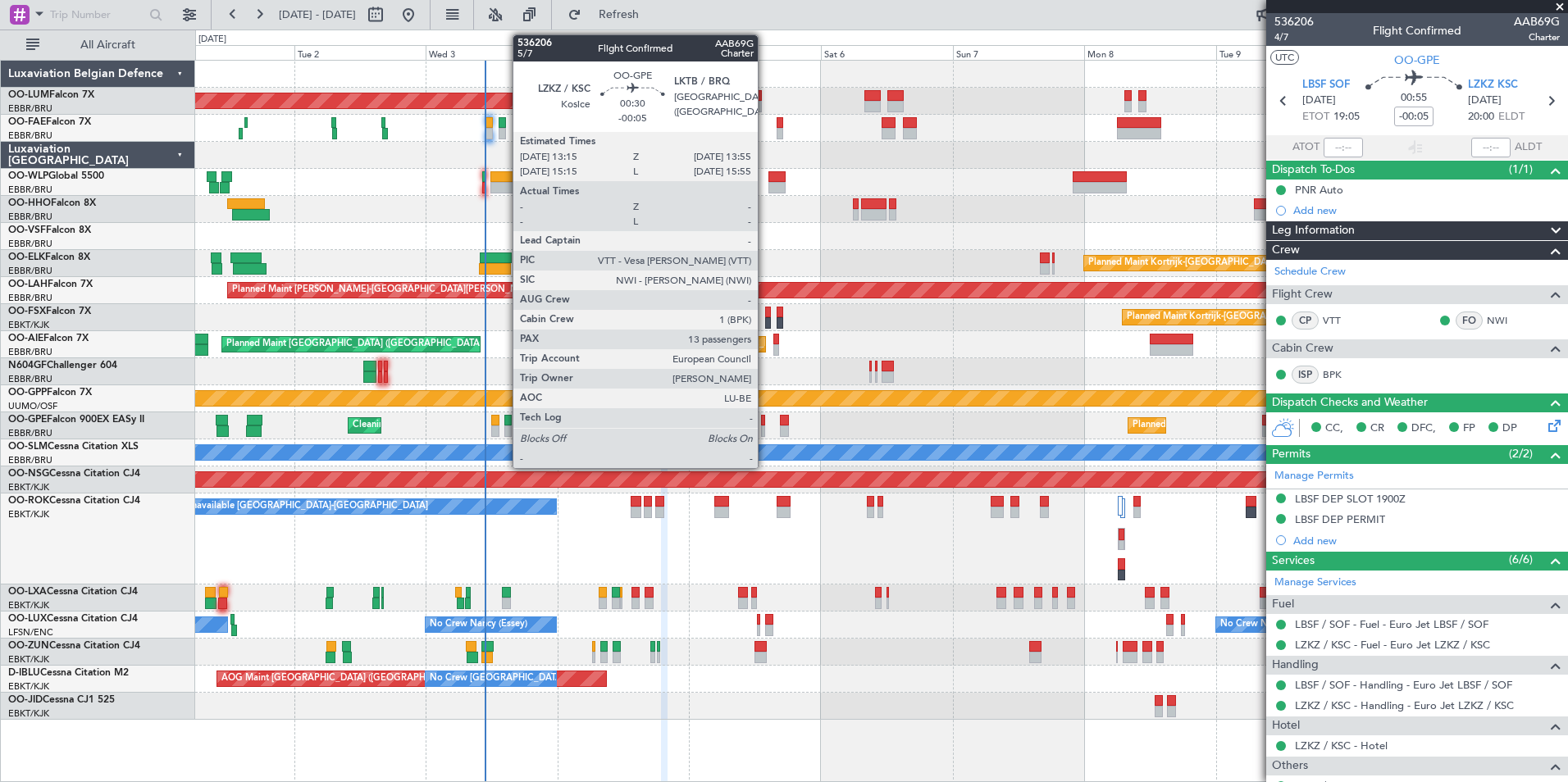
click at [765, 428] on div at bounding box center [763, 431] width 4 height 12
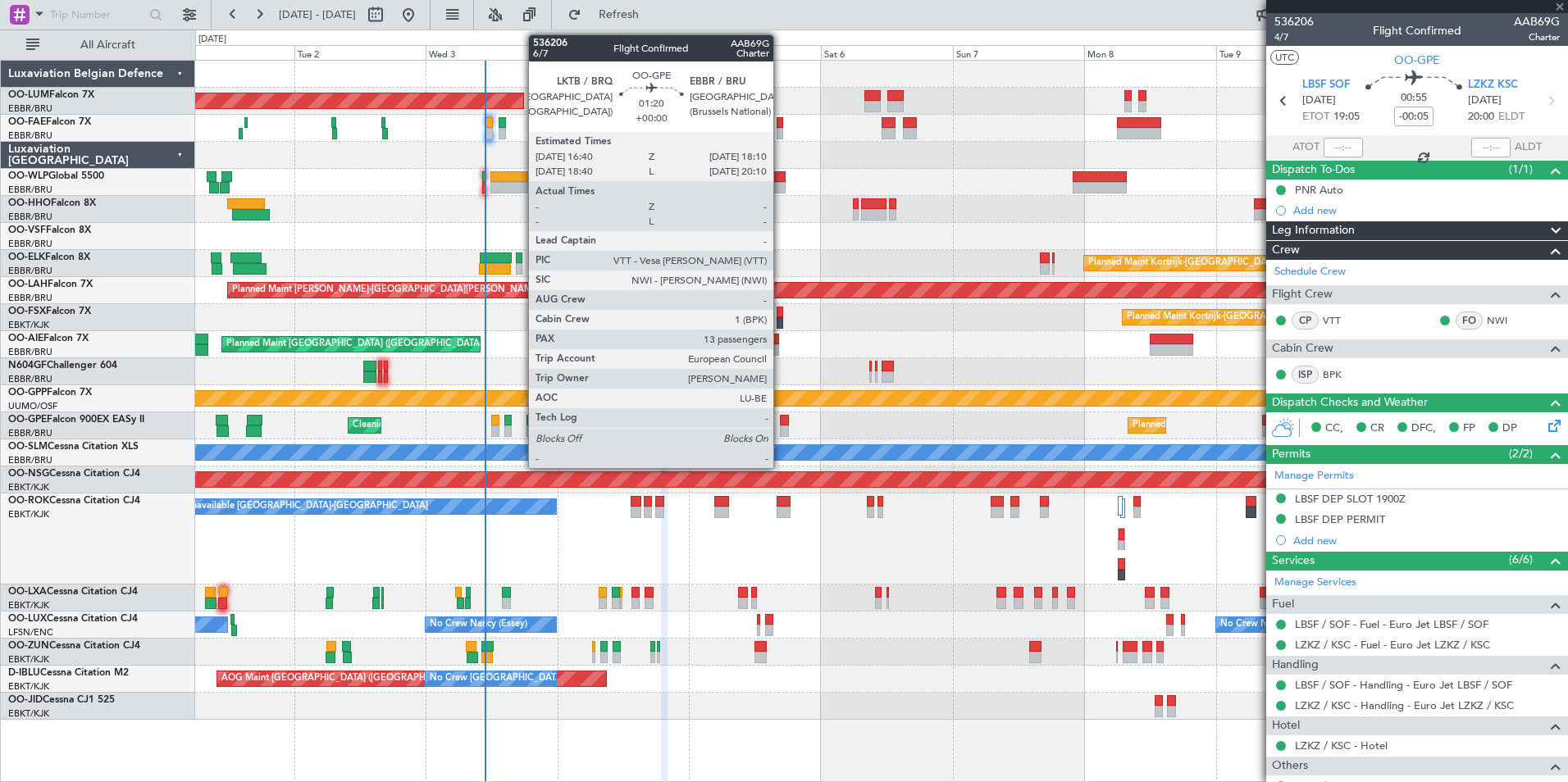
type input "13"
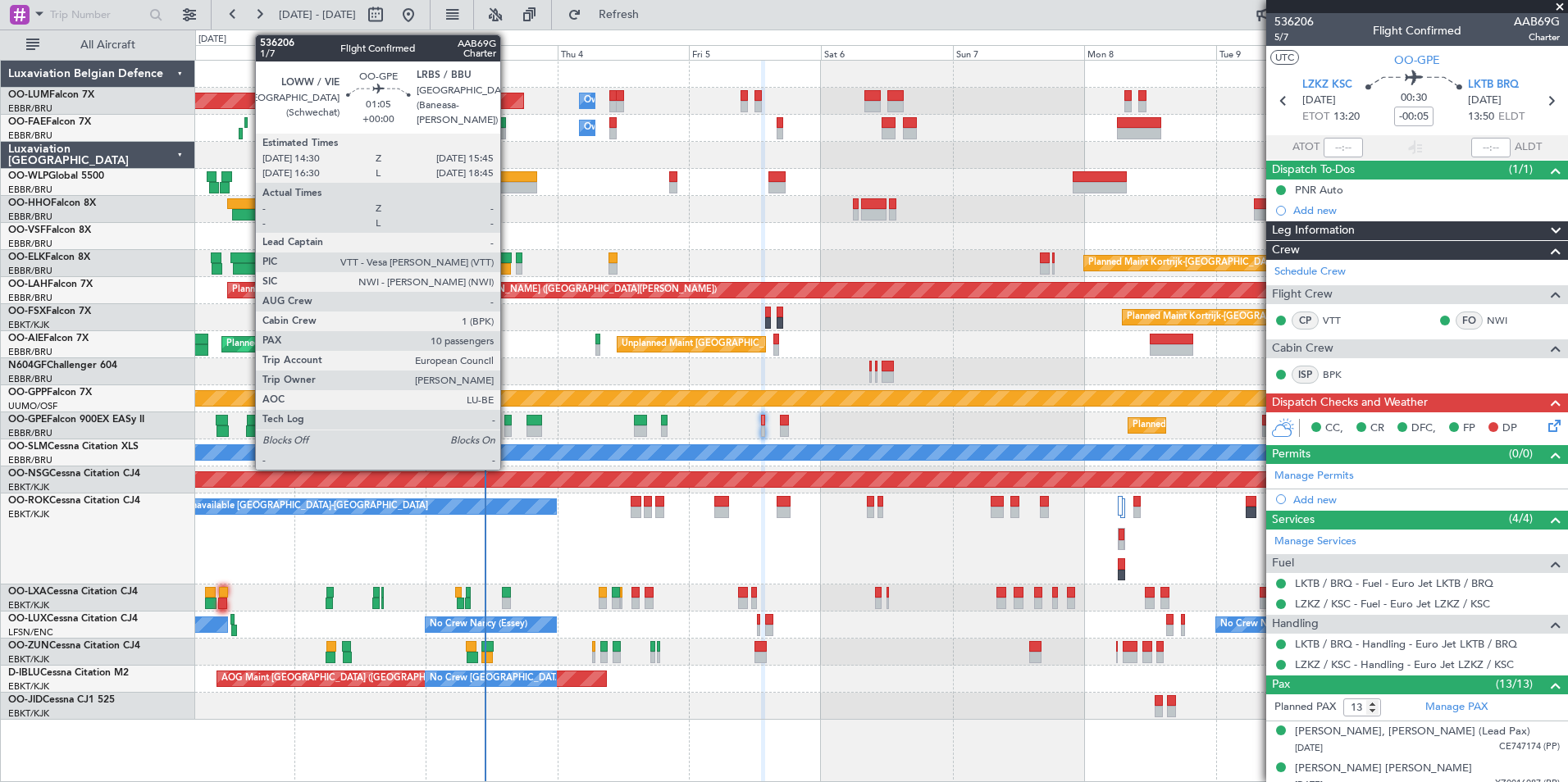
click at [507, 428] on div at bounding box center [507, 431] width 7 height 12
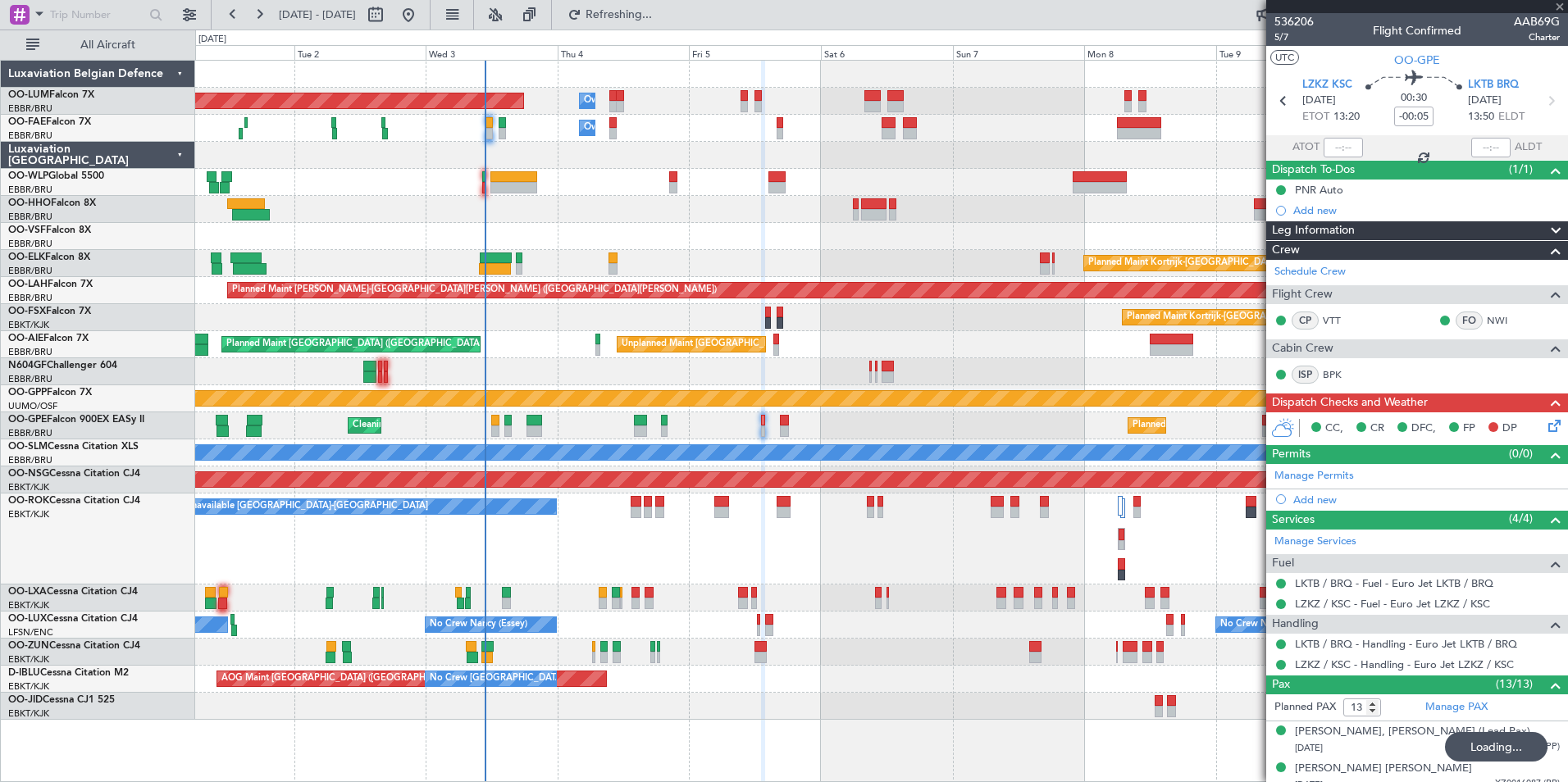
type input "10"
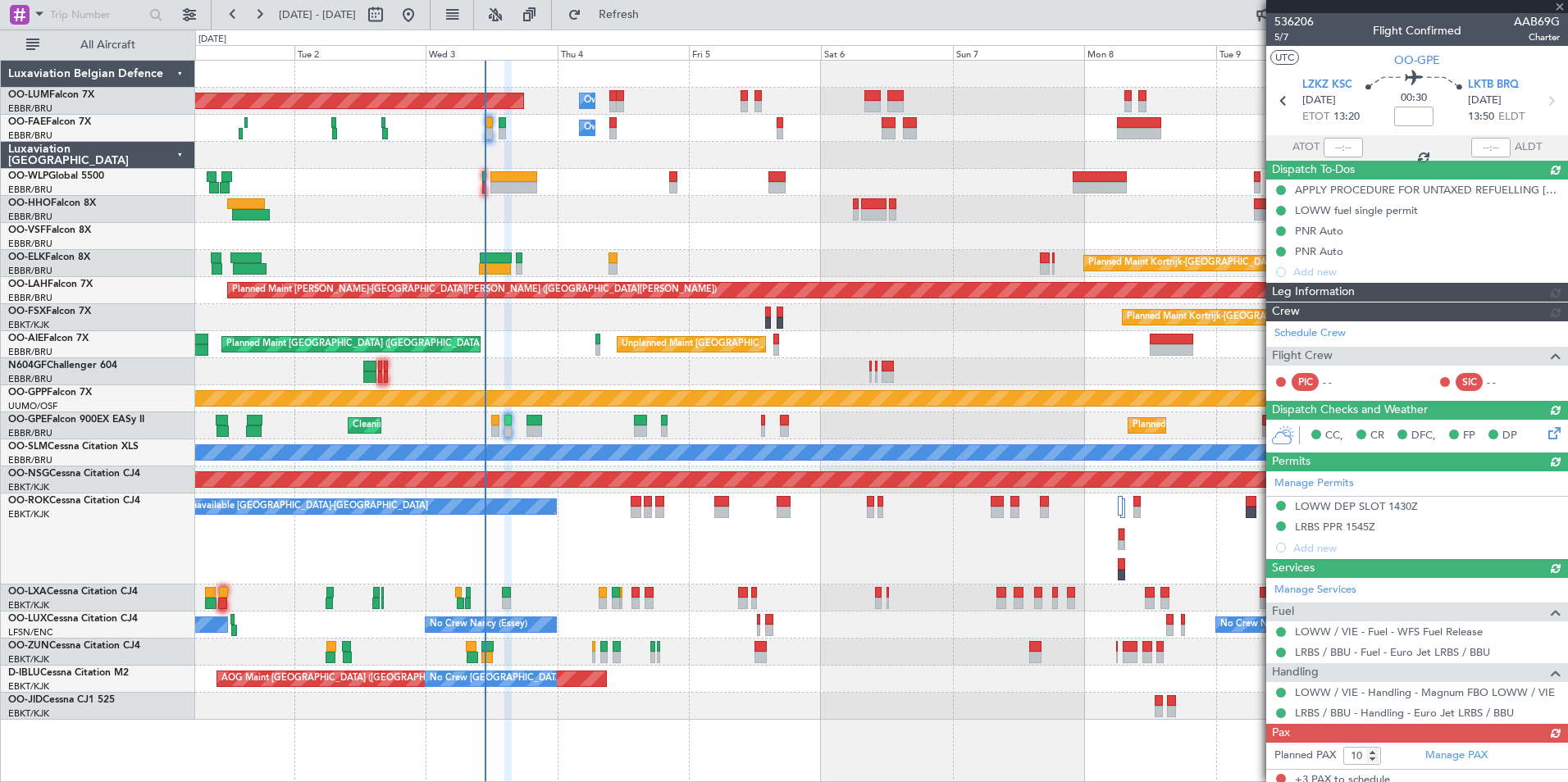
type input "-00:05"
type input "13"
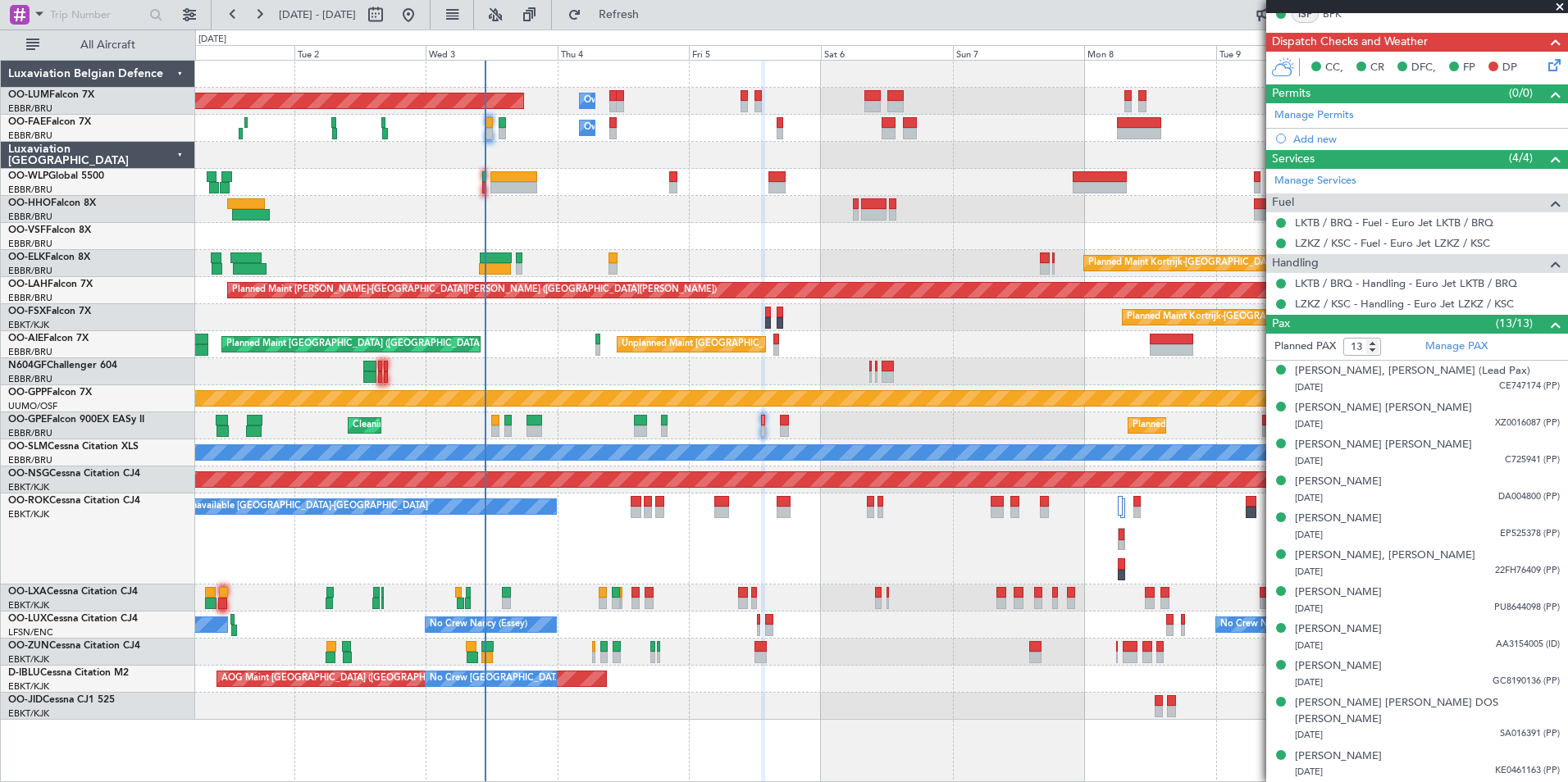
scroll to position [336, 0]
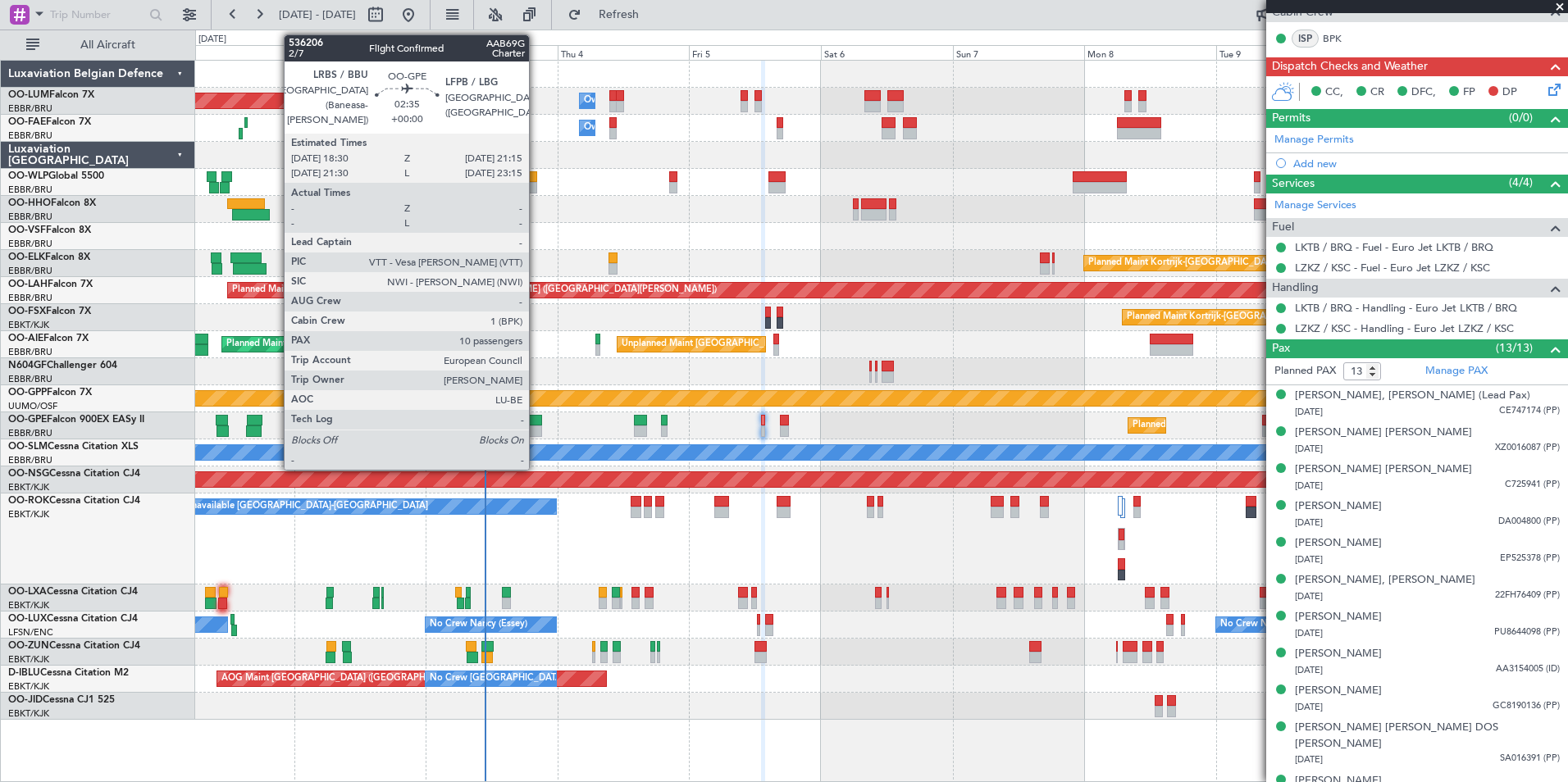
click at [536, 422] on div at bounding box center [533, 421] width 15 height 12
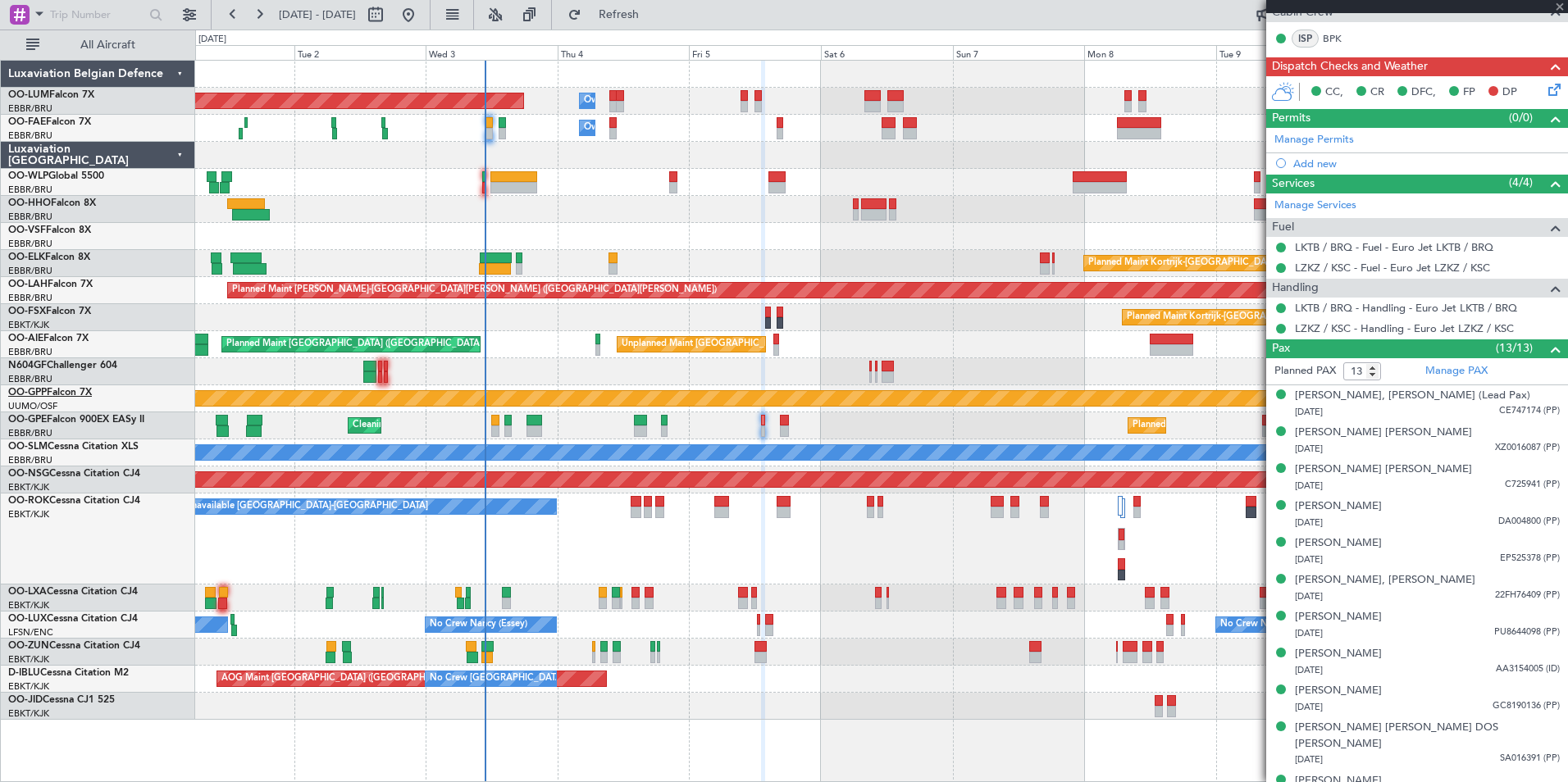
type input "10"
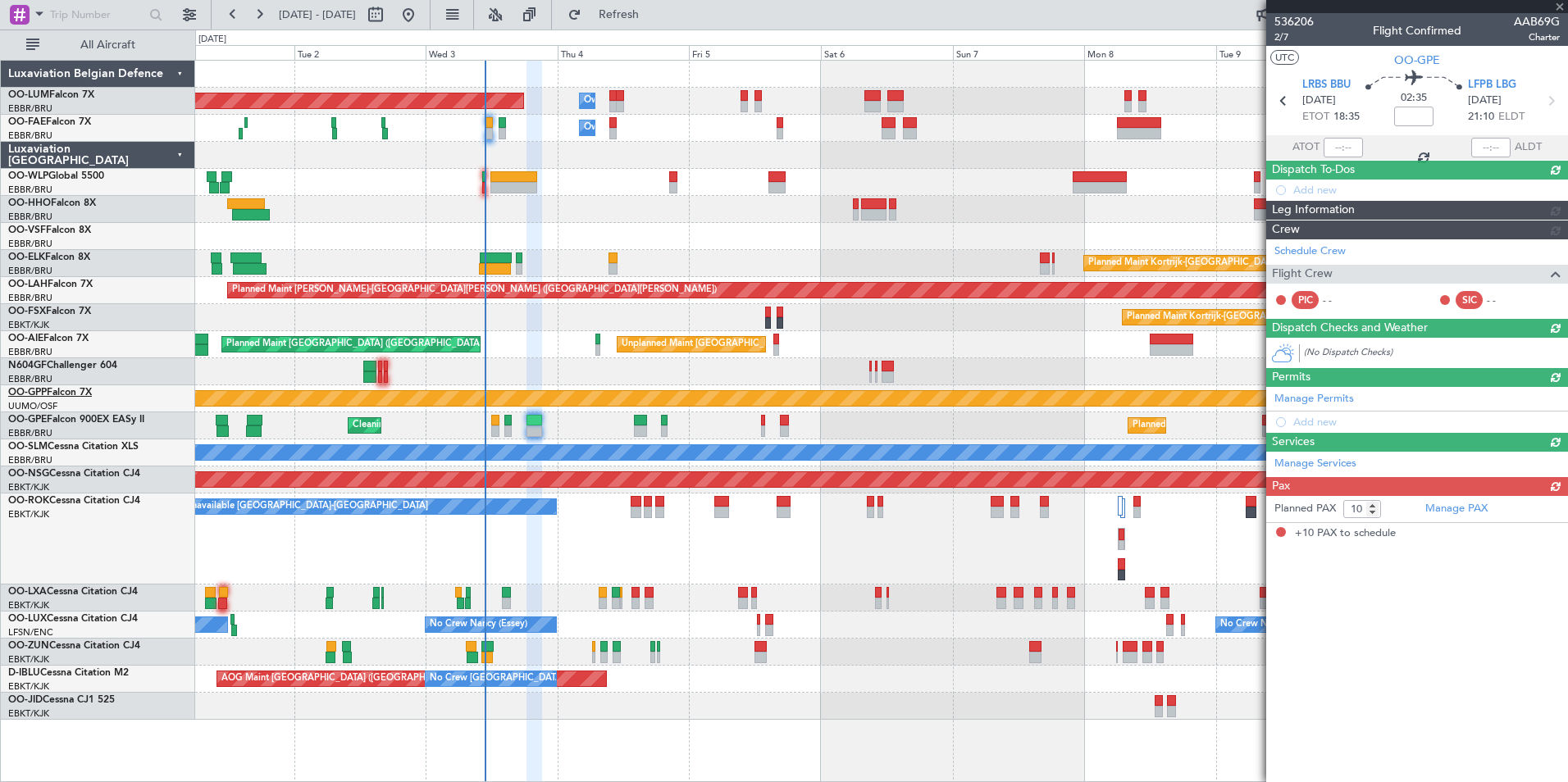
scroll to position [0, 0]
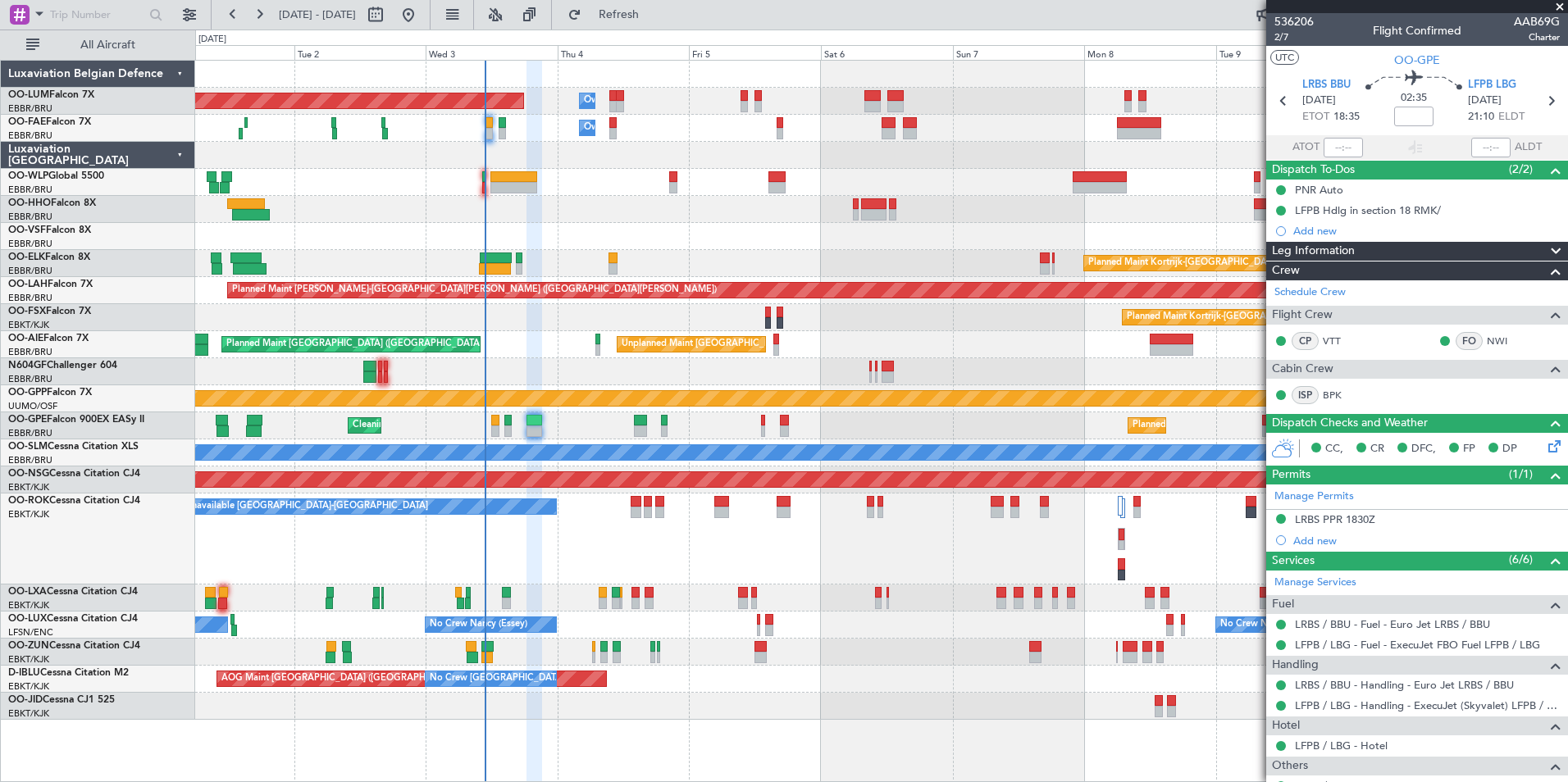
click at [493, 283] on div "Planned Maint Brussels (Brussels National) Owner Melsbroek Air Base Owner Melsb…" at bounding box center [881, 390] width 1372 height 659
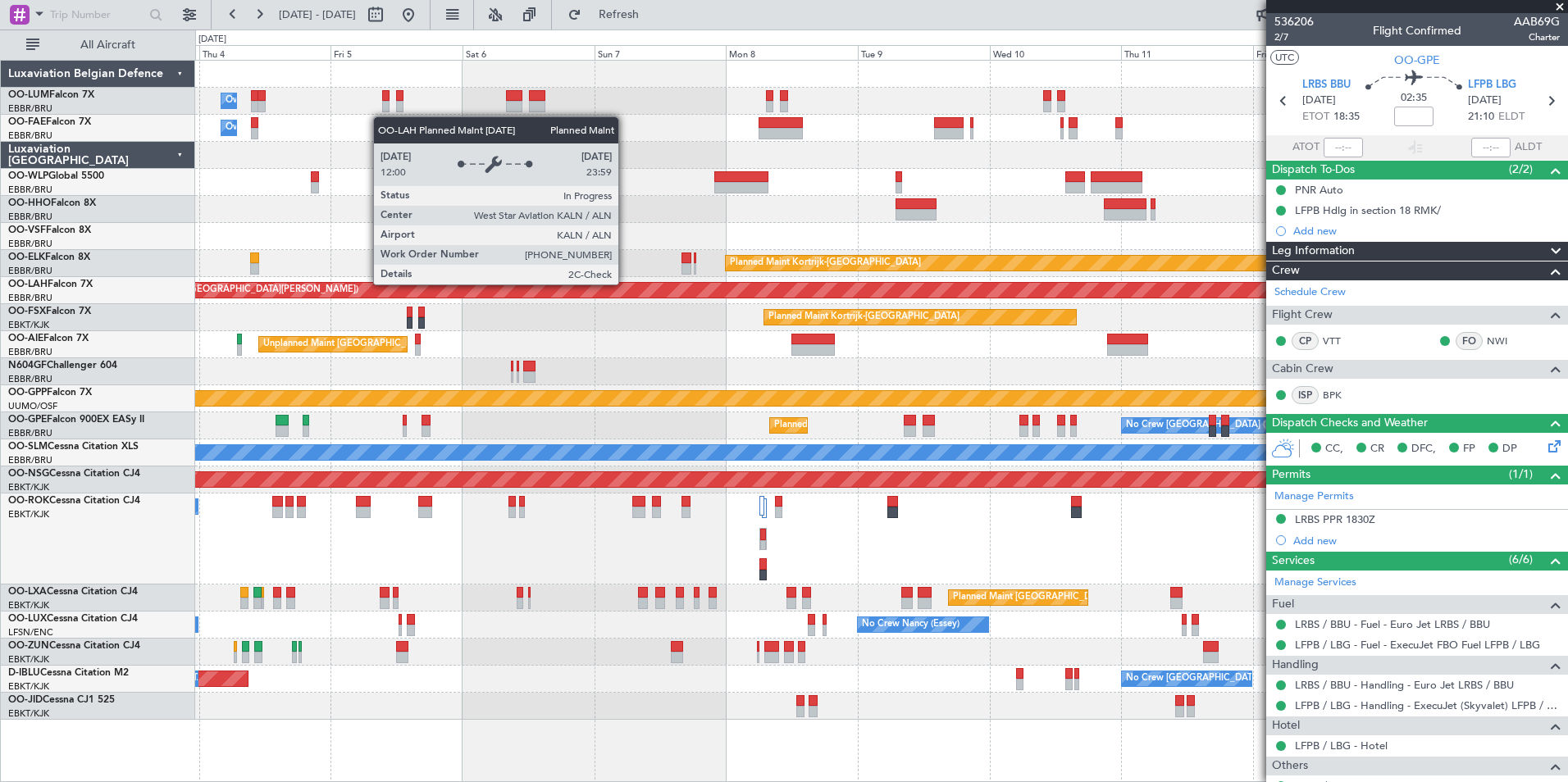
click at [561, 300] on div "Owner Melsbroek Air Base Planned Maint Brussels (Brussels National) Owner Melsb…" at bounding box center [881, 390] width 1372 height 659
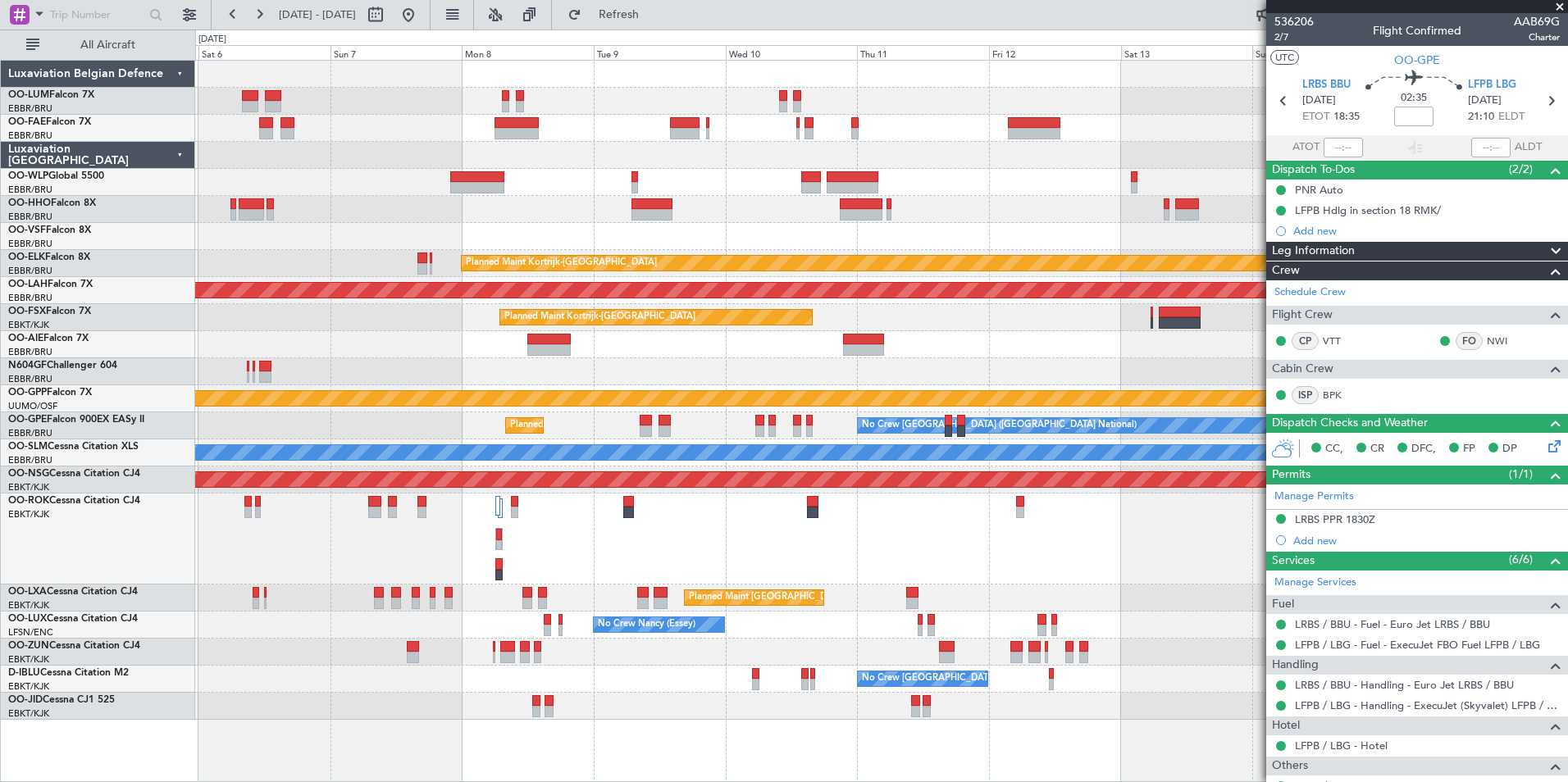
click at [691, 218] on div "Owner Melsbroek Air Base Planned Maint Brussels (Brussels National) Owner Melsb…" at bounding box center [881, 390] width 1372 height 659
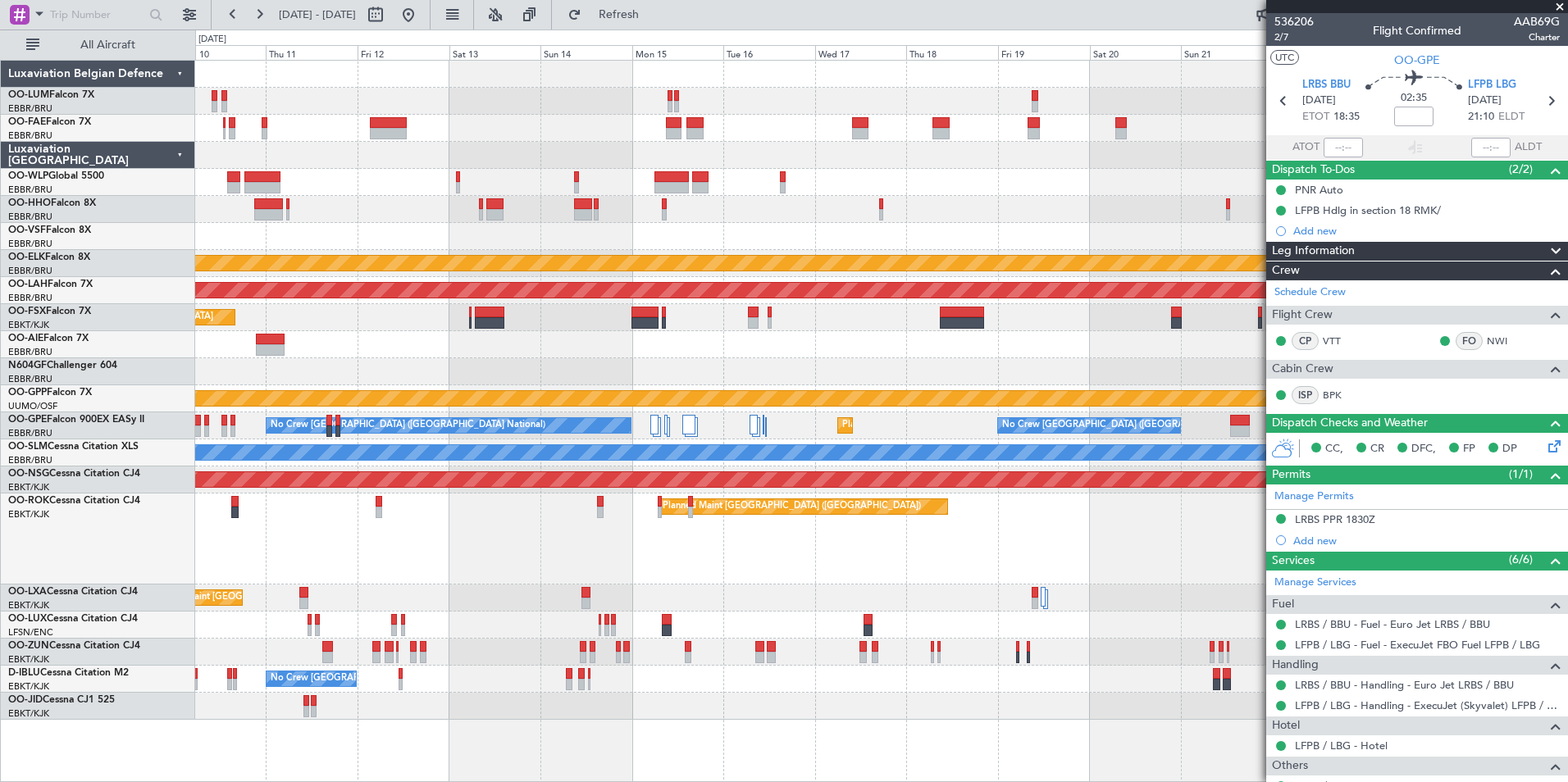
click at [516, 213] on div at bounding box center [881, 210] width 1372 height 27
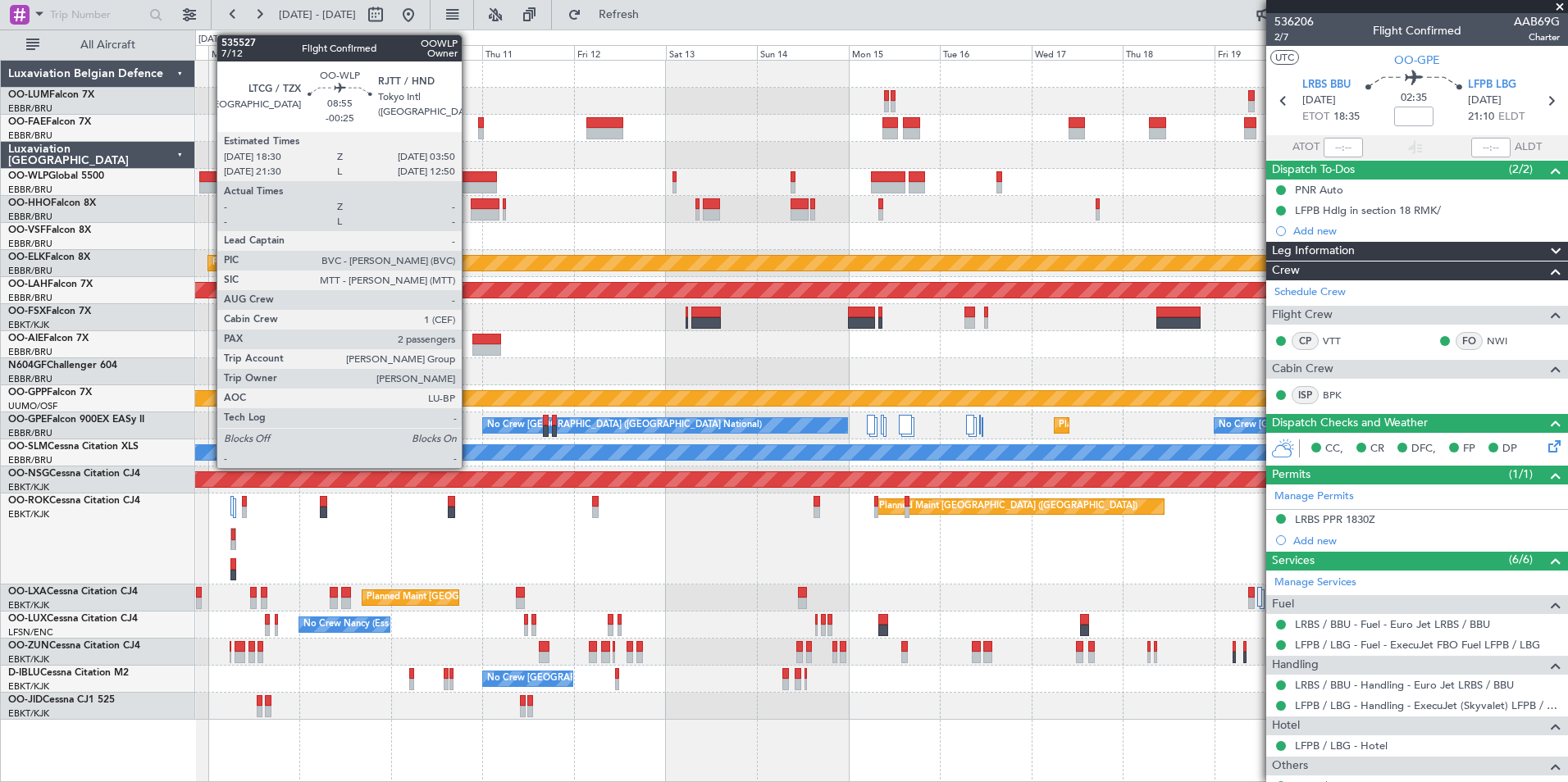
click at [469, 179] on div at bounding box center [479, 177] width 36 height 12
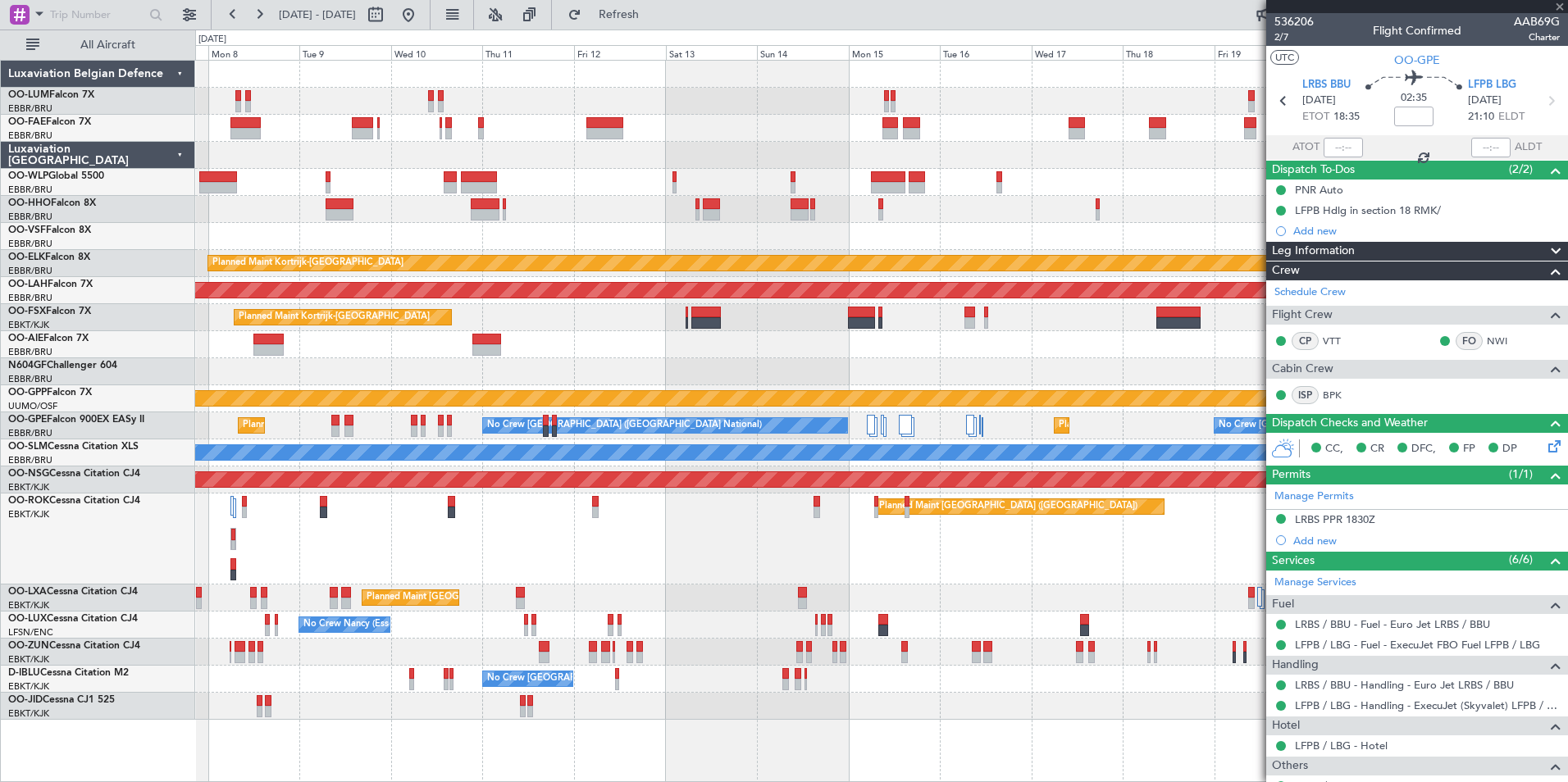
type input "-00:25"
type input "2"
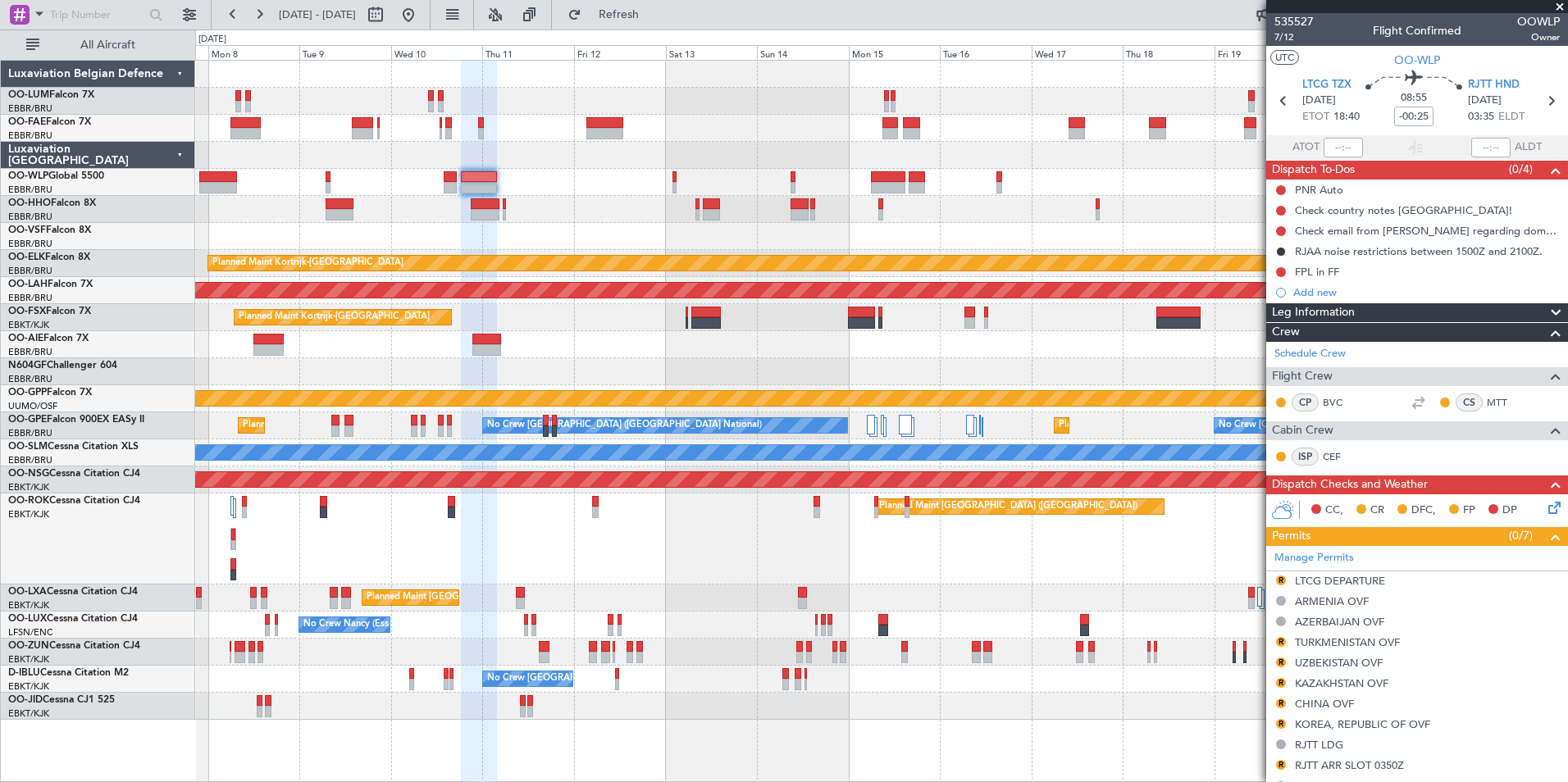
click at [641, 326] on div "Planned Maint Kortrijk-[GEOGRAPHIC_DATA]" at bounding box center [881, 317] width 1372 height 27
click at [1280, 583] on button "R" at bounding box center [1280, 580] width 10 height 10
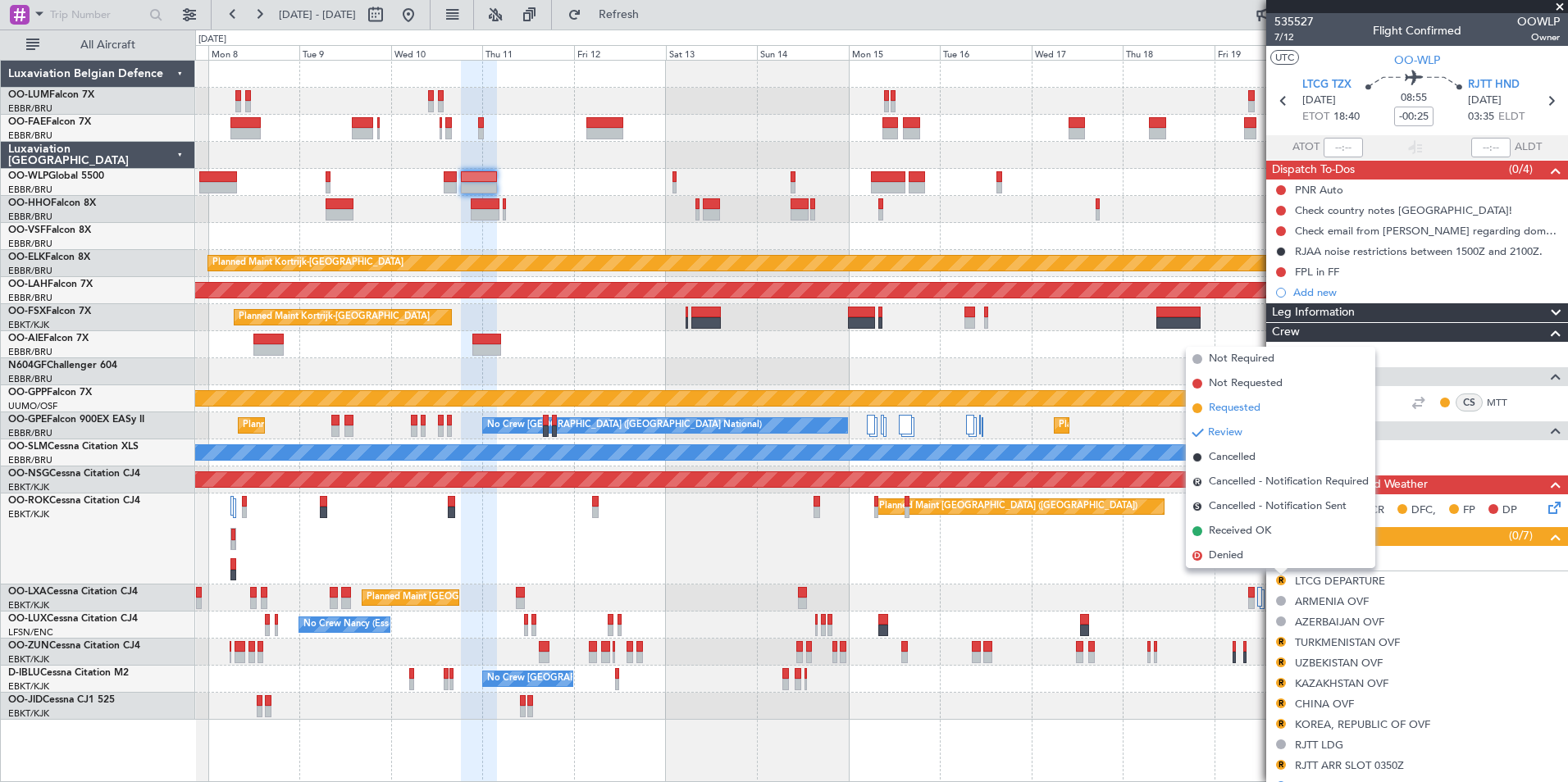
click at [1231, 408] on span "Requested" at bounding box center [1234, 408] width 52 height 16
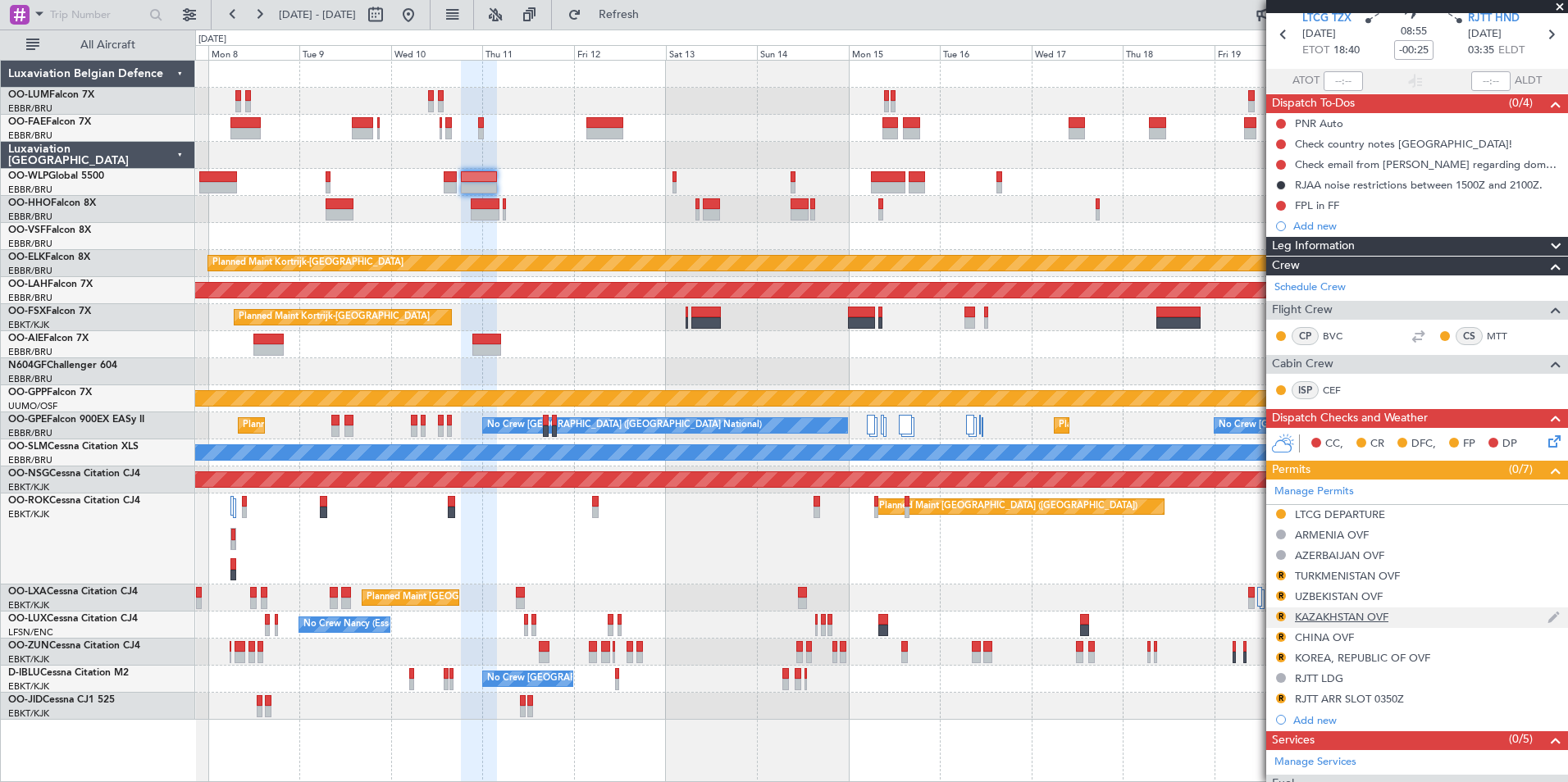
scroll to position [82, 0]
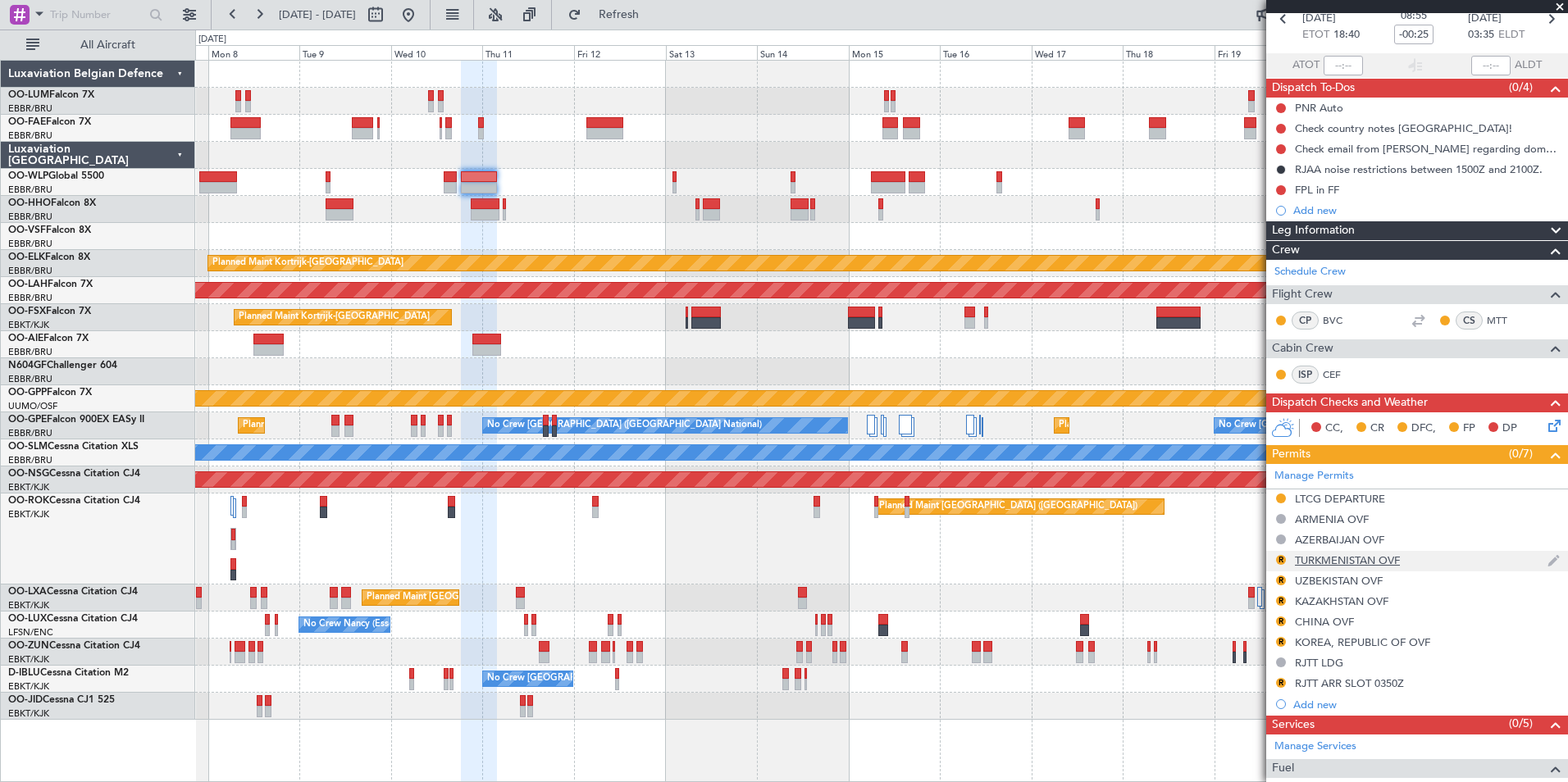
click at [1281, 552] on div "R TURKMENISTAN OVF" at bounding box center [1416, 561] width 302 height 21
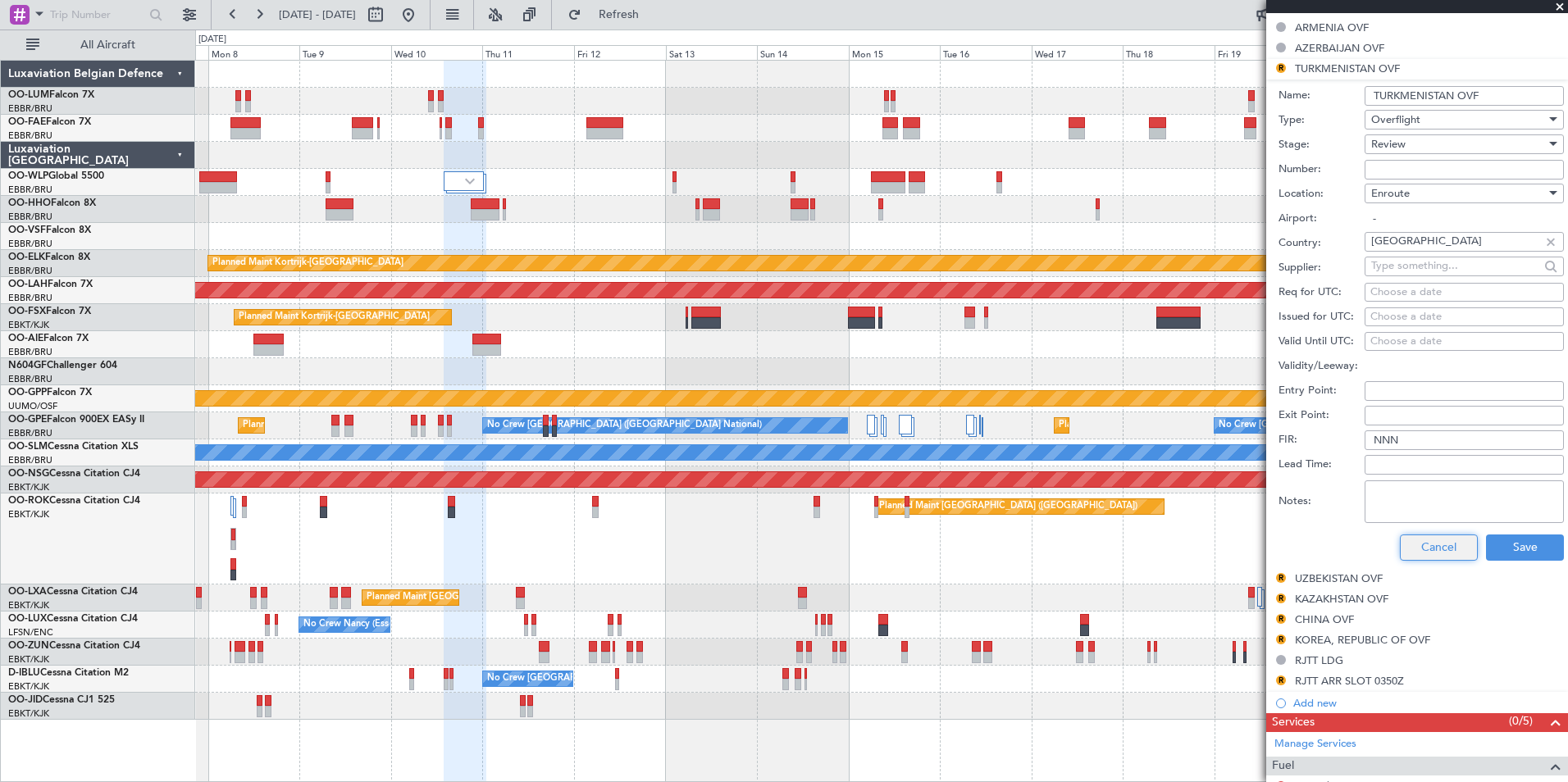
click at [1449, 553] on button "Cancel" at bounding box center [1438, 547] width 78 height 26
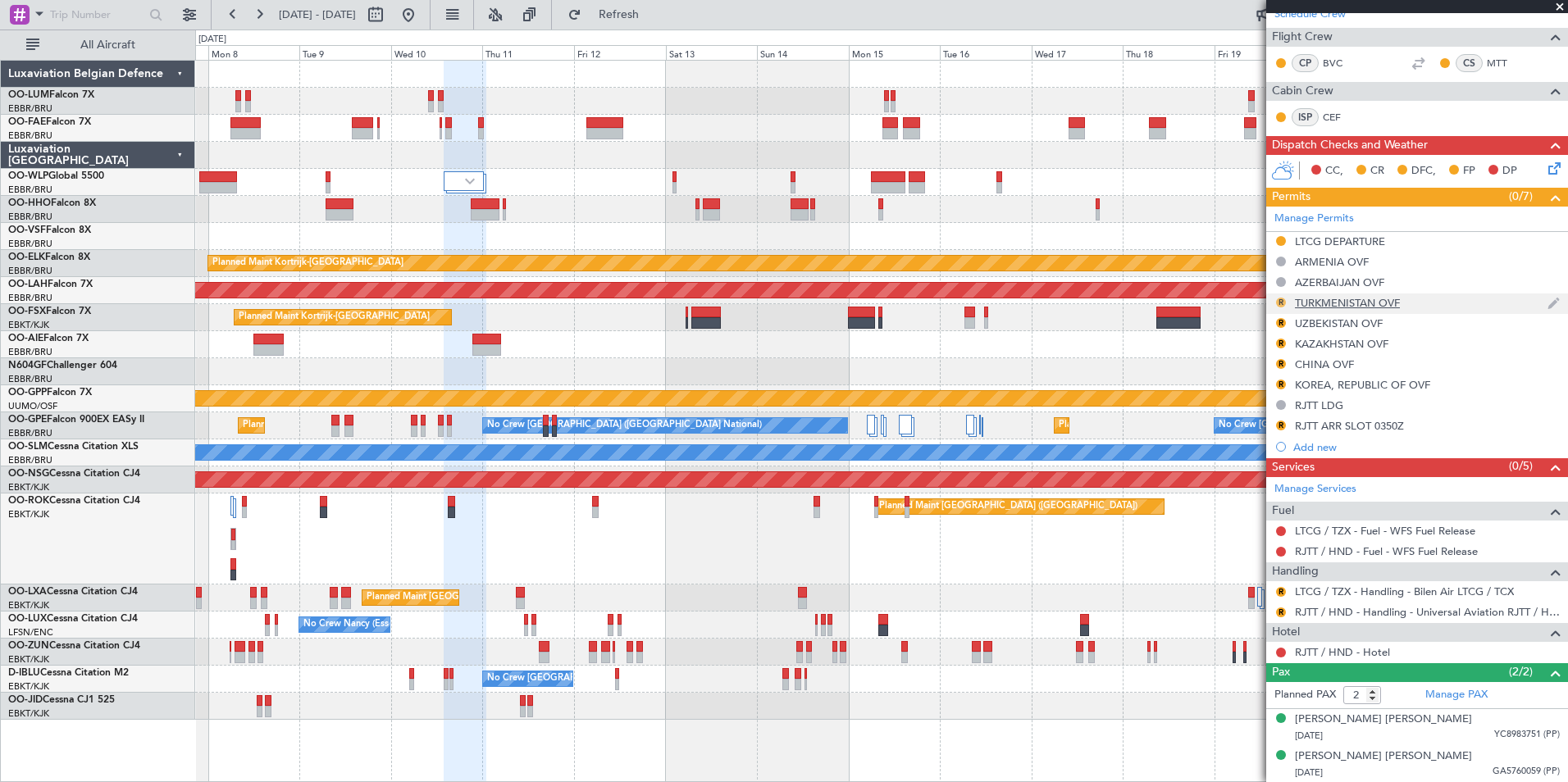
click at [1281, 303] on button "R" at bounding box center [1280, 302] width 10 height 10
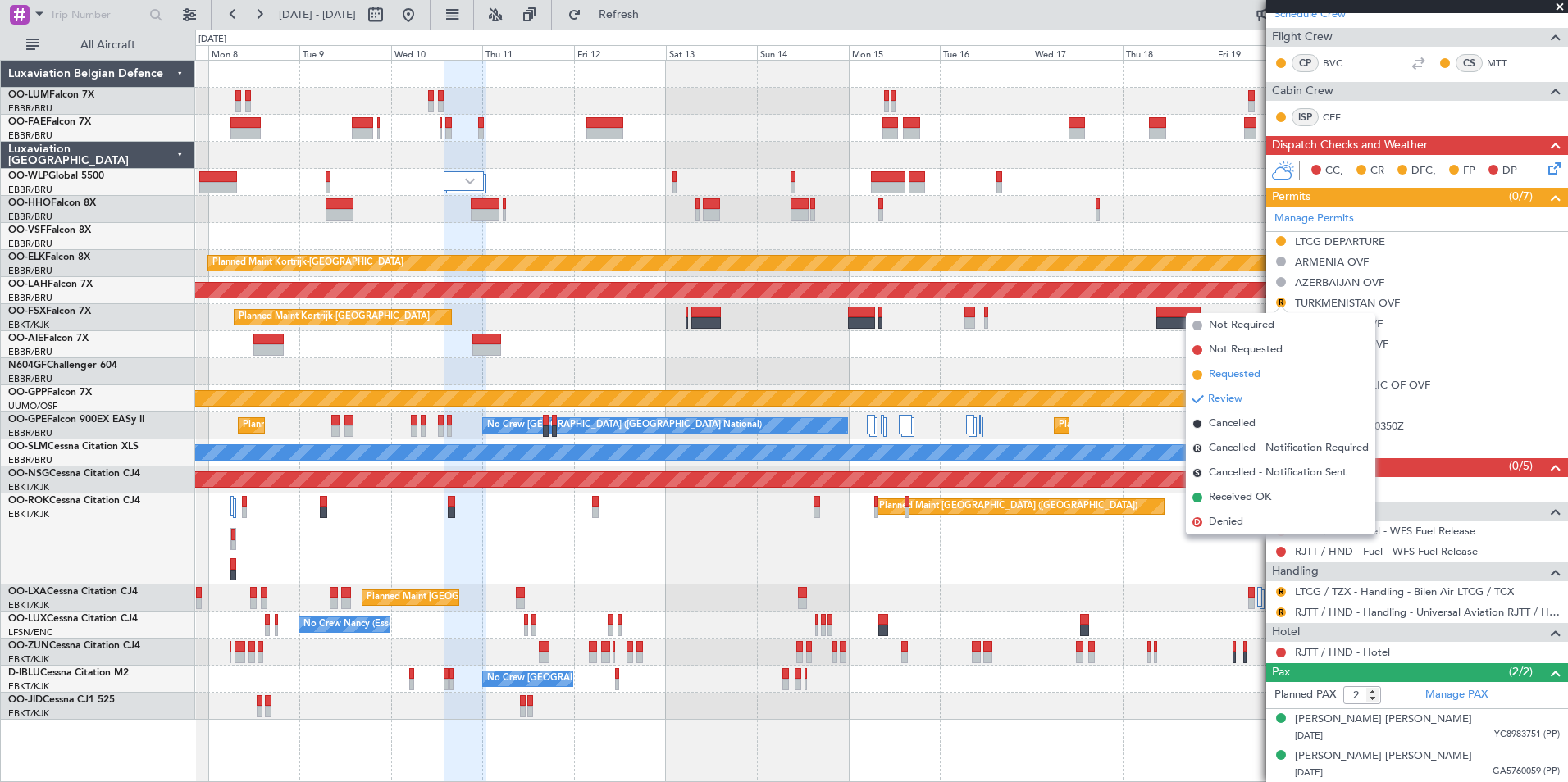
click at [1247, 379] on span "Requested" at bounding box center [1234, 375] width 52 height 16
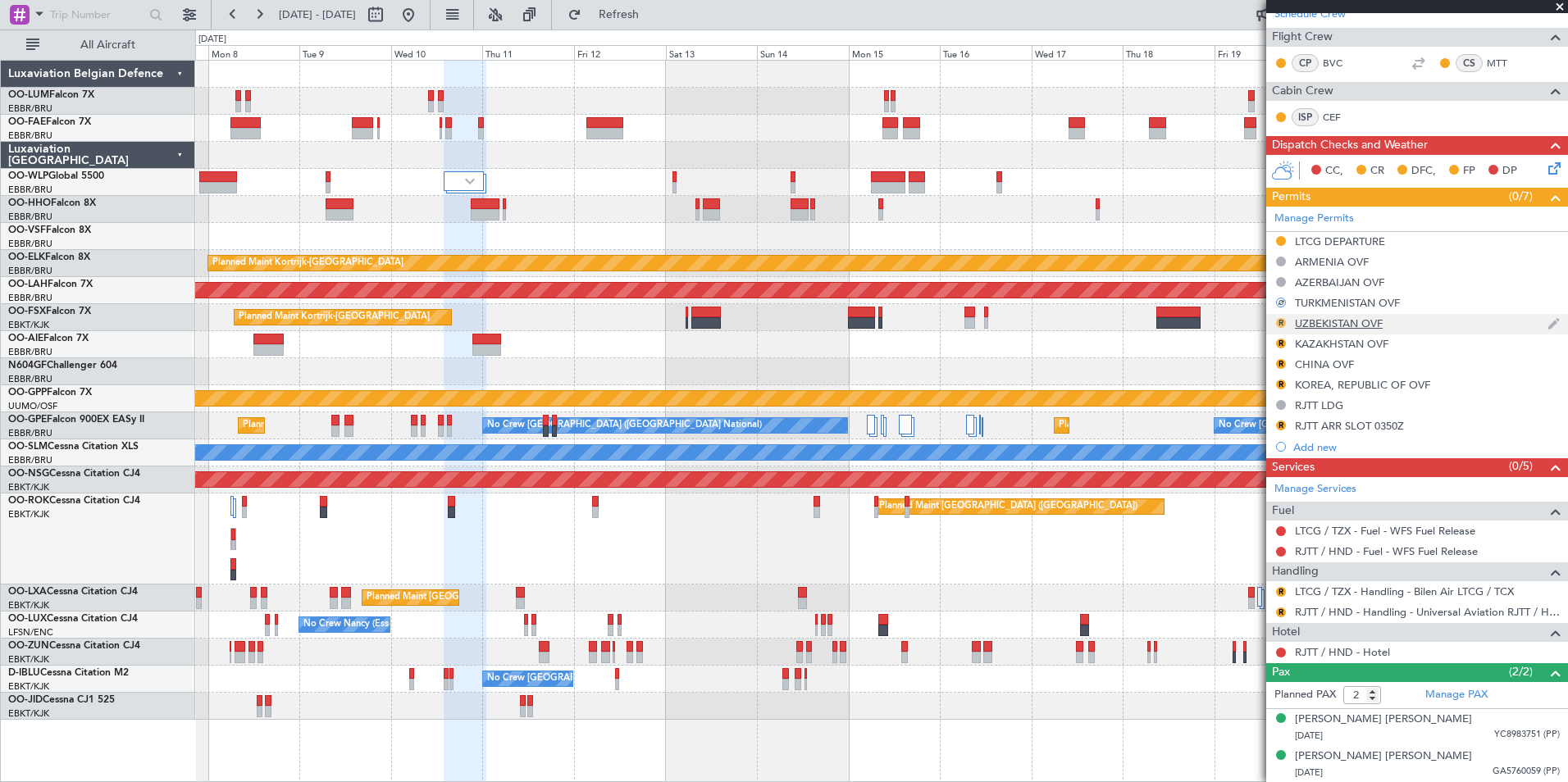
click at [1278, 325] on button "R" at bounding box center [1280, 323] width 10 height 10
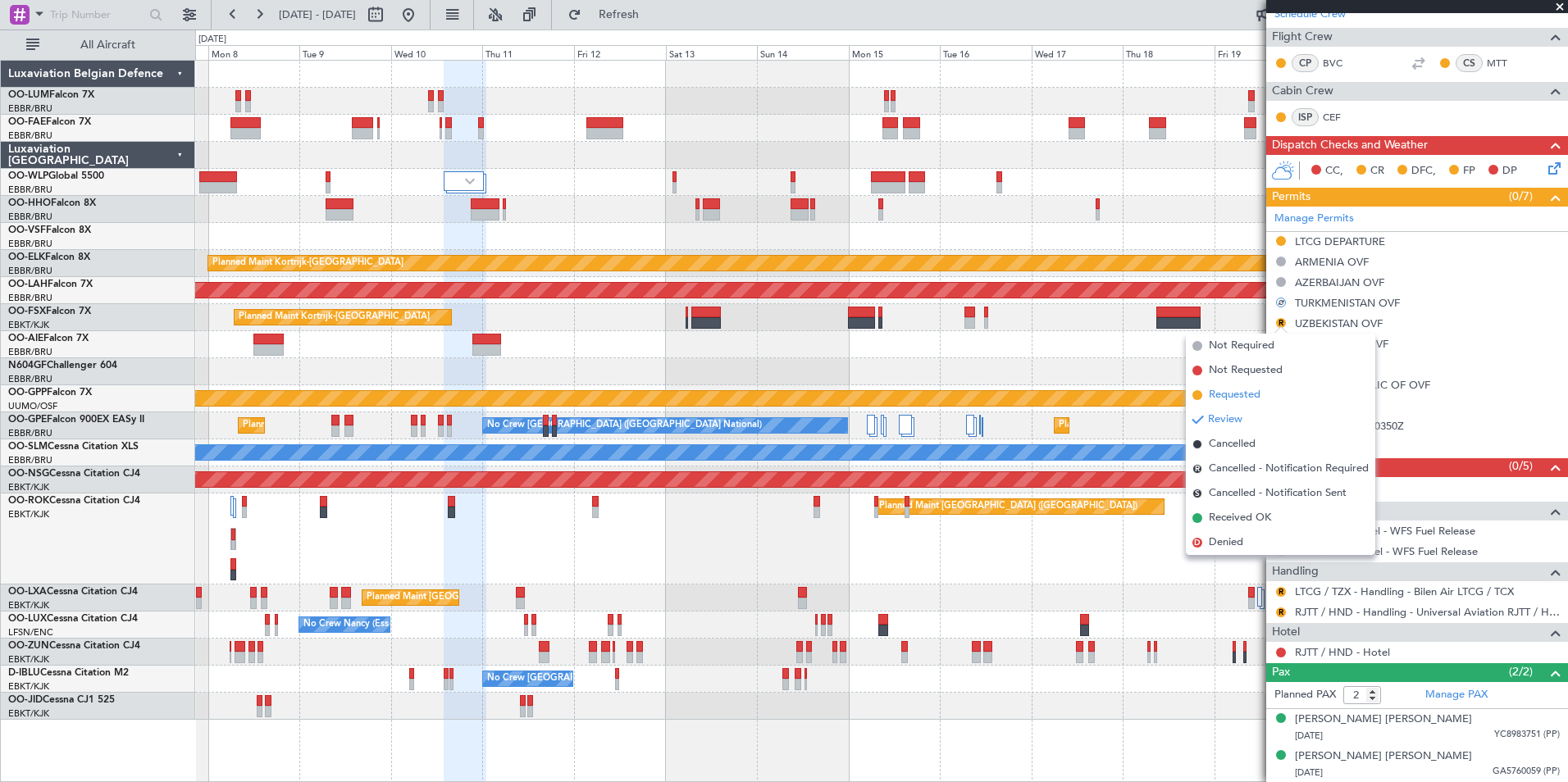
click at [1245, 396] on span "Requested" at bounding box center [1234, 395] width 52 height 16
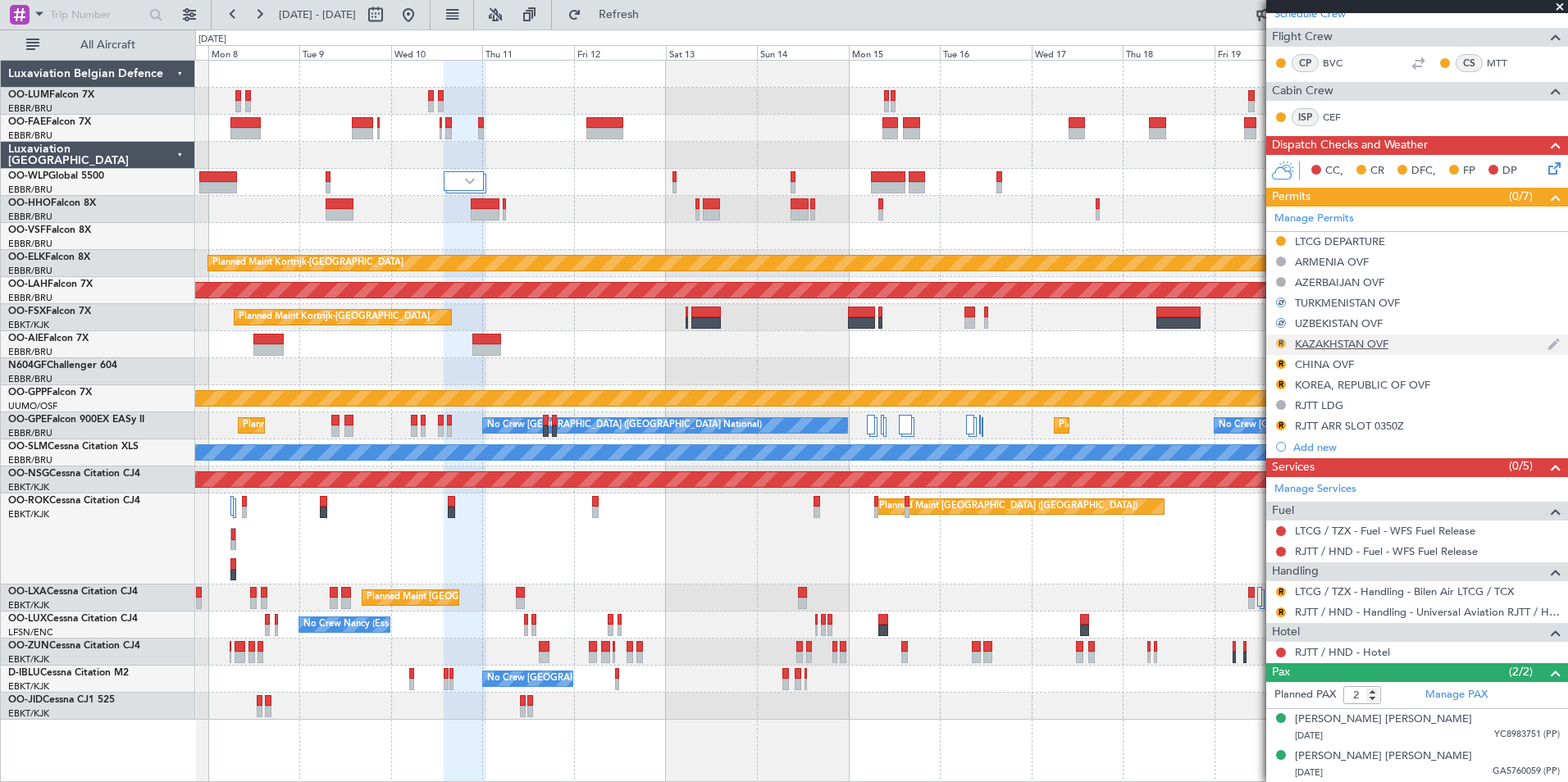
click at [1281, 341] on button "R" at bounding box center [1280, 343] width 10 height 10
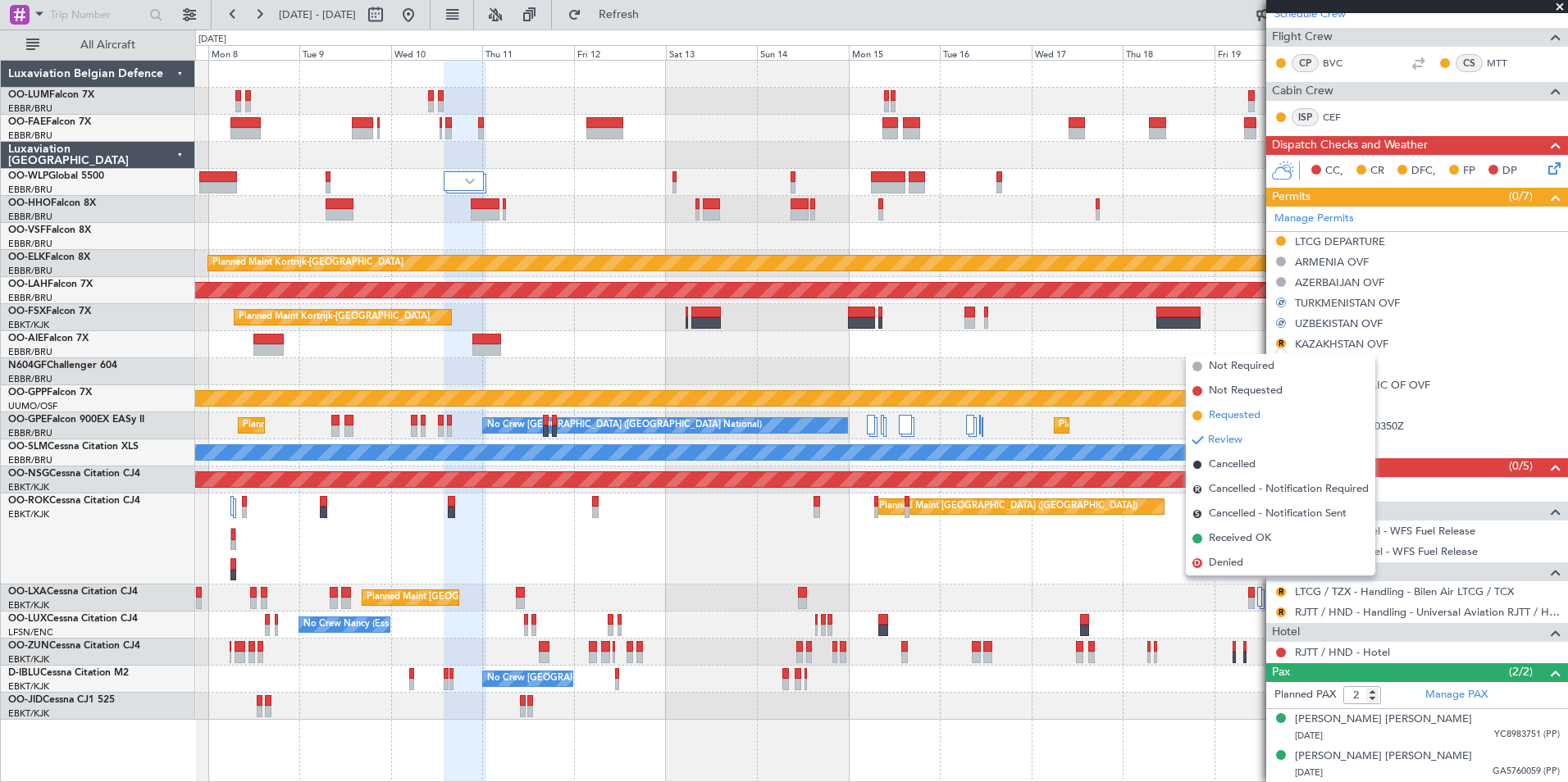
click at [1245, 417] on span "Requested" at bounding box center [1234, 416] width 52 height 16
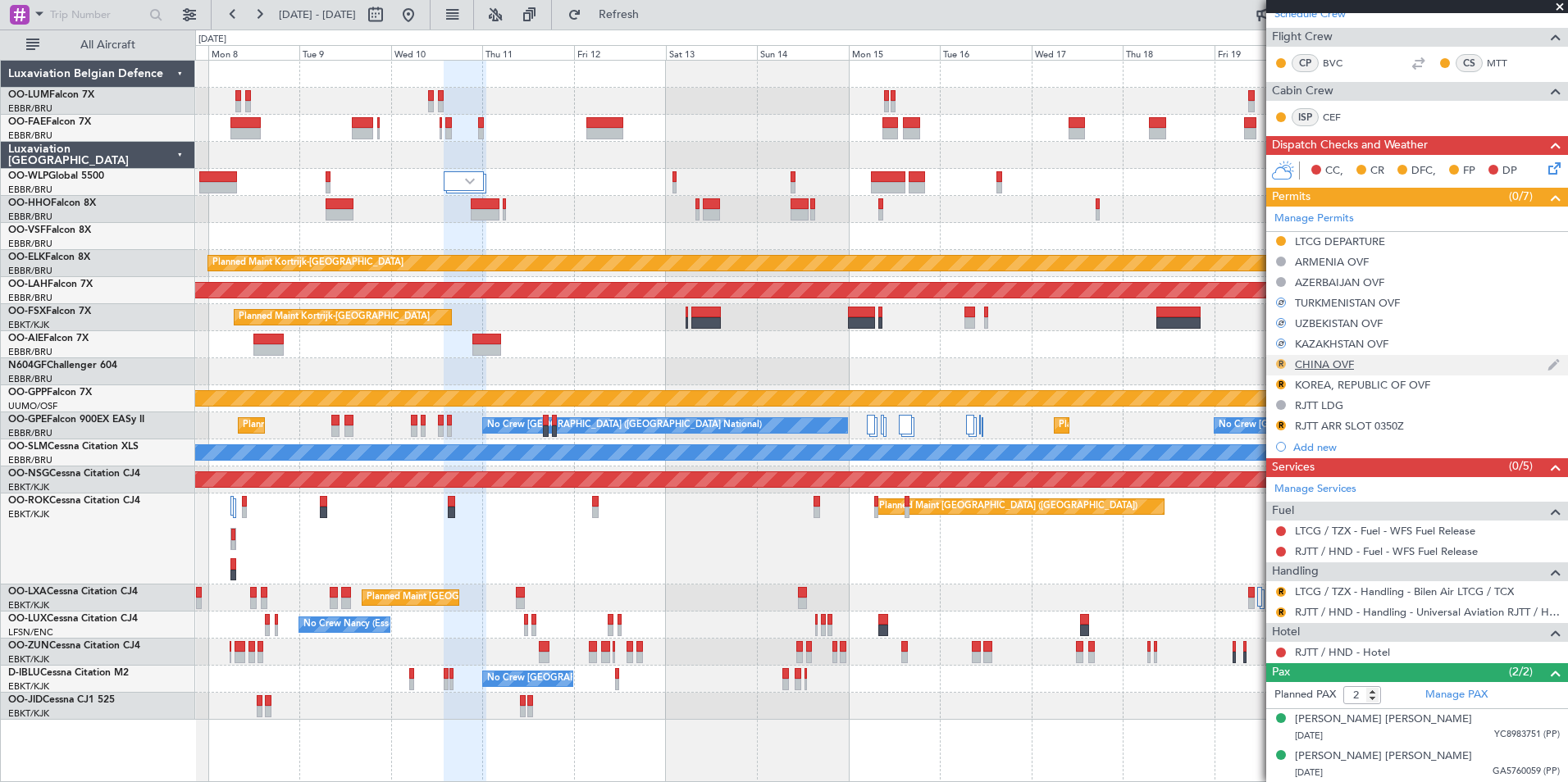
click at [1281, 361] on button "R" at bounding box center [1280, 364] width 10 height 10
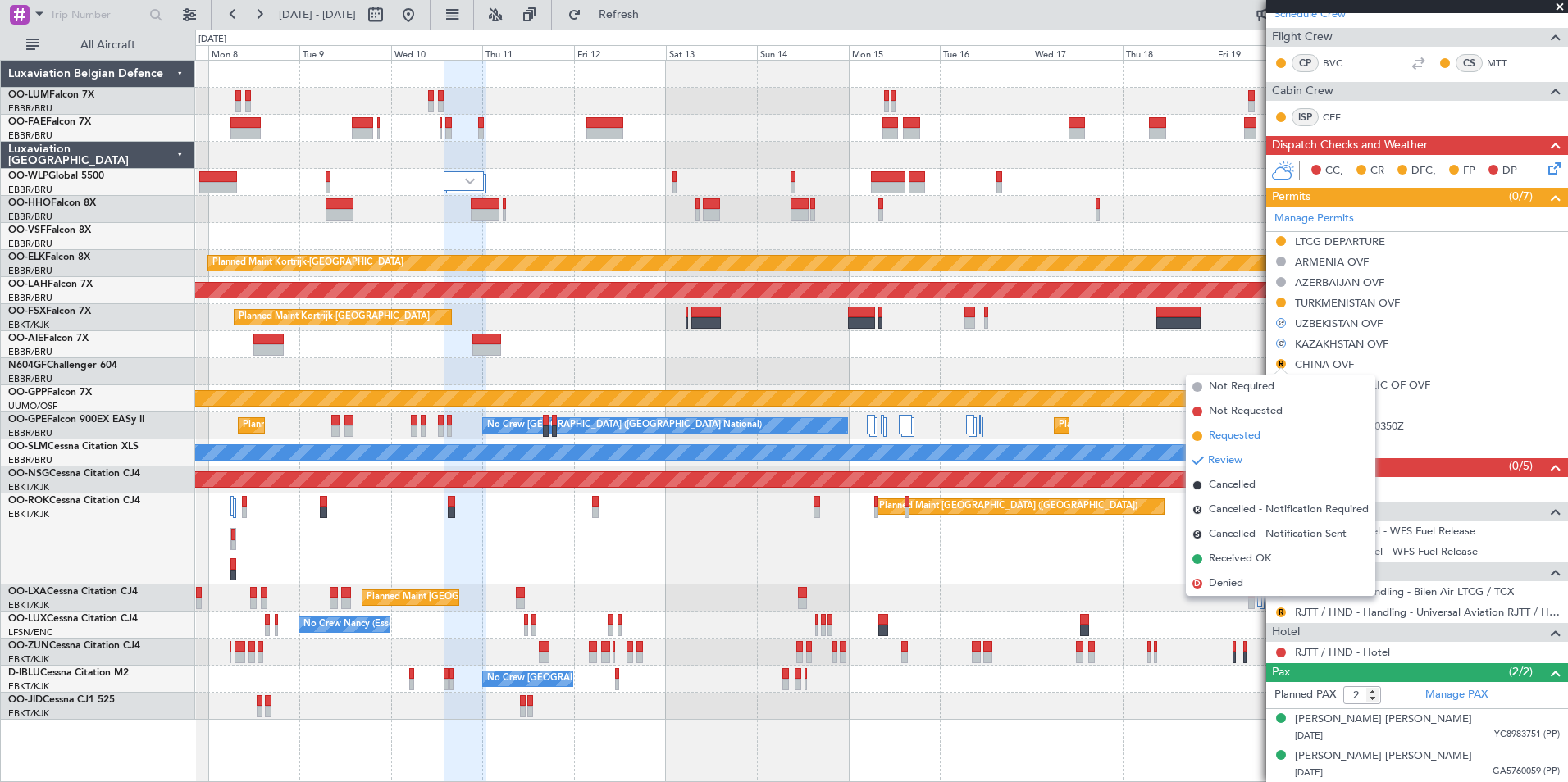
click at [1248, 429] on span "Requested" at bounding box center [1234, 436] width 52 height 16
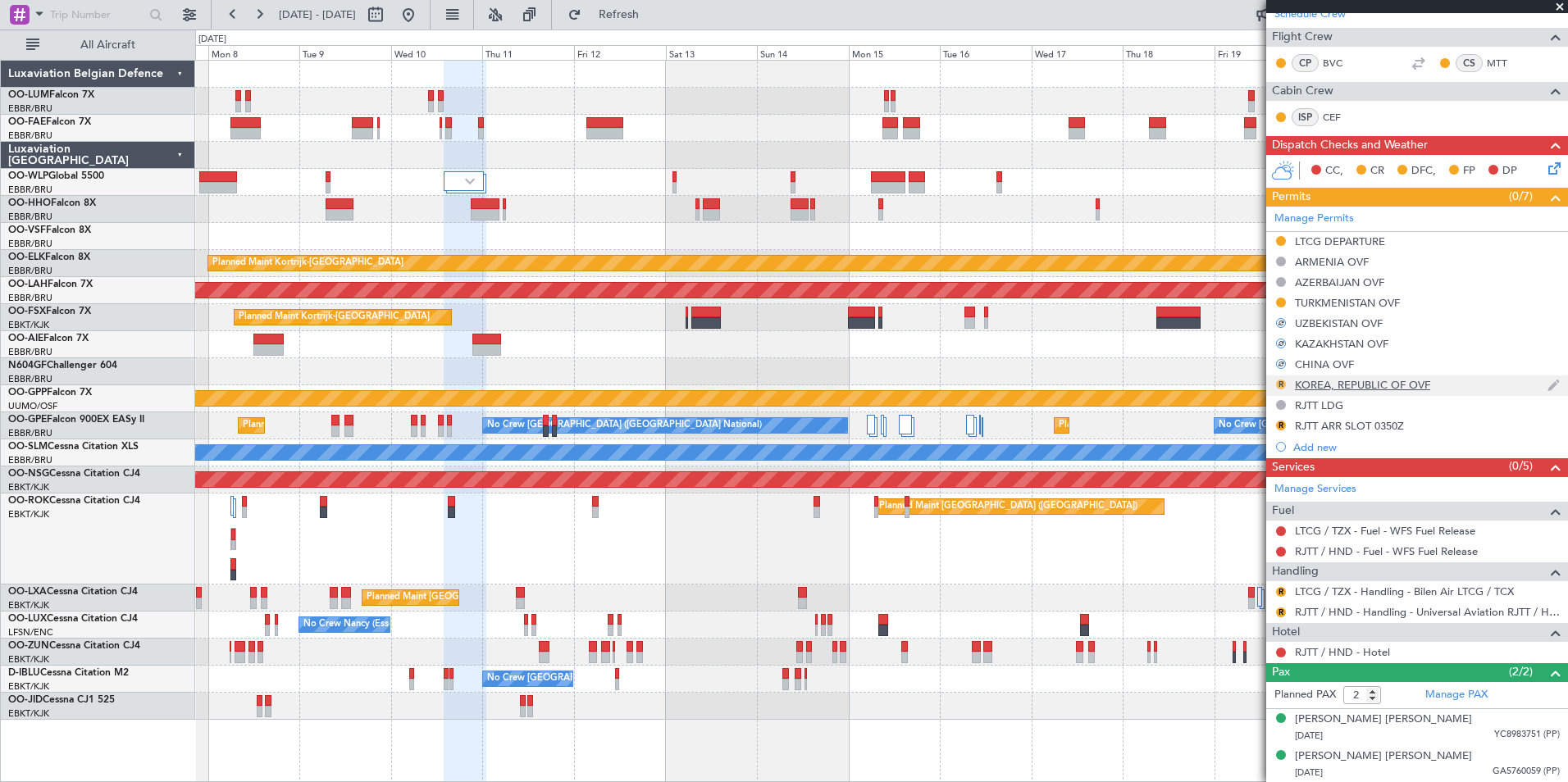
click at [1280, 384] on button "R" at bounding box center [1280, 384] width 10 height 10
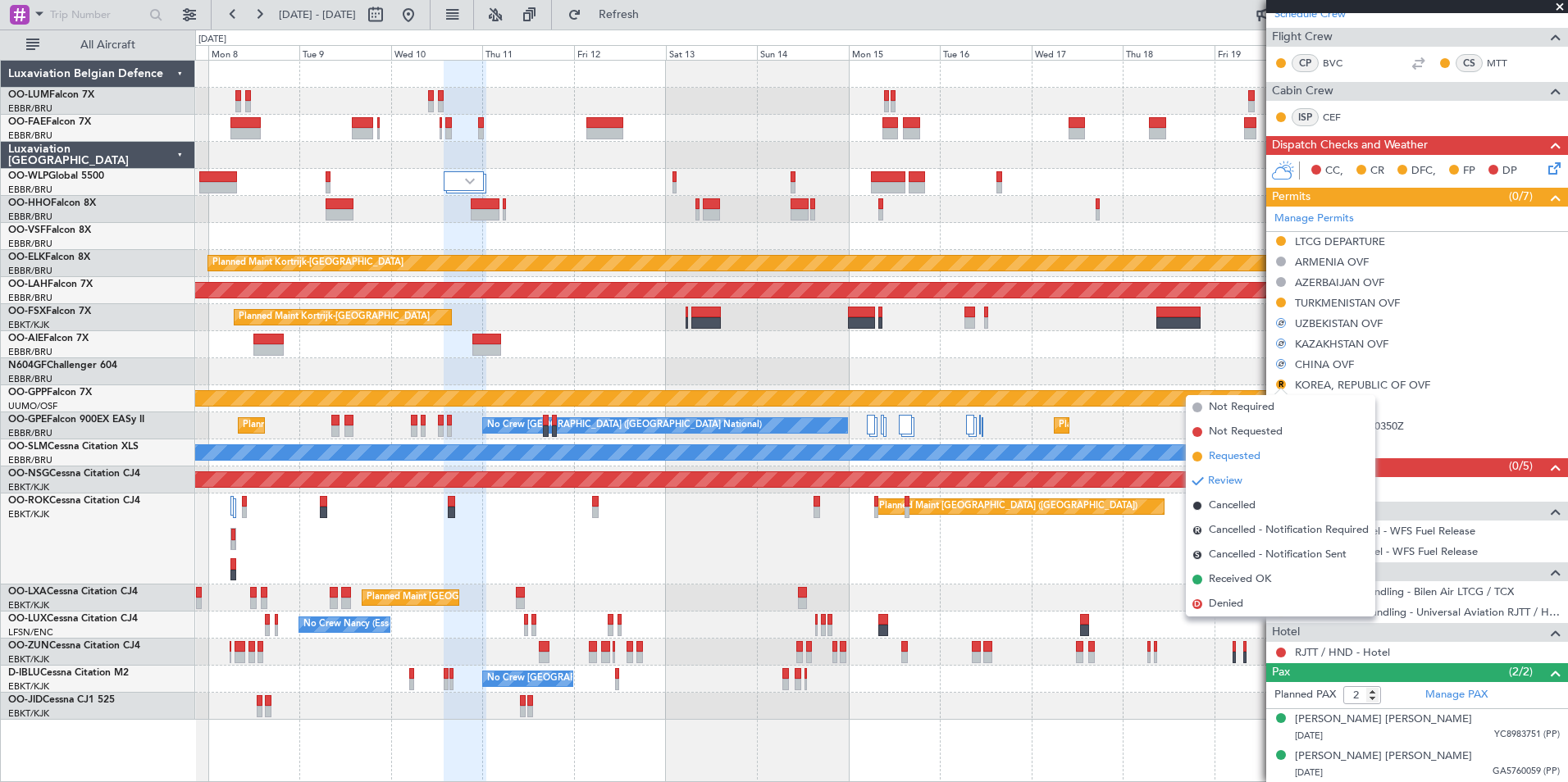
click at [1265, 452] on li "Requested" at bounding box center [1279, 456] width 189 height 24
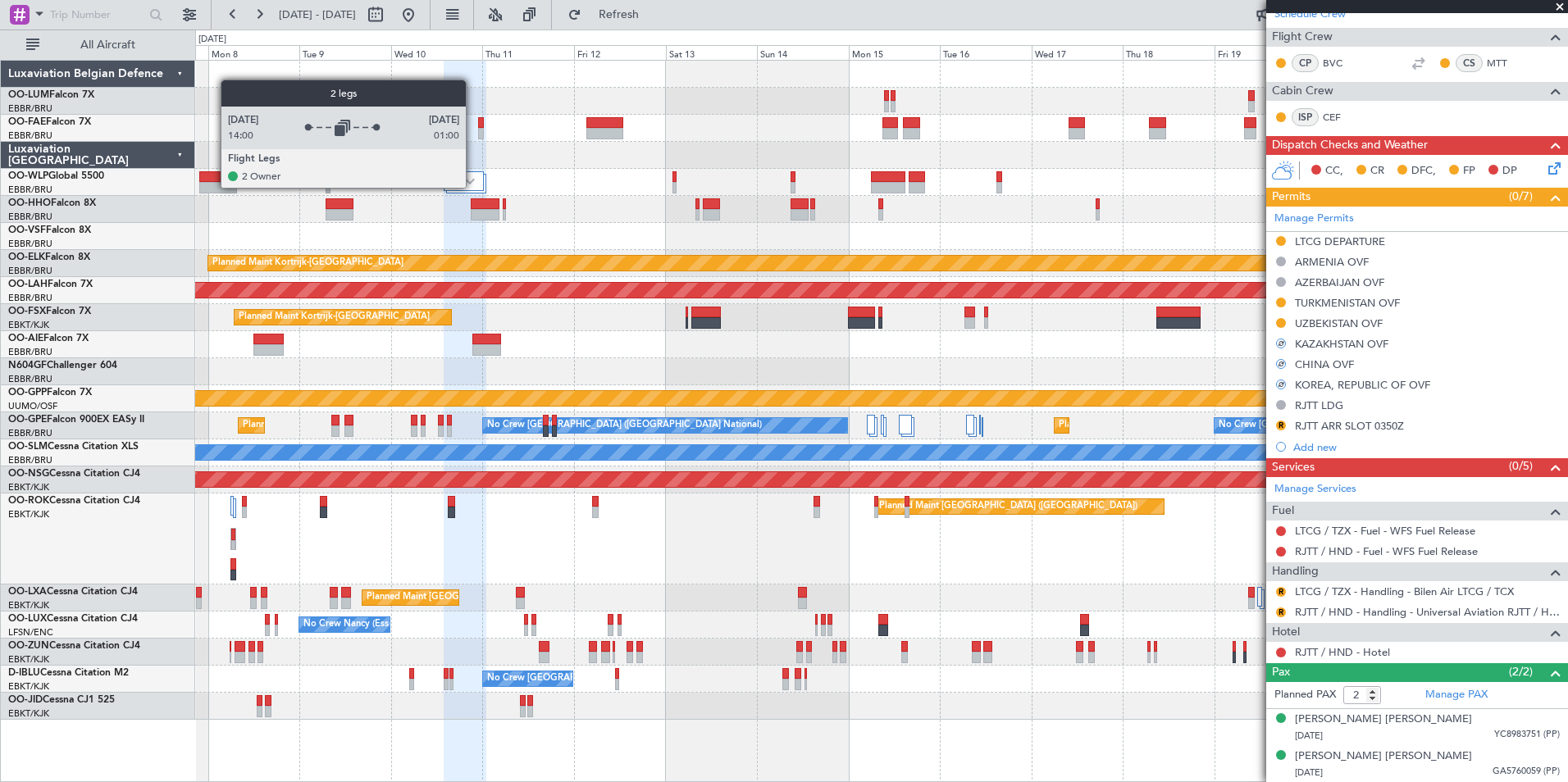
click at [472, 187] on div at bounding box center [463, 181] width 40 height 20
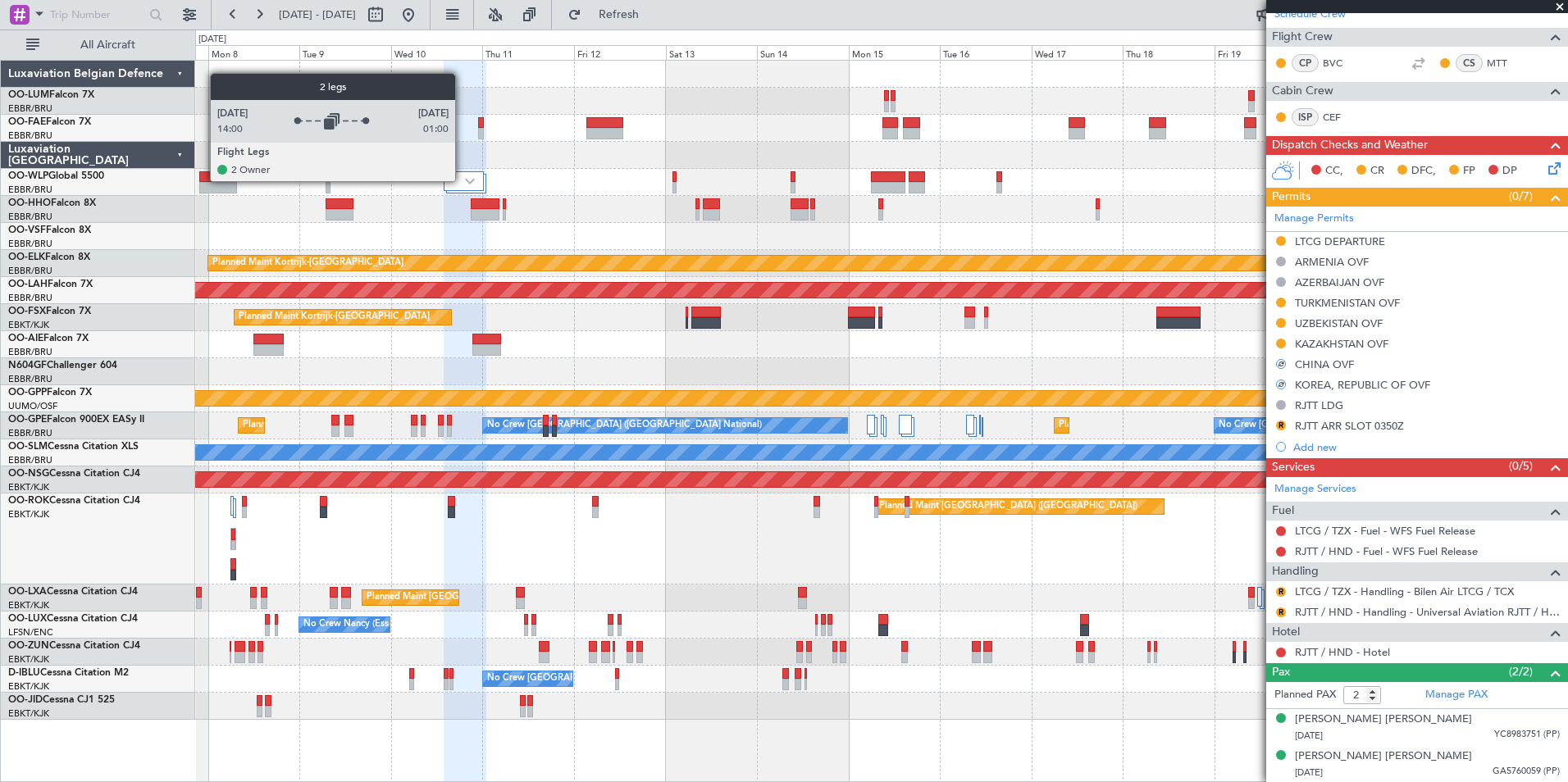
click at [463, 179] on div at bounding box center [463, 181] width 40 height 20
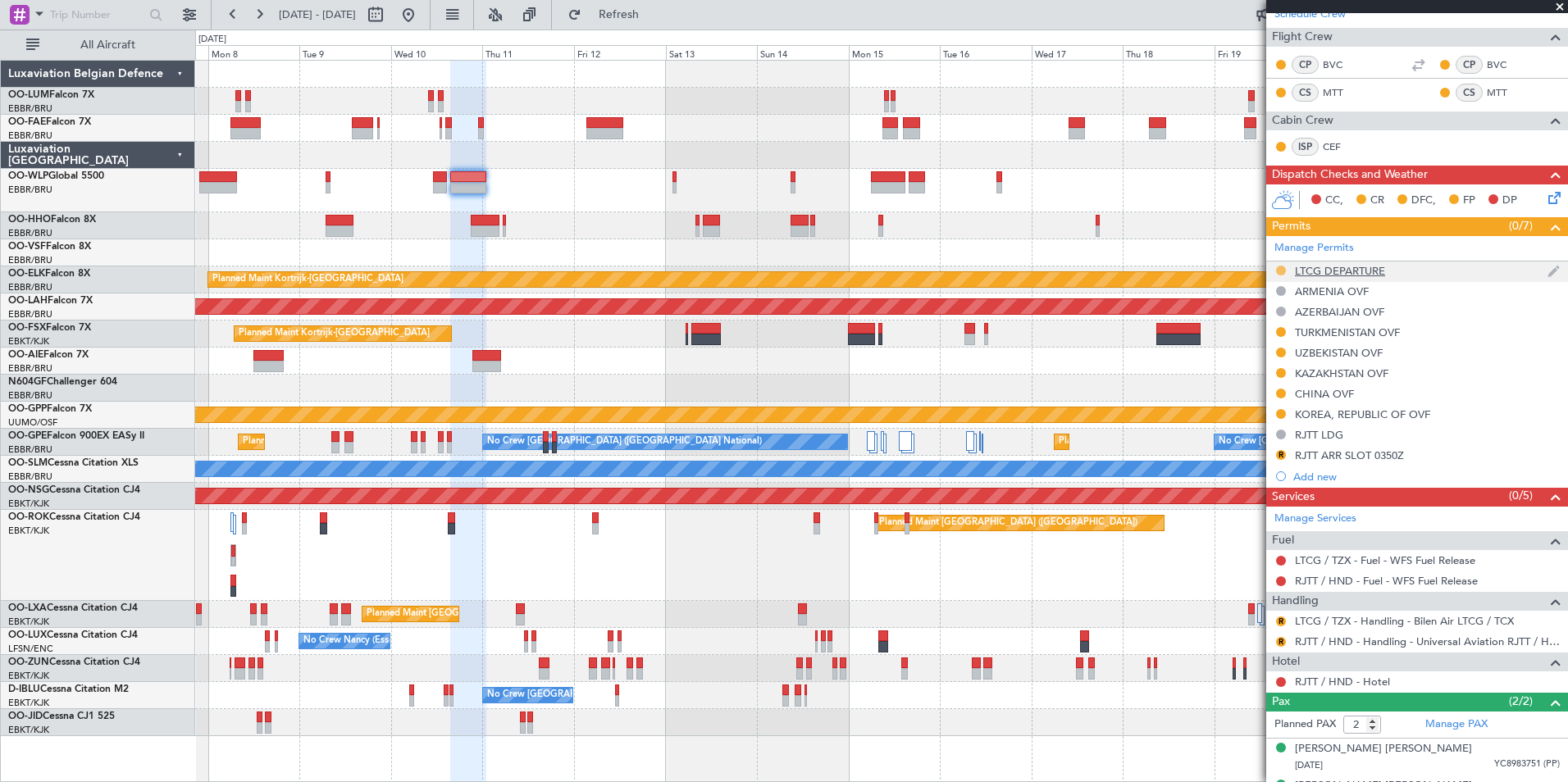
click at [1280, 271] on button at bounding box center [1280, 270] width 10 height 10
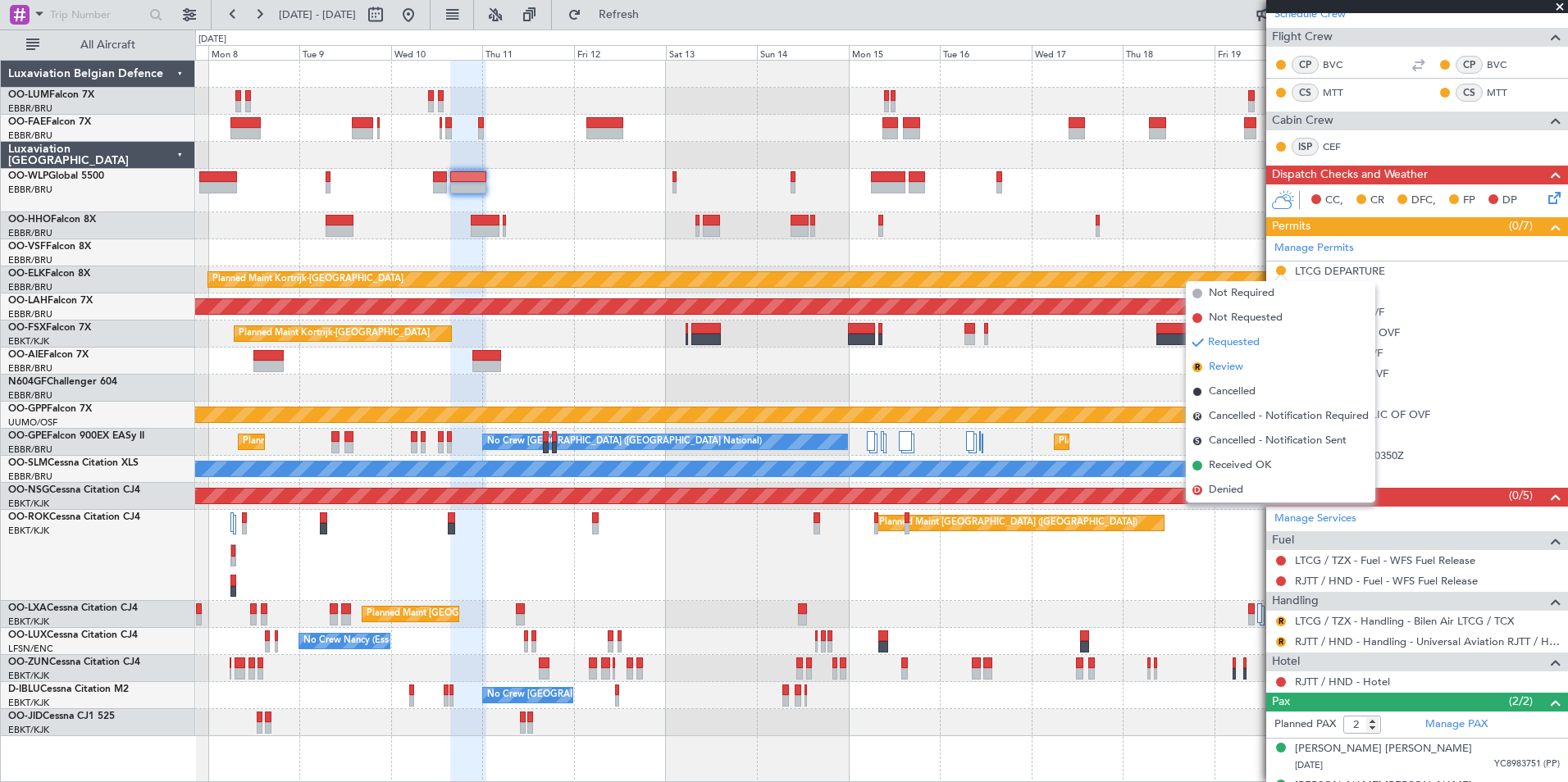
click at [1221, 369] on span "Review" at bounding box center [1226, 368] width 34 height 16
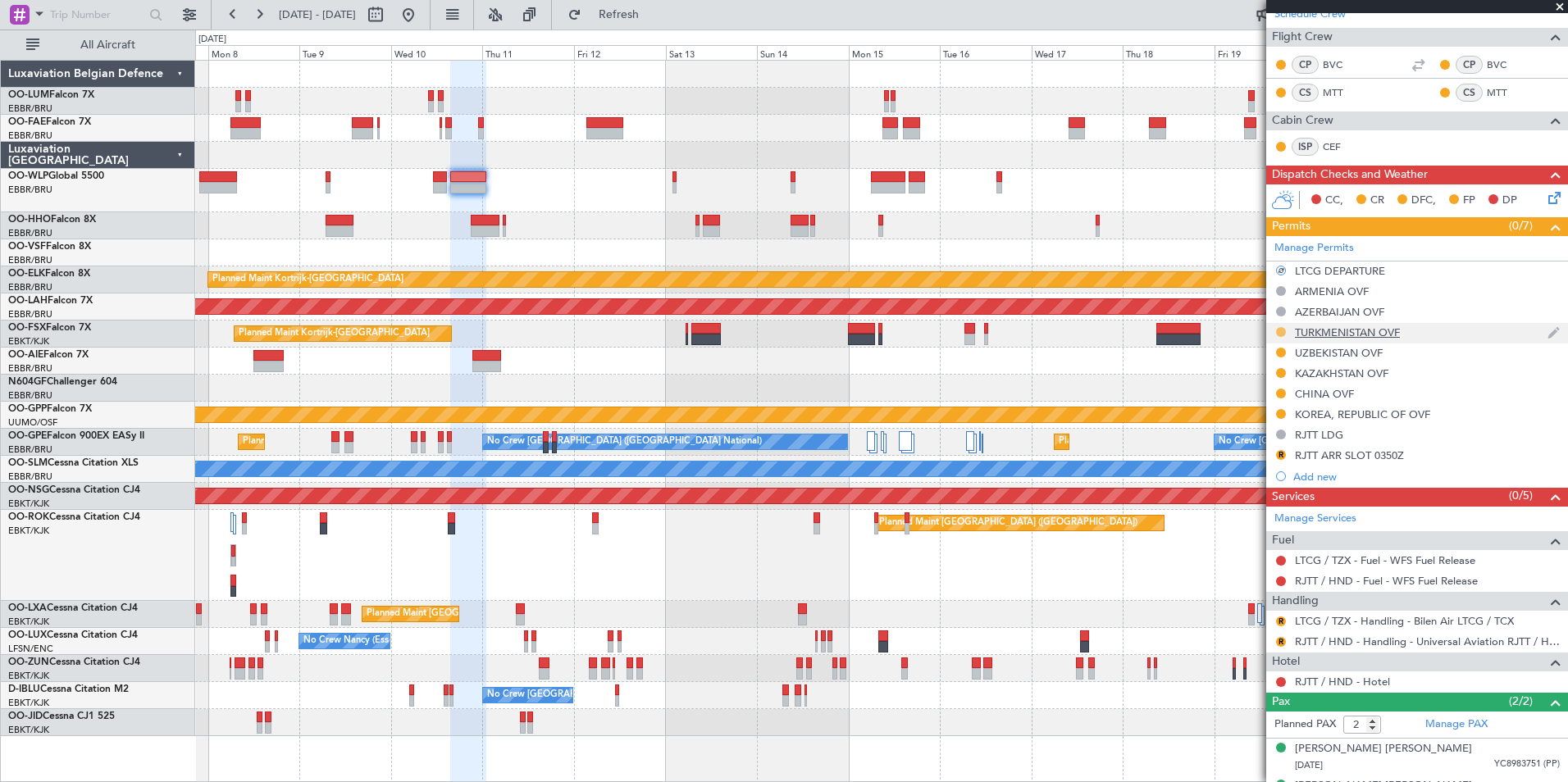
click at [1279, 335] on button at bounding box center [1280, 332] width 10 height 10
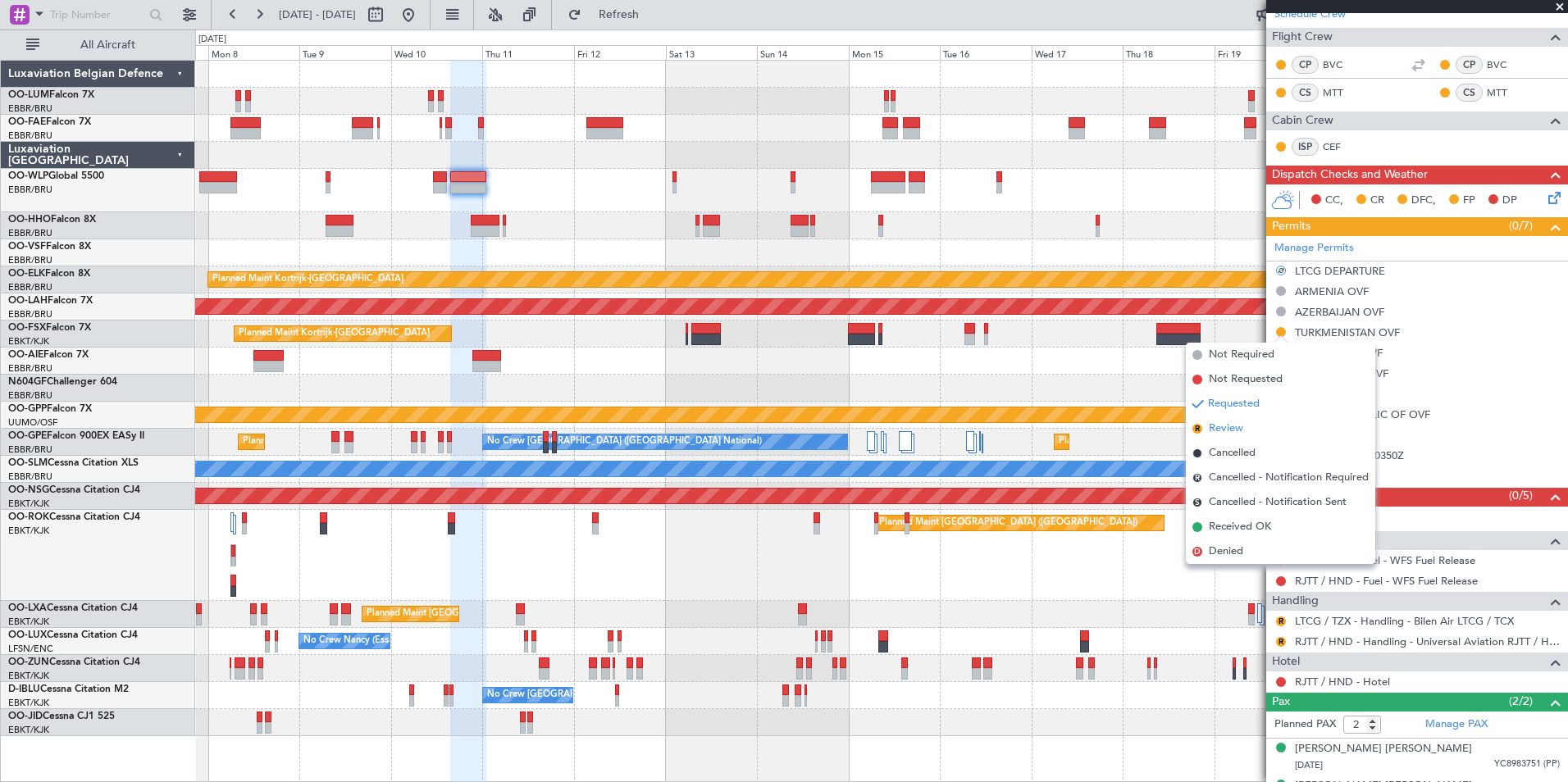
click at [1234, 438] on li "R Review" at bounding box center [1279, 429] width 189 height 24
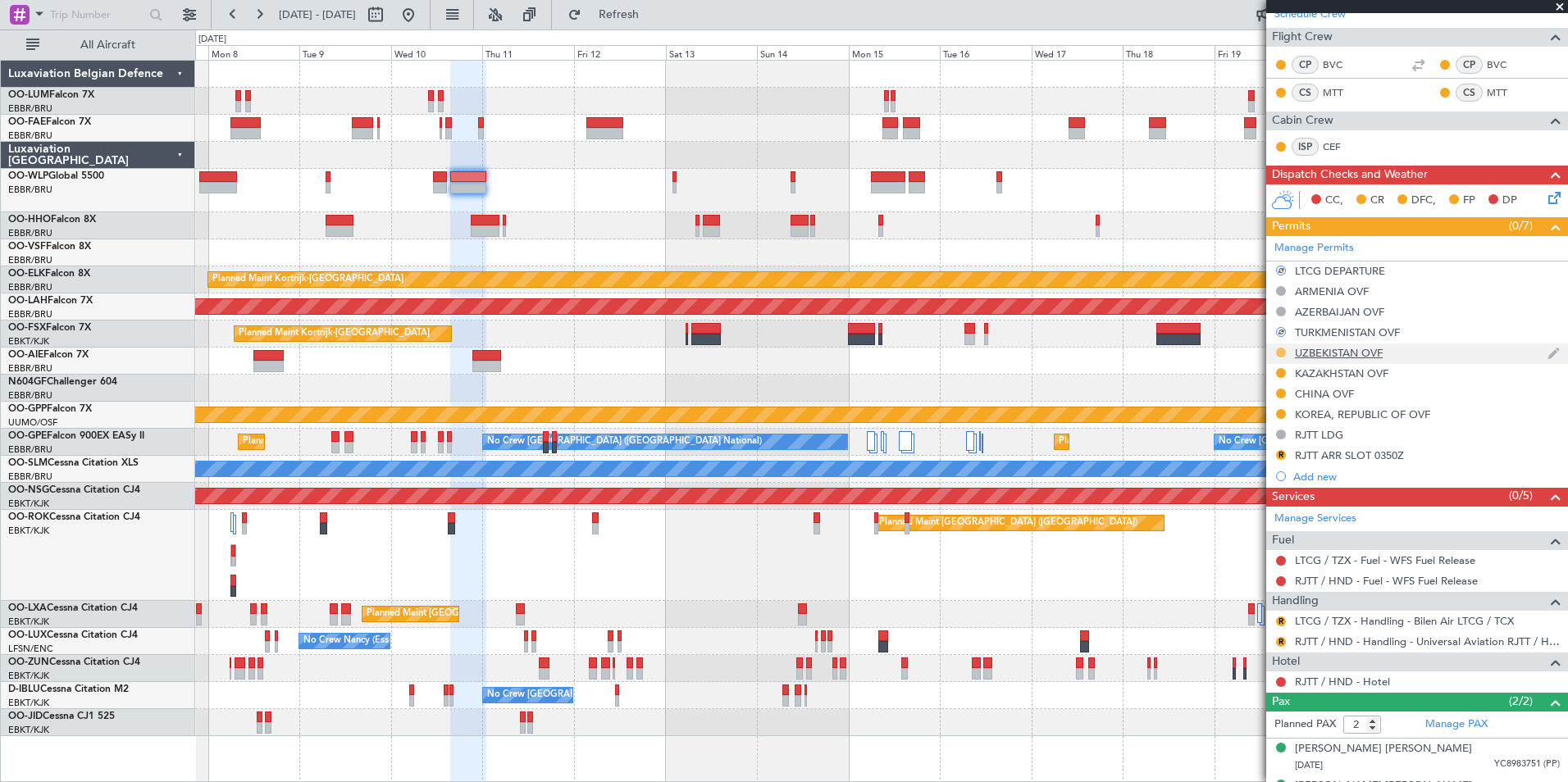
click at [1282, 352] on button at bounding box center [1280, 352] width 10 height 10
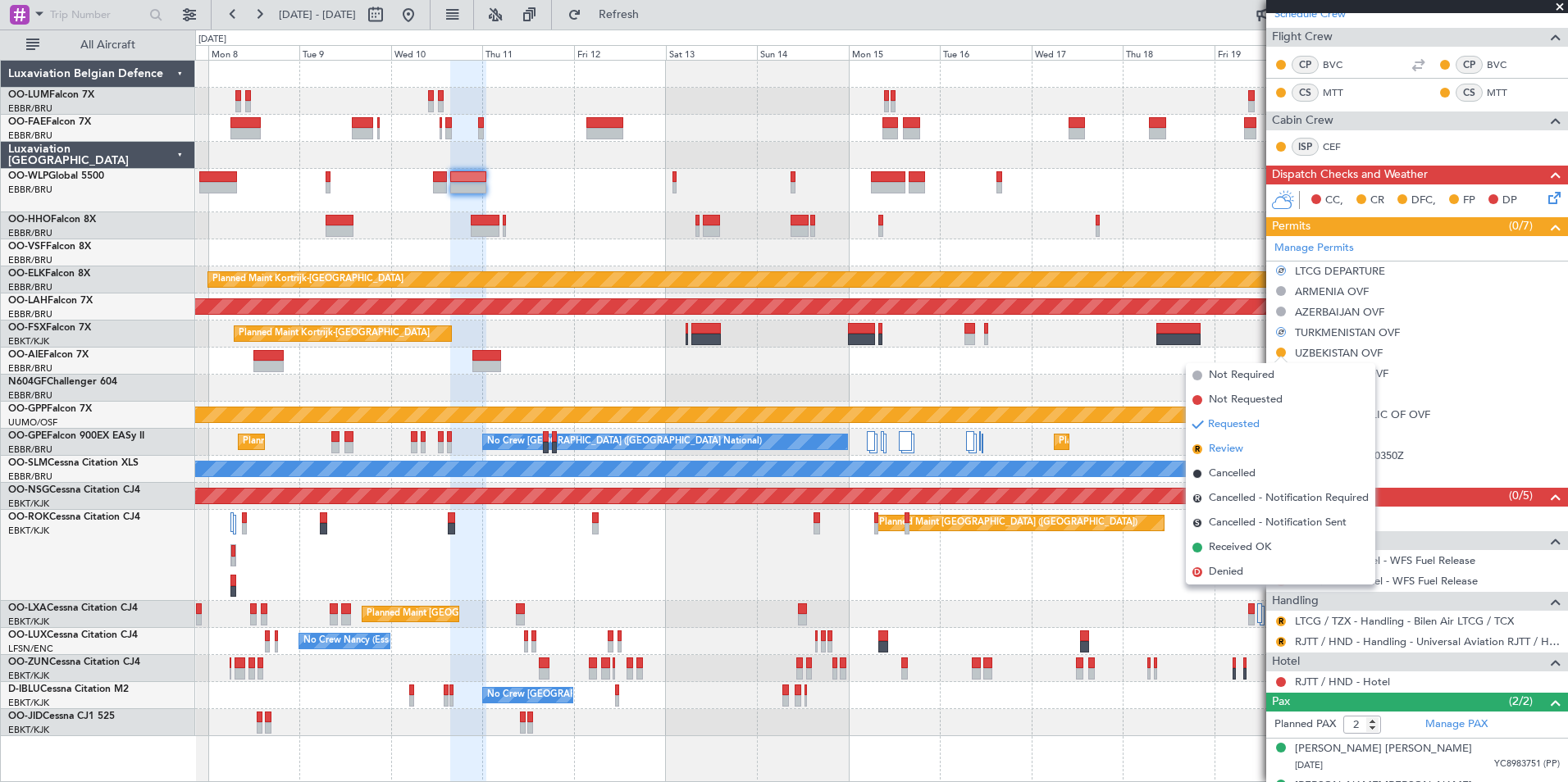
click at [1236, 448] on span "Review" at bounding box center [1226, 449] width 34 height 16
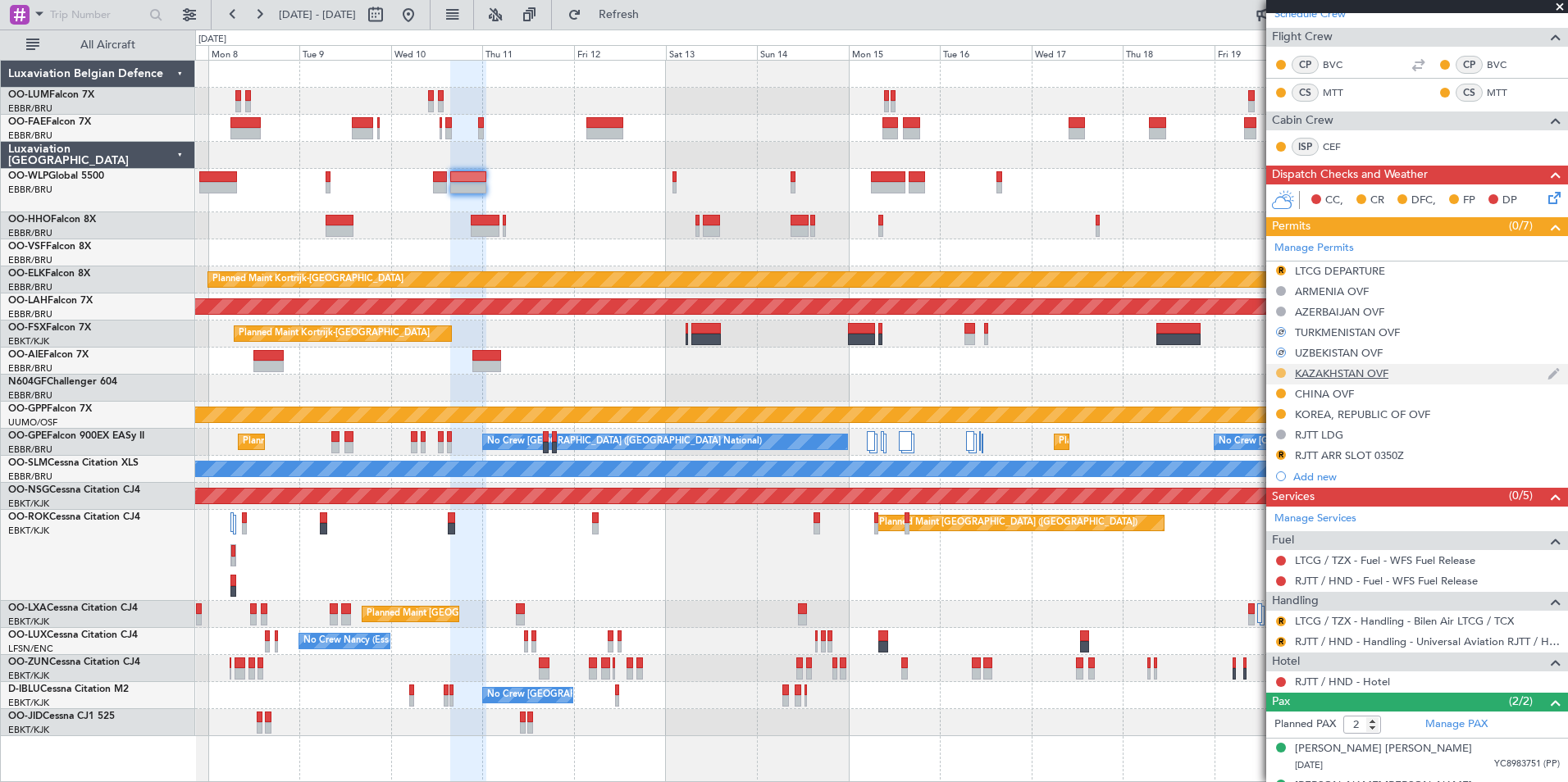
click at [1282, 369] on button at bounding box center [1280, 373] width 10 height 10
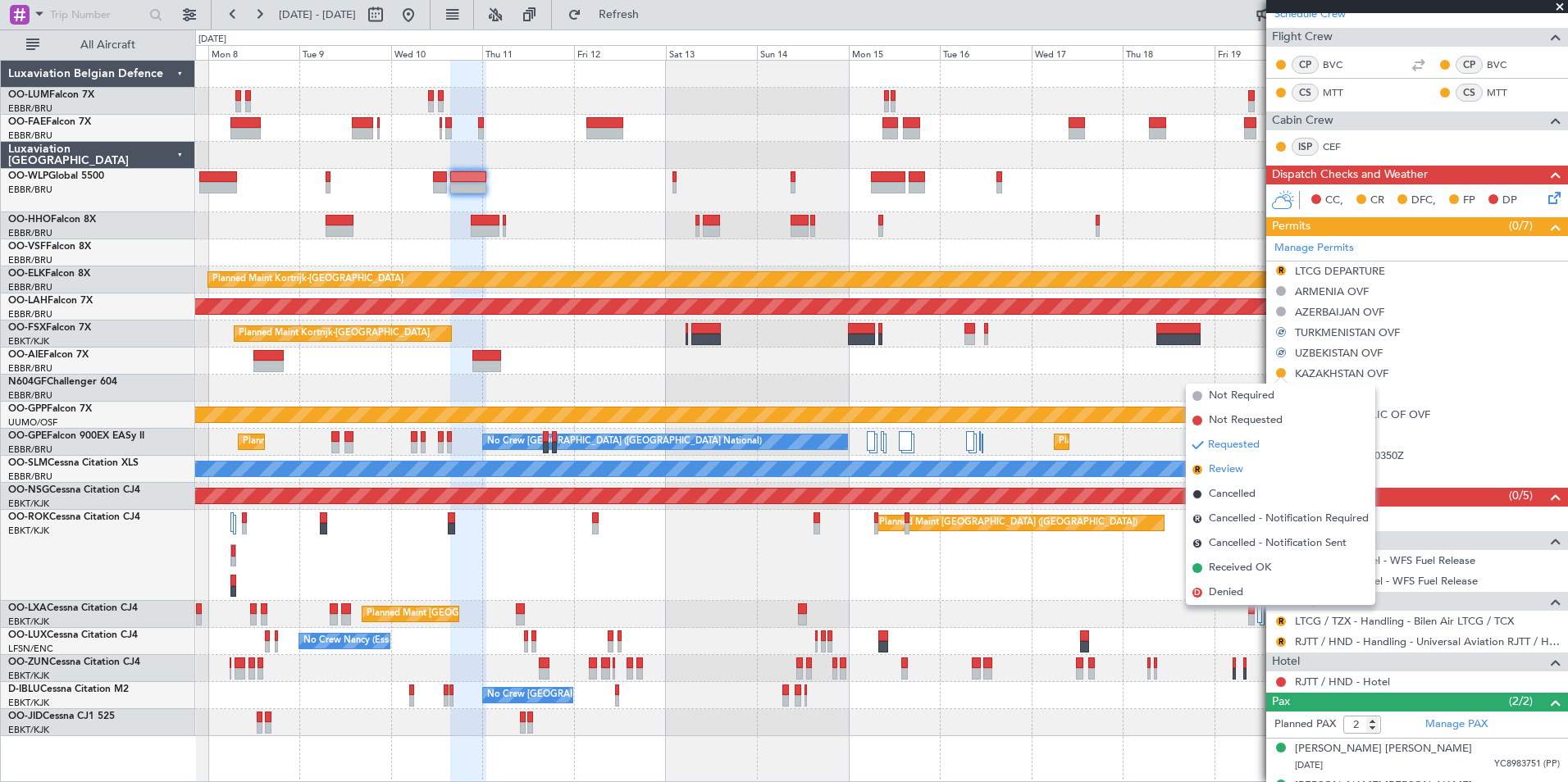
click at [1245, 465] on li "R Review" at bounding box center [1279, 469] width 189 height 24
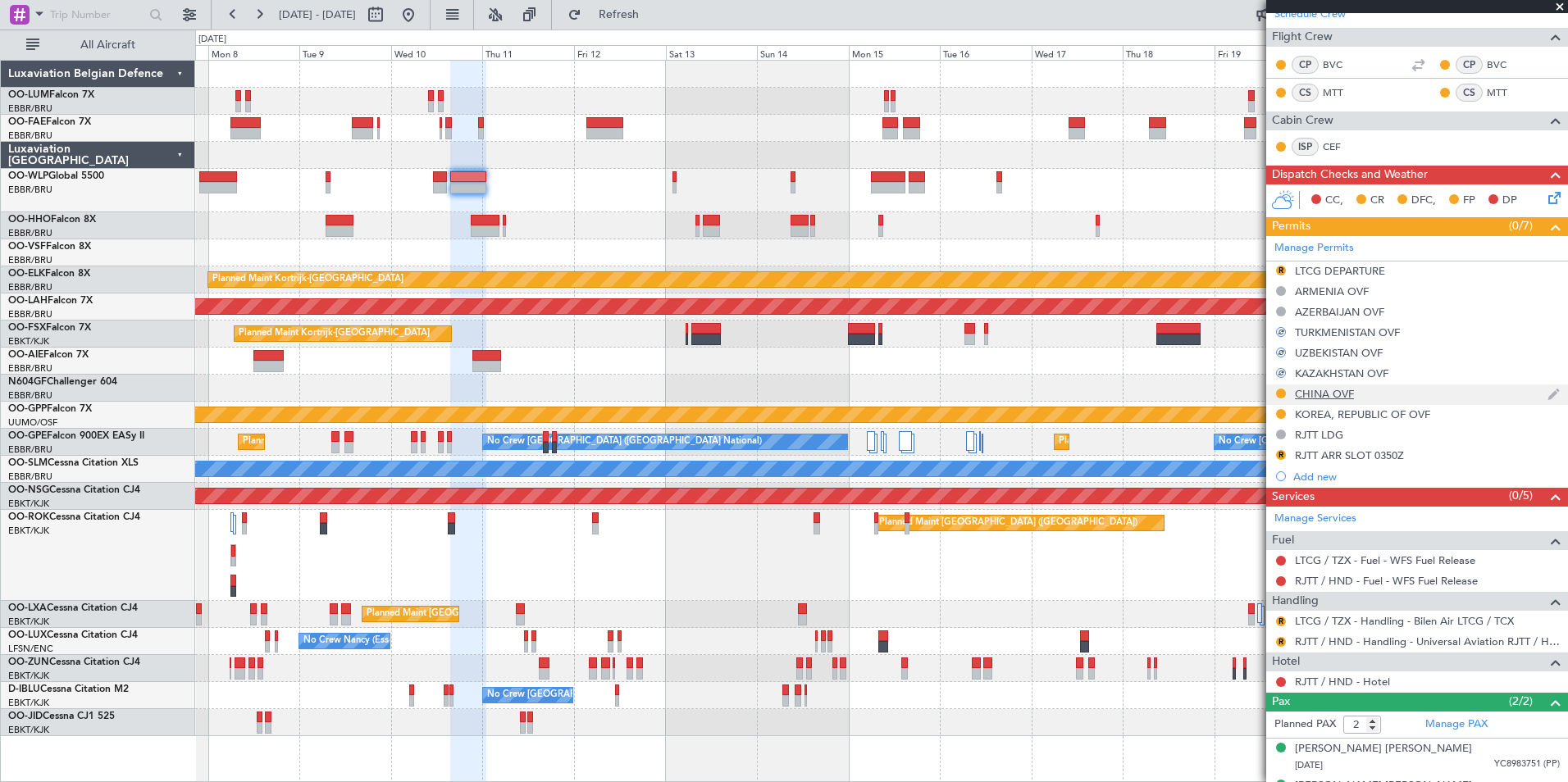
click at [1285, 387] on div at bounding box center [1280, 394] width 13 height 13
click at [1279, 396] on button at bounding box center [1280, 394] width 10 height 10
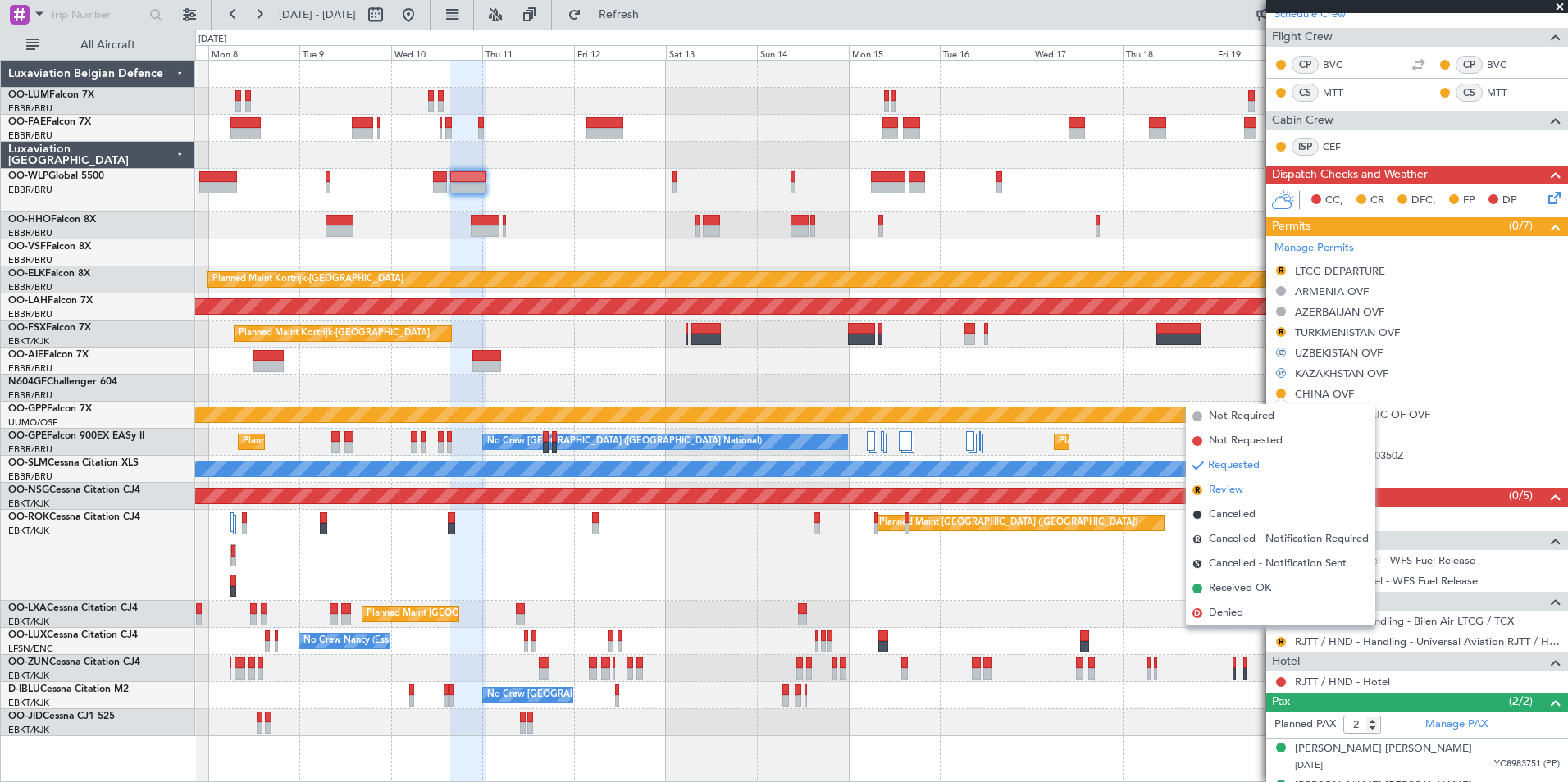
click at [1234, 489] on span "Review" at bounding box center [1226, 491] width 34 height 16
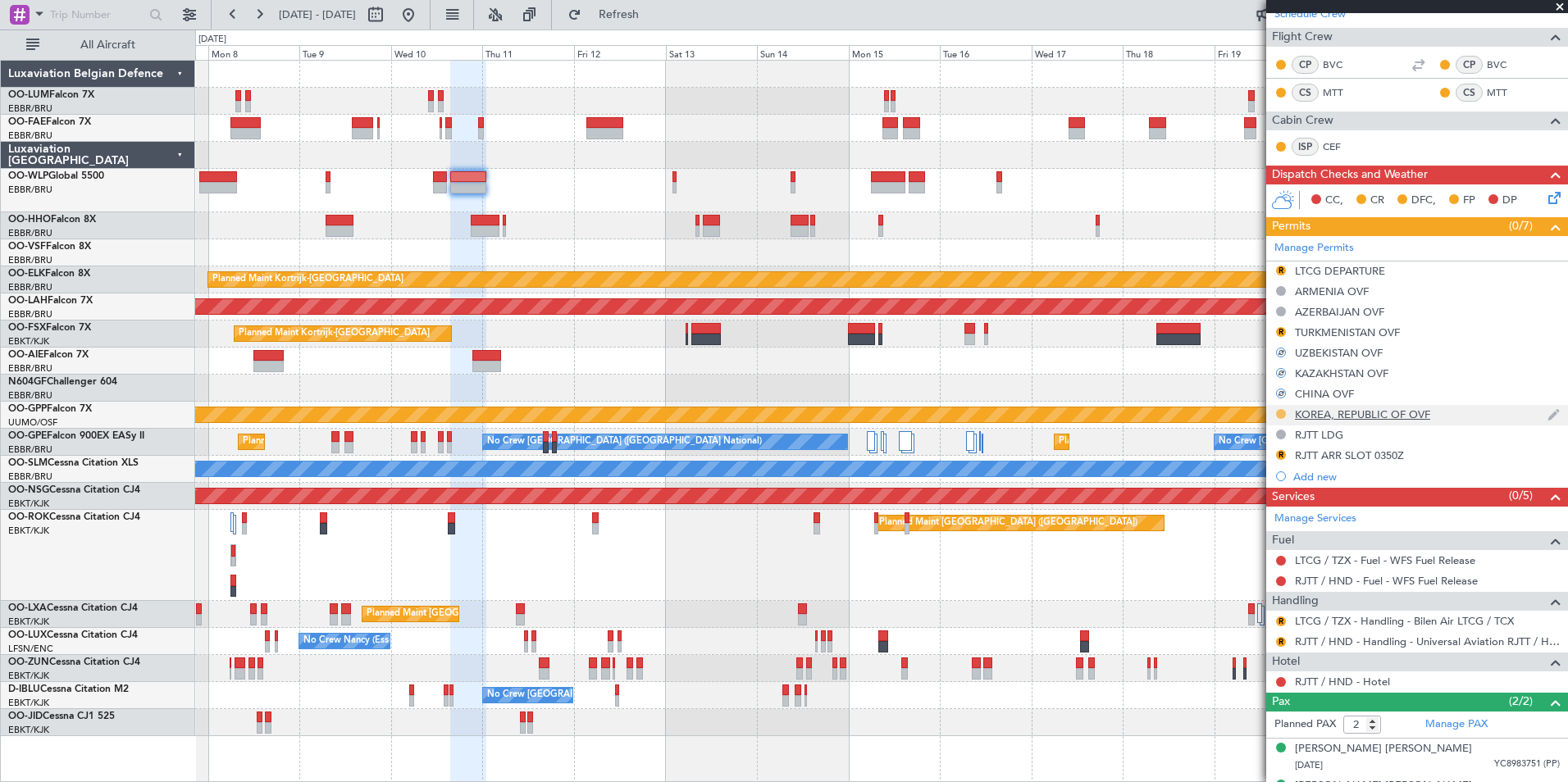
click at [1281, 409] on button at bounding box center [1280, 413] width 10 height 10
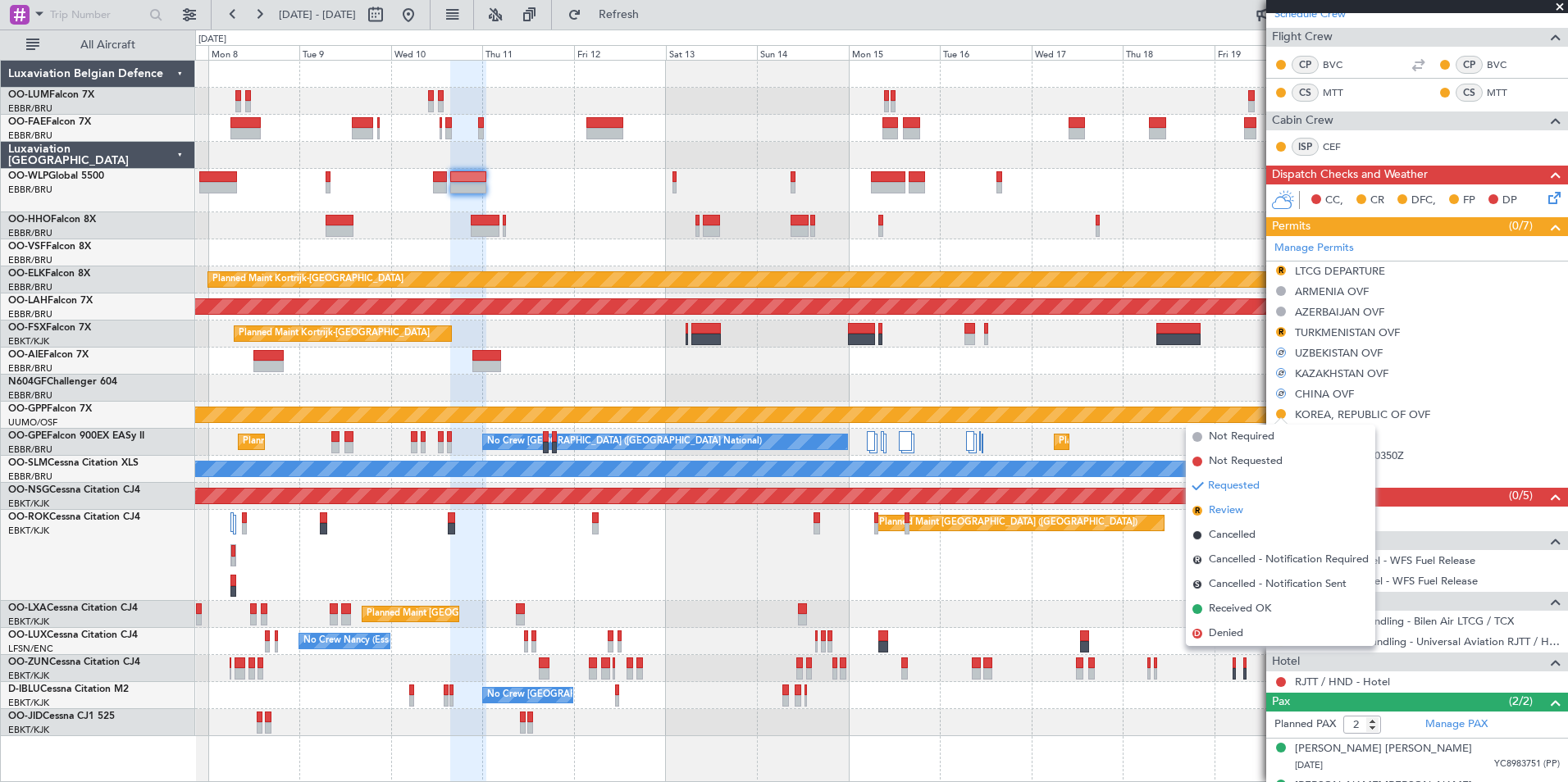
click at [1216, 508] on span "Review" at bounding box center [1226, 511] width 34 height 16
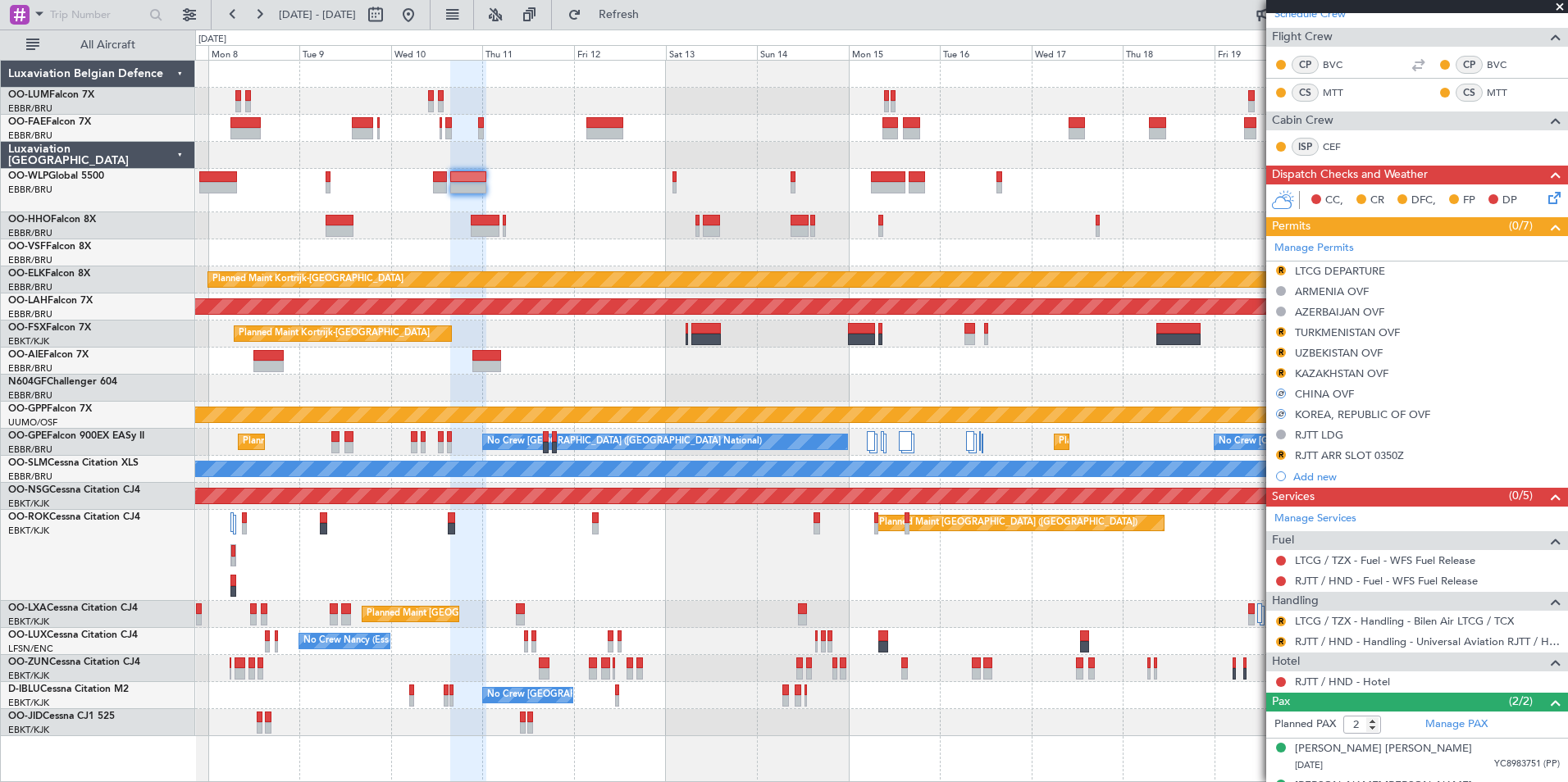
click at [520, 207] on div at bounding box center [881, 190] width 1372 height 43
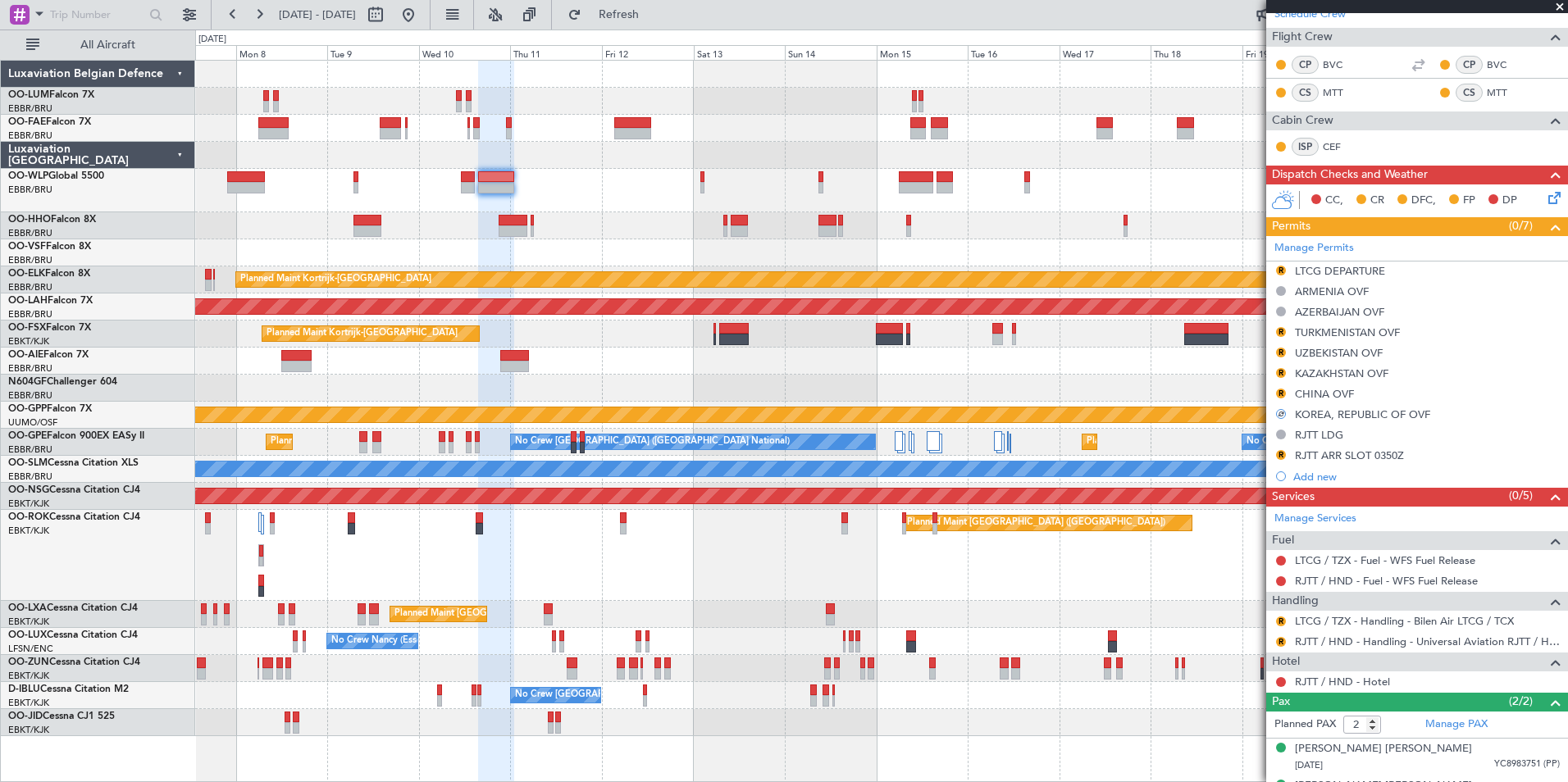
click at [559, 204] on div at bounding box center [881, 190] width 1372 height 43
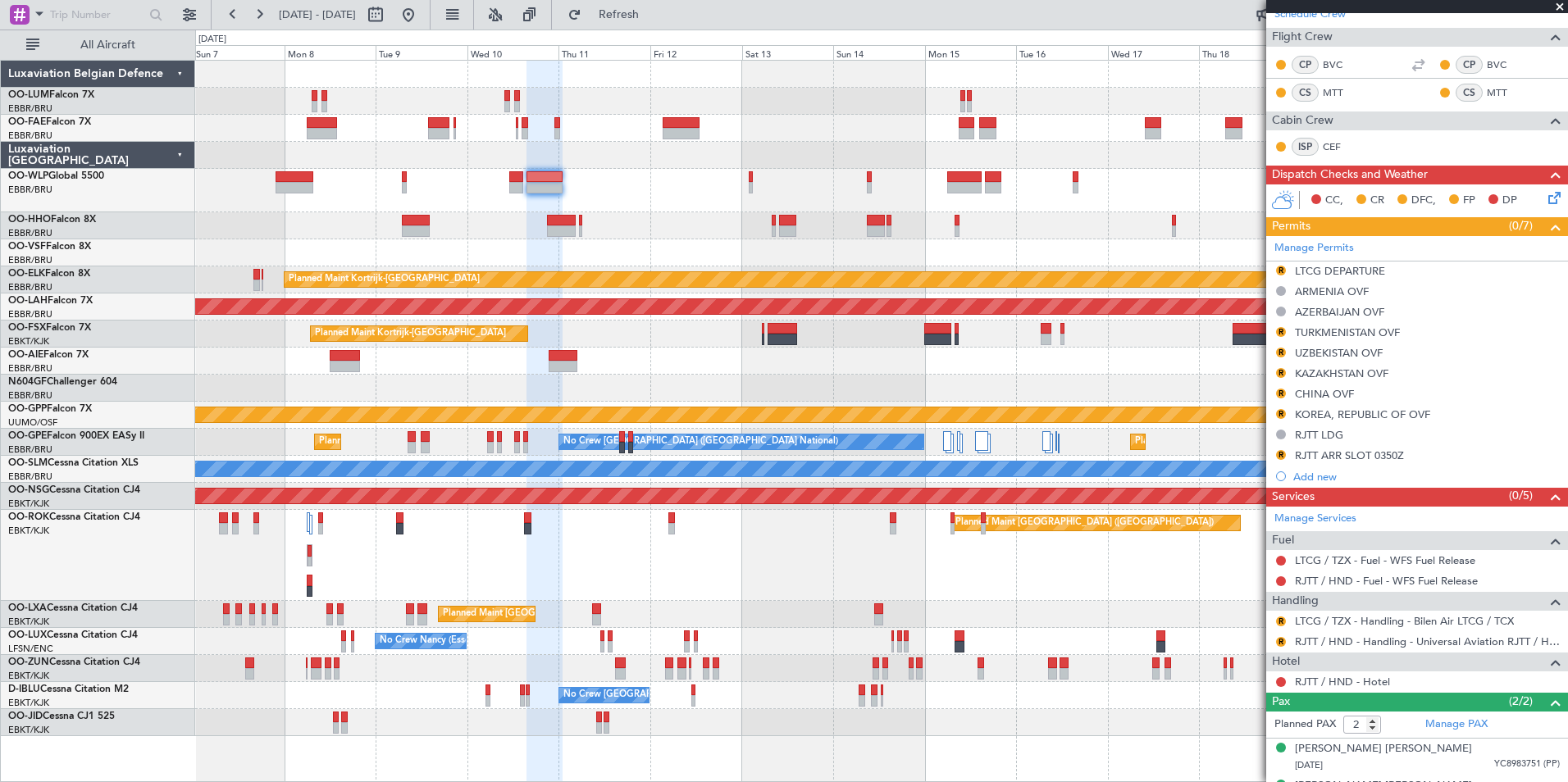
click at [1030, 514] on div "Owner Melsbroek Air Base Planned Maint Brussels (Brussels National) Owner Melsb…" at bounding box center [881, 399] width 1372 height 676
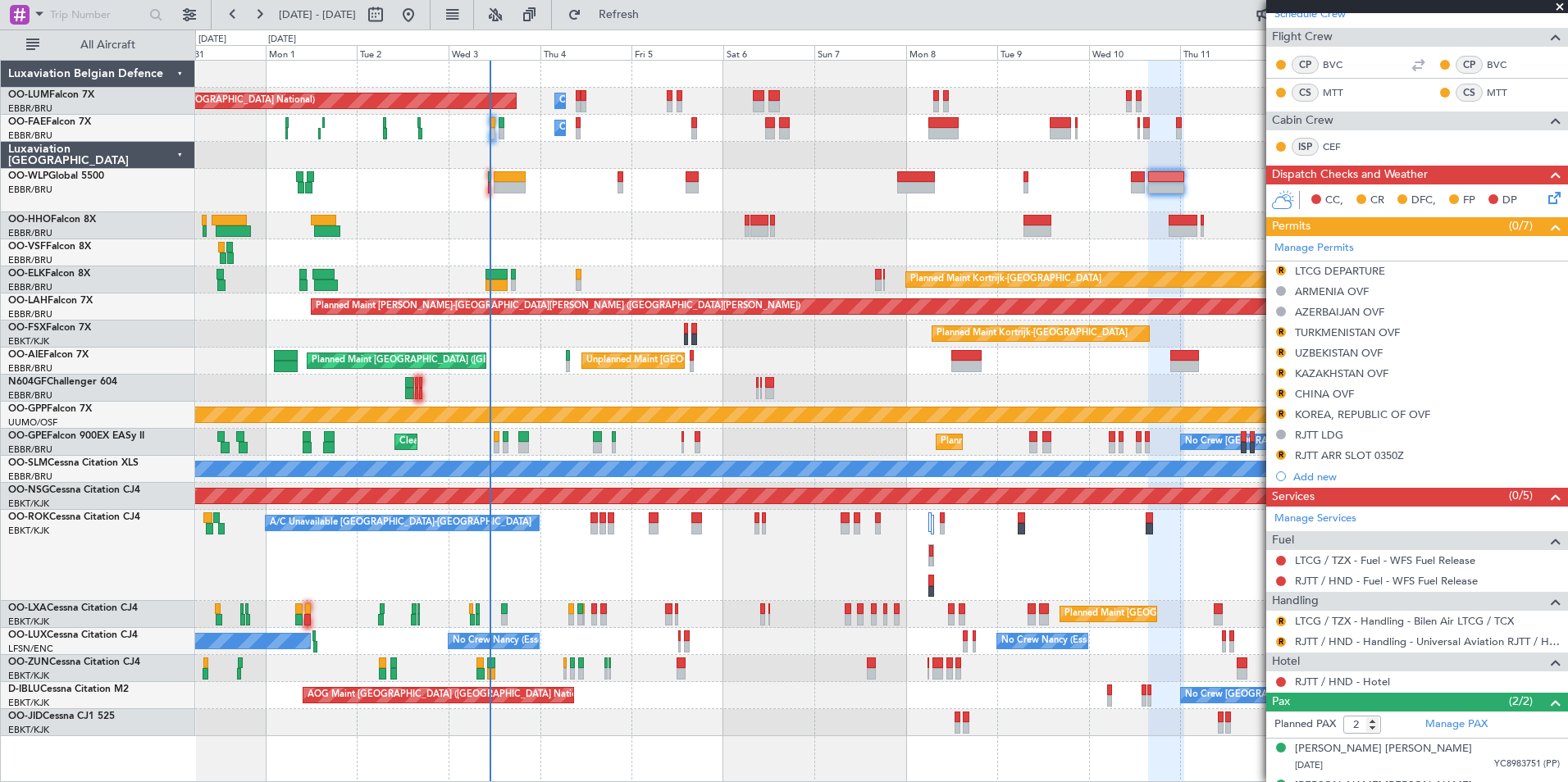
click at [550, 548] on div "A/C Unavailable Kortrijk-Wevelgem Planned Maint Kortrijk-Wevelgem Planned Maint…" at bounding box center [881, 556] width 1372 height 91
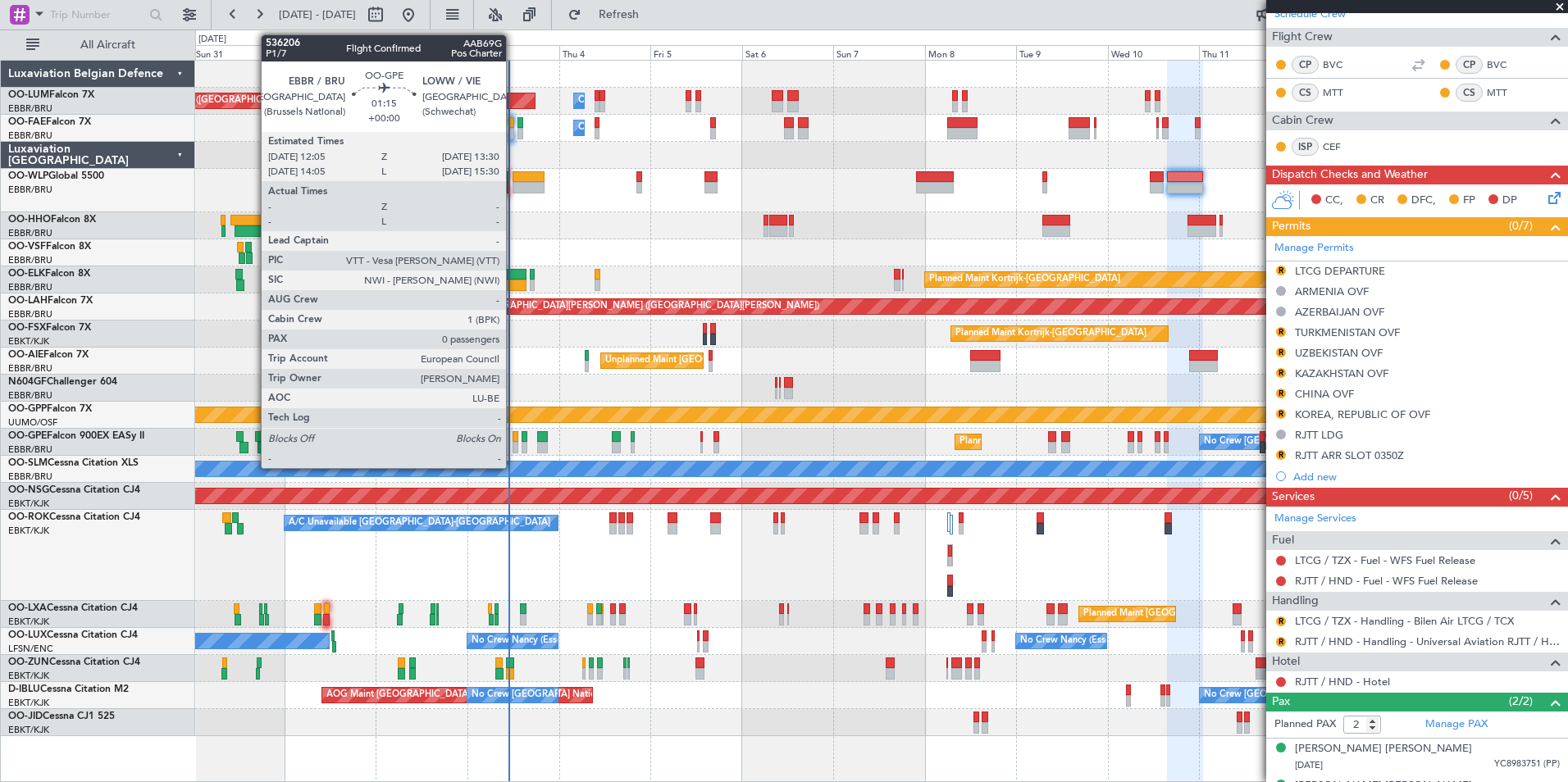
click at [202, 462] on div "Planned Maint Brussels (Brussels National) Owner Melsbroek Air Base Owner Melsb…" at bounding box center [881, 399] width 1372 height 676
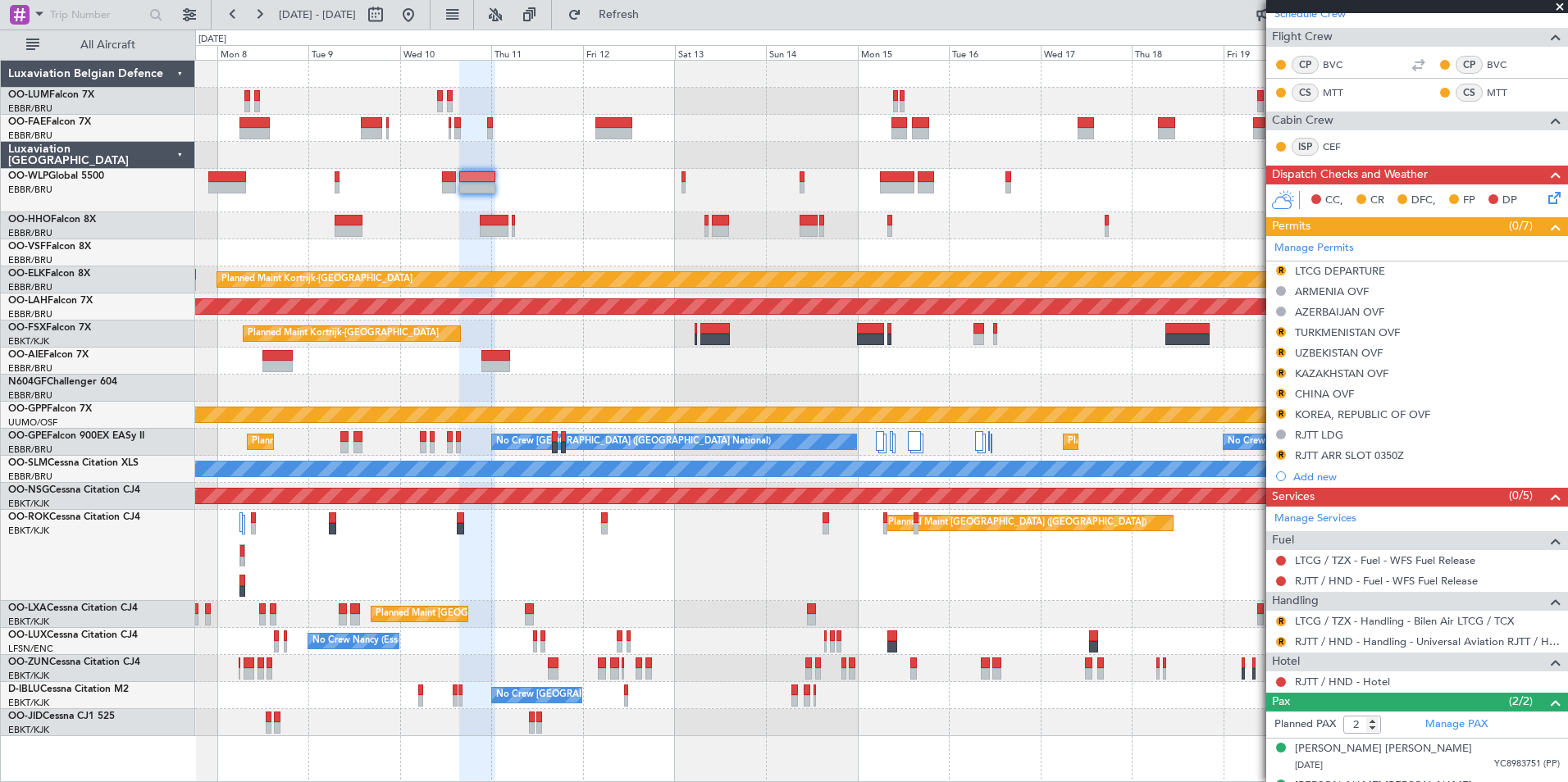
click at [528, 237] on div at bounding box center [881, 226] width 1372 height 27
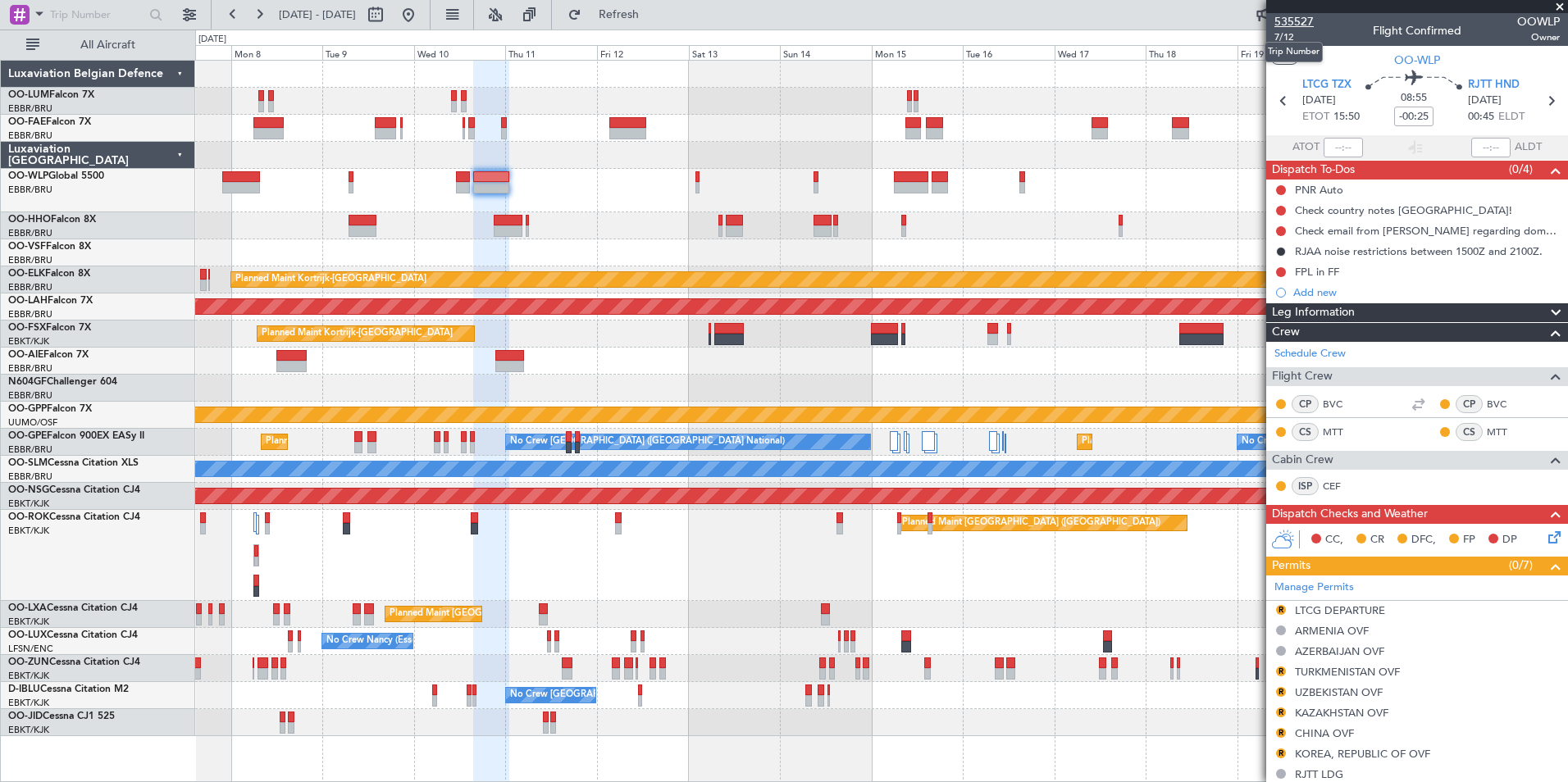
click at [1286, 40] on mat-tooltip-component "Trip Number" at bounding box center [1293, 52] width 82 height 43
click at [1289, 33] on span "7/12" at bounding box center [1294, 38] width 39 height 14
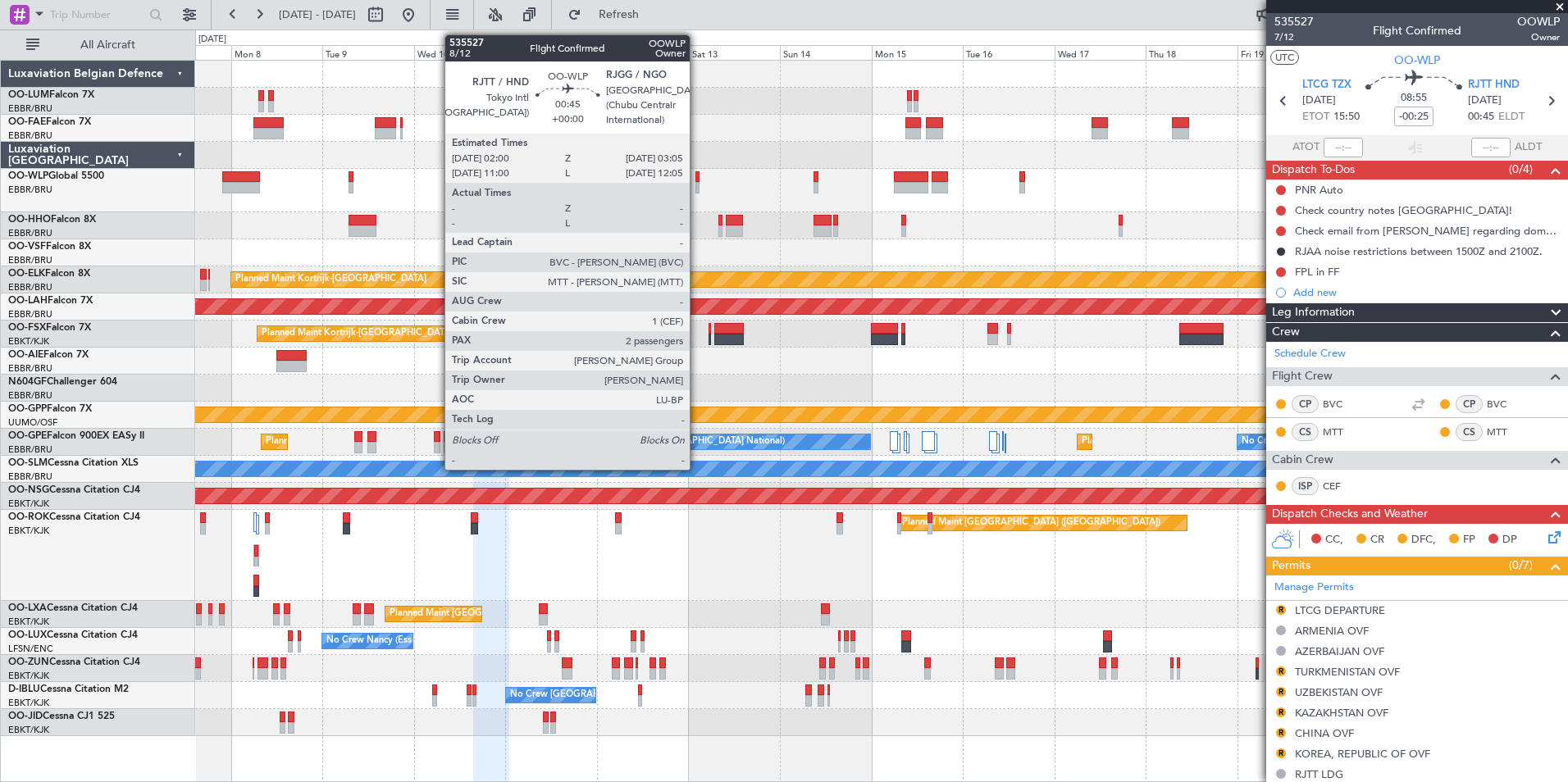
click at [697, 179] on div at bounding box center [697, 177] width 4 height 12
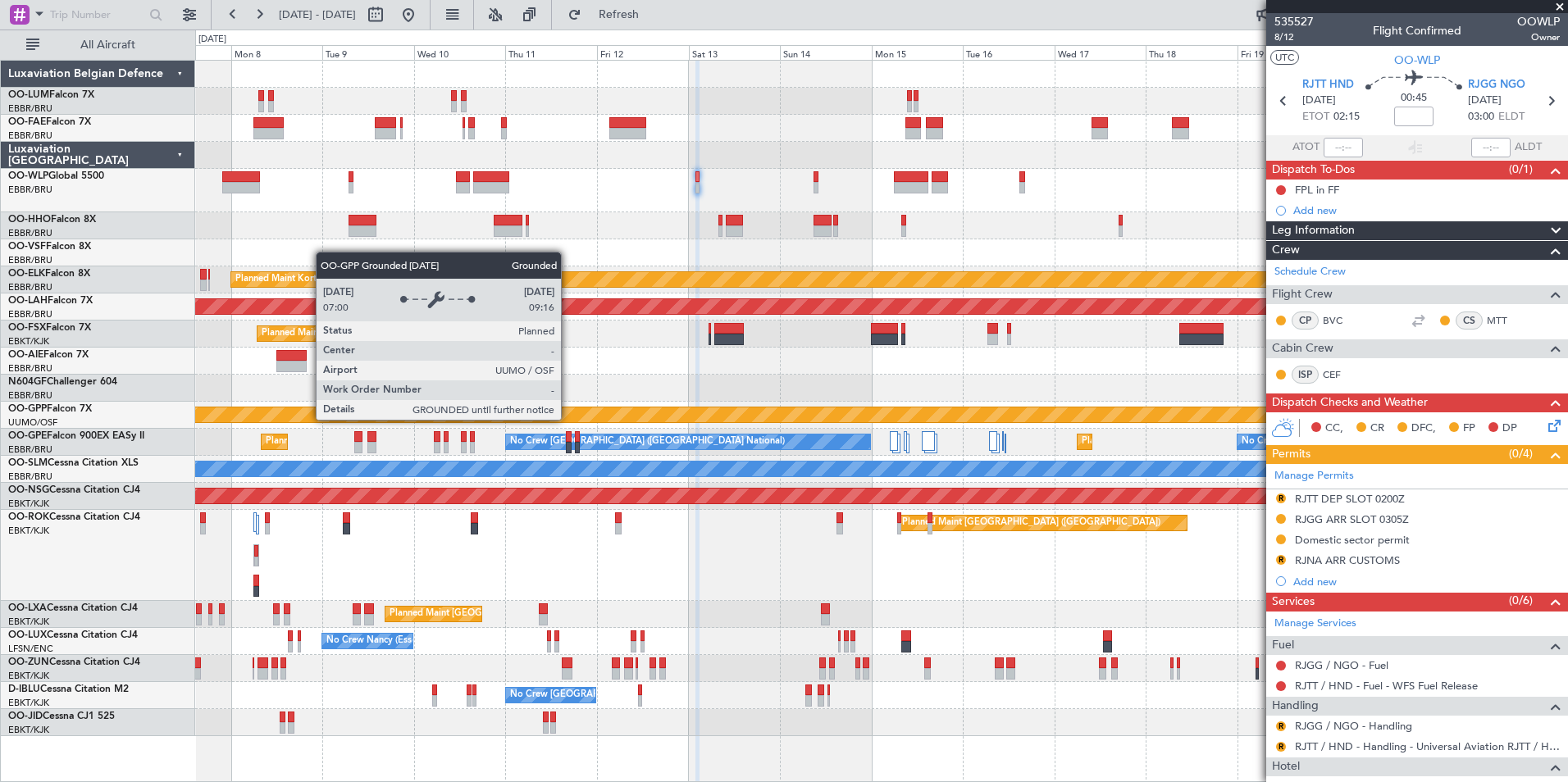
click at [1053, 361] on div "Owner Melsbroek Air Base Owner [GEOGRAPHIC_DATA] Planned Maint [GEOGRAPHIC_DATA…" at bounding box center [881, 399] width 1372 height 676
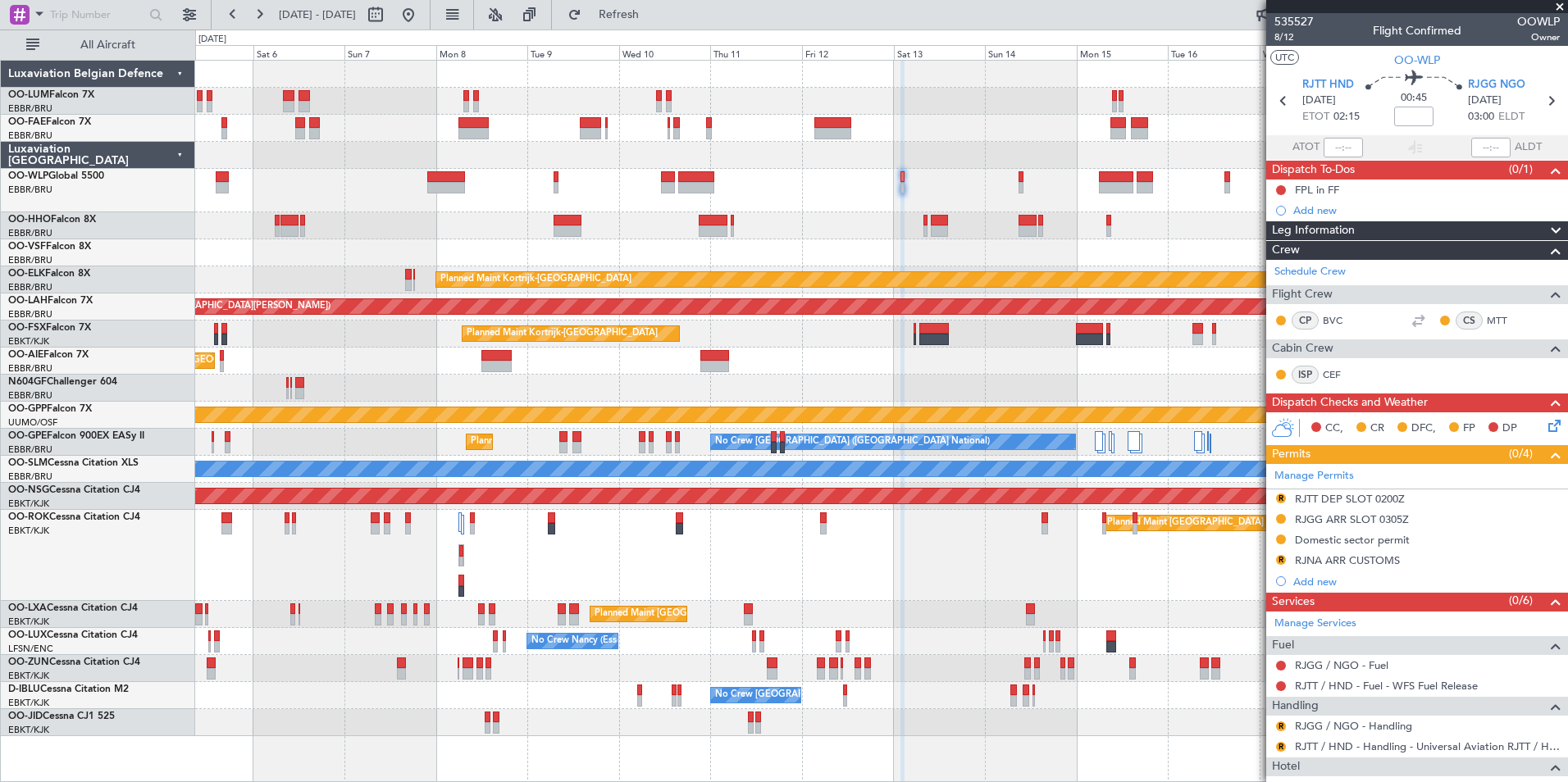
click at [682, 257] on div "Owner Melsbroek Air Base Planned Maint [GEOGRAPHIC_DATA] ([GEOGRAPHIC_DATA]) Ow…" at bounding box center [881, 399] width 1372 height 676
click at [692, 181] on div at bounding box center [881, 190] width 1372 height 43
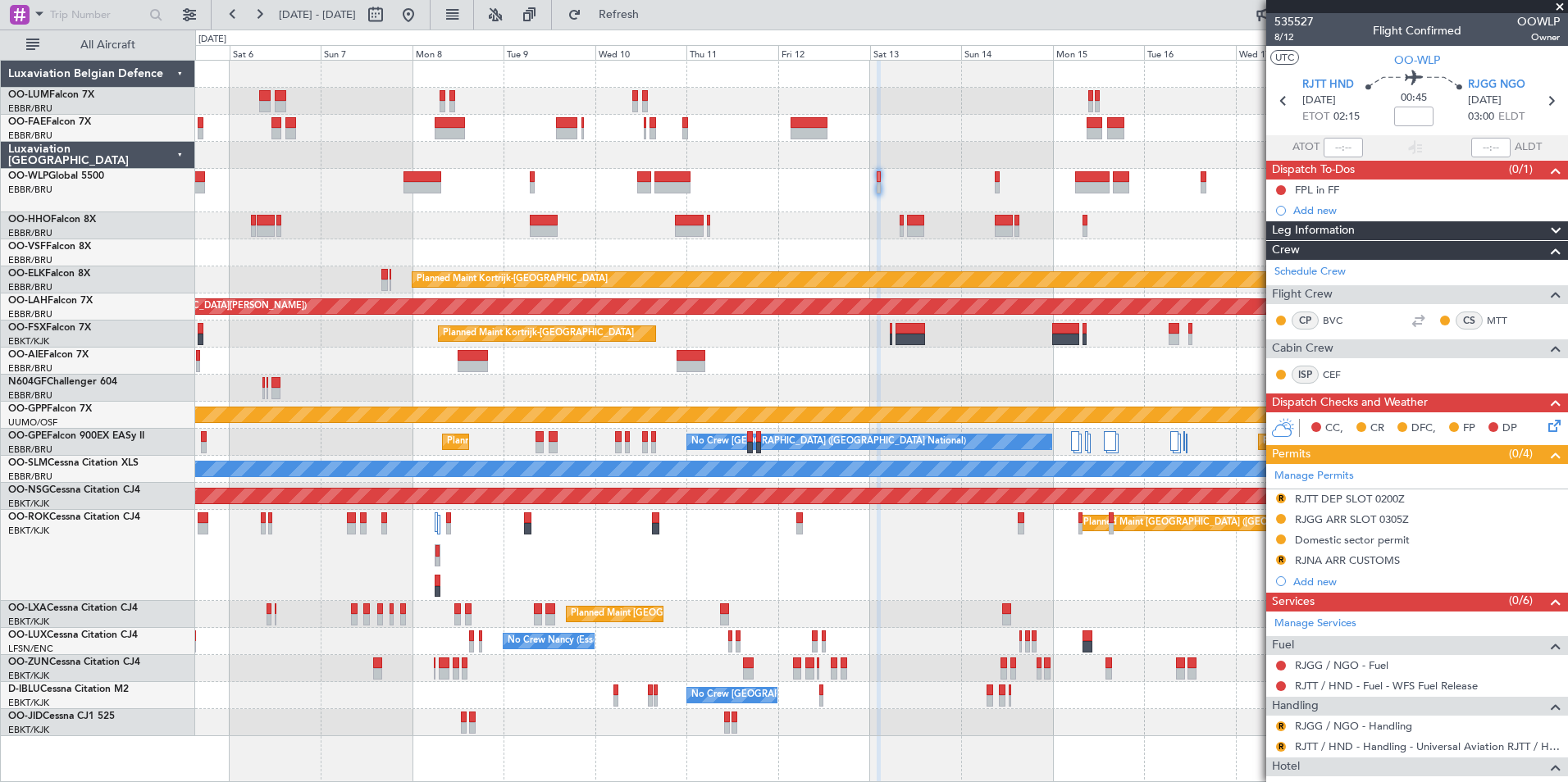
click at [691, 191] on div at bounding box center [881, 190] width 1372 height 43
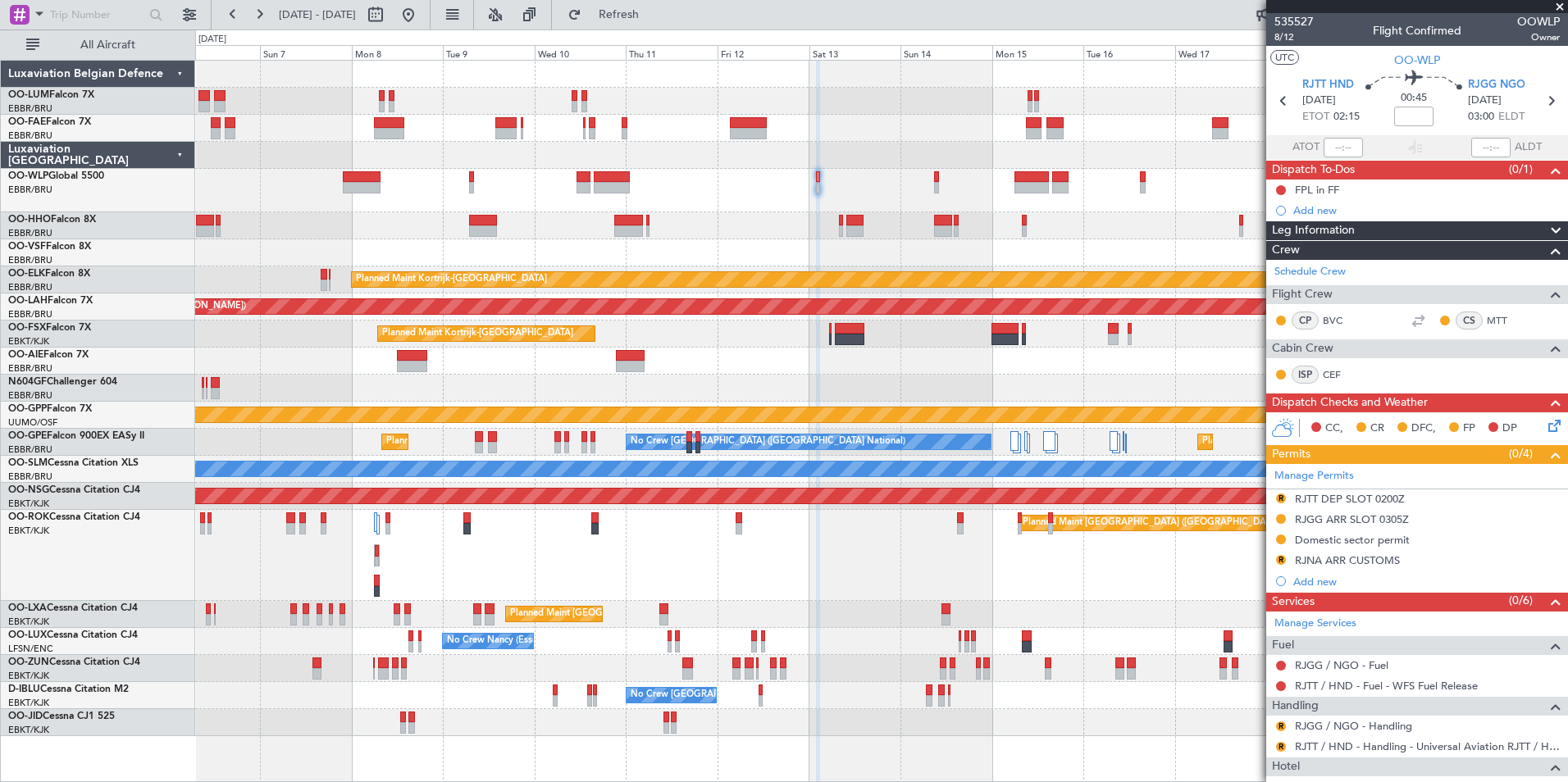
click at [878, 310] on div "Owner Melsbroek Air Base Planned Maint Brussels (Brussels National) Owner Melsb…" at bounding box center [881, 399] width 1372 height 676
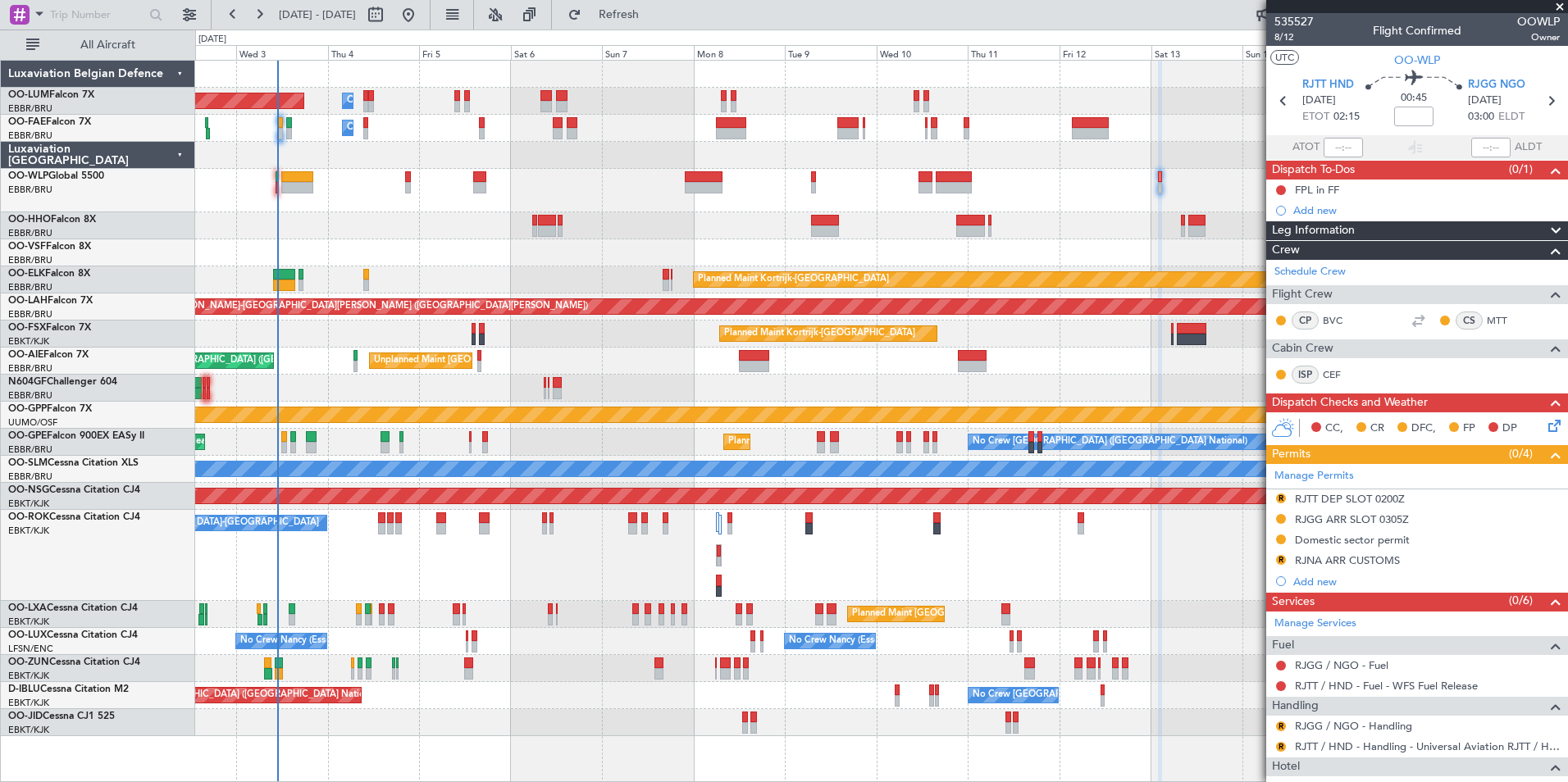
click at [494, 555] on div "Planned Maint Paris (Le Bourget) A/C Unavailable Kortrijk-Wevelgem" at bounding box center [881, 556] width 1372 height 91
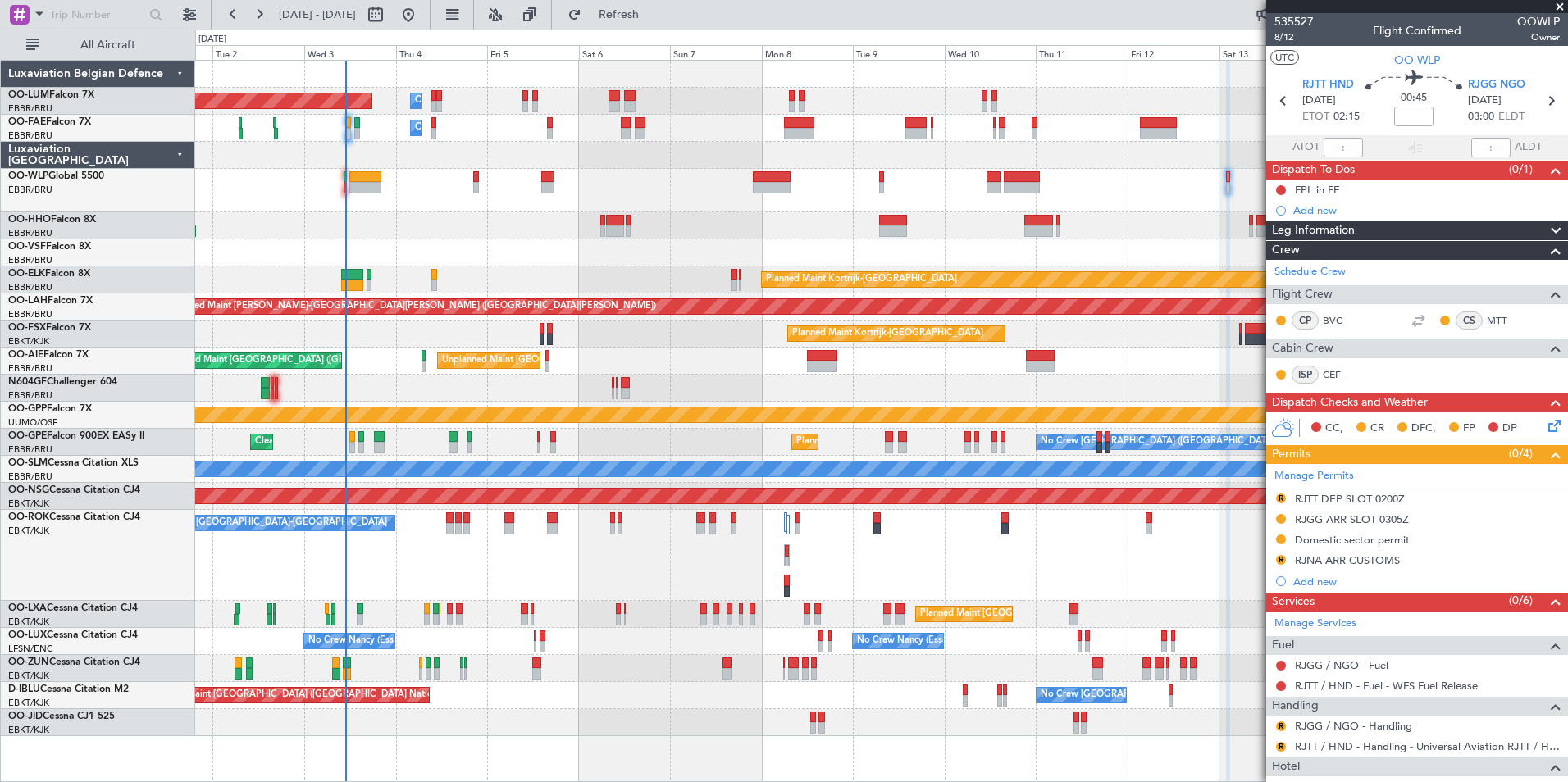
click at [787, 304] on div "Owner Melsbroek Air Base Planned Maint Brussels (Brussels National) Owner Melsb…" at bounding box center [881, 399] width 1372 height 676
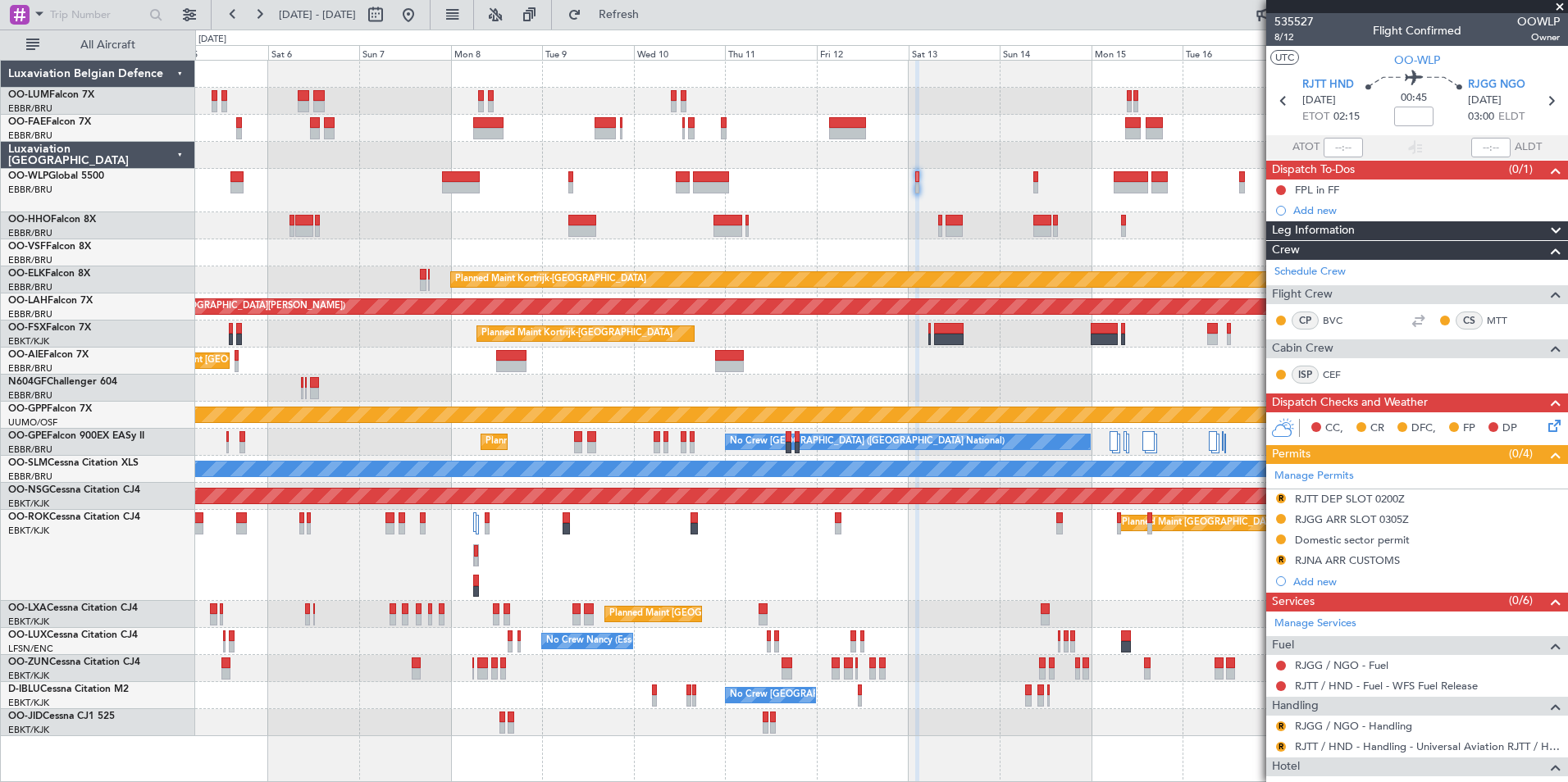
click at [724, 230] on div at bounding box center [881, 226] width 1372 height 27
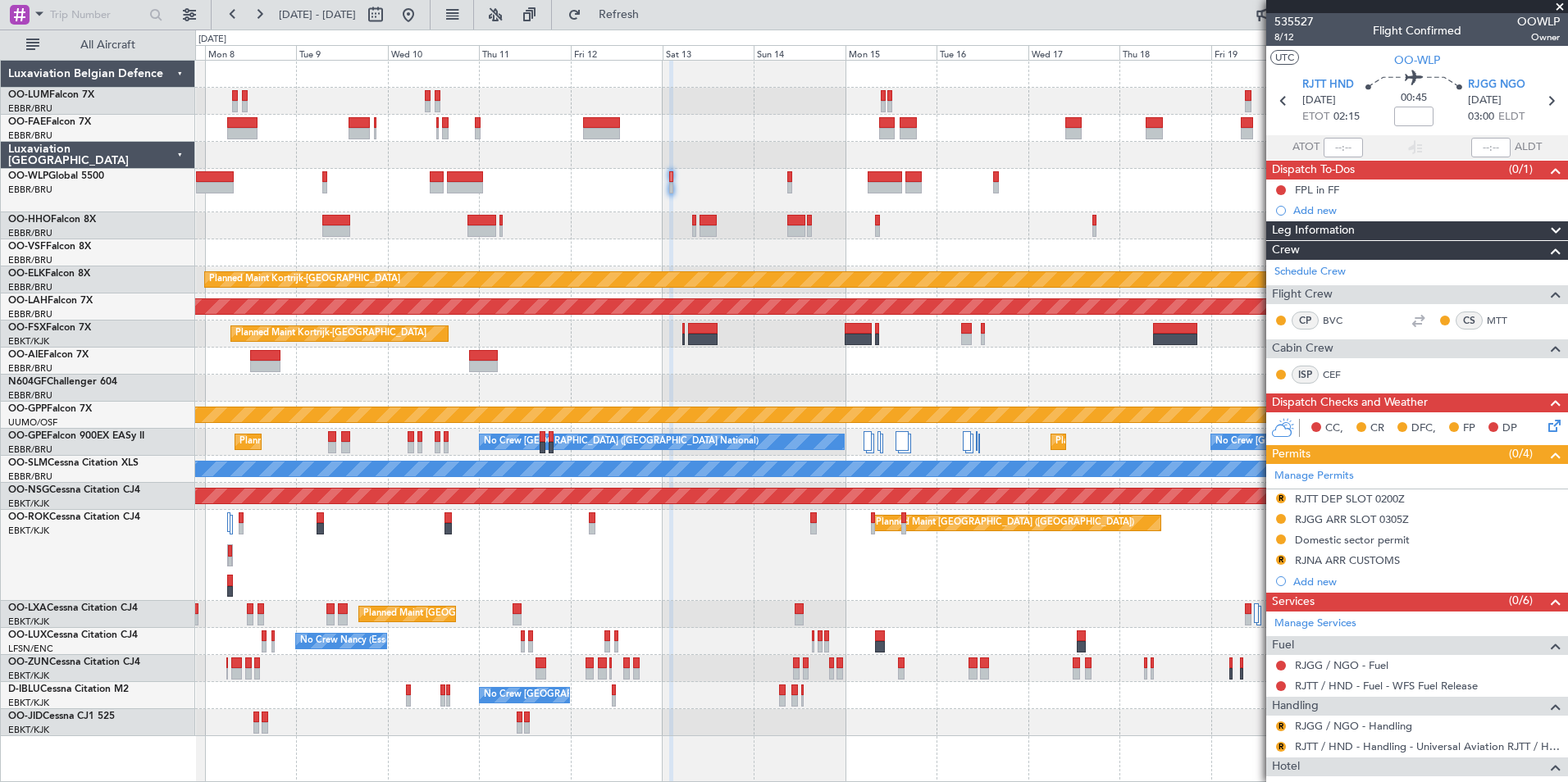
click at [654, 204] on div "Owner Melsbroek Air Base Owner Melsbroek Air Base Planned Maint Kortrijk-Wevelg…" at bounding box center [881, 399] width 1372 height 676
click at [523, 240] on div at bounding box center [881, 253] width 1372 height 27
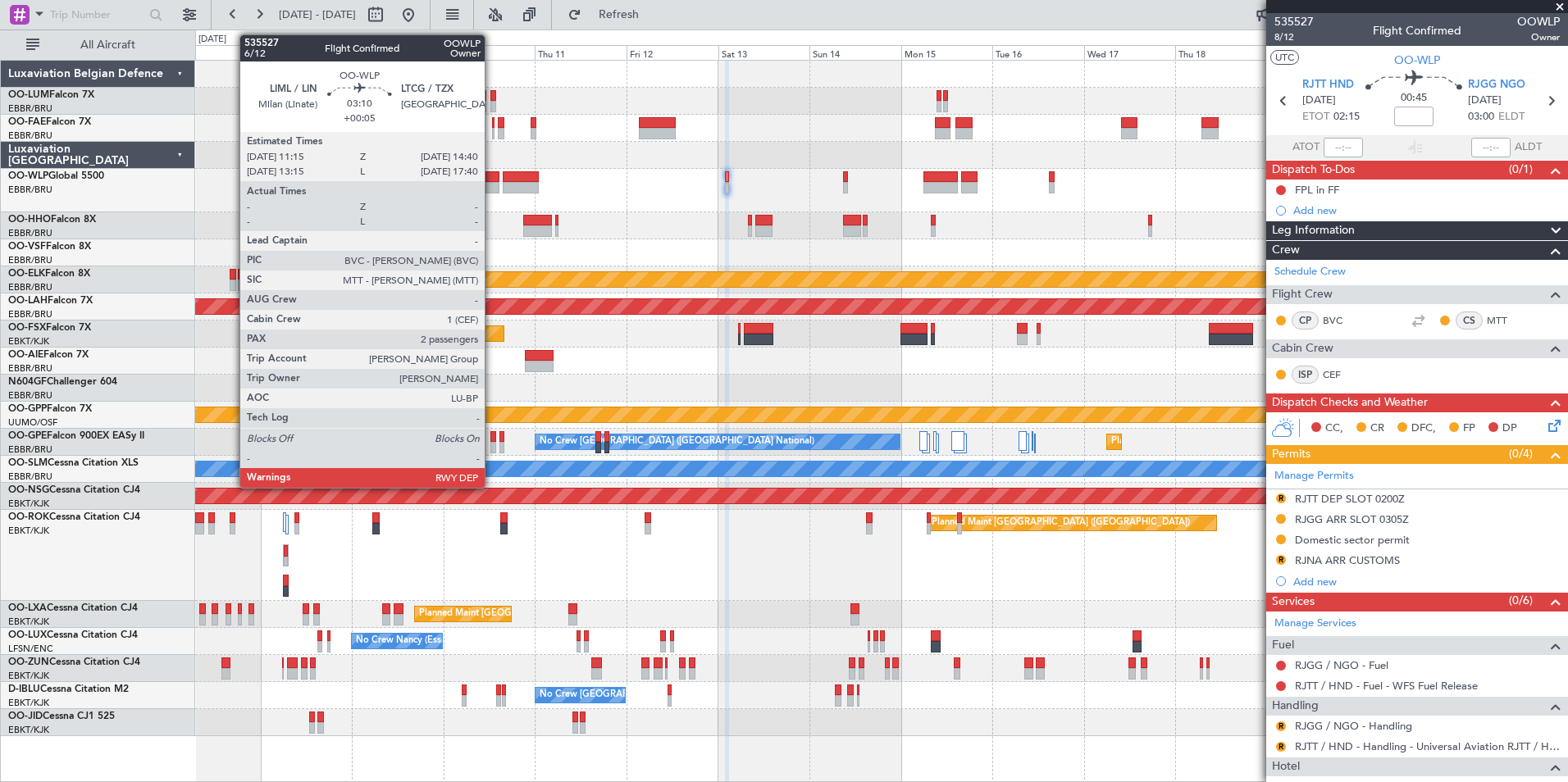
click at [492, 178] on div at bounding box center [491, 177] width 13 height 12
type input "+00:05"
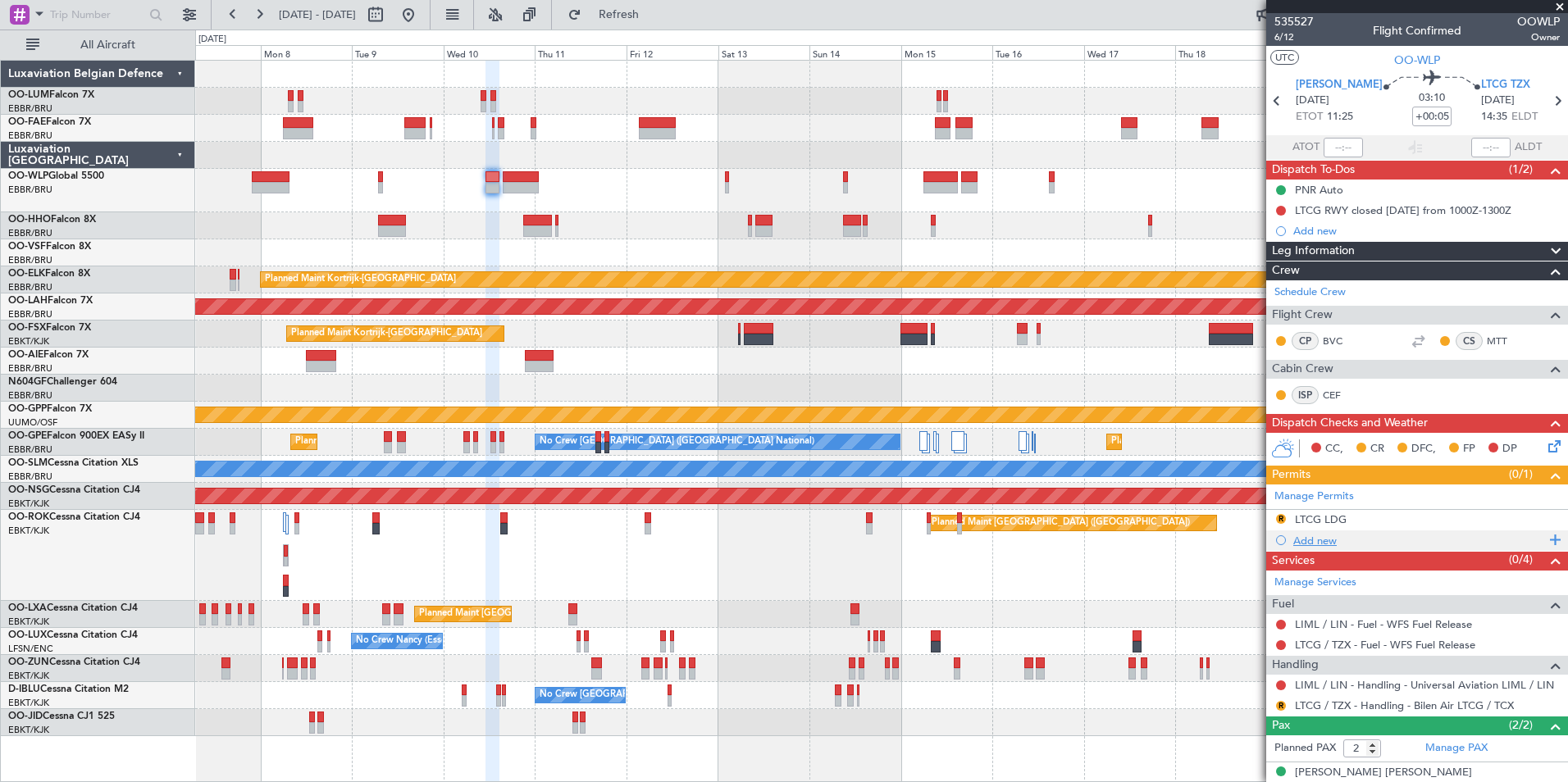
click at [1318, 535] on div "Add new" at bounding box center [1418, 541] width 252 height 14
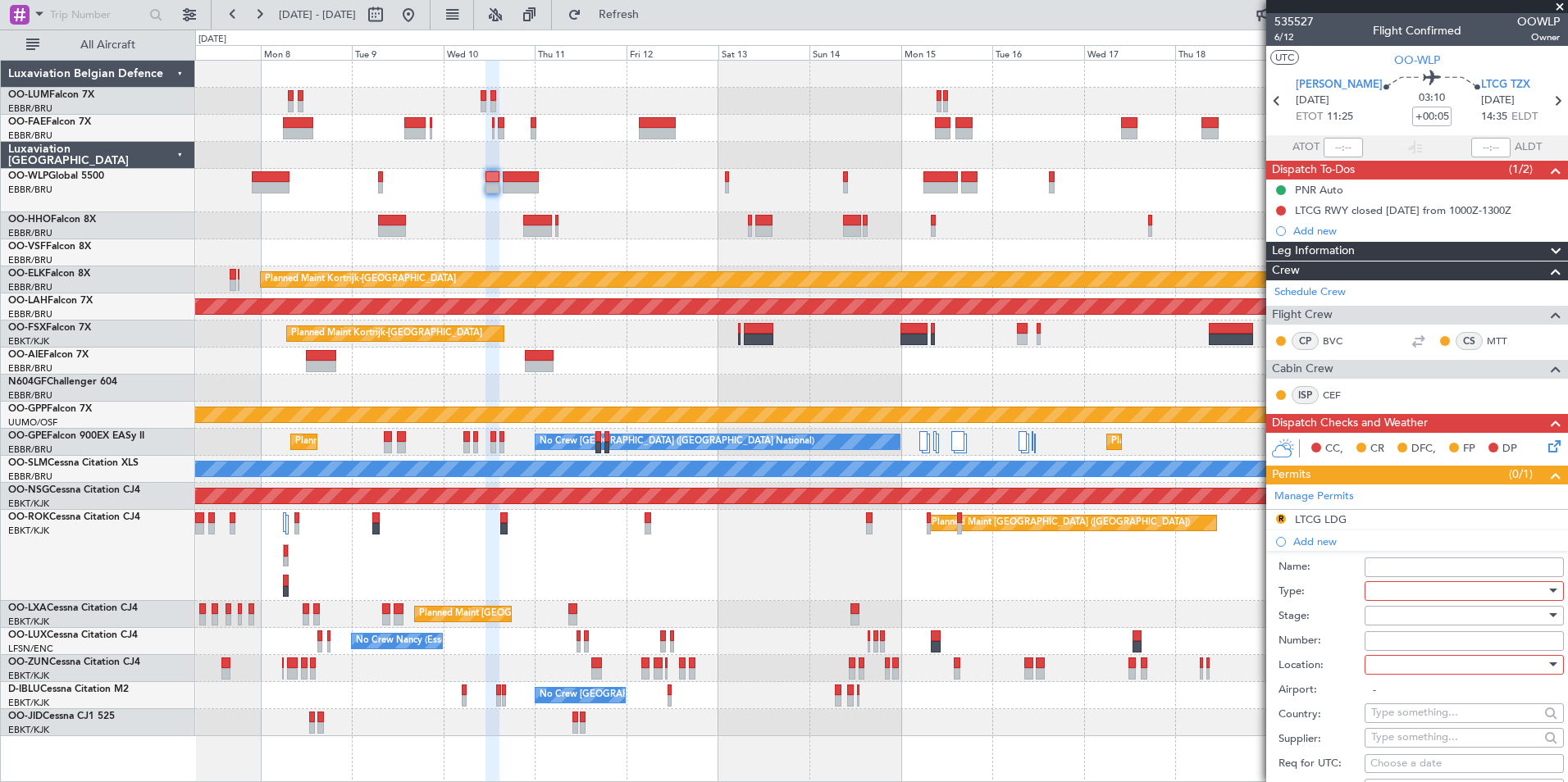
click at [1406, 595] on div at bounding box center [1458, 591] width 175 height 24
click at [1375, 743] on span "Slot" at bounding box center [1458, 745] width 172 height 24
click at [1375, 610] on div at bounding box center [1458, 615] width 175 height 24
click at [1411, 725] on span "Requested" at bounding box center [1458, 722] width 172 height 24
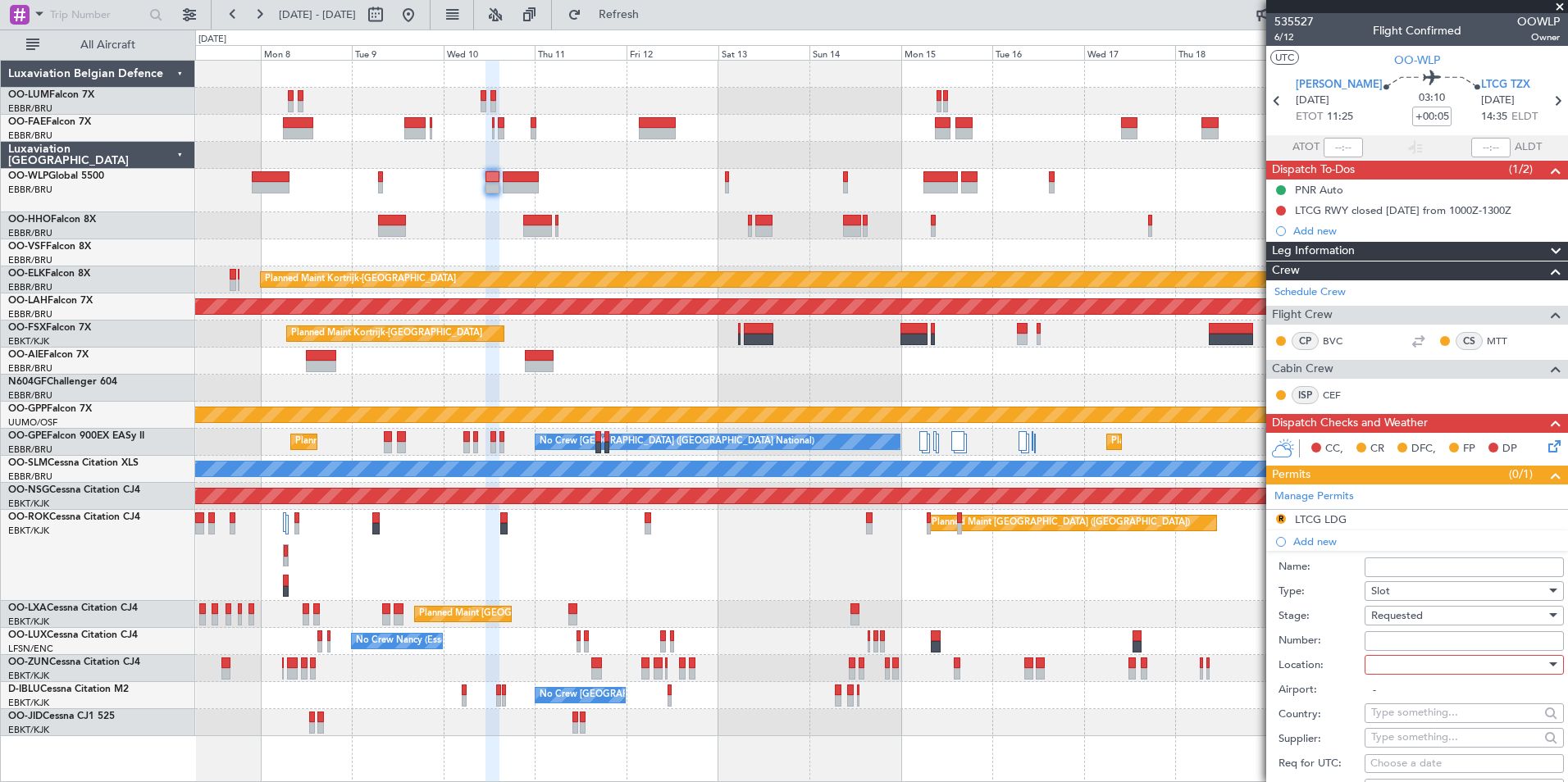
click at [1404, 619] on span "Requested" at bounding box center [1397, 616] width 52 height 14
click at [1415, 703] on span "Review" at bounding box center [1458, 698] width 172 height 24
click at [1407, 674] on div at bounding box center [1458, 665] width 175 height 24
click at [1404, 730] on span "Departure Alt" at bounding box center [1458, 722] width 172 height 24
click at [1414, 663] on span "Departure Alt" at bounding box center [1404, 665] width 67 height 14
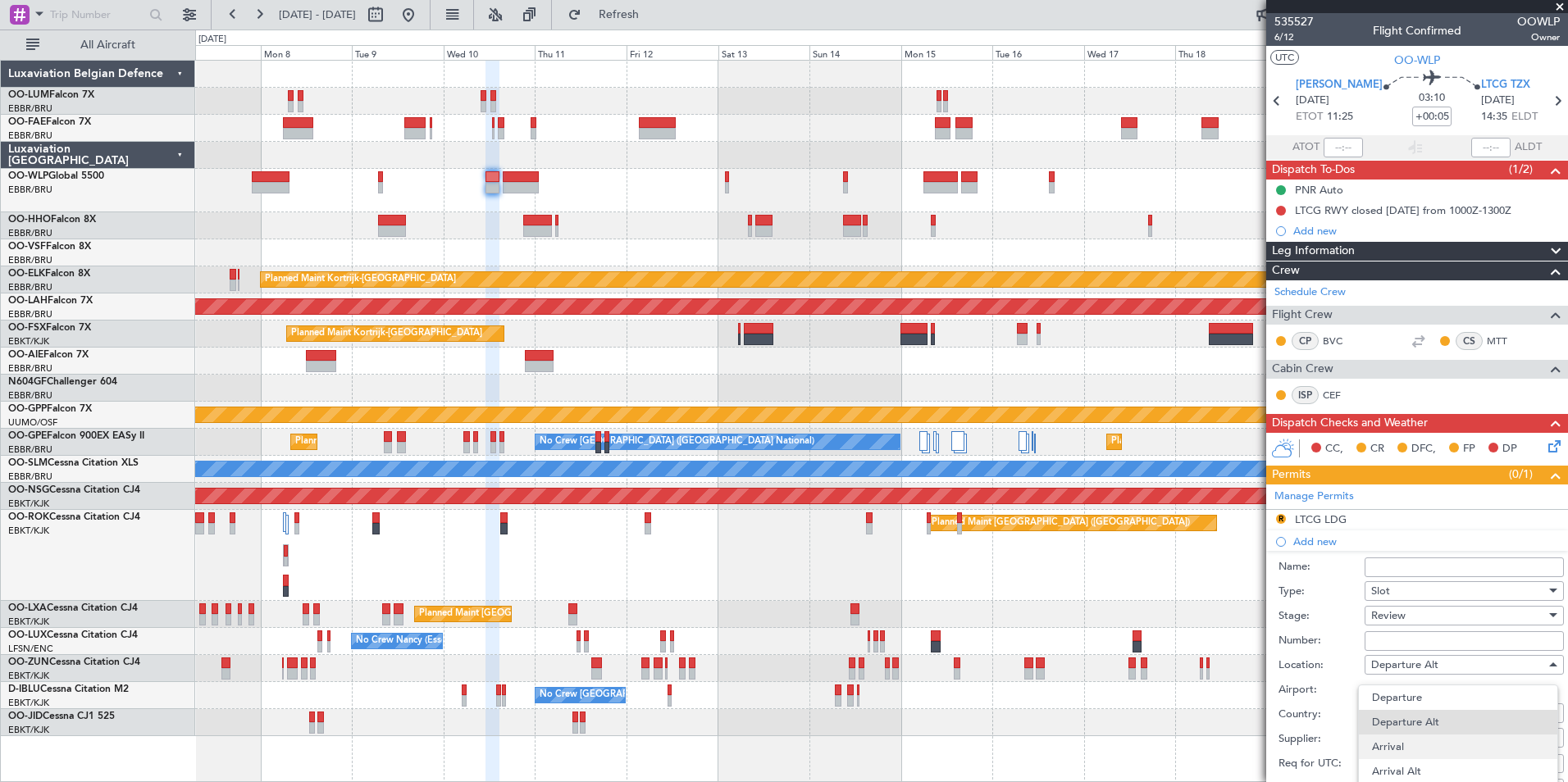
click at [1400, 753] on span "Arrival" at bounding box center [1458, 746] width 172 height 24
type input "LTCG / TZX"
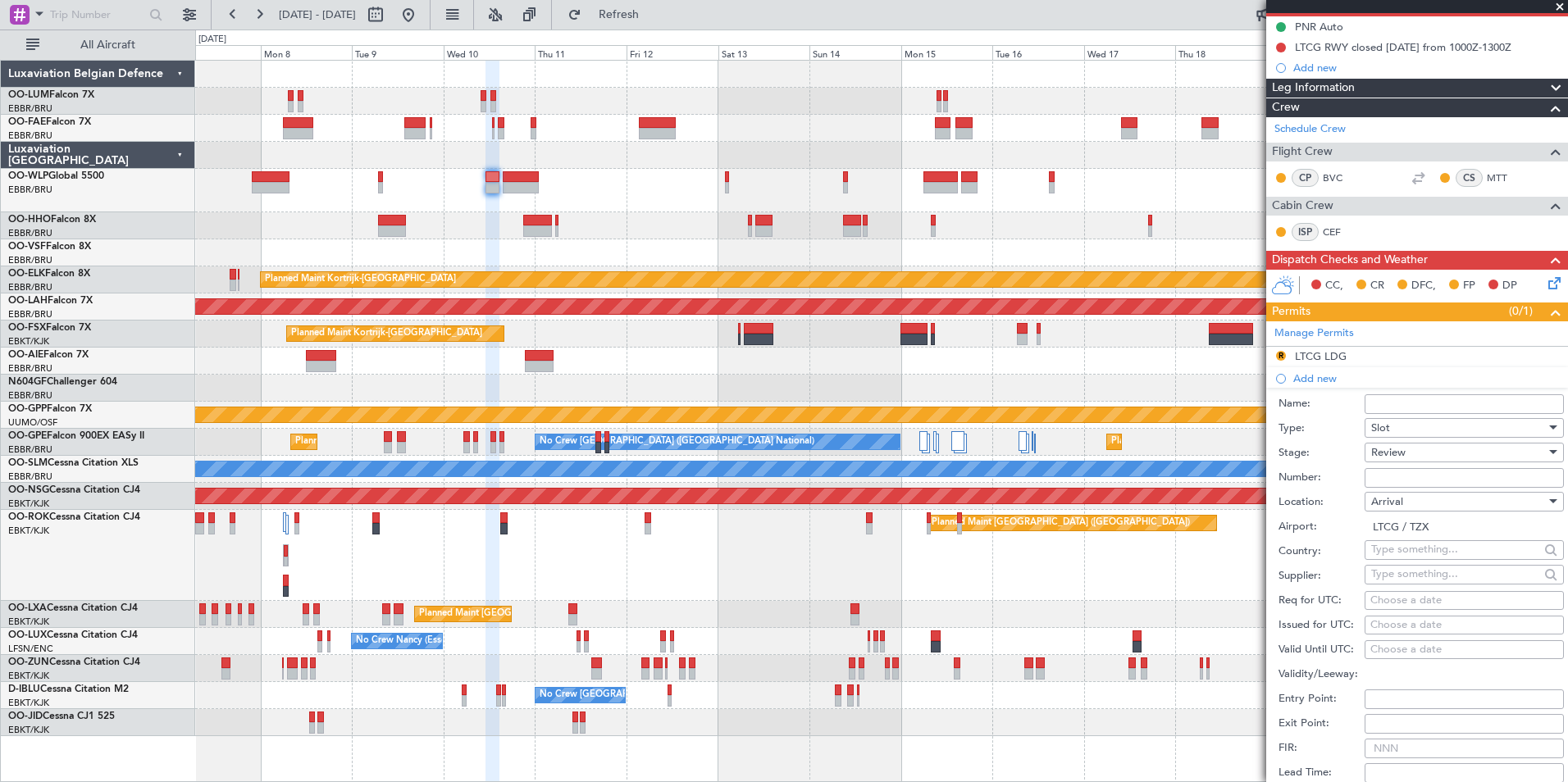
scroll to position [164, 0]
click at [1397, 597] on div "Choose a date" at bounding box center [1463, 600] width 187 height 16
select select "9"
select select "2025"
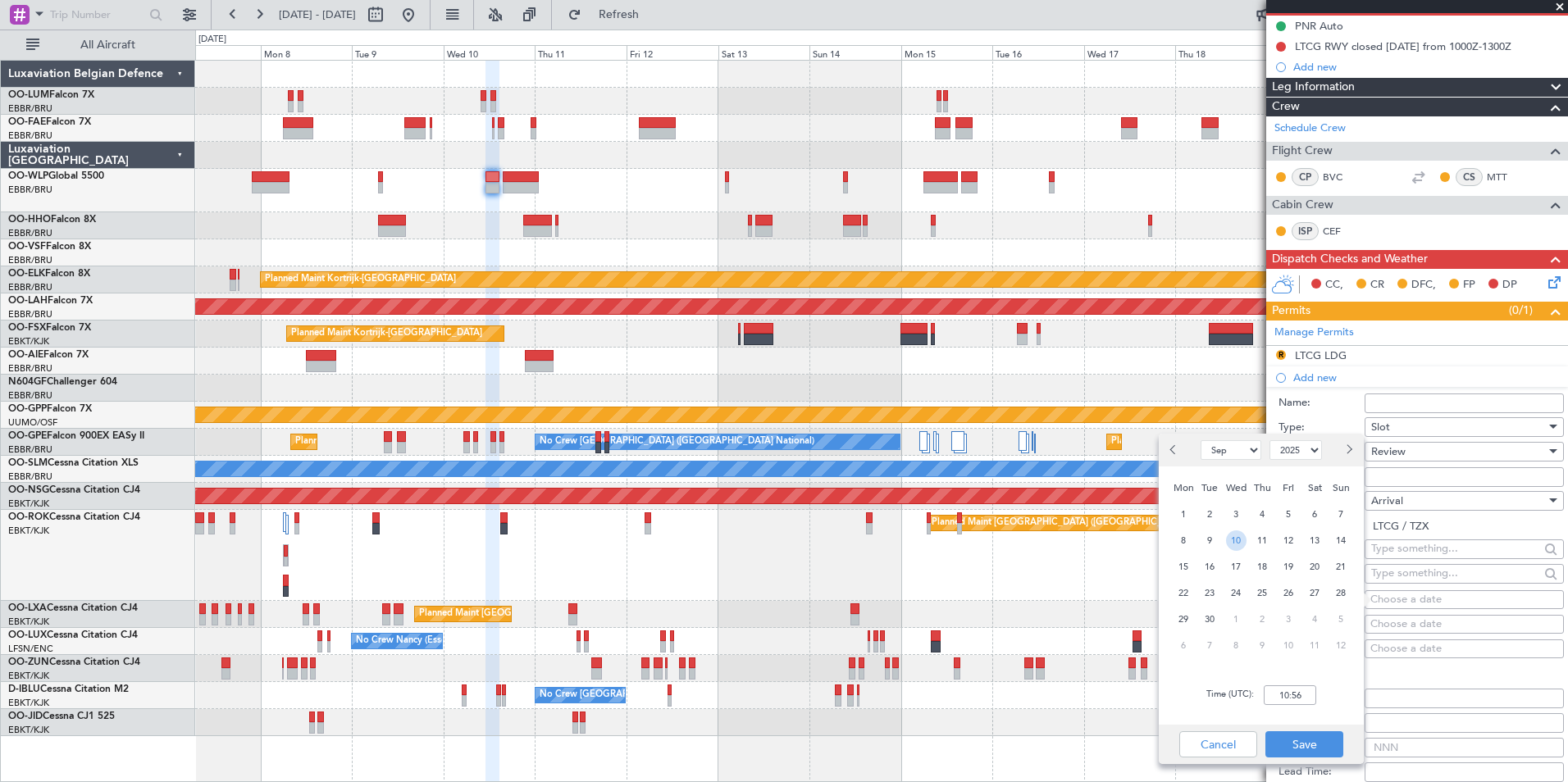
click at [1242, 540] on span "10" at bounding box center [1235, 541] width 21 height 21
click at [1281, 700] on input "00:00" at bounding box center [1289, 696] width 53 height 20
type input "14:40"
click at [1316, 736] on button "Save" at bounding box center [1304, 744] width 78 height 26
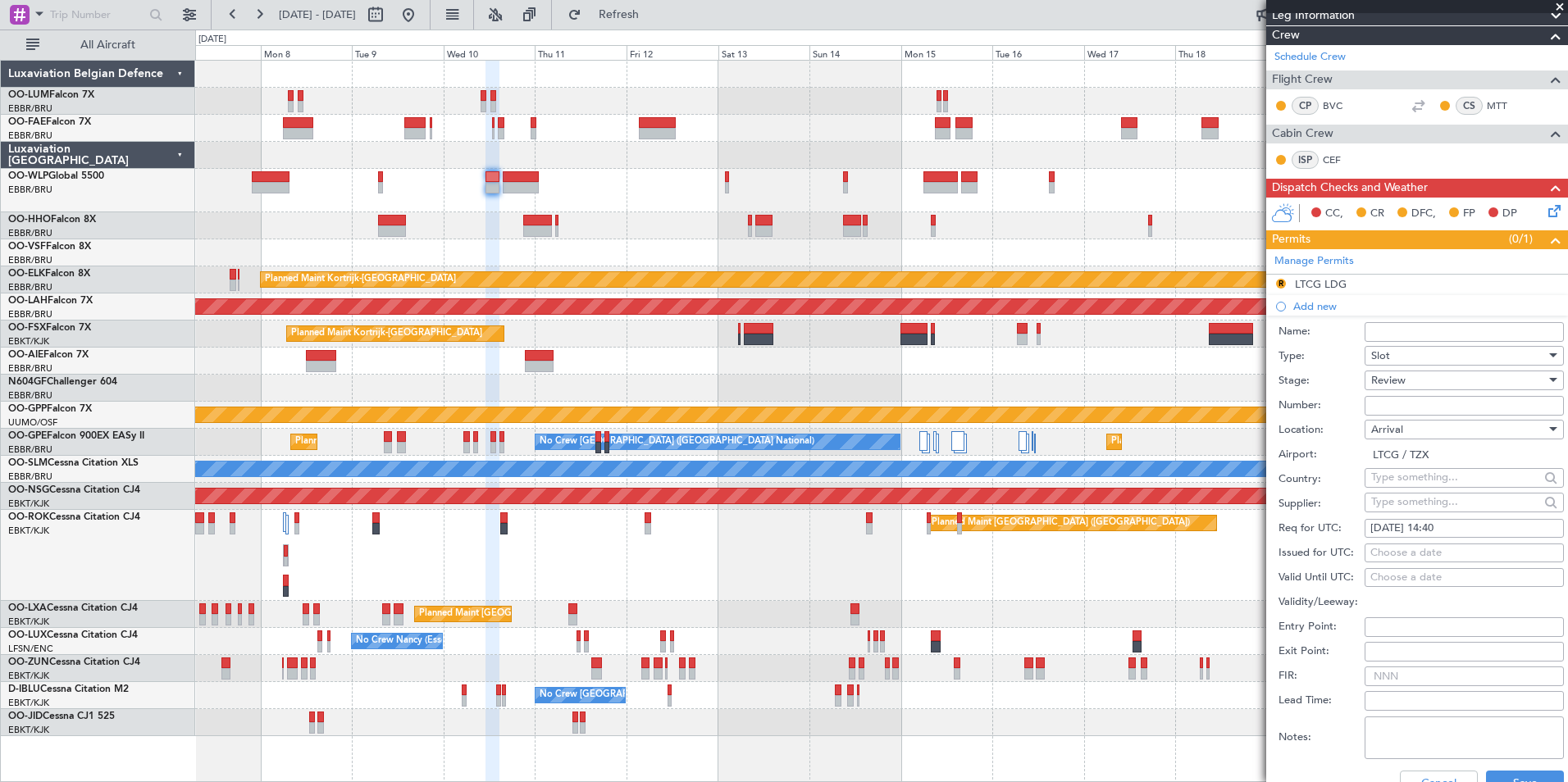
scroll to position [328, 0]
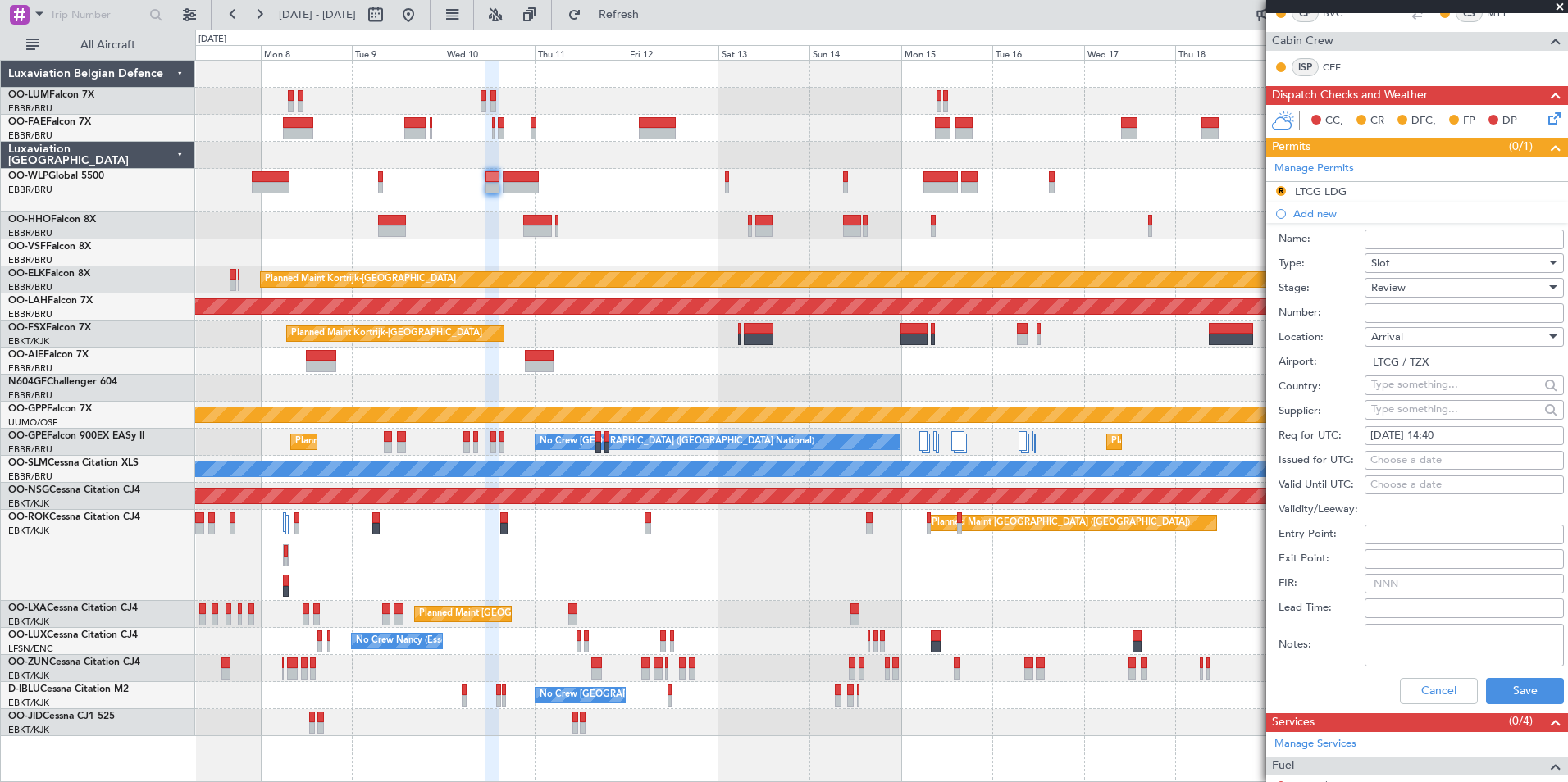
click at [1500, 674] on div "Cancel Save" at bounding box center [1421, 691] width 285 height 43
click at [1501, 686] on button "Save" at bounding box center [1524, 691] width 78 height 26
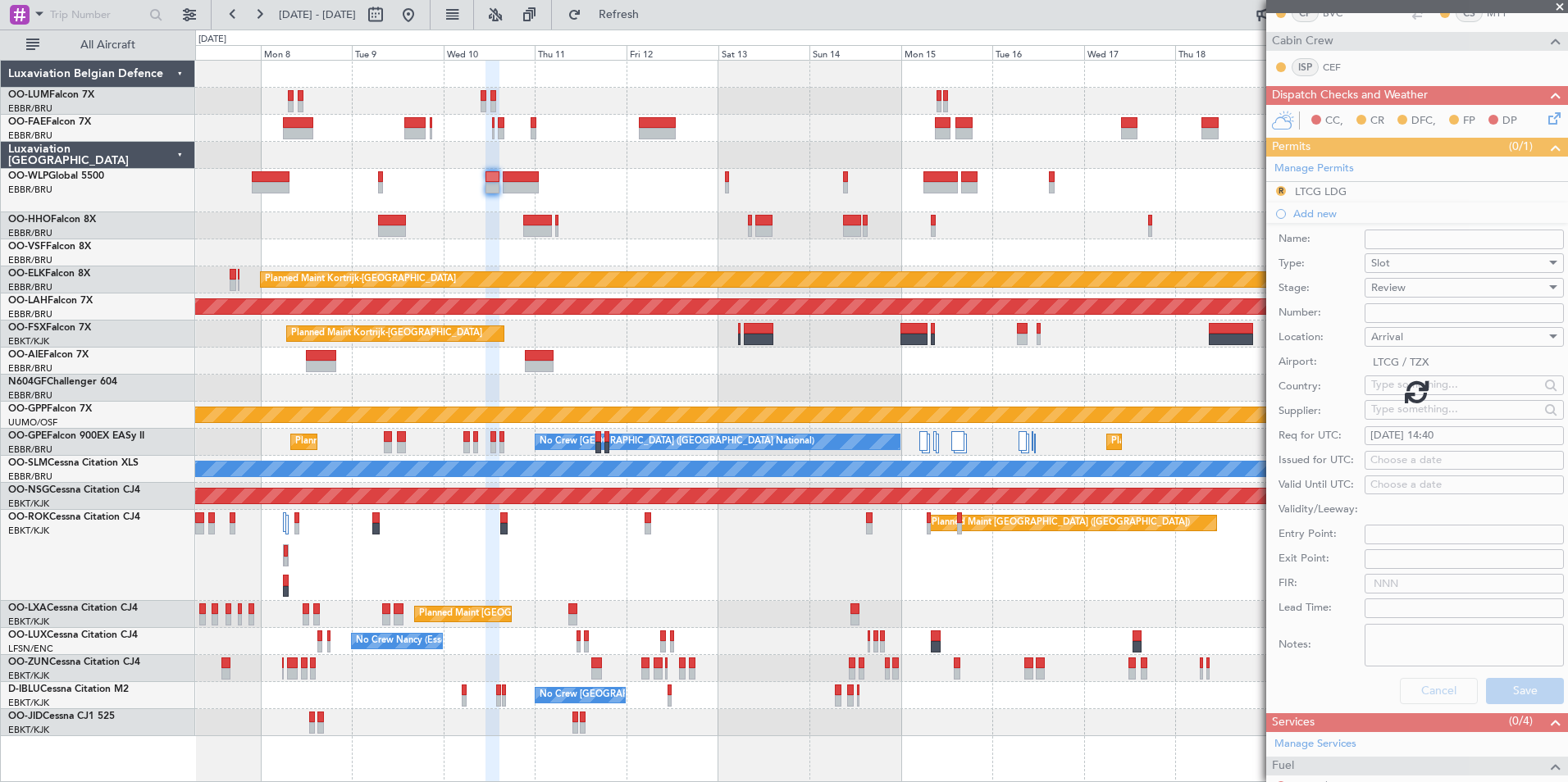
scroll to position [74, 0]
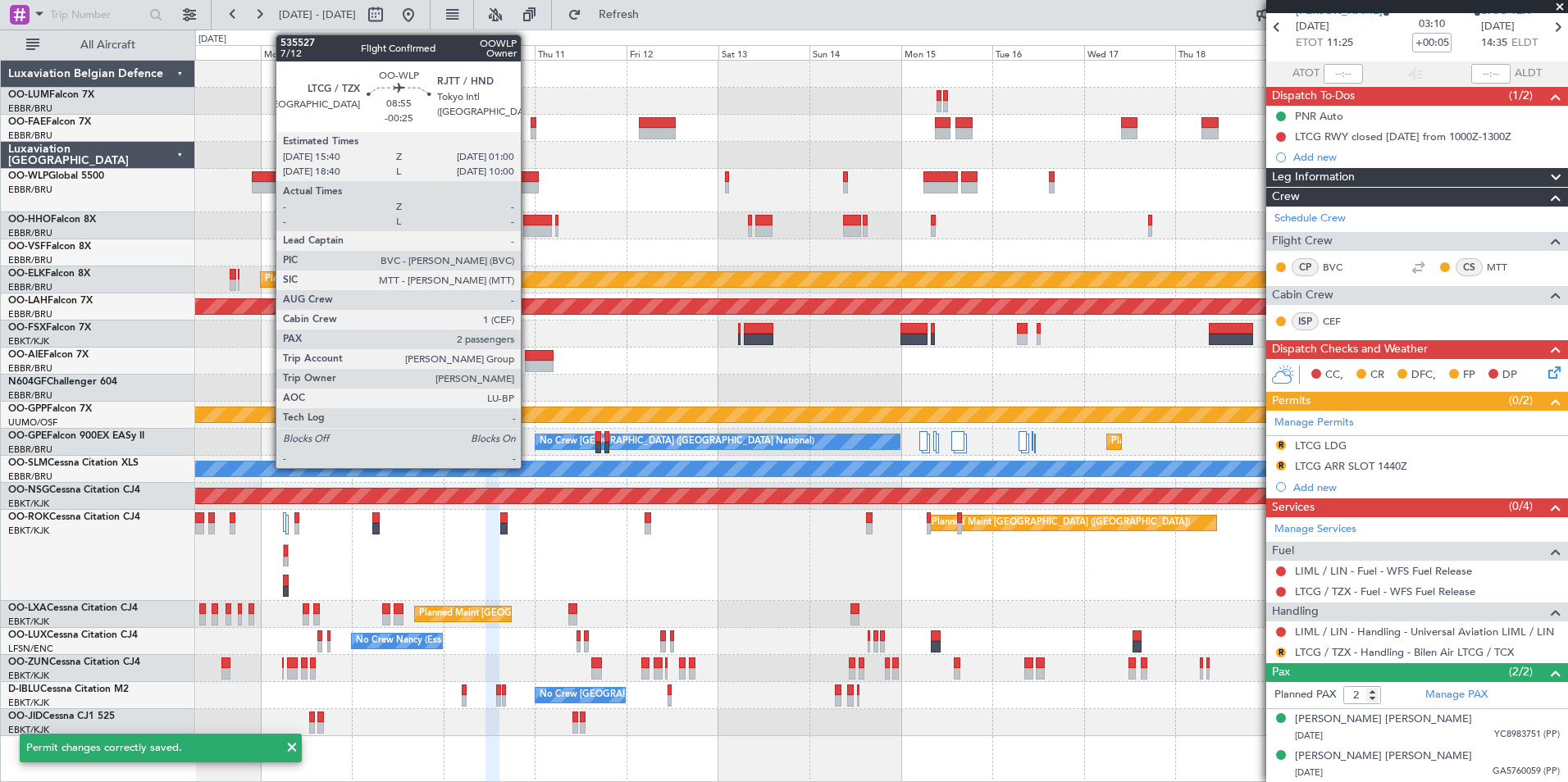
click at [528, 192] on div at bounding box center [521, 187] width 36 height 12
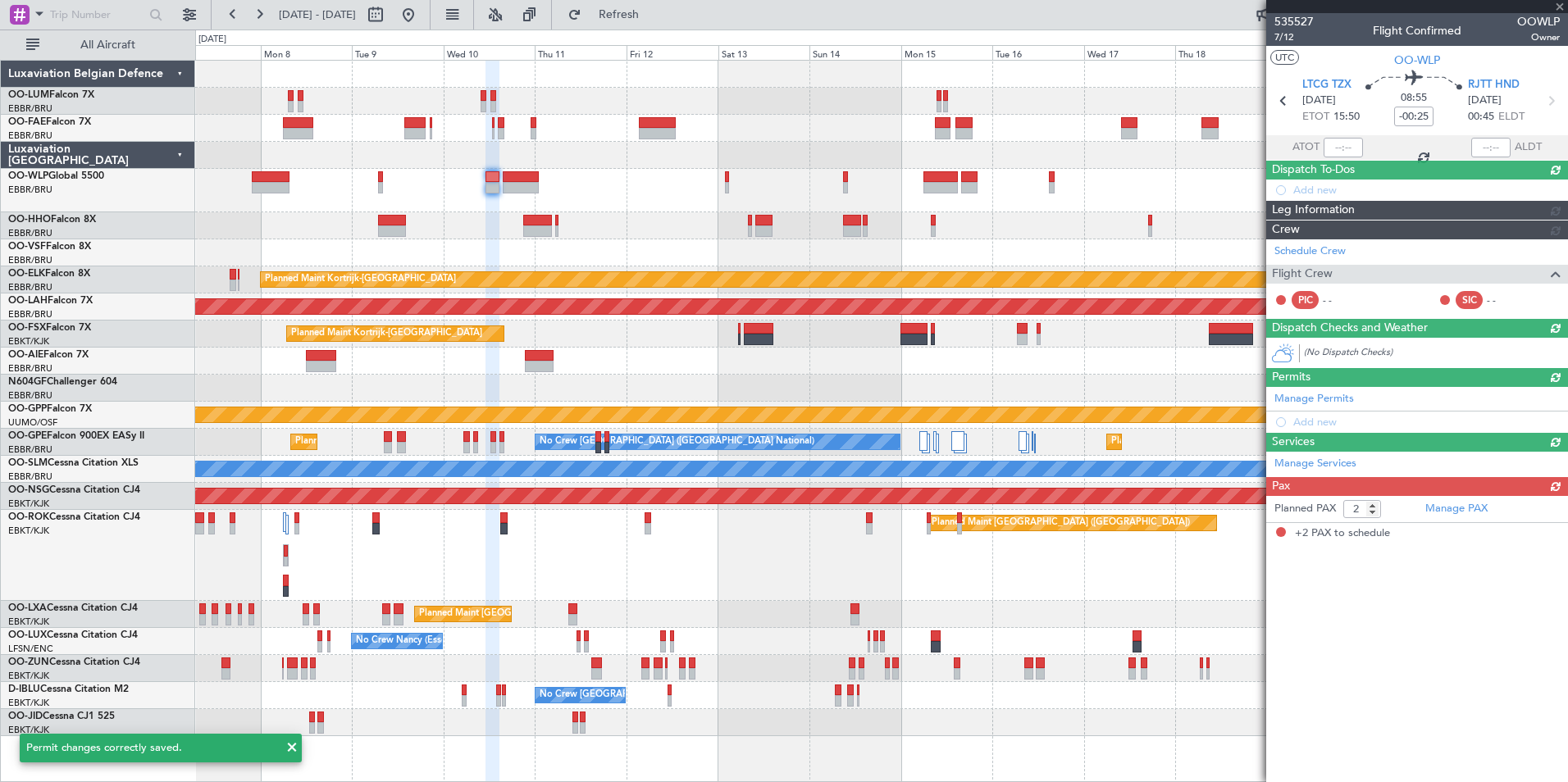
scroll to position [0, 0]
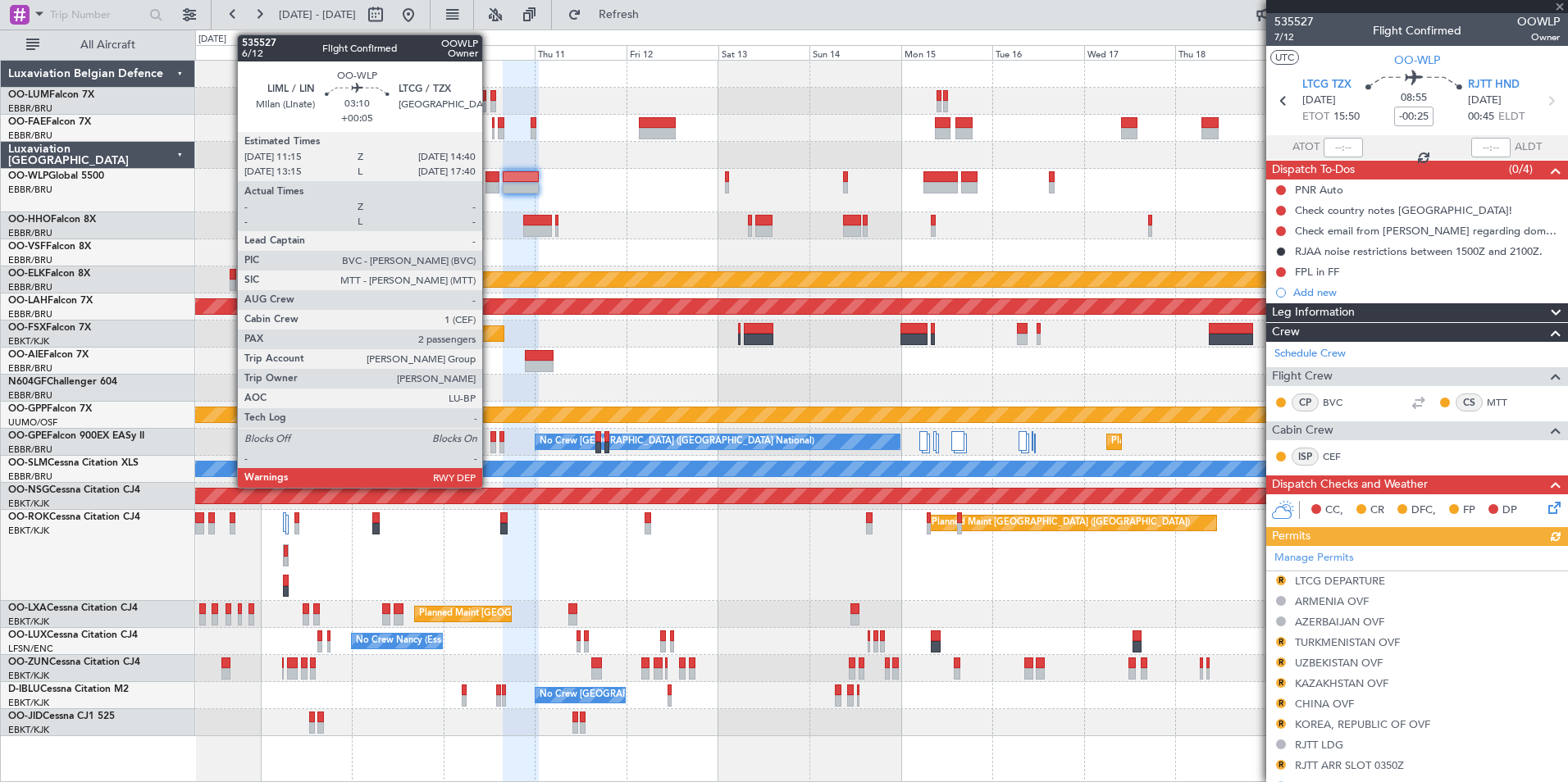
click at [489, 187] on div at bounding box center [491, 187] width 13 height 12
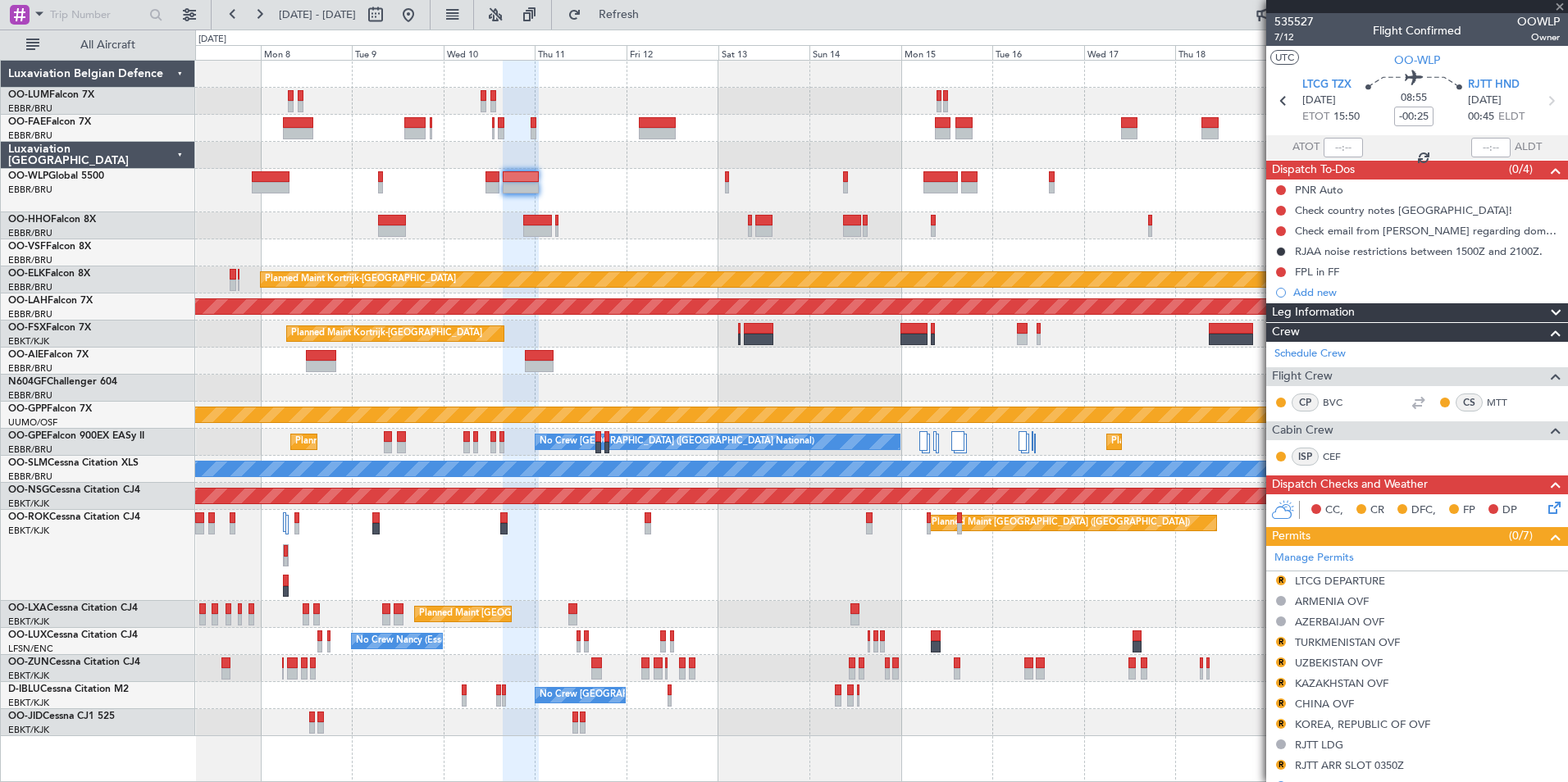
type input "+00:05"
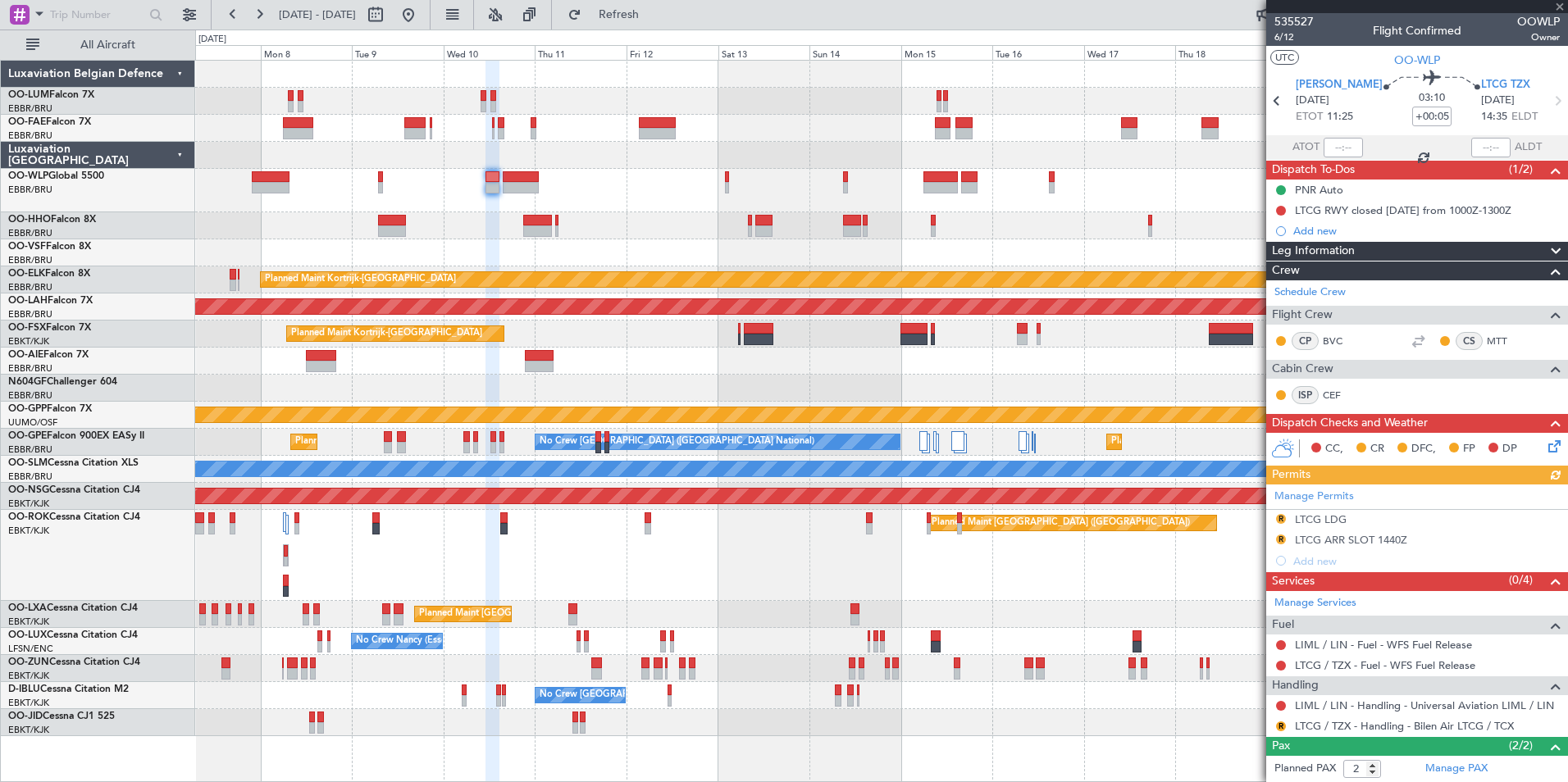
click at [1364, 536] on div "Manage Permits R LTCG LDG R LTCG ARR SLOT 1440Z Add new" at bounding box center [1416, 528] width 302 height 87
click at [1341, 537] on div "Manage Permits R LTCG LDG R LTCG ARR SLOT 1440Z Add new" at bounding box center [1416, 528] width 302 height 87
click at [1352, 540] on div "Manage Permits R LTCG LDG R LTCG ARR SLOT 1440Z Add new" at bounding box center [1416, 528] width 302 height 87
click at [1359, 540] on div "Manage Permits R LTCG LDG R LTCG ARR SLOT 1440Z Add new" at bounding box center [1416, 528] width 302 height 87
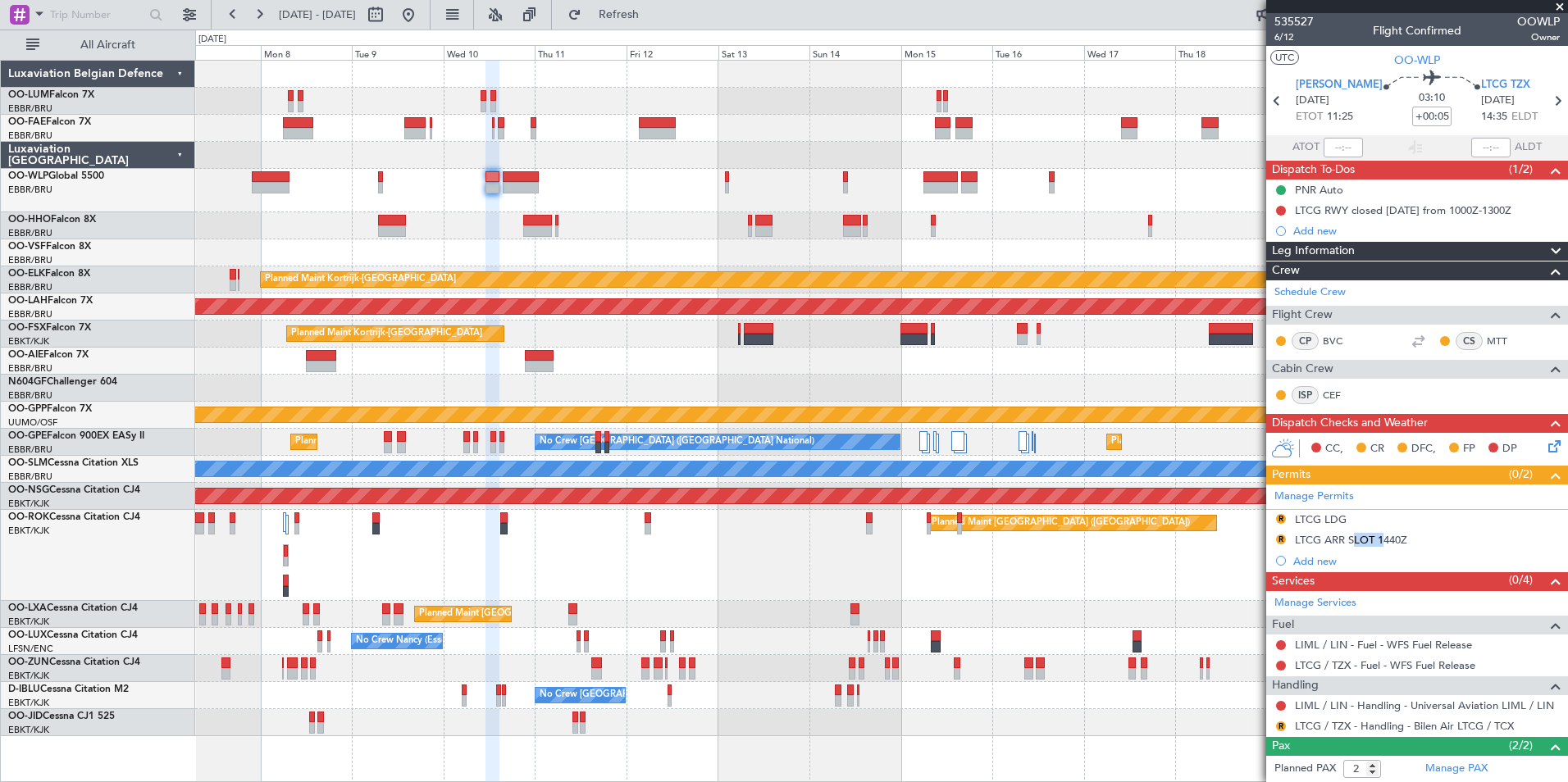
drag, startPoint x: 1359, startPoint y: 540, endPoint x: 1372, endPoint y: 537, distance: 13.3
click at [1372, 537] on div "LTCG ARR SLOT 1440Z" at bounding box center [1350, 540] width 112 height 14
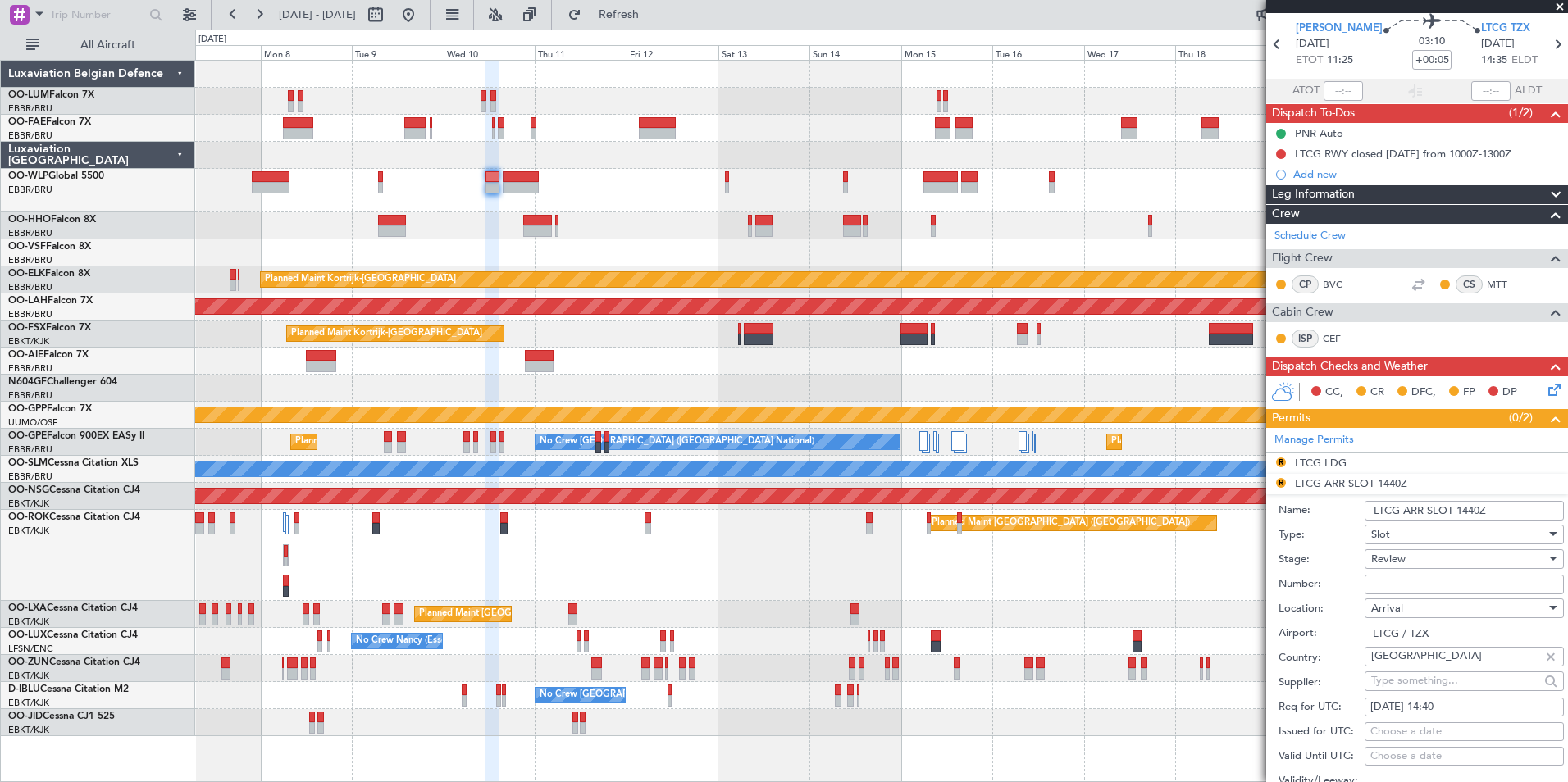
scroll to position [82, 0]
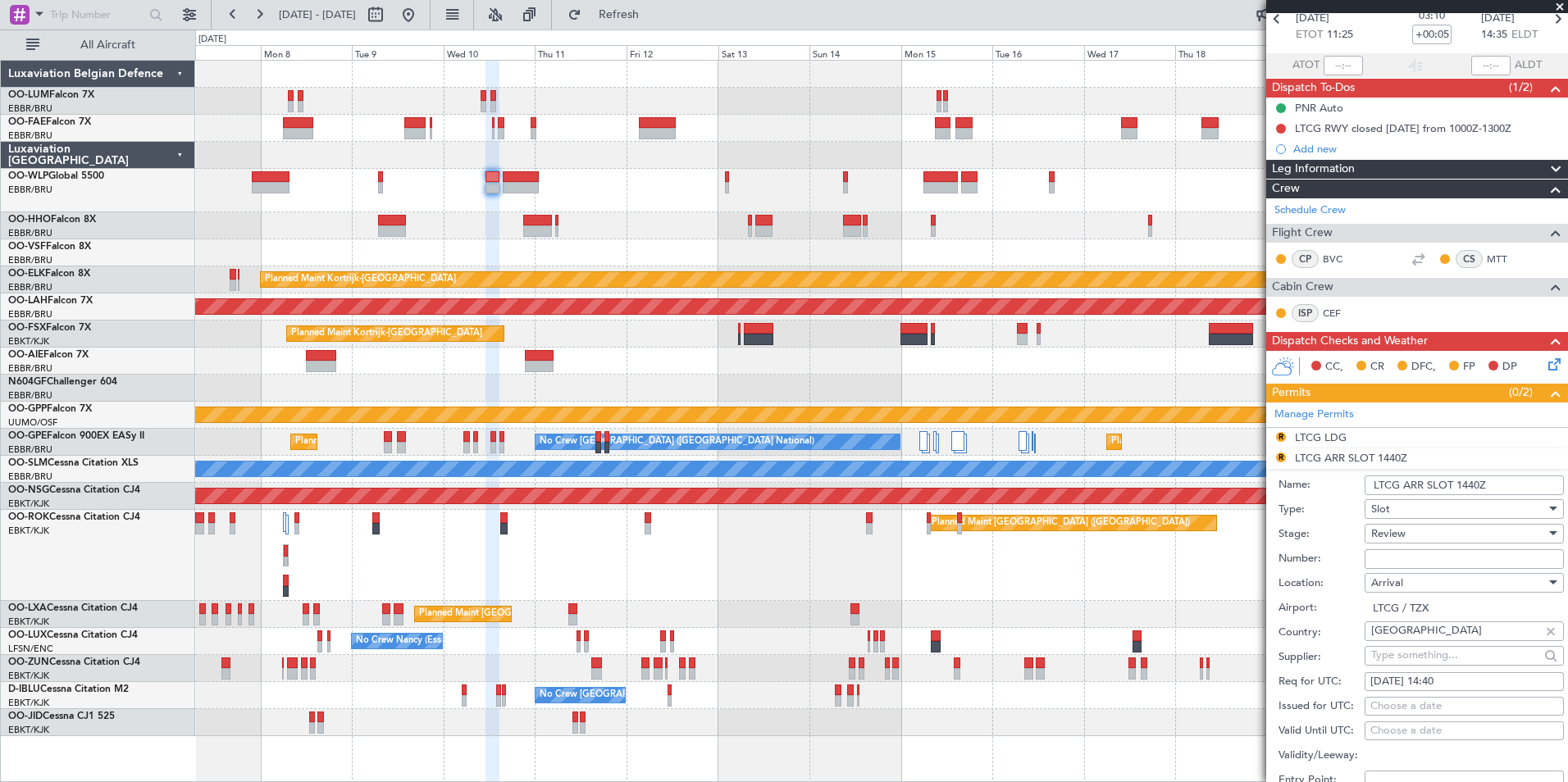
click at [1442, 674] on div "10/09/2025 14:40" at bounding box center [1463, 682] width 187 height 16
select select "9"
select select "2025"
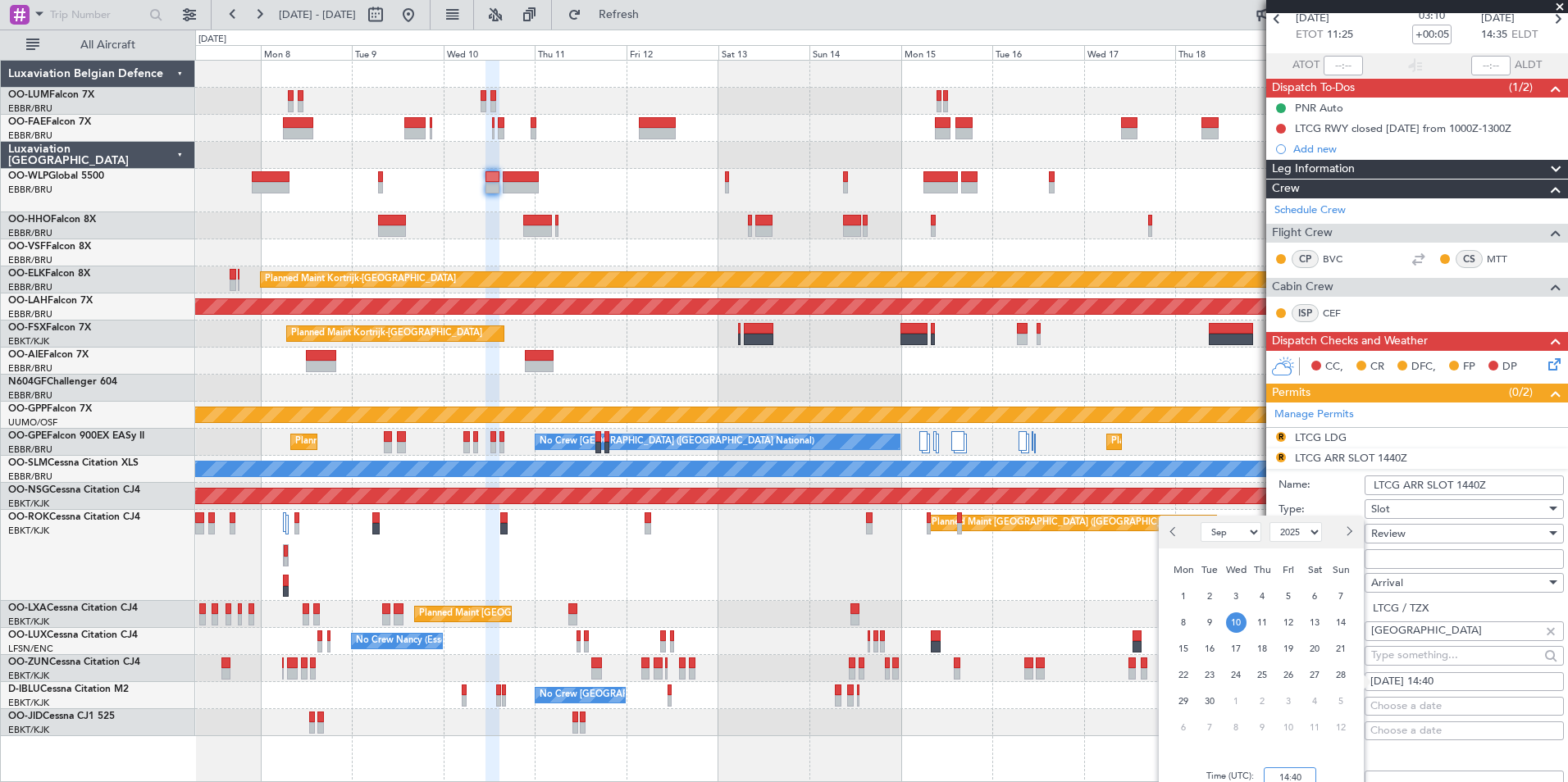
click at [1290, 774] on input "14:40" at bounding box center [1289, 778] width 53 height 20
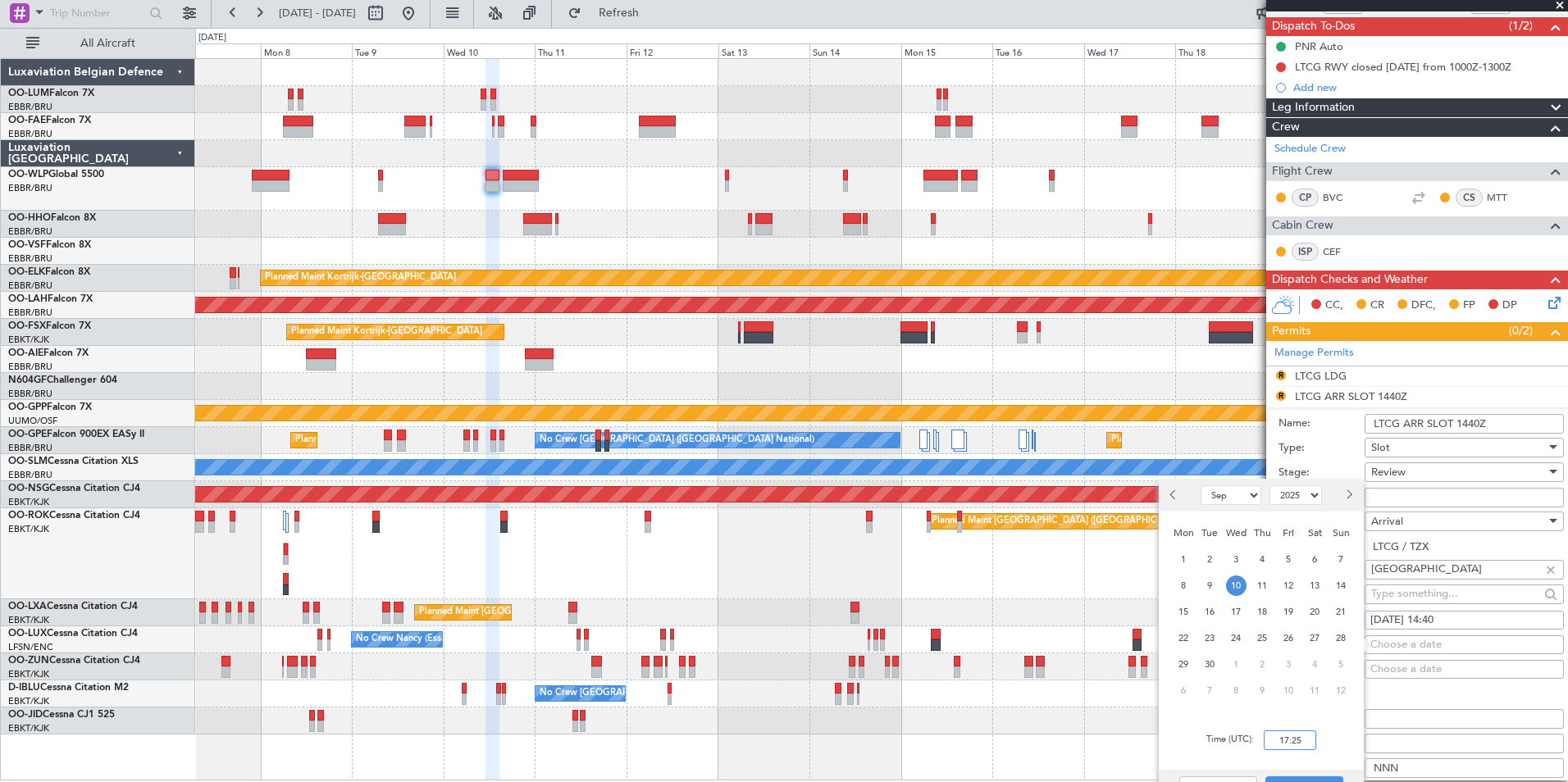
scroll to position [0, 0]
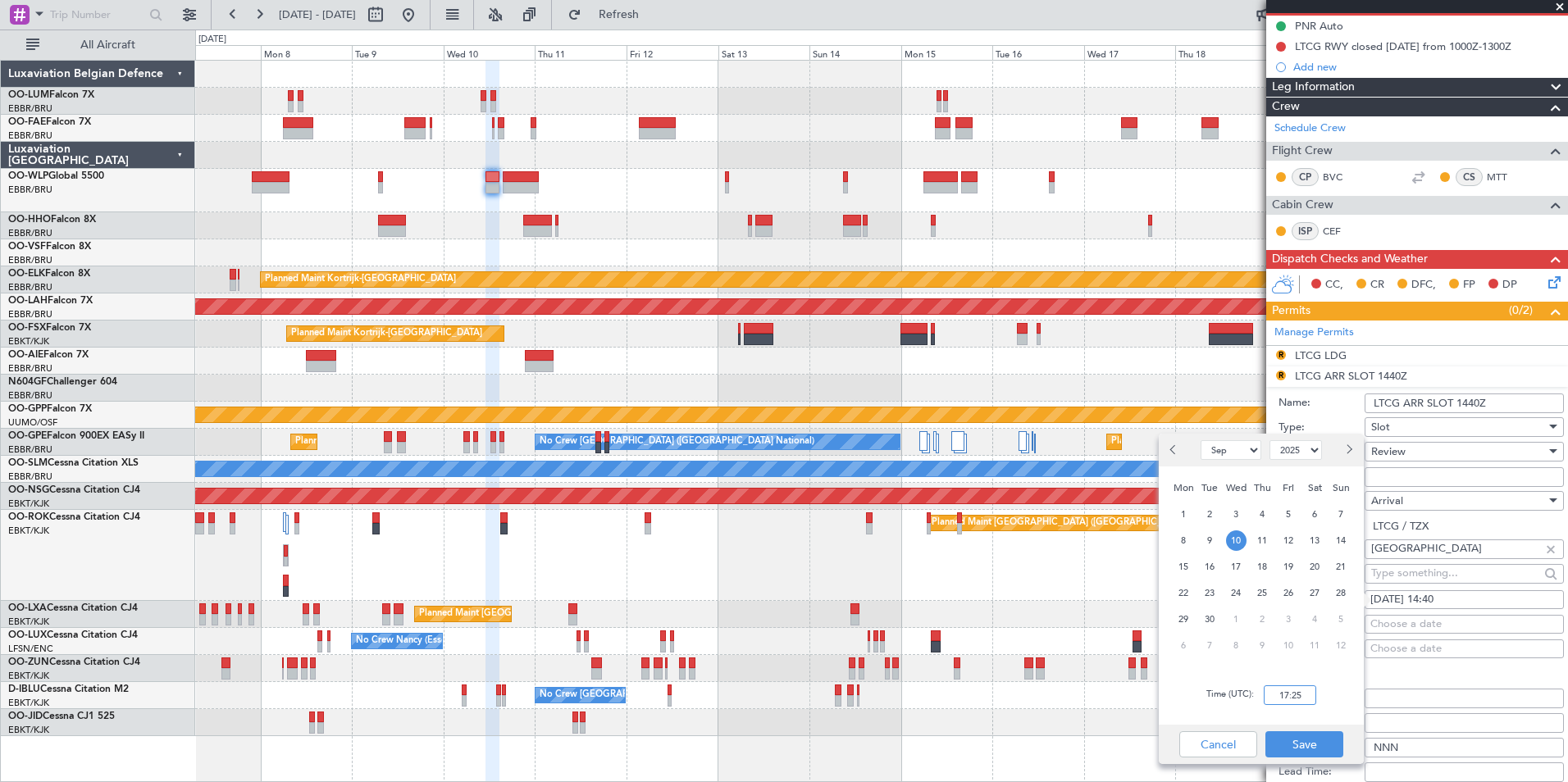
type input "17:25"
click at [1342, 758] on div "Cancel Save" at bounding box center [1260, 744] width 205 height 39
click at [1338, 756] on button "Save" at bounding box center [1304, 744] width 78 height 26
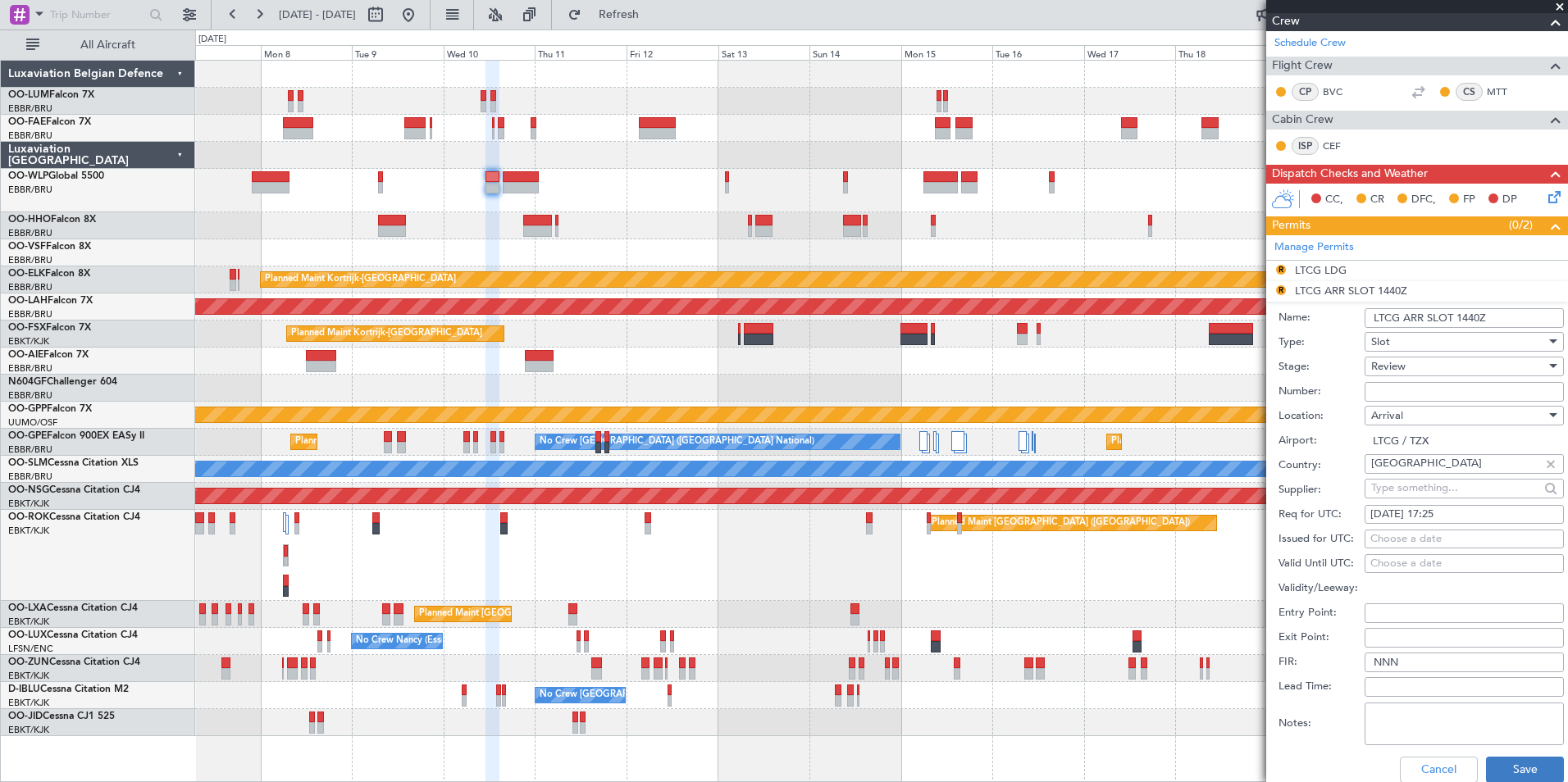
scroll to position [328, 0]
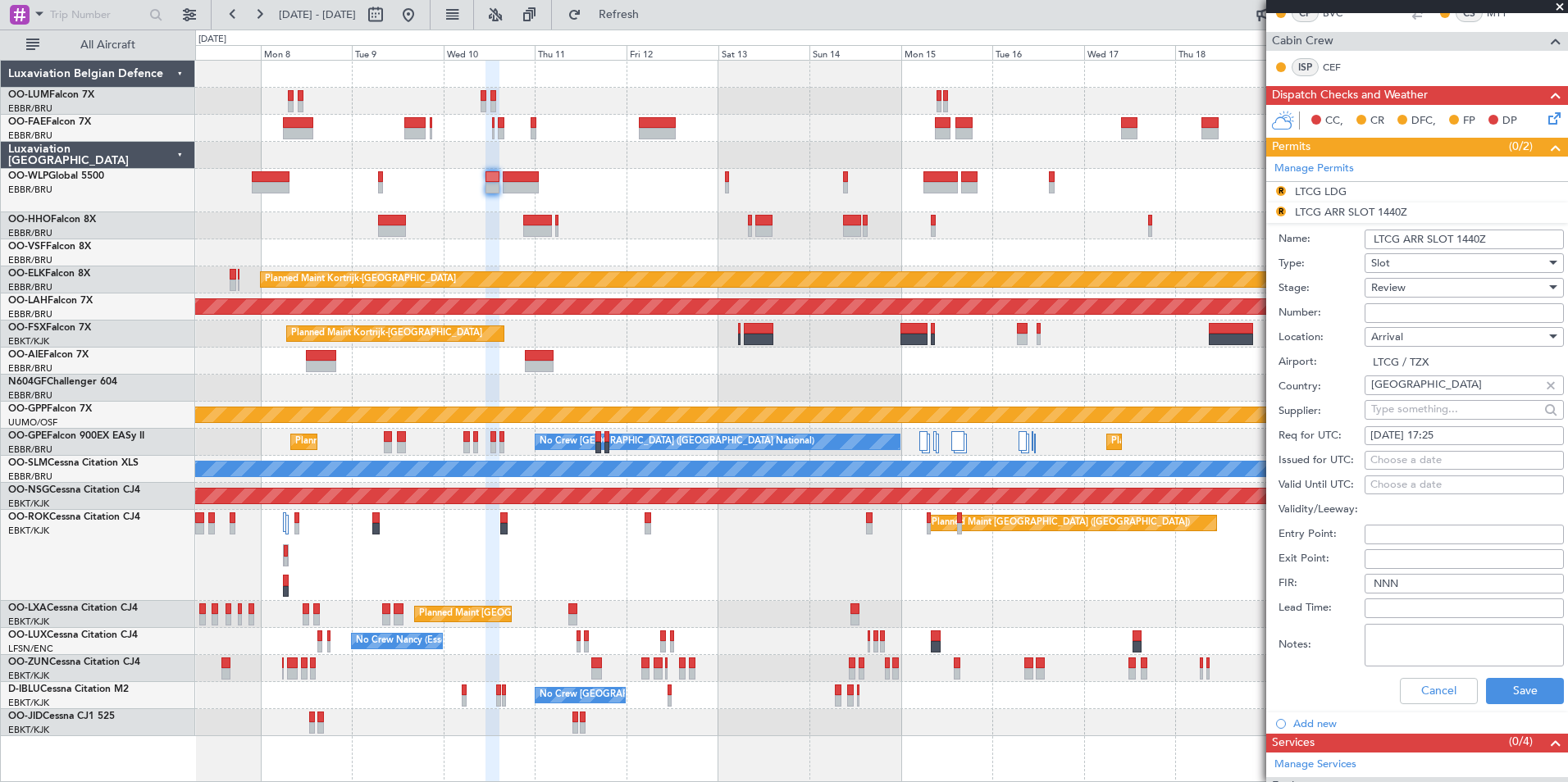
click at [1509, 673] on div "Cancel Save" at bounding box center [1421, 691] width 285 height 43
click at [1513, 693] on button "Save" at bounding box center [1524, 691] width 78 height 26
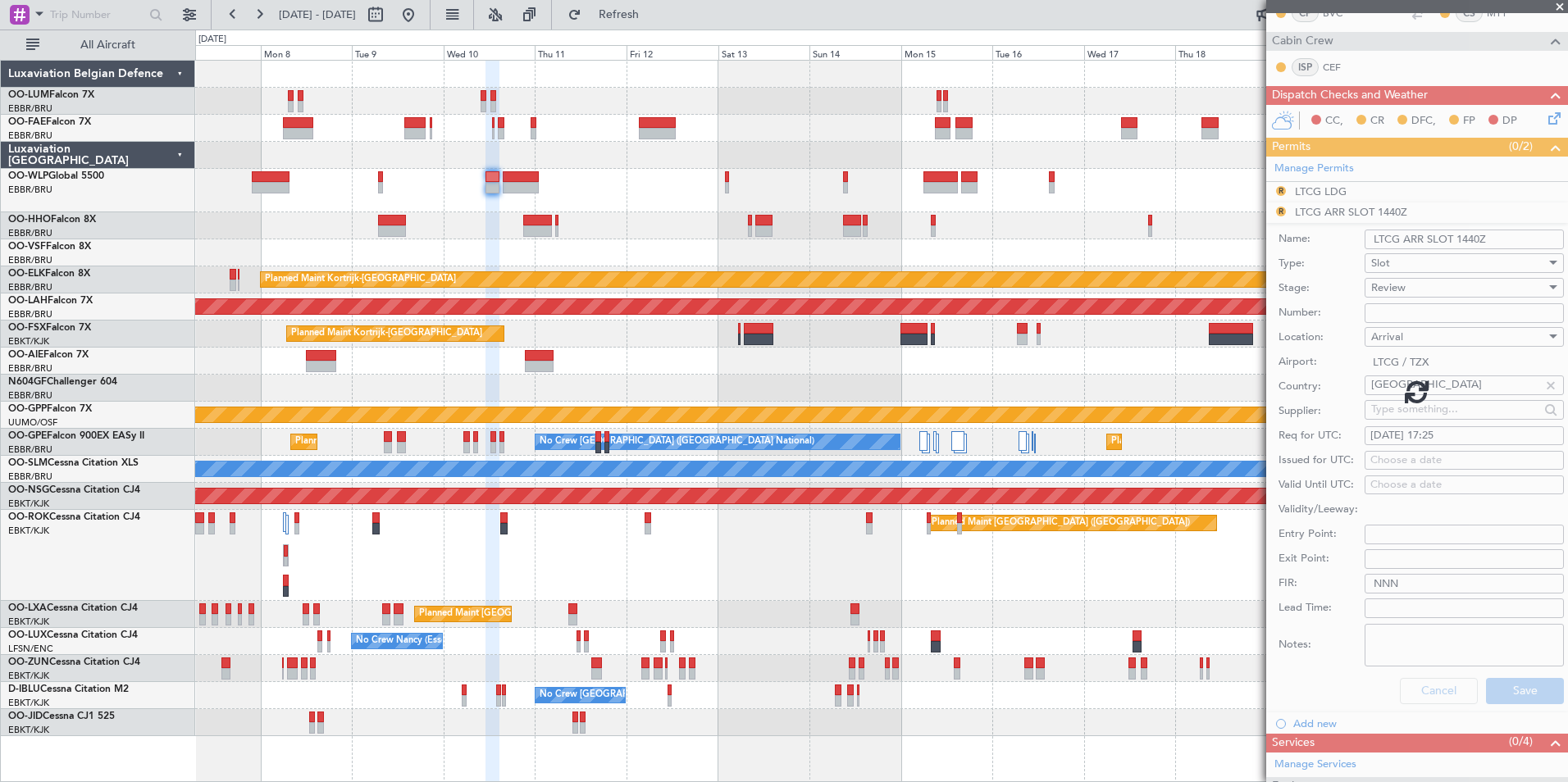
scroll to position [74, 0]
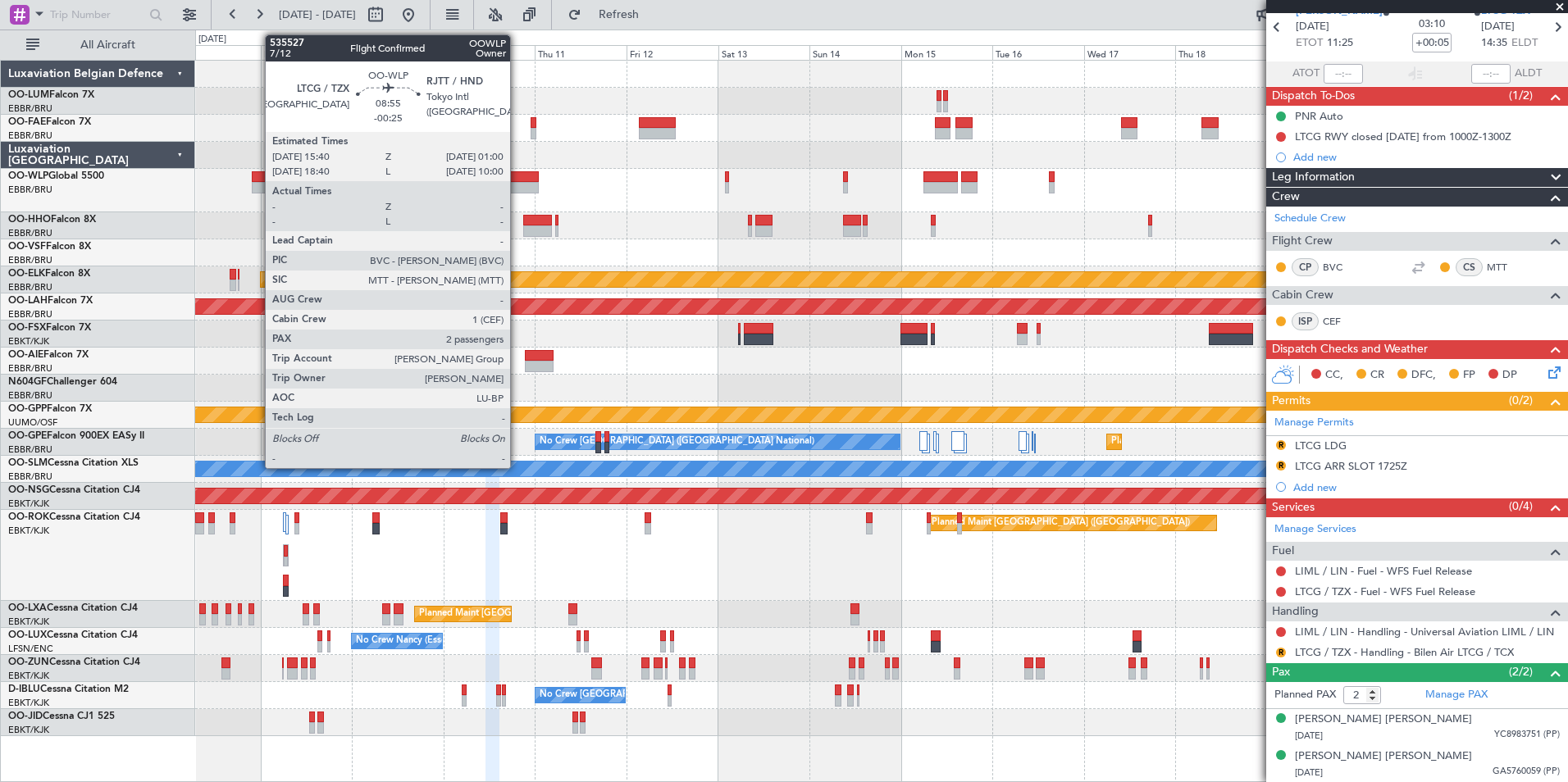
click at [517, 174] on div at bounding box center [521, 177] width 36 height 12
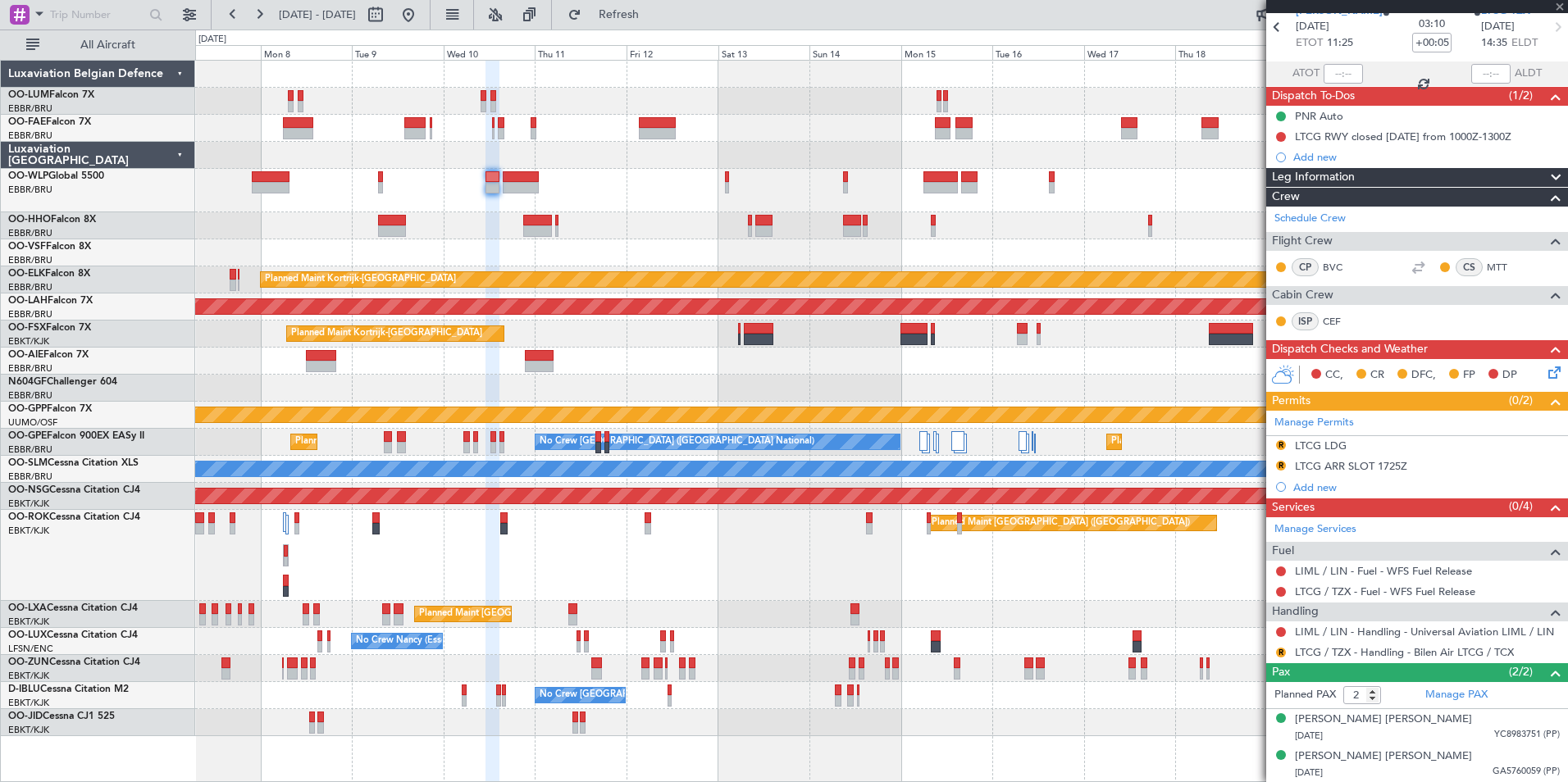
type input "-00:25"
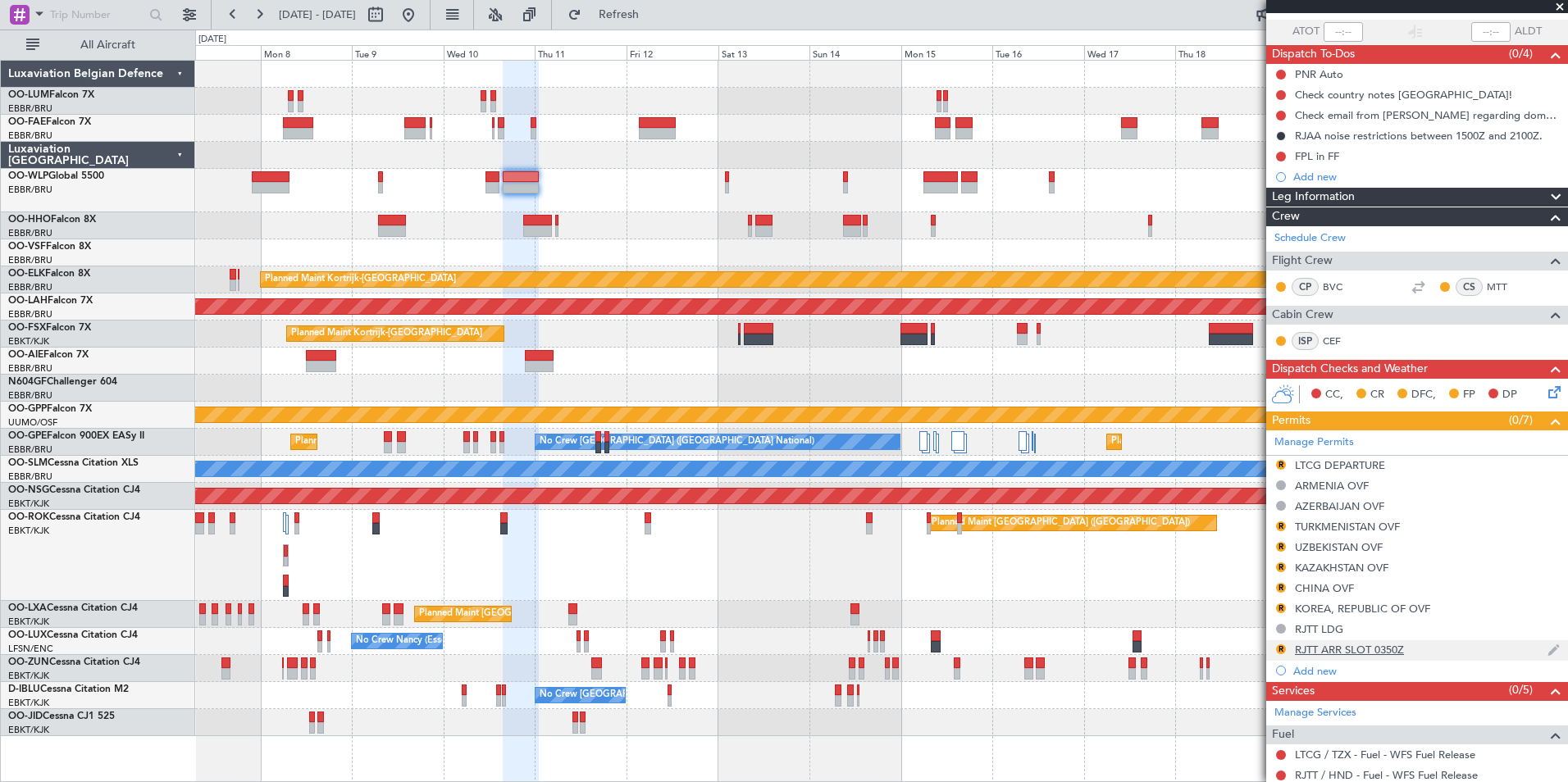
scroll to position [164, 0]
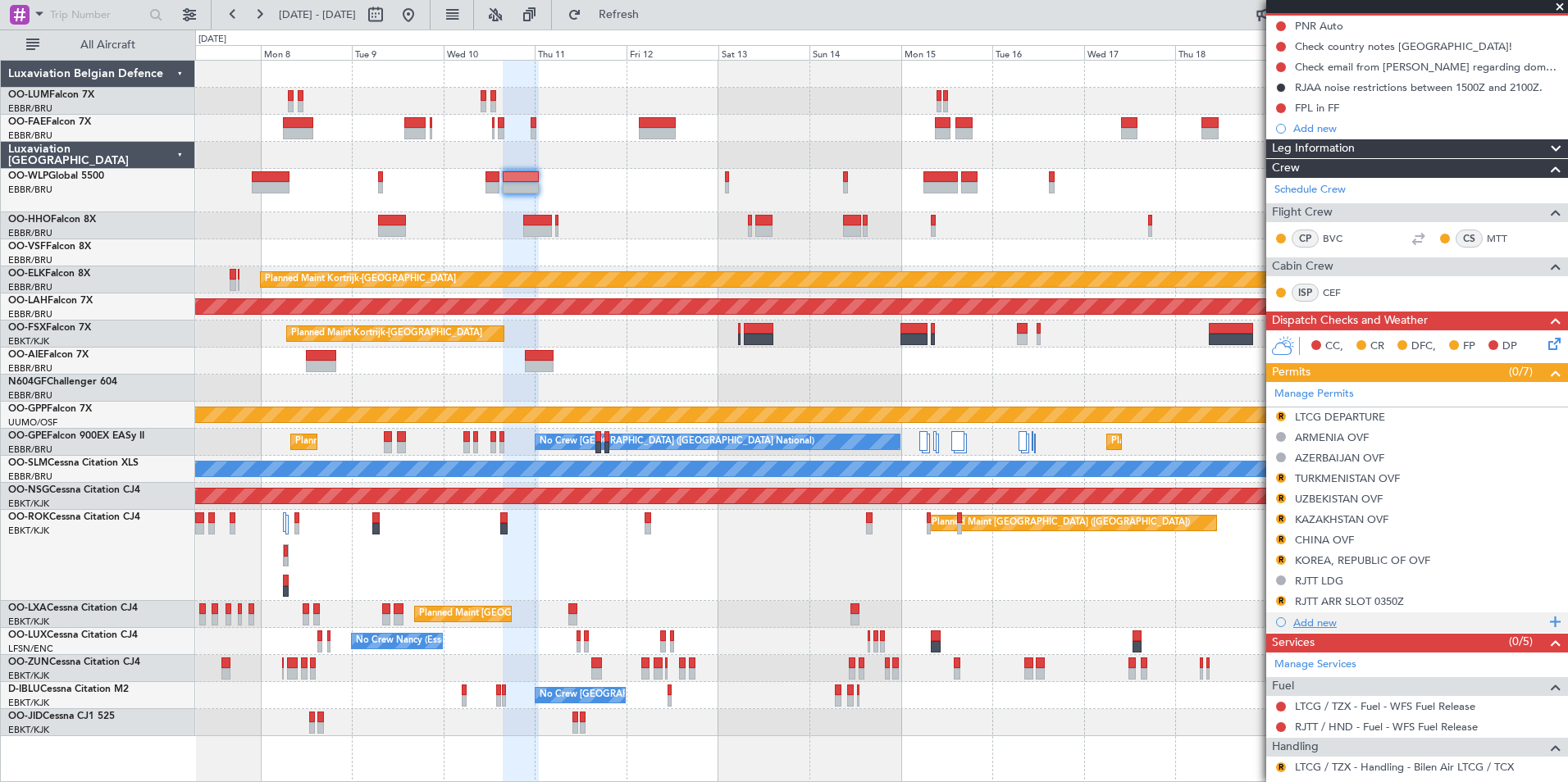
click at [1333, 623] on div "Add new" at bounding box center [1418, 623] width 252 height 14
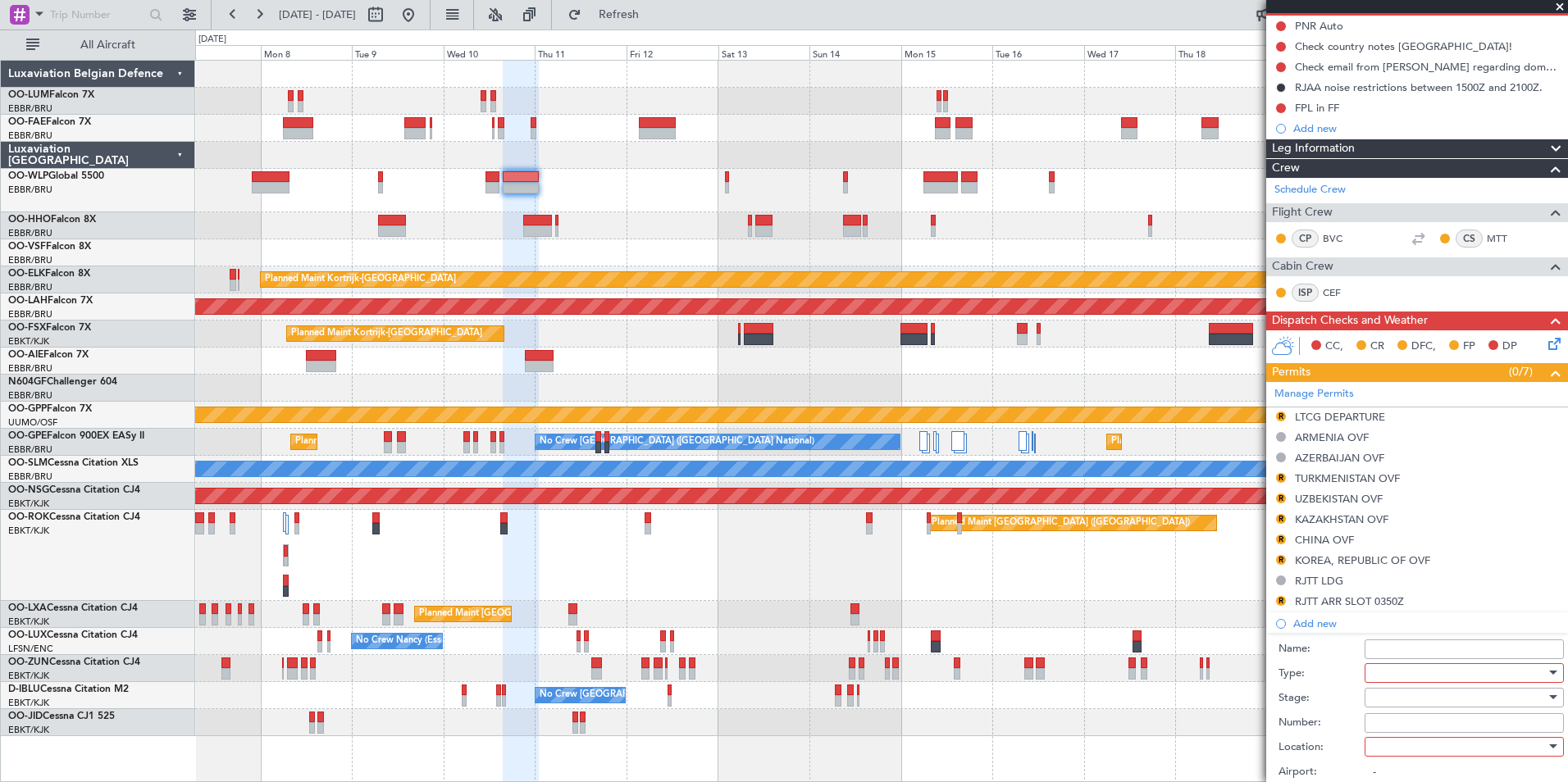
click at [1377, 677] on div at bounding box center [1458, 673] width 175 height 24
click at [1336, 734] on div at bounding box center [784, 391] width 1568 height 782
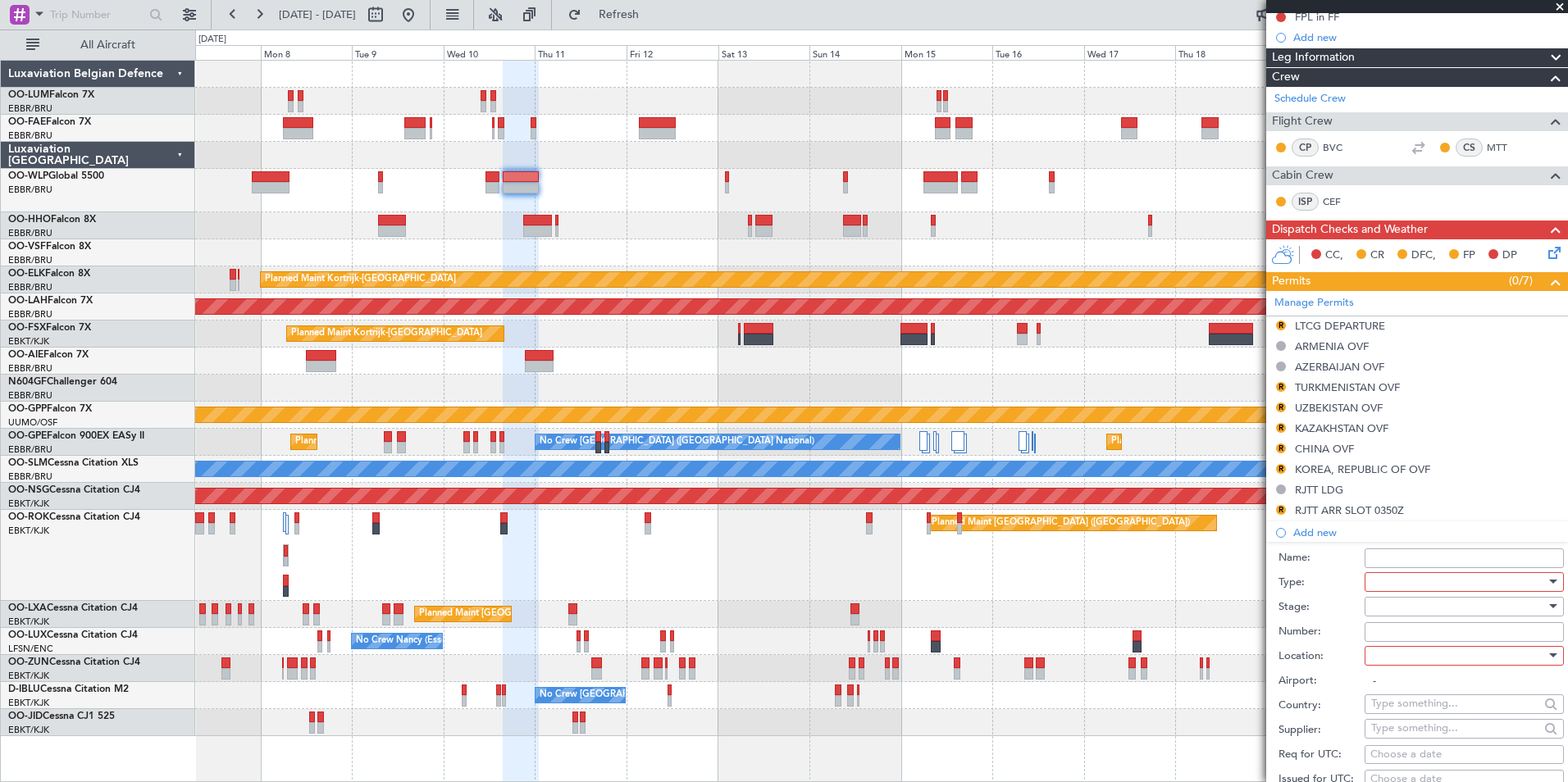
scroll to position [410, 0]
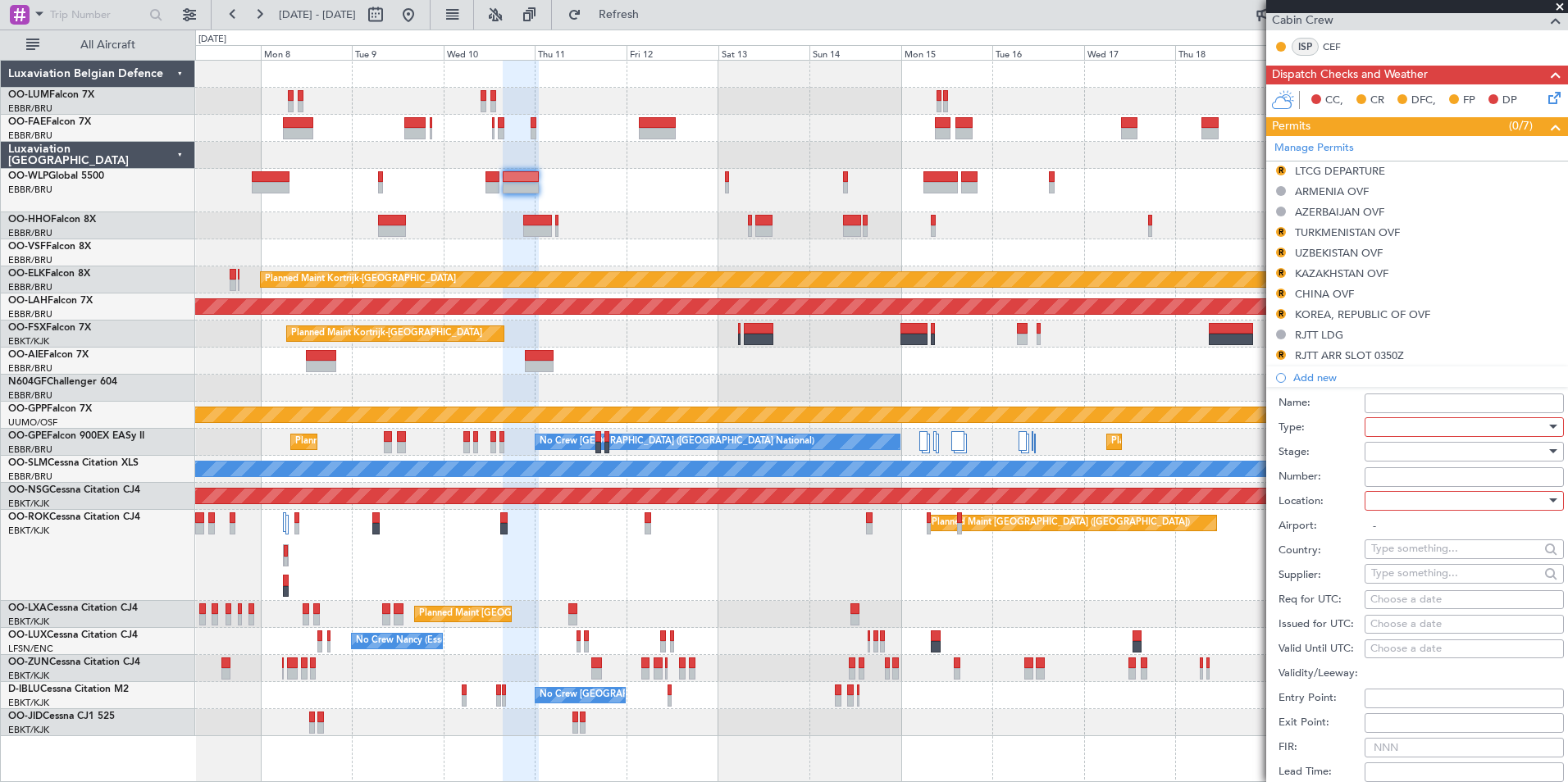
click at [1396, 430] on div at bounding box center [1458, 427] width 175 height 24
click at [1420, 581] on span "Slot" at bounding box center [1458, 581] width 172 height 24
click at [1411, 464] on div at bounding box center [1458, 451] width 175 height 24
click at [1414, 529] on span "Review" at bounding box center [1458, 534] width 172 height 24
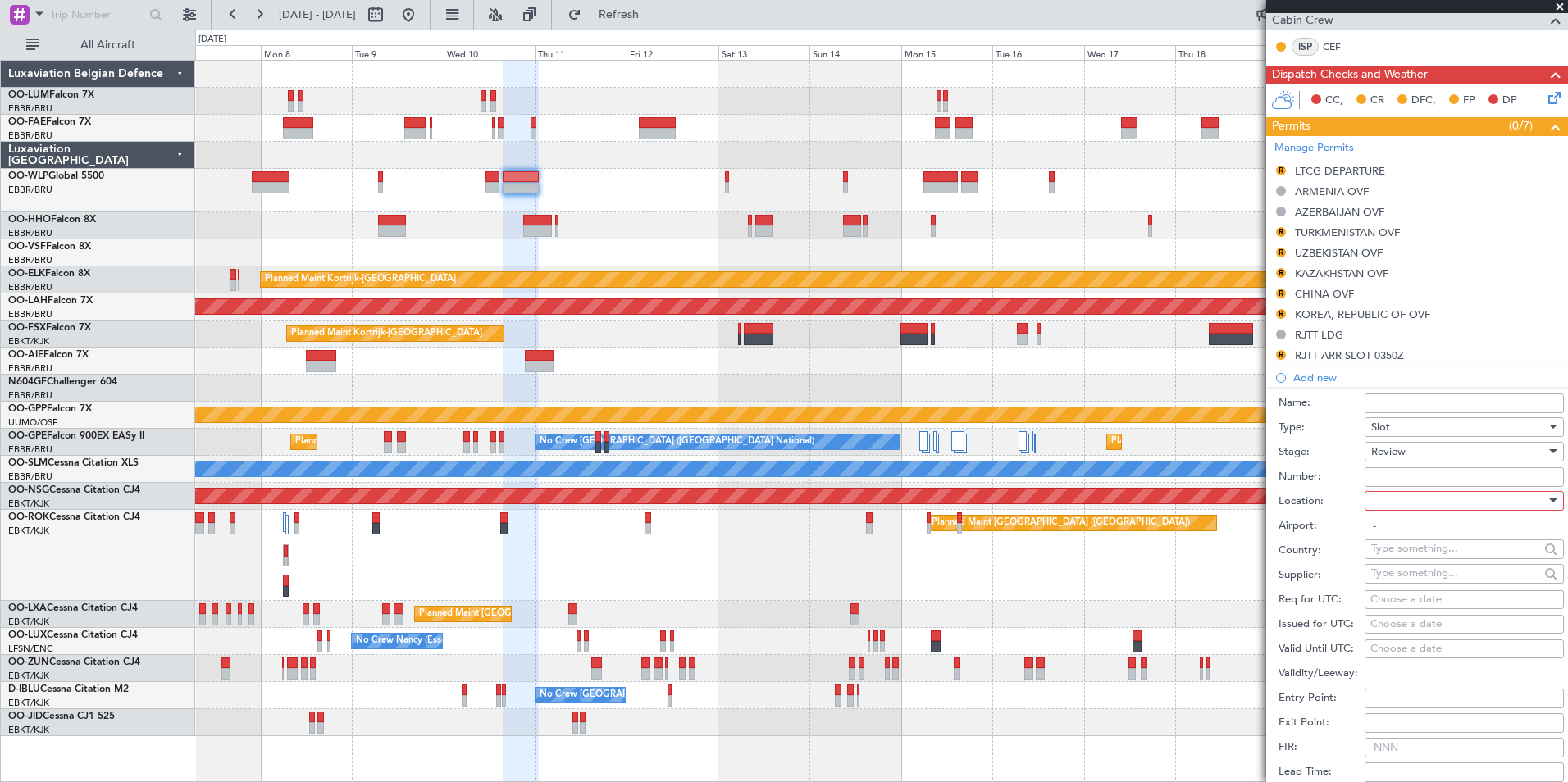
click at [1411, 500] on div at bounding box center [1458, 500] width 175 height 24
click at [1414, 525] on span "Departure" at bounding box center [1458, 534] width 172 height 24
type input "LTCG / TZX"
click at [1391, 597] on div "Choose a date" at bounding box center [1463, 600] width 187 height 16
select select "9"
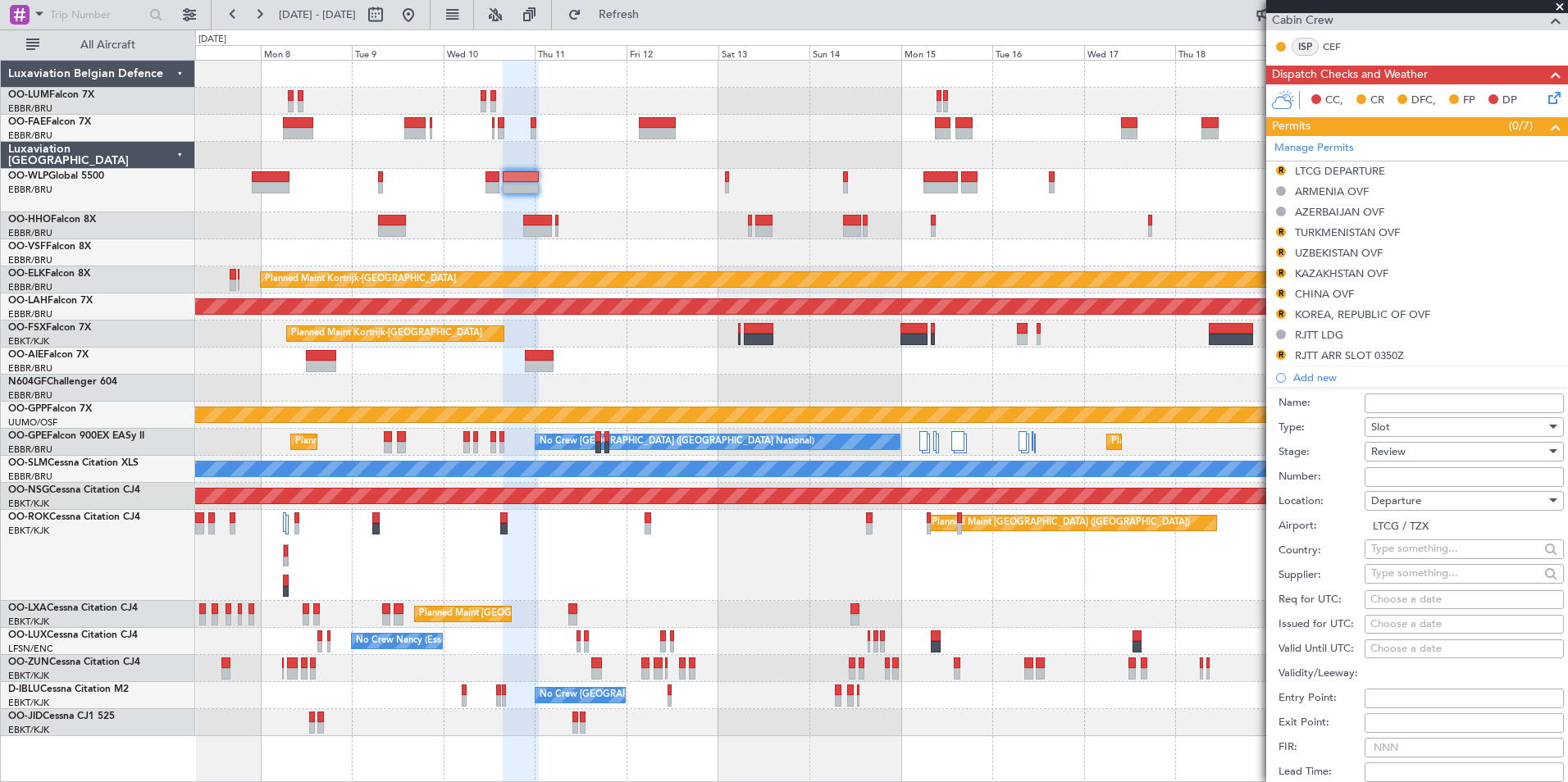
select select "2025"
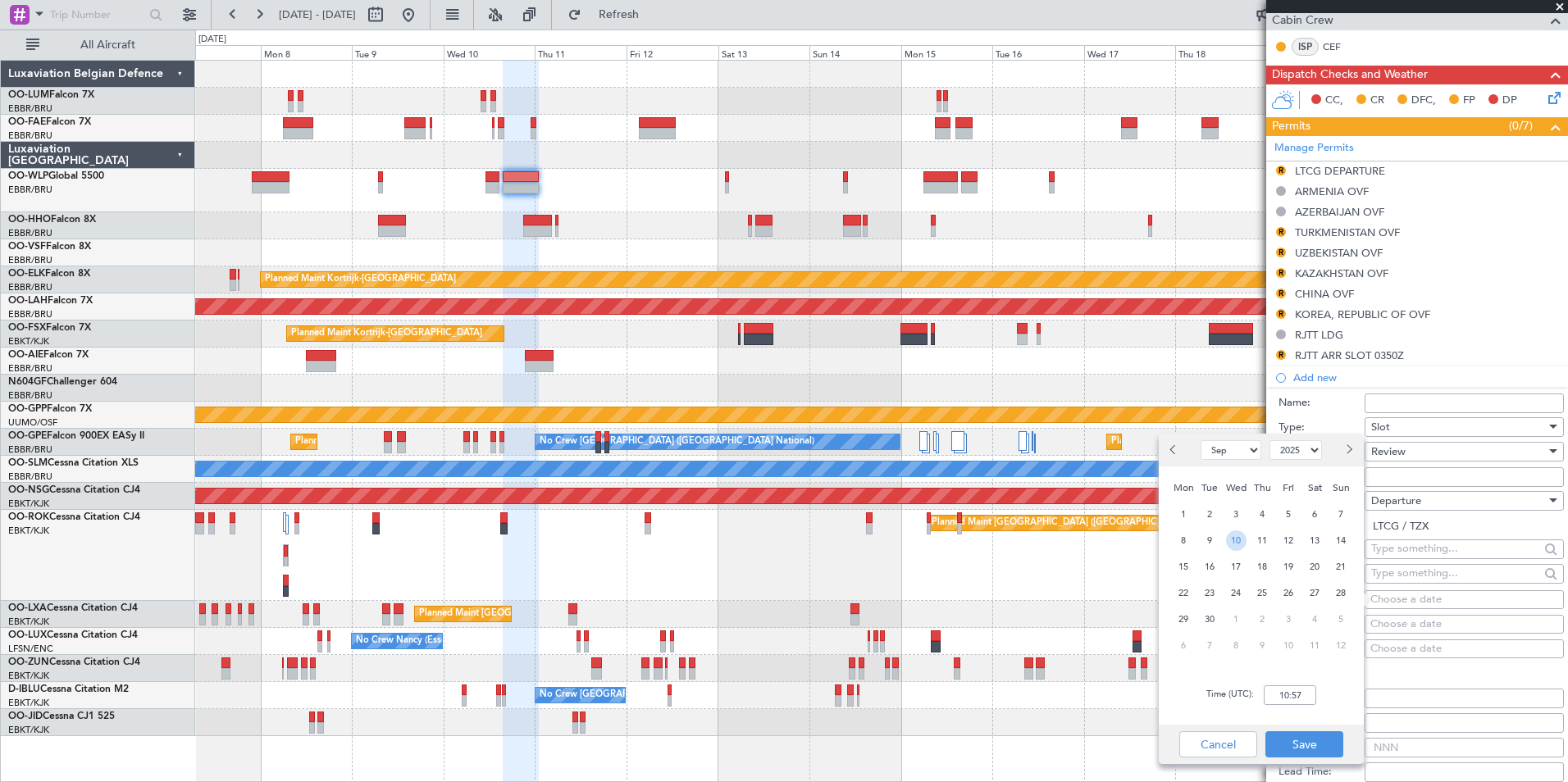
click at [1236, 538] on span "10" at bounding box center [1235, 541] width 21 height 21
click at [1286, 680] on div "Time (UTC): 00:00" at bounding box center [1260, 696] width 205 height 59
click at [1289, 684] on div "Time (UTC): 00:00" at bounding box center [1260, 696] width 205 height 59
click at [1295, 688] on input "00:00" at bounding box center [1289, 696] width 53 height 20
type input "18:30"
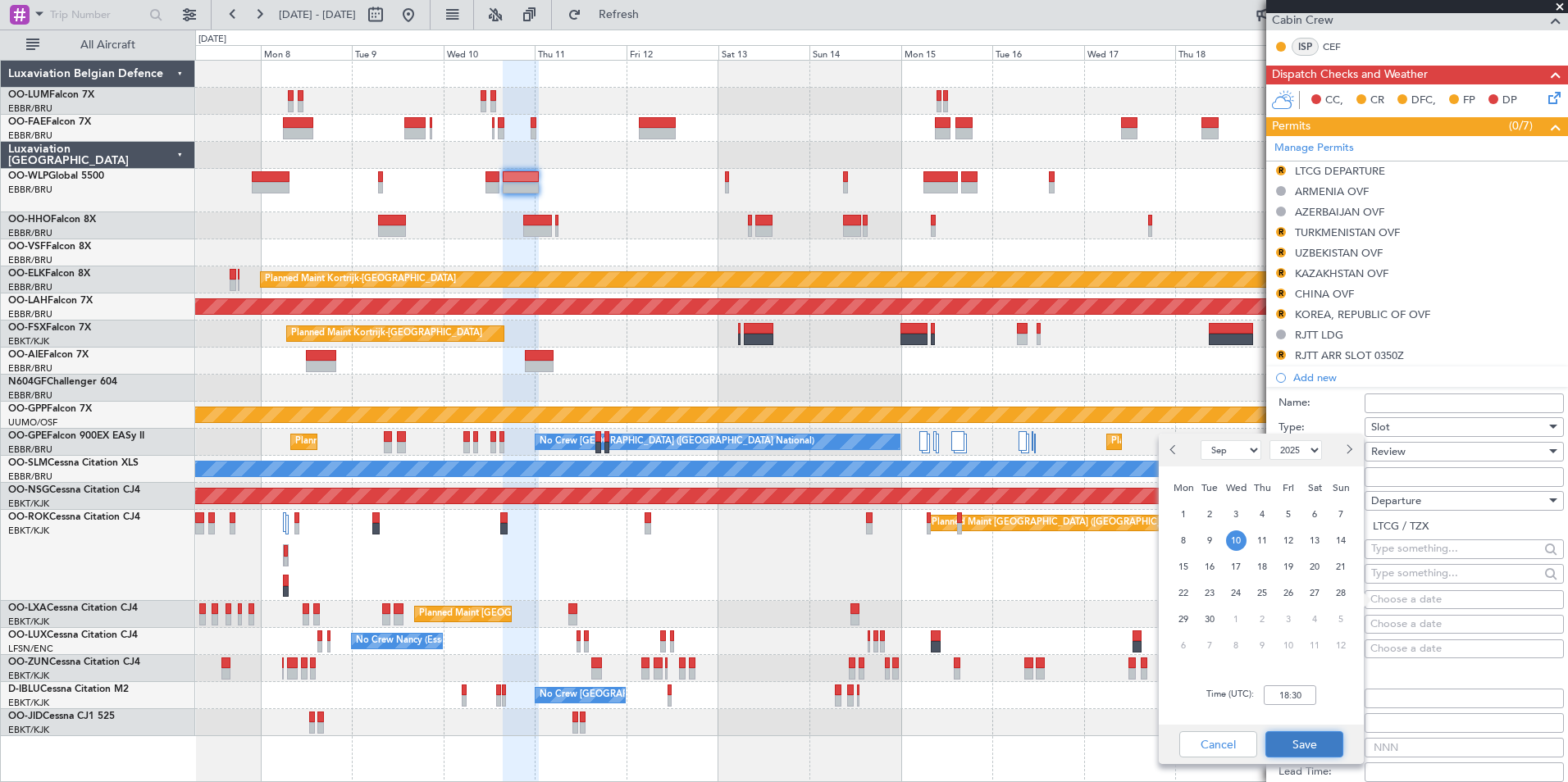
click at [1302, 737] on button "Save" at bounding box center [1304, 744] width 78 height 26
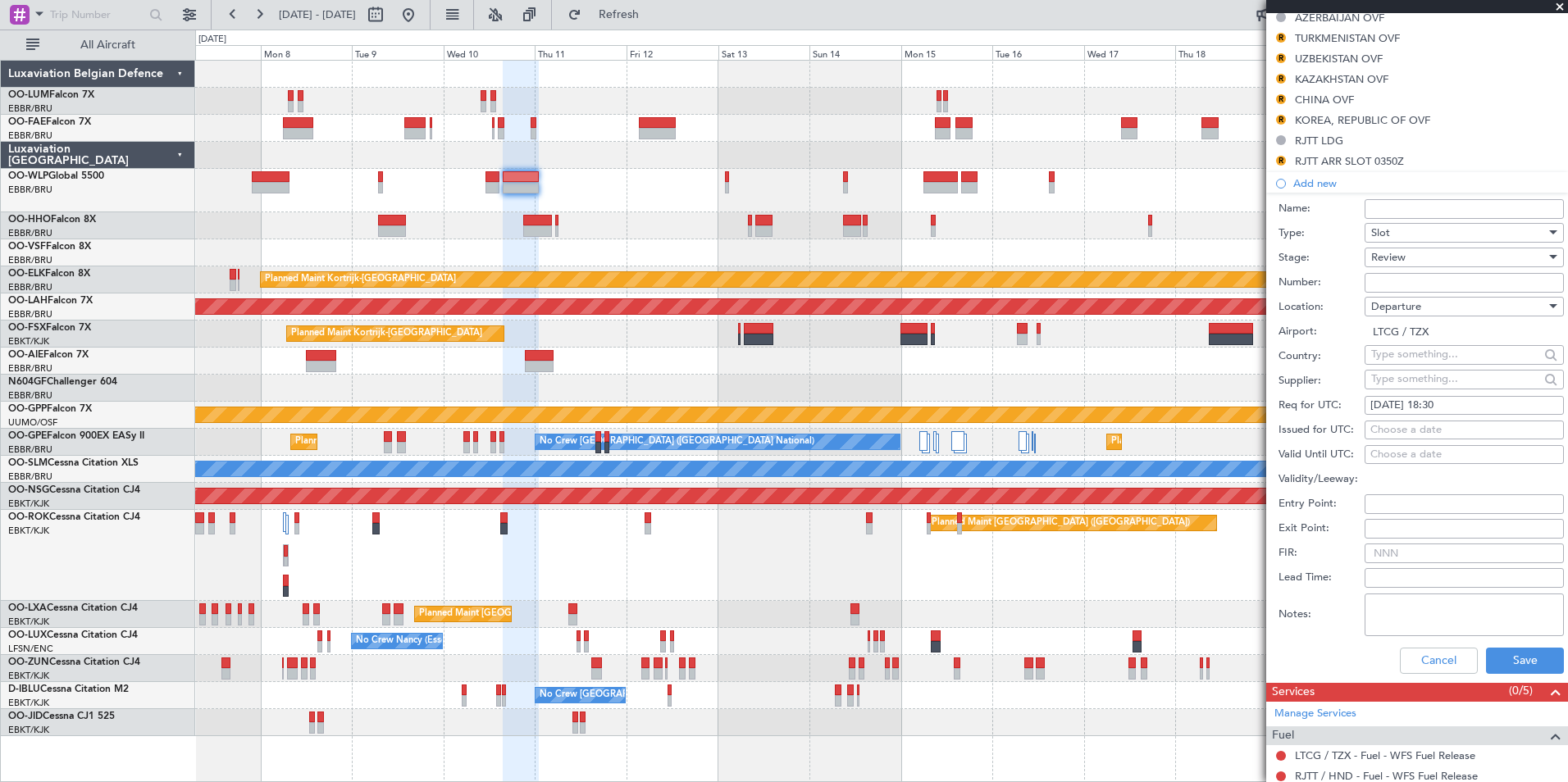
scroll to position [656, 0]
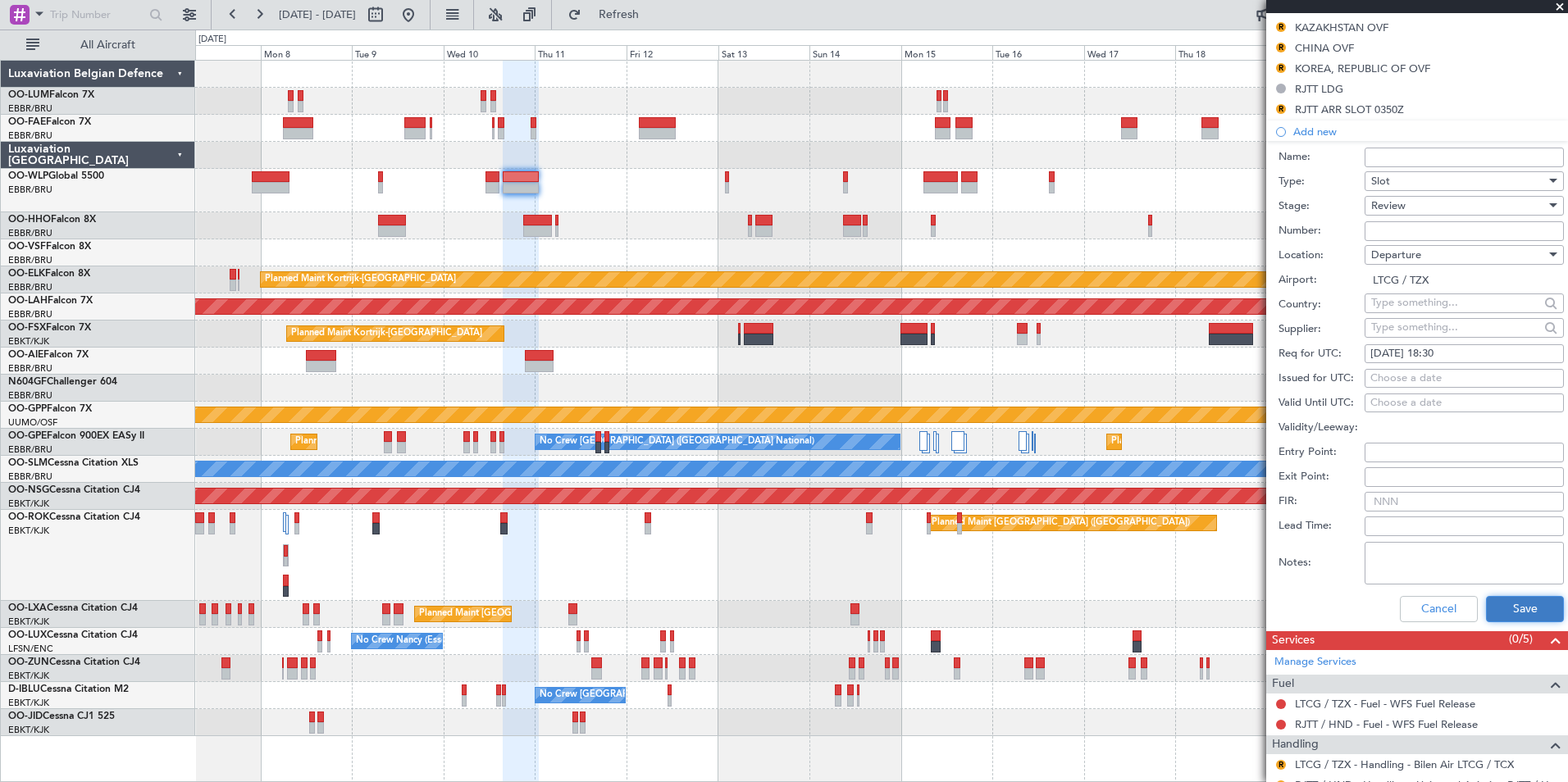
click at [1494, 609] on button "Save" at bounding box center [1524, 609] width 78 height 26
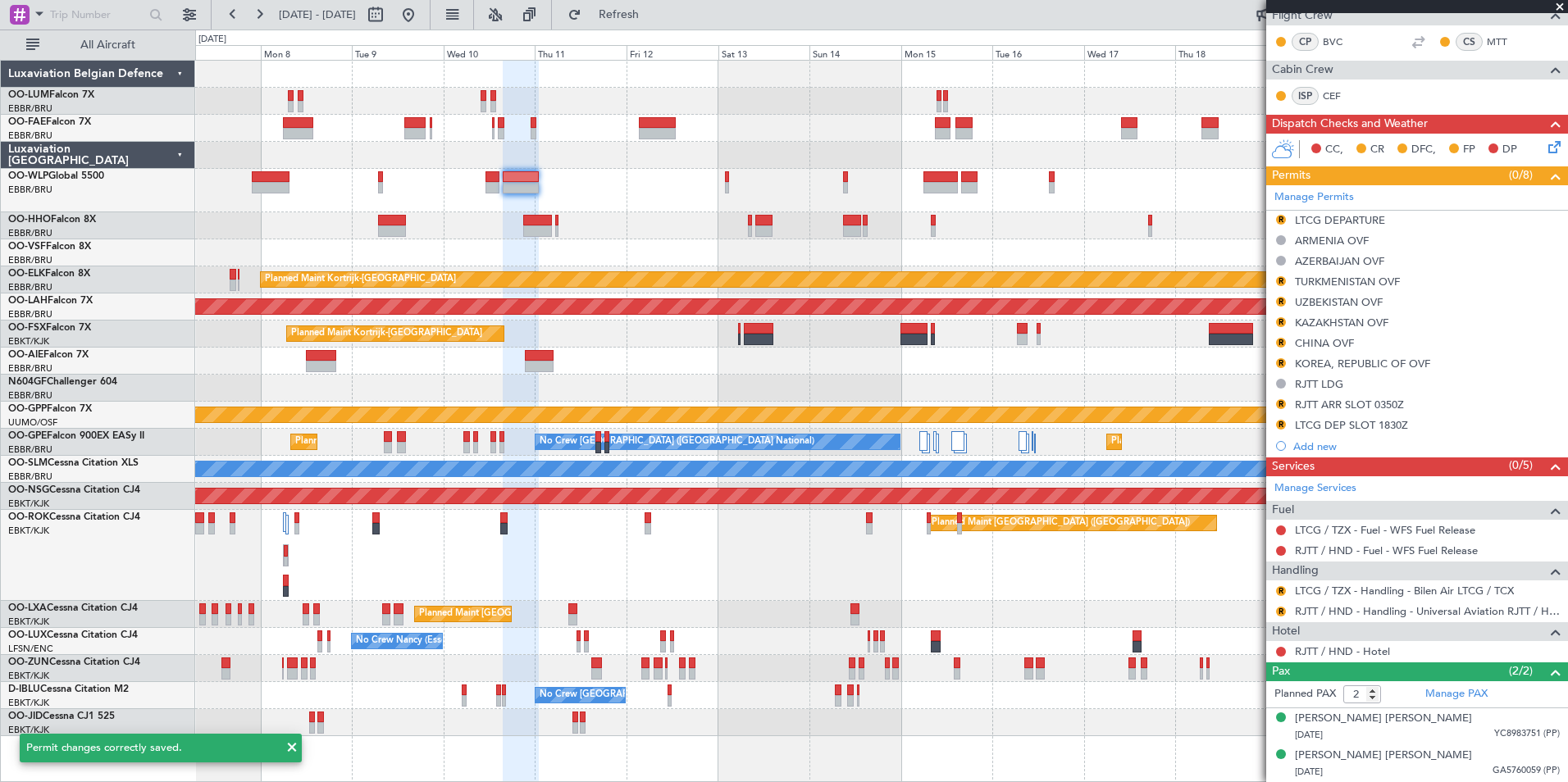
scroll to position [360, 0]
click at [1543, 200] on span at bounding box center [1553, 194] width 20 height 13
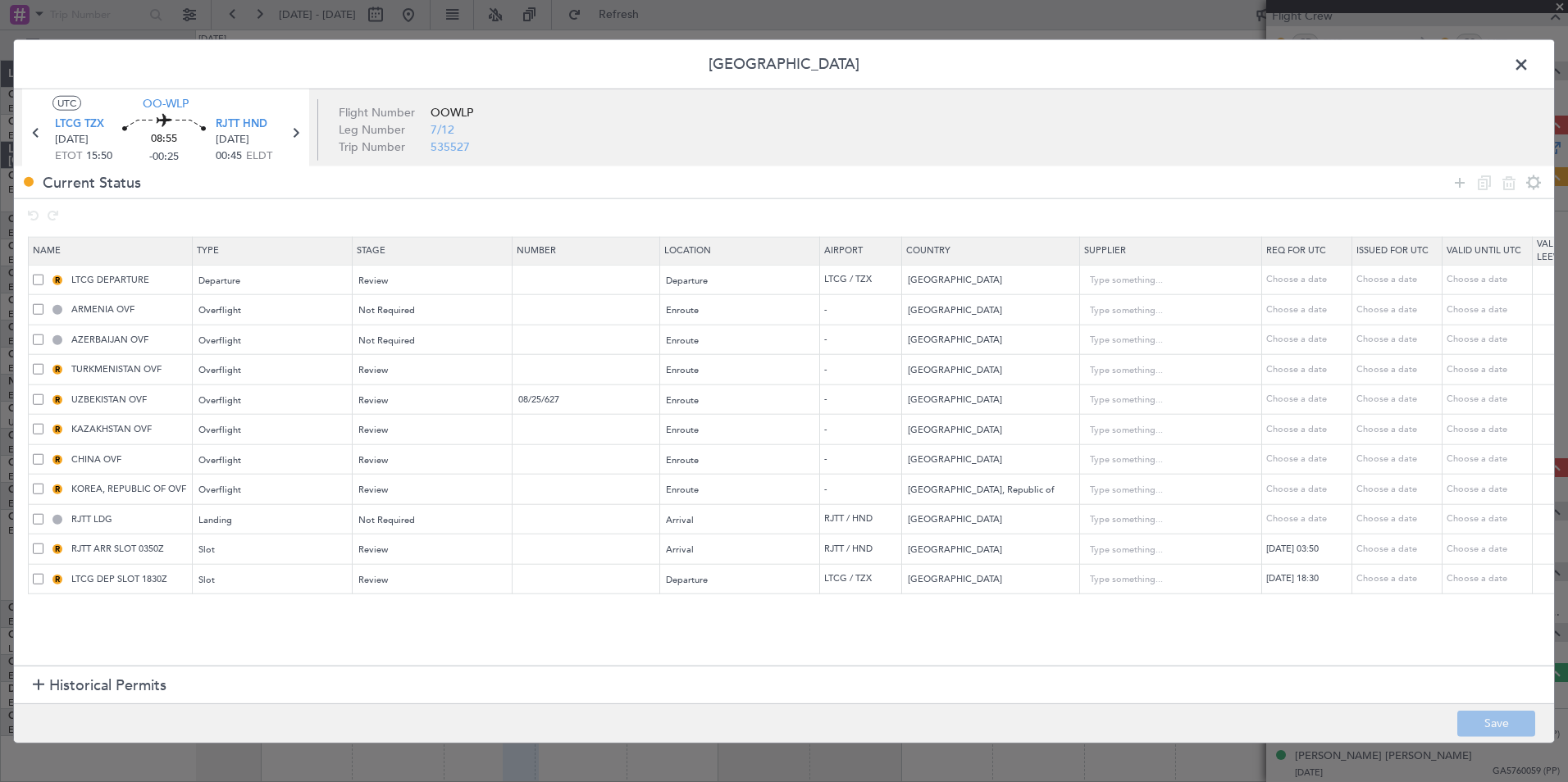
click at [43, 280] on span at bounding box center [39, 279] width 11 height 11
click at [44, 274] on input "checkbox" at bounding box center [44, 274] width 0 height 0
click at [41, 312] on span at bounding box center [39, 309] width 11 height 11
click at [44, 304] on input "checkbox" at bounding box center [44, 304] width 0 height 0
click at [32, 347] on td "AZERBAIJAN OVF" at bounding box center [110, 340] width 164 height 30
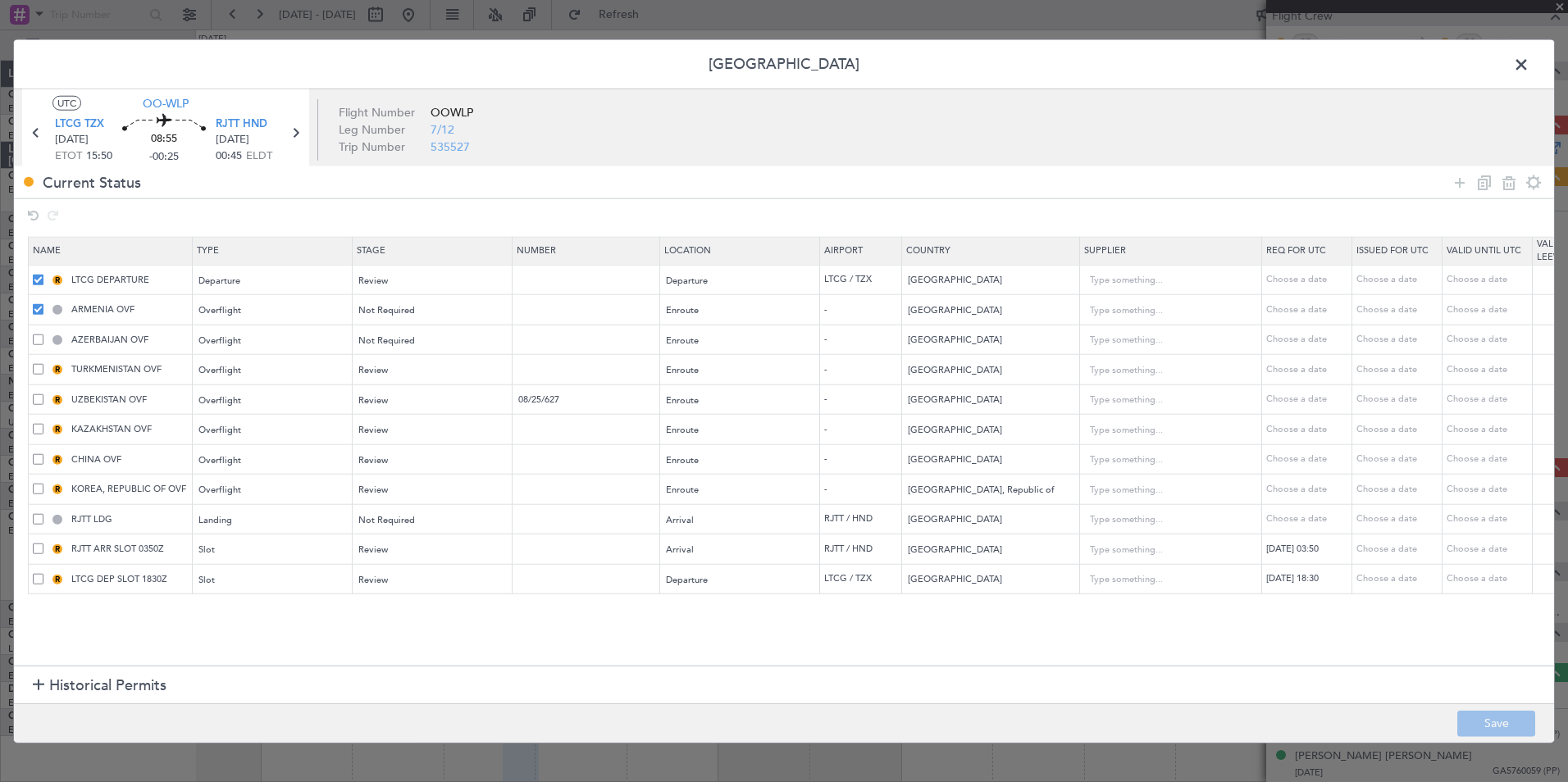
click at [37, 341] on span at bounding box center [39, 339] width 11 height 11
click at [44, 334] on input "checkbox" at bounding box center [44, 334] width 0 height 0
click at [40, 360] on td "R TURKMENISTAN OVF" at bounding box center [110, 370] width 164 height 30
click at [41, 369] on span at bounding box center [39, 369] width 11 height 11
click at [44, 364] on input "checkbox" at bounding box center [44, 364] width 0 height 0
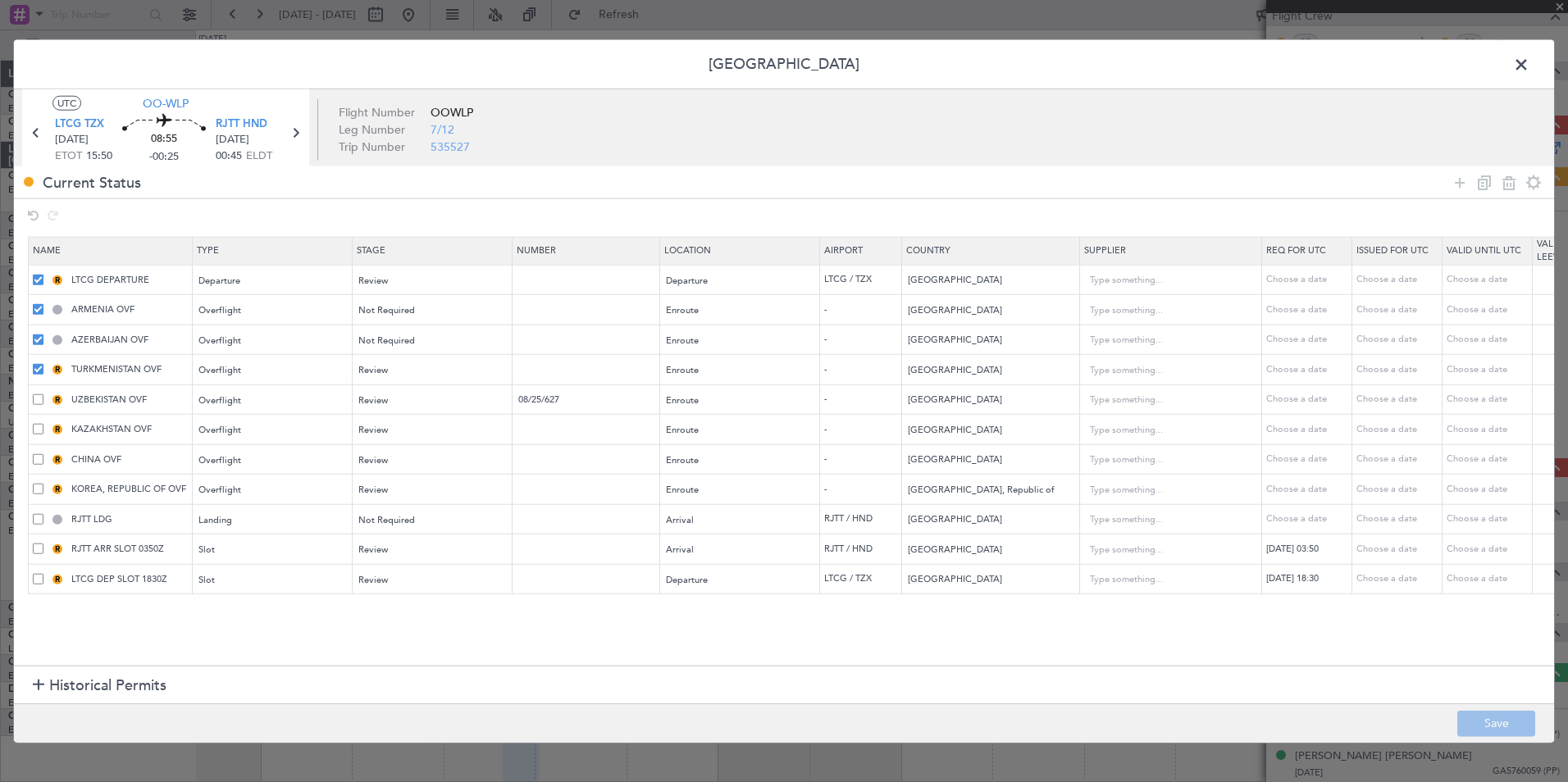
click at [38, 401] on span at bounding box center [39, 399] width 11 height 11
click at [44, 394] on input "checkbox" at bounding box center [44, 394] width 0 height 0
click at [35, 425] on span at bounding box center [39, 430] width 11 height 11
click at [44, 424] on input "checkbox" at bounding box center [44, 424] width 0 height 0
click at [39, 448] on td "R CHINA OVF" at bounding box center [110, 460] width 164 height 30
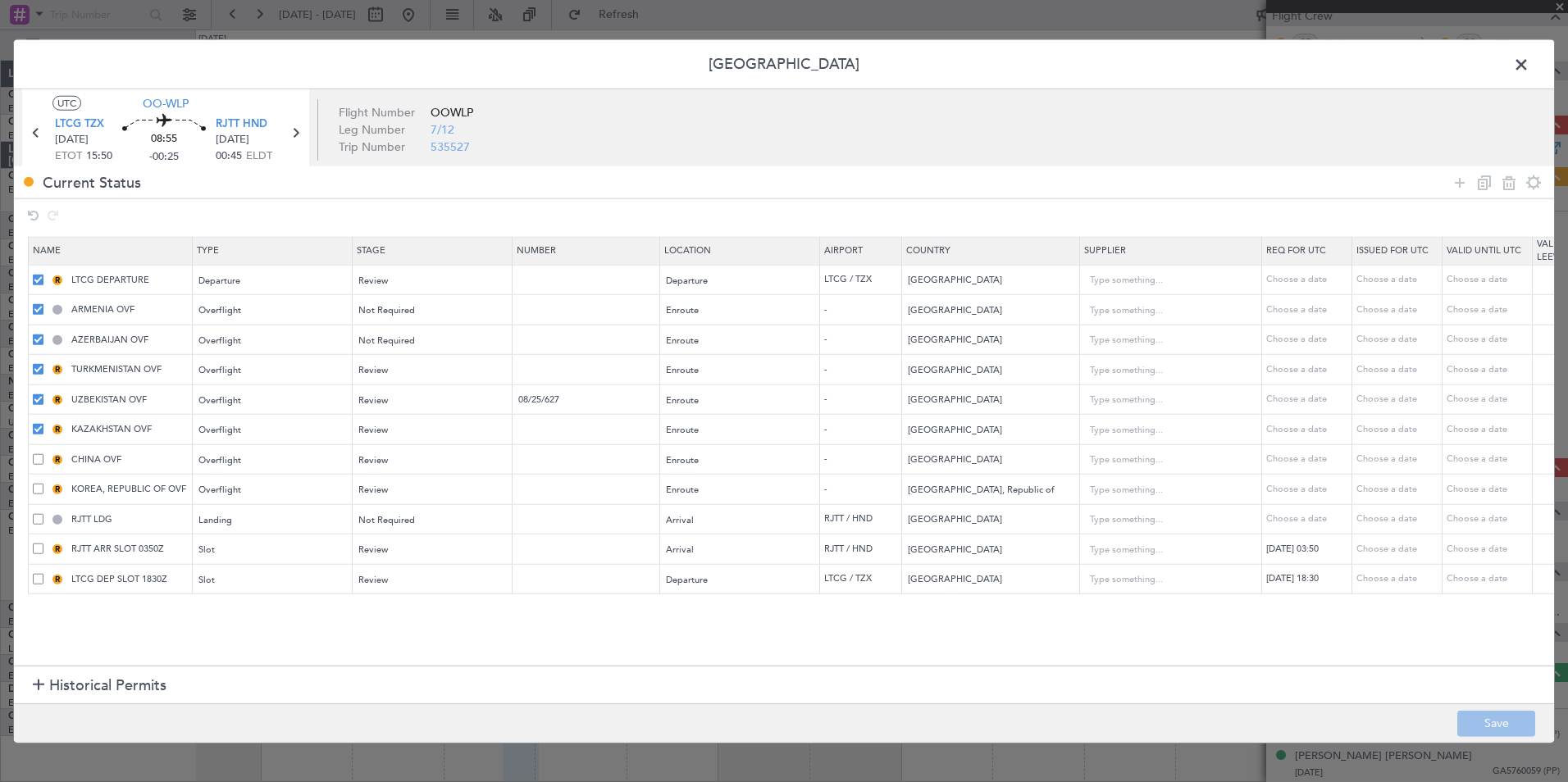
click at [39, 456] on span at bounding box center [39, 459] width 11 height 11
click at [44, 454] on input "checkbox" at bounding box center [44, 454] width 0 height 0
click at [37, 495] on div "R KOREA, REPUBLIC OF OVF" at bounding box center [112, 490] width 159 height 14
click at [39, 525] on div "RJTT LDG" at bounding box center [112, 520] width 159 height 14
click at [43, 519] on span at bounding box center [39, 519] width 11 height 11
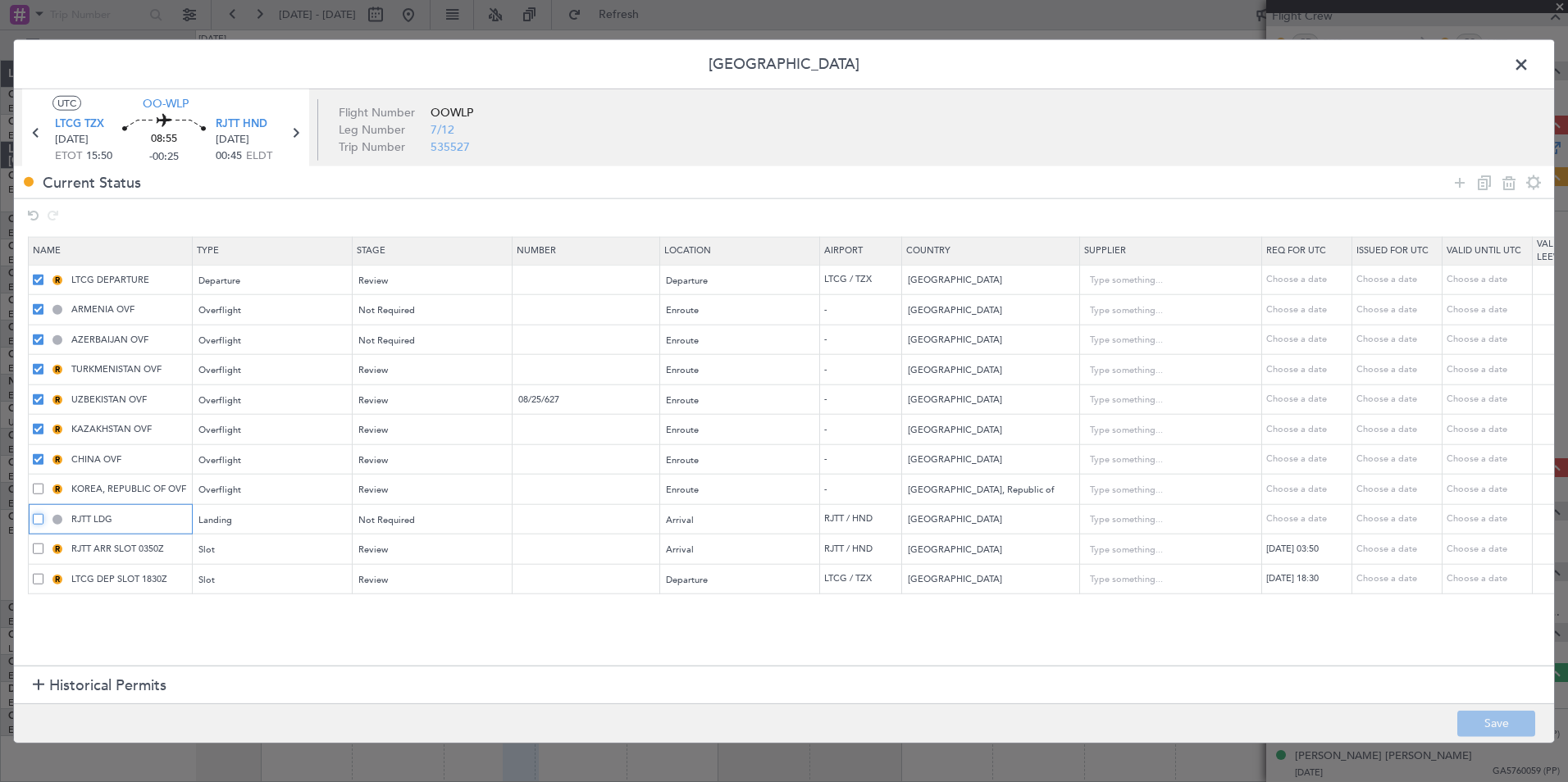
click at [44, 514] on input "checkbox" at bounding box center [44, 514] width 0 height 0
click at [43, 510] on td "RJTT LDG" at bounding box center [110, 519] width 164 height 30
click at [39, 520] on span at bounding box center [39, 519] width 11 height 11
click at [44, 514] on input "checkbox" at bounding box center [44, 514] width 0 height 0
click at [41, 491] on span at bounding box center [39, 490] width 11 height 11
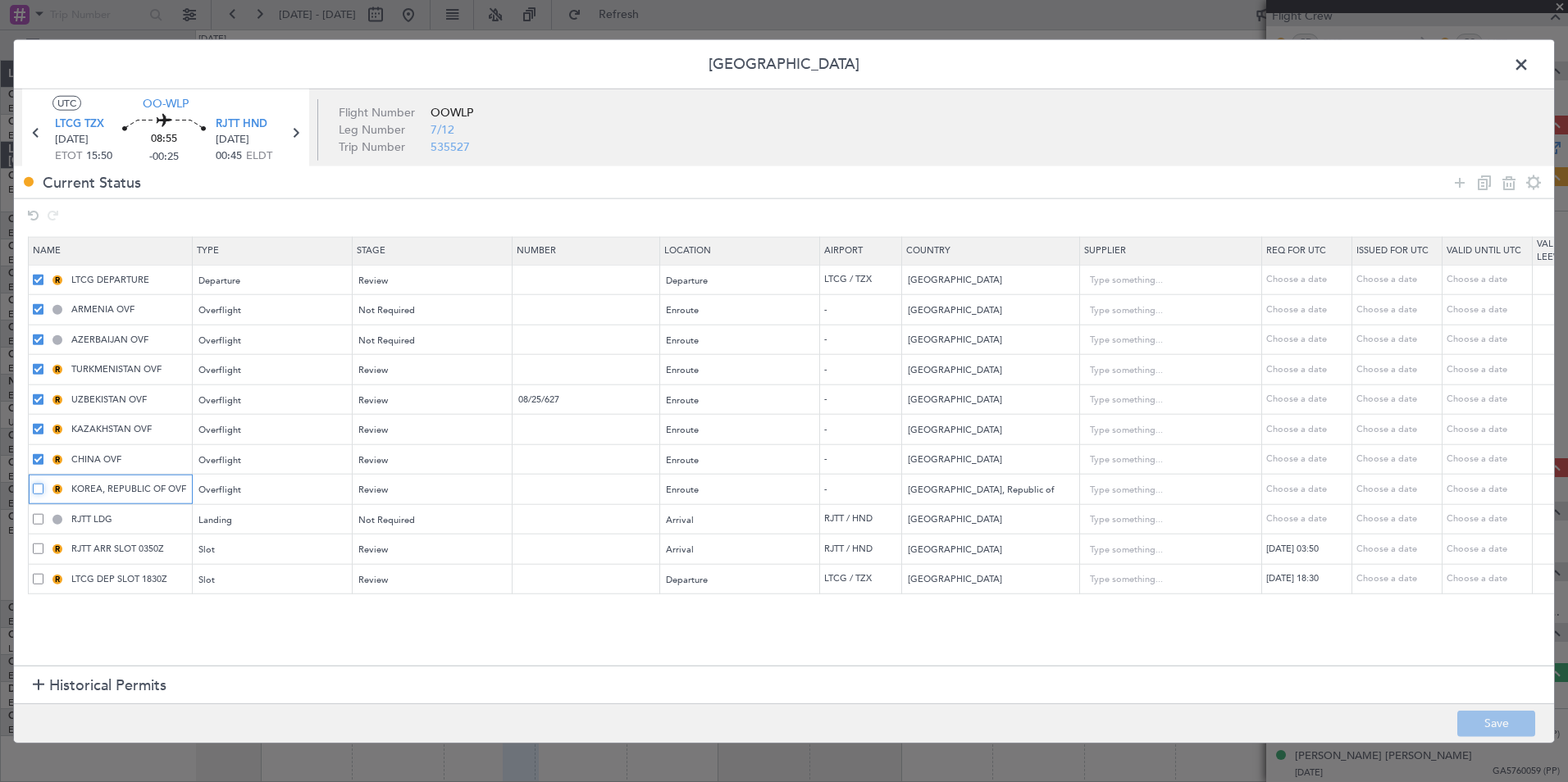
click at [44, 484] on input "checkbox" at bounding box center [44, 484] width 0 height 0
click at [43, 518] on span at bounding box center [39, 519] width 11 height 11
click at [44, 514] on input "checkbox" at bounding box center [44, 514] width 0 height 0
click at [39, 549] on span at bounding box center [39, 549] width 11 height 11
click at [44, 543] on input "checkbox" at bounding box center [44, 543] width 0 height 0
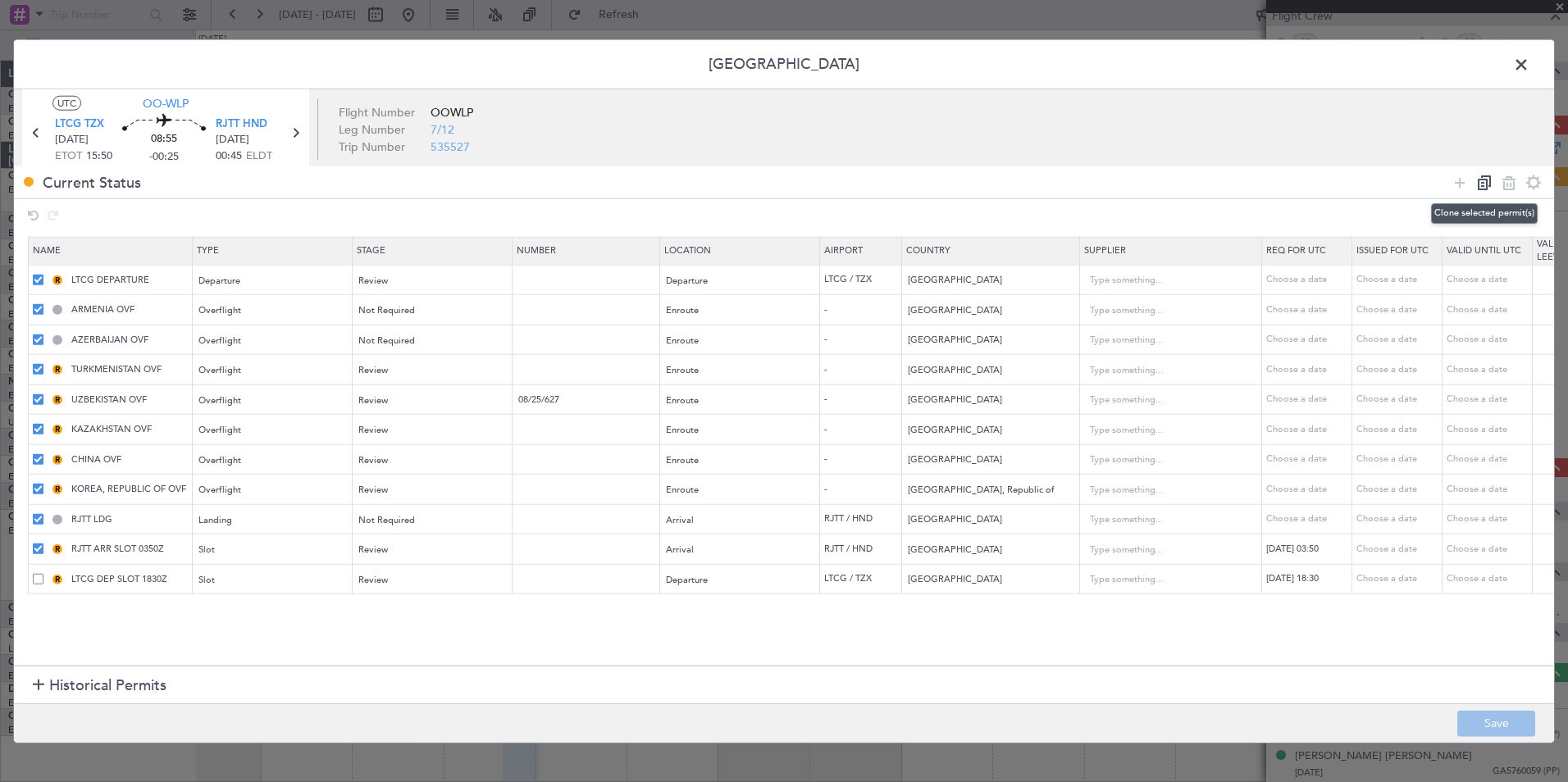
click at [1479, 189] on icon at bounding box center [1484, 182] width 20 height 20
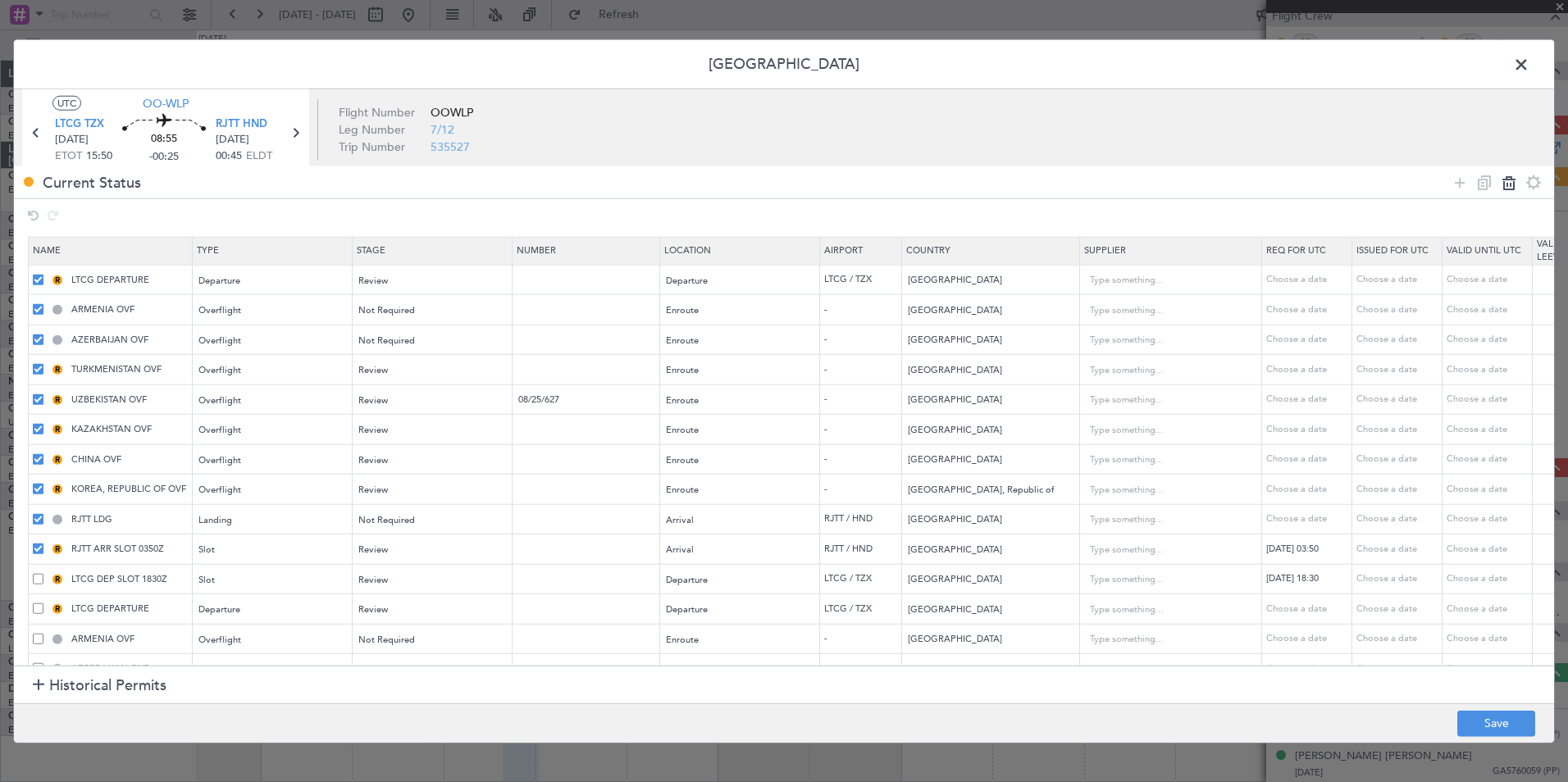
click at [1511, 185] on icon at bounding box center [1509, 182] width 20 height 20
type input "LTCG DEP SLOT 1830Z"
type input "LTCG DEPARTURE"
type input "Turkey"
type input "ARMENIA OVF"
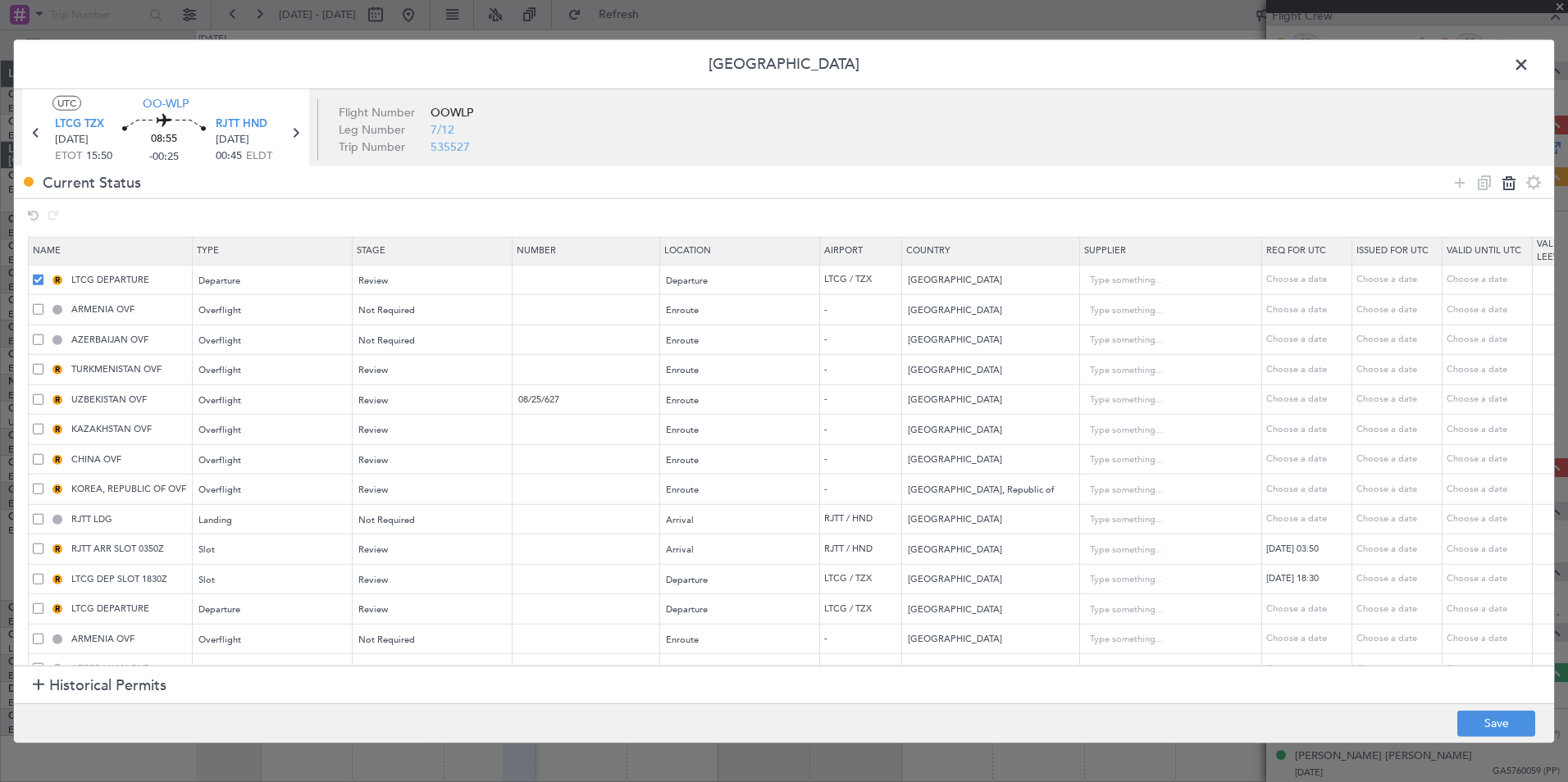
type input "[GEOGRAPHIC_DATA]"
type input "AZERBAIJAN OVF"
type input "[GEOGRAPHIC_DATA]"
type input "TURKMENISTAN OVF"
type input "Turkmenistan"
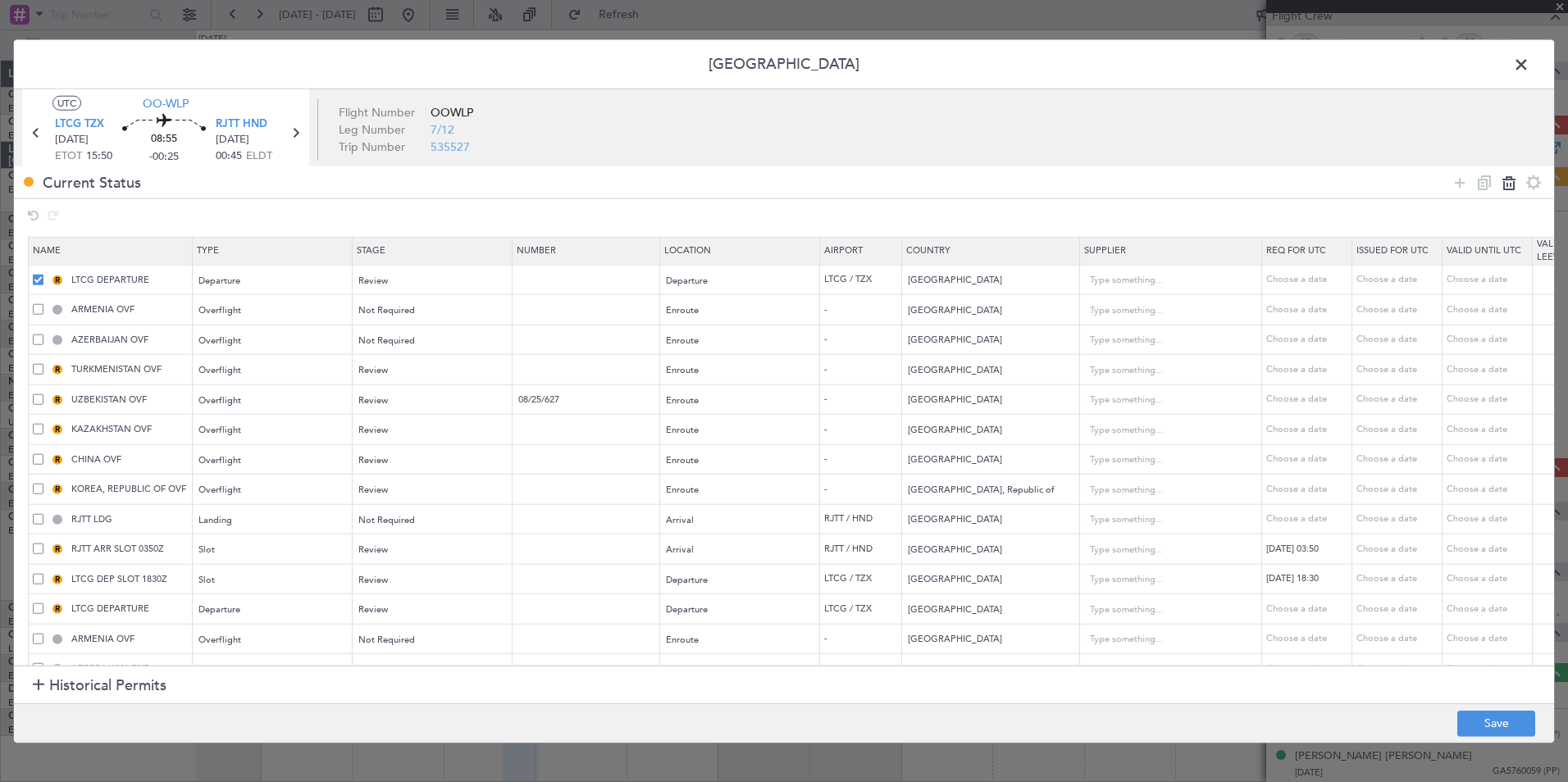
type input "UZBEKISTAN OVF"
type input "08/25/627"
type input "Uzbekistan"
type input "KAZAKHSTAN OVF"
type input "Kazakhstan"
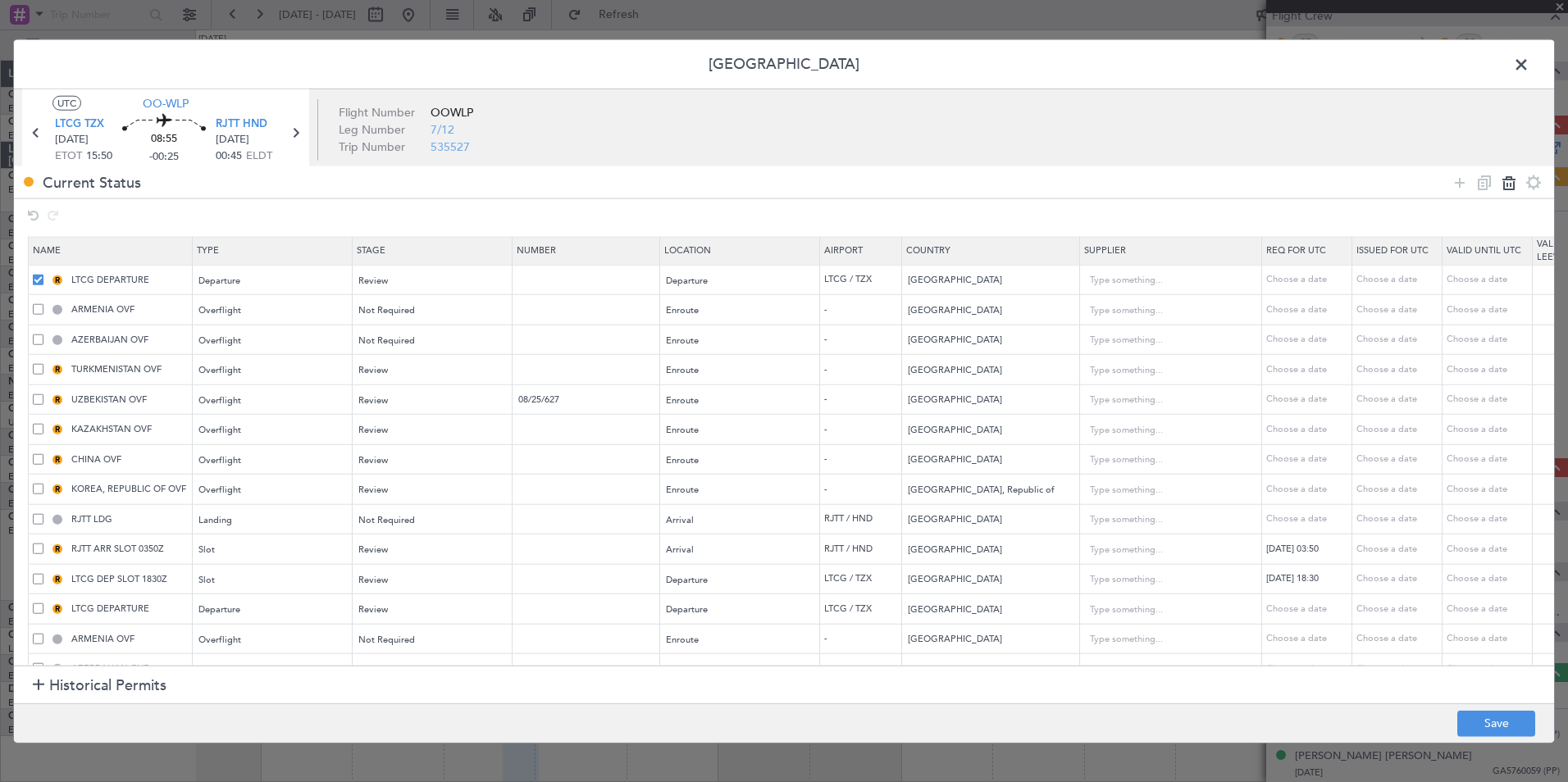
type input "CHINA OVF"
type input "China"
type input "3"
type input "KOREA, REPUBLIC OF OVF"
type input "Korea, Republic of"
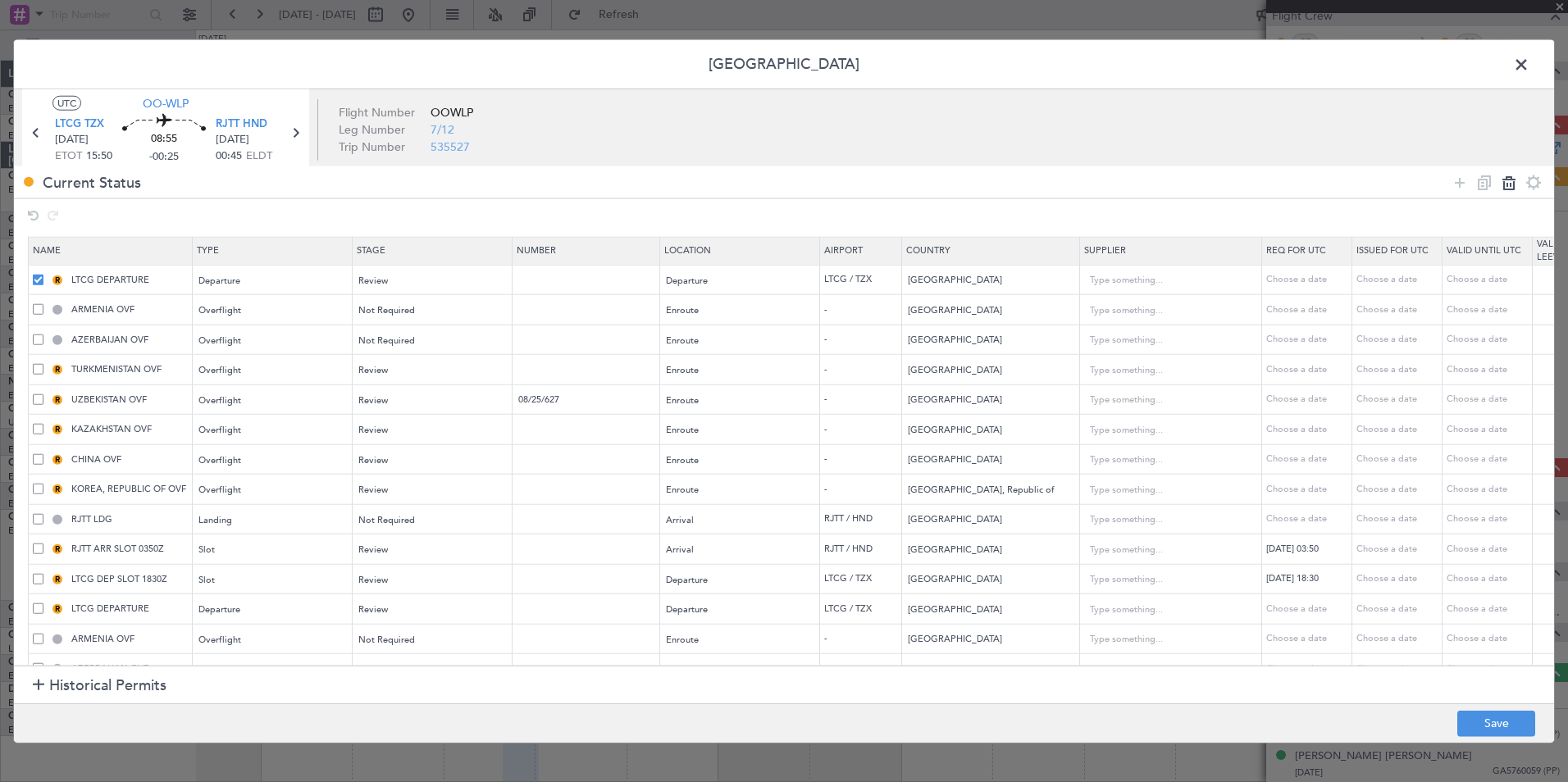
type input "RJTT LDG"
type input "RJTT ARR SLOT 0350Z"
type input "Japan"
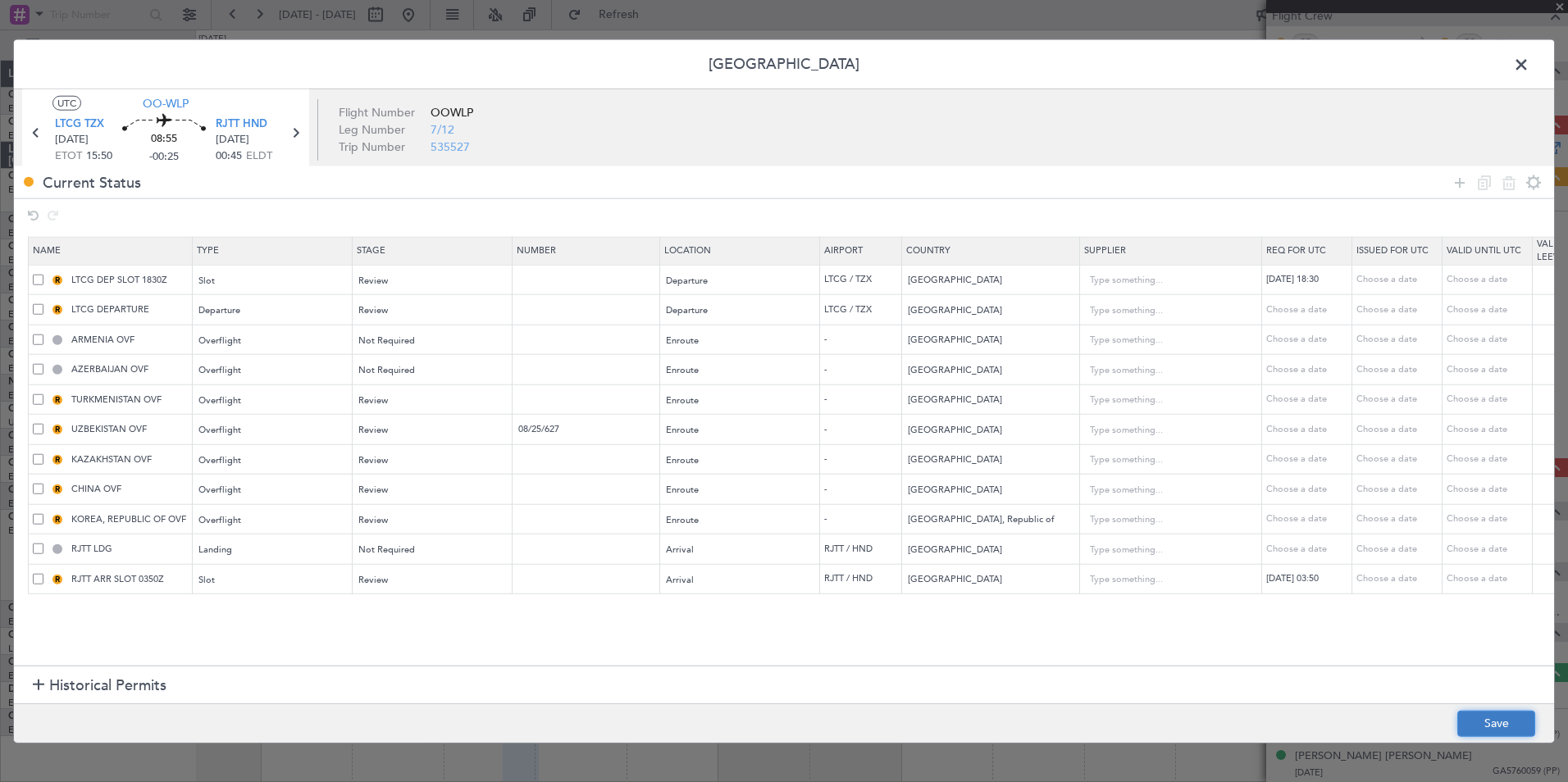
click at [1508, 717] on button "Save" at bounding box center [1495, 723] width 78 height 26
type input "TURKEY DEPARTURE"
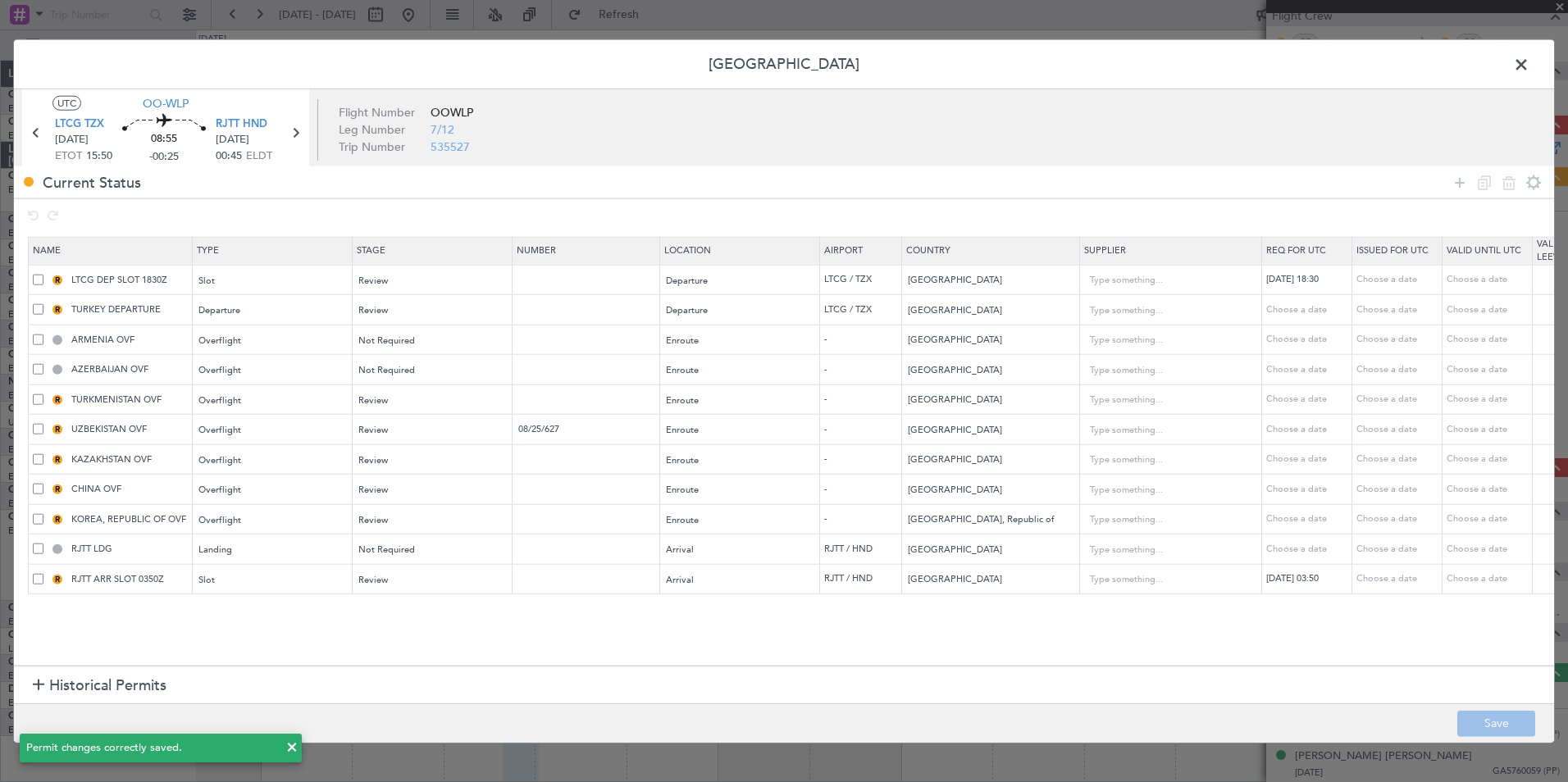
click at [1529, 63] on span at bounding box center [1529, 69] width 0 height 33
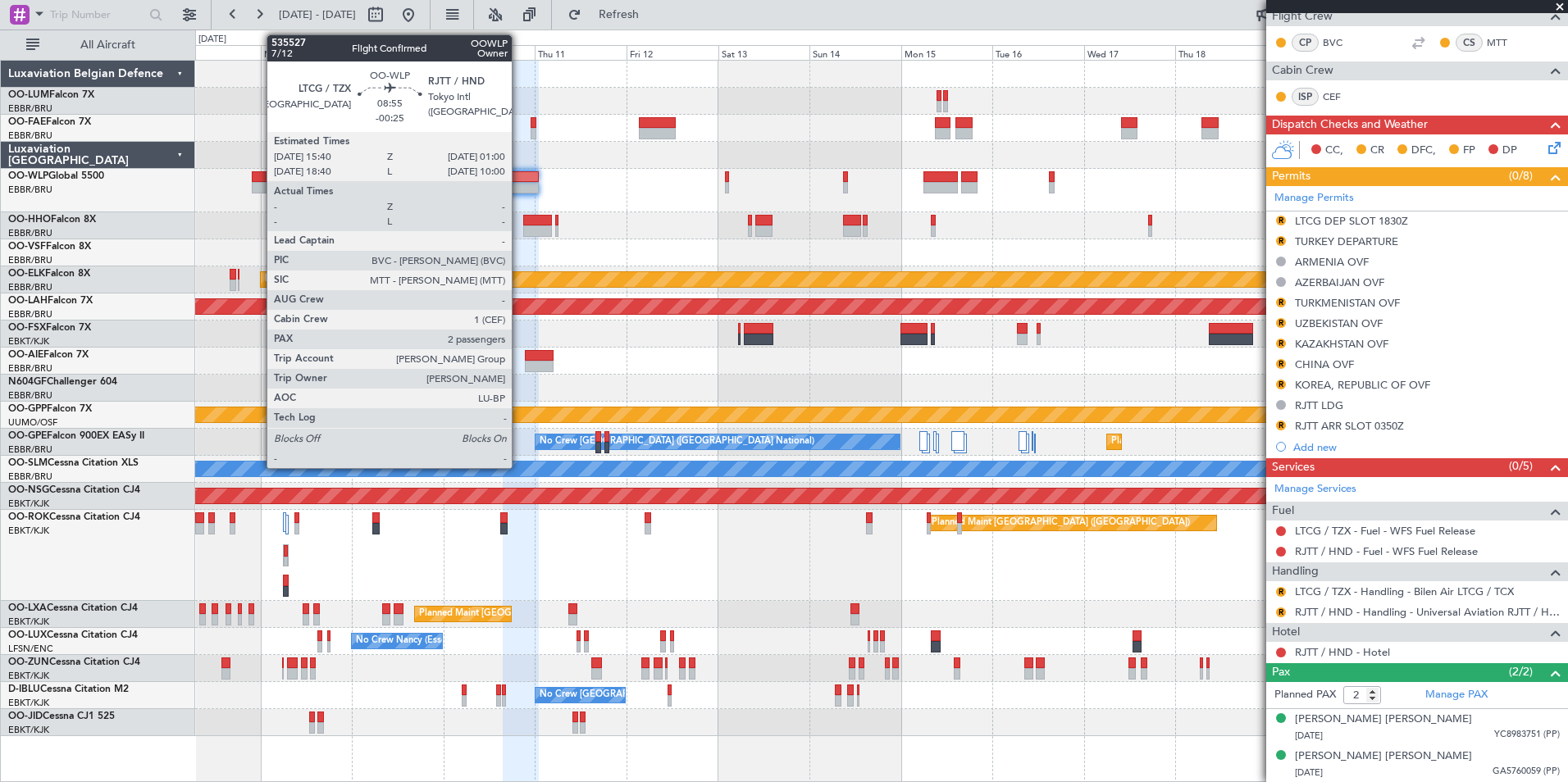
click at [519, 181] on div at bounding box center [521, 177] width 36 height 12
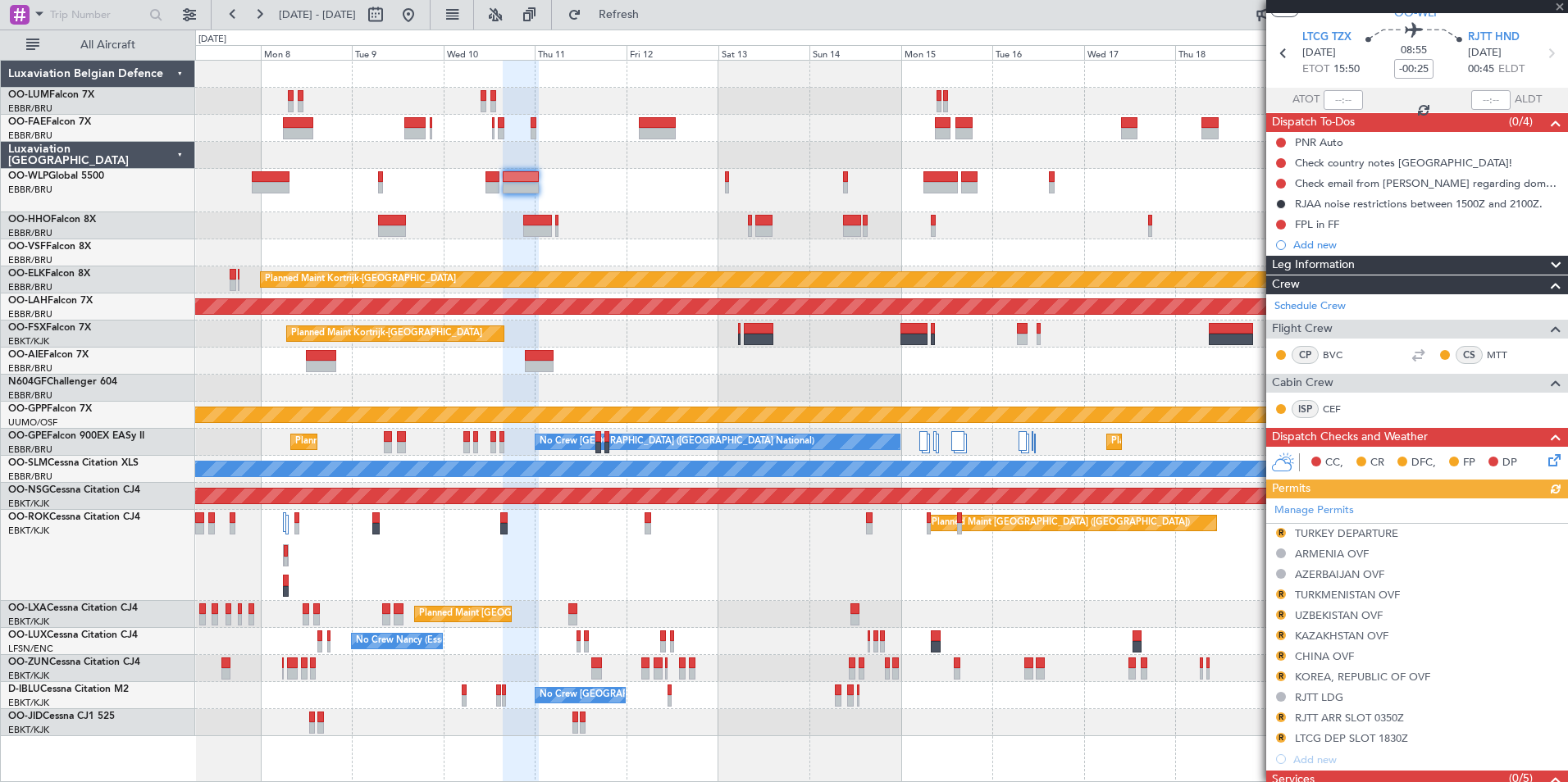
scroll to position [82, 0]
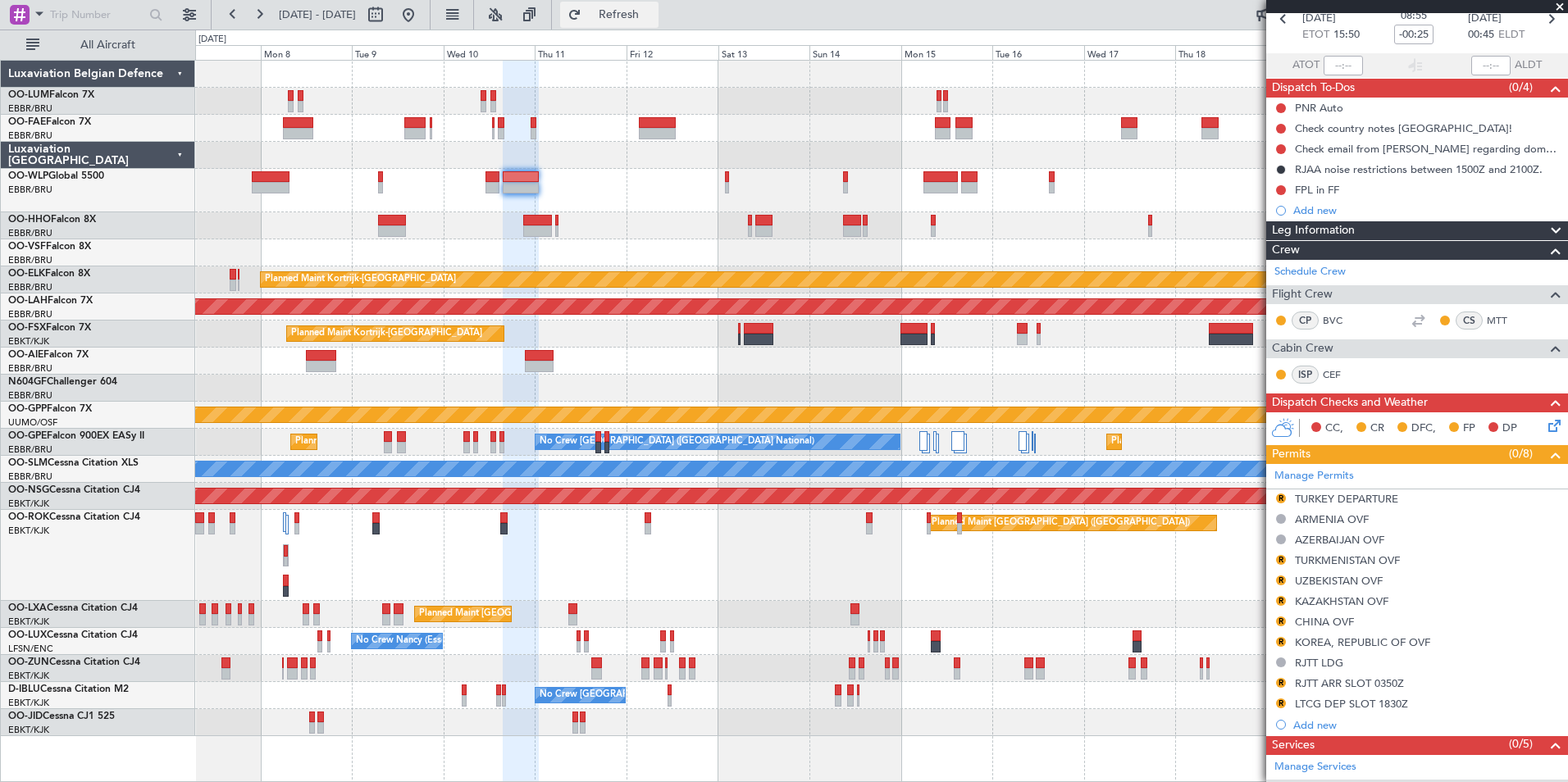
click at [654, 17] on span "Refresh" at bounding box center [619, 14] width 69 height 12
click at [1543, 478] on span at bounding box center [1553, 472] width 20 height 13
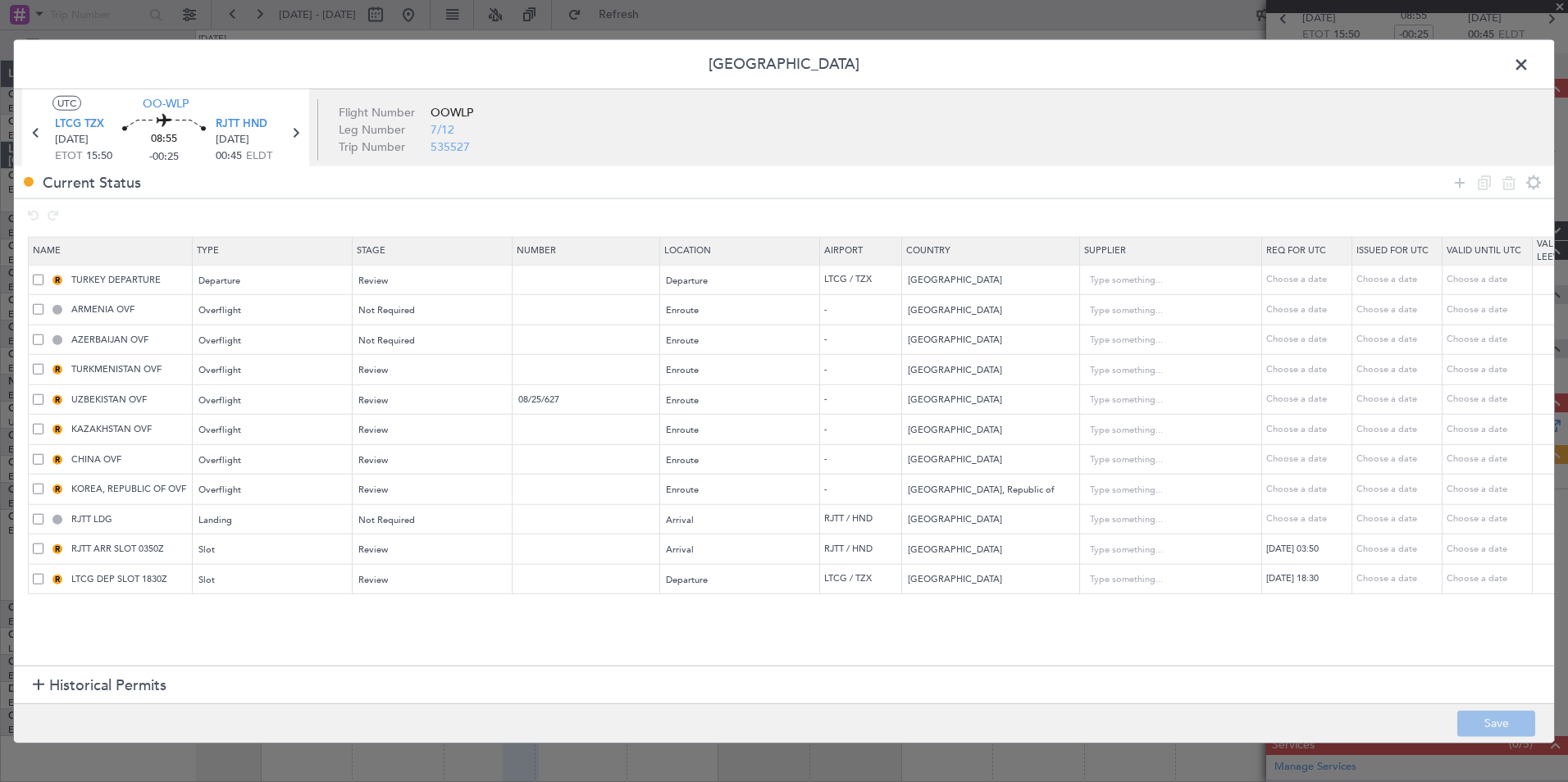
click at [35, 281] on span at bounding box center [39, 279] width 11 height 11
click at [44, 274] on input "checkbox" at bounding box center [44, 274] width 0 height 0
click at [38, 309] on span at bounding box center [39, 309] width 11 height 11
click at [44, 304] on input "checkbox" at bounding box center [44, 304] width 0 height 0
click at [36, 341] on span at bounding box center [39, 339] width 11 height 11
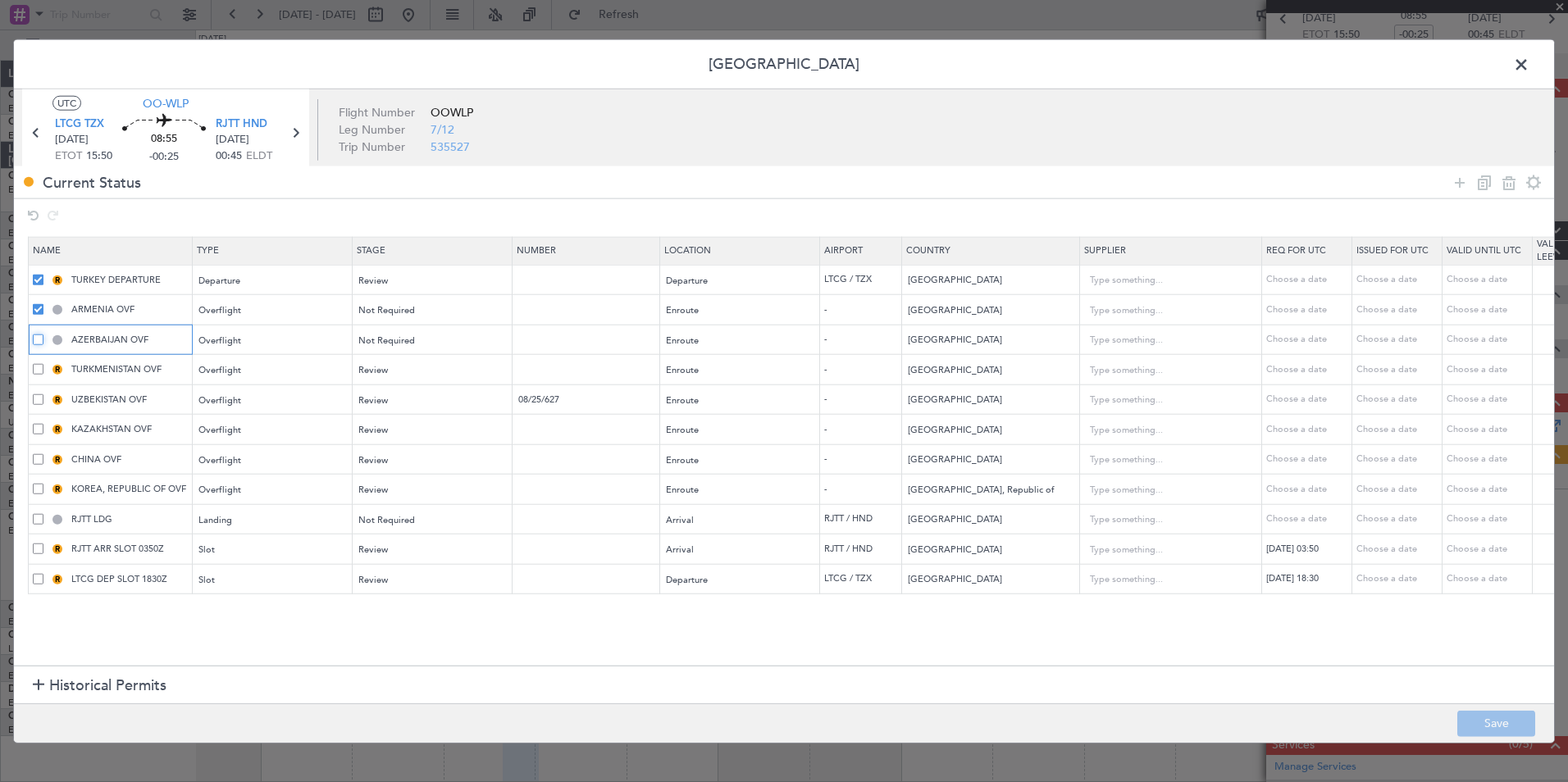
click at [44, 334] on input "checkbox" at bounding box center [44, 334] width 0 height 0
click at [37, 366] on span at bounding box center [39, 369] width 11 height 11
click at [44, 364] on input "checkbox" at bounding box center [44, 364] width 0 height 0
click at [44, 403] on div "R UZBEKISTAN OVF" at bounding box center [112, 400] width 159 height 14
click at [38, 410] on td "R UZBEKISTAN OVF" at bounding box center [110, 400] width 164 height 30
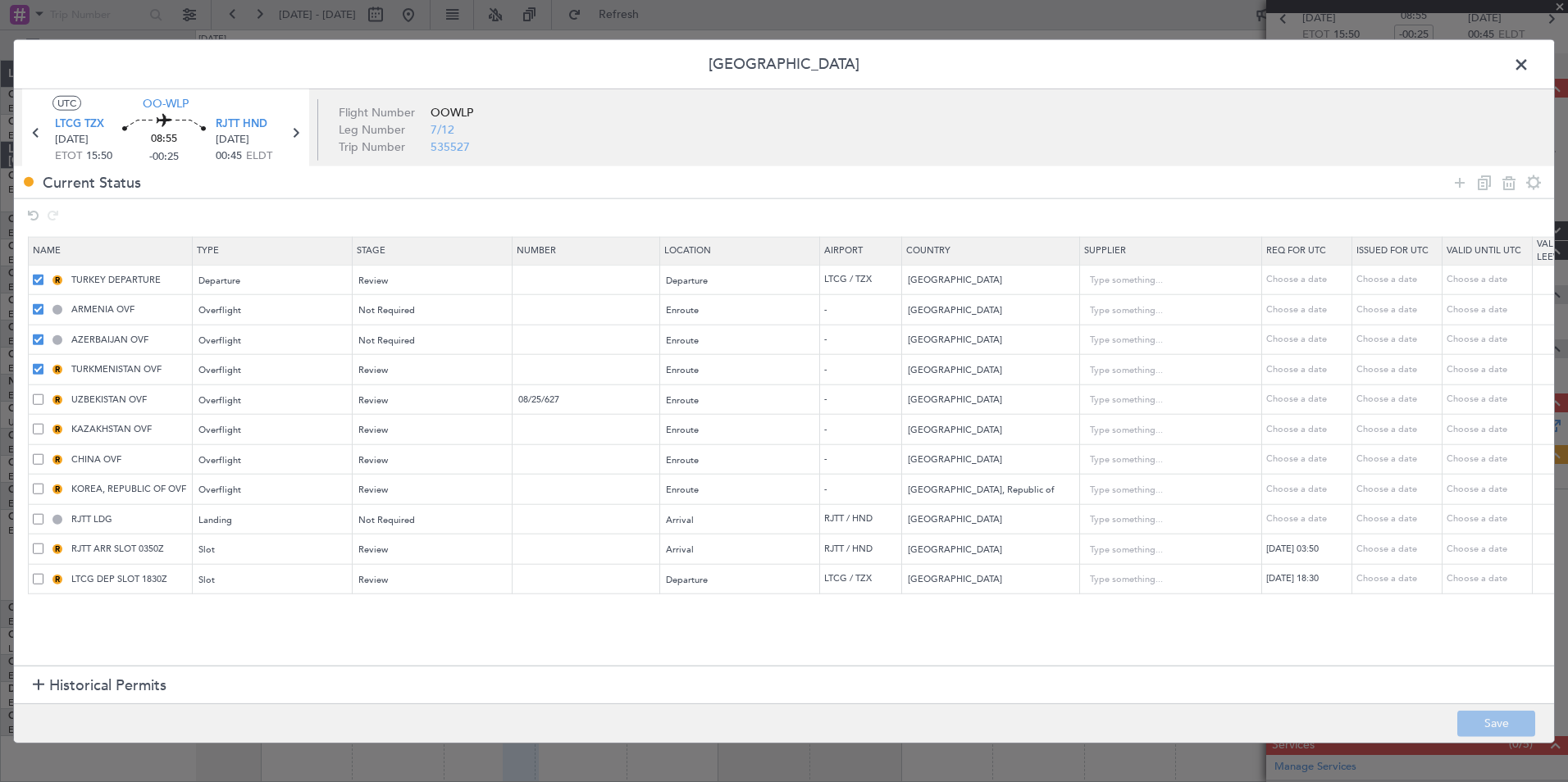
click at [38, 404] on span at bounding box center [39, 399] width 11 height 11
click at [44, 394] on input "checkbox" at bounding box center [44, 394] width 0 height 0
click at [39, 431] on span at bounding box center [39, 430] width 11 height 11
click at [44, 424] on input "checkbox" at bounding box center [44, 424] width 0 height 0
click at [36, 460] on span at bounding box center [39, 459] width 11 height 11
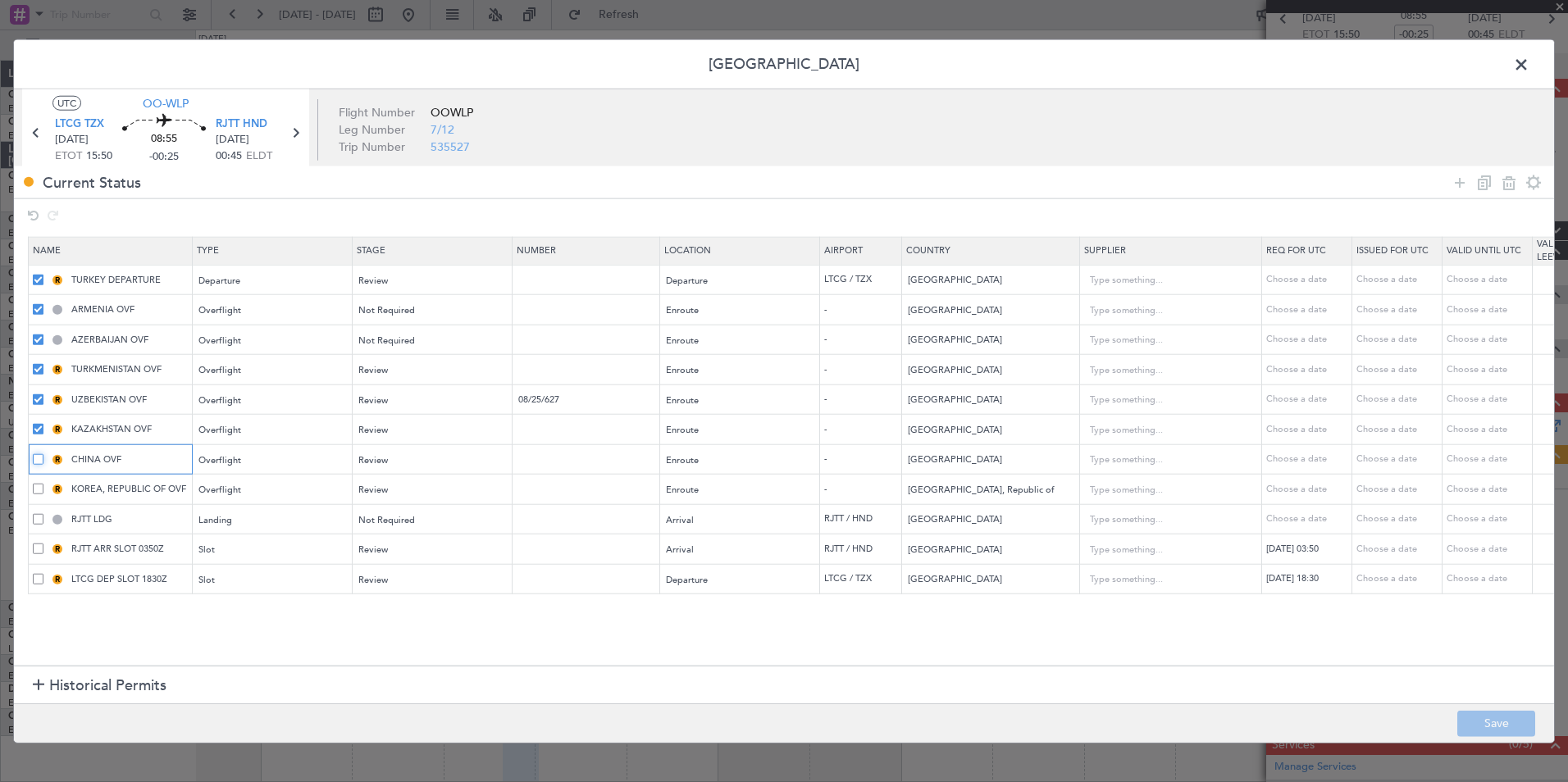
click at [44, 454] on input "checkbox" at bounding box center [44, 454] width 0 height 0
click at [36, 492] on span at bounding box center [39, 490] width 11 height 11
click at [44, 484] on input "checkbox" at bounding box center [44, 484] width 0 height 0
click at [38, 522] on span at bounding box center [39, 519] width 11 height 11
click at [44, 514] on input "checkbox" at bounding box center [44, 514] width 0 height 0
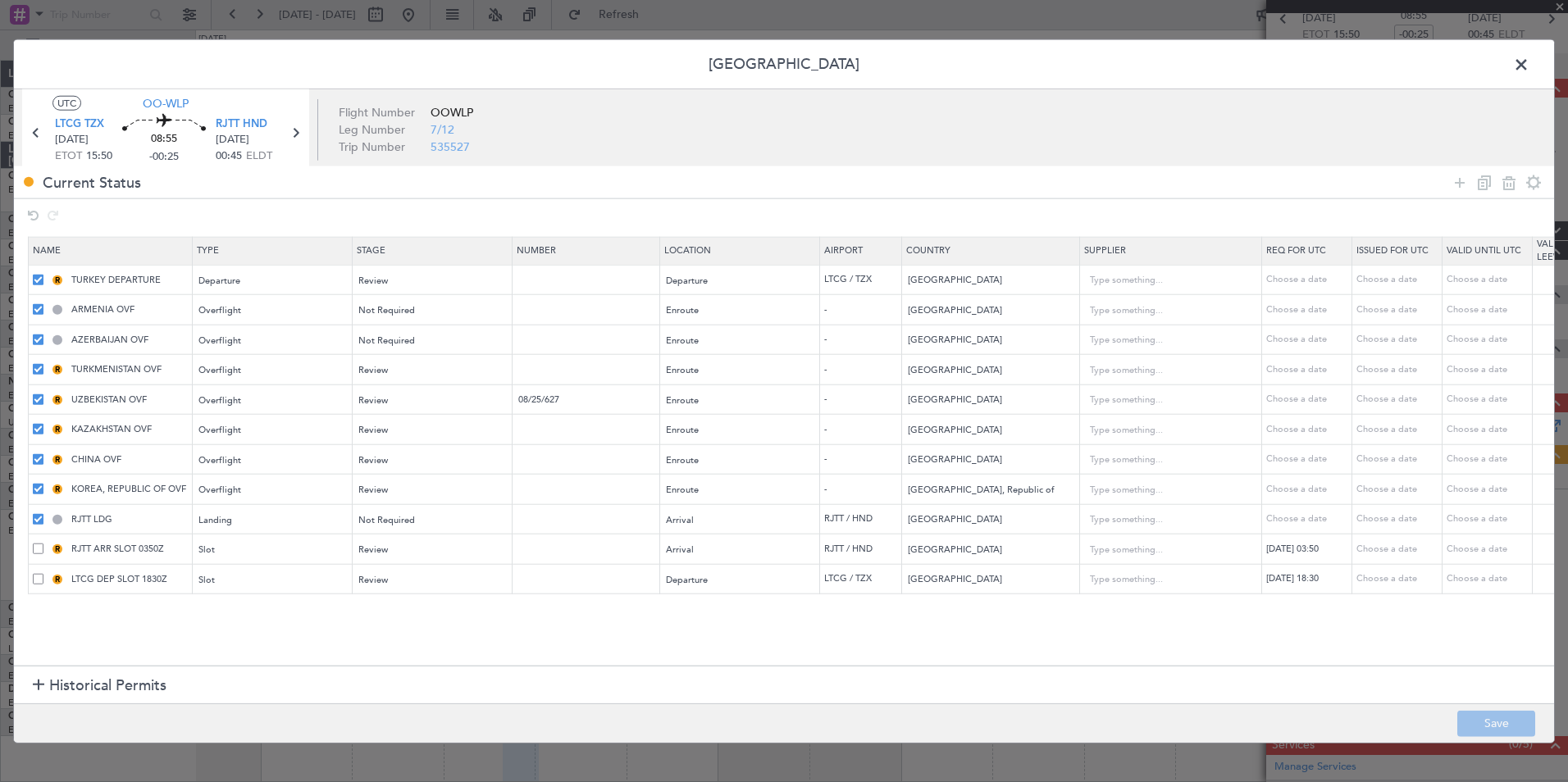
click at [39, 552] on span at bounding box center [39, 549] width 11 height 11
click at [44, 543] on input "checkbox" at bounding box center [44, 543] width 0 height 0
click at [1474, 178] on icon at bounding box center [1484, 182] width 20 height 20
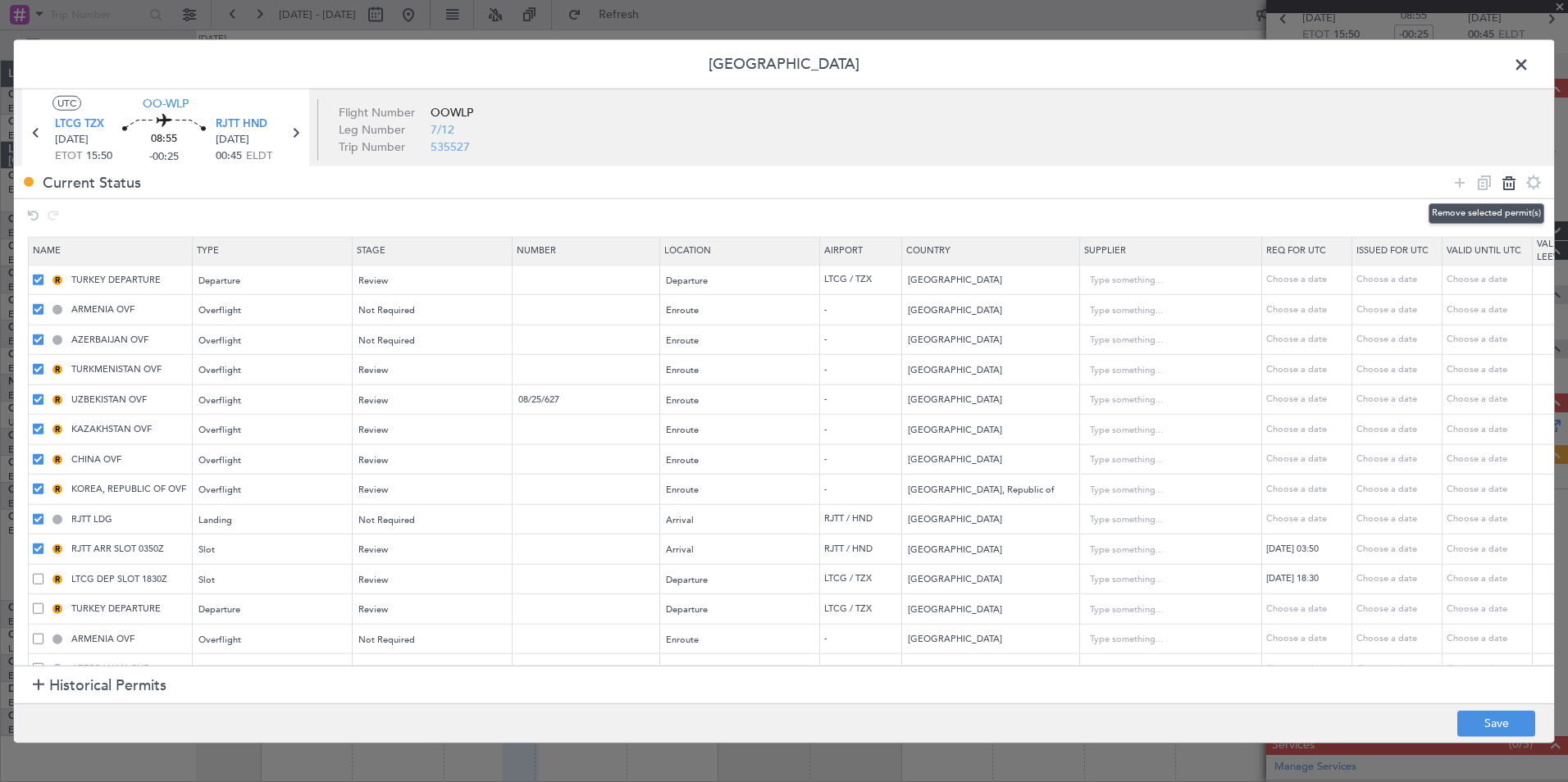
click at [1511, 186] on icon at bounding box center [1509, 182] width 20 height 20
type input "LTCG DEP SLOT 1830Z"
type input "TURKEY DEPARTURE"
type input "Turkey"
type input "ARMENIA OVF"
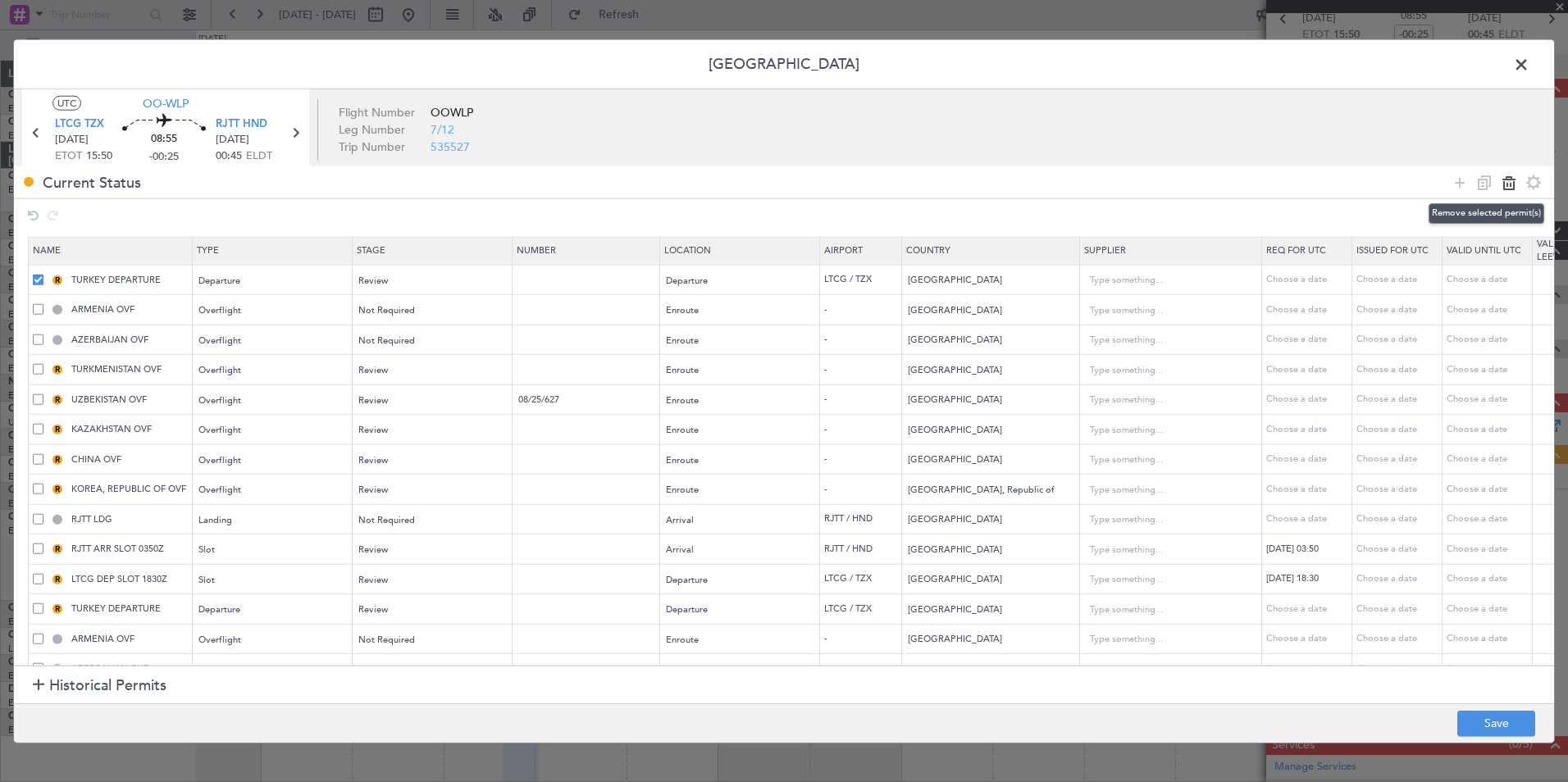
type input "[GEOGRAPHIC_DATA]"
type input "AZERBAIJAN OVF"
type input "[GEOGRAPHIC_DATA]"
type input "TURKMENISTAN OVF"
type input "Turkmenistan"
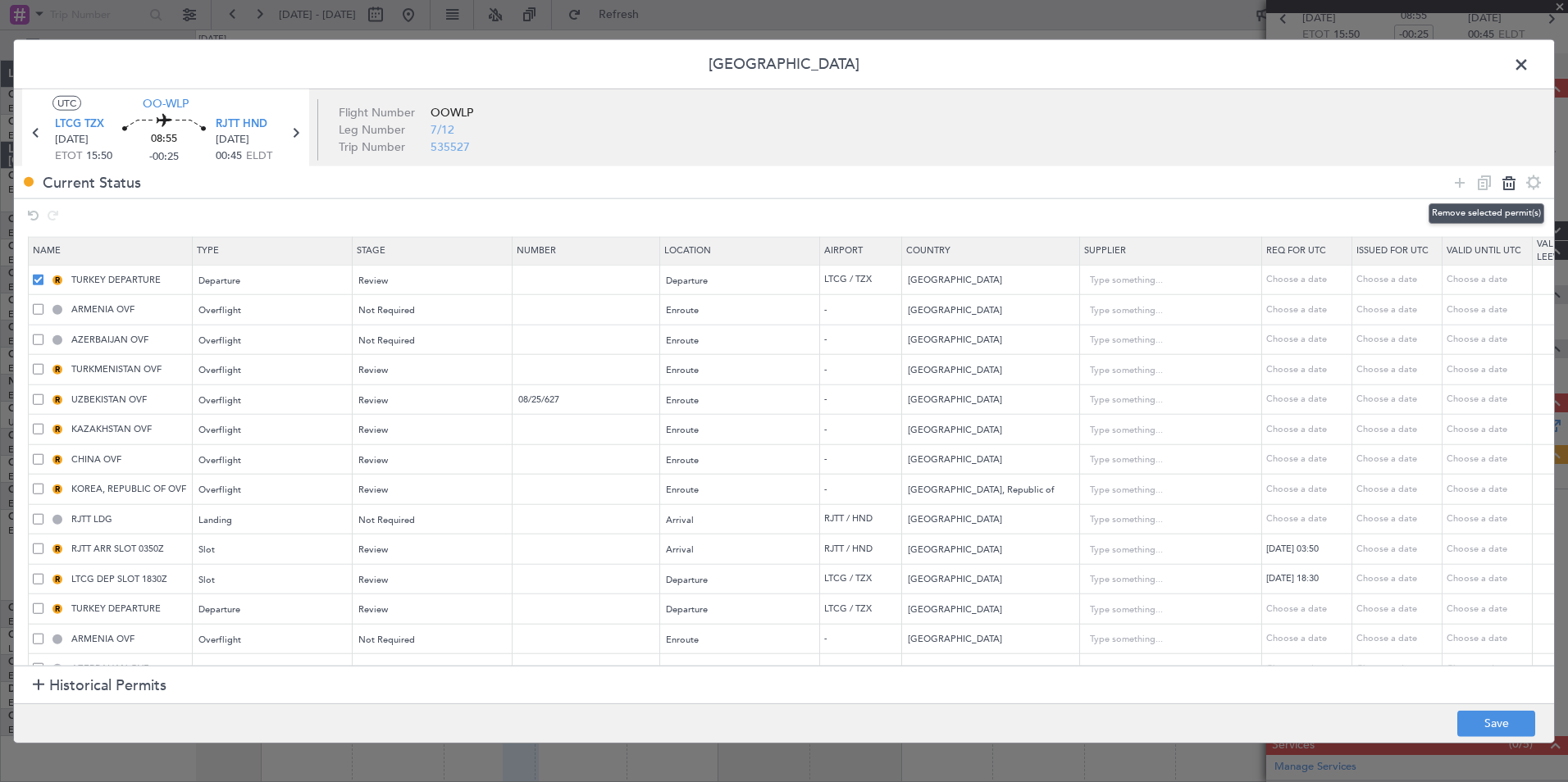
type input "UZBEKISTAN OVF"
type input "08/25/627"
type input "Uzbekistan"
type input "KAZAKHSTAN OVF"
type input "Kazakhstan"
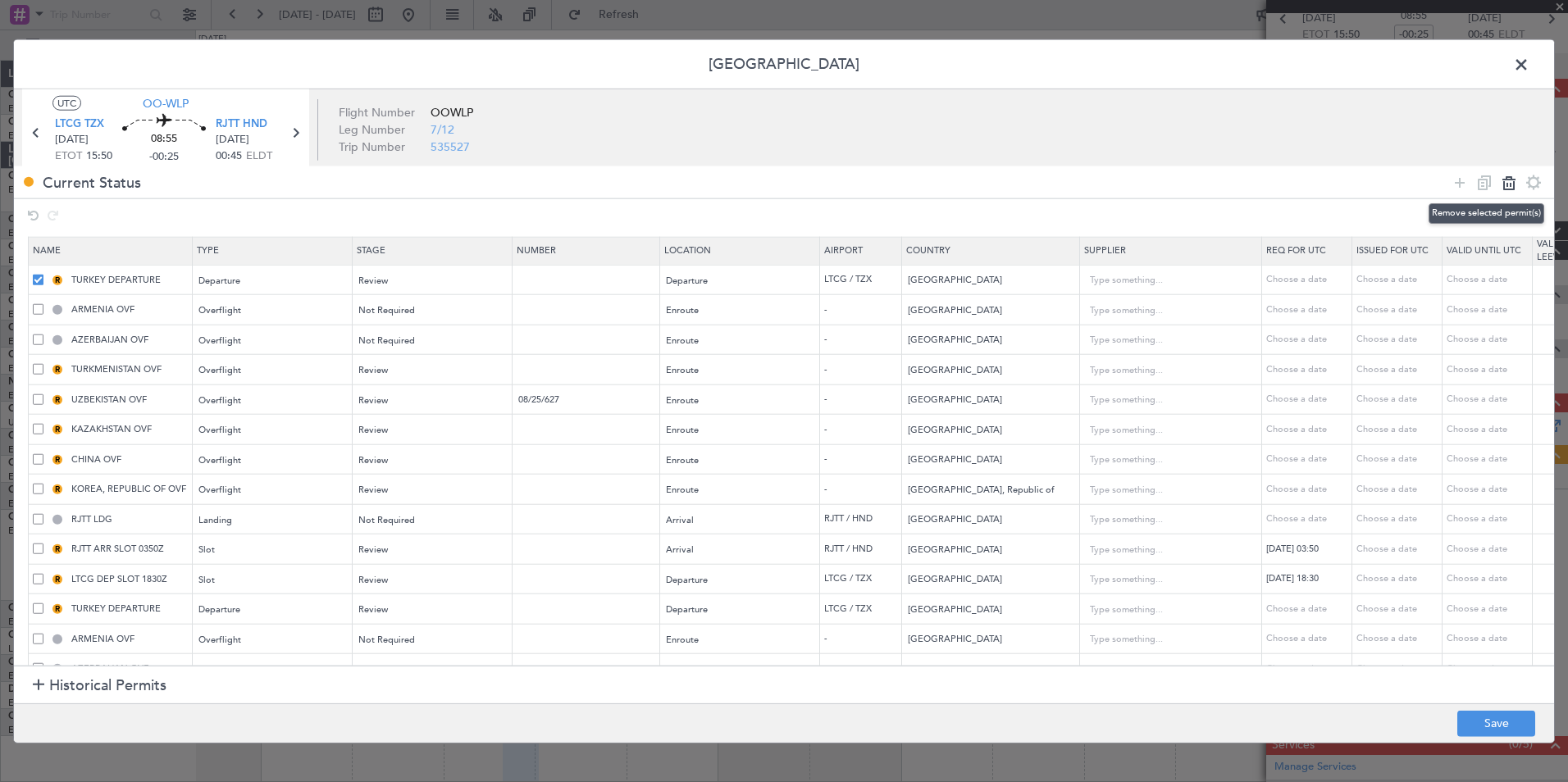
type input "CHINA OVF"
type input "China"
type input "3"
type input "KOREA, REPUBLIC OF OVF"
type input "Korea, Republic of"
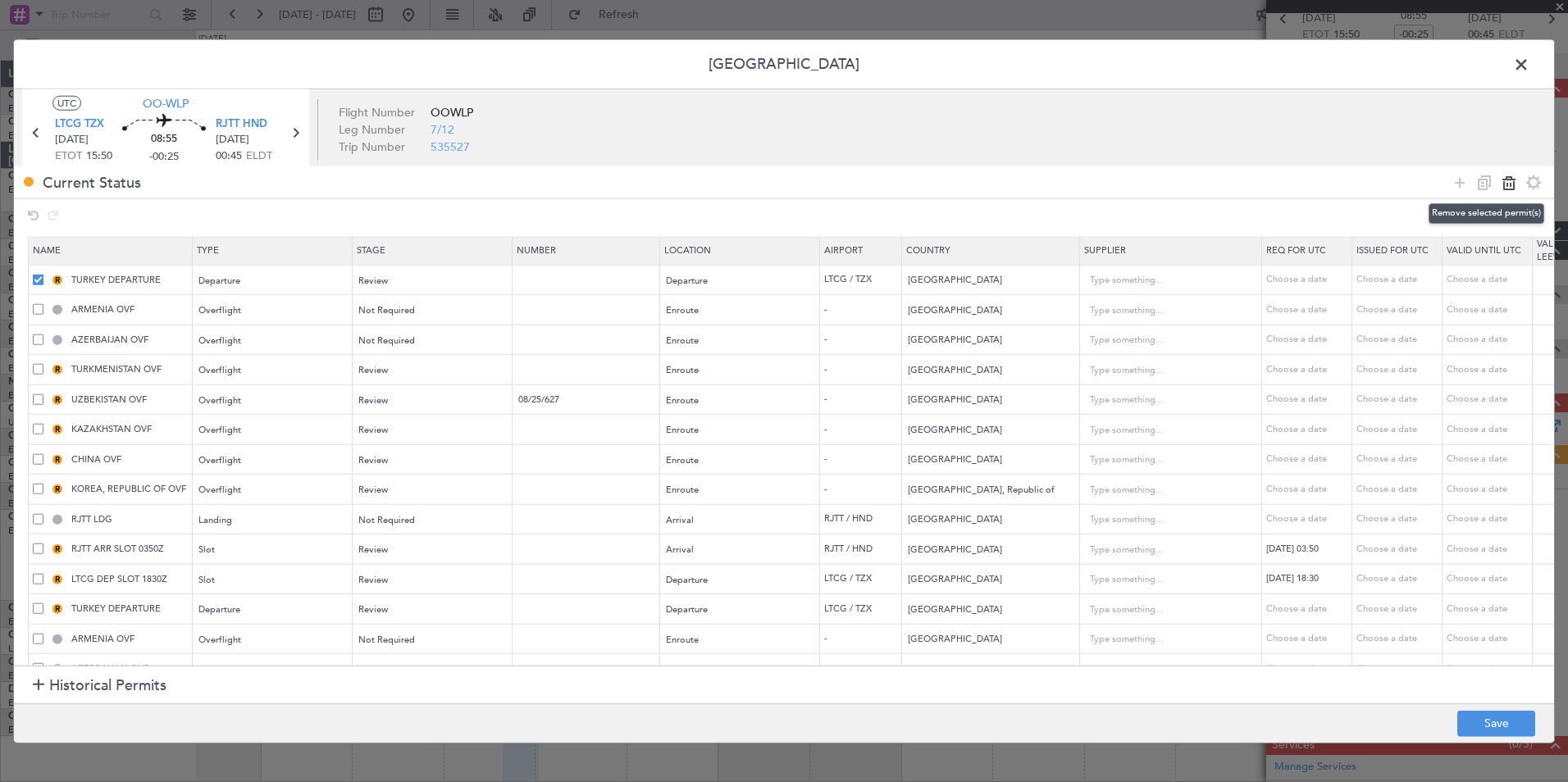
type input "RJTT LDG"
type input "RJTT ARR SLOT 0350Z"
type input "Japan"
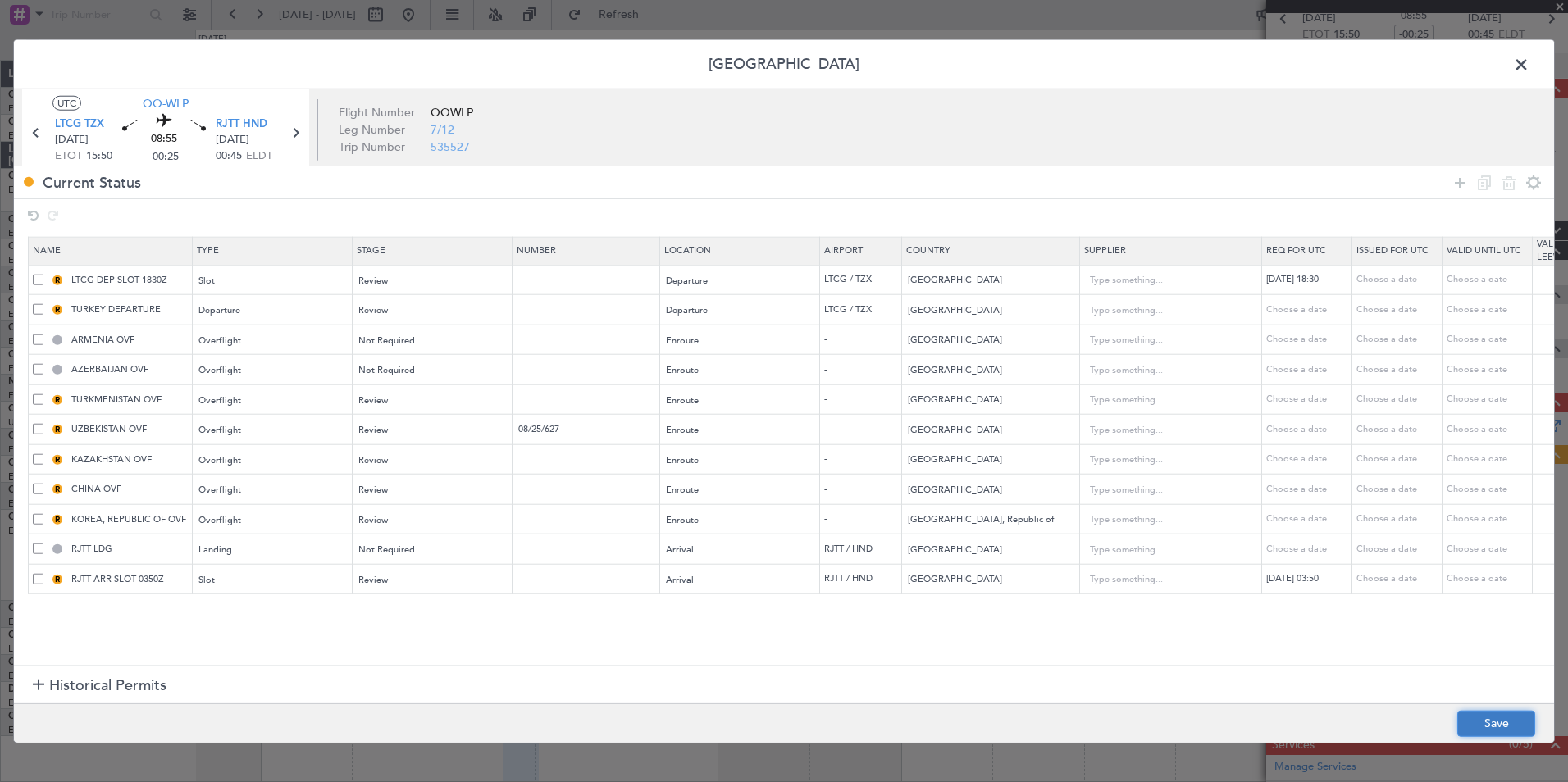
click at [1503, 727] on button "Save" at bounding box center [1495, 723] width 78 height 26
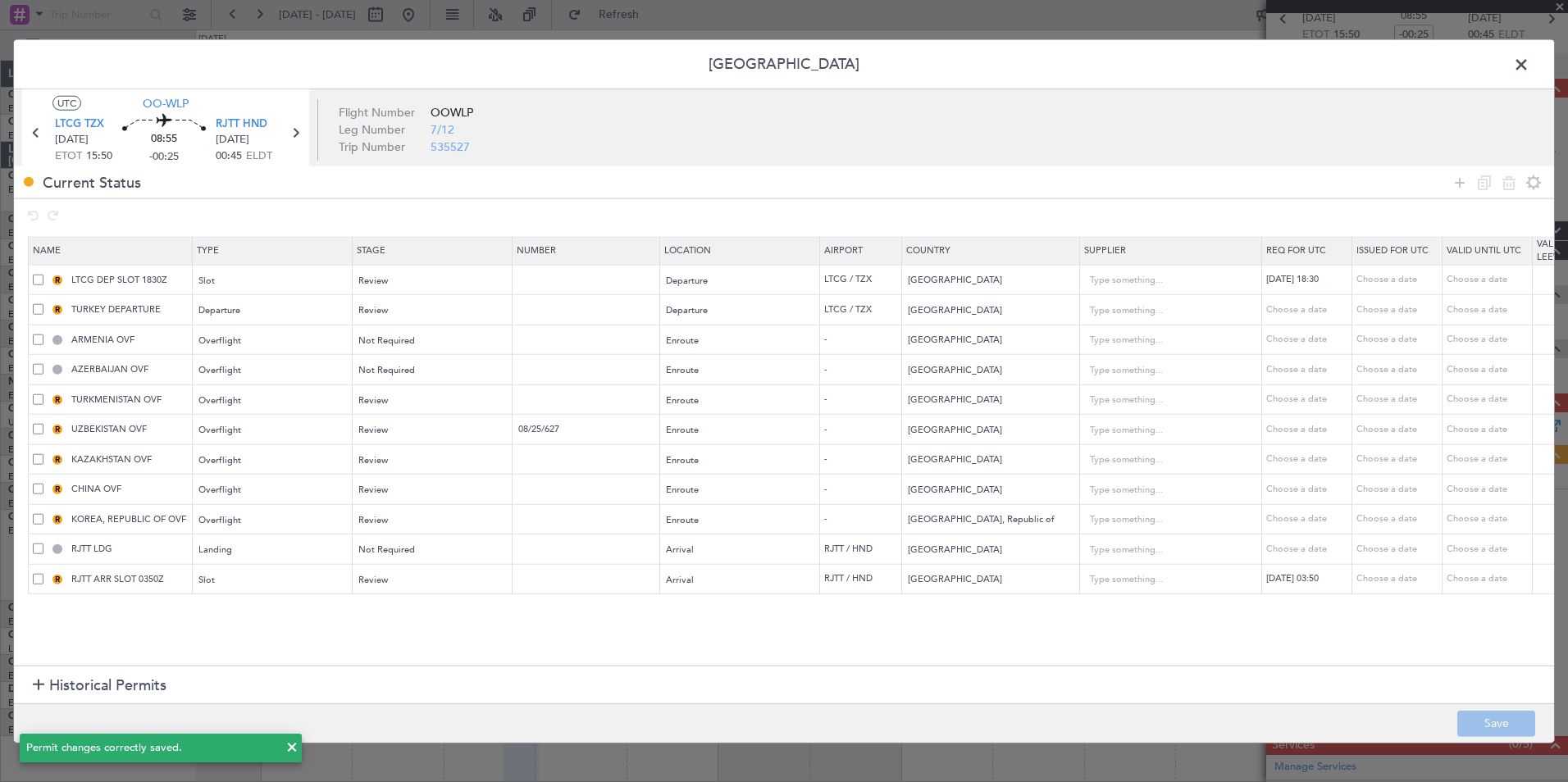
click at [1533, 65] on header "Permit Center" at bounding box center [784, 65] width 1540 height 49
click at [1534, 69] on header "Permit Center" at bounding box center [784, 65] width 1540 height 49
click at [1529, 58] on span at bounding box center [1529, 69] width 0 height 33
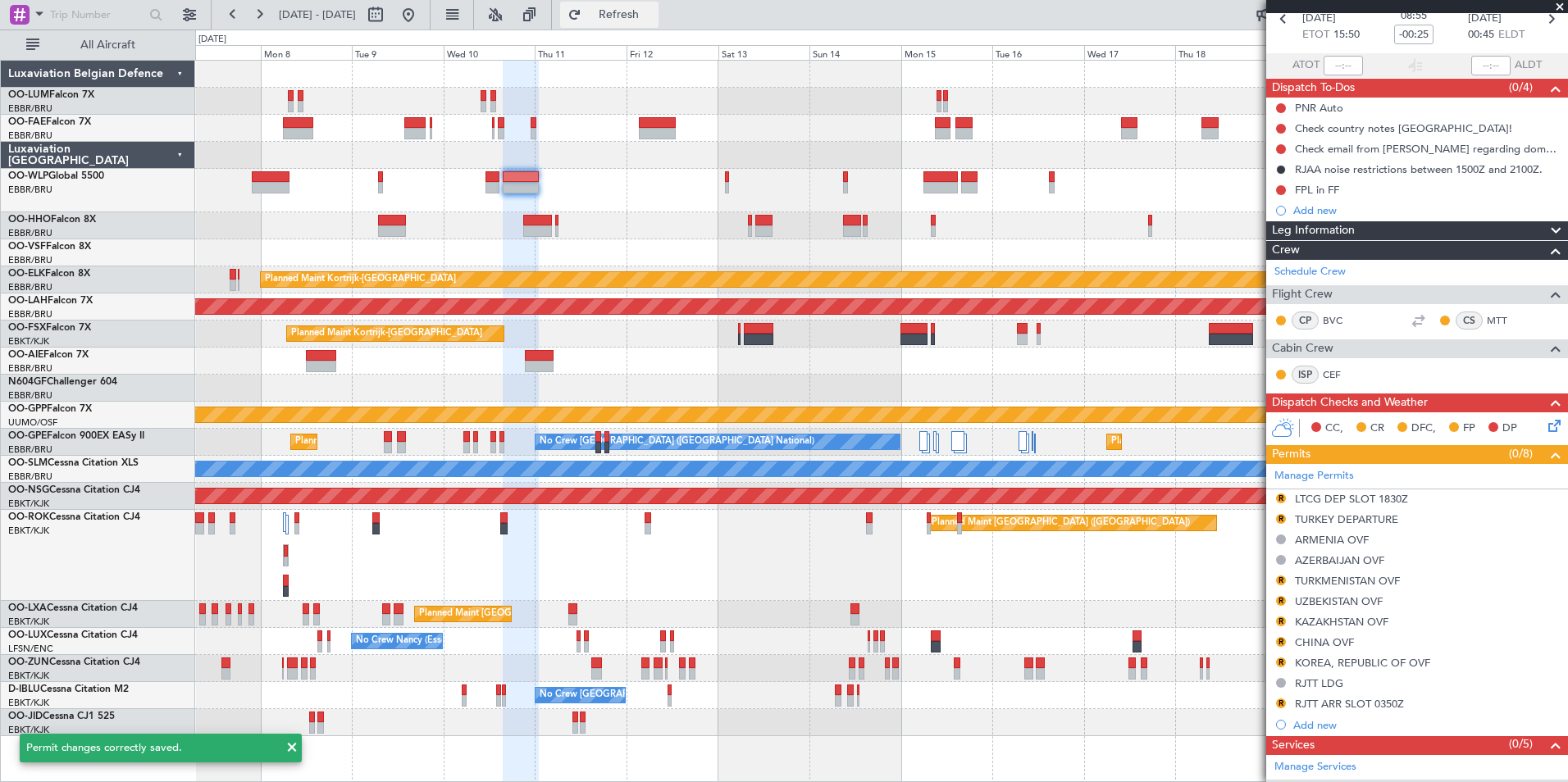
click at [645, 20] on span "Refresh" at bounding box center [619, 14] width 69 height 12
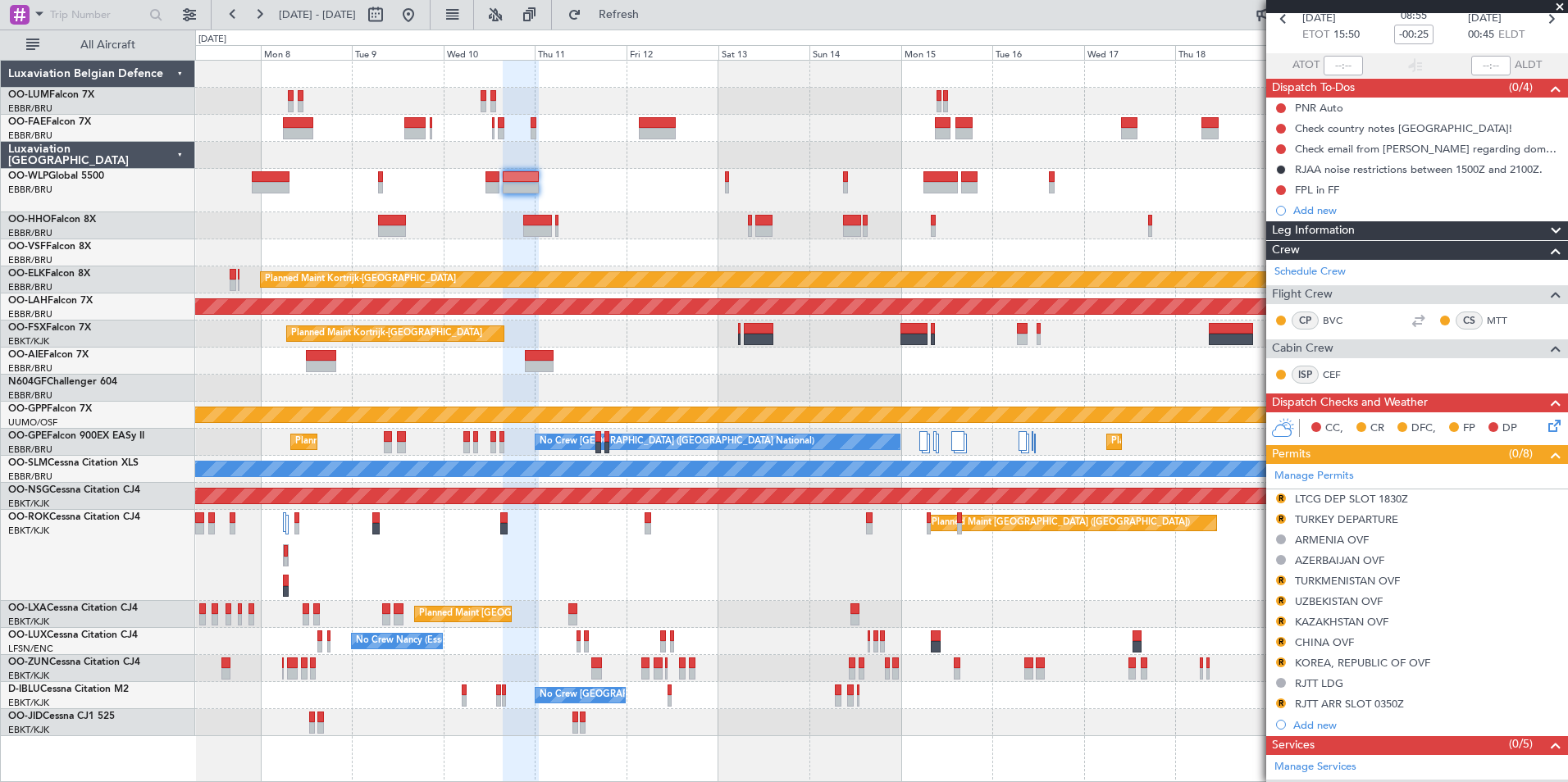
click at [571, 205] on div at bounding box center [881, 190] width 1372 height 43
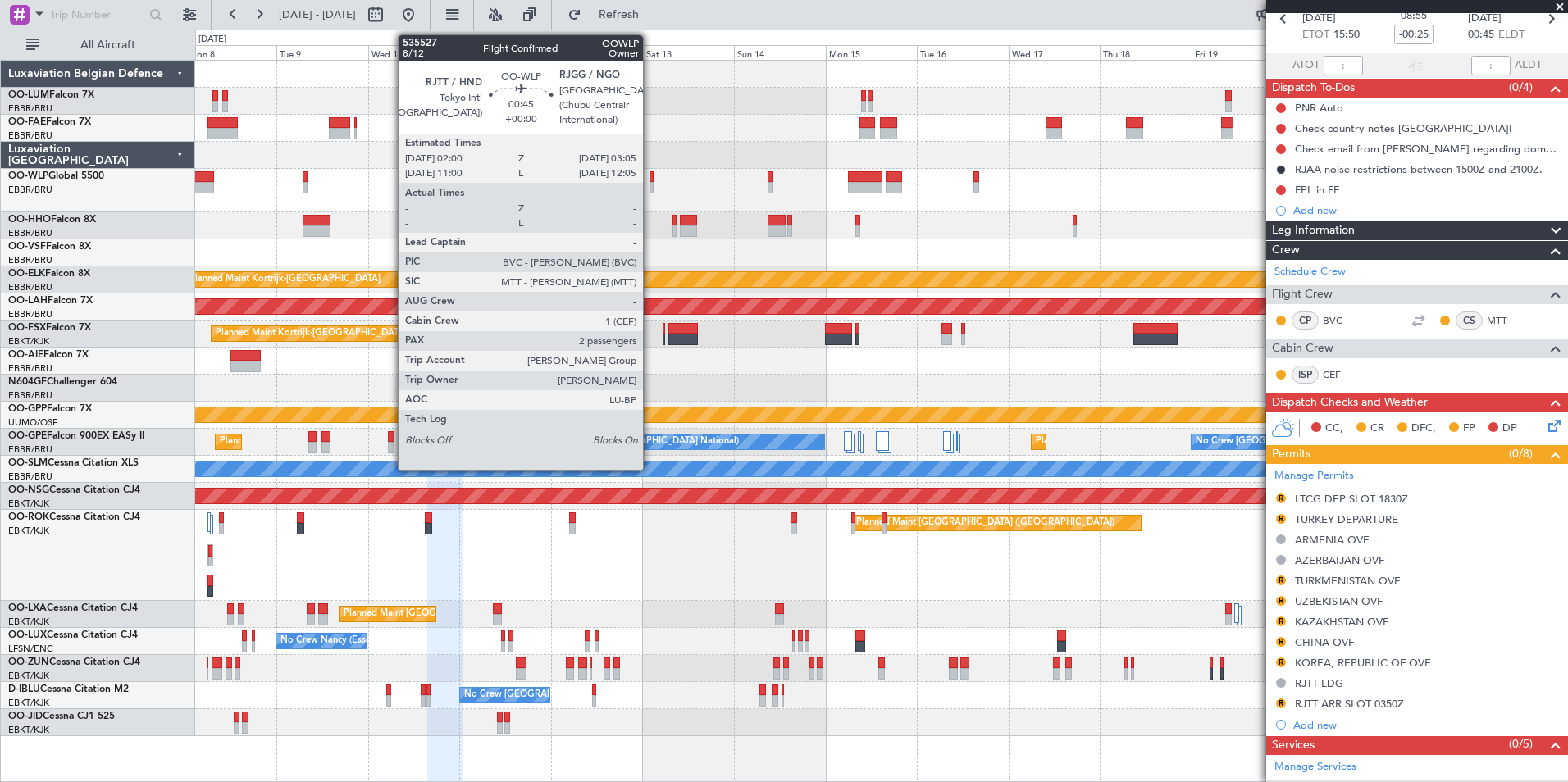
click at [650, 182] on div at bounding box center [651, 187] width 4 height 12
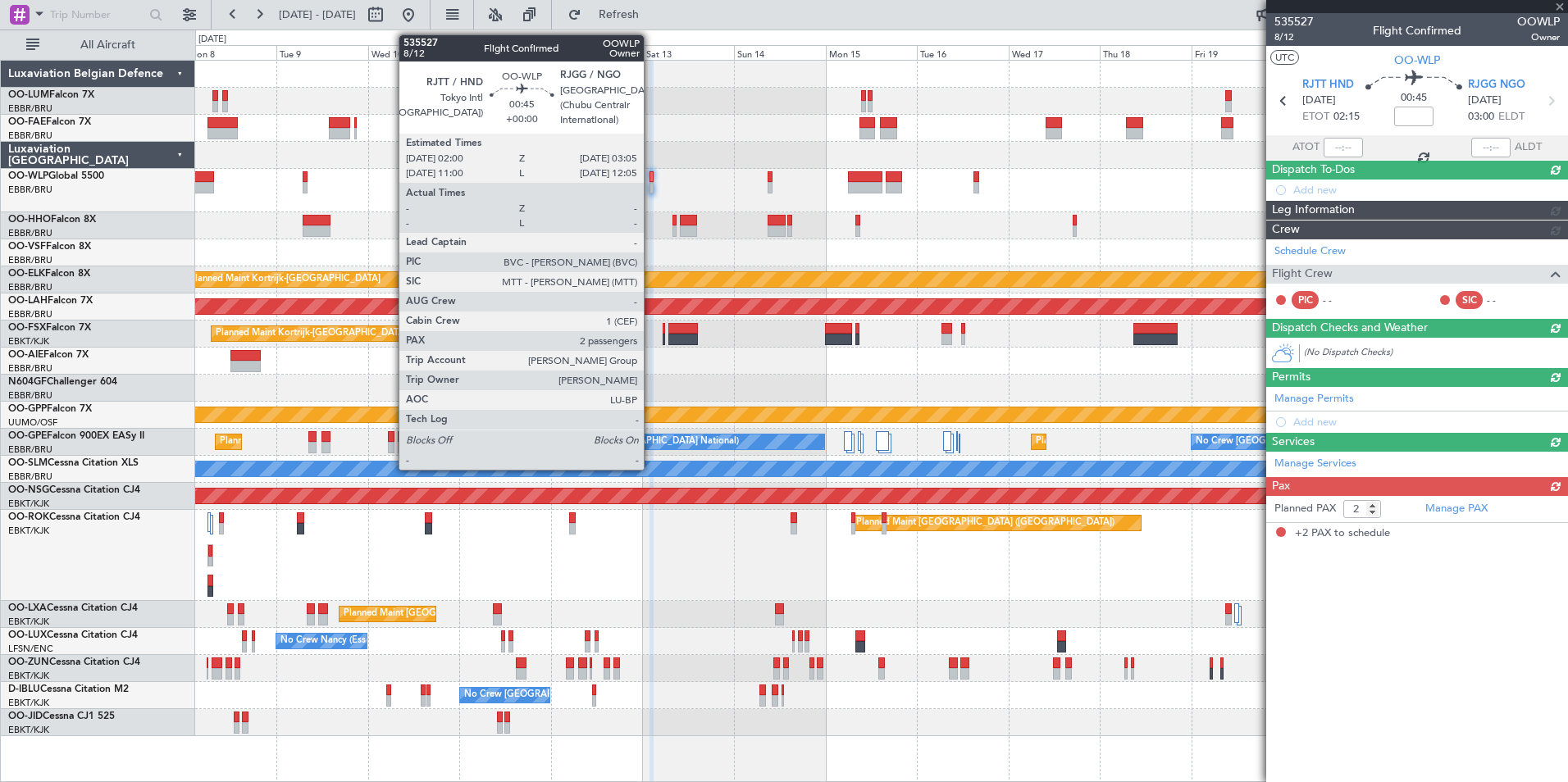
scroll to position [0, 0]
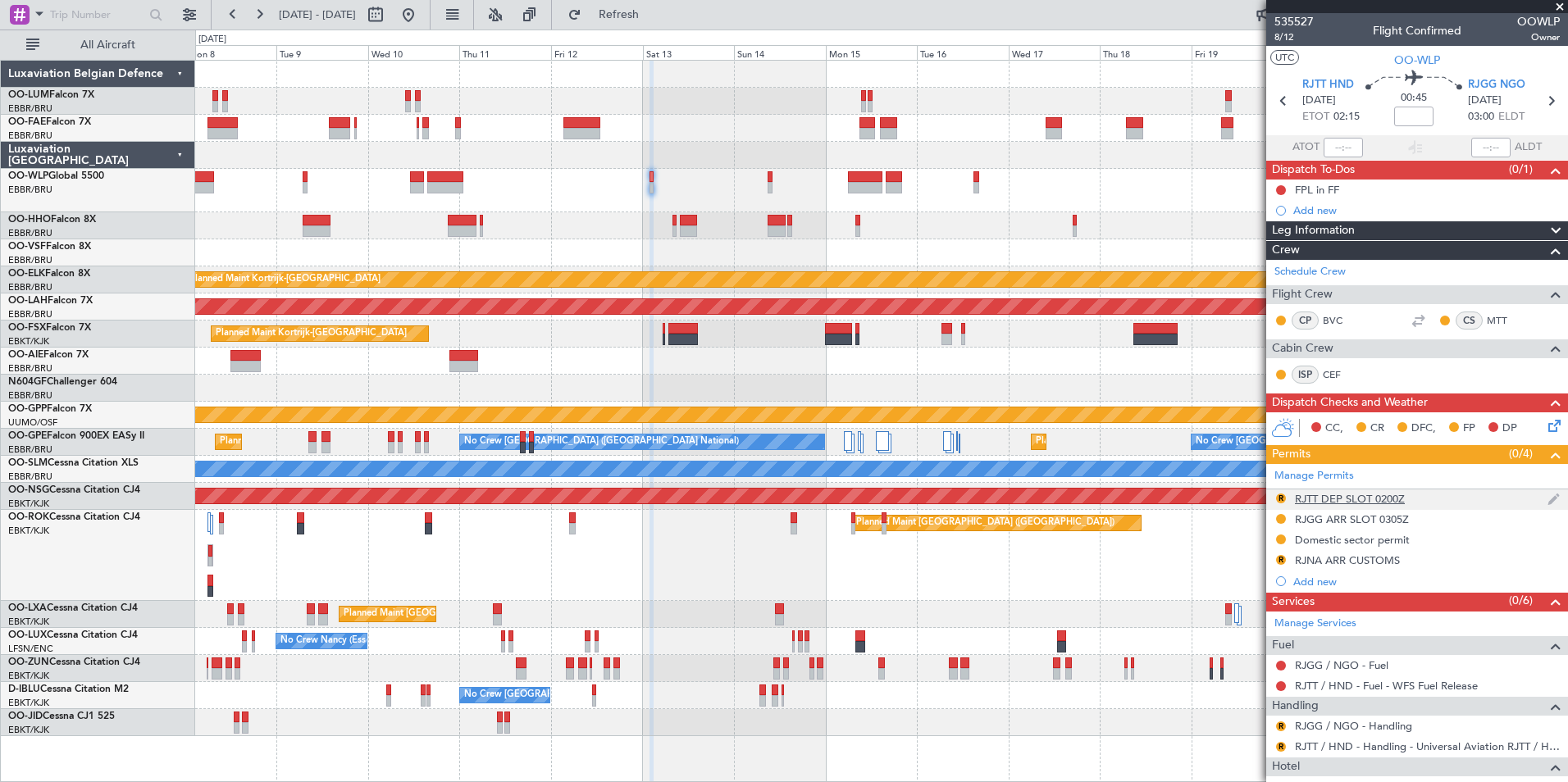
click at [1273, 496] on div "R RJTT DEP SLOT 0200Z" at bounding box center [1416, 500] width 302 height 21
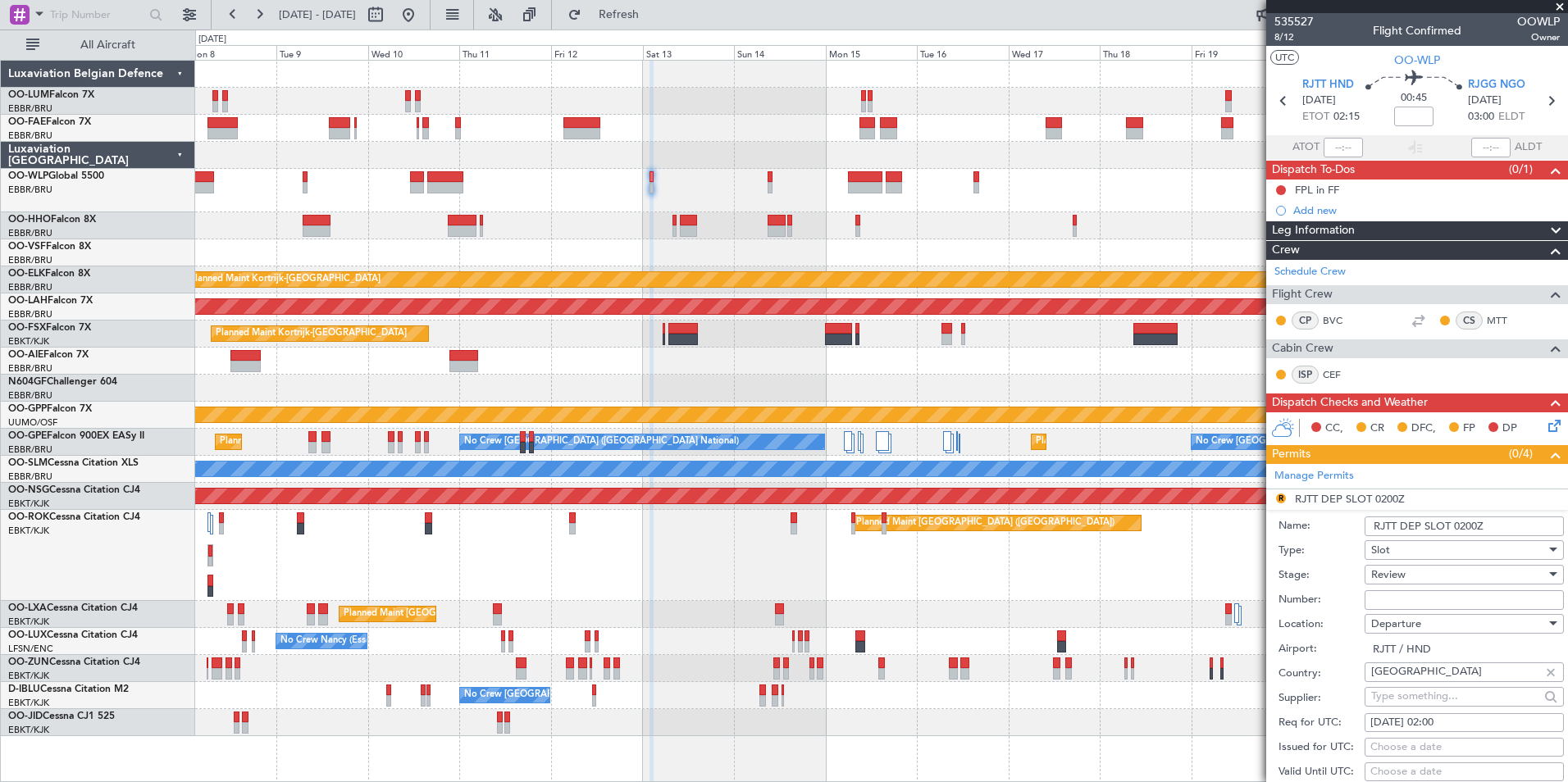
click at [1413, 578] on div "Review" at bounding box center [1458, 574] width 175 height 24
click at [1404, 688] on span "Requested" at bounding box center [1458, 681] width 172 height 24
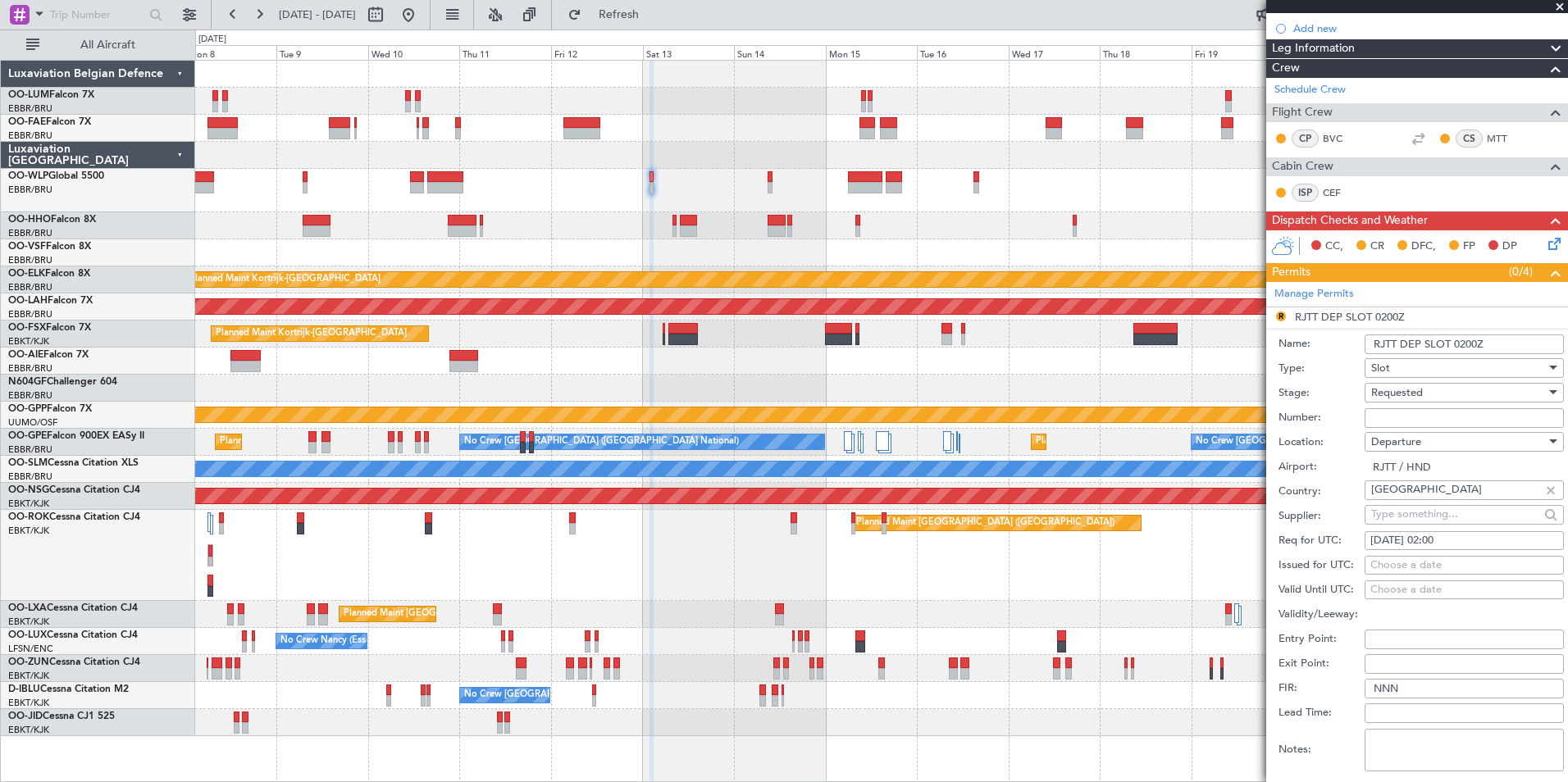
scroll to position [410, 0]
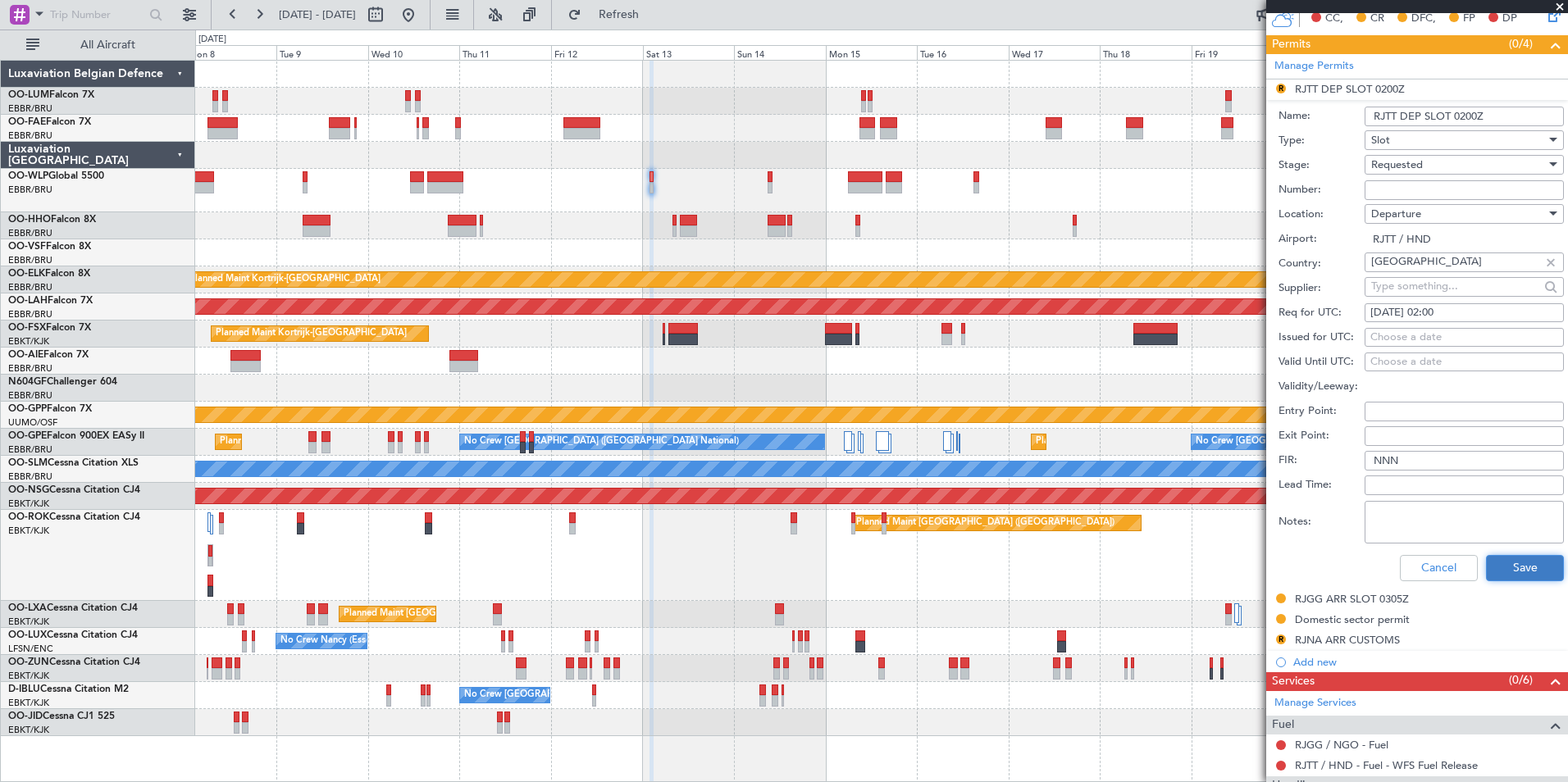
click at [1536, 568] on button "Save" at bounding box center [1524, 568] width 78 height 26
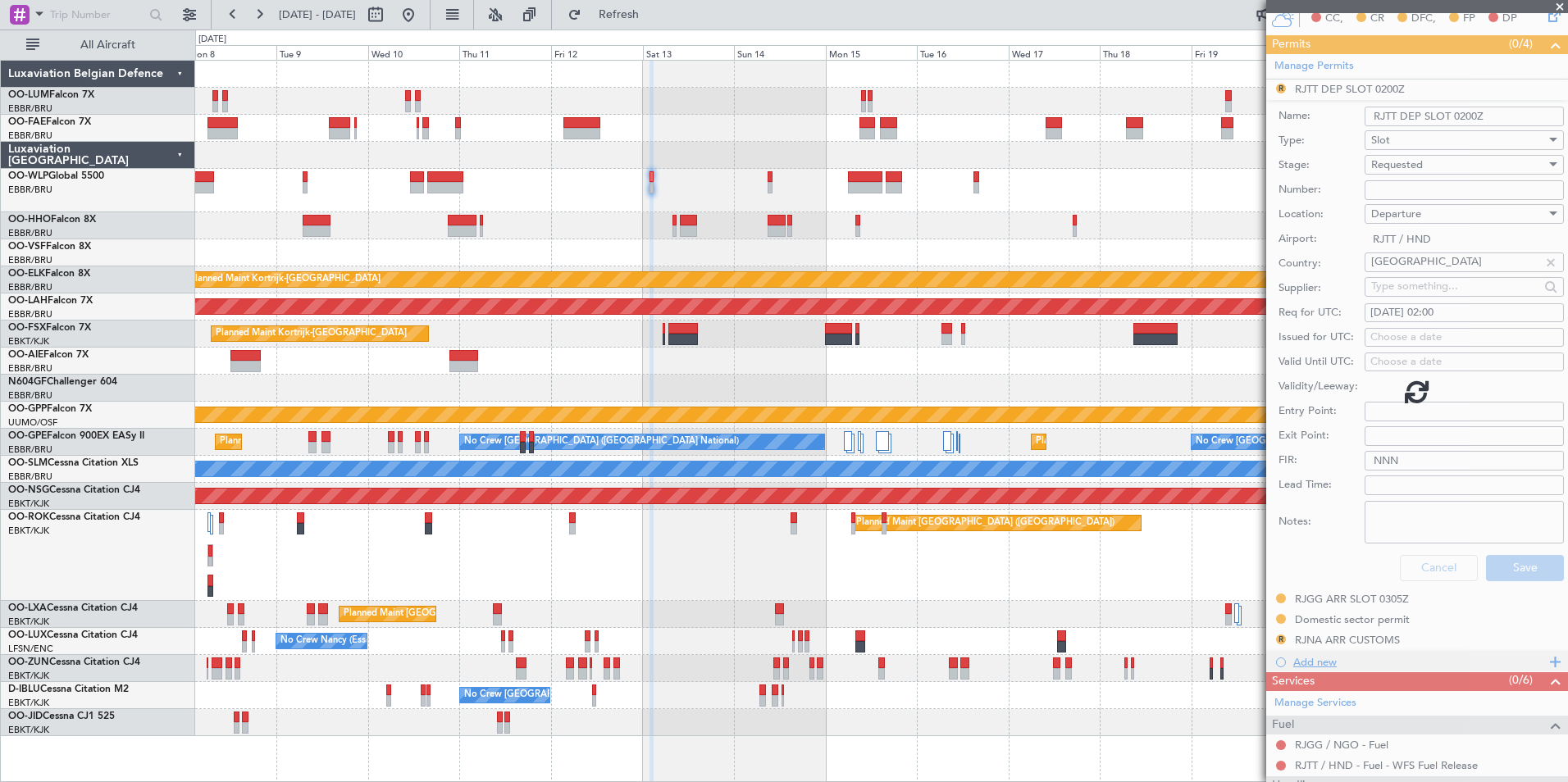
scroll to position [175, 0]
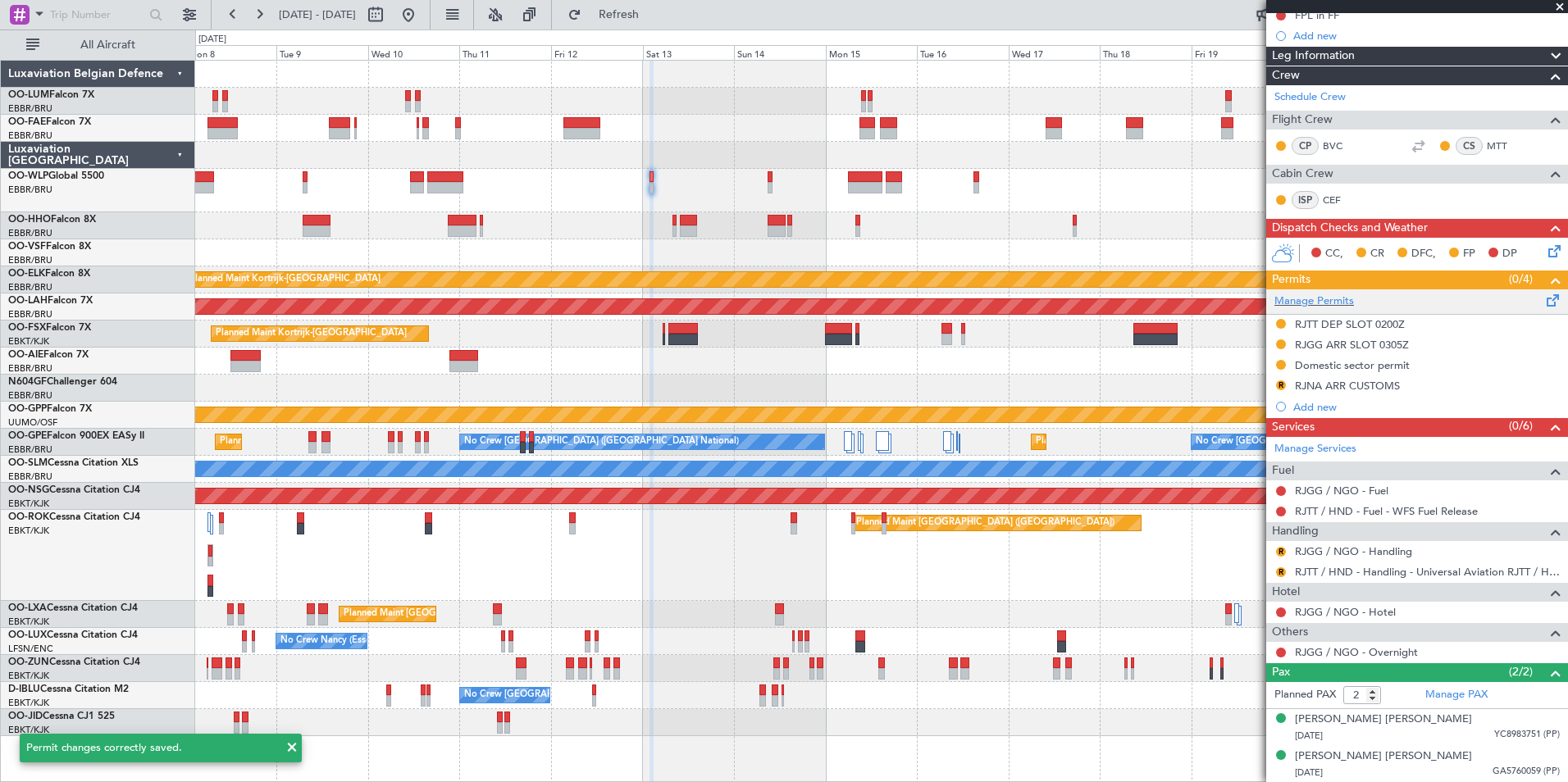
click at [1543, 295] on span at bounding box center [1553, 298] width 20 height 13
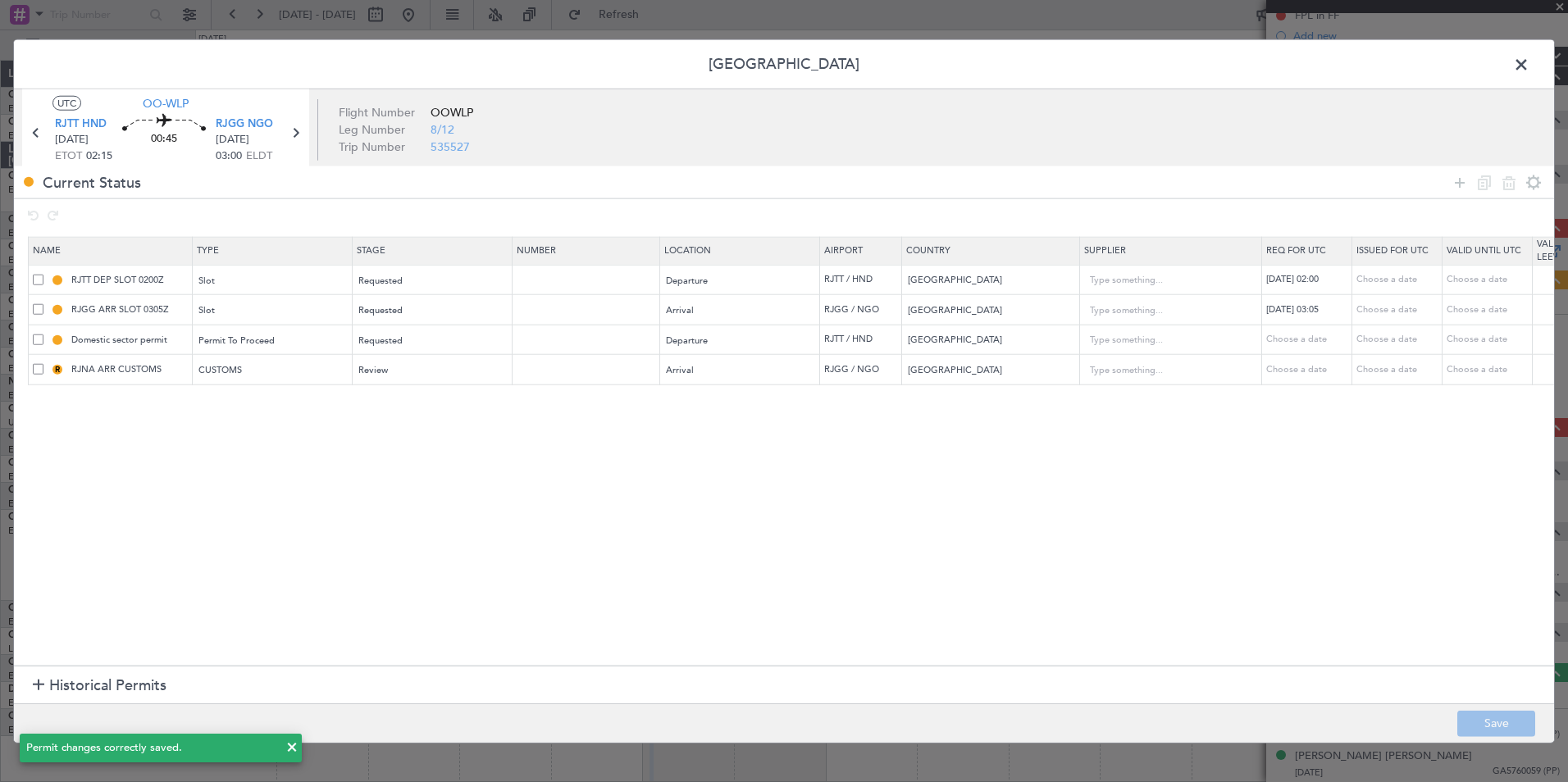
click at [37, 375] on div "R RJNA ARR CUSTOMS" at bounding box center [112, 369] width 159 height 14
click at [40, 372] on span at bounding box center [39, 369] width 11 height 11
click at [44, 364] on input "checkbox" at bounding box center [44, 364] width 0 height 0
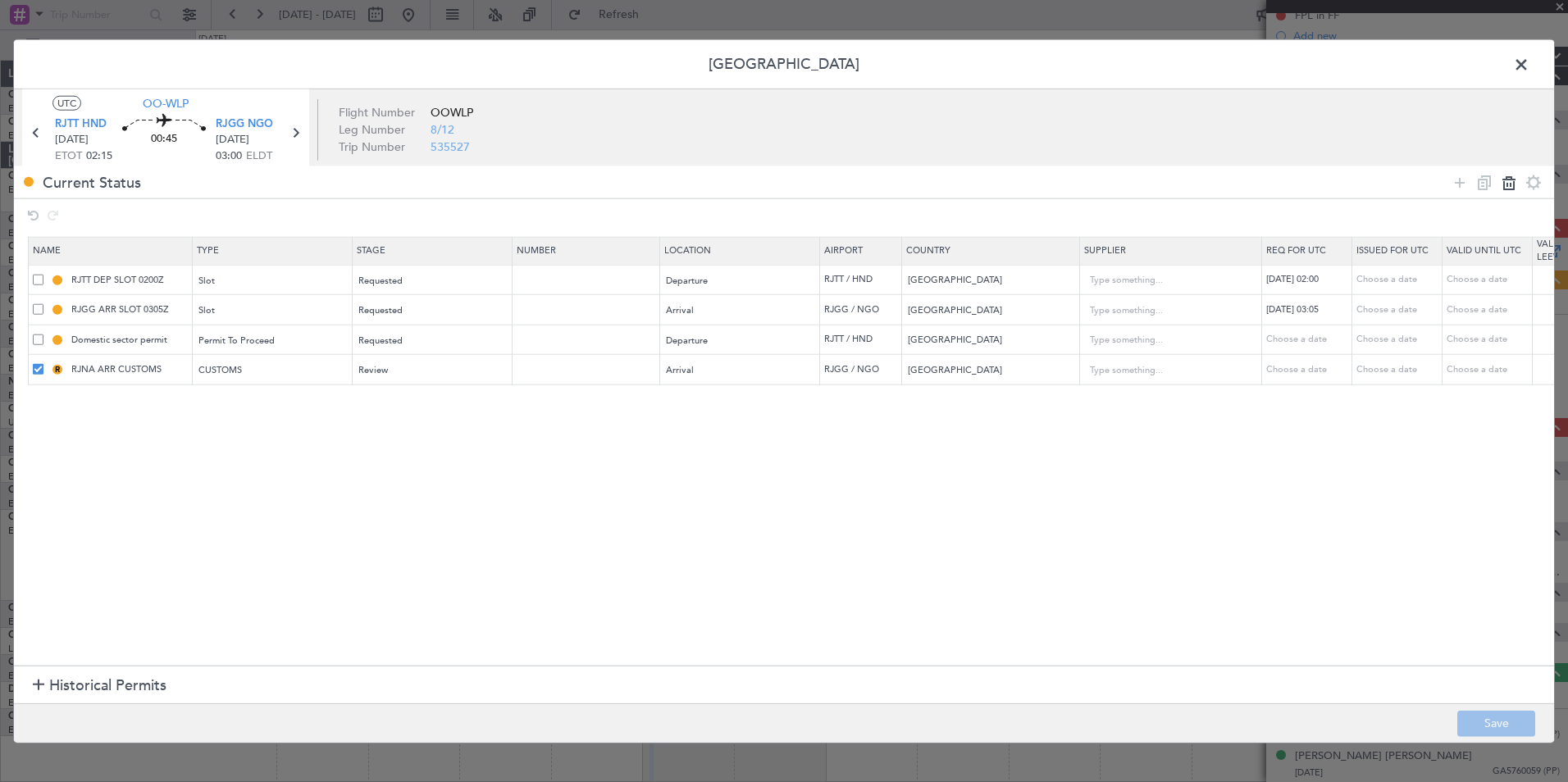
click at [1511, 186] on icon at bounding box center [1509, 182] width 20 height 20
click at [1477, 721] on button "Save" at bounding box center [1495, 723] width 78 height 26
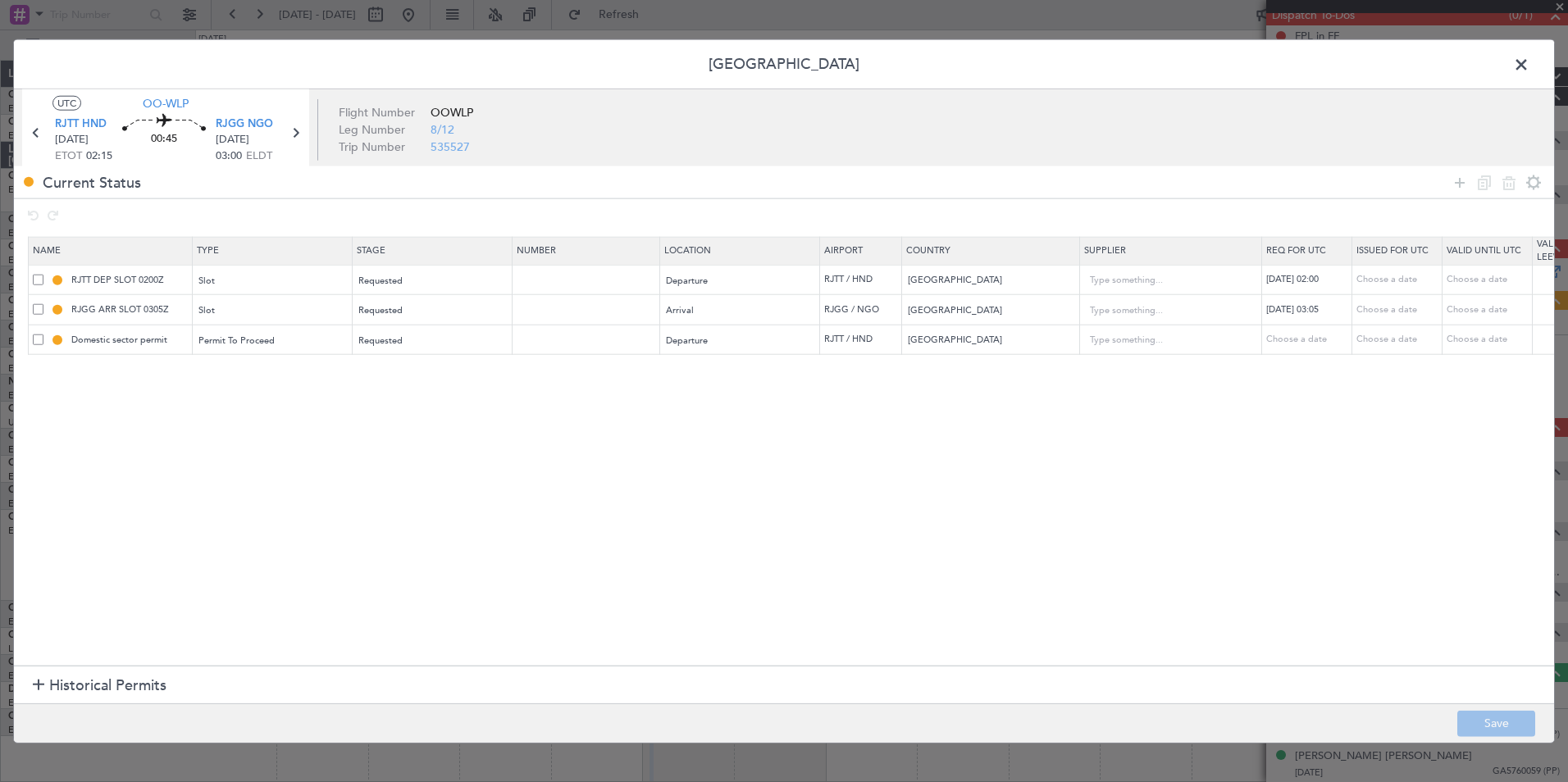
click at [1529, 63] on span at bounding box center [1529, 69] width 0 height 33
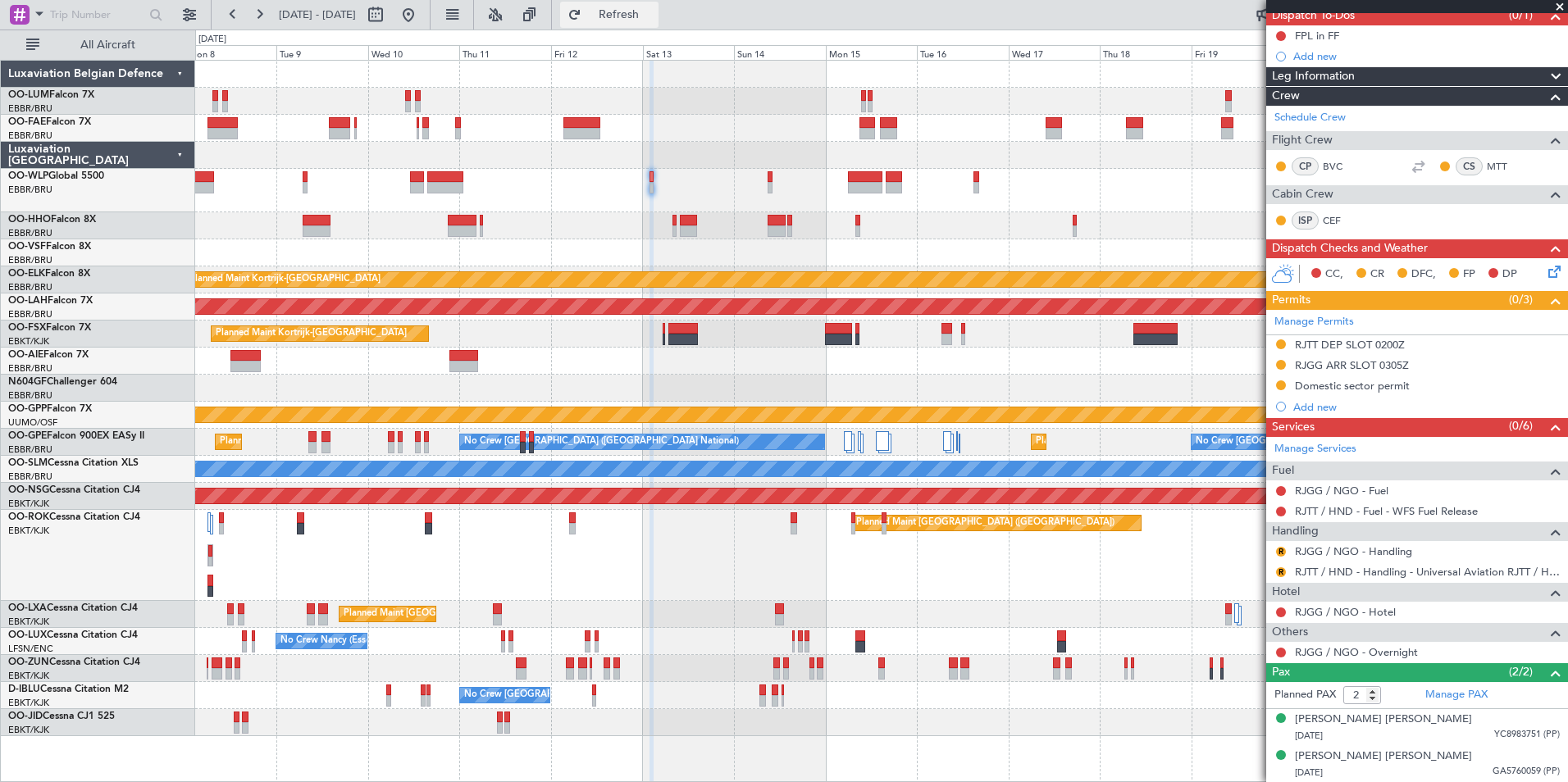
click at [654, 11] on span "Refresh" at bounding box center [619, 14] width 69 height 12
click at [1282, 552] on button "R" at bounding box center [1280, 552] width 10 height 10
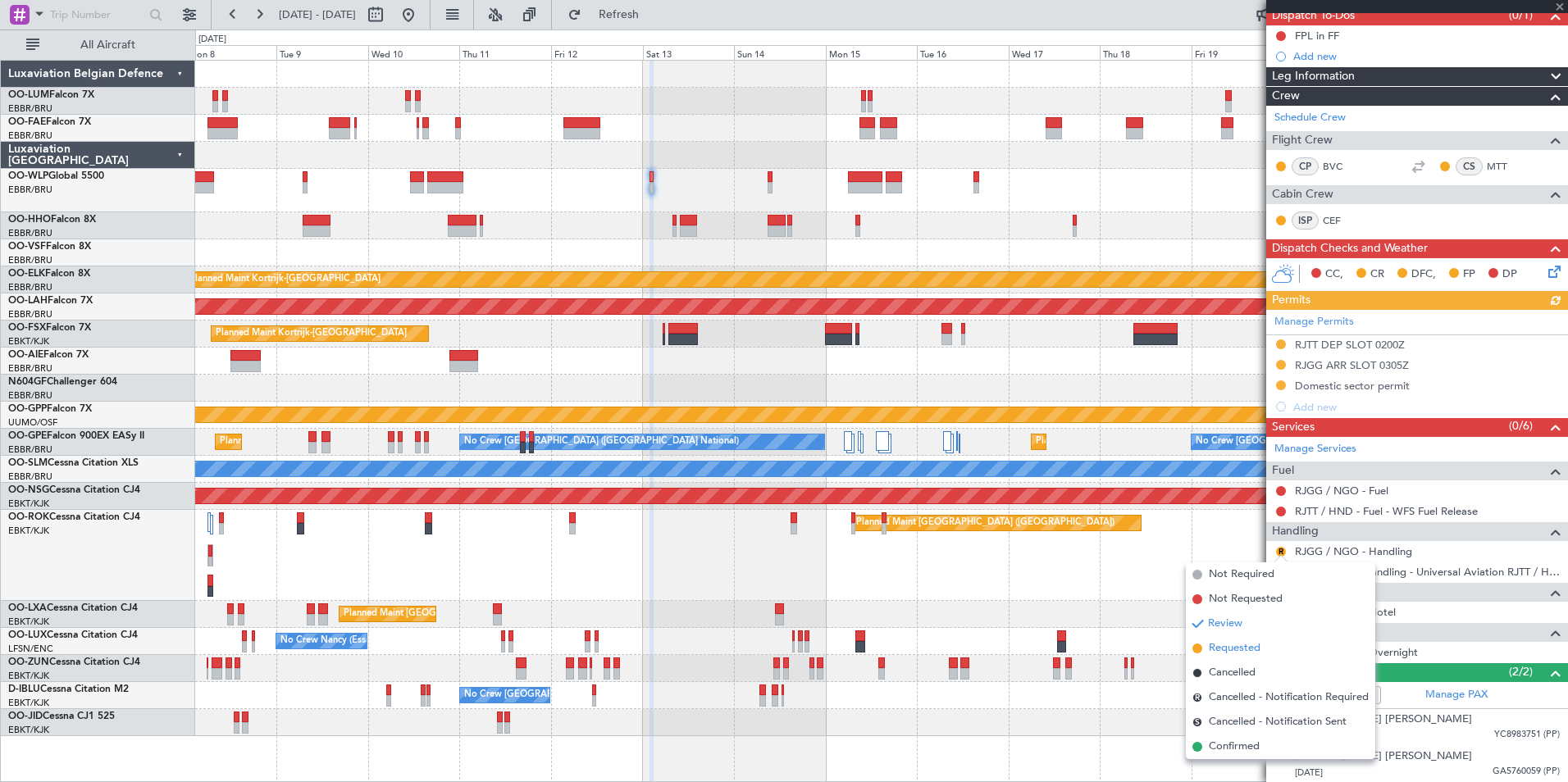
click at [1237, 644] on span "Requested" at bounding box center [1234, 648] width 52 height 16
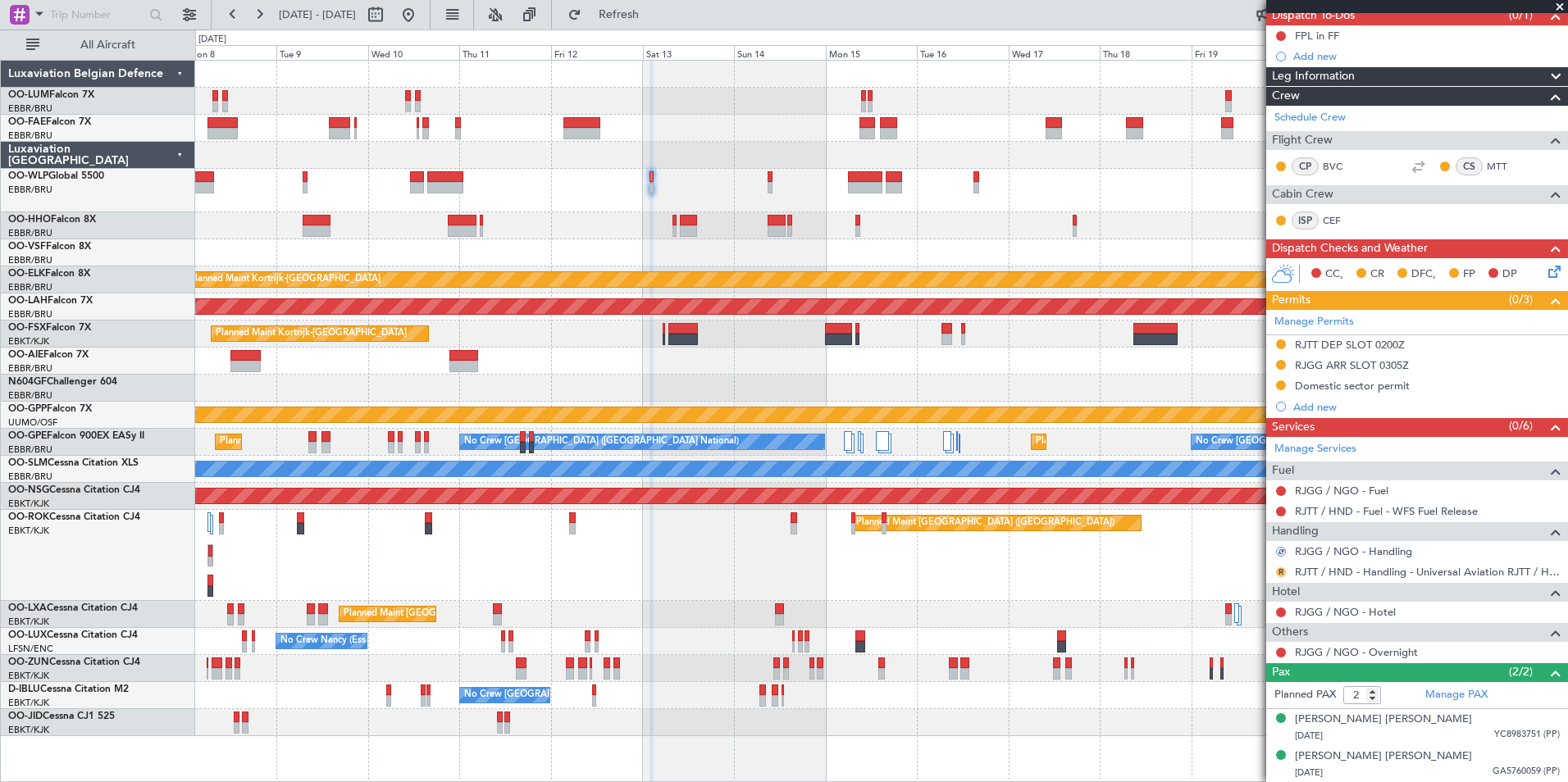
click at [1280, 569] on button "R" at bounding box center [1280, 572] width 10 height 10
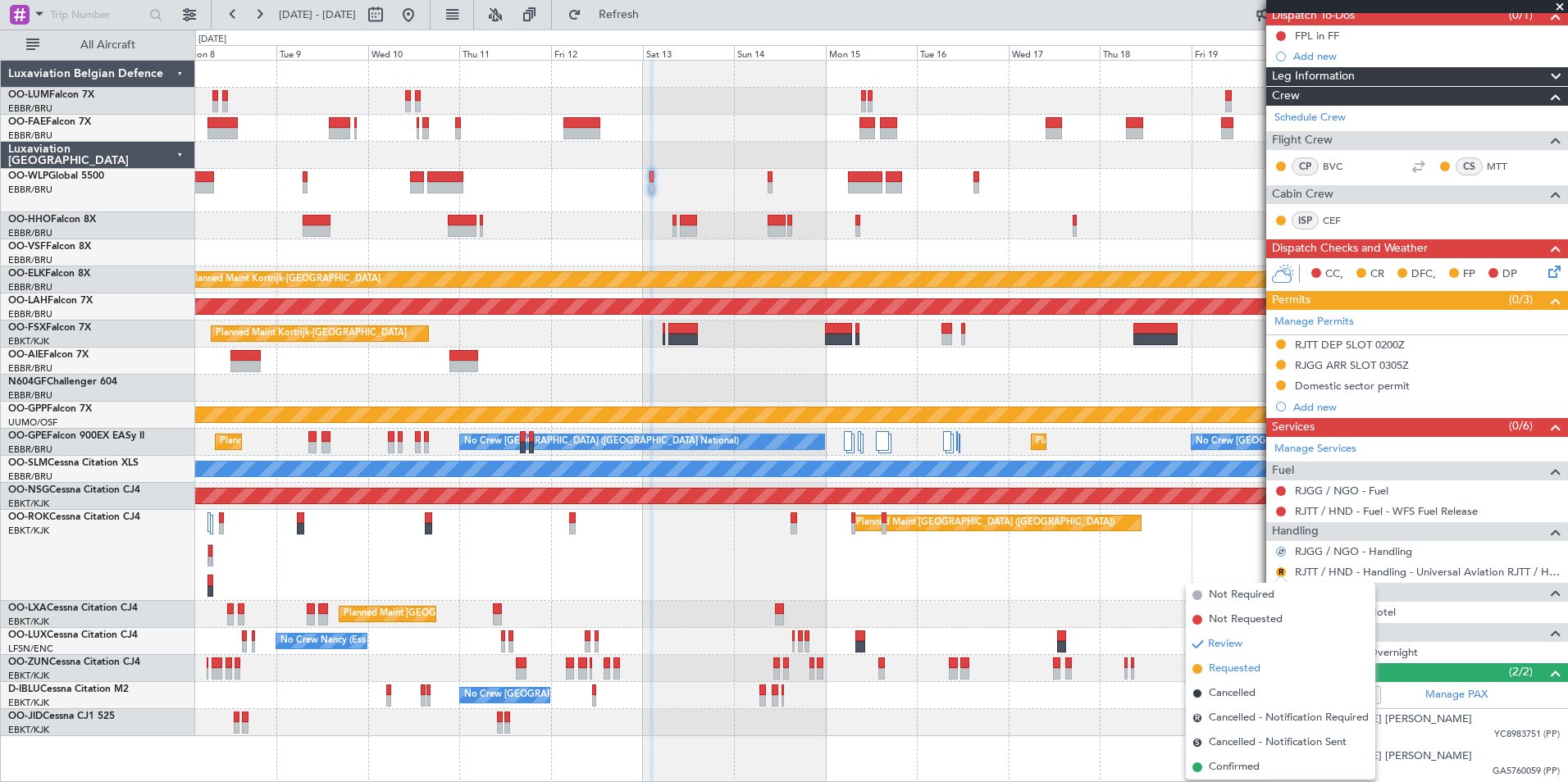
click at [1238, 667] on span "Requested" at bounding box center [1234, 669] width 52 height 16
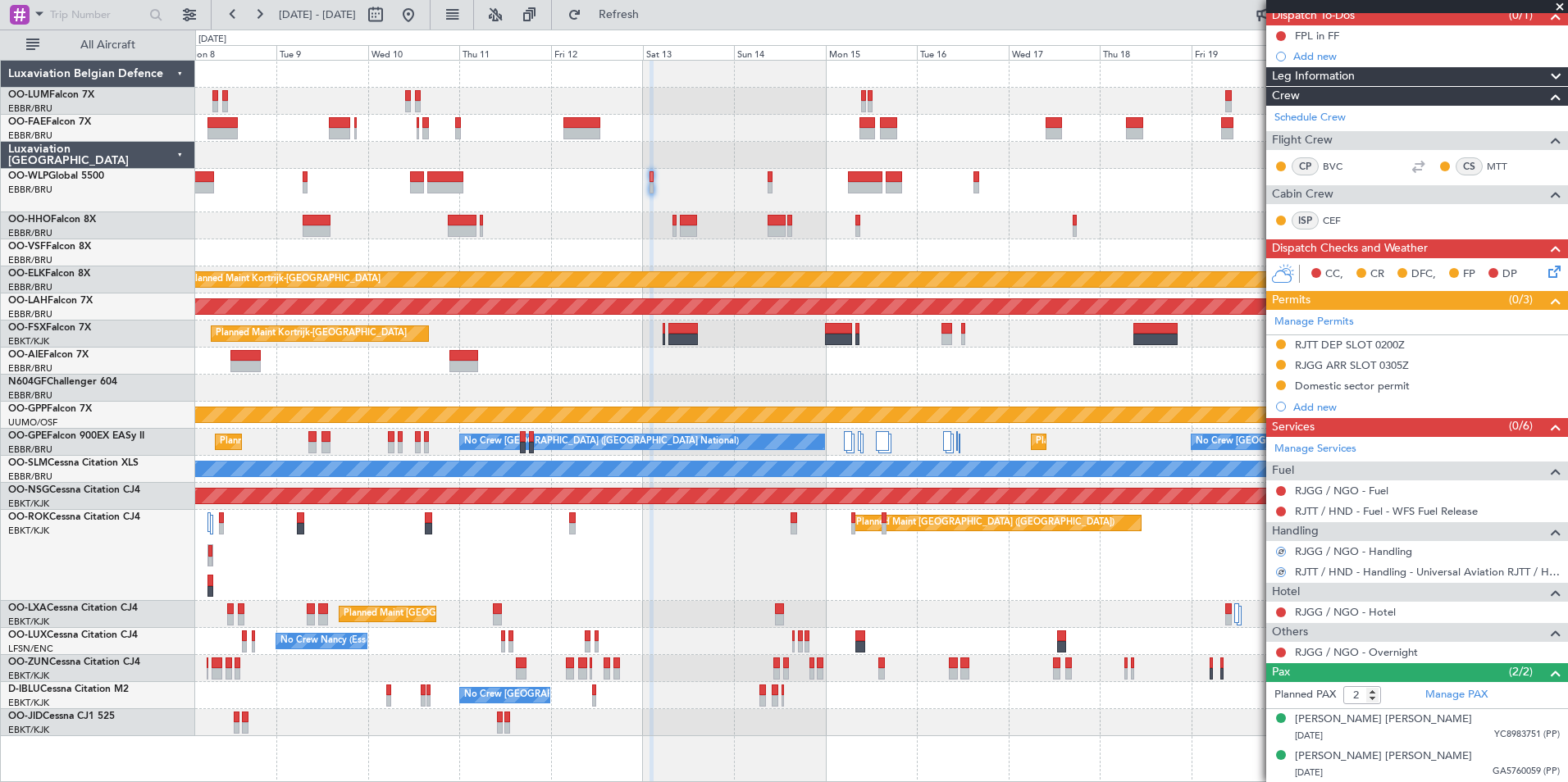
click at [656, 189] on div at bounding box center [881, 190] width 1372 height 43
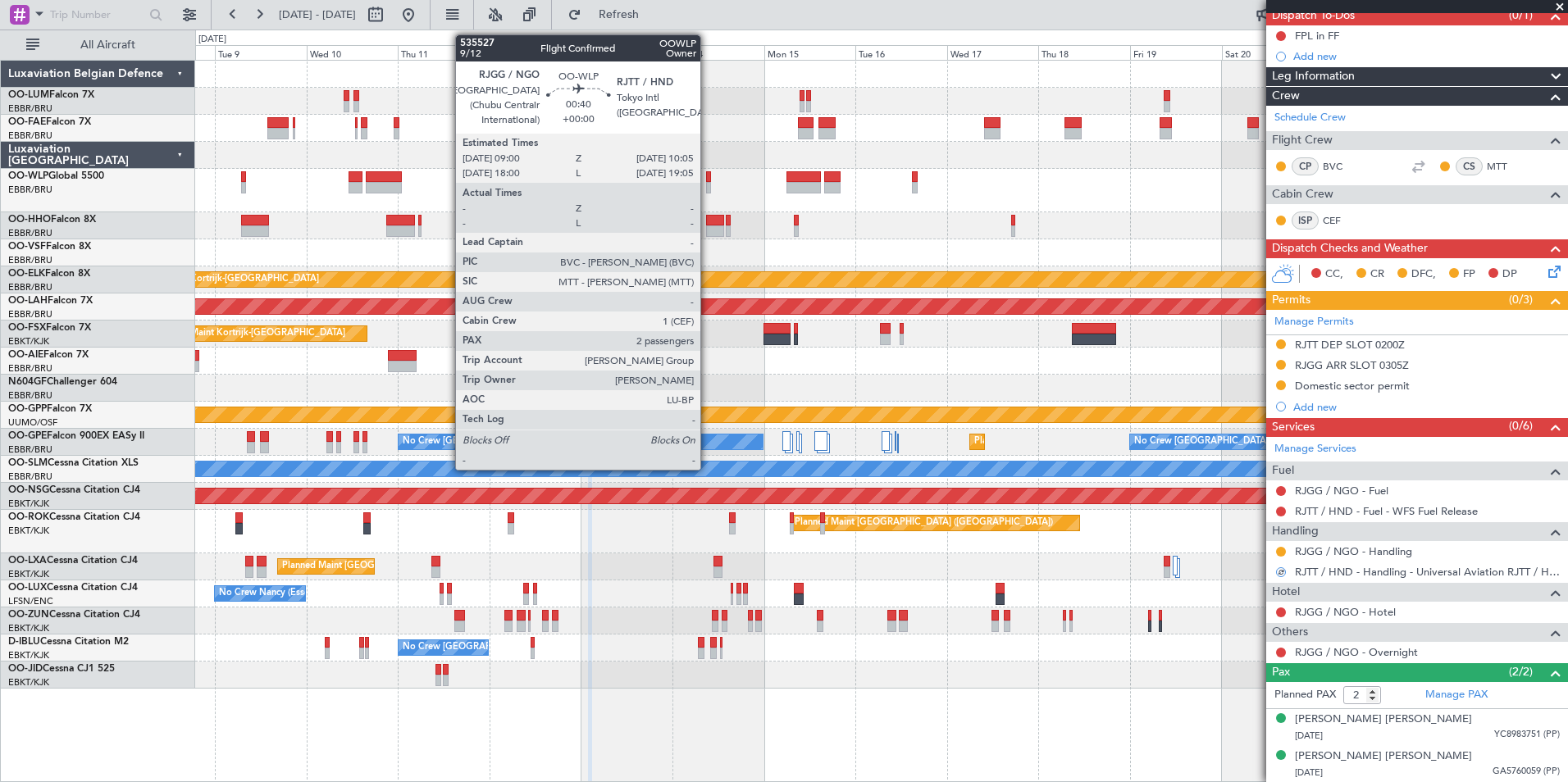
click at [707, 183] on div at bounding box center [707, 187] width 4 height 12
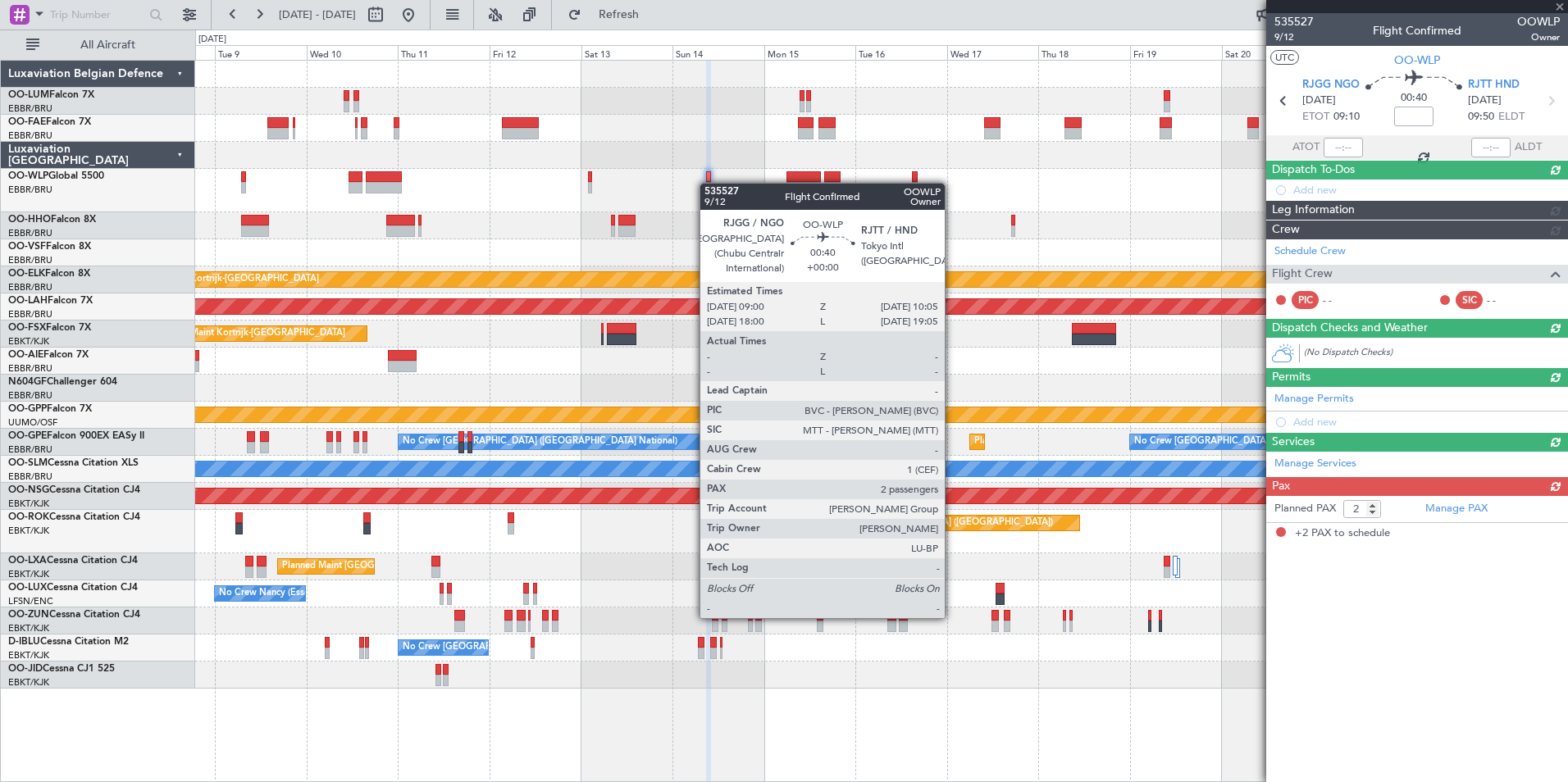
scroll to position [0, 0]
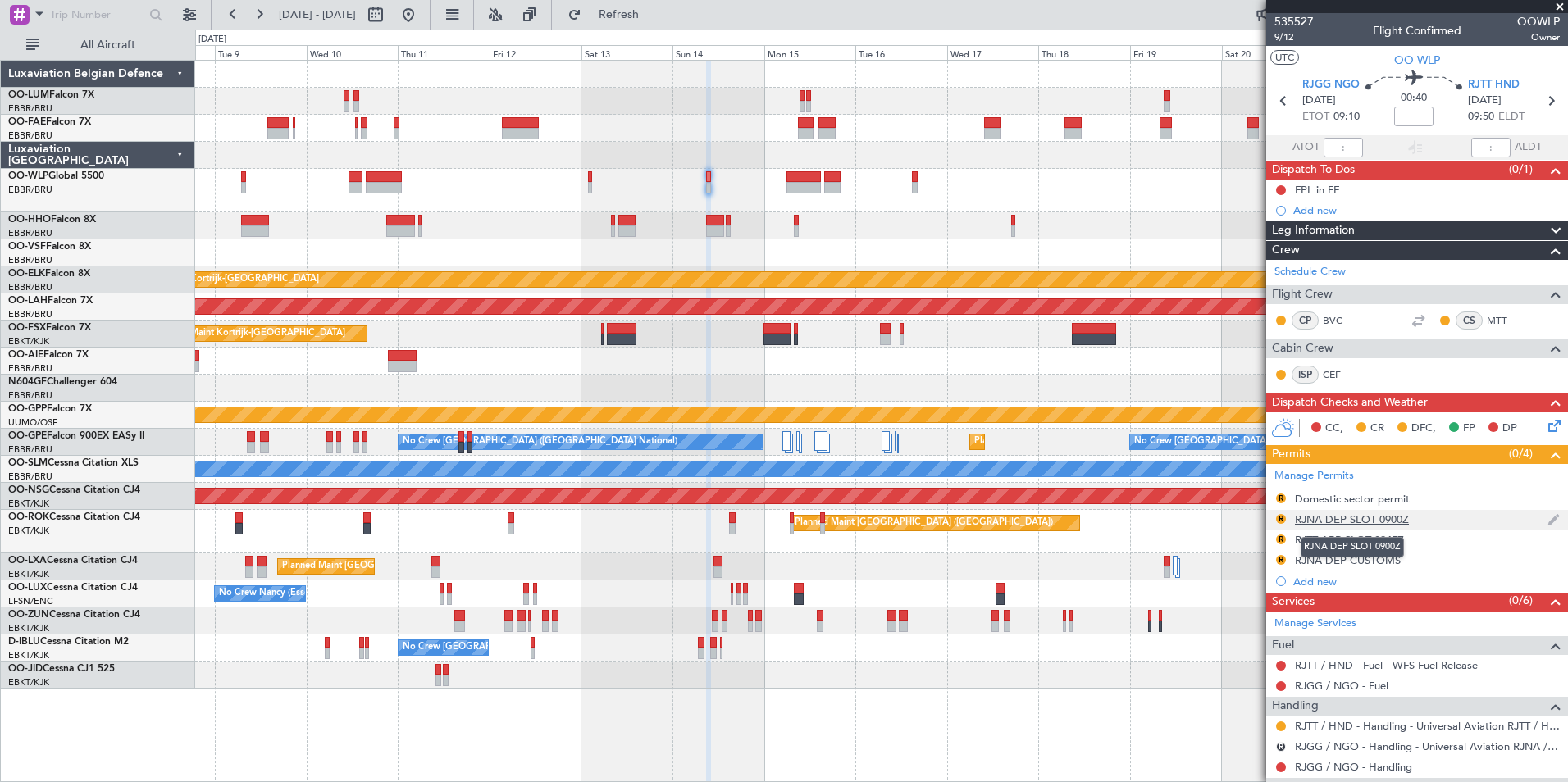
click at [1342, 523] on div "RJNA DEP SLOT 0900Z" at bounding box center [1351, 520] width 114 height 14
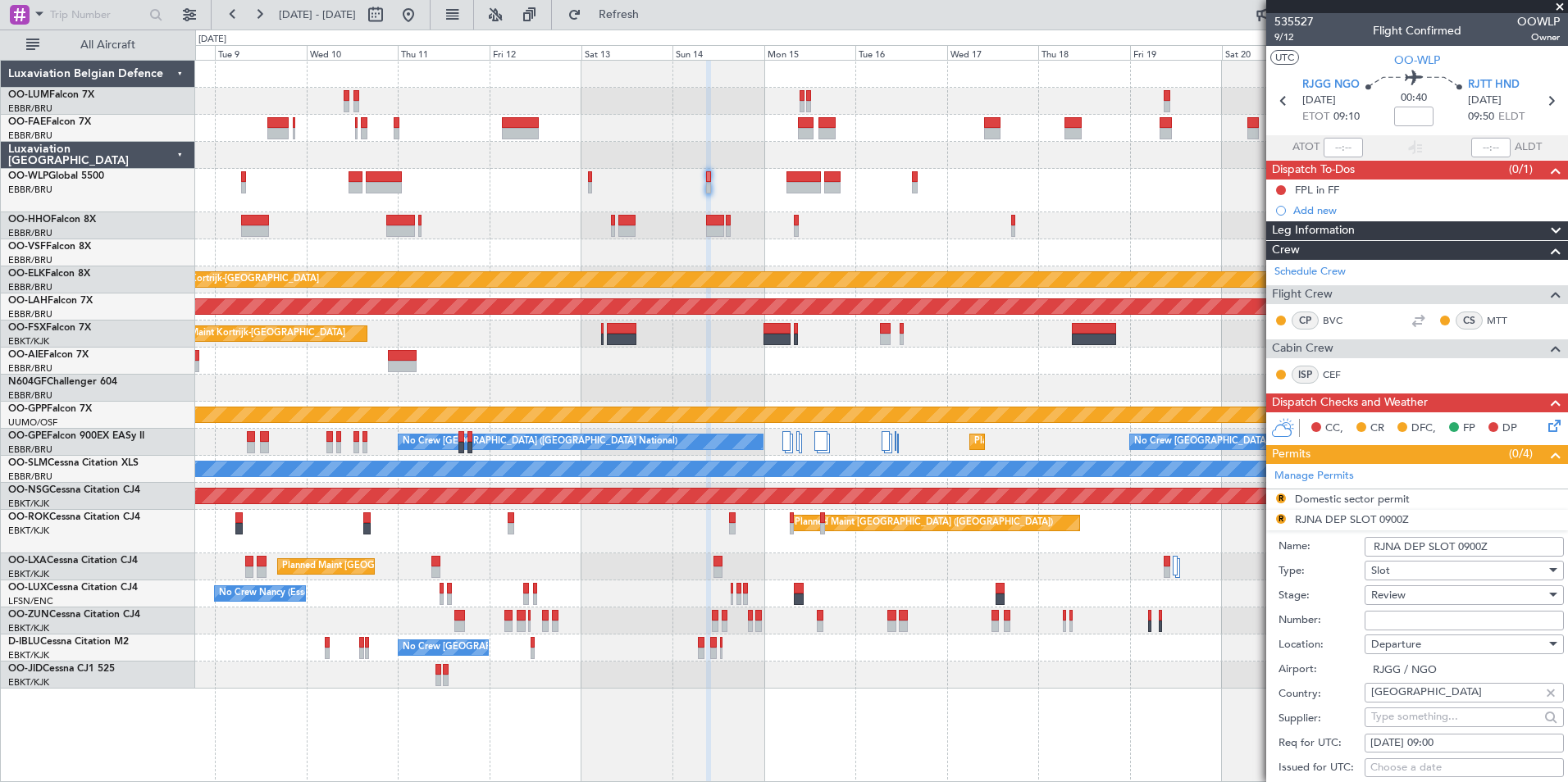
scroll to position [82, 0]
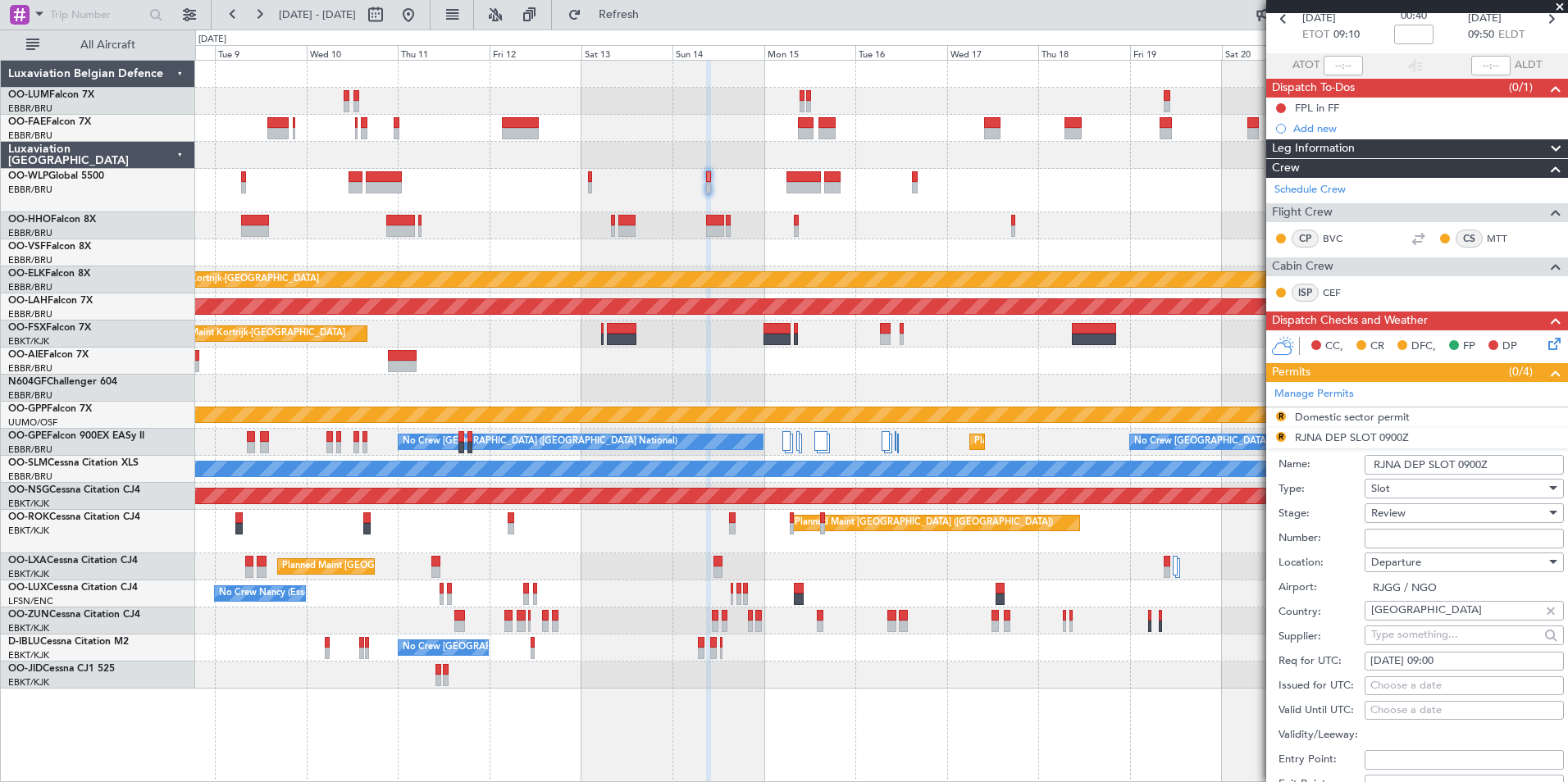
click at [1399, 465] on input "RJNA DEP SLOT 0900Z" at bounding box center [1464, 465] width 199 height 20
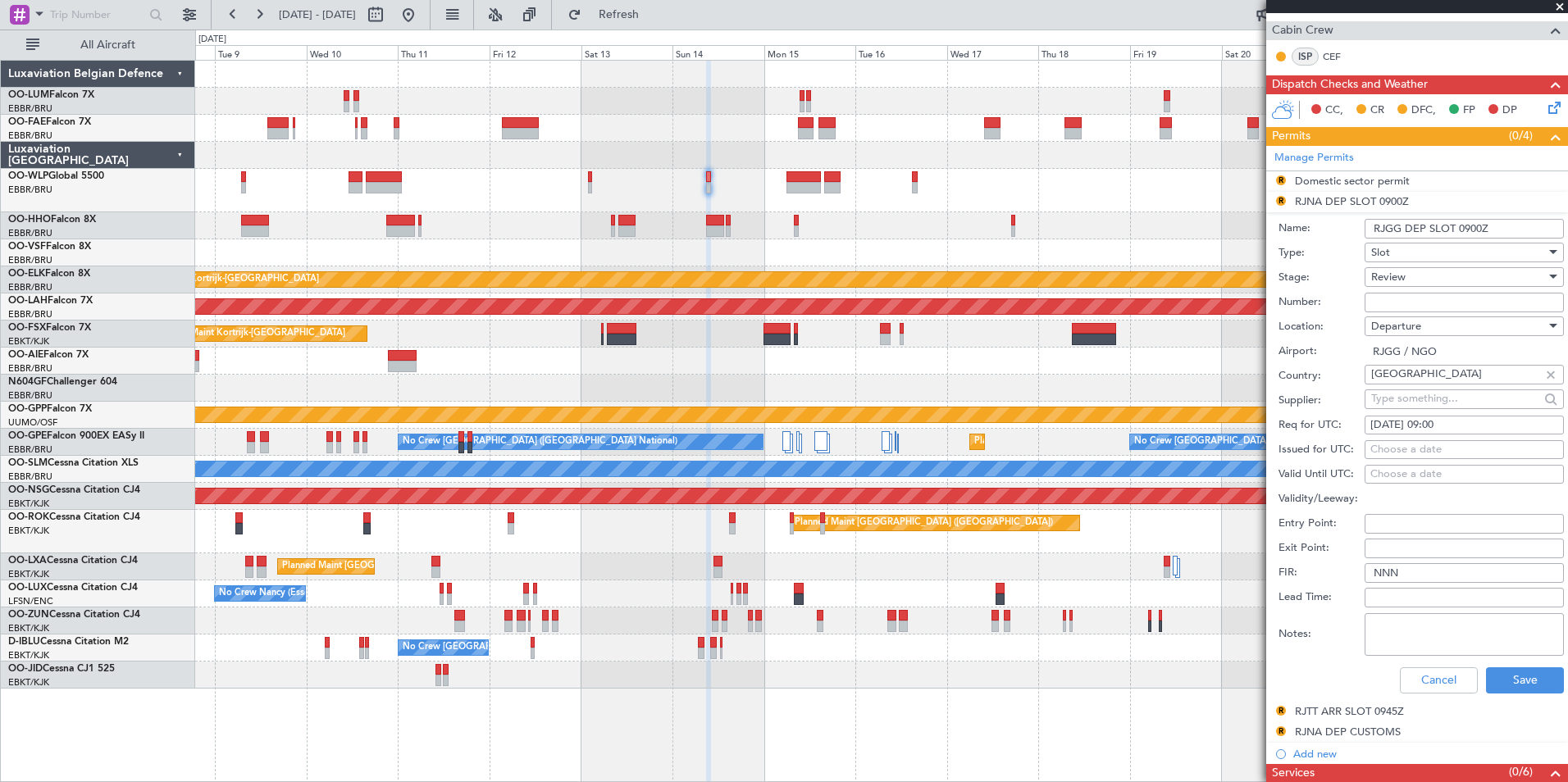
scroll to position [328, 0]
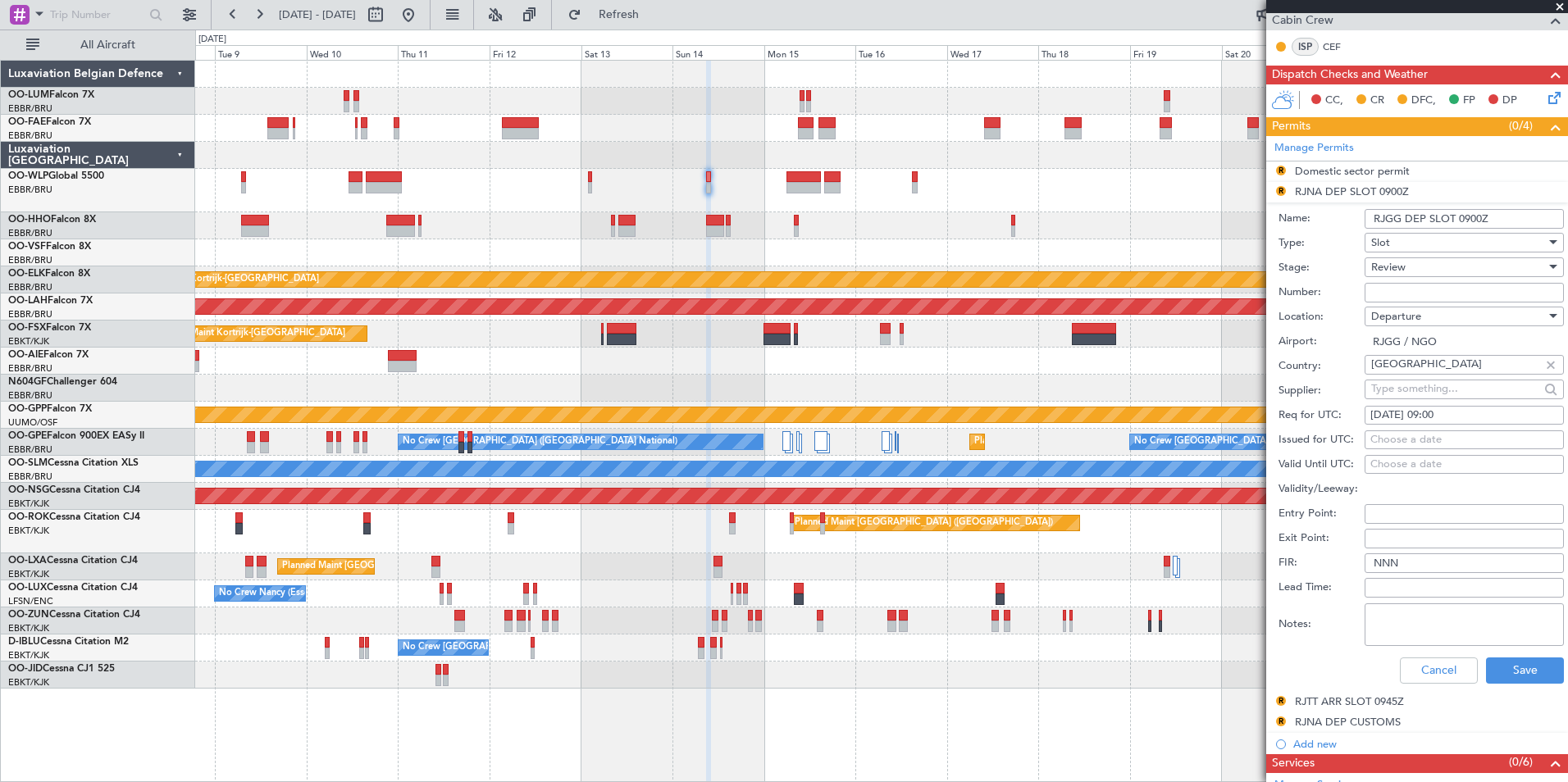
type input "RJGG DEP SLOT 0900Z"
click at [1417, 264] on div "Review" at bounding box center [1458, 266] width 175 height 24
click at [1418, 374] on span "Requested" at bounding box center [1458, 373] width 172 height 24
click at [1523, 665] on button "Save" at bounding box center [1524, 670] width 78 height 26
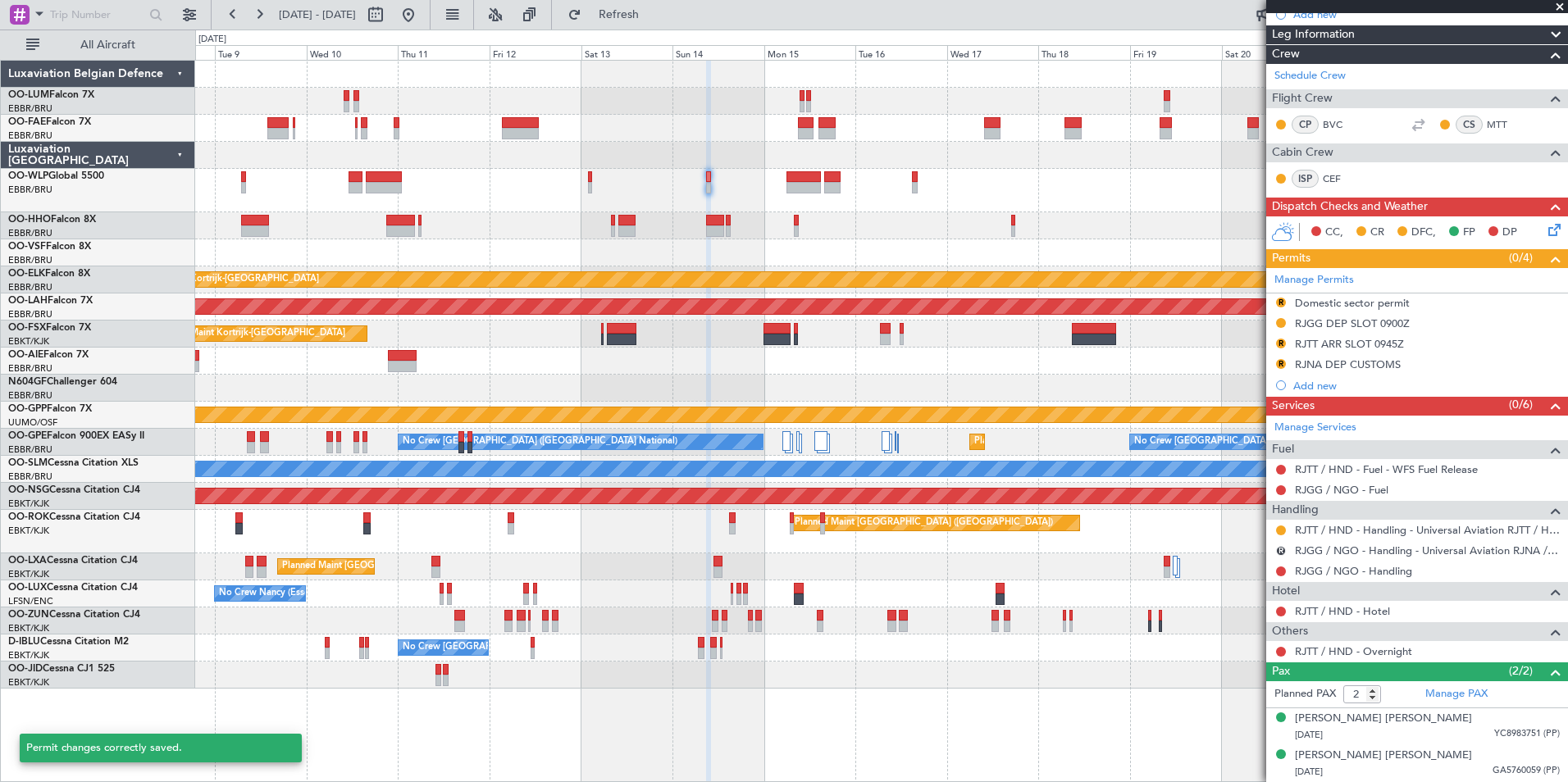
scroll to position [196, 0]
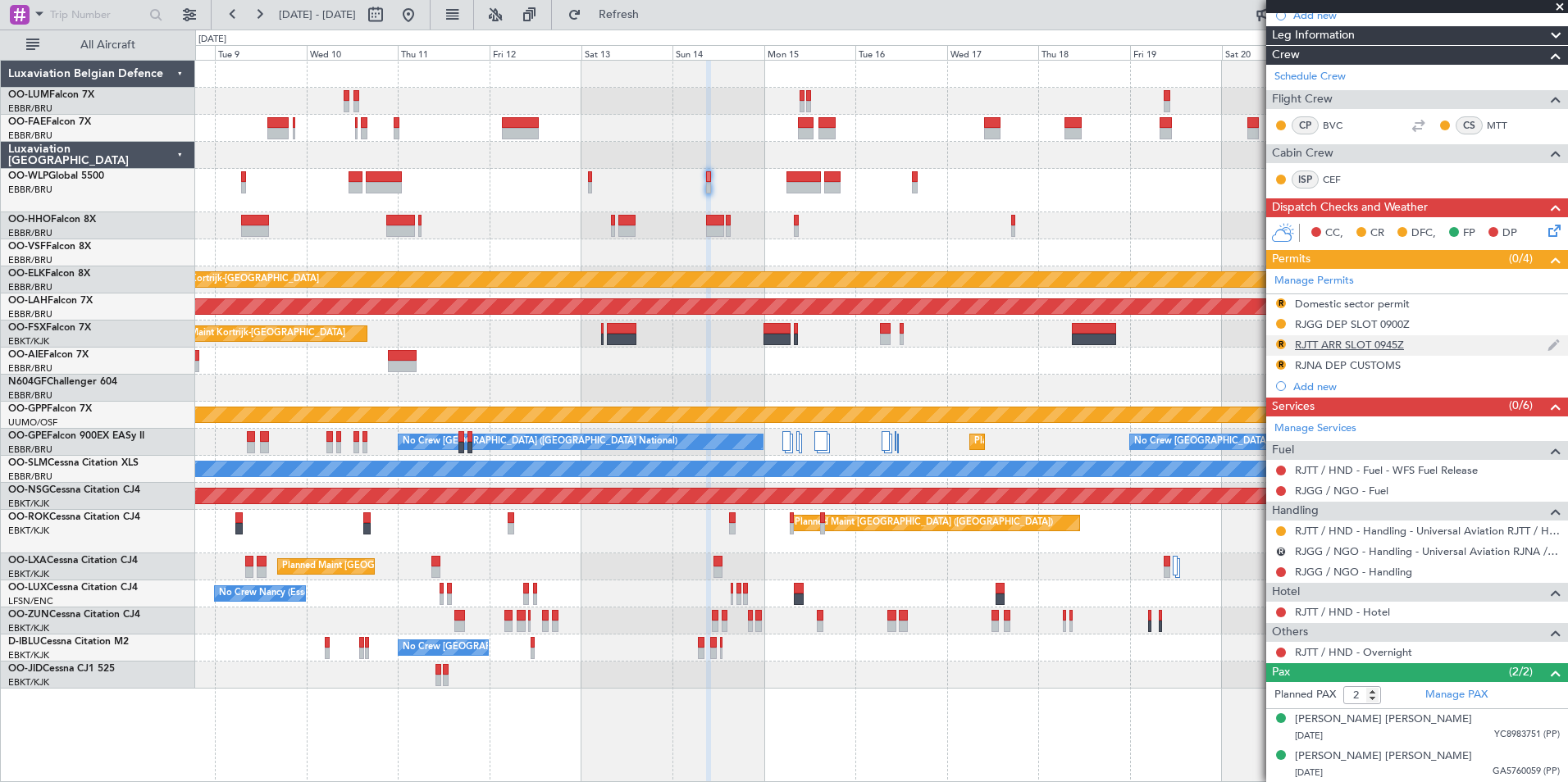
click at [1342, 346] on div "RJTT ARR SLOT 0945Z" at bounding box center [1349, 345] width 109 height 14
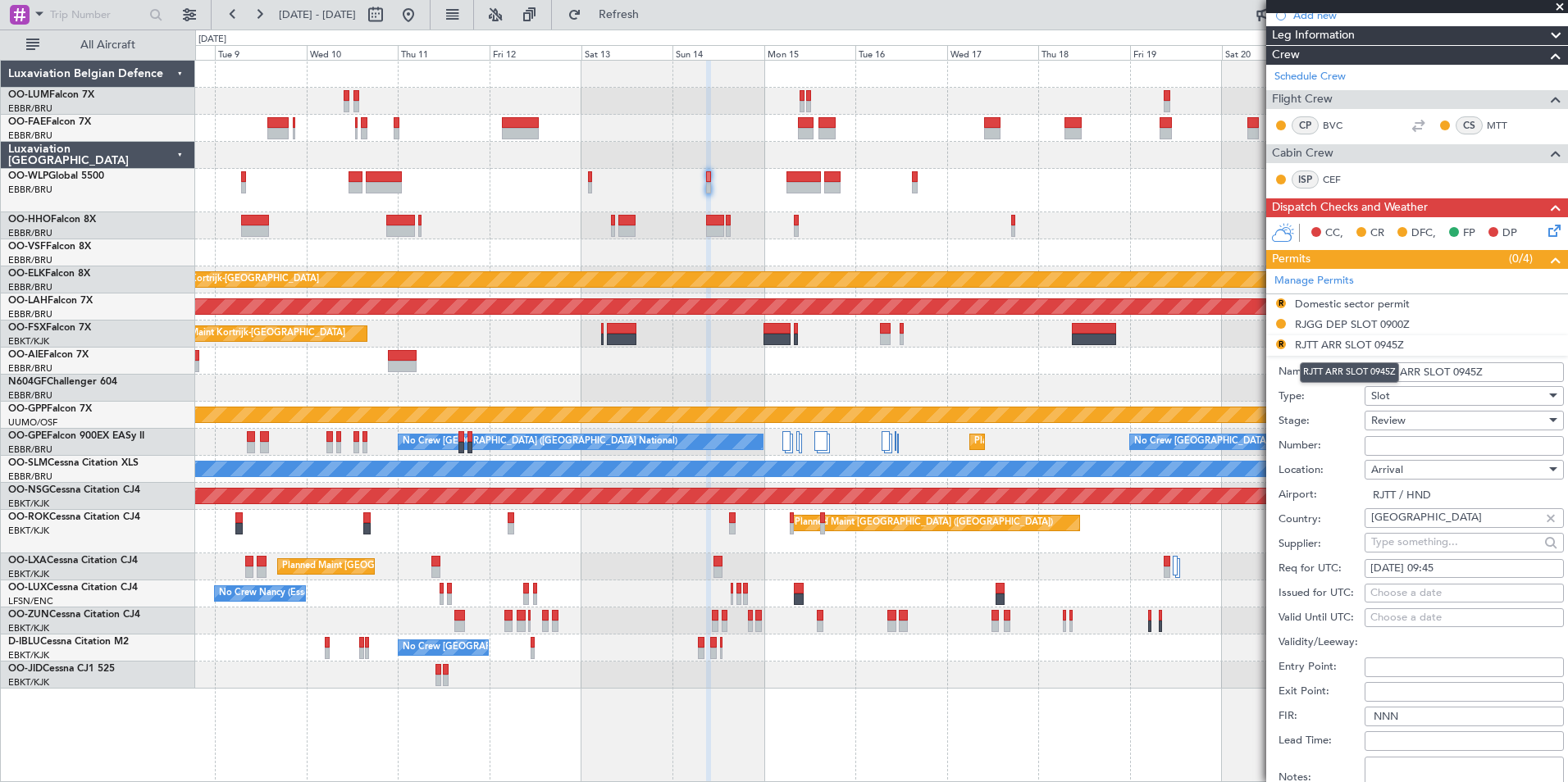
scroll to position [328, 0]
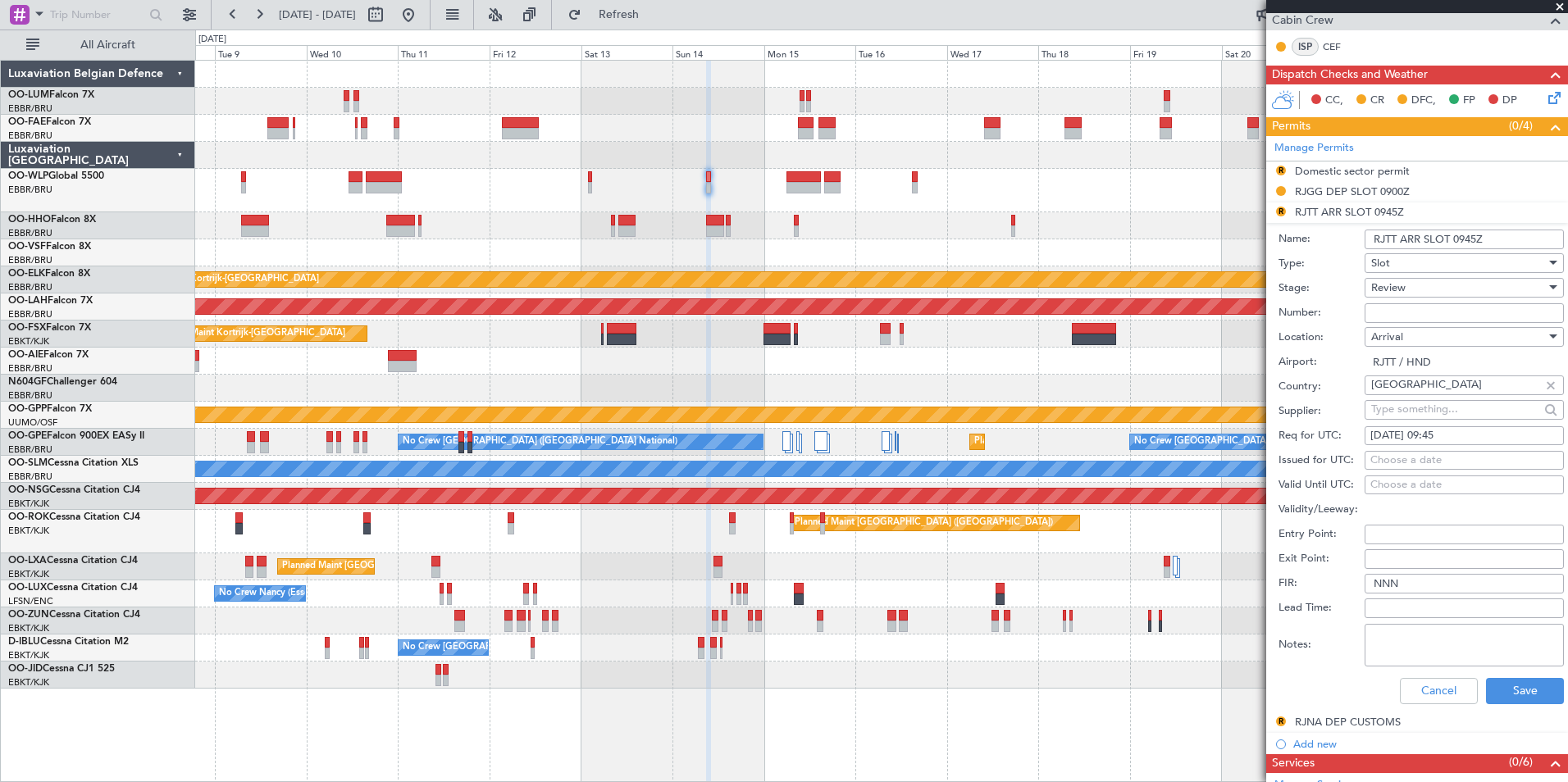
click at [1456, 444] on fb-calendar-cell "14/10/2025 09:45" at bounding box center [1464, 437] width 199 height 20
click at [1454, 443] on div "14/10/2025 09:45" at bounding box center [1463, 436] width 187 height 16
select select "10"
select select "2025"
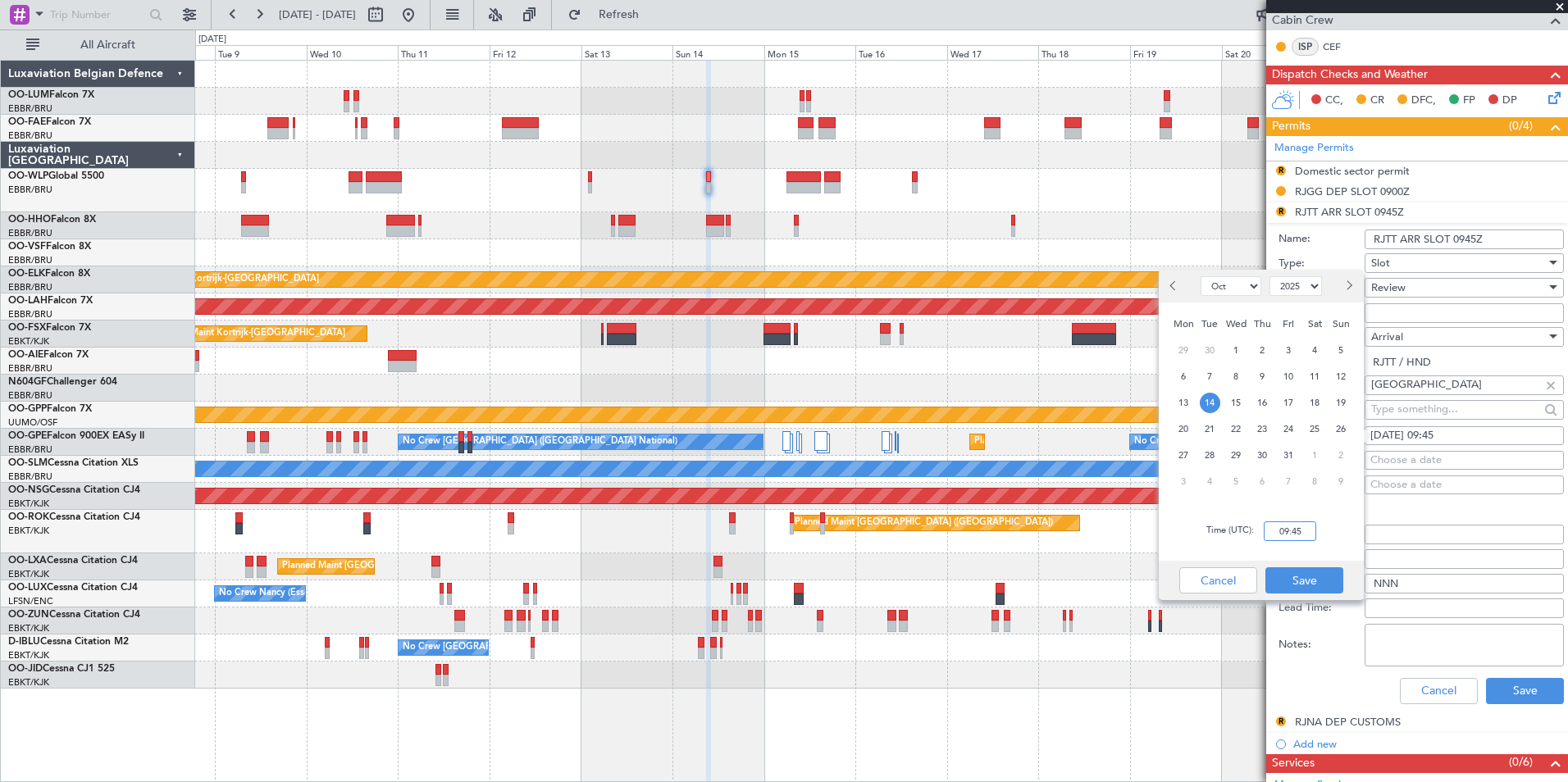
click at [1312, 531] on input "09:45" at bounding box center [1289, 532] width 53 height 20
type input "10:05"
click at [1325, 578] on button "Save" at bounding box center [1304, 580] width 78 height 26
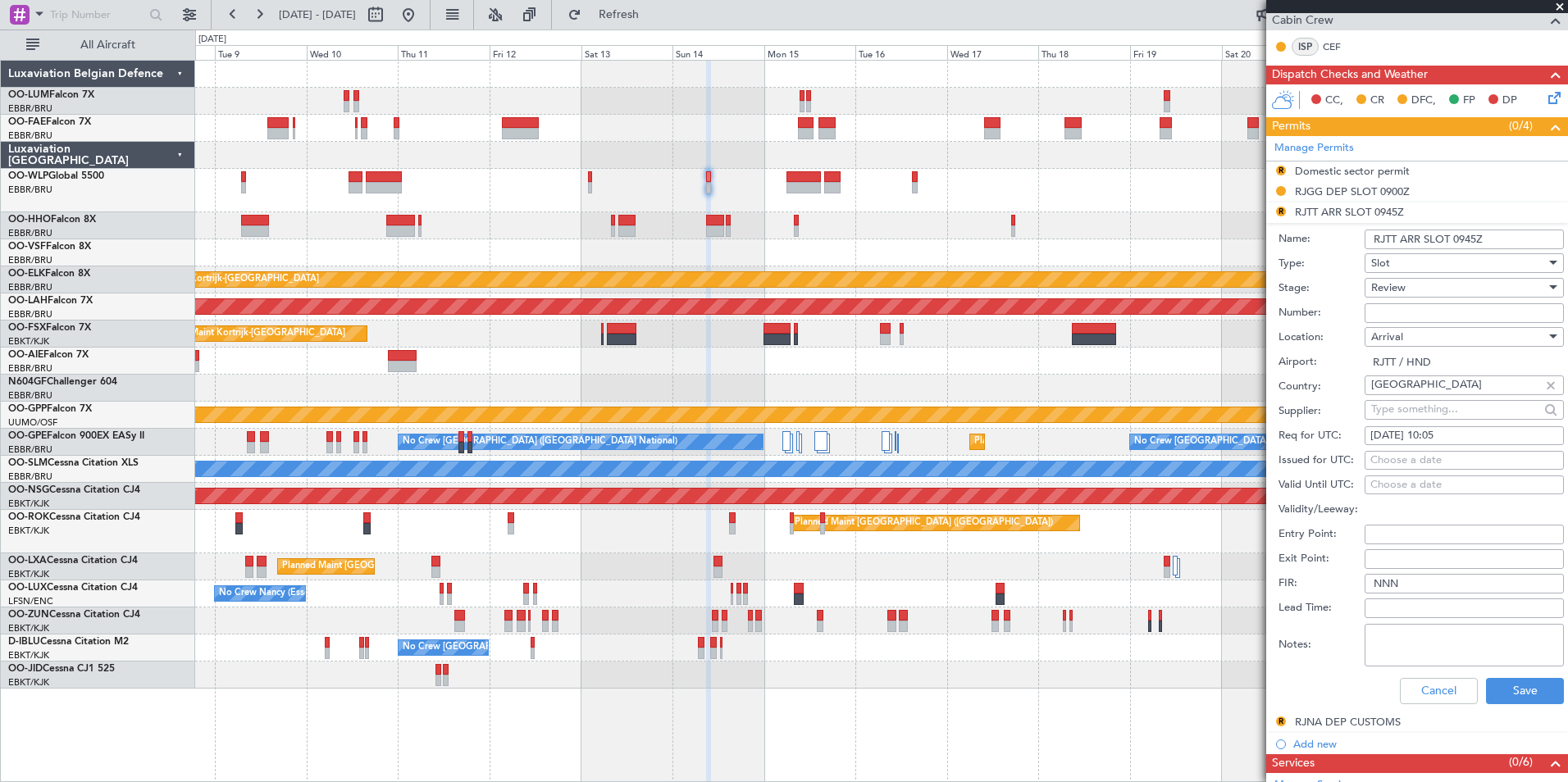
click at [1390, 286] on span "Review" at bounding box center [1388, 288] width 34 height 14
click at [1407, 396] on span "Requested" at bounding box center [1458, 394] width 172 height 24
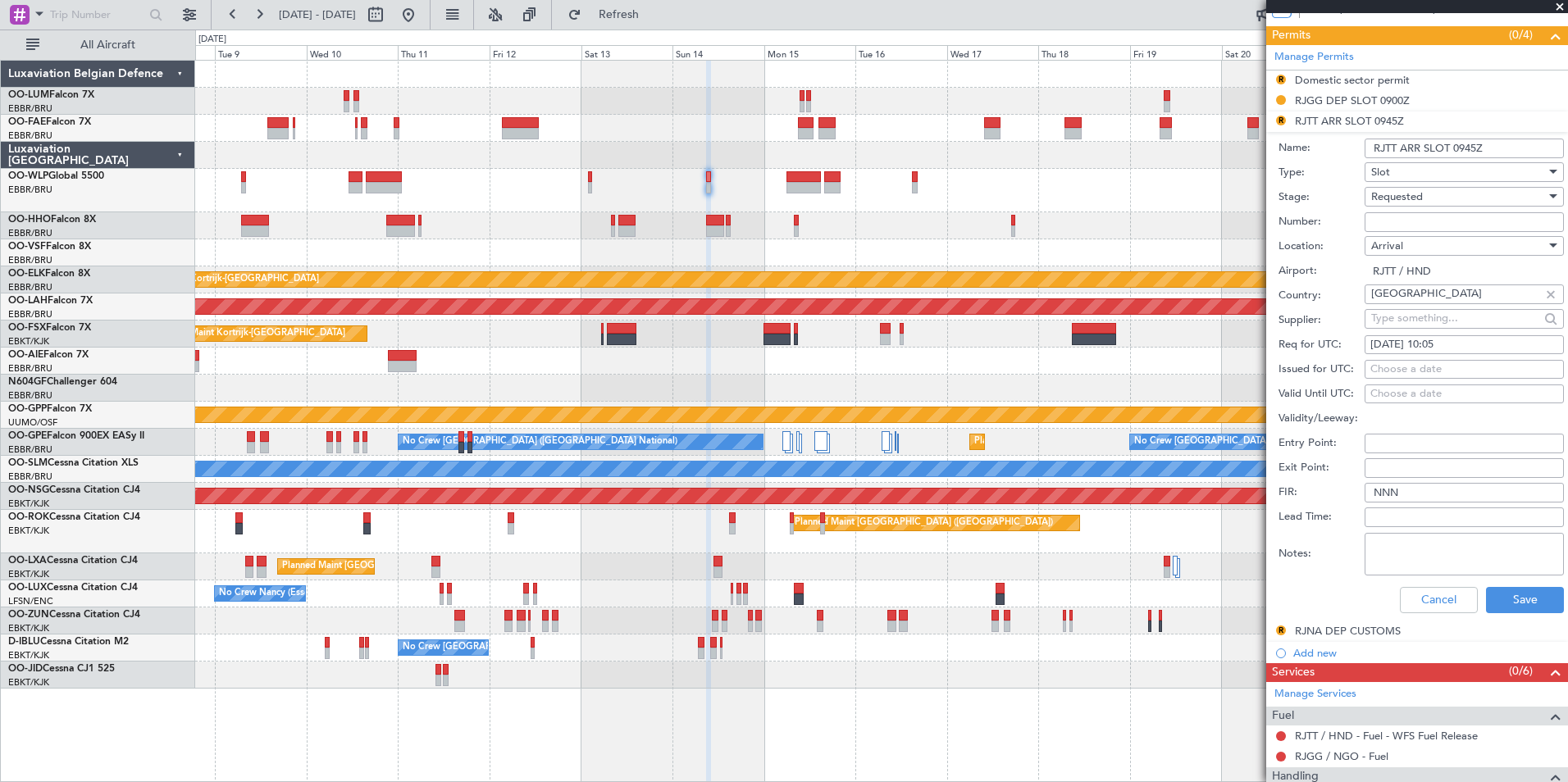
scroll to position [574, 0]
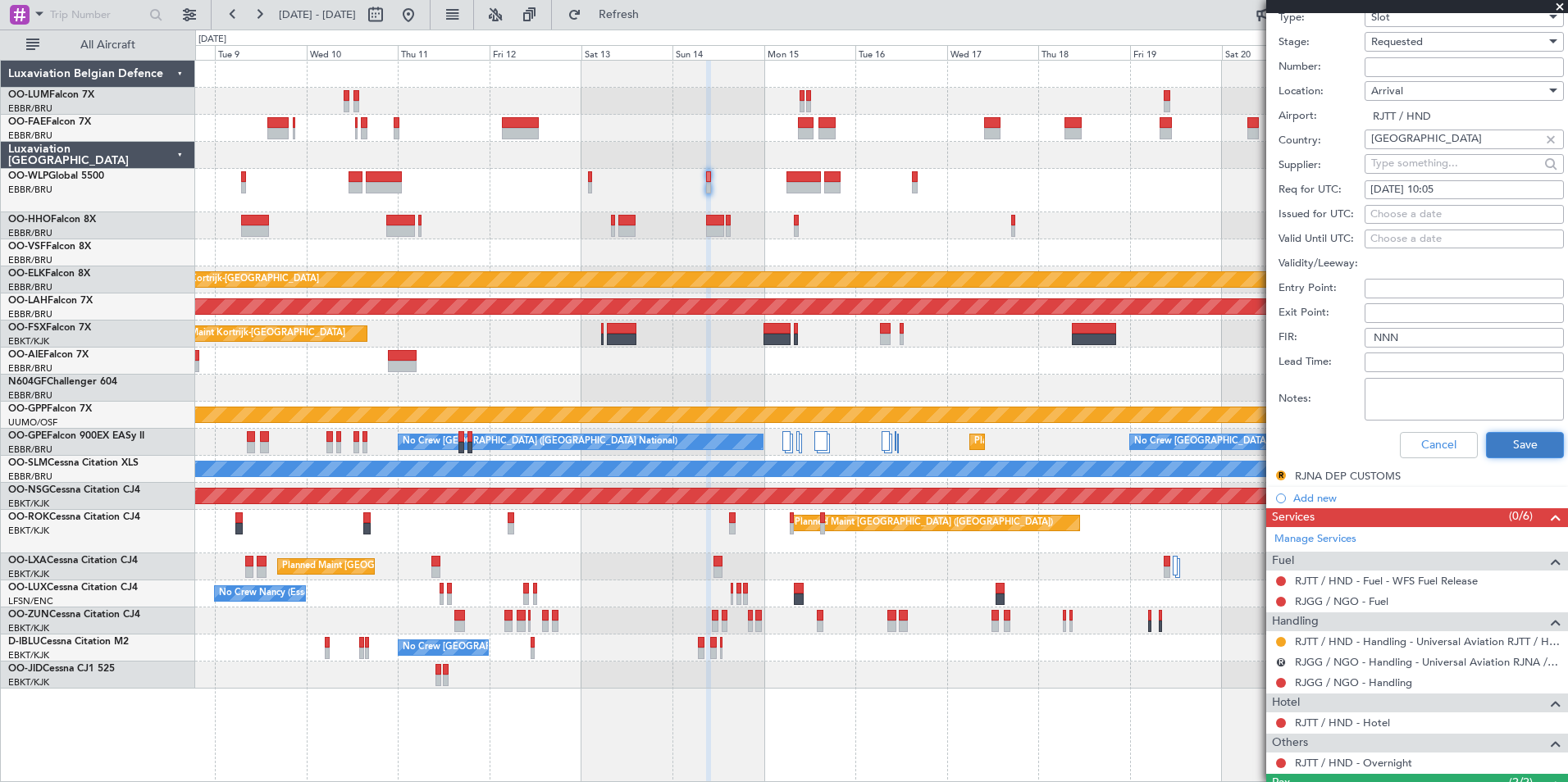
click at [1508, 439] on button "Save" at bounding box center [1524, 445] width 78 height 26
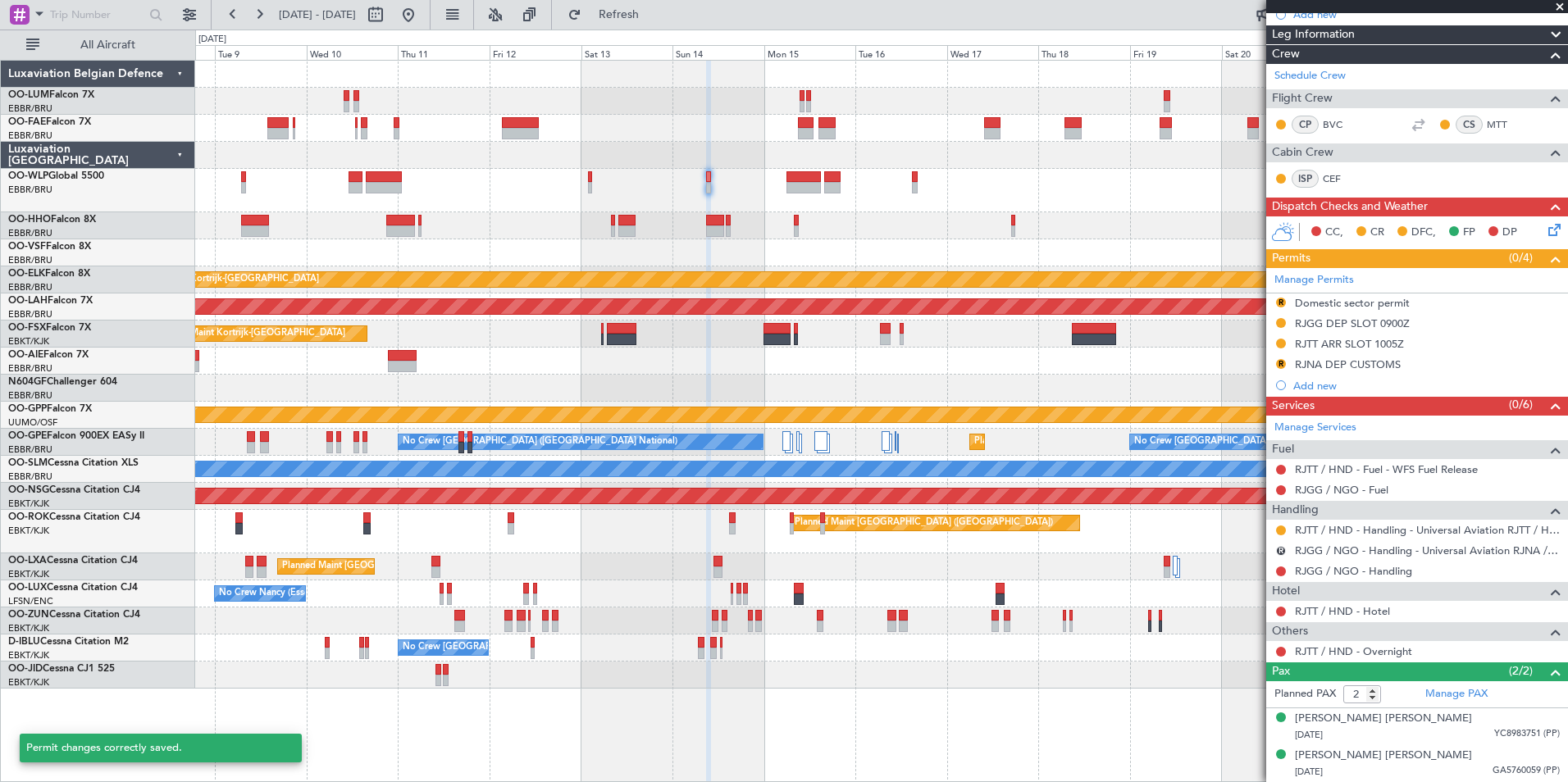
scroll to position [84, 0]
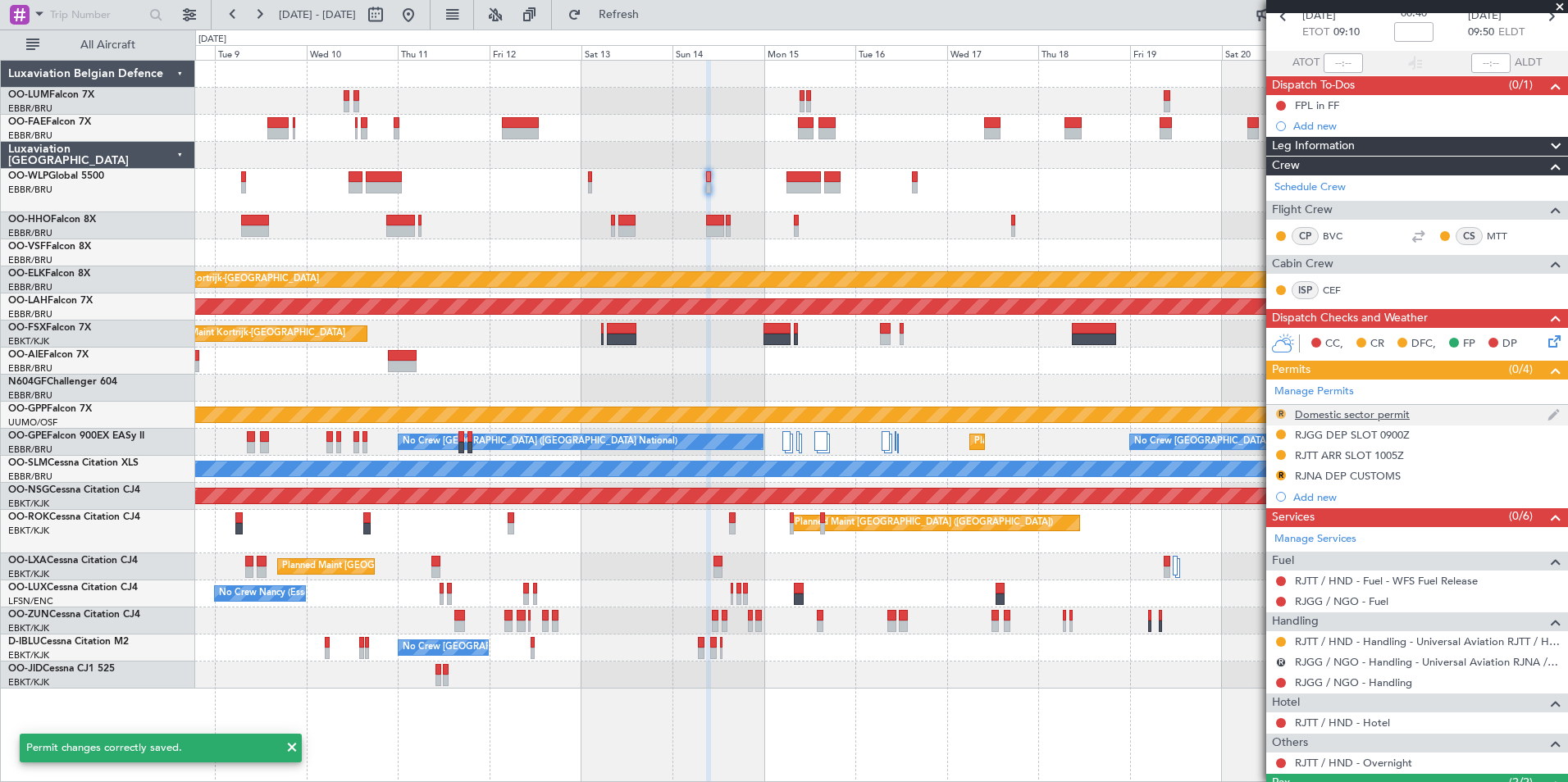
click at [1281, 411] on button "R" at bounding box center [1280, 413] width 10 height 10
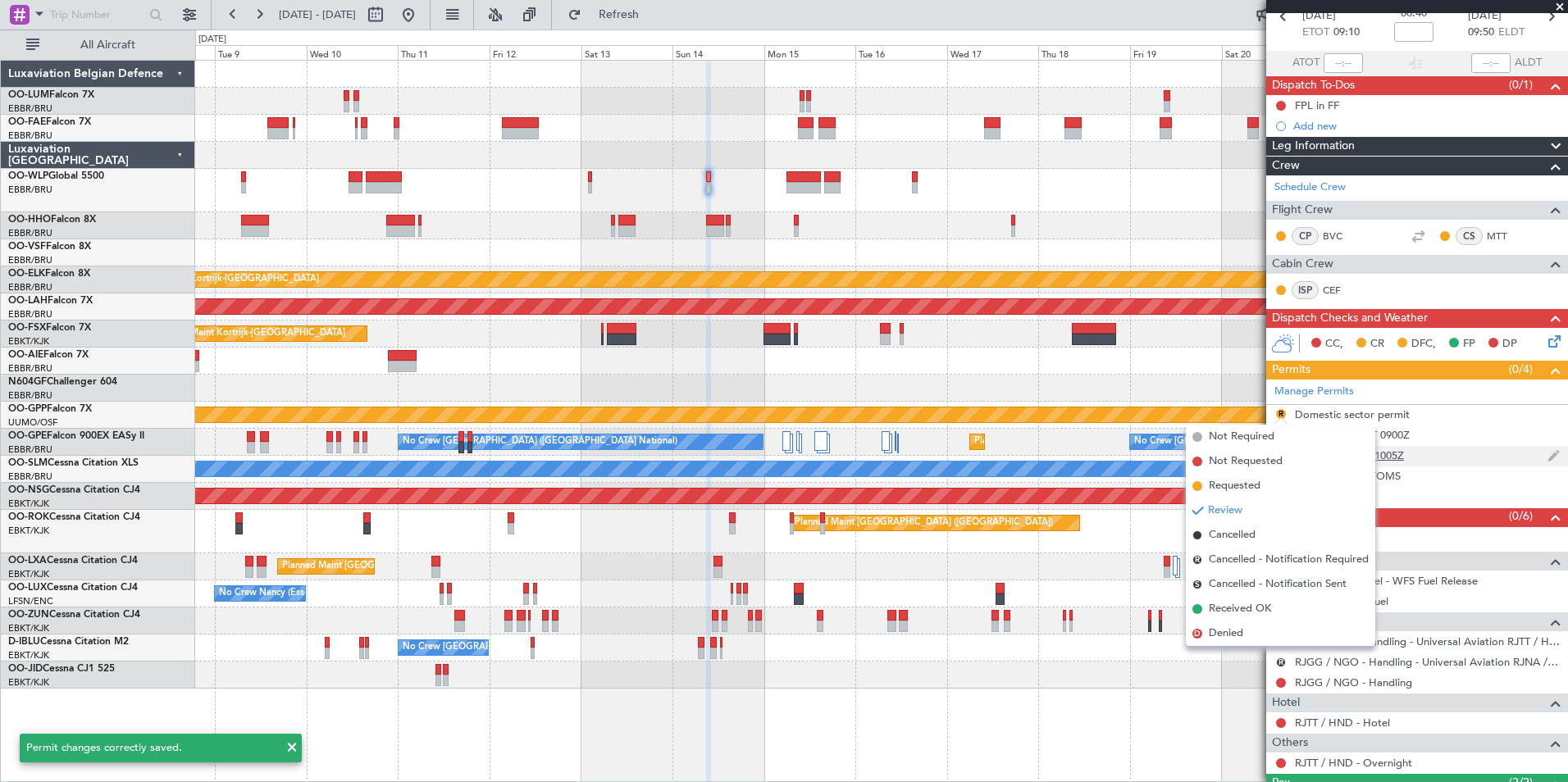
drag, startPoint x: 1240, startPoint y: 489, endPoint x: 1336, endPoint y: 447, distance: 104.8
click at [1240, 488] on span "Requested" at bounding box center [1234, 486] width 52 height 16
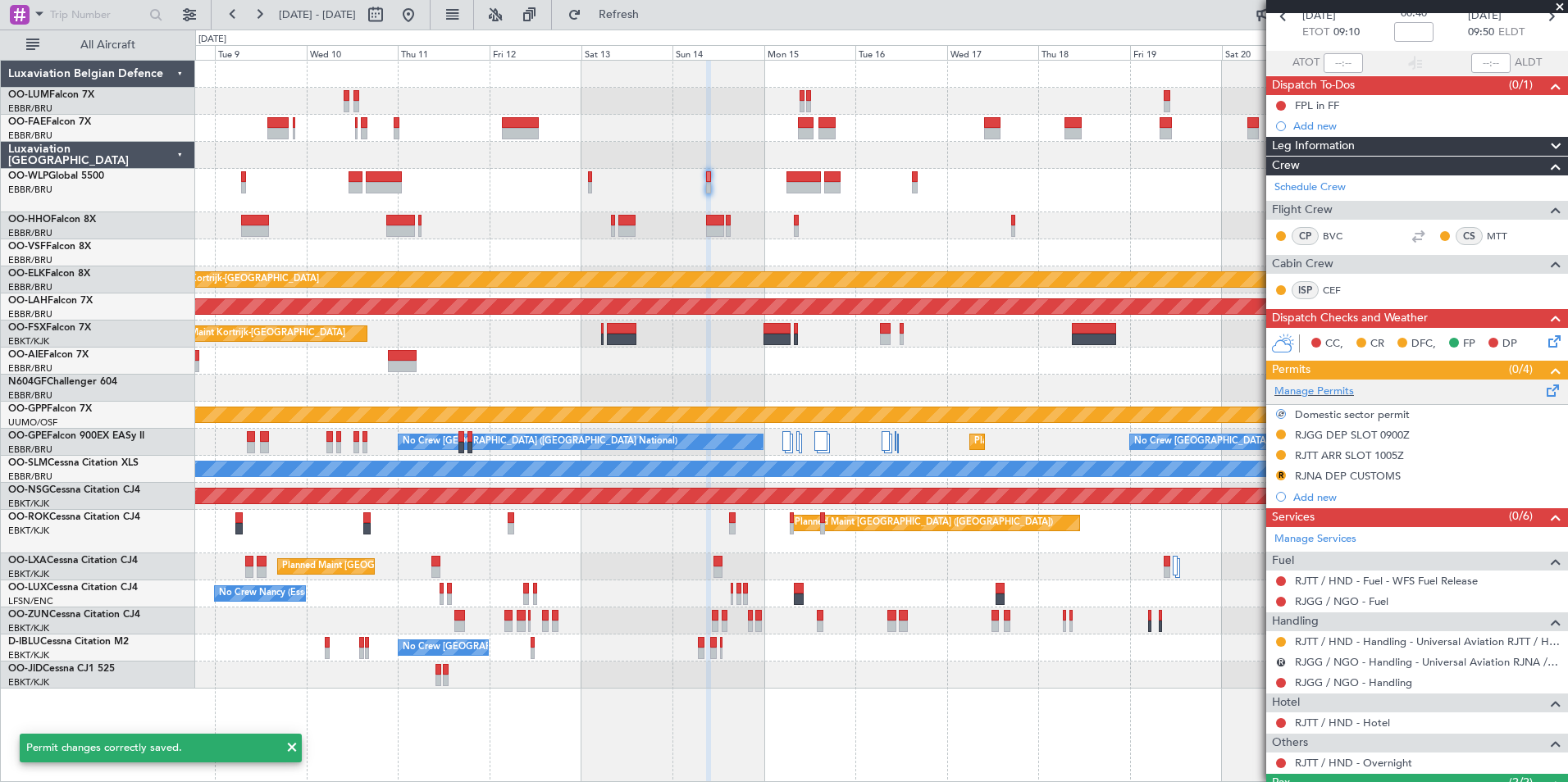
click at [1523, 390] on div "Manage Permits" at bounding box center [1416, 391] width 302 height 24
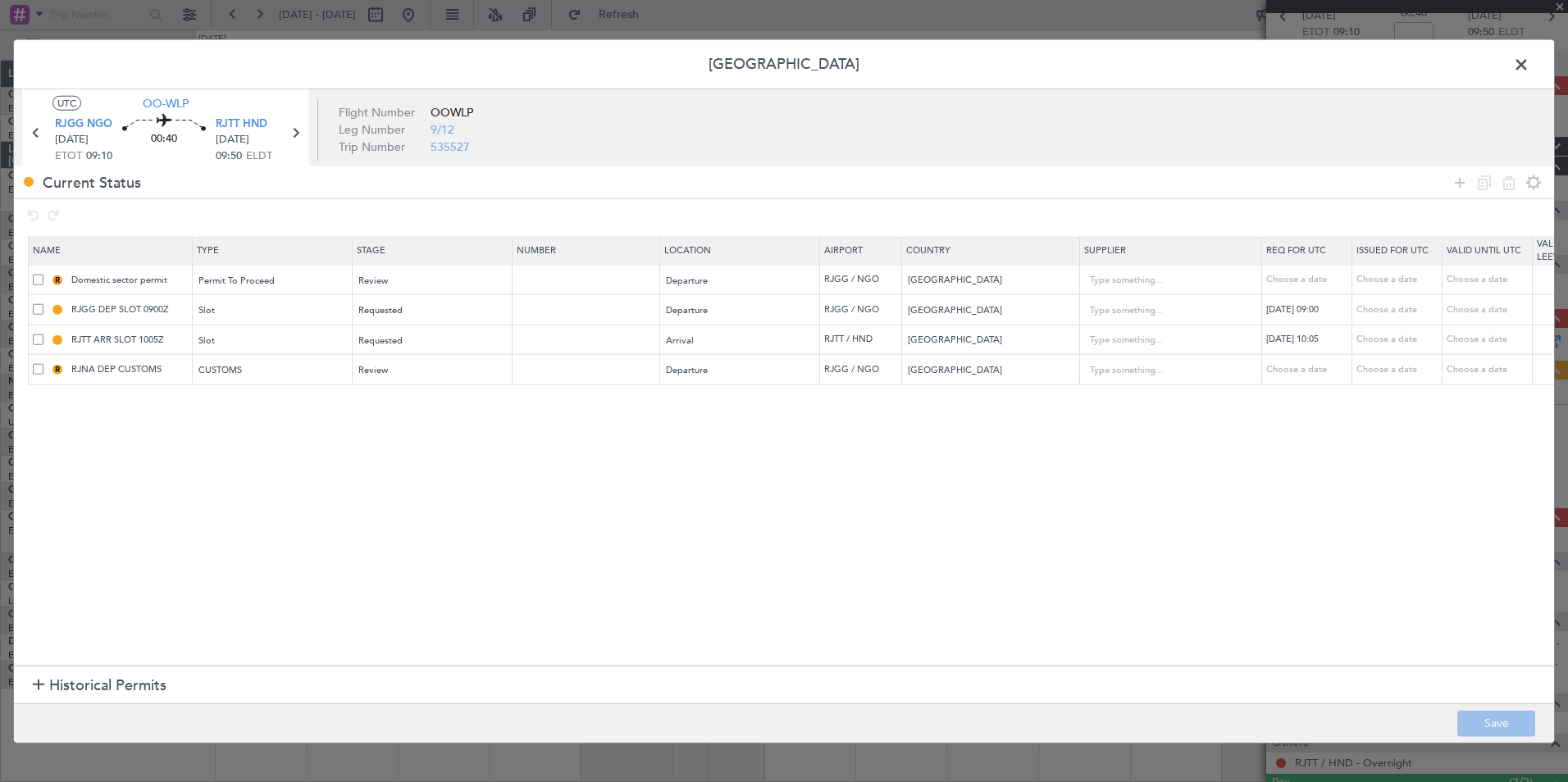
click at [35, 368] on span at bounding box center [39, 369] width 11 height 11
click at [44, 364] on input "checkbox" at bounding box center [44, 364] width 0 height 0
click at [1509, 184] on icon at bounding box center [1509, 182] width 20 height 20
click at [1479, 723] on button "Save" at bounding box center [1495, 723] width 78 height 26
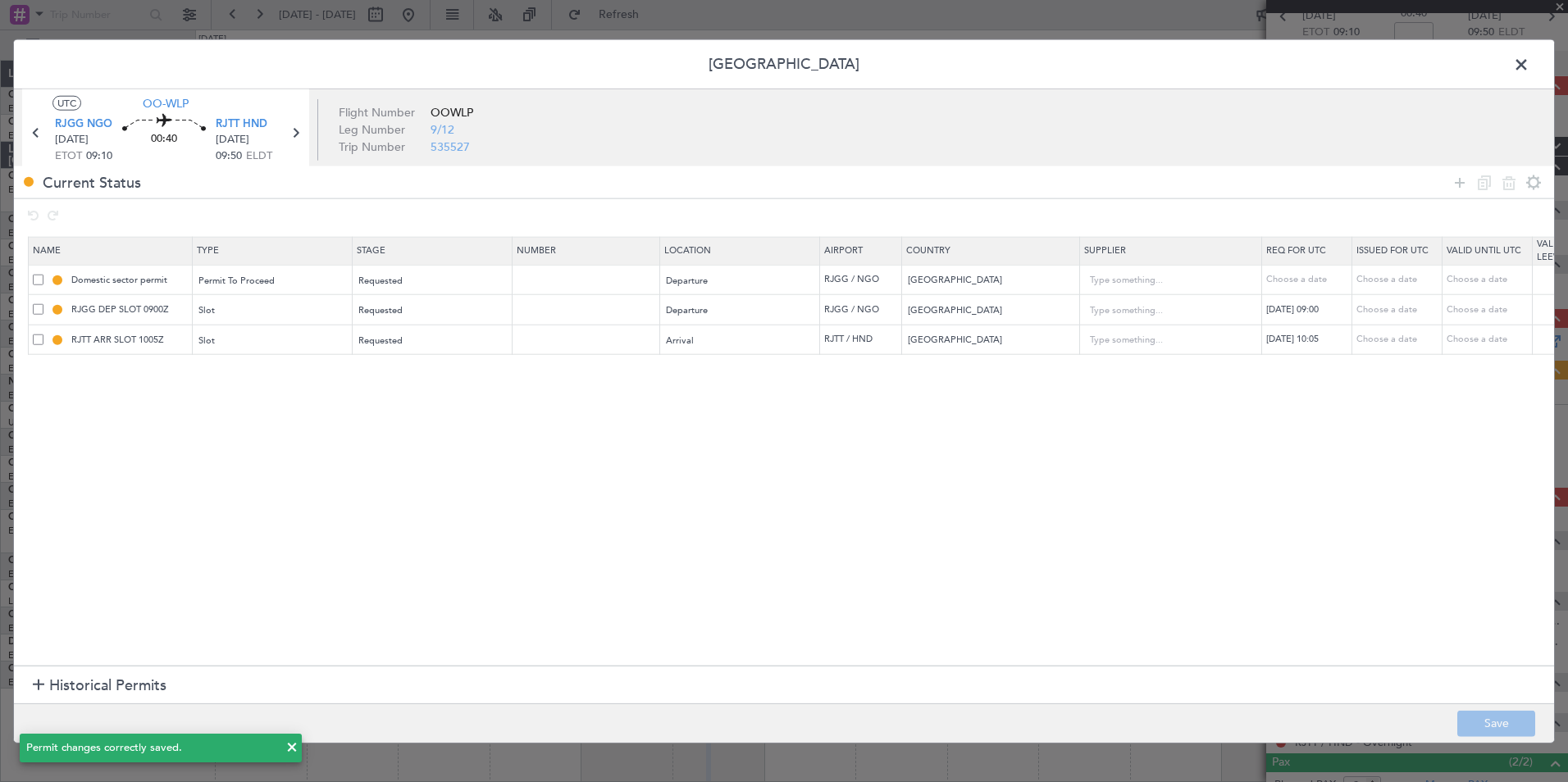
click at [1529, 63] on span at bounding box center [1529, 69] width 0 height 33
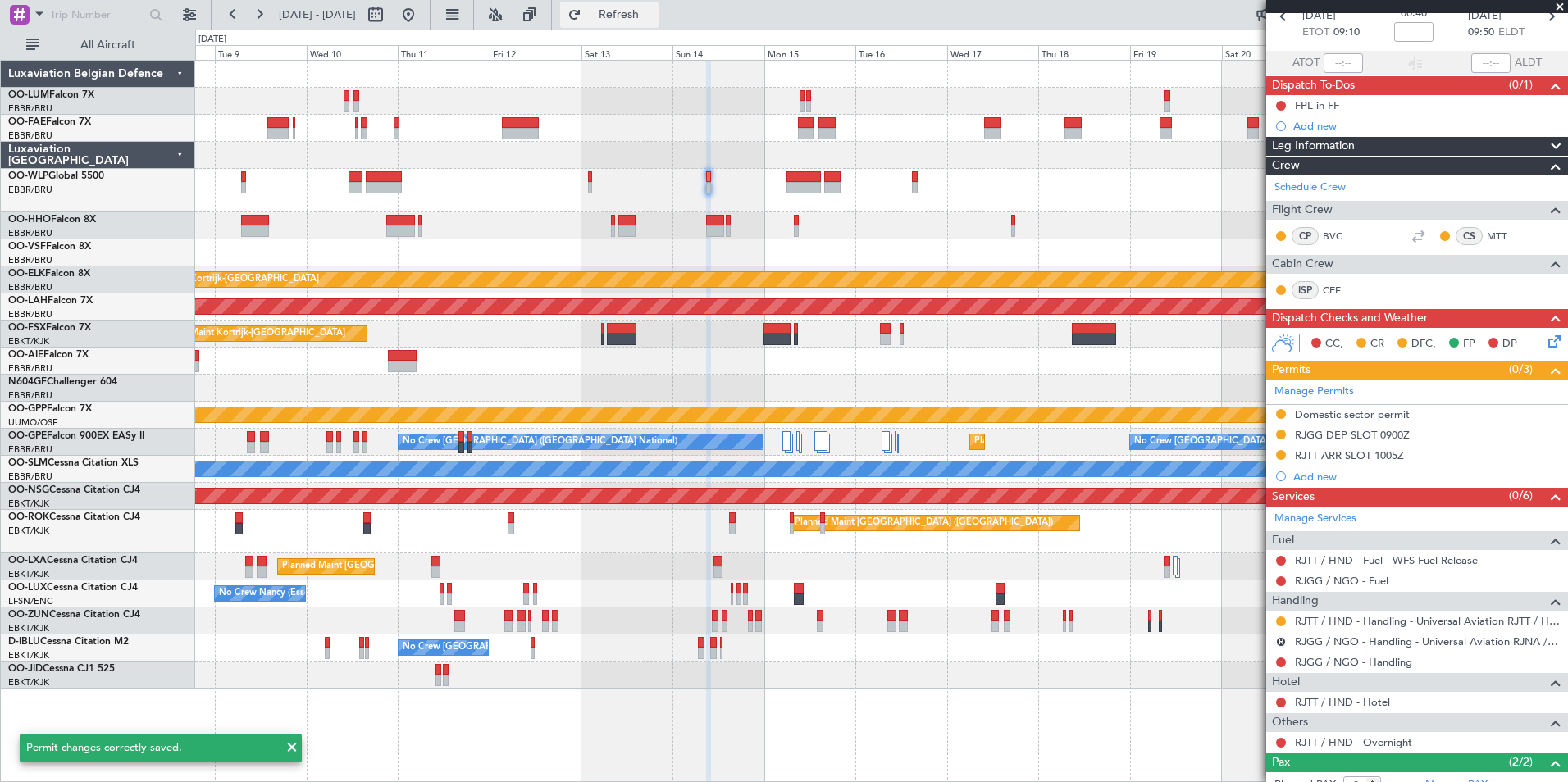
click at [650, 7] on button "Refresh" at bounding box center [610, 14] width 99 height 26
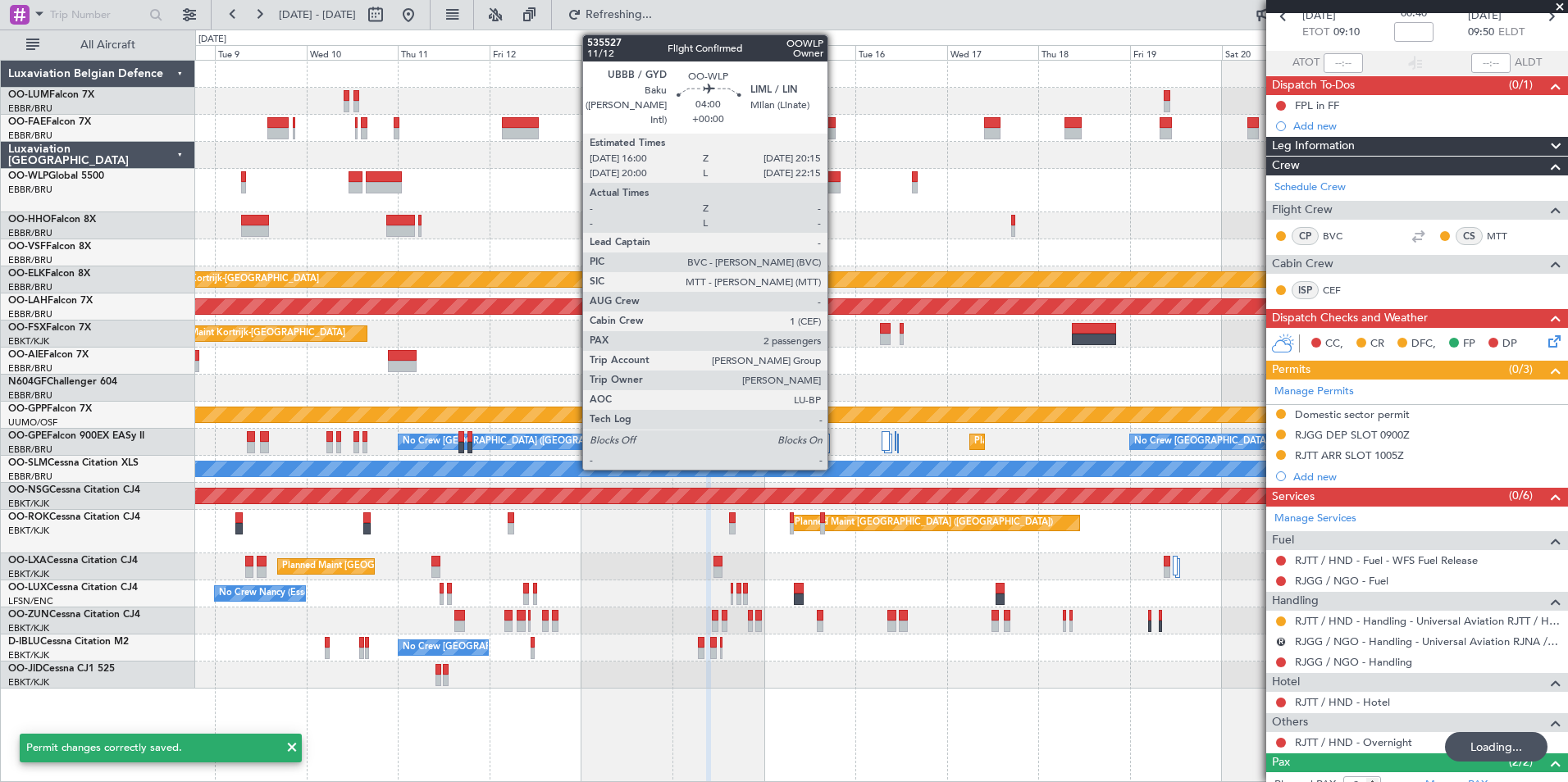
click at [763, 199] on div at bounding box center [881, 190] width 1372 height 43
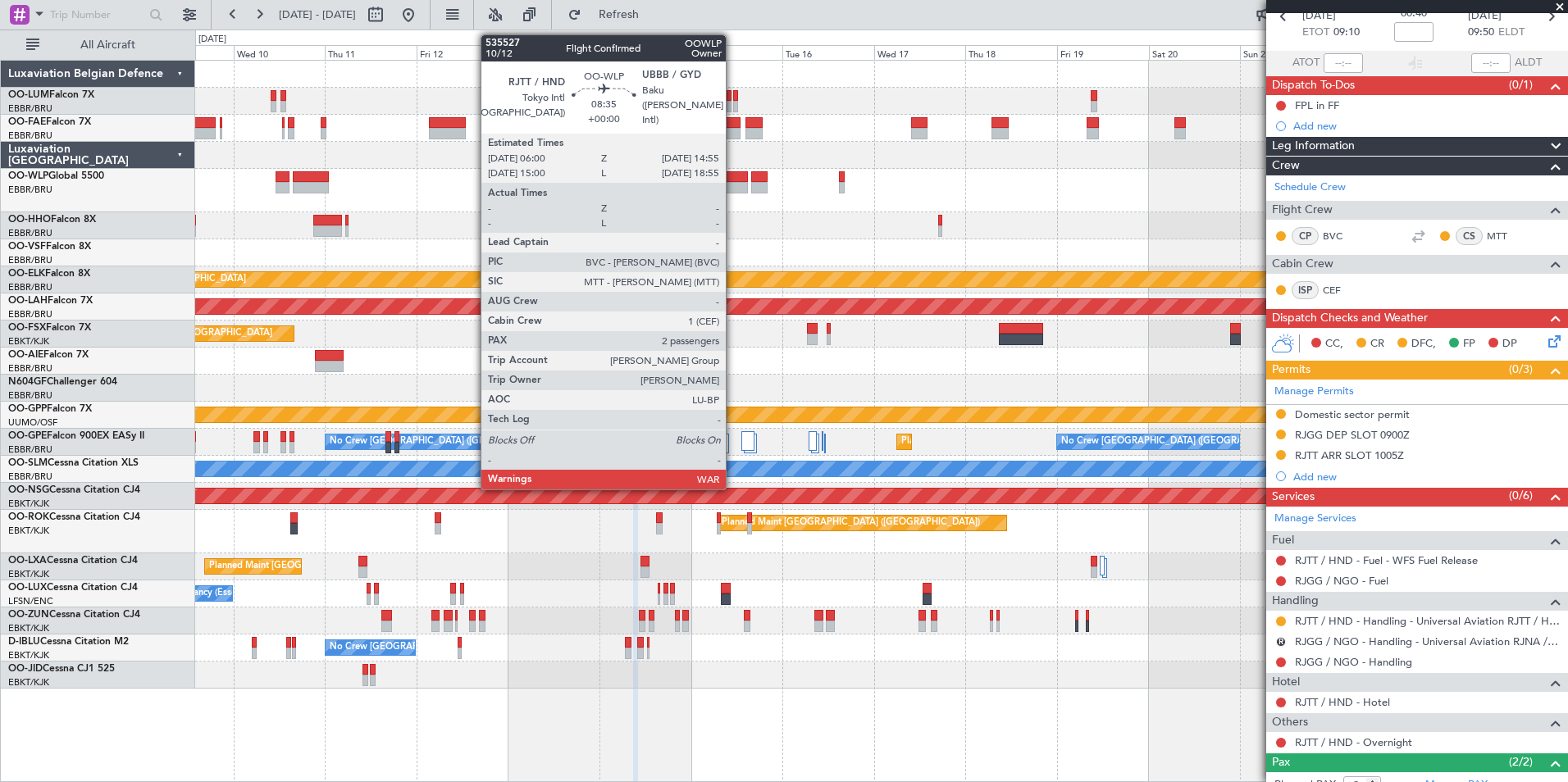
click at [733, 184] on div at bounding box center [731, 187] width 34 height 12
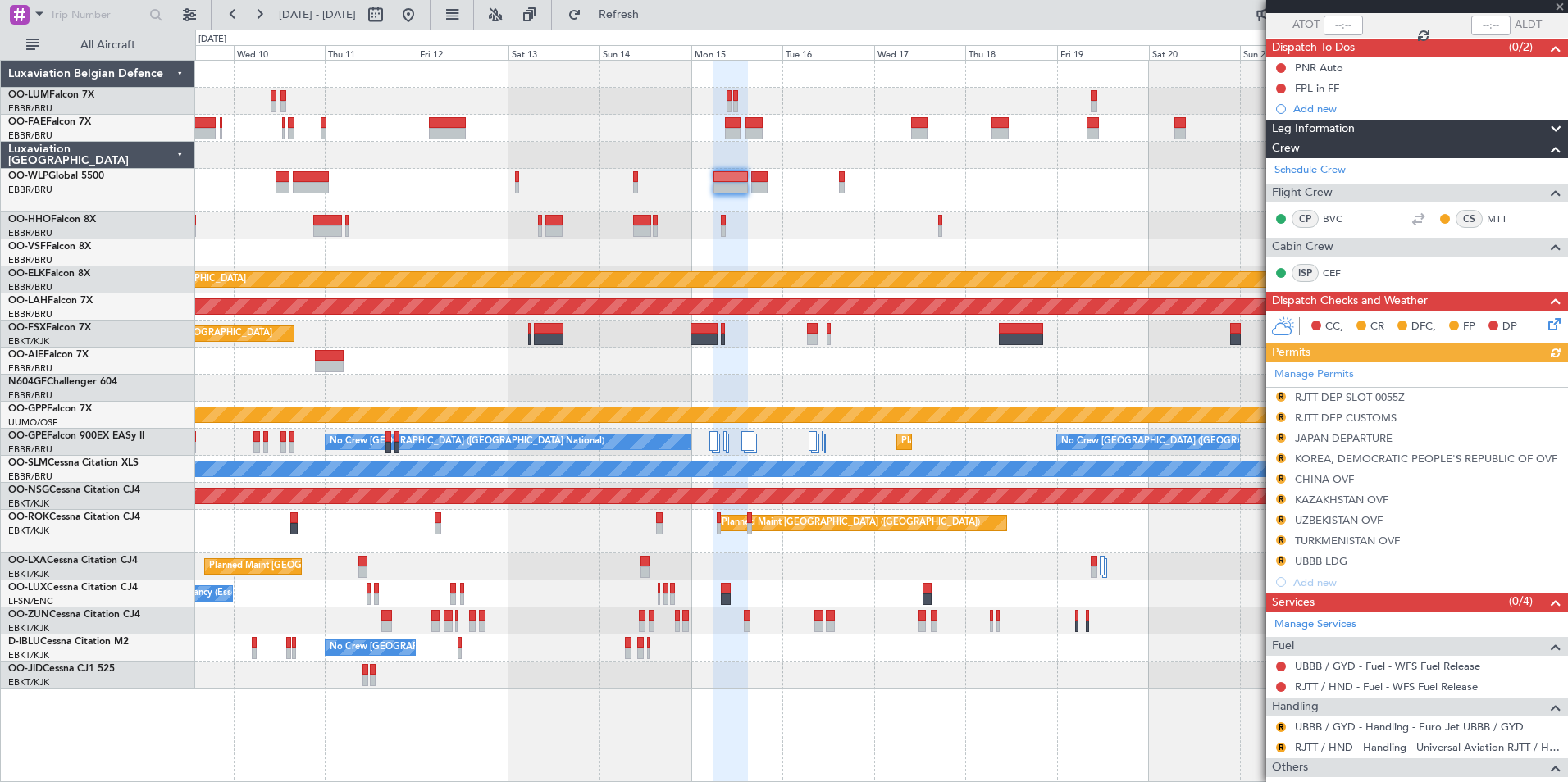
scroll to position [257, 0]
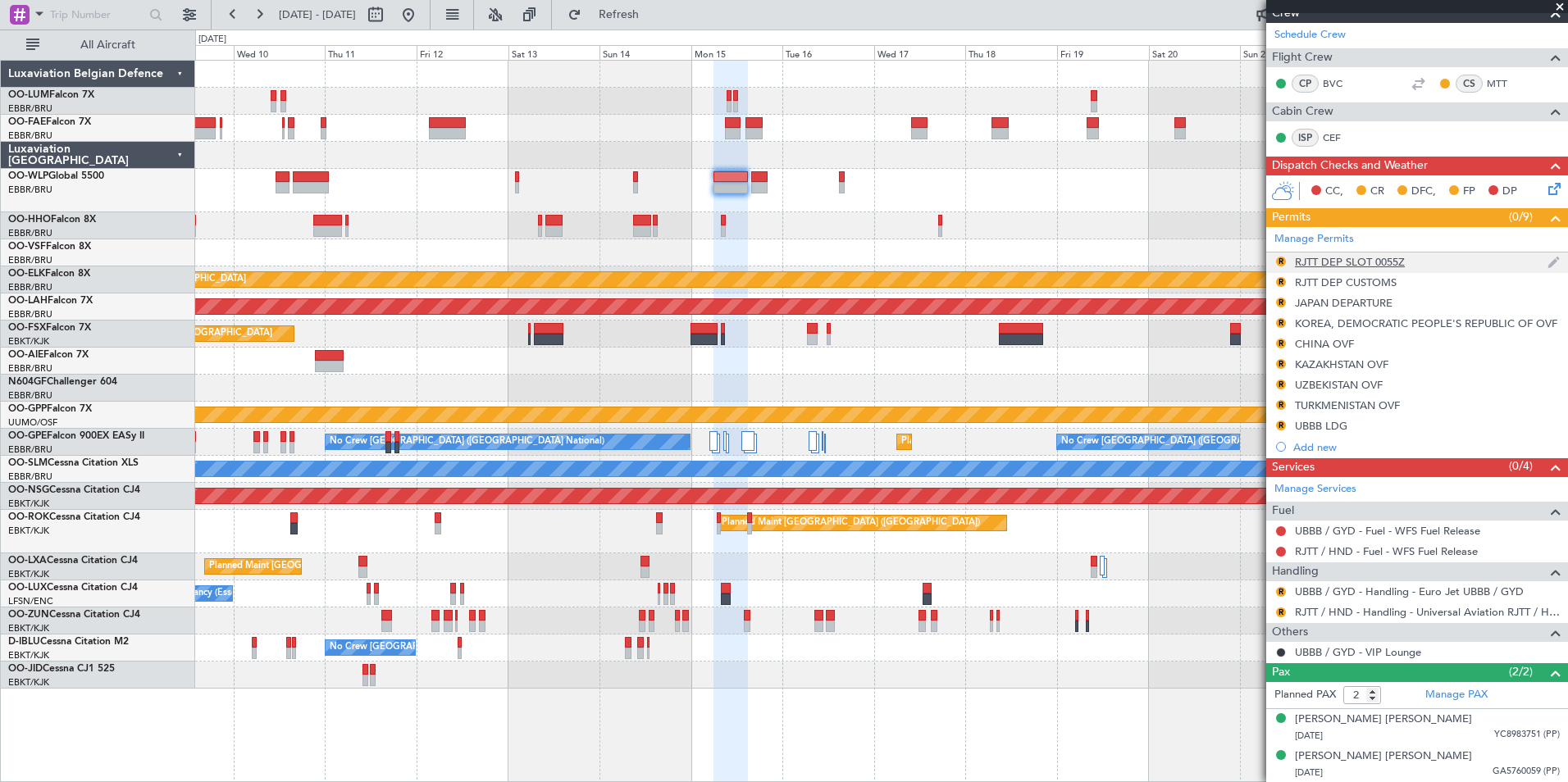
click at [1347, 263] on div "RJTT DEP SLOT 0055Z" at bounding box center [1349, 262] width 110 height 14
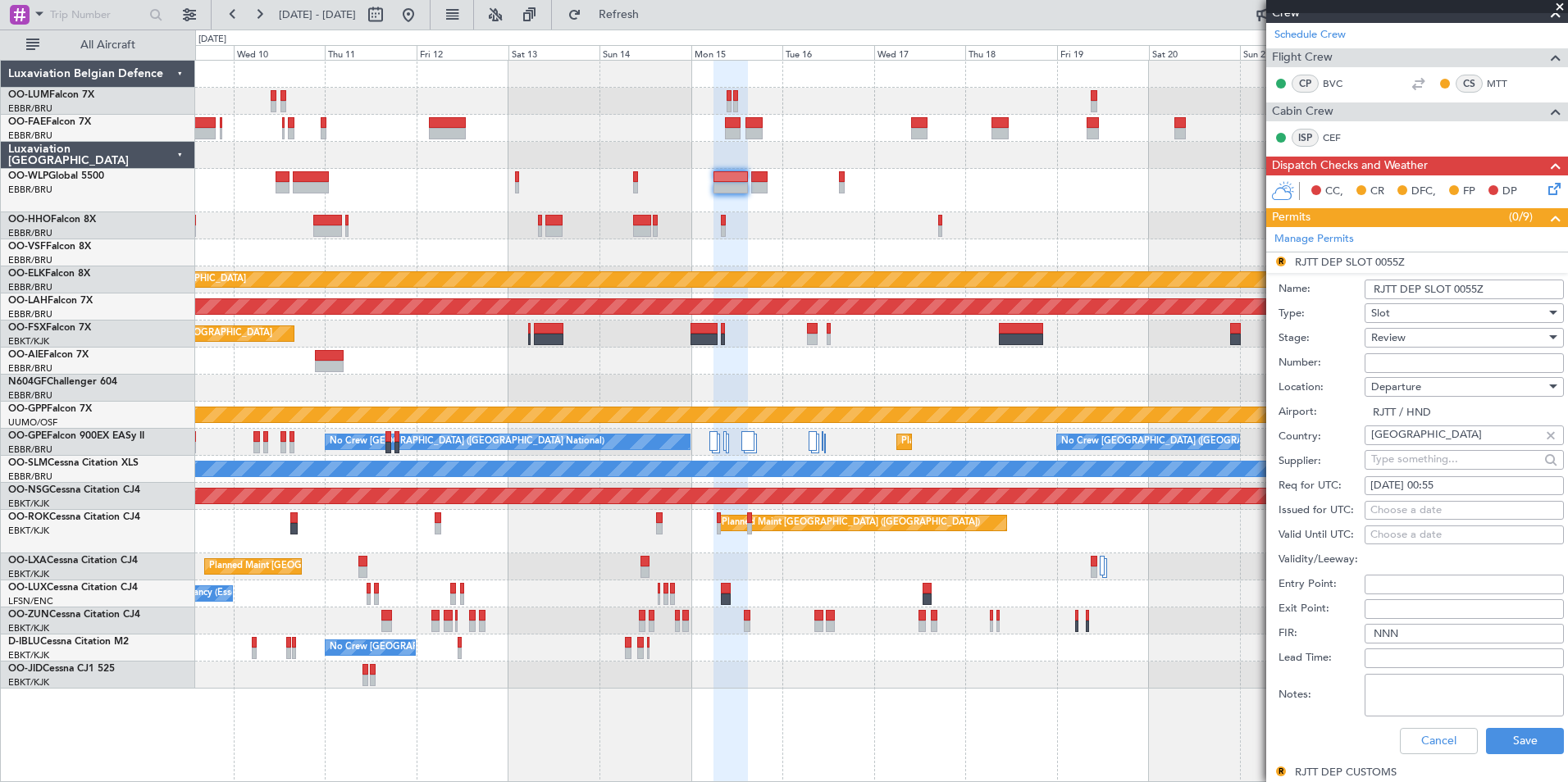
click at [1454, 484] on div "15/09/2025 00:55" at bounding box center [1463, 486] width 187 height 16
select select "9"
select select "2025"
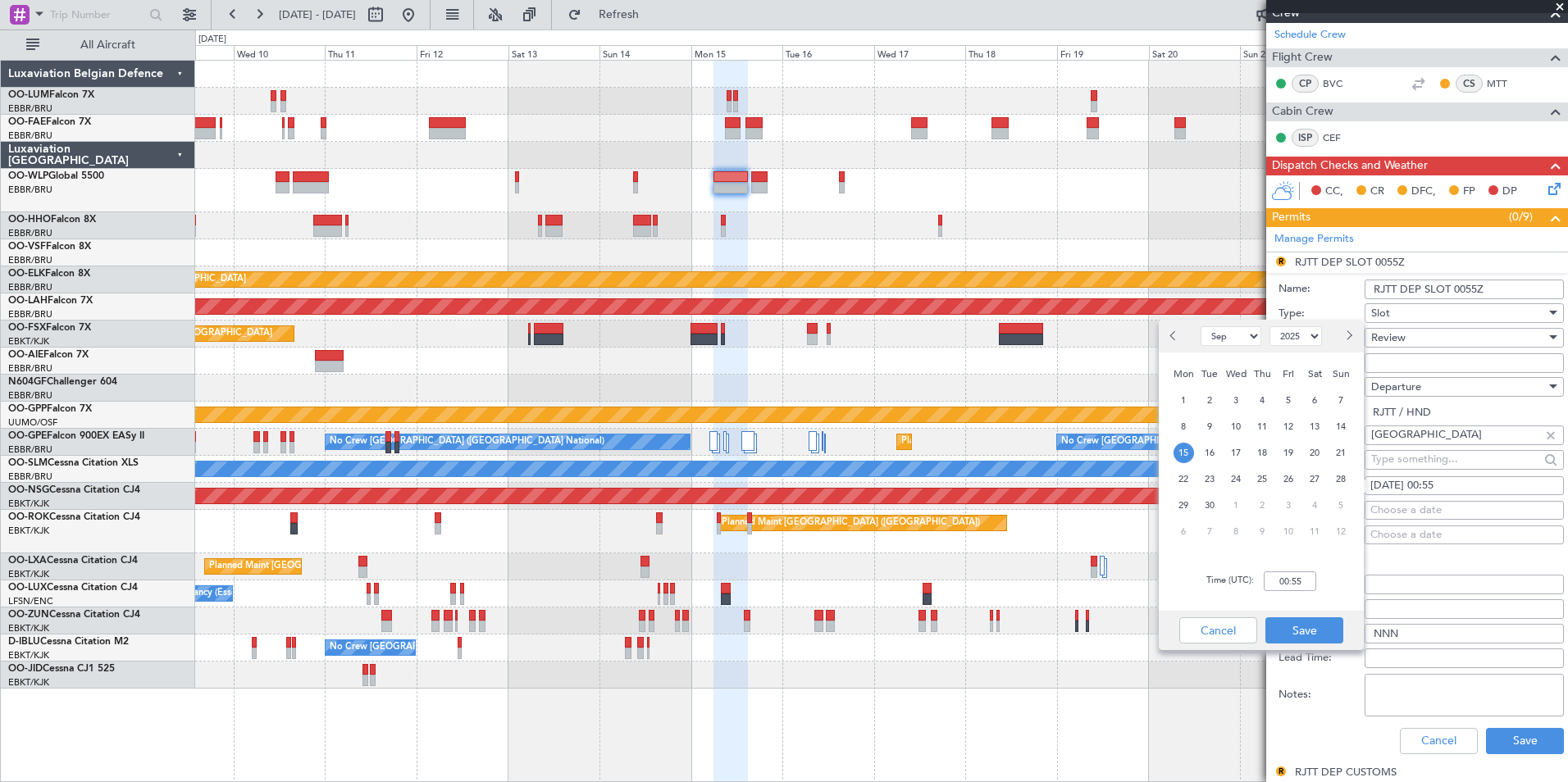
click at [1297, 591] on div "Time (UTC): 00:55" at bounding box center [1260, 582] width 205 height 59
click at [1304, 579] on input "00:55" at bounding box center [1289, 581] width 53 height 20
type input "1"
type input "06:00"
click at [1297, 627] on button "Save" at bounding box center [1304, 630] width 78 height 26
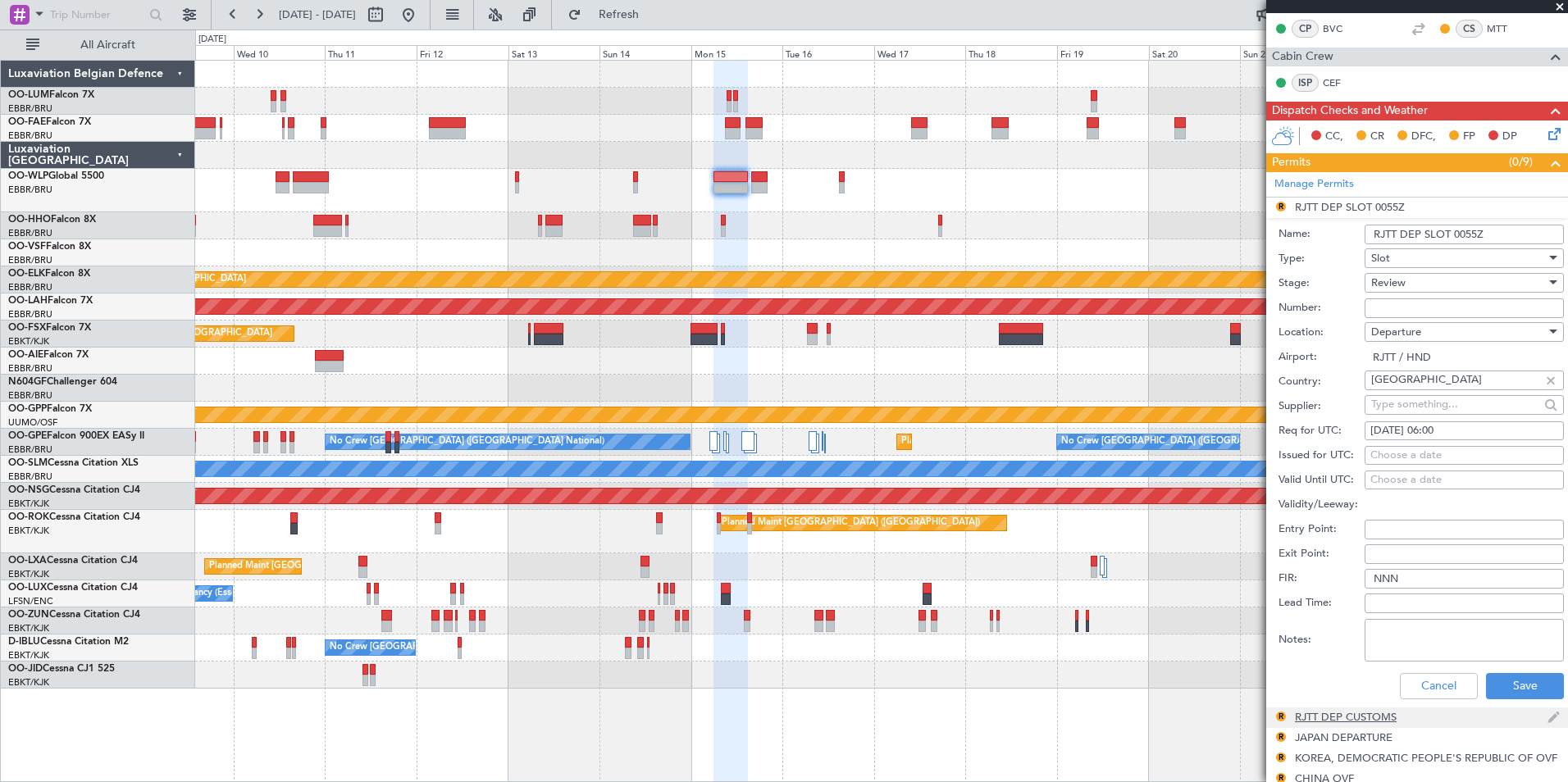
scroll to position [340, 0]
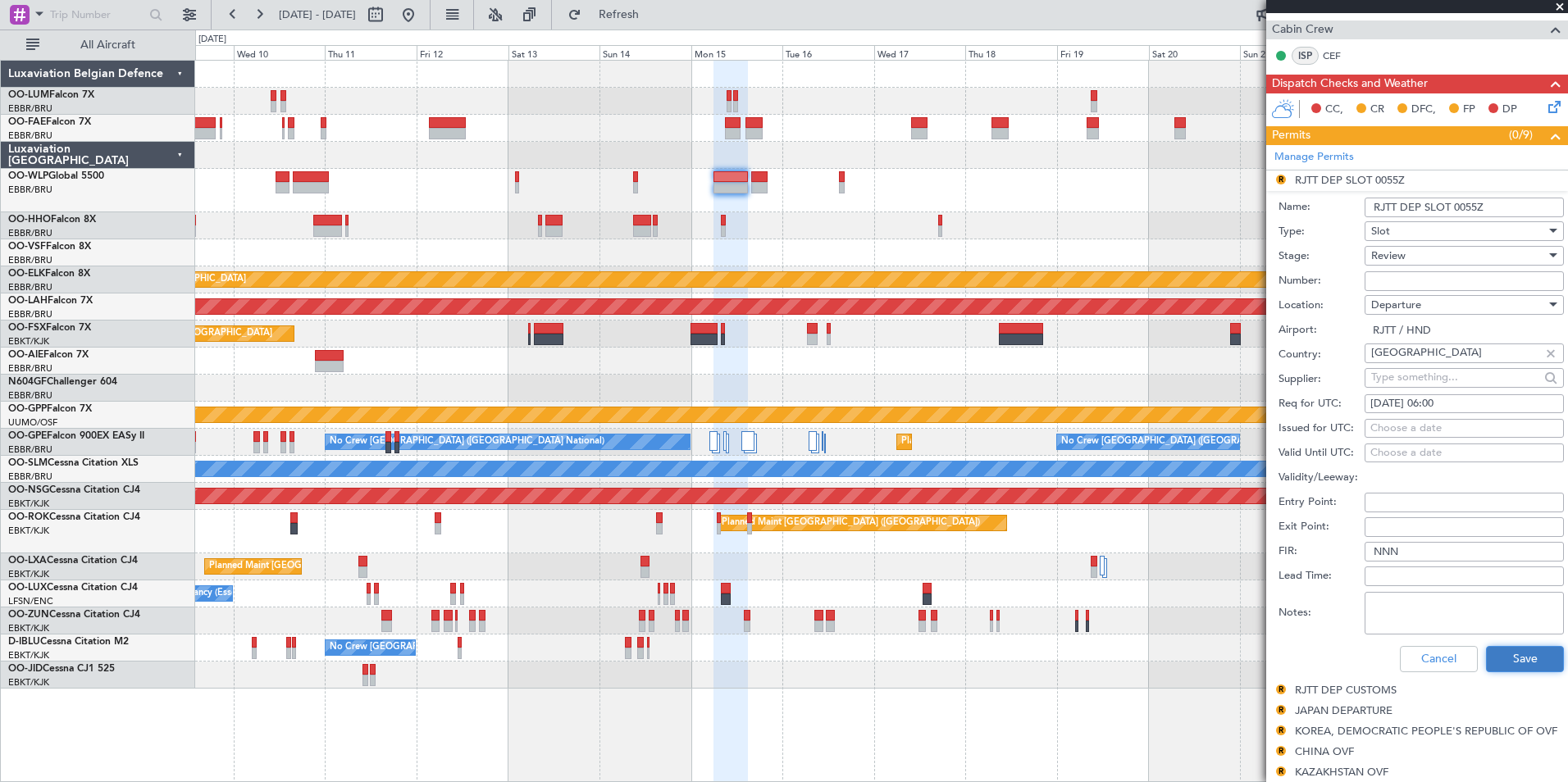
click at [1508, 666] on button "Save" at bounding box center [1524, 659] width 78 height 26
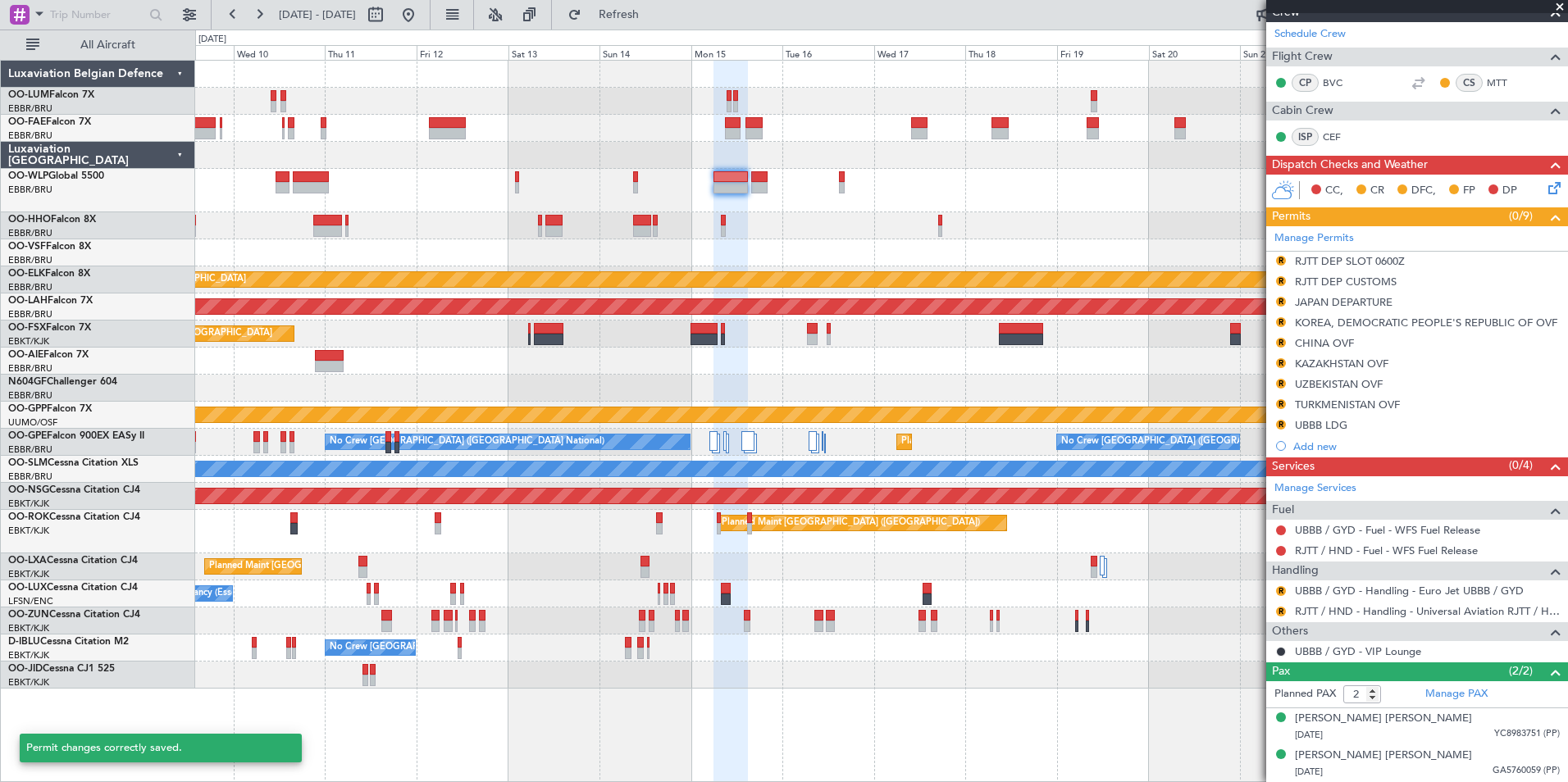
scroll to position [257, 0]
click at [1278, 261] on button "R" at bounding box center [1280, 261] width 10 height 10
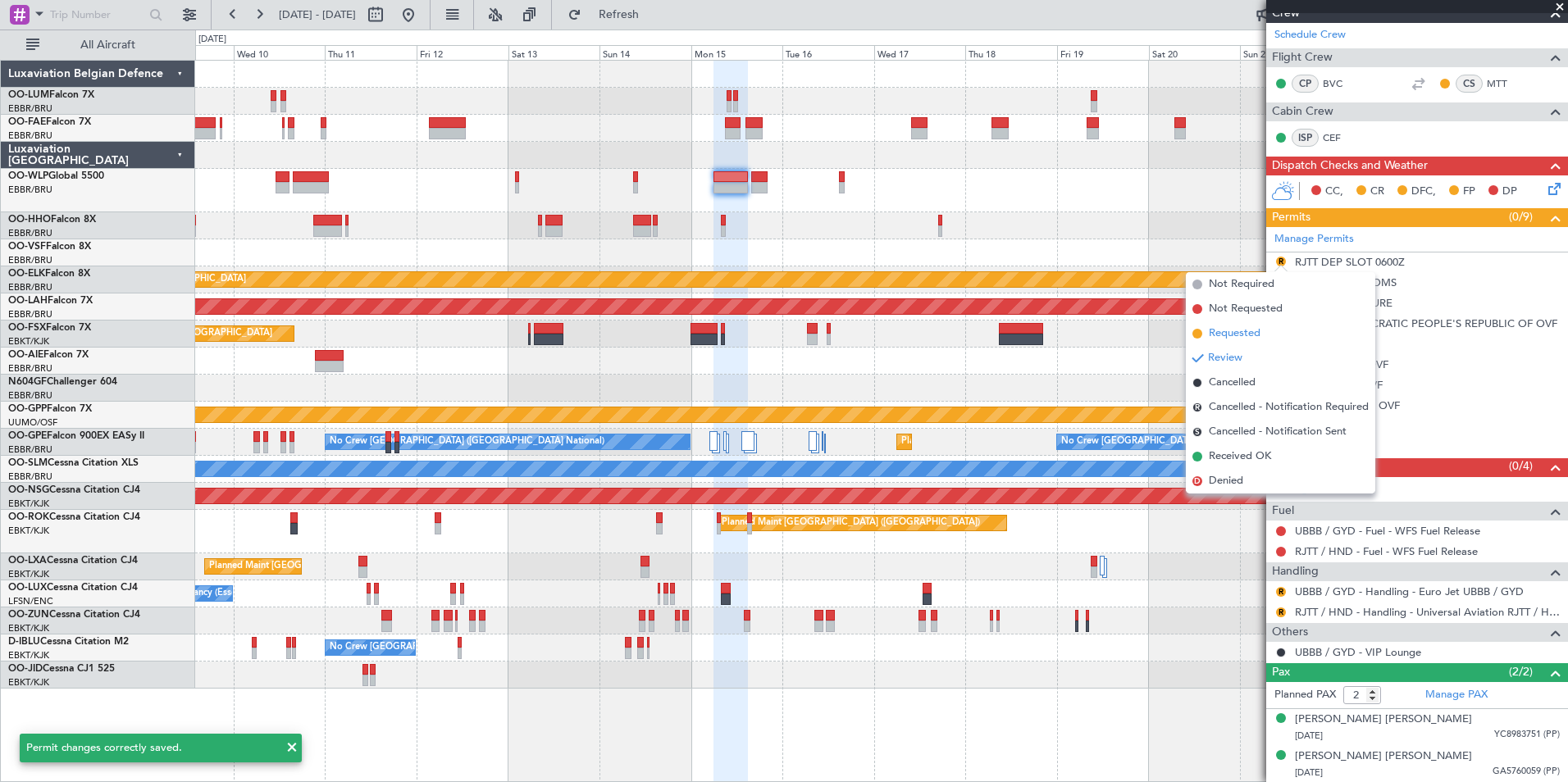
click at [1243, 334] on span "Requested" at bounding box center [1234, 334] width 52 height 16
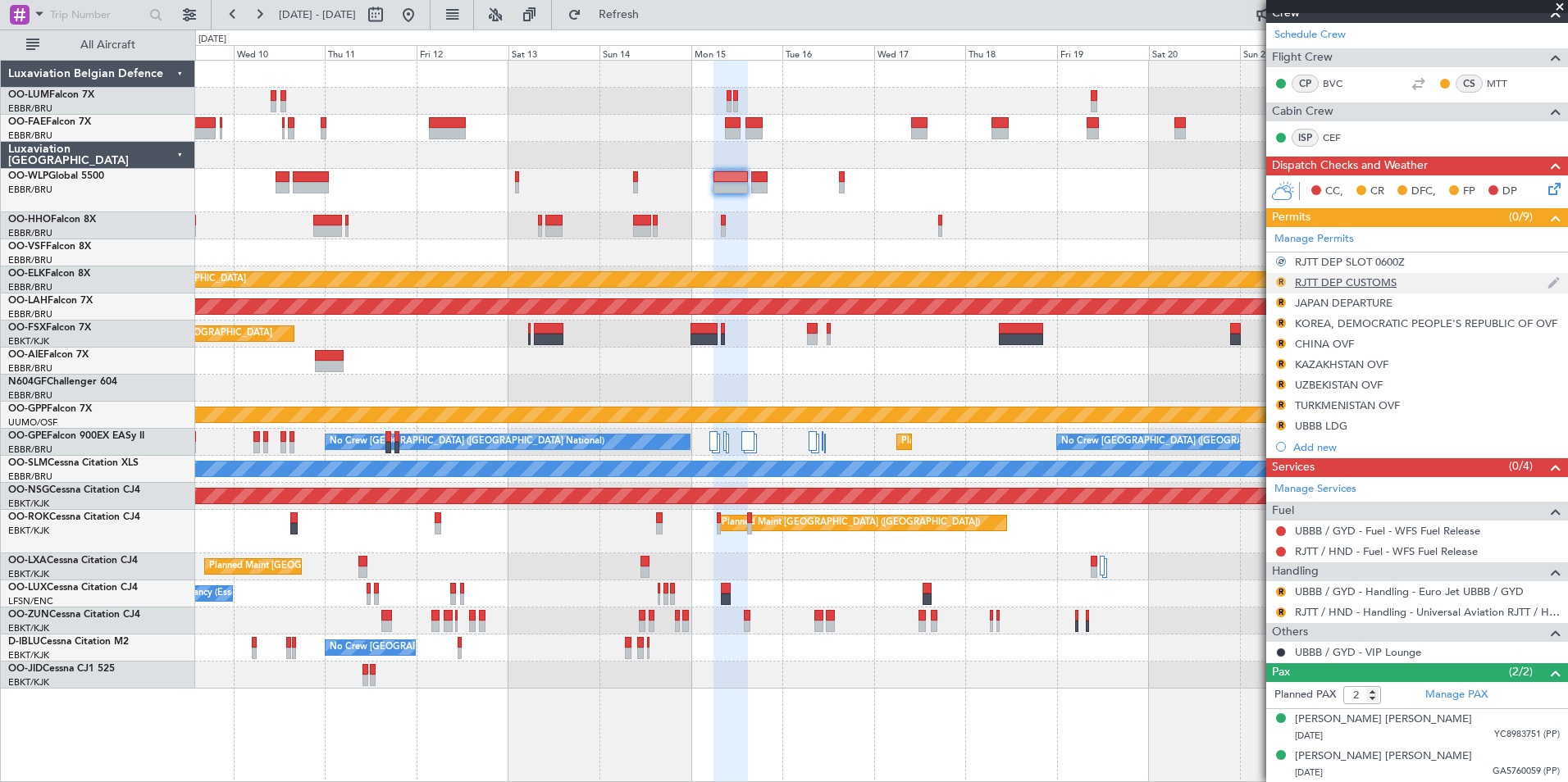
click at [1283, 280] on button "R" at bounding box center [1280, 282] width 10 height 10
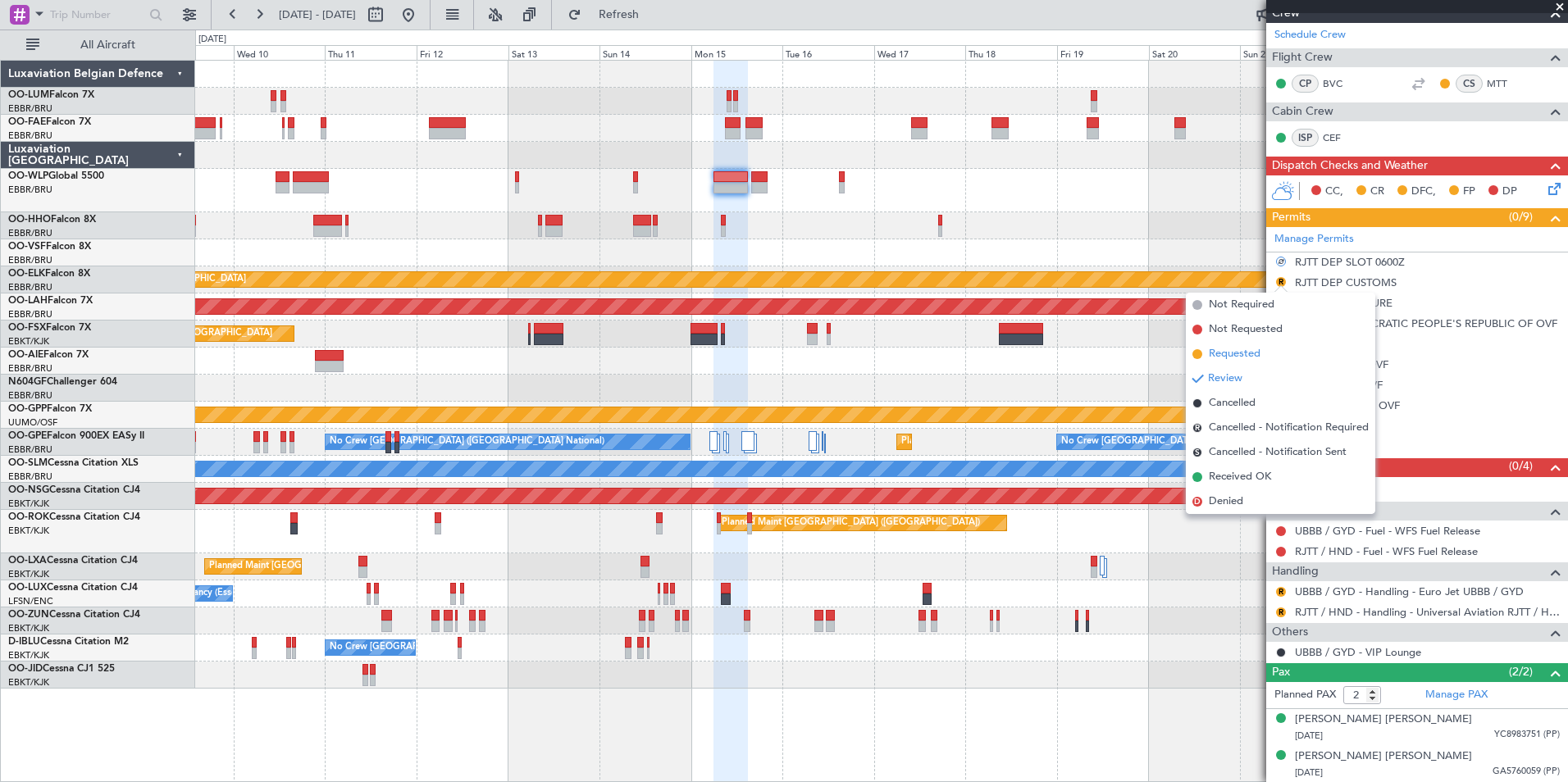
click at [1256, 351] on span "Requested" at bounding box center [1234, 354] width 52 height 16
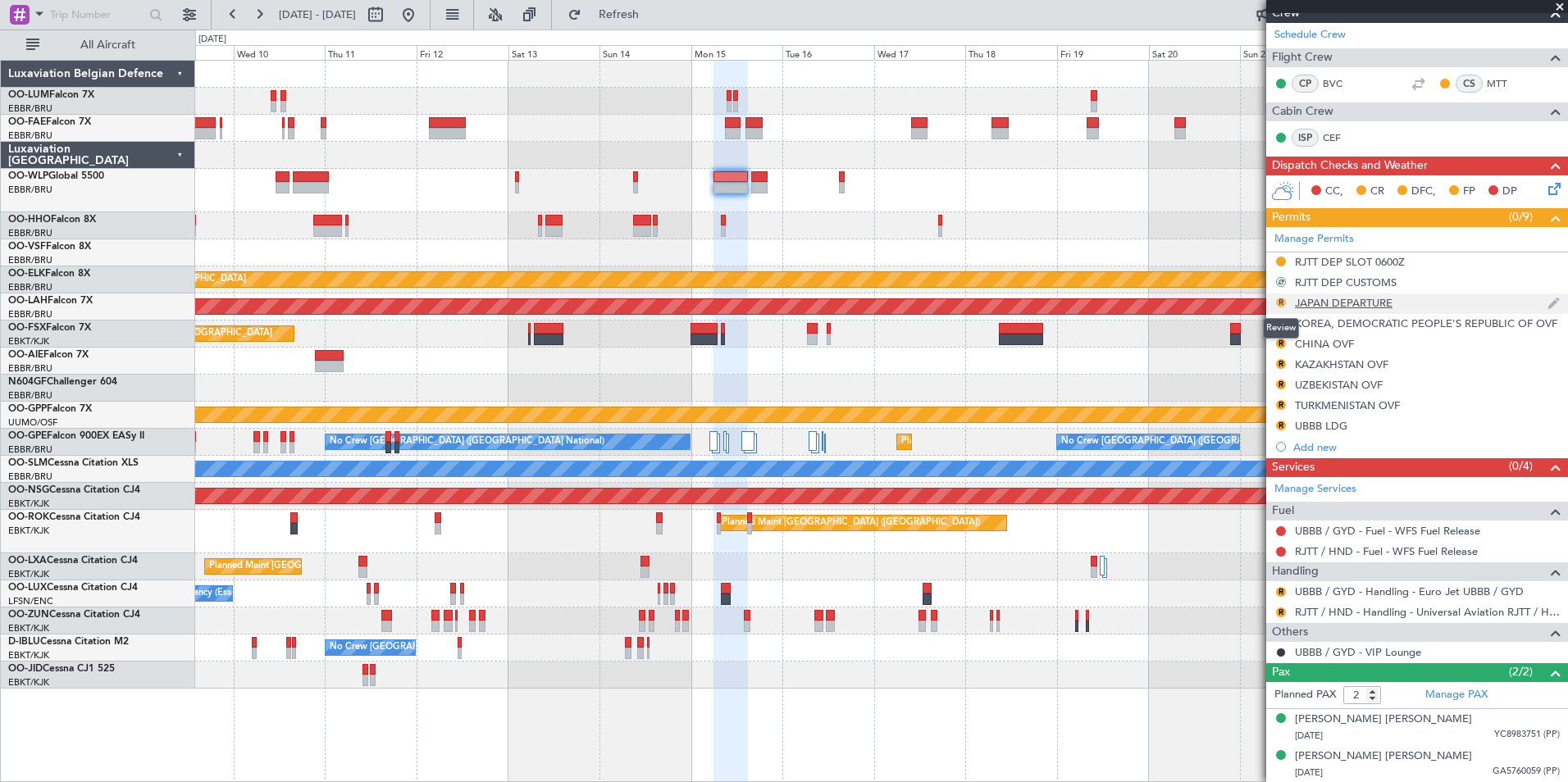
click at [1283, 302] on button "R" at bounding box center [1280, 302] width 10 height 10
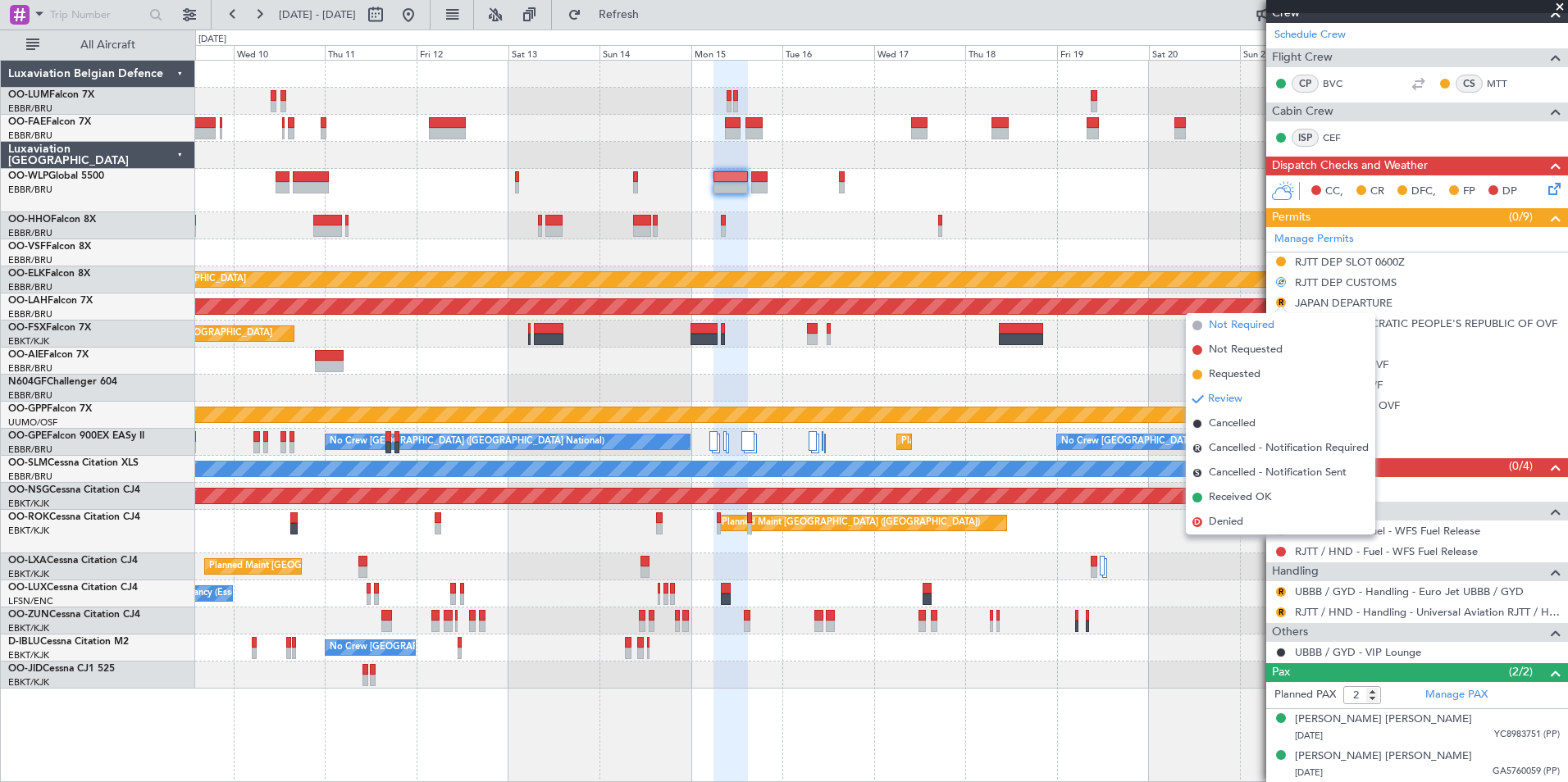
click at [1243, 332] on span "Not Required" at bounding box center [1241, 326] width 65 height 16
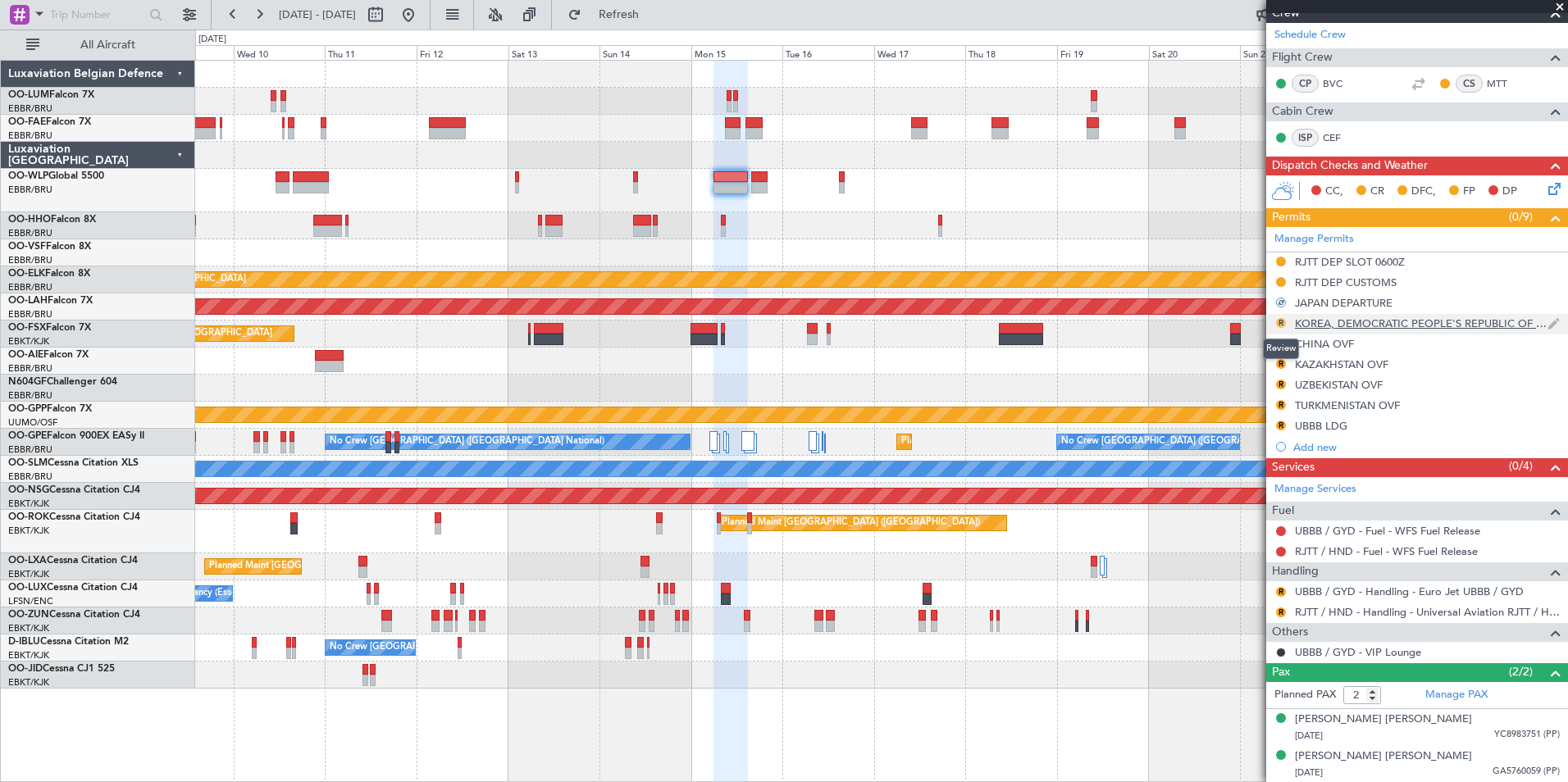
click at [1281, 324] on button "R" at bounding box center [1280, 323] width 10 height 10
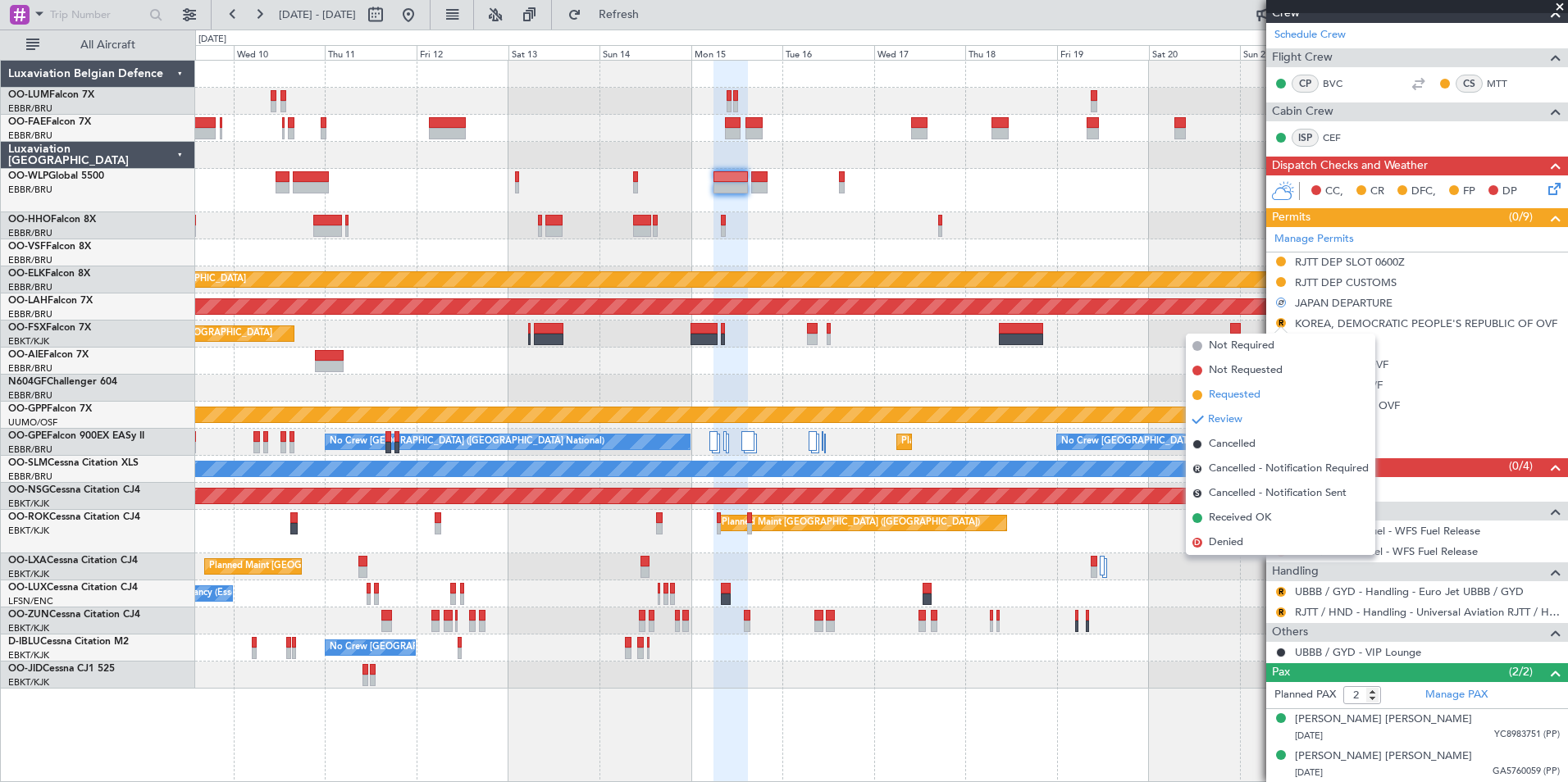
click at [1259, 393] on span "Requested" at bounding box center [1234, 395] width 52 height 16
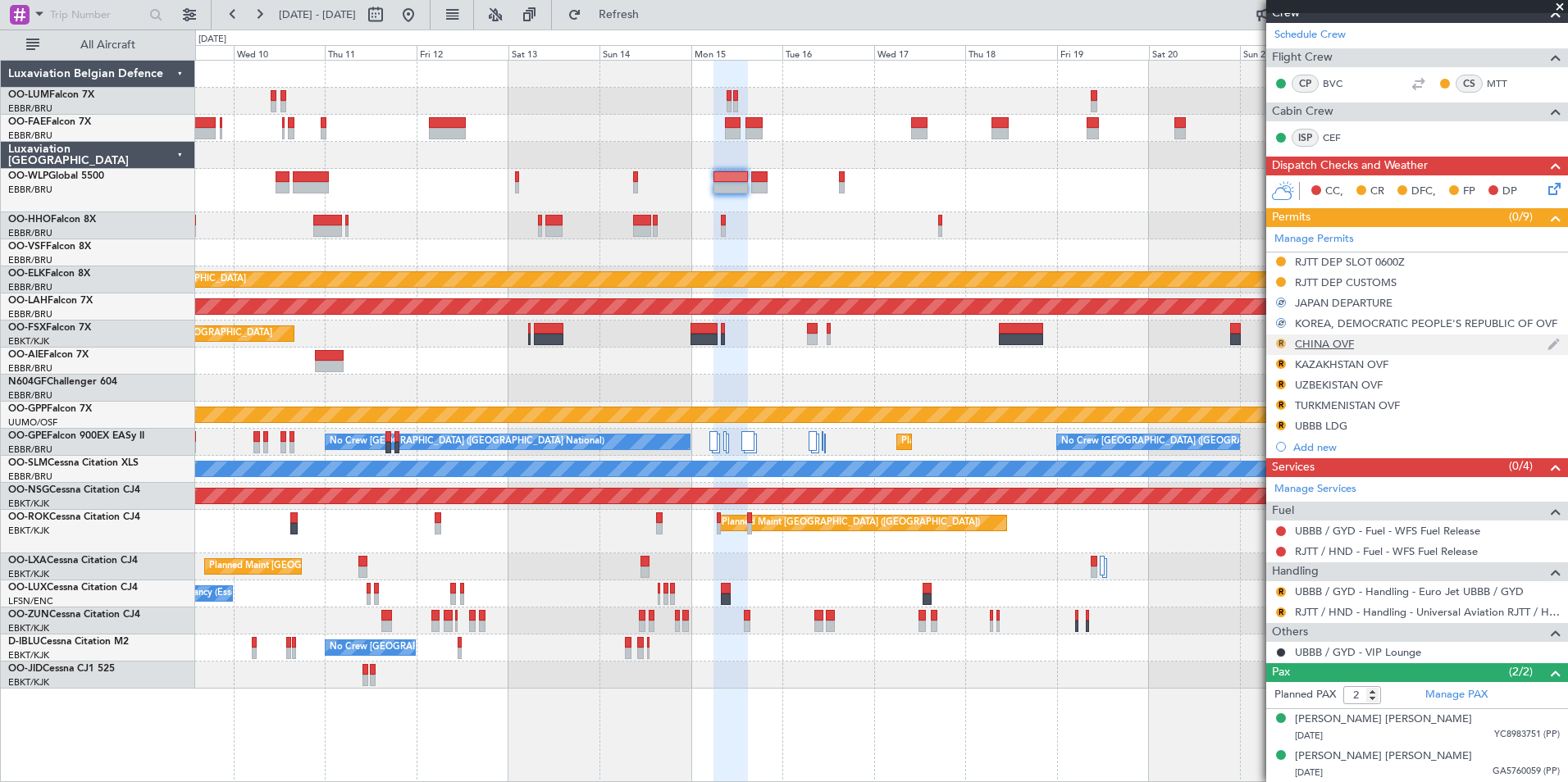
click at [1281, 343] on button "R" at bounding box center [1280, 343] width 10 height 10
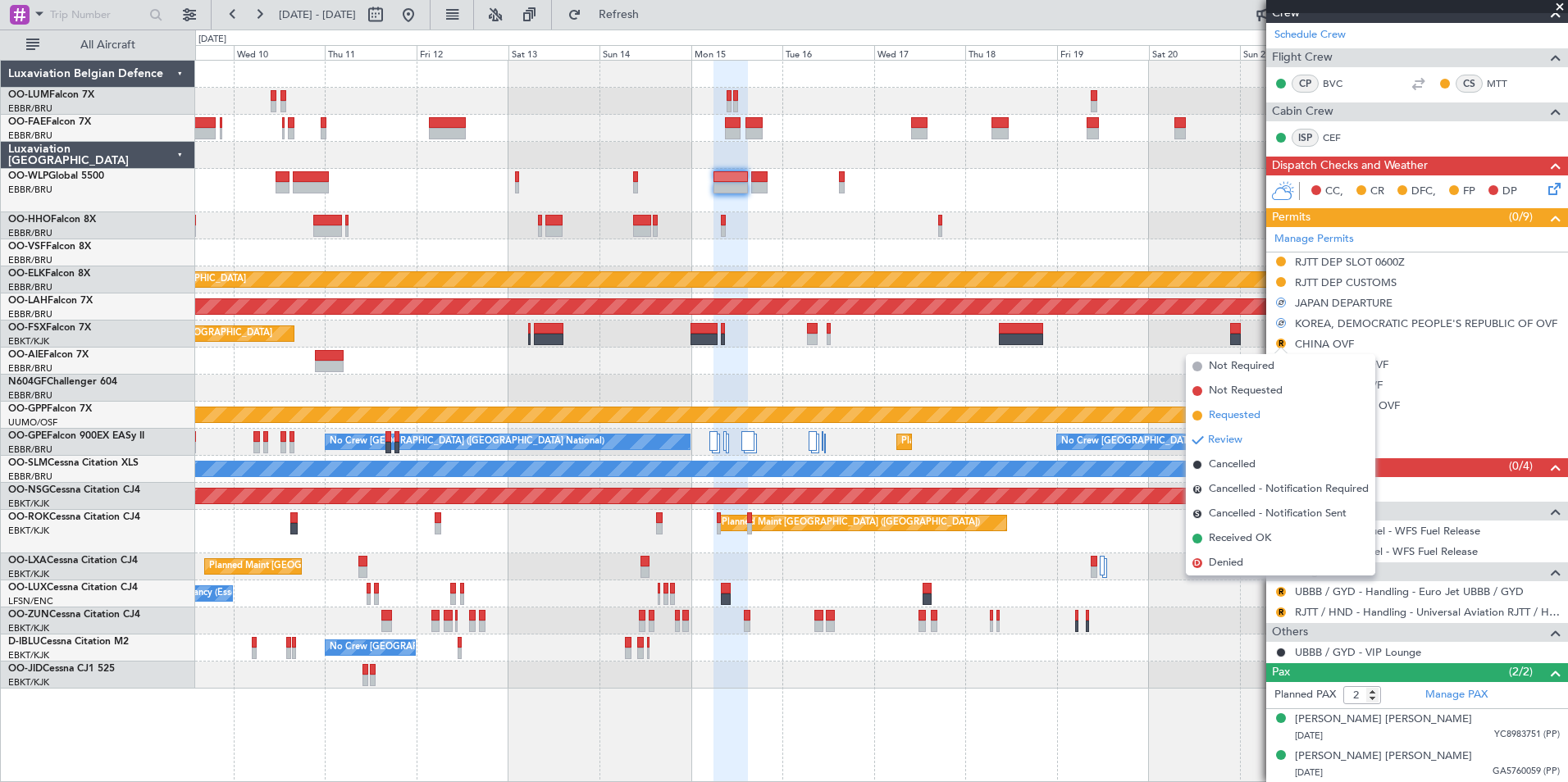
click at [1238, 418] on span "Requested" at bounding box center [1234, 416] width 52 height 16
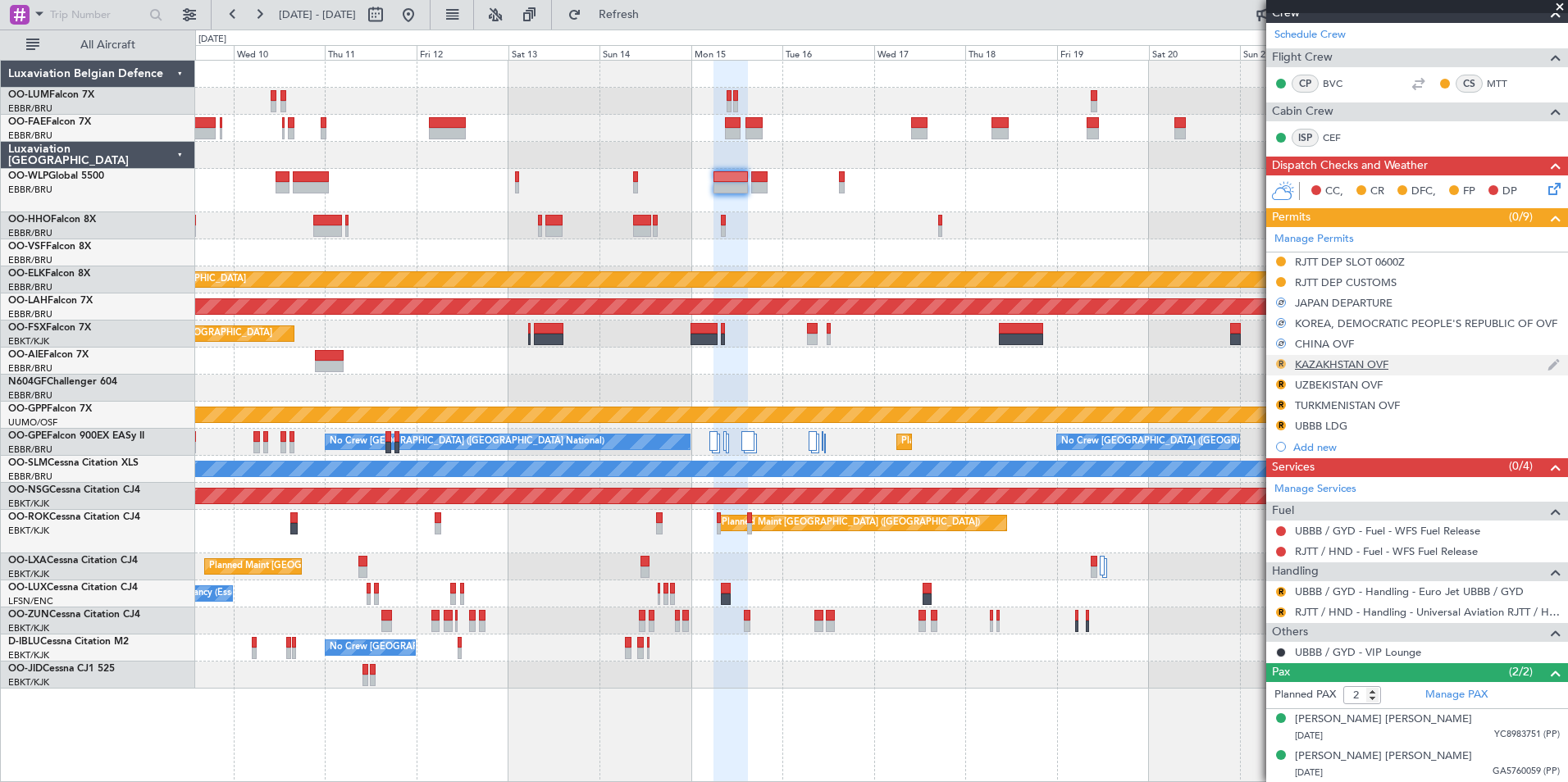
click at [1281, 360] on button "R" at bounding box center [1280, 364] width 10 height 10
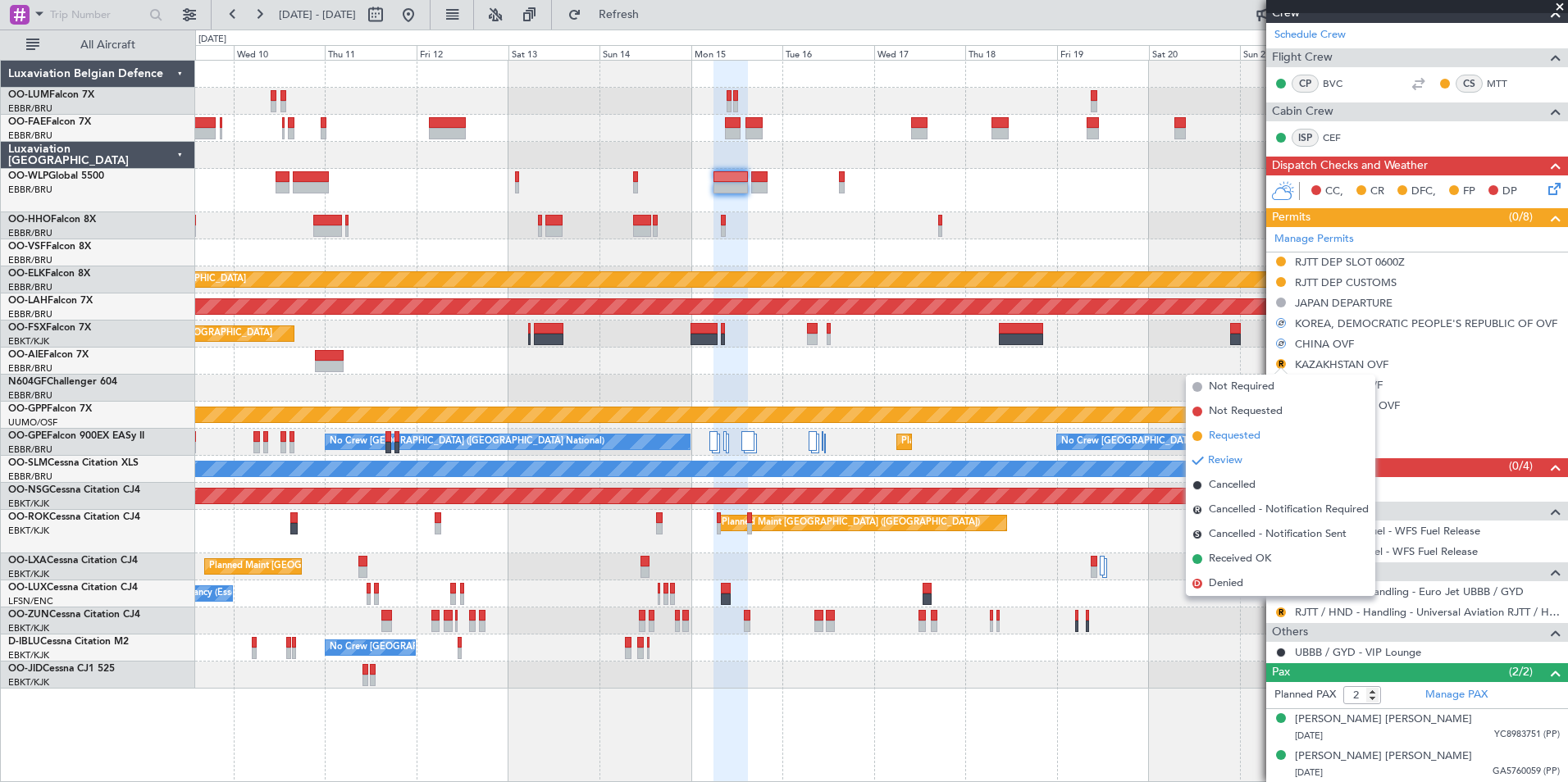
click at [1229, 433] on span "Requested" at bounding box center [1234, 436] width 52 height 16
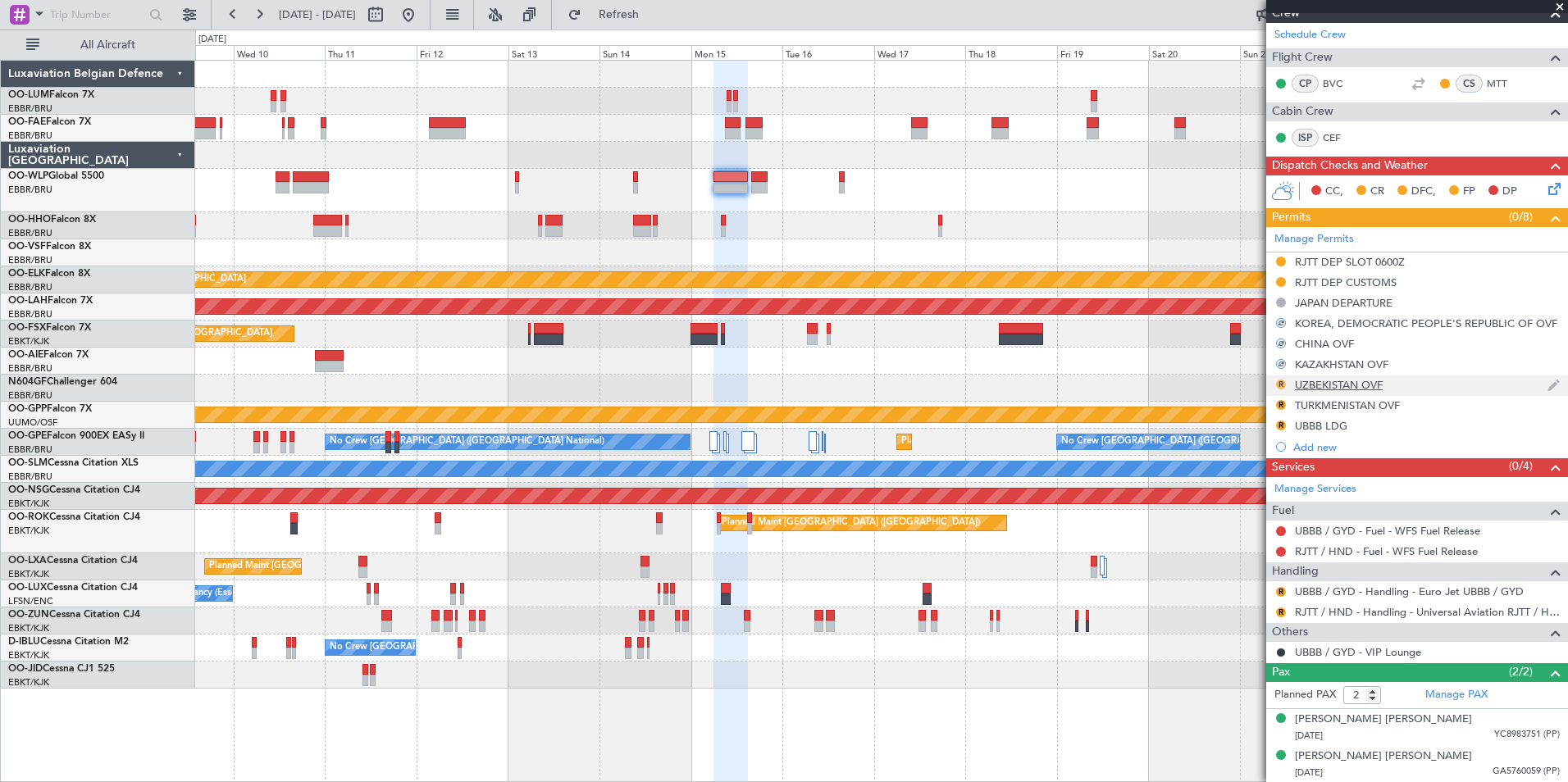
click at [1277, 383] on button "R" at bounding box center [1280, 384] width 10 height 10
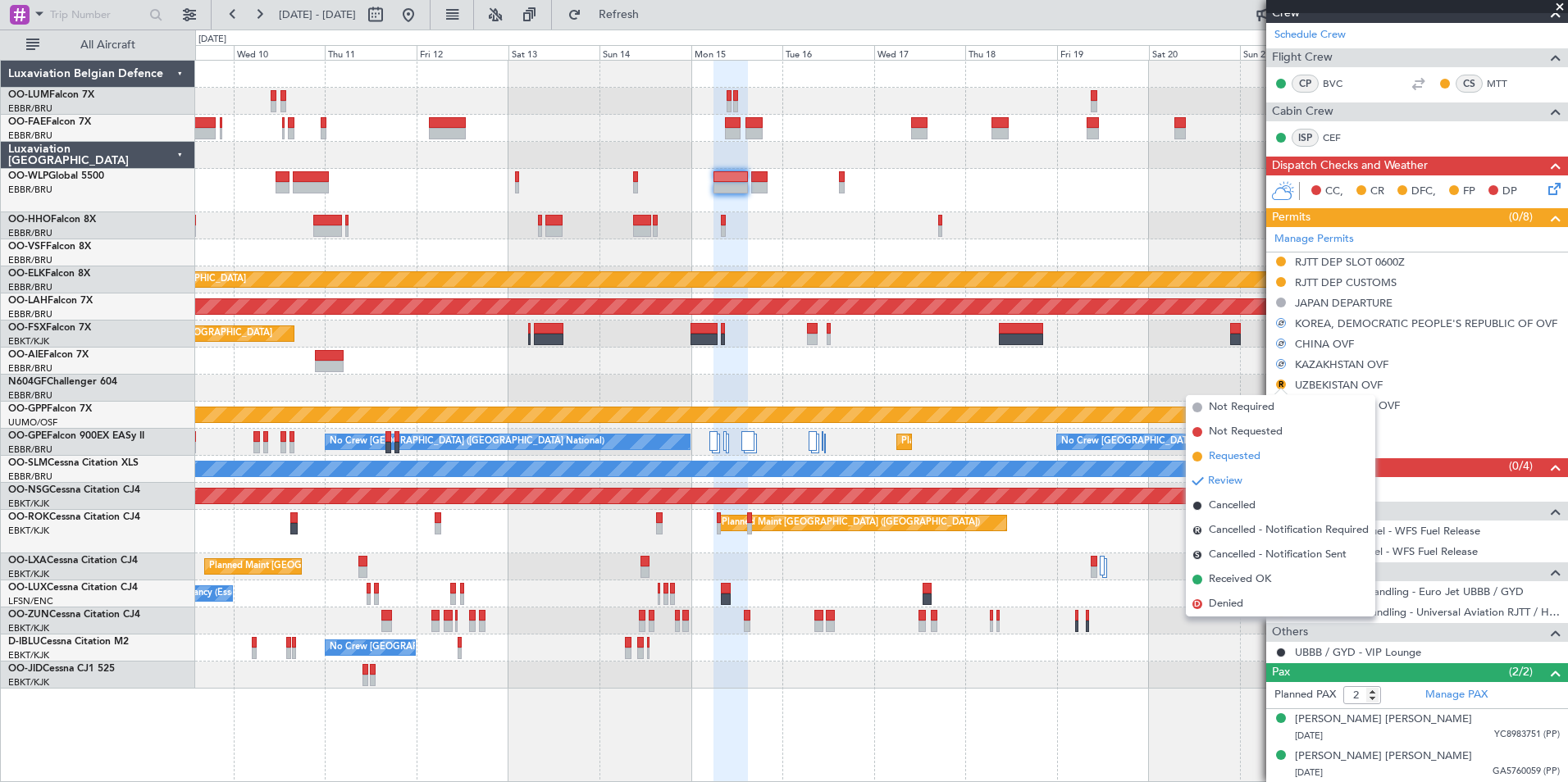
click at [1226, 452] on span "Requested" at bounding box center [1234, 456] width 52 height 16
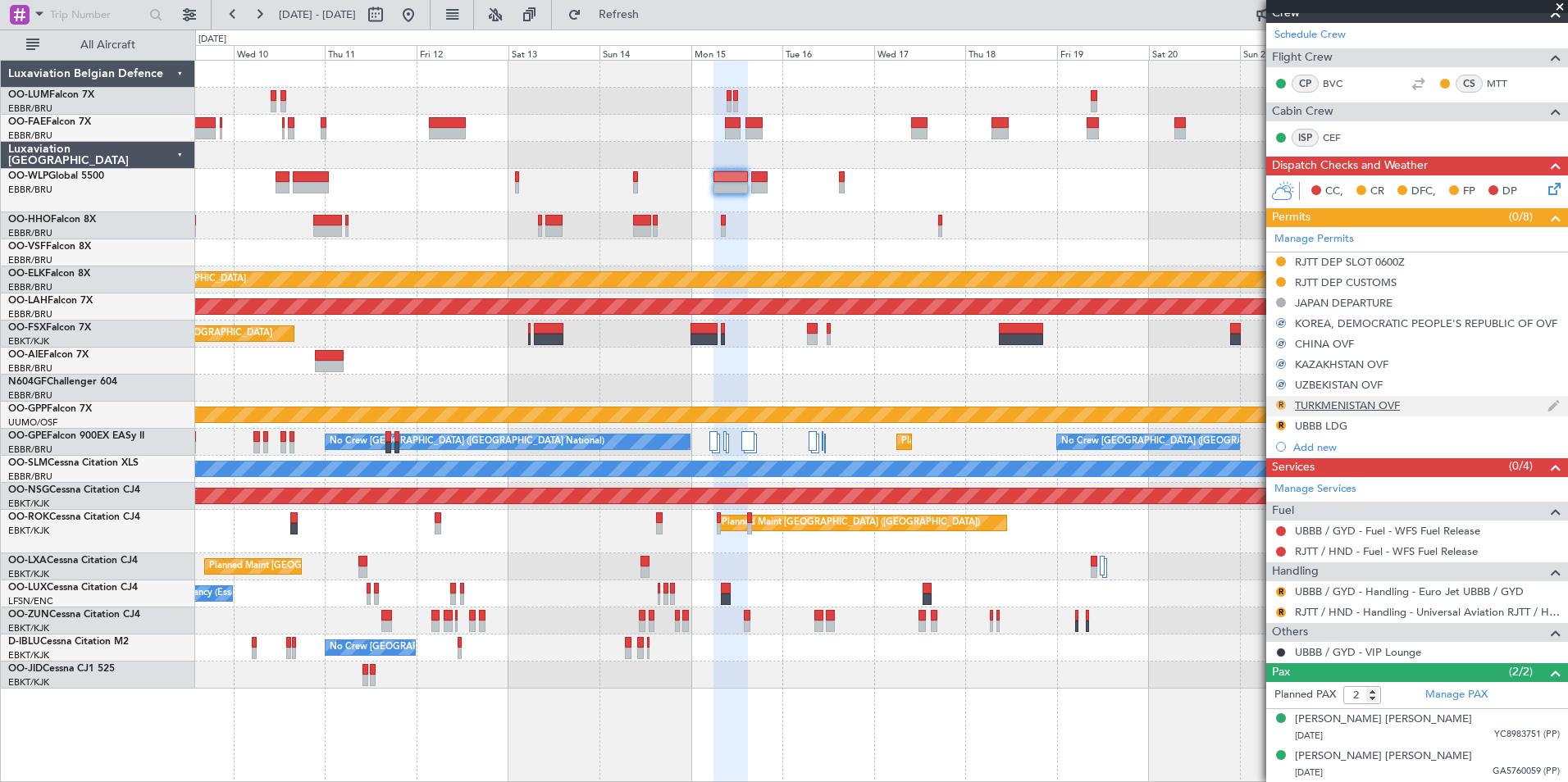
click at [1284, 402] on button "R" at bounding box center [1280, 404] width 10 height 10
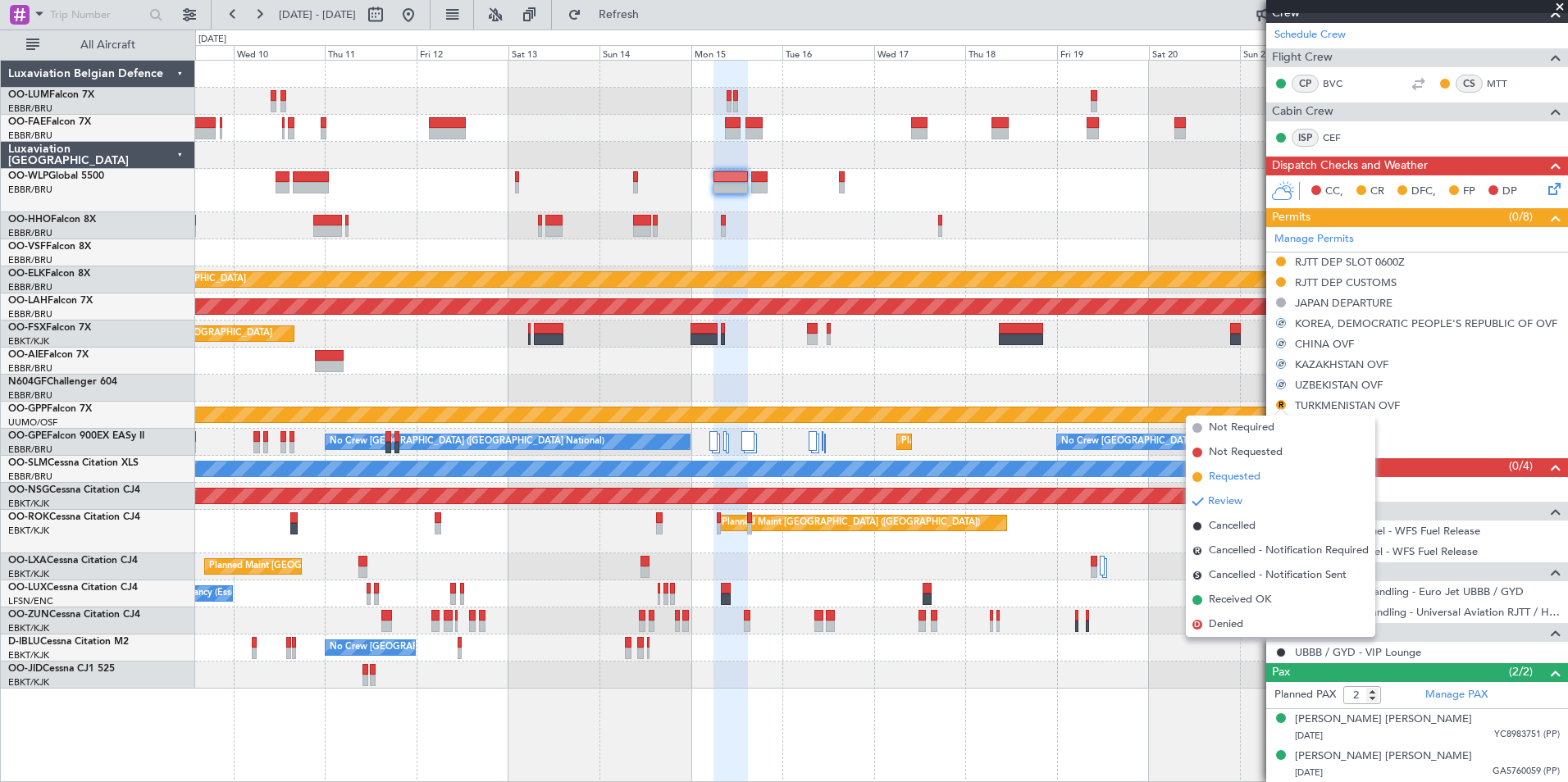
click at [1236, 474] on span "Requested" at bounding box center [1234, 477] width 52 height 16
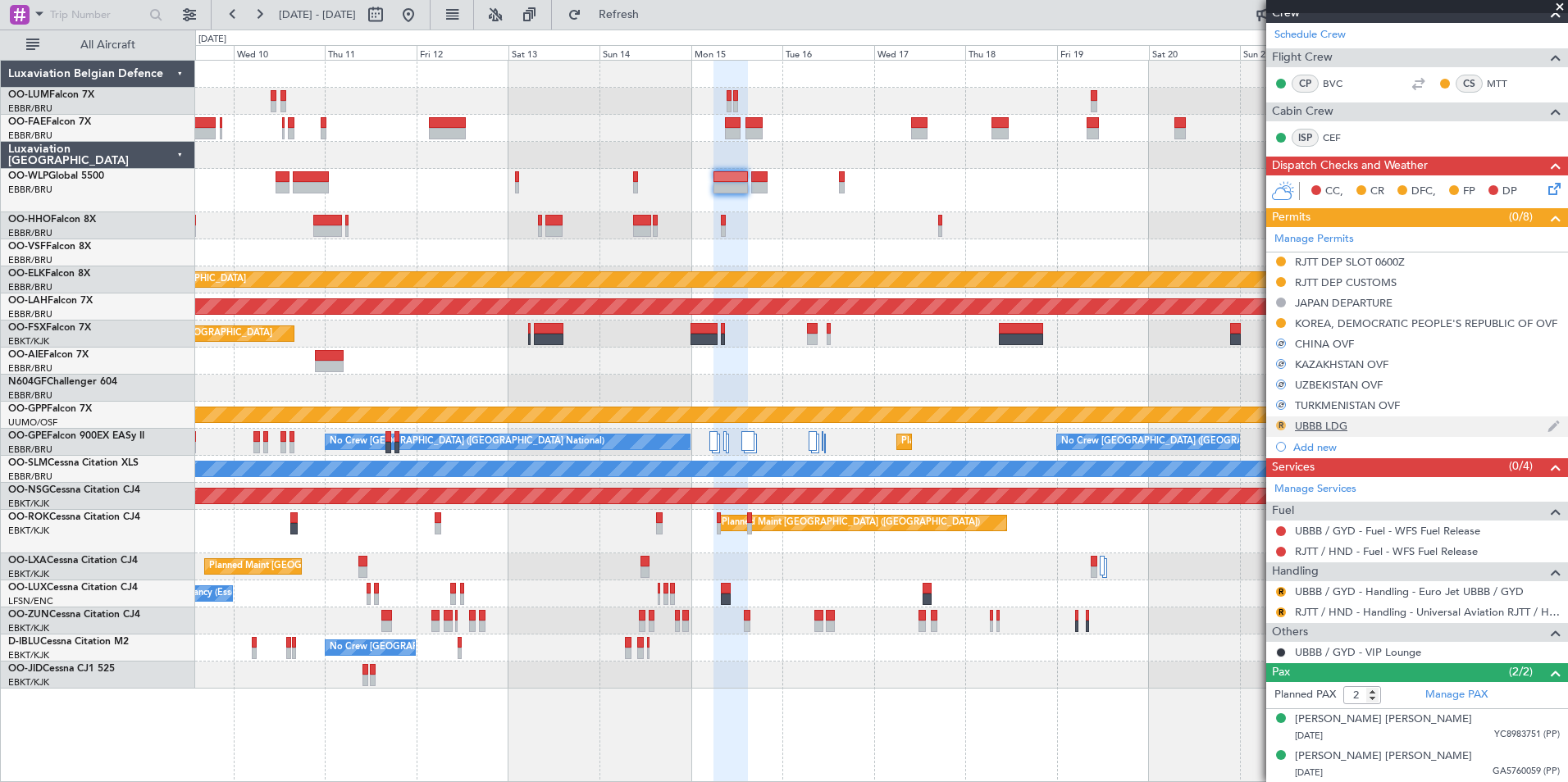
click at [1279, 423] on button "R" at bounding box center [1280, 425] width 10 height 10
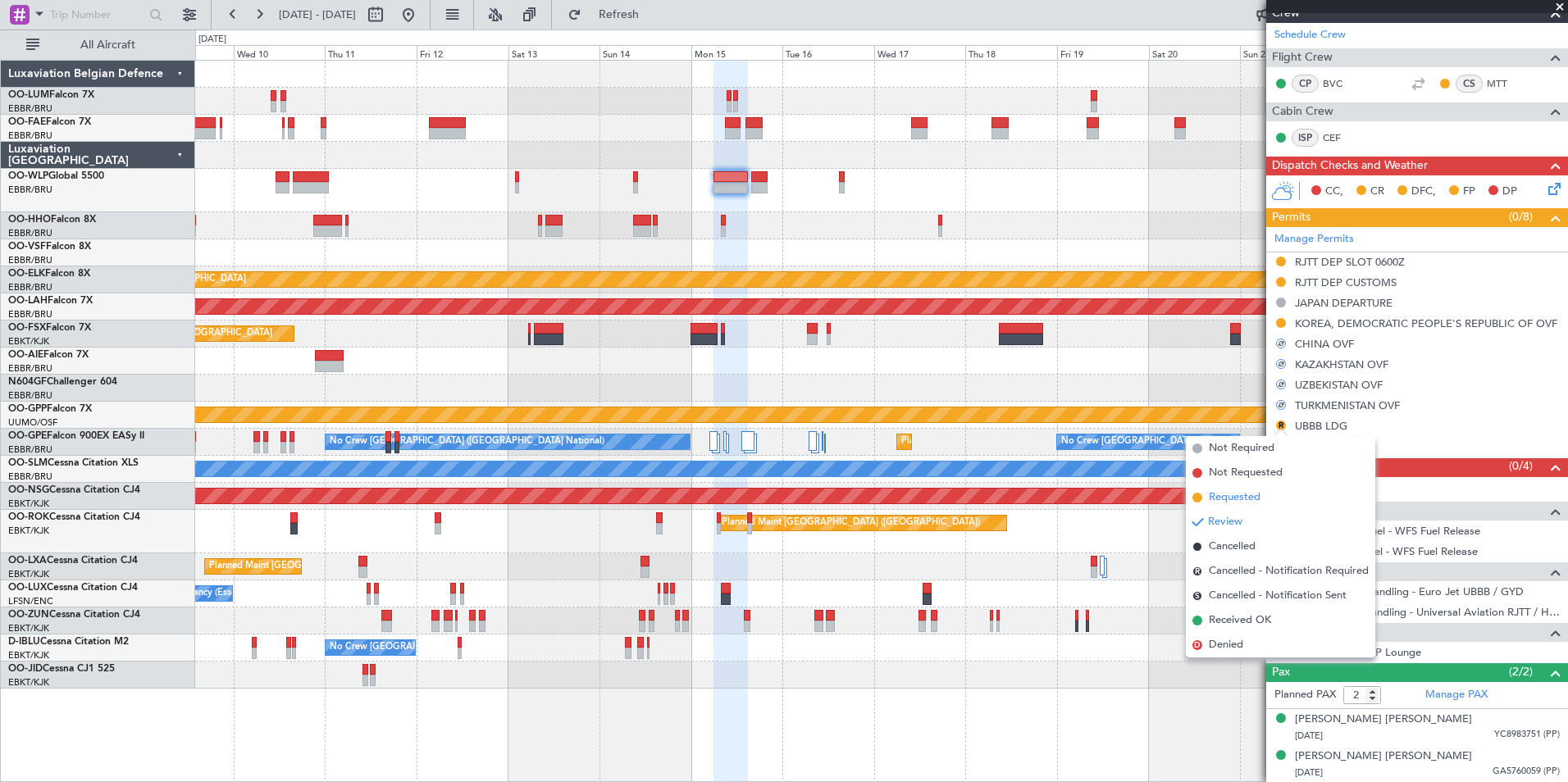
click at [1234, 500] on span "Requested" at bounding box center [1234, 498] width 52 height 16
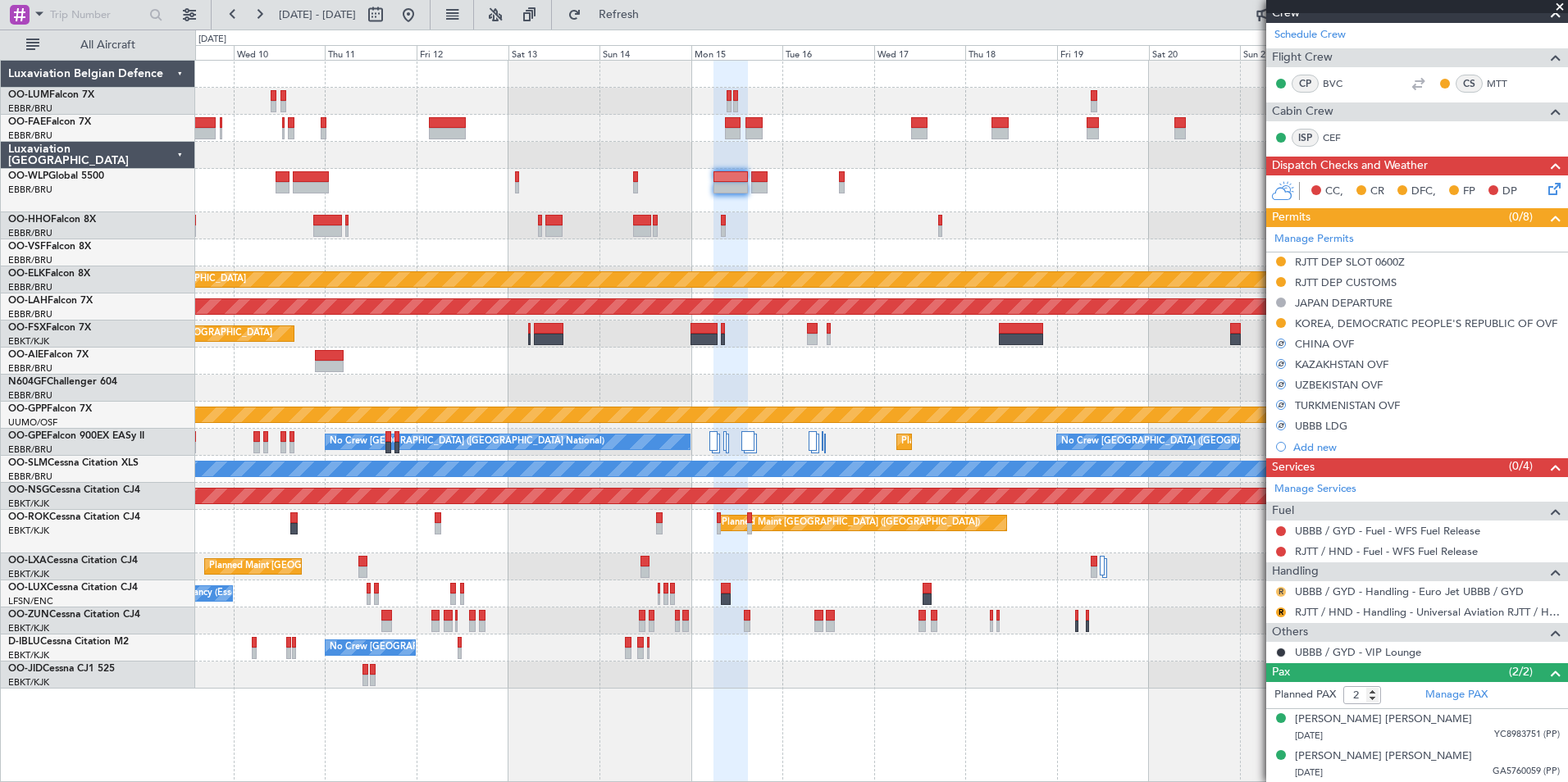
click at [1278, 595] on button "R" at bounding box center [1280, 592] width 10 height 10
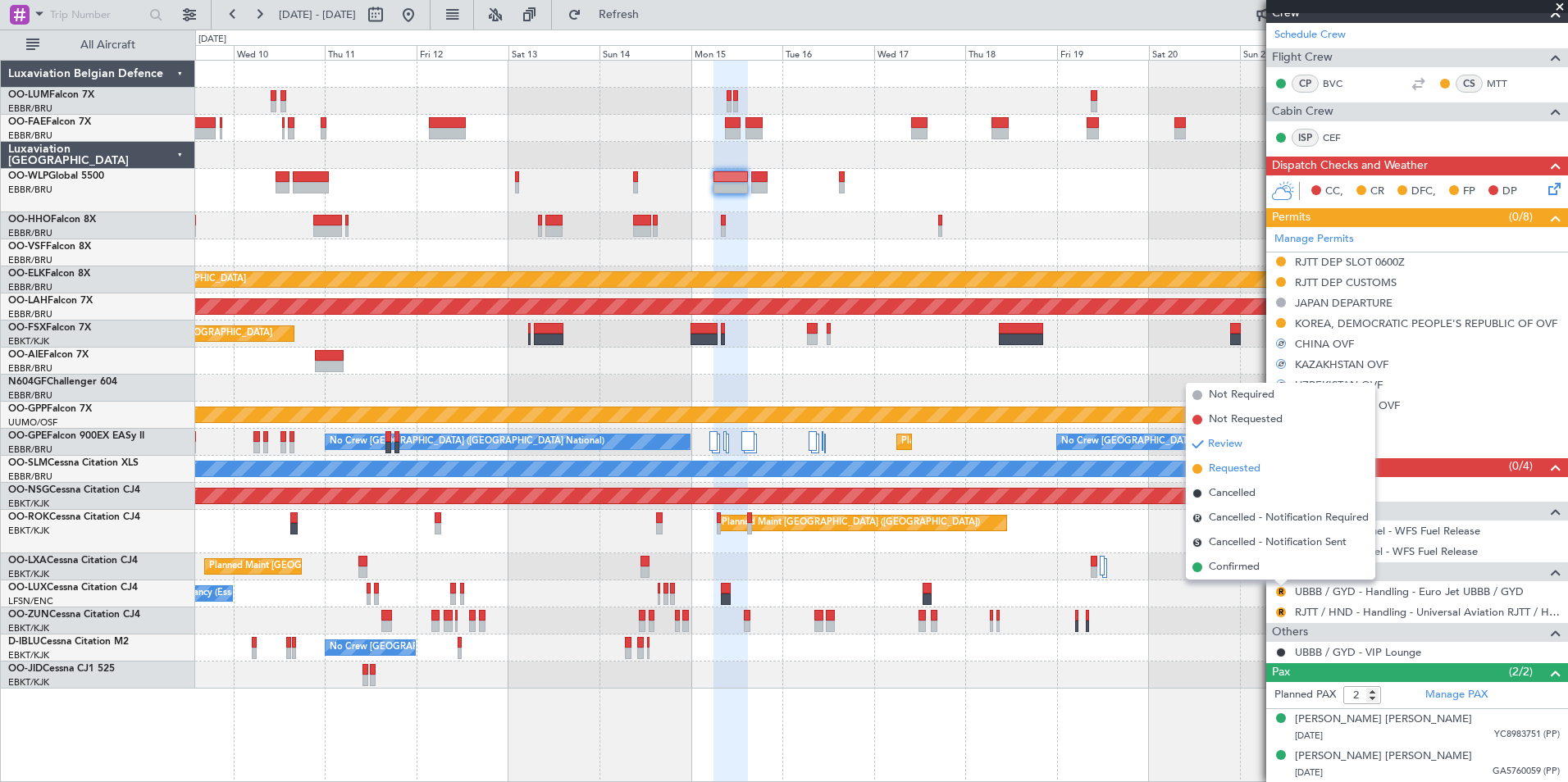
click at [1239, 479] on li "Requested" at bounding box center [1279, 468] width 189 height 24
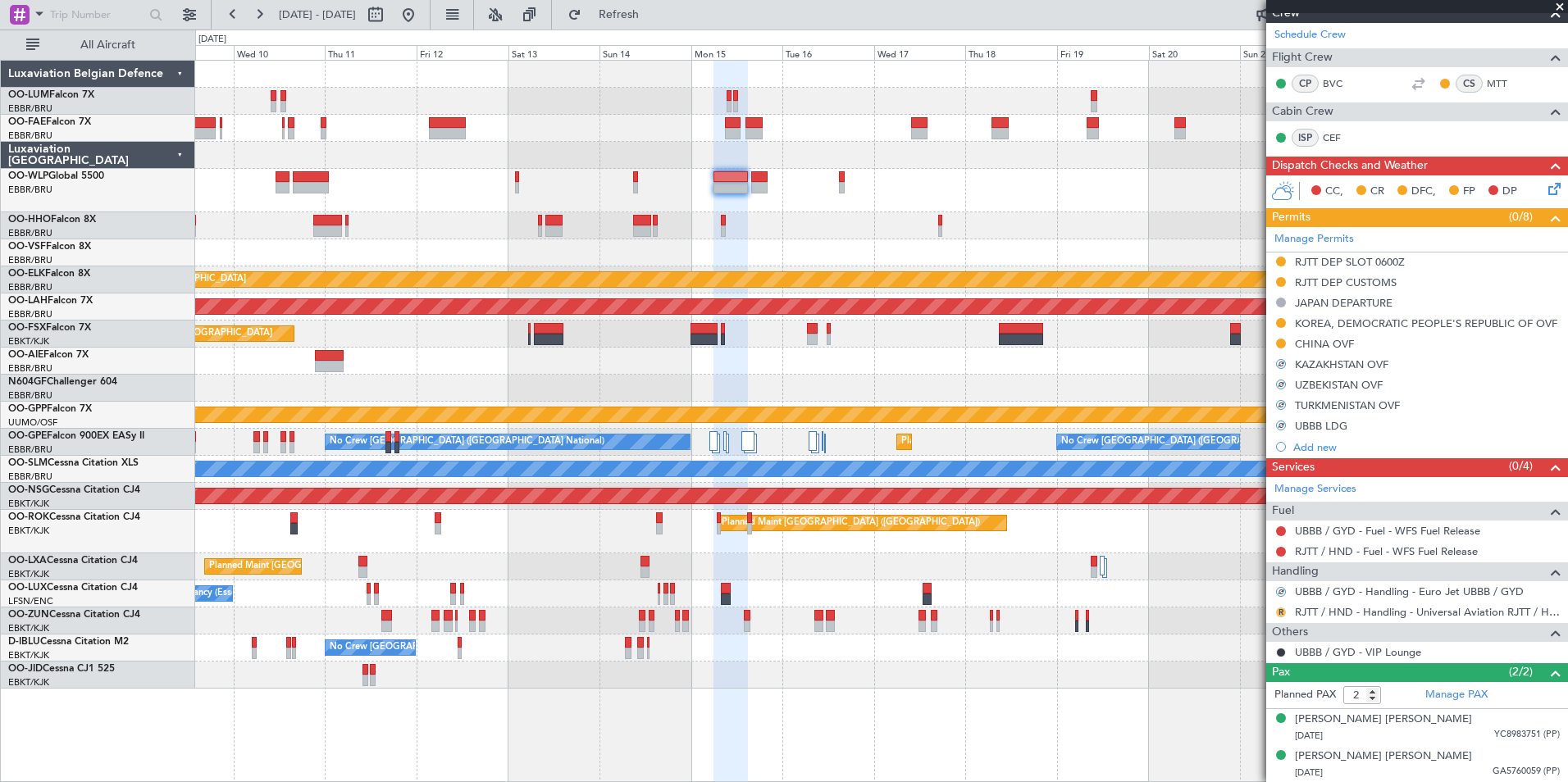
click at [1281, 613] on button "R" at bounding box center [1280, 613] width 10 height 10
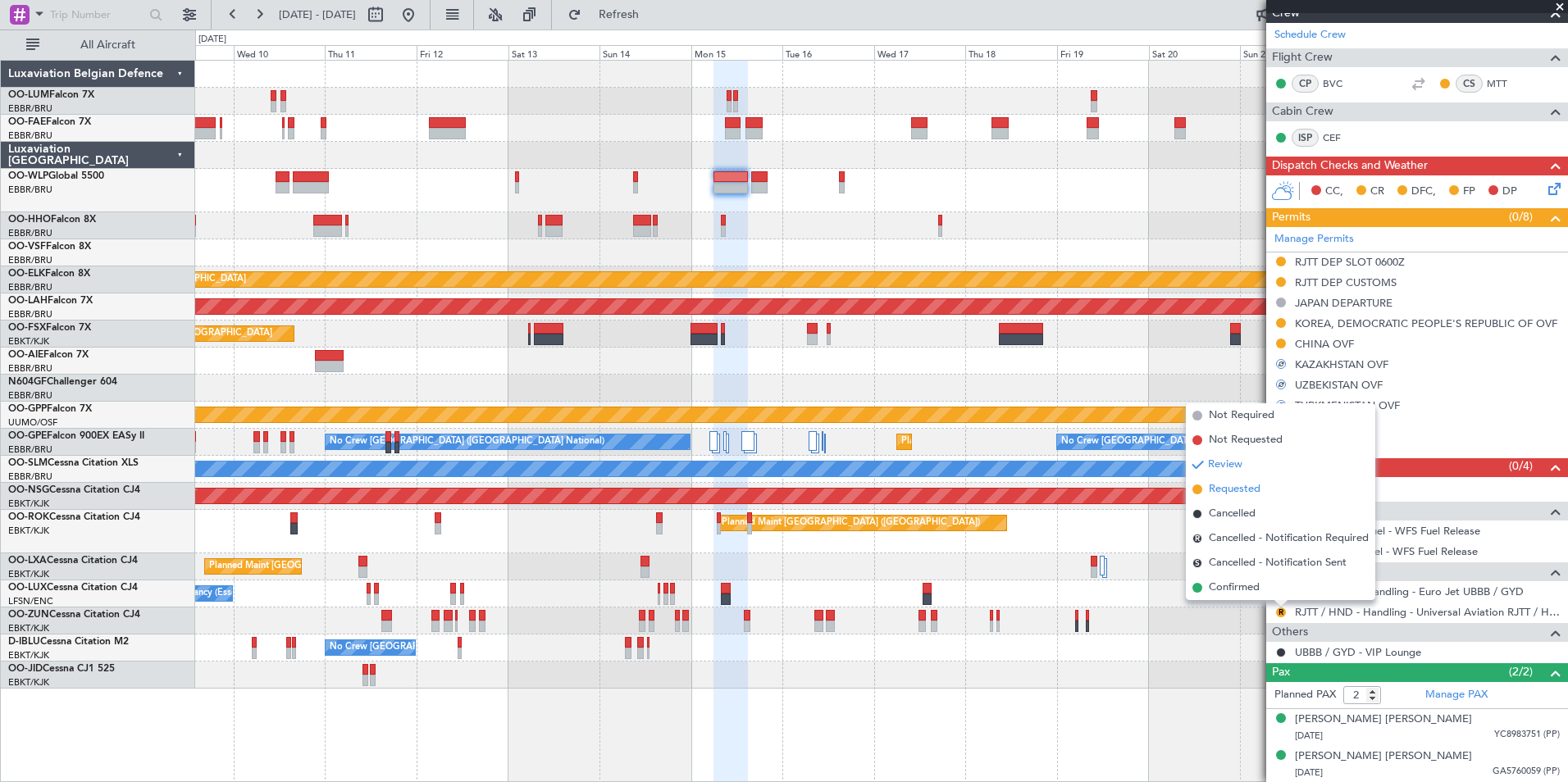
click at [1229, 497] on span "Requested" at bounding box center [1234, 490] width 52 height 16
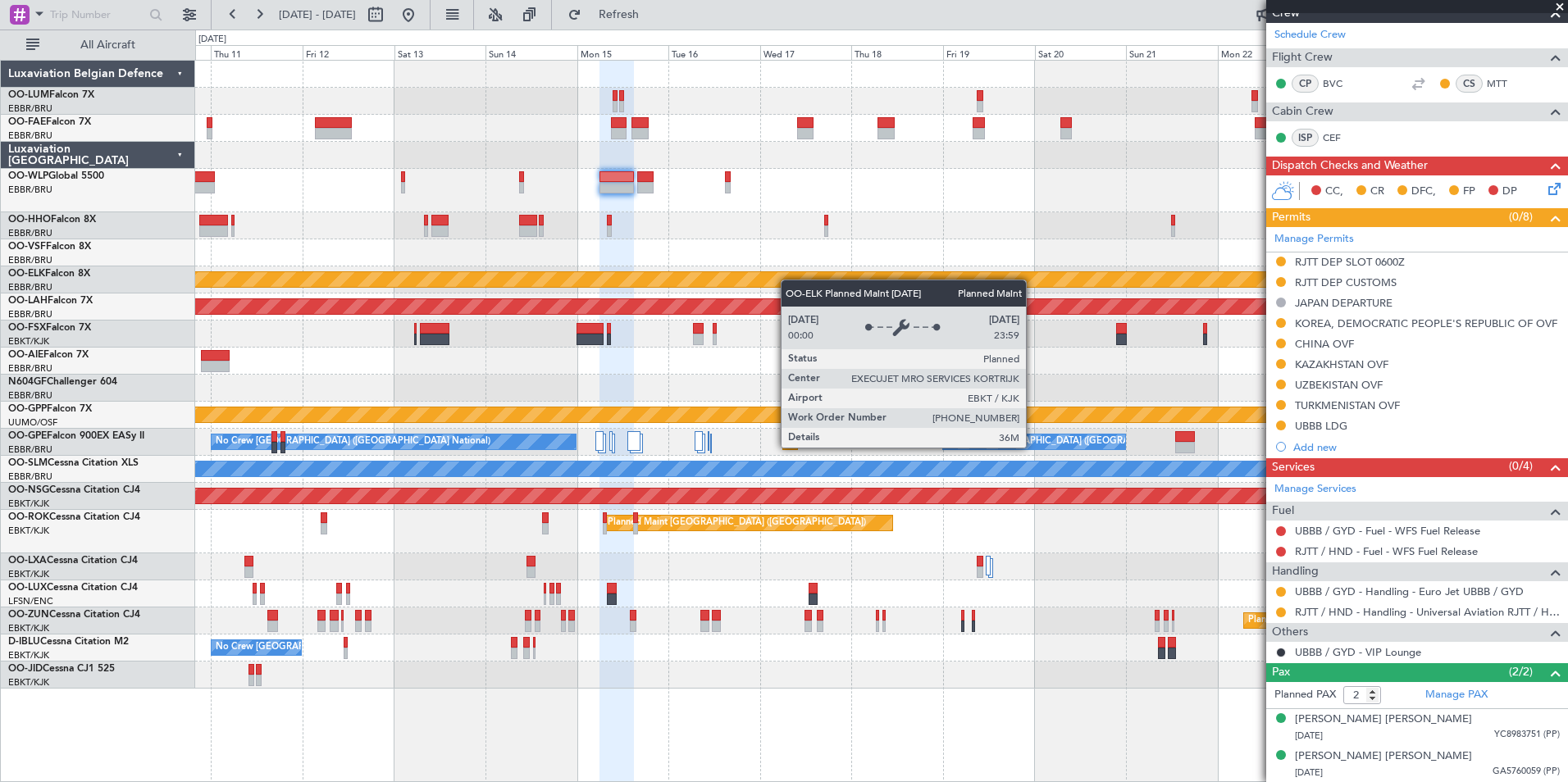
click at [746, 285] on div "Planned Maint Kortrijk-[GEOGRAPHIC_DATA]" at bounding box center [881, 280] width 1372 height 27
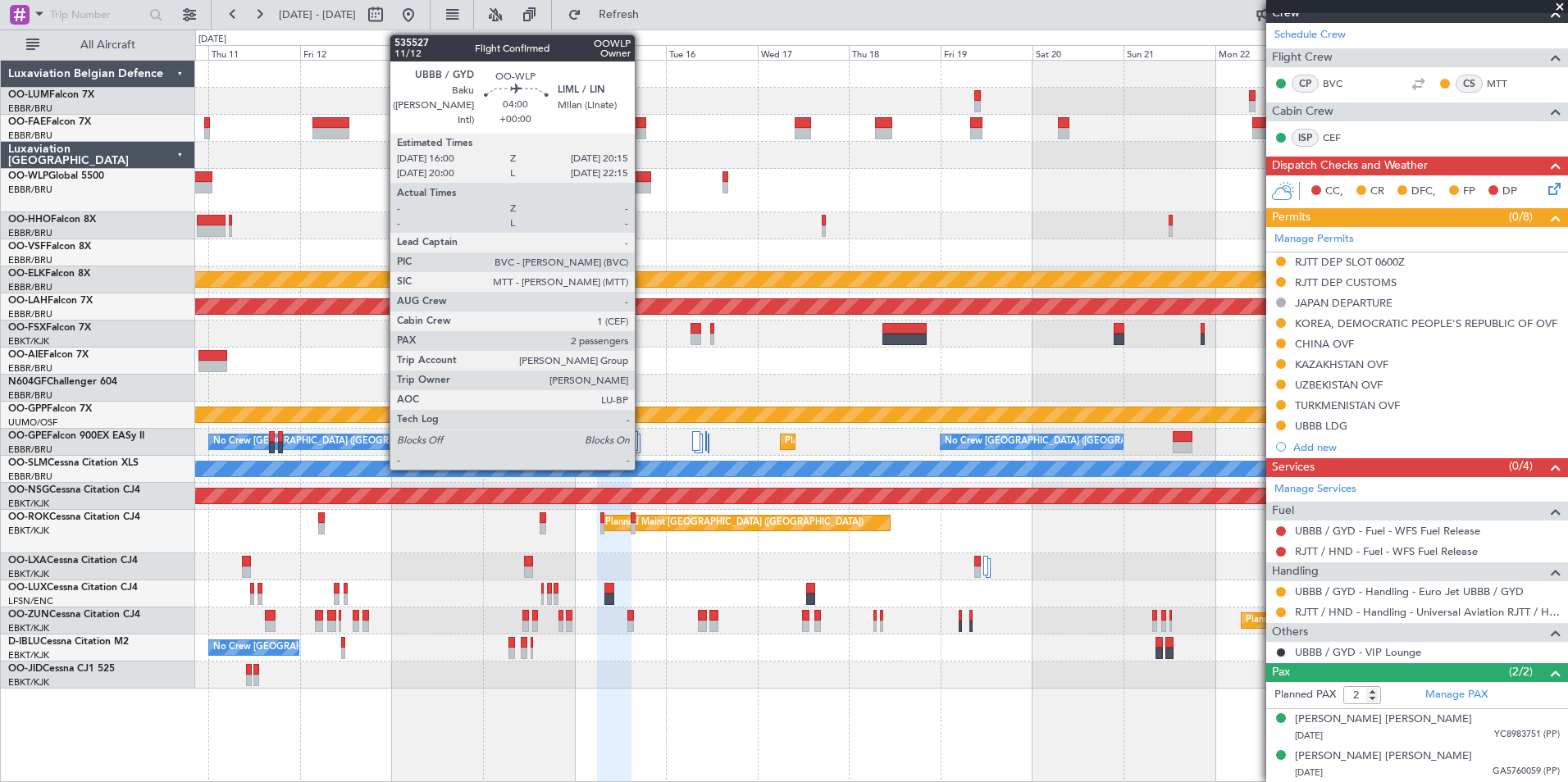
click at [642, 182] on div at bounding box center [643, 187] width 16 height 12
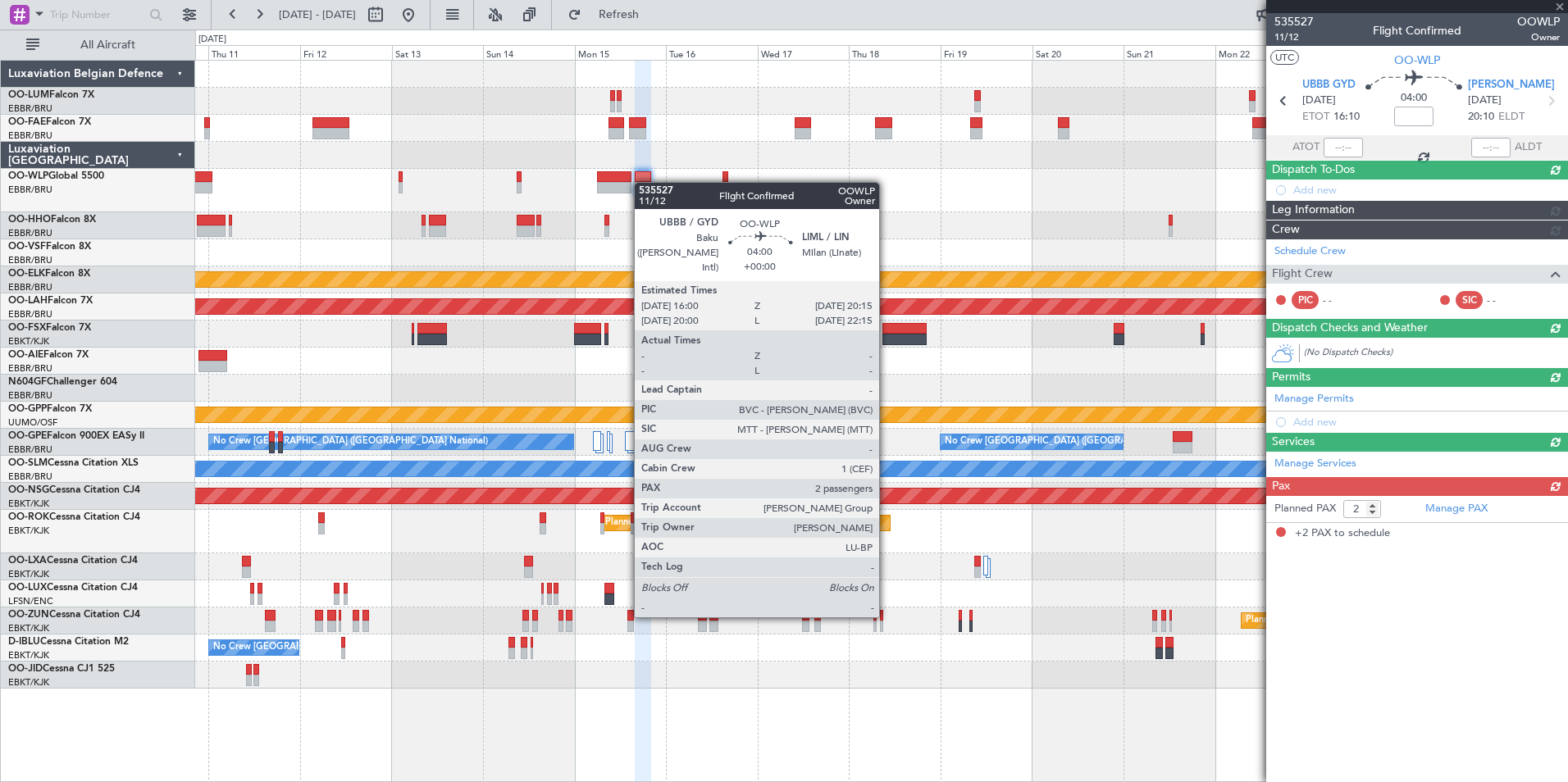
scroll to position [0, 0]
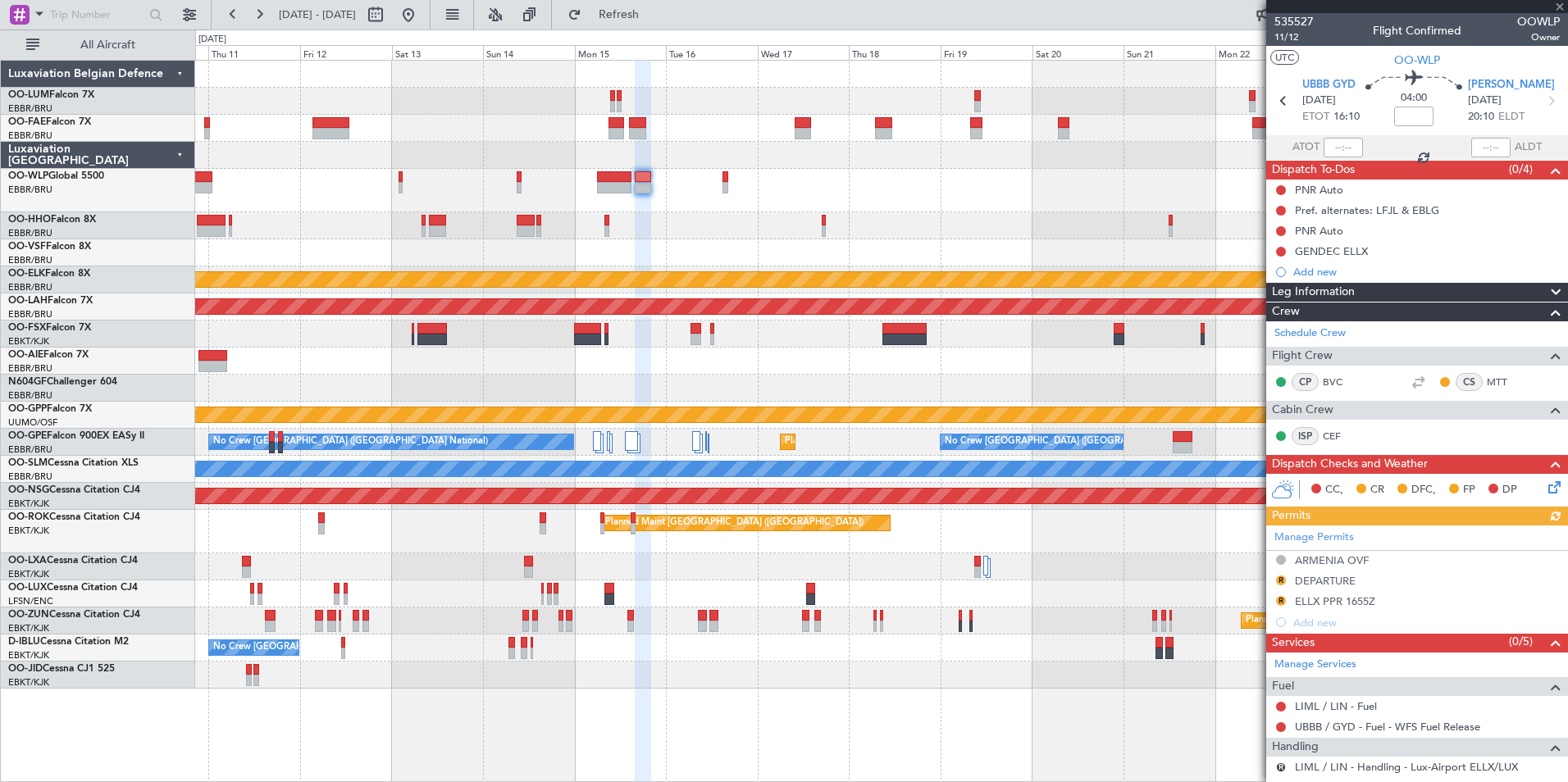
click at [1282, 580] on div "Manage Permits ARMENIA OVF R DEPARTURE R ELLX PPR 1655Z Add new" at bounding box center [1416, 579] width 302 height 108
click at [1281, 581] on div "Manage Permits ARMENIA OVF R DEPARTURE R ELLX PPR 1655Z Add new" at bounding box center [1416, 579] width 302 height 108
click at [1281, 581] on button "R" at bounding box center [1280, 580] width 10 height 10
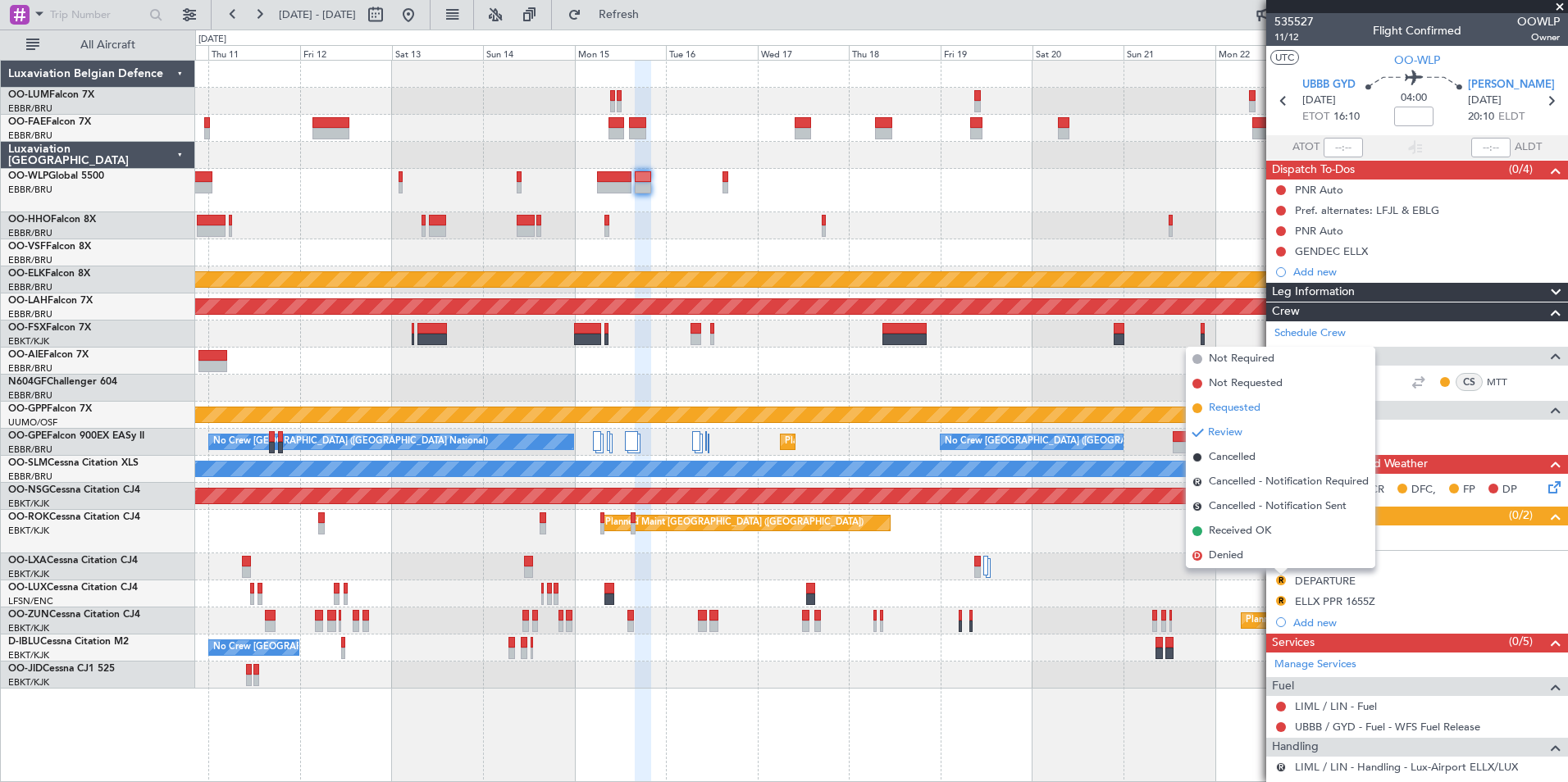
click at [1243, 405] on span "Requested" at bounding box center [1234, 408] width 52 height 16
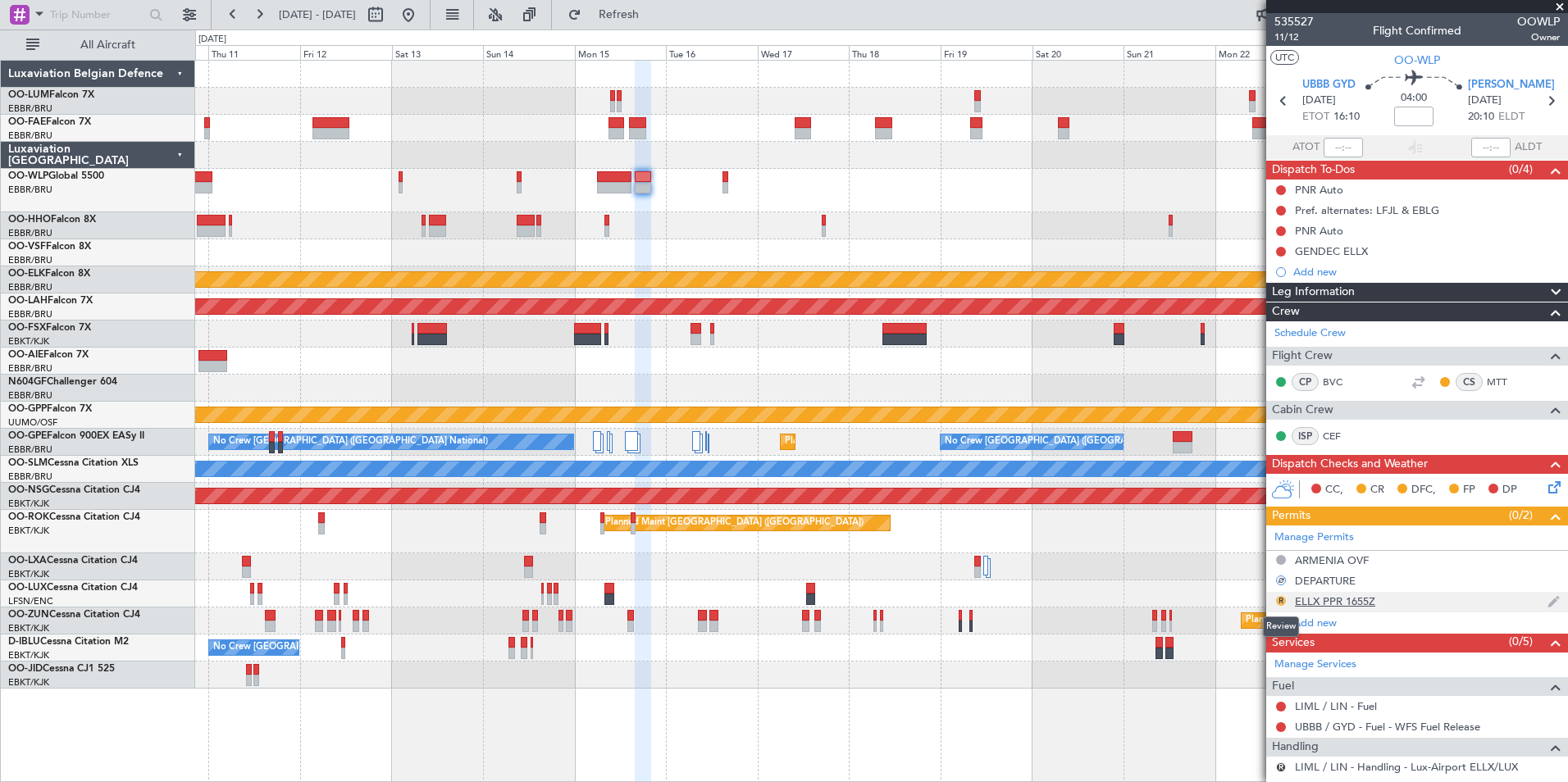
click at [1279, 598] on button "R" at bounding box center [1280, 601] width 10 height 10
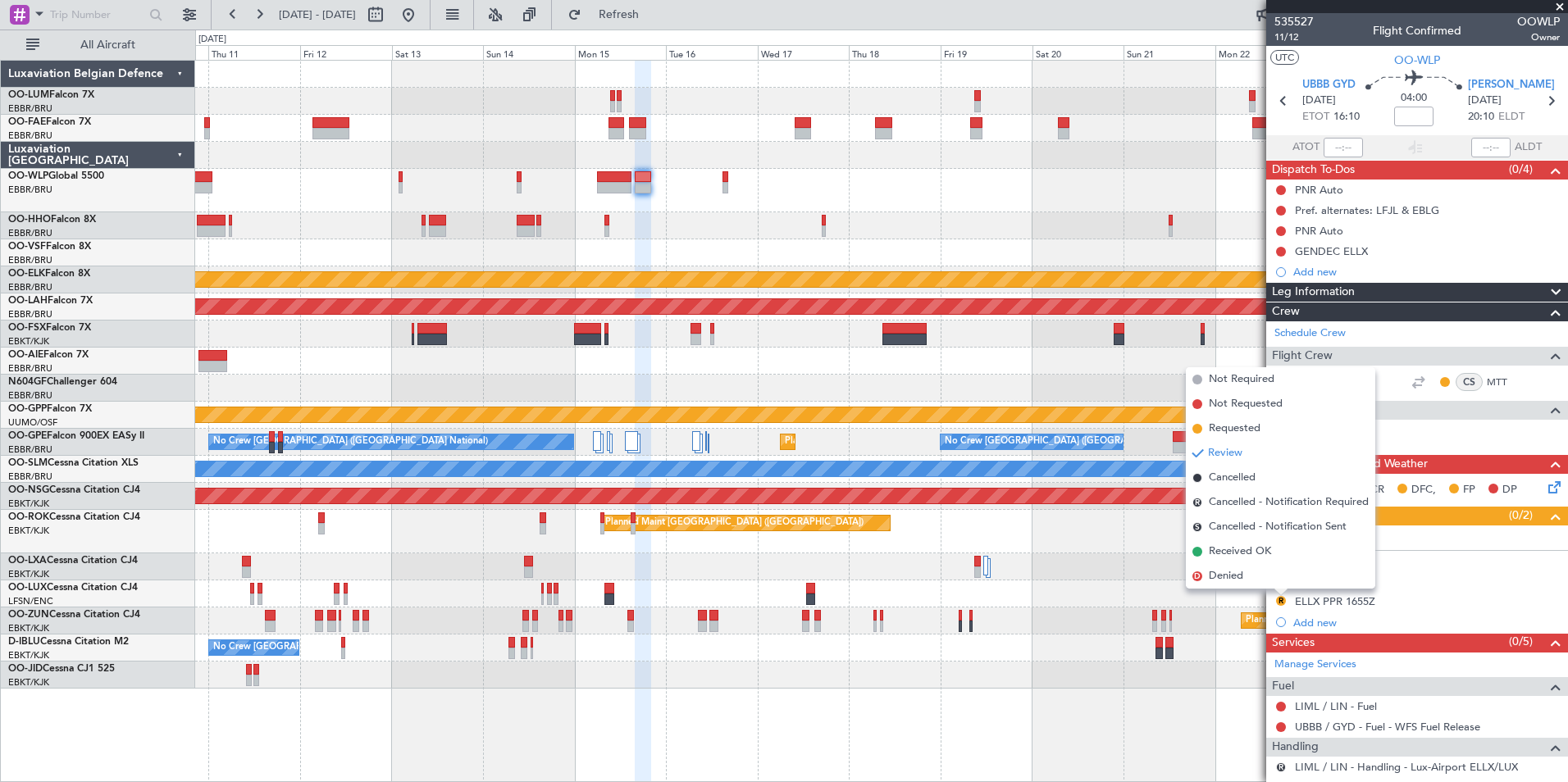
click at [677, 248] on div at bounding box center [881, 253] width 1372 height 27
click at [1052, 624] on div "Planned Maint Kortrijk-[GEOGRAPHIC_DATA]" at bounding box center [881, 621] width 1372 height 27
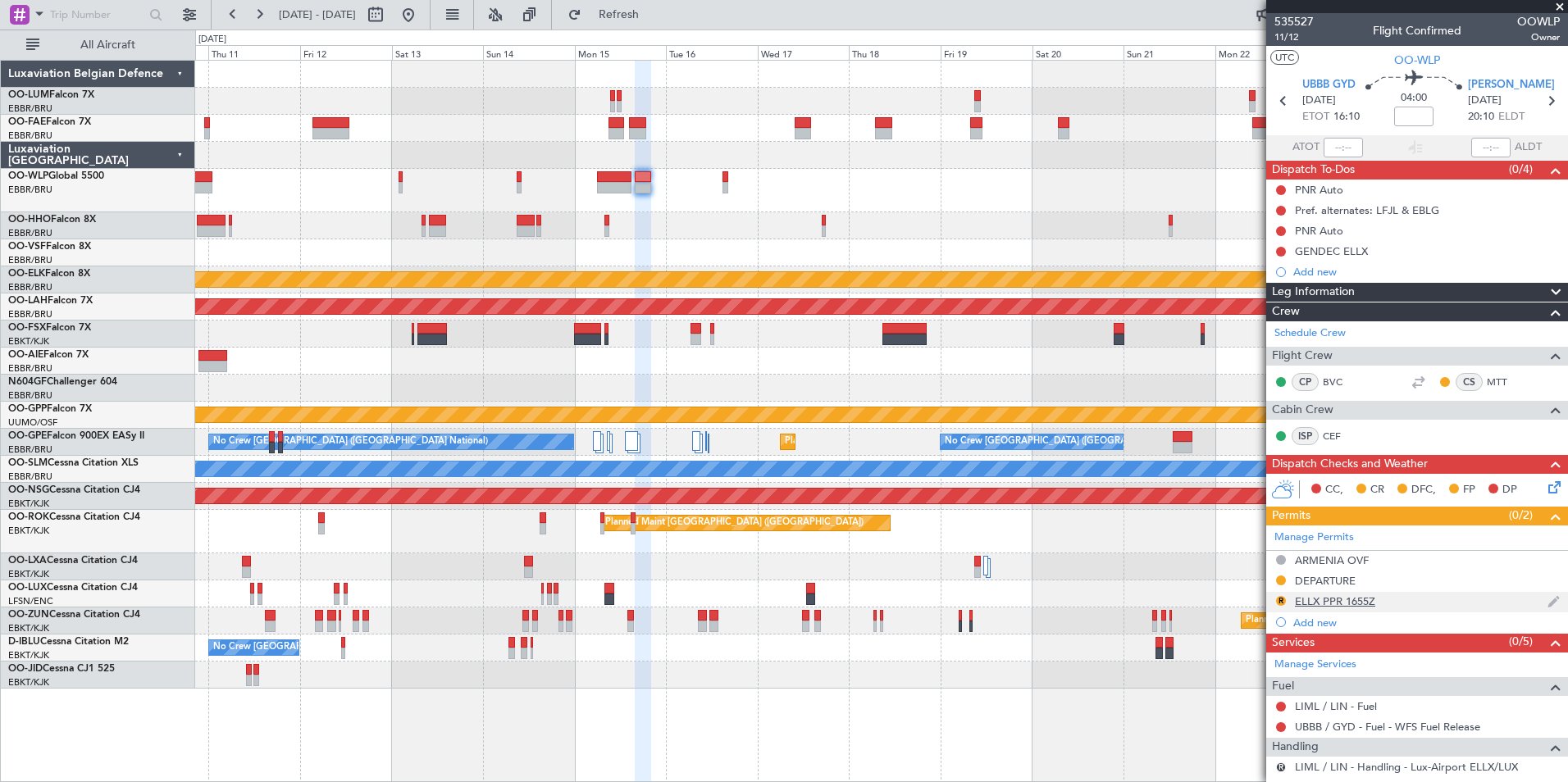
click at [1334, 600] on div "ELLX PPR 1655Z" at bounding box center [1335, 602] width 81 height 14
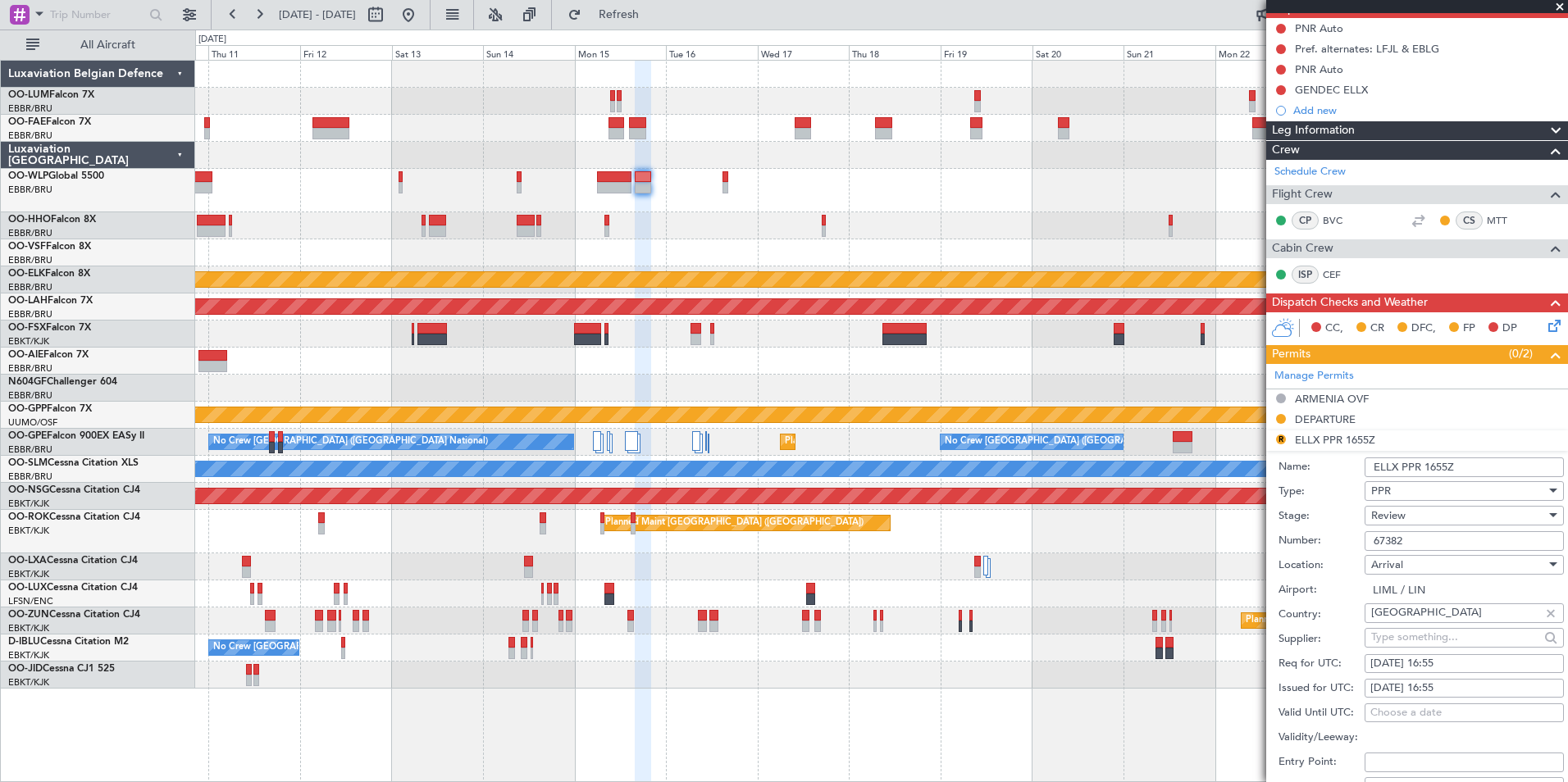
scroll to position [164, 0]
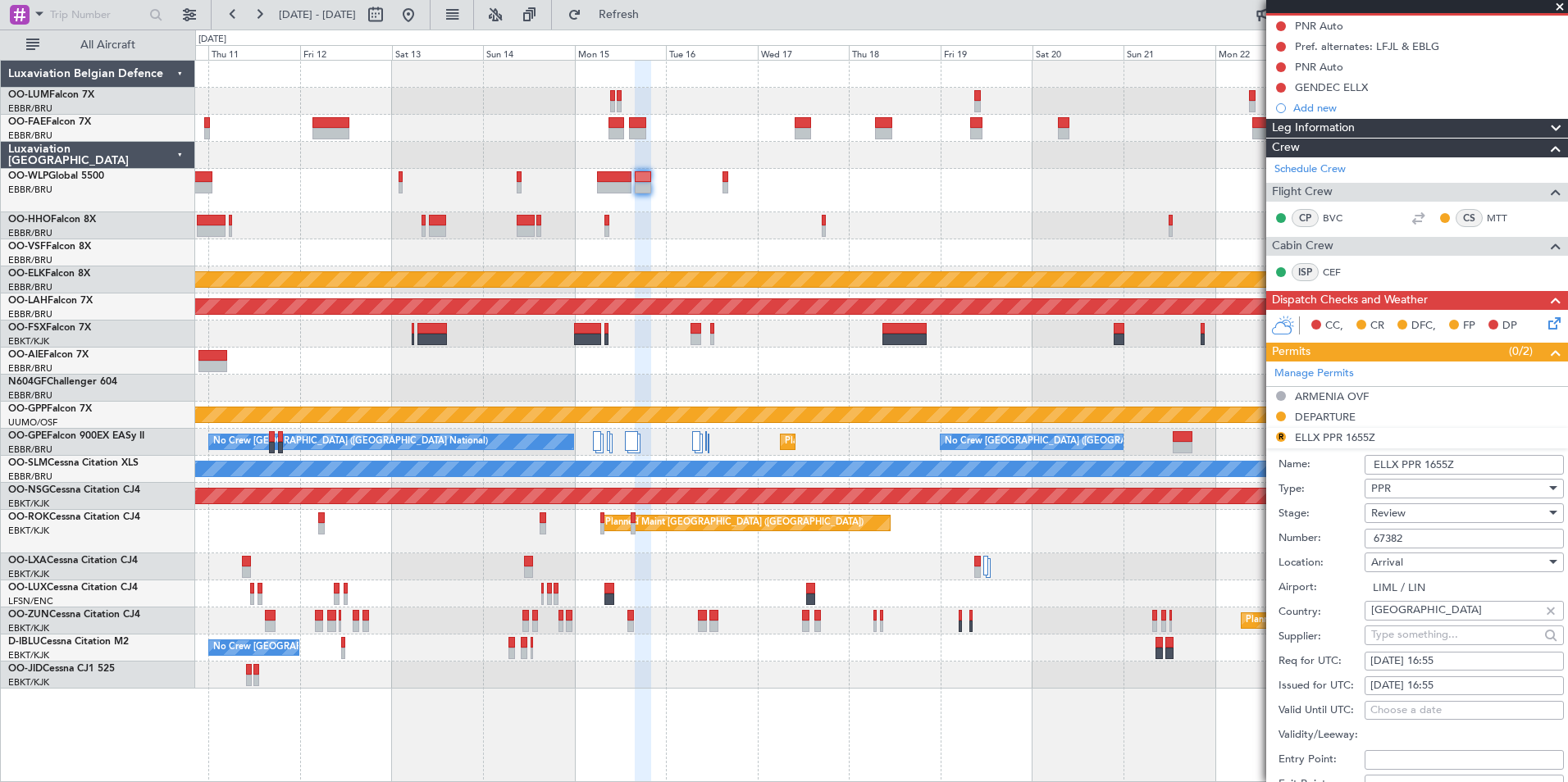
click at [1447, 667] on div "15/09/2025 16:55" at bounding box center [1463, 662] width 187 height 16
select select "9"
select select "2025"
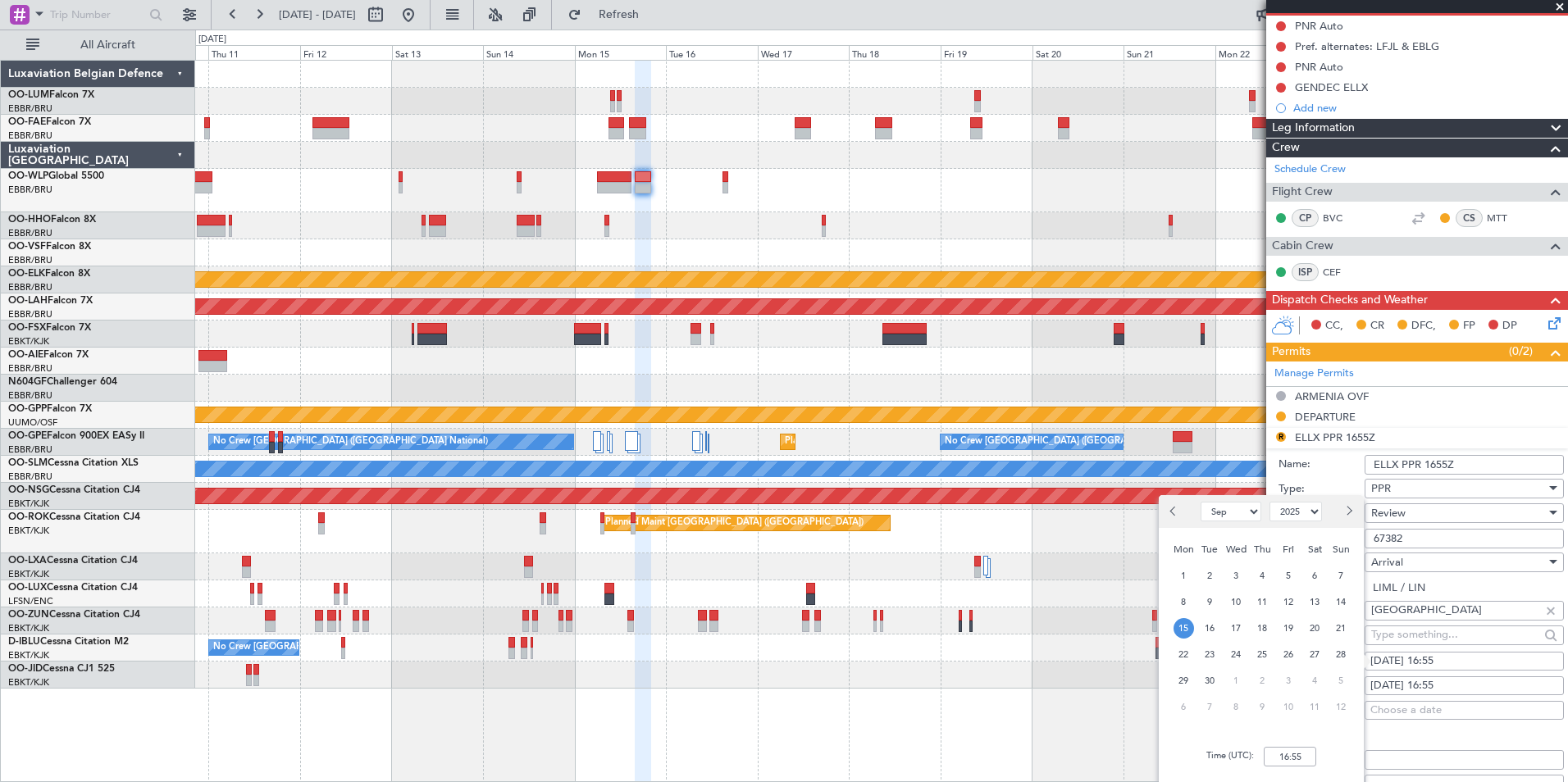
click at [1305, 743] on div "Time (UTC): 16:55" at bounding box center [1260, 757] width 205 height 59
click at [1301, 758] on input "16:55" at bounding box center [1289, 757] width 53 height 20
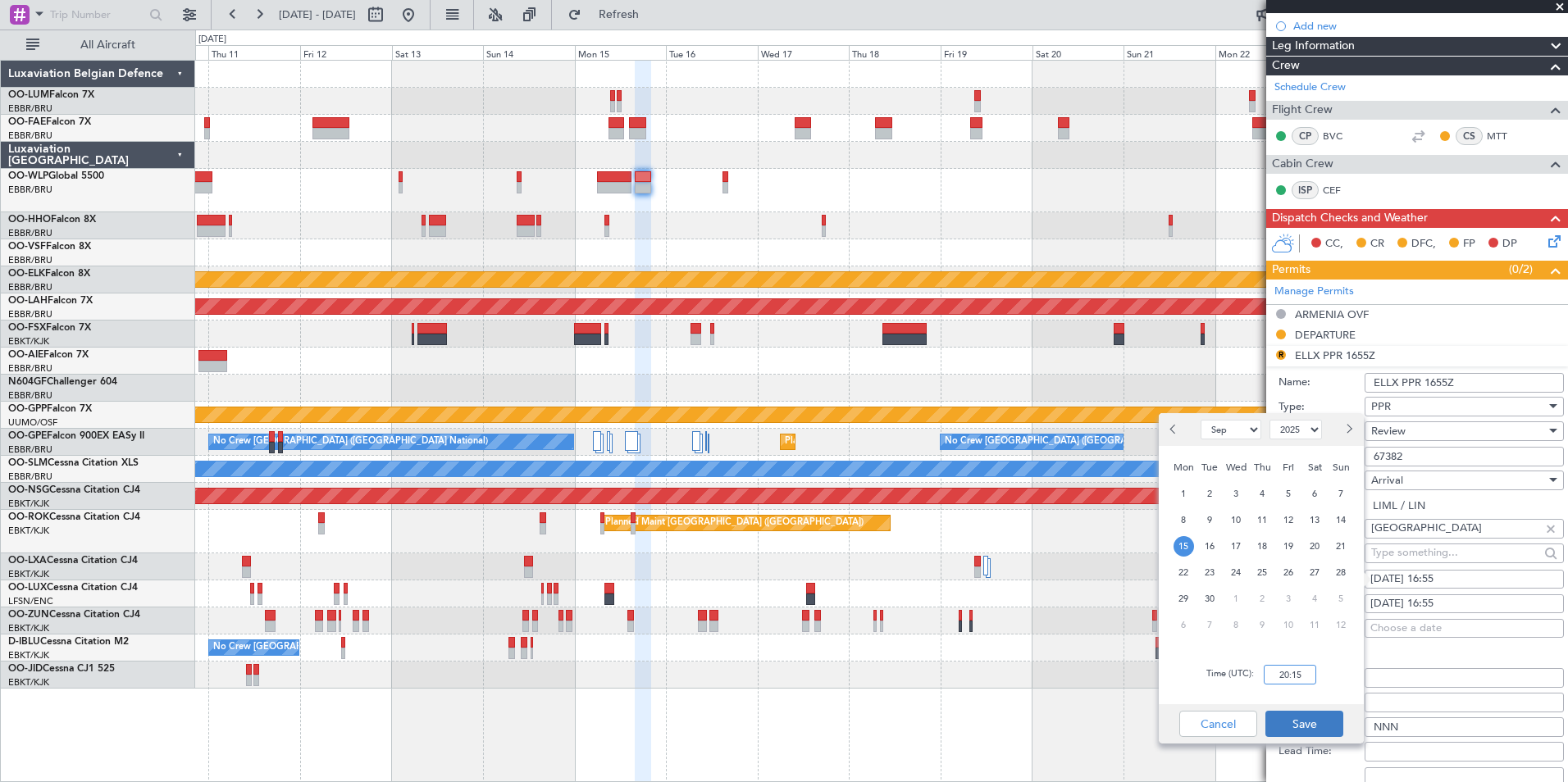
type input "20:15"
click at [1303, 716] on button "Save" at bounding box center [1304, 724] width 78 height 26
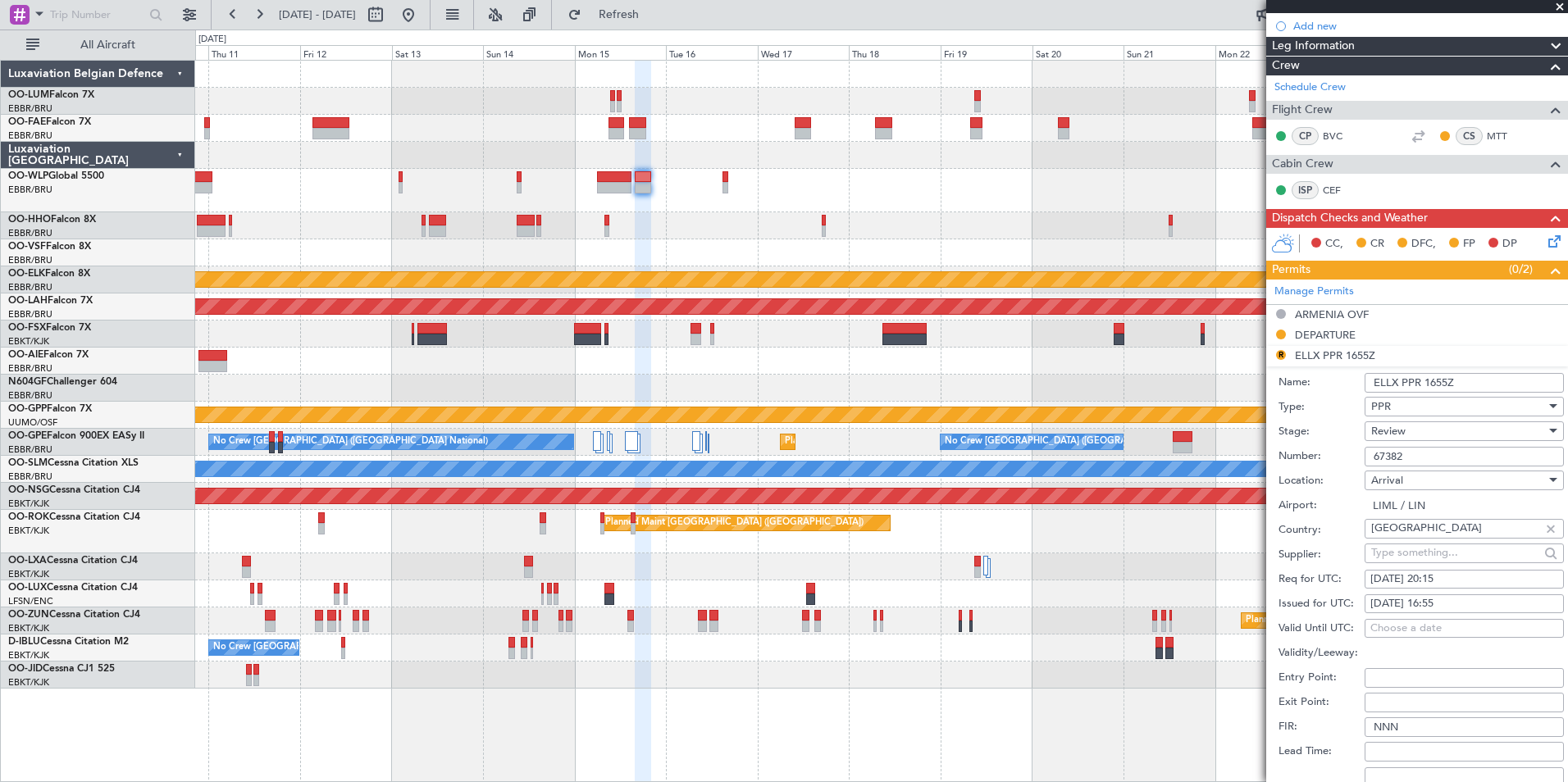
drag, startPoint x: 1459, startPoint y: 601, endPoint x: 1371, endPoint y: 670, distance: 111.8
click at [1458, 601] on div "15/09/2025 16:55" at bounding box center [1463, 604] width 187 height 16
select select "9"
select select "2025"
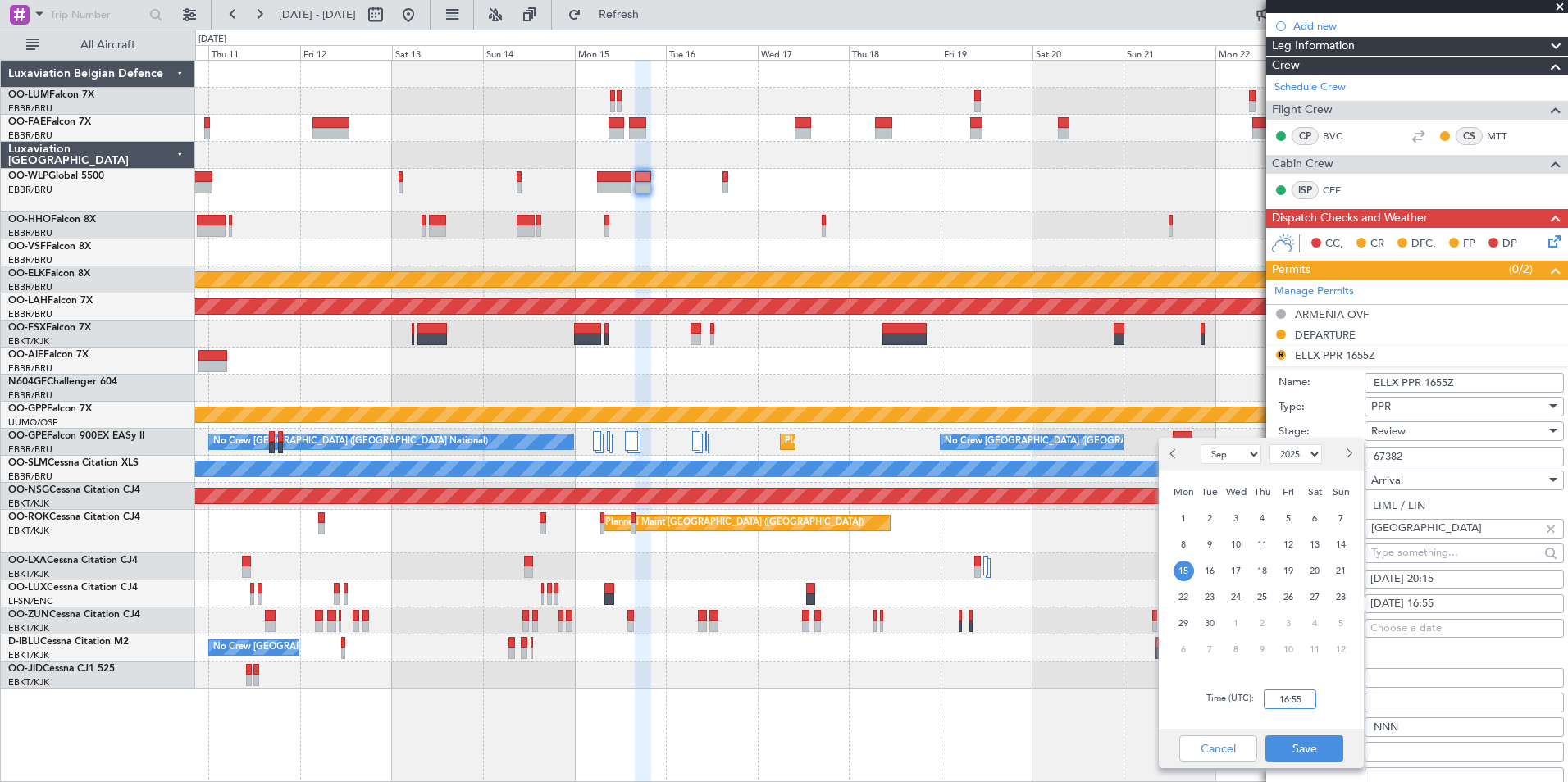
click at [1290, 696] on input "16:55" at bounding box center [1289, 699] width 53 height 20
type input "20:15"
click at [1306, 737] on button "Save" at bounding box center [1304, 748] width 78 height 26
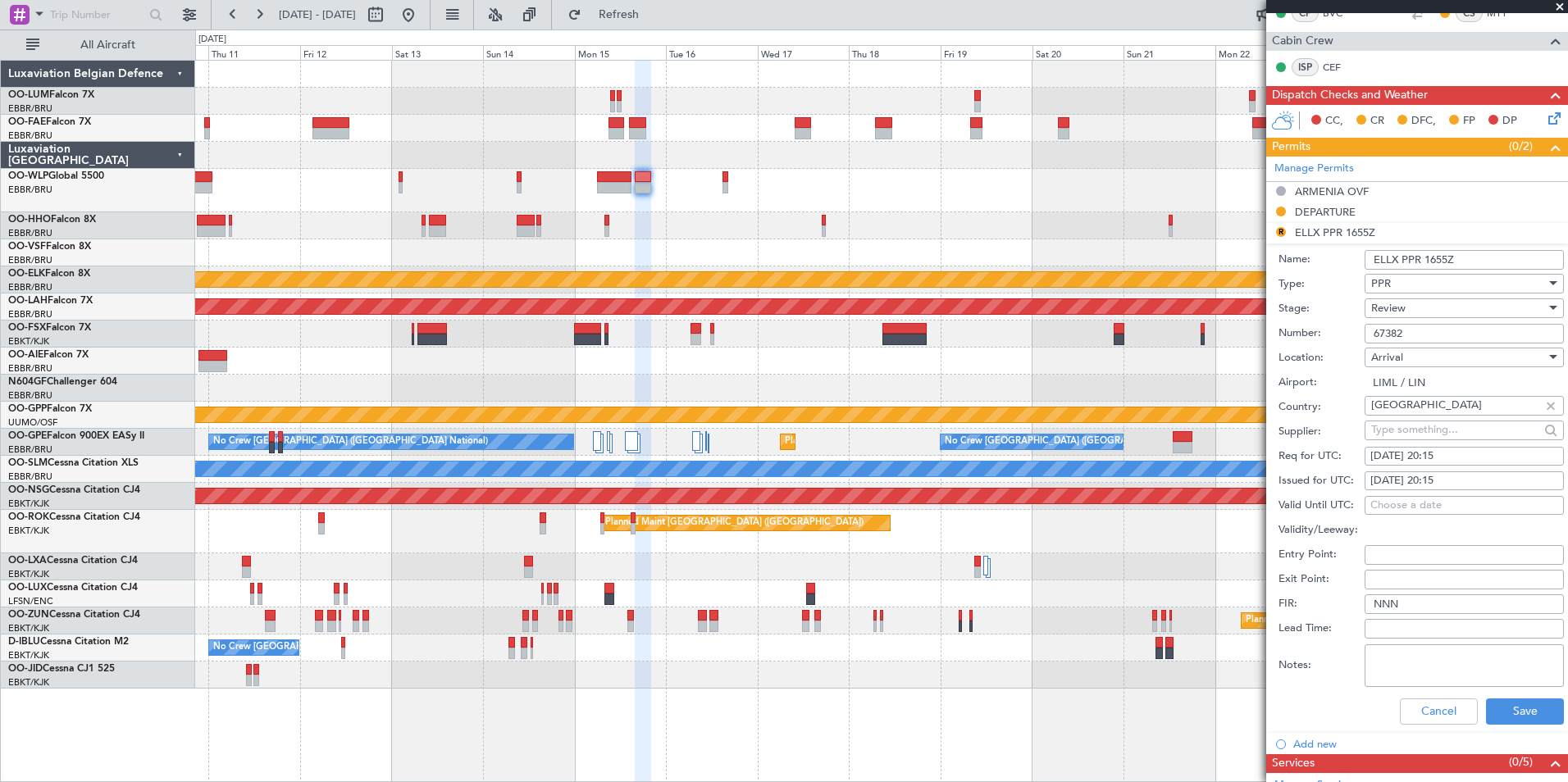
scroll to position [492, 0]
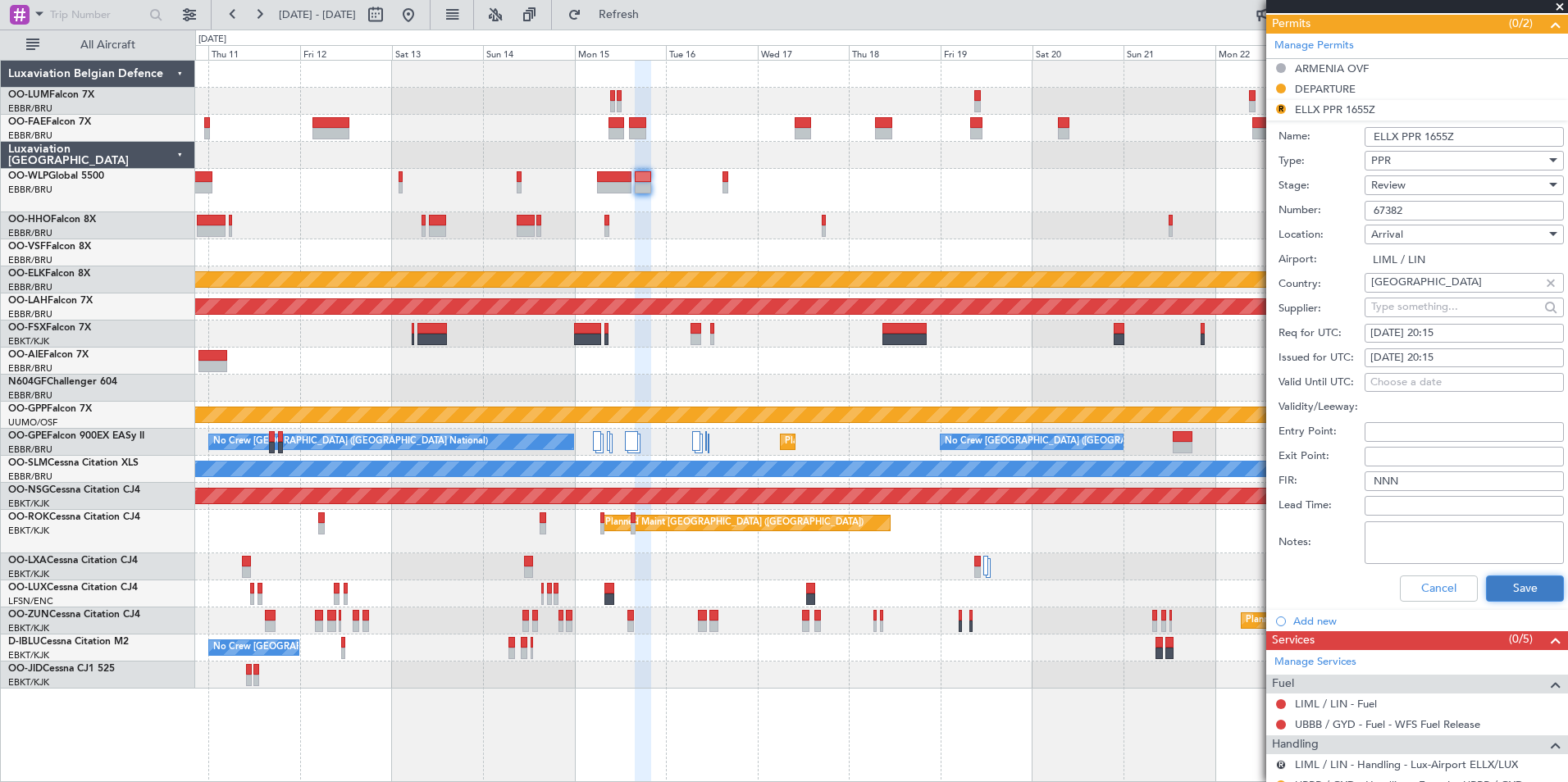
click at [1513, 586] on button "Save" at bounding box center [1524, 588] width 78 height 26
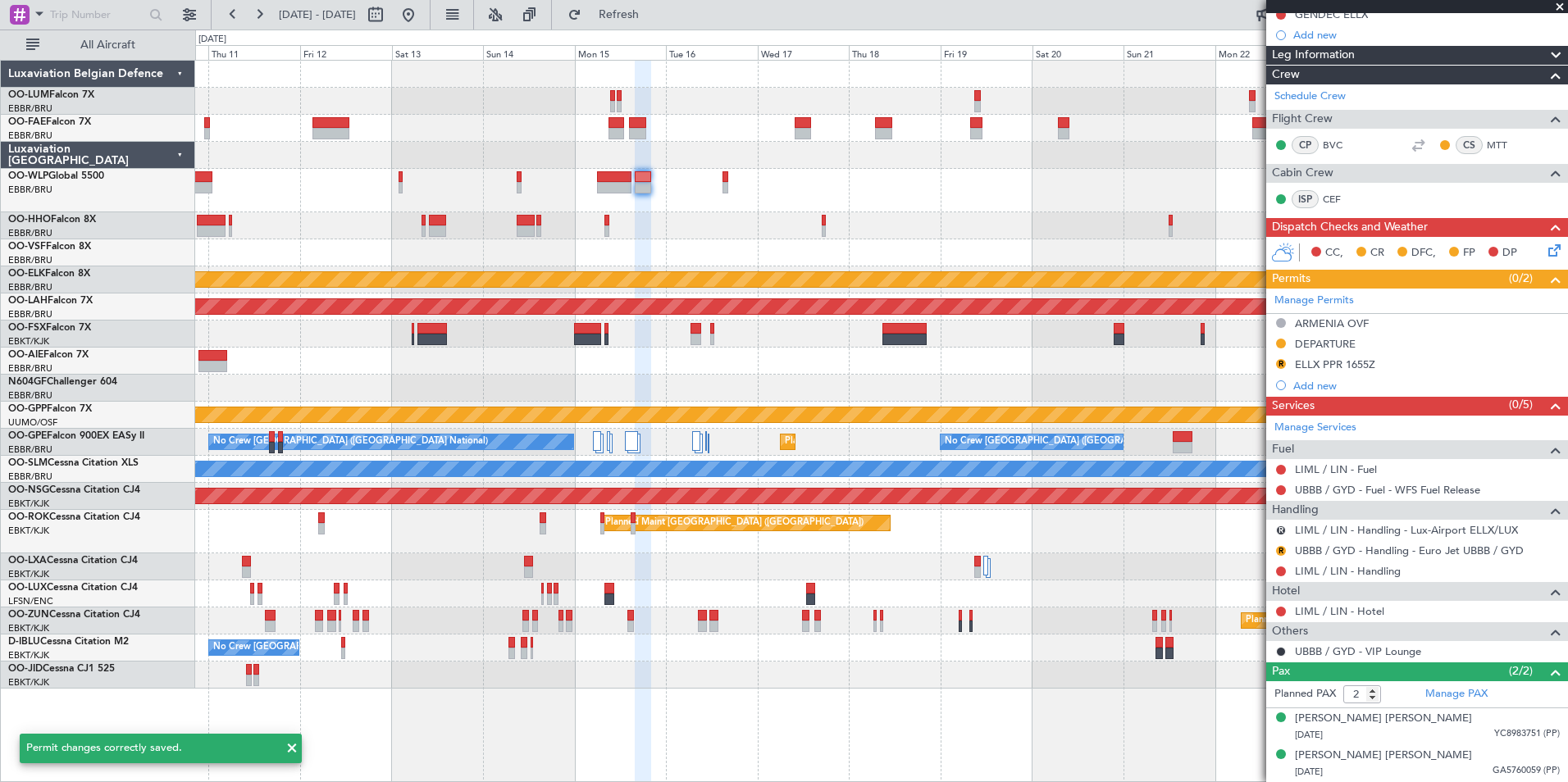
scroll to position [236, 0]
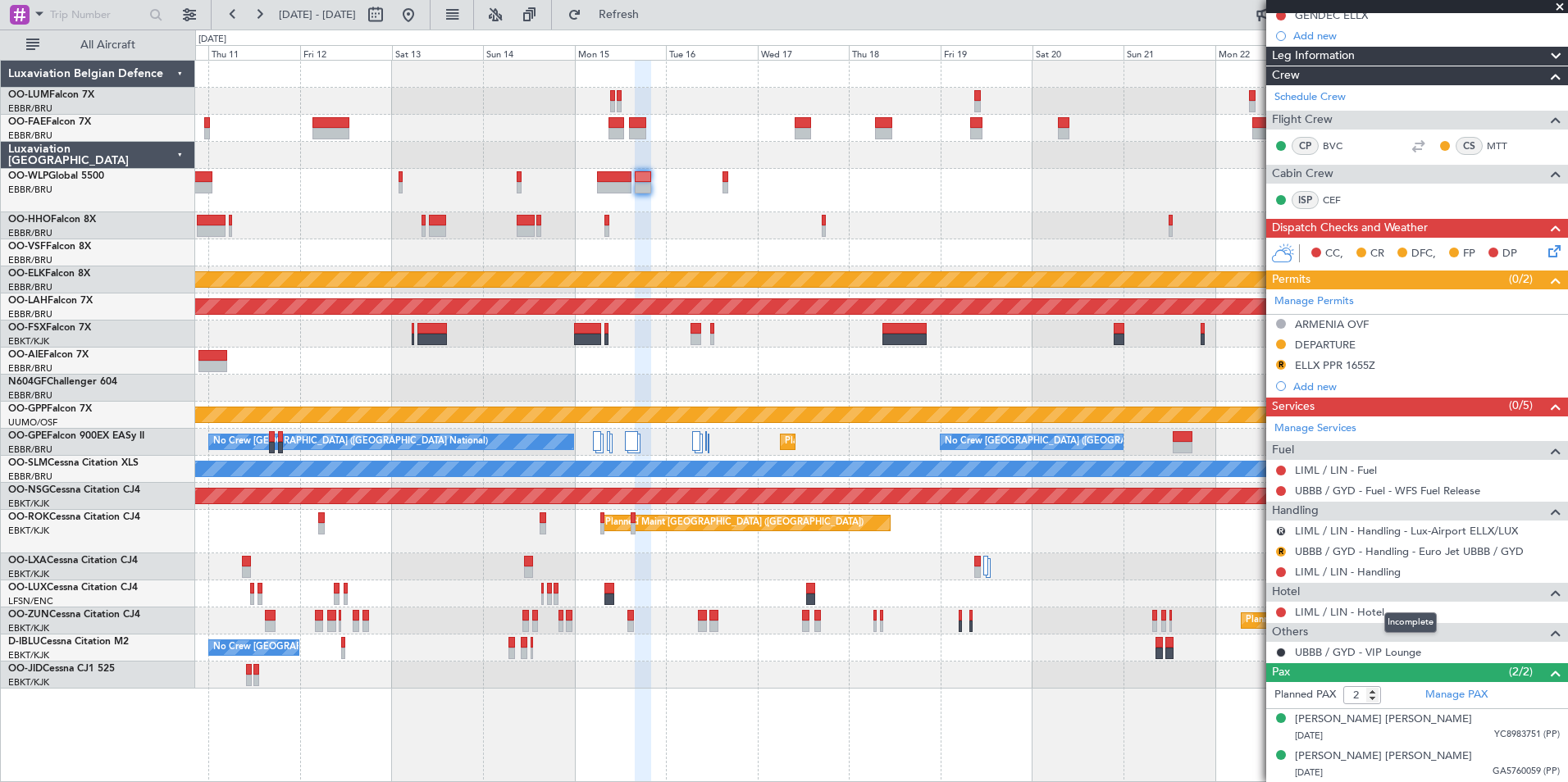
drag, startPoint x: 1446, startPoint y: 609, endPoint x: 1380, endPoint y: 627, distance: 68.4
click at [763, 365] on div at bounding box center [881, 361] width 1372 height 27
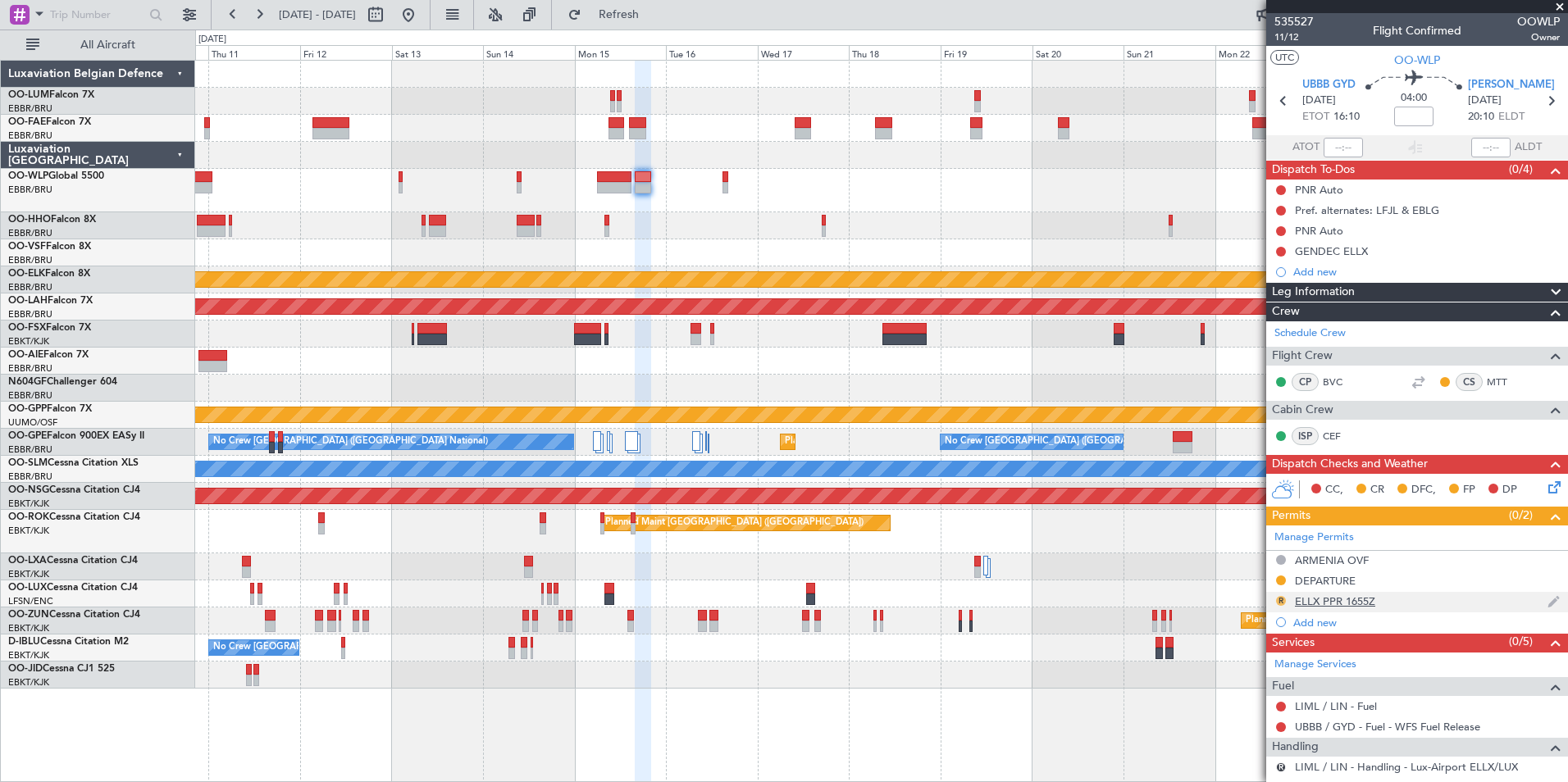
click at [1278, 596] on button "R" at bounding box center [1280, 601] width 10 height 10
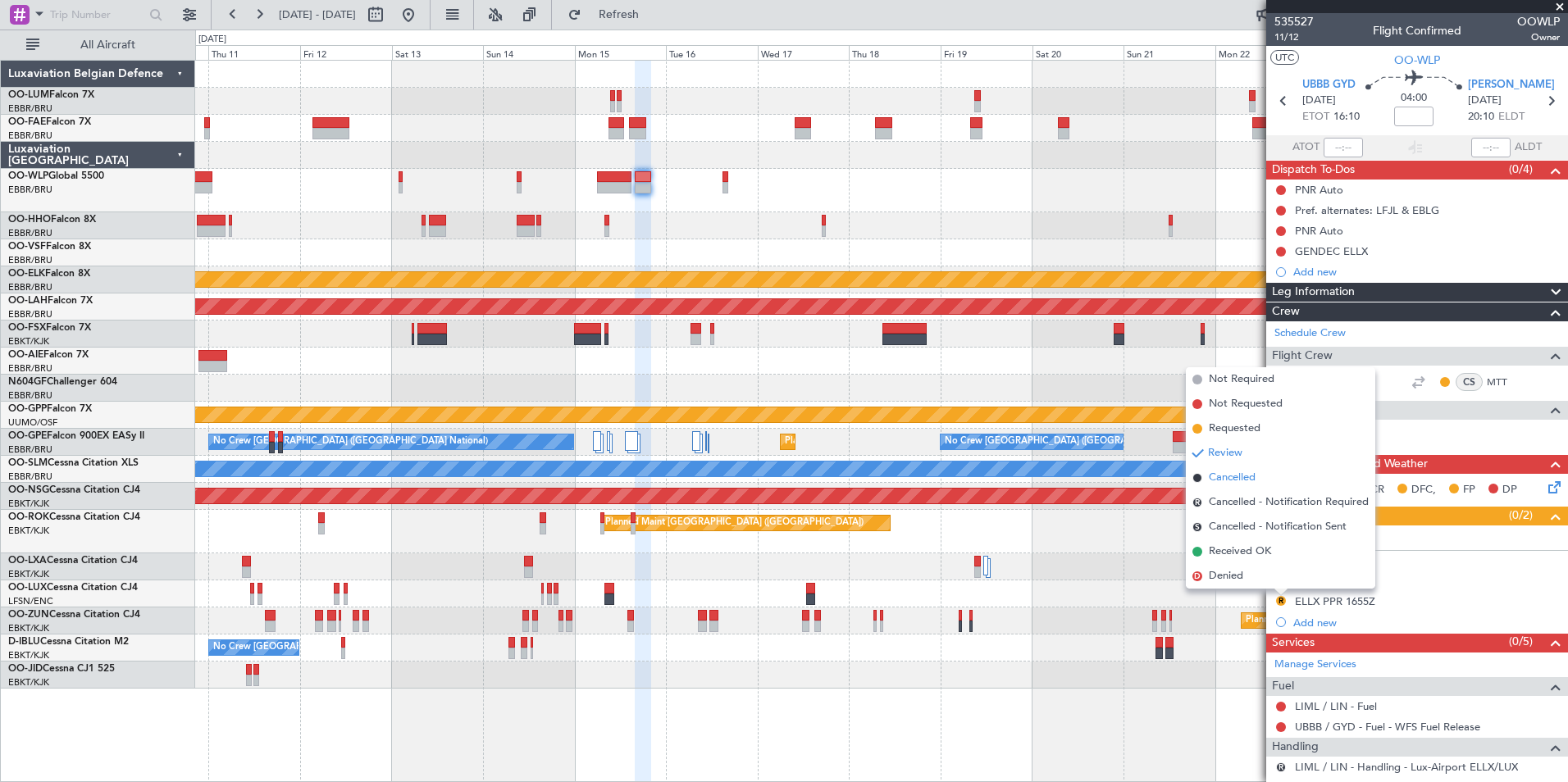
click at [1233, 479] on span "Cancelled" at bounding box center [1232, 478] width 47 height 16
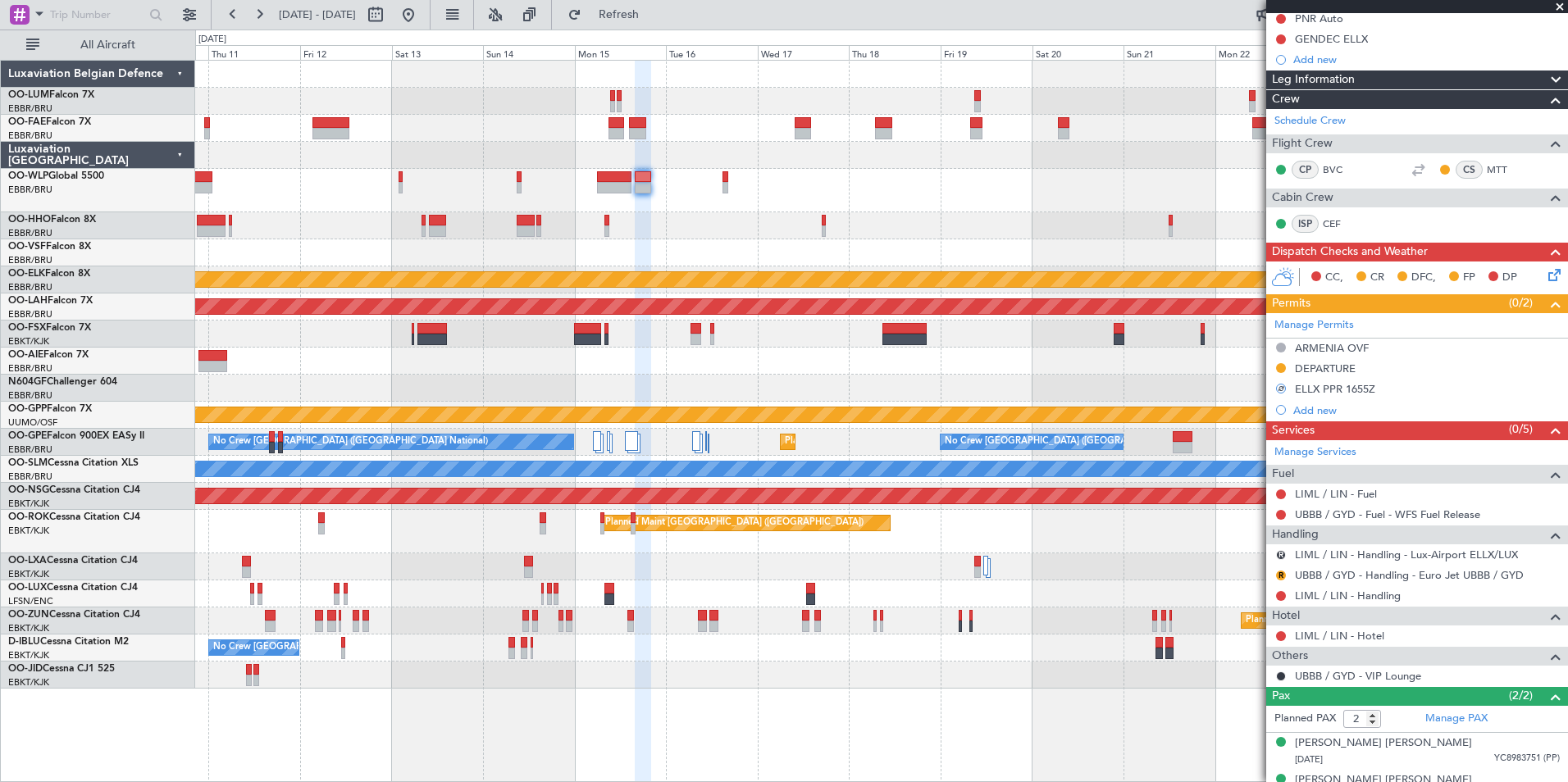
scroll to position [236, 0]
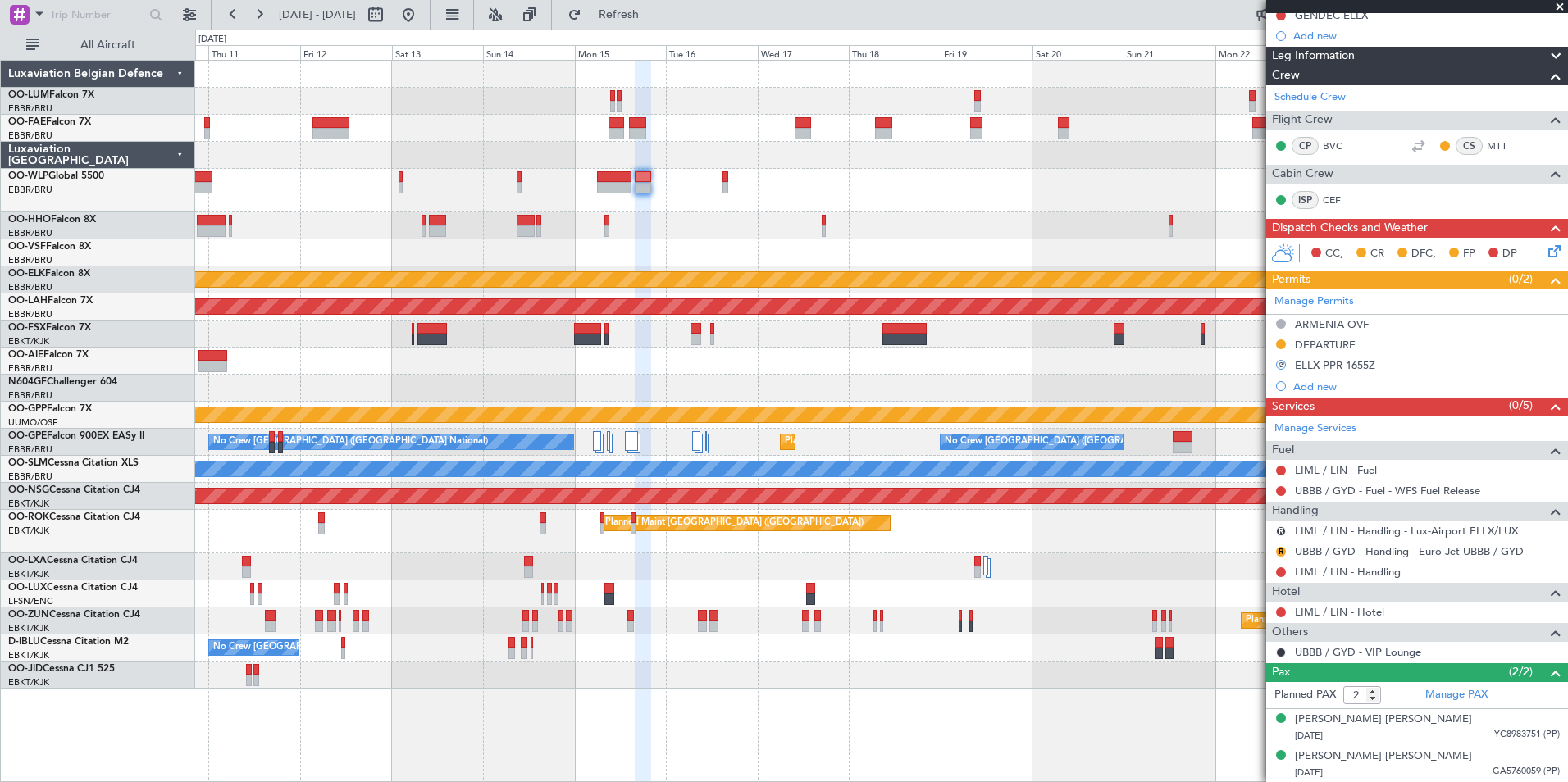
click at [1271, 528] on div "R LIML / LIN - Handling - Lux-Airport ELLX/LUX" at bounding box center [1416, 531] width 302 height 21
click at [1281, 532] on button "R" at bounding box center [1280, 531] width 10 height 10
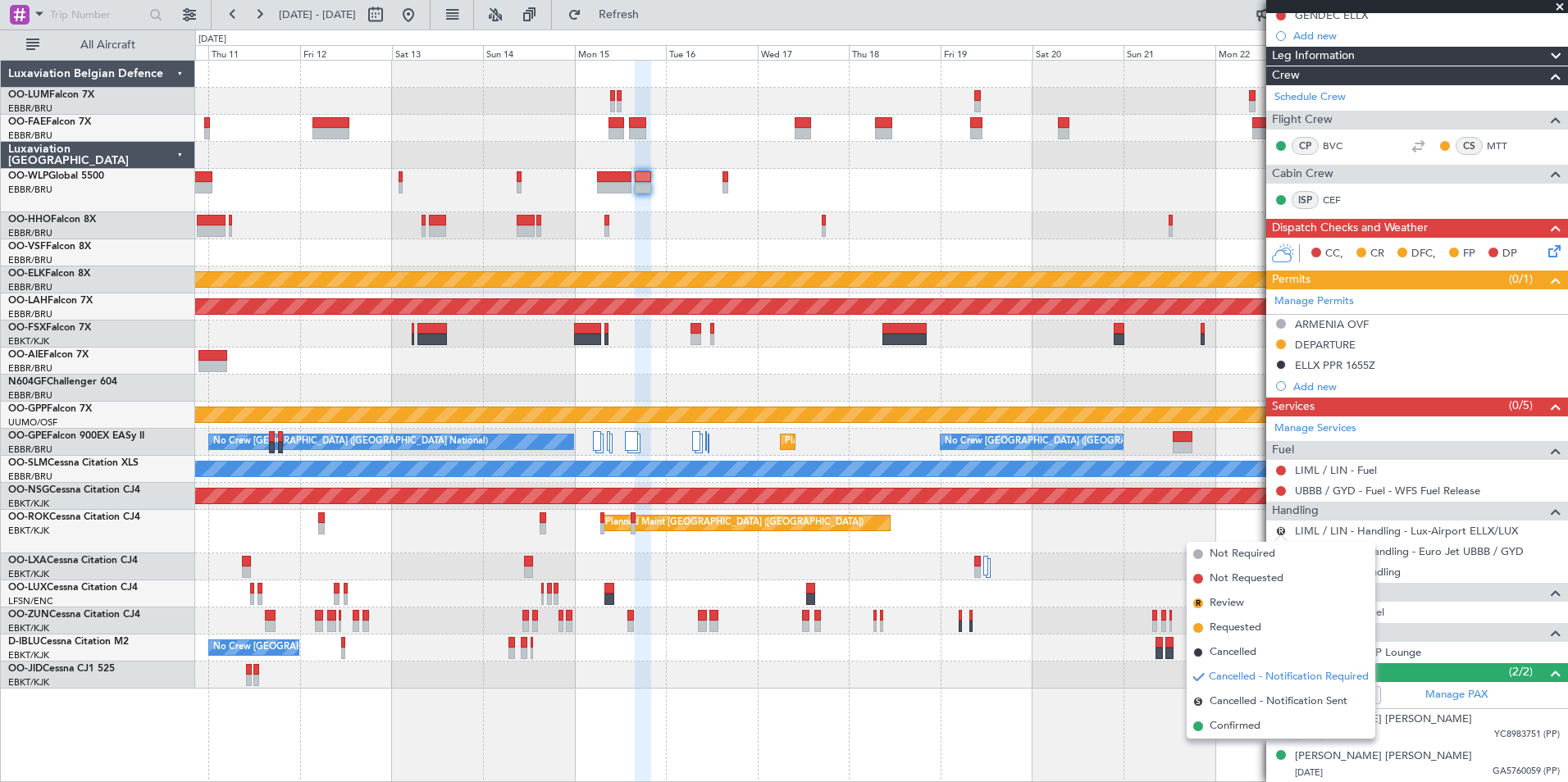
click at [1238, 655] on span "Cancelled" at bounding box center [1233, 653] width 47 height 16
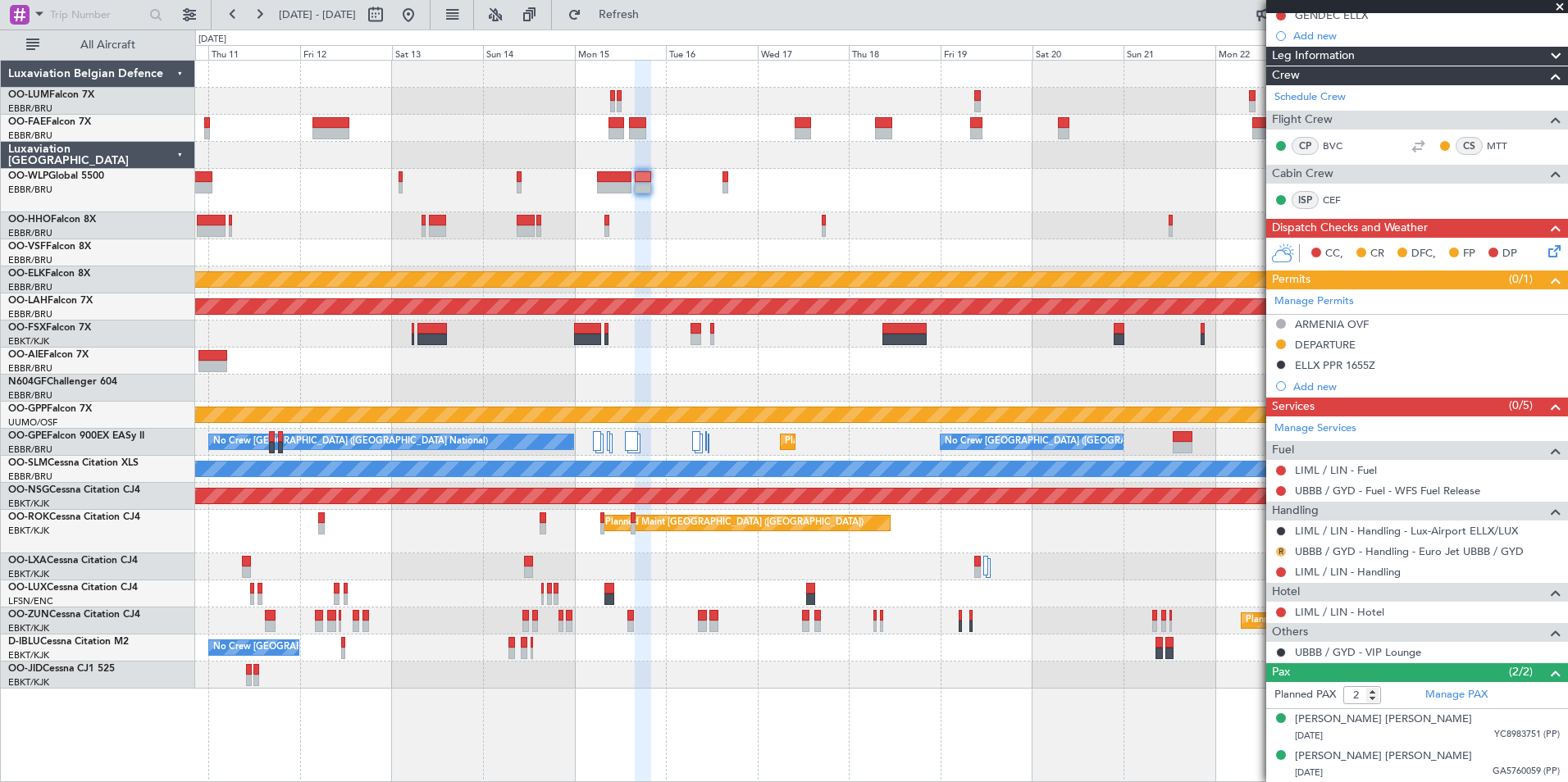
click at [1283, 552] on button "R" at bounding box center [1280, 552] width 10 height 10
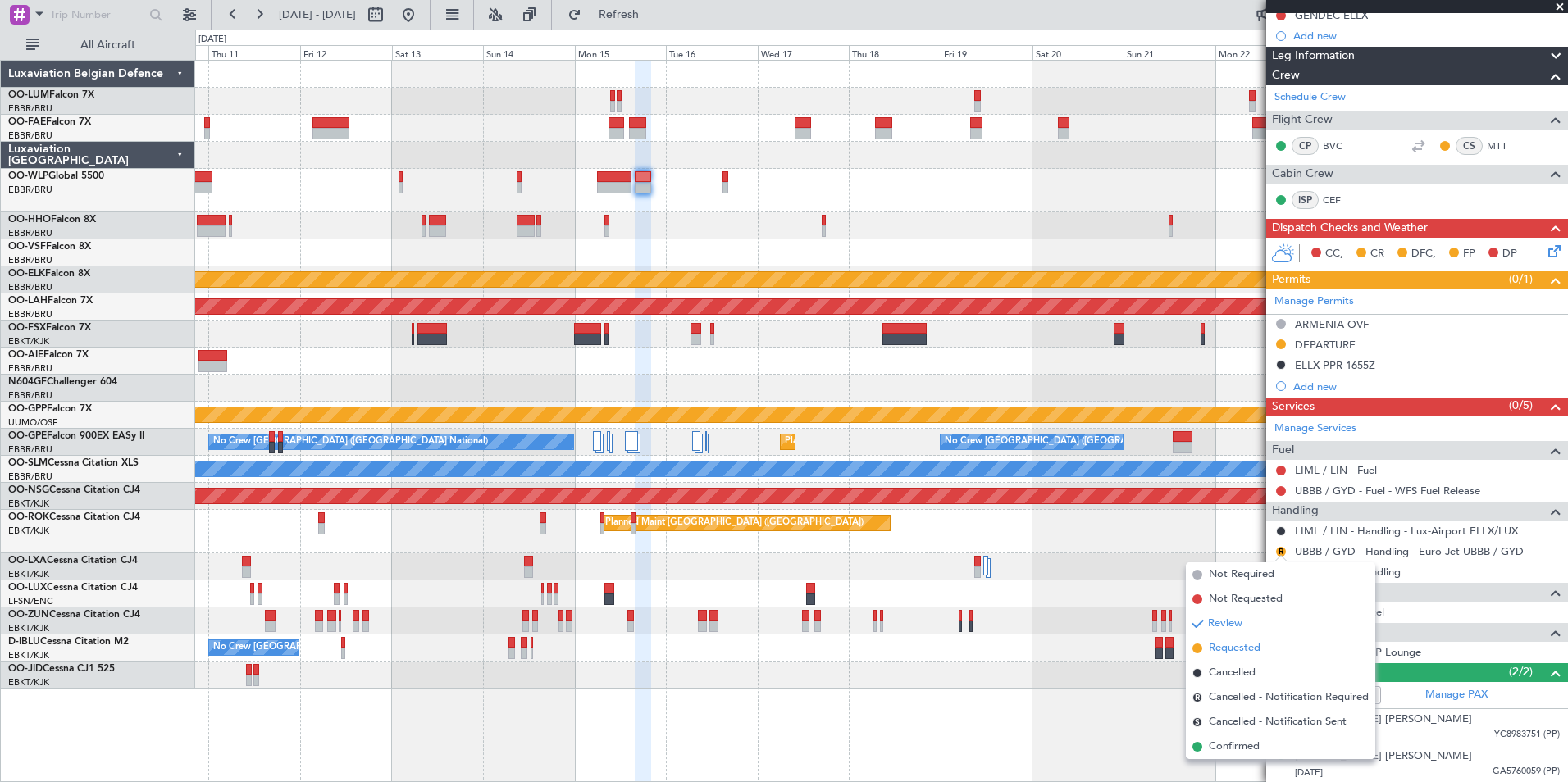
click at [1241, 645] on span "Requested" at bounding box center [1234, 648] width 52 height 16
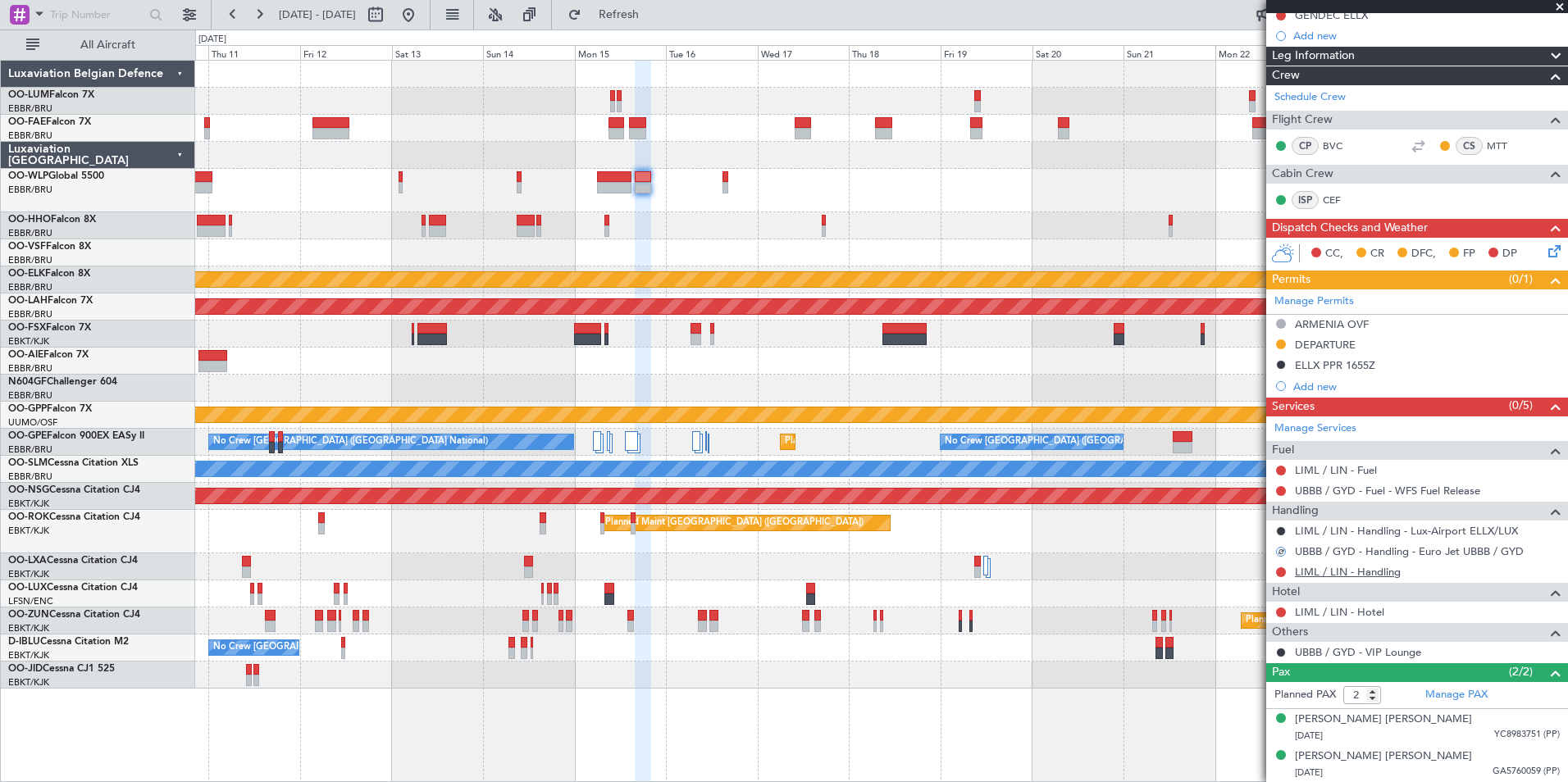
click at [1333, 568] on link "LIML / LIN - Handling" at bounding box center [1347, 572] width 106 height 14
click at [654, 21] on span "Refresh" at bounding box center [619, 14] width 69 height 12
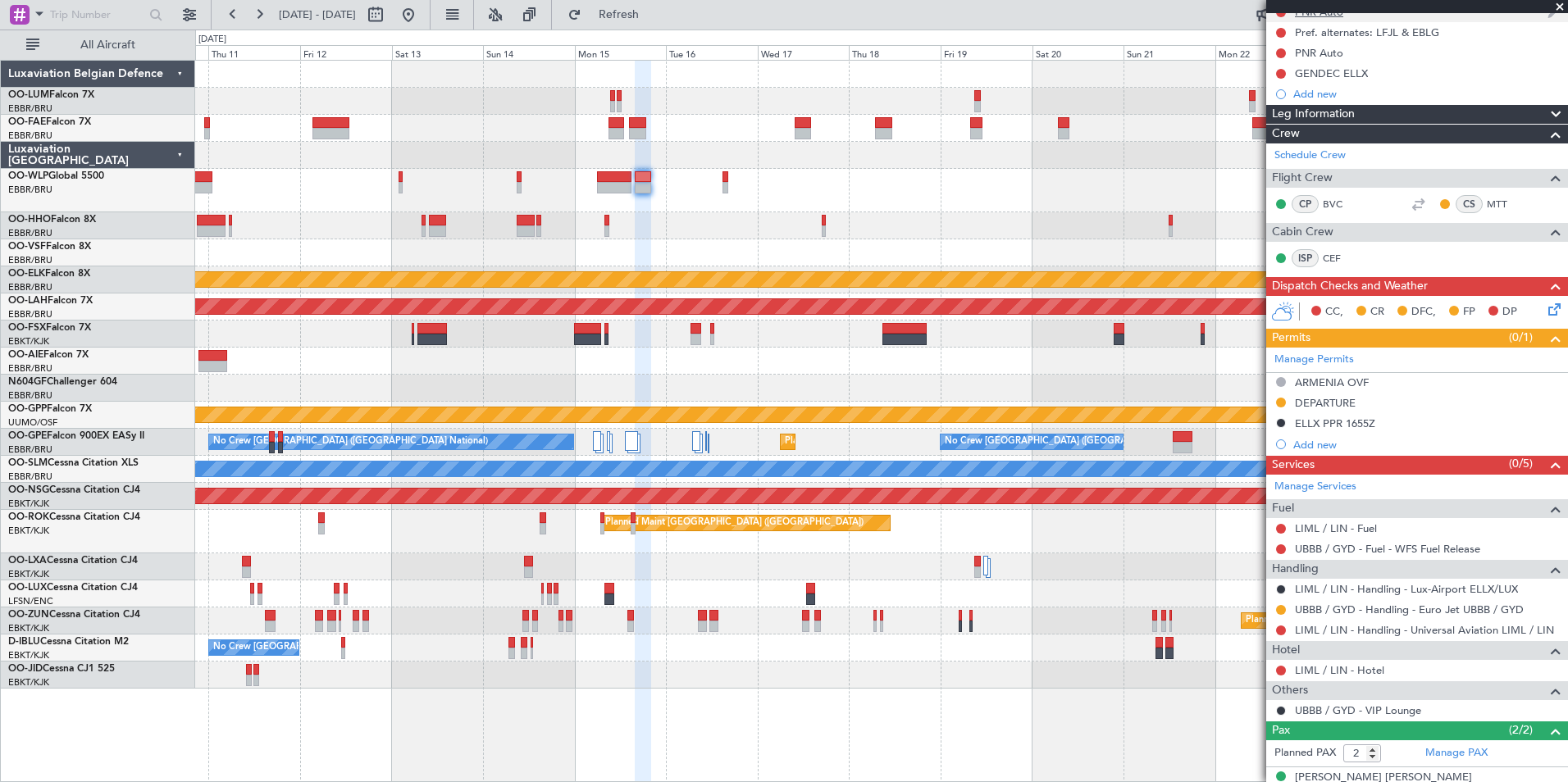
scroll to position [154, 0]
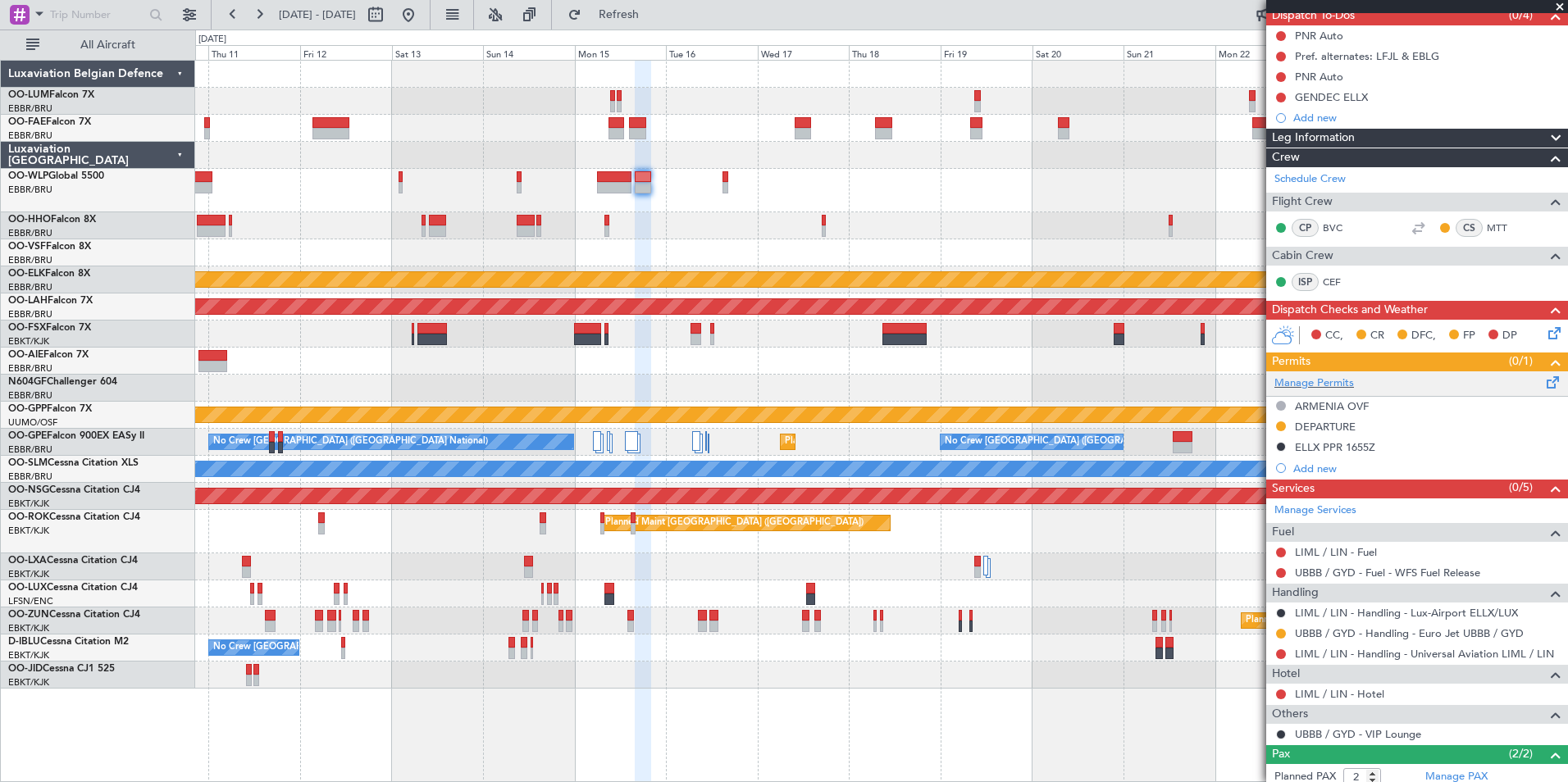
click at [1543, 384] on span at bounding box center [1553, 379] width 20 height 13
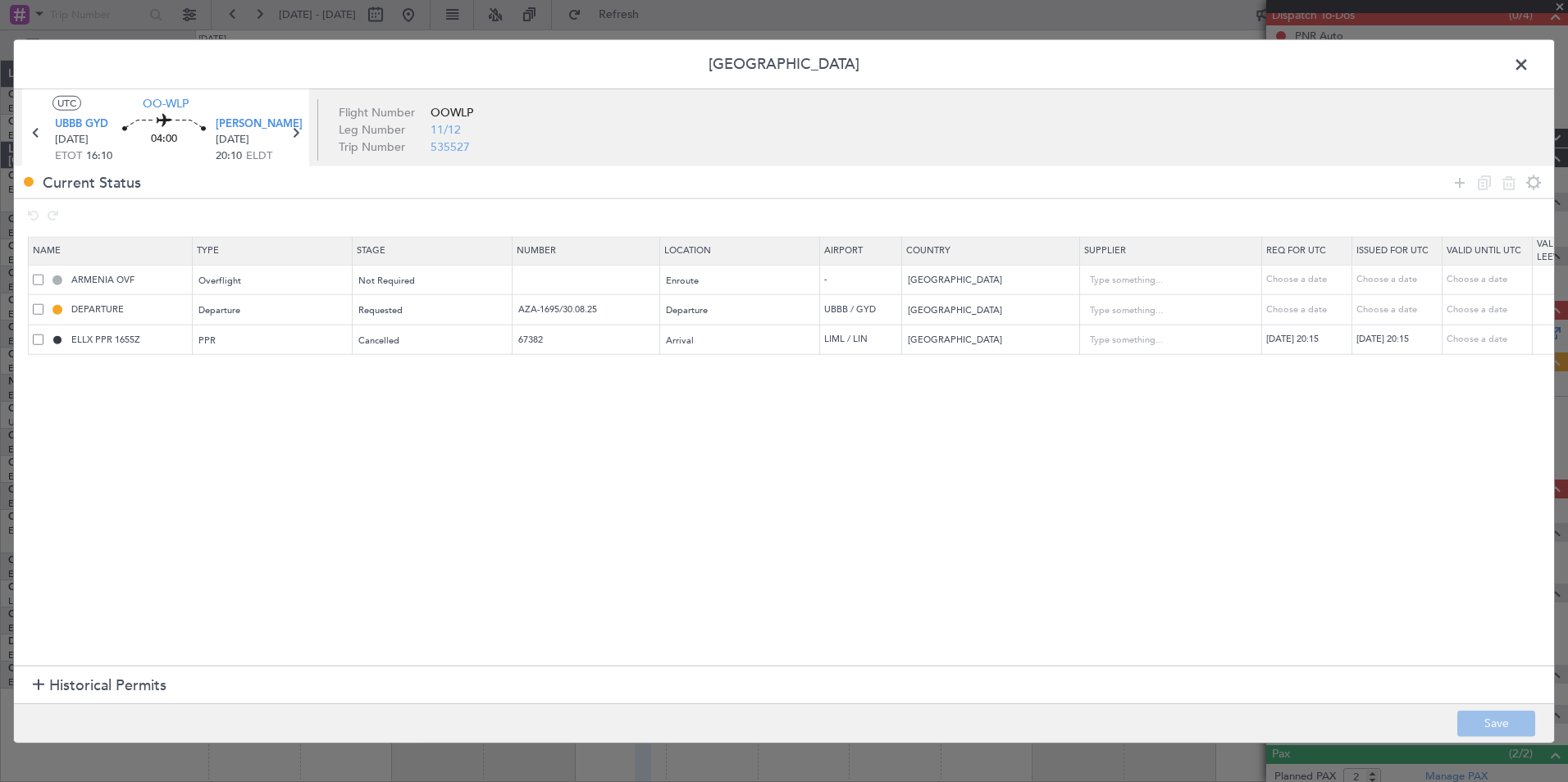
click at [36, 339] on span at bounding box center [39, 339] width 11 height 11
click at [44, 334] on input "checkbox" at bounding box center [44, 334] width 0 height 0
click at [1500, 186] on icon at bounding box center [1509, 182] width 20 height 20
click at [1494, 731] on button "Save" at bounding box center [1495, 723] width 78 height 26
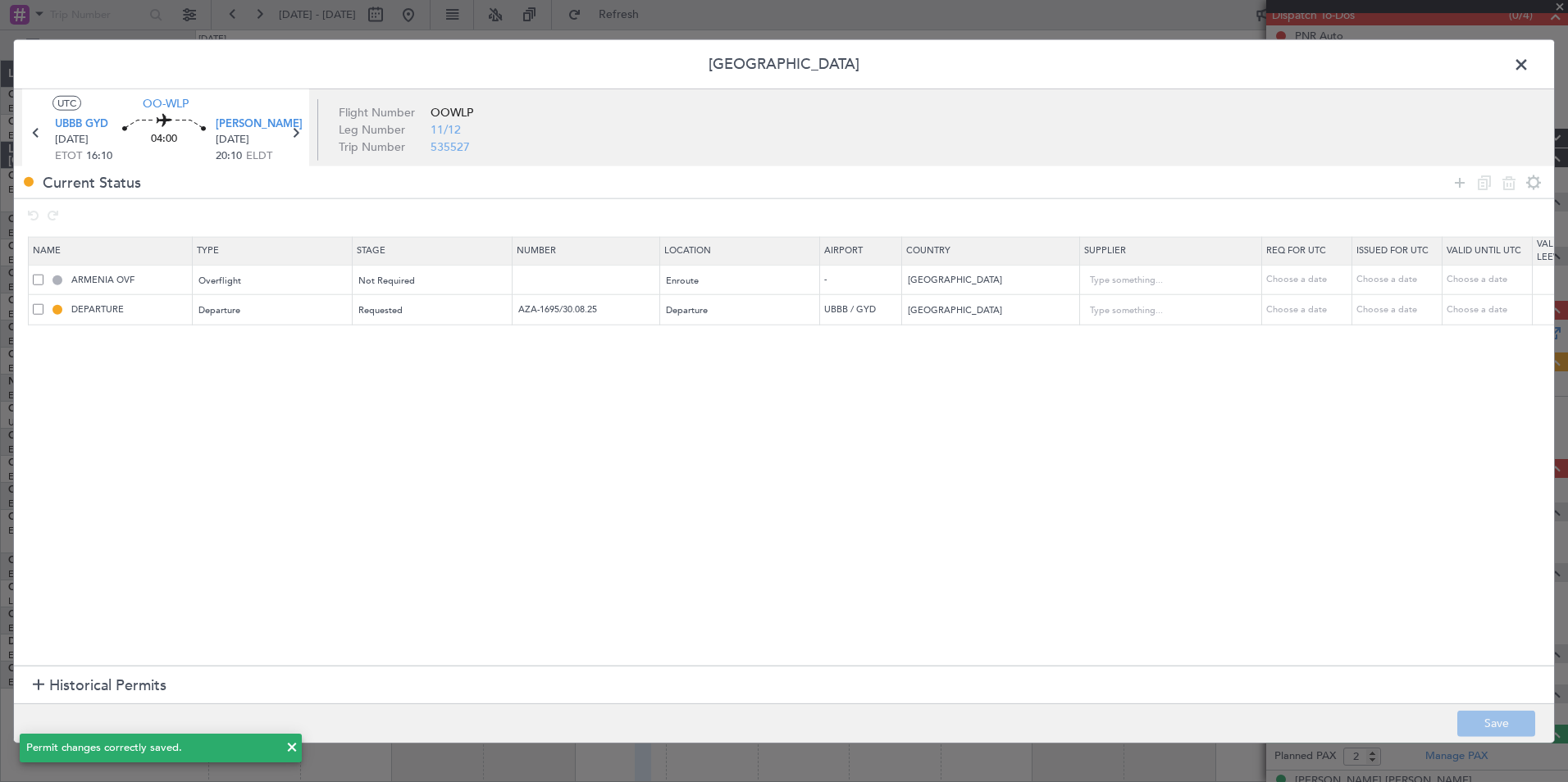
click at [1529, 60] on span at bounding box center [1529, 69] width 0 height 33
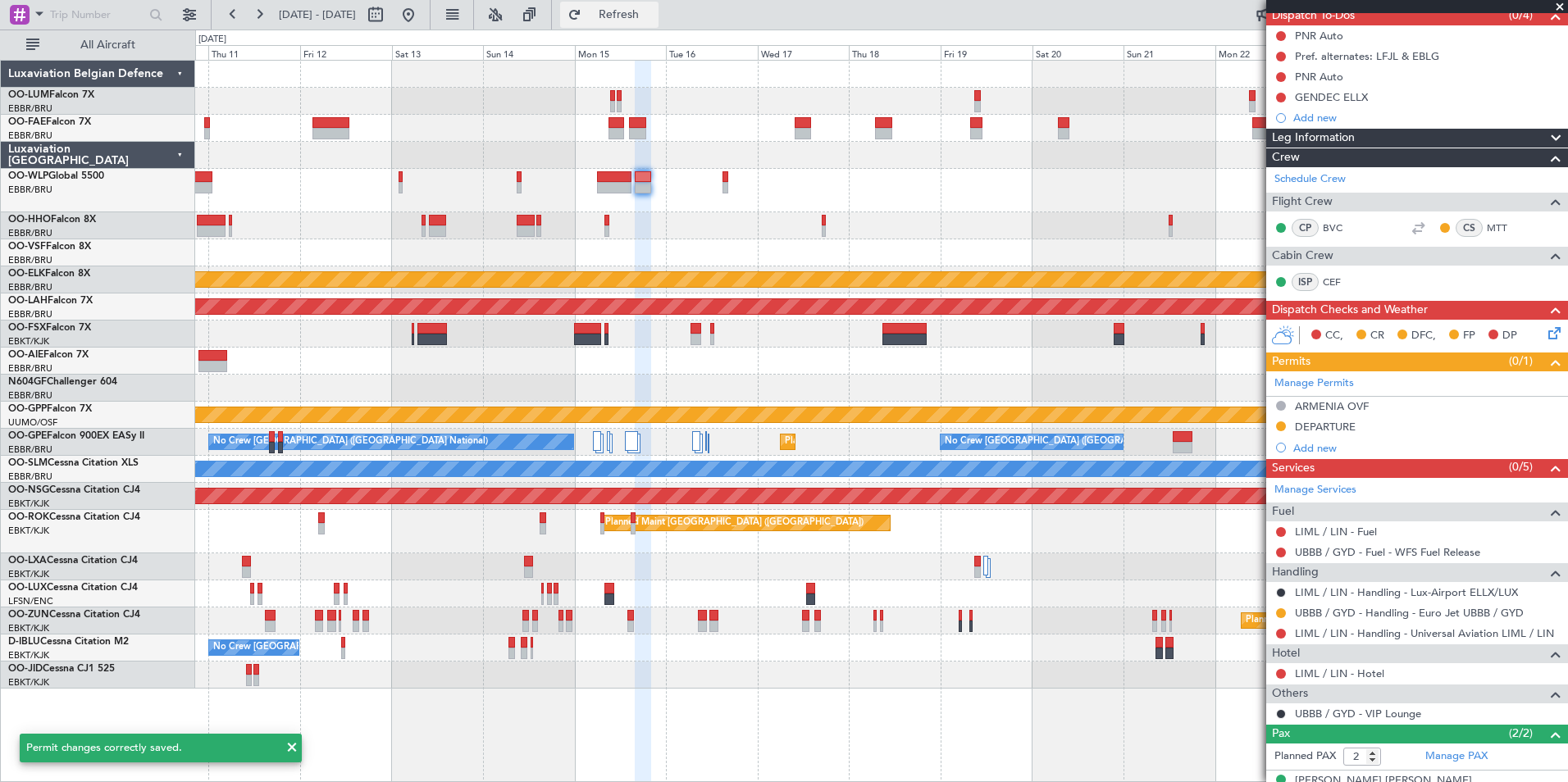
click at [654, 11] on span "Refresh" at bounding box center [619, 14] width 69 height 12
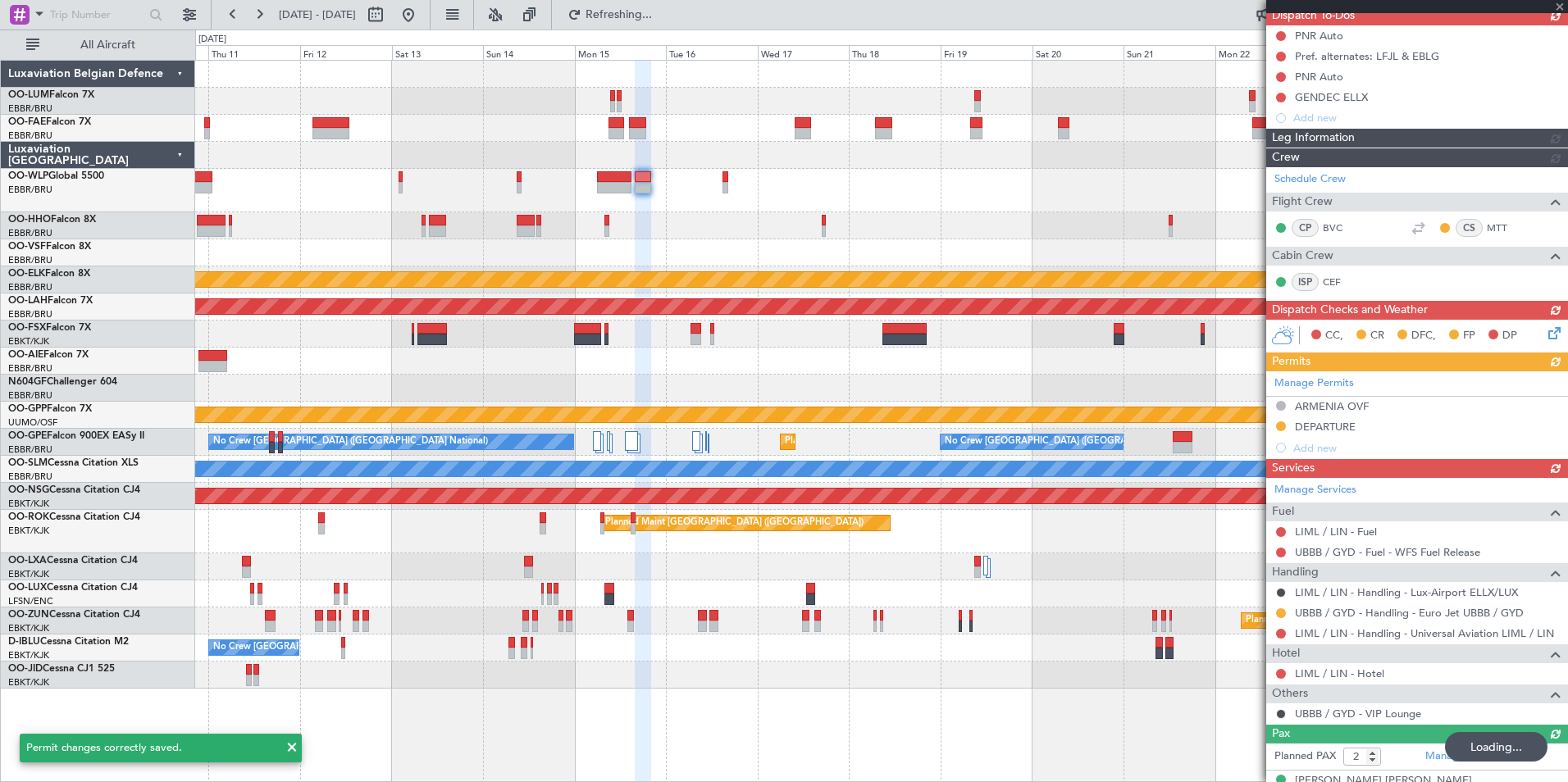
click at [829, 196] on div at bounding box center [881, 190] width 1372 height 43
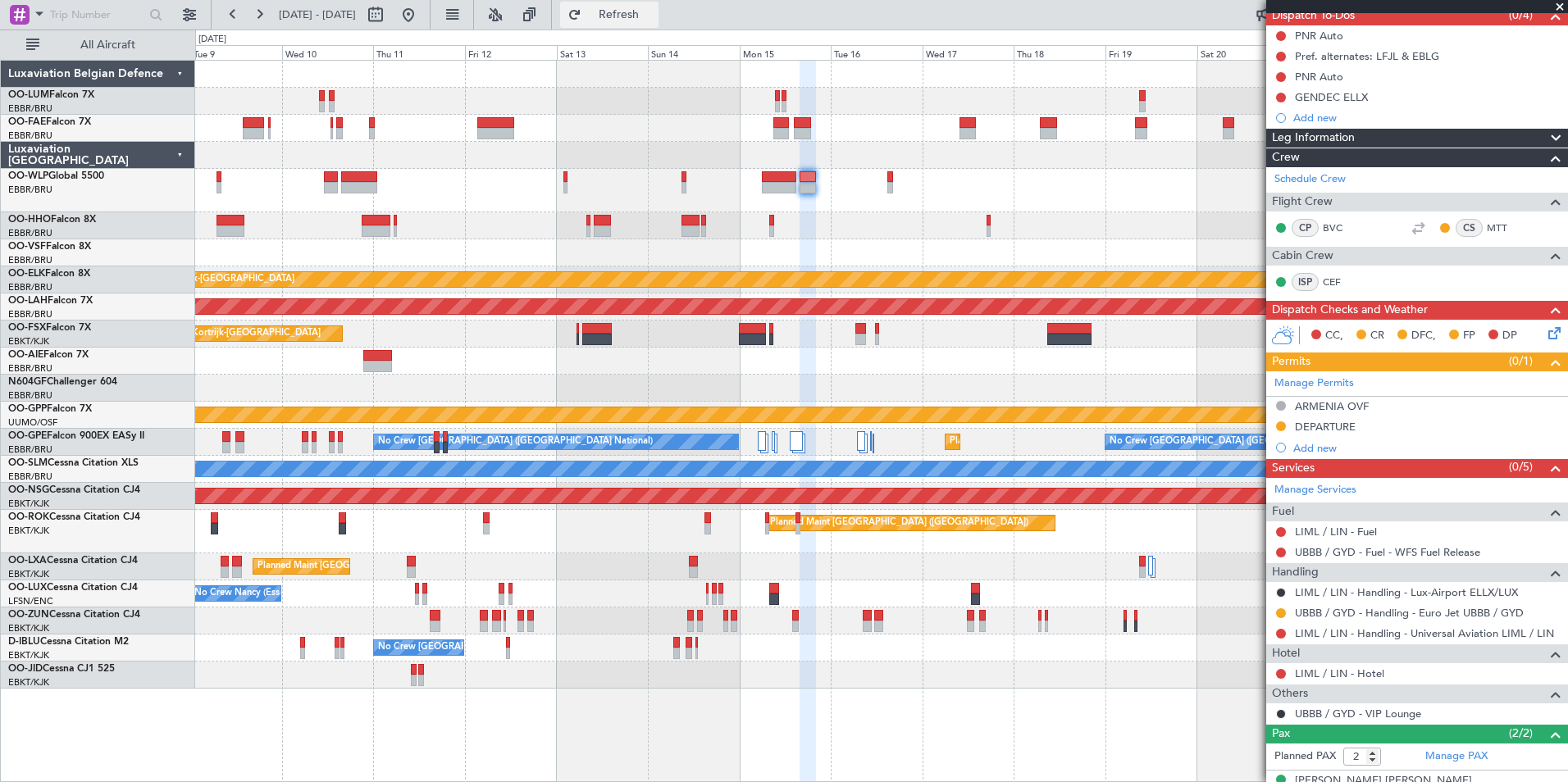
click at [638, 13] on span "Refresh" at bounding box center [619, 14] width 69 height 12
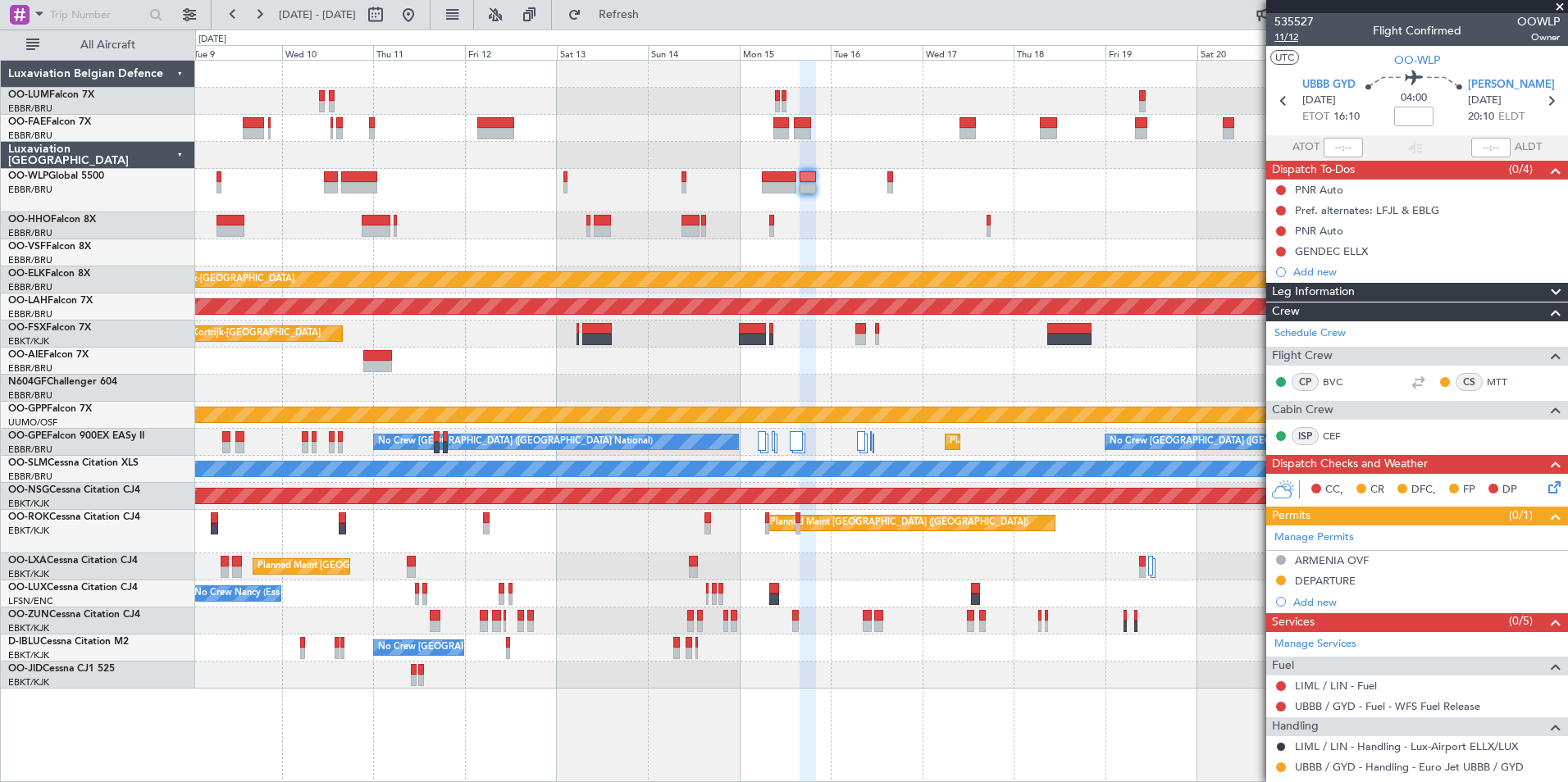
click at [1285, 42] on span "11/12" at bounding box center [1294, 38] width 39 height 14
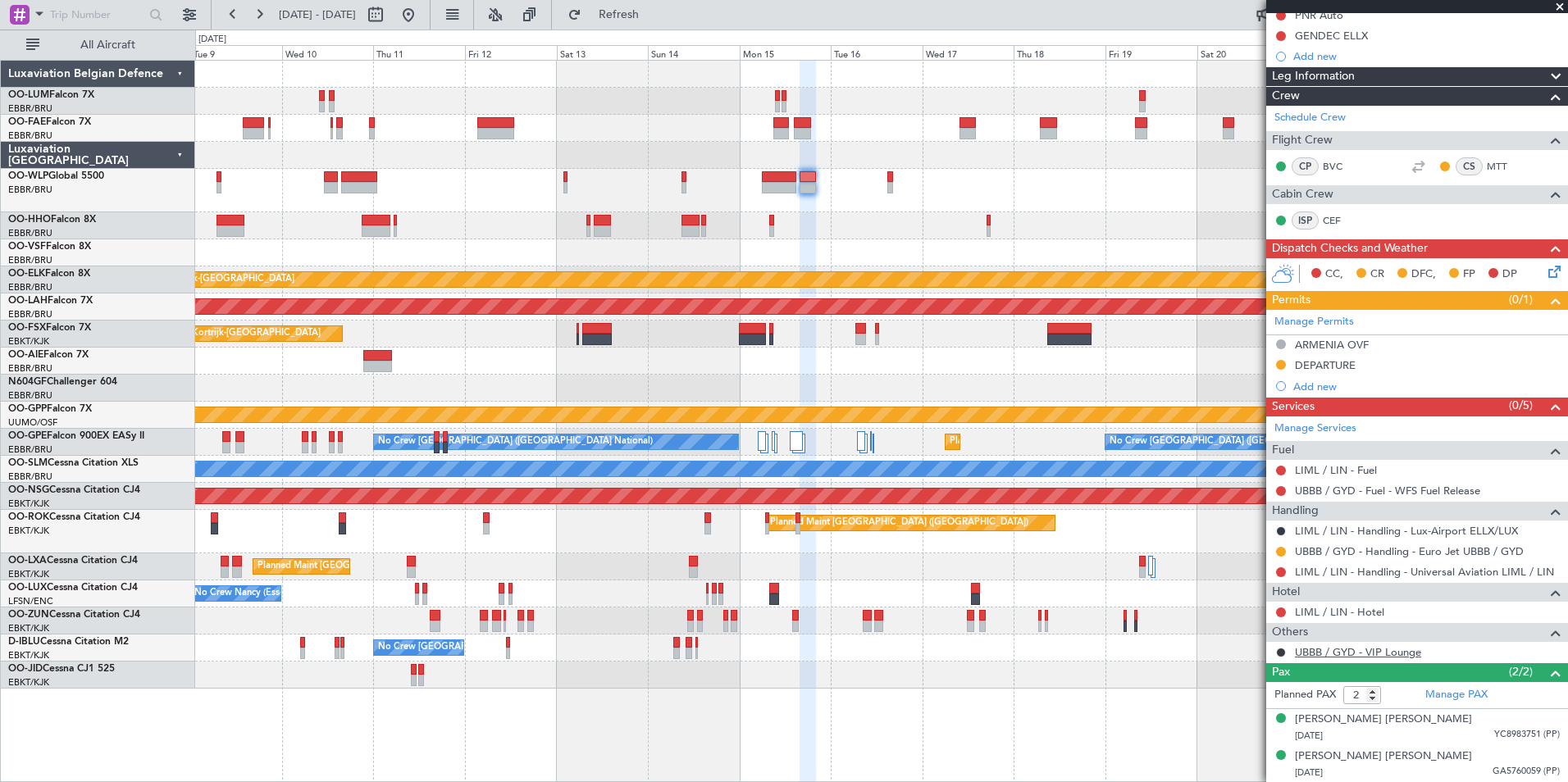
click at [1321, 648] on link "UBBB / GYD - VIP Lounge" at bounding box center [1357, 653] width 126 height 14
click at [654, 14] on span "Refresh" at bounding box center [619, 14] width 69 height 12
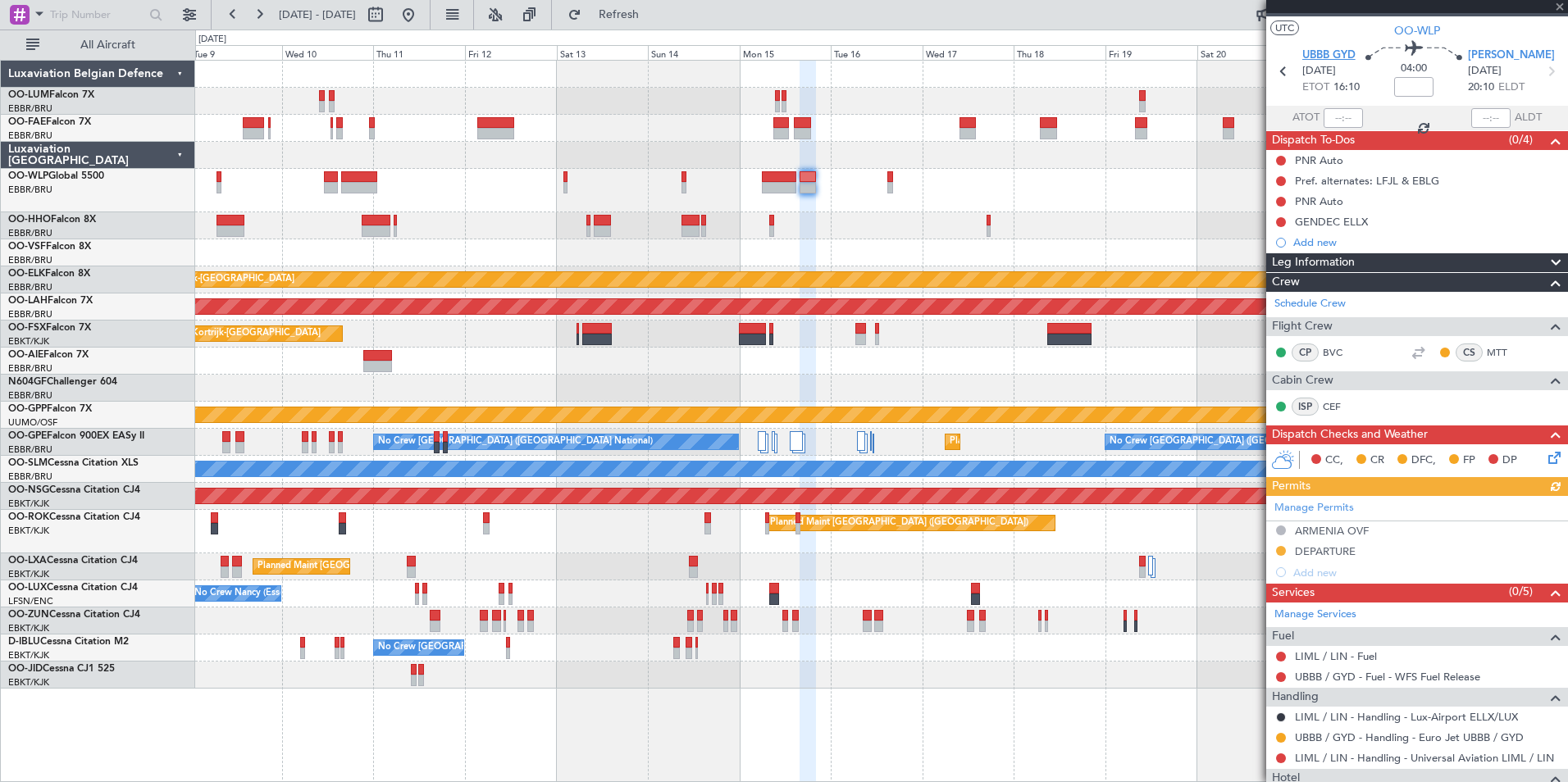
scroll to position [0, 0]
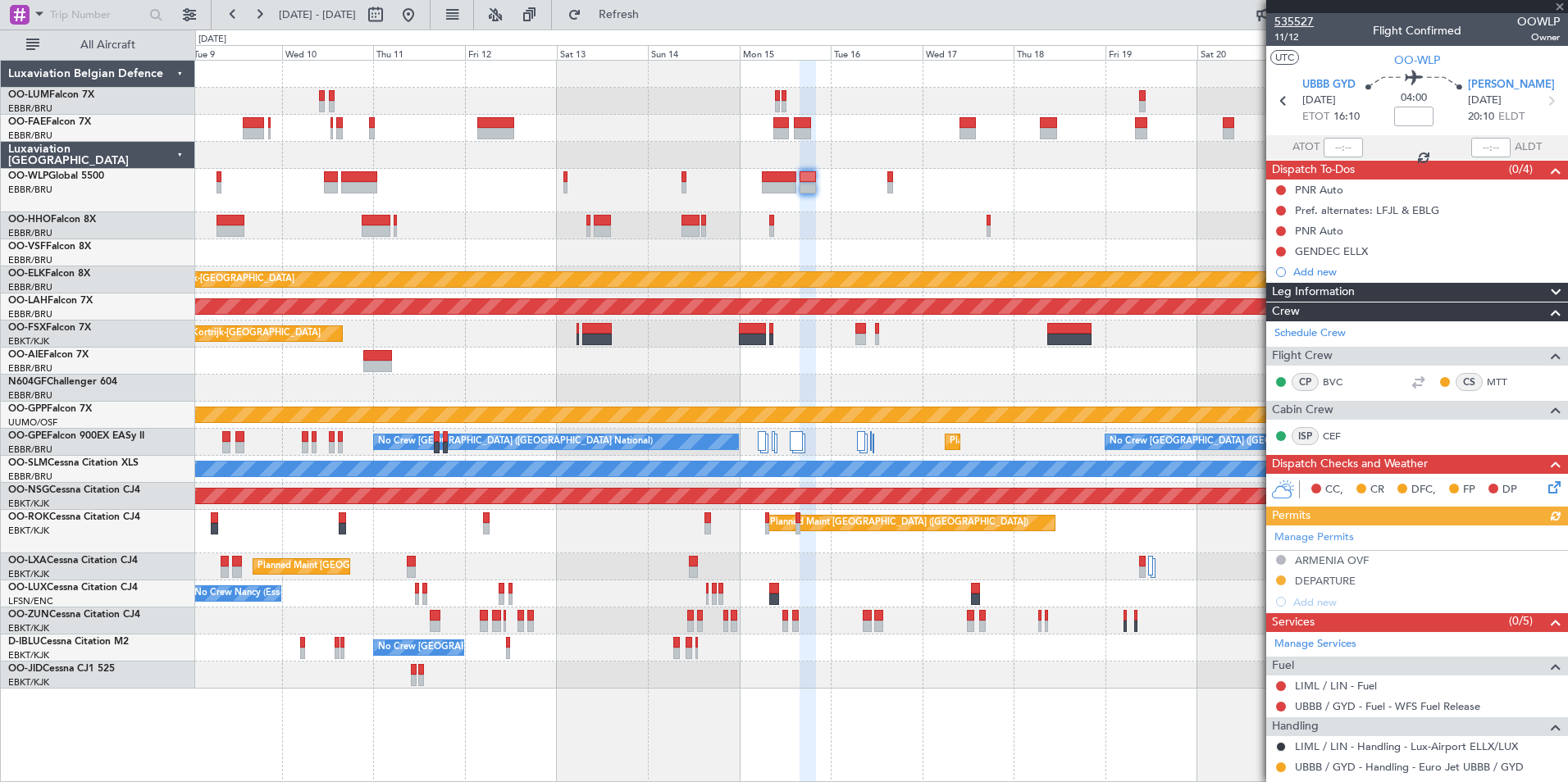
click at [1294, 26] on span "535527" at bounding box center [1294, 22] width 39 height 17
click at [1295, 34] on span "11/12" at bounding box center [1294, 38] width 39 height 14
click at [654, 13] on span "Refresh" at bounding box center [619, 14] width 69 height 12
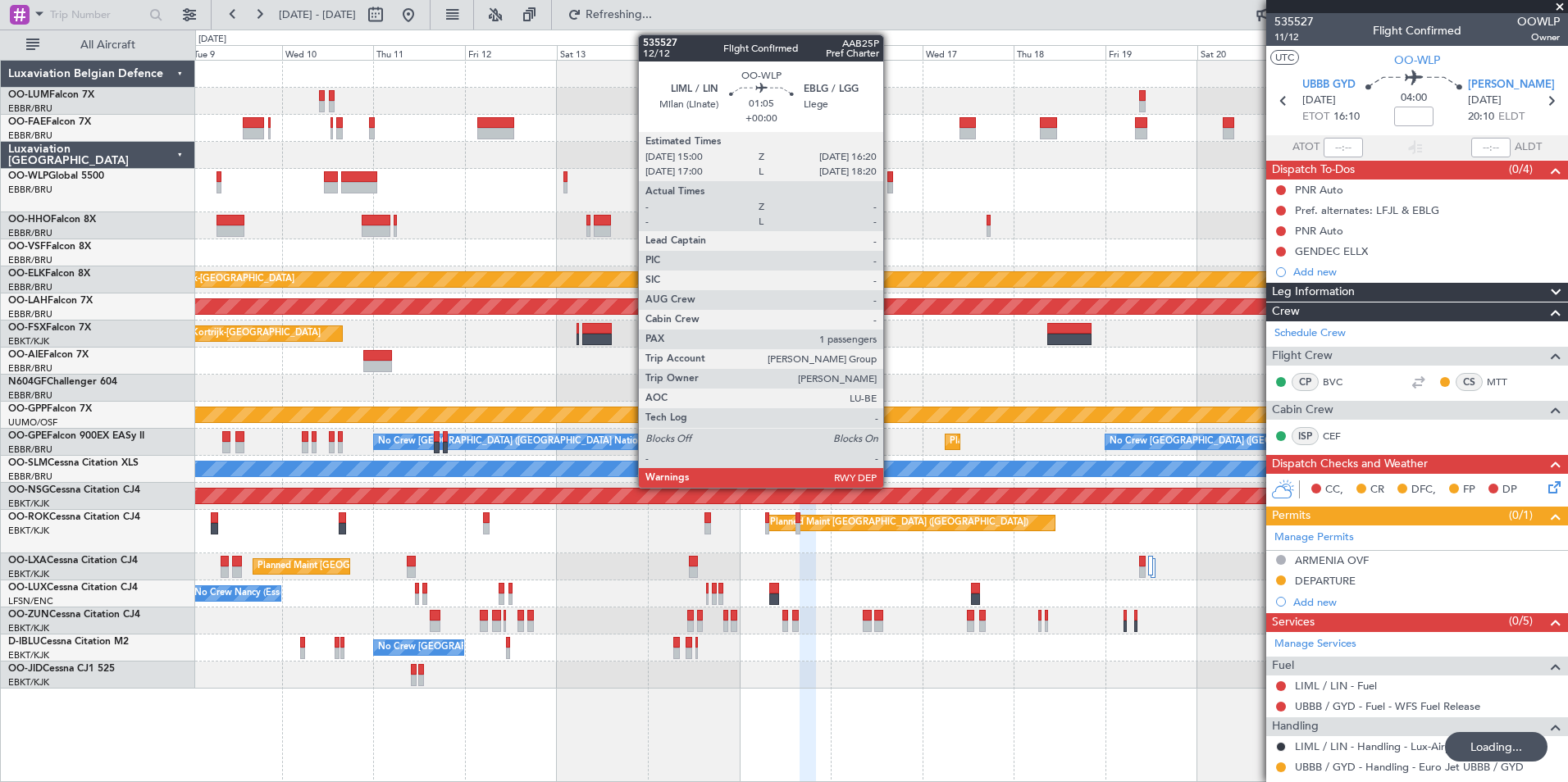
click at [813, 195] on div at bounding box center [881, 190] width 1372 height 43
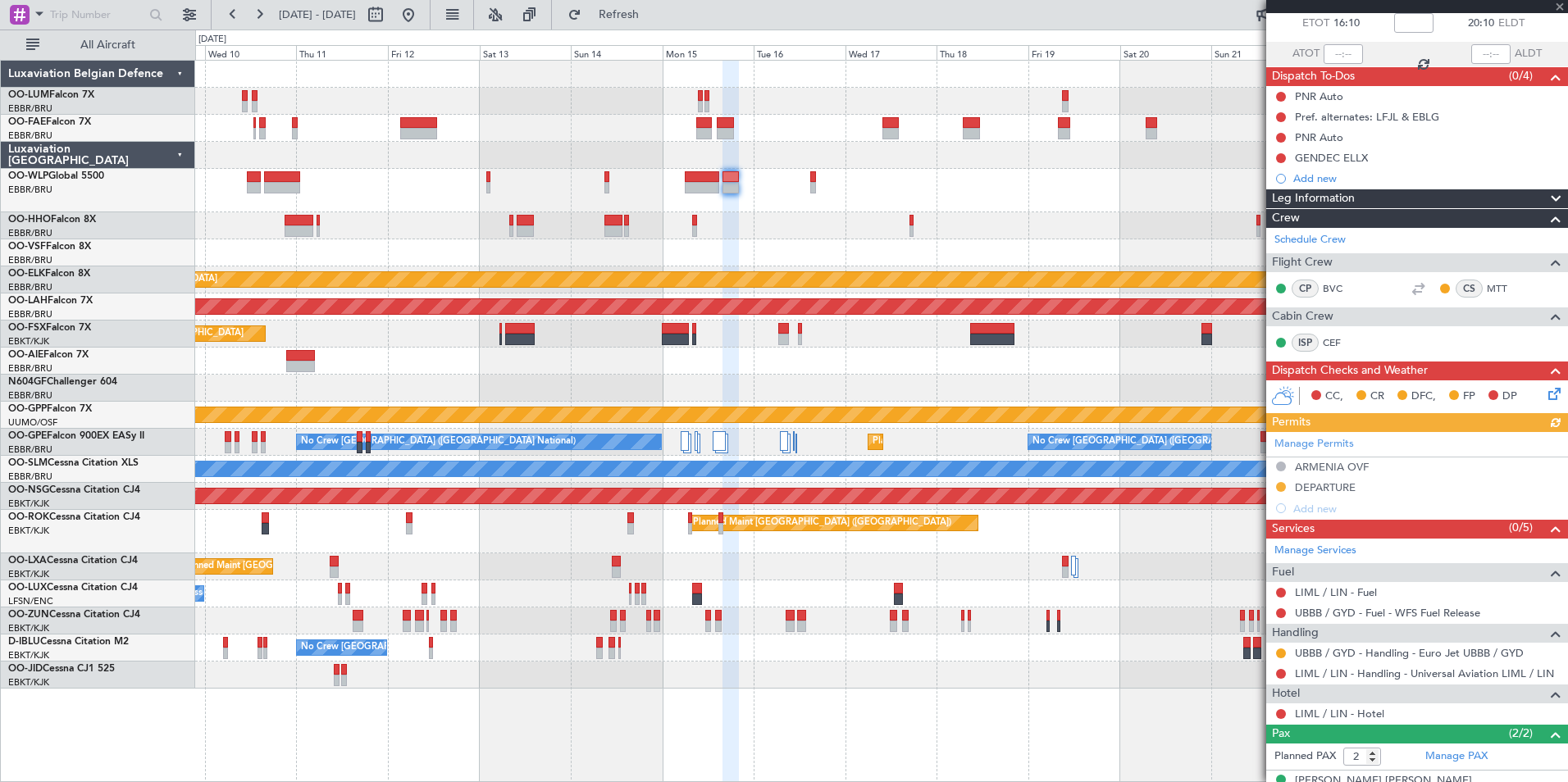
scroll to position [155, 0]
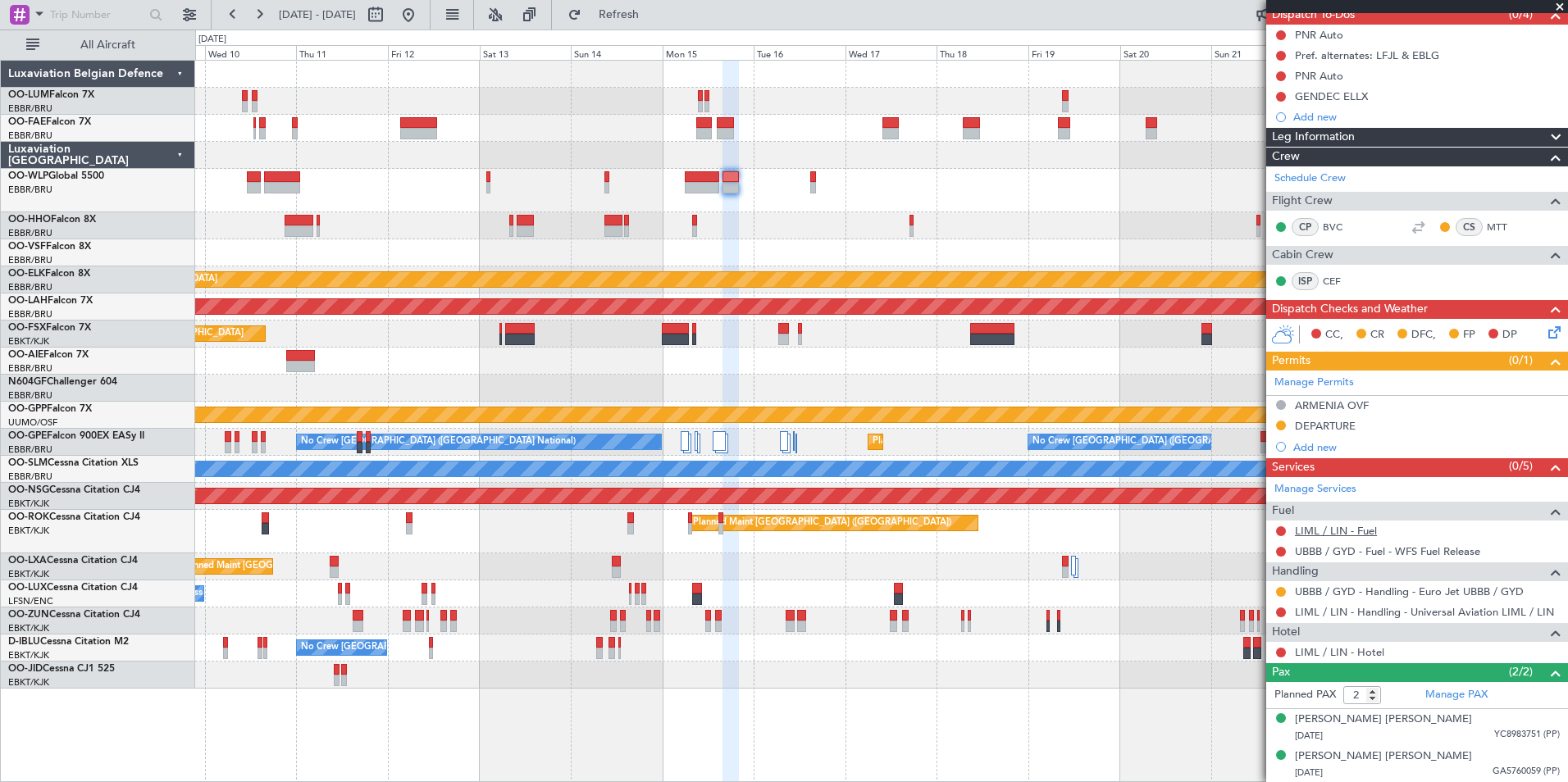
click at [1325, 531] on link "LIML / LIN - Fuel" at bounding box center [1335, 531] width 82 height 14
click at [658, 23] on button "Refresh" at bounding box center [610, 14] width 99 height 26
click at [707, 214] on div "Planned Maint Kortrijk-[GEOGRAPHIC_DATA] Planned [GEOGRAPHIC_DATA][PERSON_NAME]…" at bounding box center [881, 375] width 1372 height 629
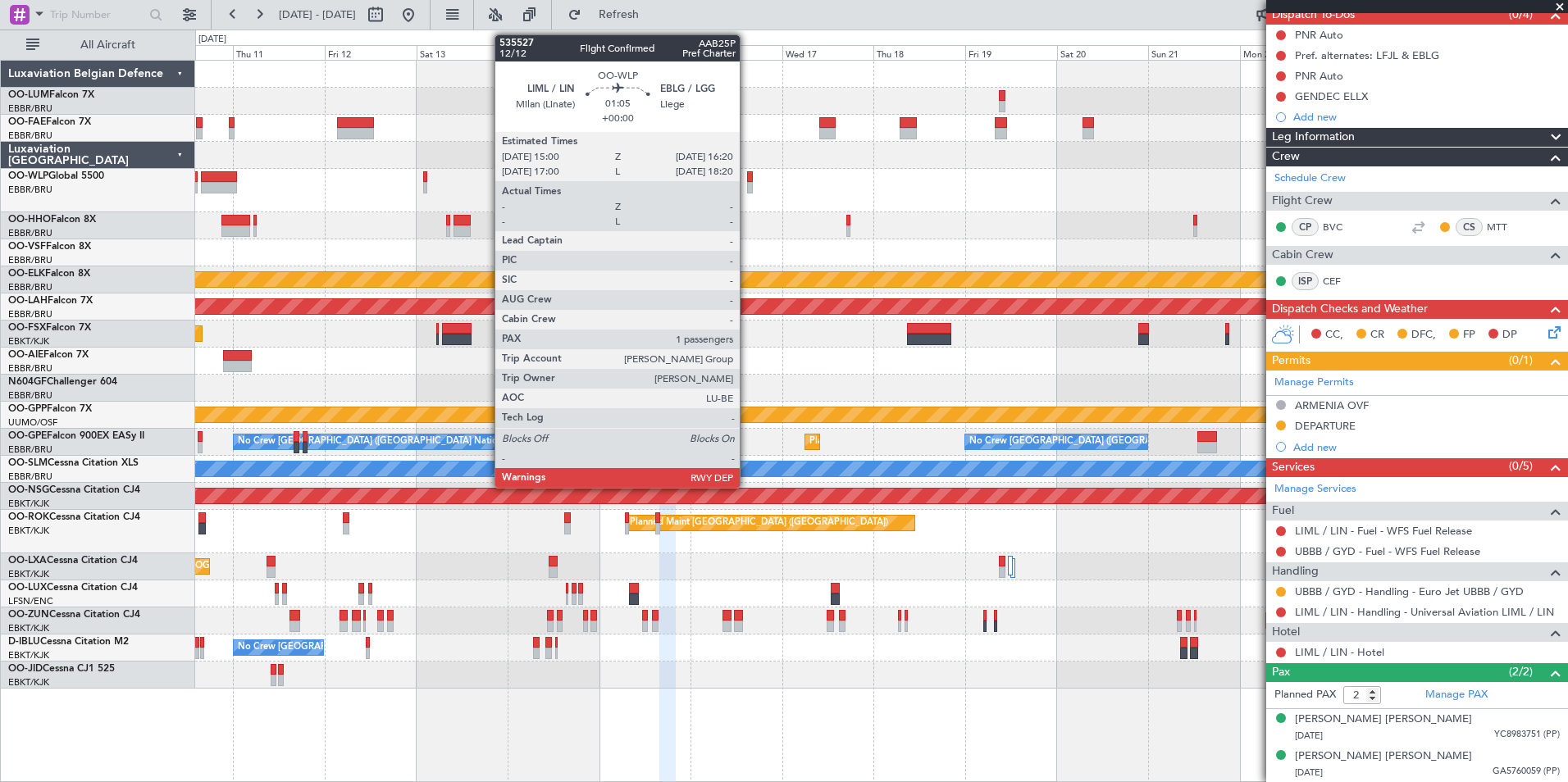
click at [747, 185] on div at bounding box center [749, 187] width 5 height 12
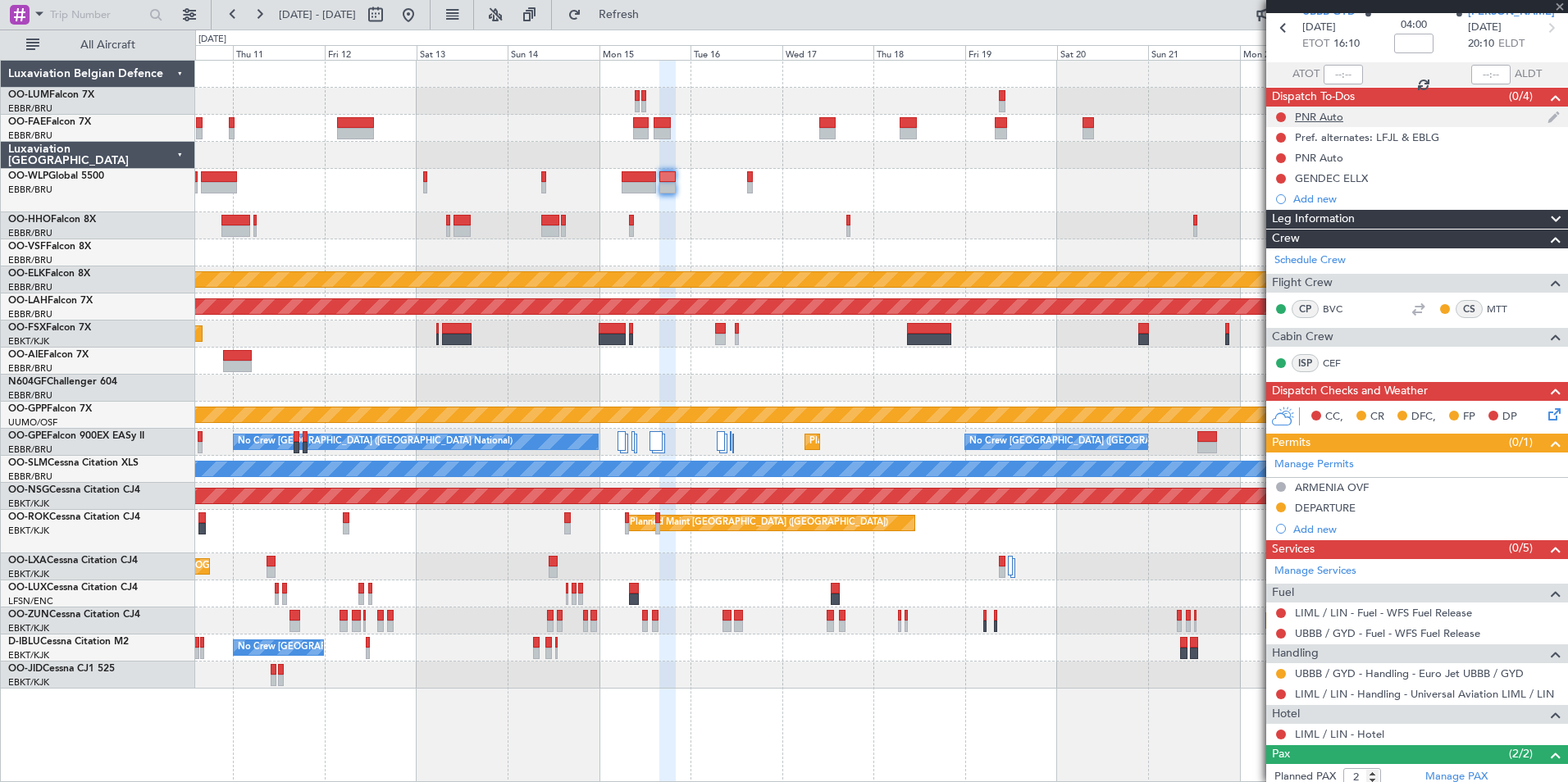
scroll to position [0, 0]
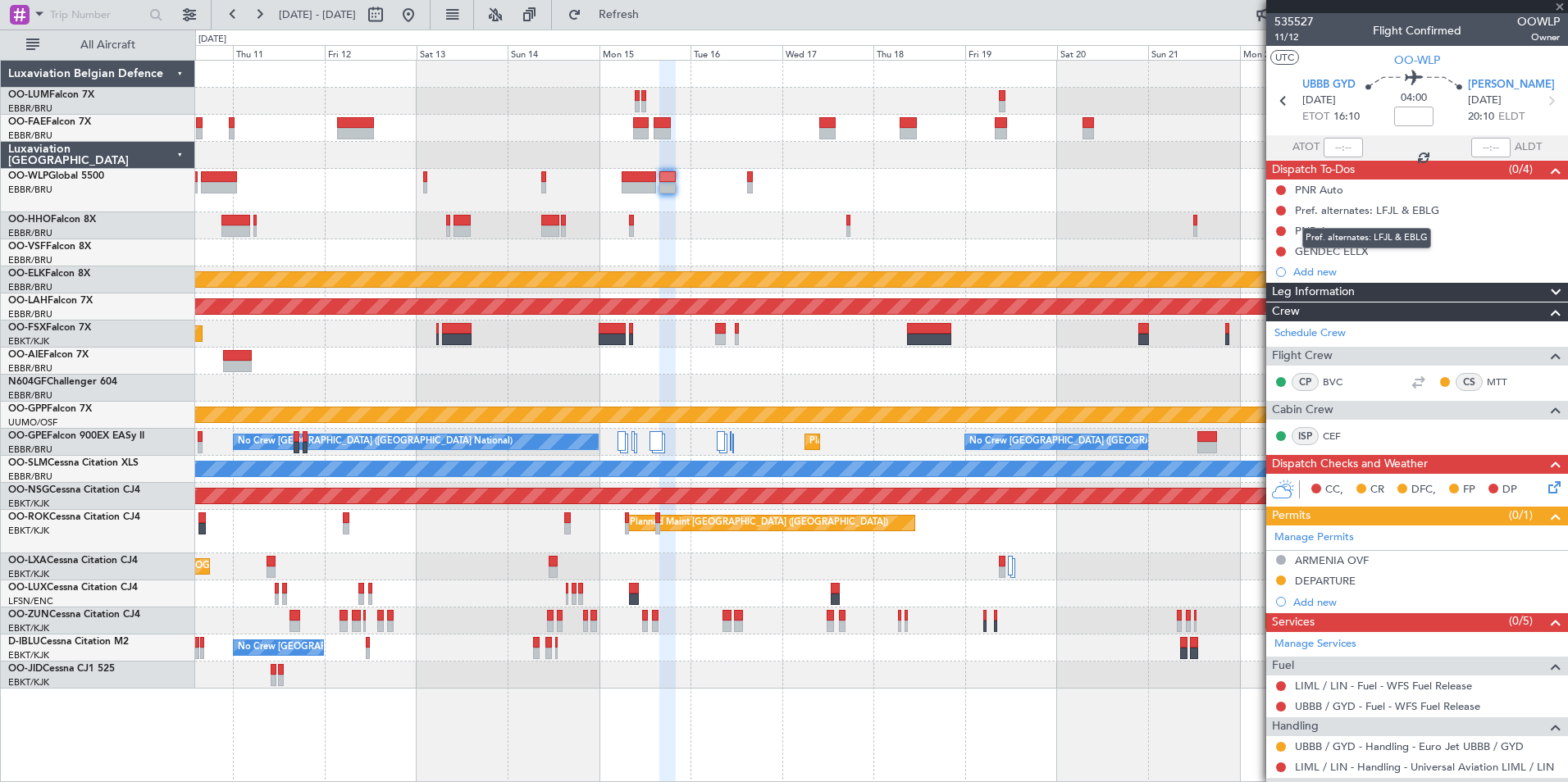
type input "1"
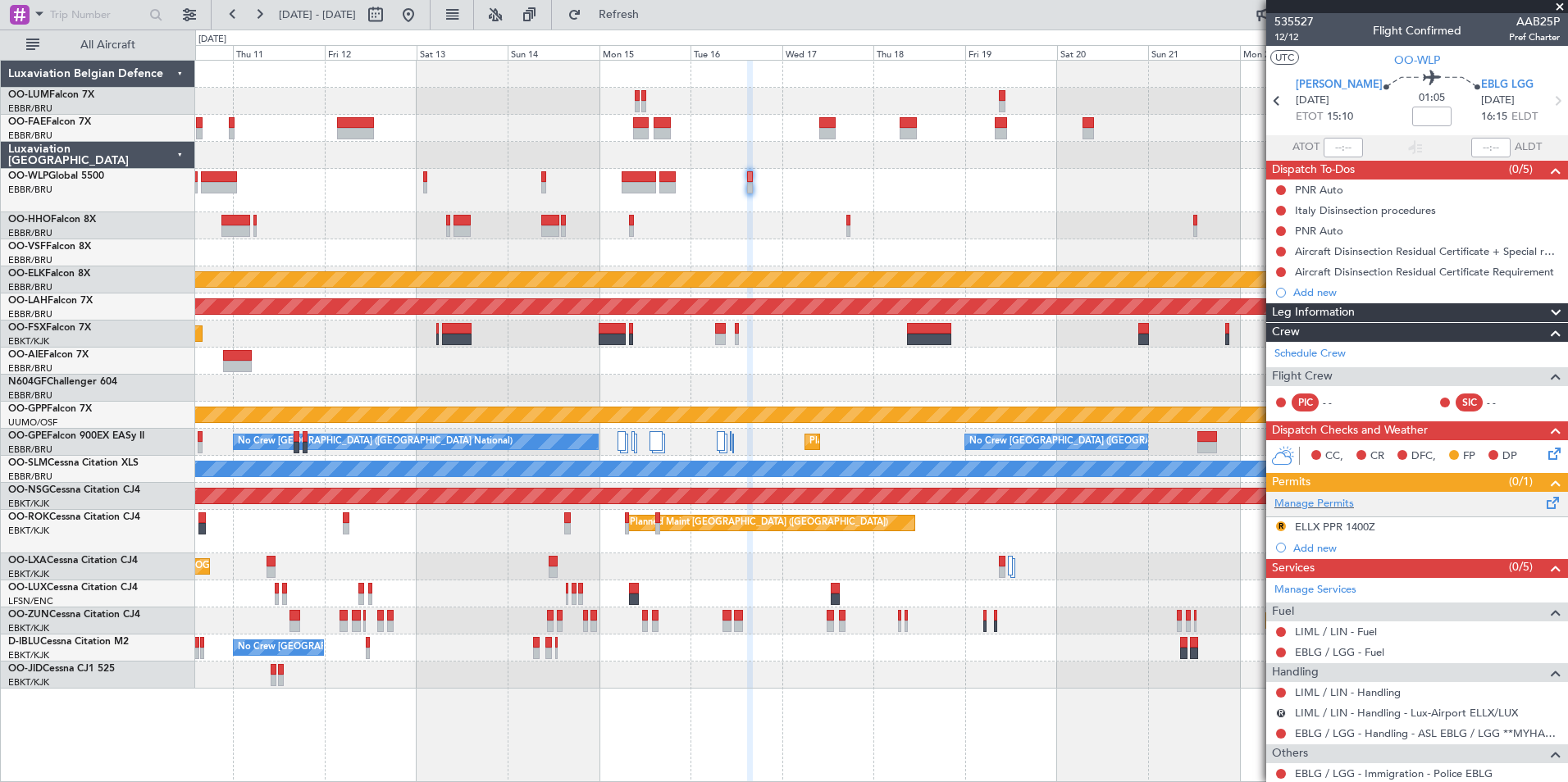
click at [1543, 501] on span at bounding box center [1553, 500] width 20 height 13
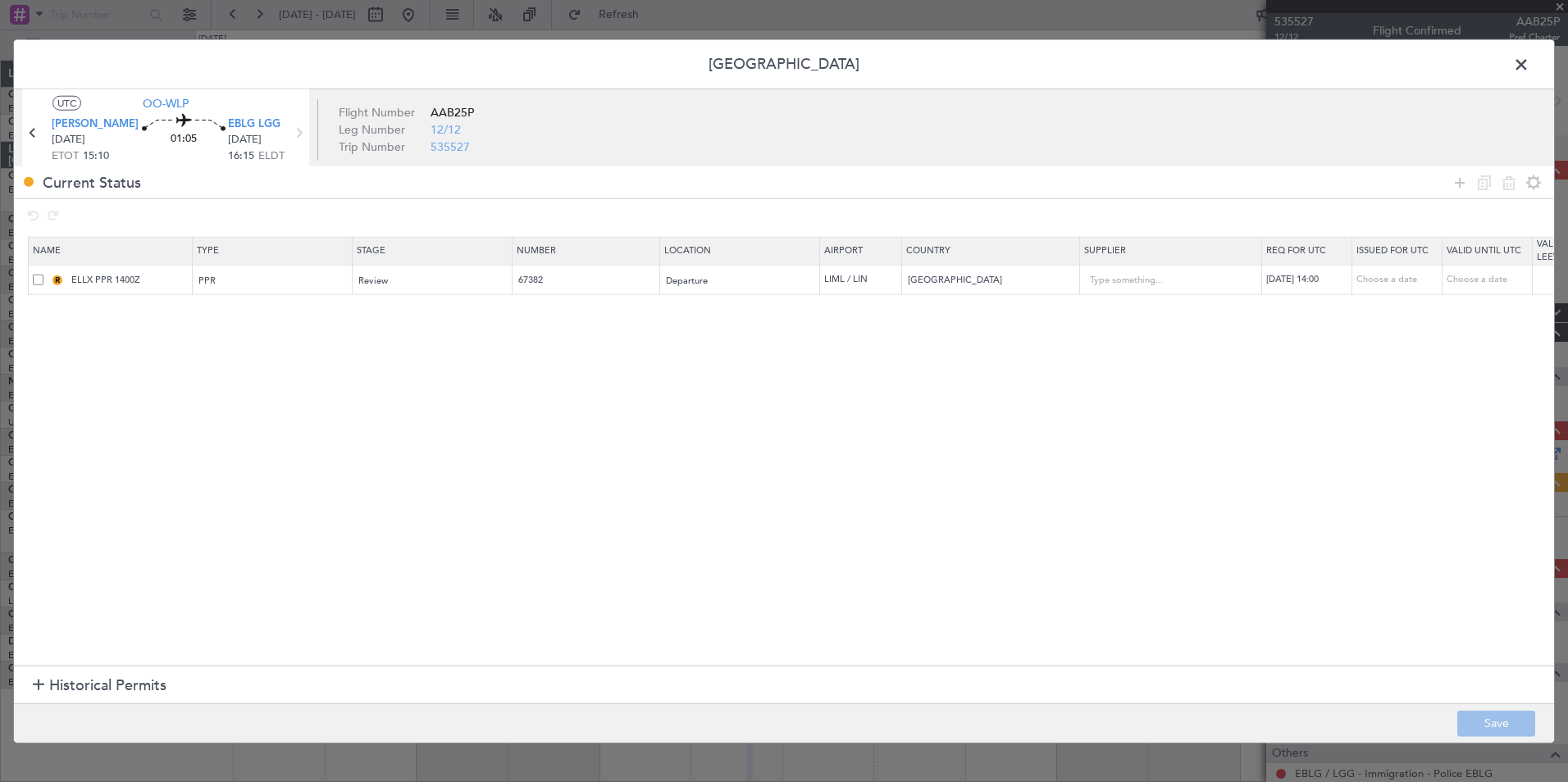
click at [40, 279] on span at bounding box center [39, 279] width 11 height 11
click at [44, 274] on input "checkbox" at bounding box center [44, 274] width 0 height 0
click at [1503, 187] on icon at bounding box center [1509, 182] width 20 height 20
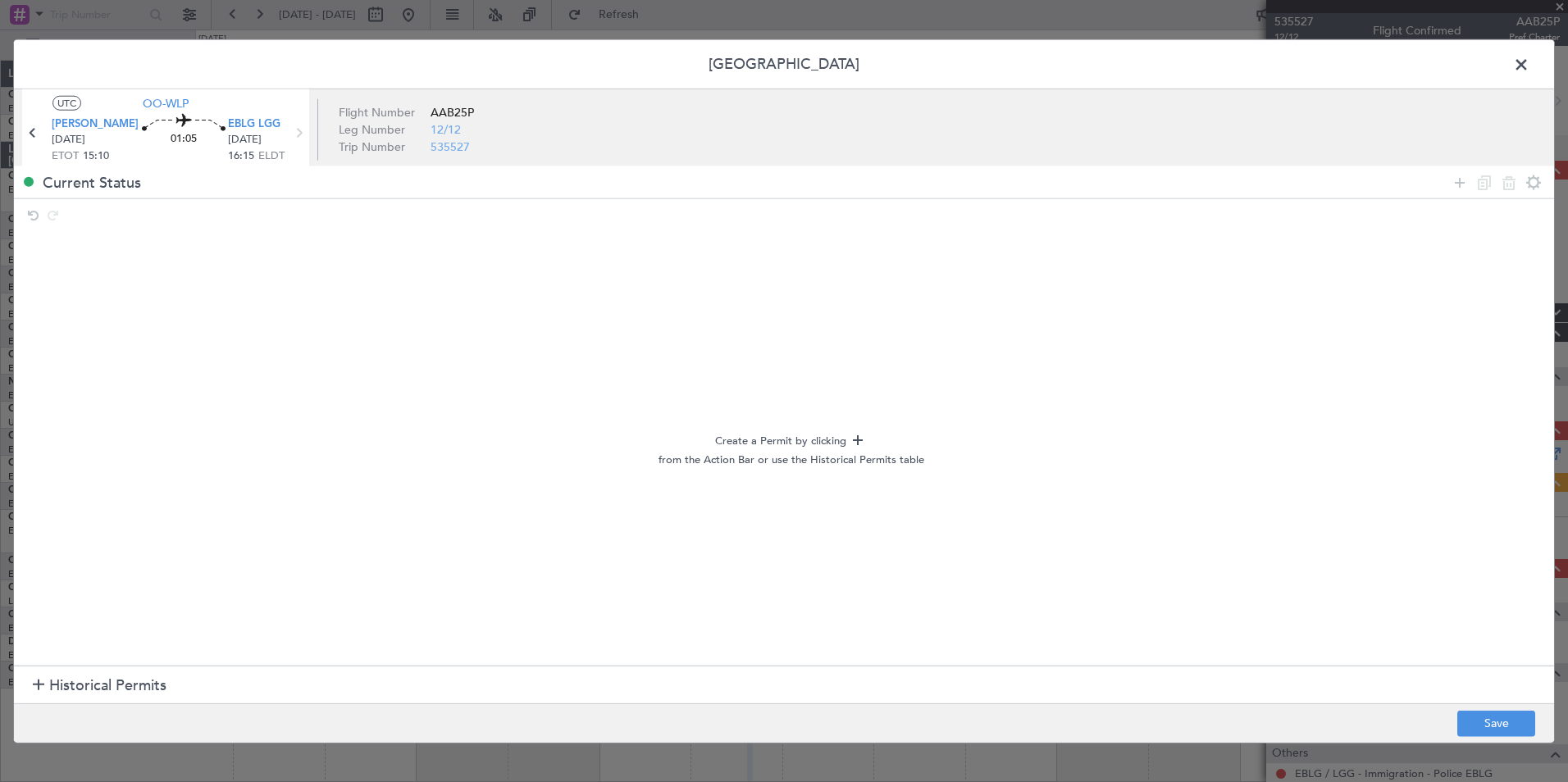
click at [1494, 707] on footer "Save" at bounding box center [784, 723] width 1540 height 39
click at [1488, 716] on button "Save" at bounding box center [1495, 723] width 78 height 26
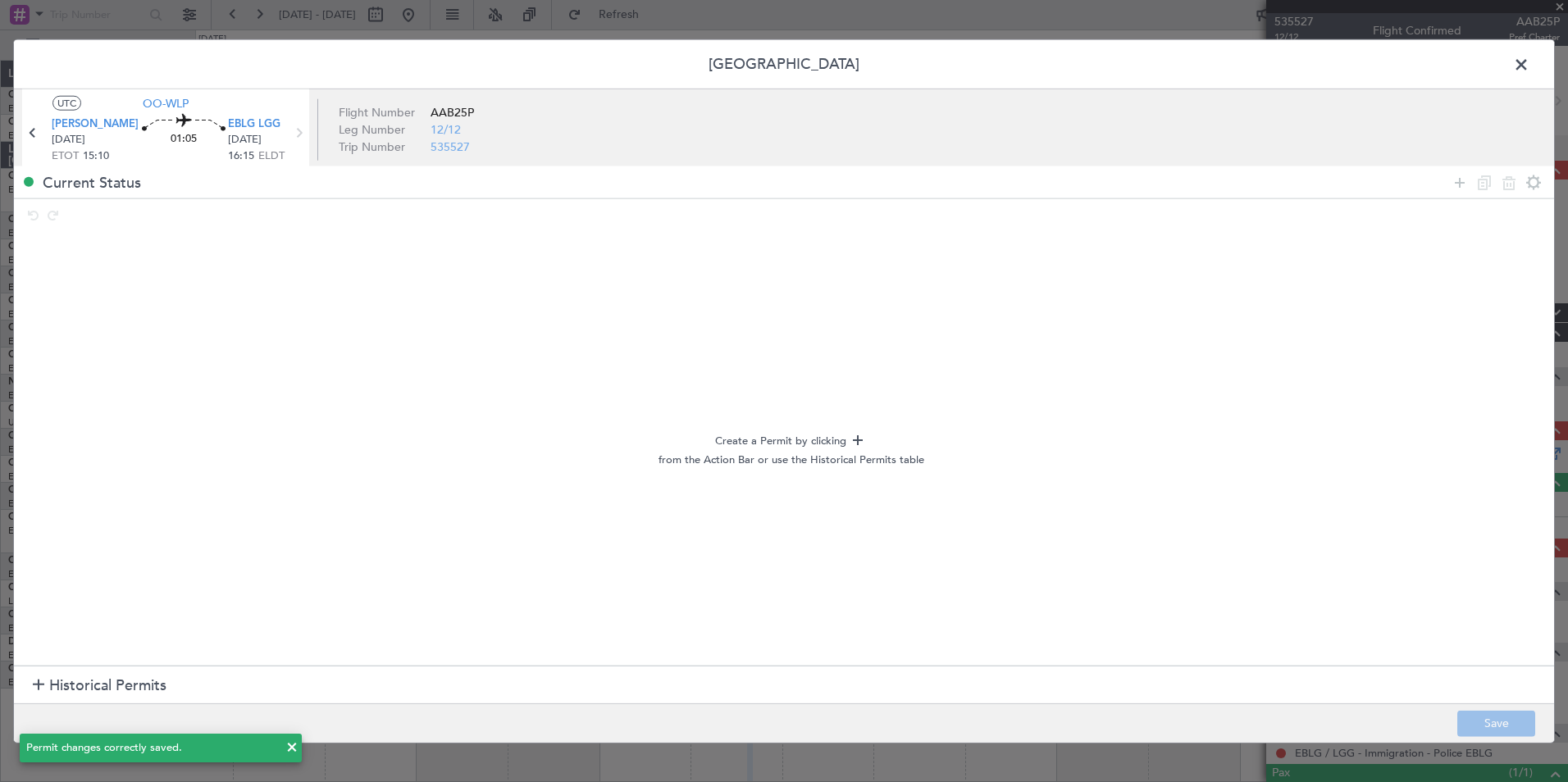
click at [1504, 72] on header "[GEOGRAPHIC_DATA]" at bounding box center [784, 65] width 1540 height 49
click at [1529, 63] on span at bounding box center [1529, 69] width 0 height 33
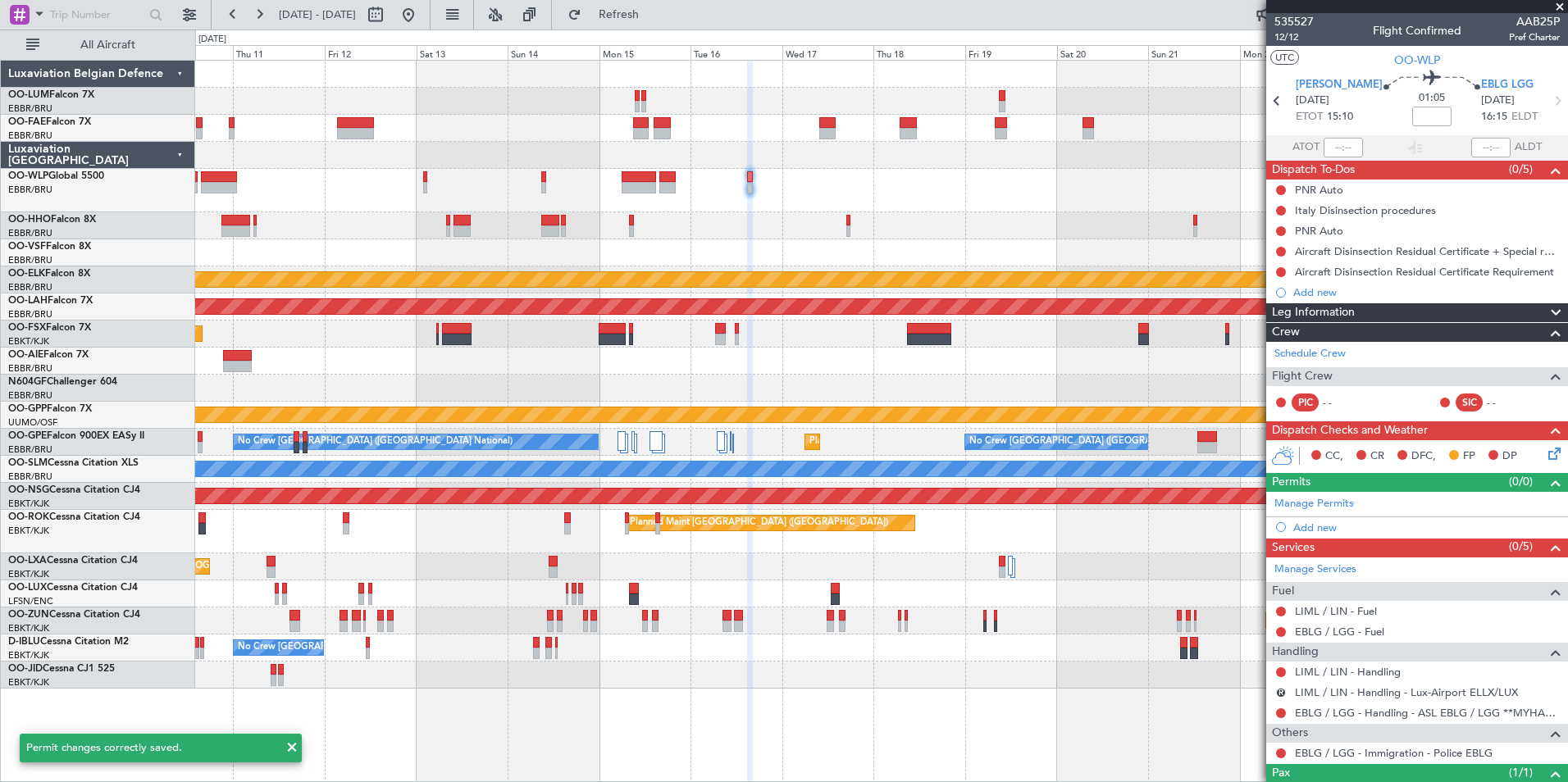
click at [978, 355] on div at bounding box center [881, 361] width 1372 height 27
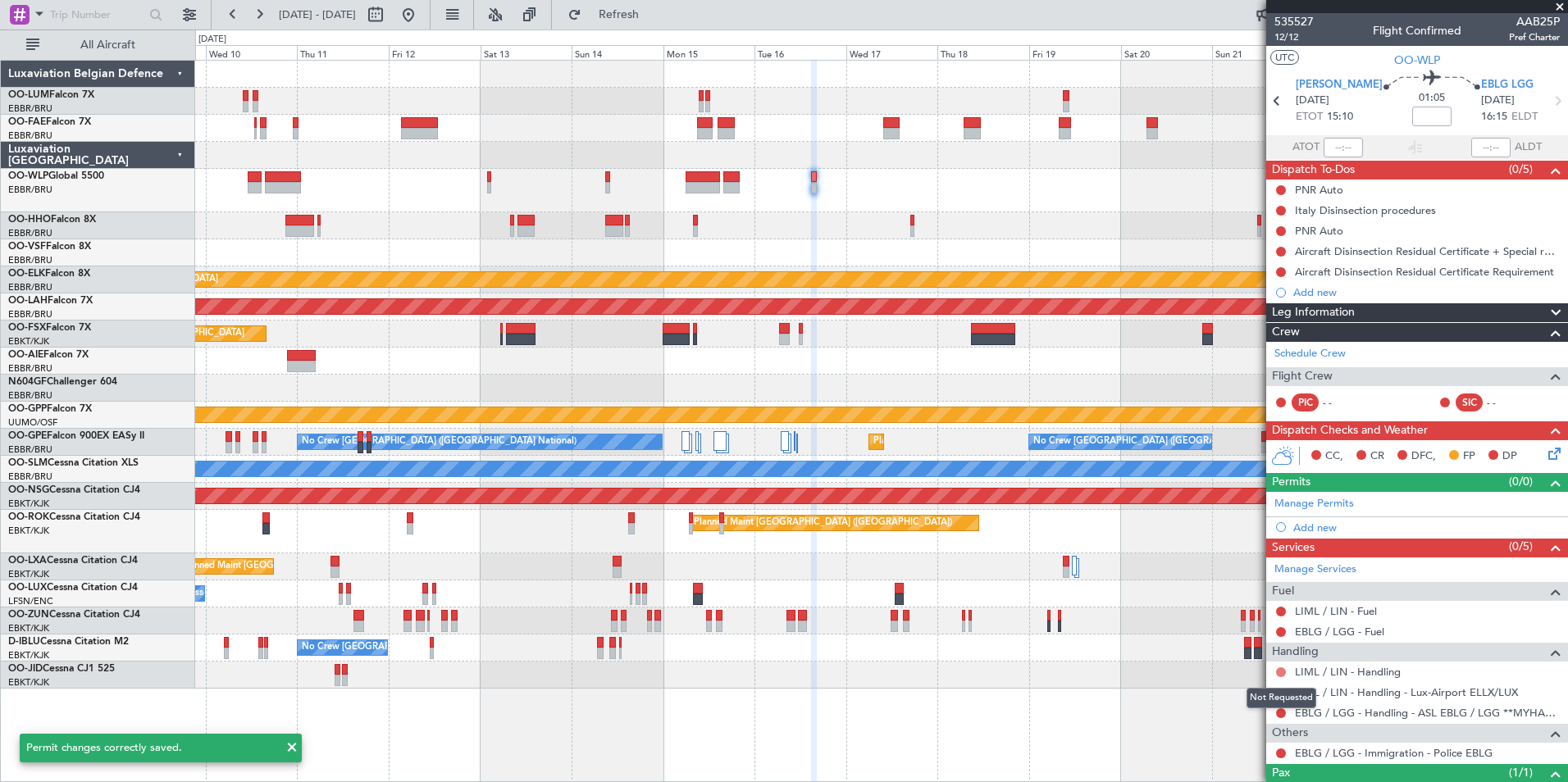
click at [1283, 673] on button at bounding box center [1280, 672] width 10 height 10
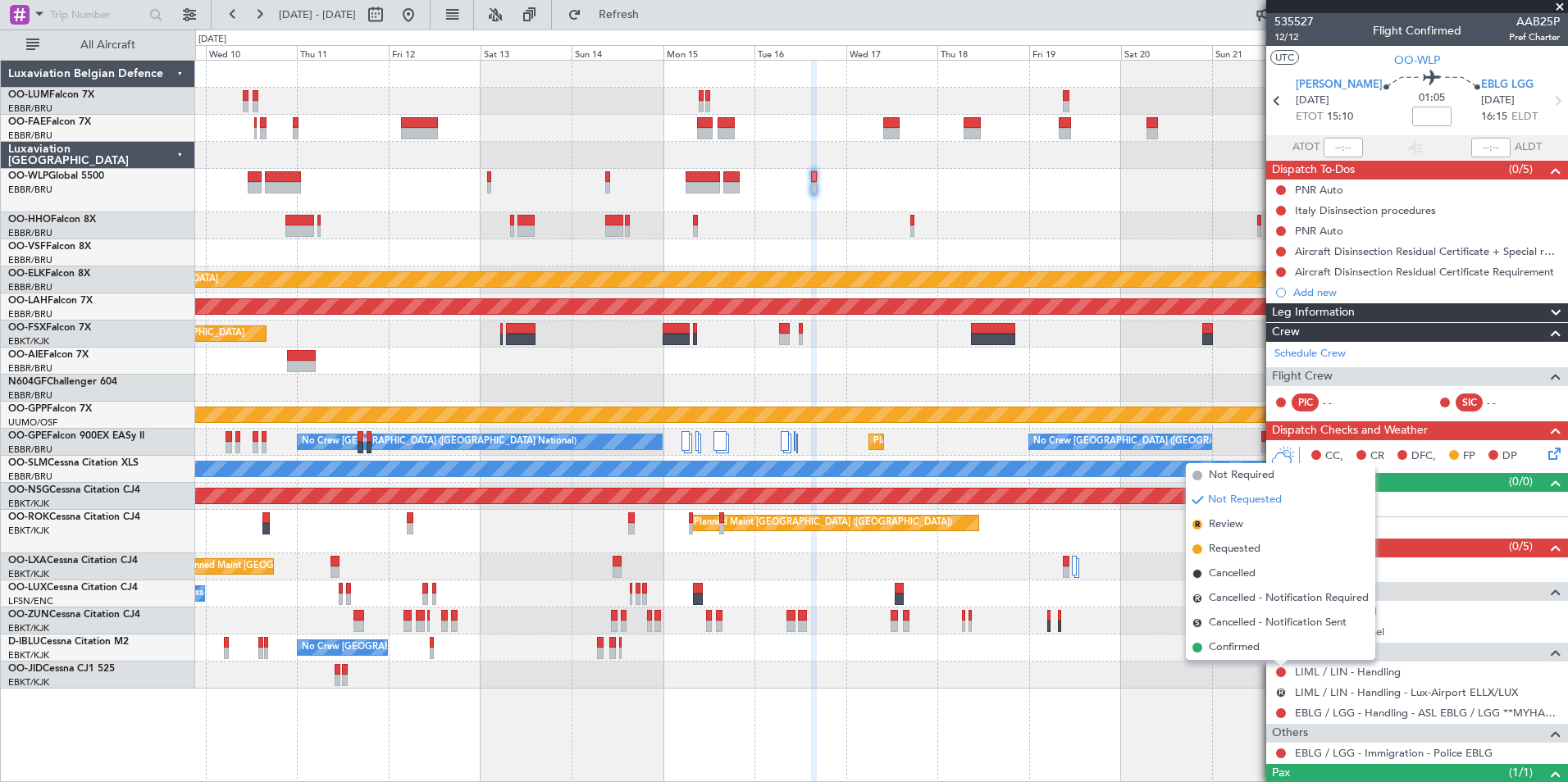
click at [1102, 730] on div "Planned Maint Kortrijk-[GEOGRAPHIC_DATA] Planned [GEOGRAPHIC_DATA][PERSON_NAME]…" at bounding box center [881, 421] width 1373 height 723
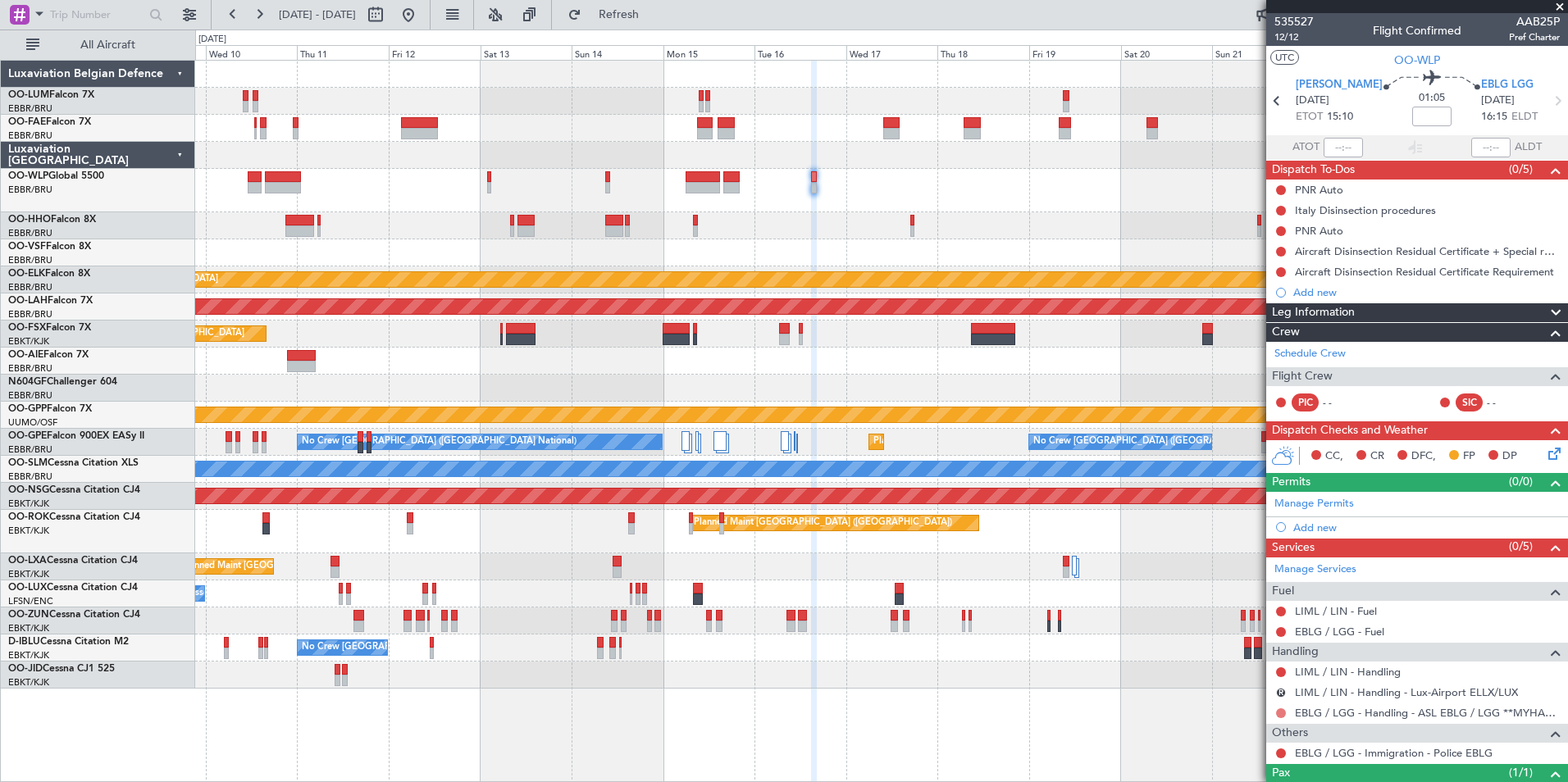
click at [1277, 712] on button at bounding box center [1280, 713] width 10 height 10
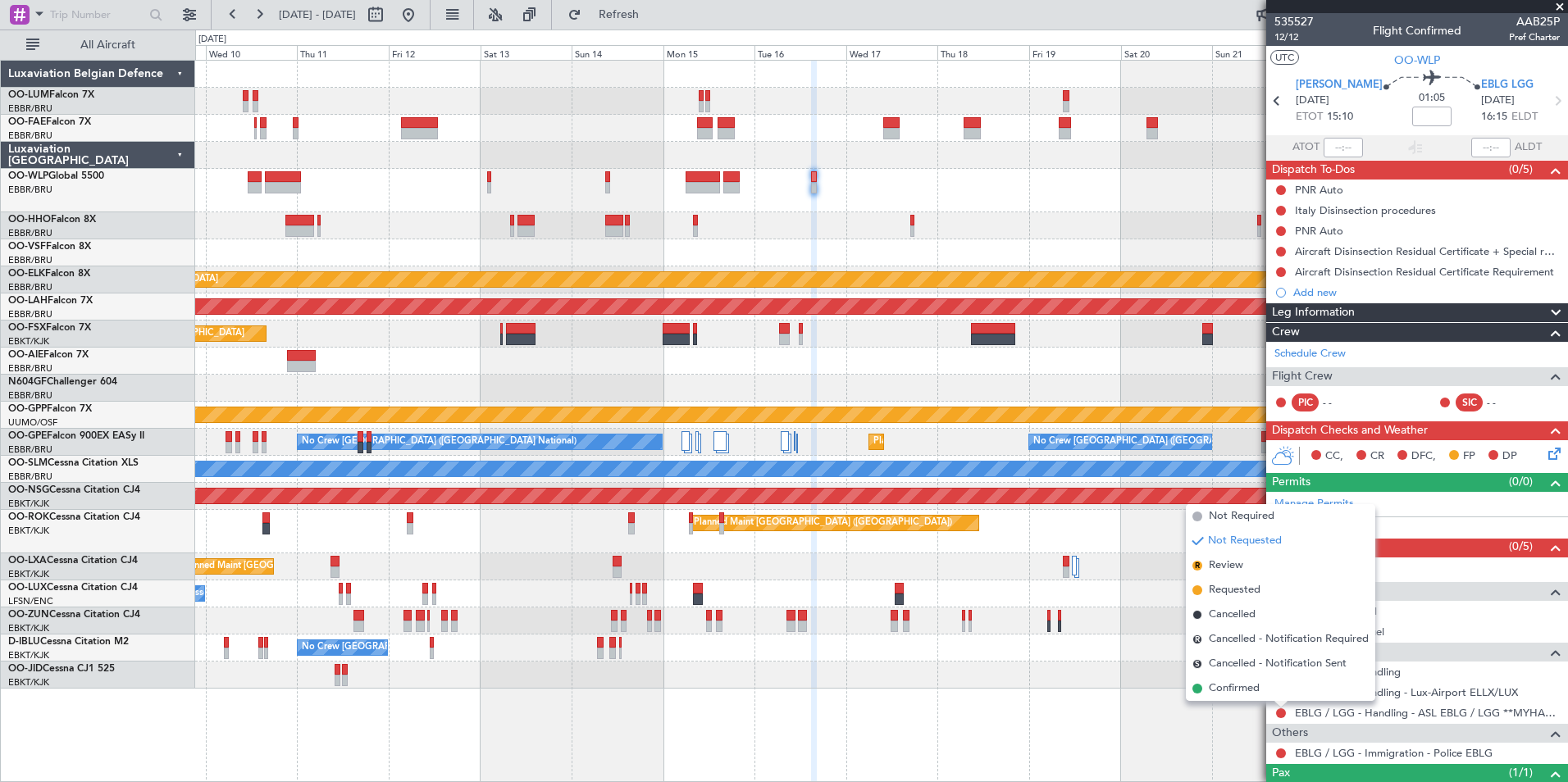
click at [1166, 728] on div "Planned Maint Kortrijk-[GEOGRAPHIC_DATA] Planned [GEOGRAPHIC_DATA][PERSON_NAME]…" at bounding box center [881, 421] width 1373 height 723
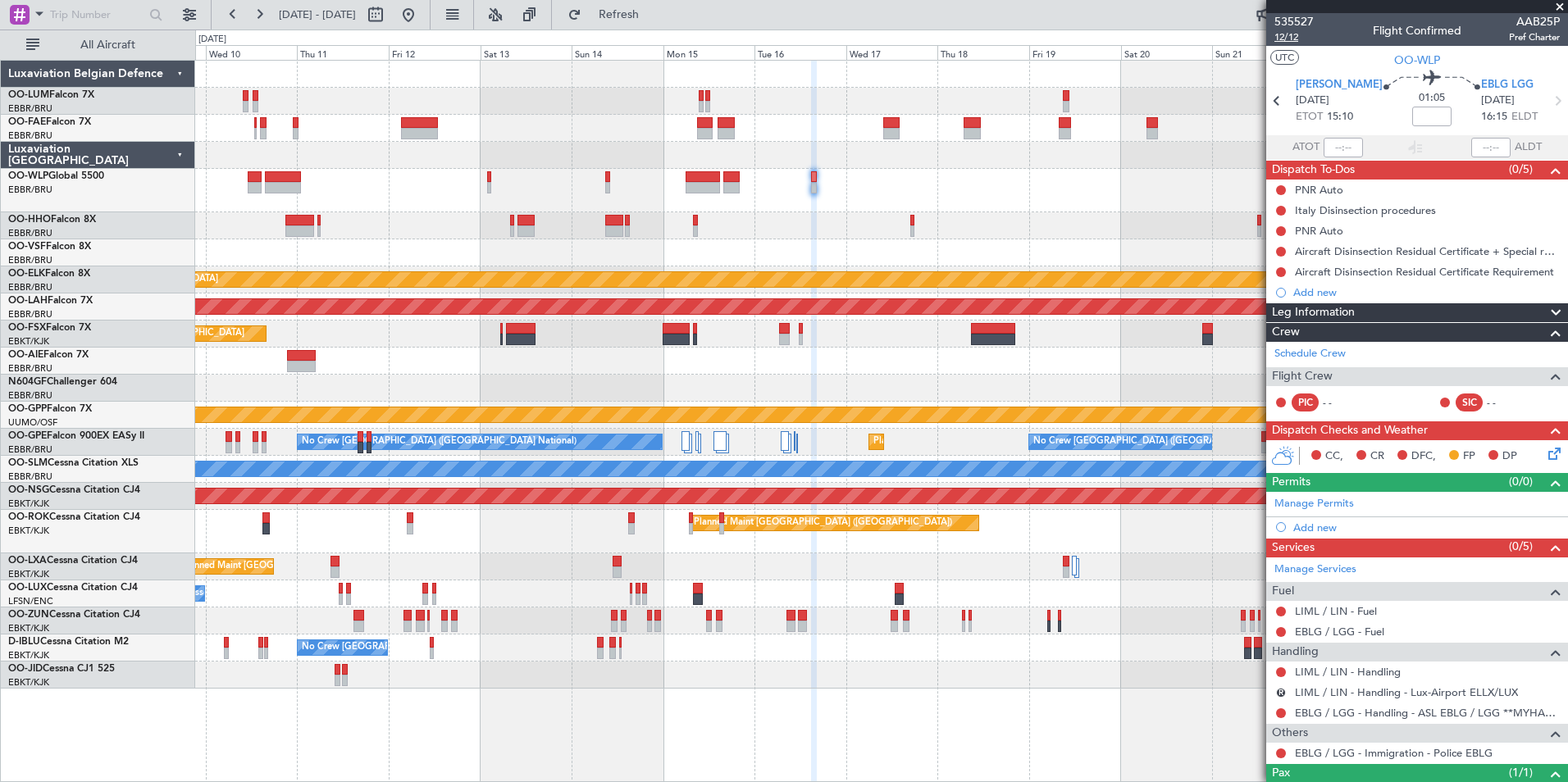
click at [1280, 39] on span "12/12" at bounding box center [1294, 38] width 39 height 14
click at [652, 21] on span "Refresh" at bounding box center [619, 14] width 69 height 12
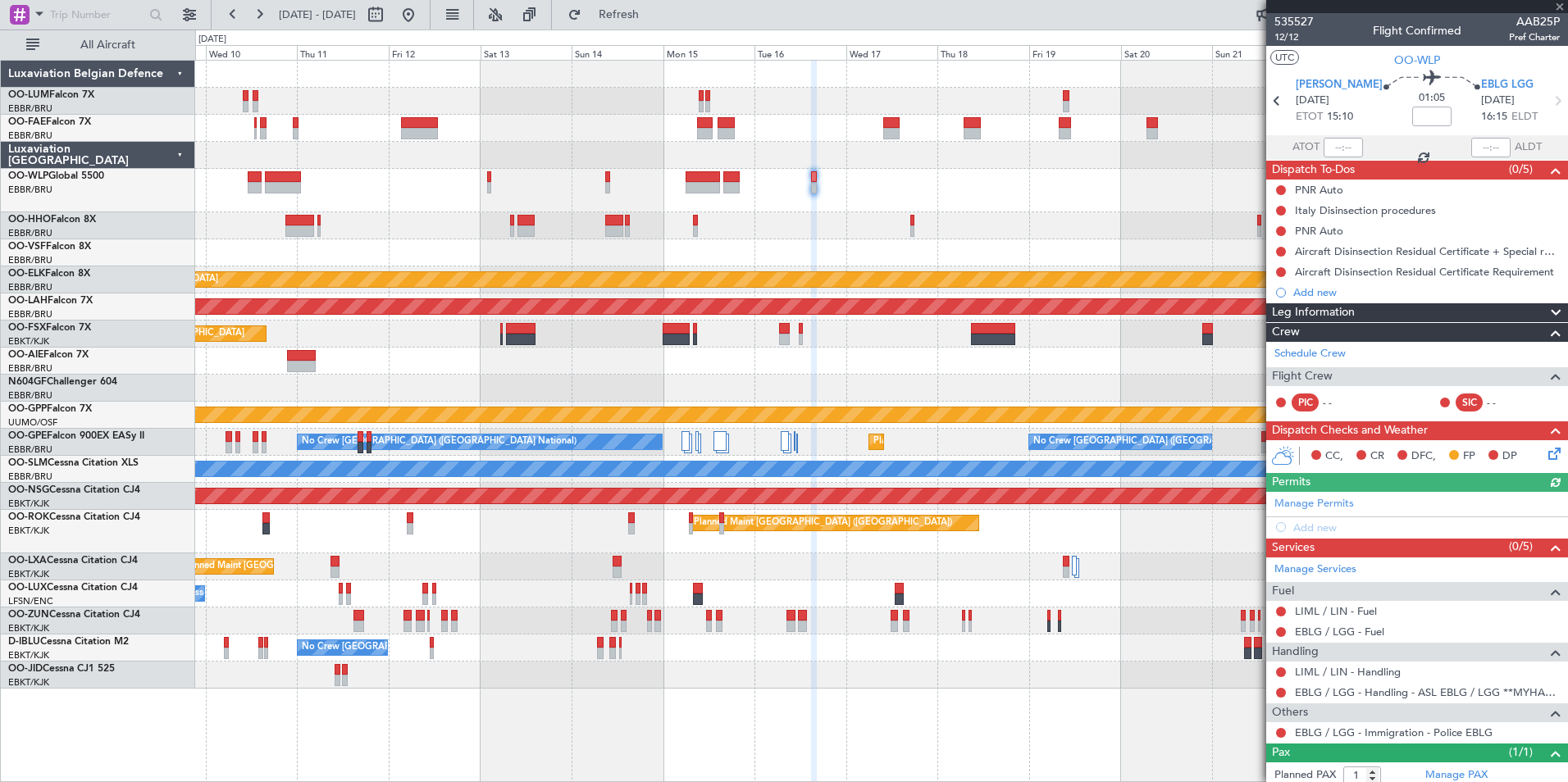
click at [743, 391] on div at bounding box center [881, 388] width 1372 height 27
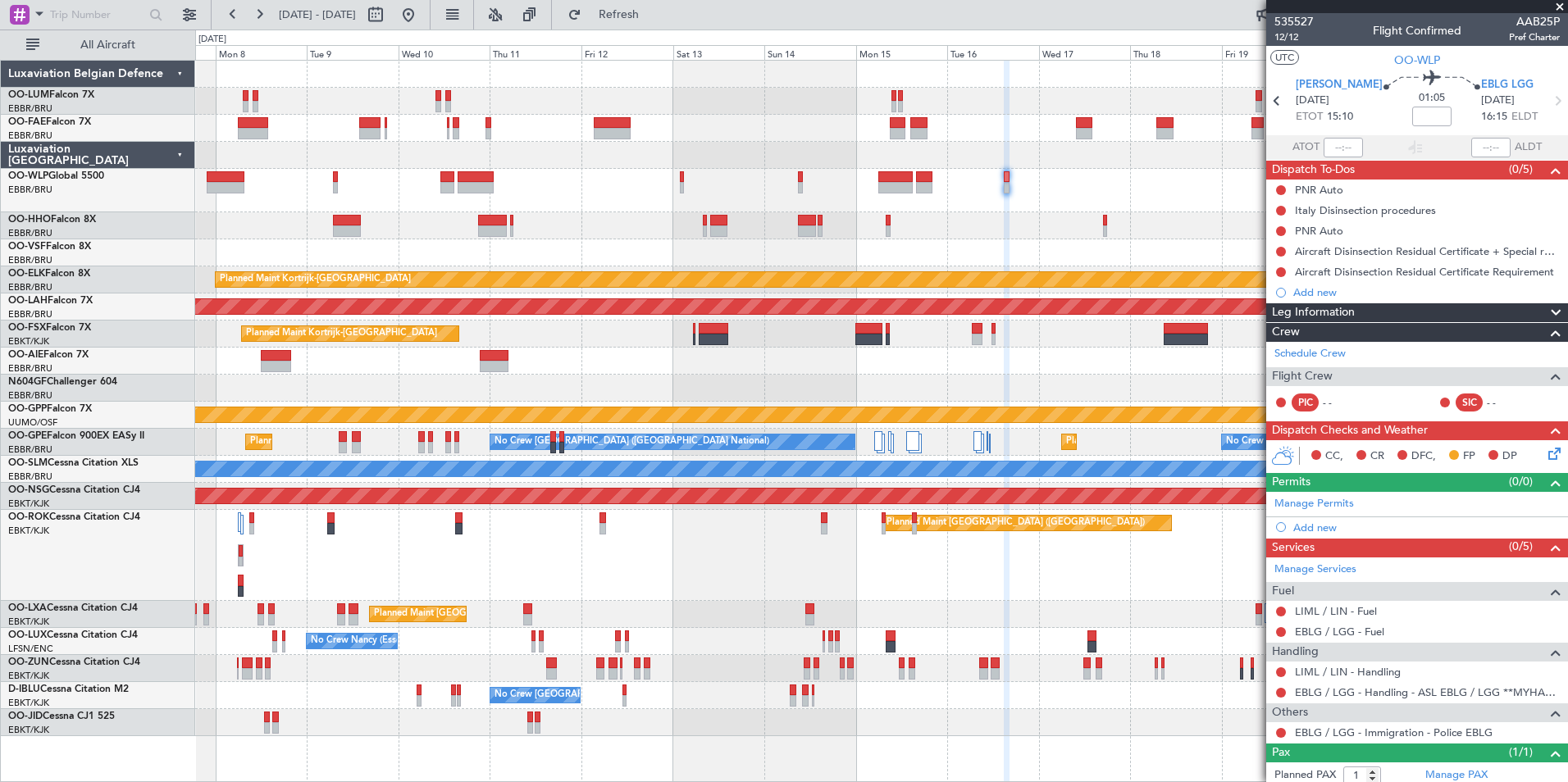
click at [849, 202] on div at bounding box center [881, 190] width 1372 height 43
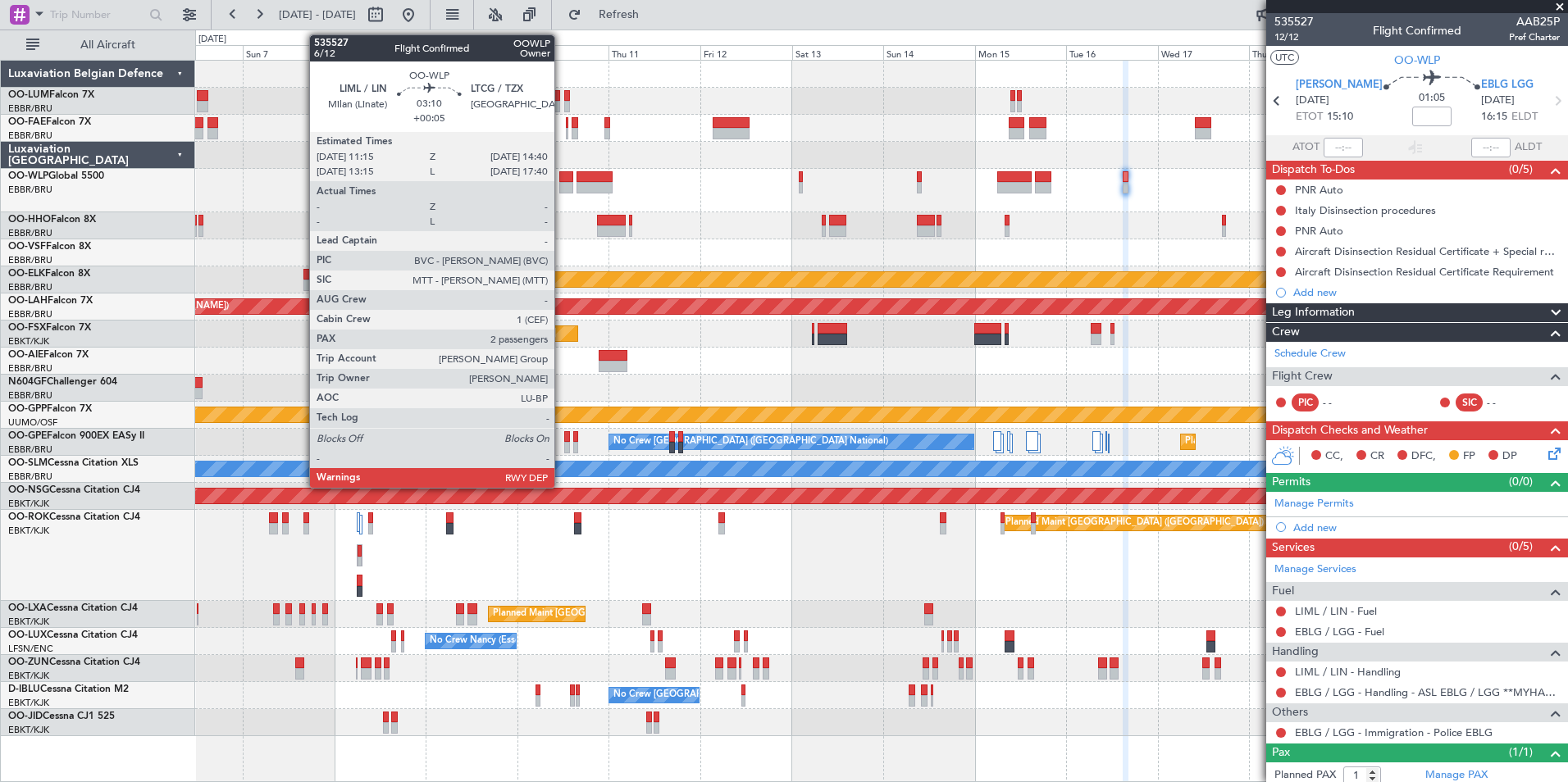
click at [561, 184] on div at bounding box center [566, 187] width 13 height 12
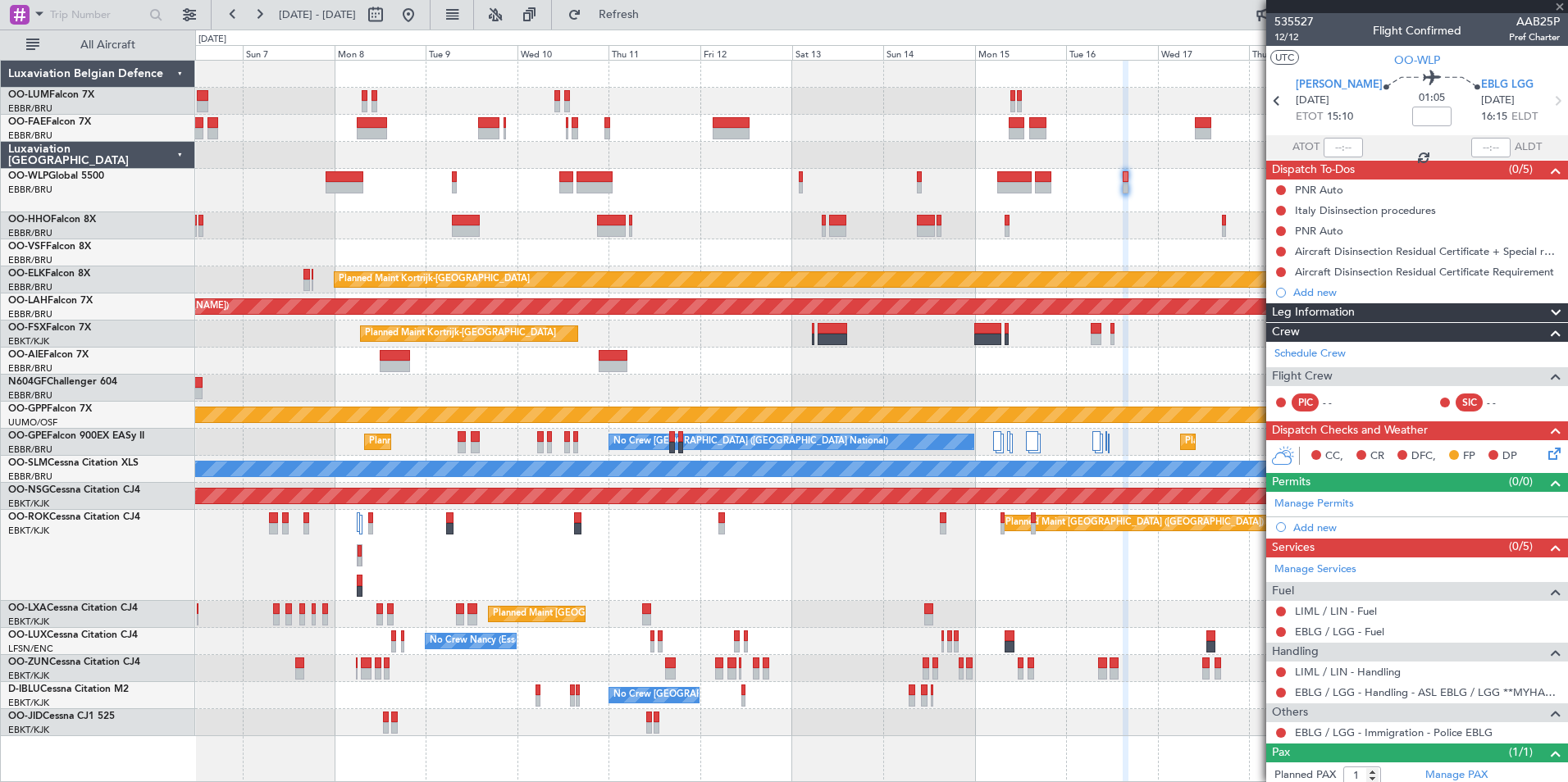
type input "+00:05"
type input "2"
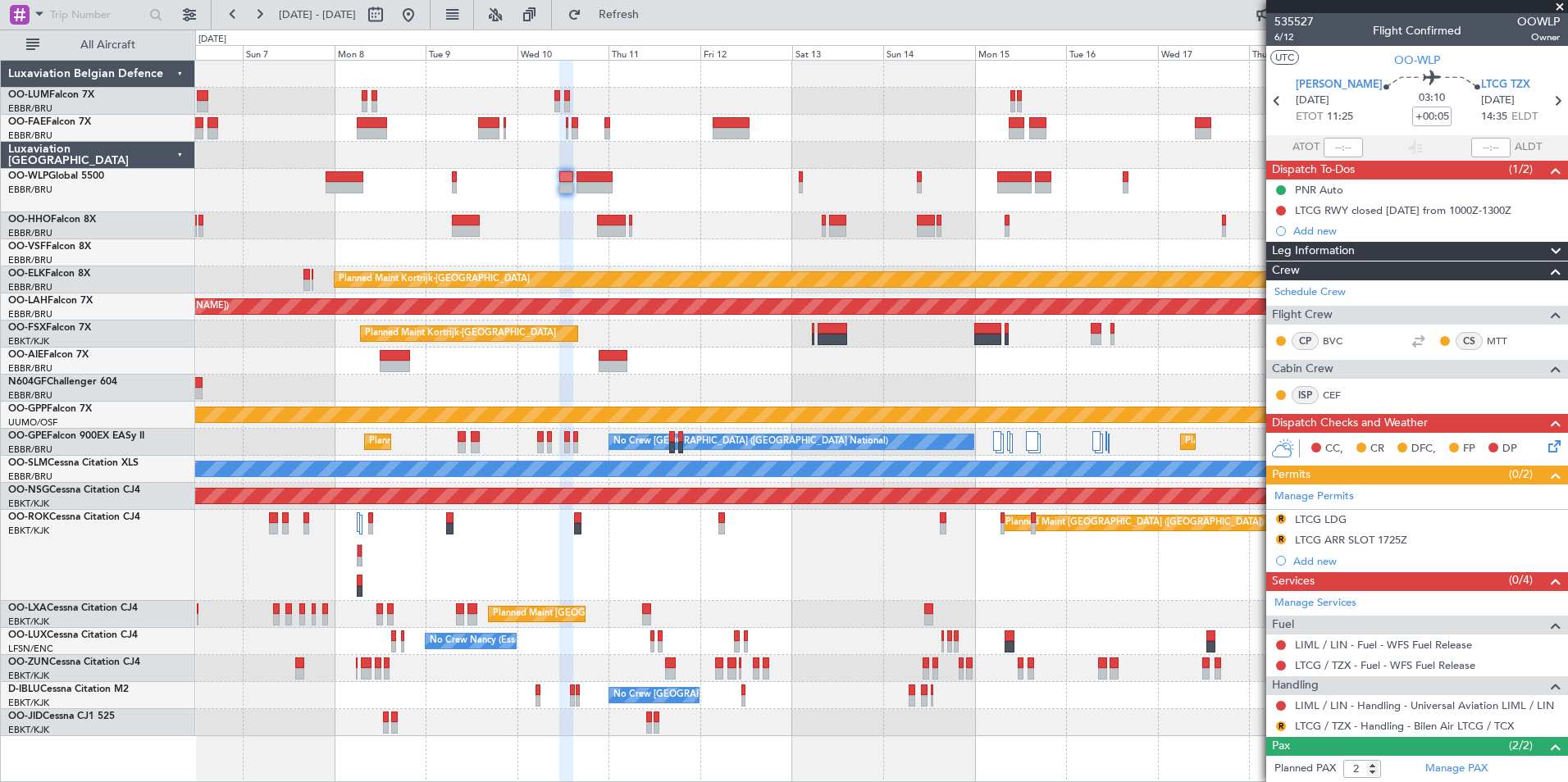
click at [1120, 244] on div "Owner Melsbroek Air Base Planned Maint [GEOGRAPHIC_DATA] ([GEOGRAPHIC_DATA]) Ow…" at bounding box center [881, 399] width 1372 height 676
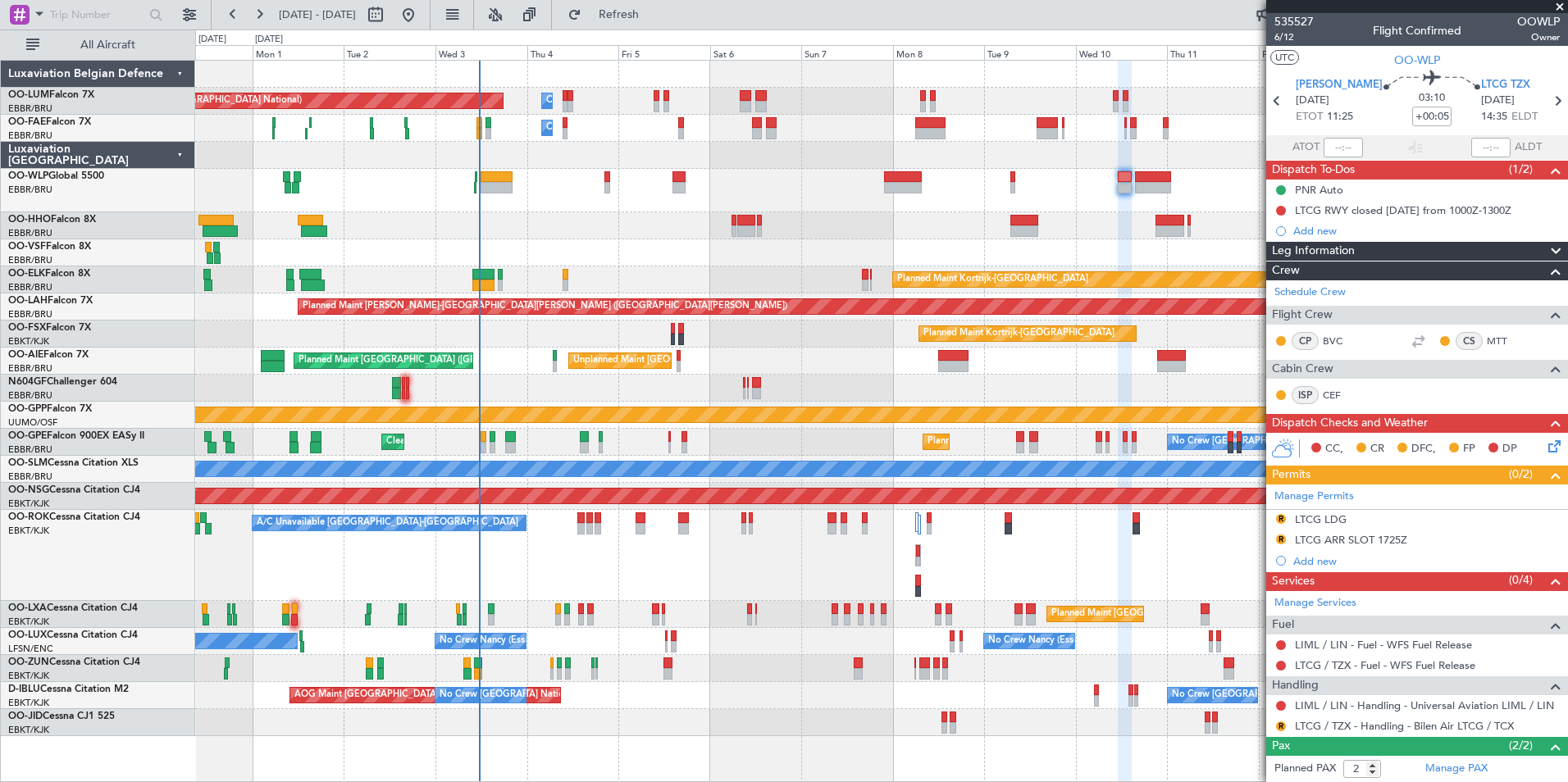
click at [1490, 332] on div "CS MTT" at bounding box center [1480, 341] width 85 height 18
click at [1488, 335] on link "MTT" at bounding box center [1504, 341] width 37 height 14
click at [293, 399] on div "Planned Maint [GEOGRAPHIC_DATA] ([GEOGRAPHIC_DATA] National) Owner [GEOGRAPHIC_…" at bounding box center [881, 399] width 1372 height 676
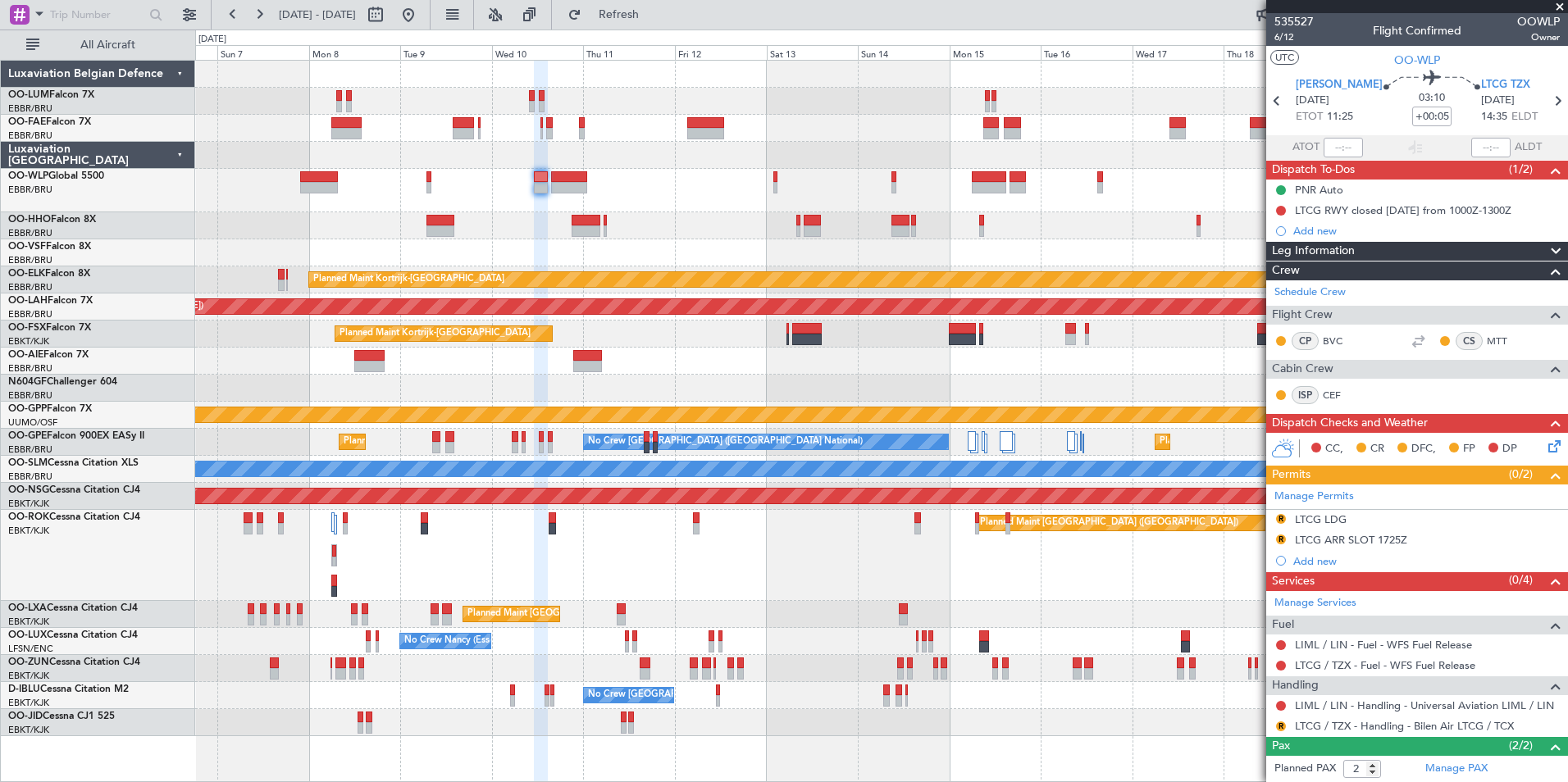
click at [611, 291] on div "Owner Melsbroek Air Base Planned Maint [GEOGRAPHIC_DATA] ([GEOGRAPHIC_DATA]) Ow…" at bounding box center [881, 399] width 1372 height 676
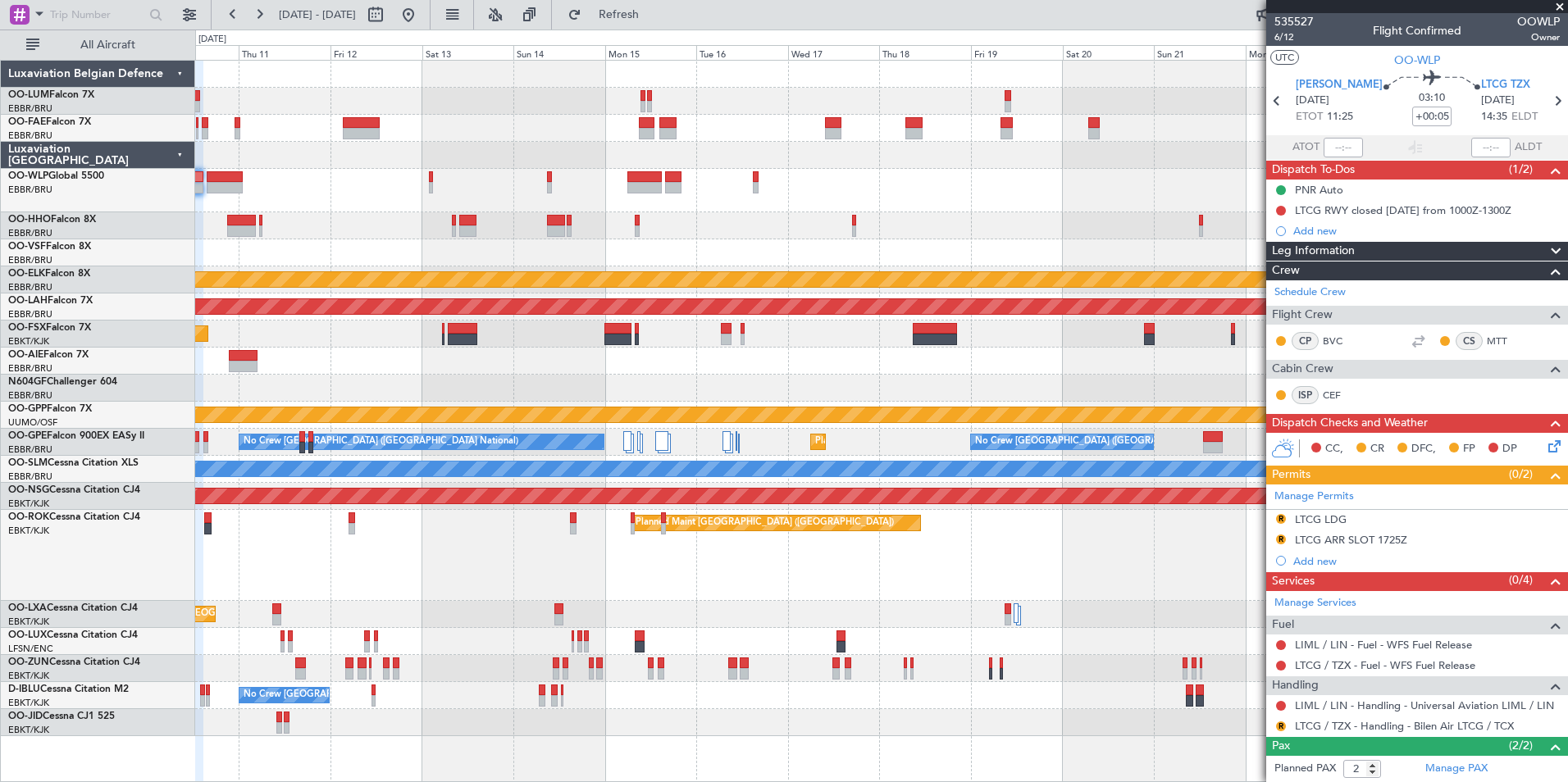
click at [584, 221] on div at bounding box center [881, 226] width 1372 height 27
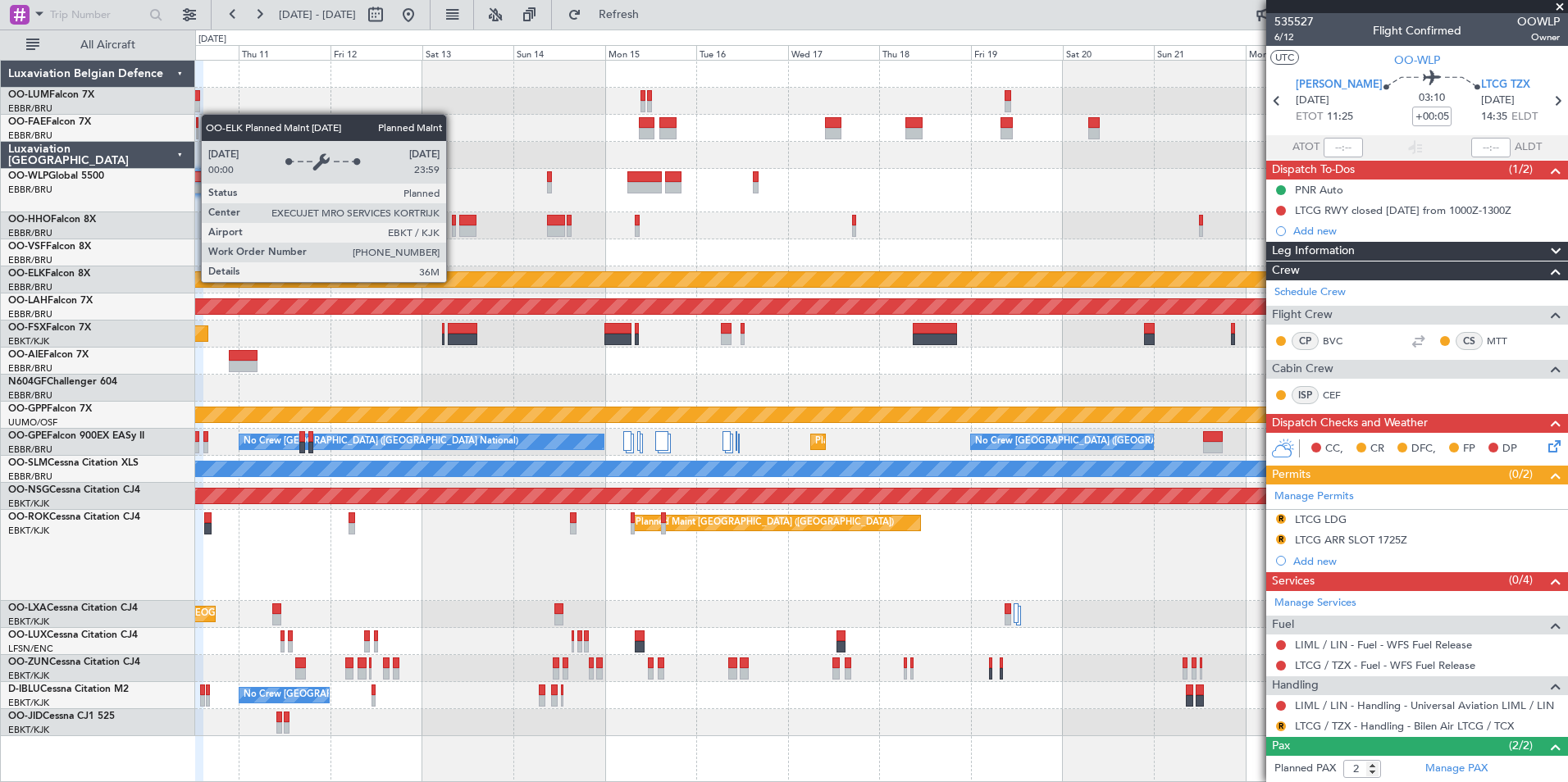
click at [563, 231] on div at bounding box center [881, 226] width 1372 height 27
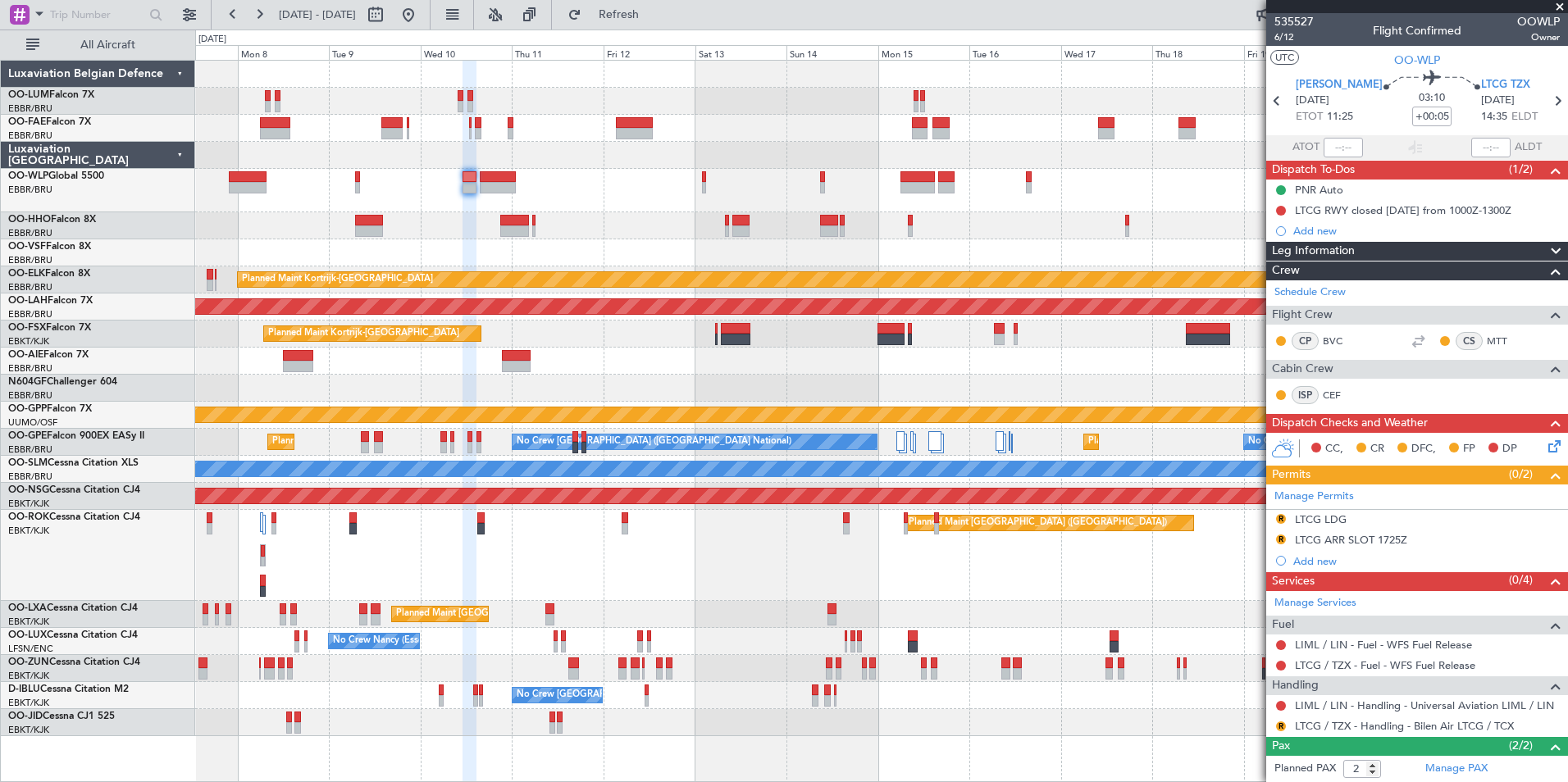
click at [1041, 291] on div "Owner Melsbroek Air Base Owner [GEOGRAPHIC_DATA] Planned Maint [GEOGRAPHIC_DATA…" at bounding box center [881, 399] width 1372 height 676
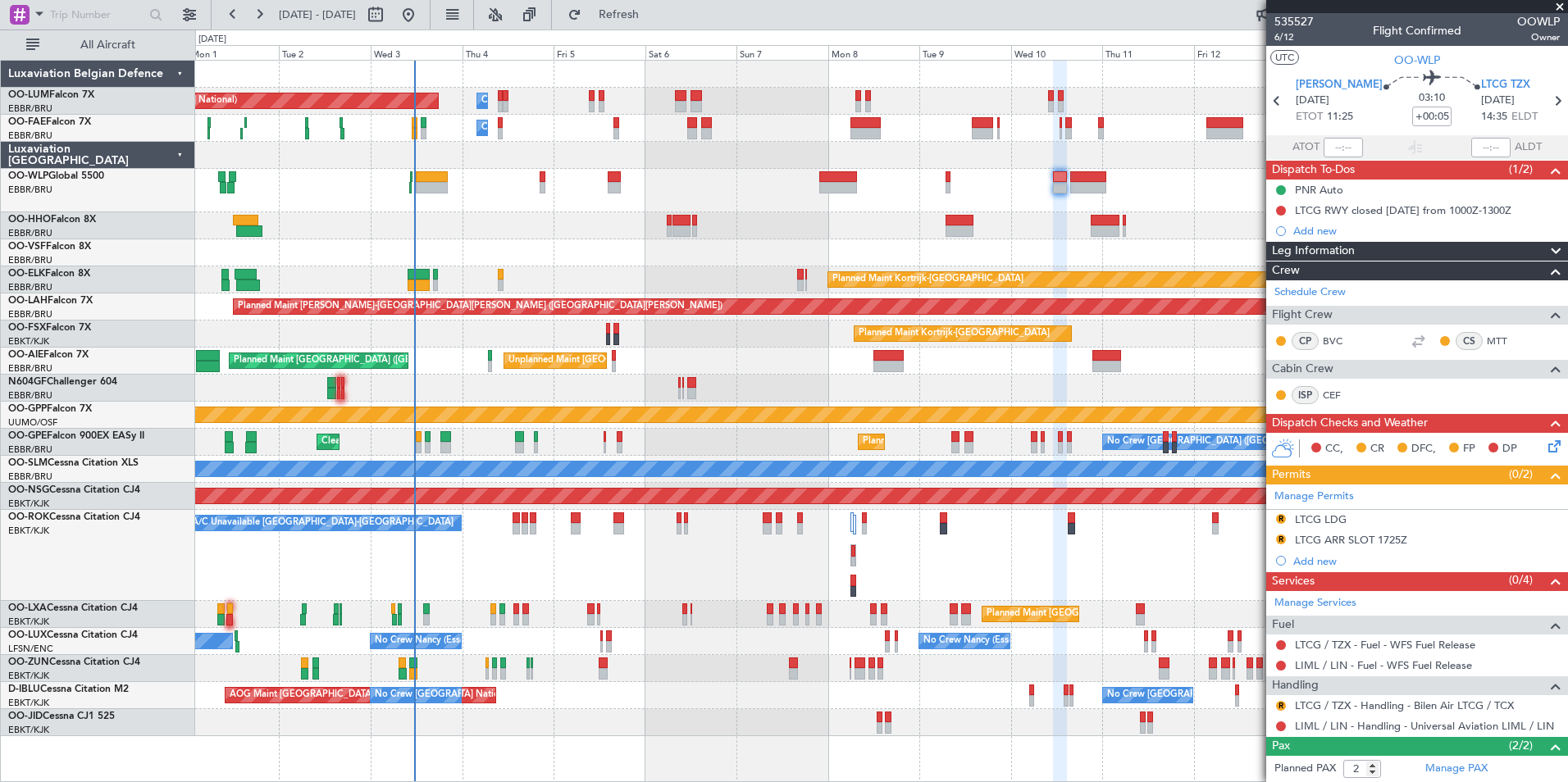
click at [690, 291] on div "Planned Maint [GEOGRAPHIC_DATA] ([GEOGRAPHIC_DATA] National) Owner [GEOGRAPHIC_…" at bounding box center [881, 399] width 1372 height 676
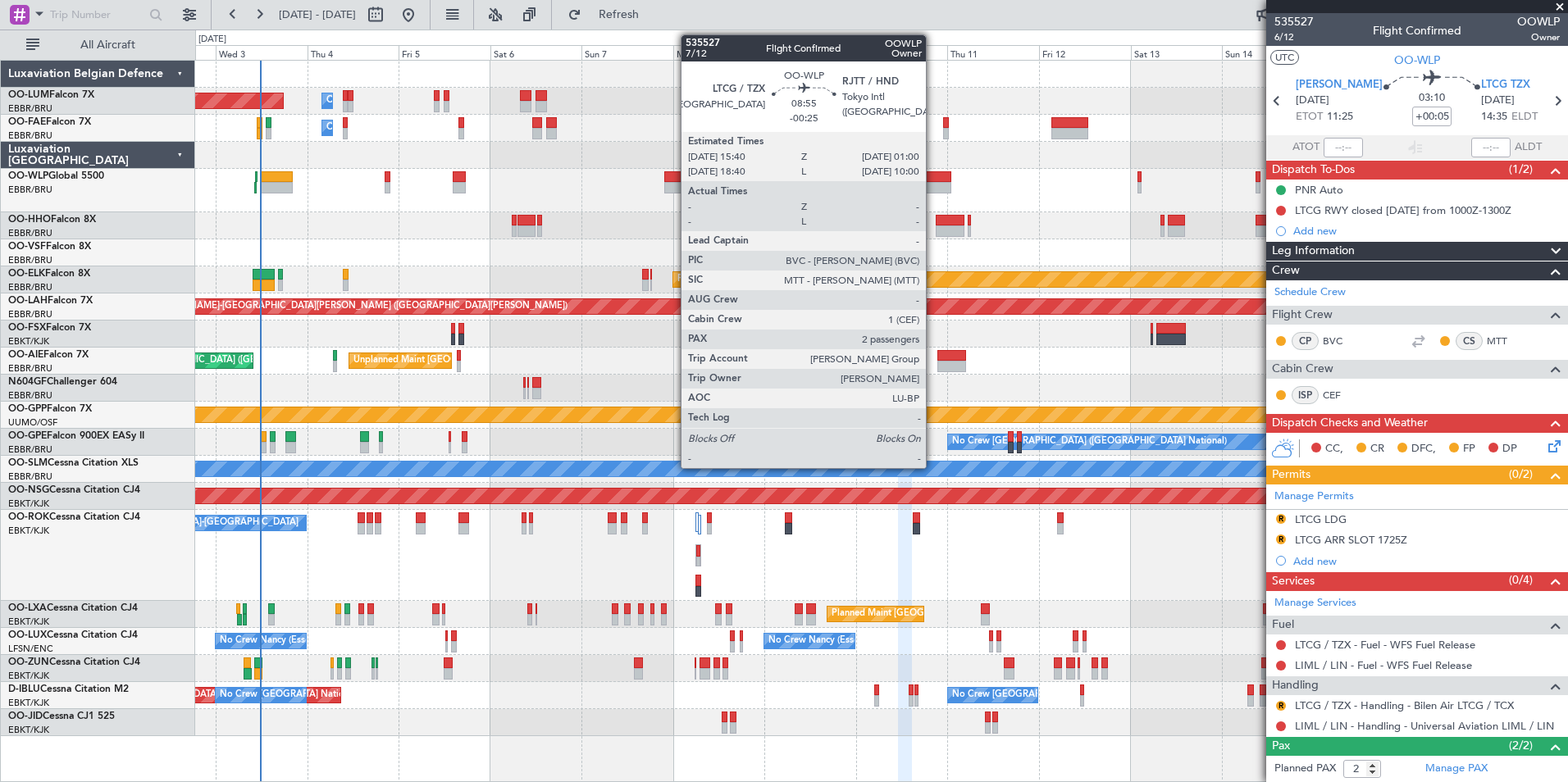
click at [933, 184] on div at bounding box center [933, 187] width 36 height 12
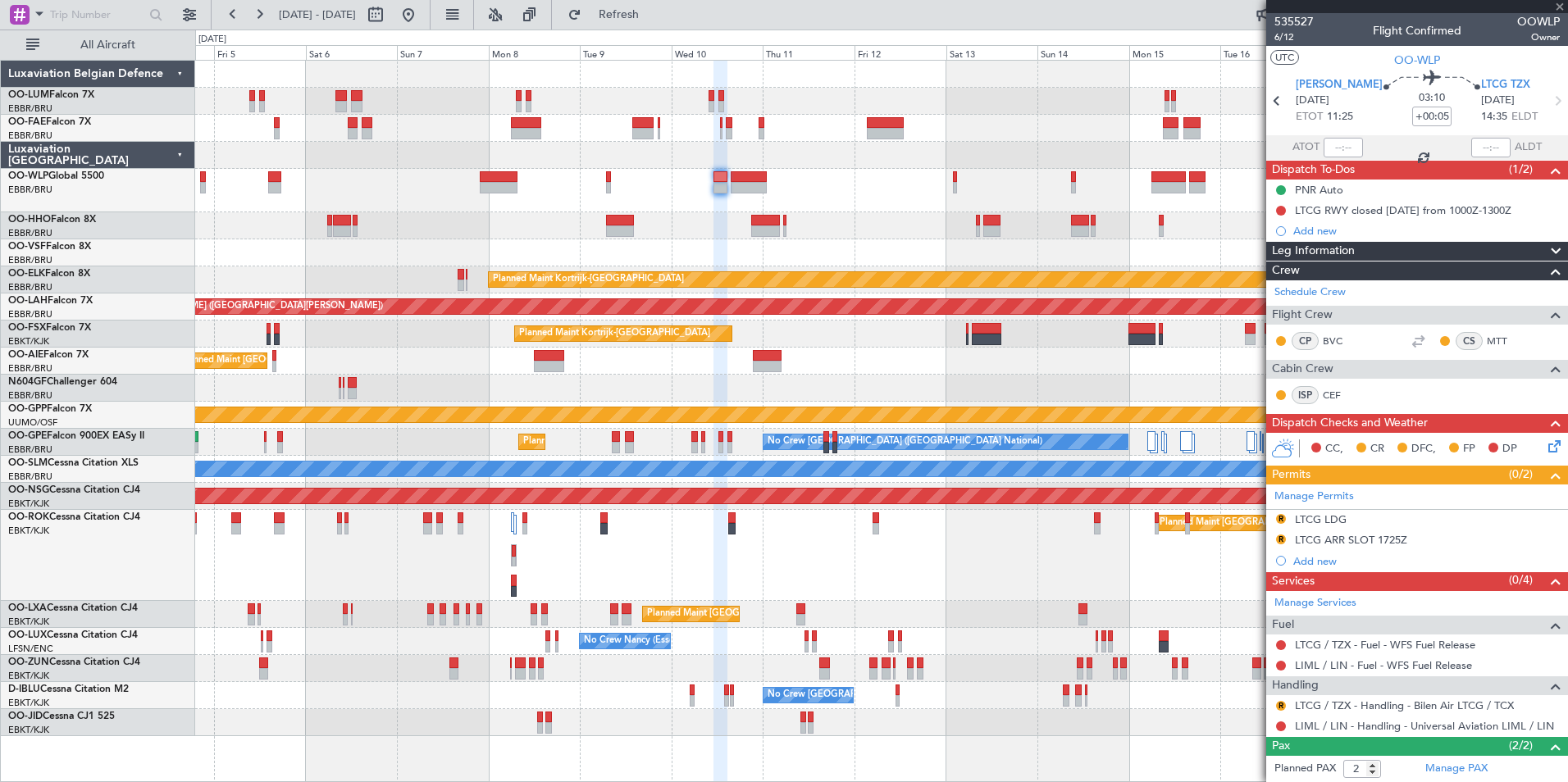
click at [796, 213] on div "Owner Melsbroek Air Base Planned Maint [GEOGRAPHIC_DATA] ([GEOGRAPHIC_DATA]) Ow…" at bounding box center [881, 399] width 1372 height 676
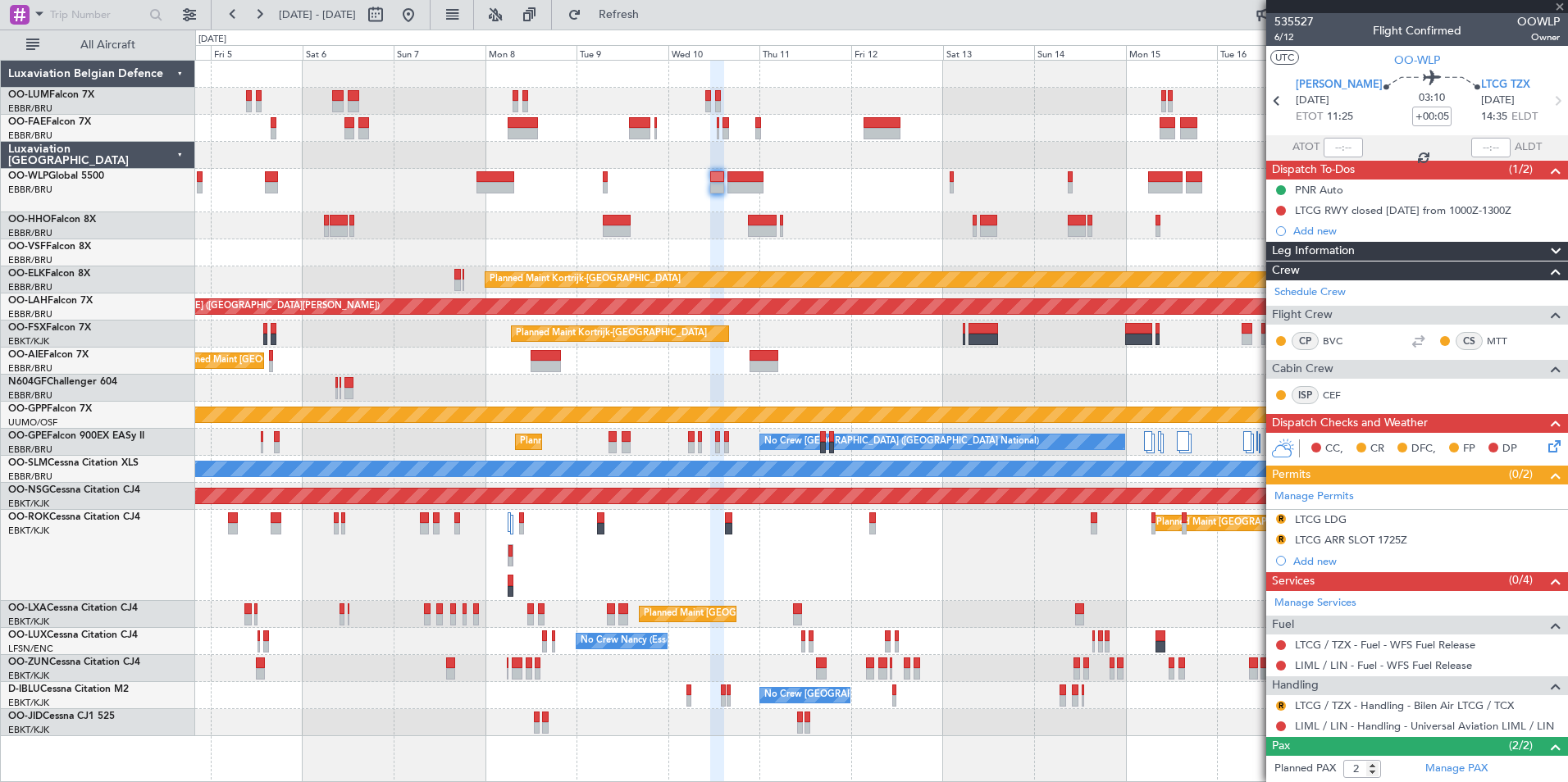
click at [664, 189] on div at bounding box center [881, 190] width 1372 height 43
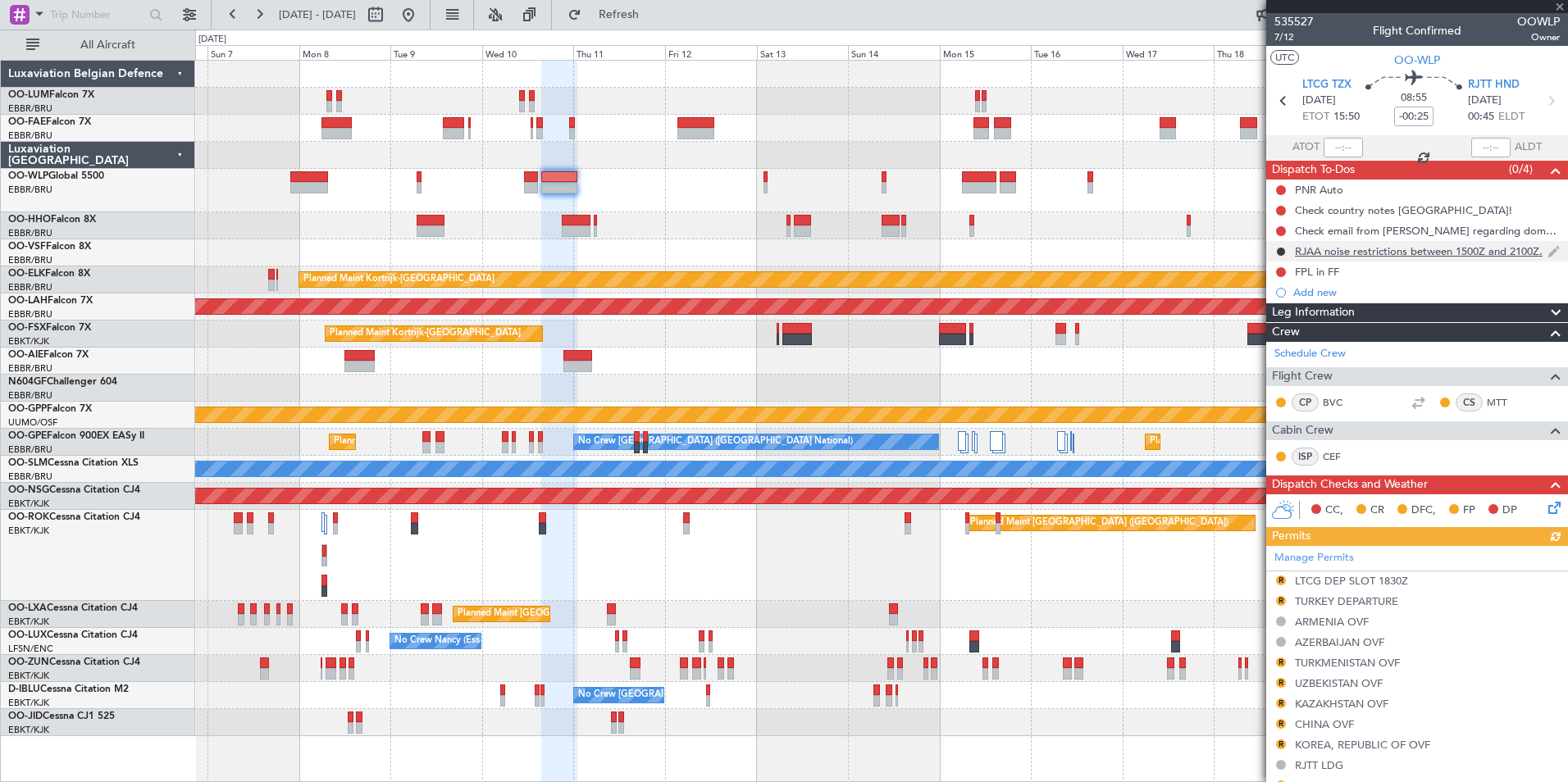
click at [1365, 257] on div "RJAA noise restrictions between 1500Z and 2100Z." at bounding box center [1416, 251] width 302 height 21
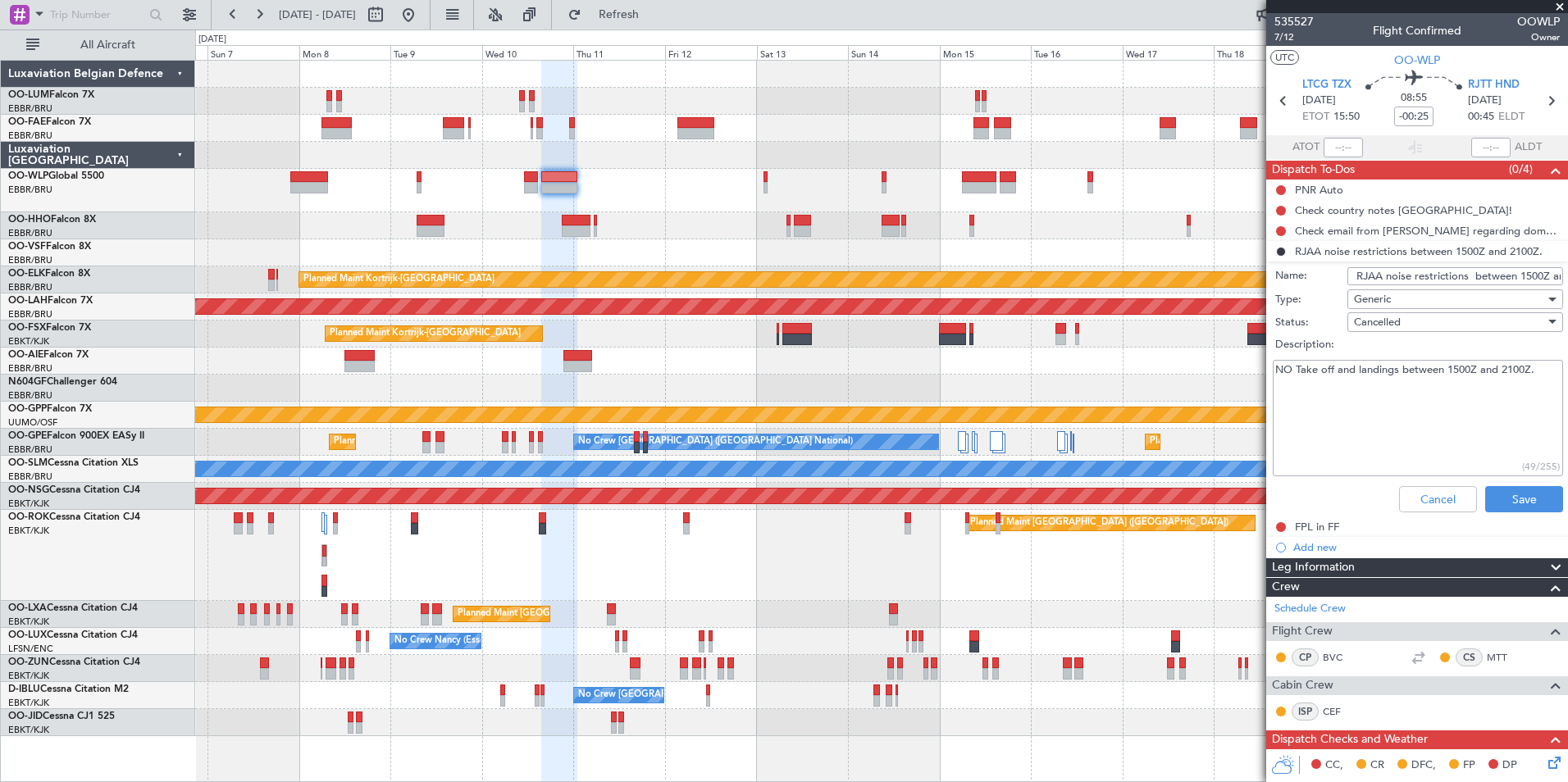
drag, startPoint x: 1278, startPoint y: 369, endPoint x: 1570, endPoint y: 367, distance: 292.0
click at [1567, 367] on html "[DATE] - [DATE] Refresh Quick Links All Aircraft Owner [GEOGRAPHIC_DATA] Planne…" at bounding box center [784, 391] width 1568 height 782
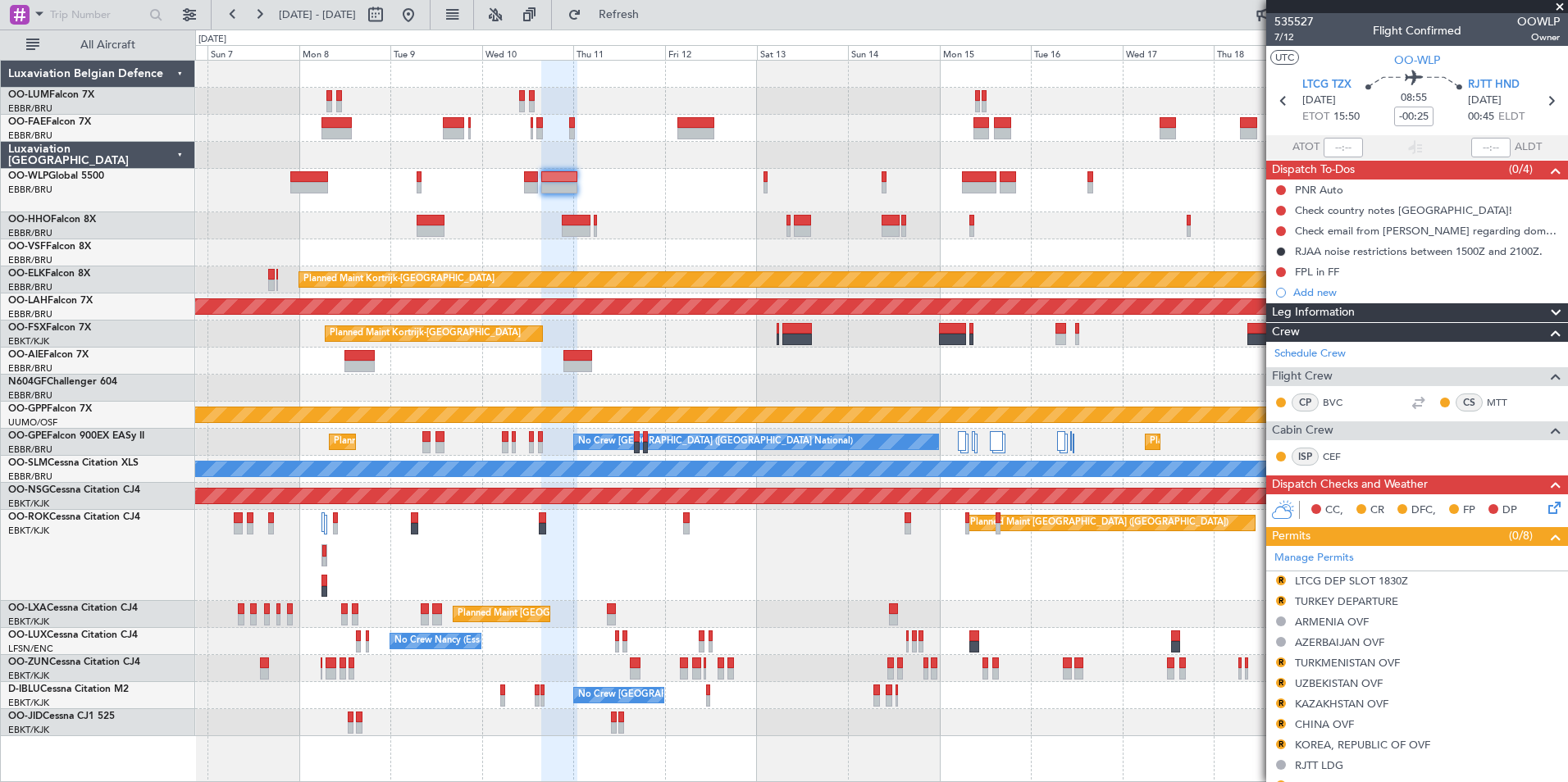
click at [707, 261] on div at bounding box center [881, 253] width 1372 height 27
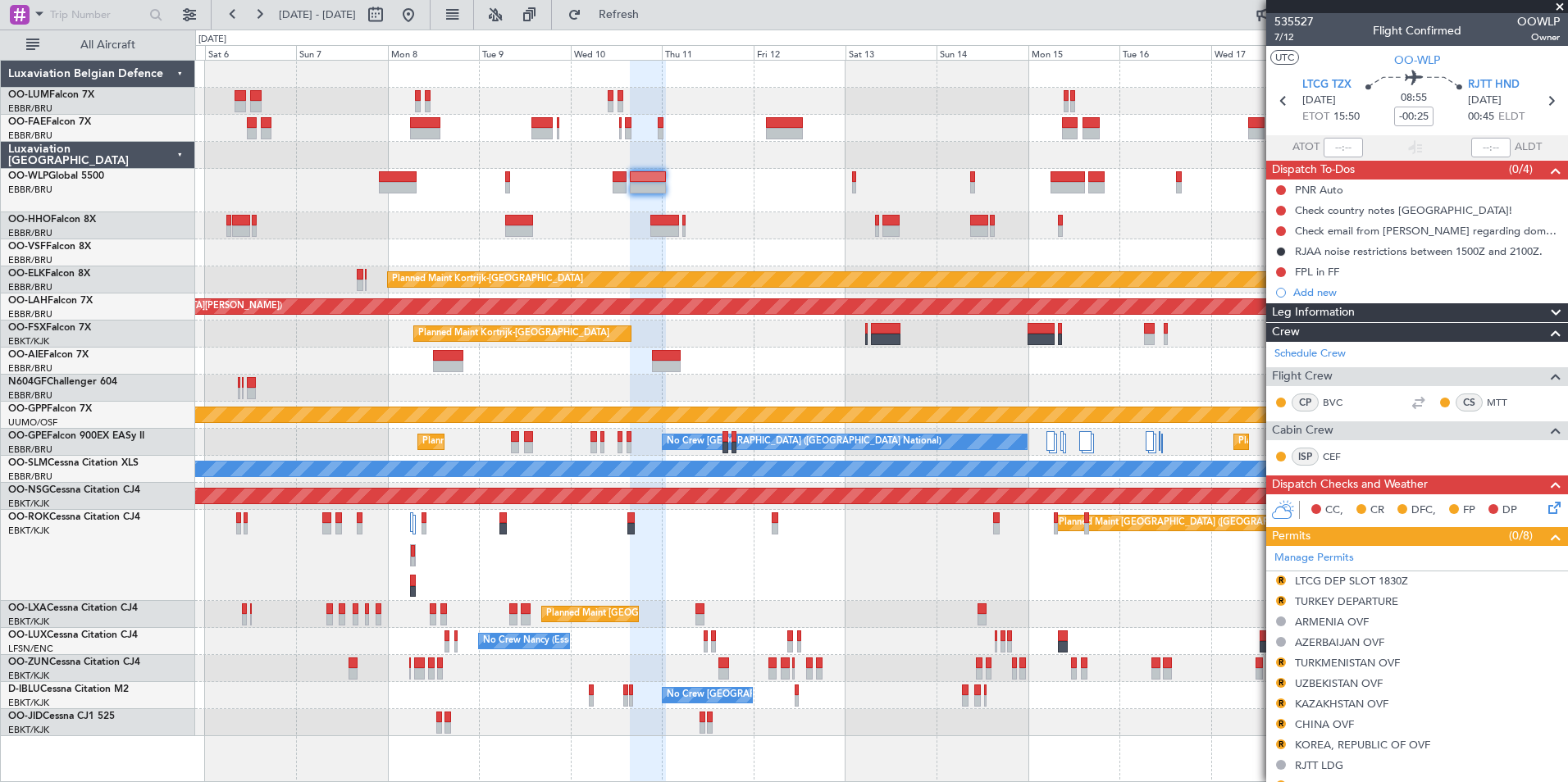
click at [1051, 485] on div "Owner Melsbroek Air Base Planned Maint [GEOGRAPHIC_DATA] ([GEOGRAPHIC_DATA]) Ow…" at bounding box center [881, 399] width 1372 height 676
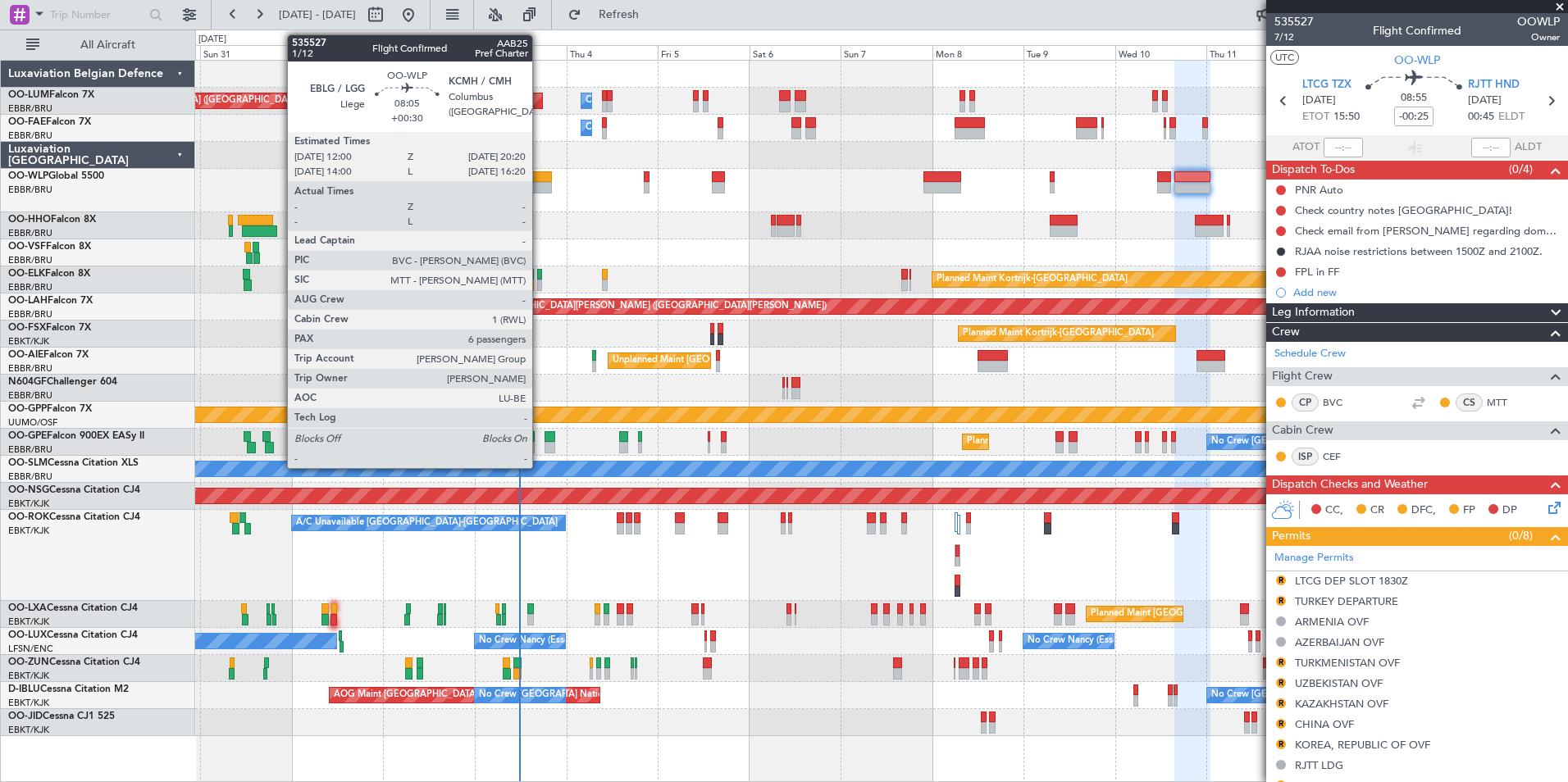
click at [540, 178] on div at bounding box center [536, 177] width 32 height 12
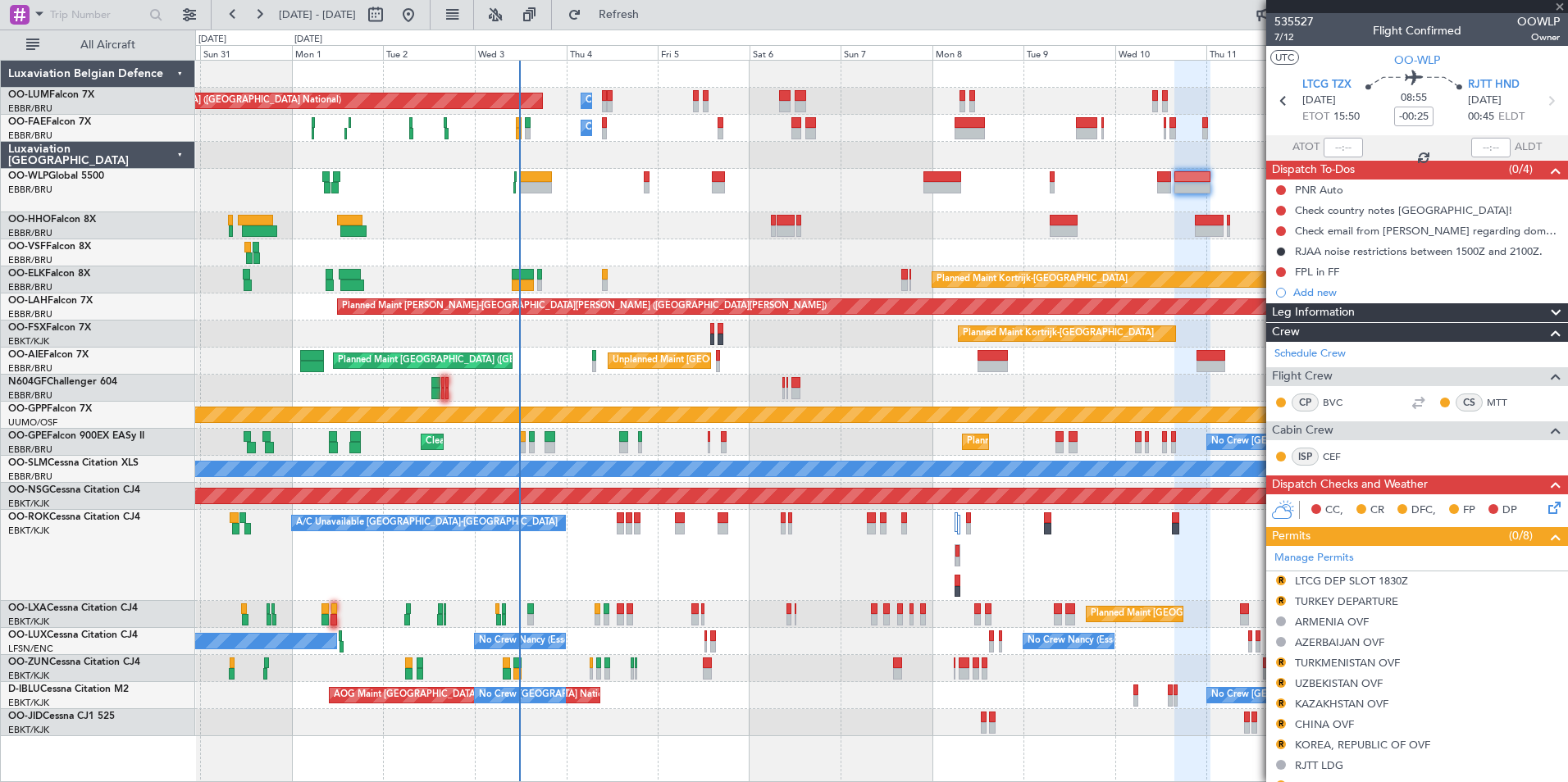
click at [600, 237] on div at bounding box center [881, 226] width 1372 height 27
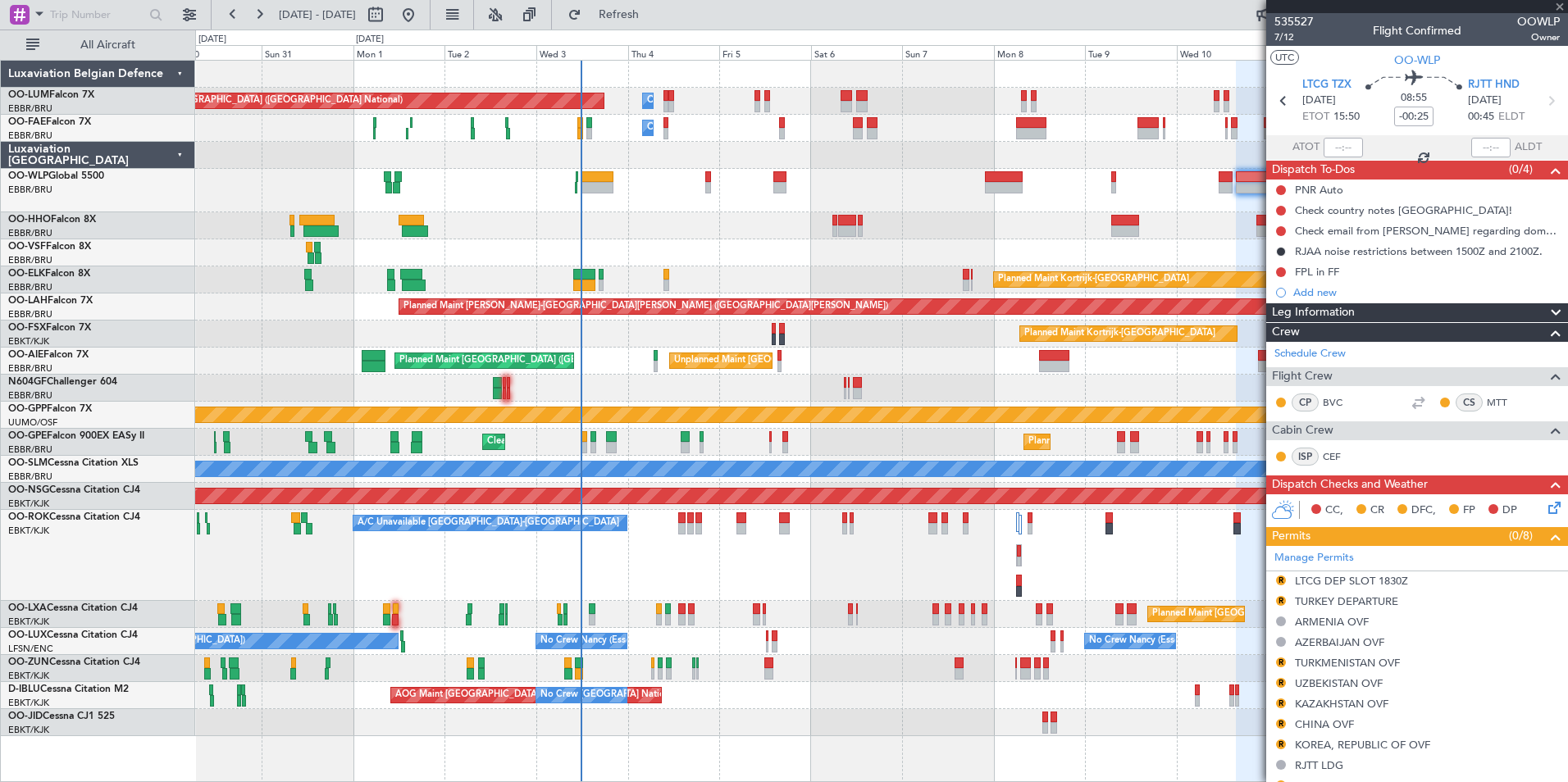
type input "+00:30"
type input "6"
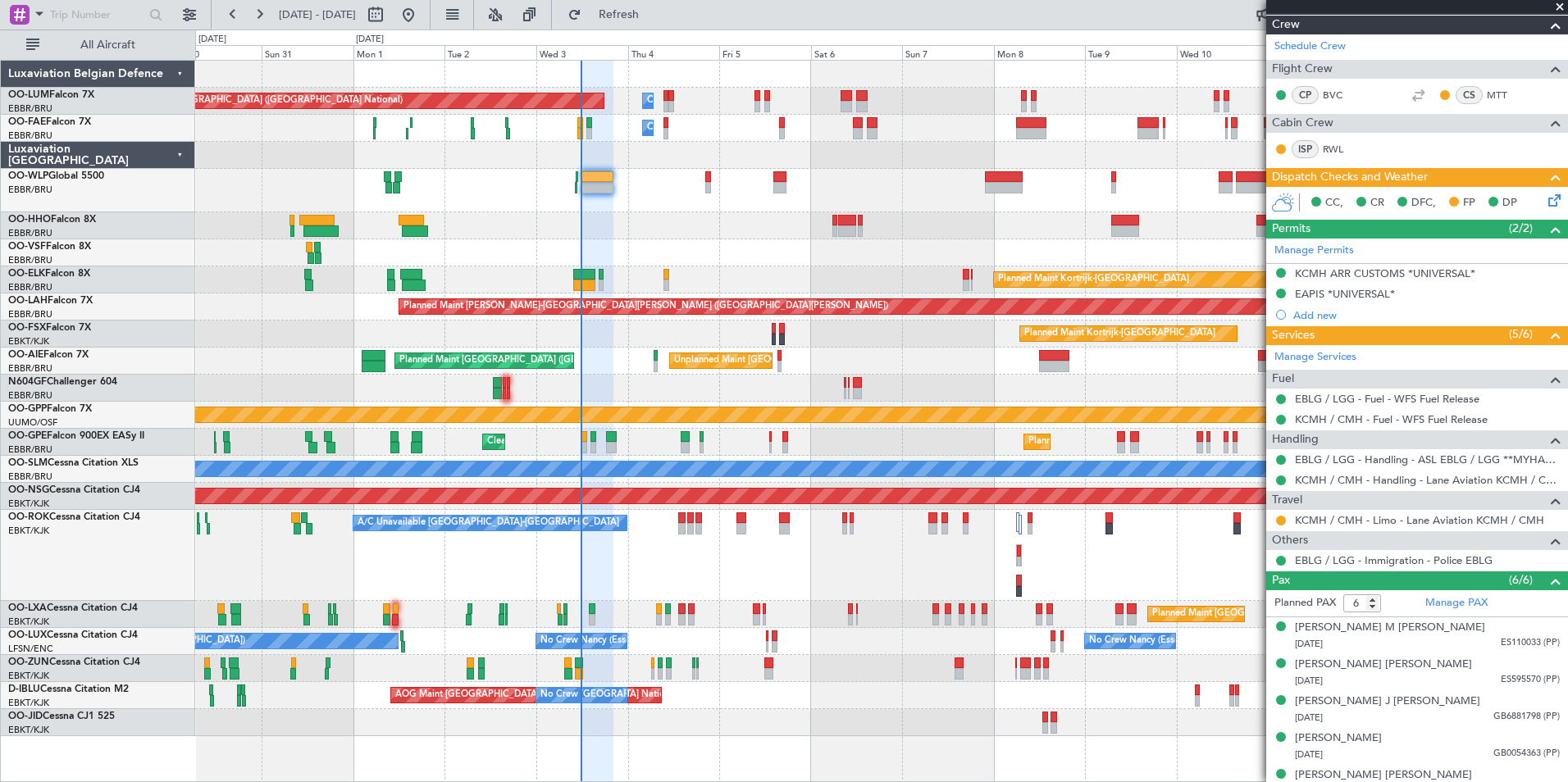
scroll to position [267, 0]
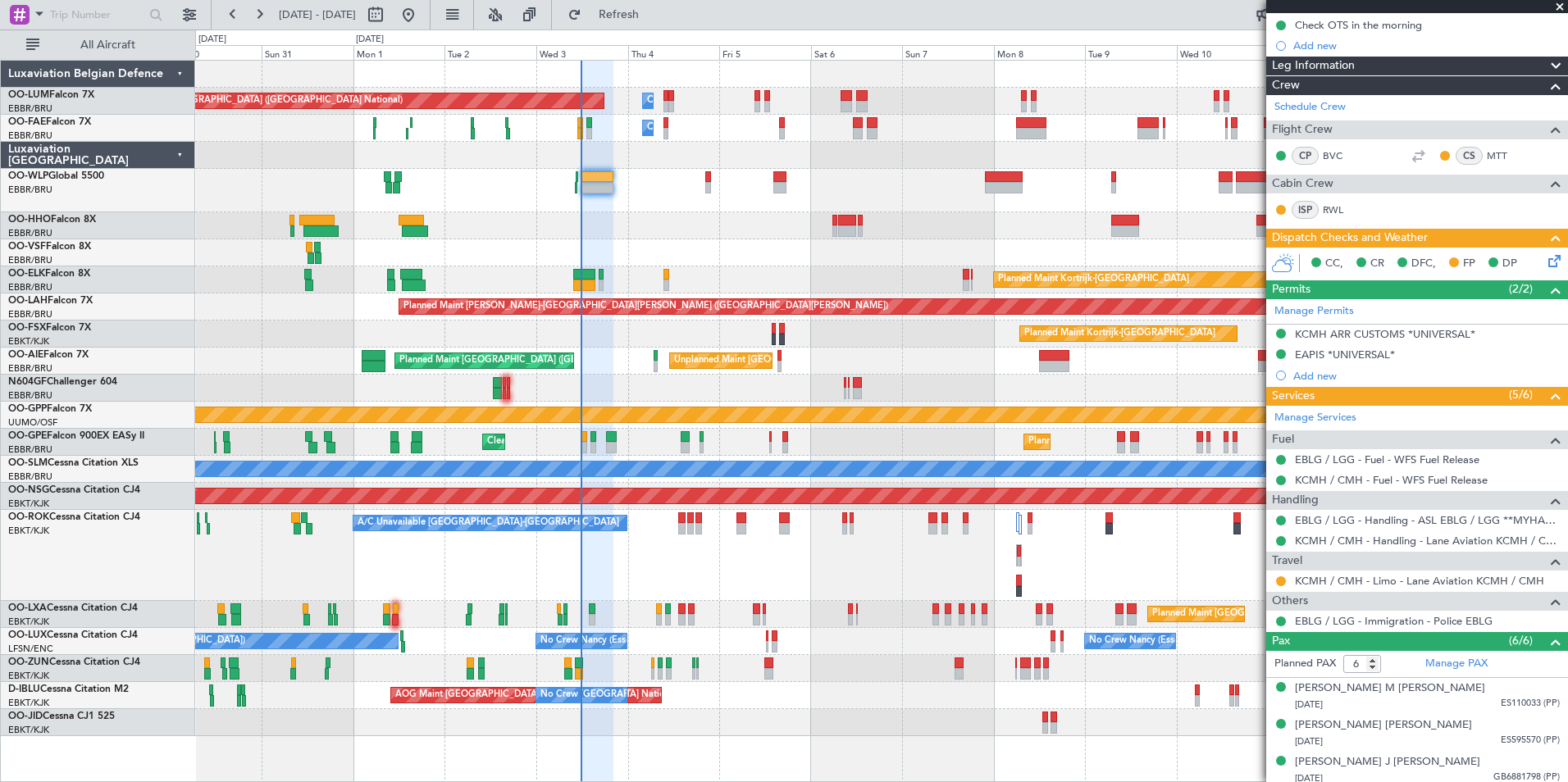
click at [772, 205] on div "Planned Maint [GEOGRAPHIC_DATA] ([GEOGRAPHIC_DATA])" at bounding box center [881, 190] width 1372 height 43
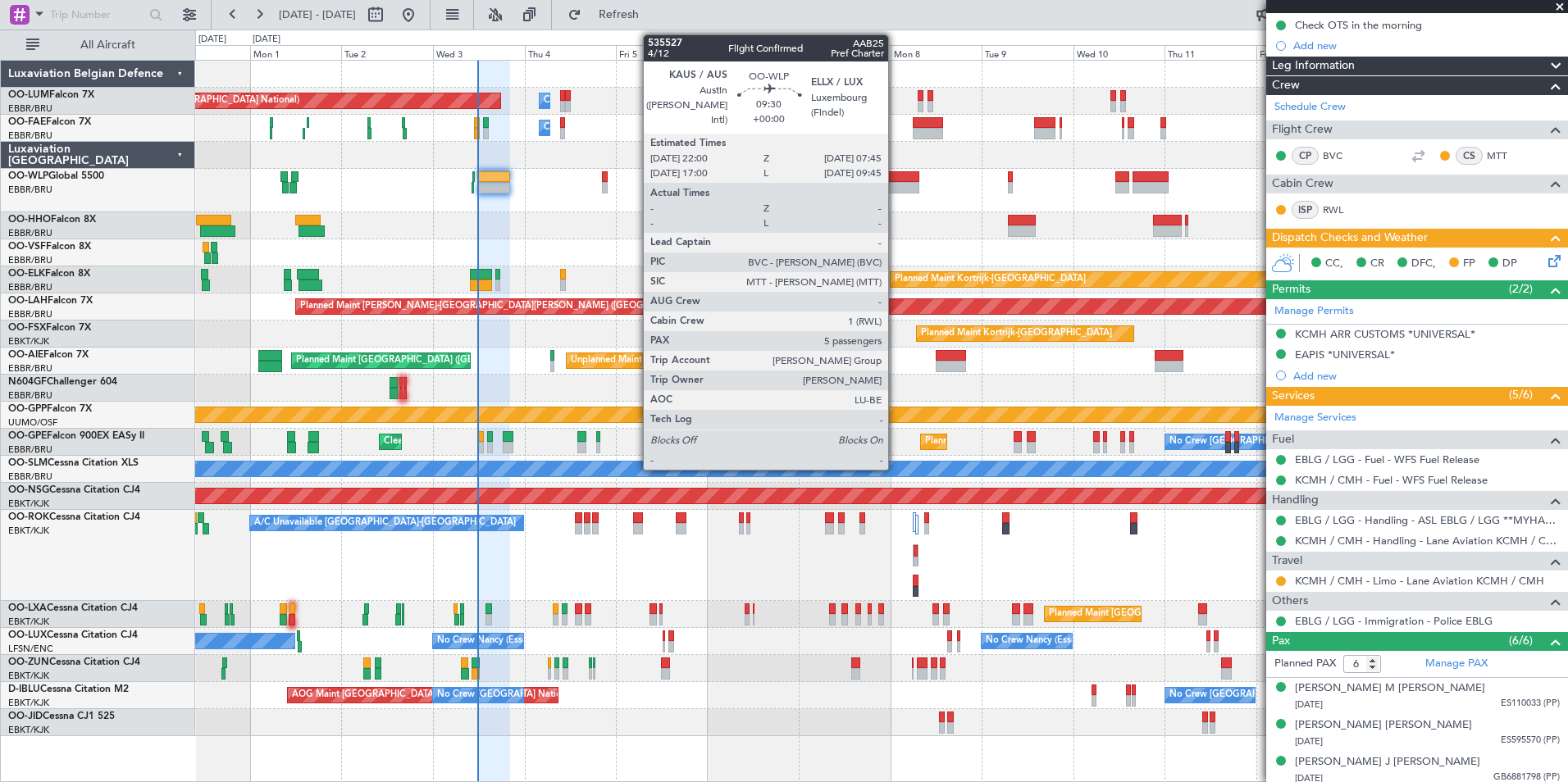
click at [896, 180] on div at bounding box center [900, 177] width 38 height 12
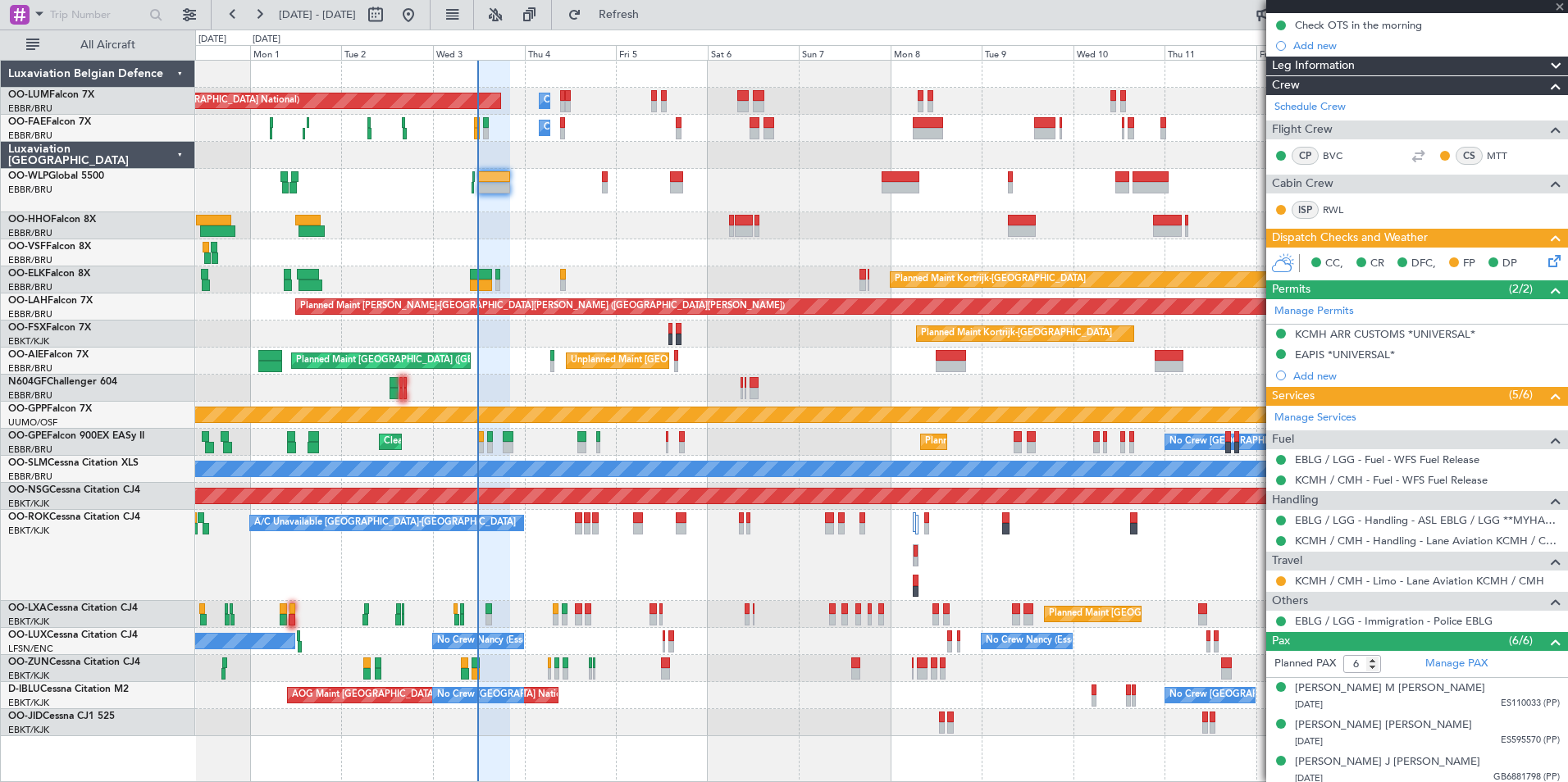
click at [546, 203] on div "Planned Maint [GEOGRAPHIC_DATA] ([GEOGRAPHIC_DATA])" at bounding box center [881, 190] width 1372 height 43
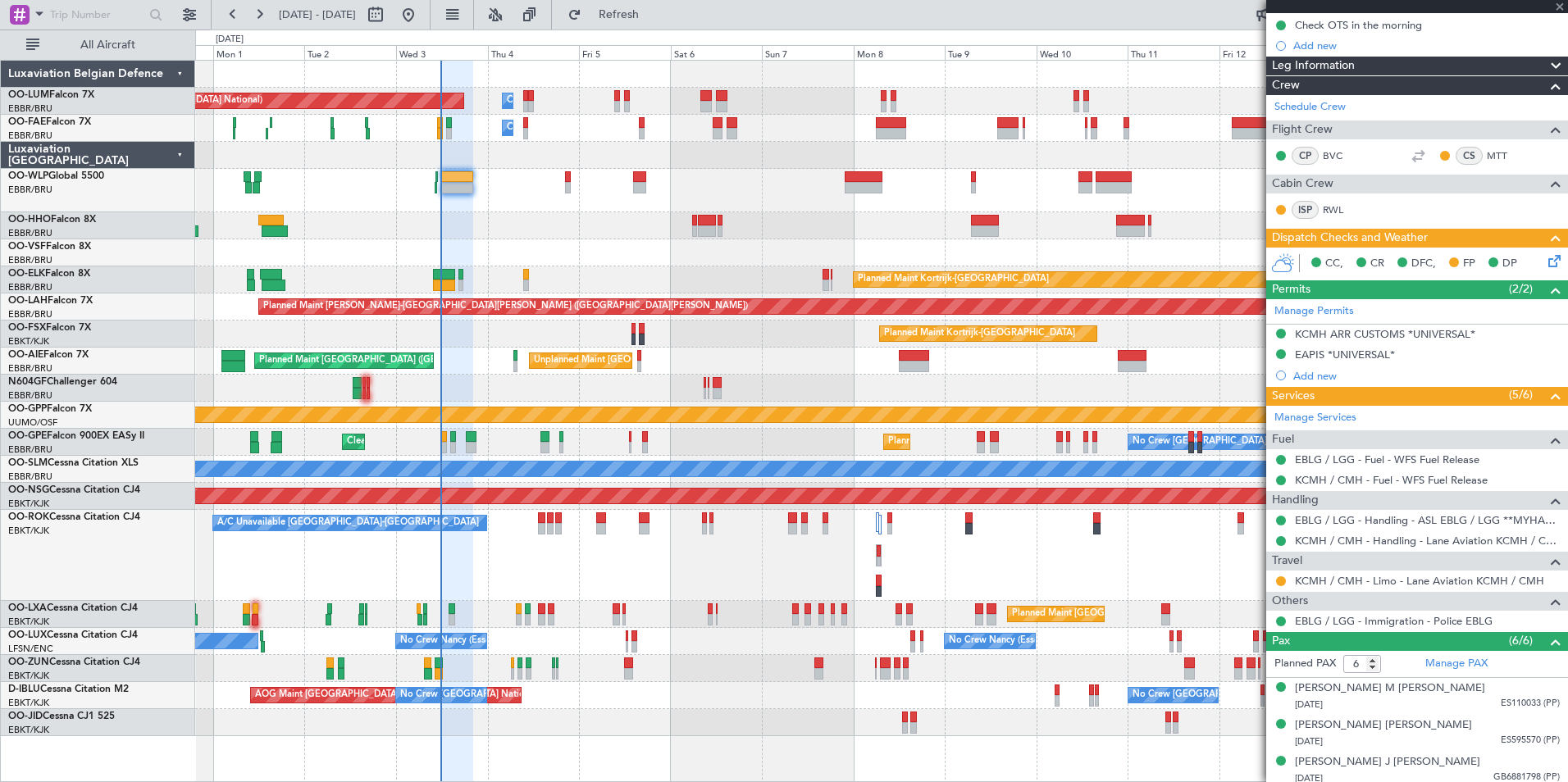
type input "5"
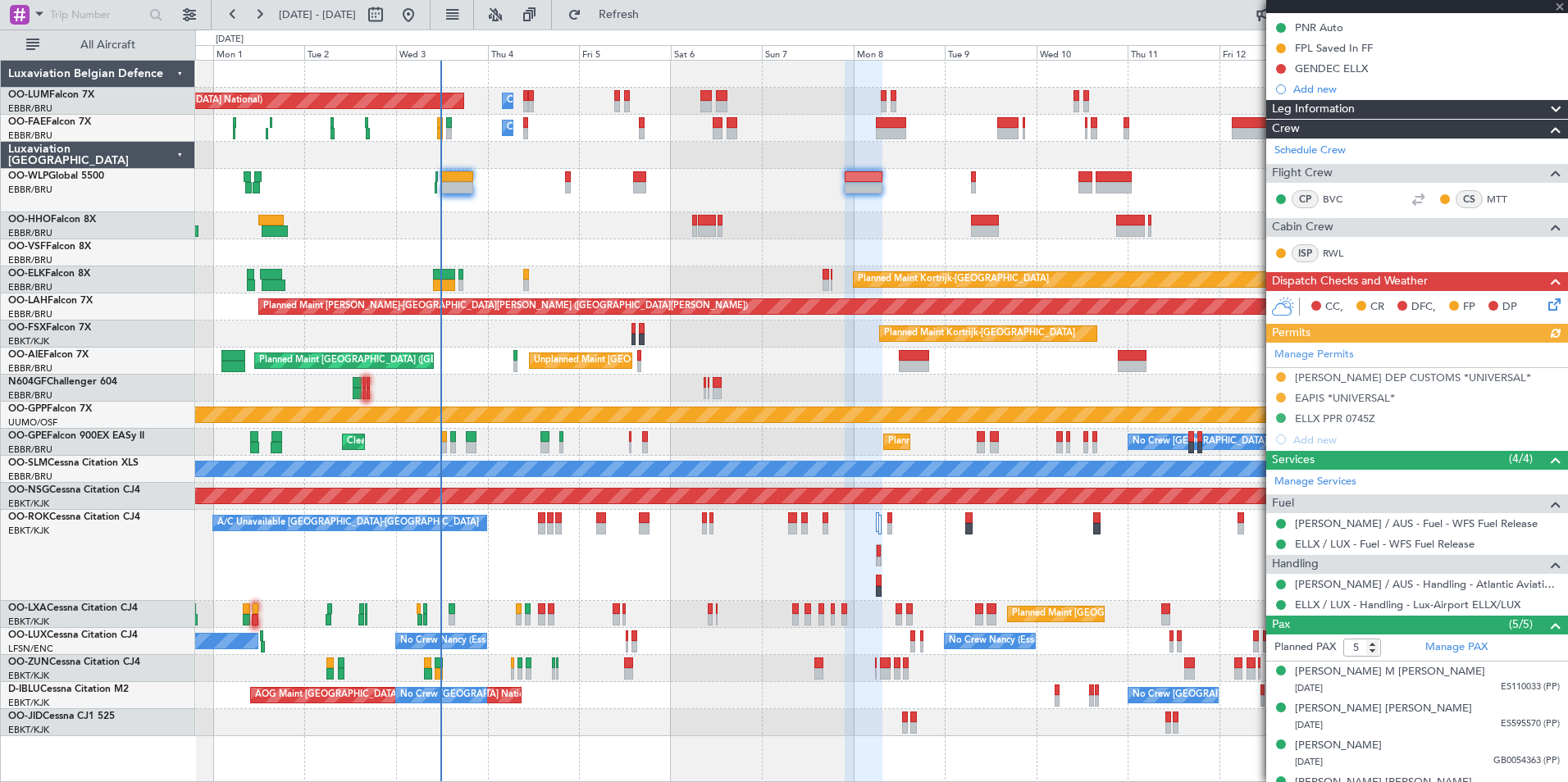
scroll to position [266, 0]
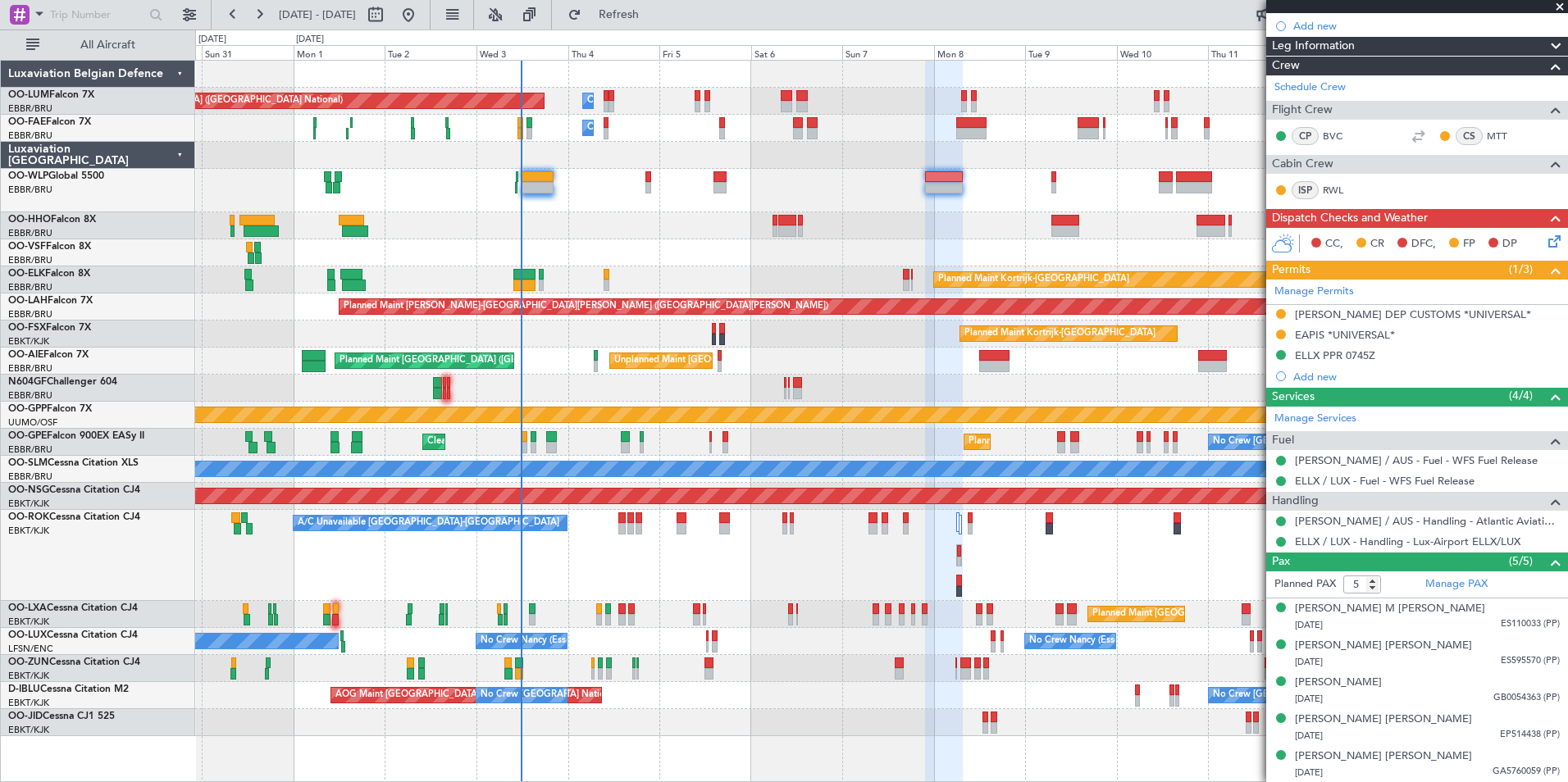
click at [626, 244] on div "Planned Maint [GEOGRAPHIC_DATA] ([GEOGRAPHIC_DATA] National) Owner [GEOGRAPHIC_…" at bounding box center [881, 399] width 1372 height 676
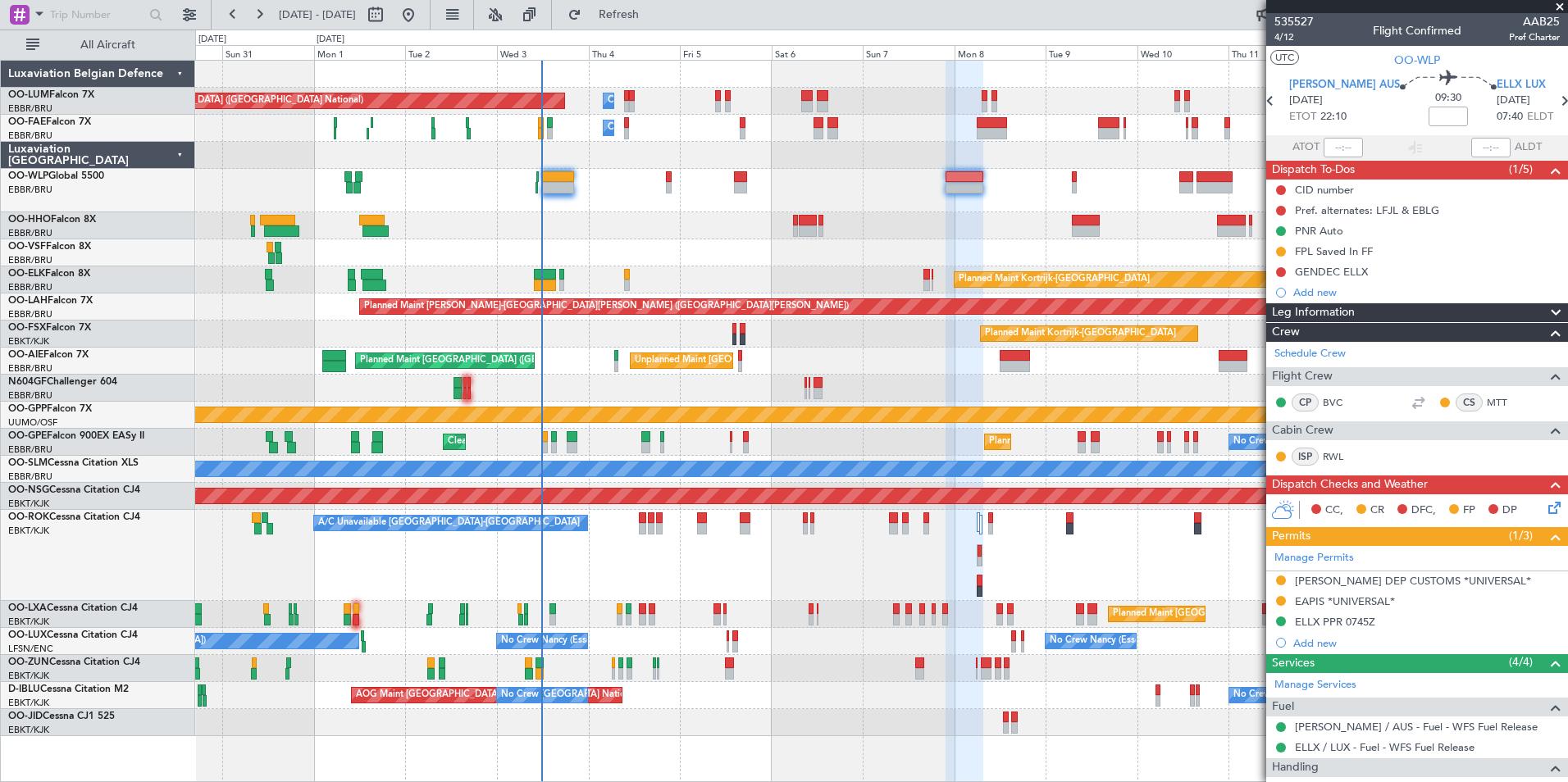
scroll to position [266, 0]
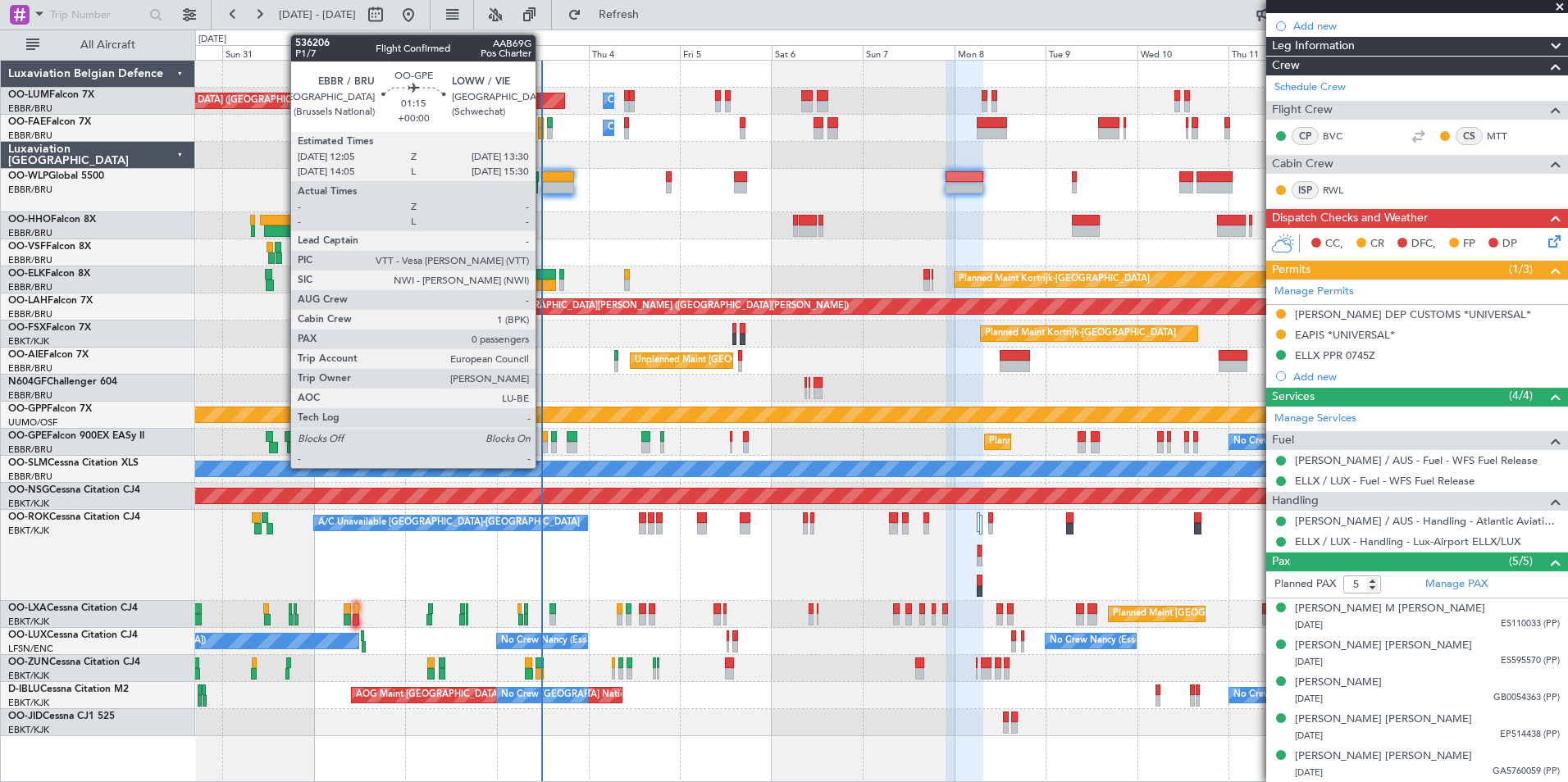
click at [542, 447] on div at bounding box center [545, 447] width 5 height 12
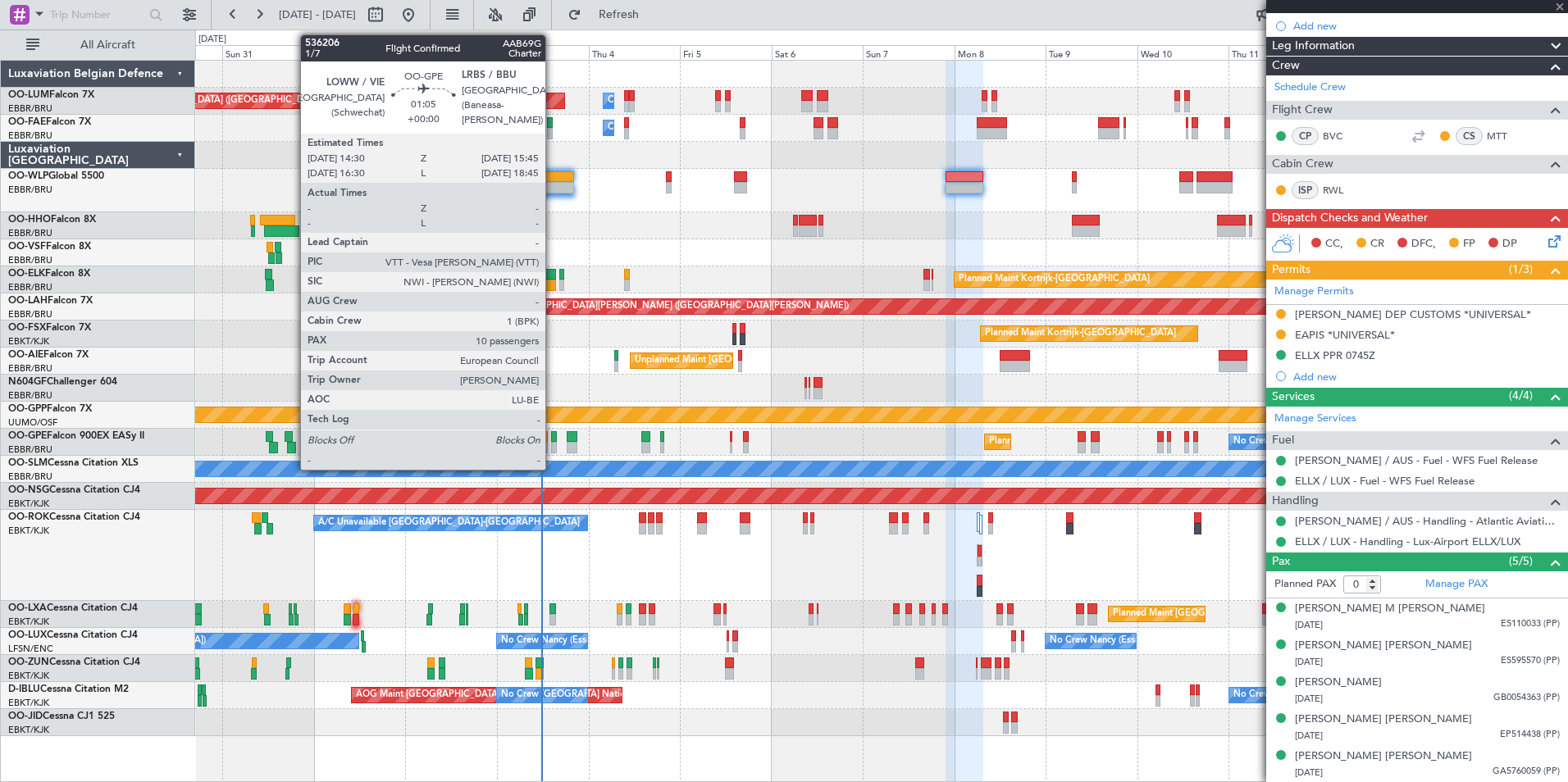
scroll to position [0, 0]
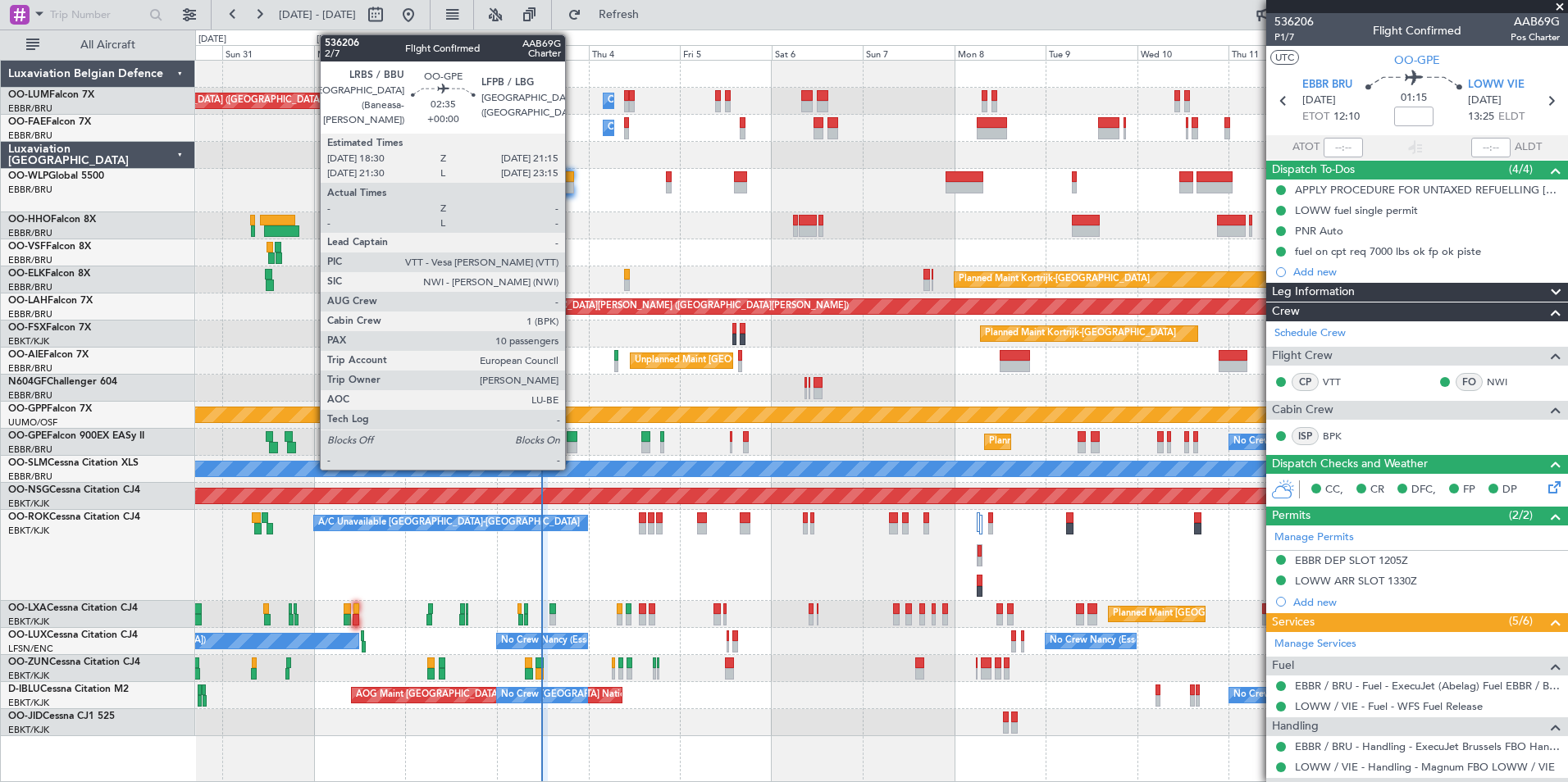
click at [571, 439] on div at bounding box center [572, 437] width 11 height 12
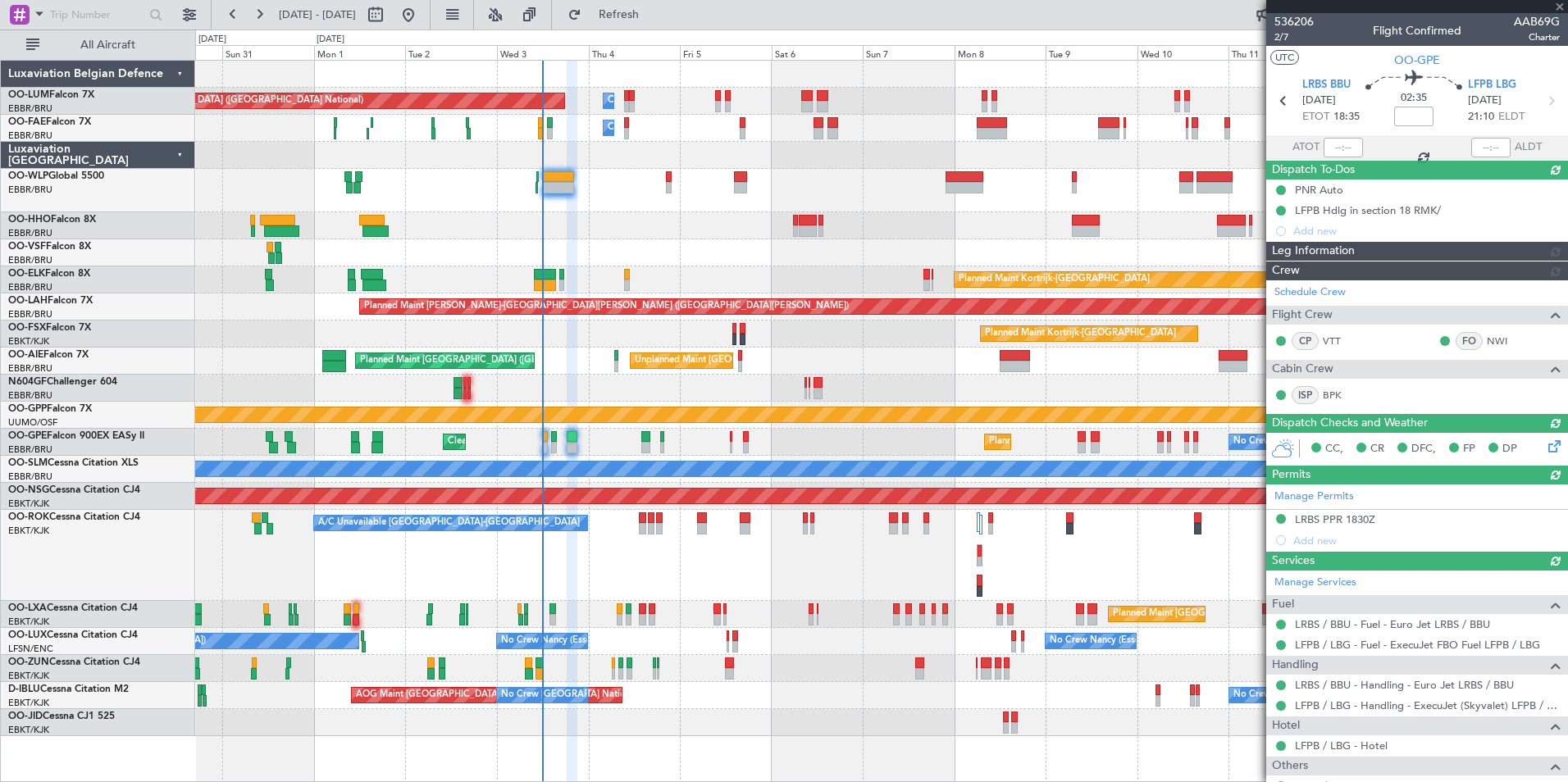
click at [600, 536] on div "A/C Unavailable [GEOGRAPHIC_DATA]-[GEOGRAPHIC_DATA] Planned Maint [GEOGRAPHIC_D…" at bounding box center [881, 556] width 1372 height 91
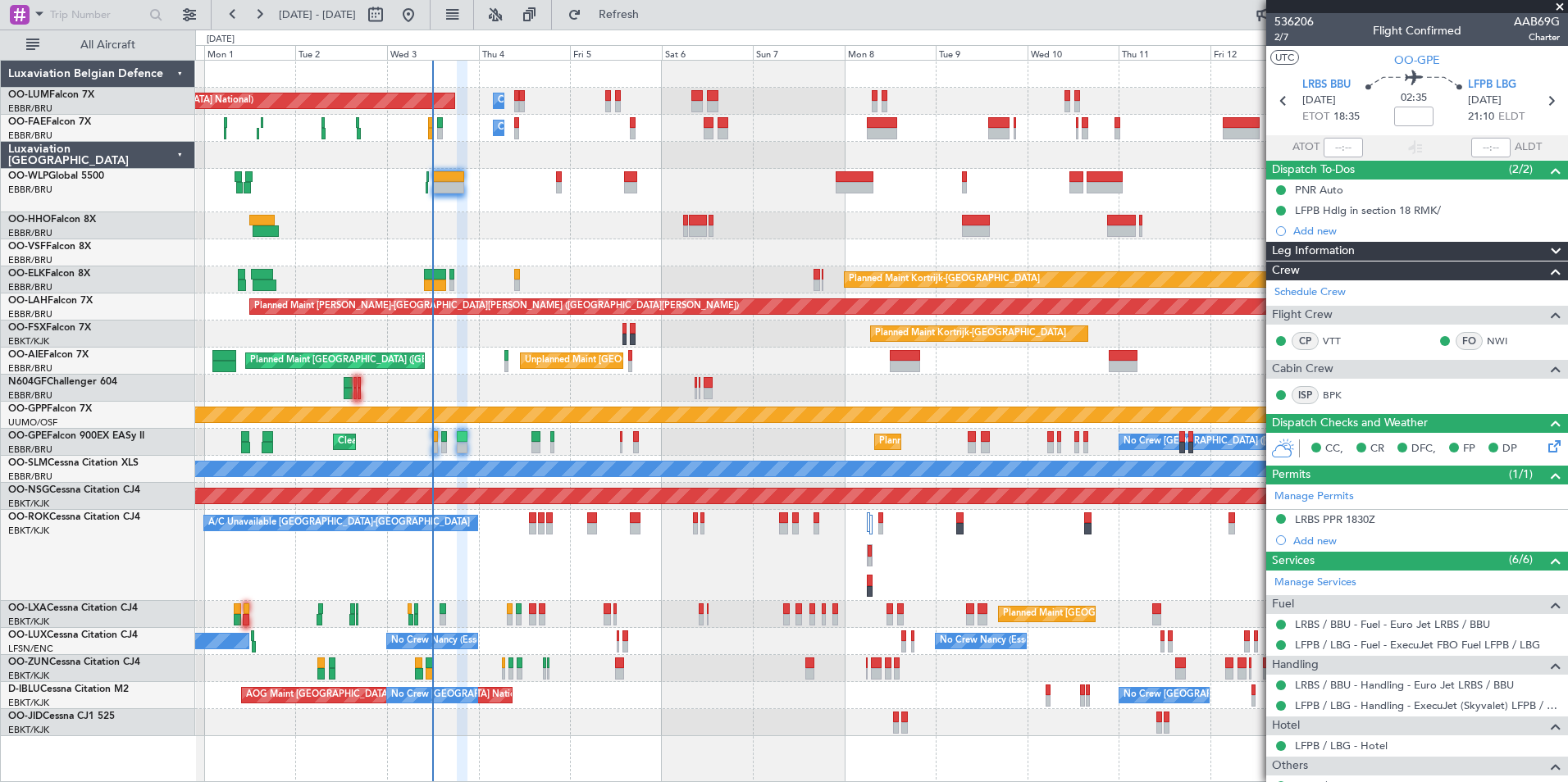
click at [619, 582] on div "A/C Unavailable [GEOGRAPHIC_DATA]-[GEOGRAPHIC_DATA] Planned Maint [GEOGRAPHIC_D…" at bounding box center [881, 556] width 1372 height 91
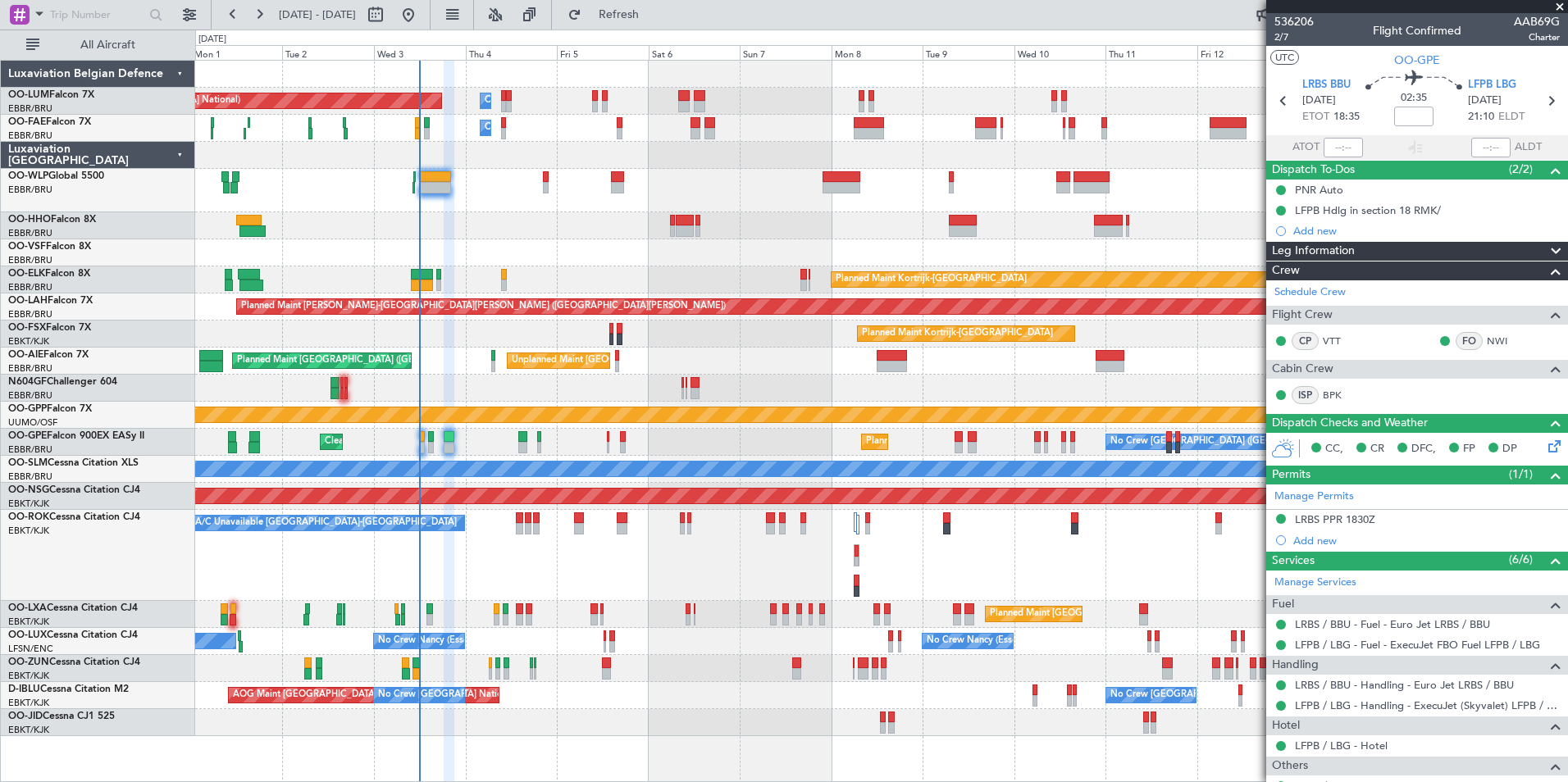
click at [497, 228] on div at bounding box center [881, 226] width 1372 height 27
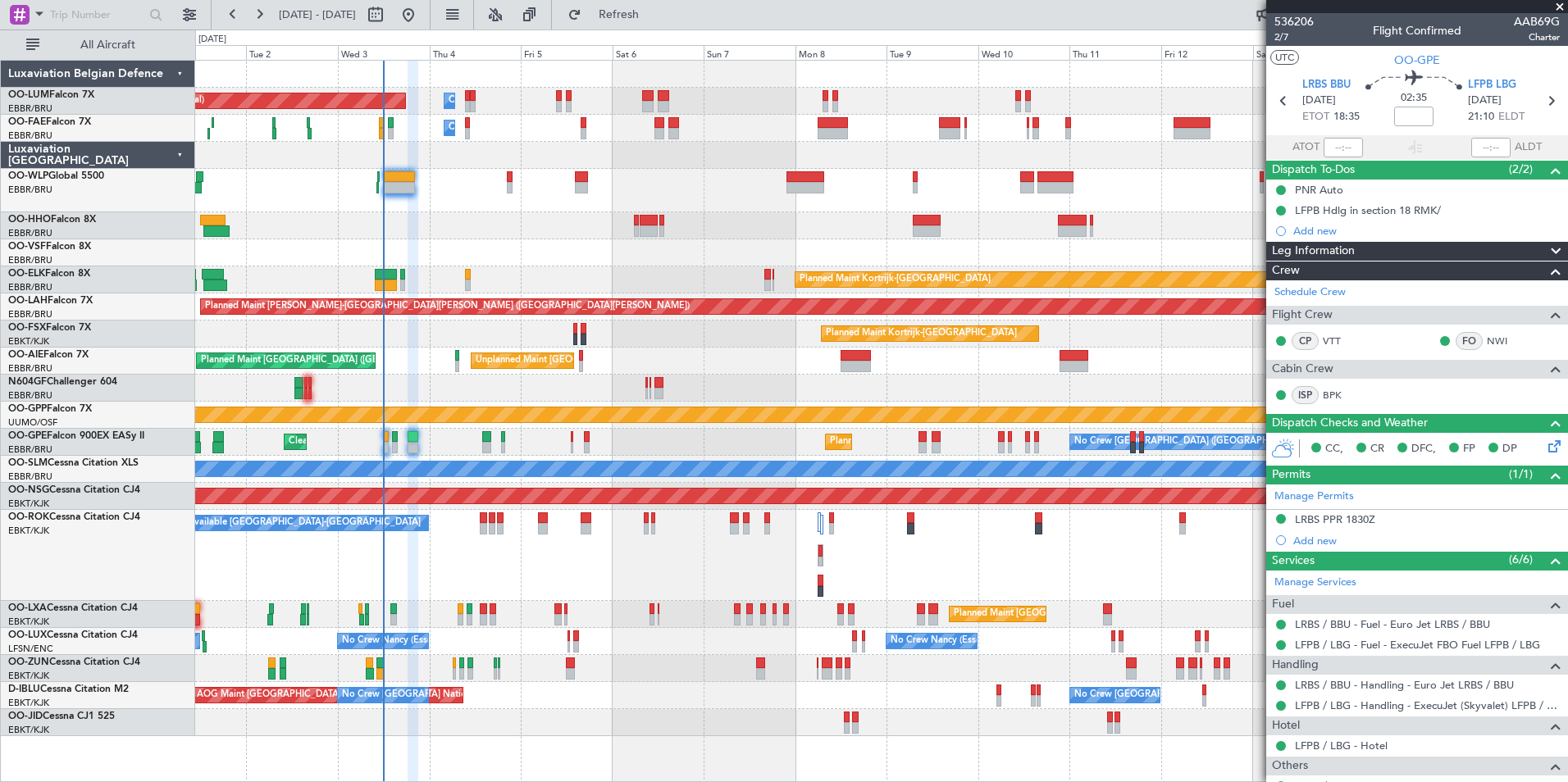
click at [496, 187] on div "Planned Maint [GEOGRAPHIC_DATA] ([GEOGRAPHIC_DATA])" at bounding box center [881, 190] width 1372 height 43
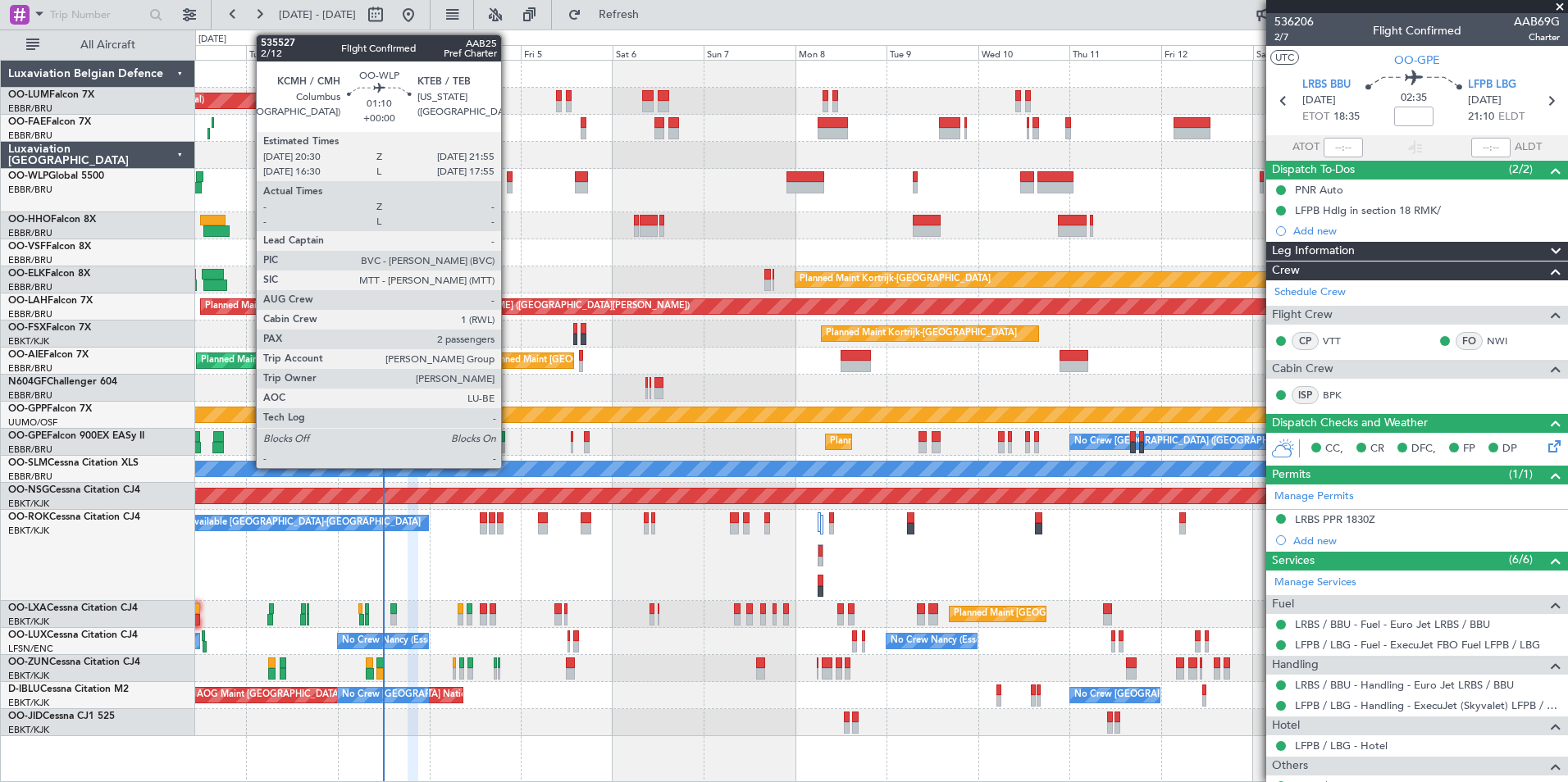
click at [508, 180] on div at bounding box center [509, 177] width 5 height 12
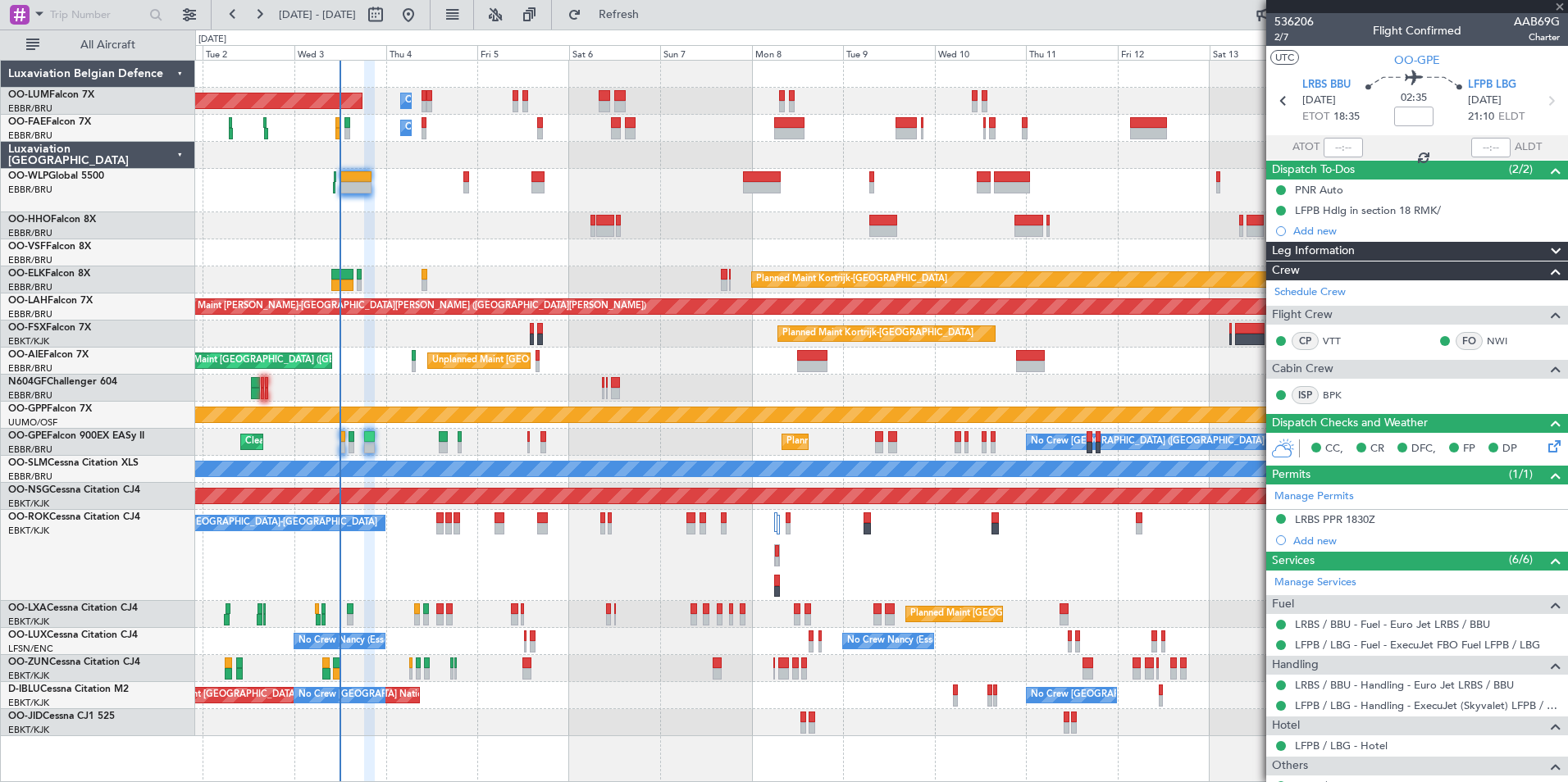
click at [455, 213] on div at bounding box center [881, 226] width 1372 height 27
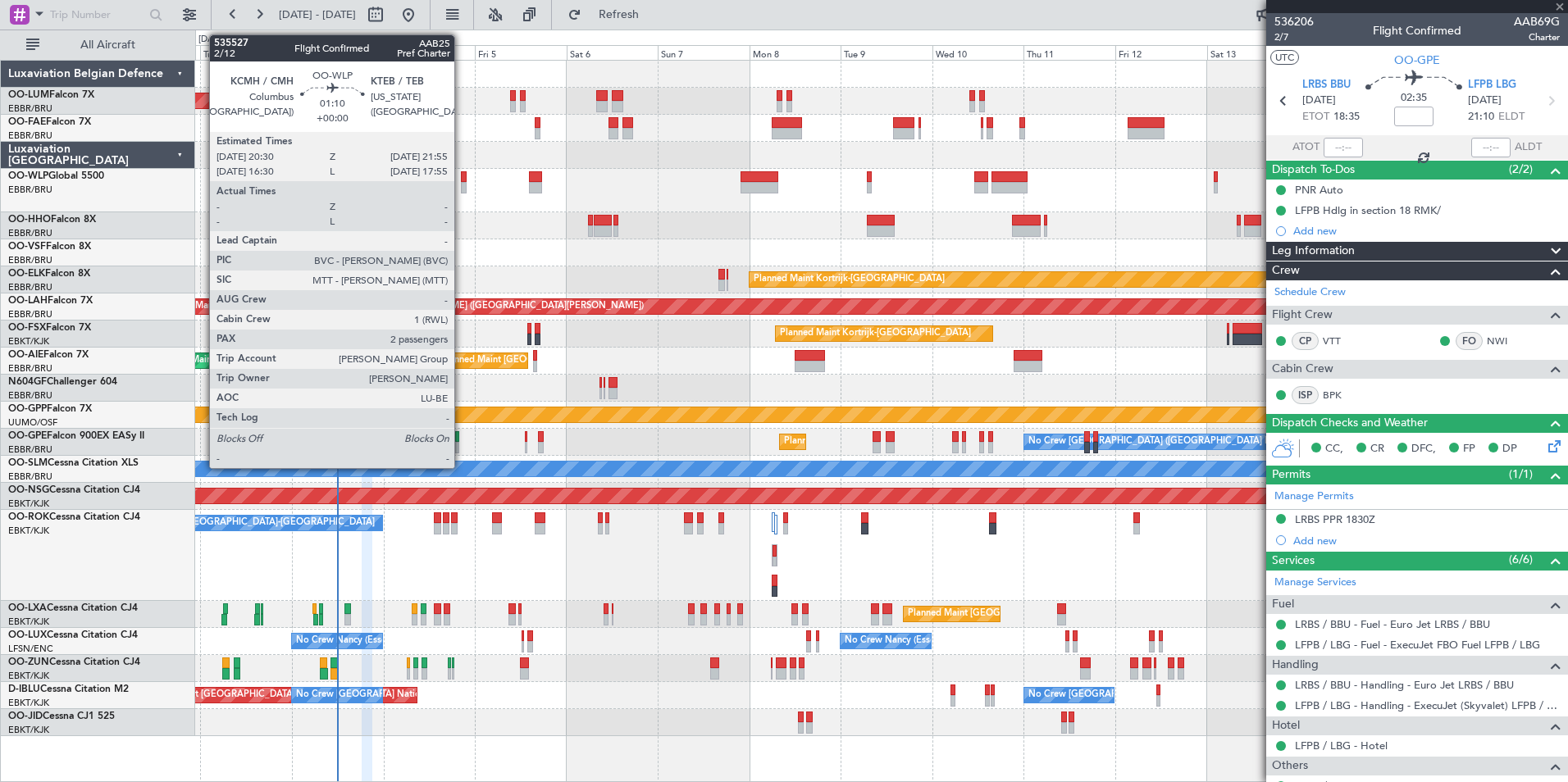
type input "2"
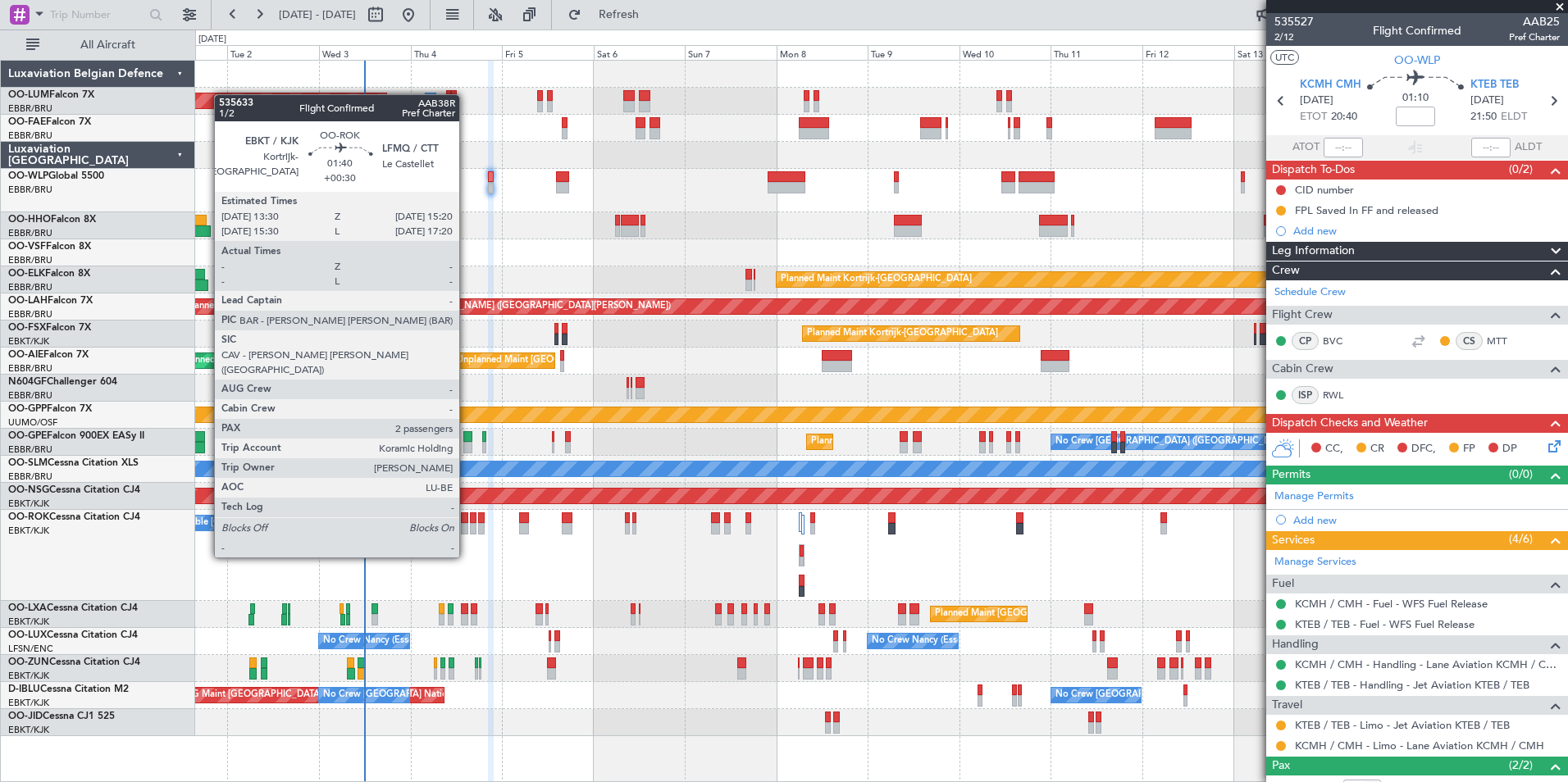
click at [466, 526] on div at bounding box center [464, 528] width 7 height 12
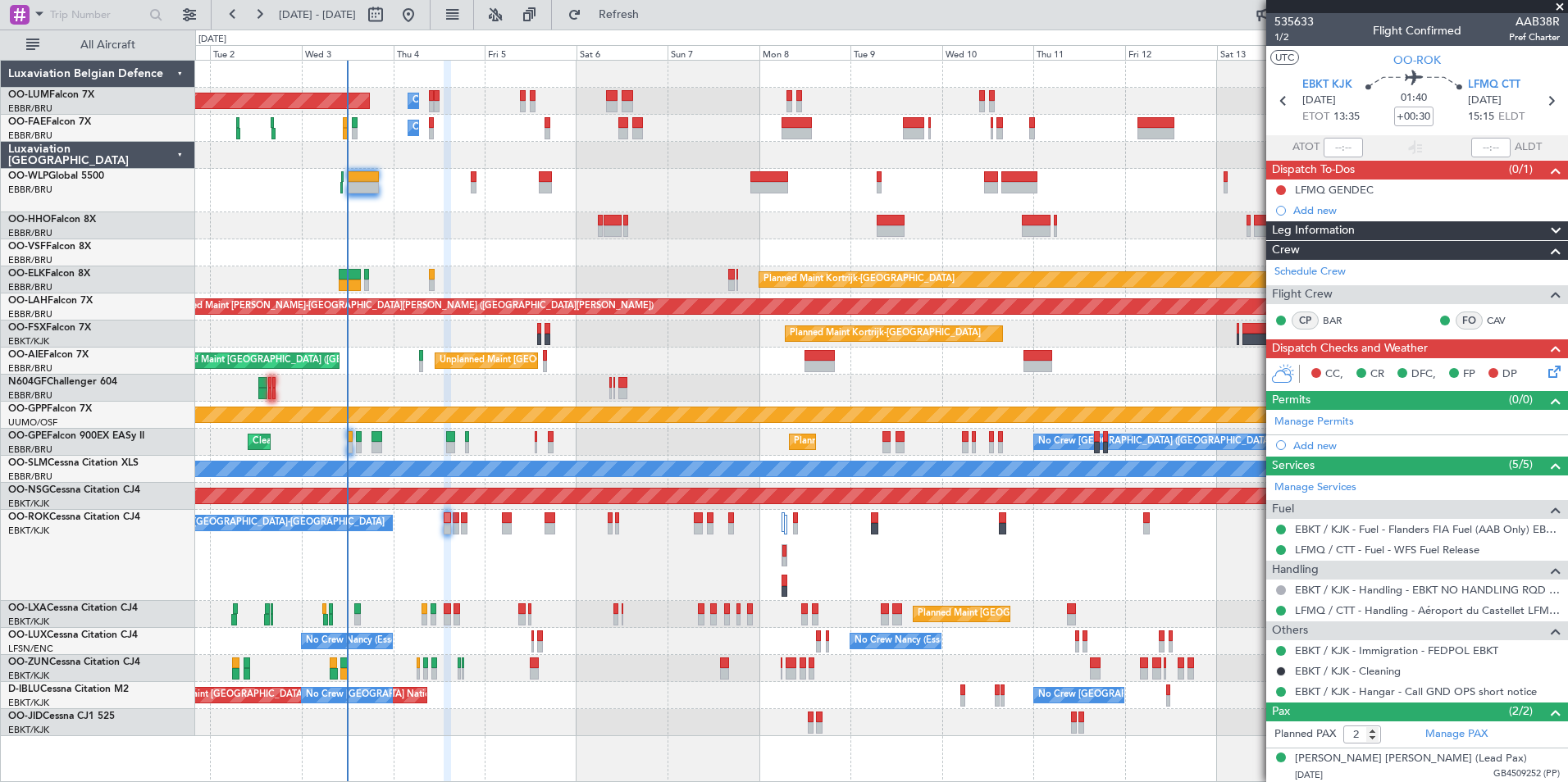
click at [489, 578] on div "A/C Unavailable [GEOGRAPHIC_DATA]-[GEOGRAPHIC_DATA] Planned Maint [GEOGRAPHIC_D…" at bounding box center [881, 556] width 1372 height 91
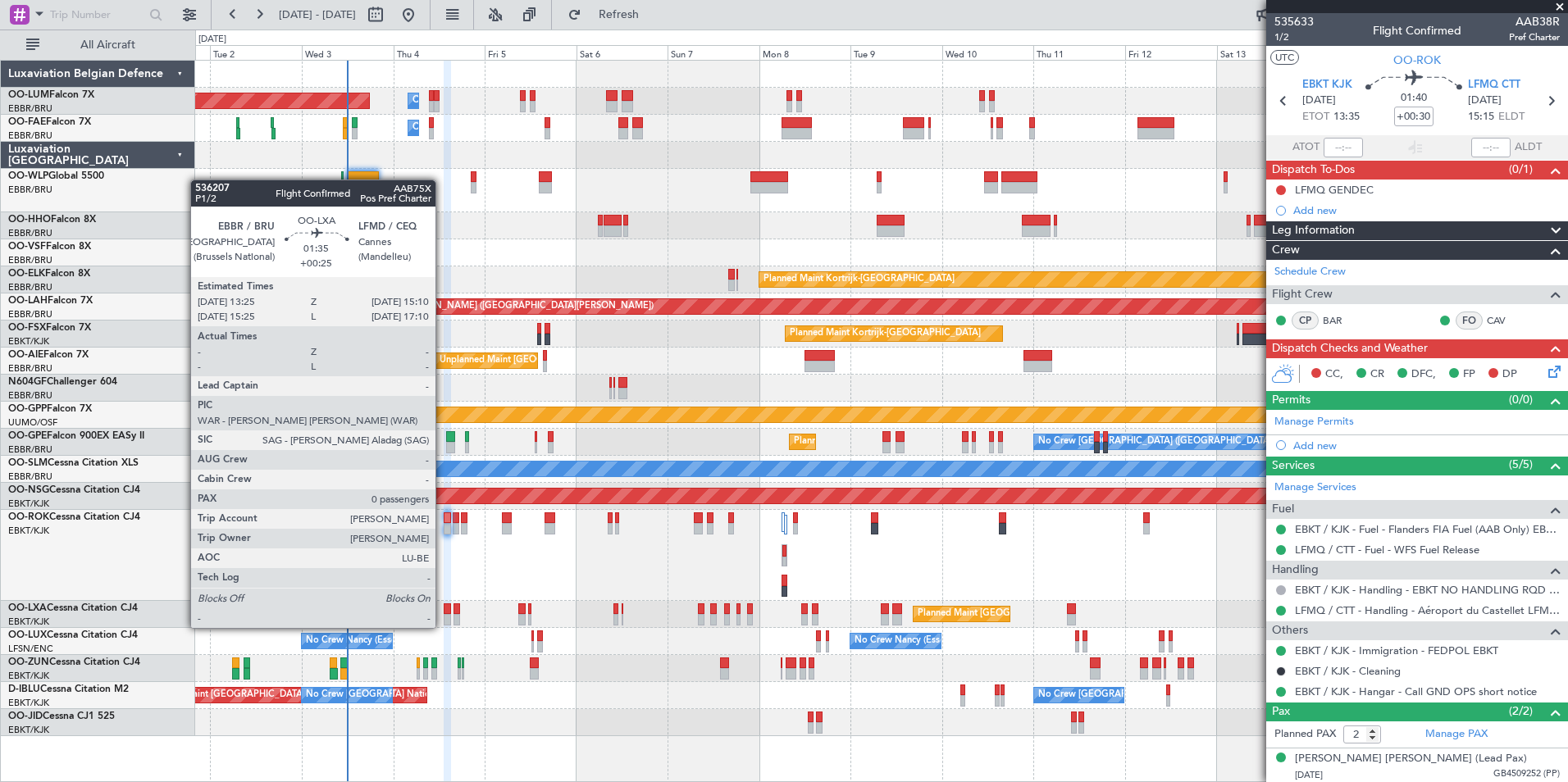
click at [444, 613] on div at bounding box center [447, 609] width 7 height 12
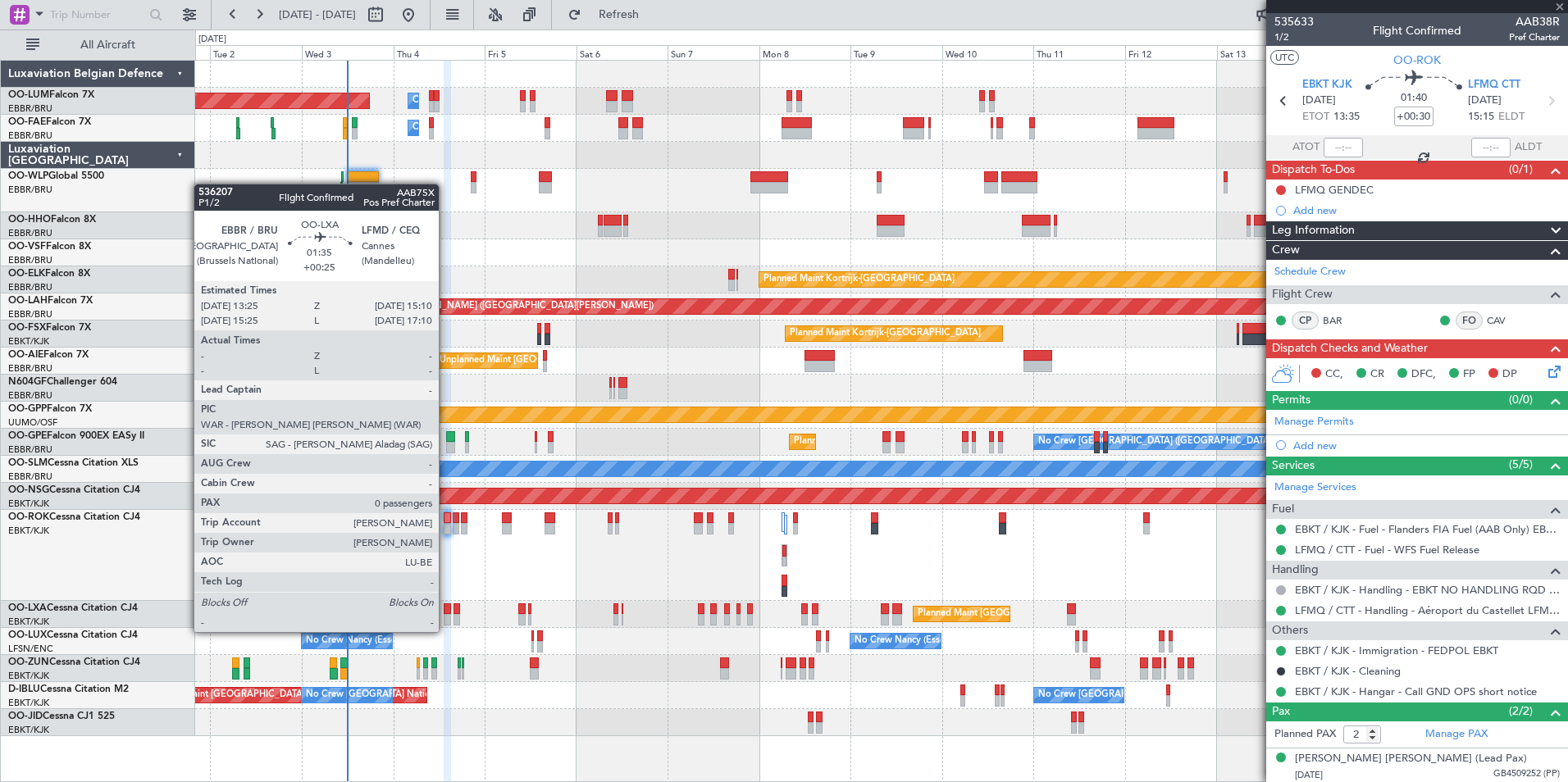
type input "+00:25"
type input "0"
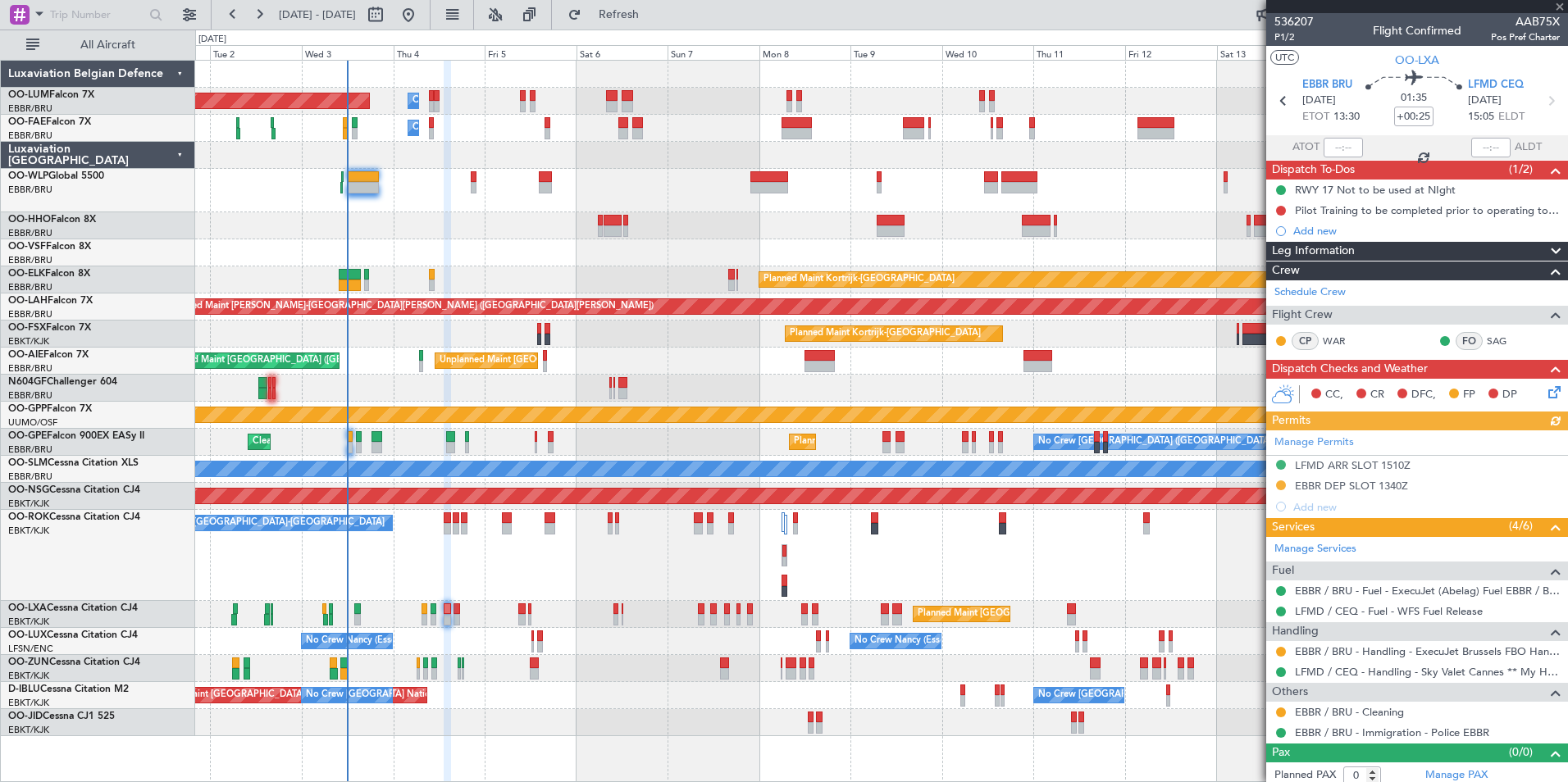
click at [486, 543] on div "A/C Unavailable [GEOGRAPHIC_DATA]-[GEOGRAPHIC_DATA] Planned Maint [GEOGRAPHIC_D…" at bounding box center [881, 556] width 1372 height 91
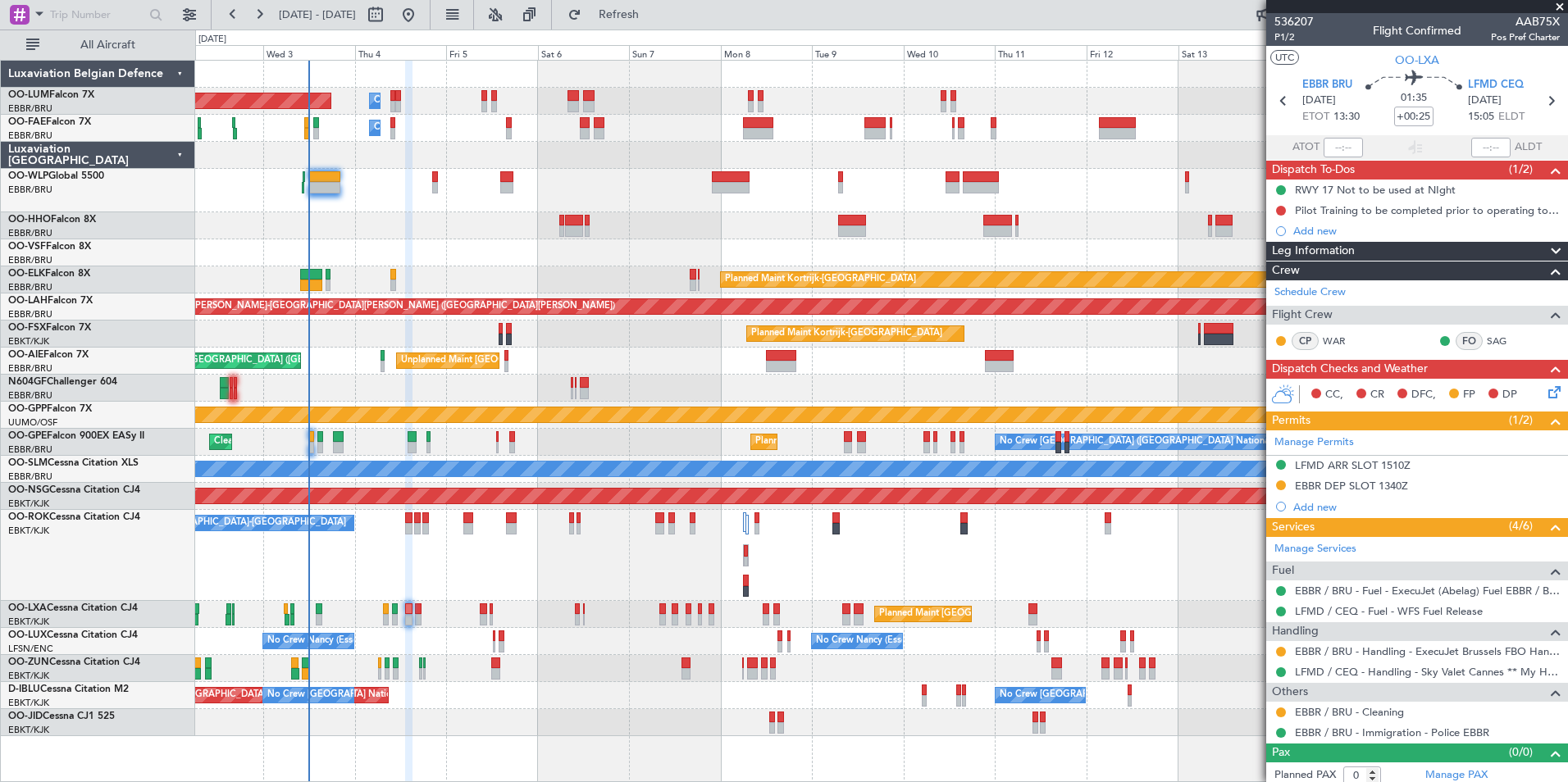
click at [432, 653] on div "No Crew [PERSON_NAME] ([PERSON_NAME]) No Crew [PERSON_NAME] ([PERSON_NAME]) No …" at bounding box center [881, 642] width 1372 height 27
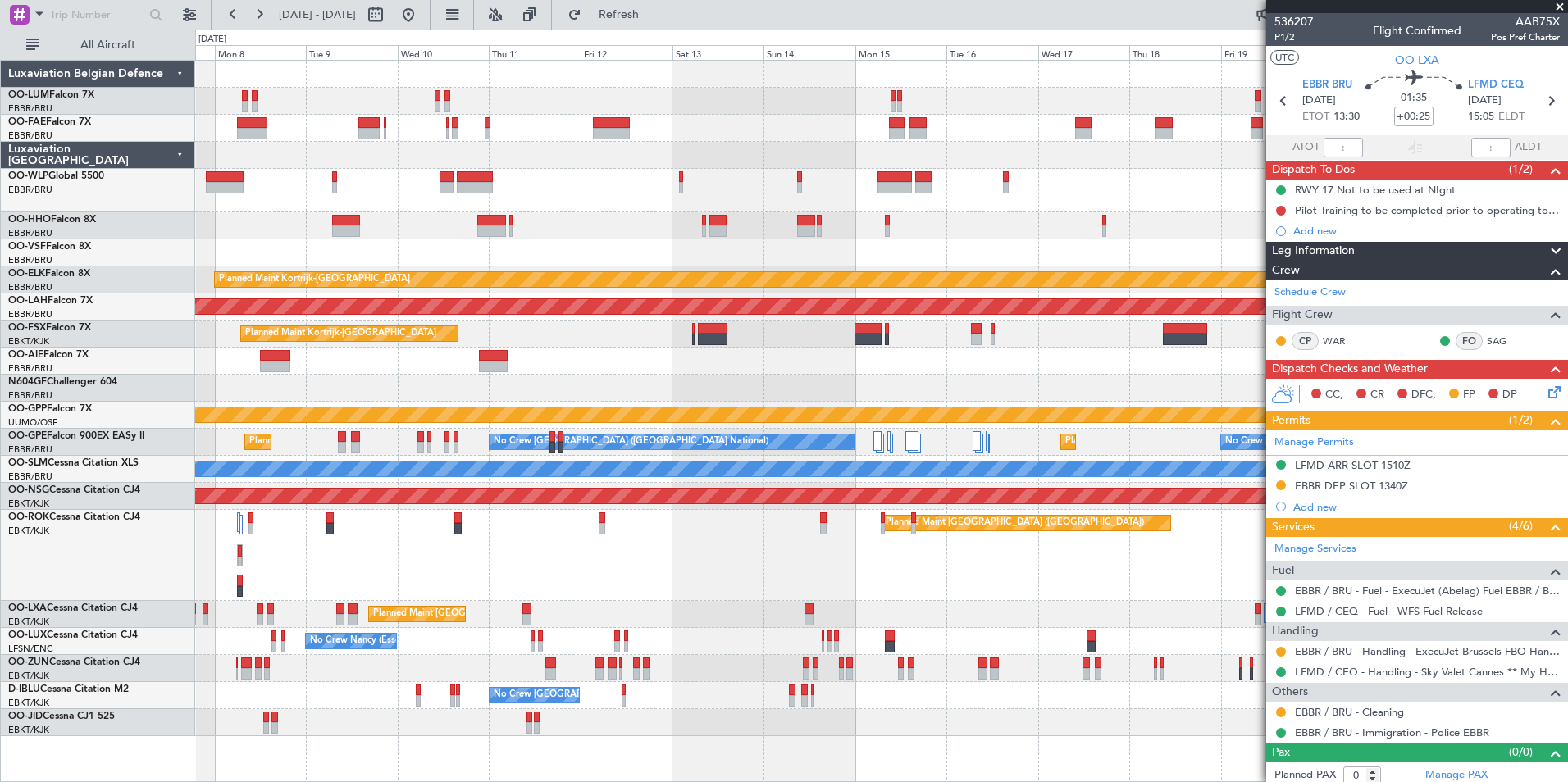
click at [538, 396] on div "Owner Melsbroek Air Base Owner [GEOGRAPHIC_DATA] Planned Maint [GEOGRAPHIC_DATA…" at bounding box center [881, 399] width 1372 height 676
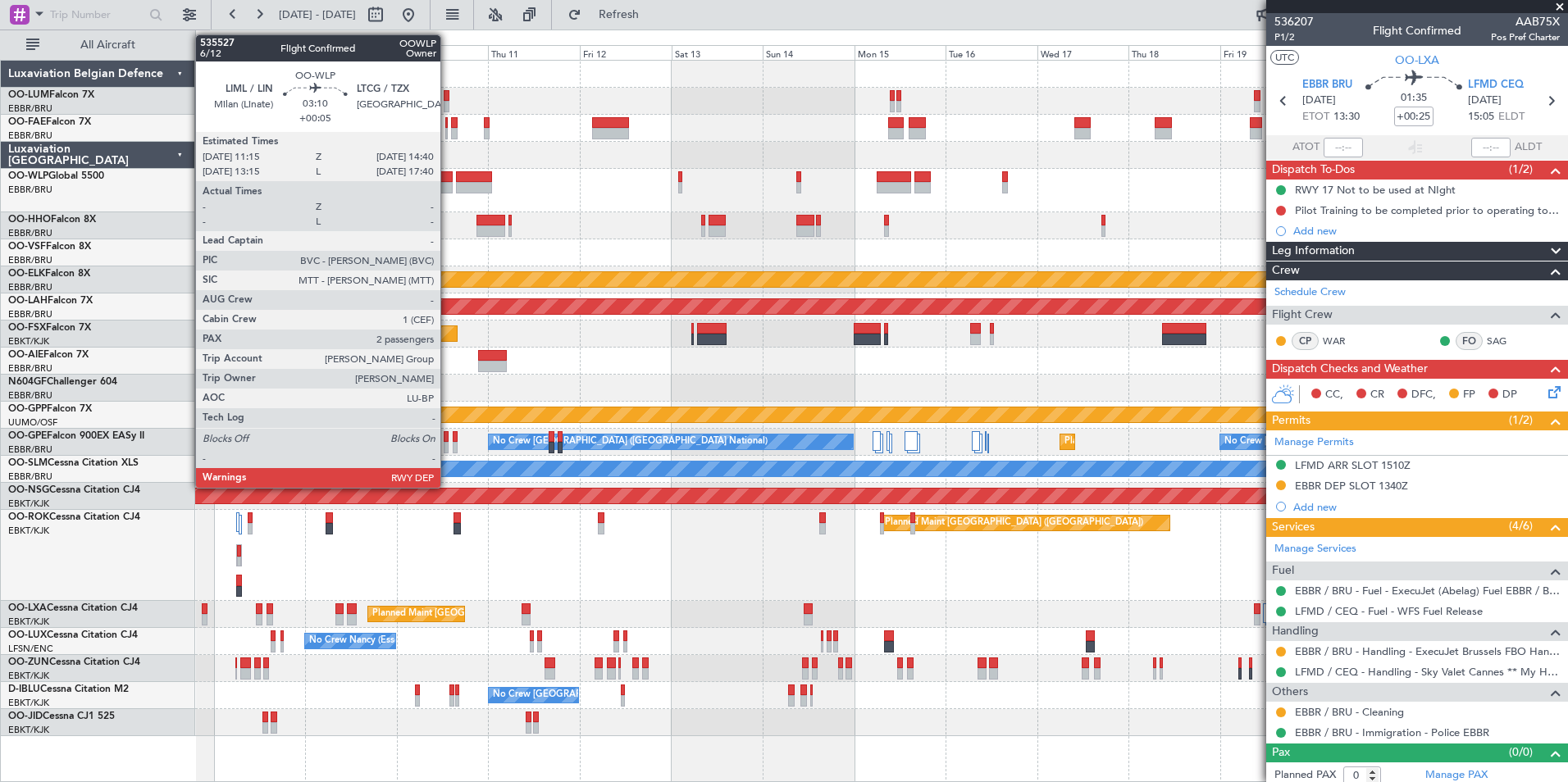
click at [447, 178] on div at bounding box center [445, 177] width 13 height 12
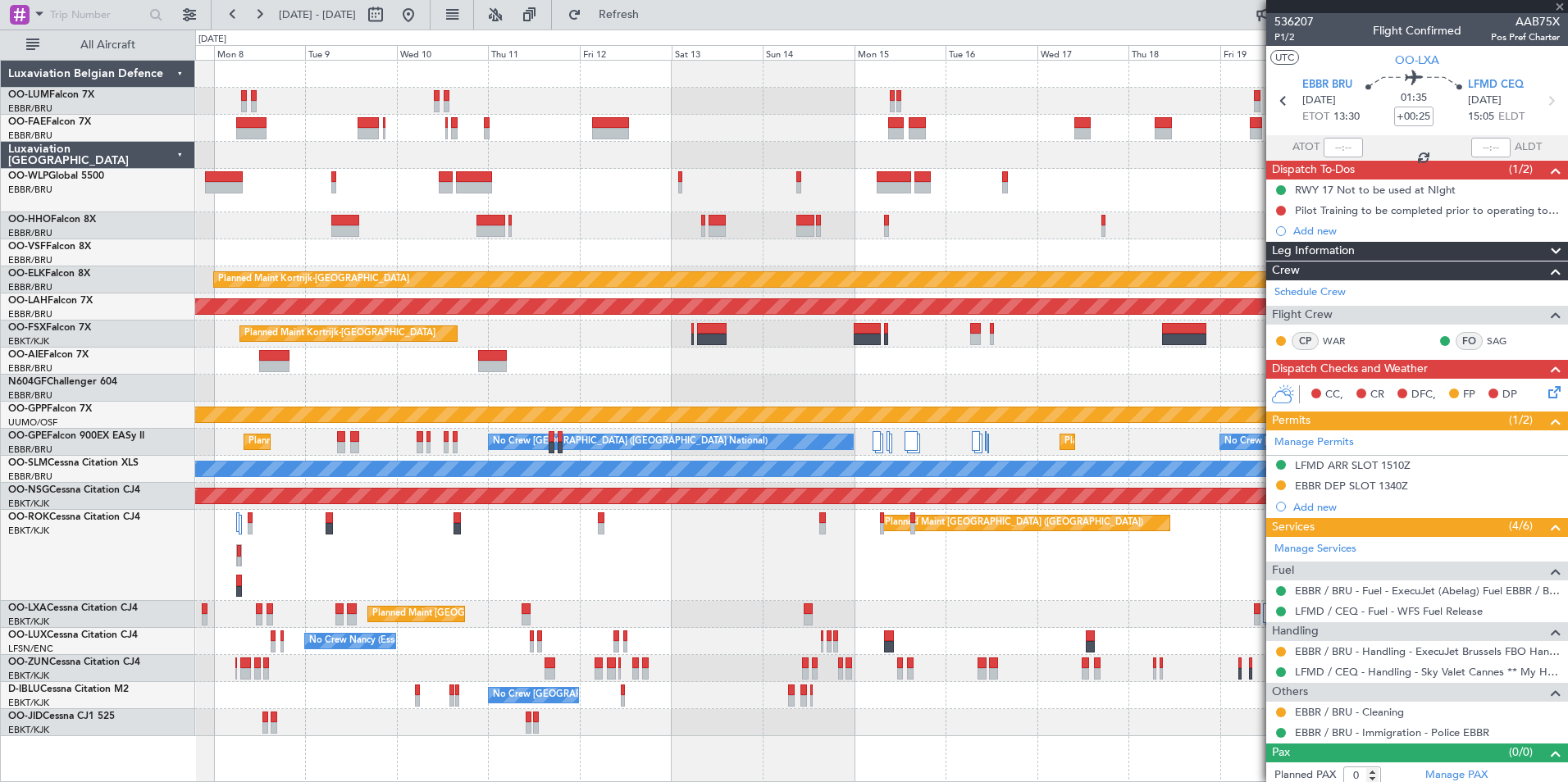
type input "+00:05"
type input "2"
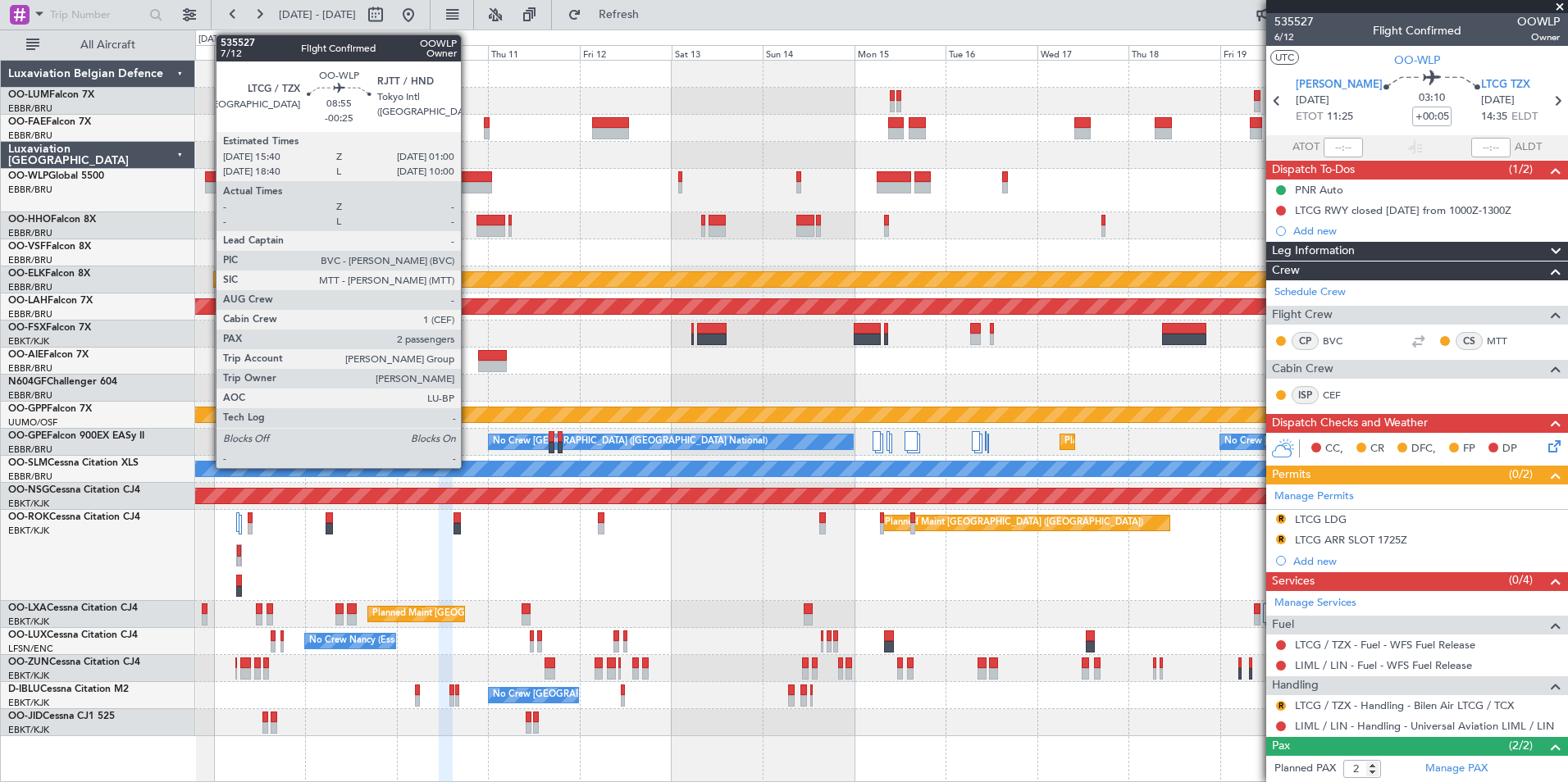
click at [468, 178] on div at bounding box center [473, 177] width 36 height 12
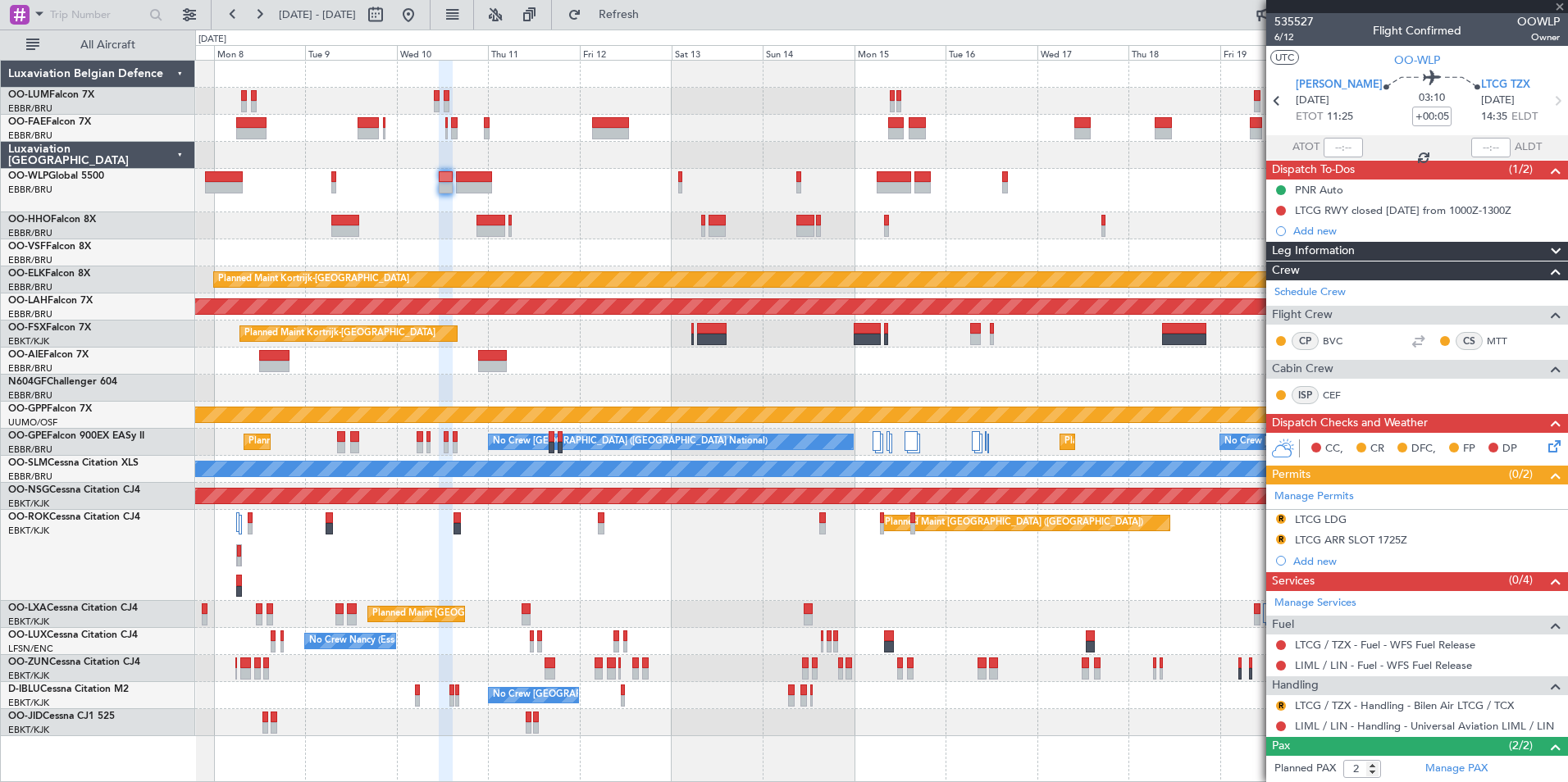
type input "-00:25"
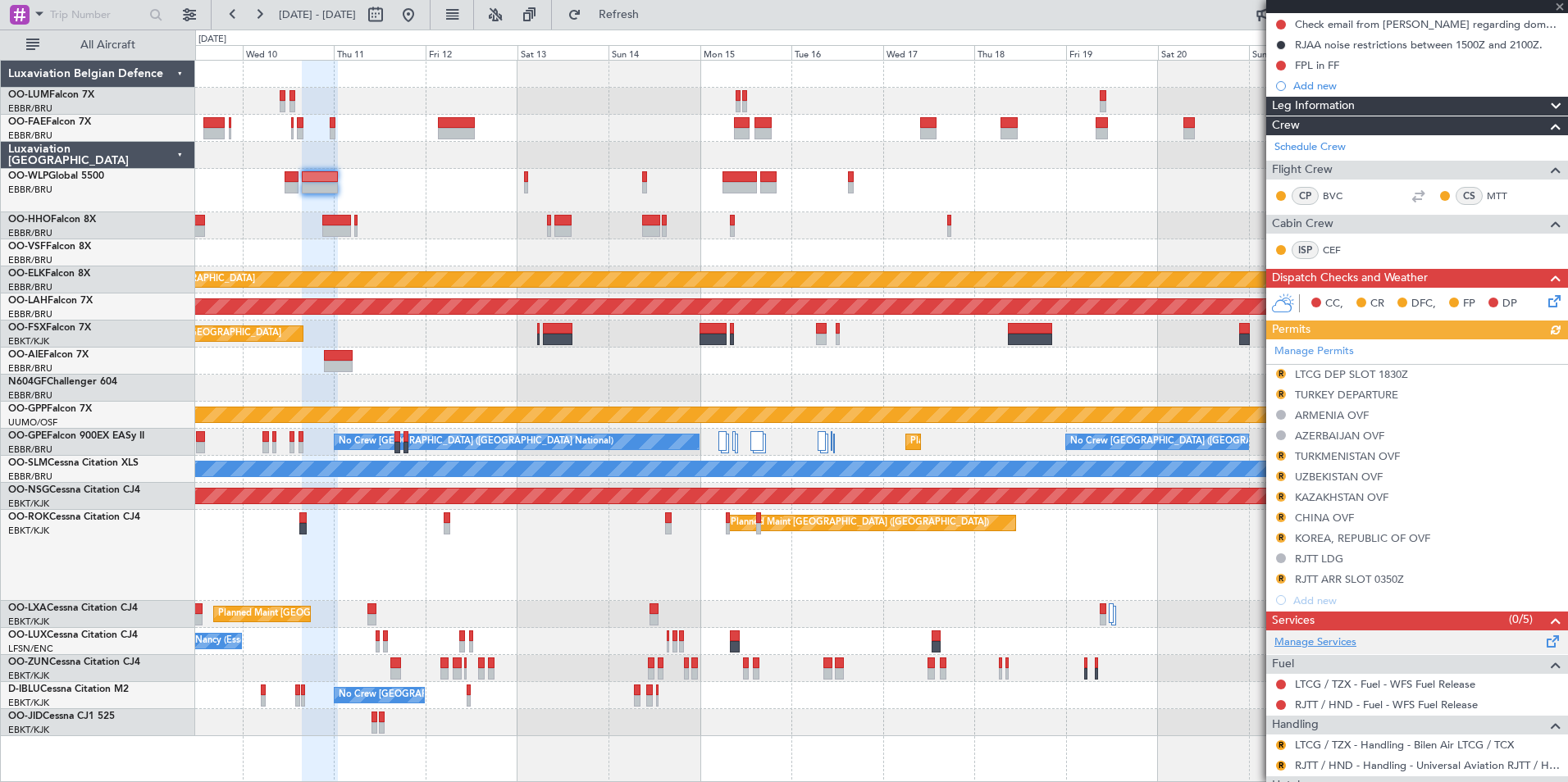
scroll to position [246, 0]
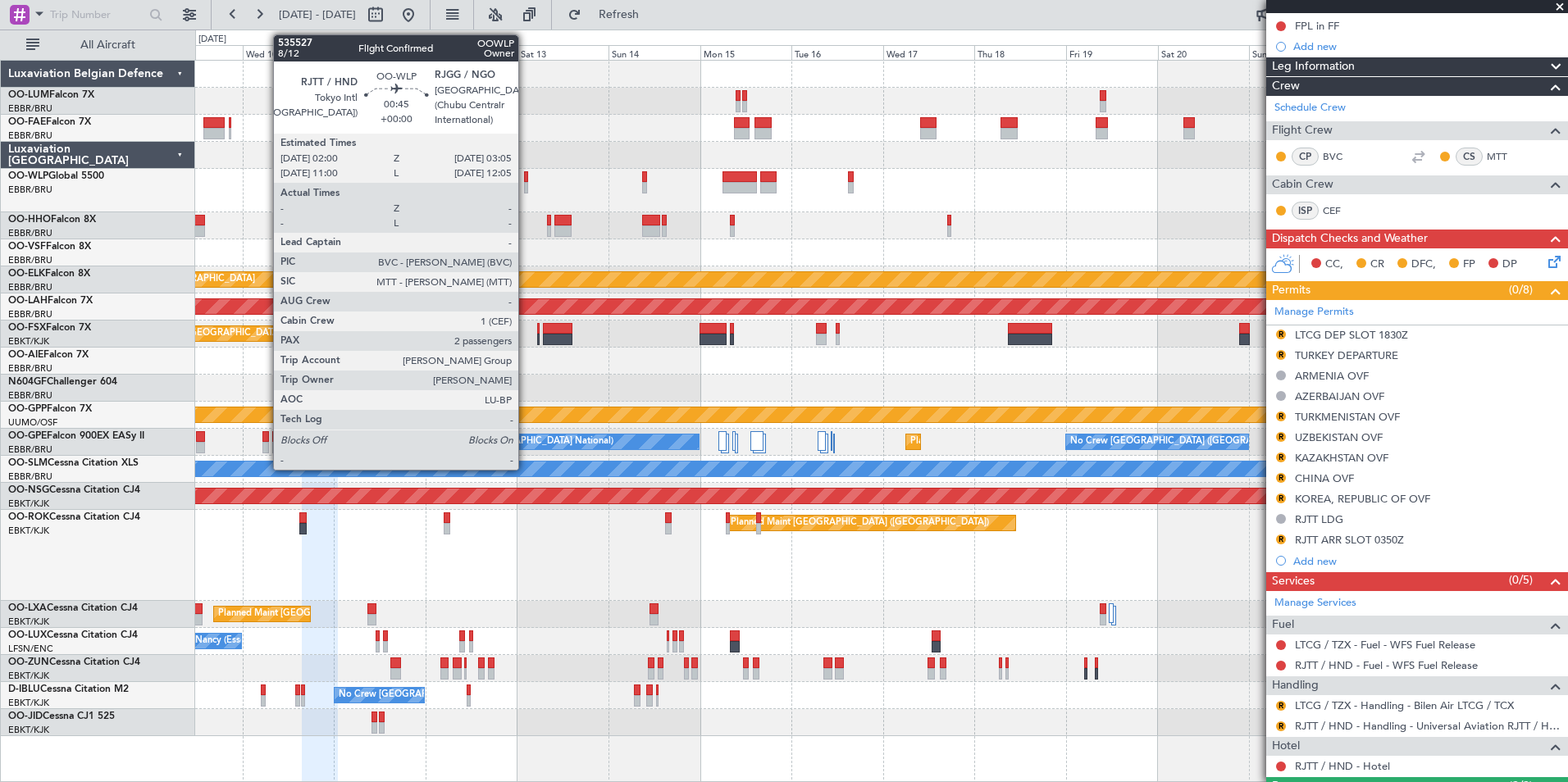
click at [525, 185] on div at bounding box center [525, 187] width 4 height 12
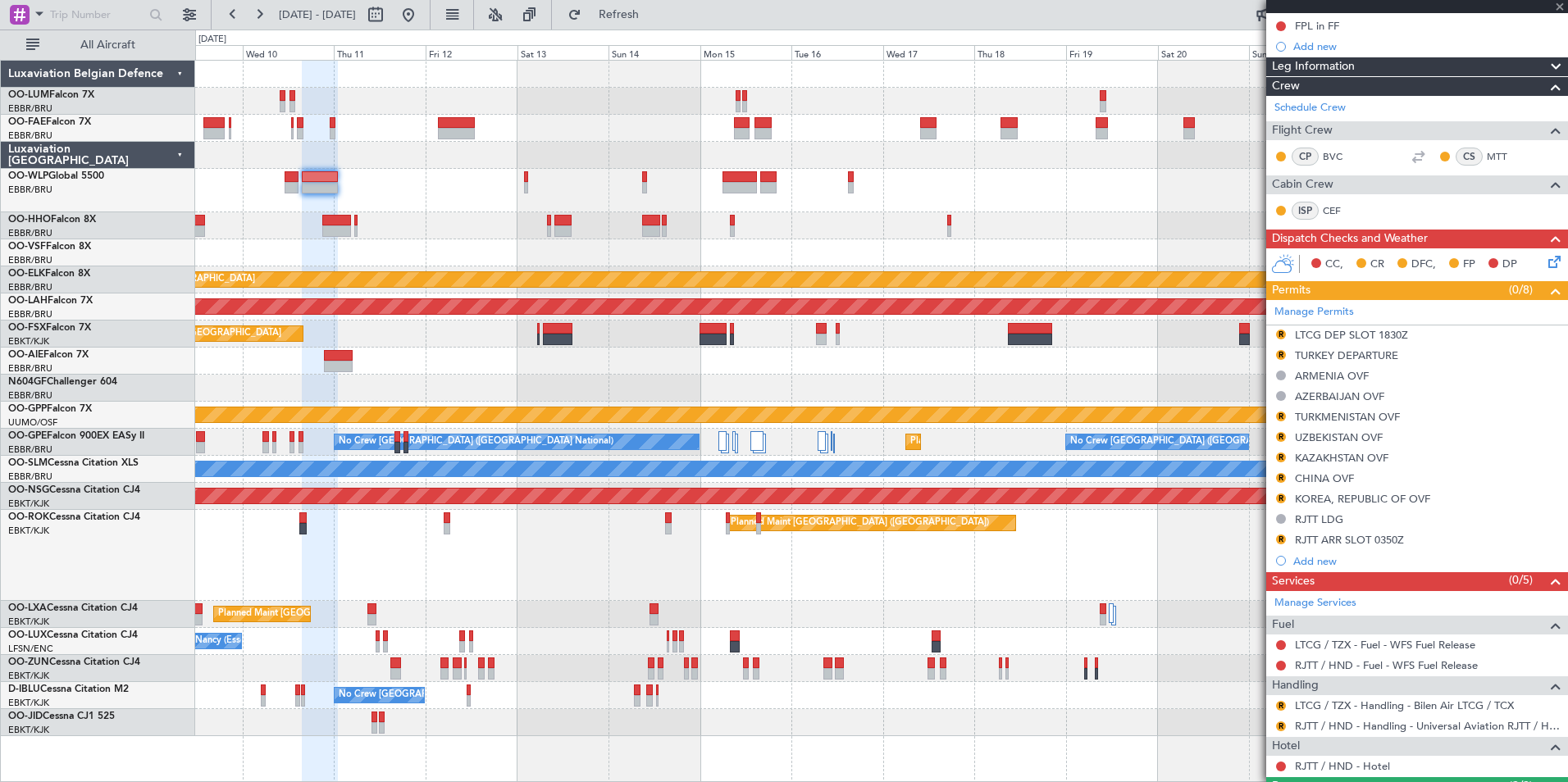
scroll to position [0, 0]
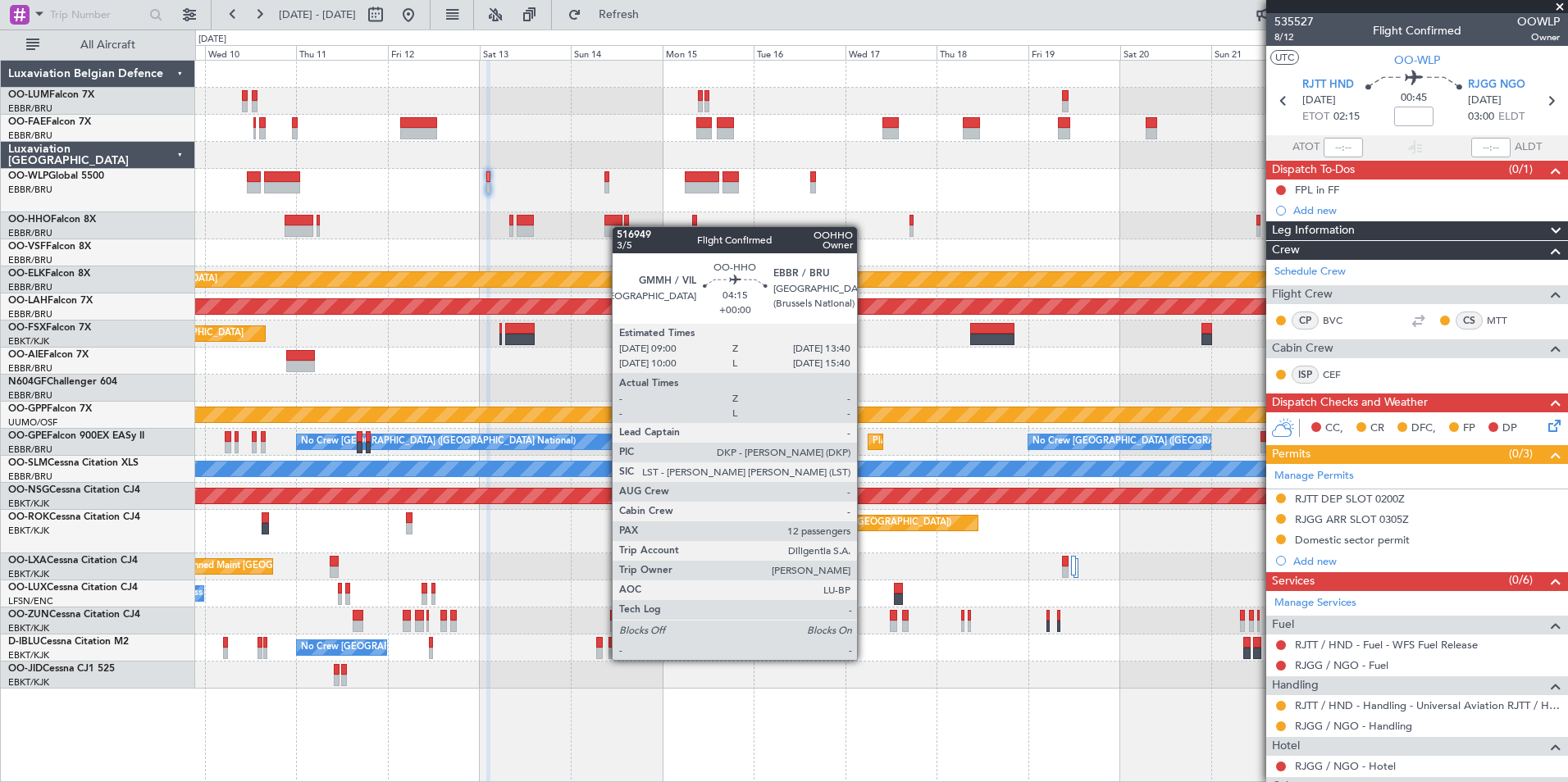
click at [619, 226] on div at bounding box center [613, 231] width 18 height 12
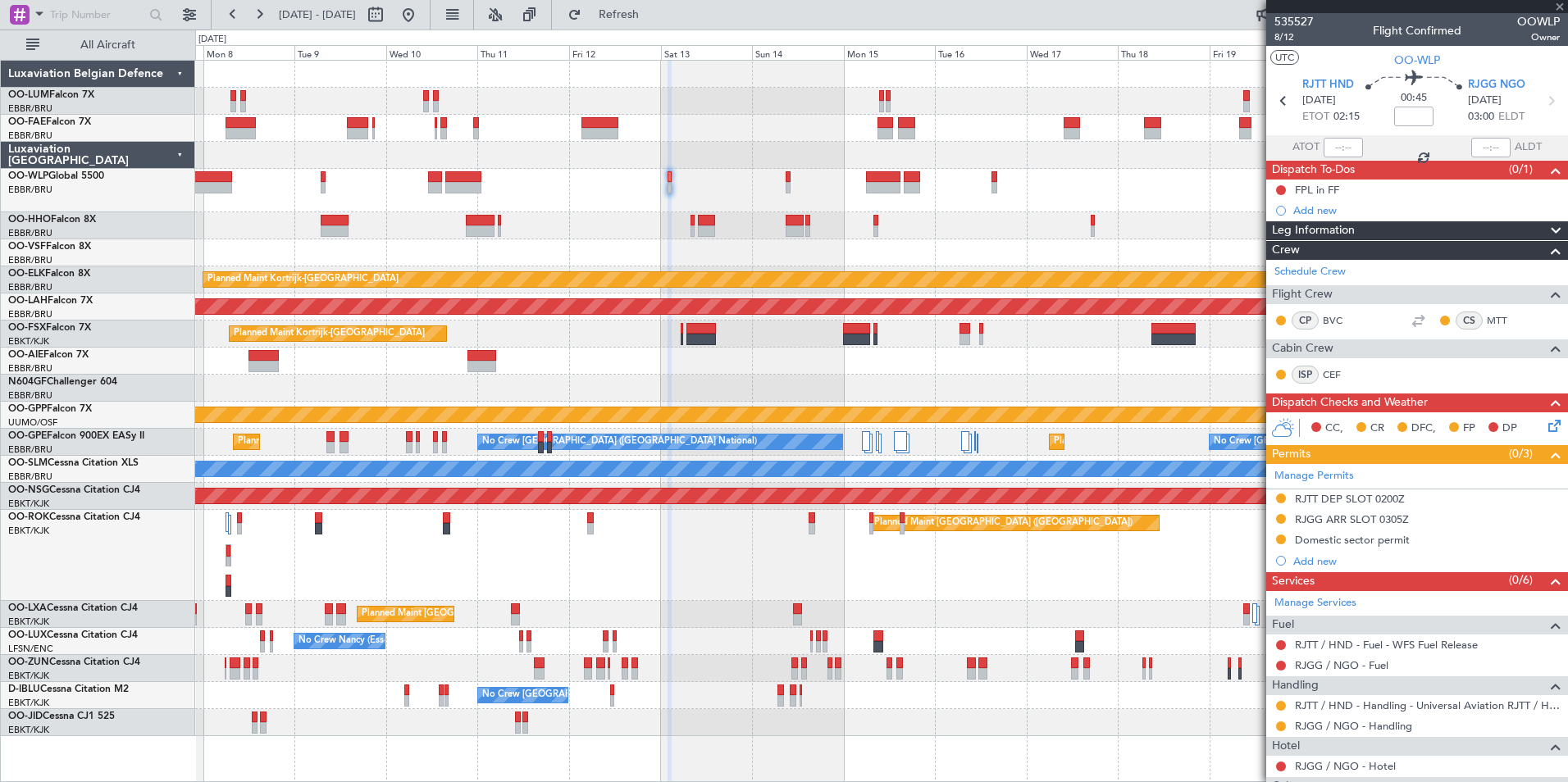
click at [698, 214] on div at bounding box center [881, 226] width 1372 height 27
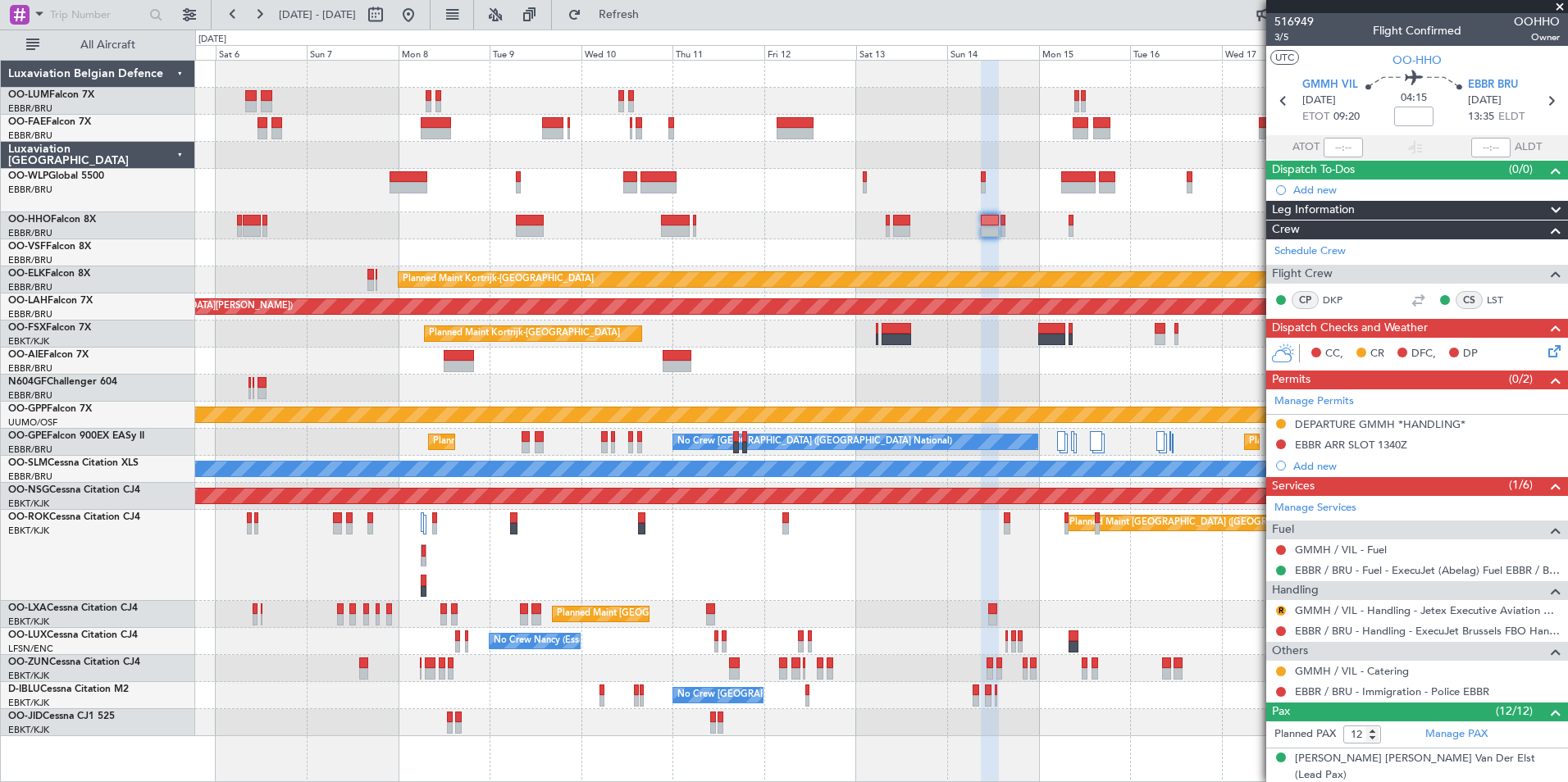
click at [845, 232] on div at bounding box center [881, 226] width 1372 height 27
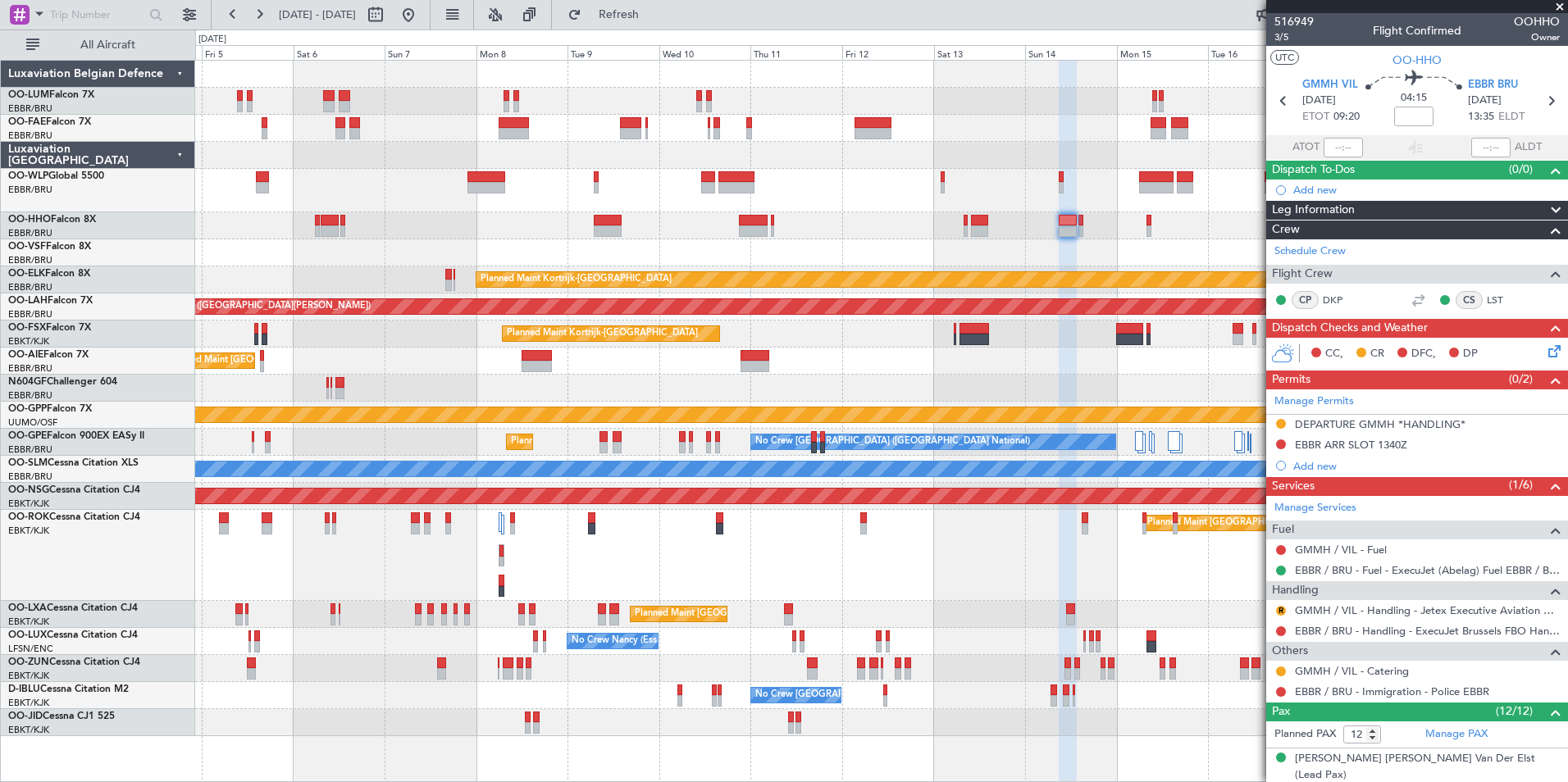
click at [867, 238] on div at bounding box center [881, 226] width 1372 height 27
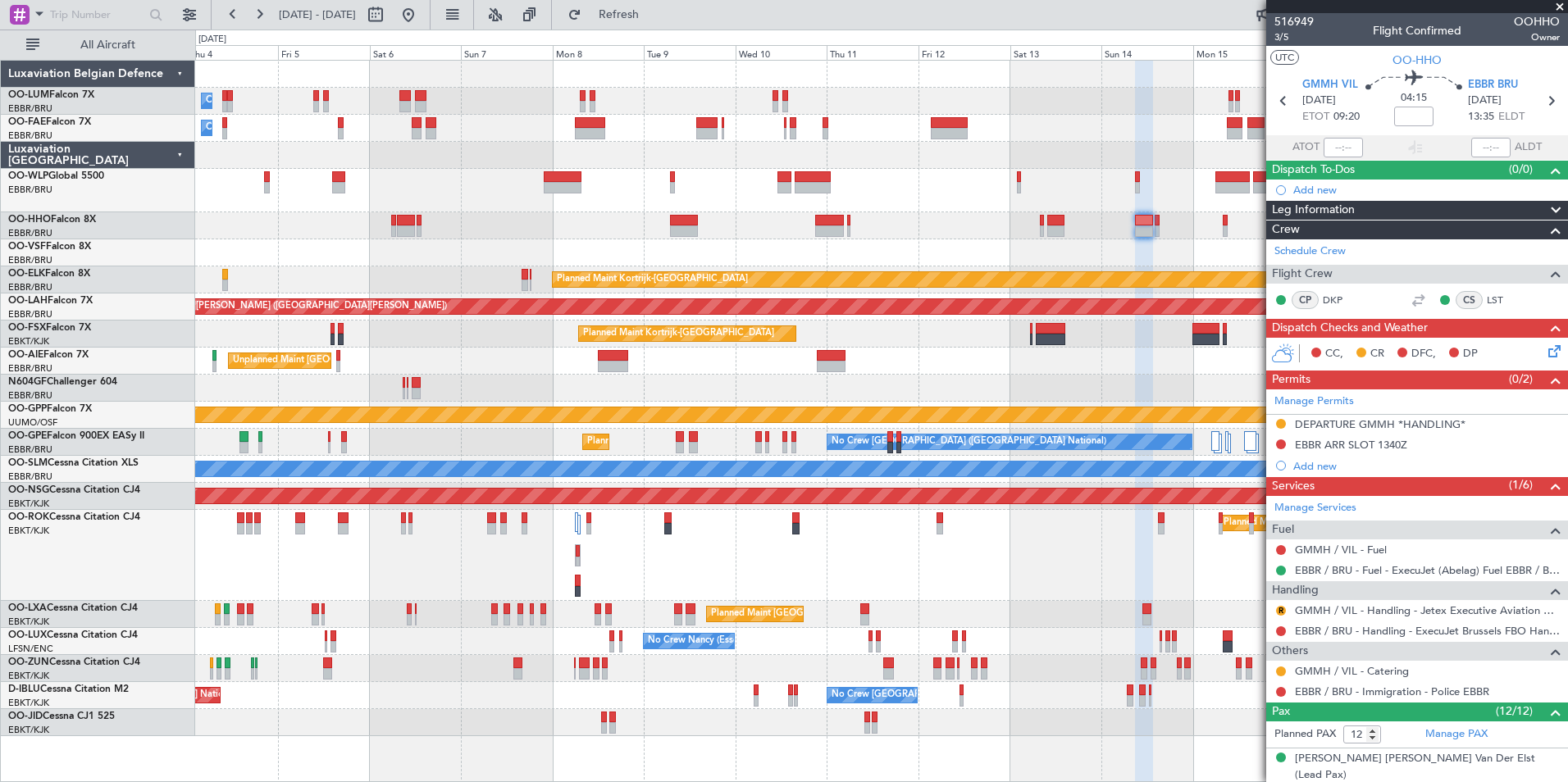
click at [809, 239] on div "Owner Melsbroek Air Base Planned Maint [GEOGRAPHIC_DATA] ([GEOGRAPHIC_DATA]) Ow…" at bounding box center [881, 399] width 1372 height 676
click at [849, 238] on div at bounding box center [881, 226] width 1372 height 27
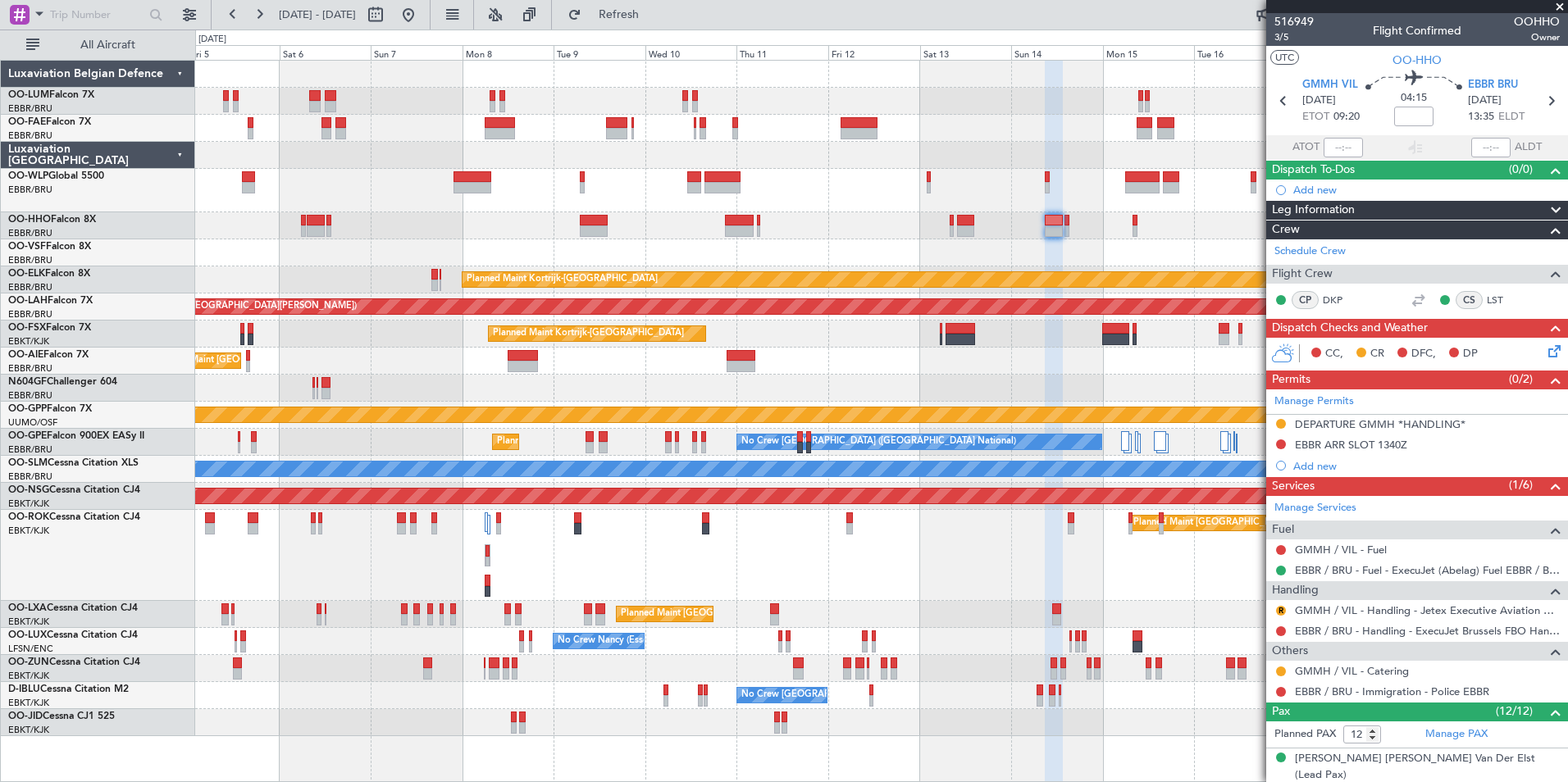
click at [836, 244] on div at bounding box center [881, 253] width 1372 height 27
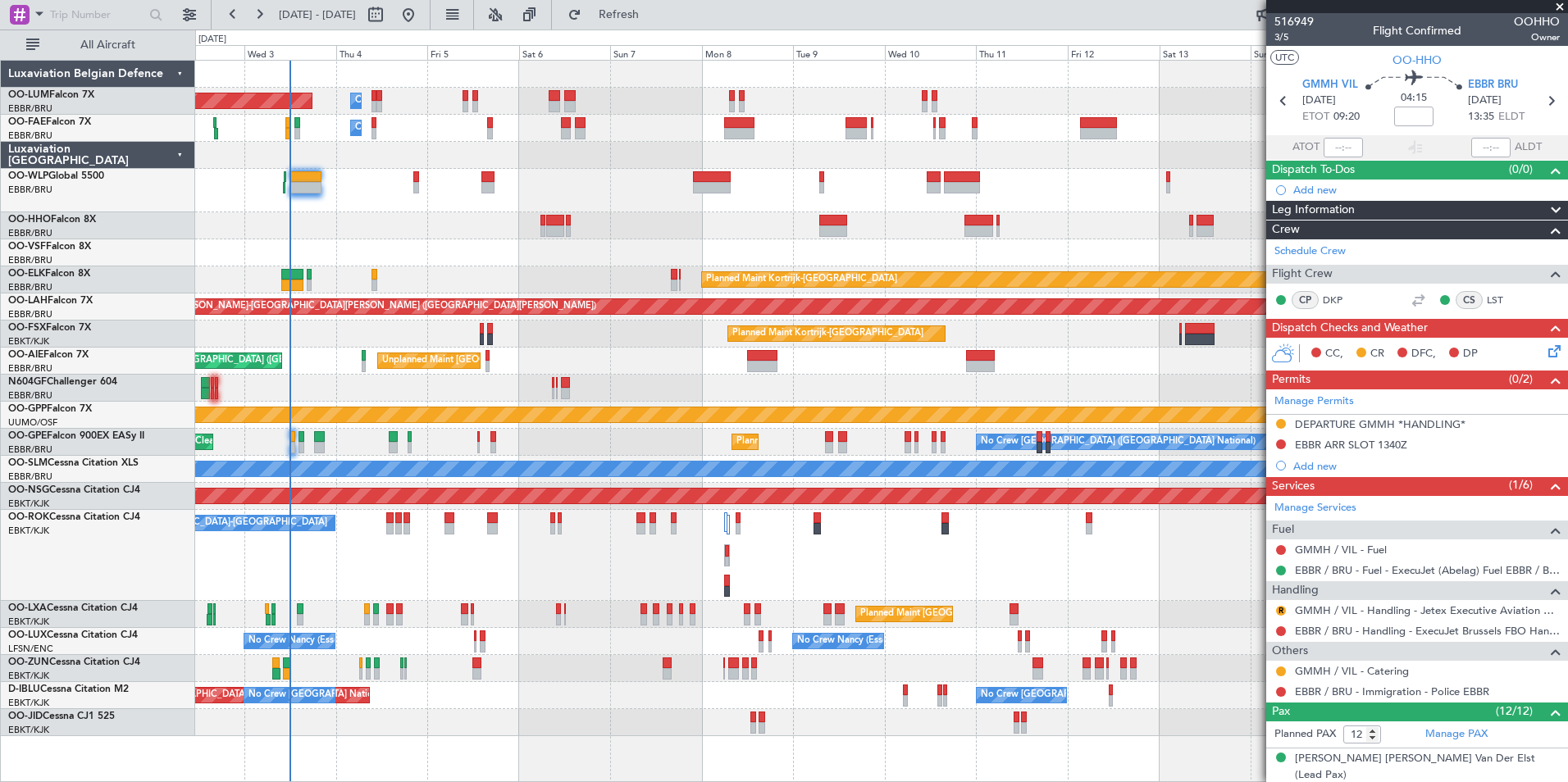
click at [1015, 255] on div at bounding box center [881, 253] width 1372 height 27
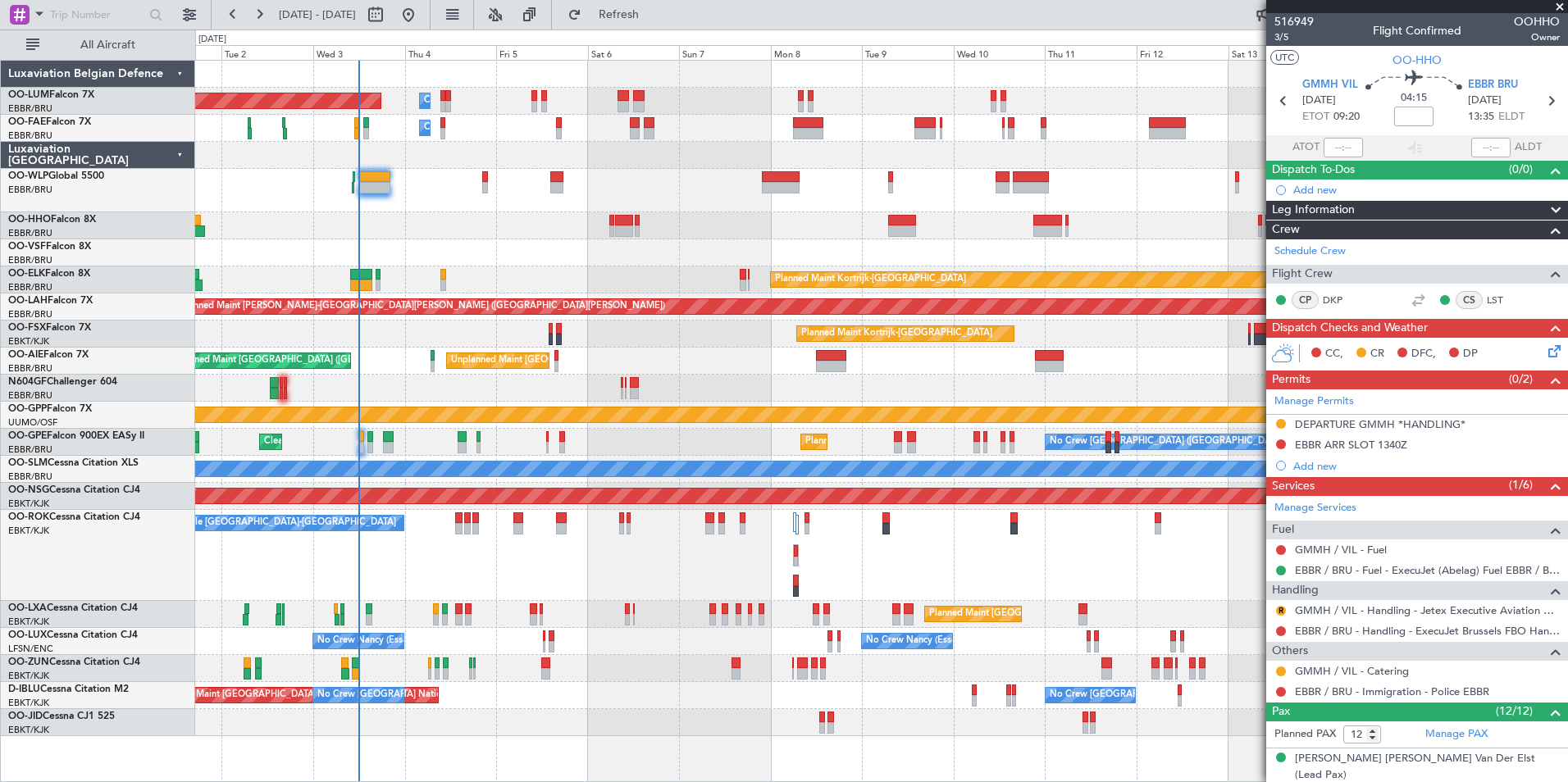
click at [779, 244] on div at bounding box center [881, 253] width 1372 height 27
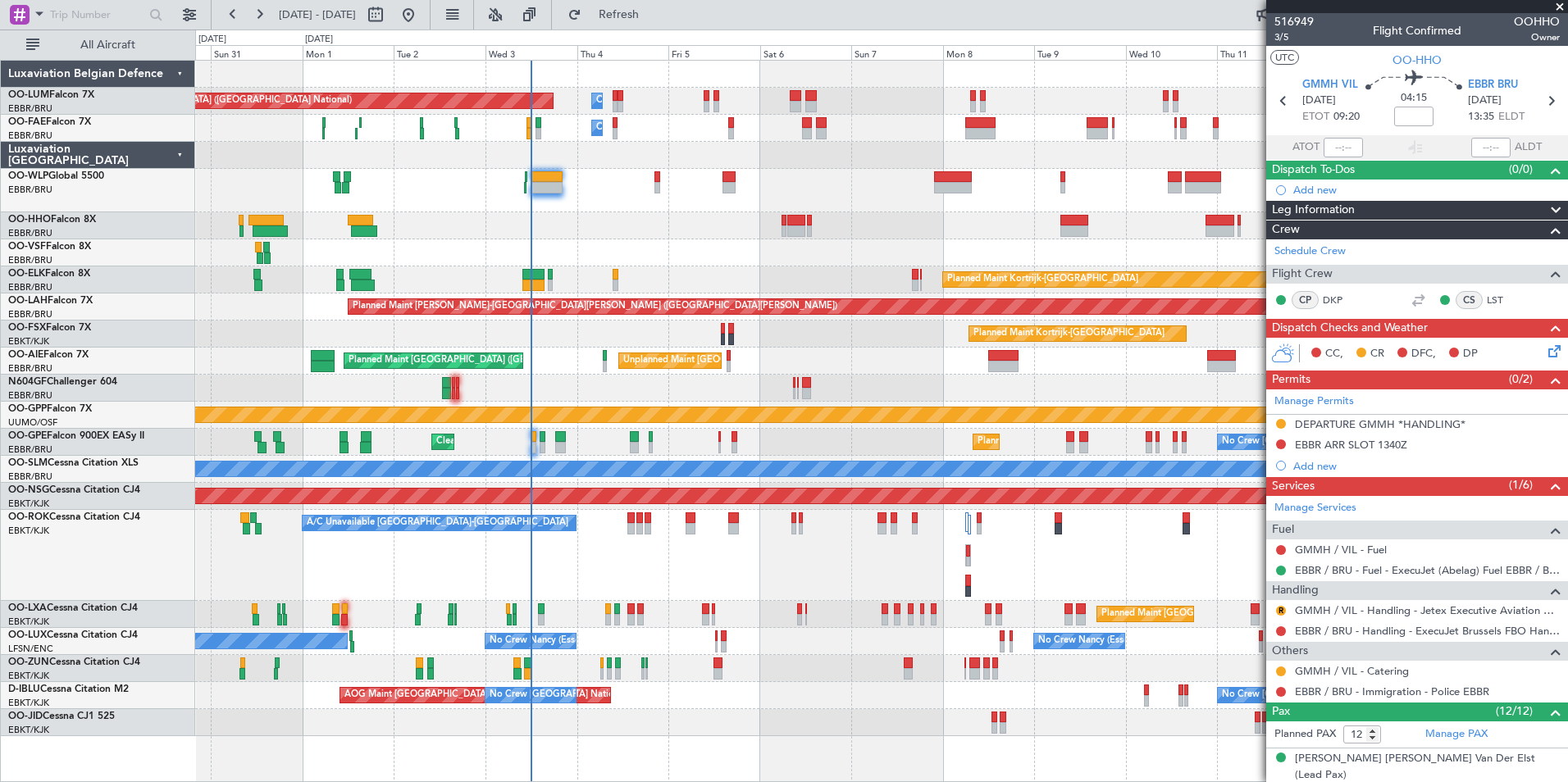
click at [665, 226] on div "Owner Melsbroek Air Base Planned Maint [GEOGRAPHIC_DATA] ([GEOGRAPHIC_DATA]) Ow…" at bounding box center [881, 399] width 1372 height 676
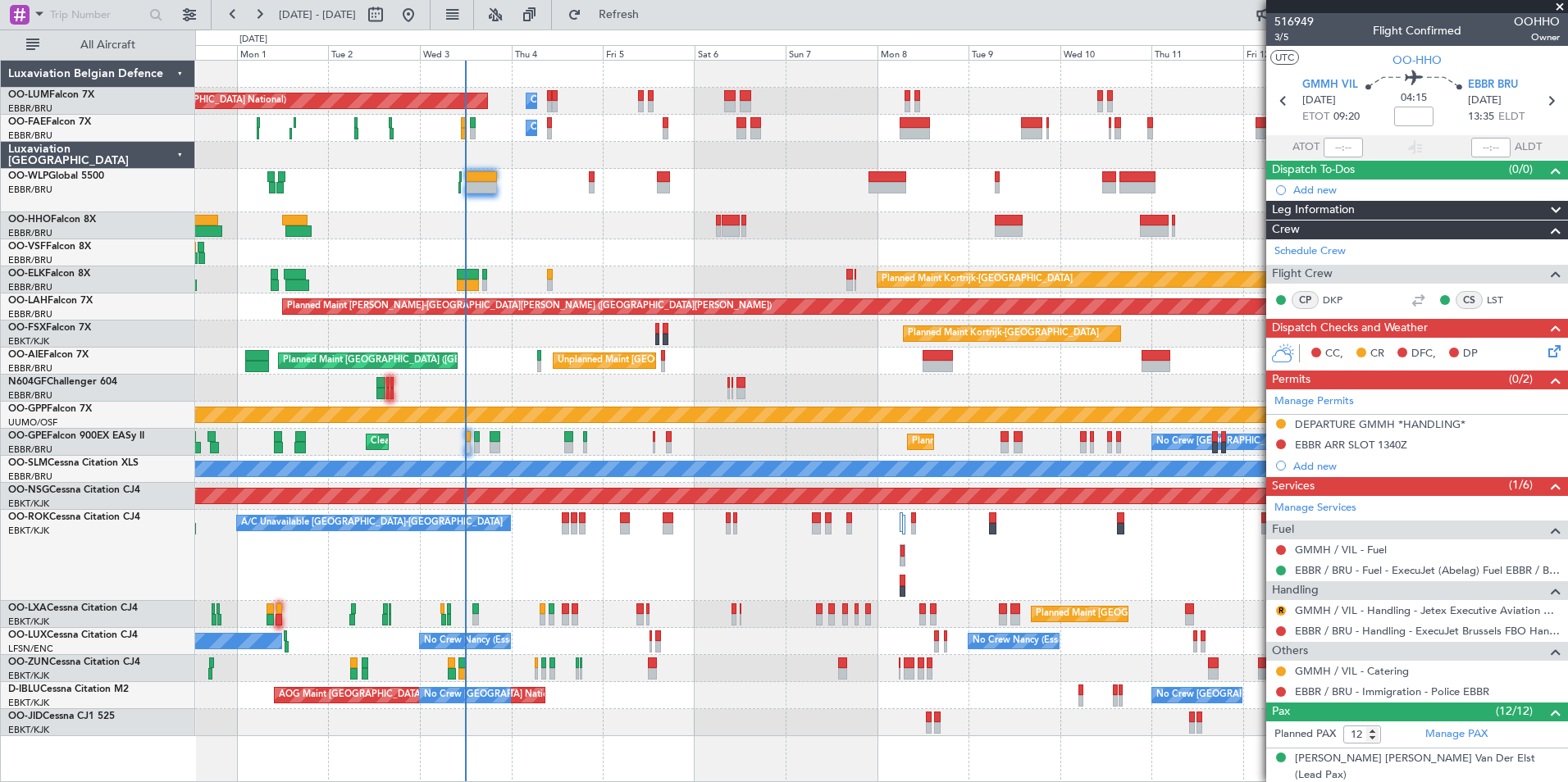
click at [561, 222] on div "Owner Melsbroek Air Base Planned Maint [GEOGRAPHIC_DATA] ([GEOGRAPHIC_DATA]) Ow…" at bounding box center [881, 399] width 1372 height 676
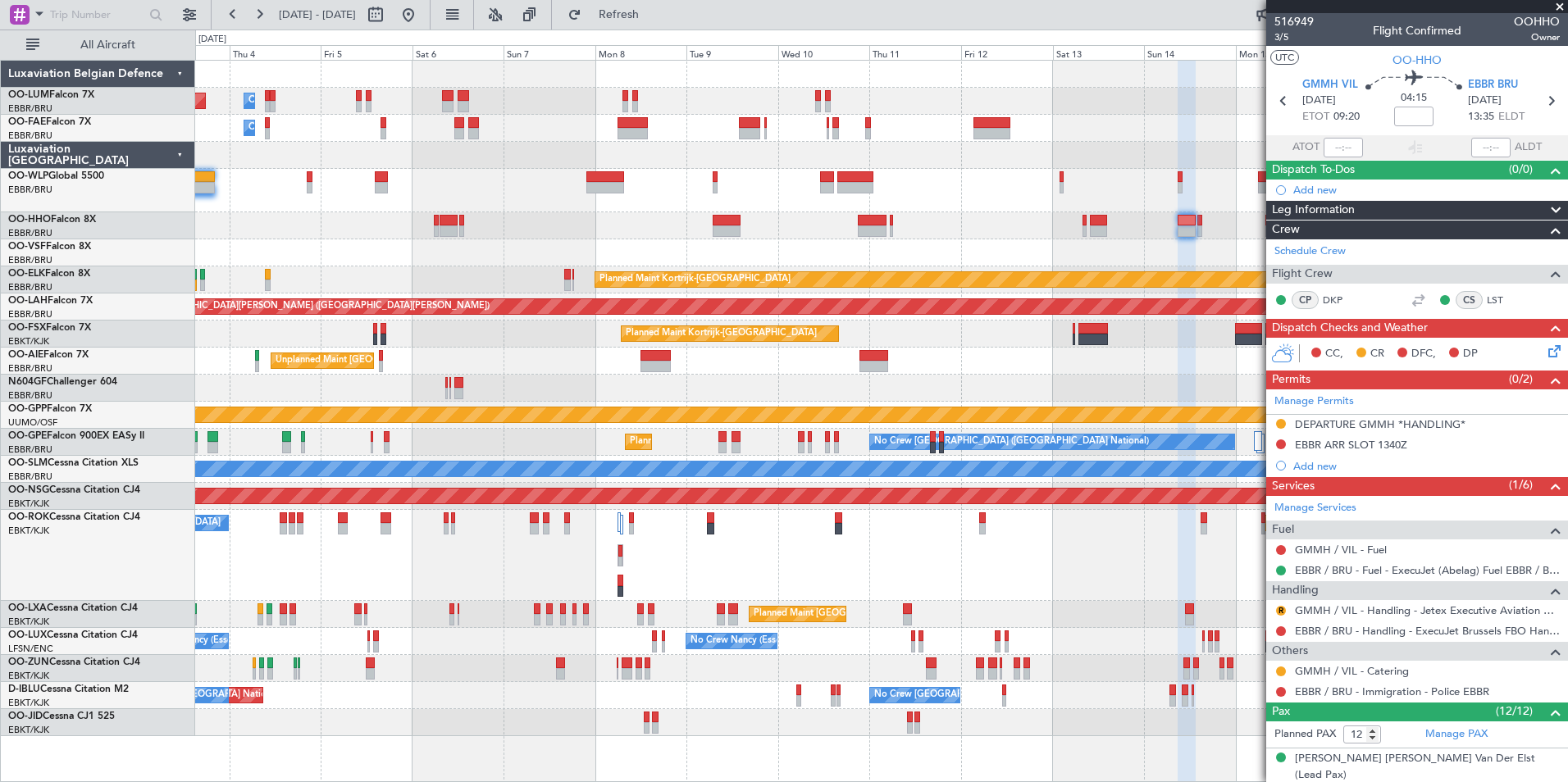
click at [573, 343] on div "Planned Maint Kortrijk-[GEOGRAPHIC_DATA]" at bounding box center [881, 335] width 1372 height 27
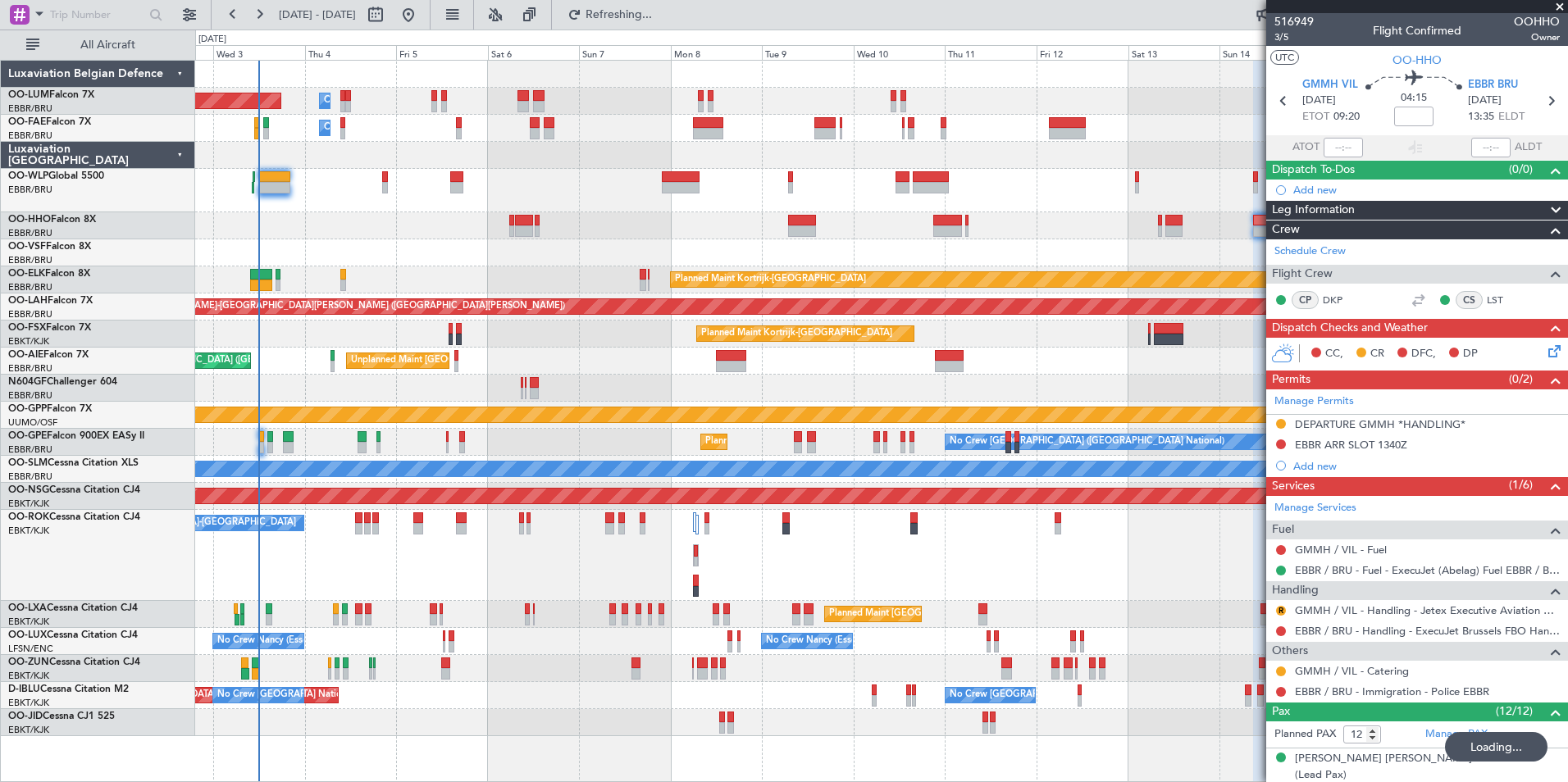
click at [708, 354] on div "Unplanned Maint [GEOGRAPHIC_DATA] ([GEOGRAPHIC_DATA] National) Planned Maint [G…" at bounding box center [881, 361] width 1372 height 27
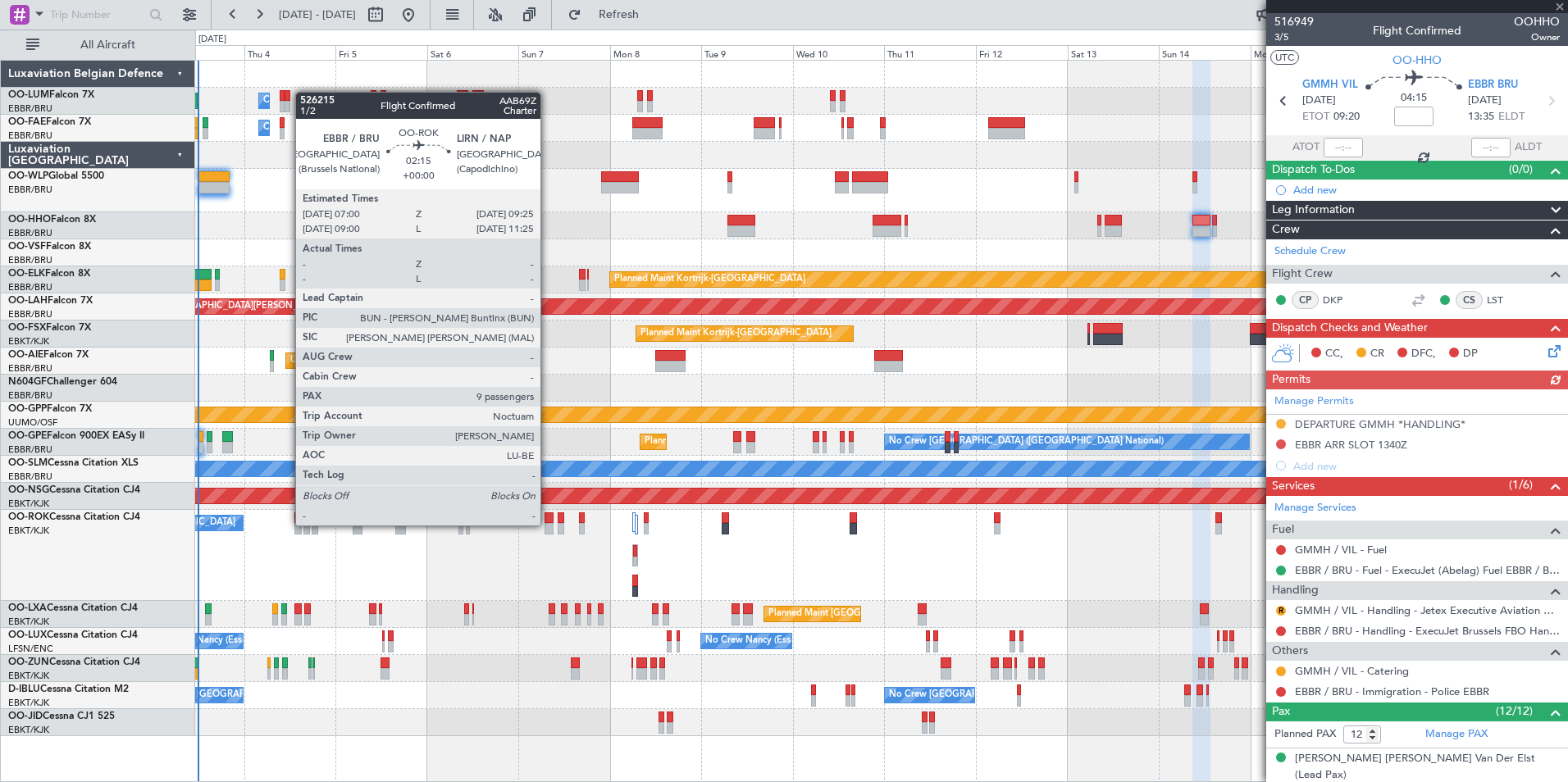
click at [548, 526] on div at bounding box center [549, 528] width 10 height 12
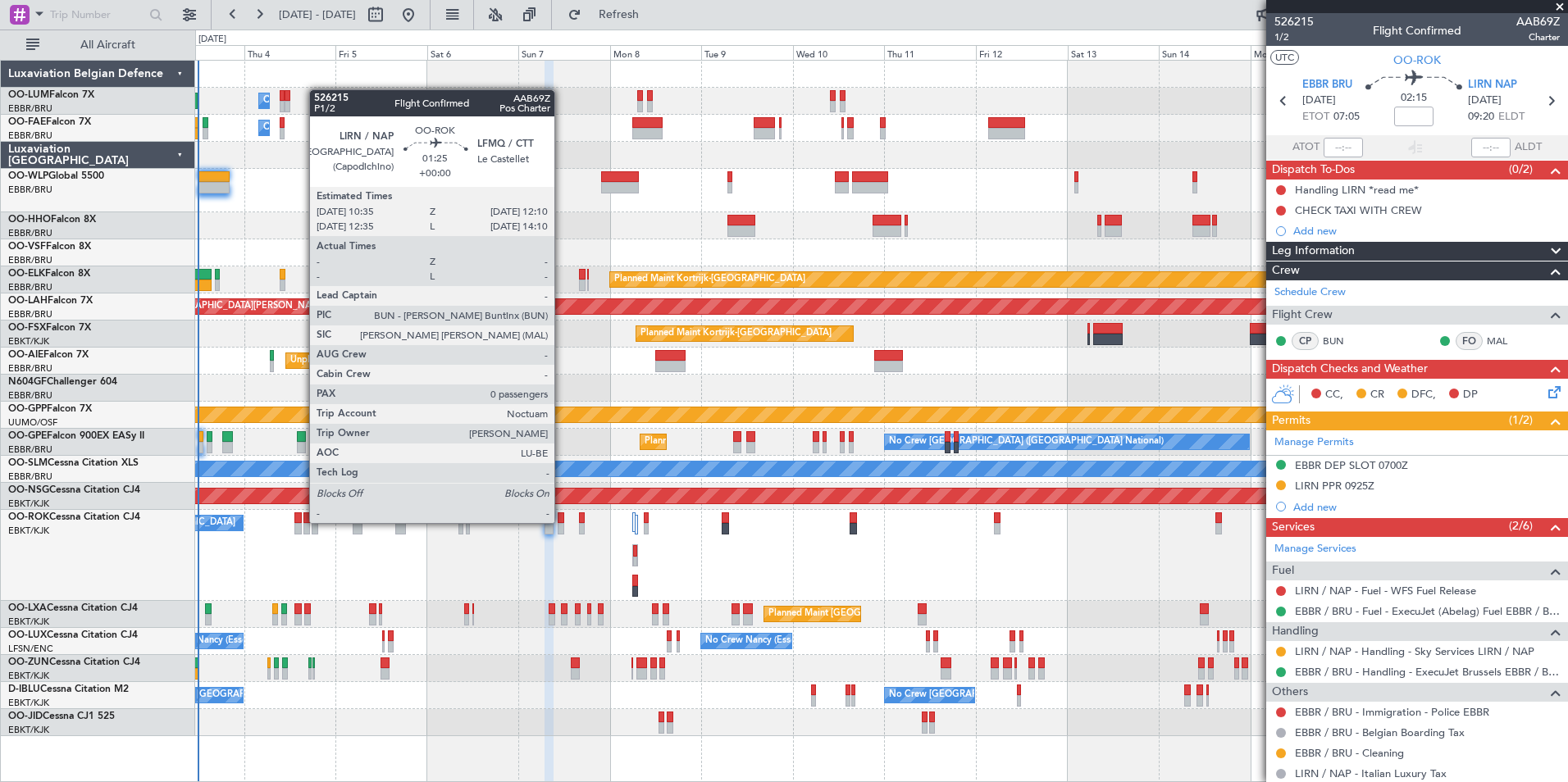
click at [561, 522] on div at bounding box center [560, 518] width 6 height 12
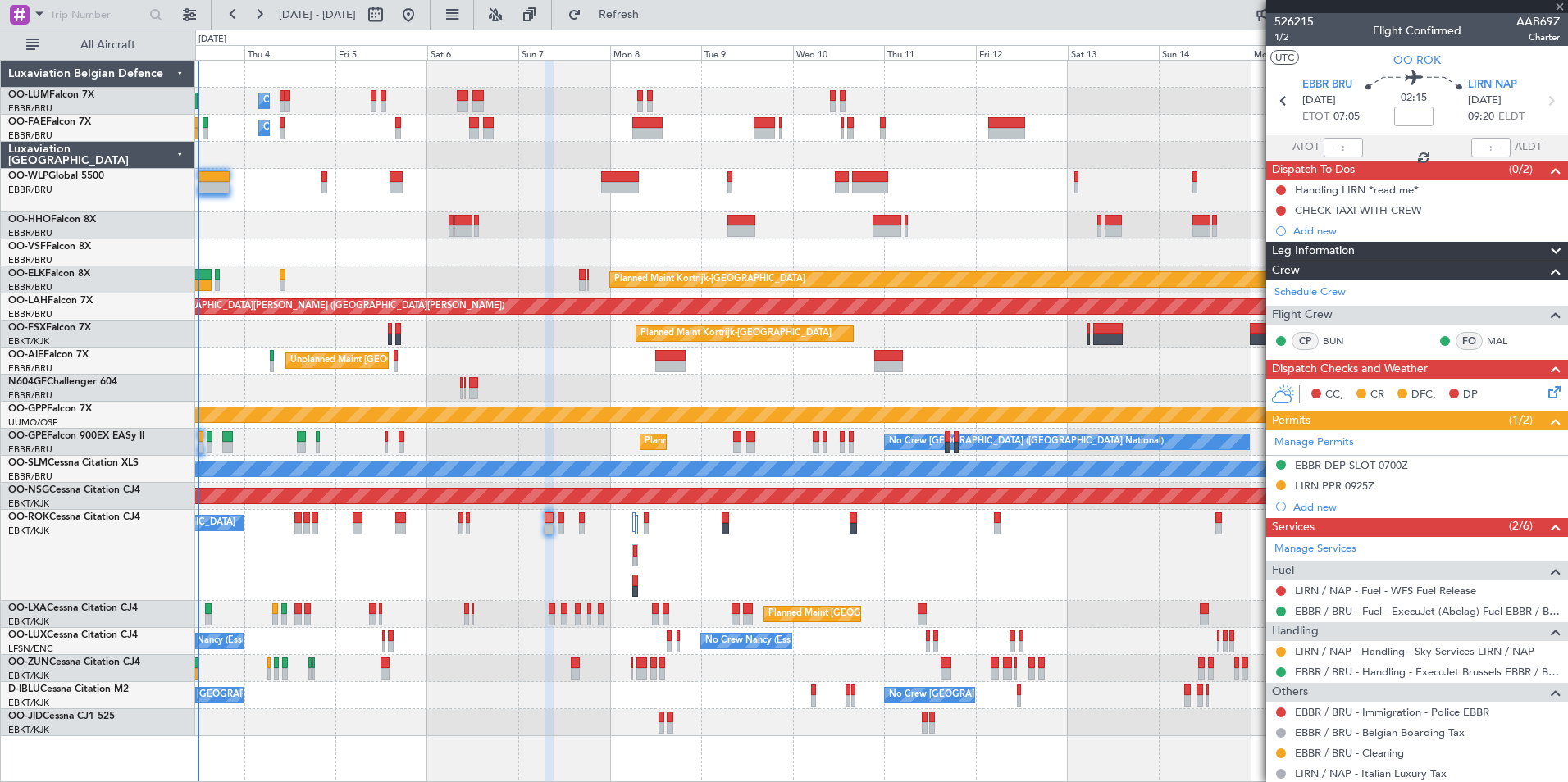
type input "0"
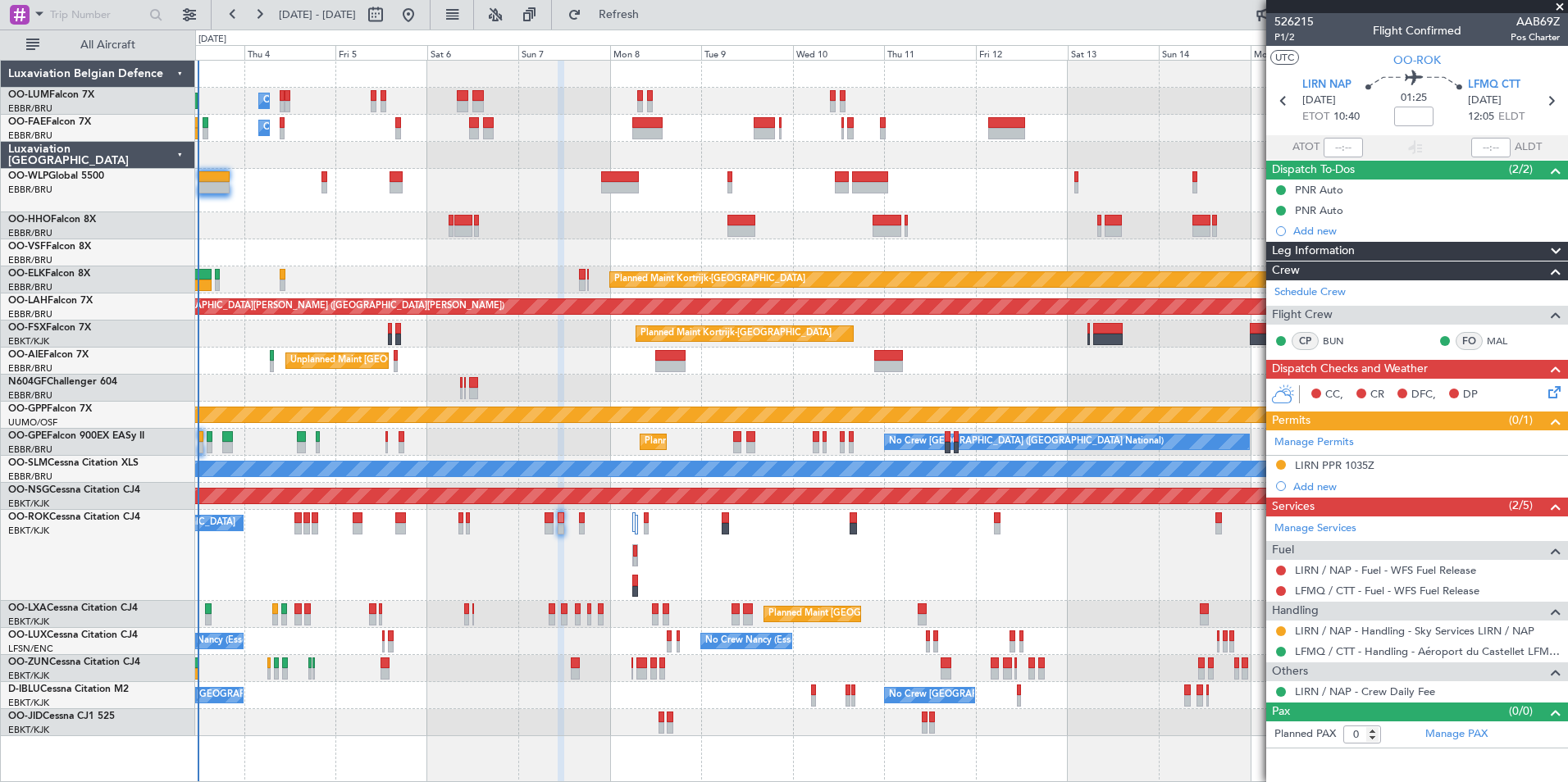
click at [525, 576] on div "Planned Maint [GEOGRAPHIC_DATA] ([GEOGRAPHIC_DATA]) A/C Unavailable [GEOGRAPHIC…" at bounding box center [881, 556] width 1372 height 91
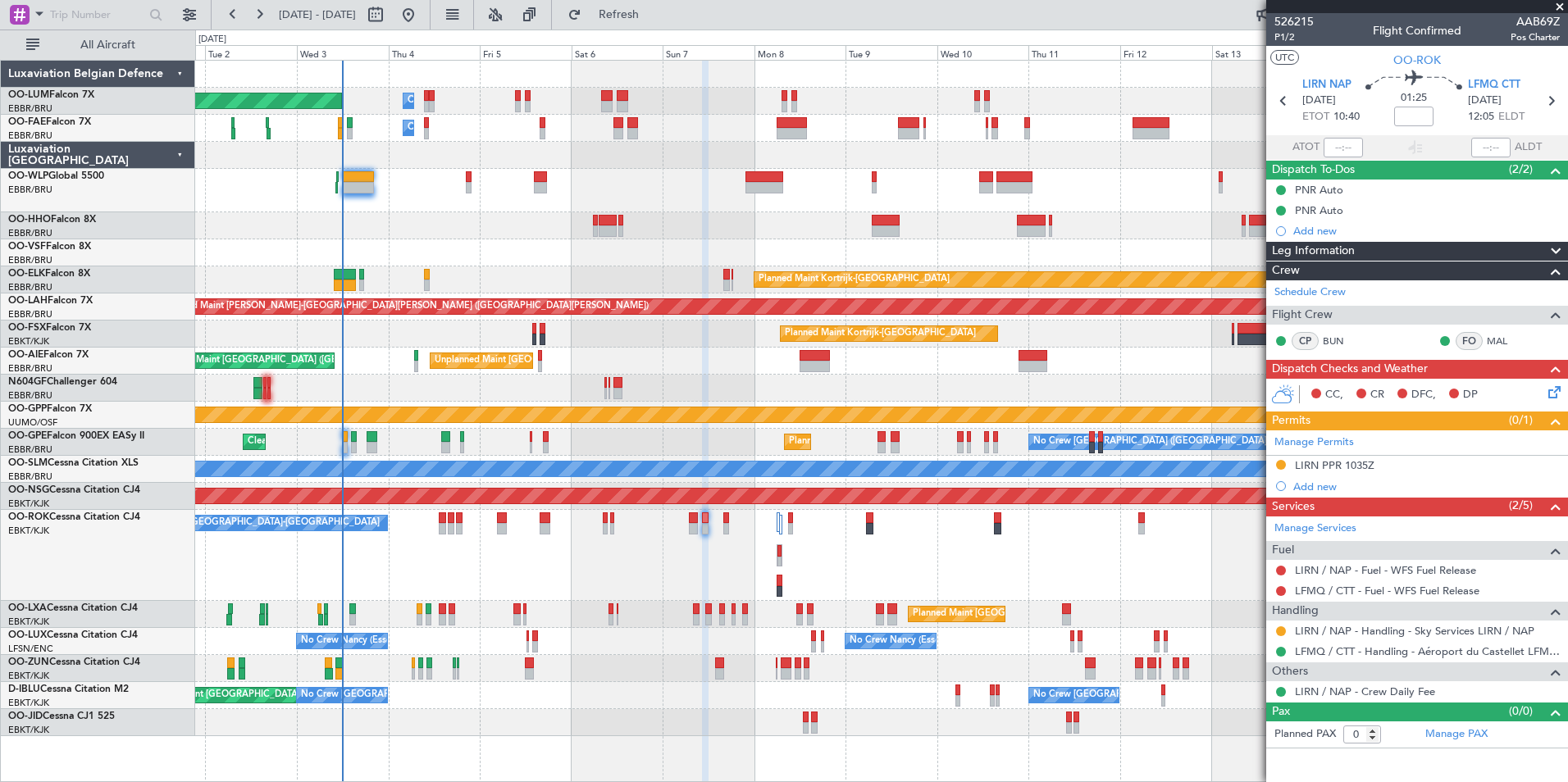
click at [665, 559] on div "Planned Maint [GEOGRAPHIC_DATA] ([GEOGRAPHIC_DATA]) A/C Unavailable [GEOGRAPHIC…" at bounding box center [881, 556] width 1372 height 91
click at [513, 702] on div "Planned Maint [GEOGRAPHIC_DATA] ([GEOGRAPHIC_DATA] National) Owner [GEOGRAPHIC_…" at bounding box center [881, 399] width 1372 height 676
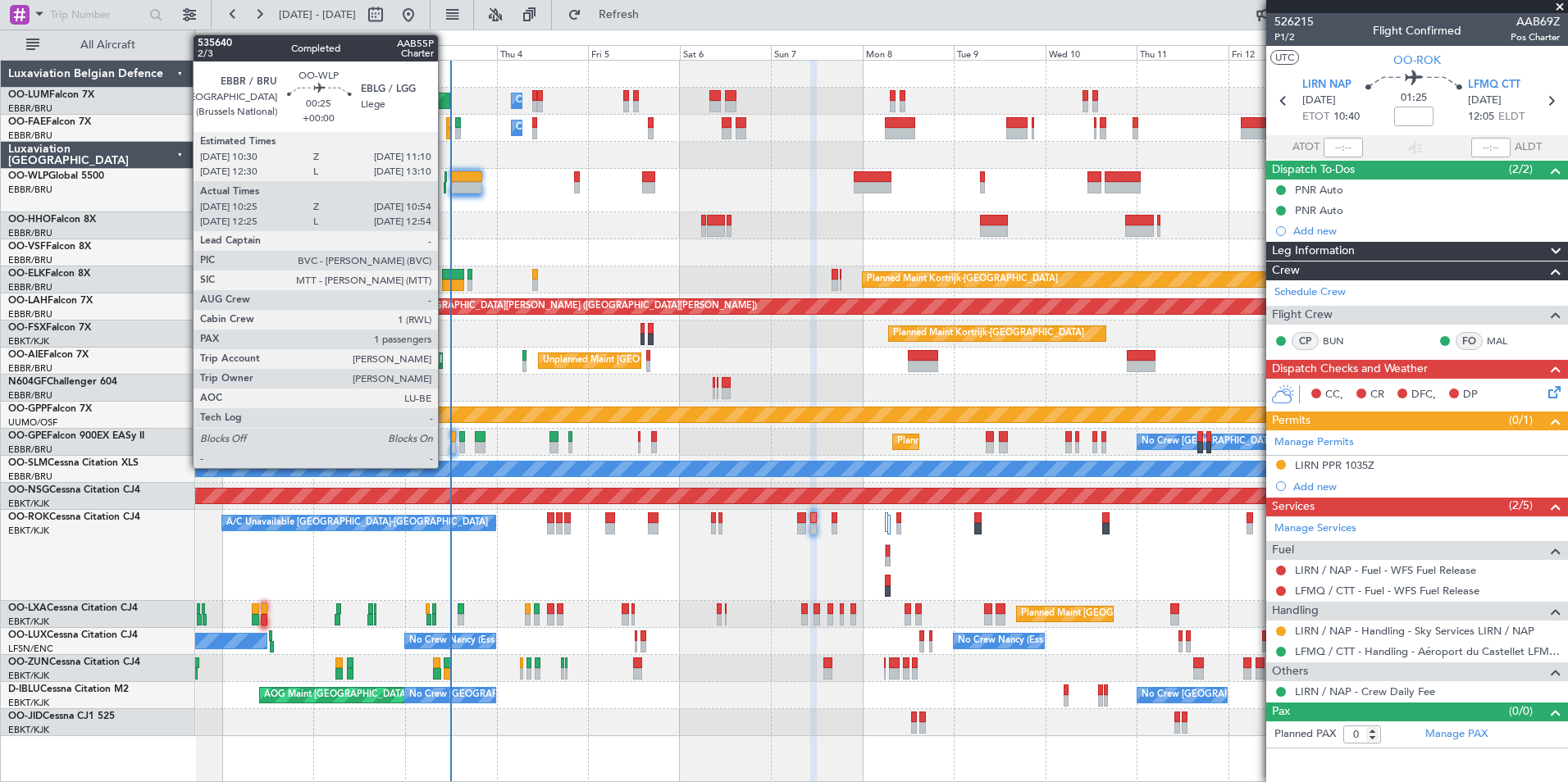
click at [446, 185] on div at bounding box center [445, 187] width 3 height 12
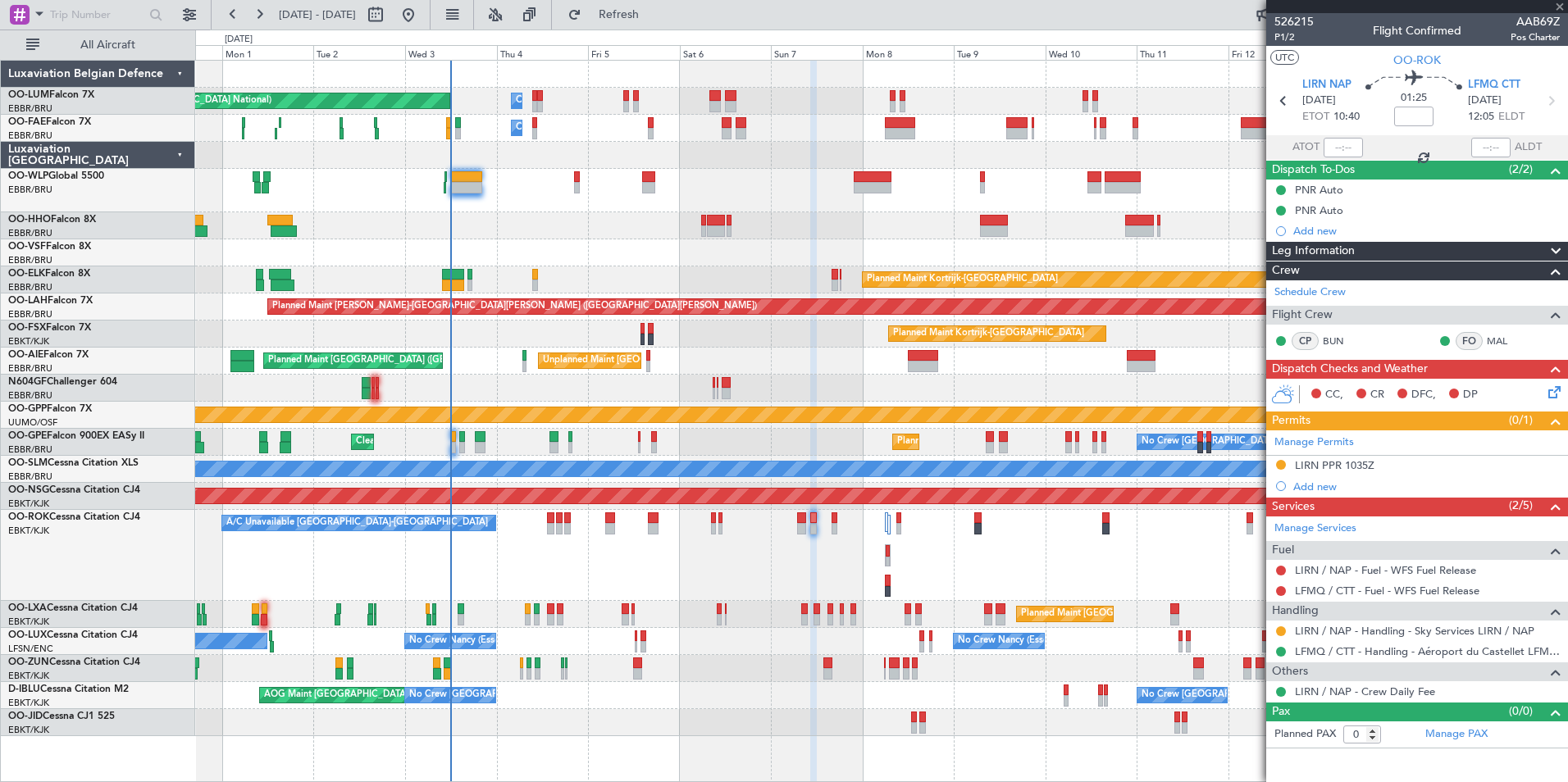
type input "10:35"
type input "10:49"
type input "1"
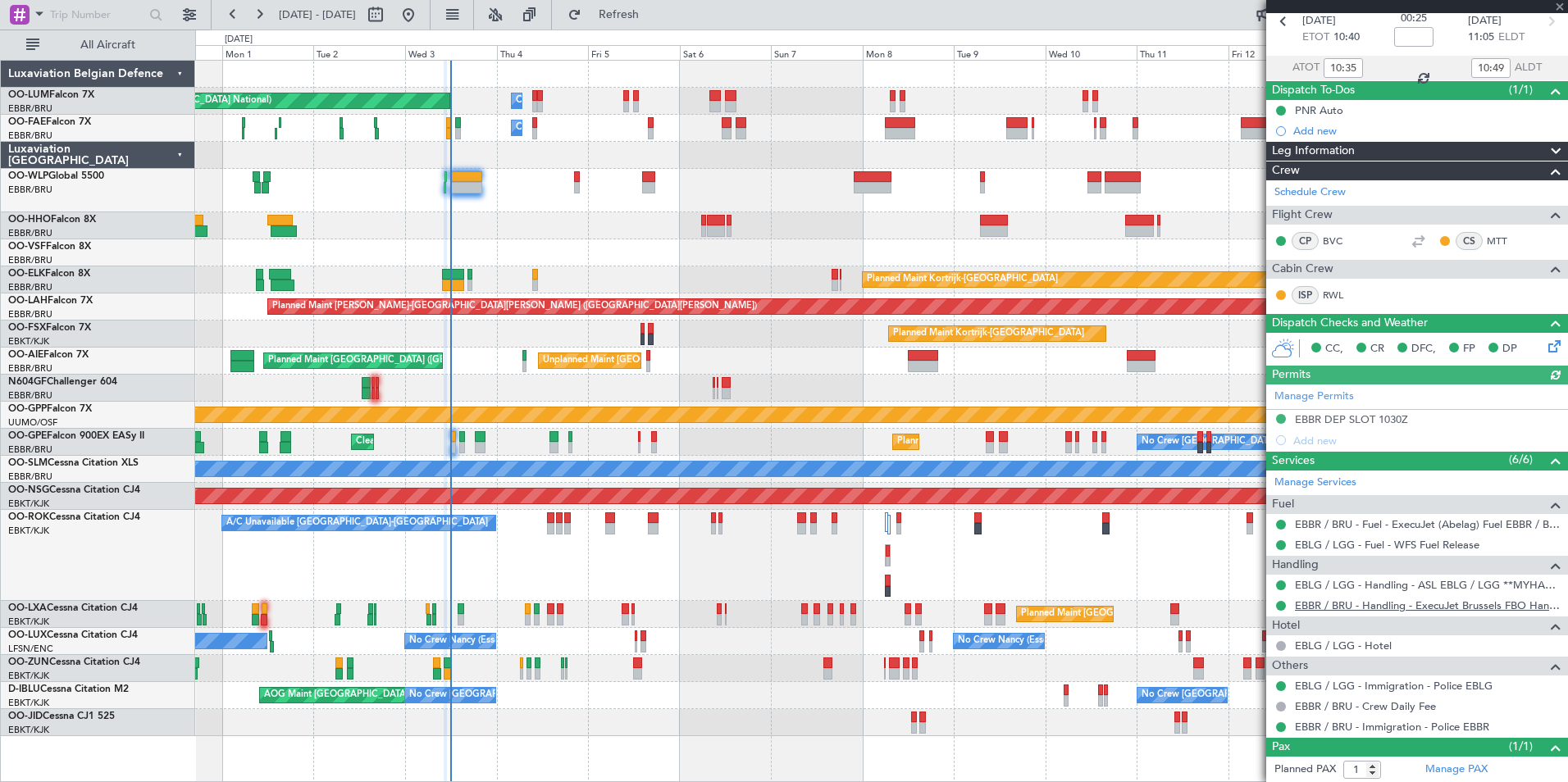
scroll to position [117, 0]
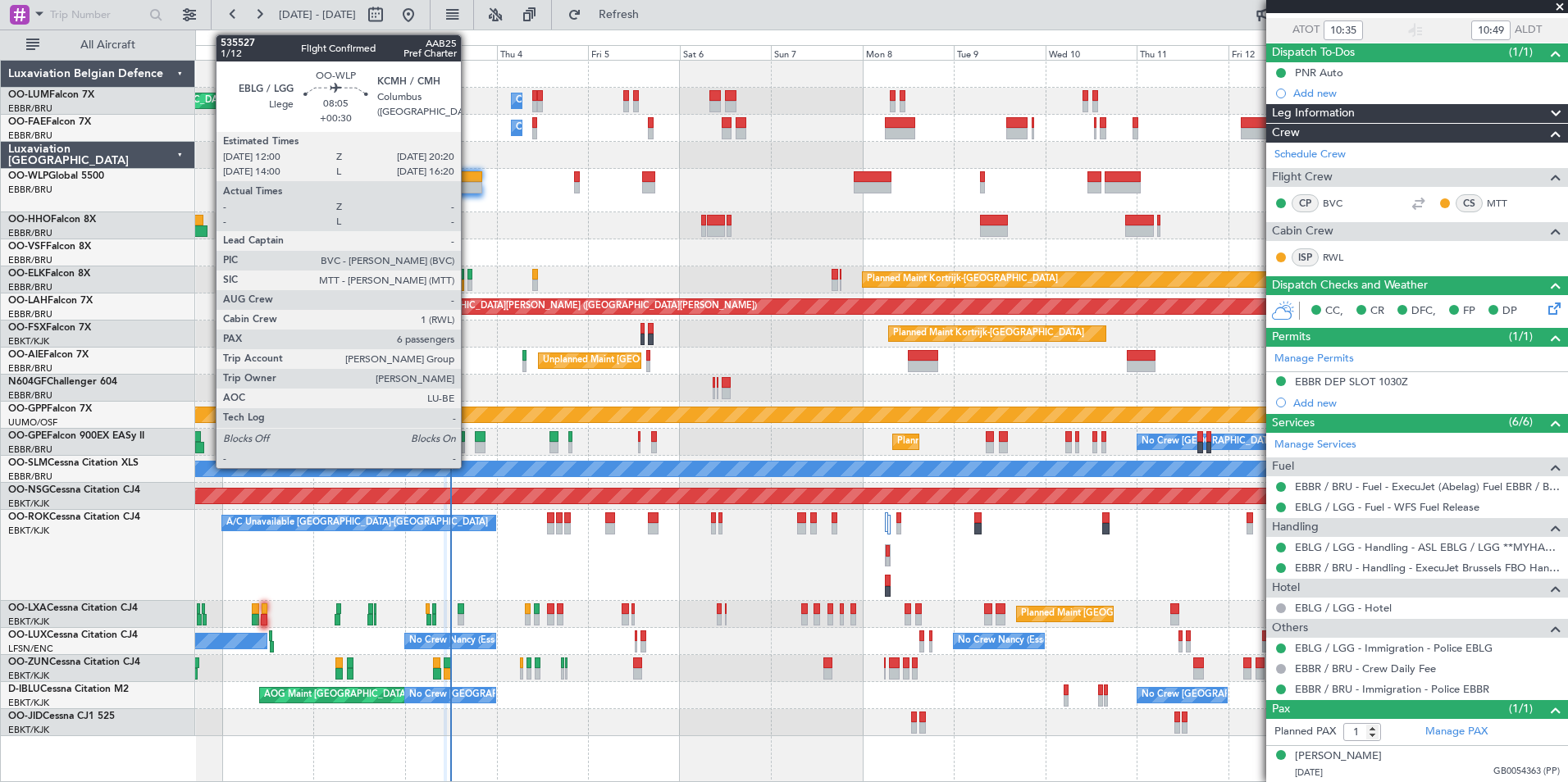
click at [468, 178] on div at bounding box center [466, 177] width 32 height 12
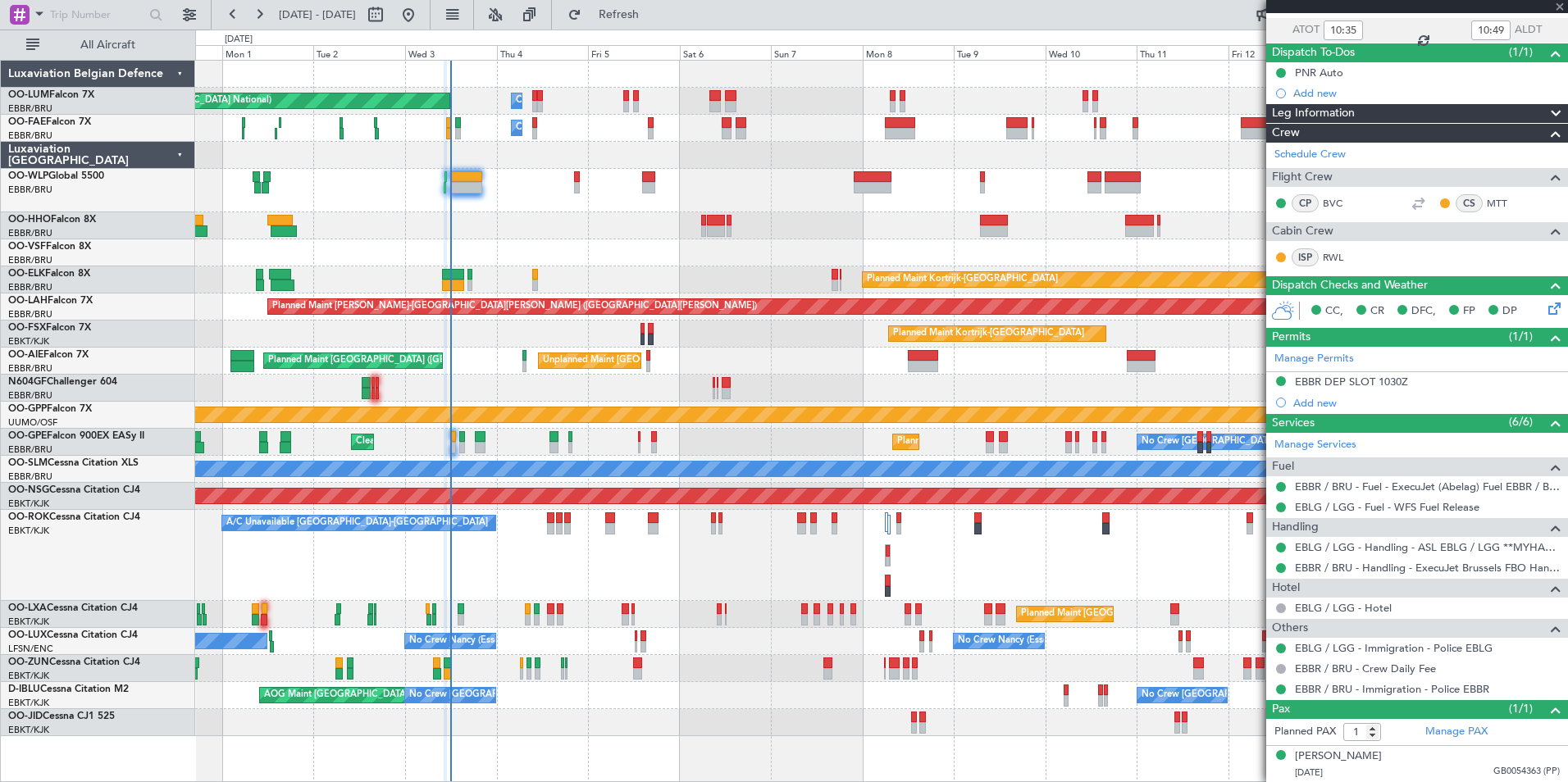
type input "+00:30"
type input "6"
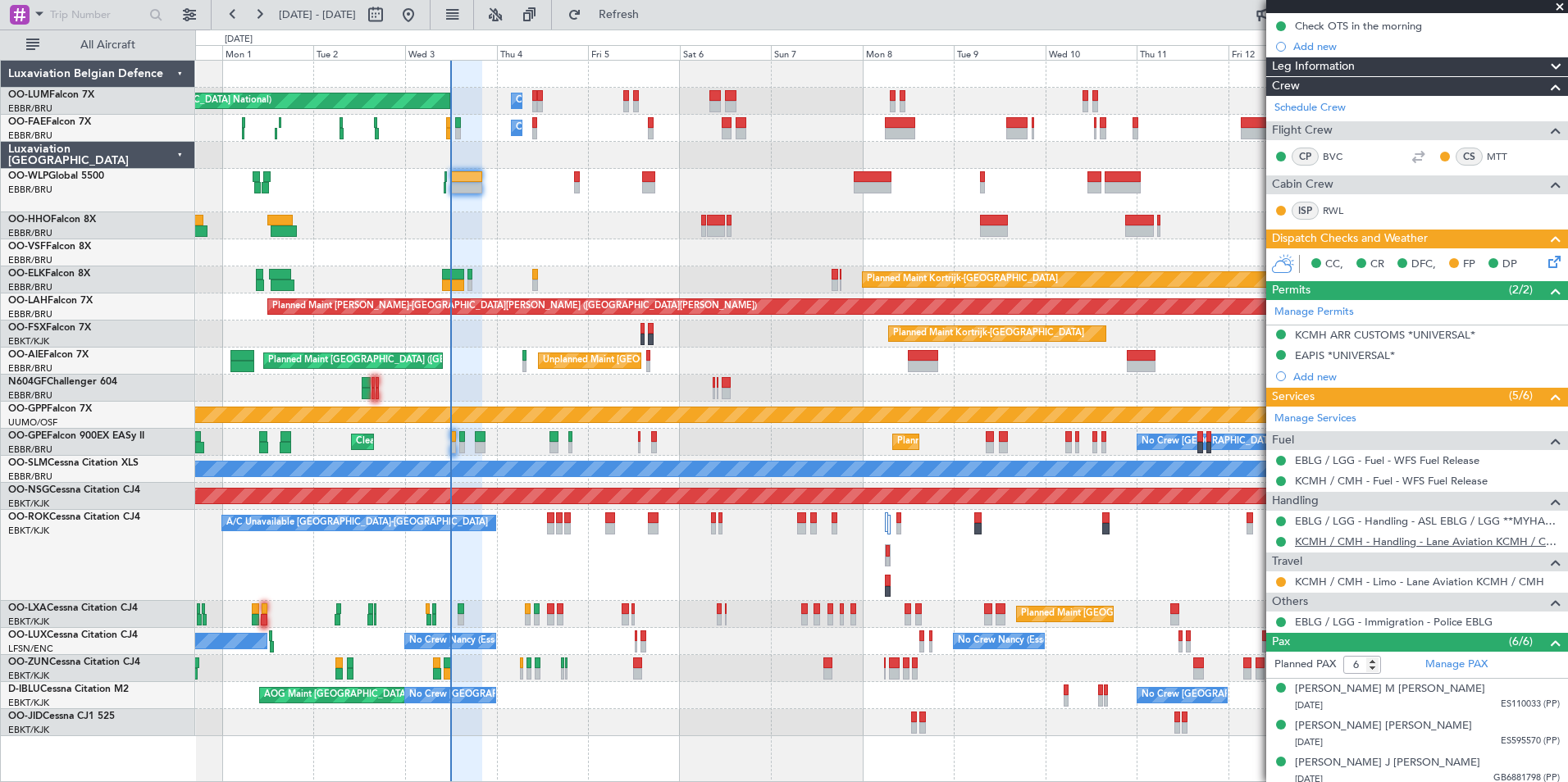
scroll to position [220, 0]
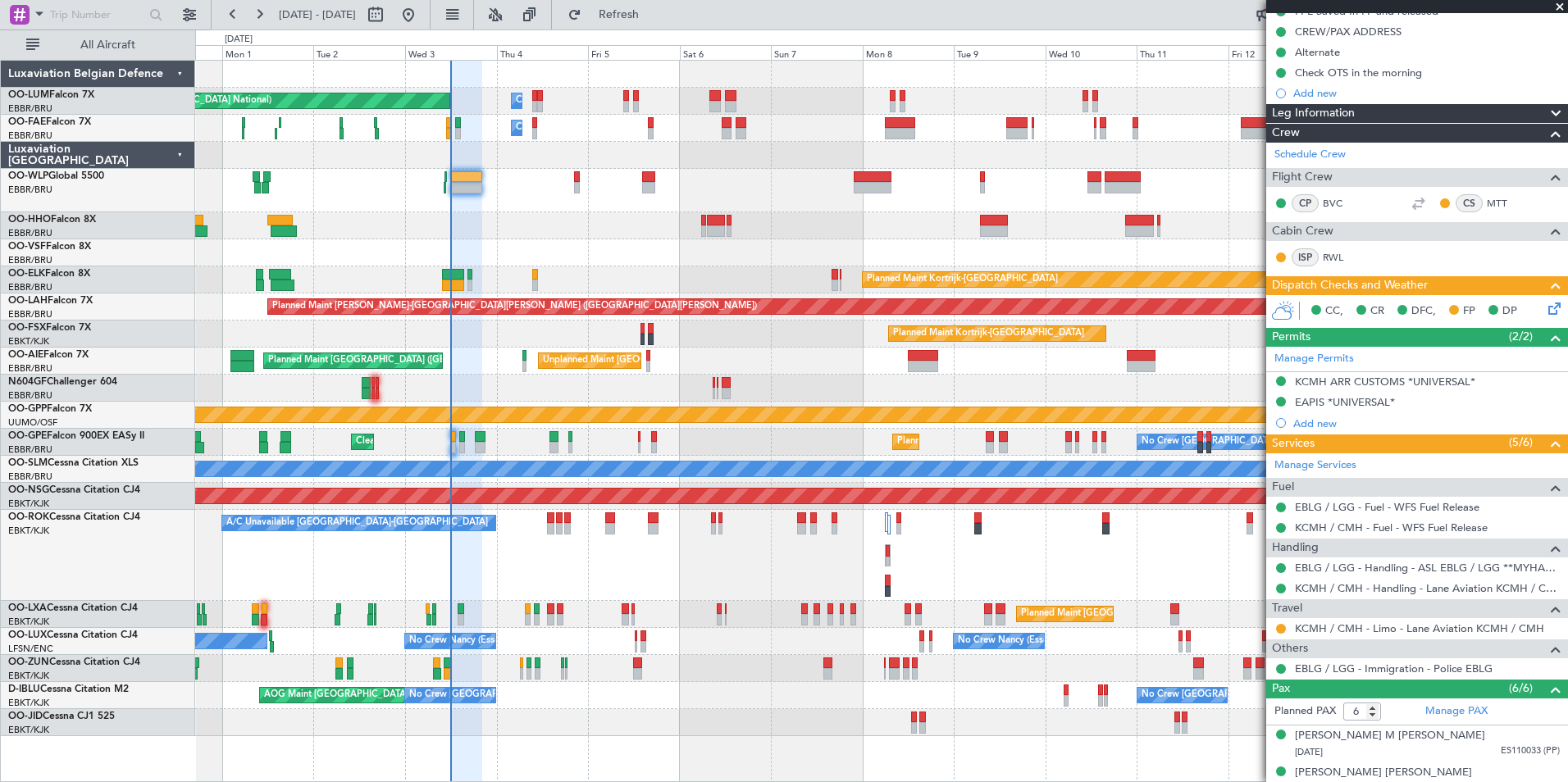
click at [463, 284] on div "Planned Maint Kortrijk-[GEOGRAPHIC_DATA]" at bounding box center [881, 280] width 1372 height 27
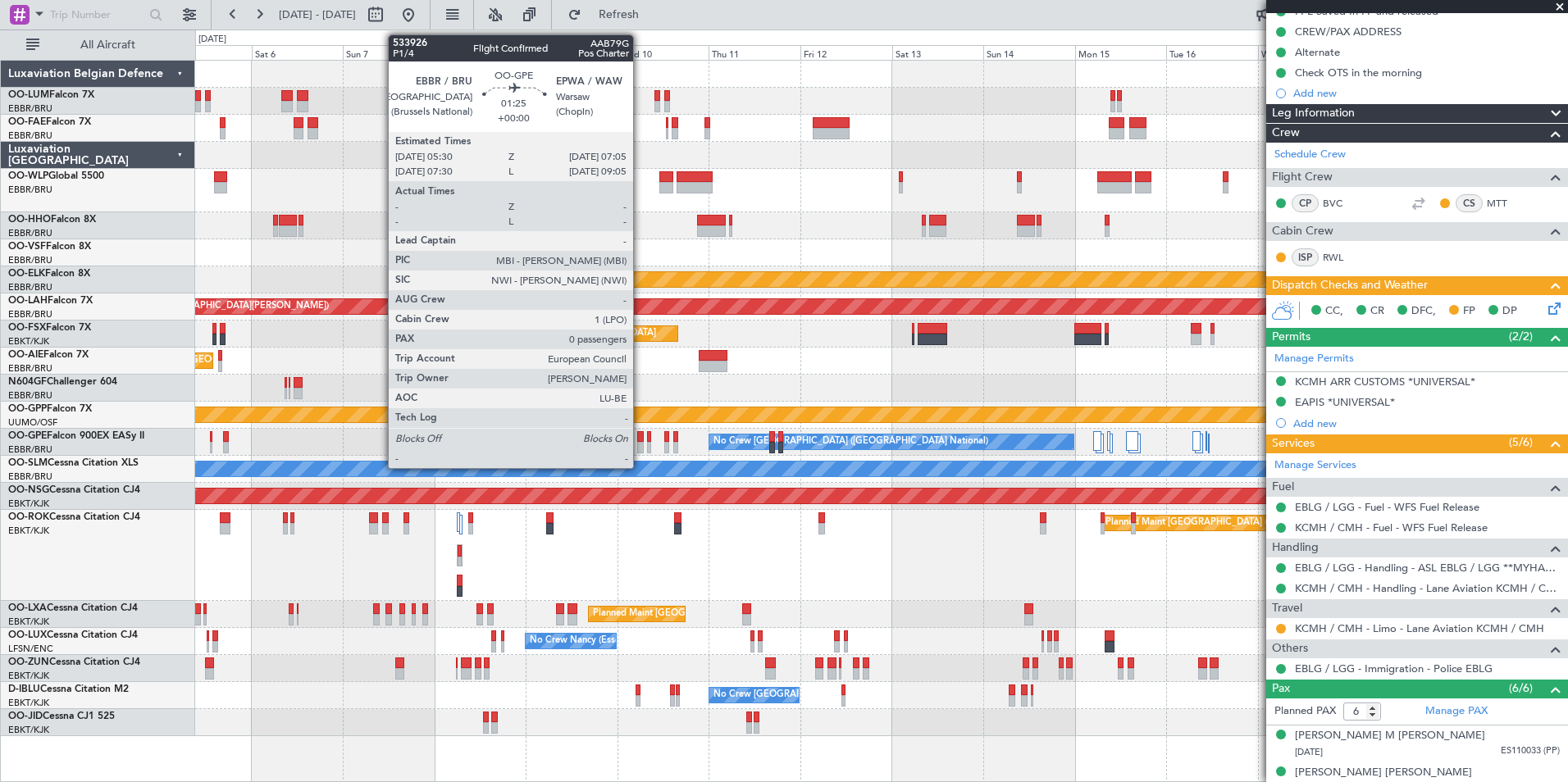
click at [640, 438] on div at bounding box center [640, 437] width 6 height 12
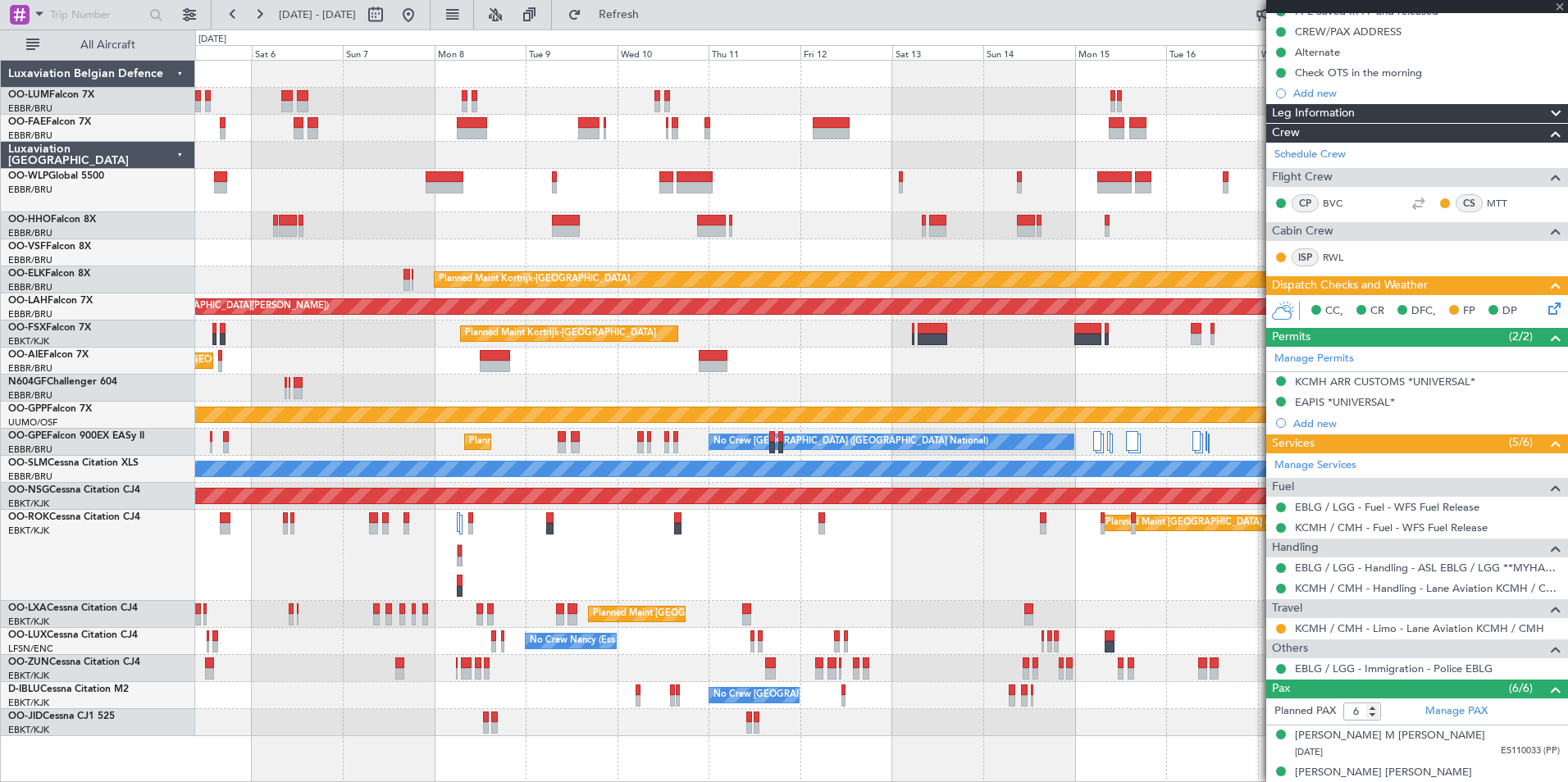
type input "0"
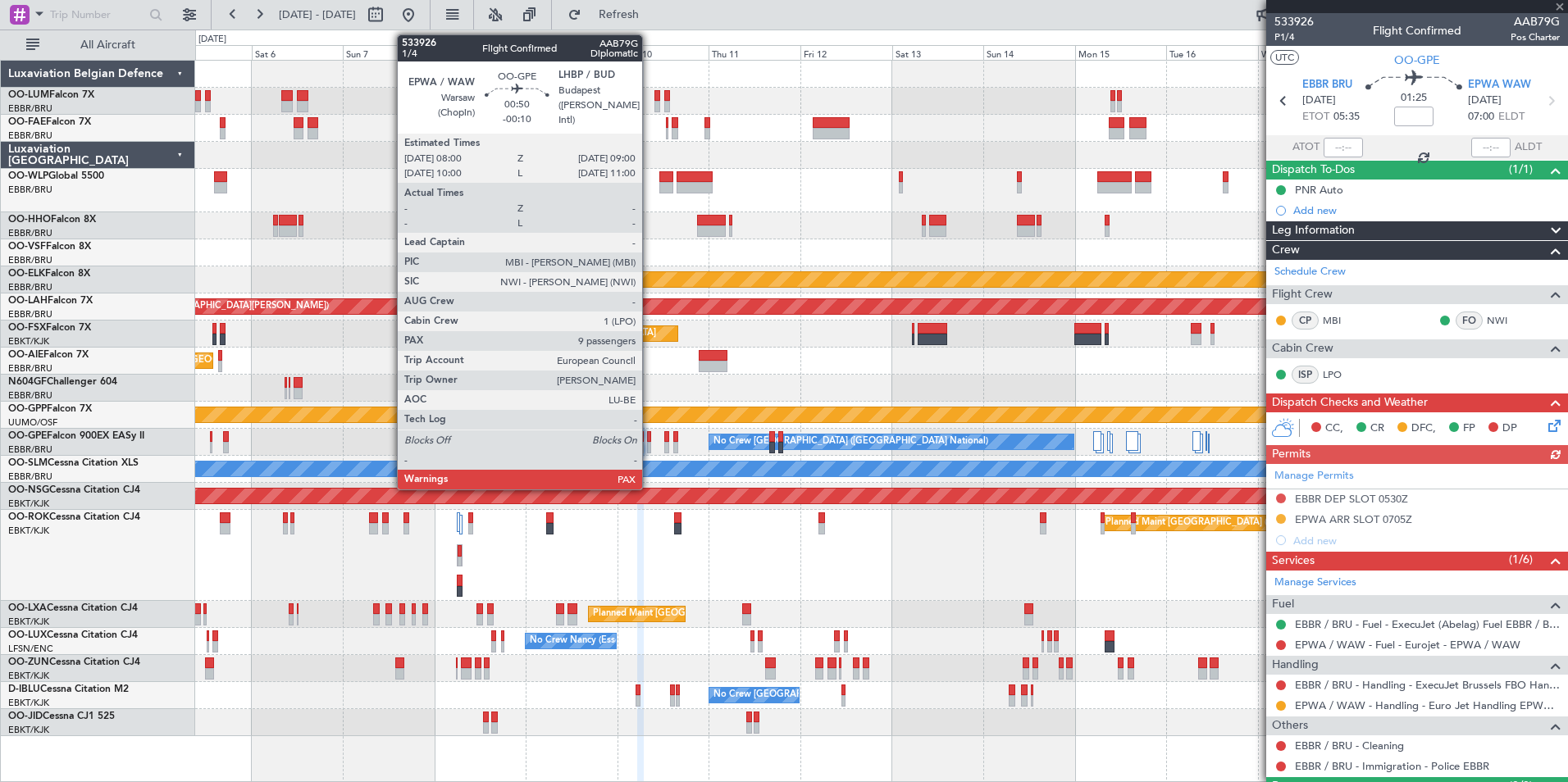
click at [649, 444] on div at bounding box center [649, 447] width 4 height 12
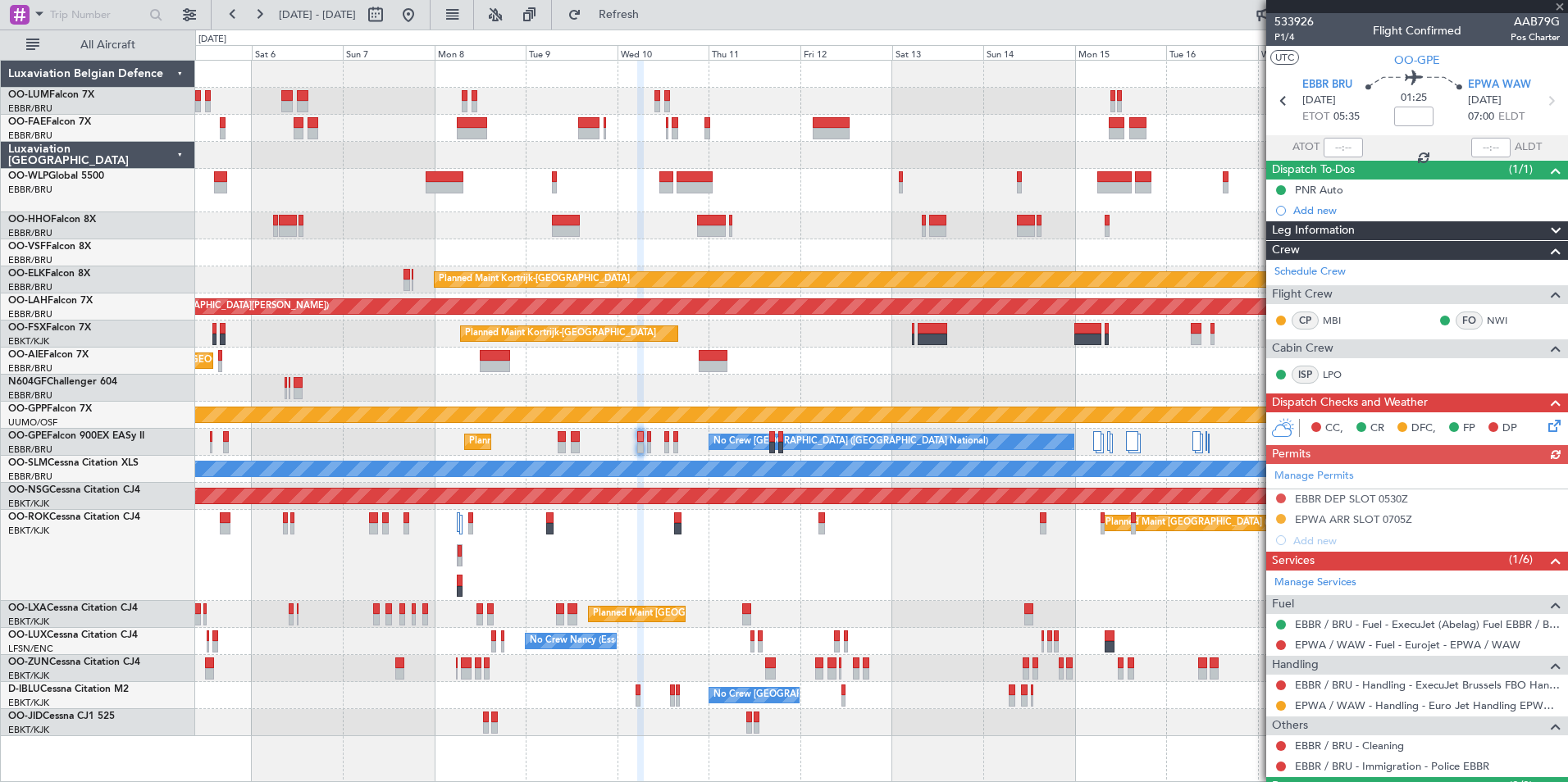
type input "-00:10"
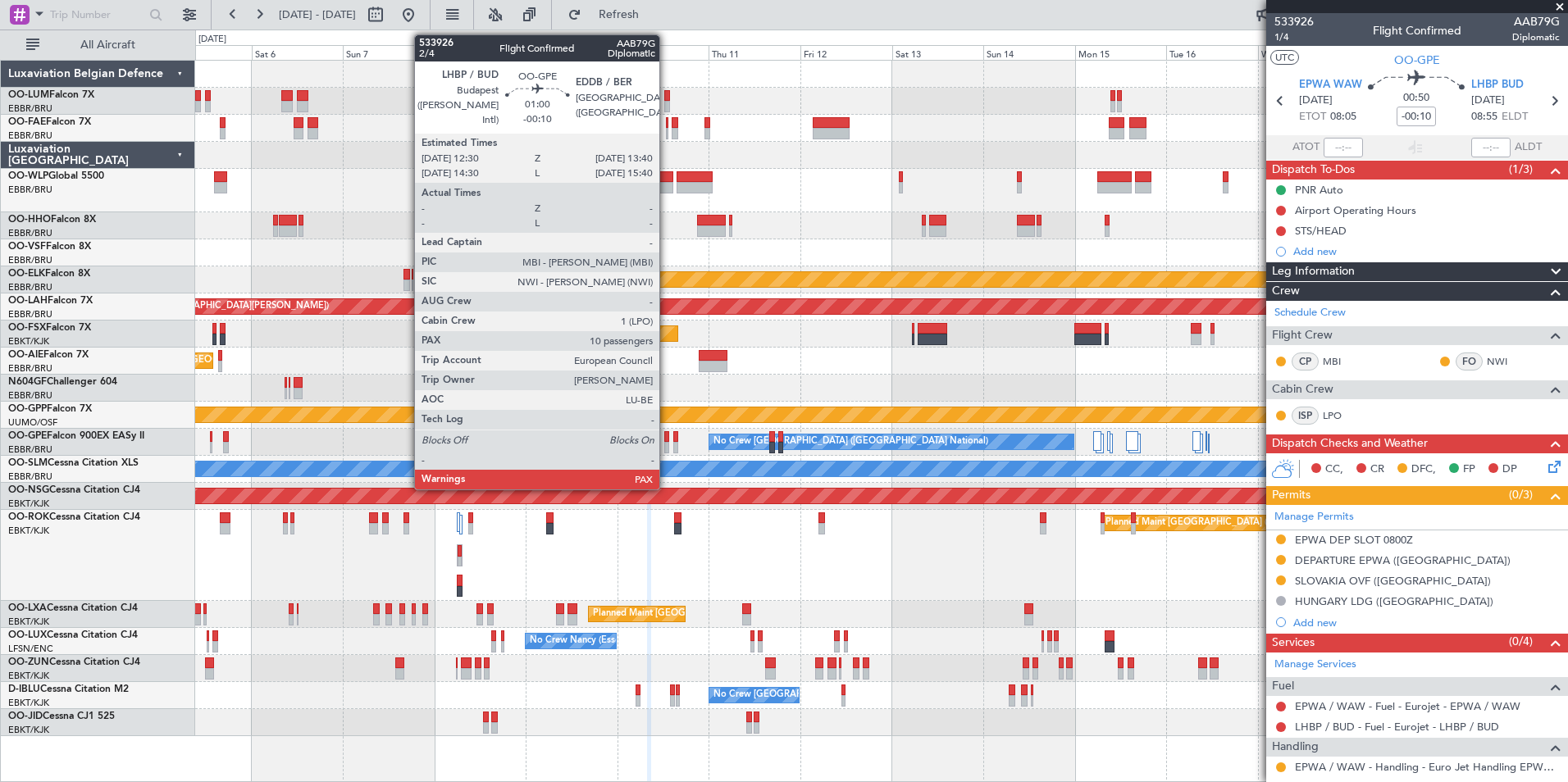
click at [667, 442] on div at bounding box center [666, 447] width 4 height 12
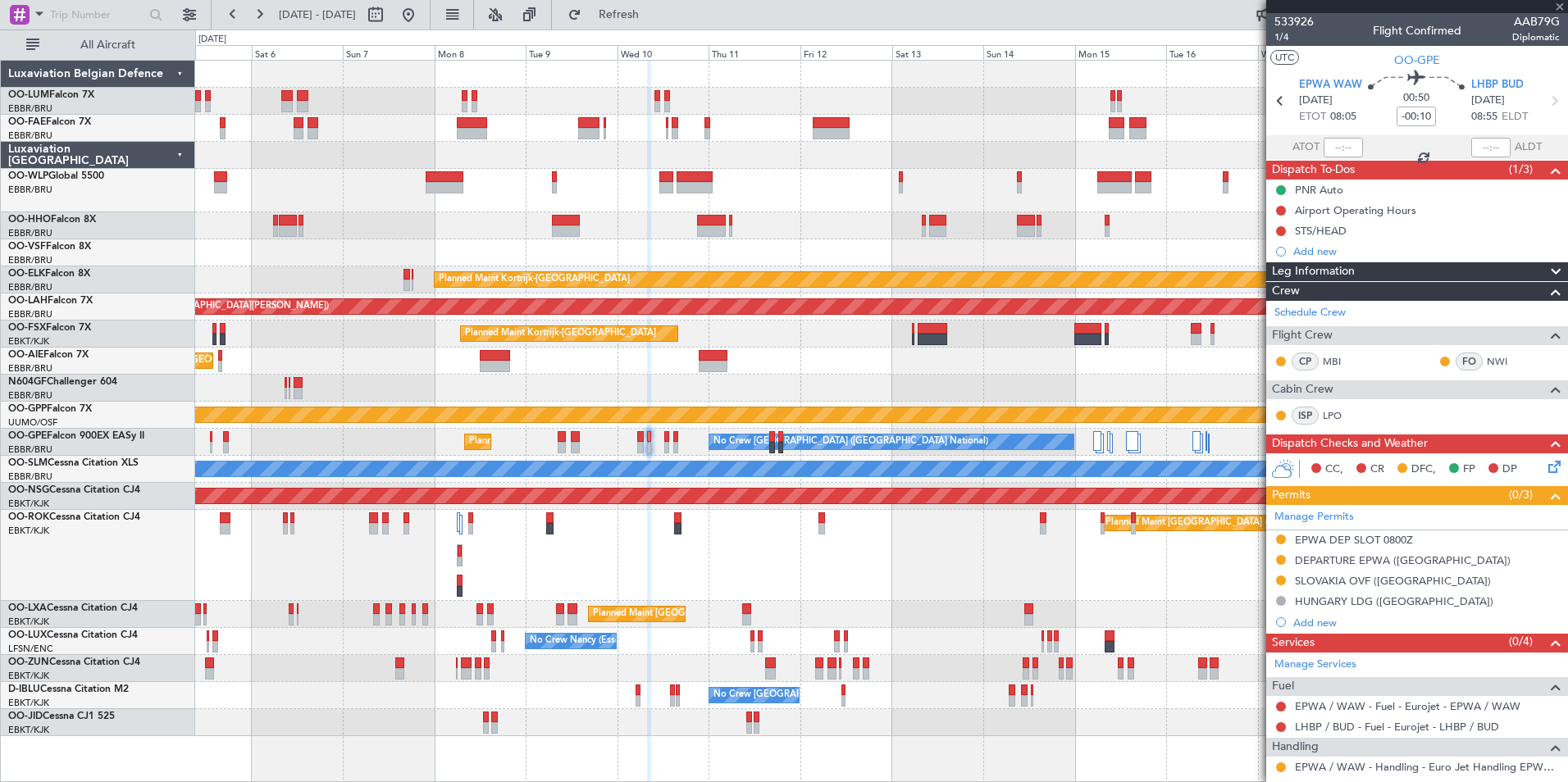
type input "10"
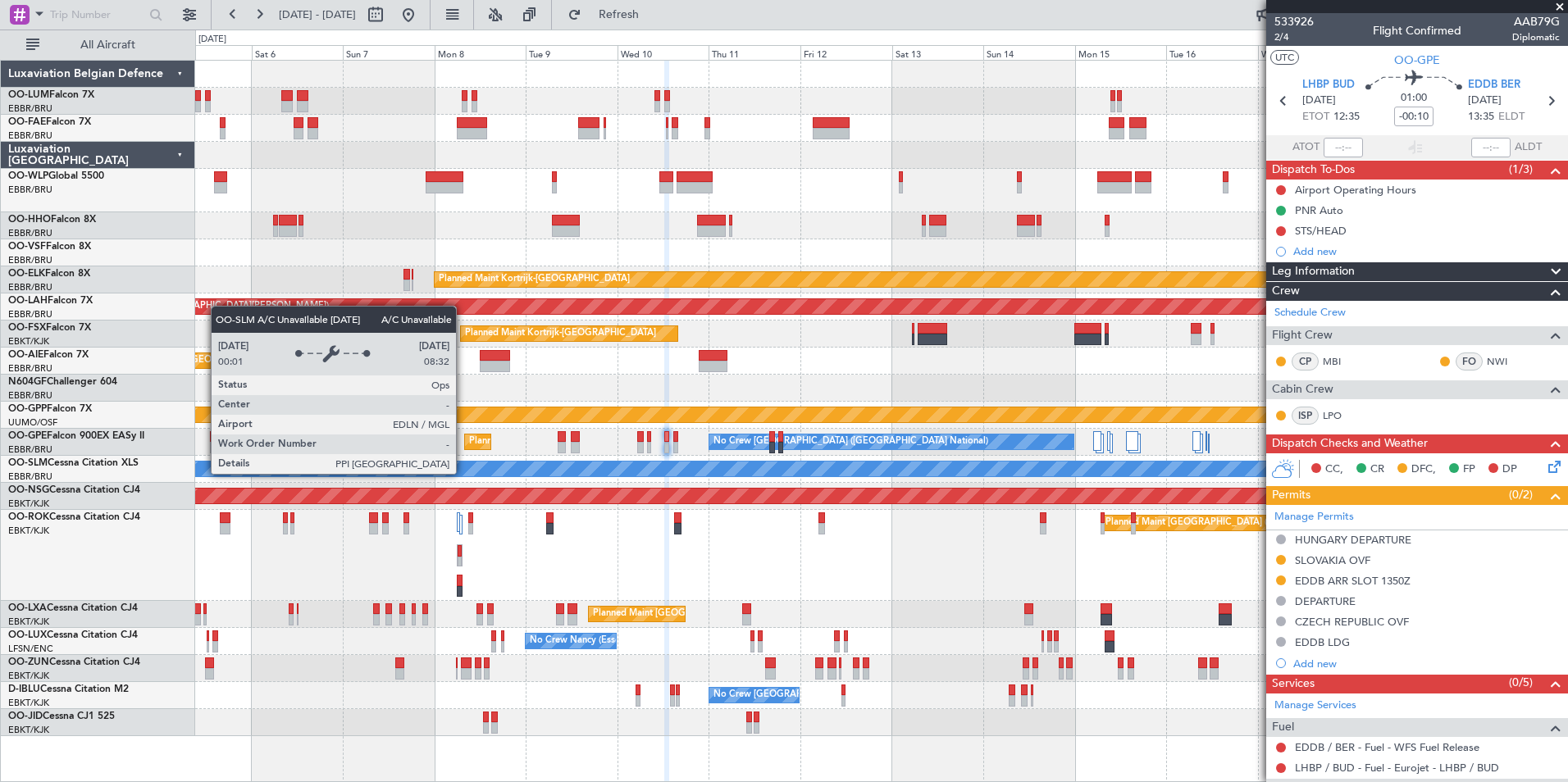
click at [851, 458] on div "A/C Unavailable [GEOGRAPHIC_DATA]" at bounding box center [881, 469] width 1372 height 27
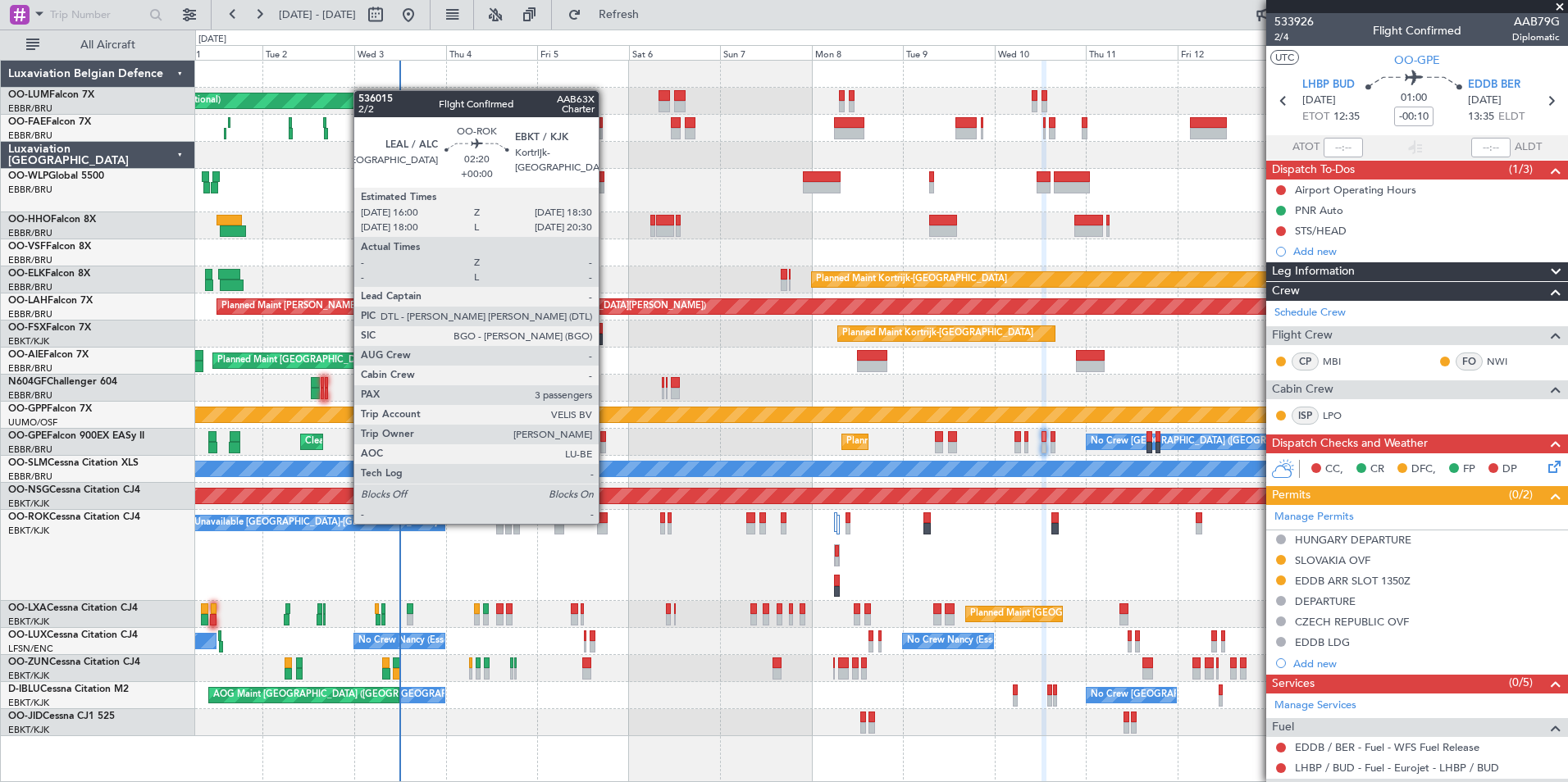
click at [607, 526] on div at bounding box center [602, 528] width 10 height 12
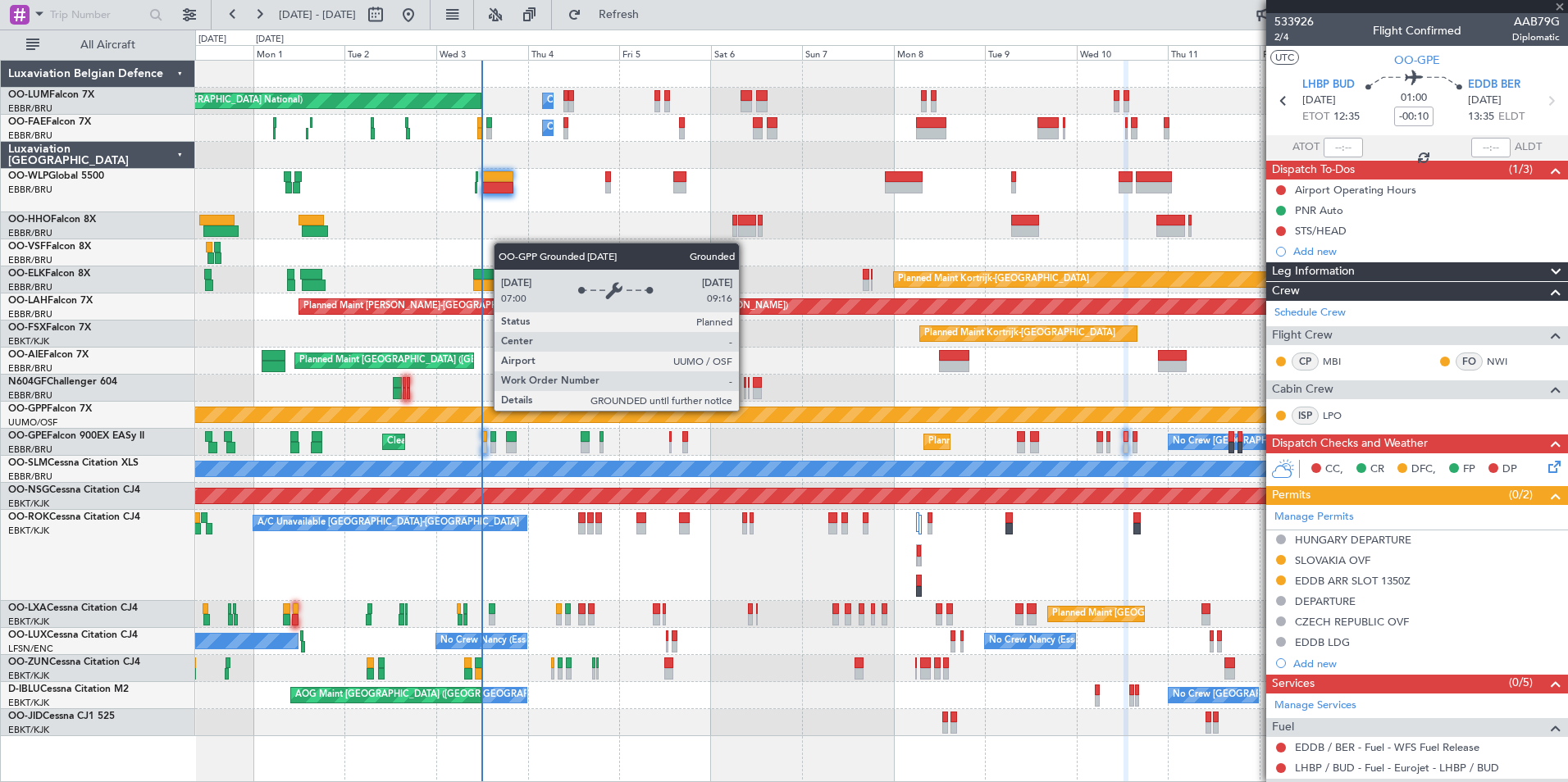
type input "3"
